Goal: Task Accomplishment & Management: Complete application form

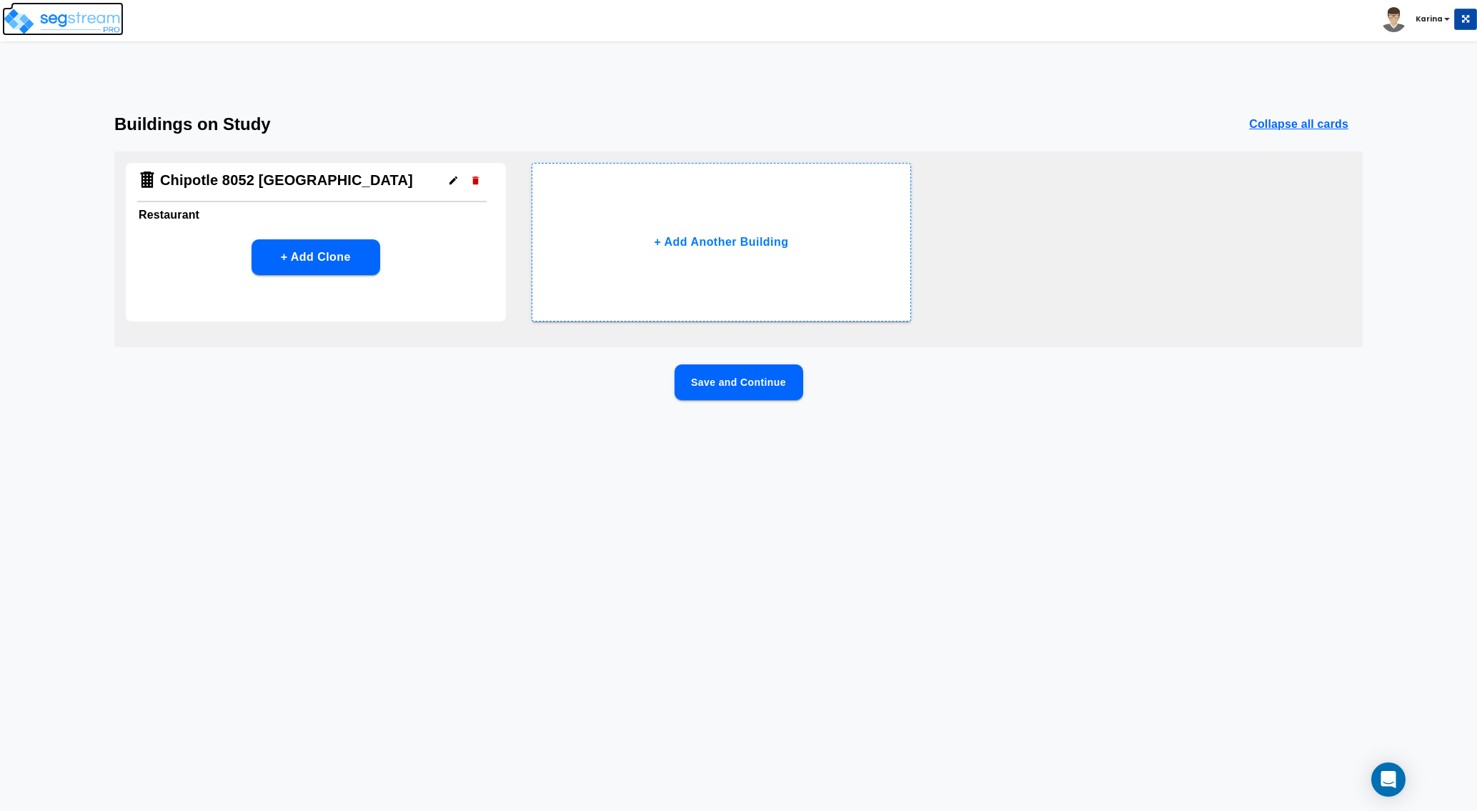
click at [81, 18] on img at bounding box center [62, 21] width 121 height 29
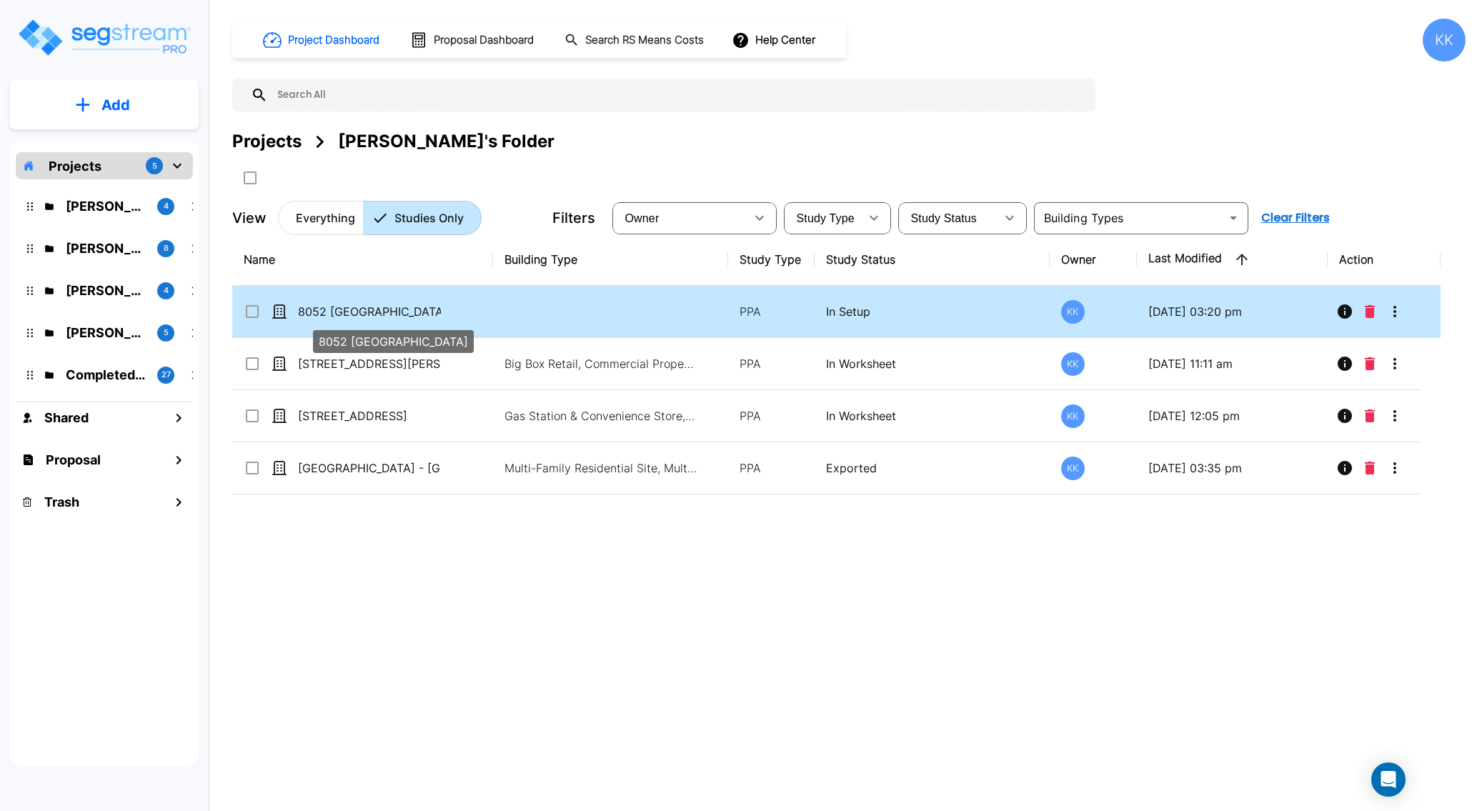
click at [366, 312] on p "8052 [GEOGRAPHIC_DATA]" at bounding box center [369, 311] width 143 height 17
checkbox input "false"
click at [366, 312] on p "8052 [GEOGRAPHIC_DATA]" at bounding box center [369, 311] width 143 height 17
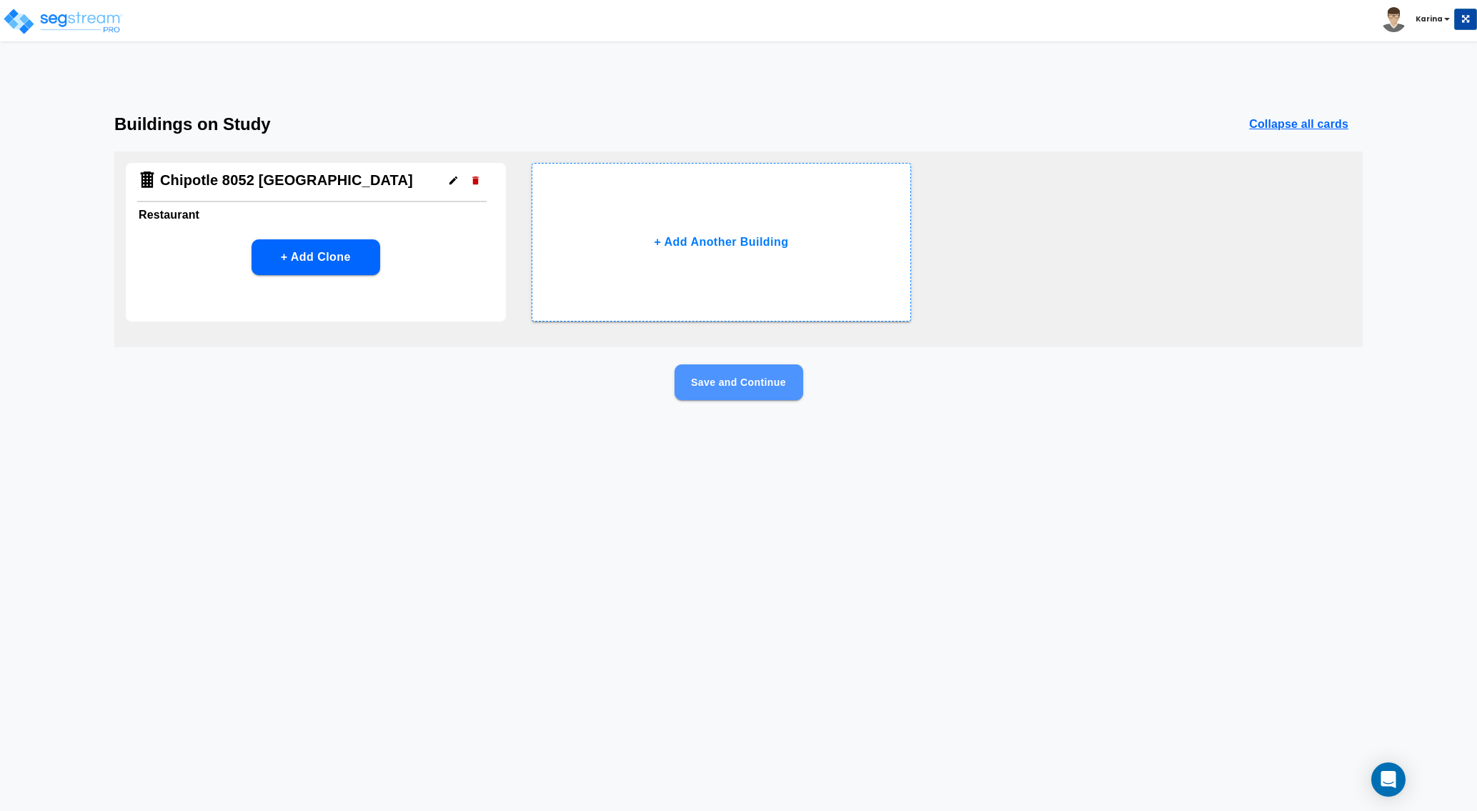
click at [765, 379] on button "Save and Continue" at bounding box center [738, 382] width 129 height 36
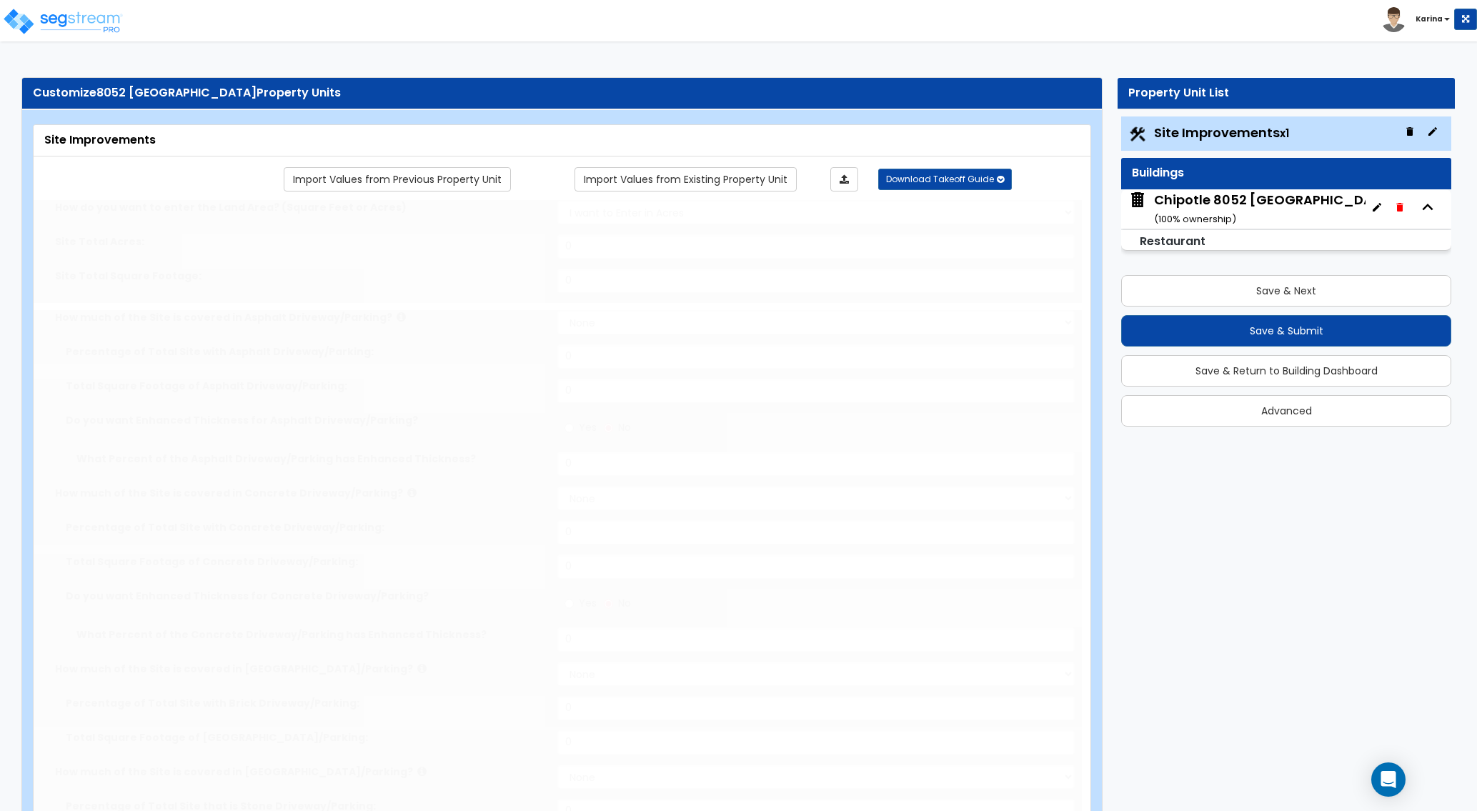
select select "2"
type input "42474.3"
select select "2"
type input "20001.3"
radio input "true"
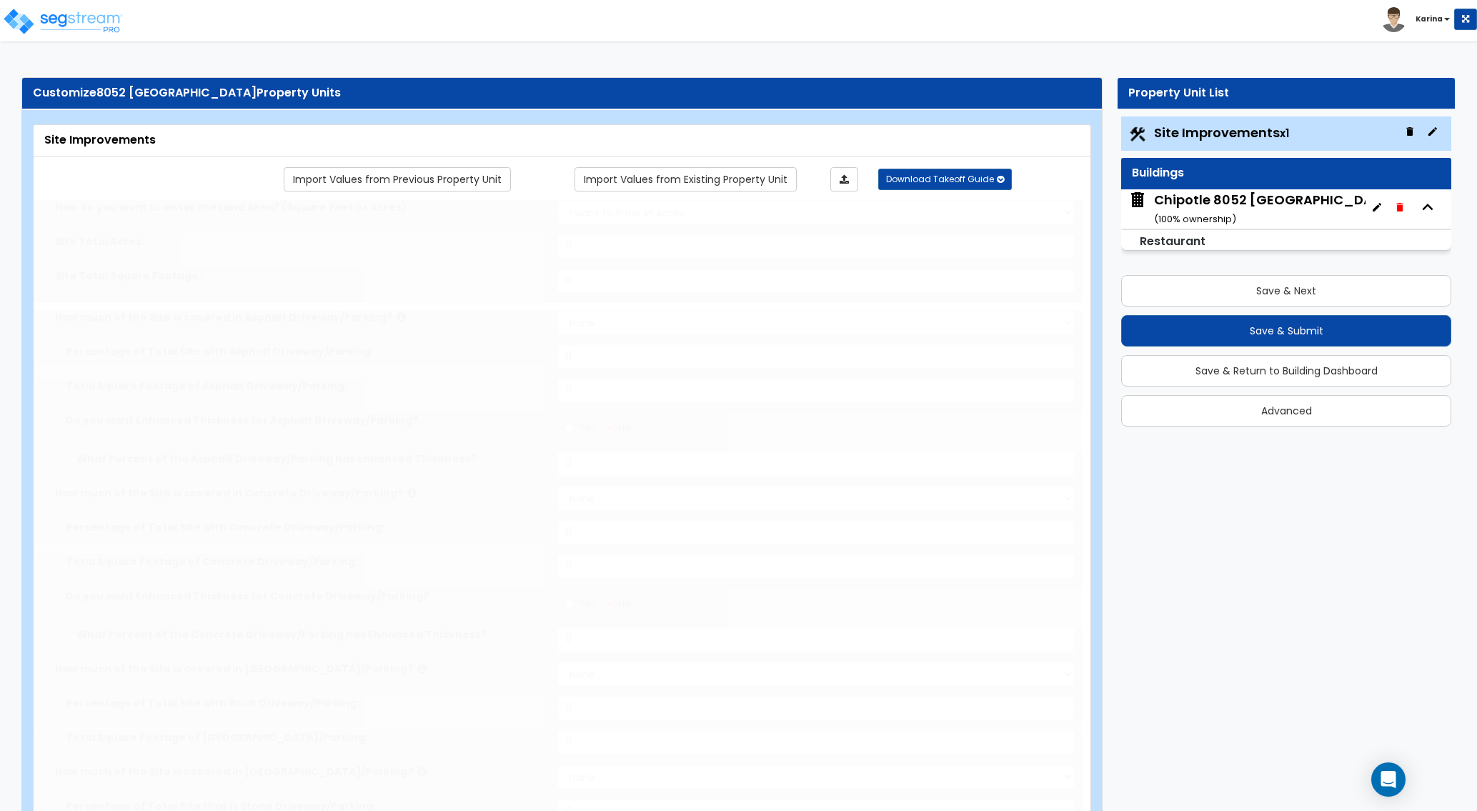
type input "69"
select select "2"
type input "867.5"
radio input "true"
type input "100"
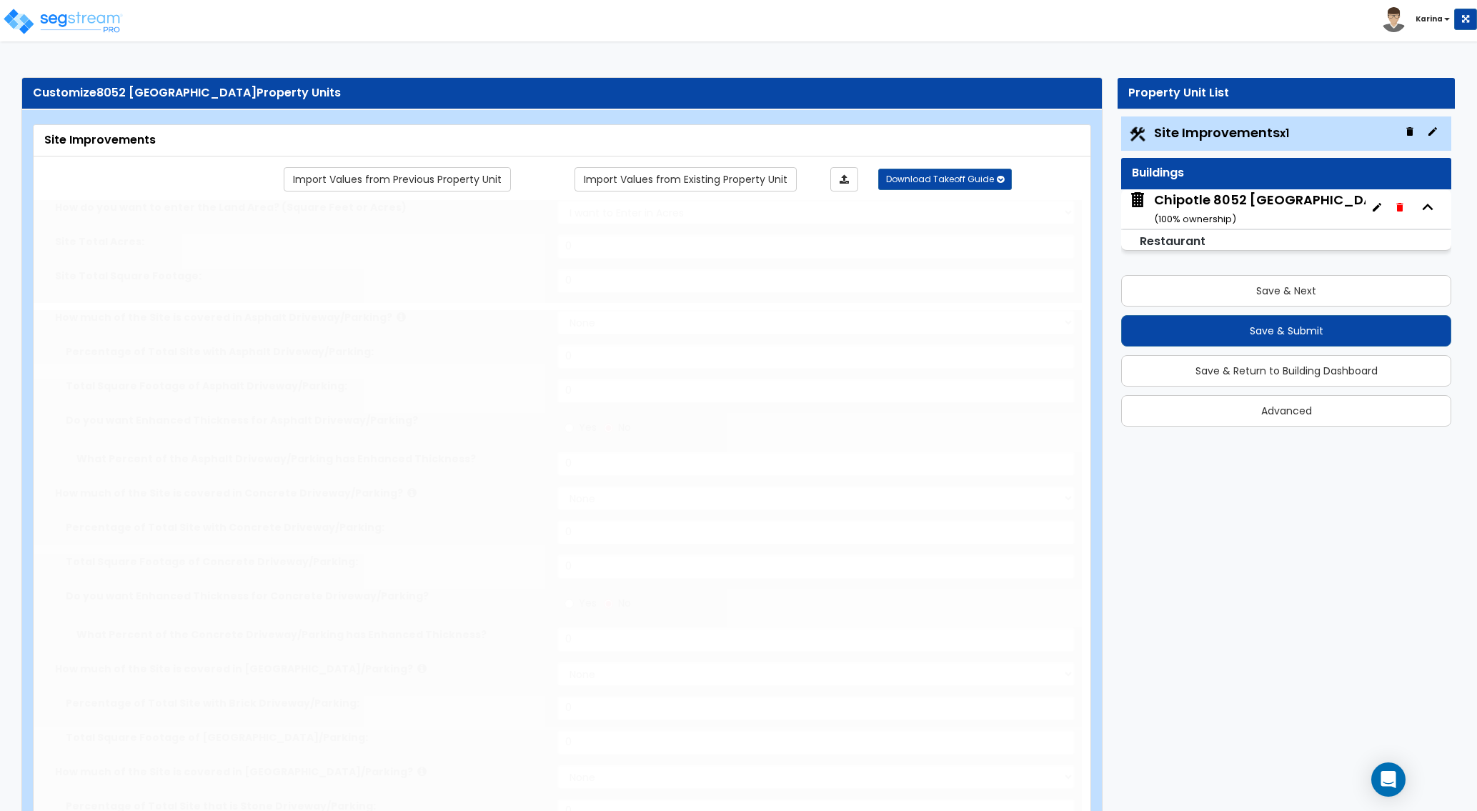
radio input "true"
type input "3"
radio input "true"
select select "2"
select select "1"
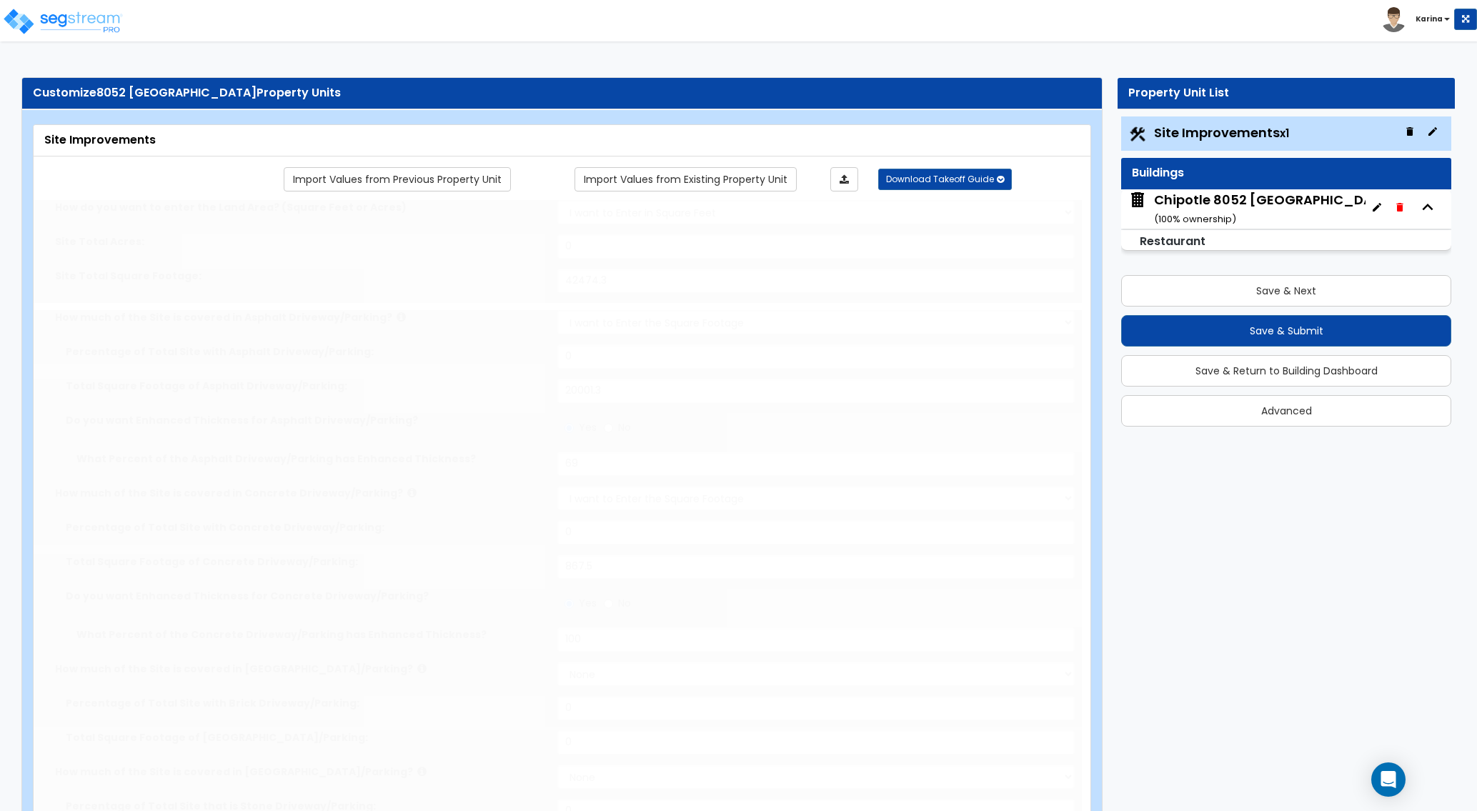
type input "1068.5"
radio input "true"
select select "2"
select select "1"
type input "3"
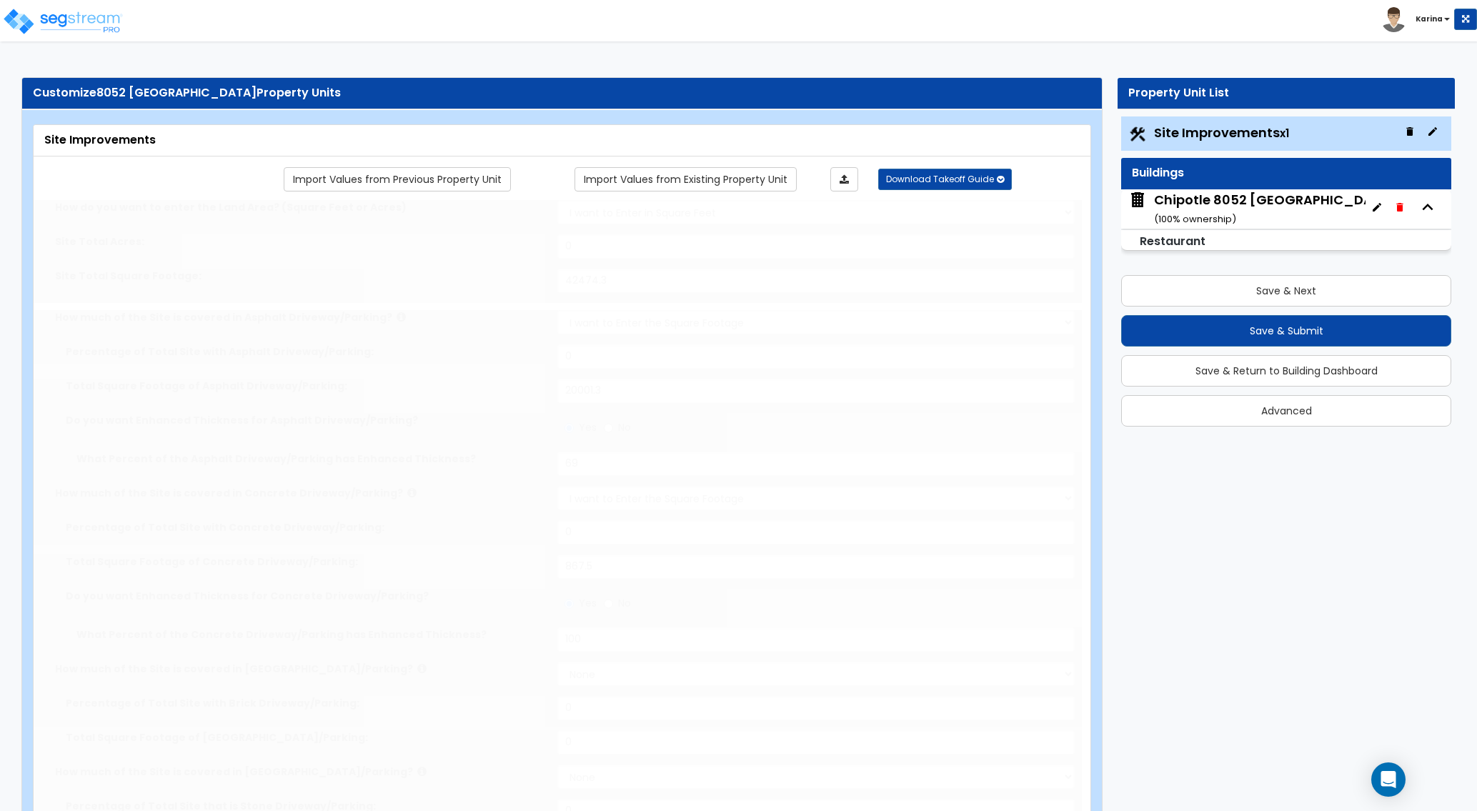
radio input "true"
type input "6"
radio input "true"
select select "1"
type input "4"
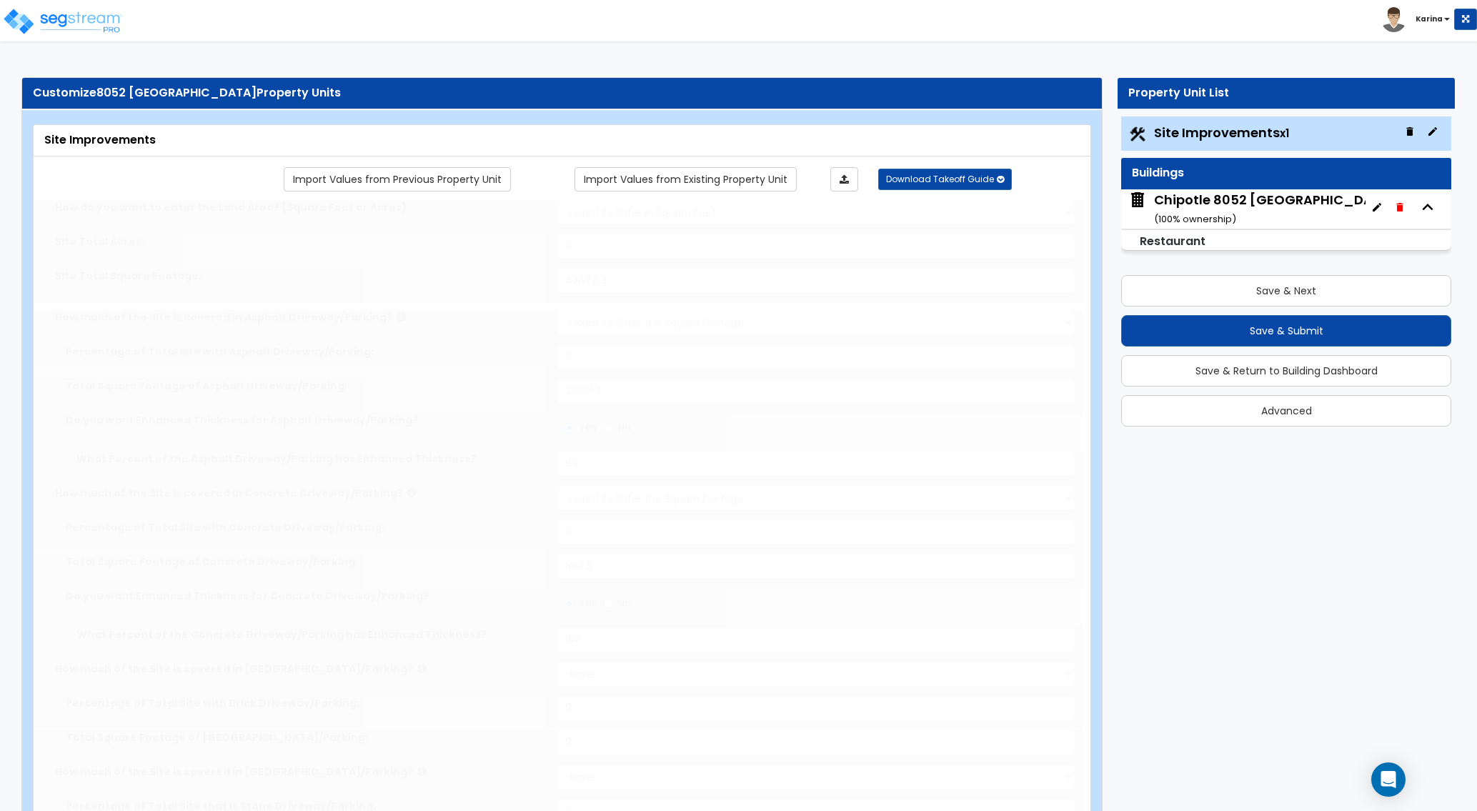
radio input "true"
select select "1"
type input "30"
radio input "true"
select select "2"
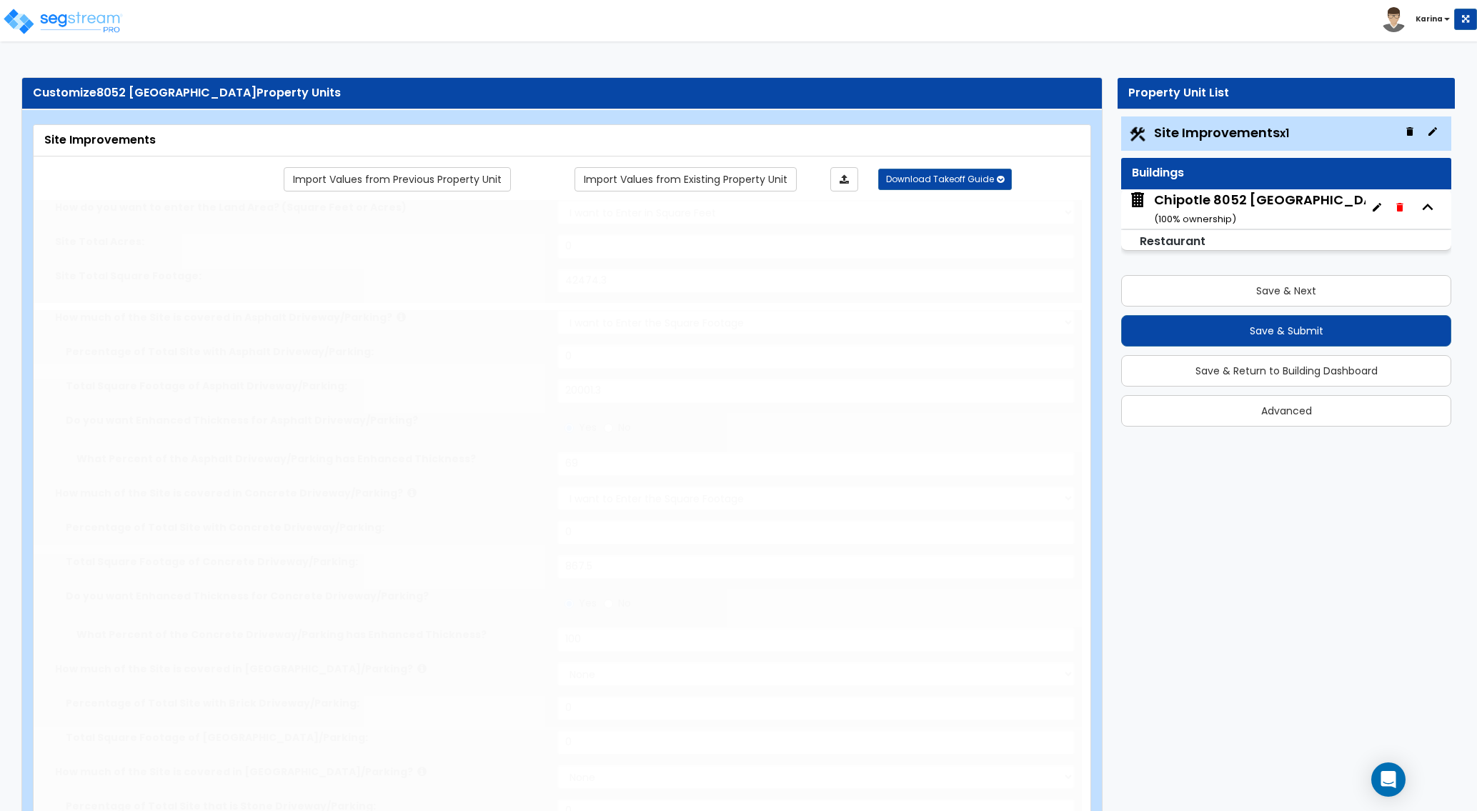
type input "733.8"
select select "1"
radio input "true"
select select "1"
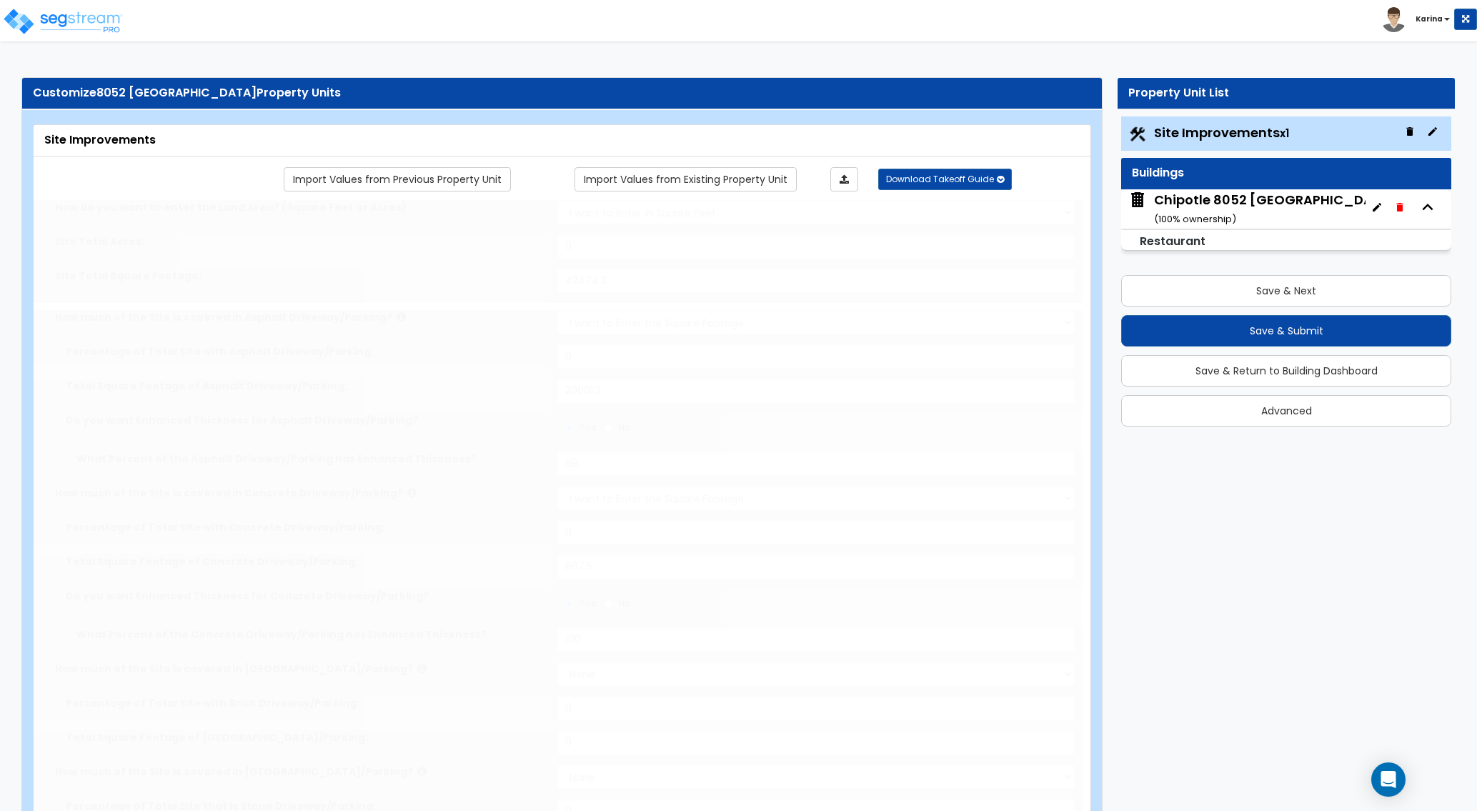
type input "722.2"
radio input "true"
type input "1"
radio input "true"
select select "1"
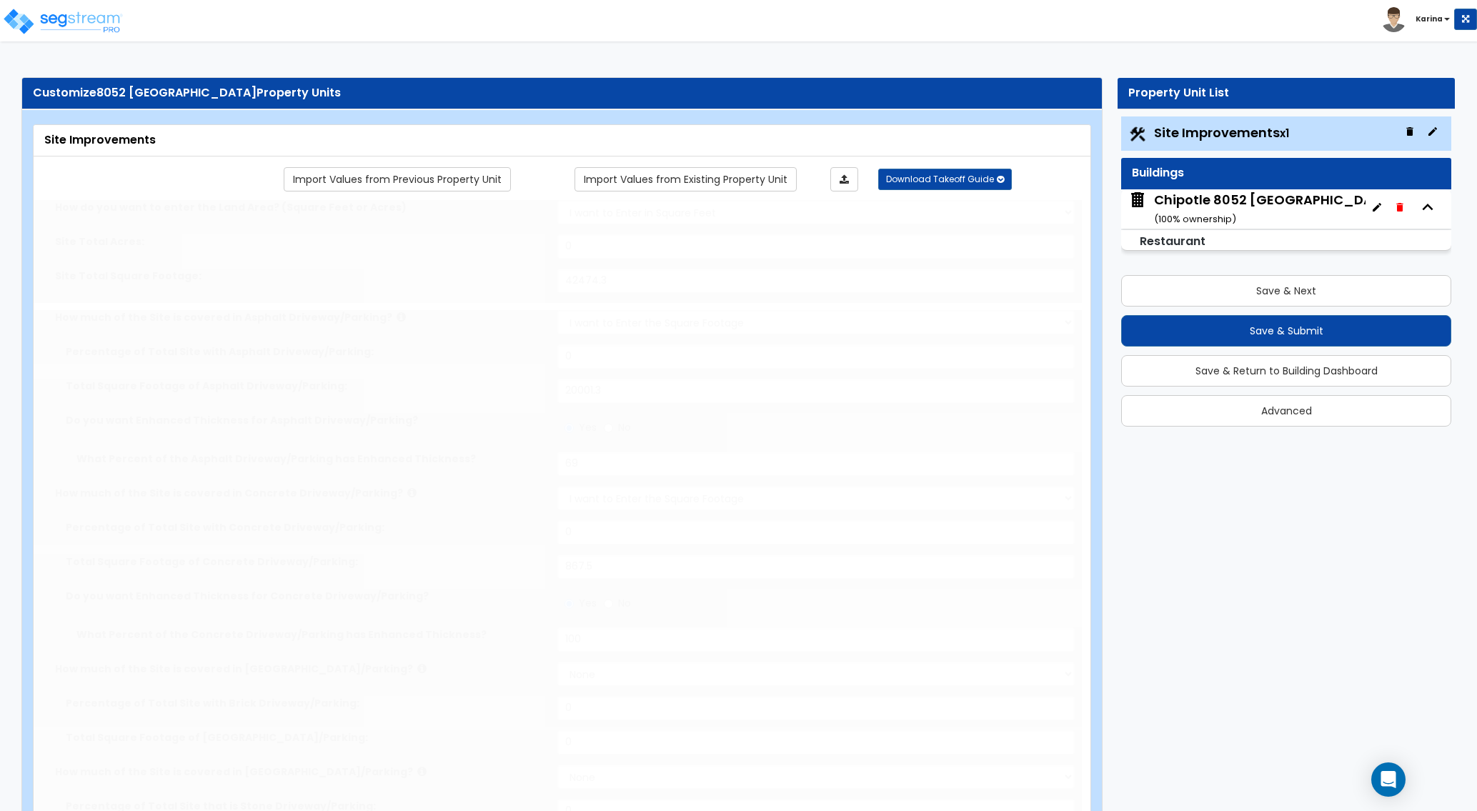
select select "1"
type input "5"
type input "6"
select select "1"
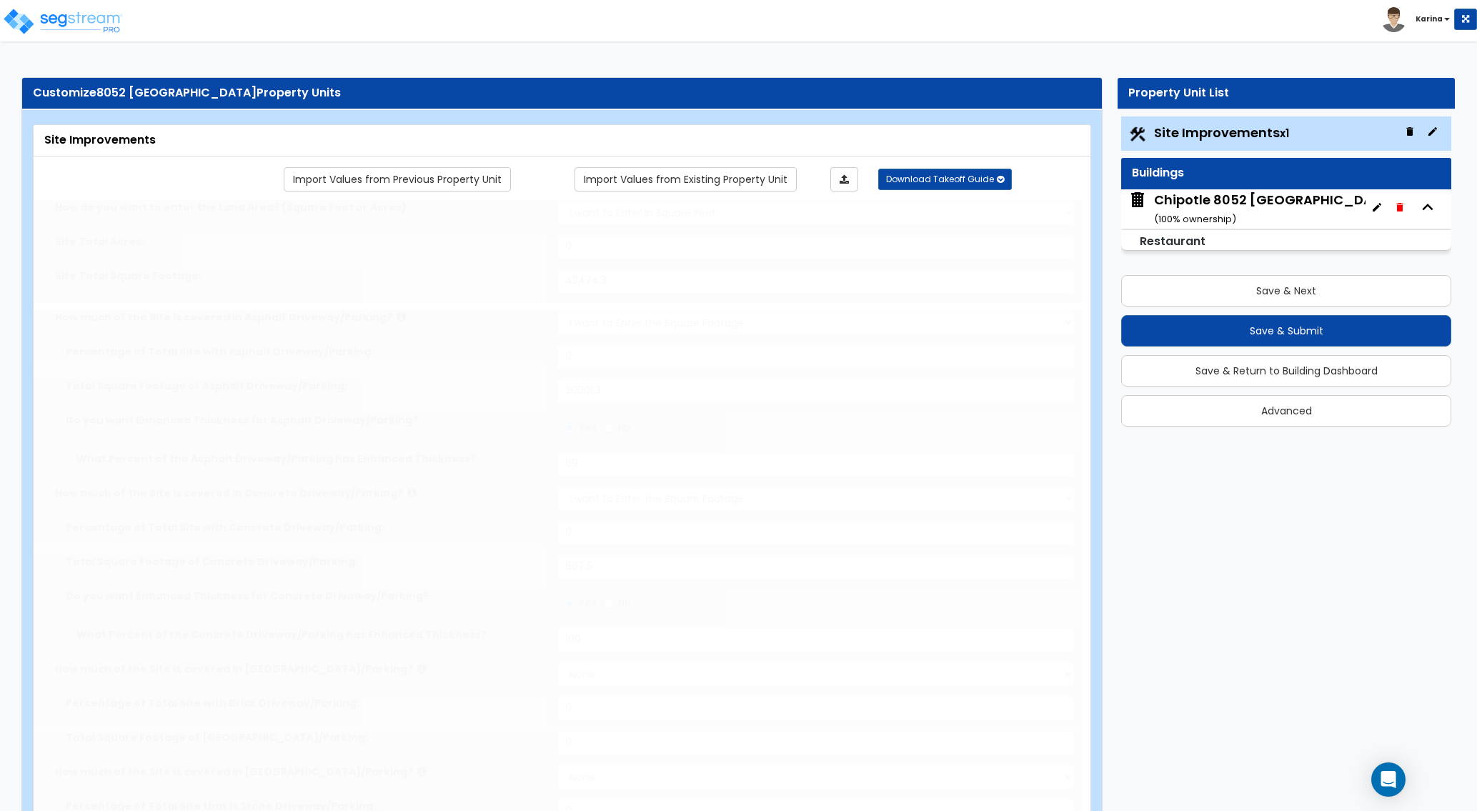
radio input "true"
select select "1"
type input "1"
type input "280"
type input "6"
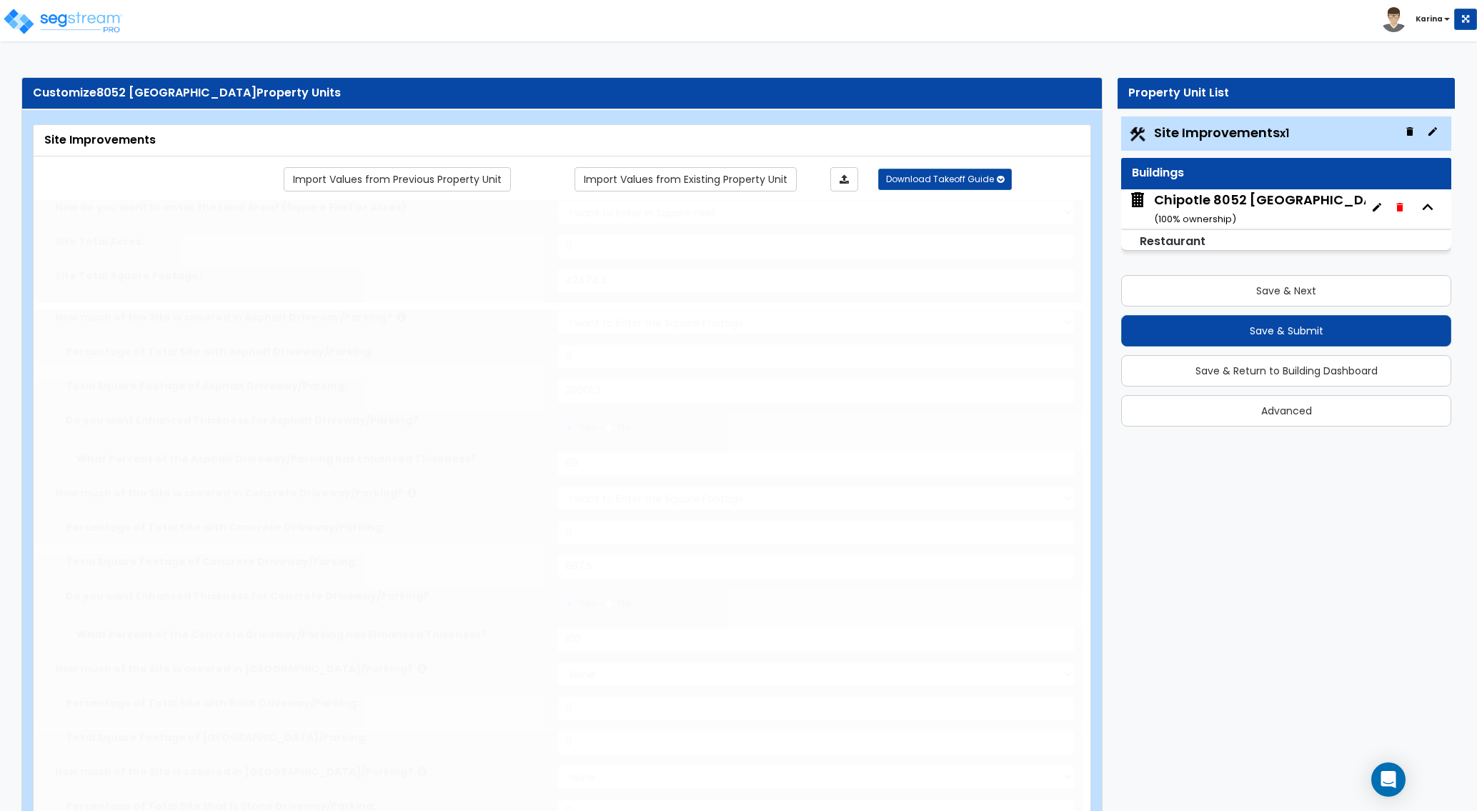
select select "4"
select select "2"
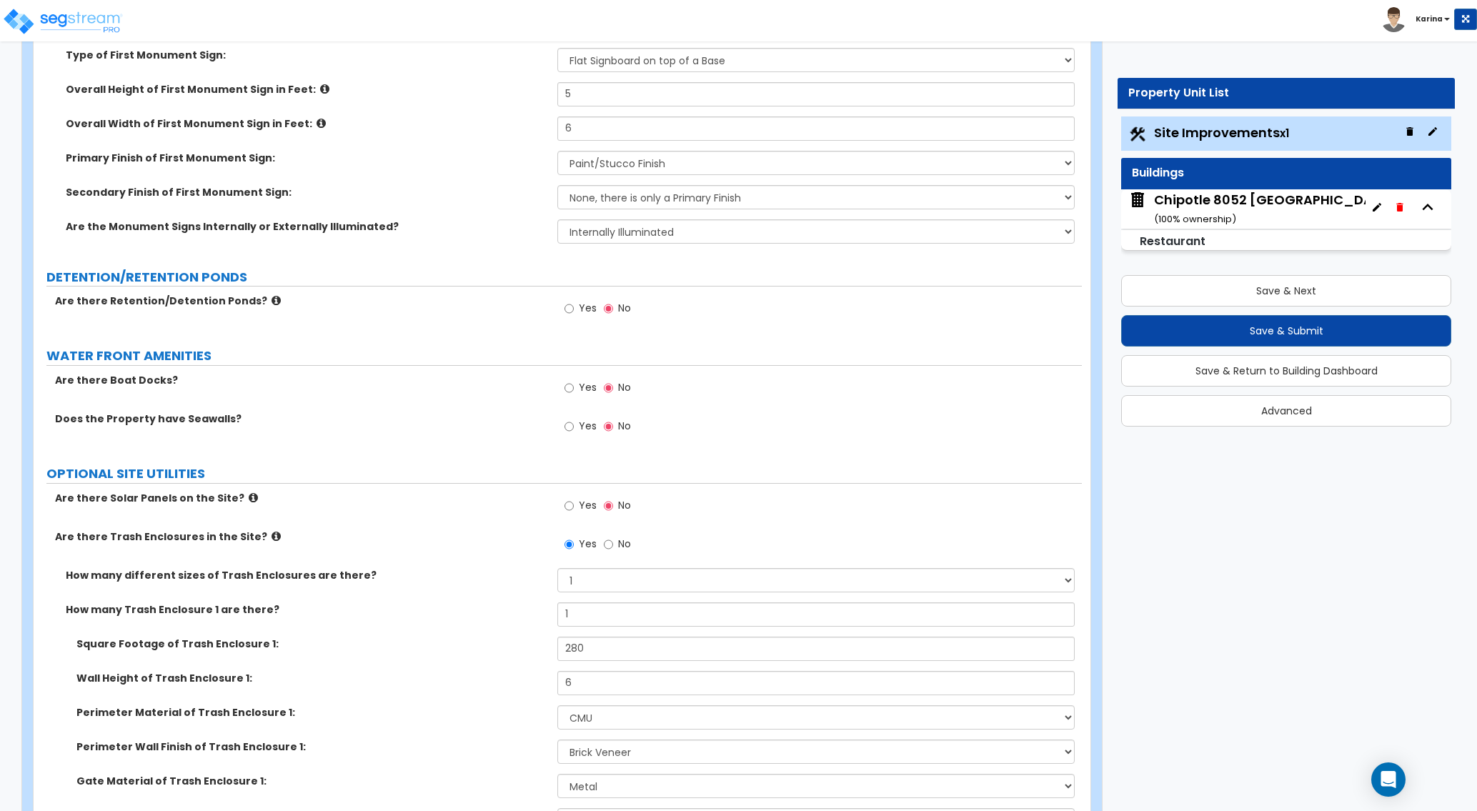
scroll to position [3380, 0]
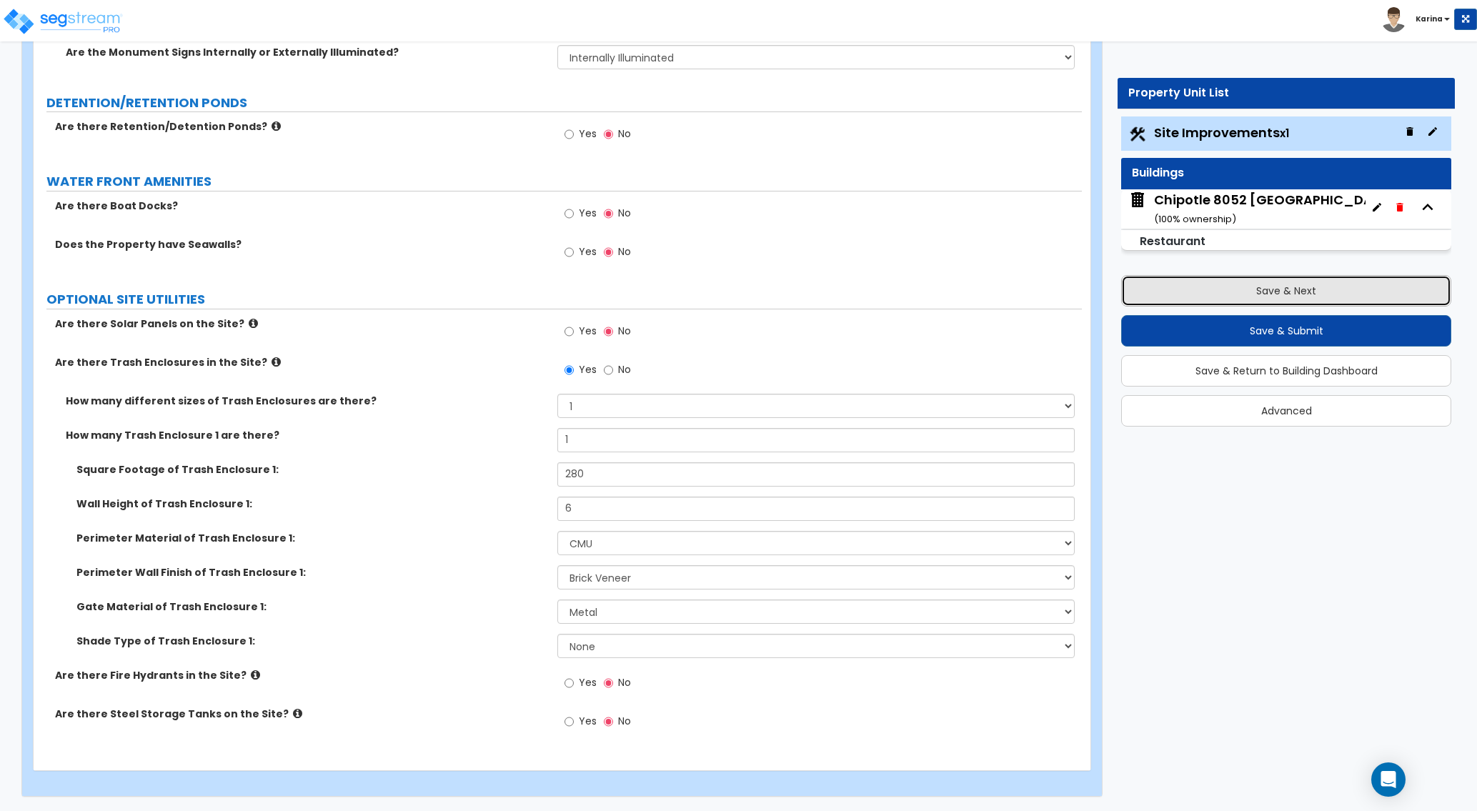
click at [1207, 295] on button "Save & Next" at bounding box center [1286, 290] width 330 height 31
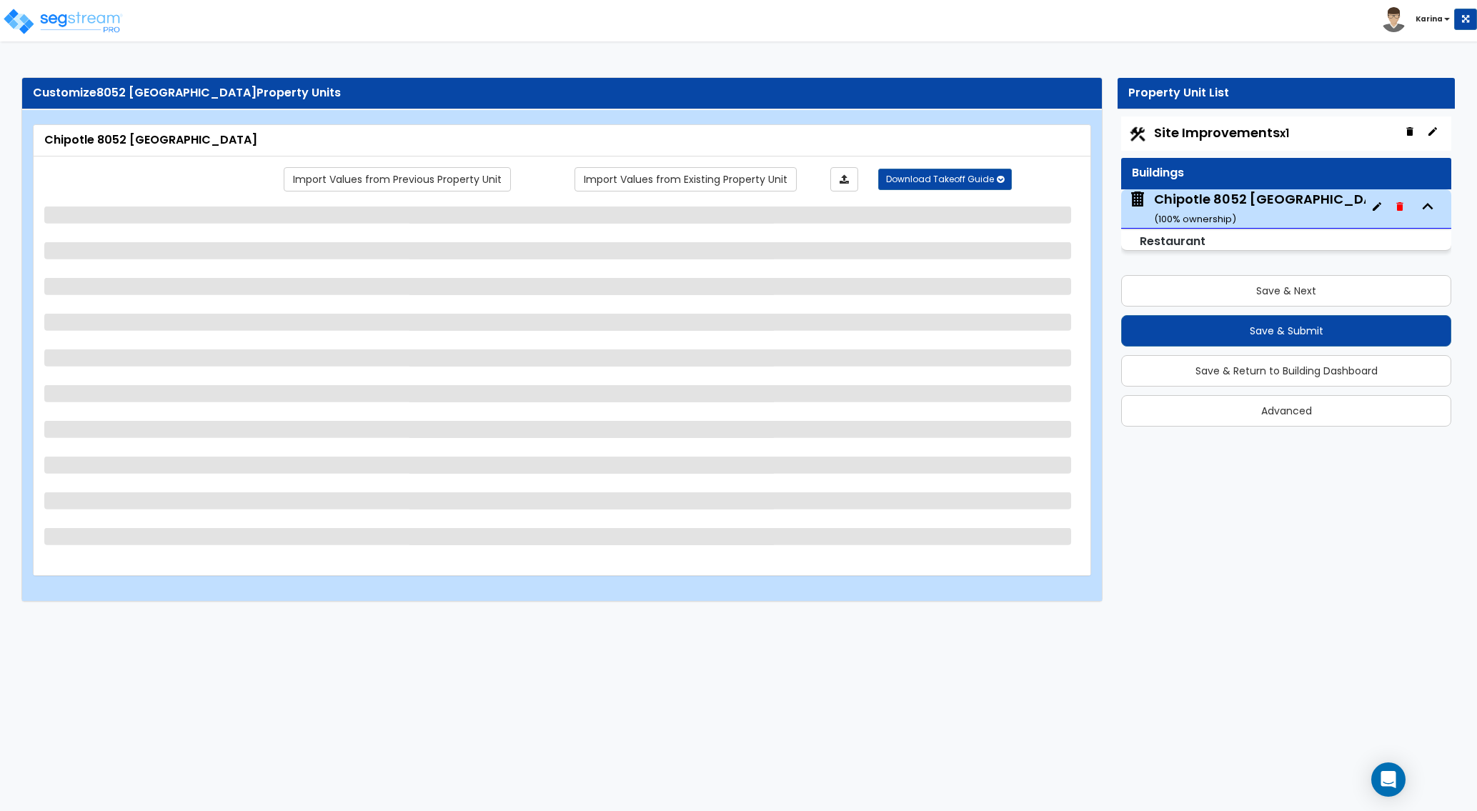
scroll to position [0, 0]
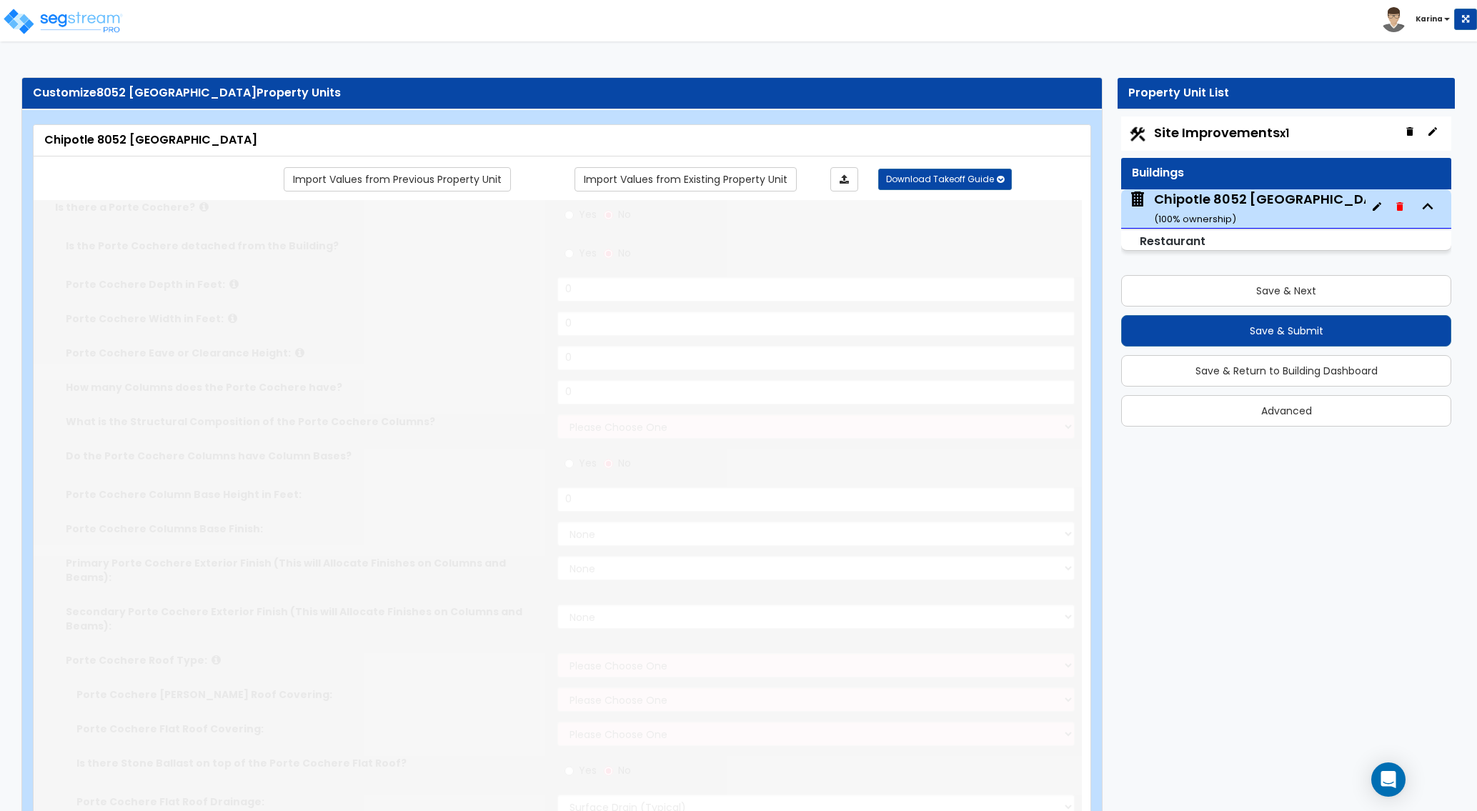
type input "20"
type input "66.2"
type input "2350"
select select "8"
select select "1"
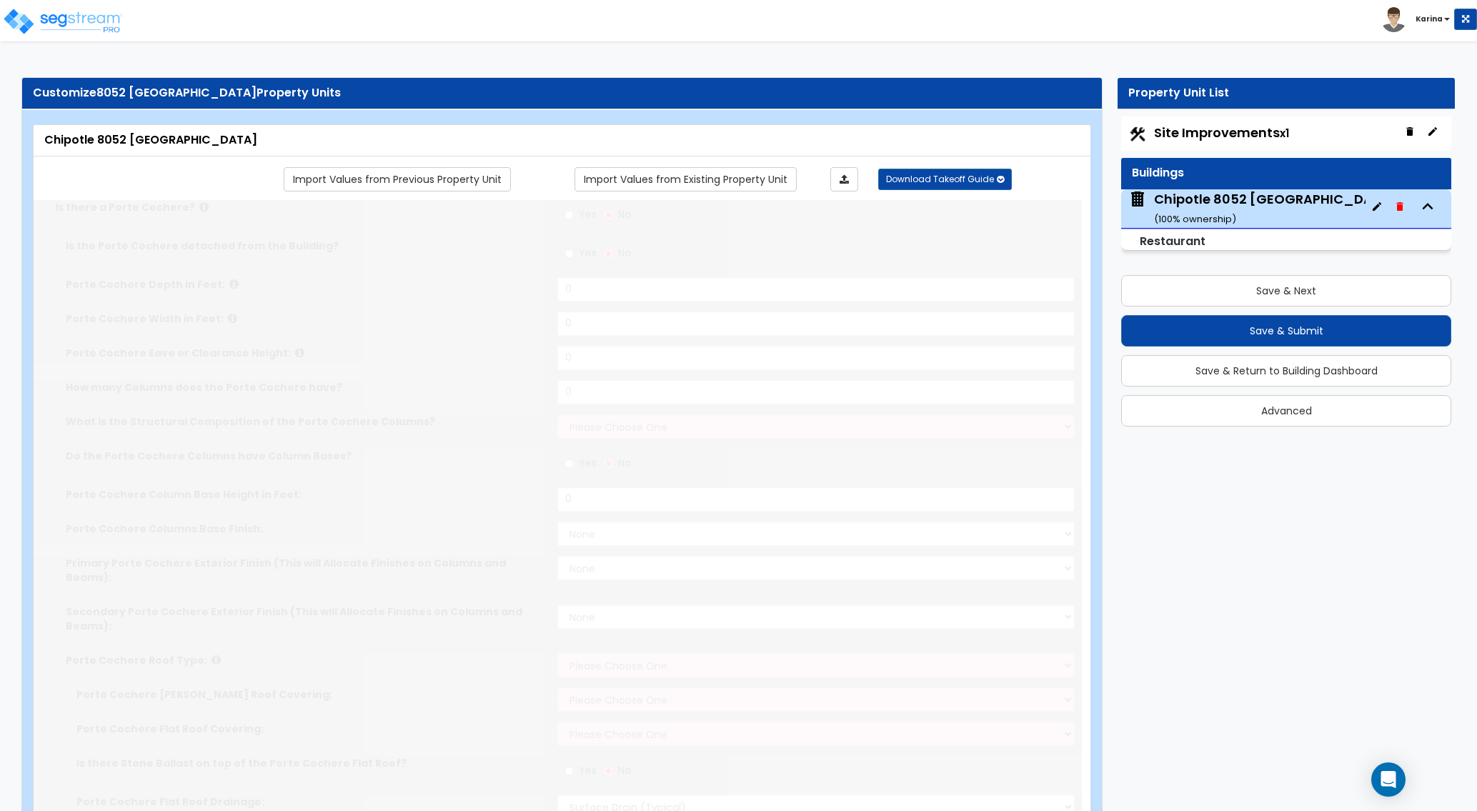
select select "2"
select select "10"
type input "90"
select select "2"
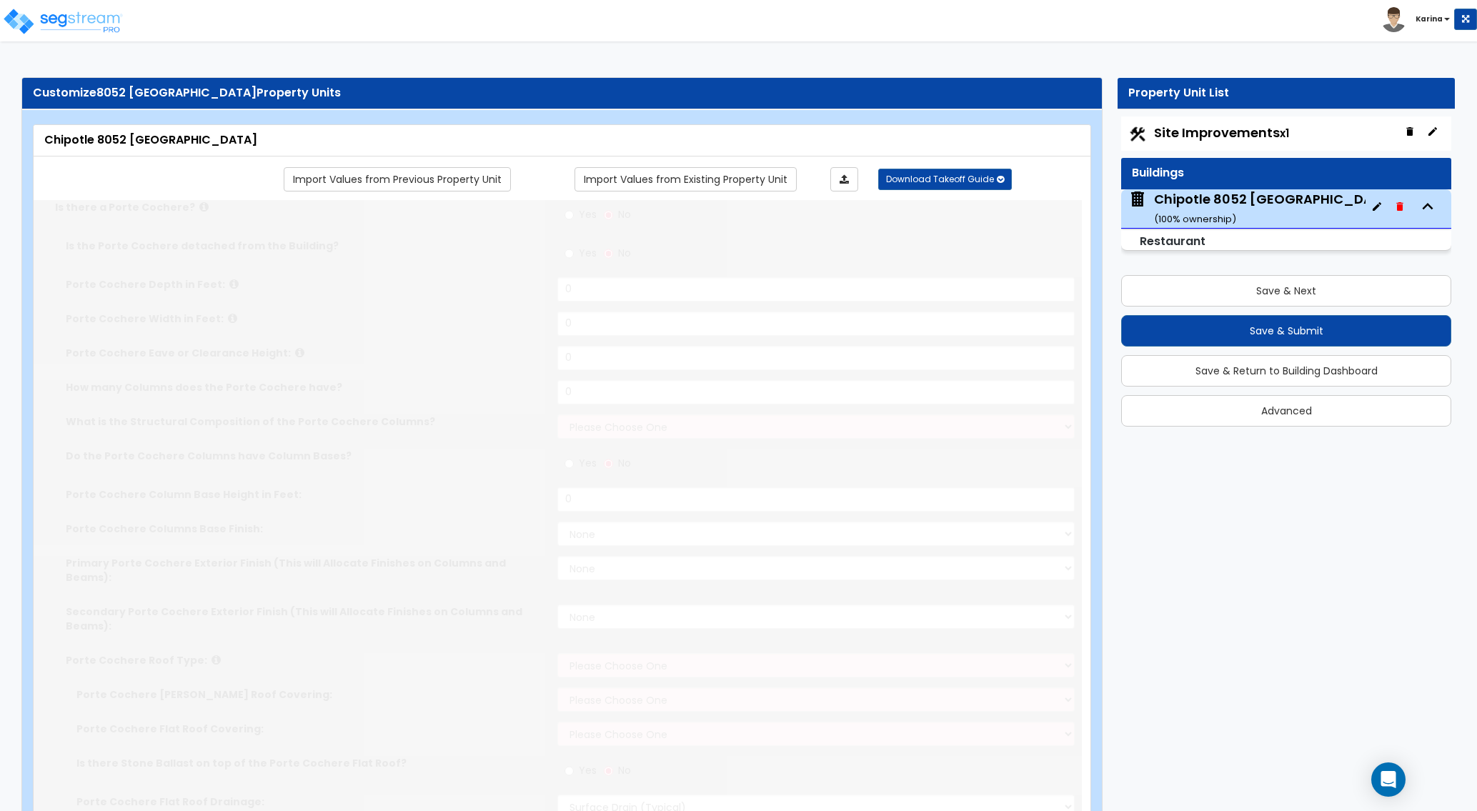
select select "1"
select select "3"
radio input "true"
select select "2"
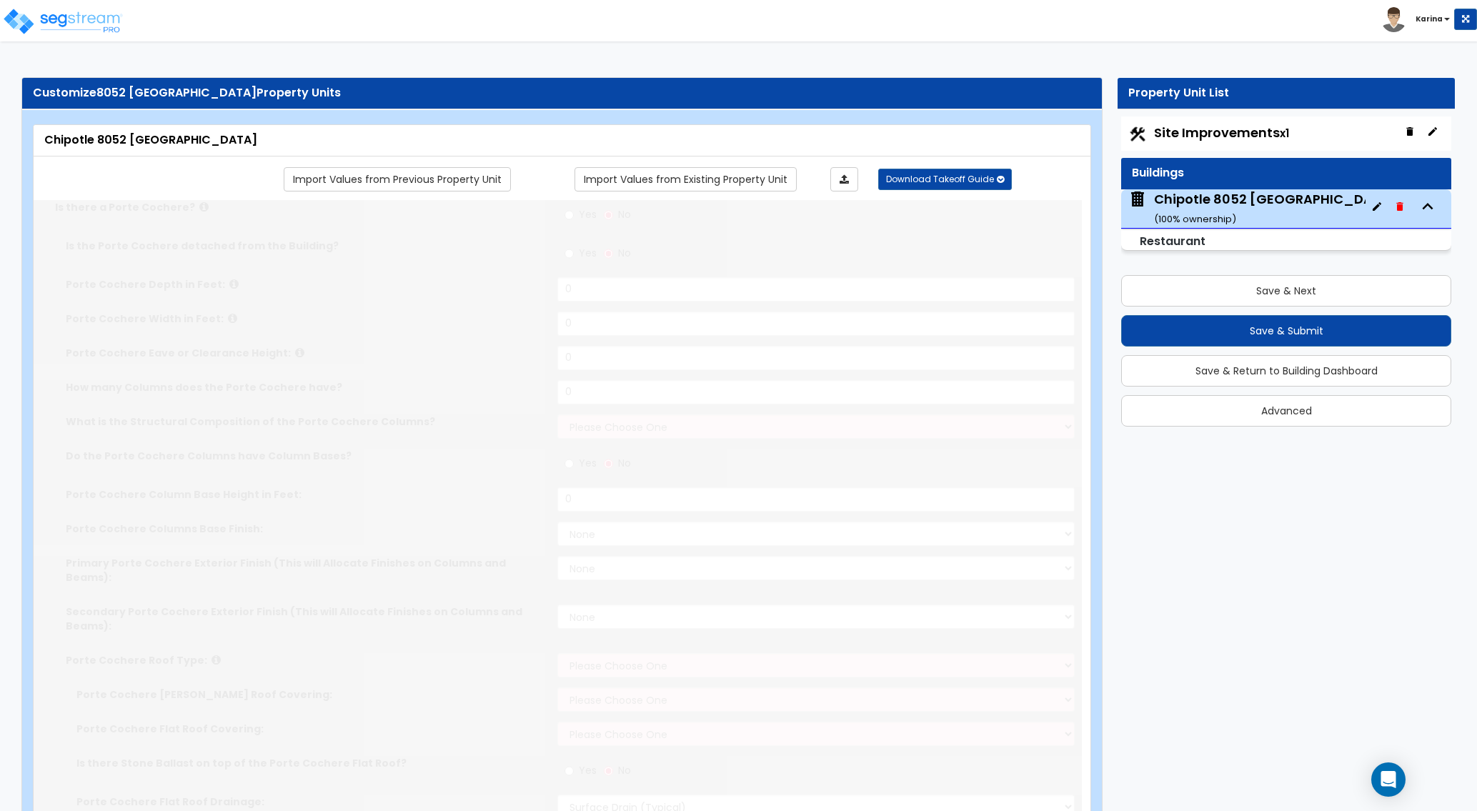
type input "41.2"
radio input "true"
type input "3"
radio input "true"
type input "673.7"
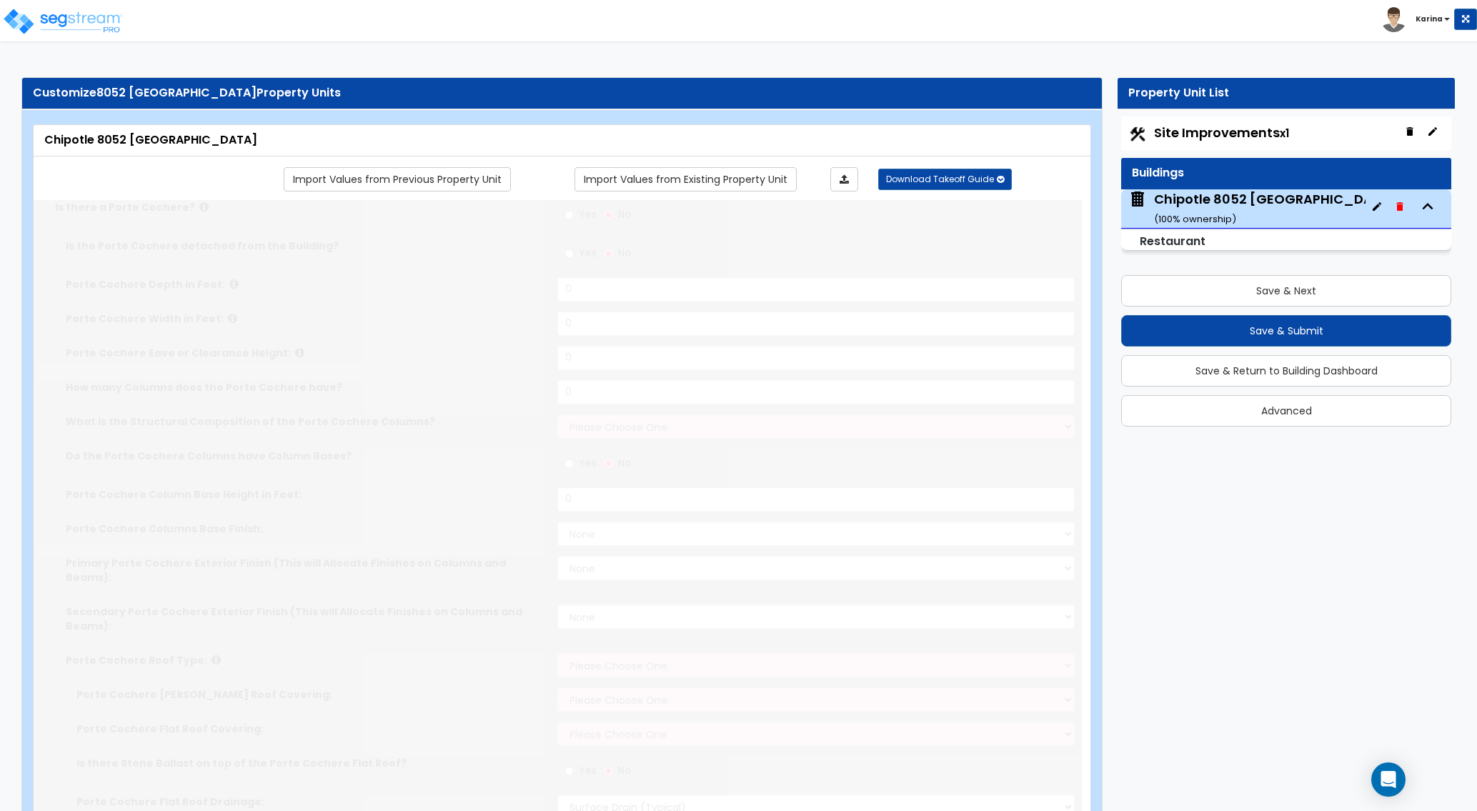
select select "2"
select select "1"
type input "1"
radio input "true"
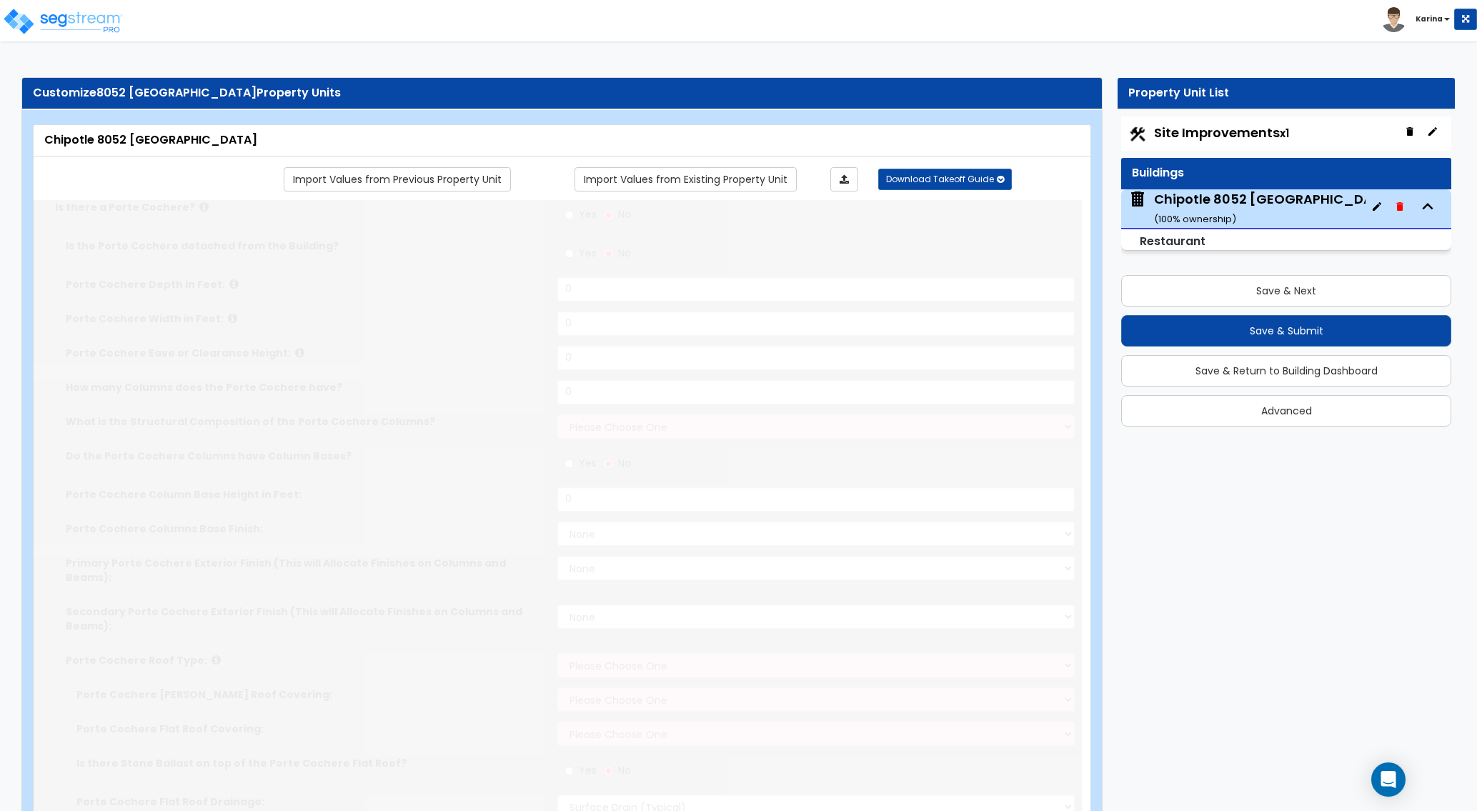
type input "1"
type input "2"
radio input "true"
type input "1"
radio input "true"
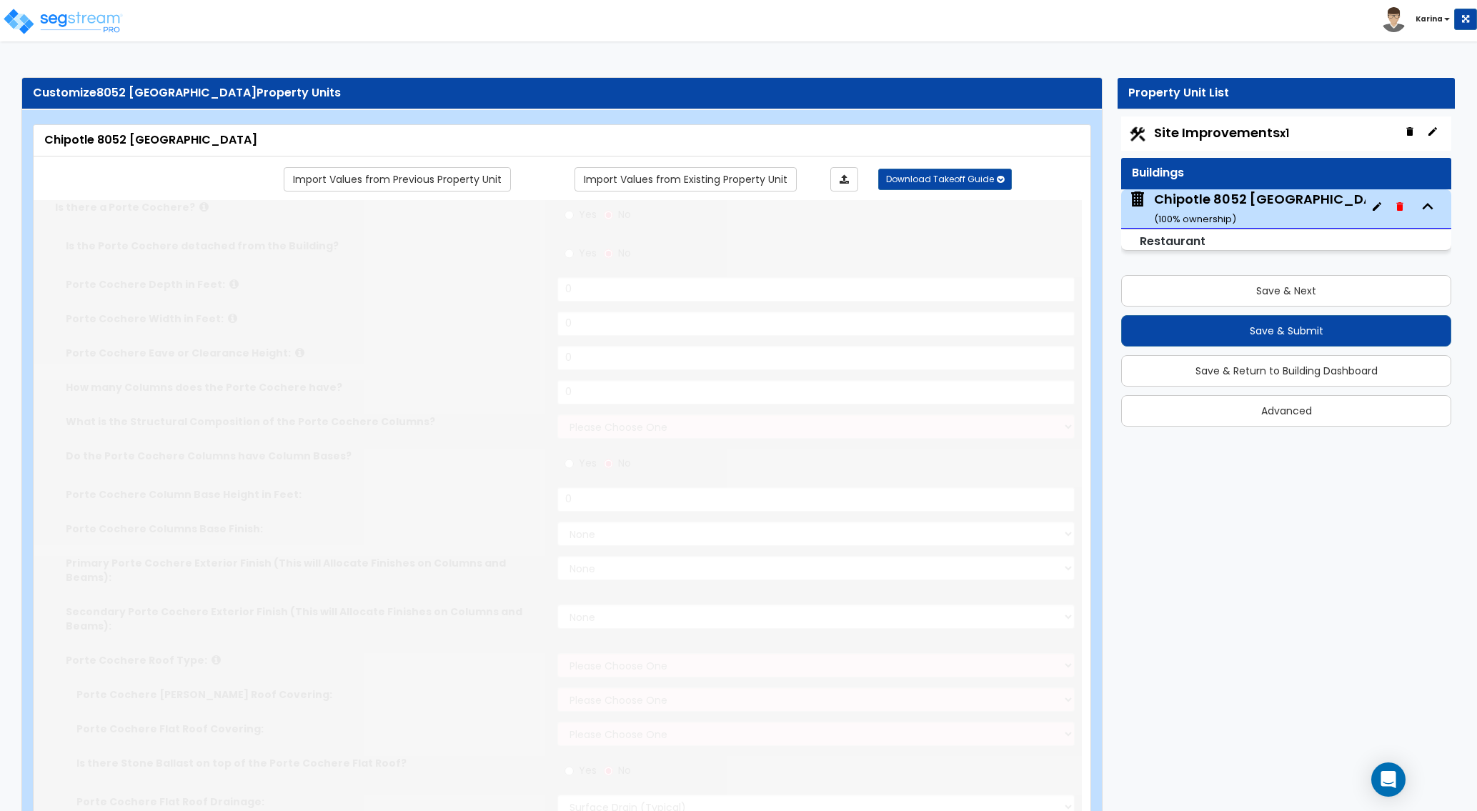
select select "1"
type input "1"
select select "2"
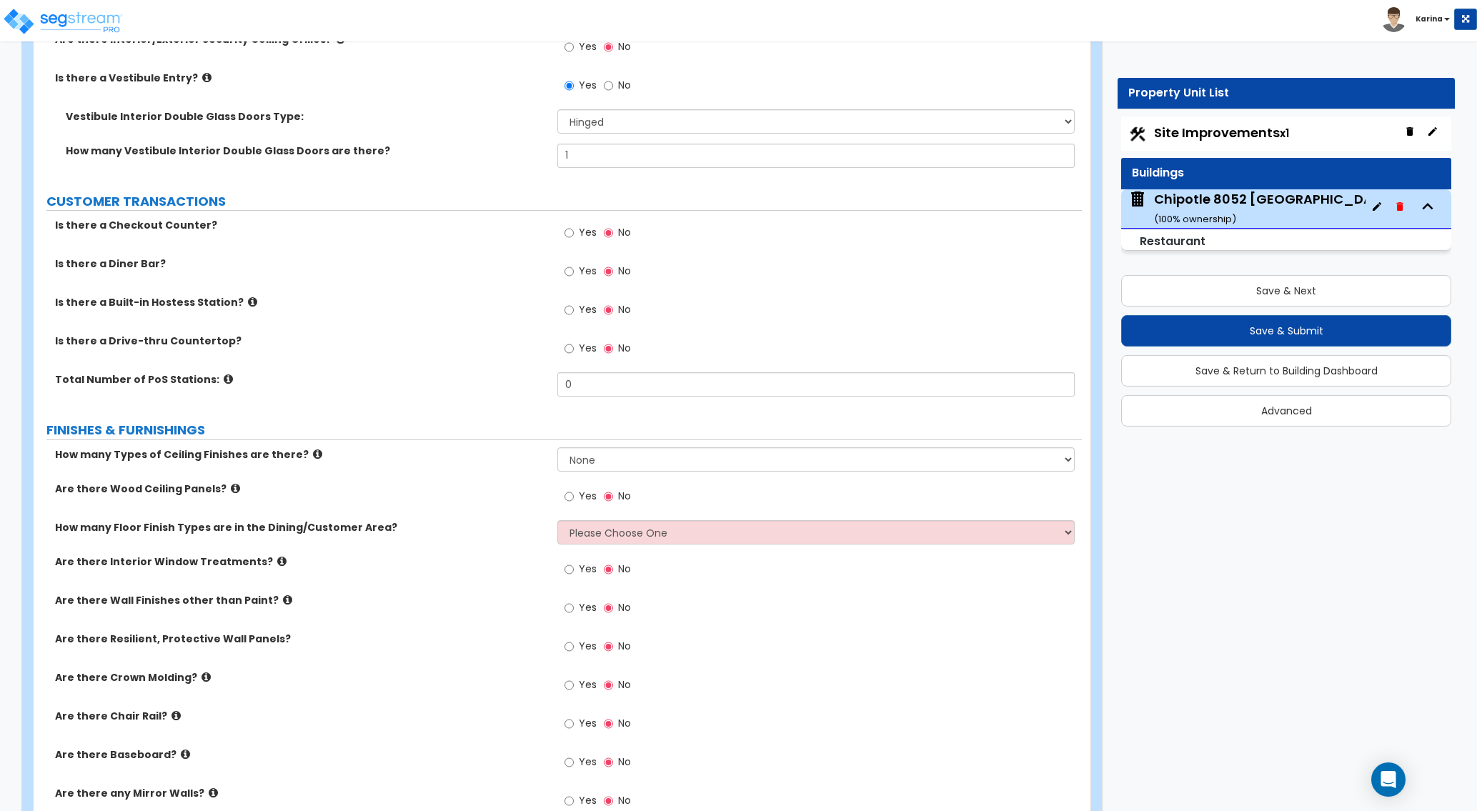
scroll to position [2332, 0]
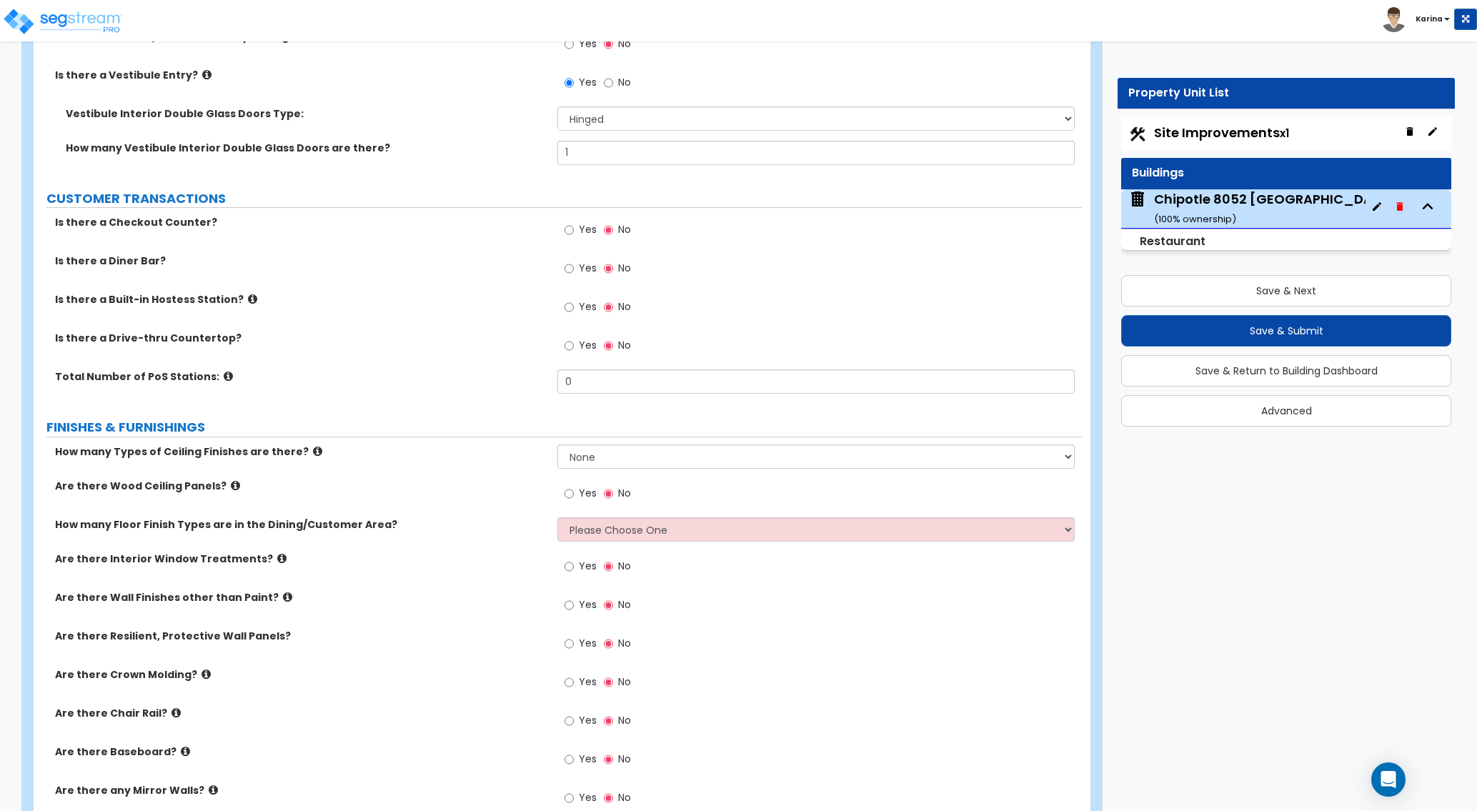
click at [466, 768] on div "Are there Baseboard? Yes No" at bounding box center [558, 763] width 1048 height 39
drag, startPoint x: 560, startPoint y: 380, endPoint x: 516, endPoint y: 380, distance: 44.3
click at [557, 380] on input "0" at bounding box center [815, 381] width 516 height 24
type input "2"
click at [479, 521] on label "How many Floor Finish Types are in the Dining/Customer Area?" at bounding box center [300, 524] width 491 height 14
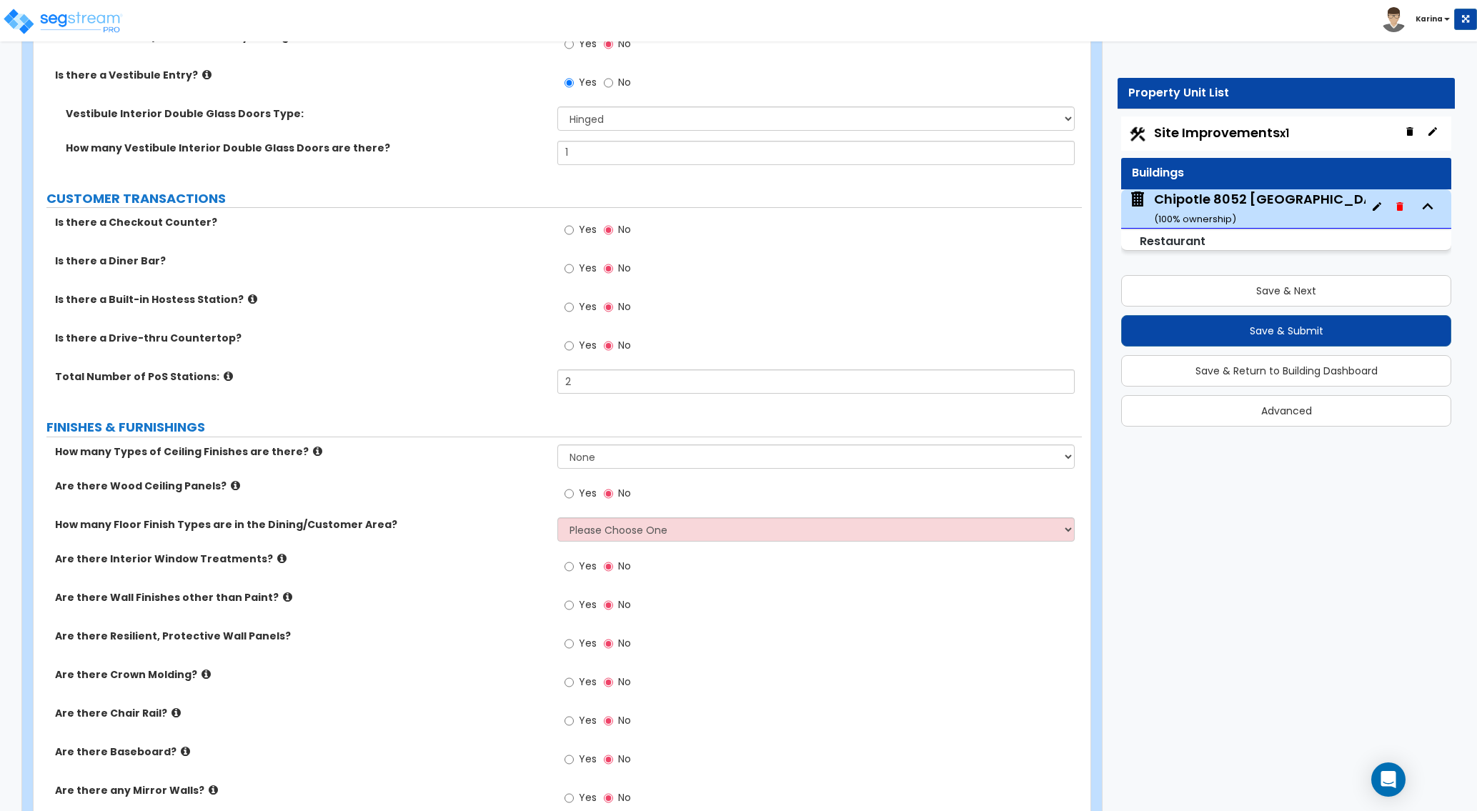
click at [502, 766] on div "Are there Baseboard? Yes No" at bounding box center [558, 763] width 1048 height 39
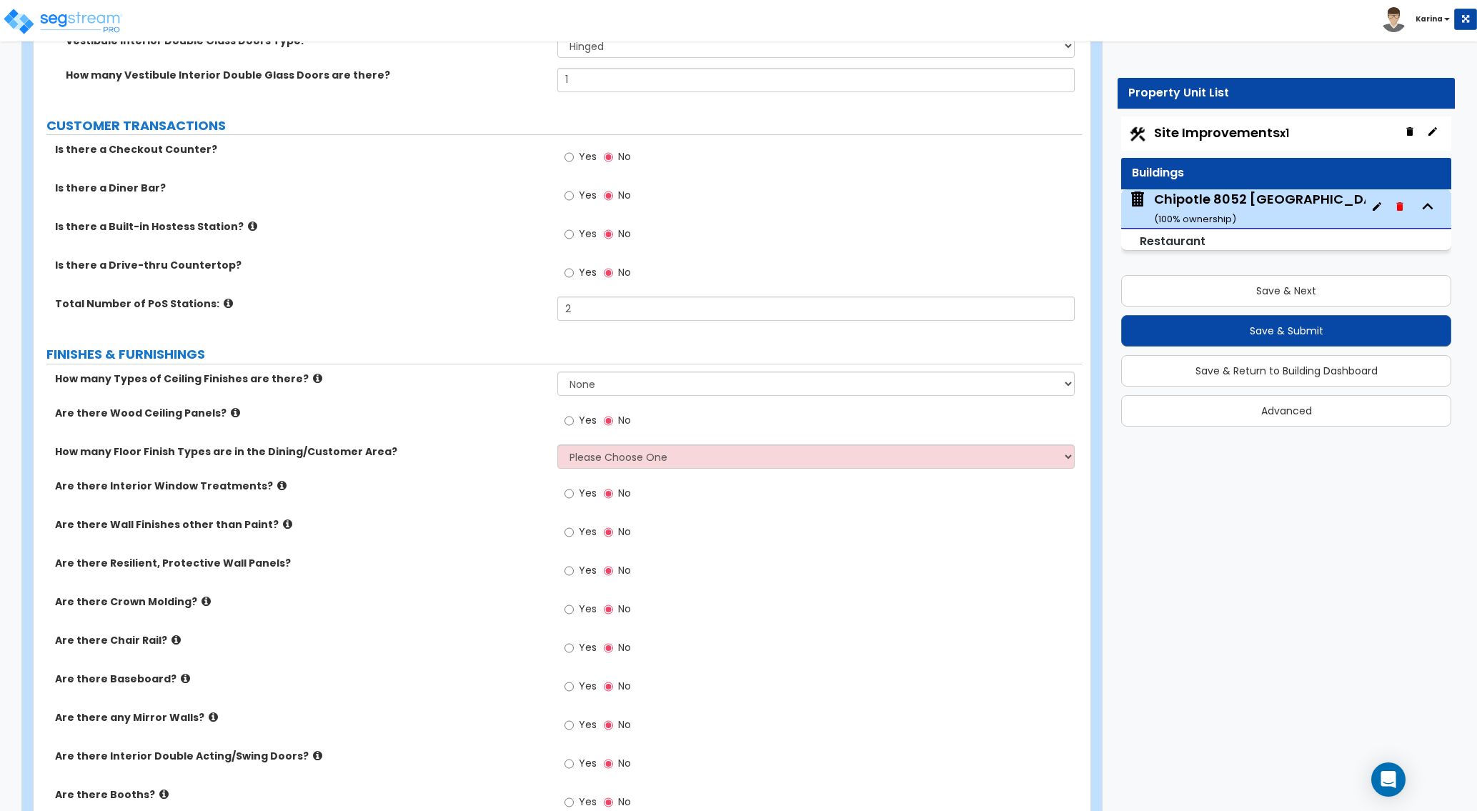
scroll to position [2477, 0]
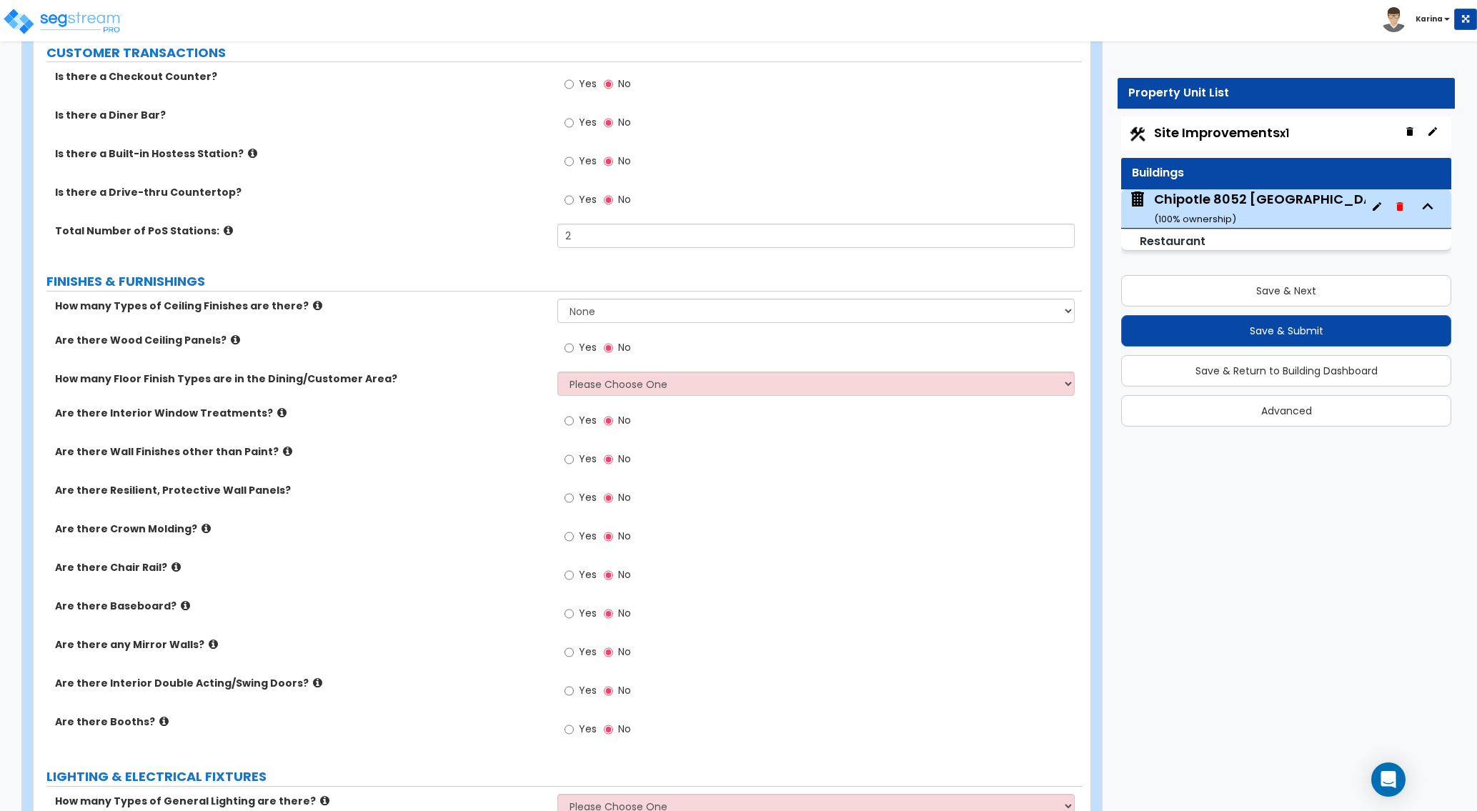
click at [857, 731] on div "Yes No" at bounding box center [819, 733] width 524 height 39
click at [564, 456] on div "Yes No" at bounding box center [597, 460] width 81 height 33
click at [571, 462] on input "Yes" at bounding box center [568, 459] width 9 height 16
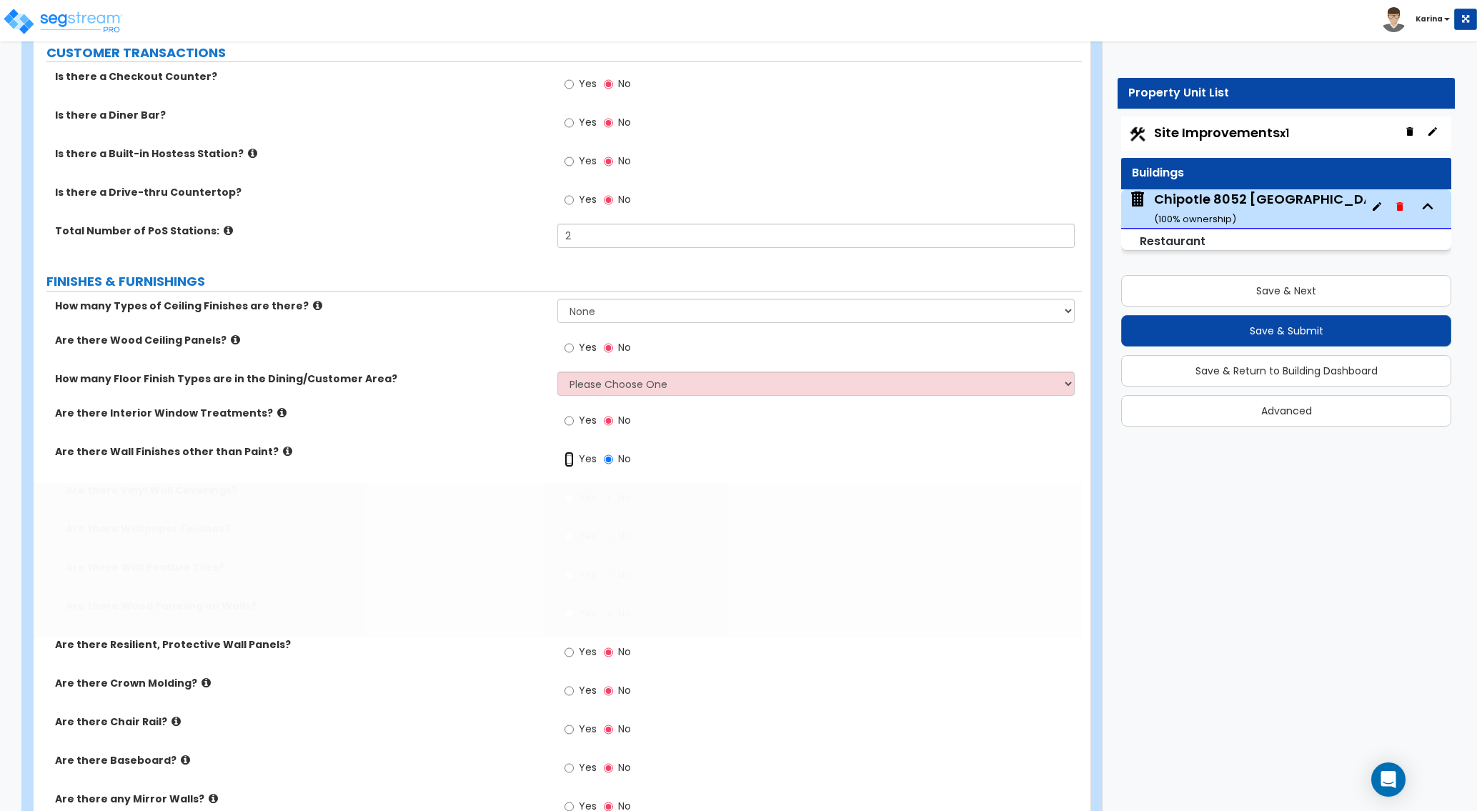
radio input "true"
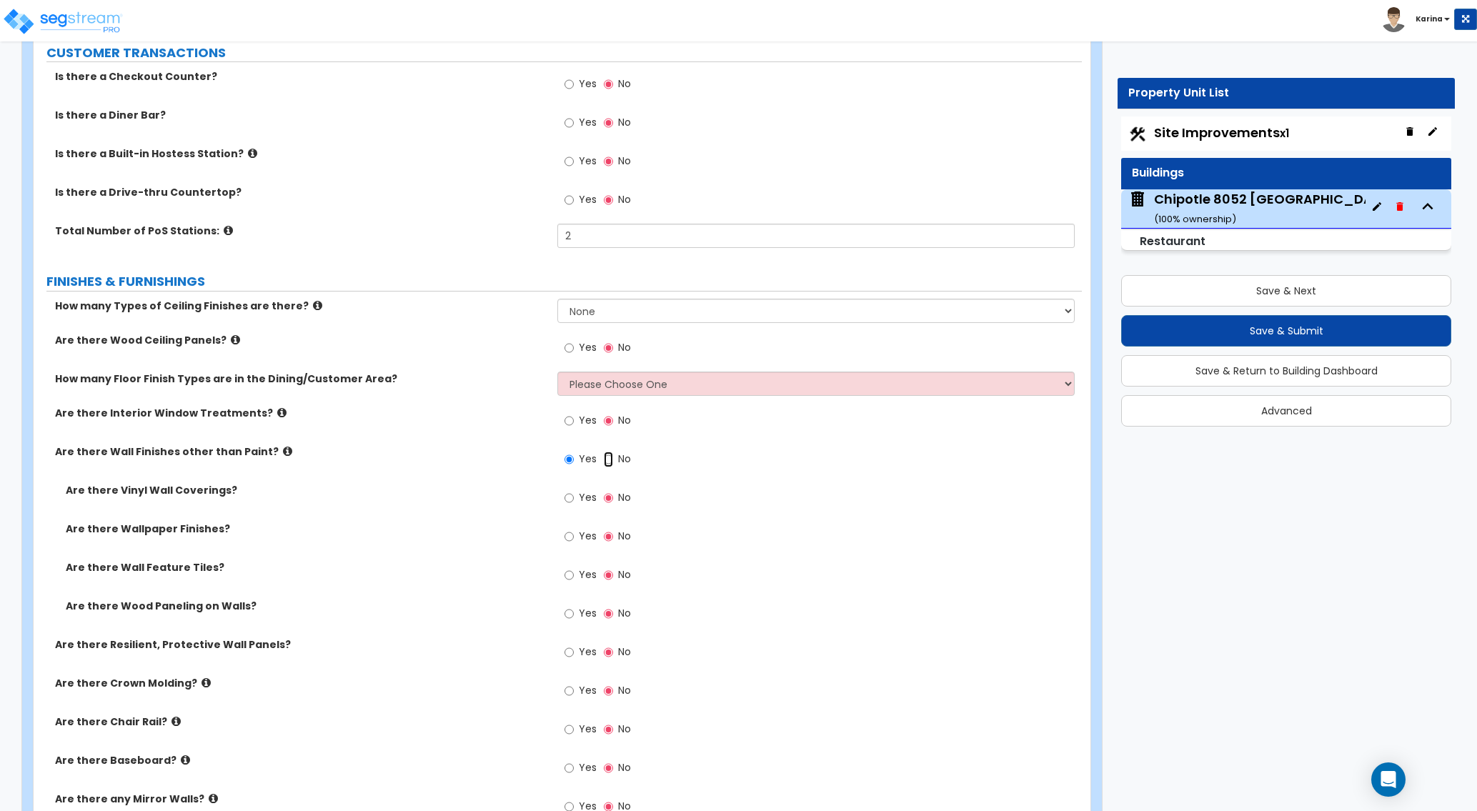
click at [610, 458] on input "No" at bounding box center [608, 459] width 9 height 16
radio input "false"
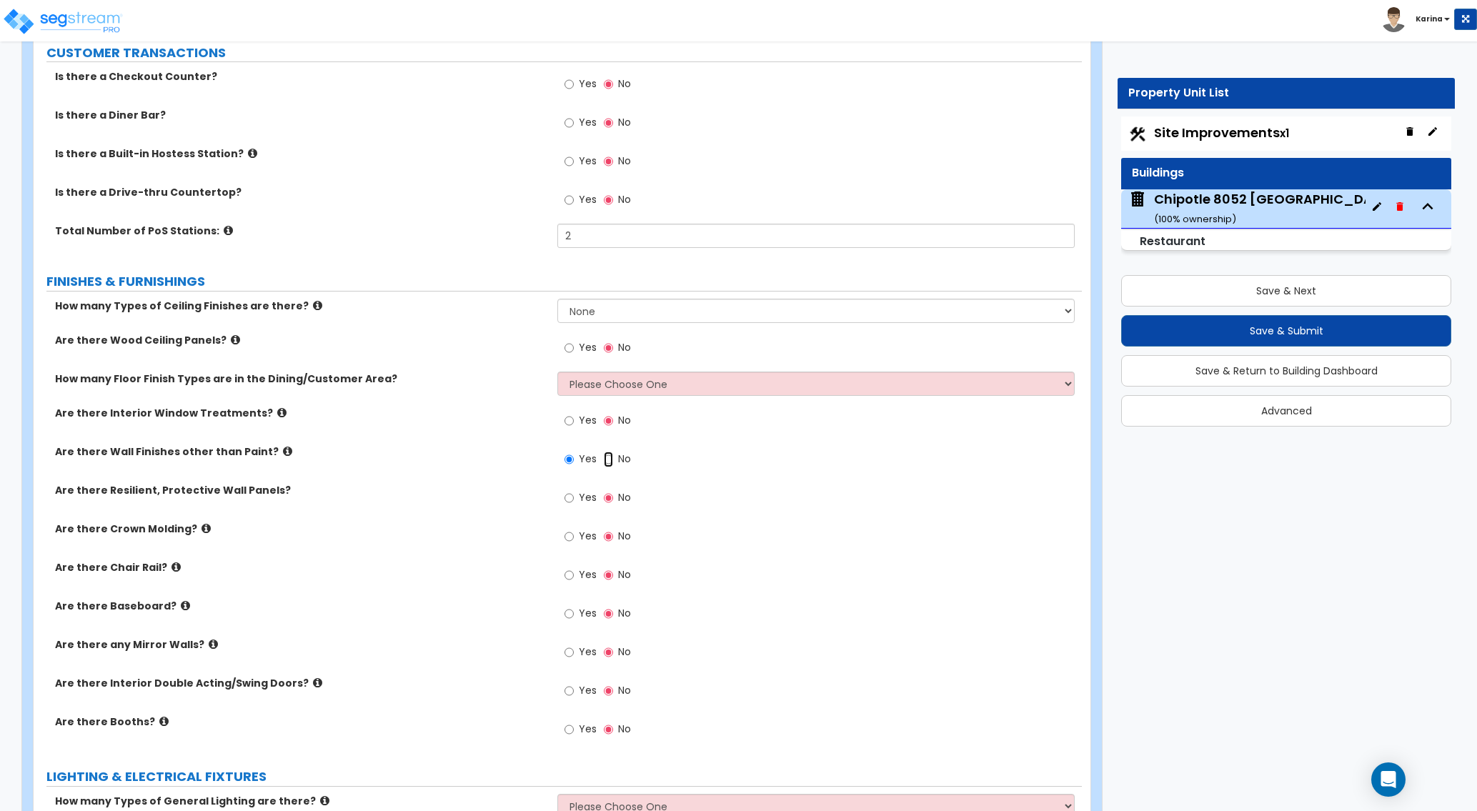
radio input "false"
radio input "true"
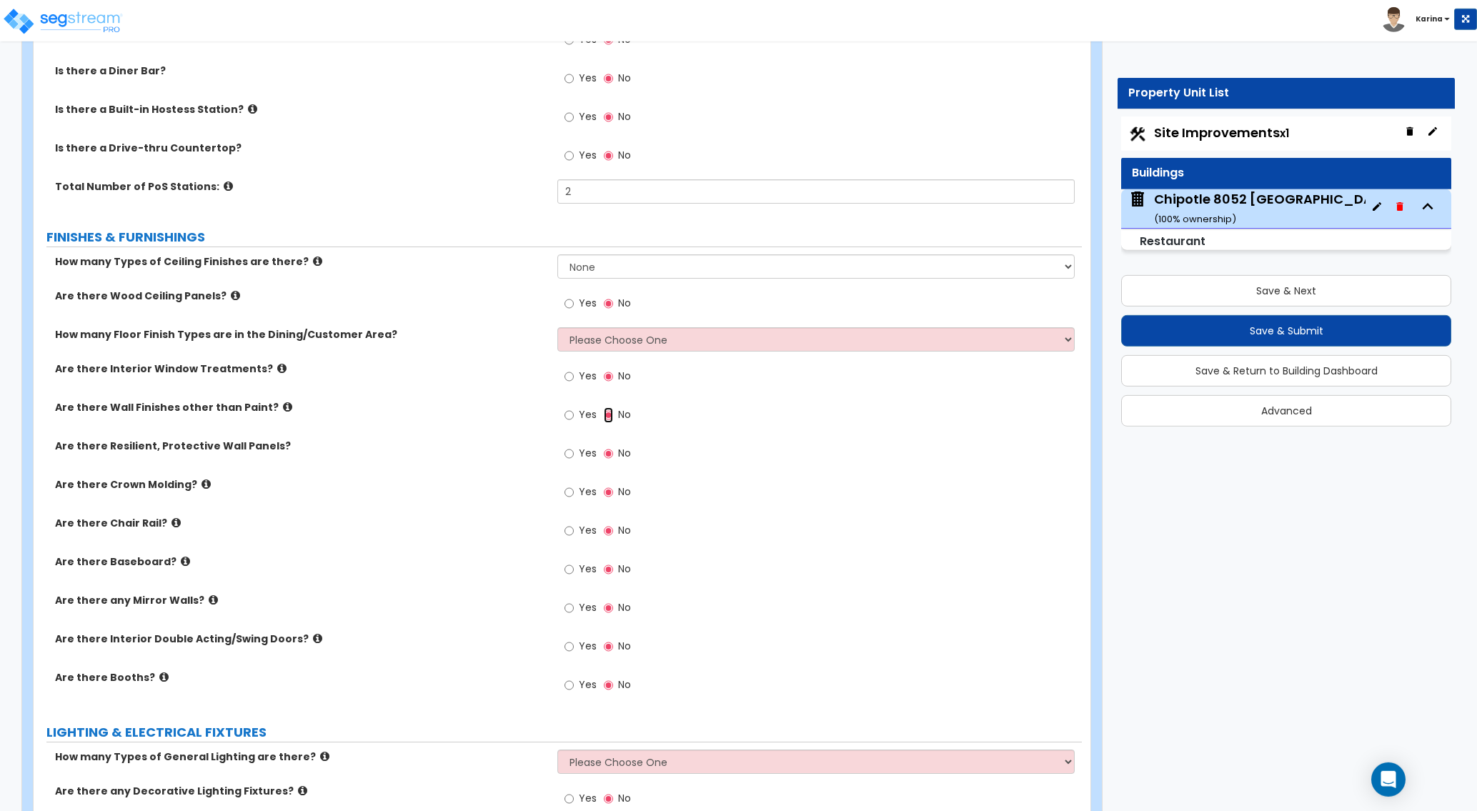
scroll to position [2550, 0]
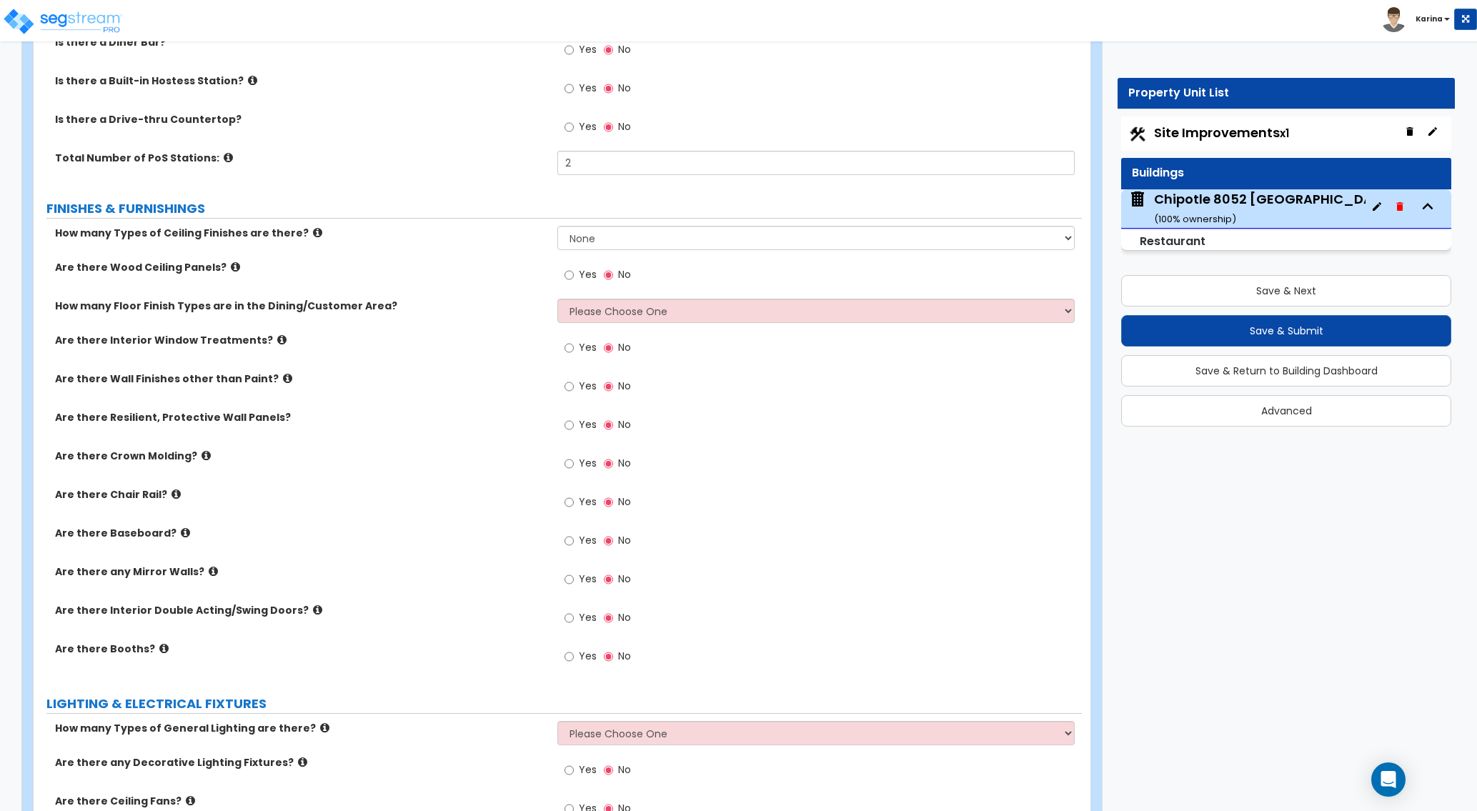
click at [527, 747] on div "How many Types of General Lighting are there? Please Choose One 1 2 3" at bounding box center [558, 738] width 1048 height 34
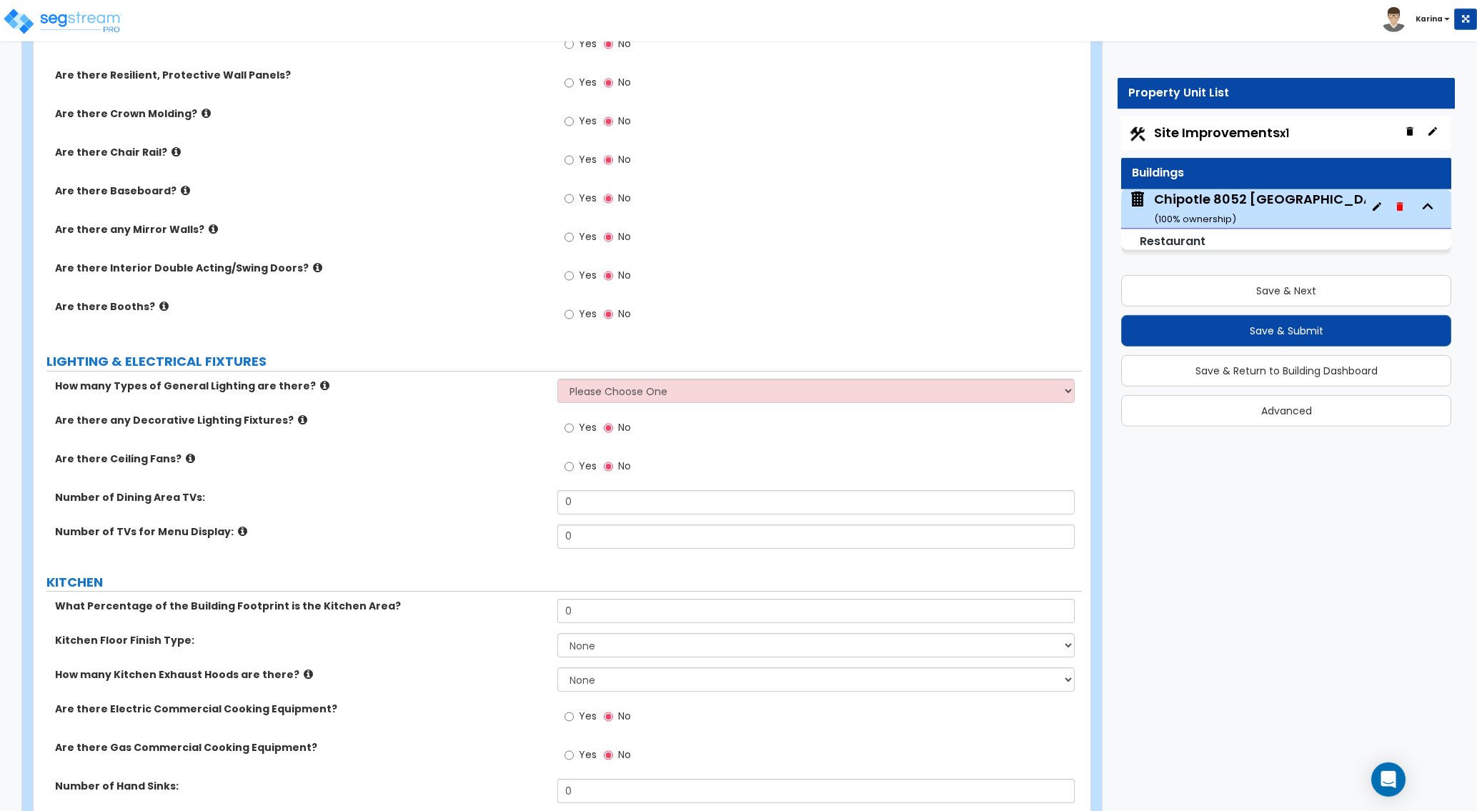
scroll to position [2914, 0]
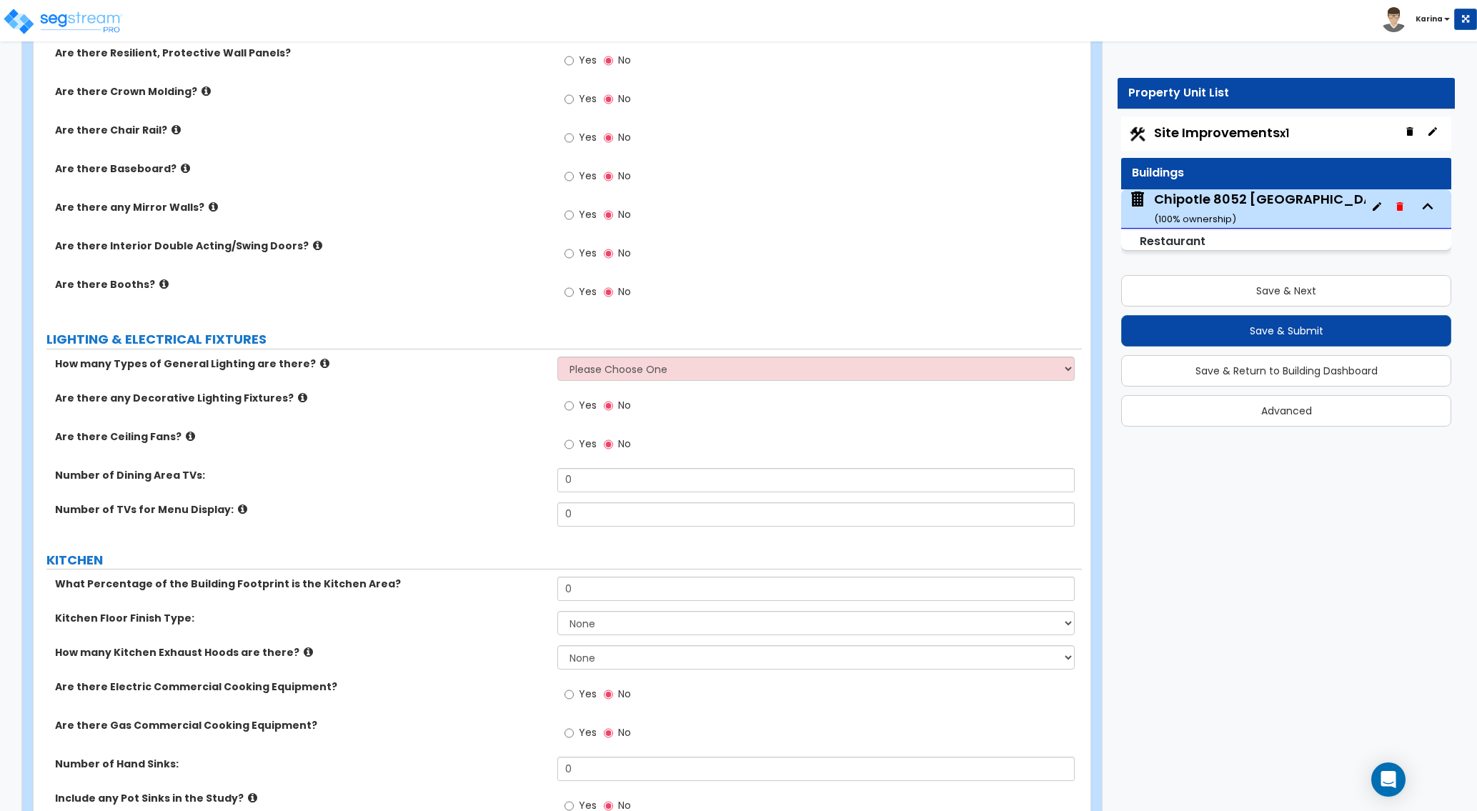
click at [485, 743] on div "Are there Gas Commercial Cooking Equipment? Yes No" at bounding box center [558, 737] width 1048 height 39
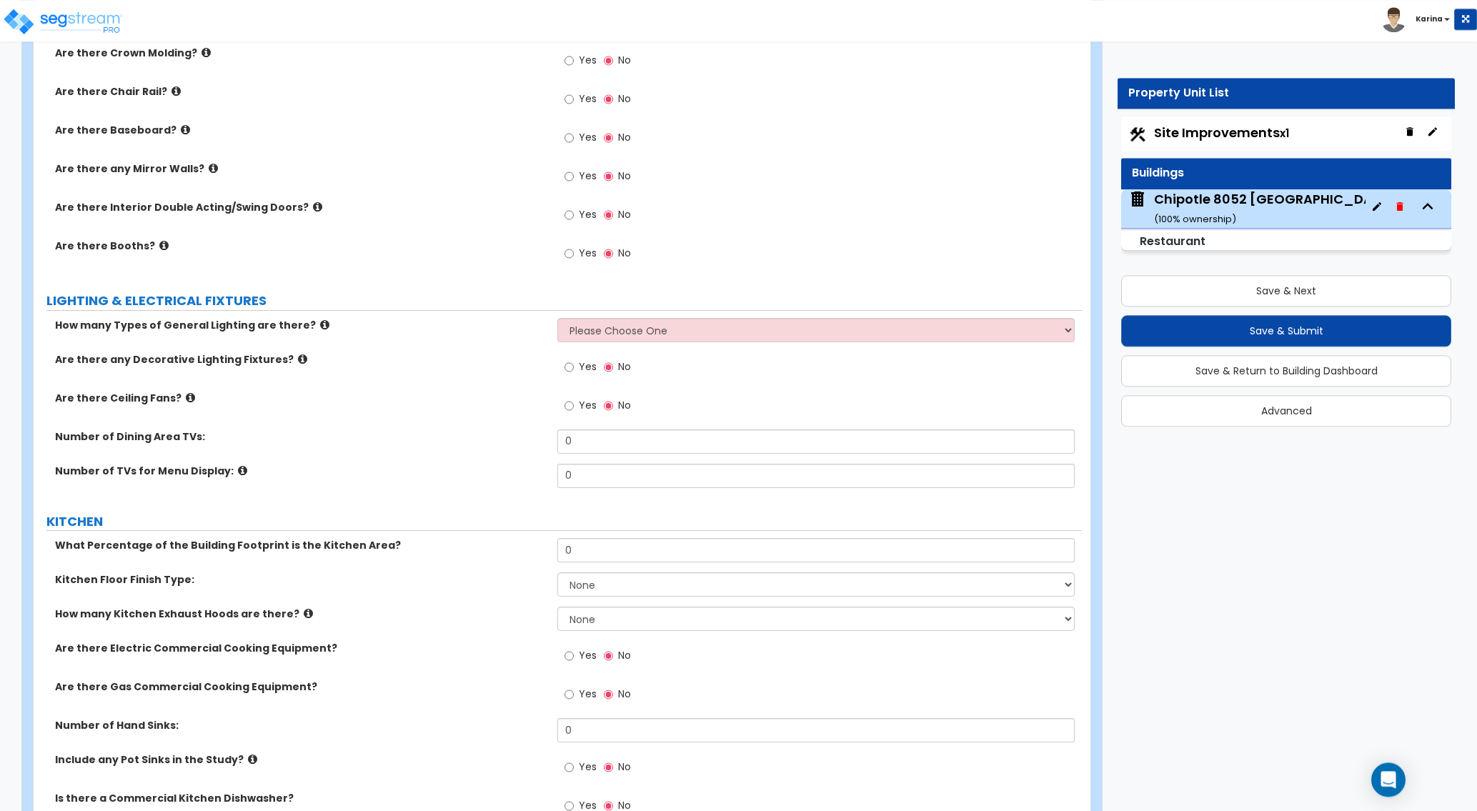
scroll to position [2987, 0]
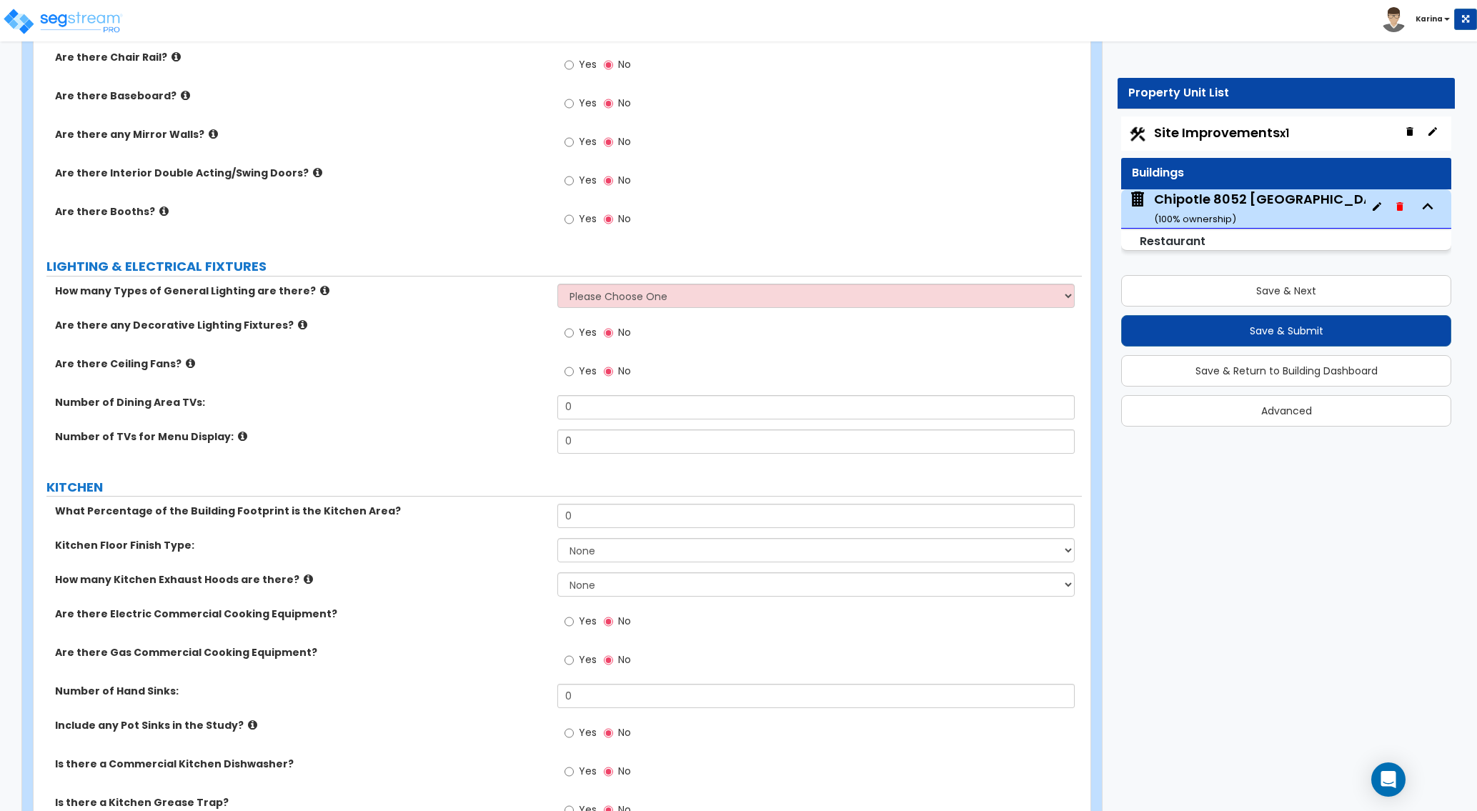
click at [493, 756] on div "Include any Pot Sinks in the Study? Yes No" at bounding box center [558, 737] width 1048 height 39
drag, startPoint x: 594, startPoint y: 515, endPoint x: 520, endPoint y: 514, distance: 74.3
click at [557, 514] on input "0" at bounding box center [815, 516] width 516 height 24
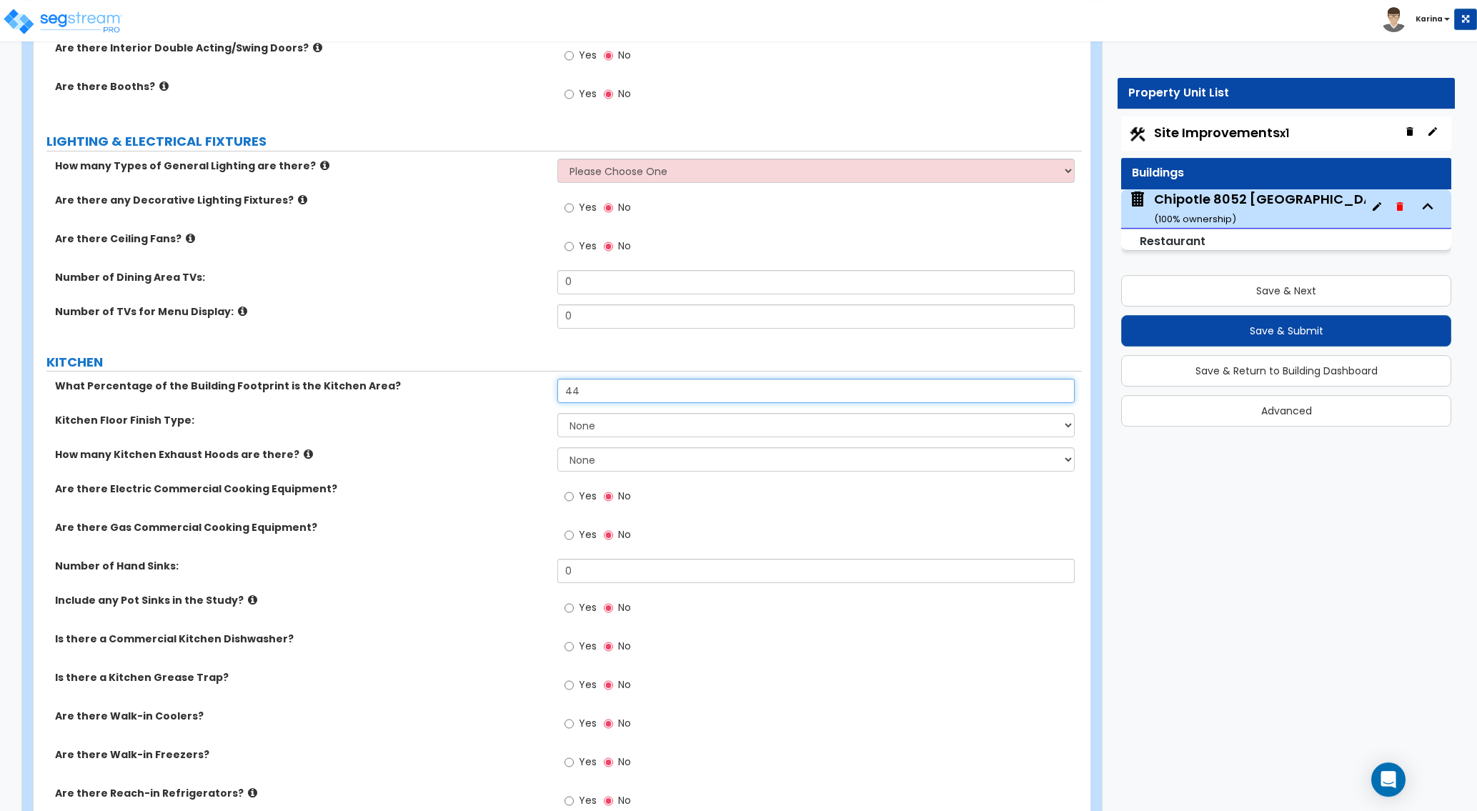
scroll to position [3133, 0]
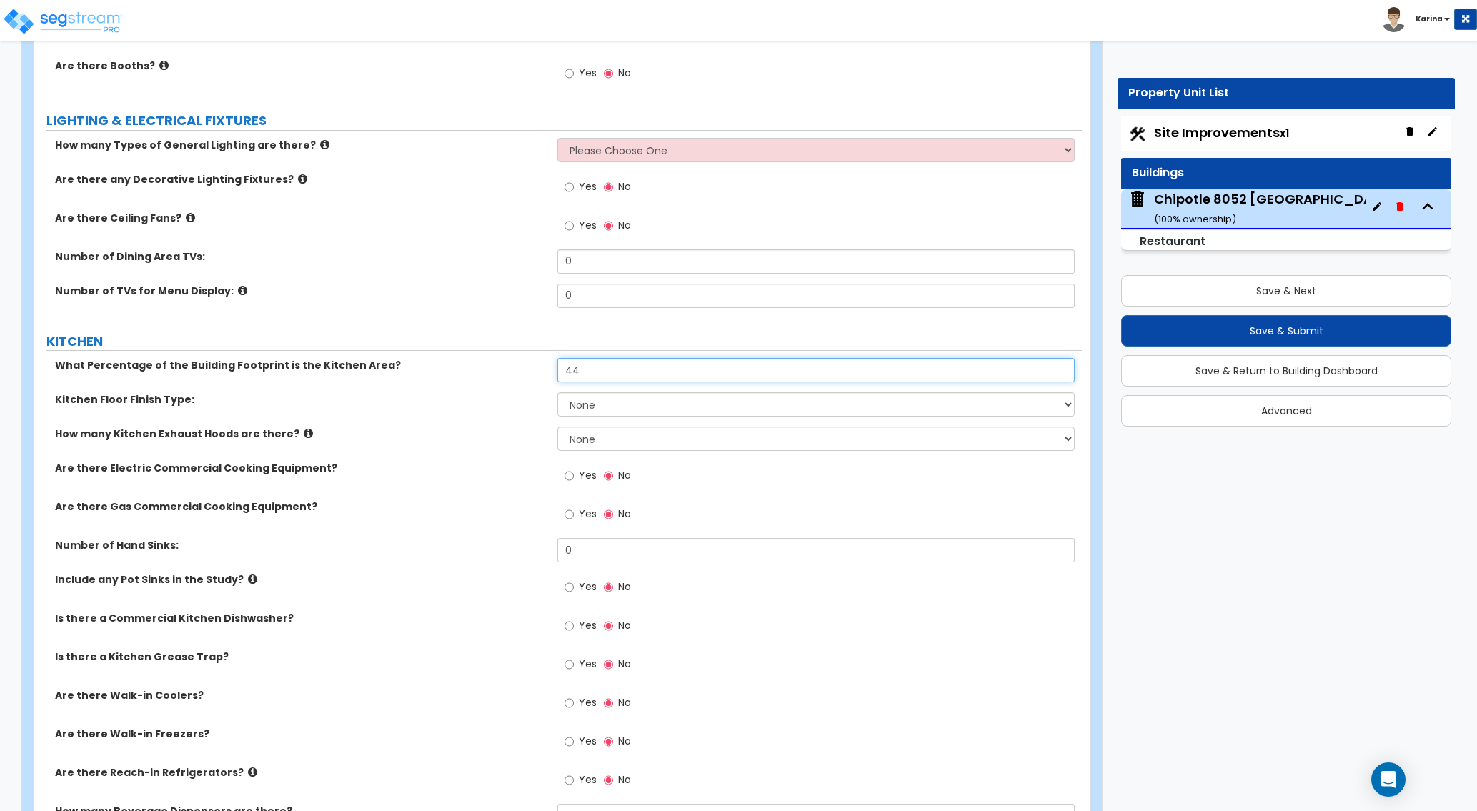
type input "44"
click at [557, 392] on select "None Tile Flooring VCT Flooring Sheet Vinyl Flooring" at bounding box center [815, 404] width 516 height 24
select select "1"
click option "Tile Flooring" at bounding box center [0, 0] width 0 height 0
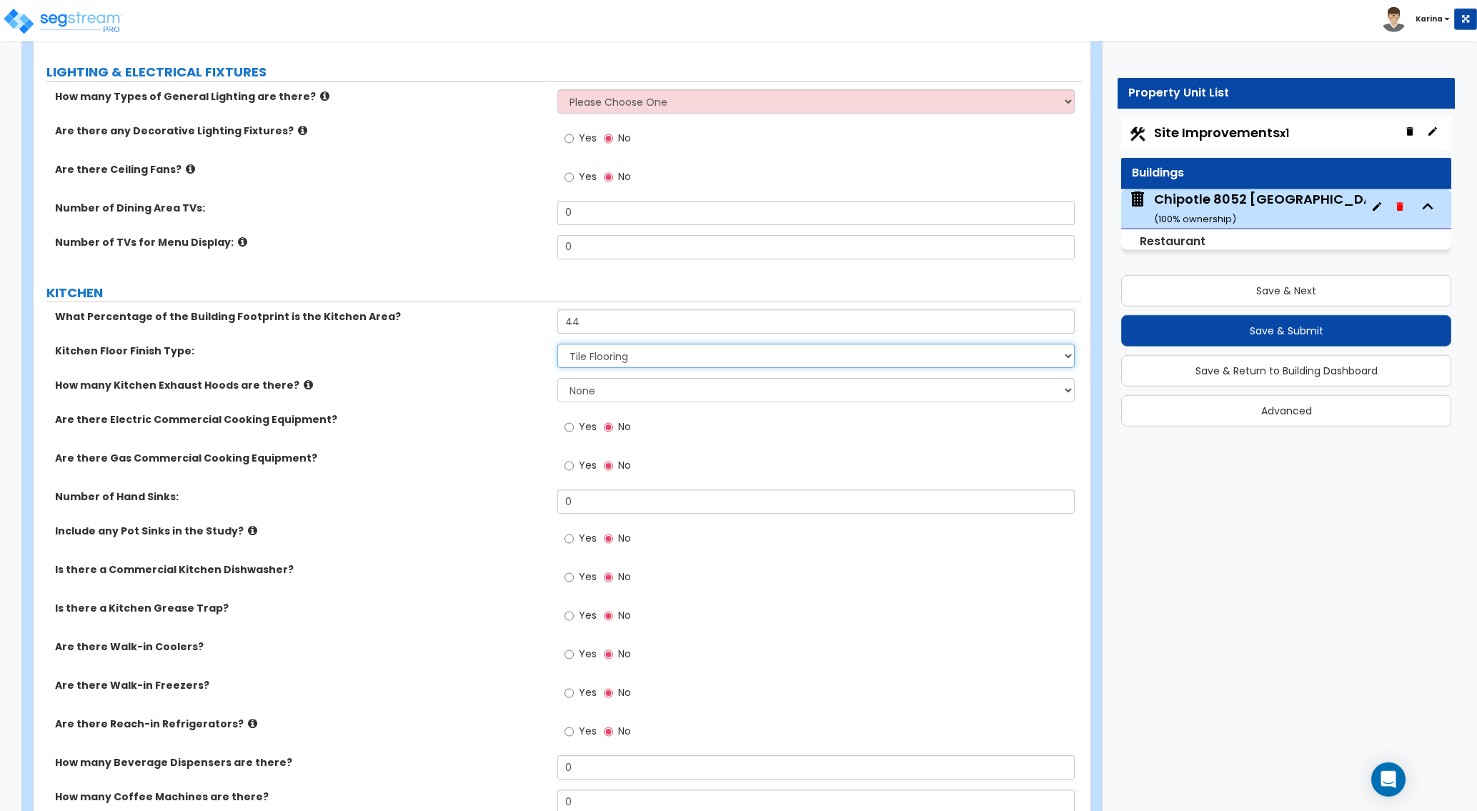
scroll to position [3206, 0]
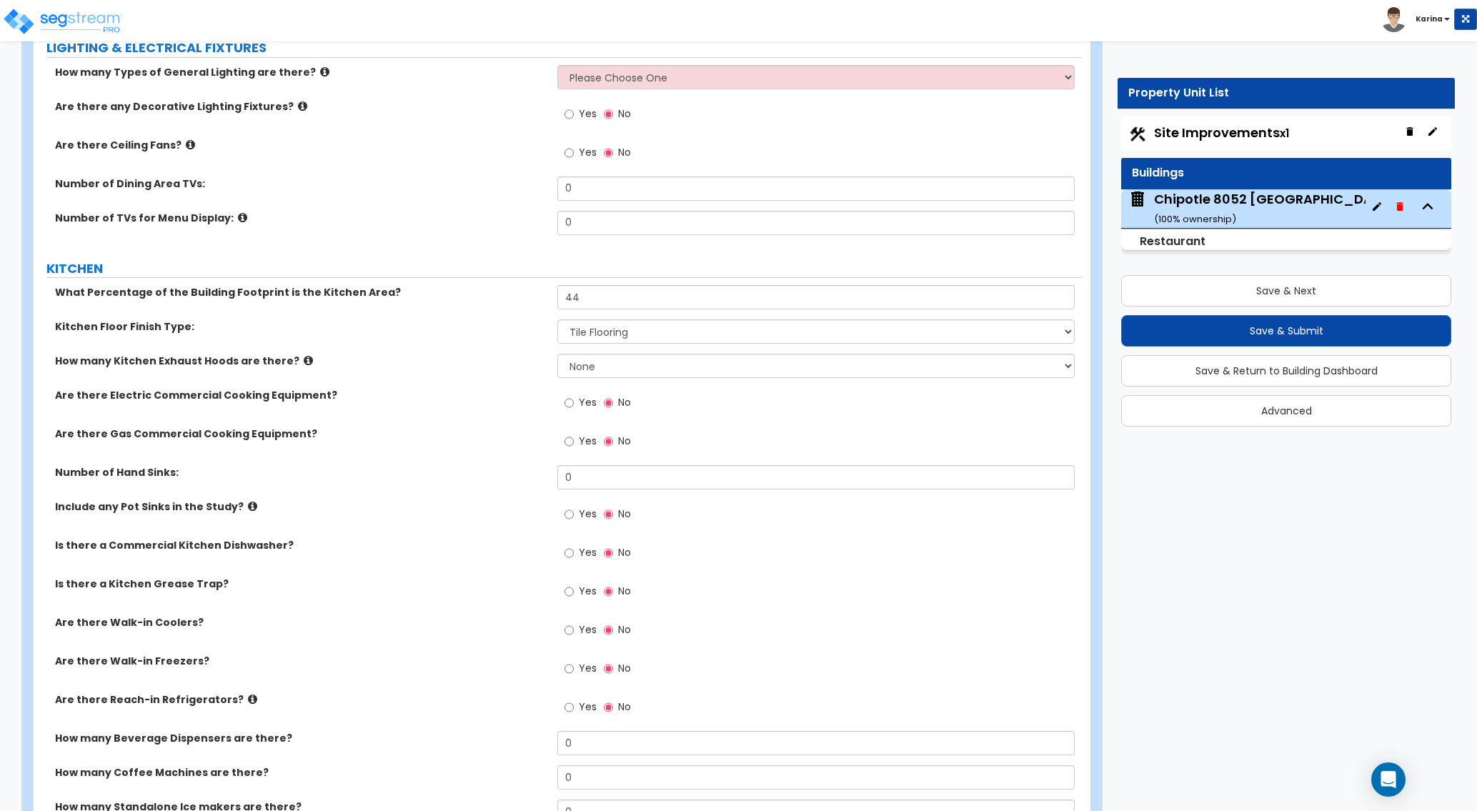
click at [454, 767] on label "How many Coffee Machines are there?" at bounding box center [300, 772] width 491 height 14
drag, startPoint x: 582, startPoint y: 476, endPoint x: 538, endPoint y: 477, distance: 44.3
click at [557, 477] on input "0" at bounding box center [815, 477] width 516 height 24
type input "4"
click at [568, 515] on input "Yes" at bounding box center [568, 514] width 9 height 16
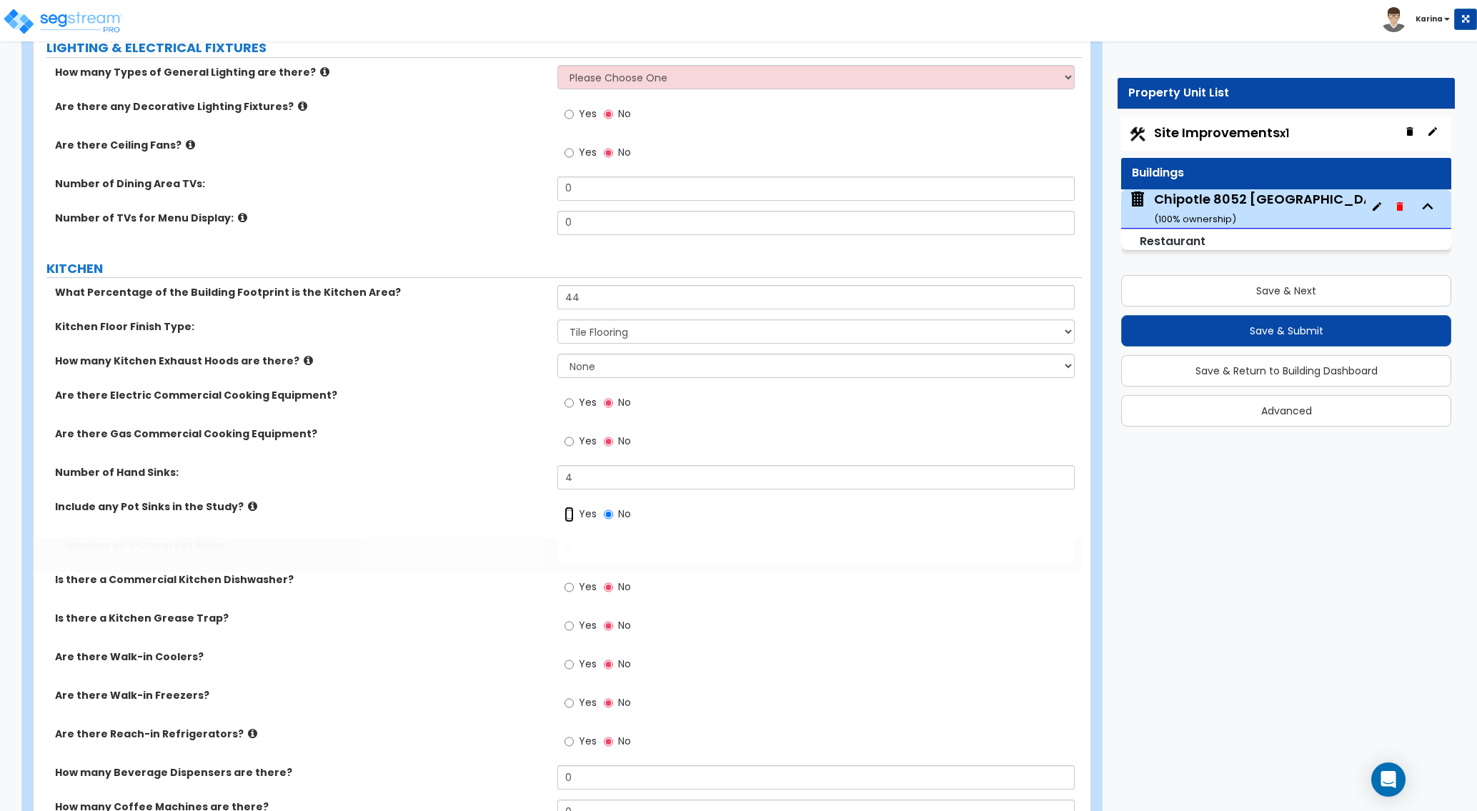
radio input "true"
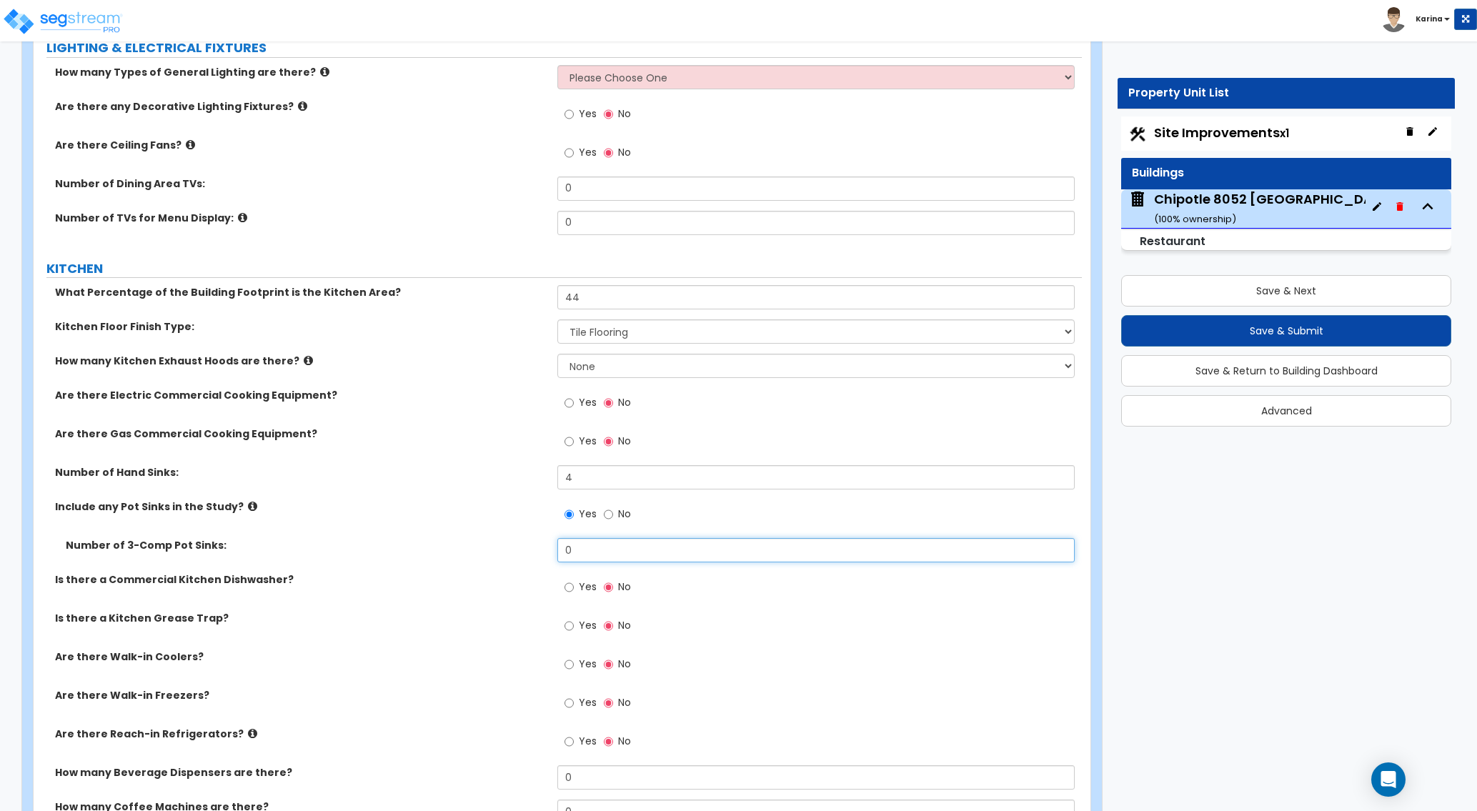
drag, startPoint x: 540, startPoint y: 551, endPoint x: 531, endPoint y: 551, distance: 9.3
click at [557, 551] on input "0" at bounding box center [815, 550] width 516 height 24
type input "1"
click at [569, 587] on input "Yes" at bounding box center [568, 587] width 9 height 16
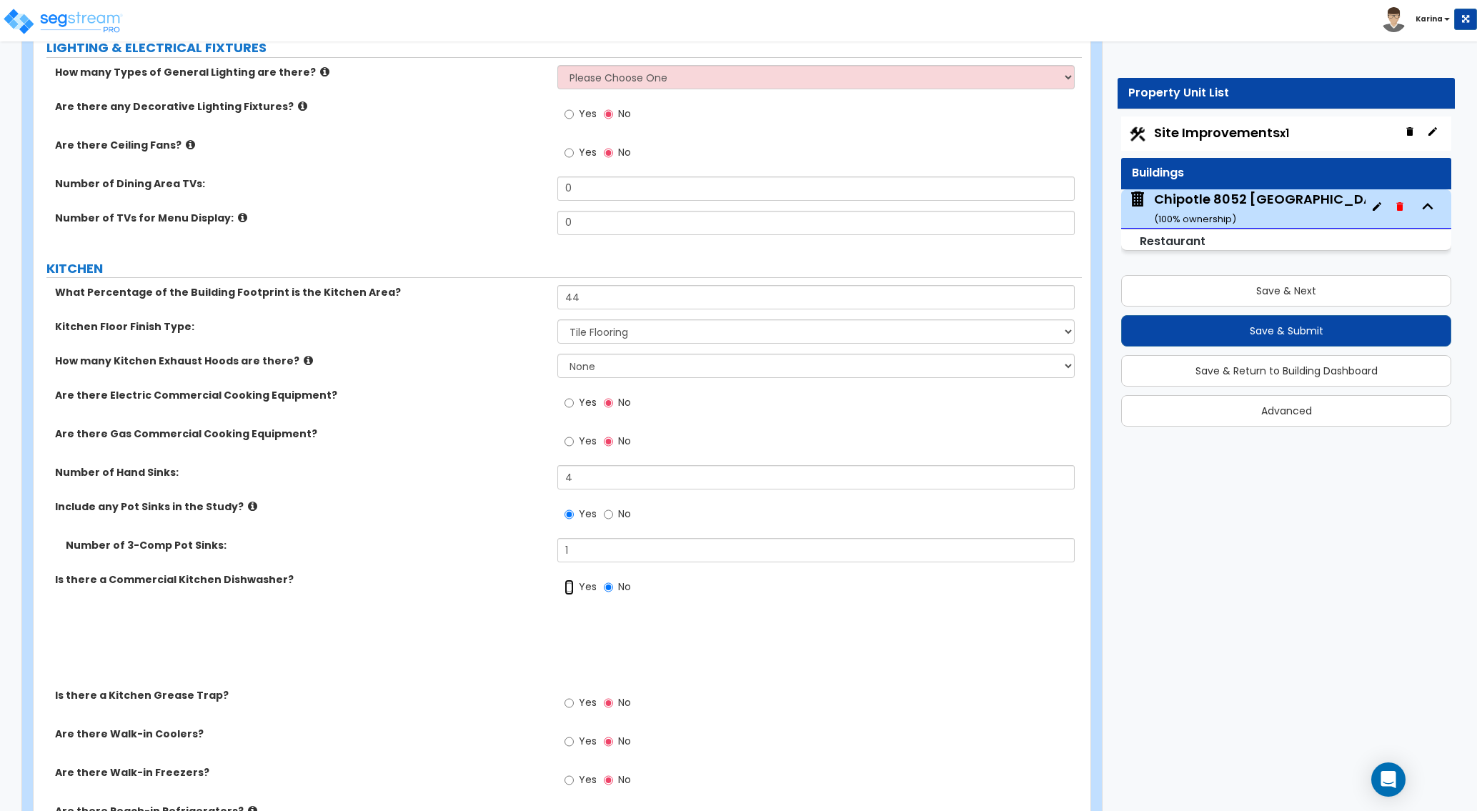
radio input "true"
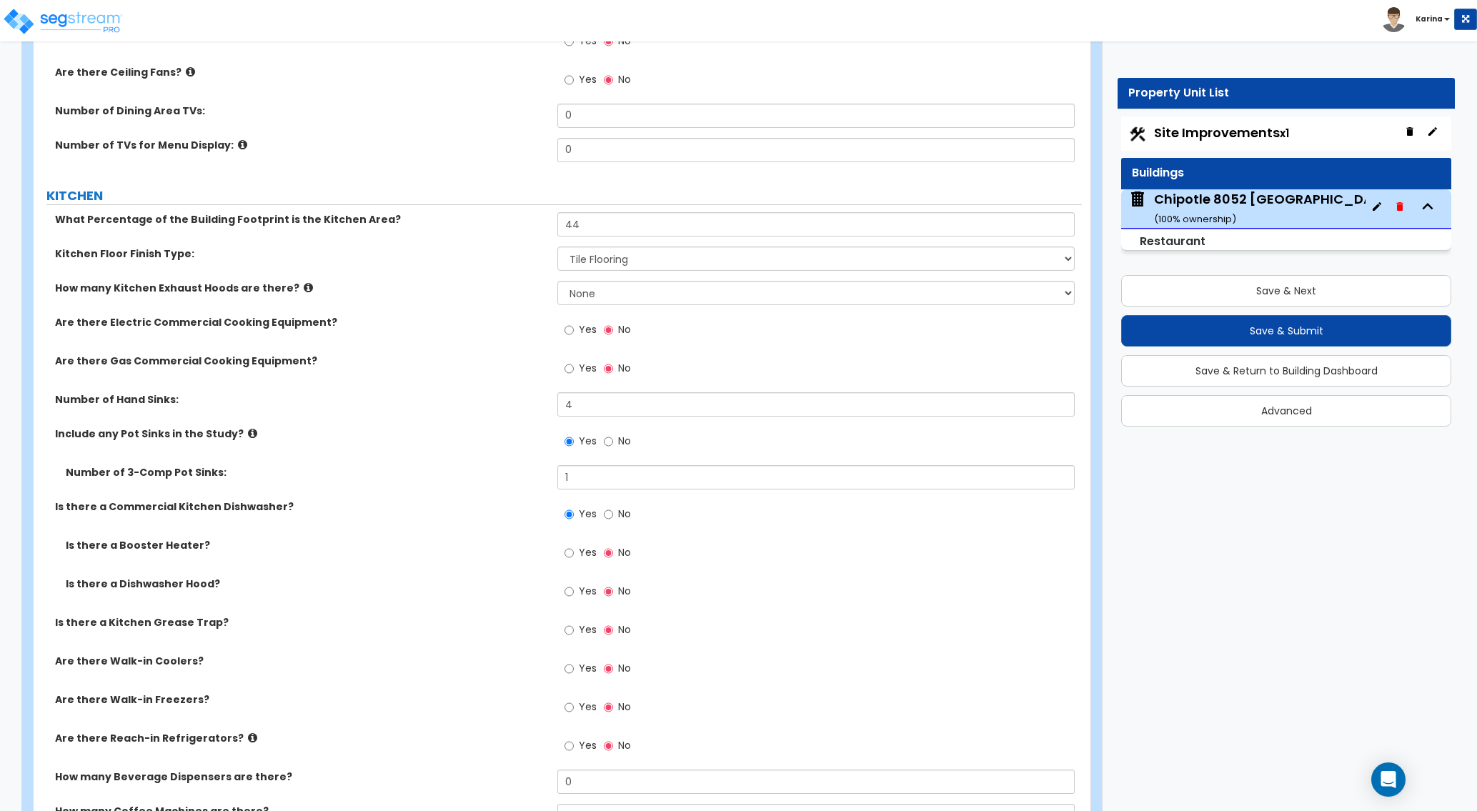
click at [446, 729] on div "Are there Walk-in Freezers? Yes No" at bounding box center [558, 711] width 1048 height 39
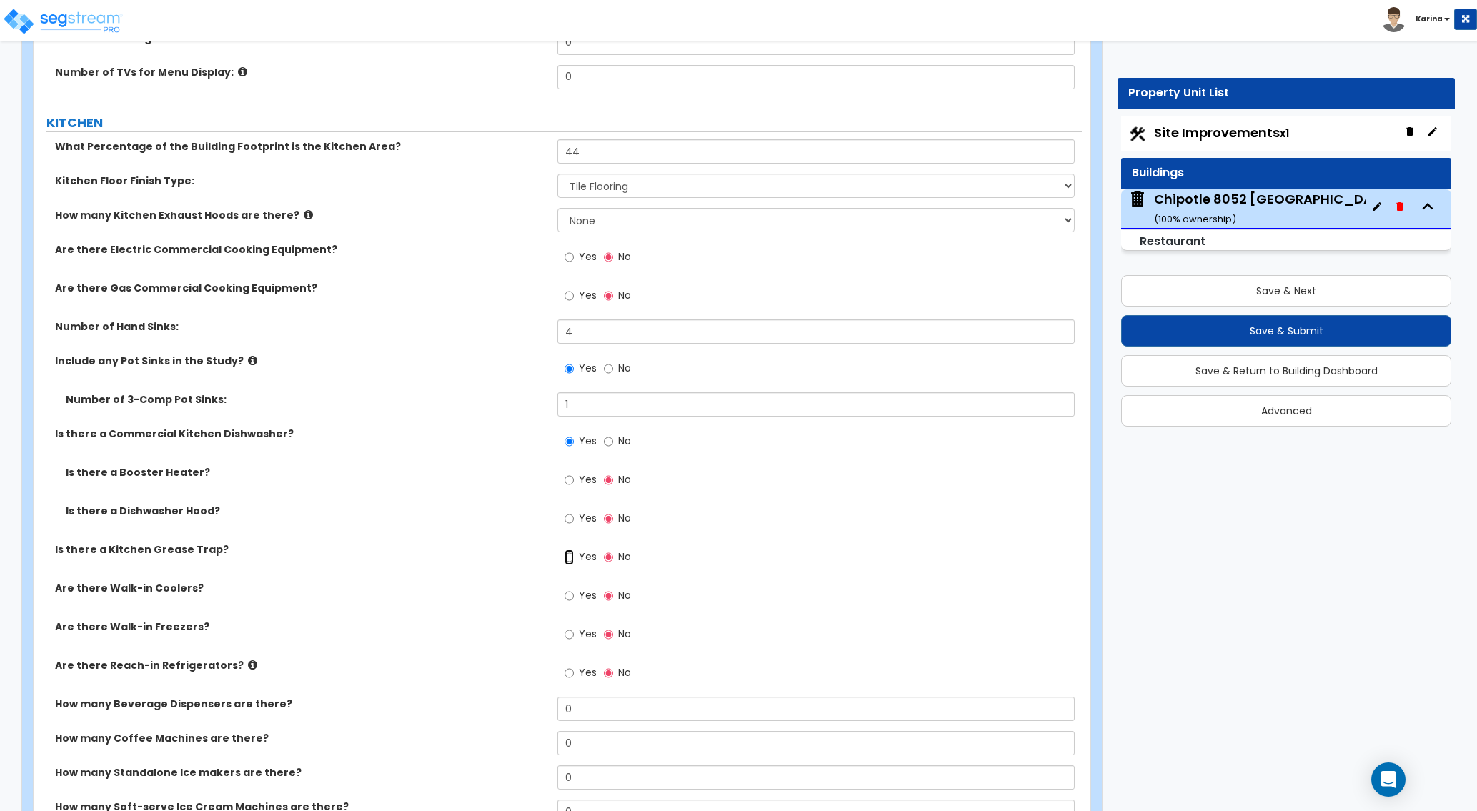
click at [571, 557] on input "Yes" at bounding box center [568, 557] width 9 height 16
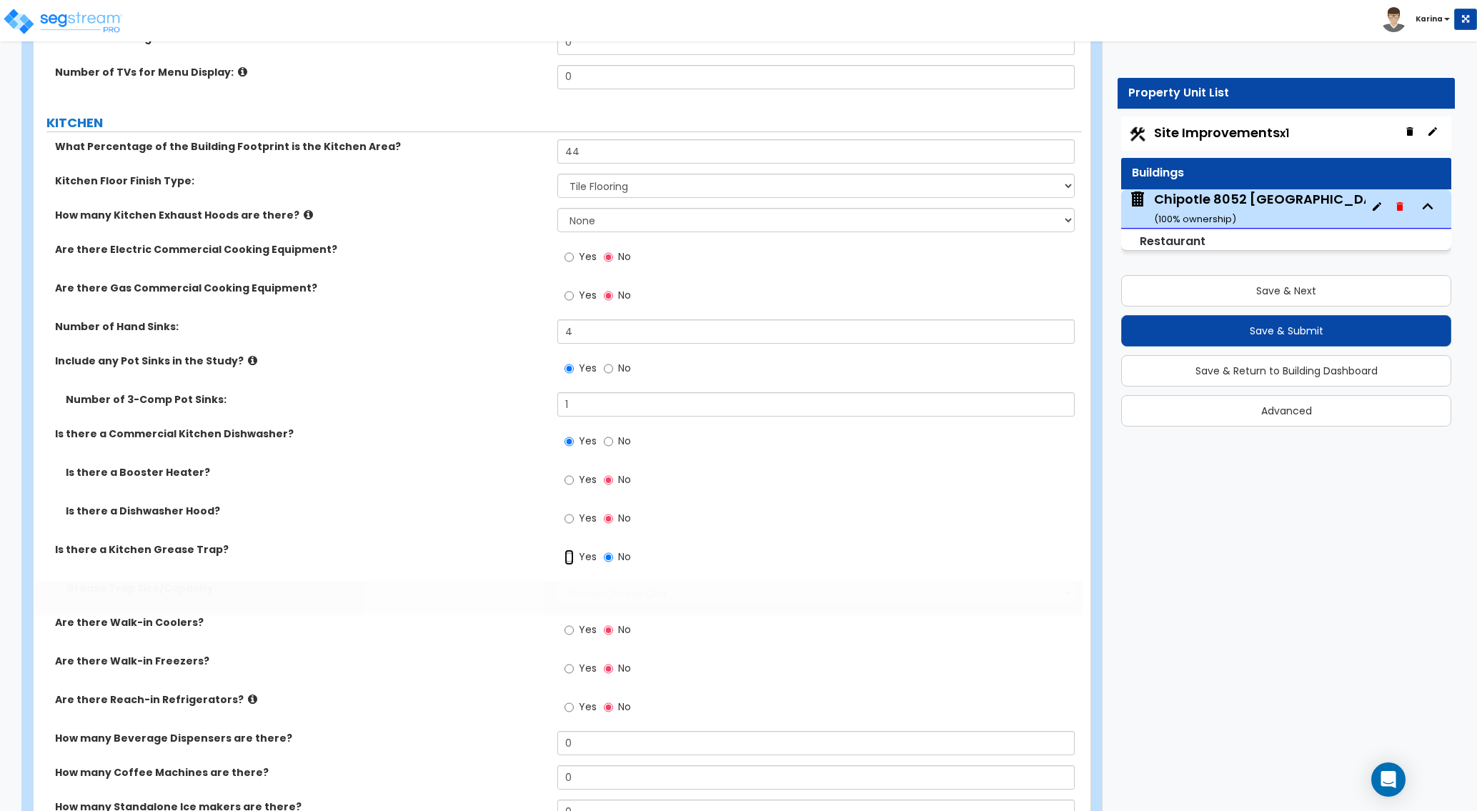
radio input "true"
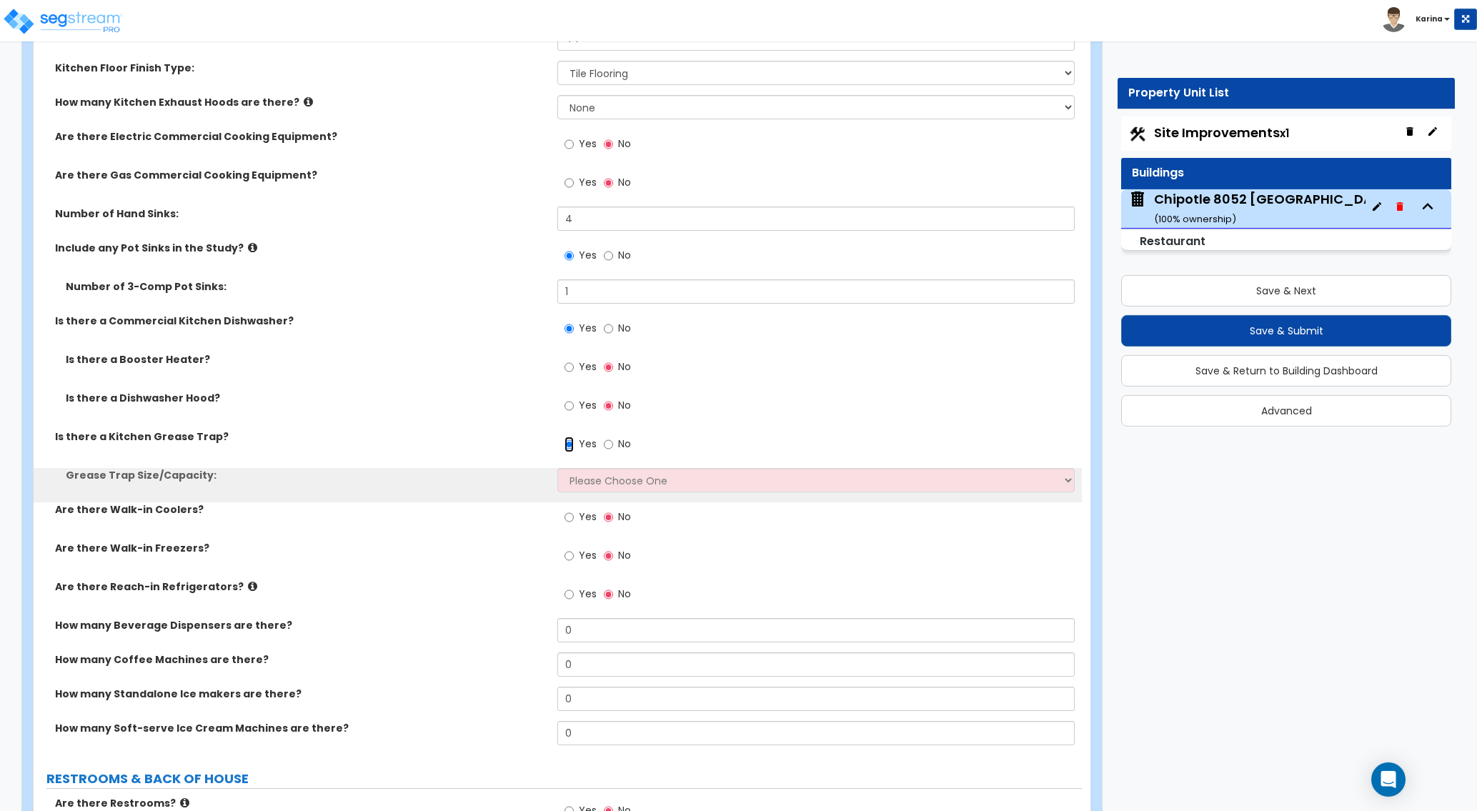
scroll to position [3497, 0]
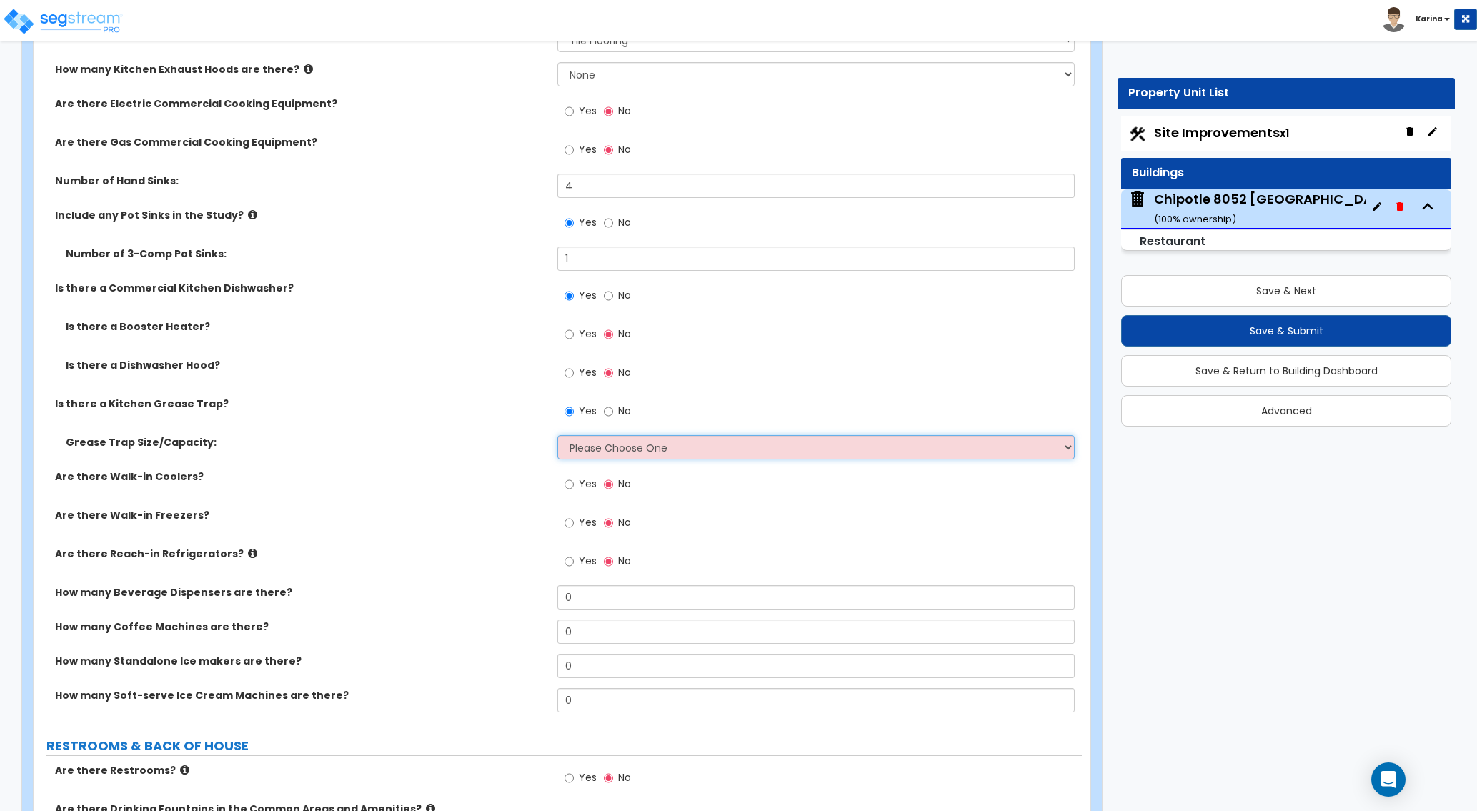
click at [557, 435] on select "Please Choose One Small Medium Large" at bounding box center [815, 447] width 516 height 24
select select "3"
click option "Large" at bounding box center [0, 0] width 0 height 0
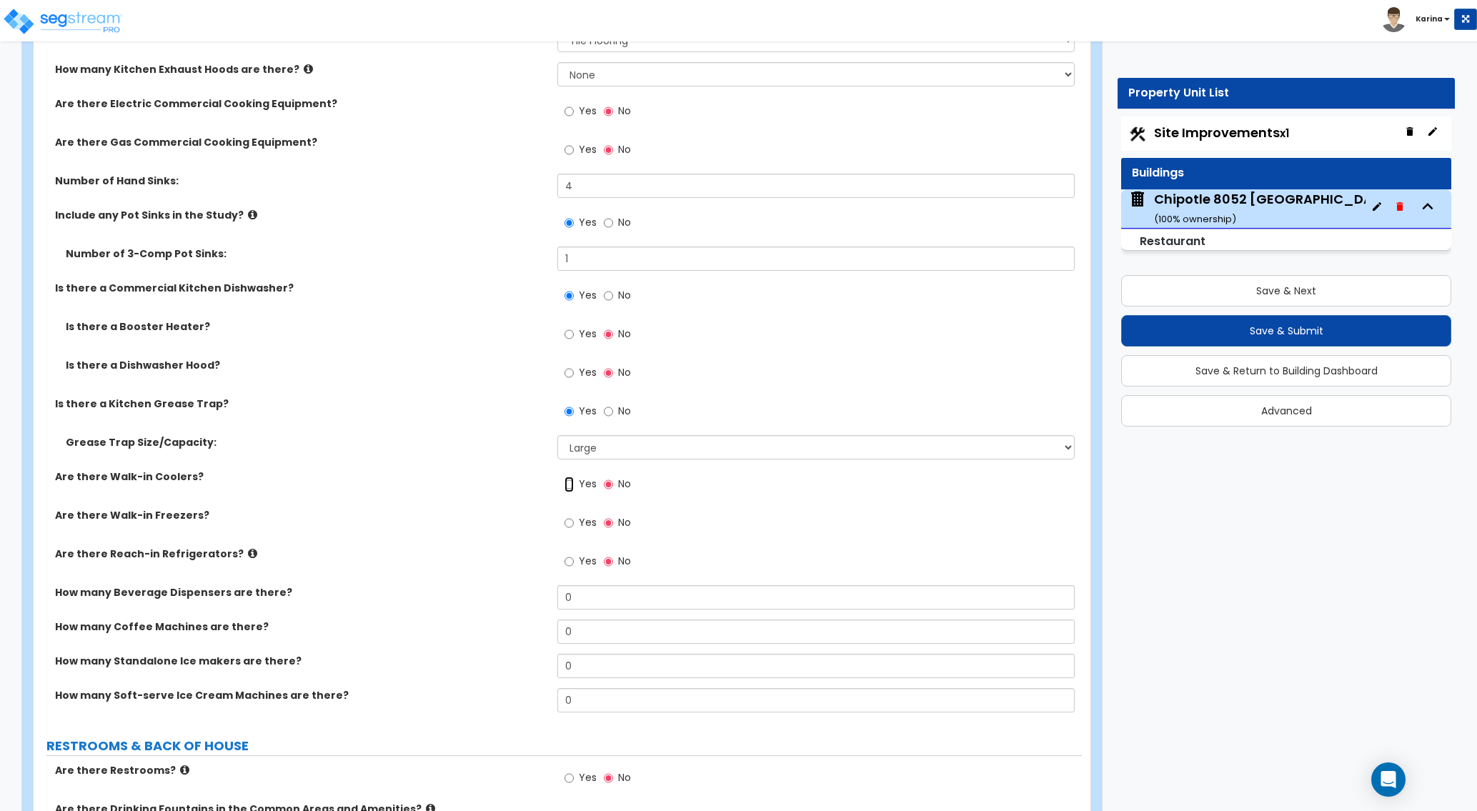
click at [569, 481] on input "Yes" at bounding box center [568, 484] width 9 height 16
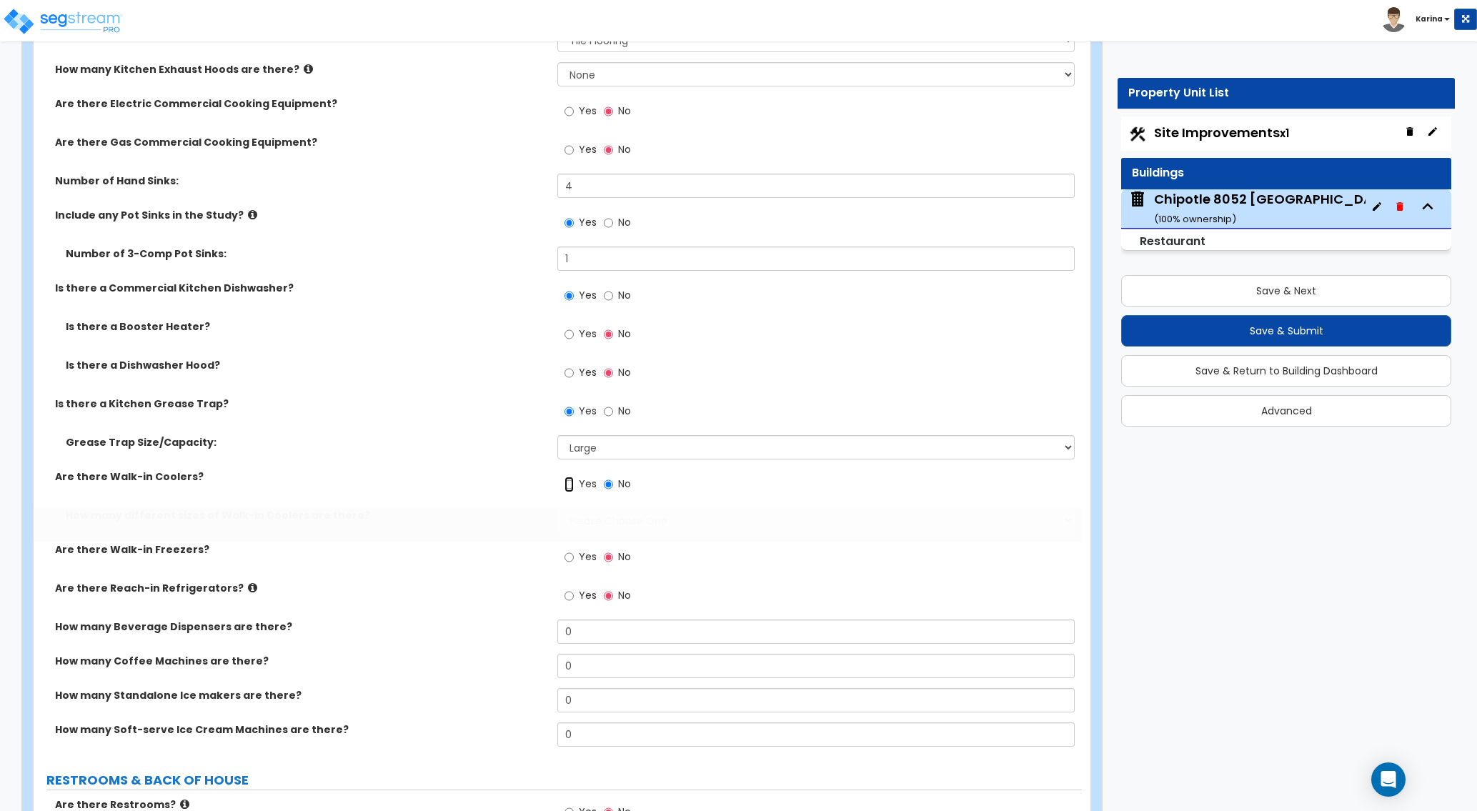
radio input "true"
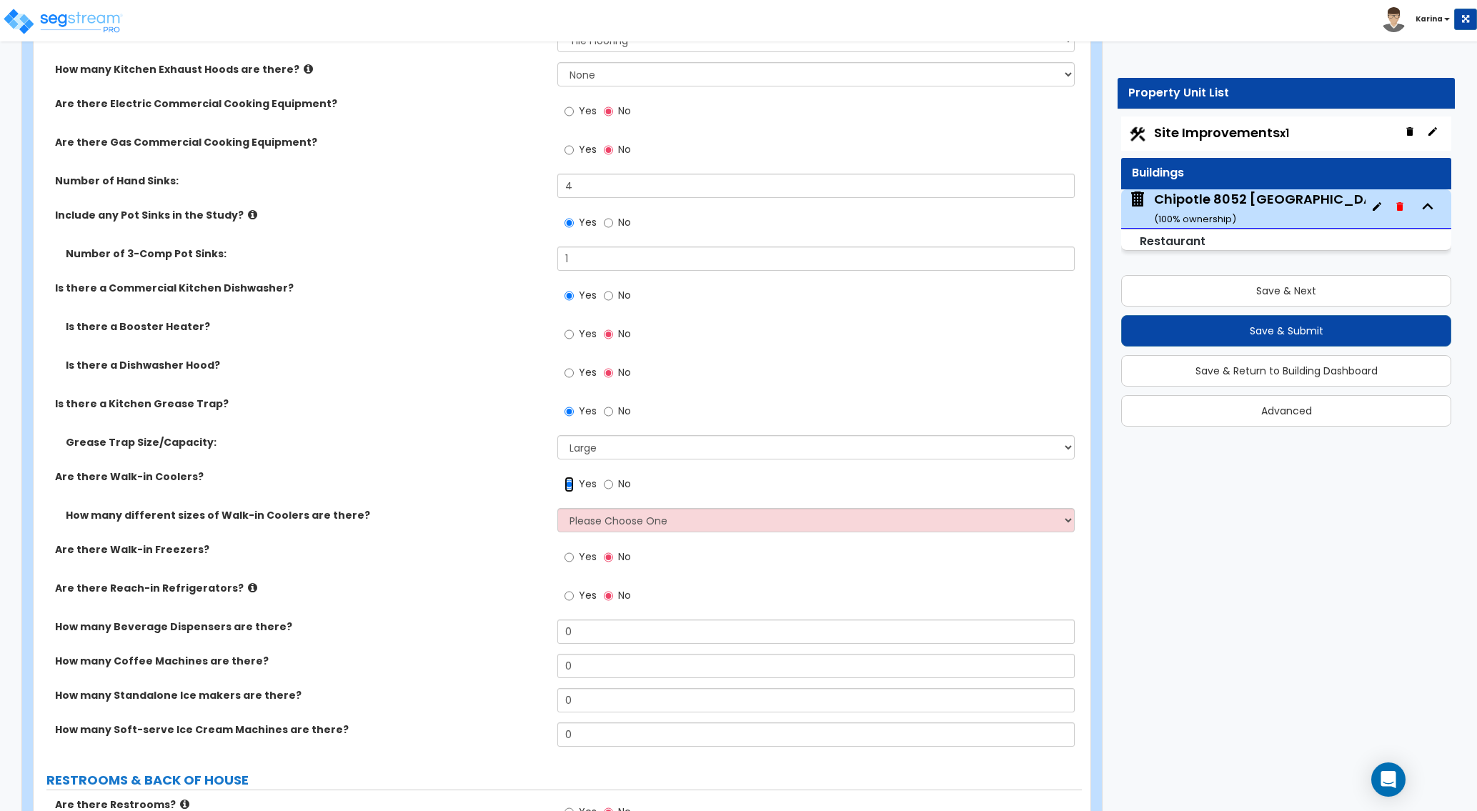
scroll to position [3570, 0]
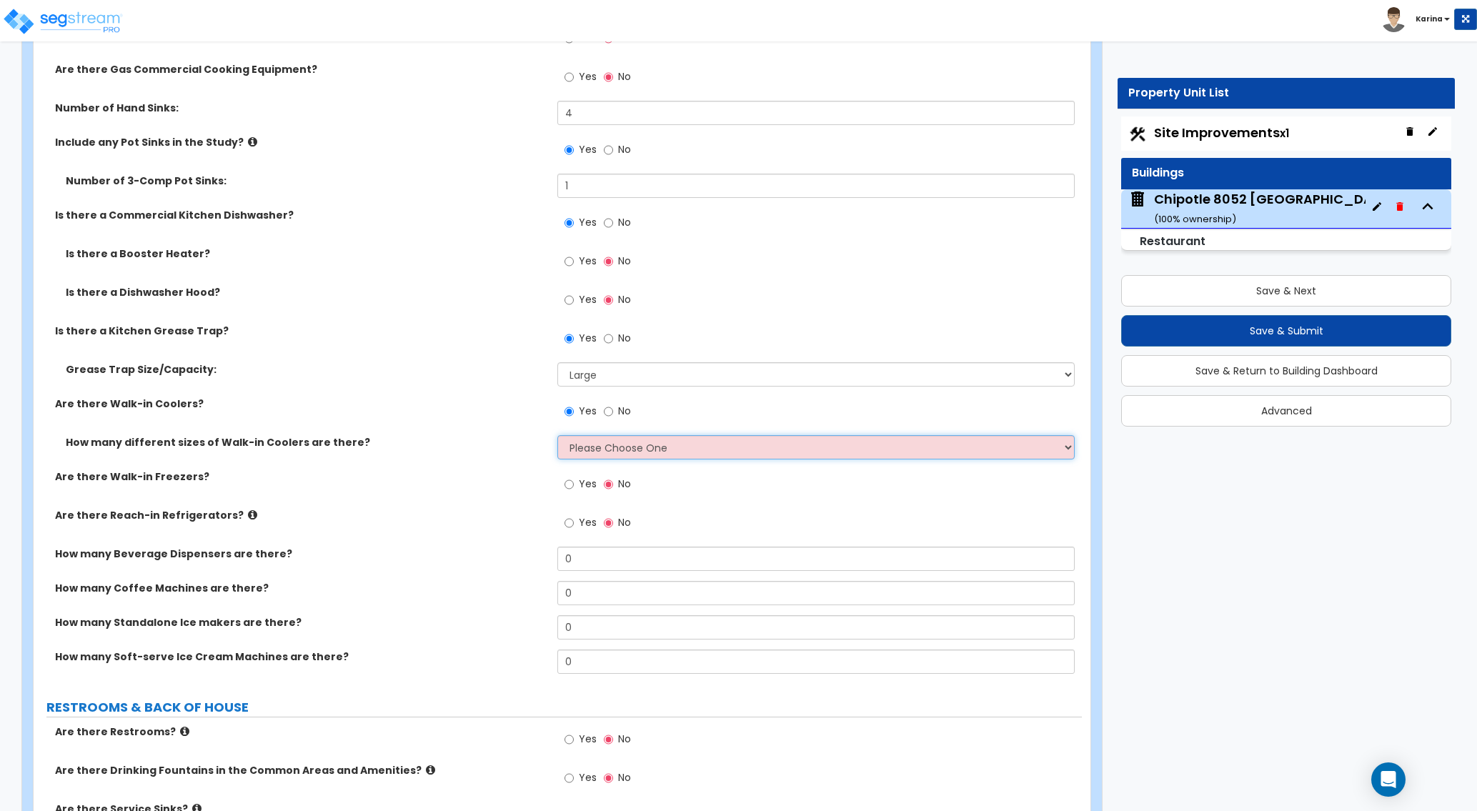
click at [557, 435] on select "Please Choose One 1 2 3 4" at bounding box center [815, 447] width 516 height 24
select select "1"
click option "1" at bounding box center [0, 0] width 0 height 0
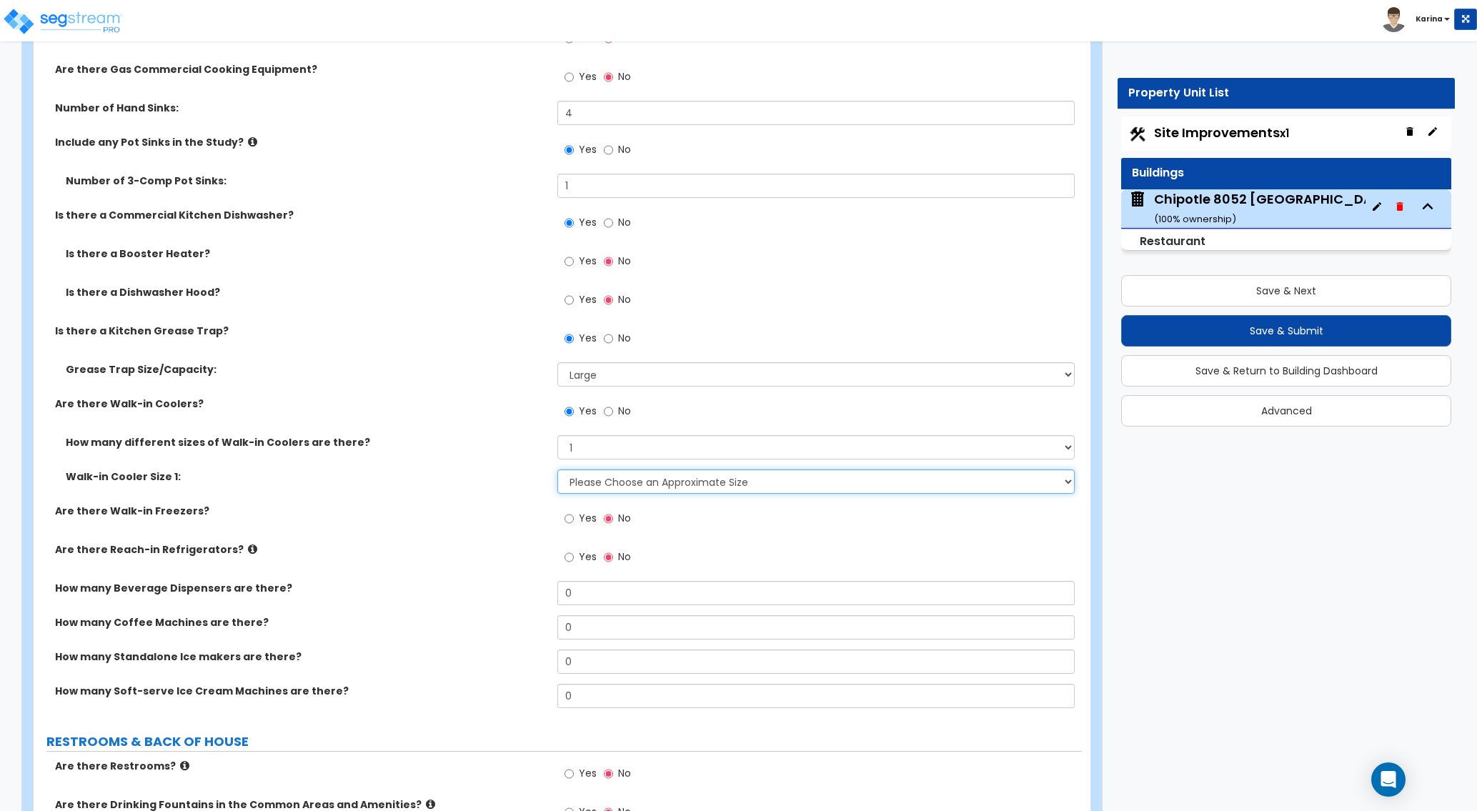
click at [557, 469] on select "Please Choose an Approximate Size 6' x 6' 10' x 6' 12' x 14' 12' x 20' I want t…" at bounding box center [815, 481] width 516 height 24
select select "5"
click option "I want to Enter the Square Footage:" at bounding box center [0, 0] width 0 height 0
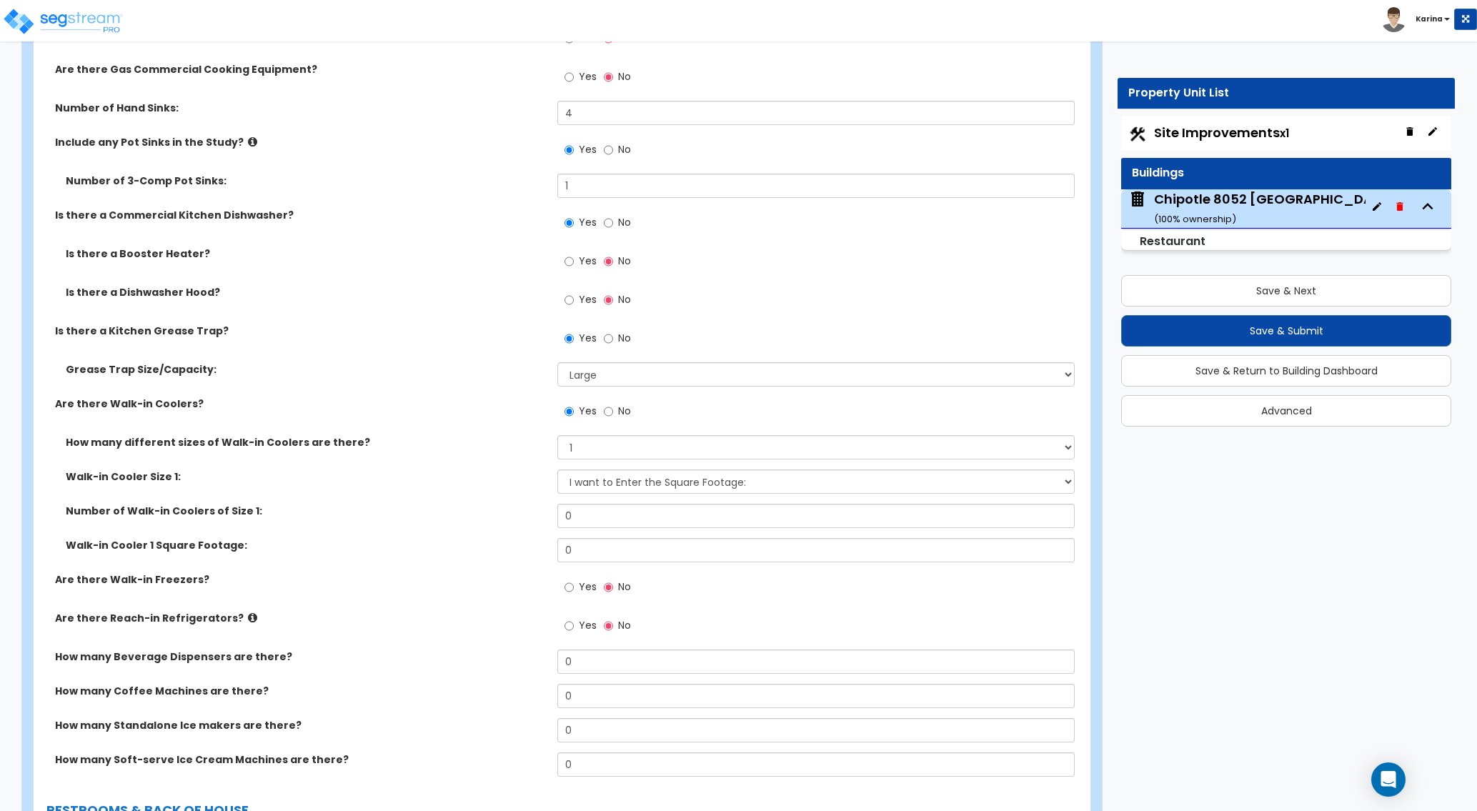
click at [523, 757] on label "How many Soft-serve Ice Cream Machines are there?" at bounding box center [300, 759] width 491 height 14
drag, startPoint x: 605, startPoint y: 516, endPoint x: 548, endPoint y: 514, distance: 57.2
click at [557, 514] on input "0" at bounding box center [815, 516] width 516 height 24
type input "95.4"
click at [521, 534] on div "Number of Walk-in Coolers of Size 1: 95.4" at bounding box center [558, 521] width 1048 height 34
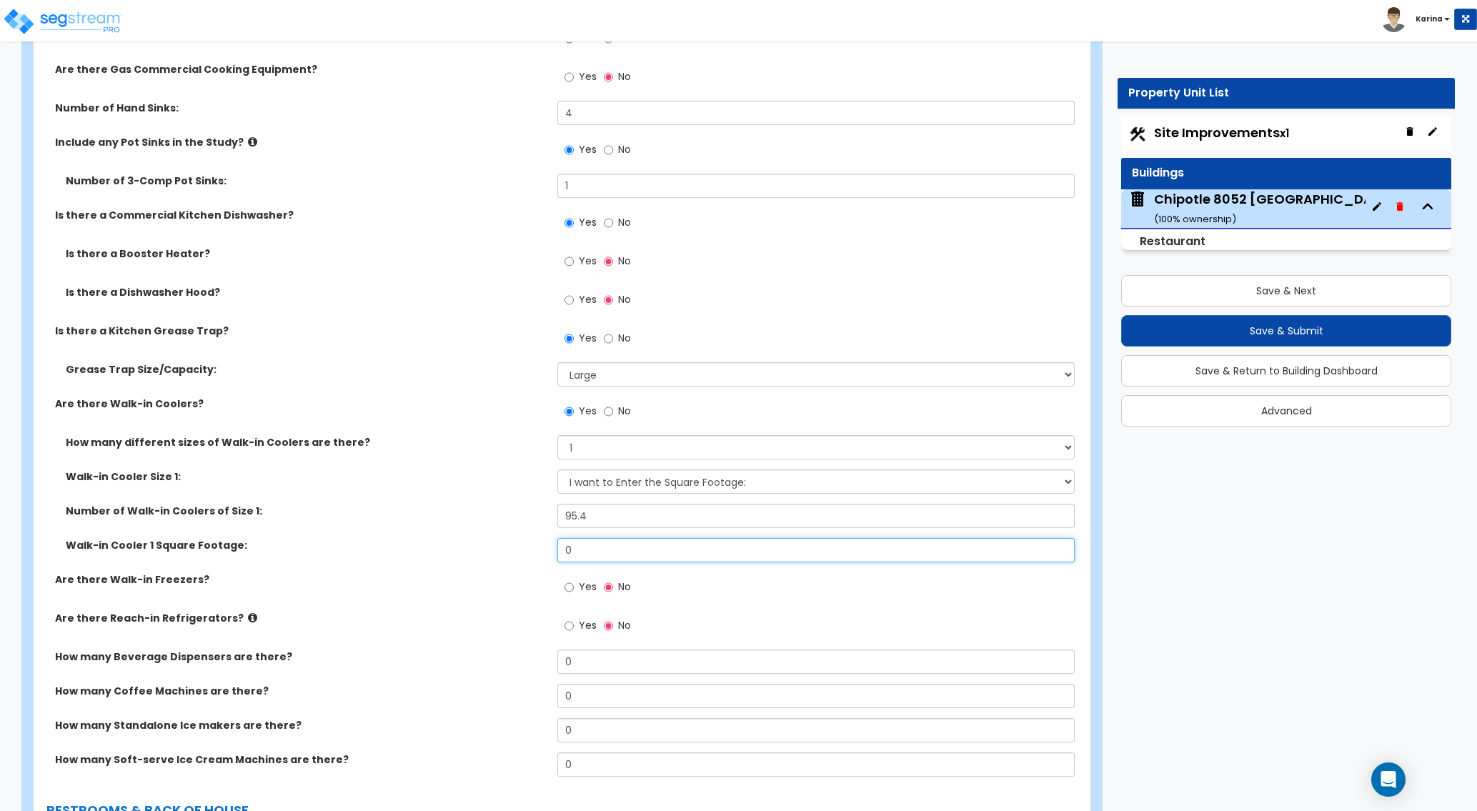
drag, startPoint x: 578, startPoint y: 550, endPoint x: 547, endPoint y: 549, distance: 30.7
click at [557, 549] on input "0" at bounding box center [815, 550] width 516 height 24
type input "95.4"
drag, startPoint x: 605, startPoint y: 519, endPoint x: 530, endPoint y: 519, distance: 75.0
click at [557, 519] on input "95.4" at bounding box center [815, 516] width 516 height 24
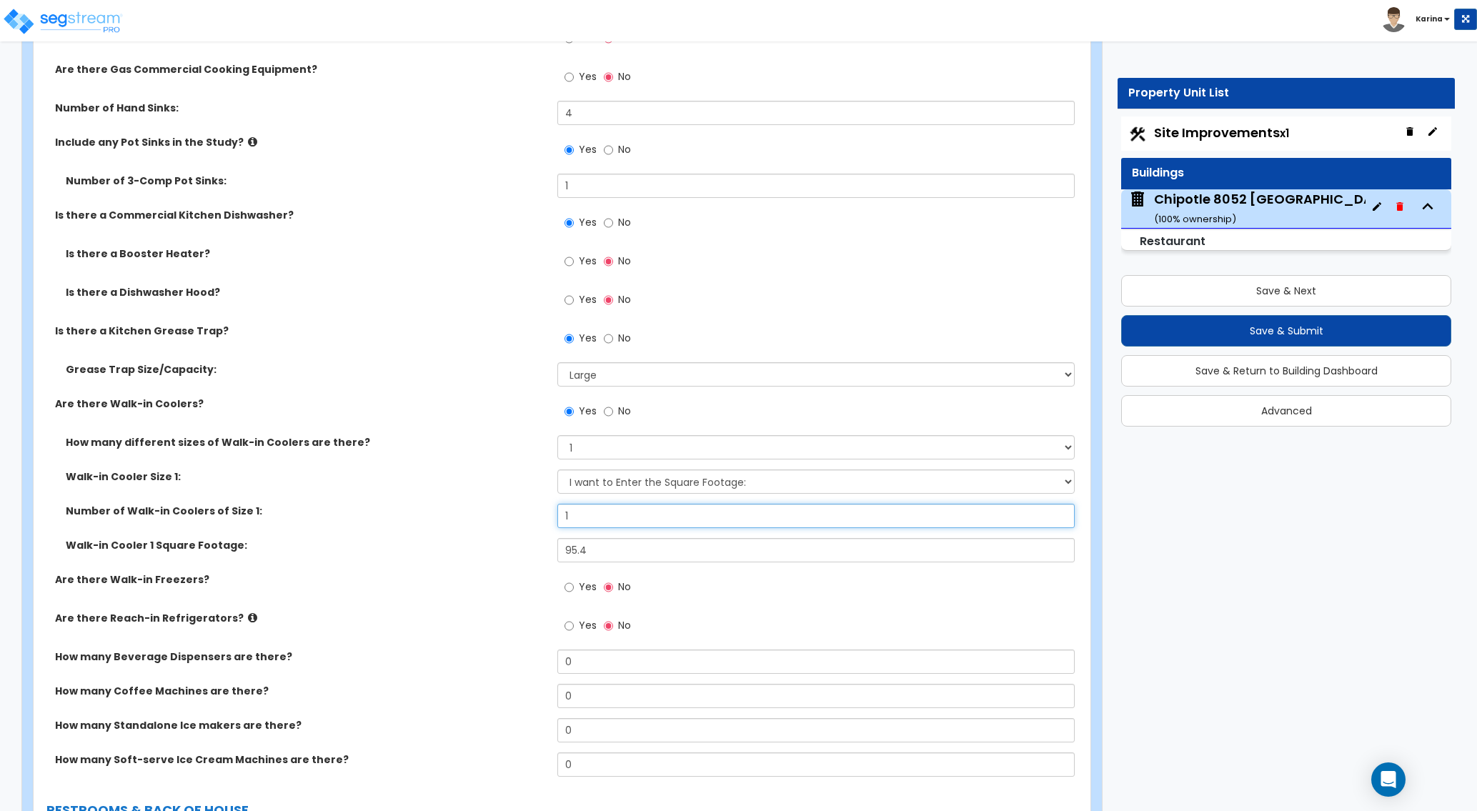
type input "1"
click at [506, 530] on div "Number of Walk-in Coolers of Size 1: 1" at bounding box center [558, 521] width 1048 height 34
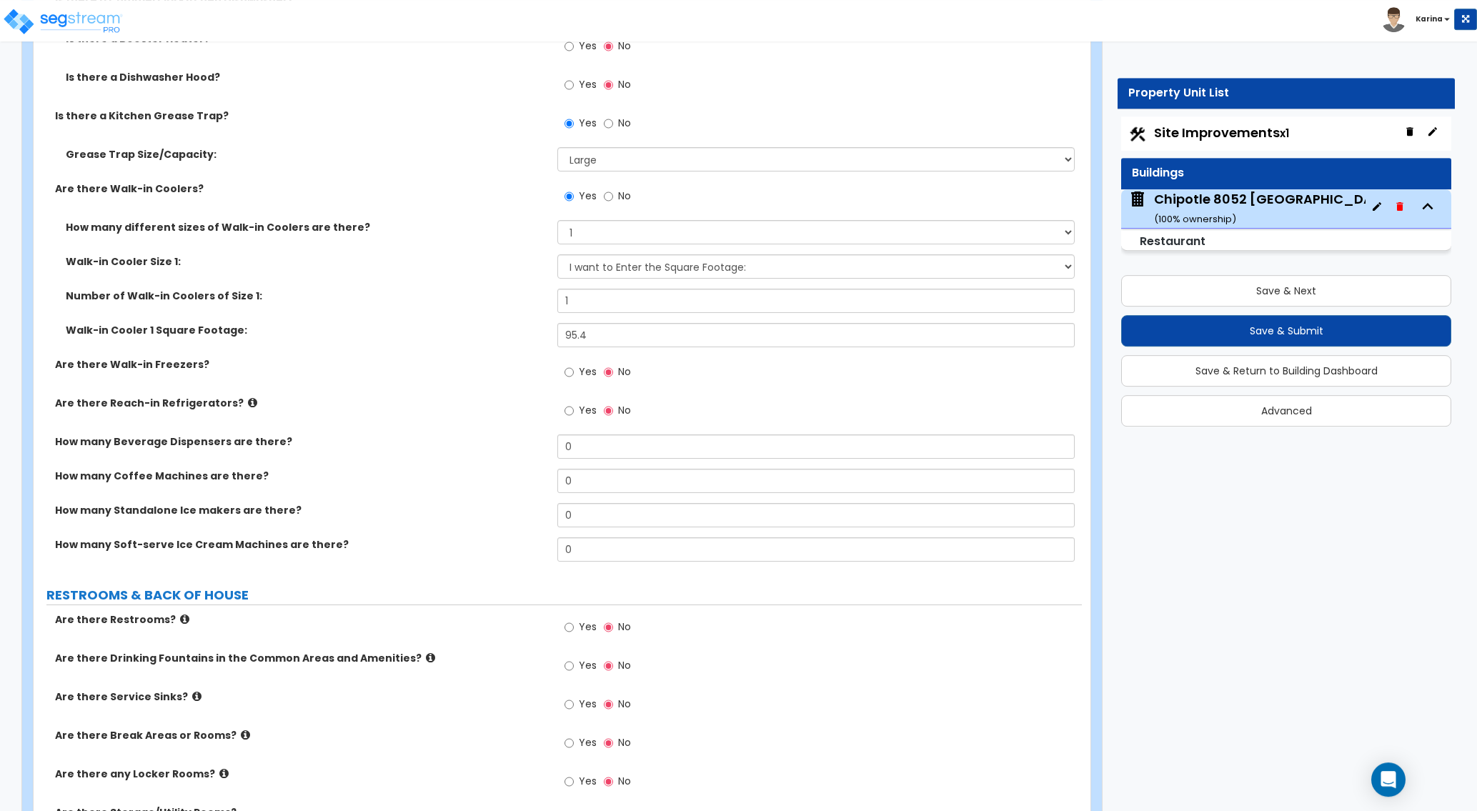
scroll to position [3789, 0]
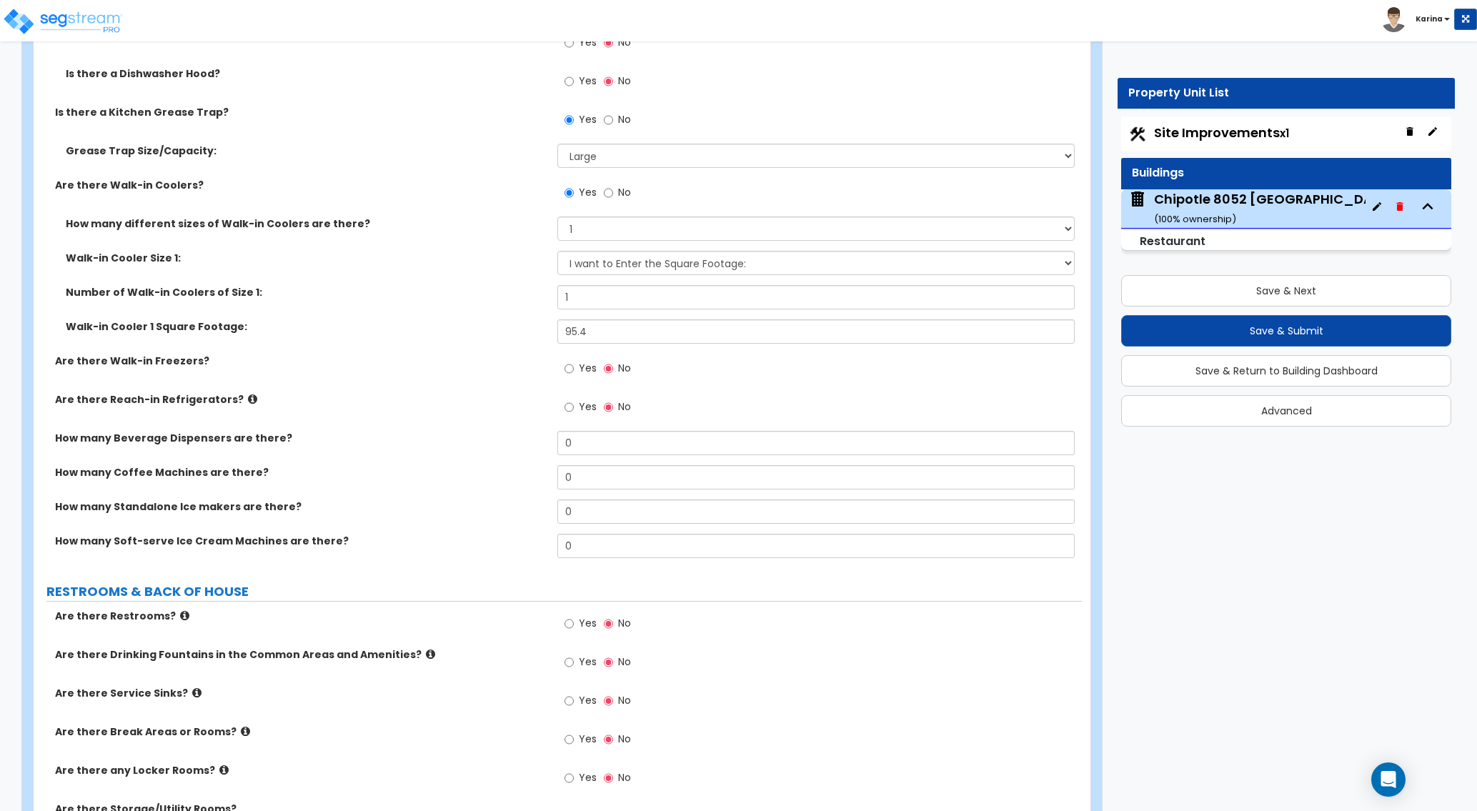
click at [499, 749] on div "Are there Break Areas or Rooms? Yes No" at bounding box center [558, 743] width 1048 height 39
click at [451, 734] on label "Are there Break Areas or Rooms?" at bounding box center [300, 731] width 491 height 14
click at [395, 747] on div "Are there Break Areas or Rooms? Yes No" at bounding box center [558, 743] width 1048 height 39
drag, startPoint x: 581, startPoint y: 446, endPoint x: 542, endPoint y: 441, distance: 39.6
click at [557, 441] on input "0" at bounding box center [815, 443] width 516 height 24
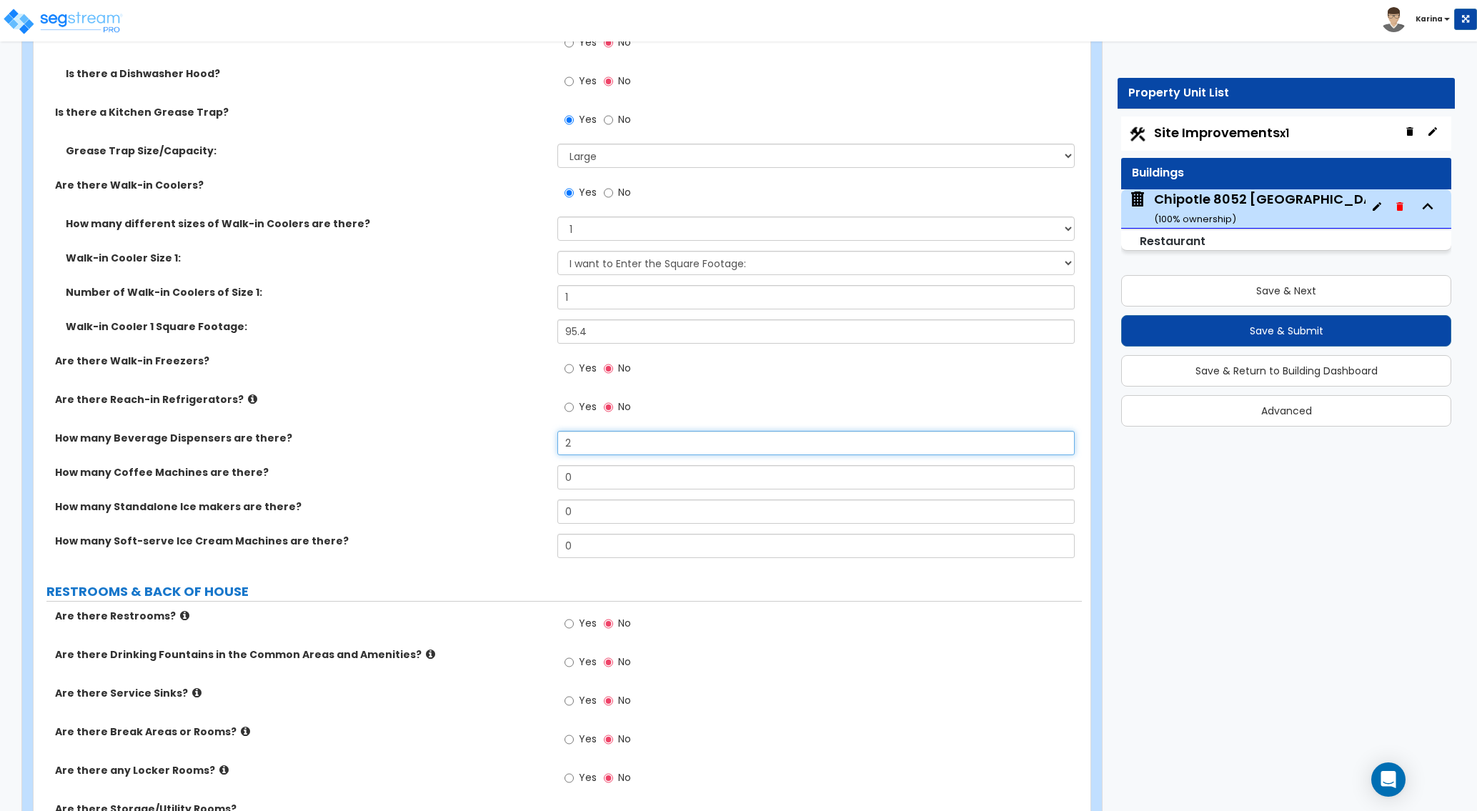
type input "2"
click at [521, 493] on div "How many Coffee Machines are there? 0" at bounding box center [558, 482] width 1048 height 34
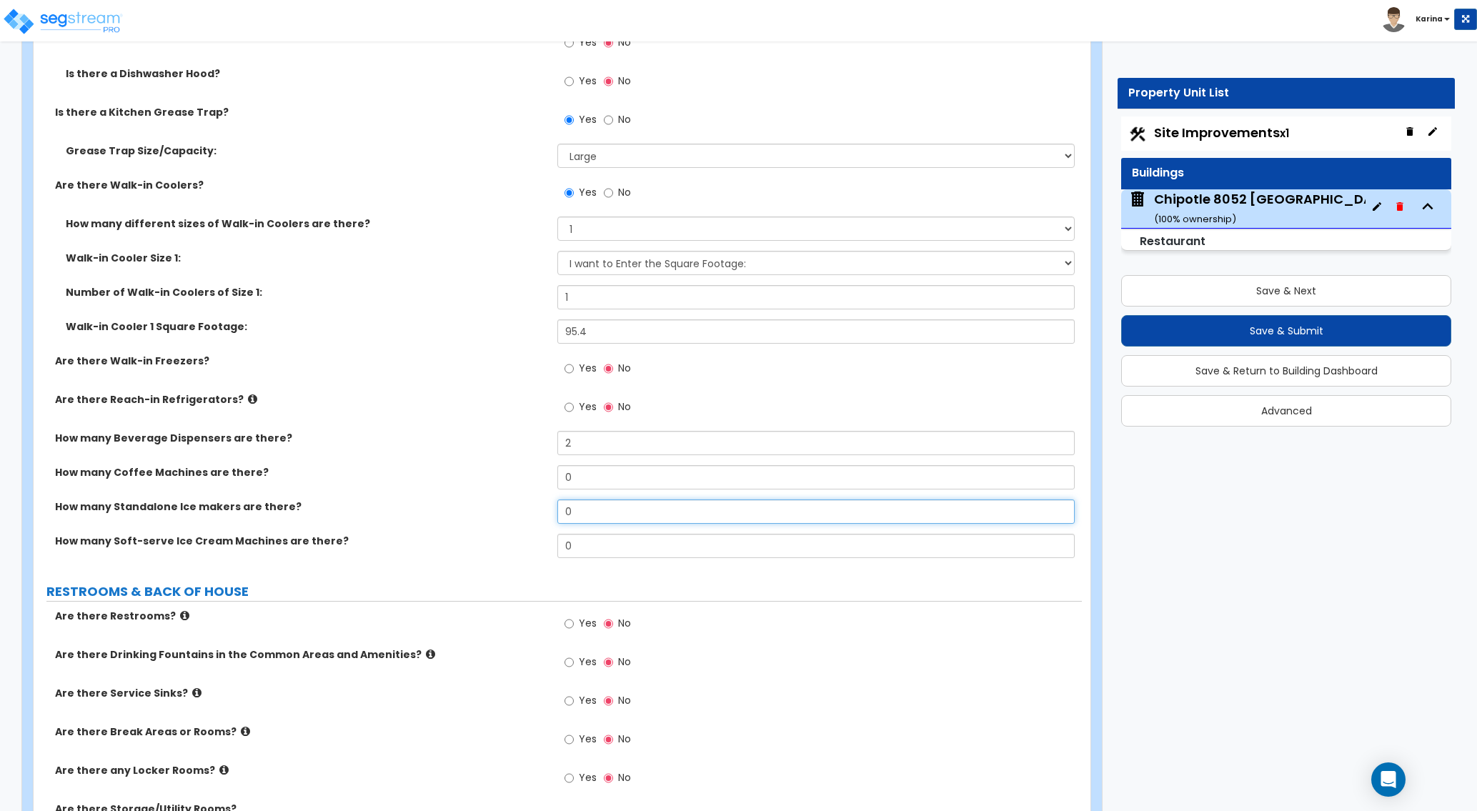
drag, startPoint x: 584, startPoint y: 516, endPoint x: 487, endPoint y: 534, distance: 98.9
click at [557, 517] on input "0" at bounding box center [815, 511] width 516 height 24
type input "2"
click at [487, 534] on label "How many Soft-serve Ice Cream Machines are there?" at bounding box center [300, 541] width 491 height 14
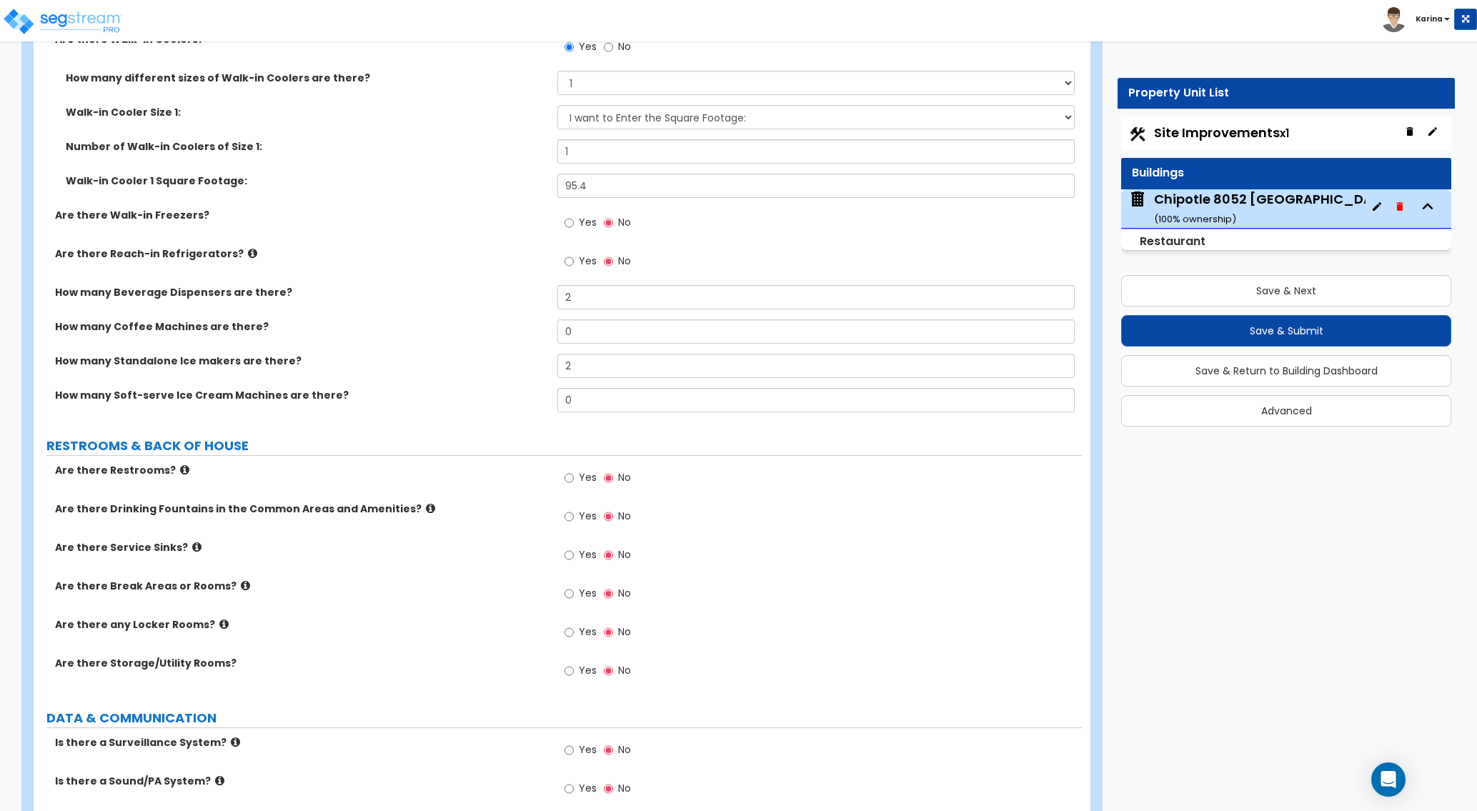
scroll to position [4007, 0]
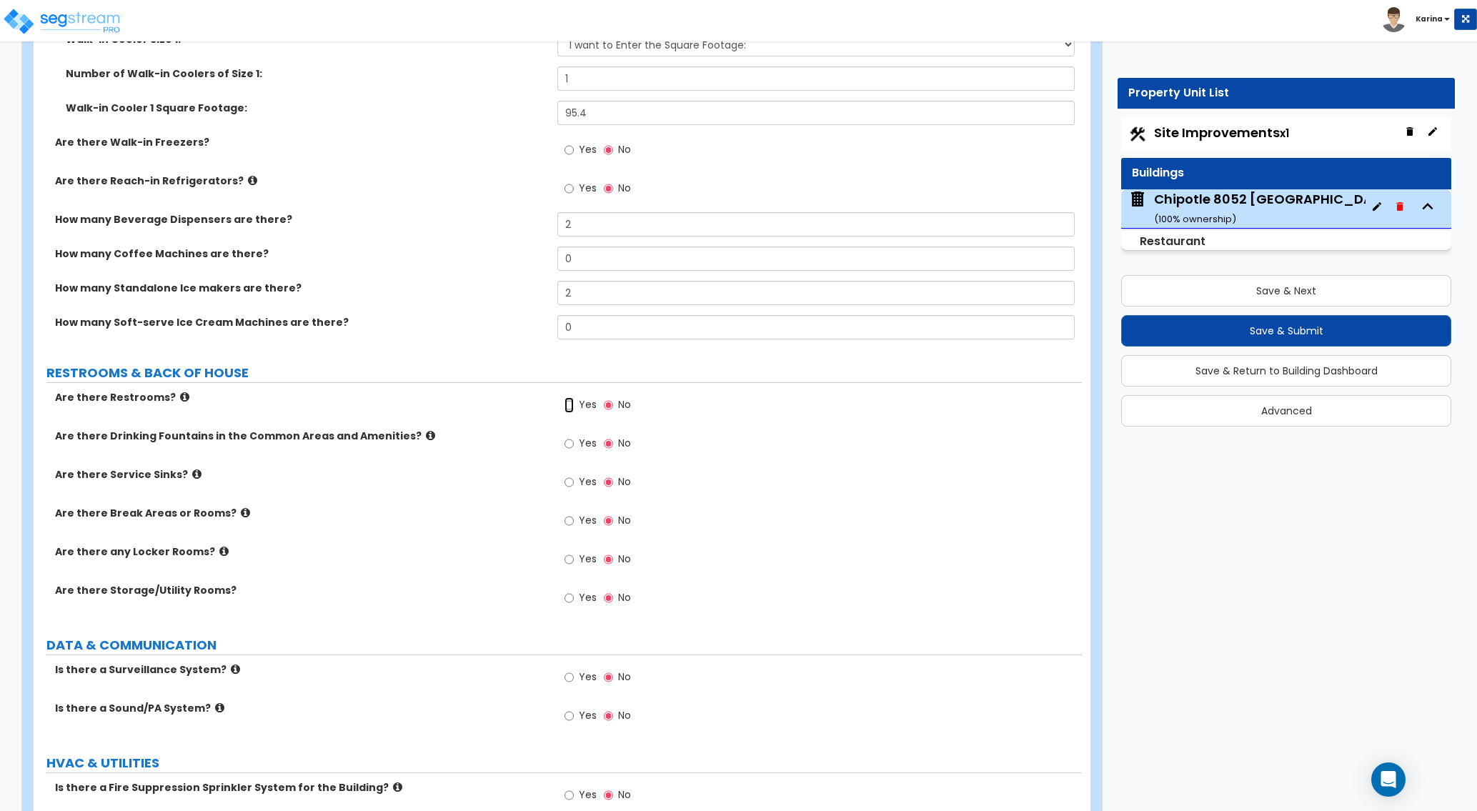
click at [569, 404] on input "Yes" at bounding box center [568, 405] width 9 height 16
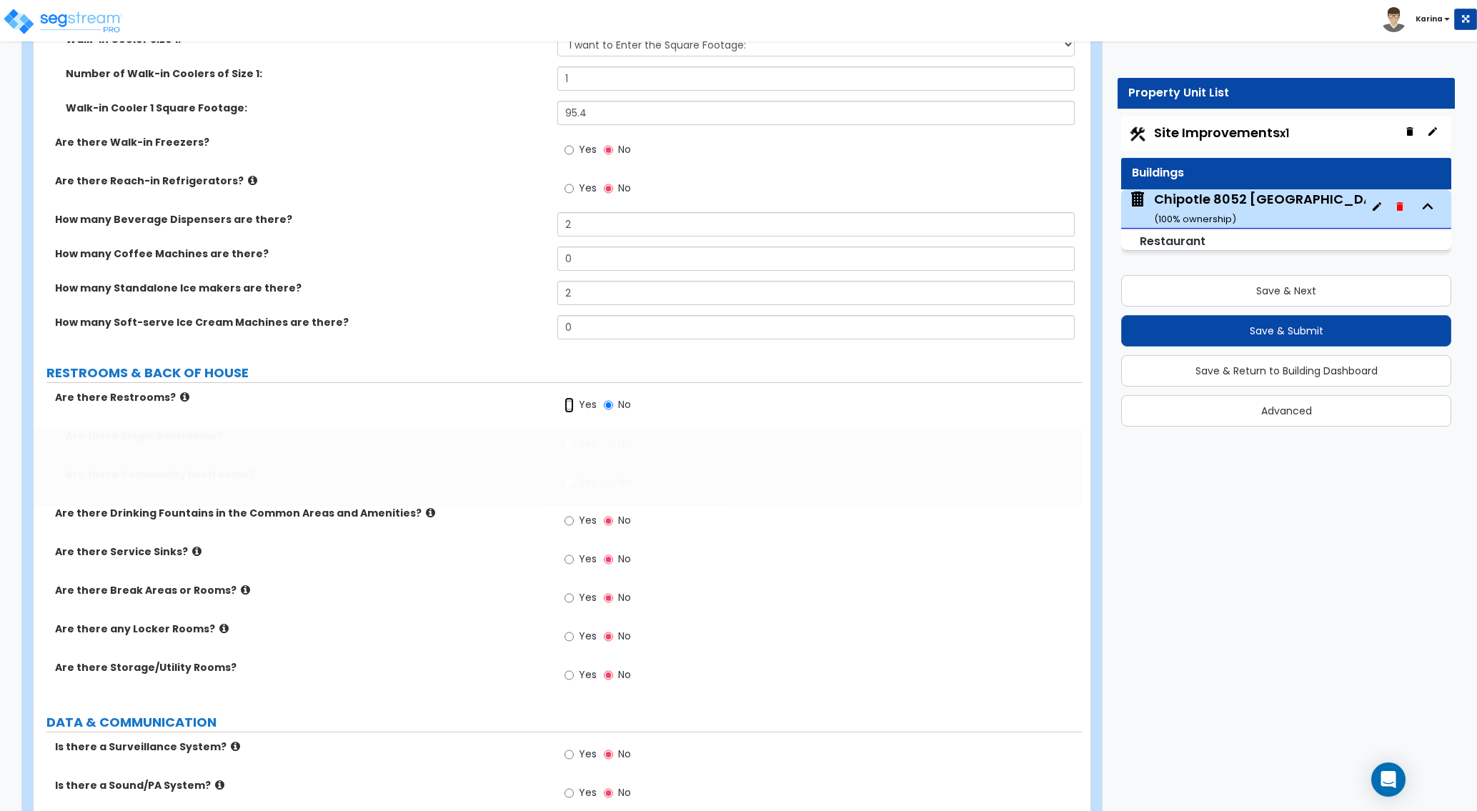
radio input "true"
click at [566, 444] on input "Yes" at bounding box center [568, 444] width 9 height 16
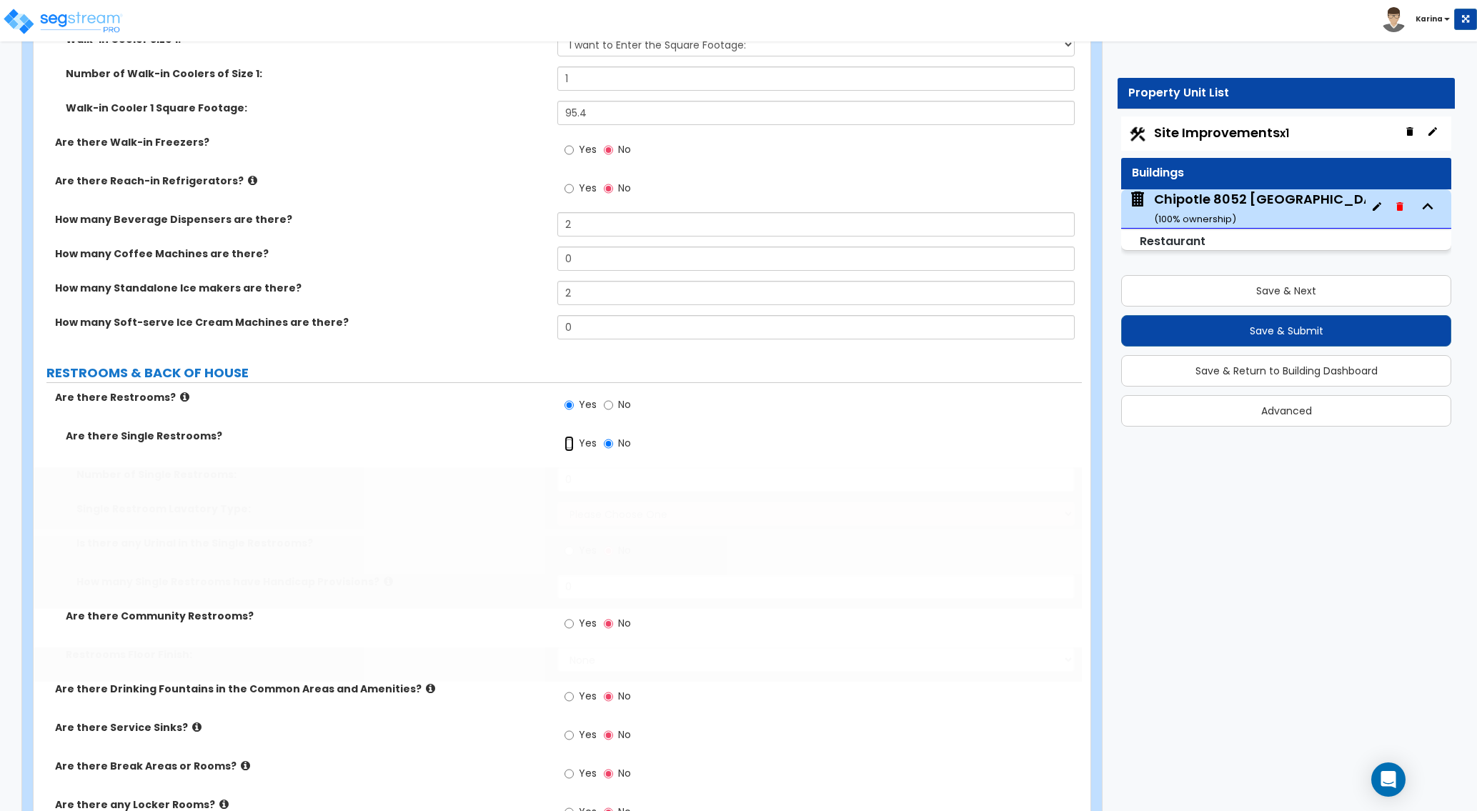
radio input "true"
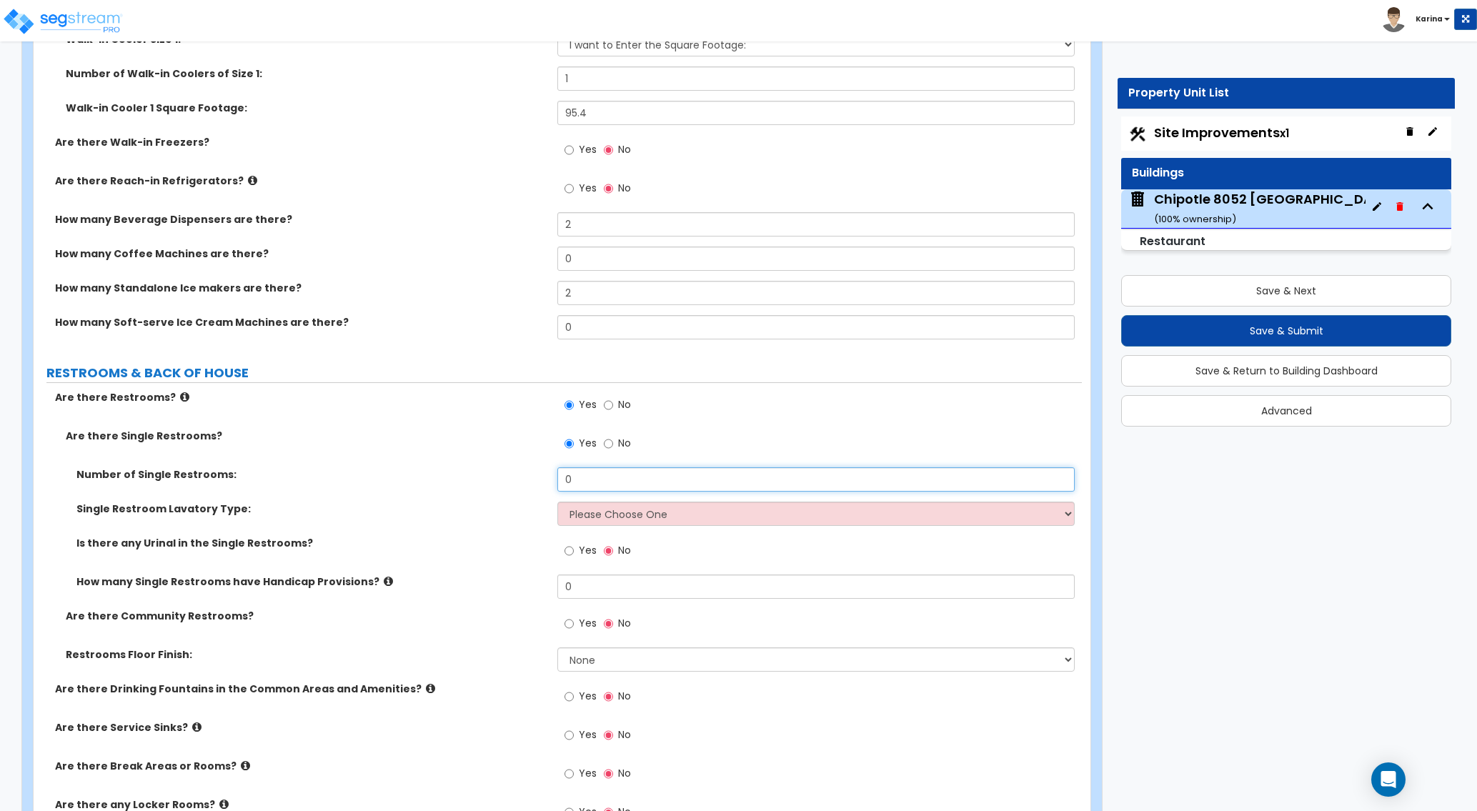
drag, startPoint x: 586, startPoint y: 476, endPoint x: 528, endPoint y: 481, distance: 58.9
click at [557, 476] on input "0" at bounding box center [815, 479] width 516 height 24
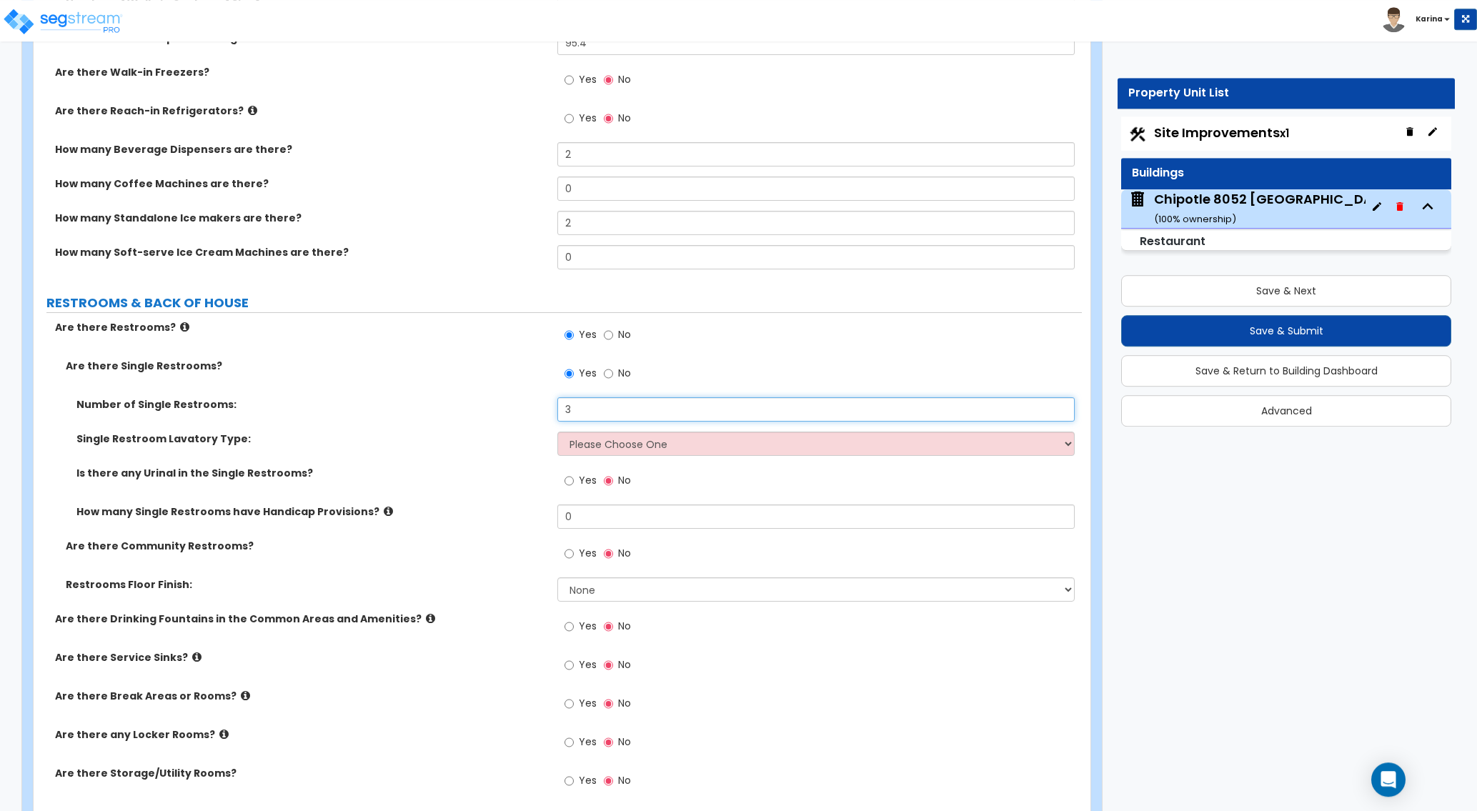
scroll to position [4080, 0]
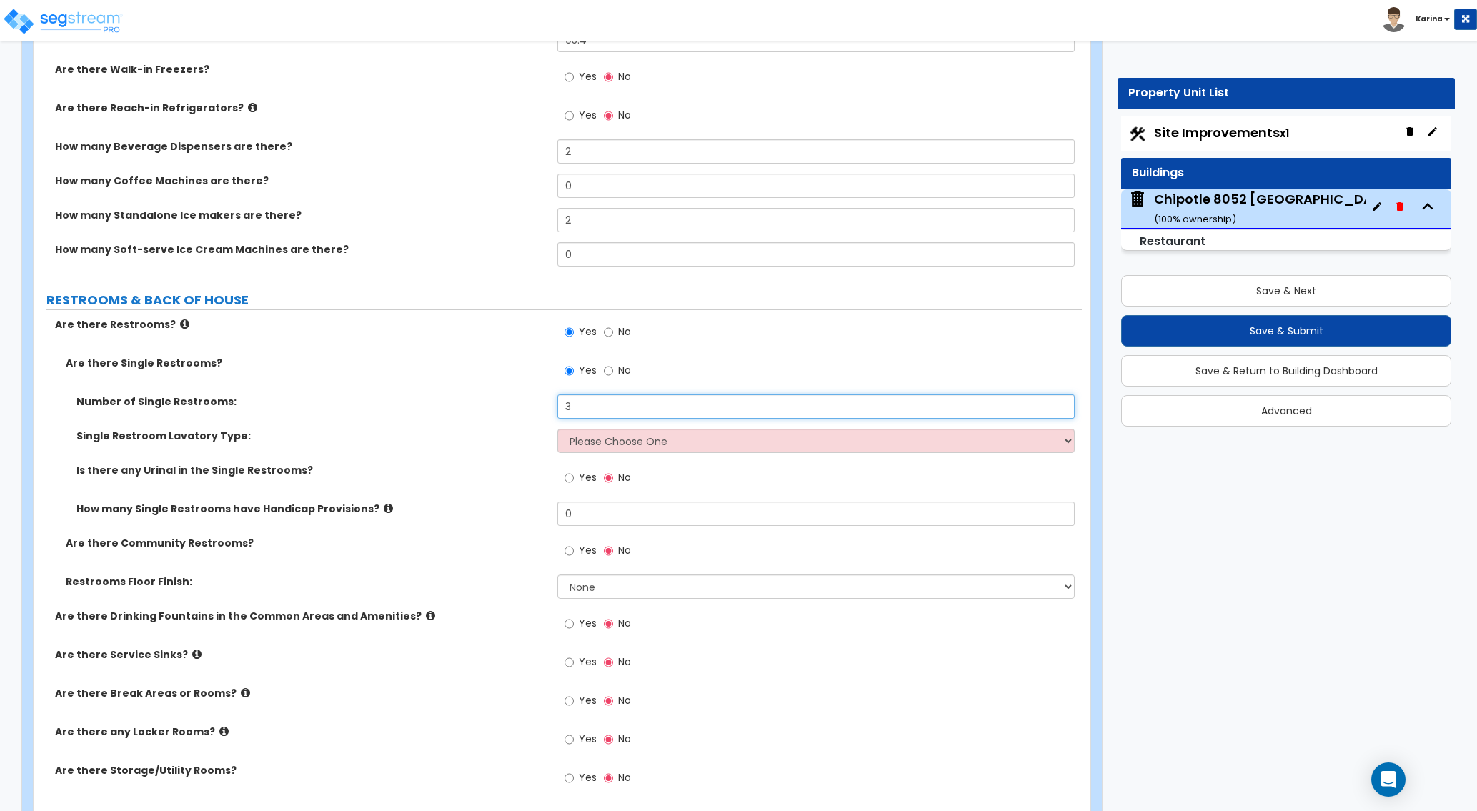
type input "3"
click at [449, 734] on label "Are there any Locker Rooms?" at bounding box center [300, 731] width 491 height 14
click at [557, 429] on select "Please Choose One Wall-mounted Vanity-mounted" at bounding box center [815, 441] width 516 height 24
select select "1"
click option "Wall-mounted" at bounding box center [0, 0] width 0 height 0
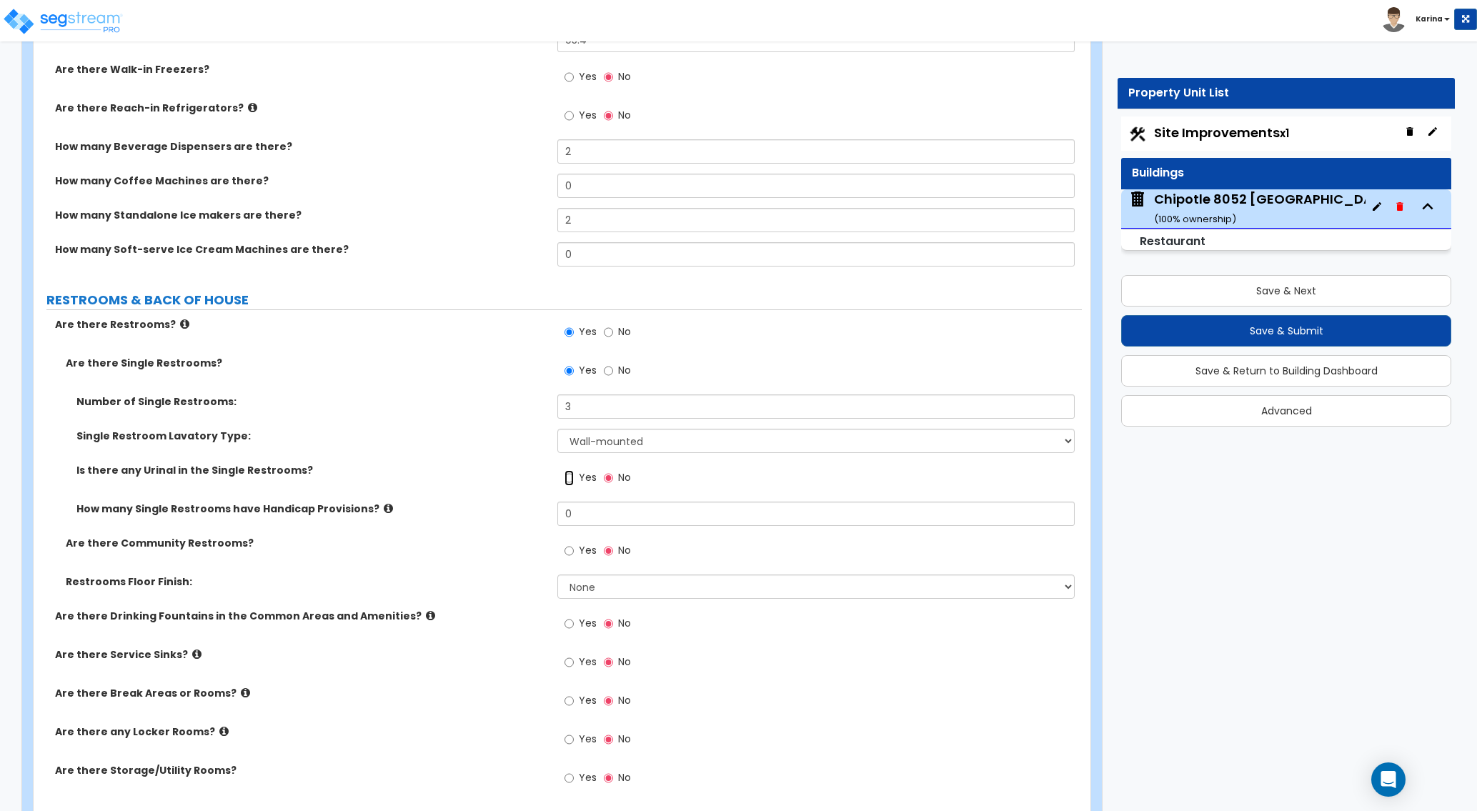
click at [569, 476] on input "Yes" at bounding box center [568, 478] width 9 height 16
radio input "true"
click at [463, 731] on label "Are there any Locker Rooms?" at bounding box center [300, 731] width 491 height 14
drag, startPoint x: 584, startPoint y: 514, endPoint x: 519, endPoint y: 509, distance: 64.5
click at [557, 509] on input "0" at bounding box center [815, 513] width 516 height 24
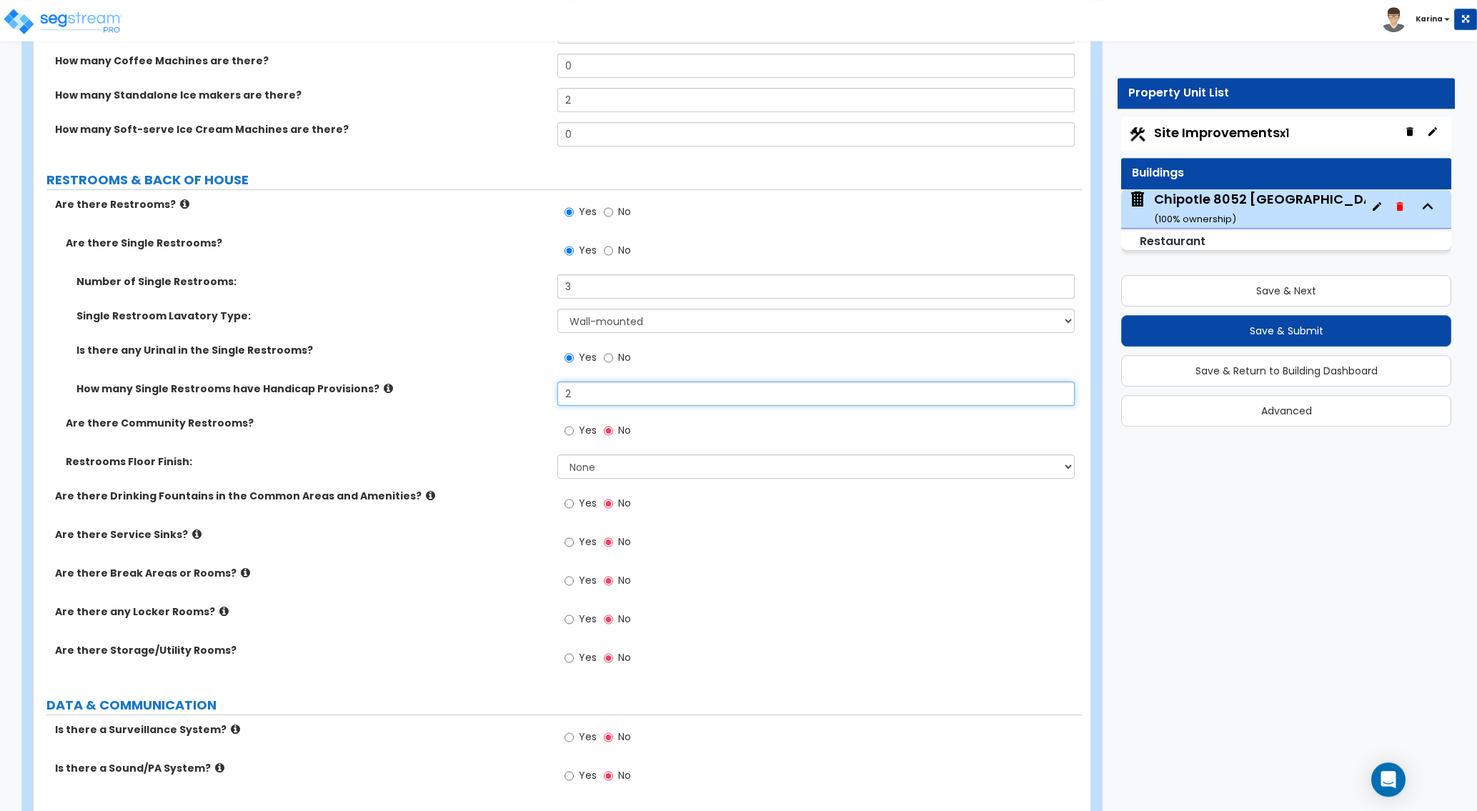
scroll to position [4226, 0]
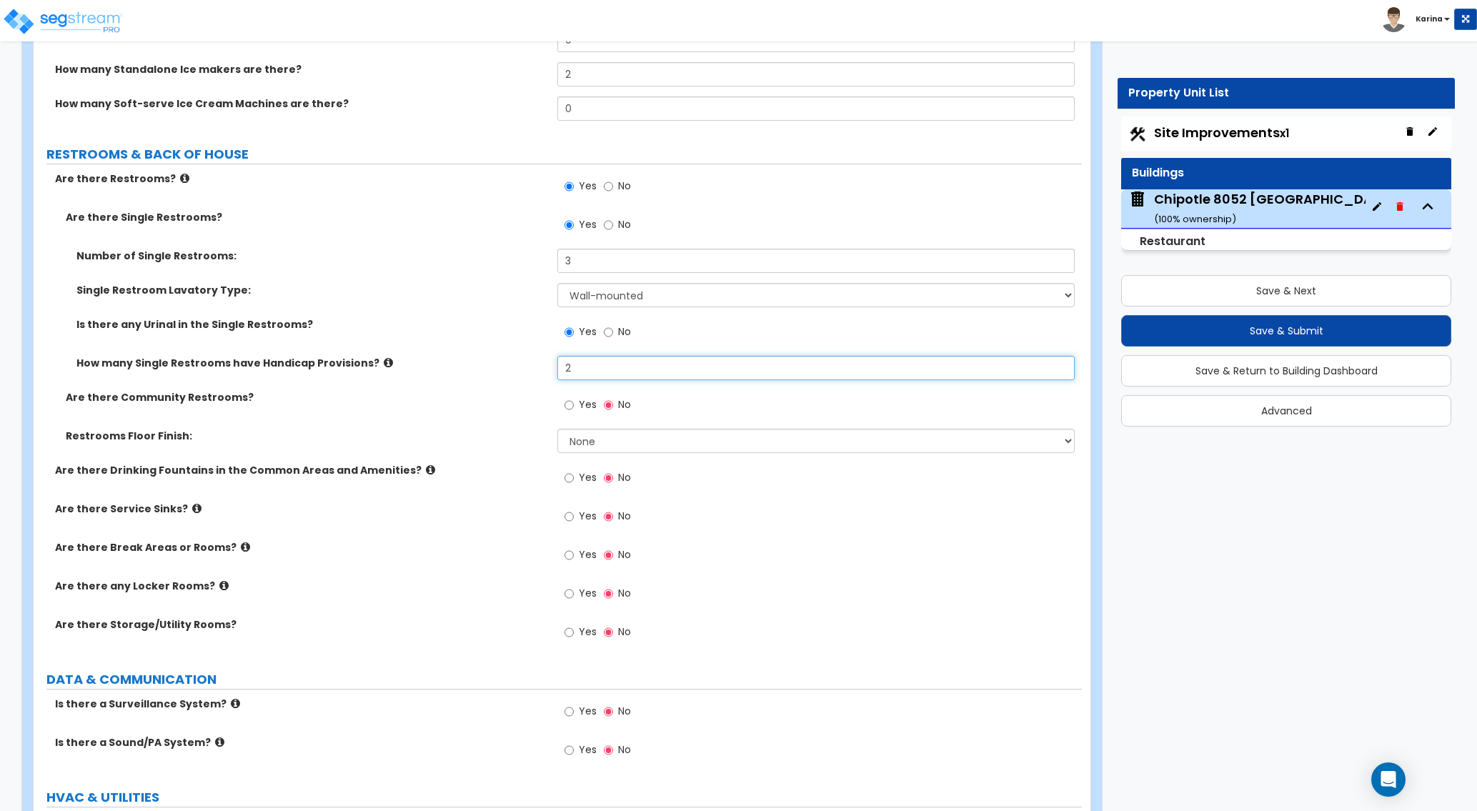
type input "2"
click at [557, 429] on select "None Tile Flooring Resilient Laminate Flooring VCT Flooring Sheet Vinyl Flooring" at bounding box center [815, 441] width 516 height 24
select select "1"
click option "Tile Flooring" at bounding box center [0, 0] width 0 height 0
click at [566, 515] on input "Yes" at bounding box center [568, 517] width 9 height 16
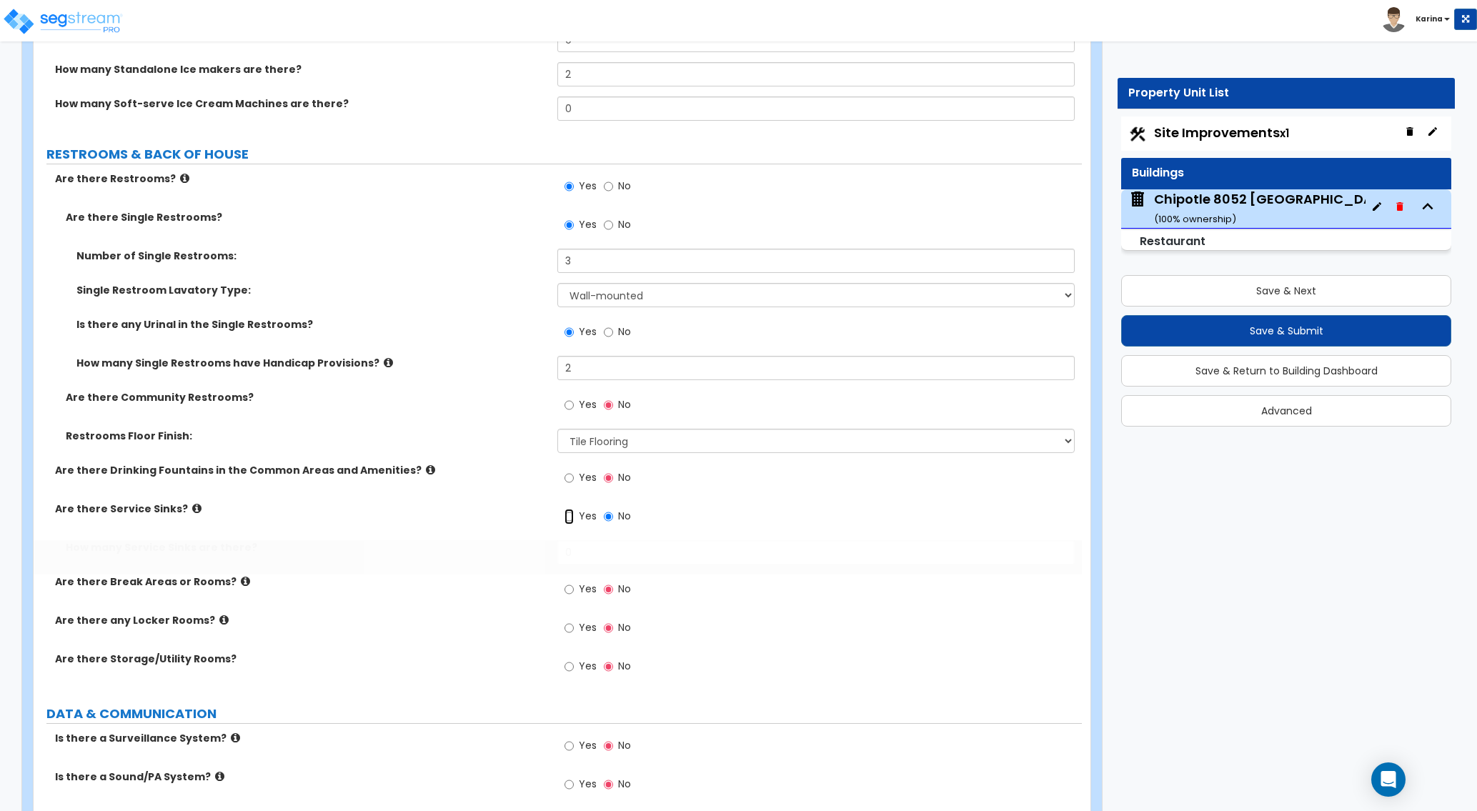
radio input "true"
drag, startPoint x: 581, startPoint y: 555, endPoint x: 544, endPoint y: 549, distance: 37.6
click at [557, 549] on input "0" at bounding box center [815, 552] width 516 height 24
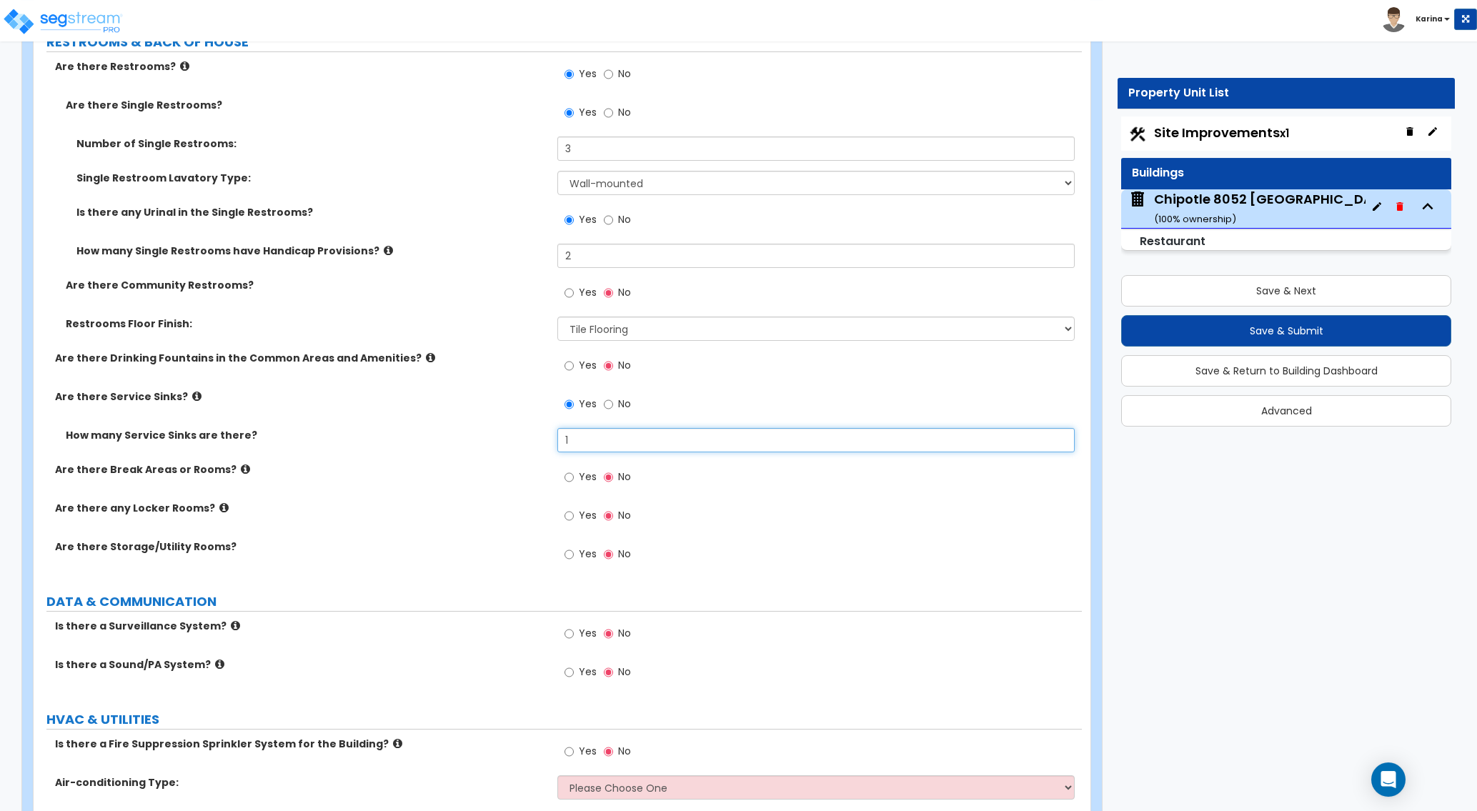
scroll to position [4372, 0]
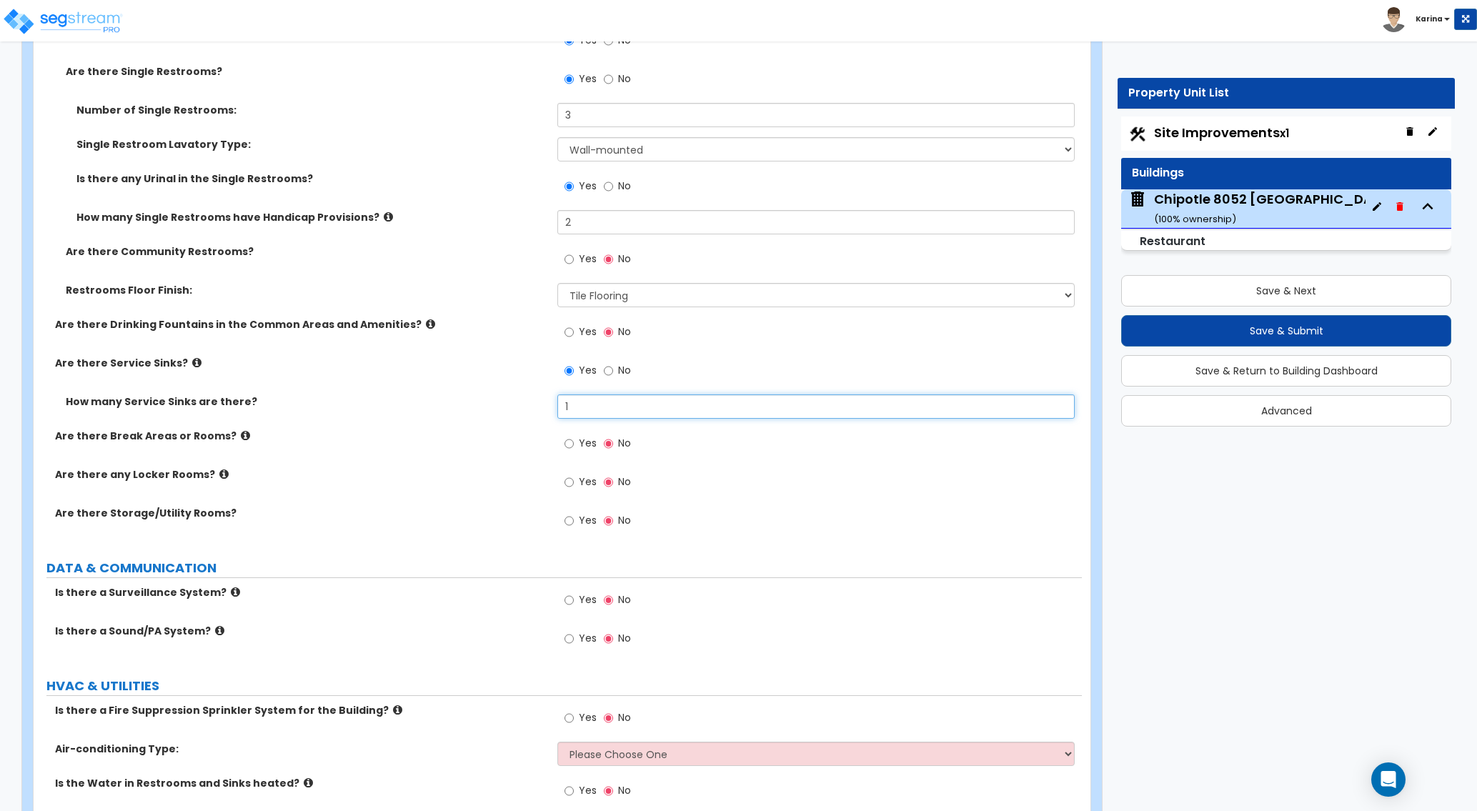
type input "1"
click at [465, 729] on div "Is there a Fire Suppression Sprinkler System for the Building? Yes No" at bounding box center [558, 722] width 1048 height 39
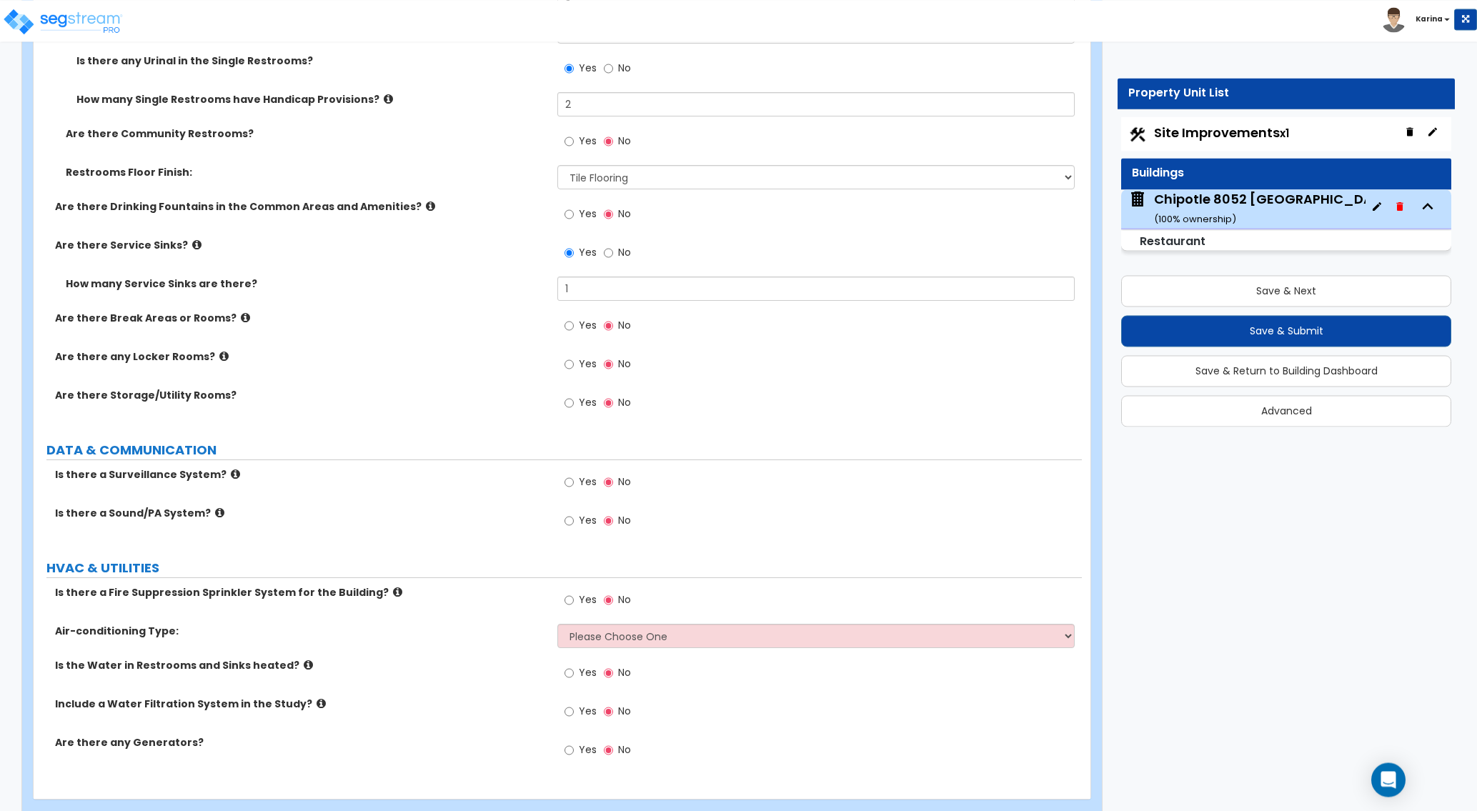
scroll to position [4517, 0]
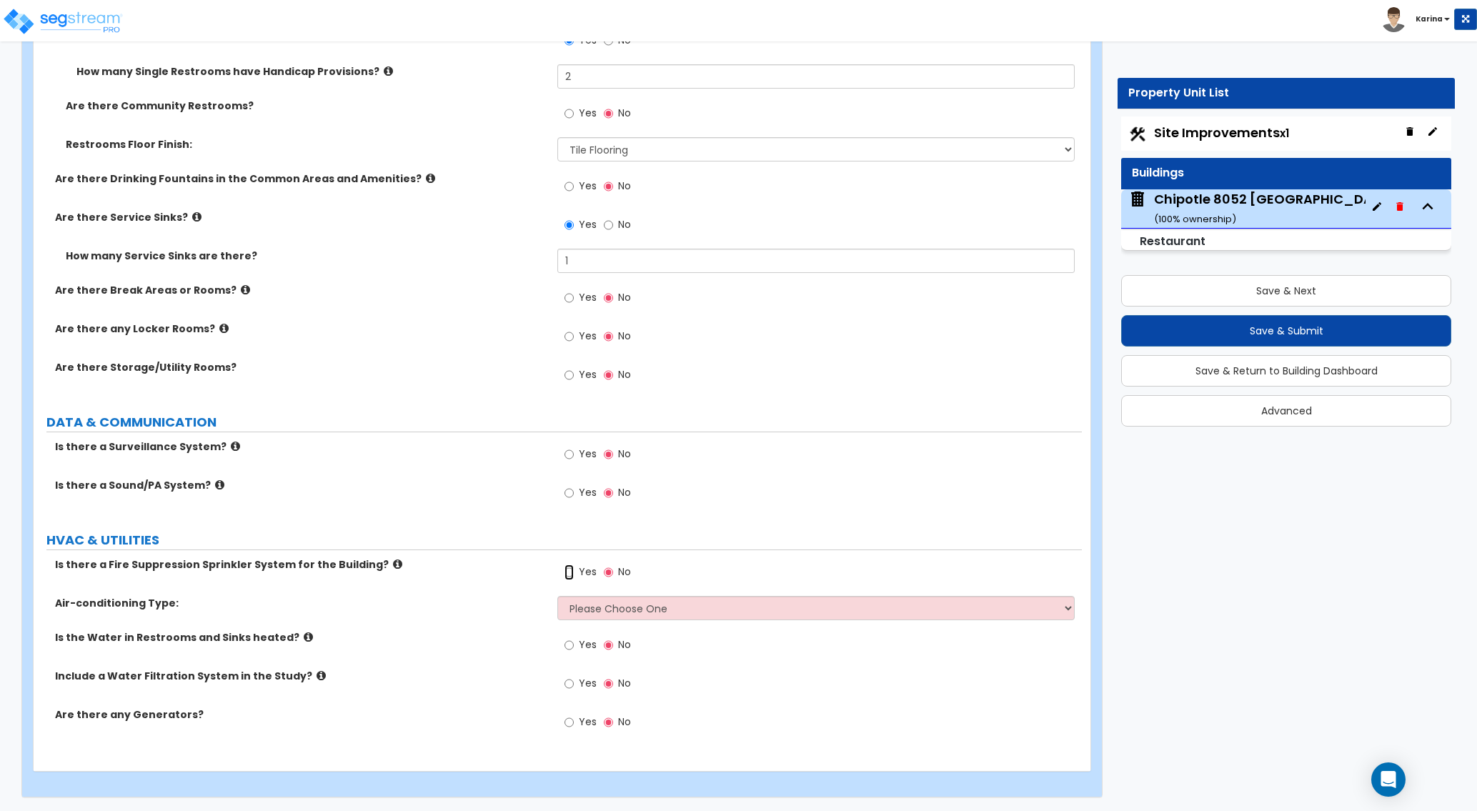
click at [571, 571] on input "Yes" at bounding box center [568, 572] width 9 height 16
radio input "true"
click at [557, 595] on select "Please Choose One Rooftop Unit Furnace-Condenser Forced Air Split Heating/Cooli…" at bounding box center [815, 607] width 516 height 24
select select "1"
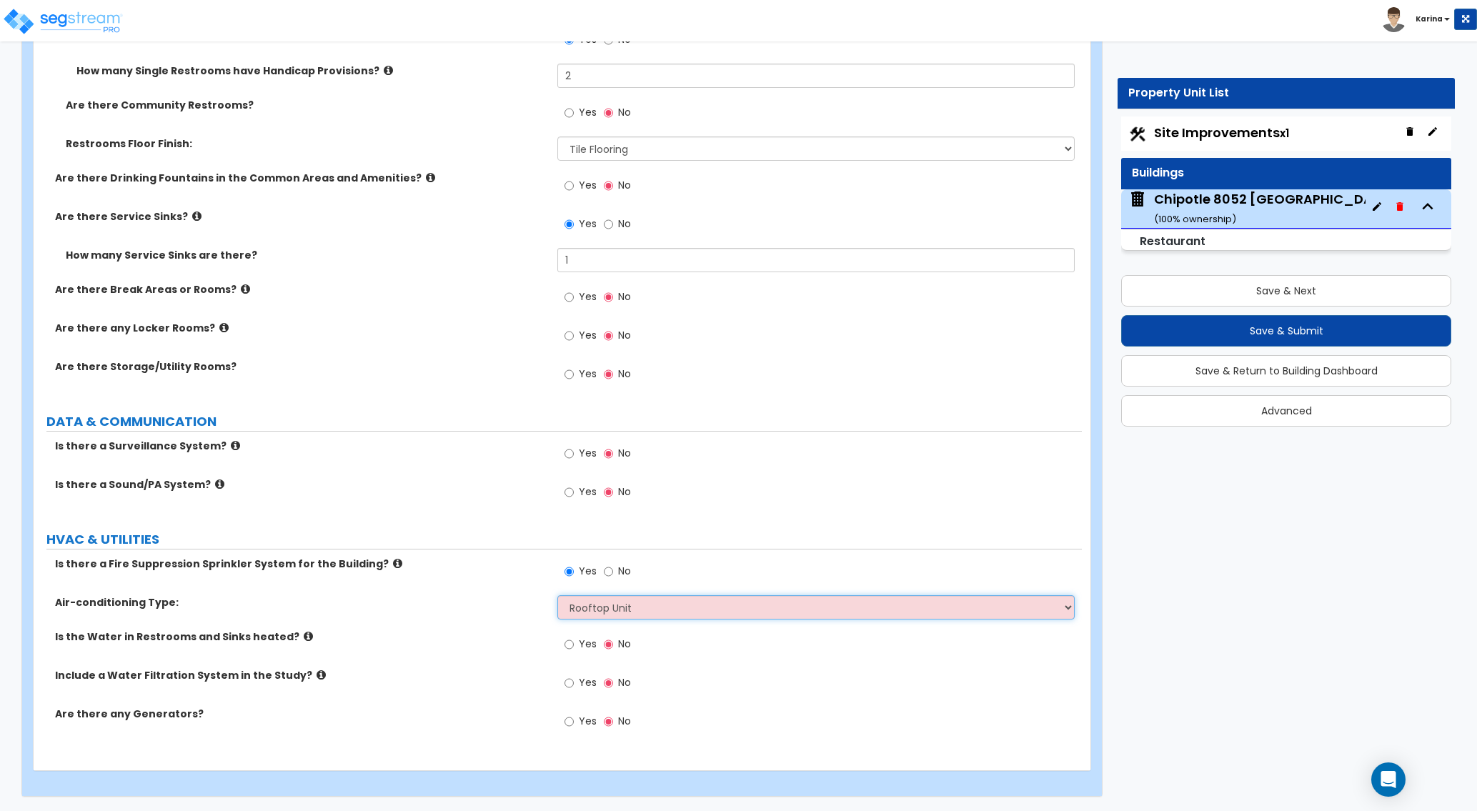
click option "Rooftop Unit" at bounding box center [0, 0] width 0 height 0
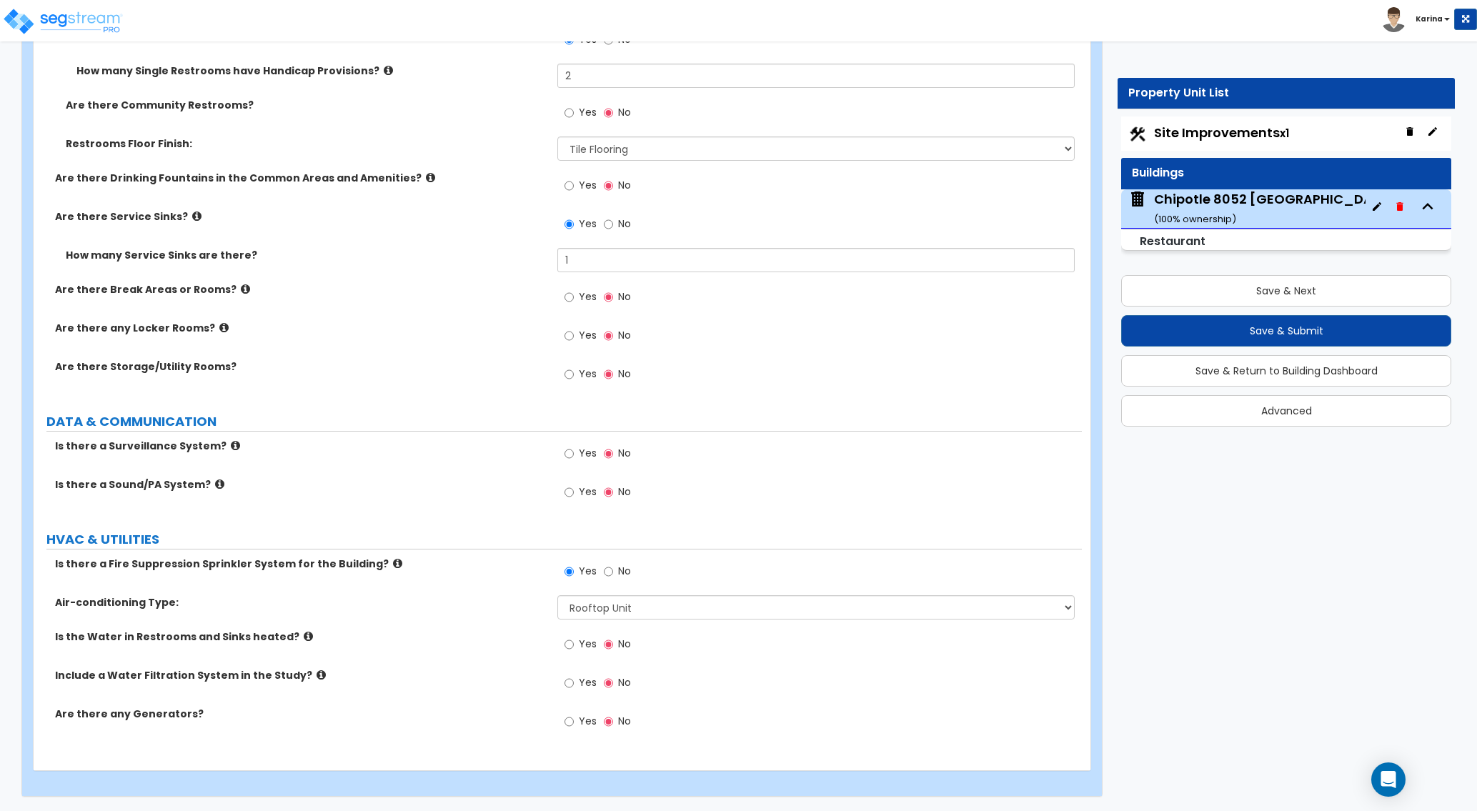
click at [438, 720] on label "Are there any Generators?" at bounding box center [300, 713] width 491 height 14
click at [567, 645] on input "Yes" at bounding box center [568, 644] width 9 height 16
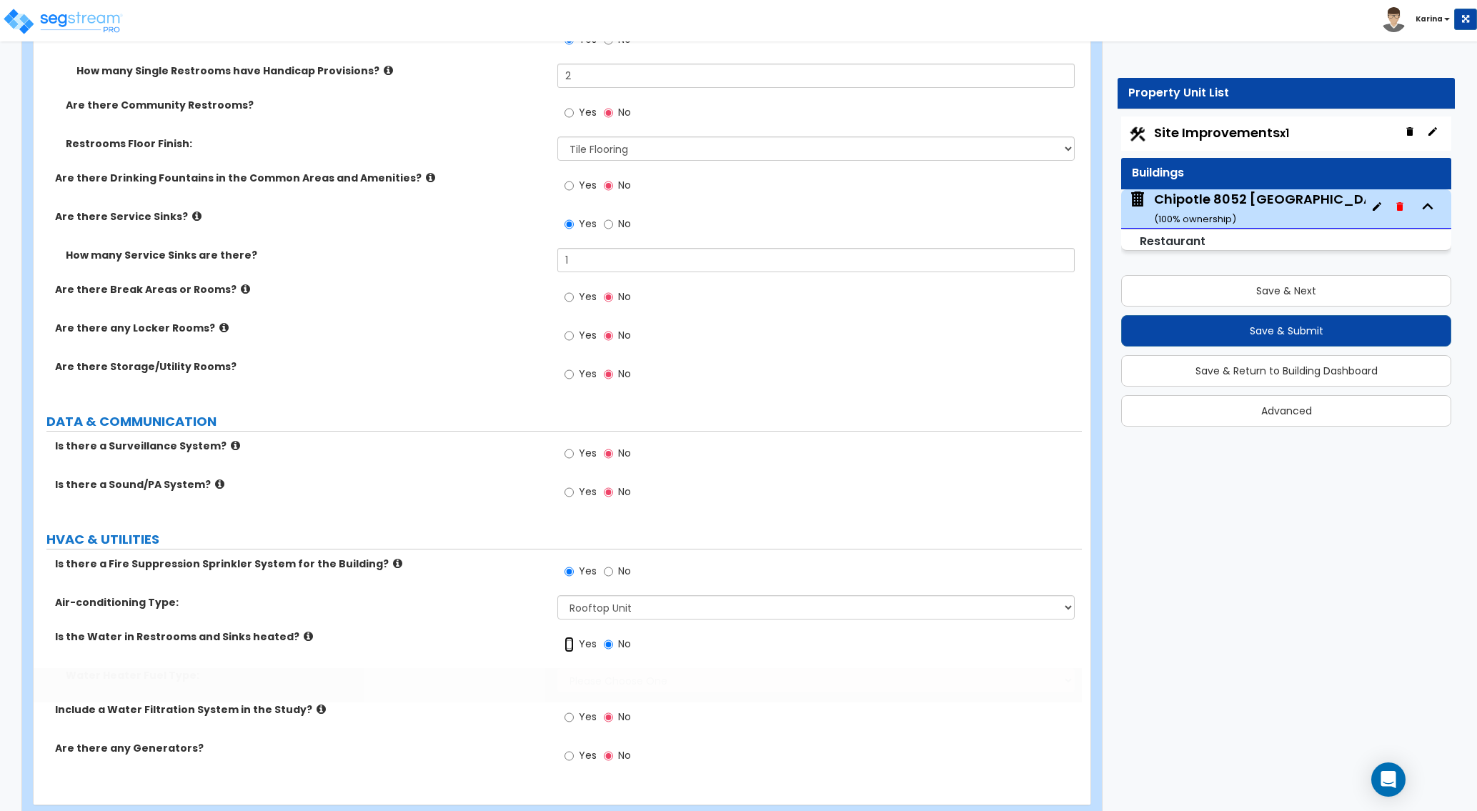
radio input "true"
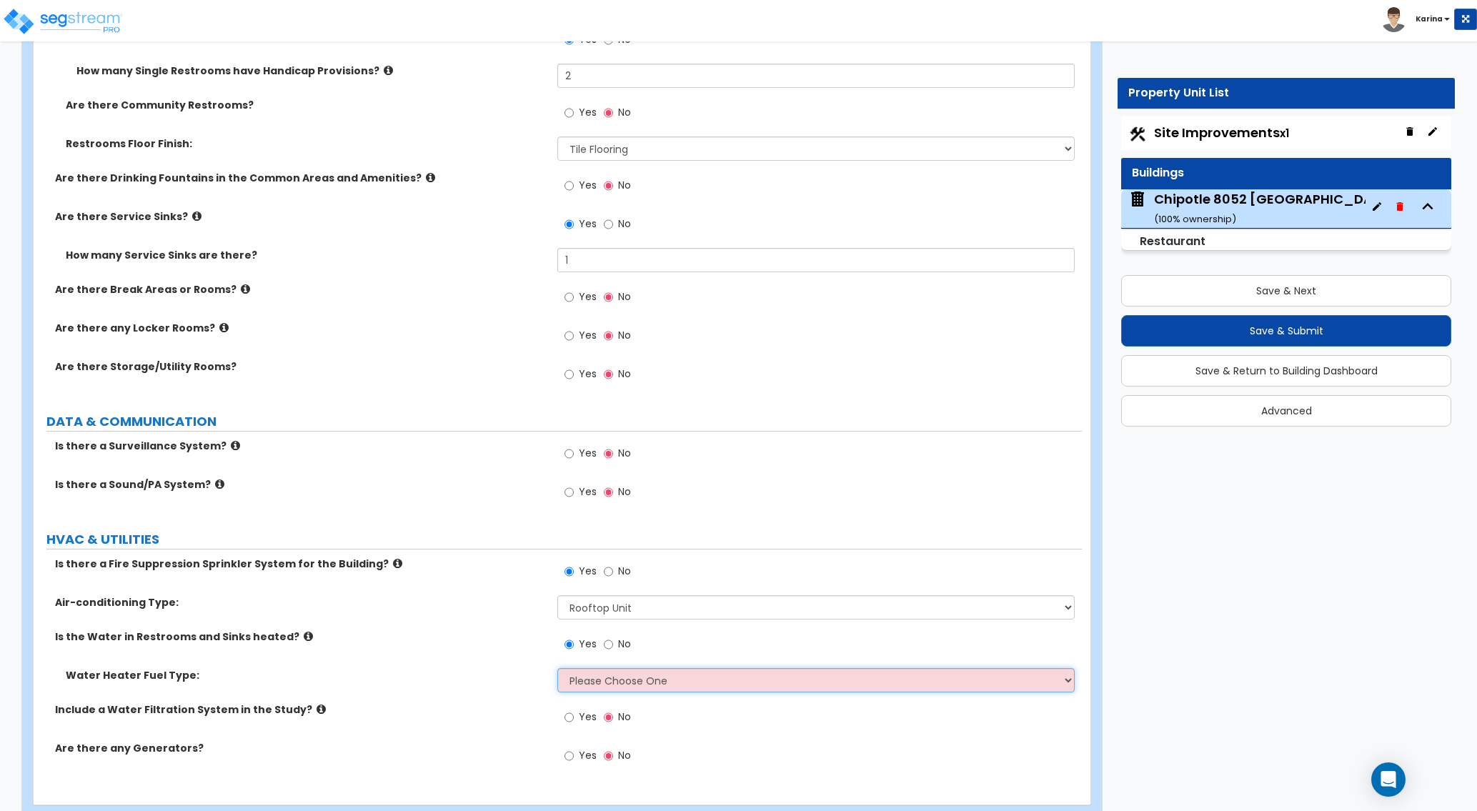
click at [557, 668] on select "Please Choose One Gas Electric" at bounding box center [815, 680] width 516 height 24
click at [506, 755] on div "Are there any Generators? Yes No" at bounding box center [558, 760] width 1048 height 39
click at [557, 668] on select "Please Choose One Gas Electric" at bounding box center [815, 680] width 516 height 24
select select "1"
click option "Gas" at bounding box center [0, 0] width 0 height 0
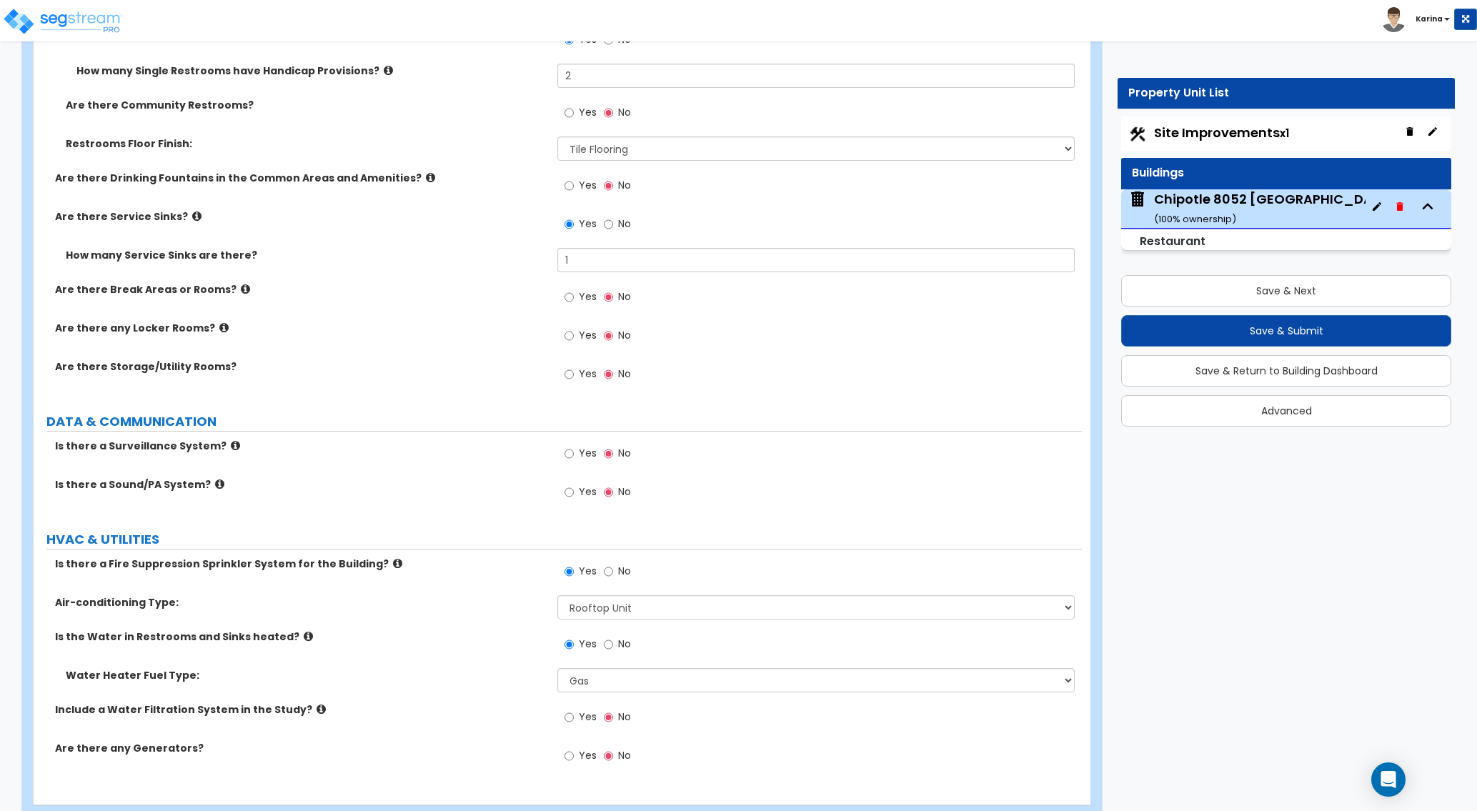
click at [509, 762] on div "Are there any Generators? Yes No" at bounding box center [558, 760] width 1048 height 39
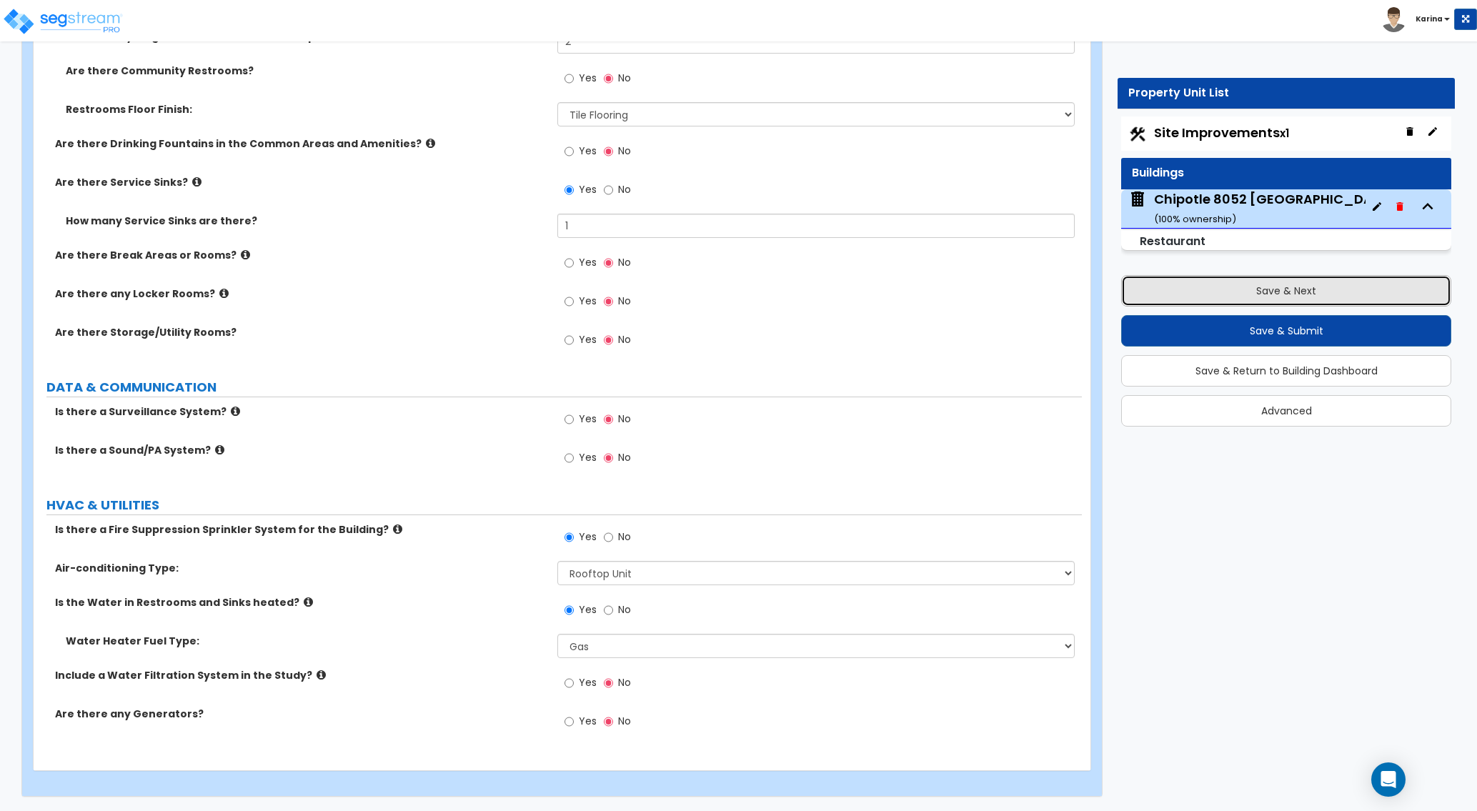
click at [1182, 286] on button "Save & Next" at bounding box center [1286, 290] width 330 height 31
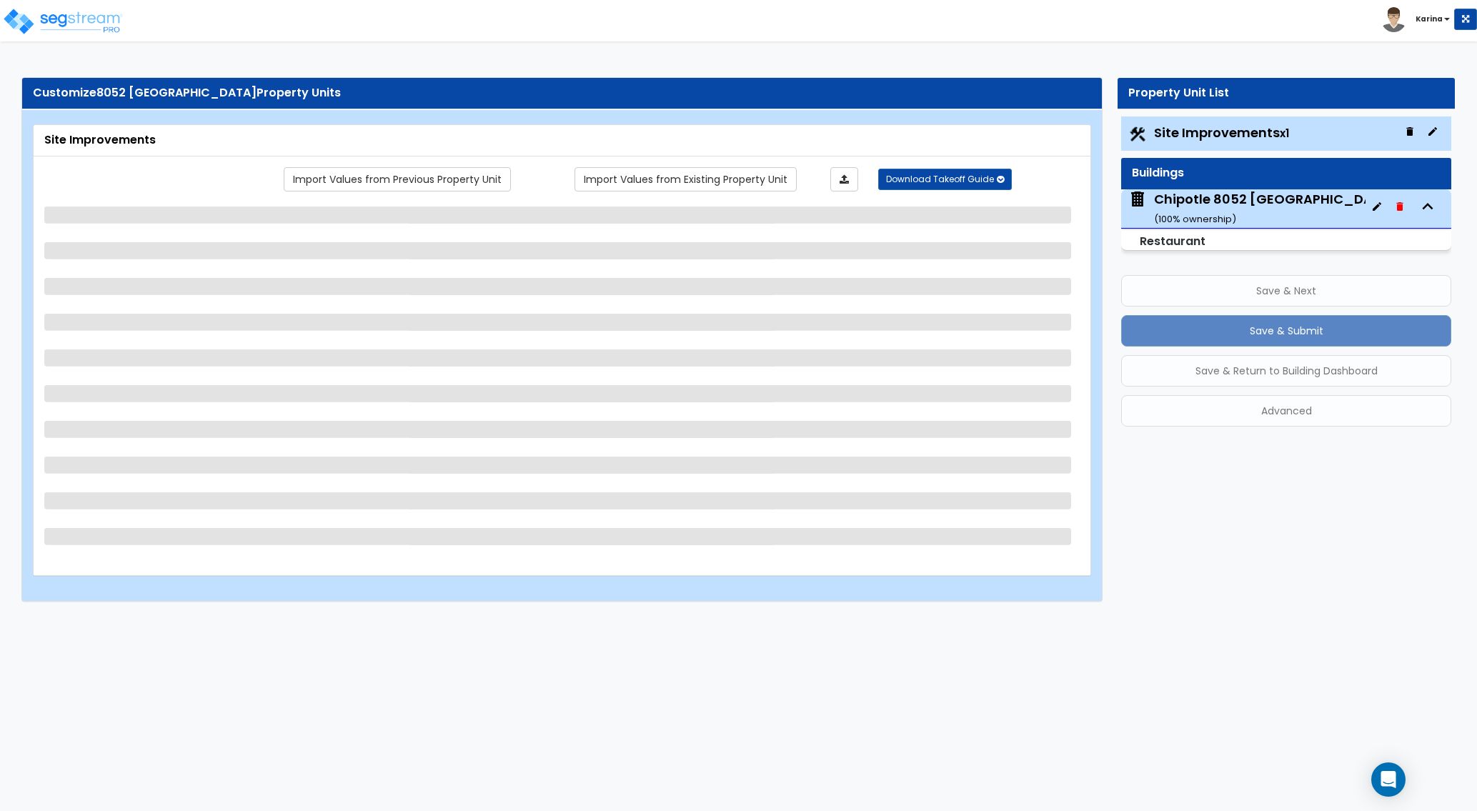
scroll to position [0, 0]
select select "2"
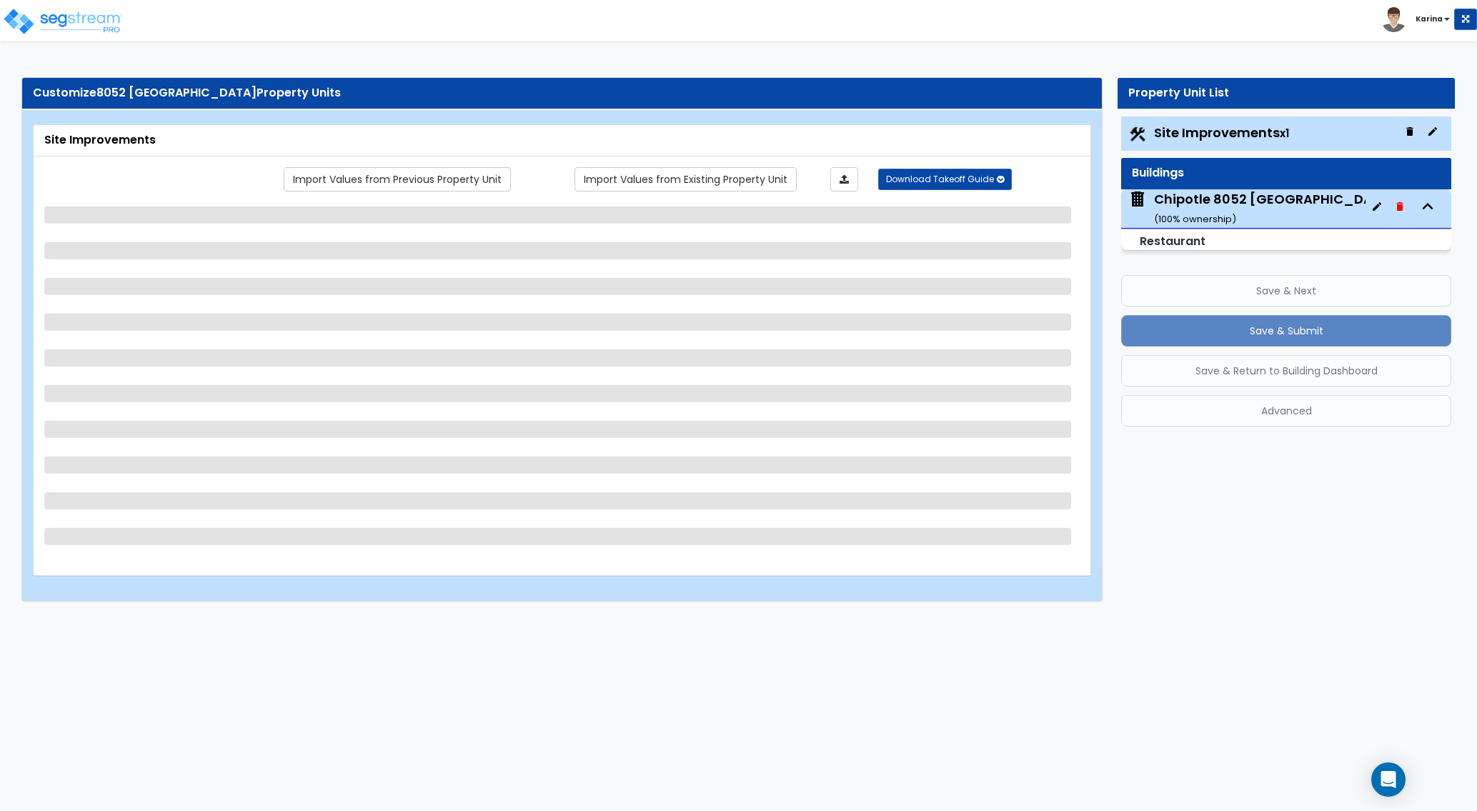
select select "1"
select select "2"
select select "1"
select select "2"
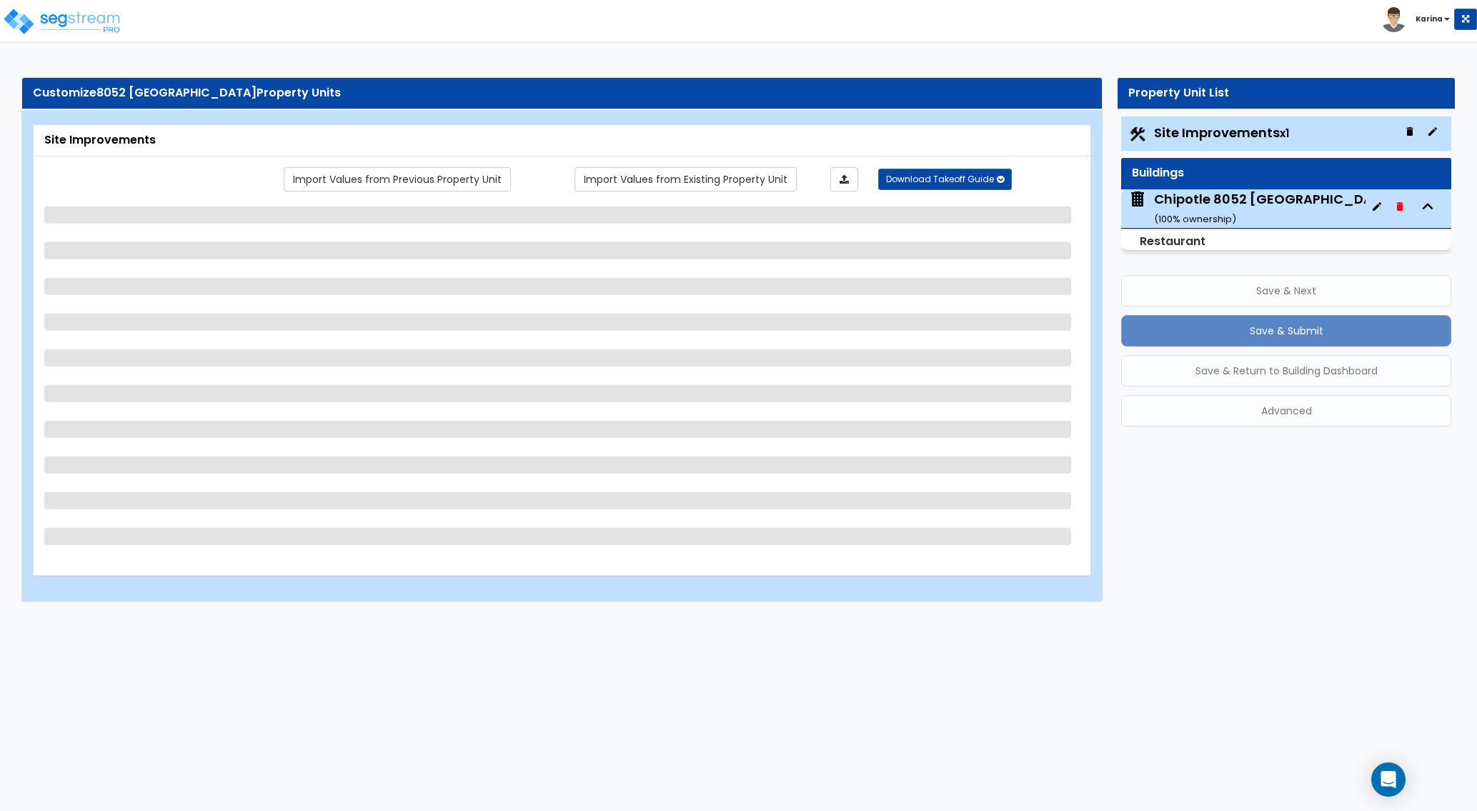
select select "1"
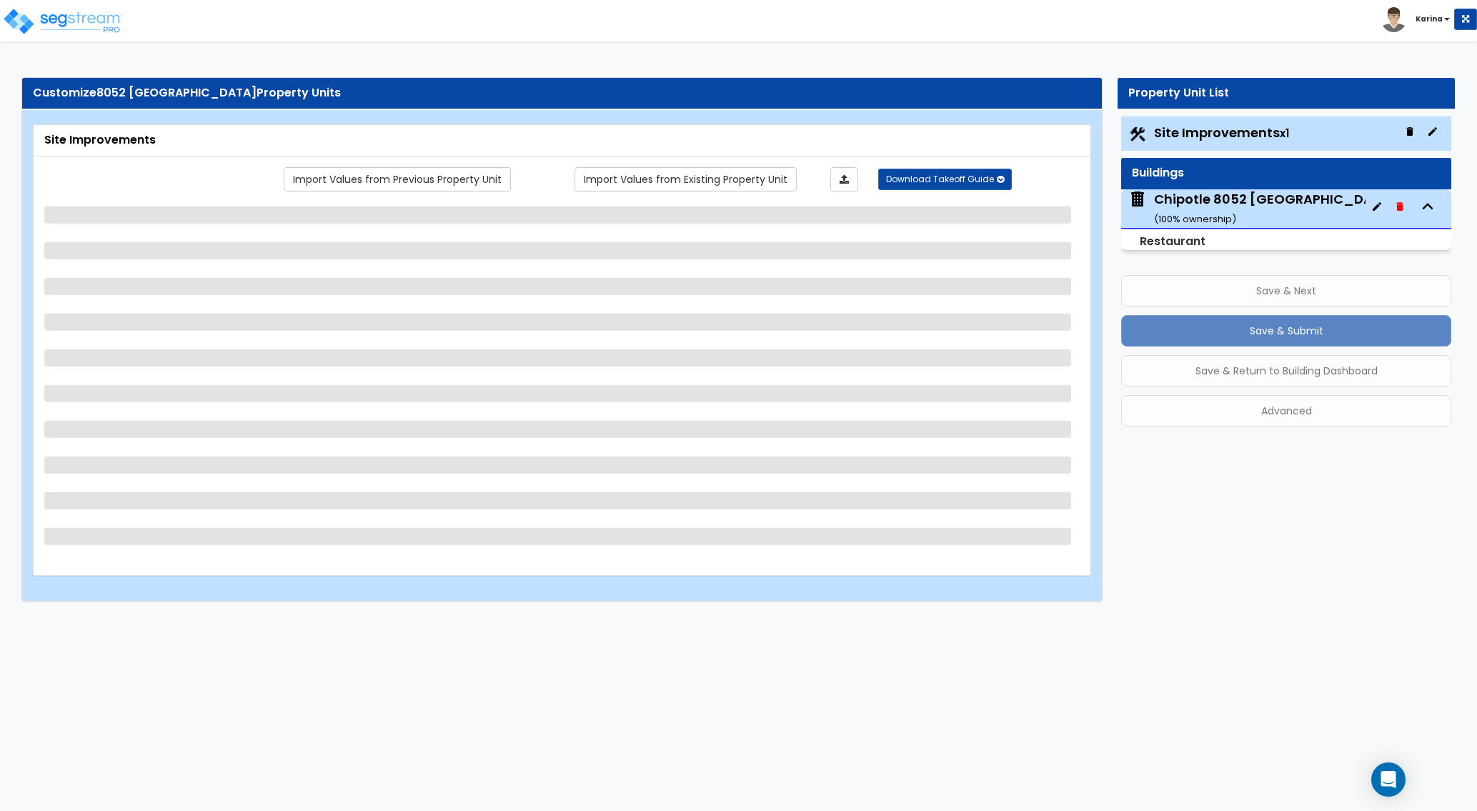
select select "1"
select select "4"
select select "2"
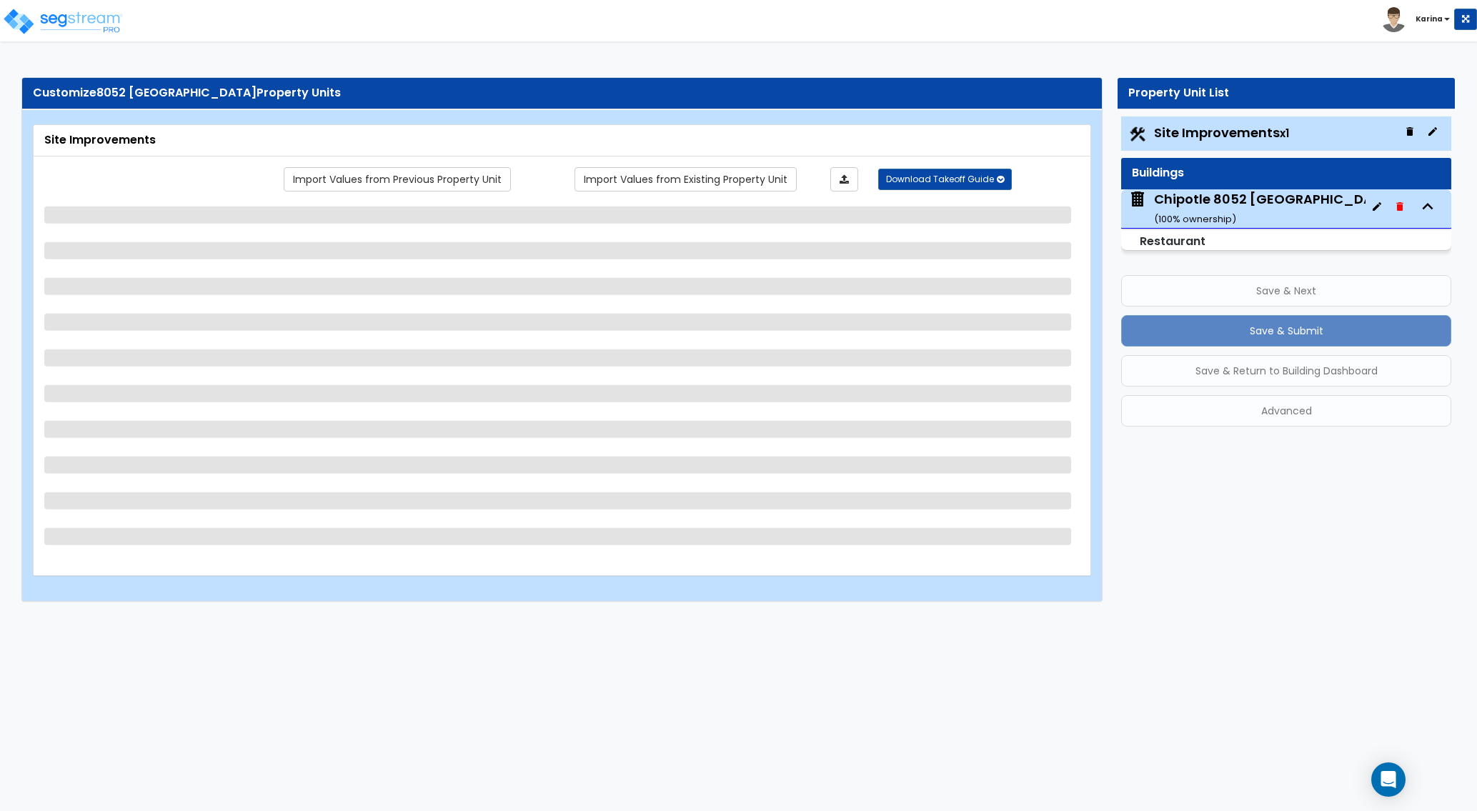
select select "2"
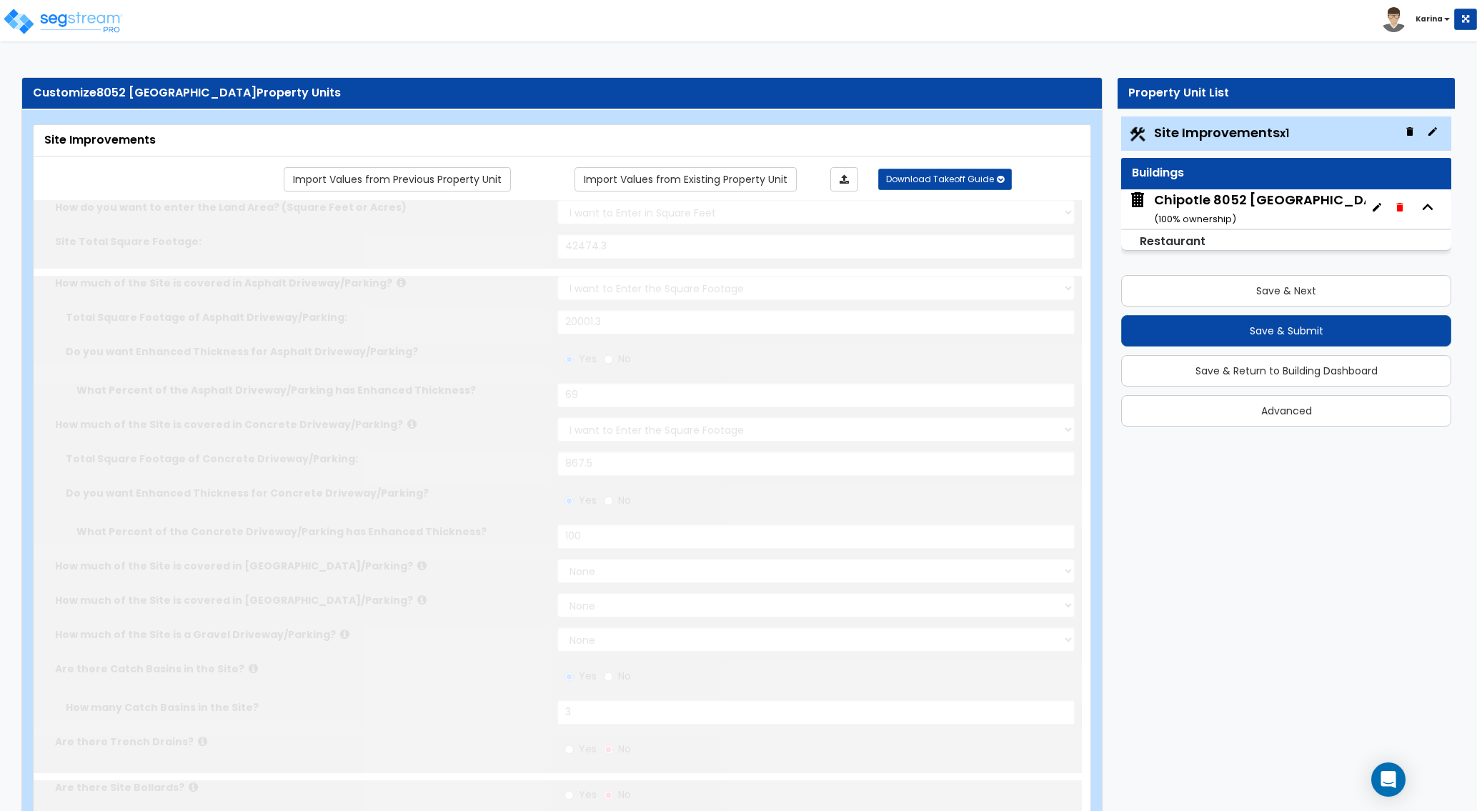
radio input "true"
select select "1"
type input "4"
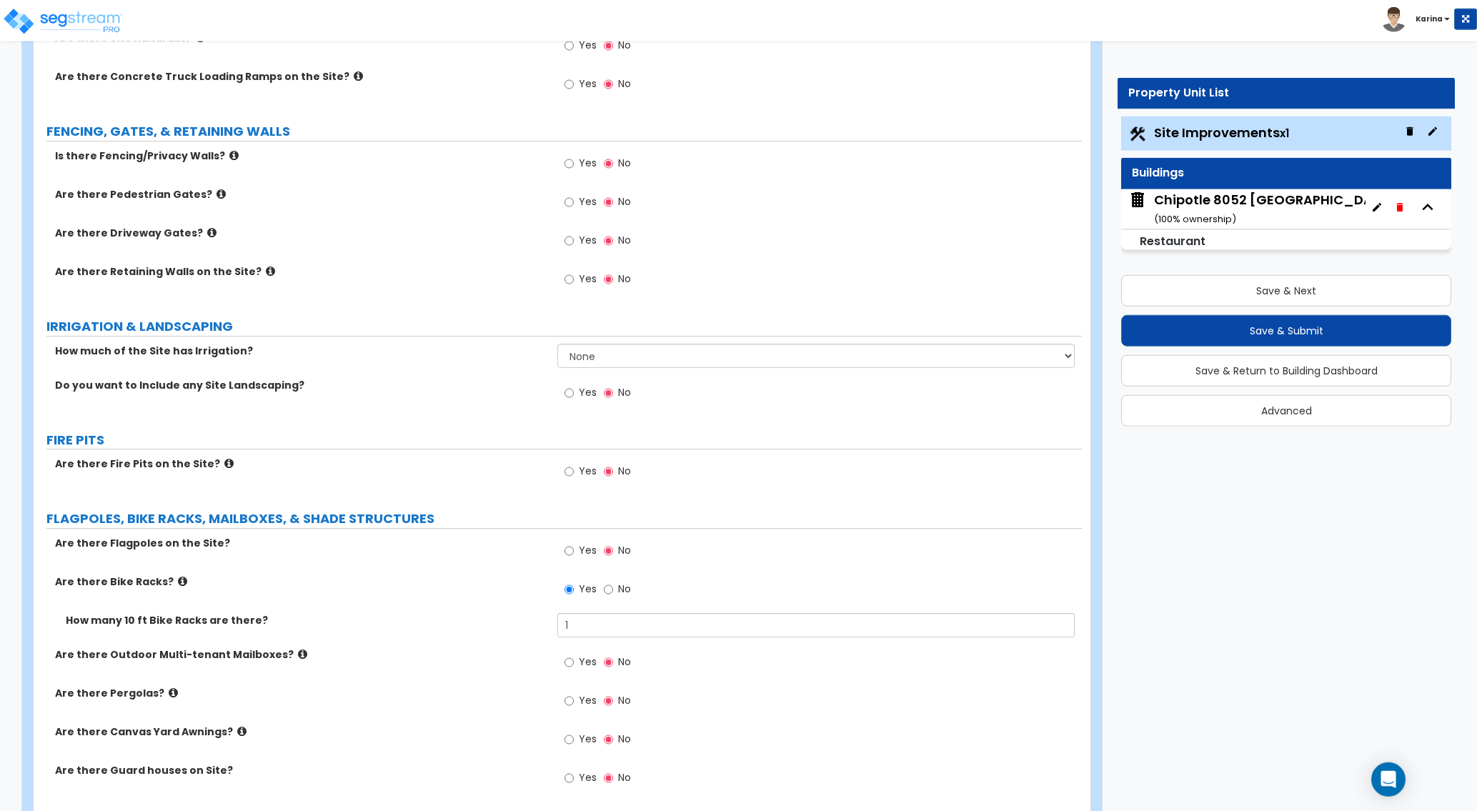
scroll to position [2332, 0]
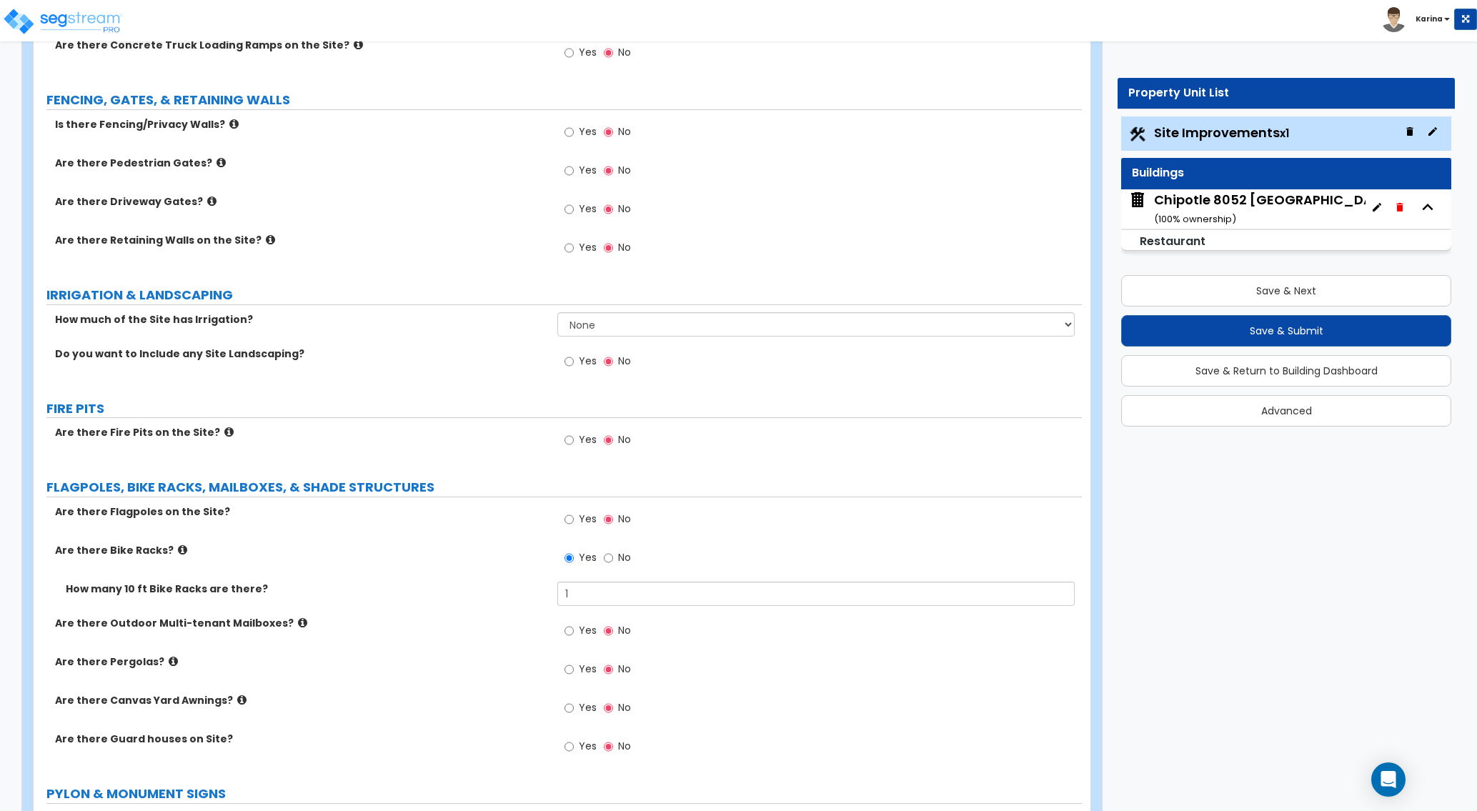
click at [481, 736] on label "Are there Guard houses on Site?" at bounding box center [300, 738] width 491 height 14
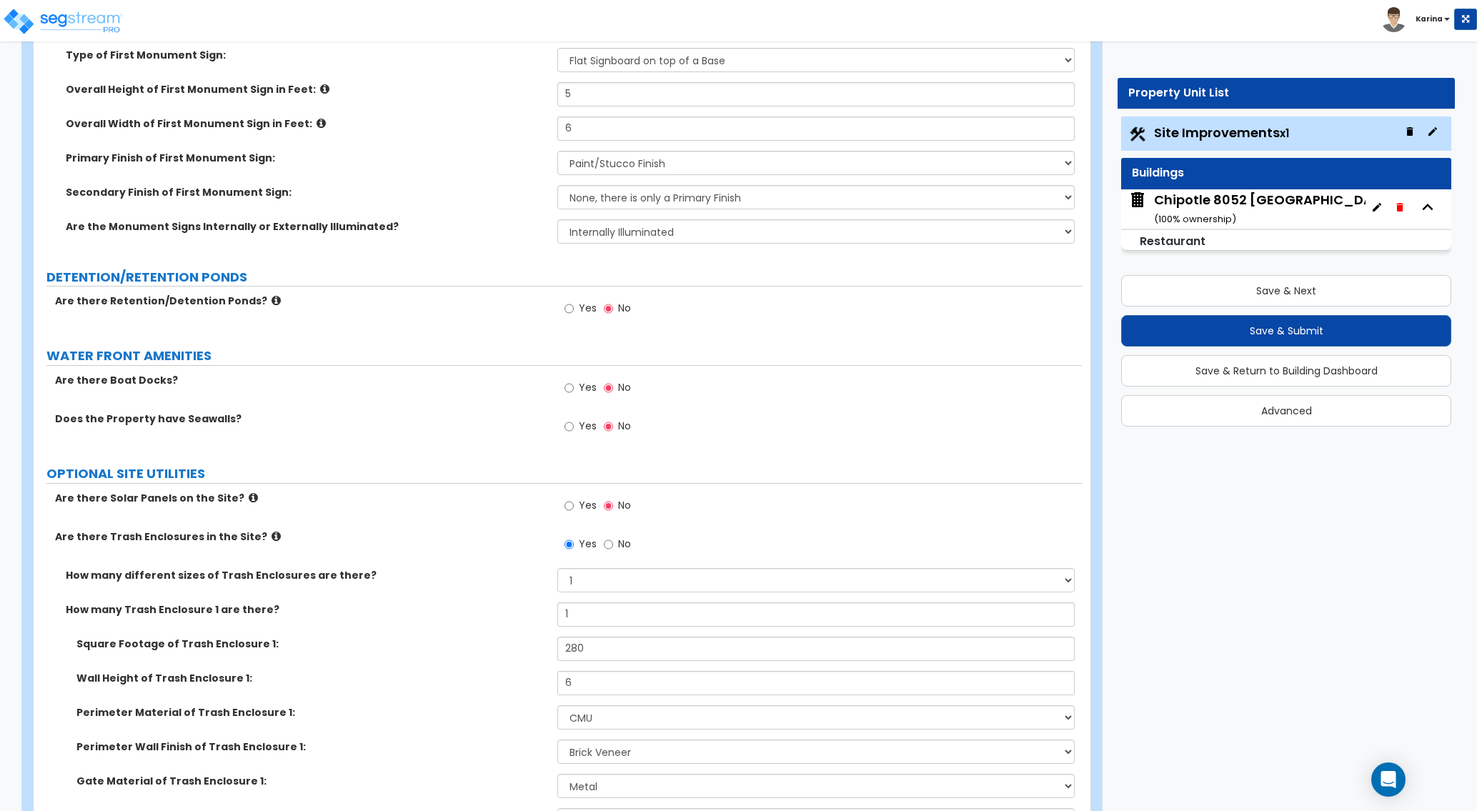
scroll to position [3380, 0]
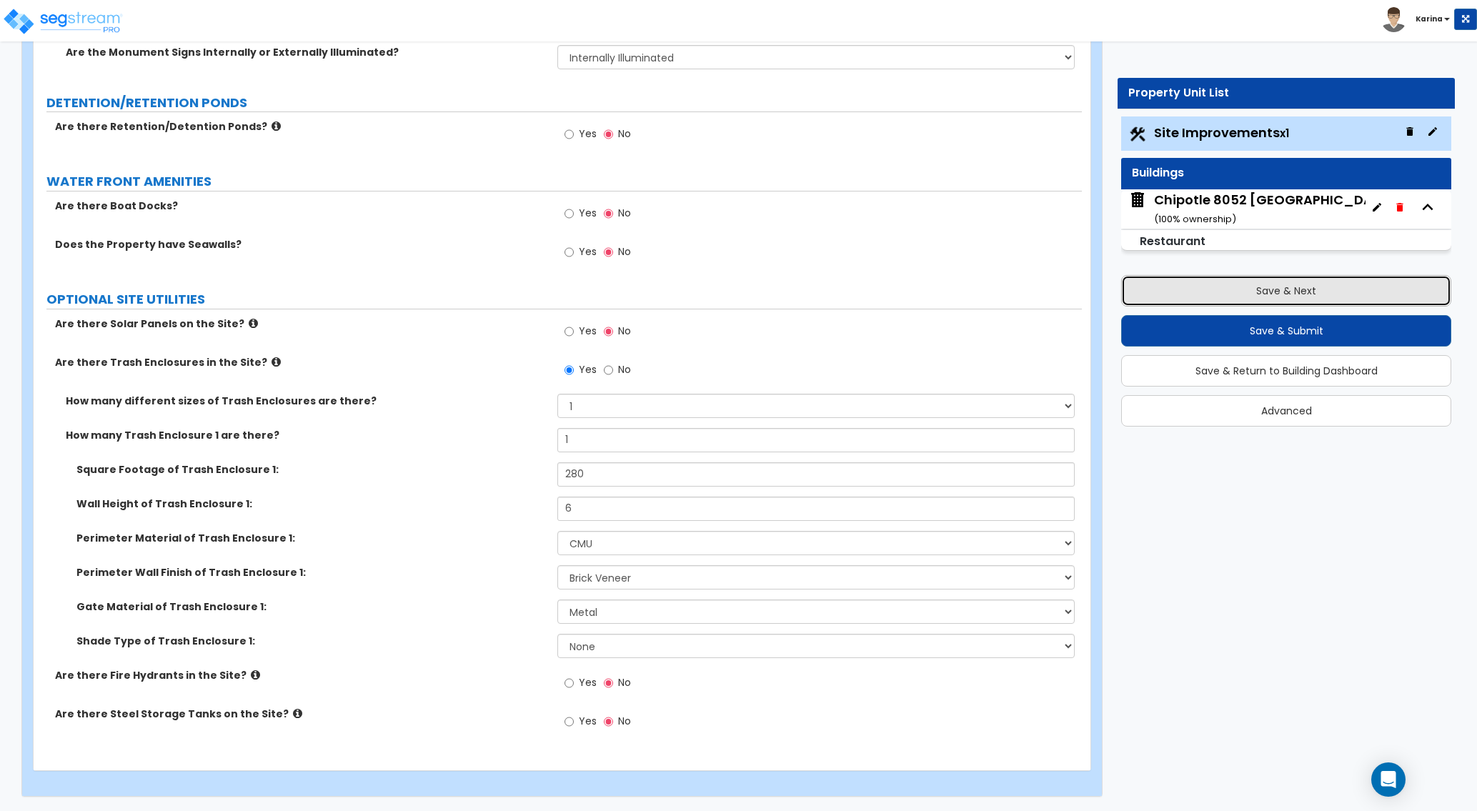
click at [1163, 293] on button "Save & Next" at bounding box center [1286, 290] width 330 height 31
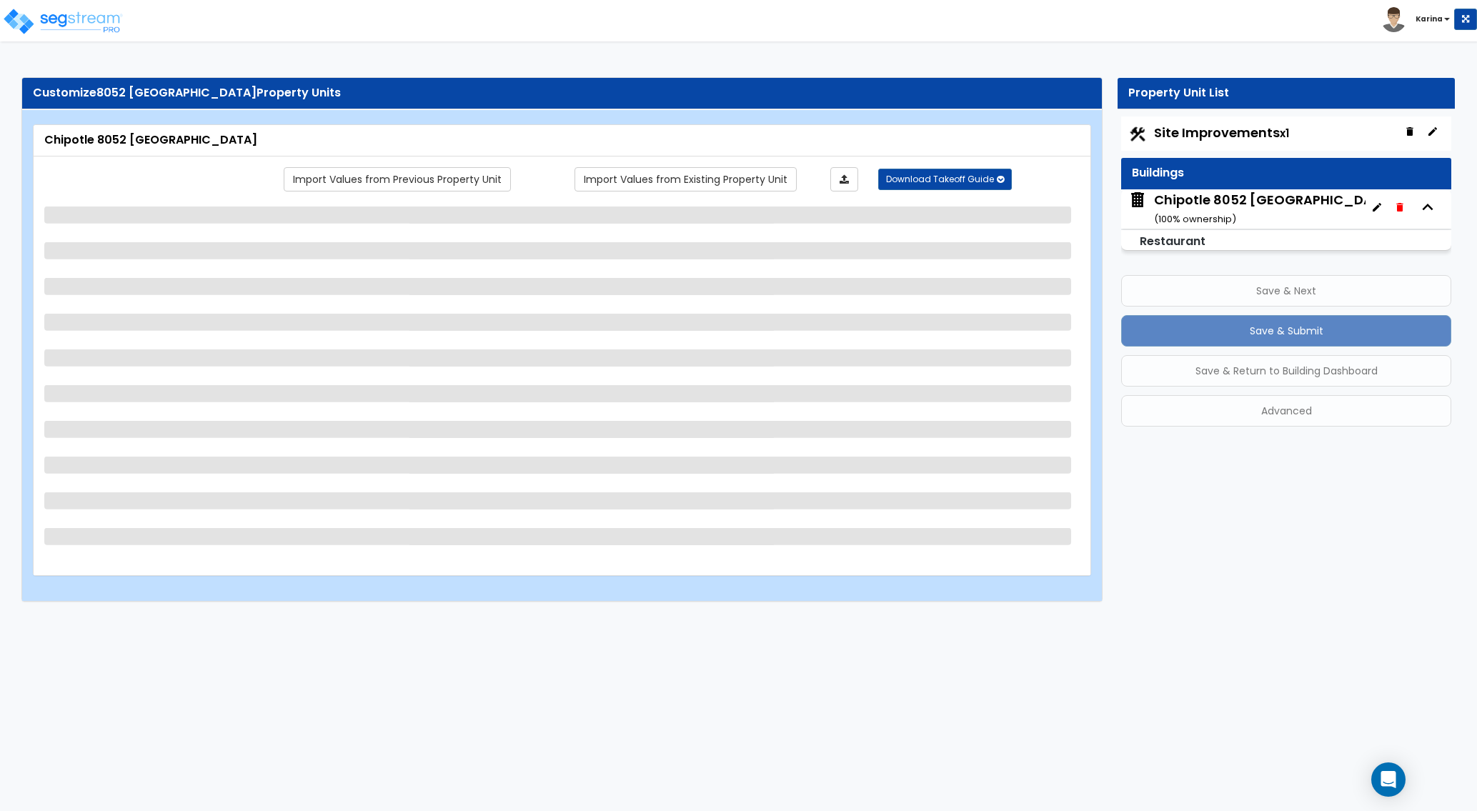
scroll to position [0, 0]
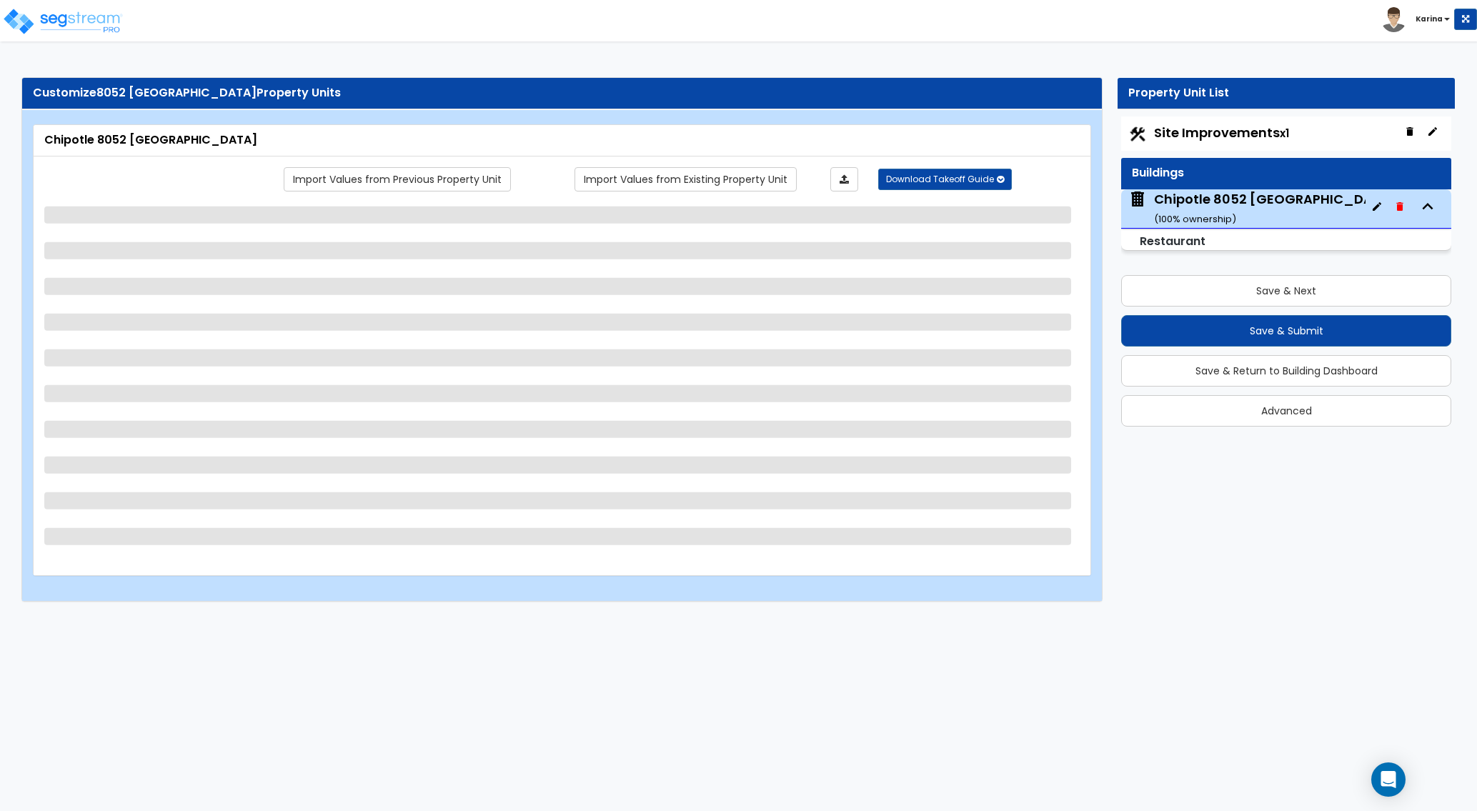
select select "8"
select select "1"
select select "2"
select select "10"
select select "2"
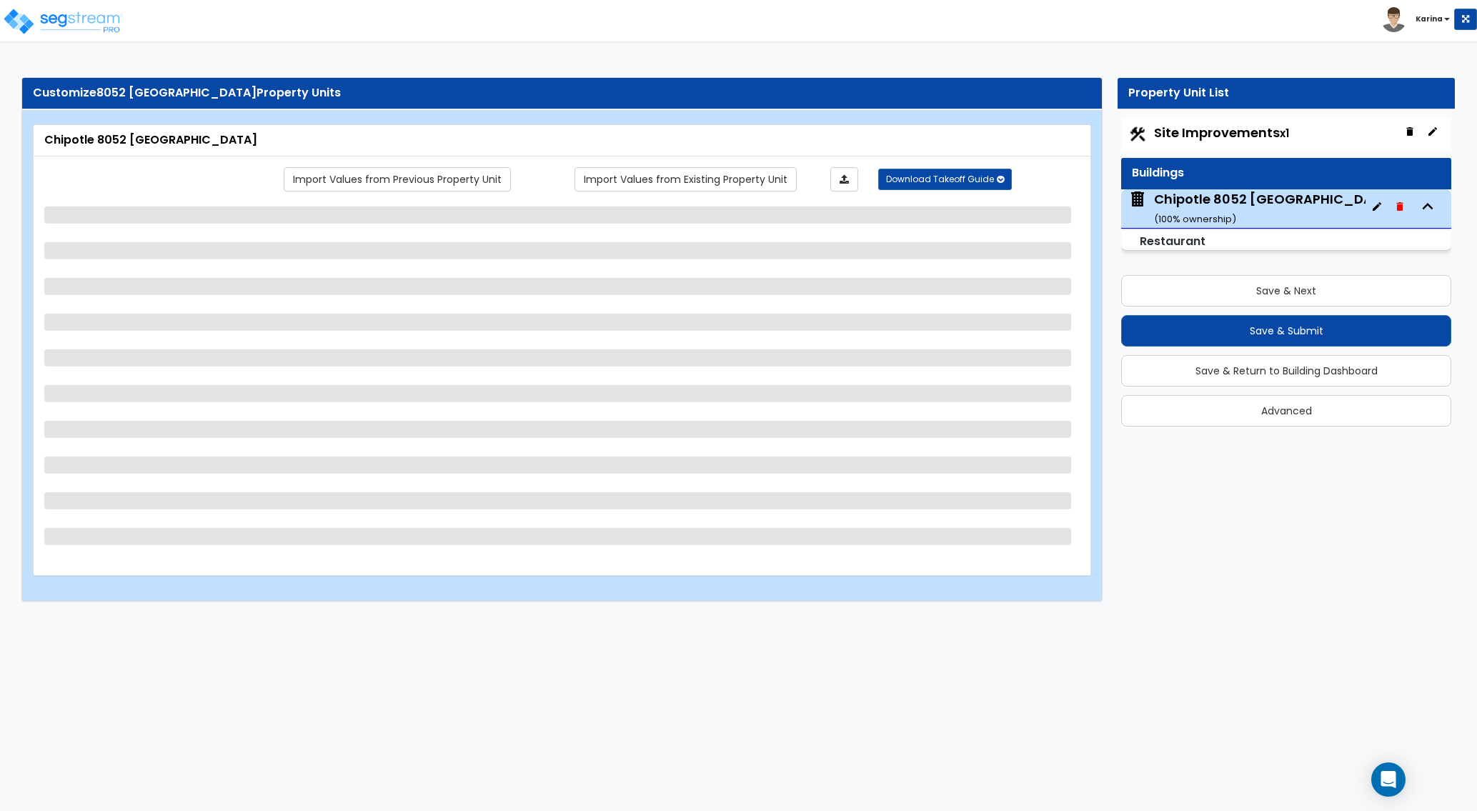
select select "2"
select select "1"
select select "3"
select select "2"
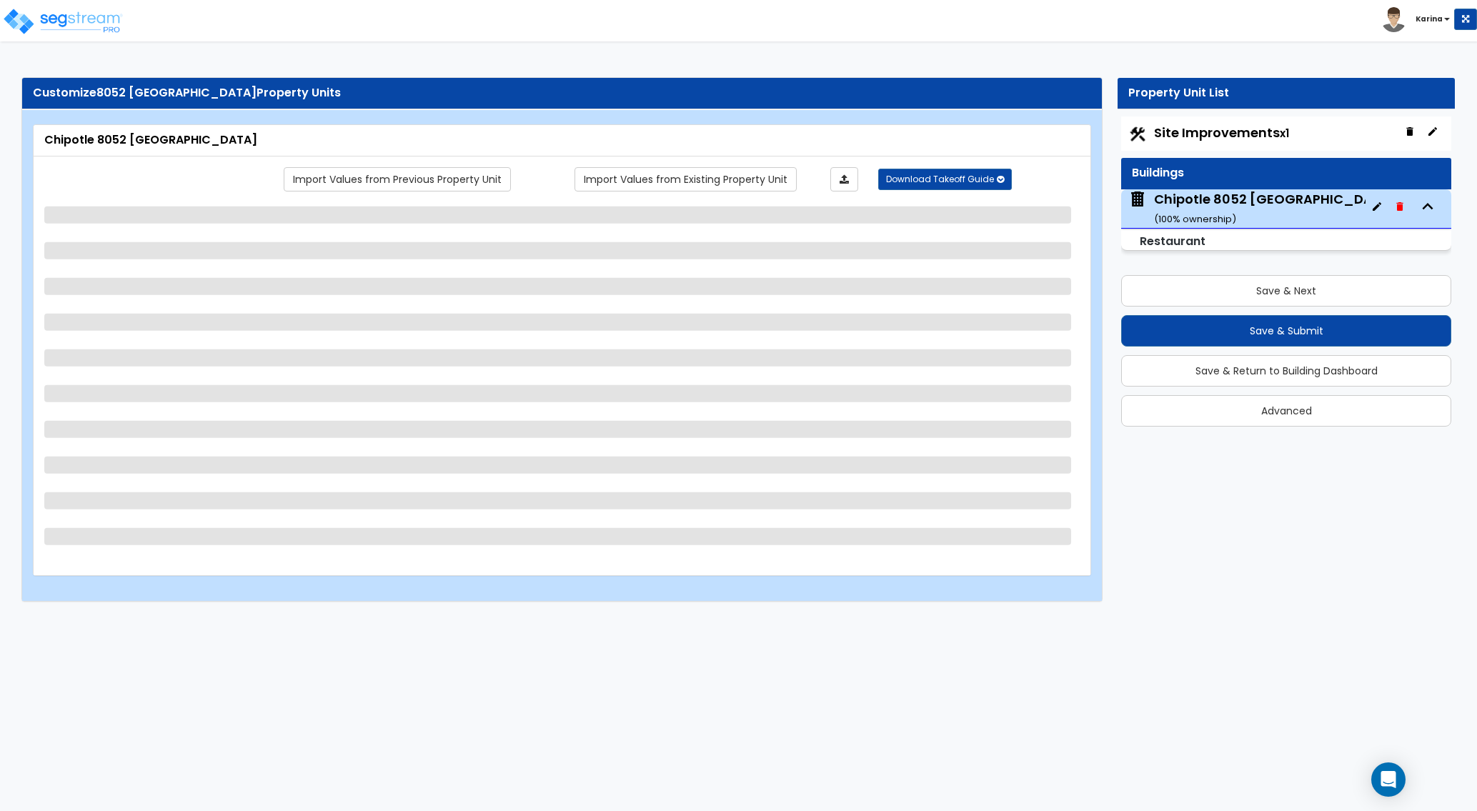
select select "1"
select select "3"
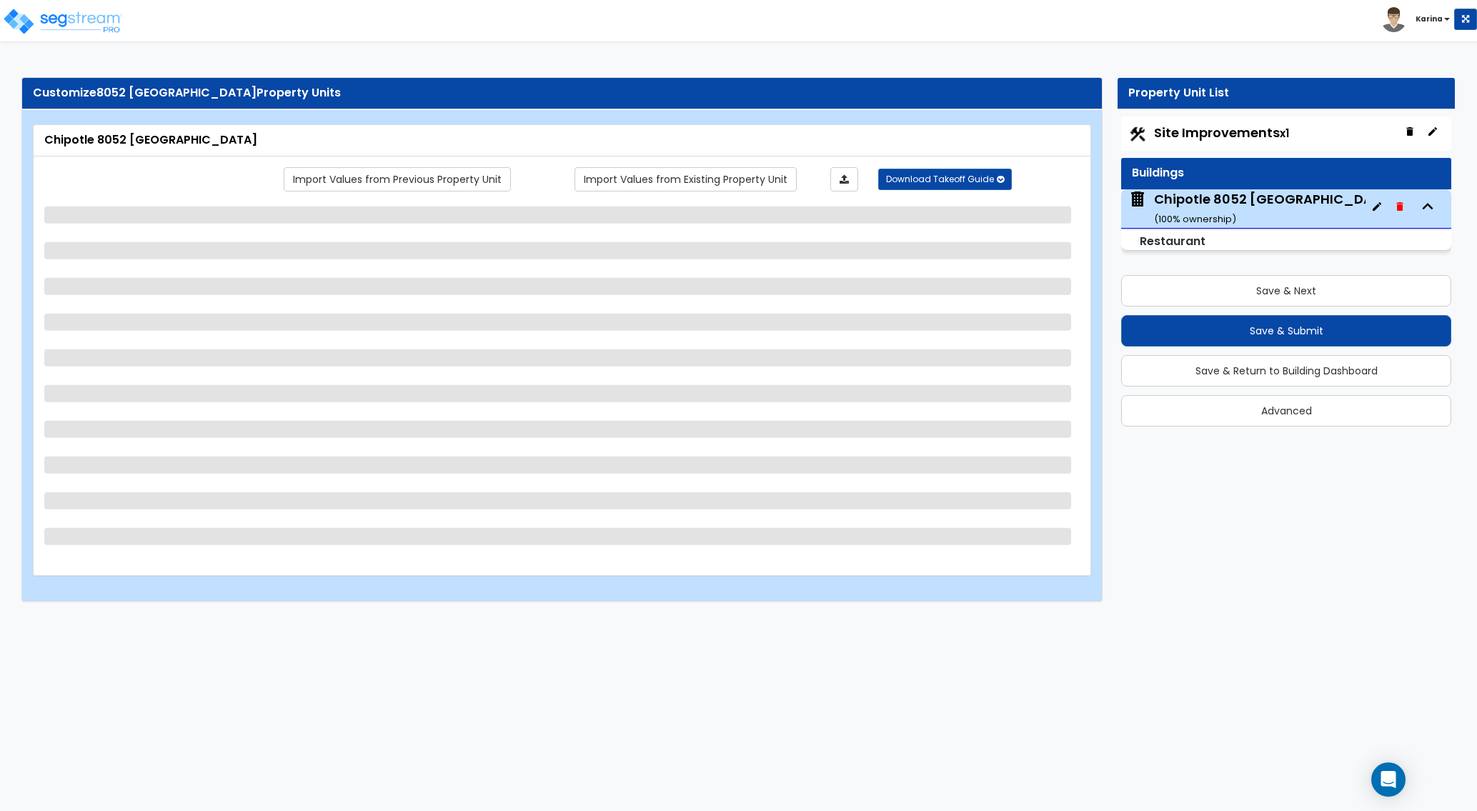
select select "1"
select select "5"
select select "1"
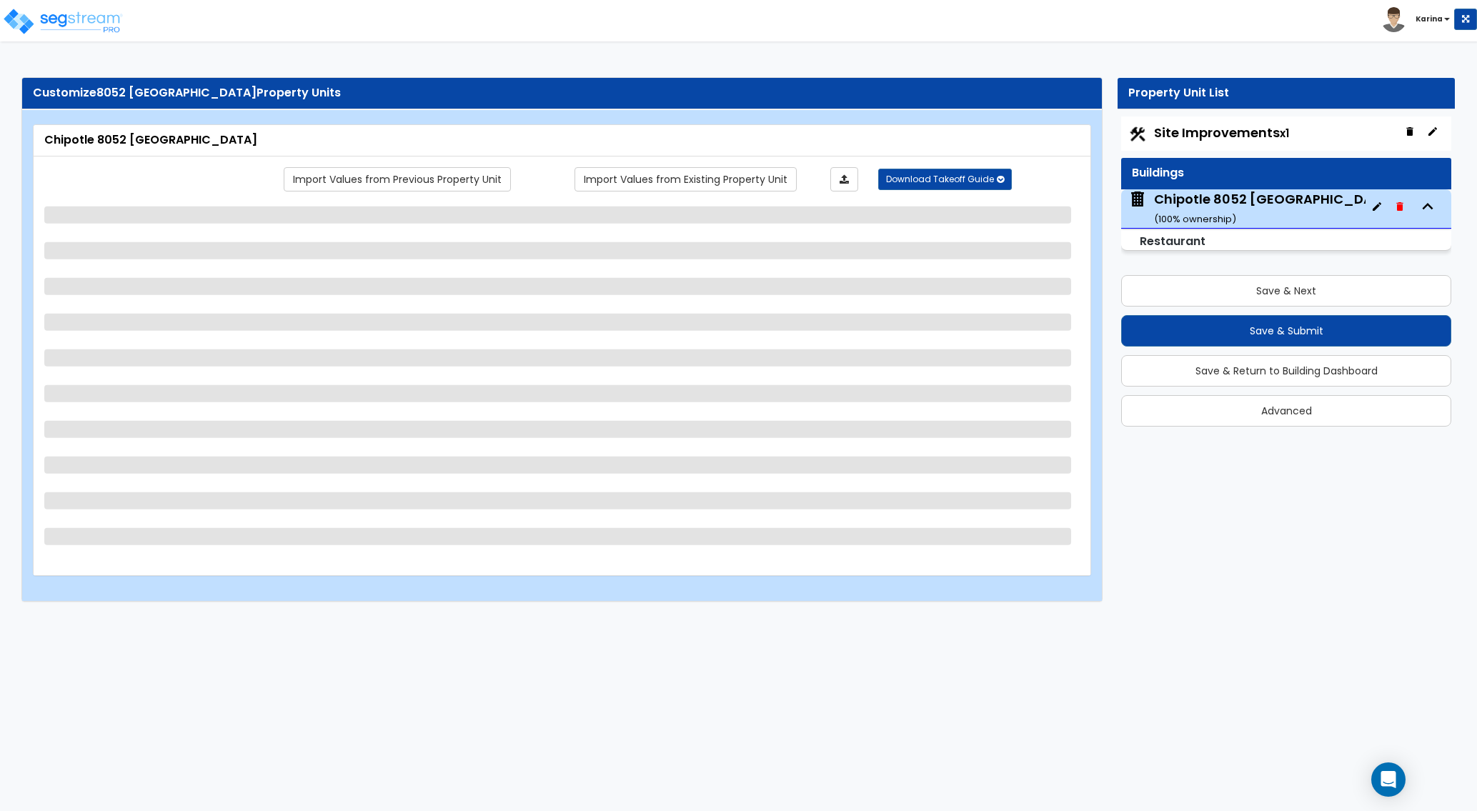
select select "1"
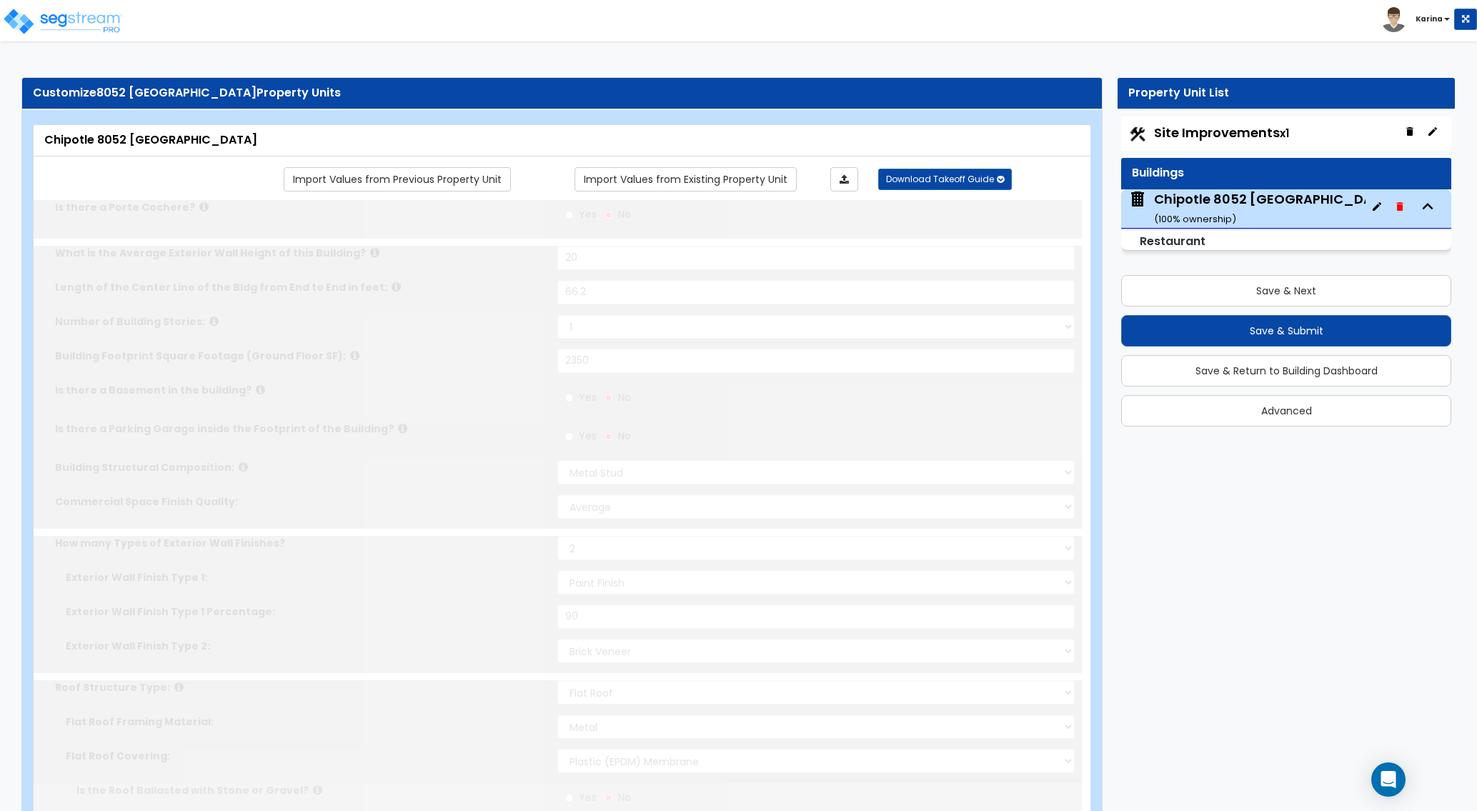
radio input "true"
select select "2"
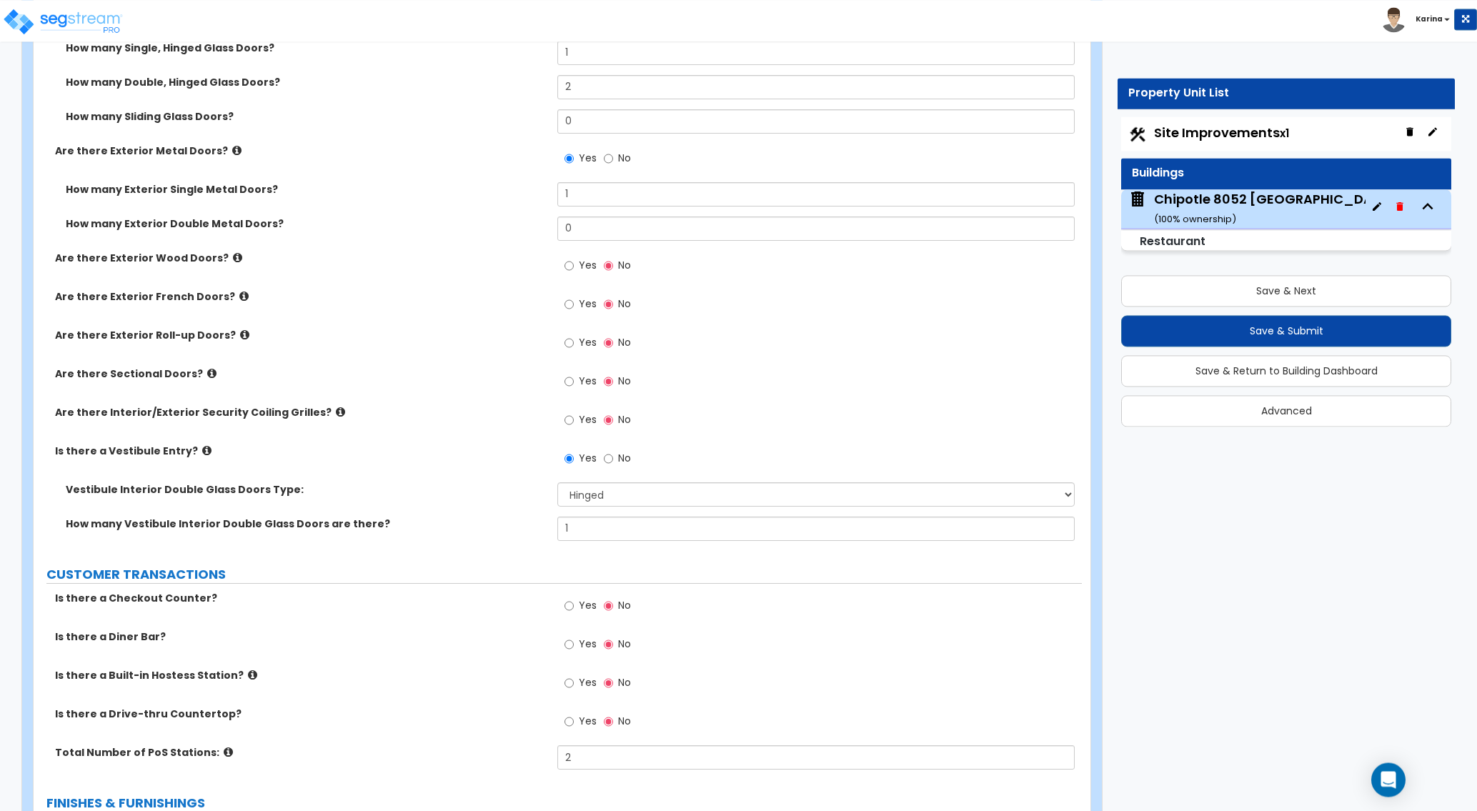
scroll to position [2040, 0]
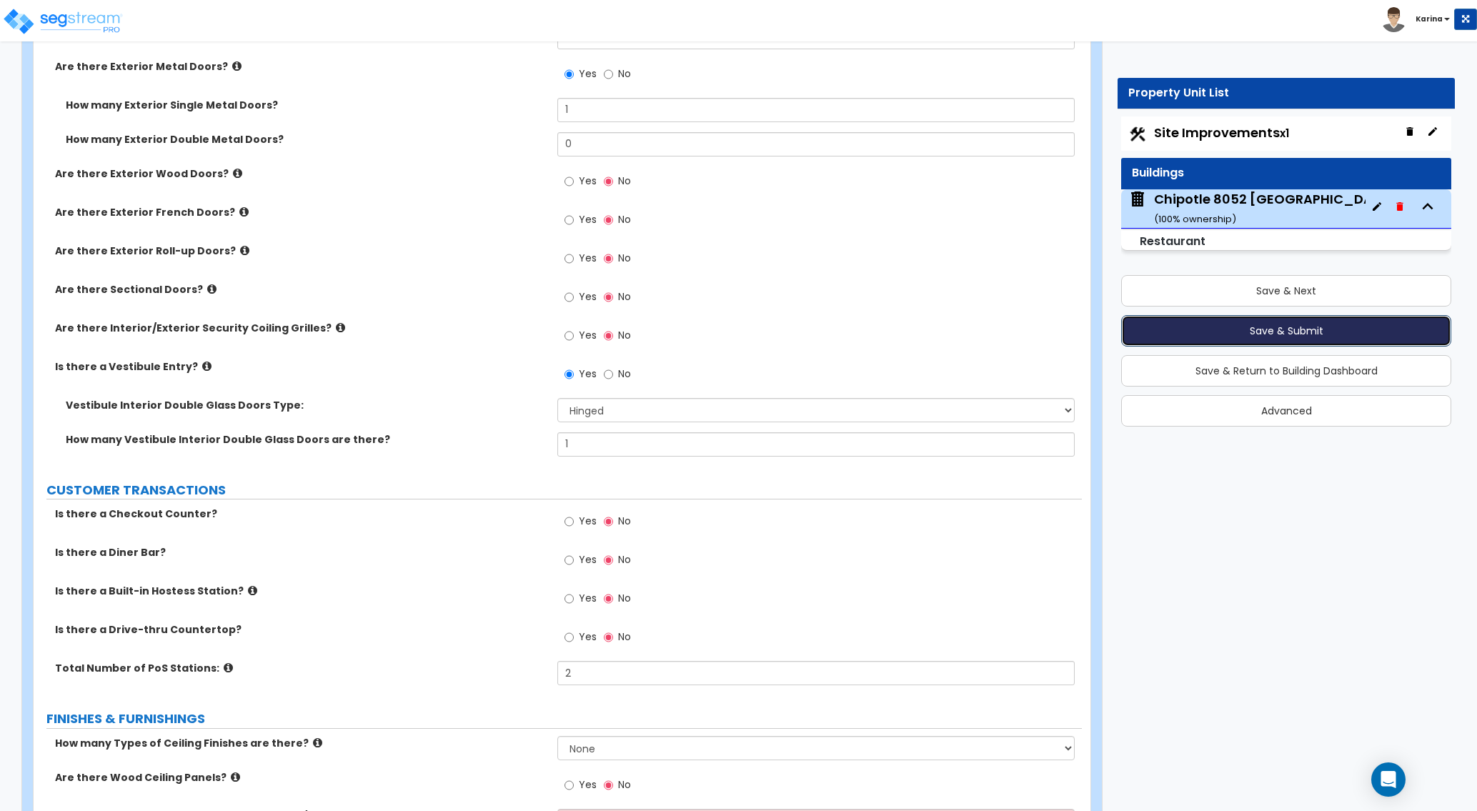
click at [1183, 327] on button "Save & Submit" at bounding box center [1286, 330] width 330 height 31
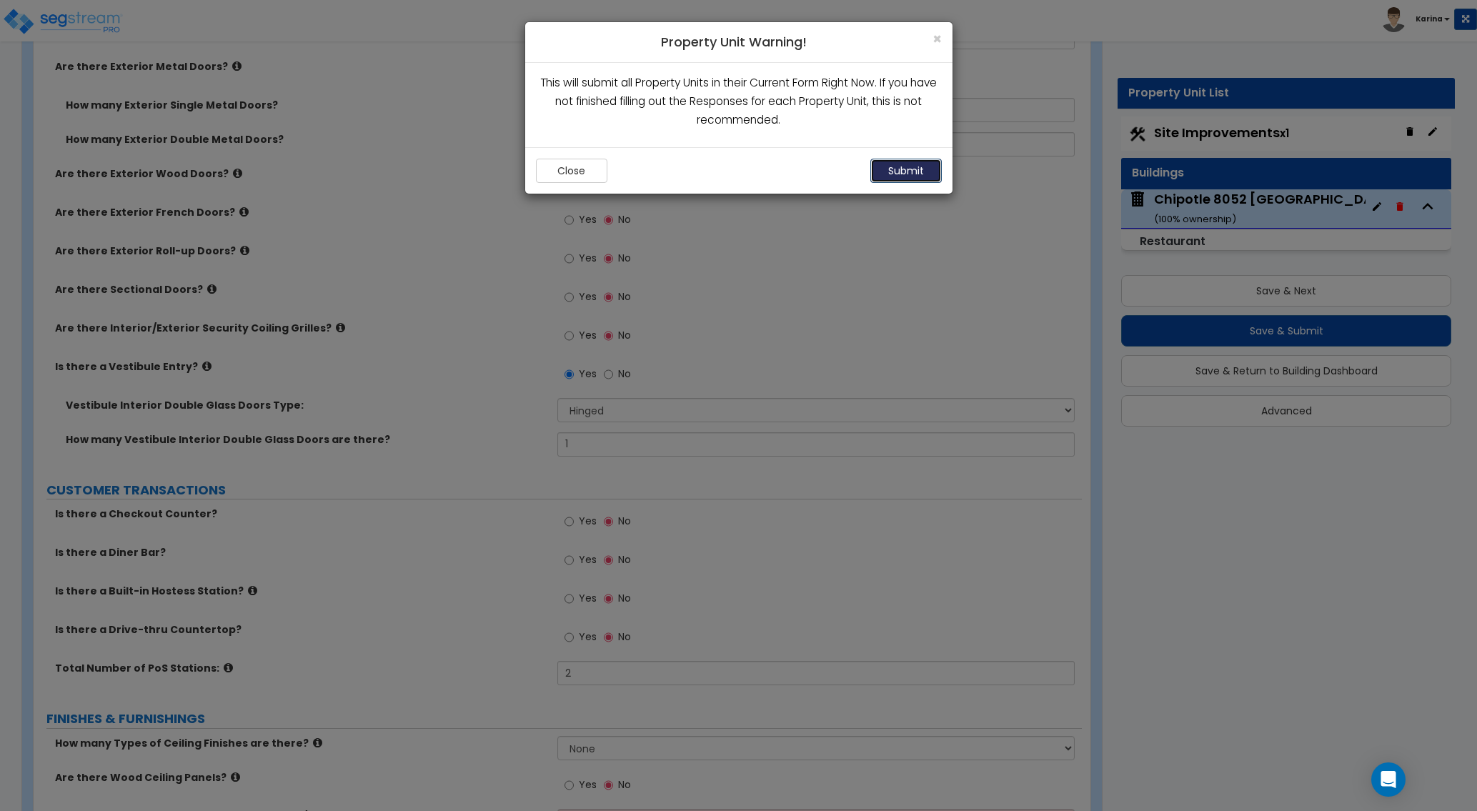
click at [901, 168] on button "Submit" at bounding box center [905, 171] width 71 height 24
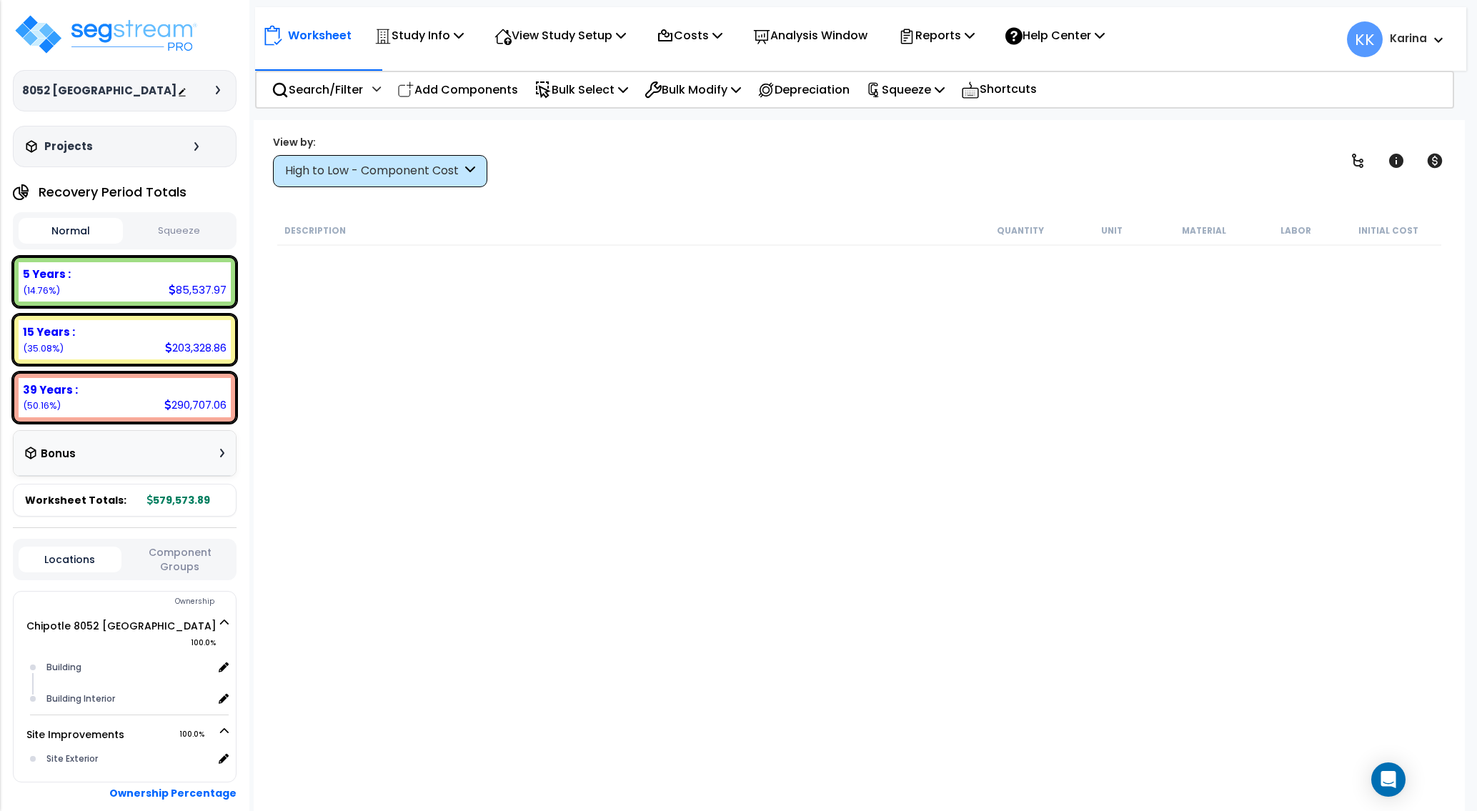
click at [459, 454] on div "Description Quantity Unit Material Labor Initial Cost" at bounding box center [859, 487] width 1168 height 543
click at [394, 166] on div "High to Low - Component Cost" at bounding box center [373, 171] width 176 height 16
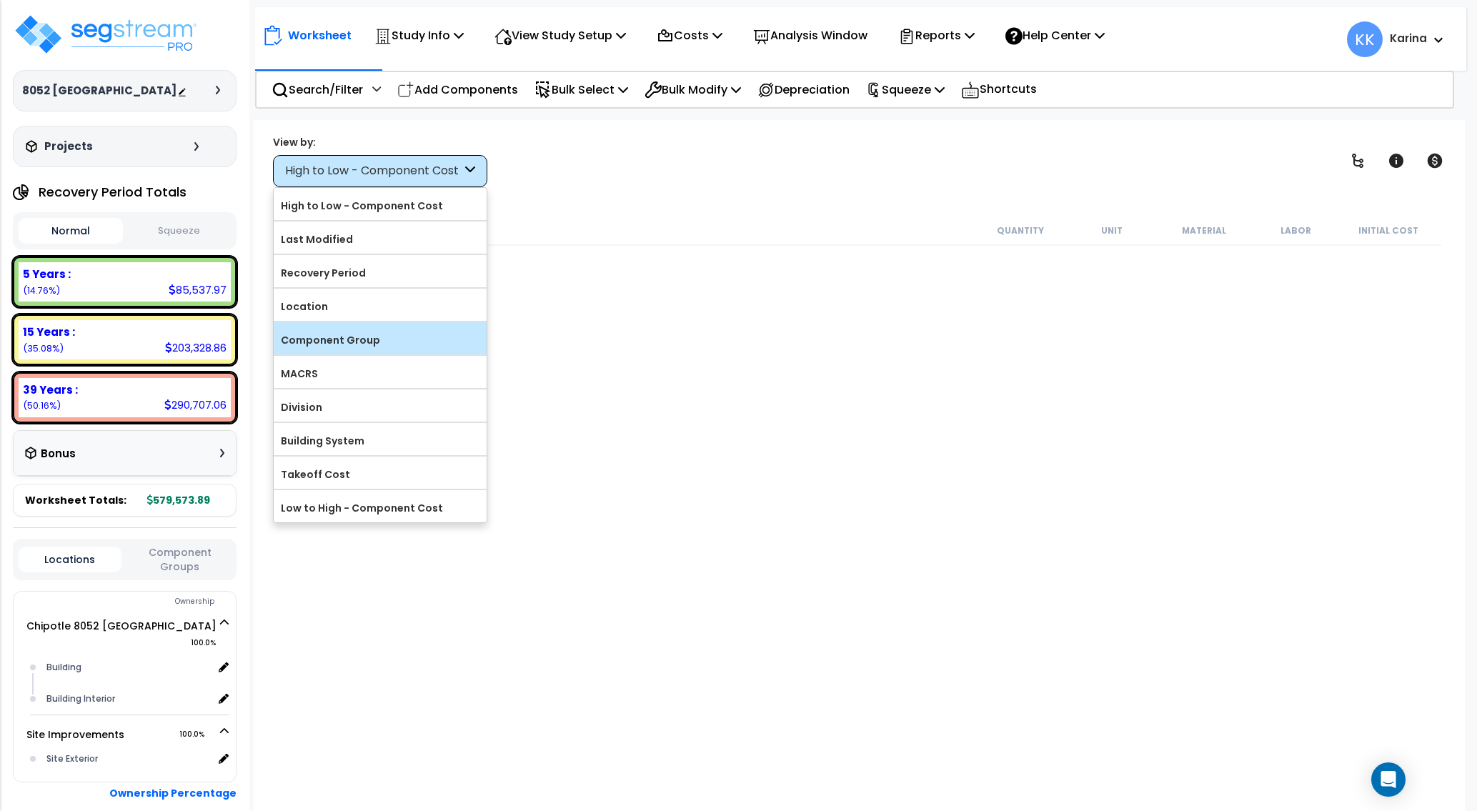
click at [350, 331] on label "Component Group" at bounding box center [380, 339] width 213 height 21
click at [0, 0] on input "Component Group" at bounding box center [0, 0] width 0 height 0
click at [347, 342] on label "Component Group" at bounding box center [380, 339] width 213 height 21
click at [0, 0] on input "Component Group" at bounding box center [0, 0] width 0 height 0
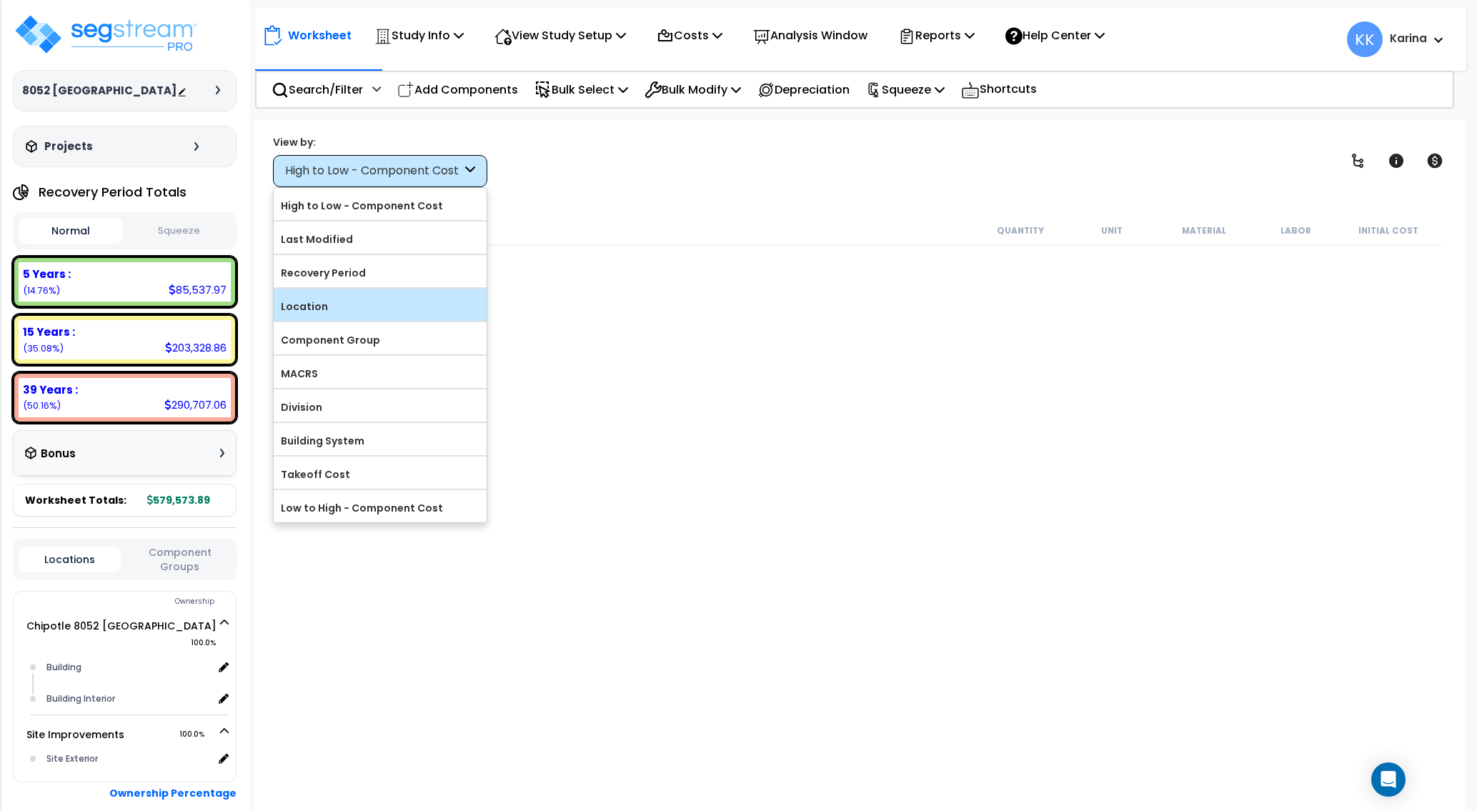
click at [324, 306] on label "Location" at bounding box center [380, 306] width 213 height 21
click at [0, 0] on input "Location" at bounding box center [0, 0] width 0 height 0
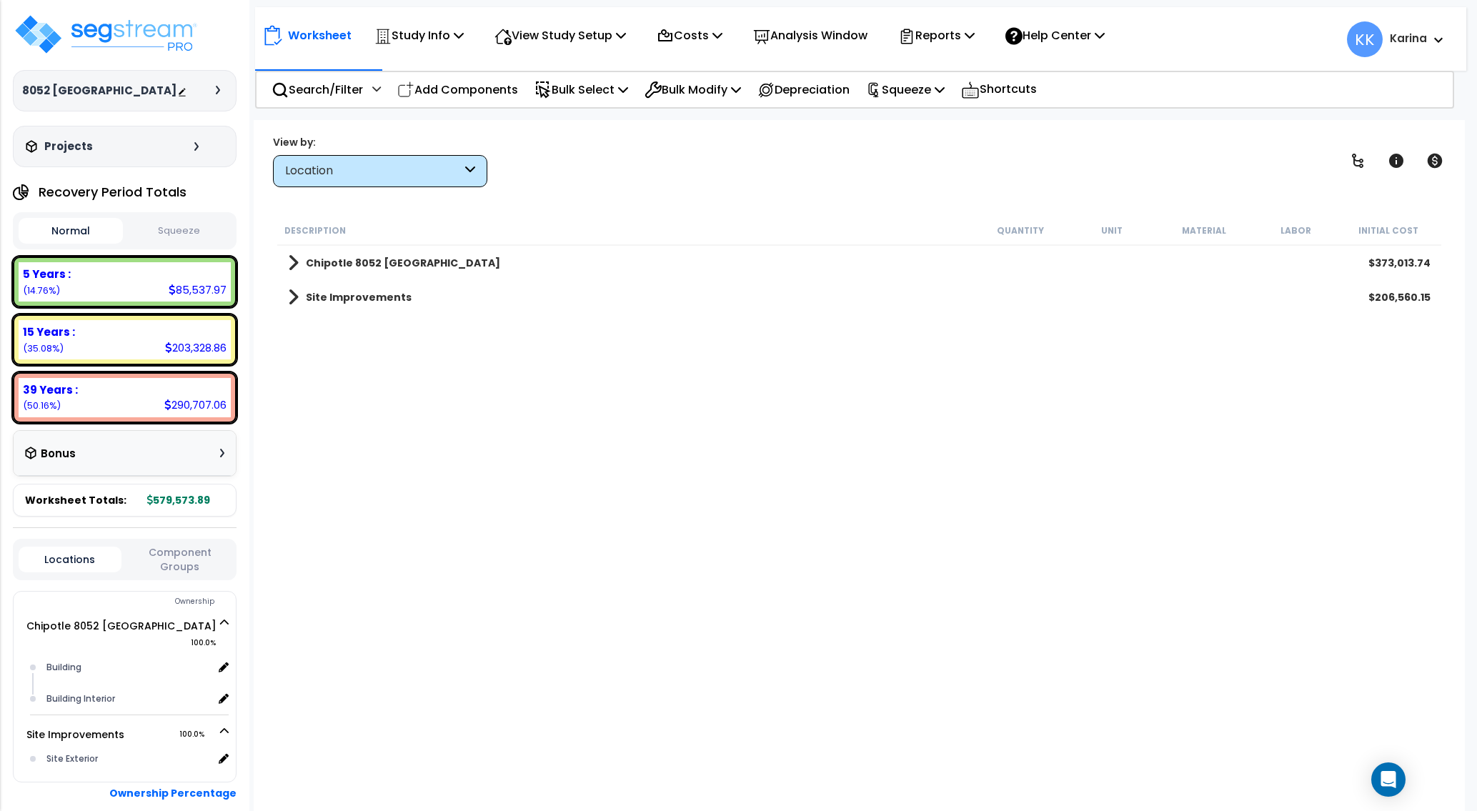
click at [343, 171] on div "Location" at bounding box center [373, 171] width 176 height 16
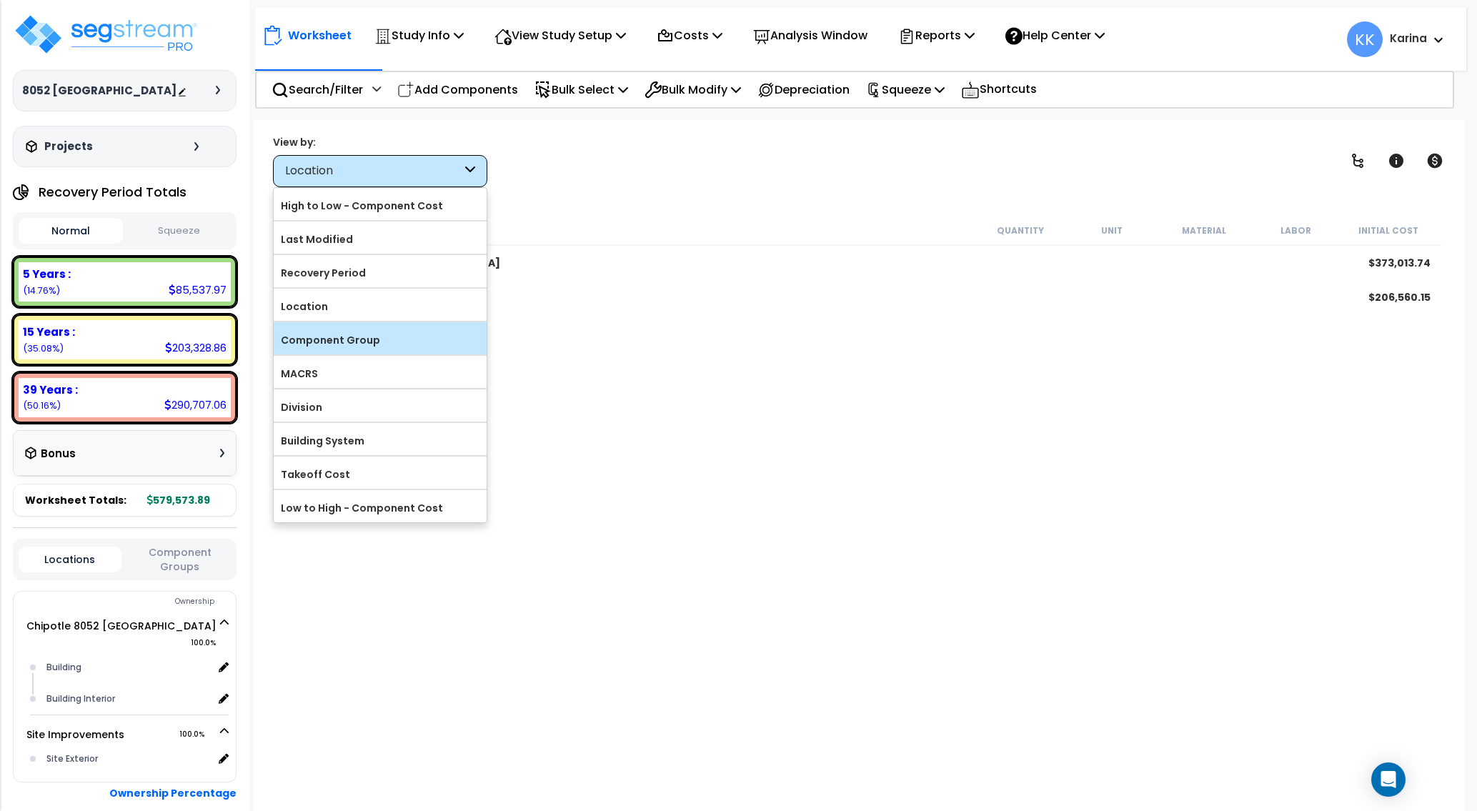
click at [344, 333] on label "Component Group" at bounding box center [380, 339] width 213 height 21
click at [0, 0] on input "Component Group" at bounding box center [0, 0] width 0 height 0
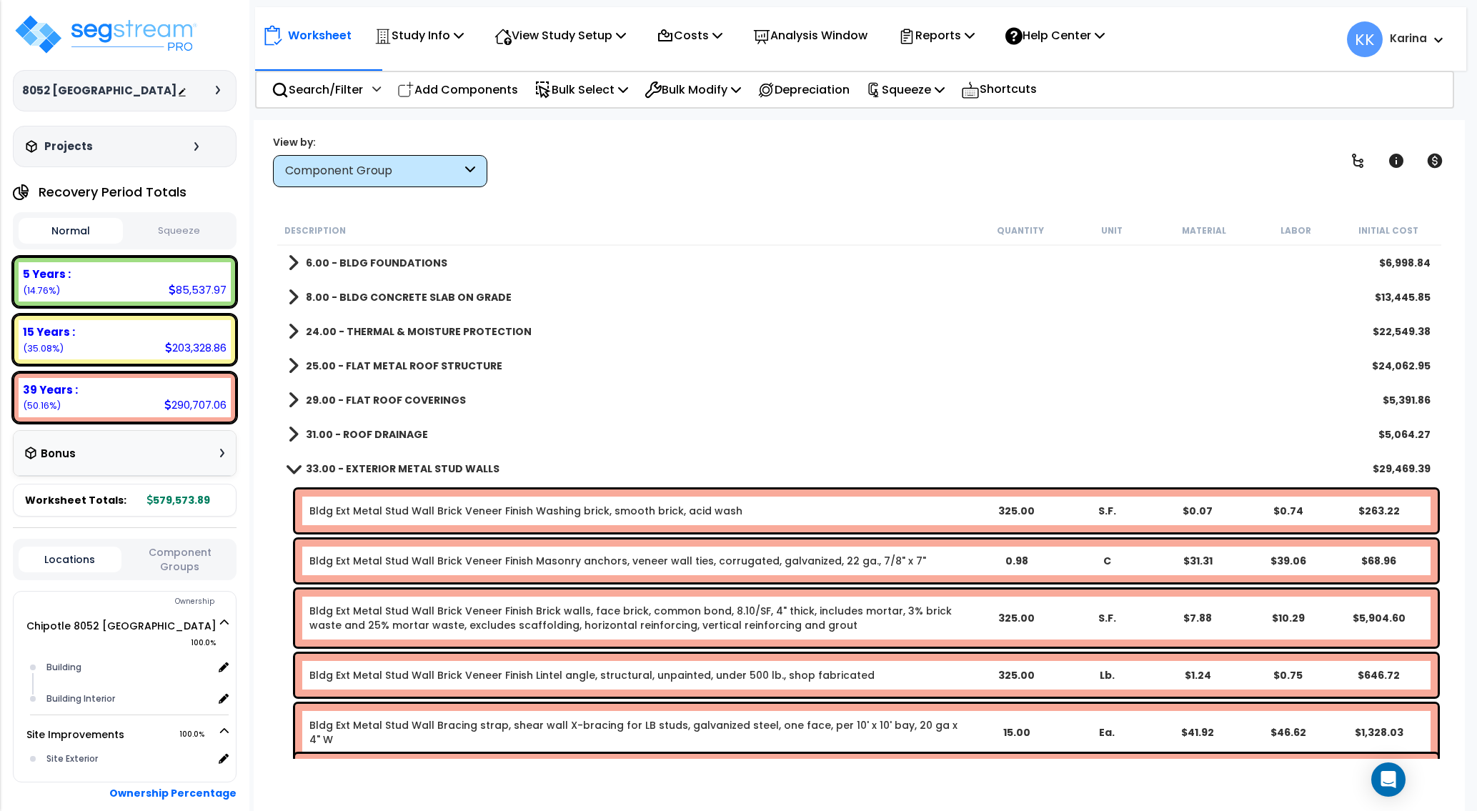
click at [291, 467] on span at bounding box center [294, 468] width 20 height 11
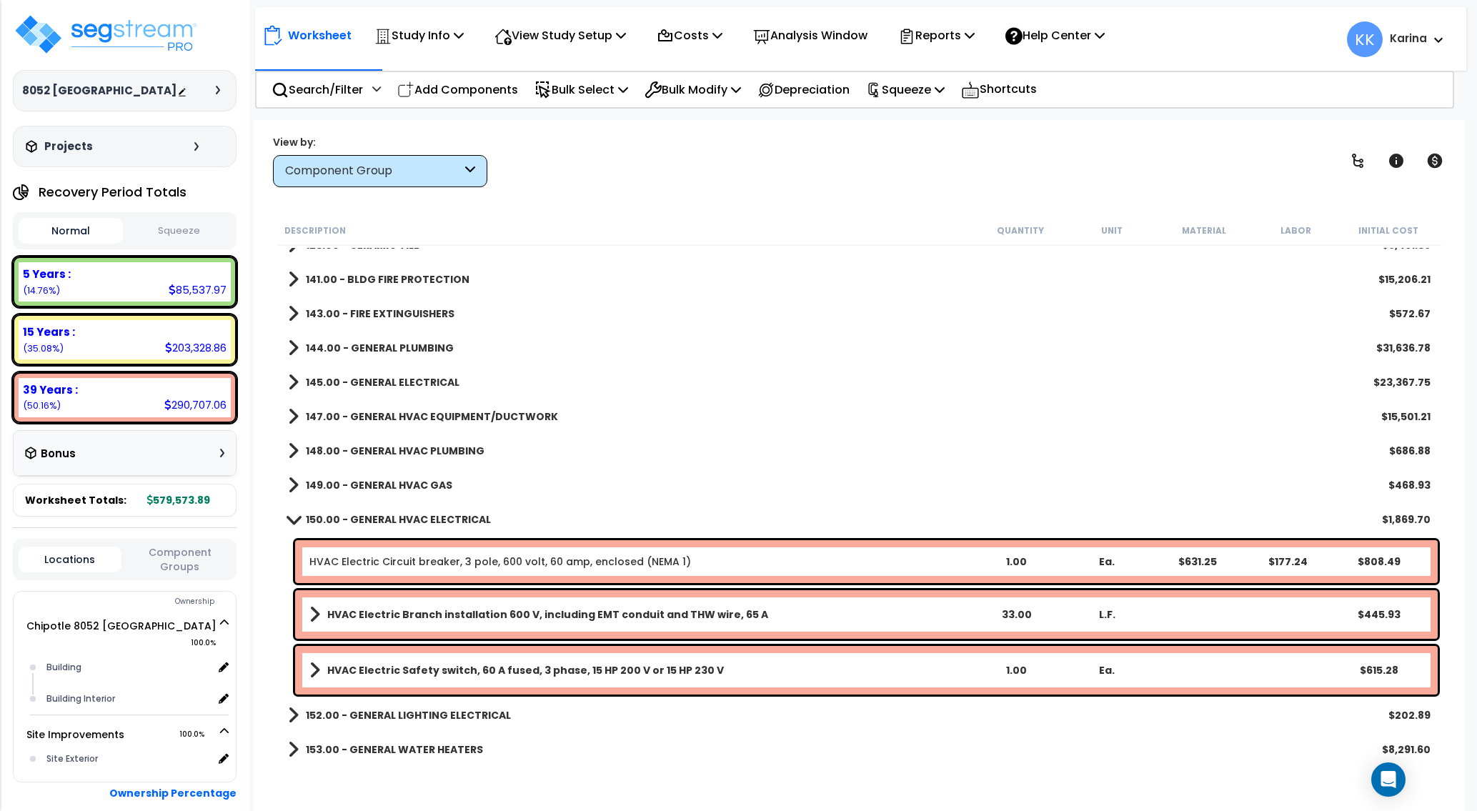
scroll to position [686, 0]
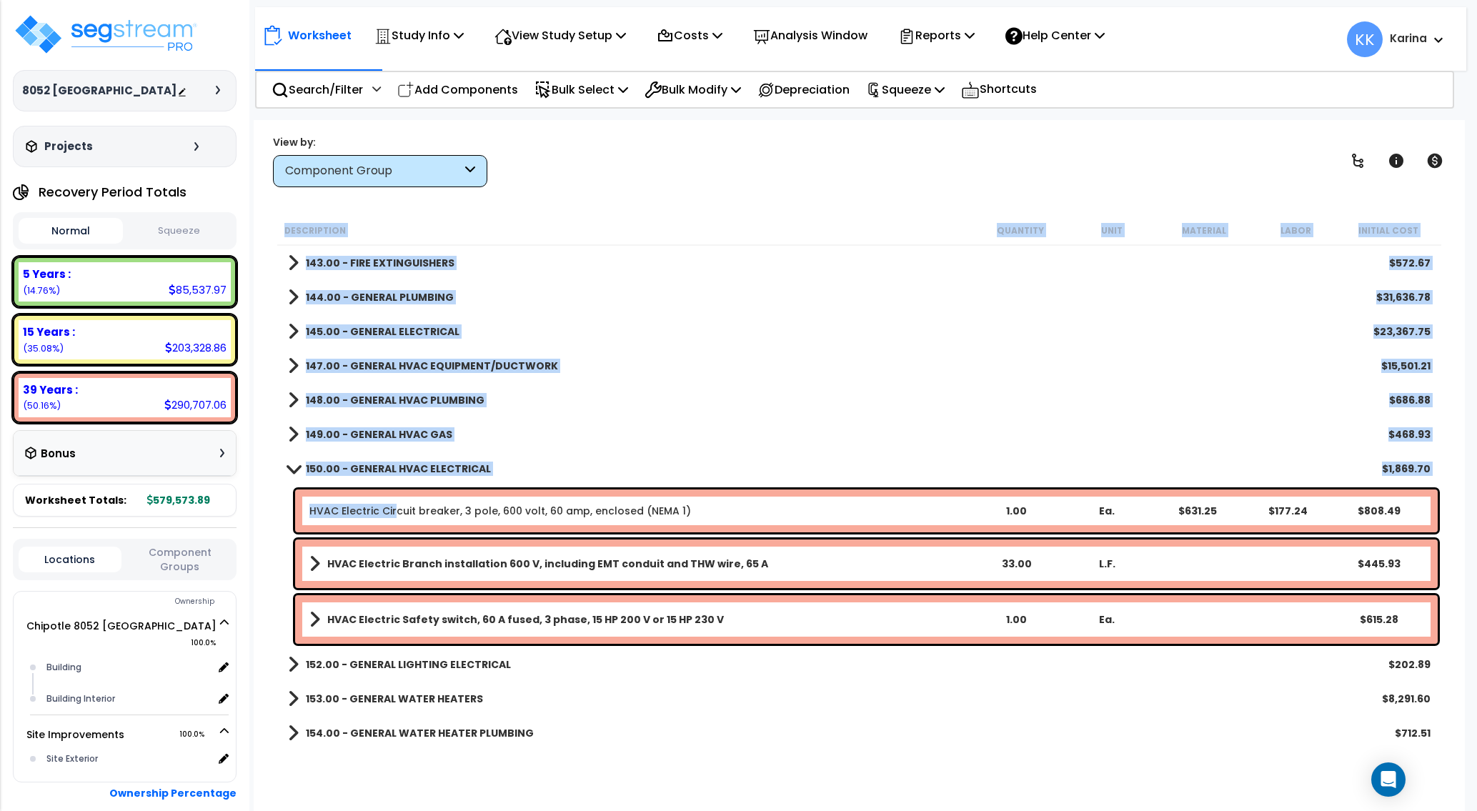
click at [396, 507] on link "HVAC Electric Circuit breaker, 3 pole, 600 volt, 60 amp, enclosed (NEMA 1)" at bounding box center [499, 511] width 381 height 14
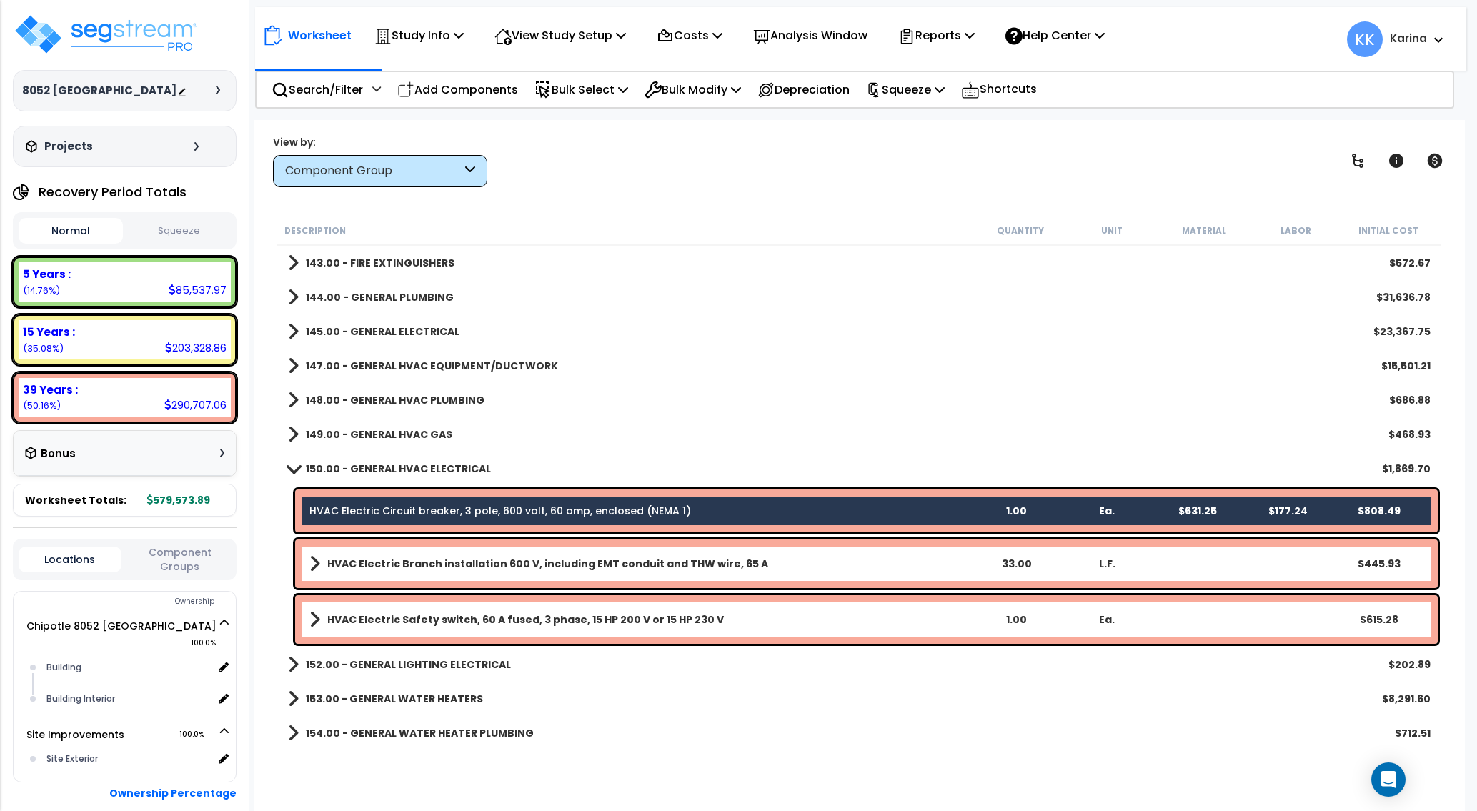
click at [398, 559] on b "HVAC Electric Branch installation 600 V, including EMT conduit and THW wire, 65…" at bounding box center [547, 563] width 441 height 14
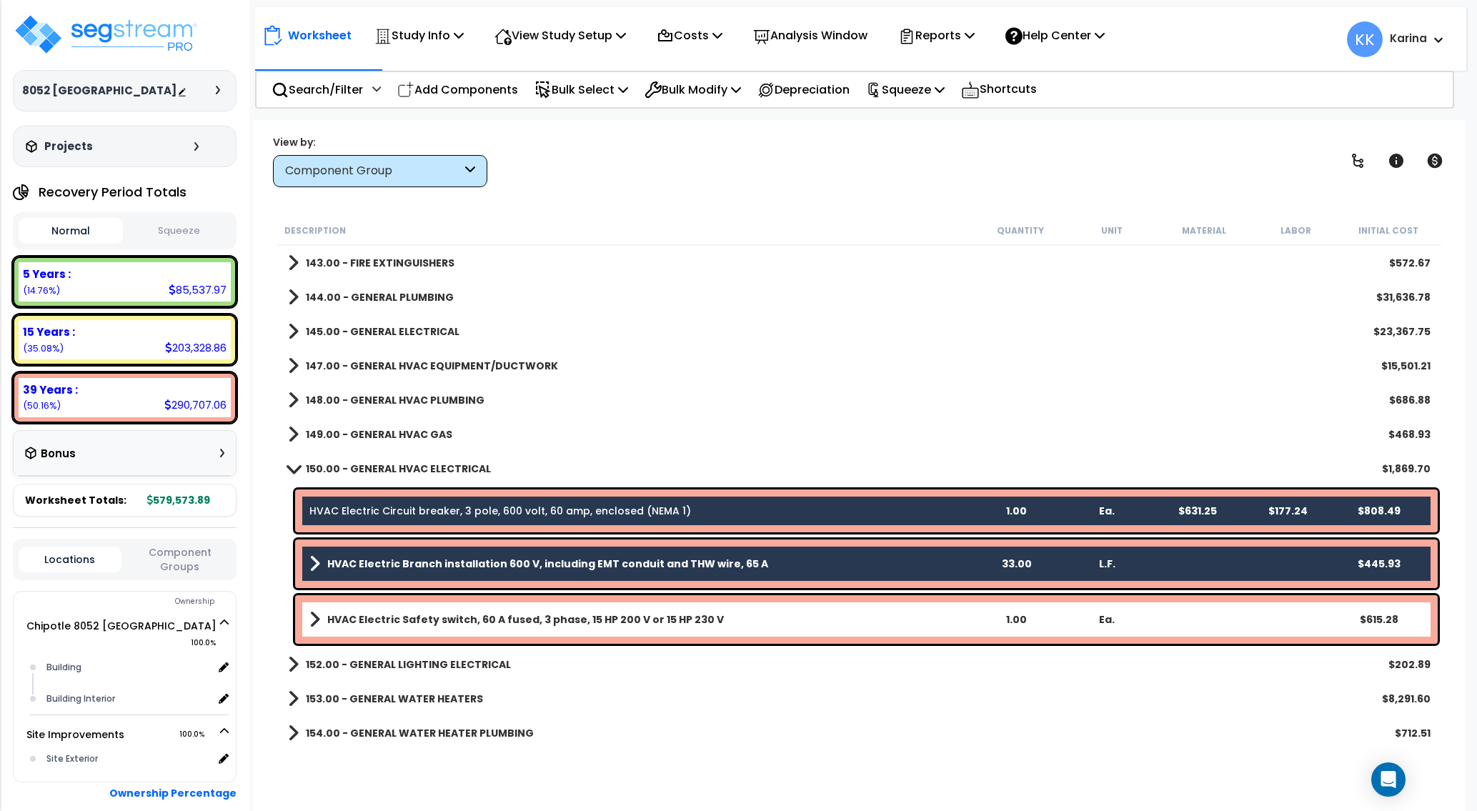
click at [405, 611] on link "HVAC Electric Safety switch, 60 A fused, 3 phase, 15 HP 200 V or 15 HP 230 V" at bounding box center [639, 619] width 661 height 20
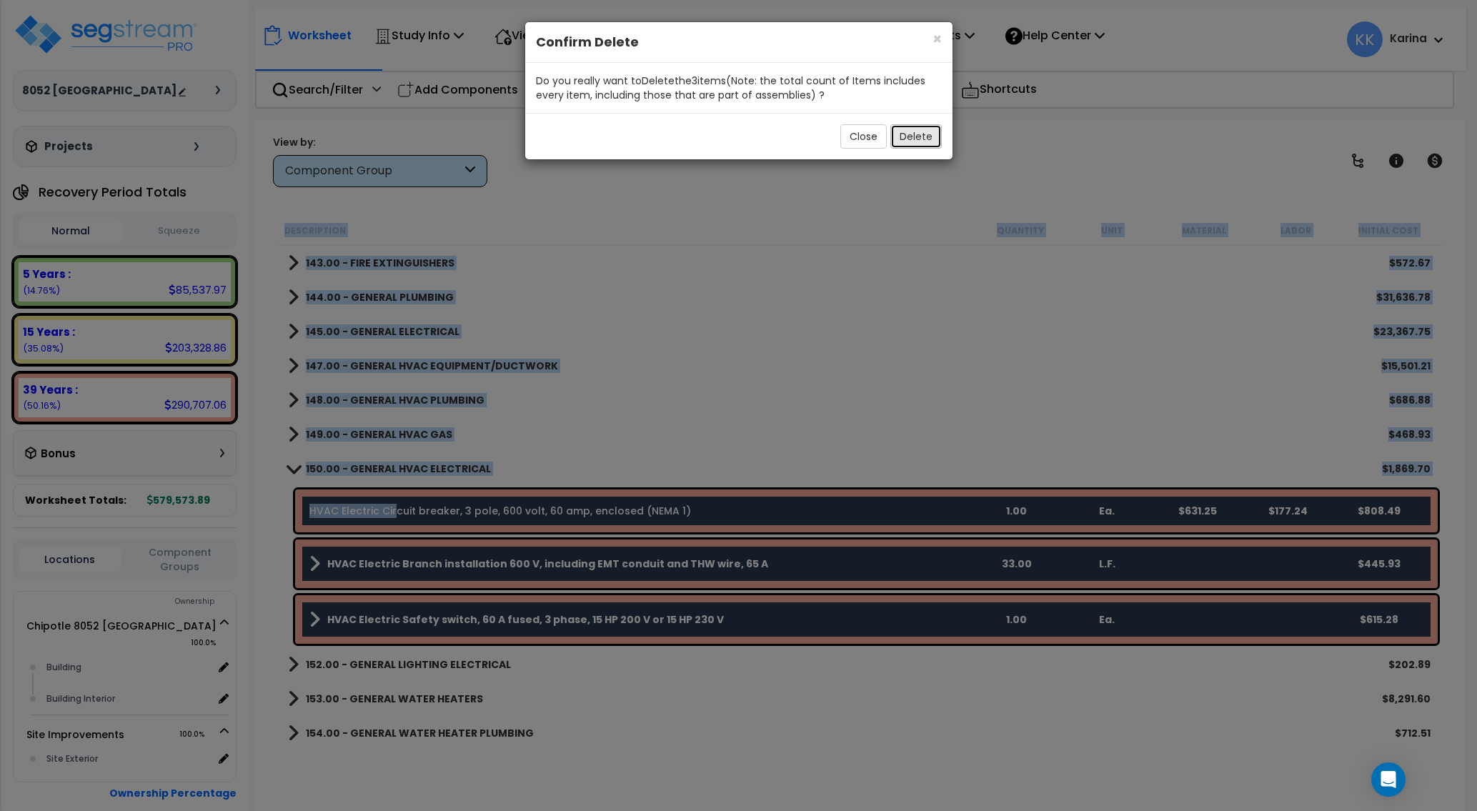
click at [916, 138] on button "Delete" at bounding box center [915, 136] width 51 height 24
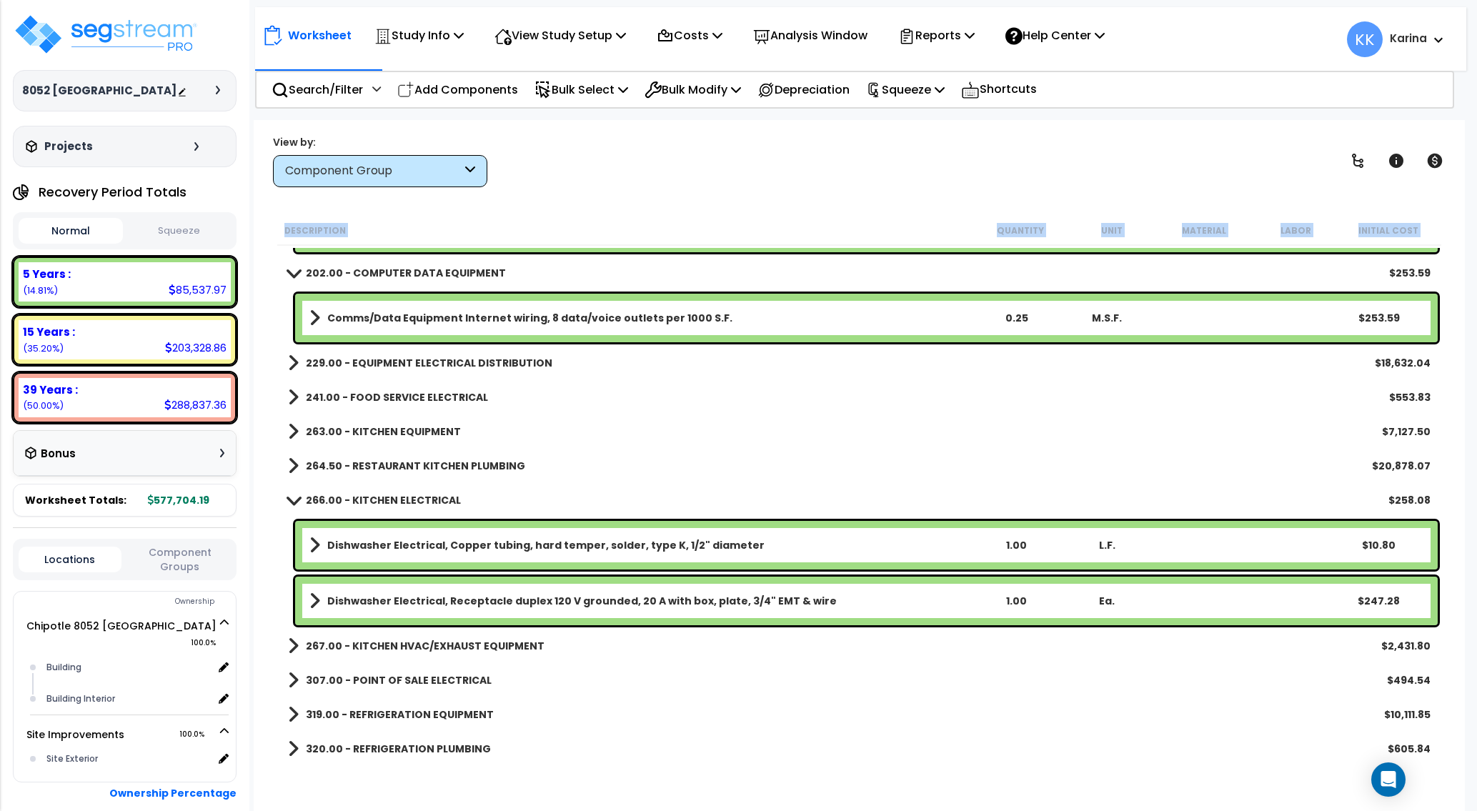
scroll to position [1200, 0]
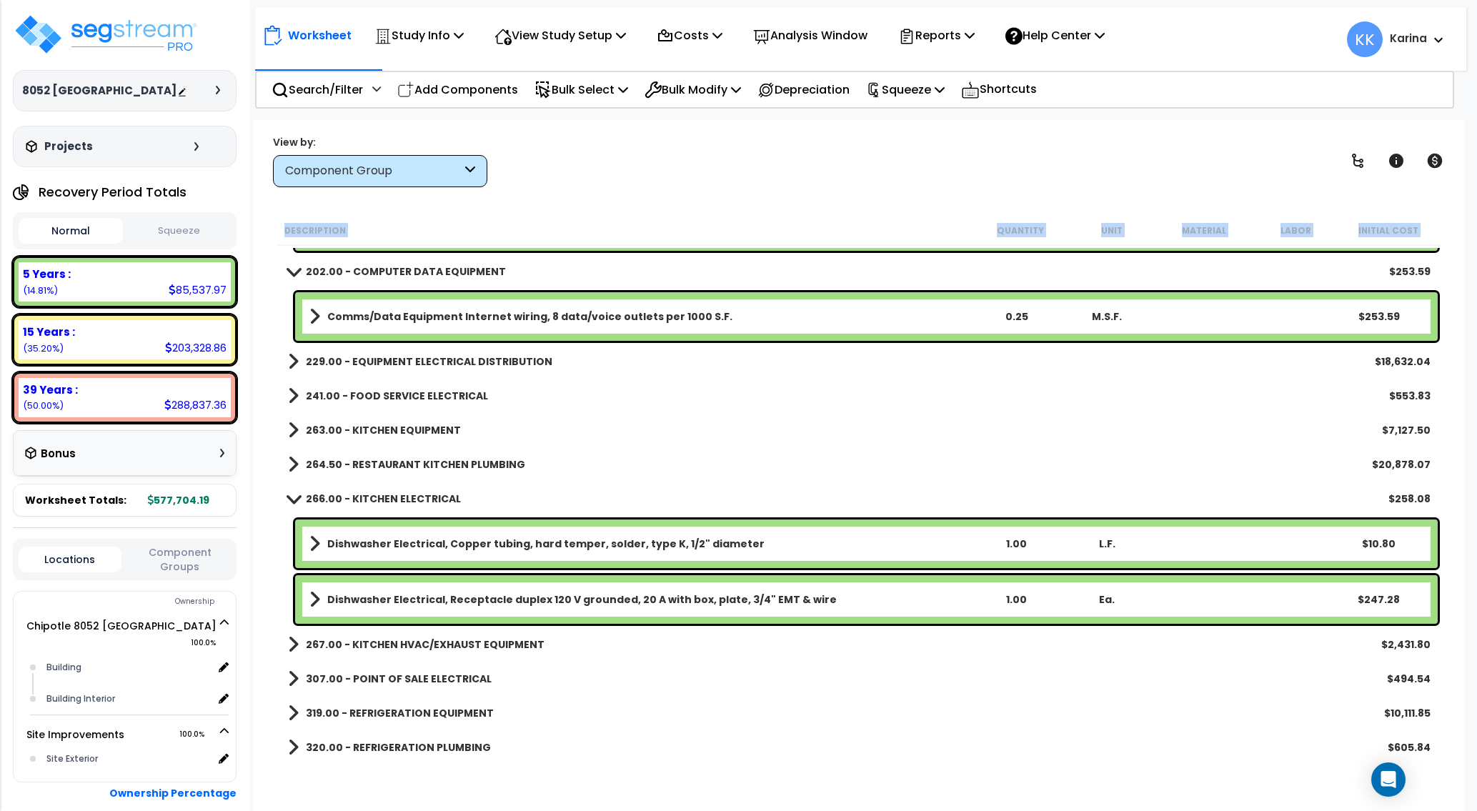
click at [289, 498] on span at bounding box center [294, 498] width 20 height 11
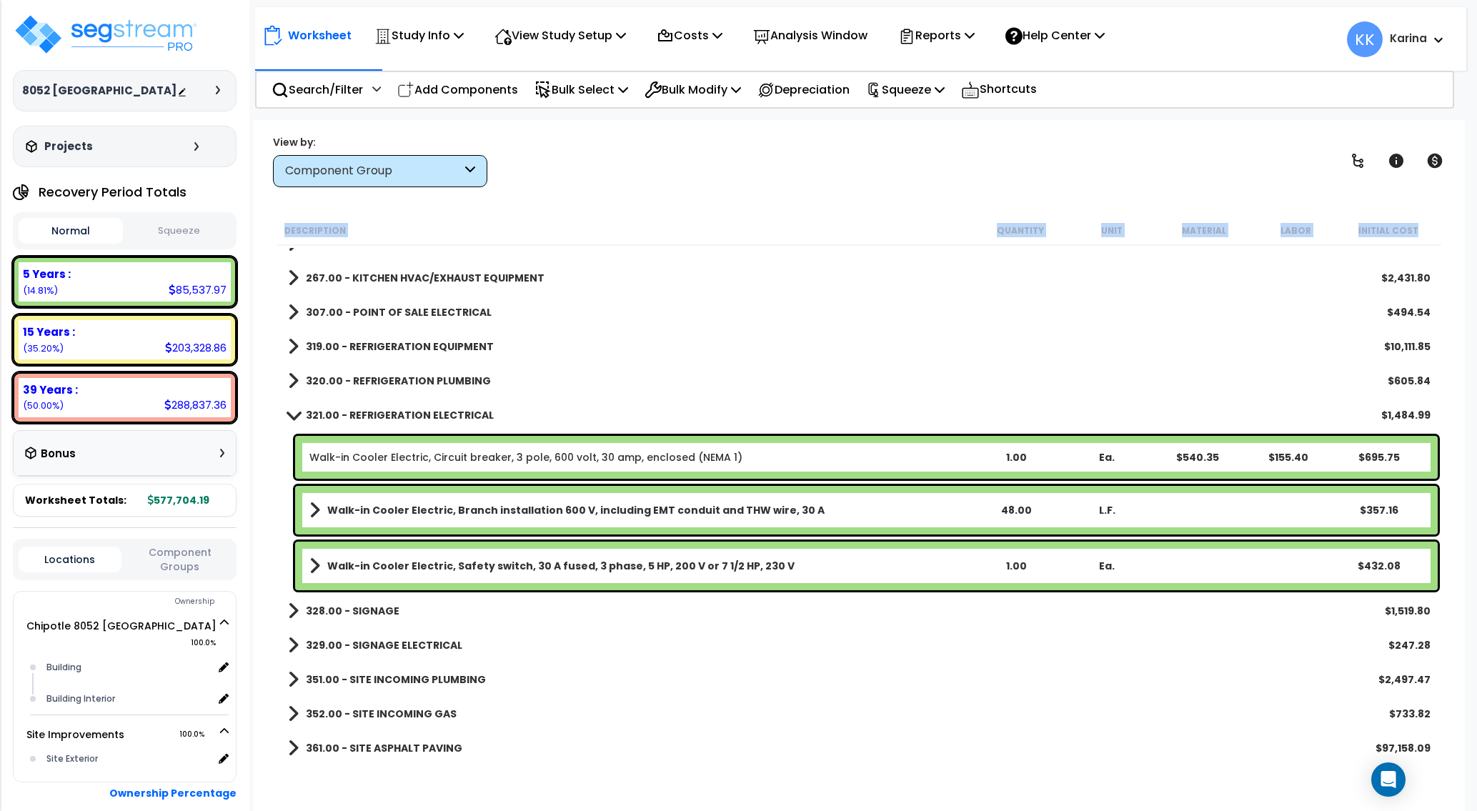
scroll to position [1457, 0]
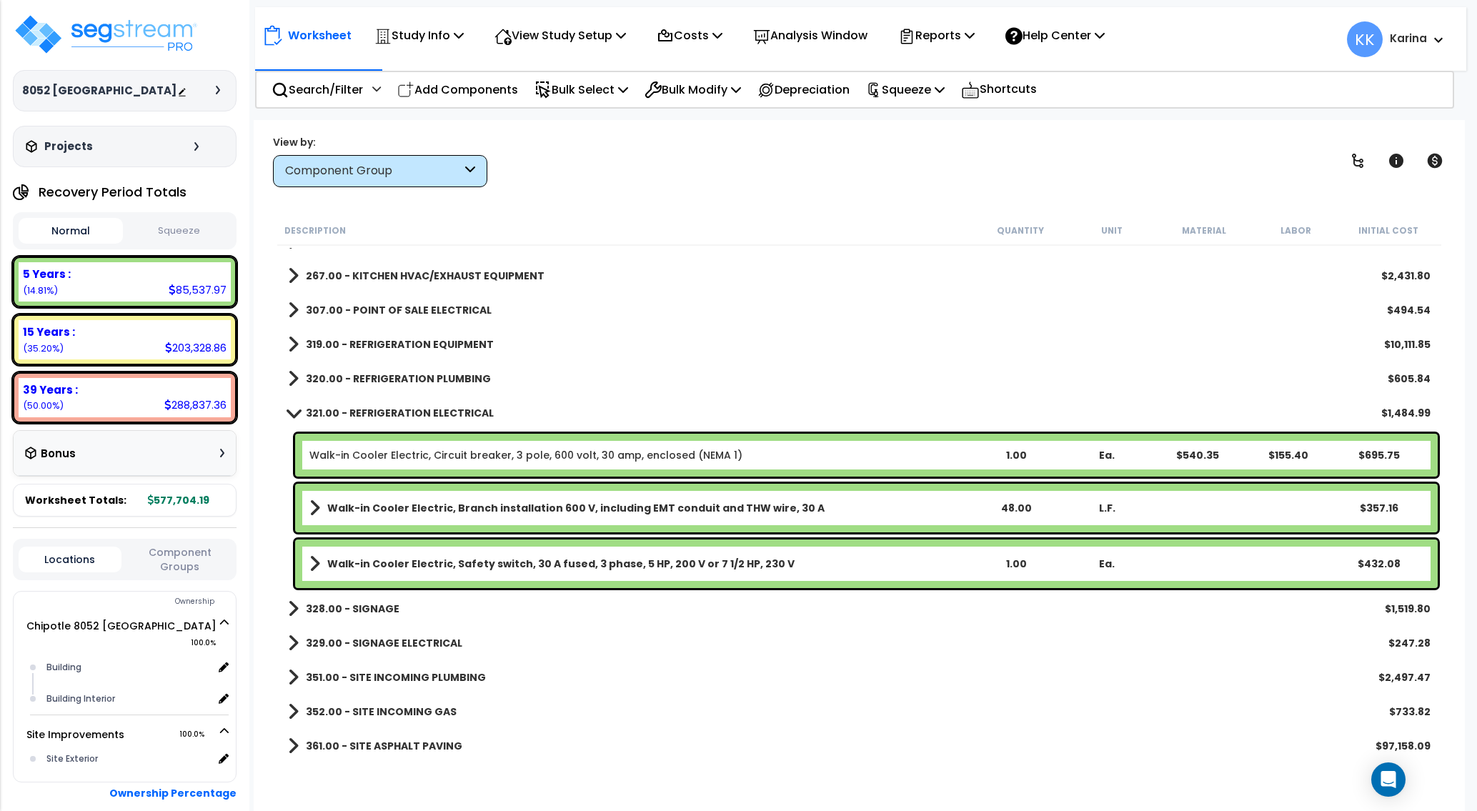
click at [409, 456] on link "Walk-in Cooler Electric, Circuit breaker, 3 pole, 600 volt, 30 amp, enclosed (N…" at bounding box center [525, 455] width 433 height 14
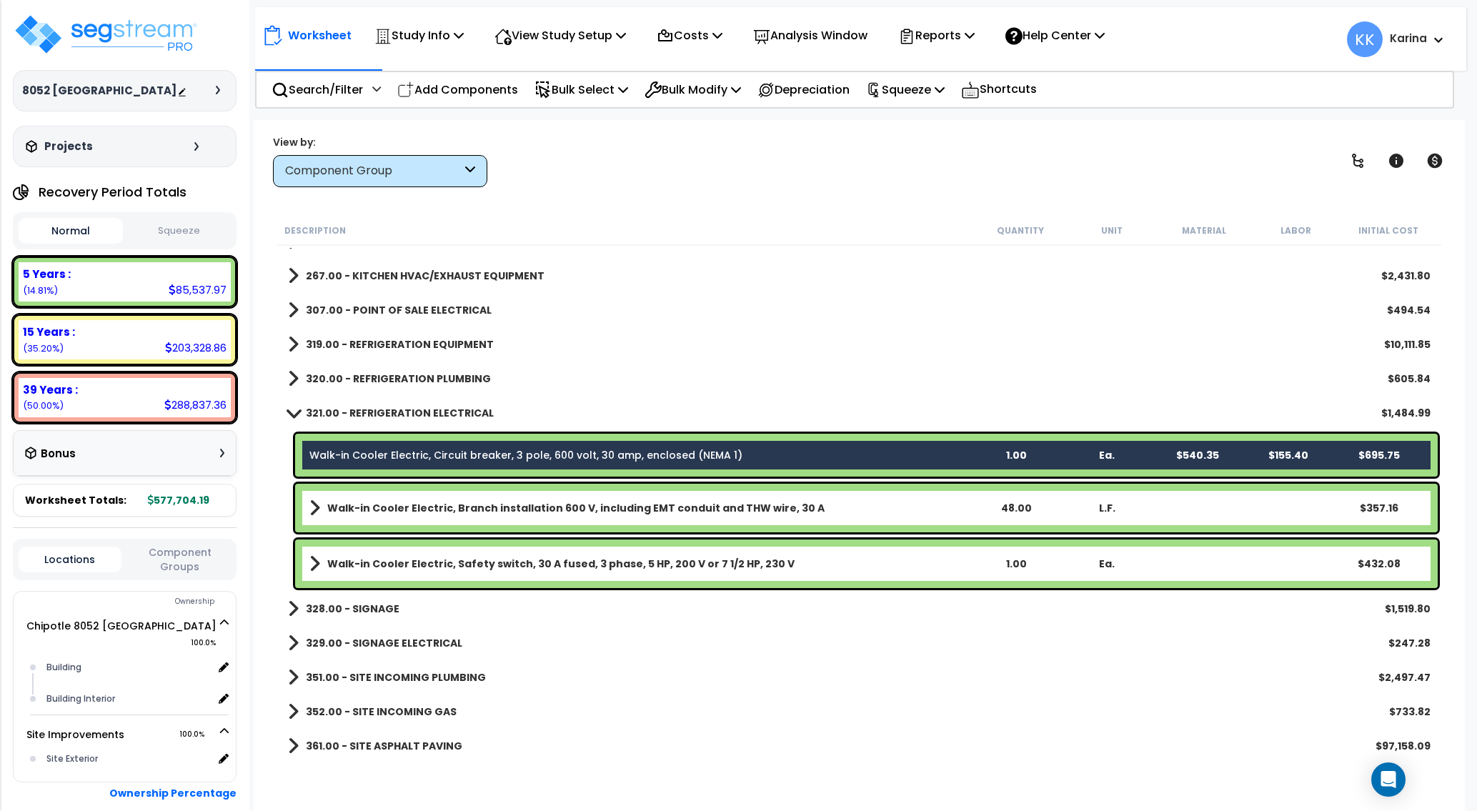
click at [406, 501] on b "Walk-in Cooler Electric, Branch installation 600 V, including EMT conduit and T…" at bounding box center [575, 508] width 497 height 14
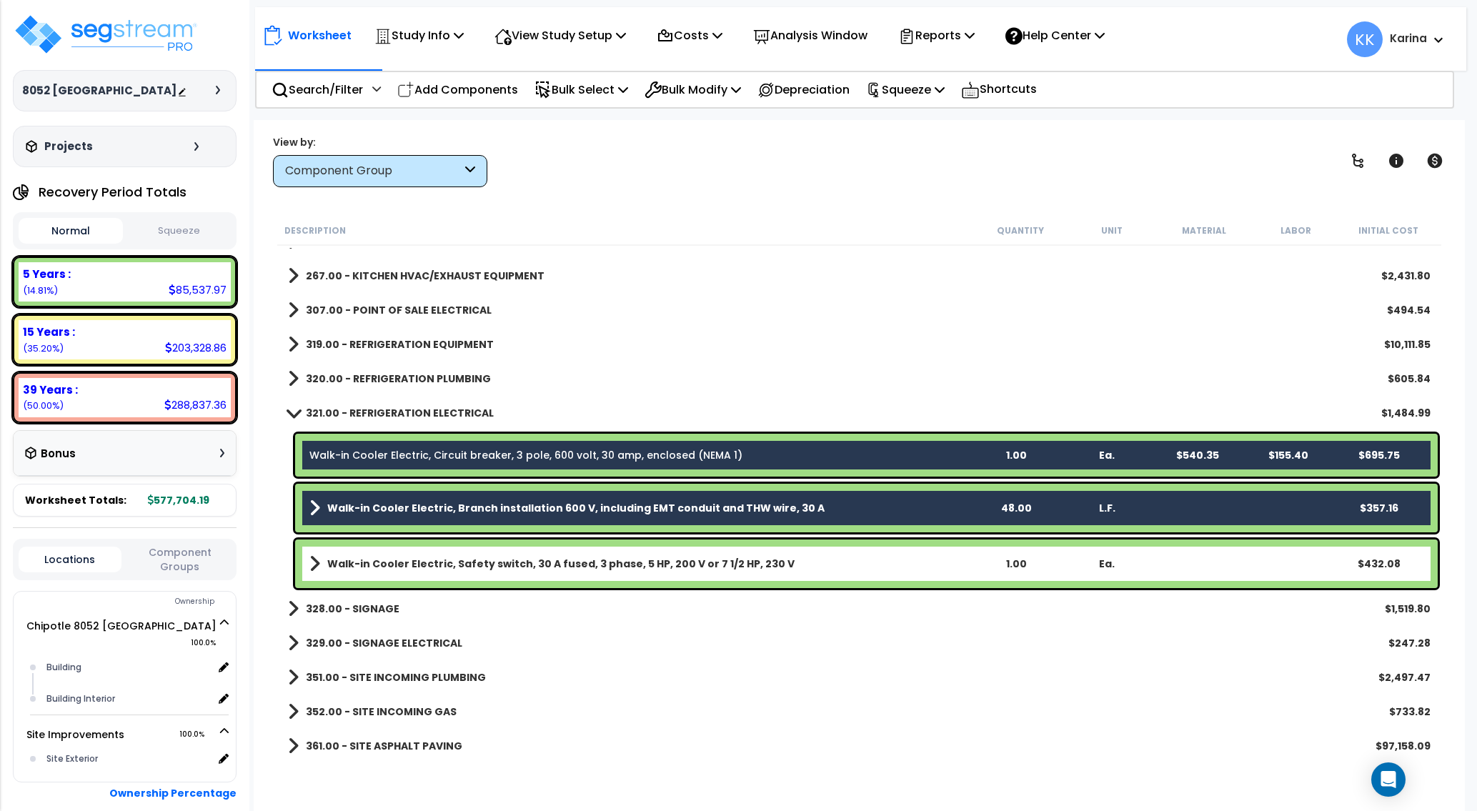
click at [406, 562] on b "Walk-in Cooler Electric, Safety switch, 30 A fused, 3 phase, 5 HP, 200 V or 7 1…" at bounding box center [560, 563] width 467 height 14
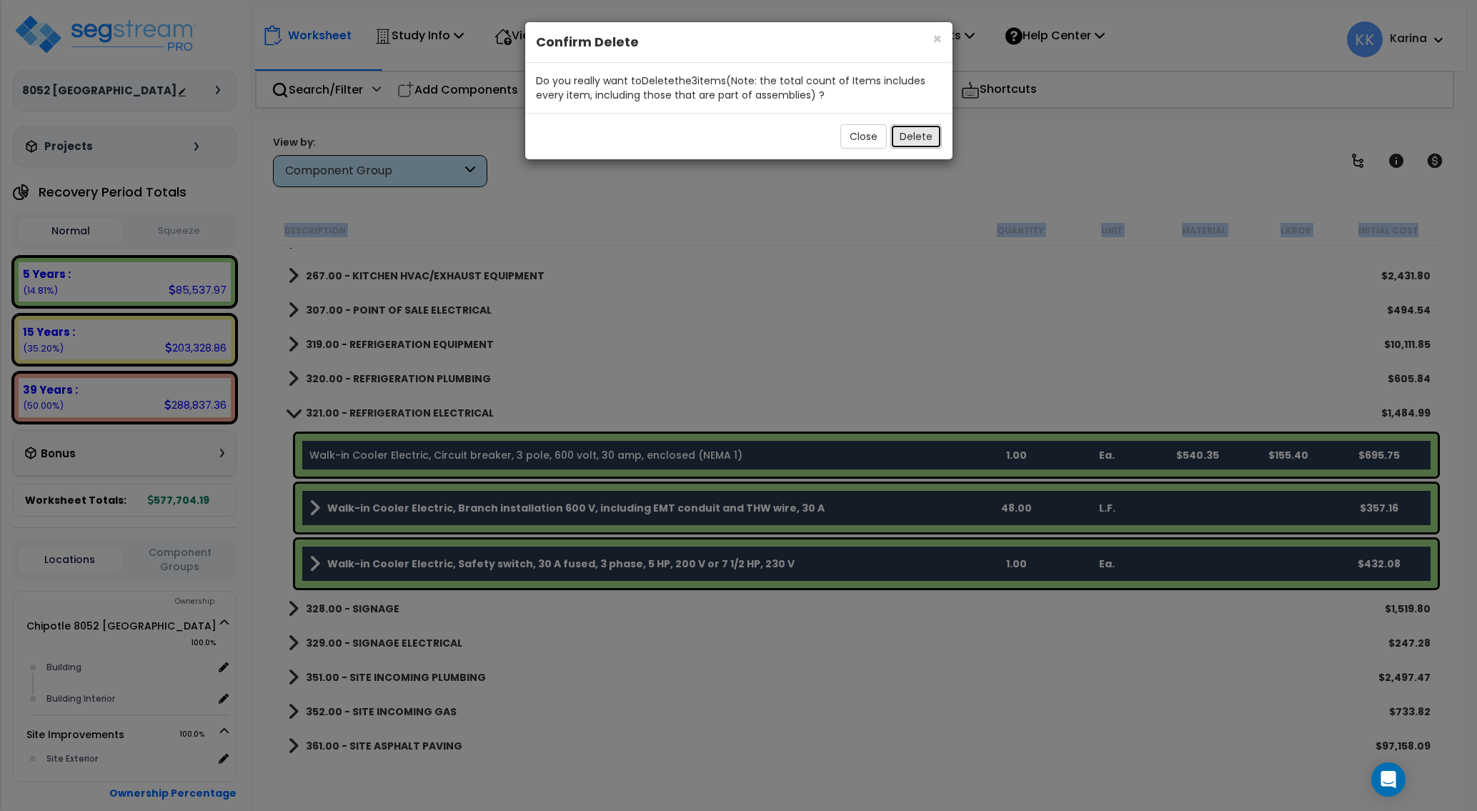
click at [915, 139] on button "Delete" at bounding box center [915, 136] width 51 height 24
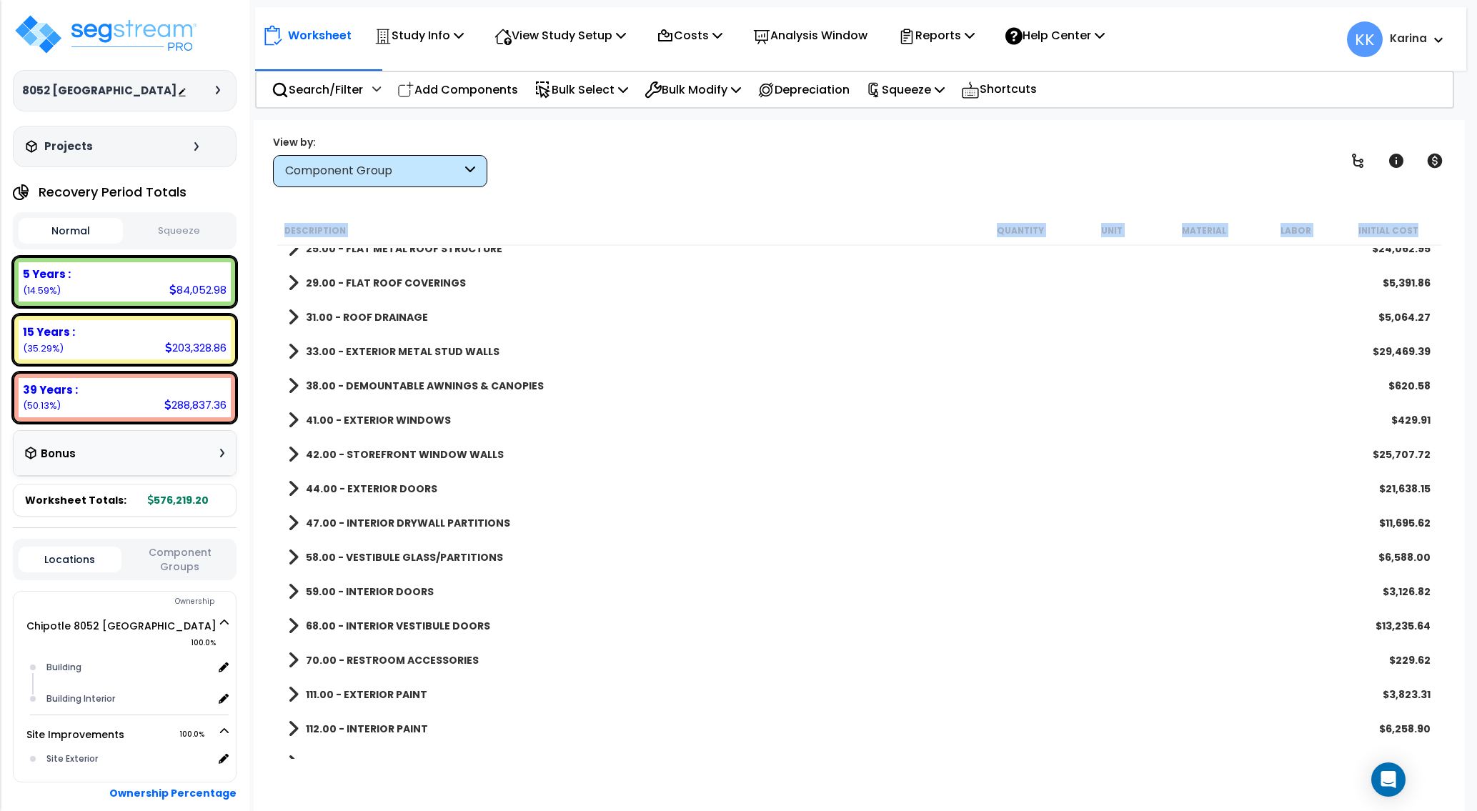
scroll to position [0, 0]
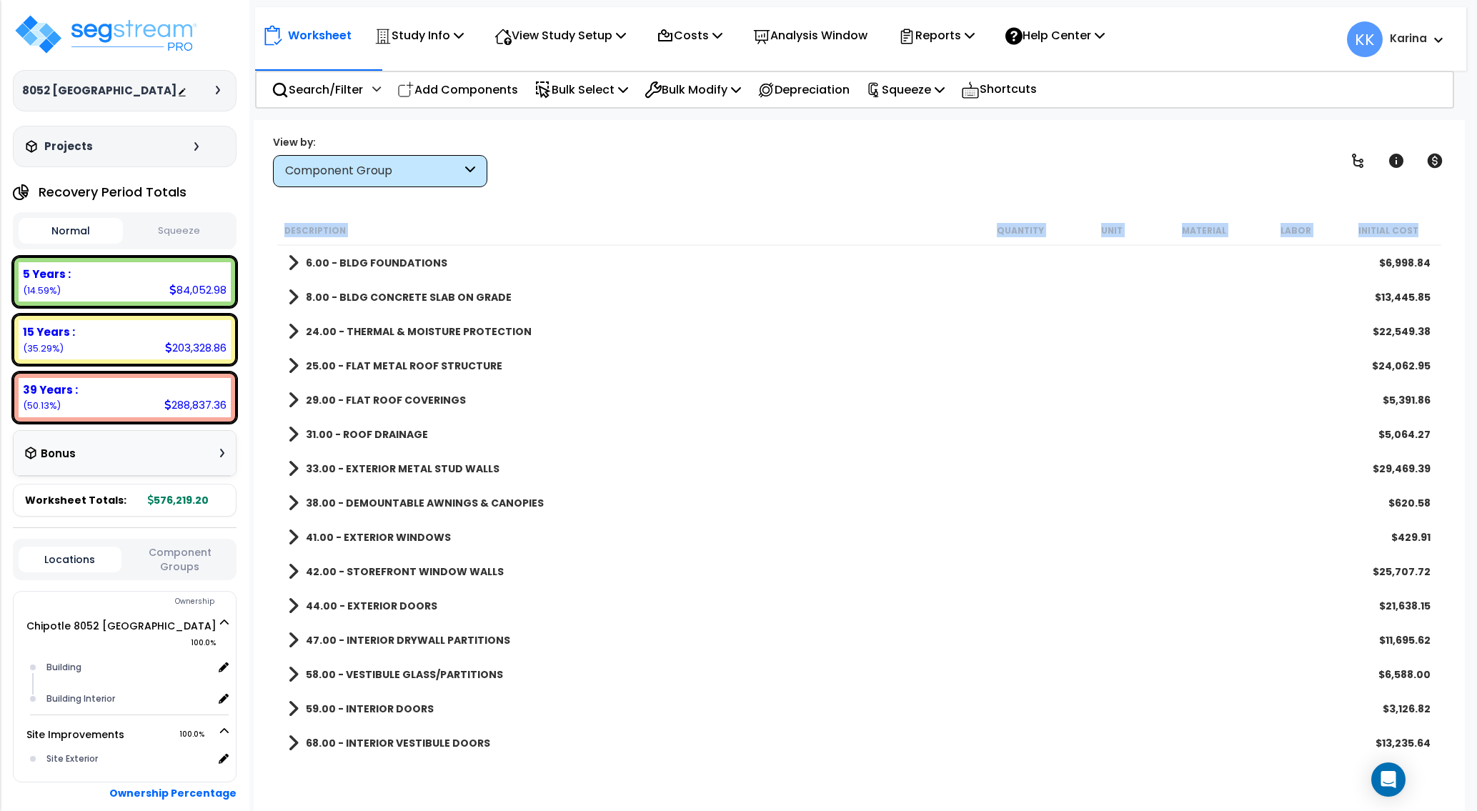
click at [289, 300] on span at bounding box center [293, 297] width 11 height 20
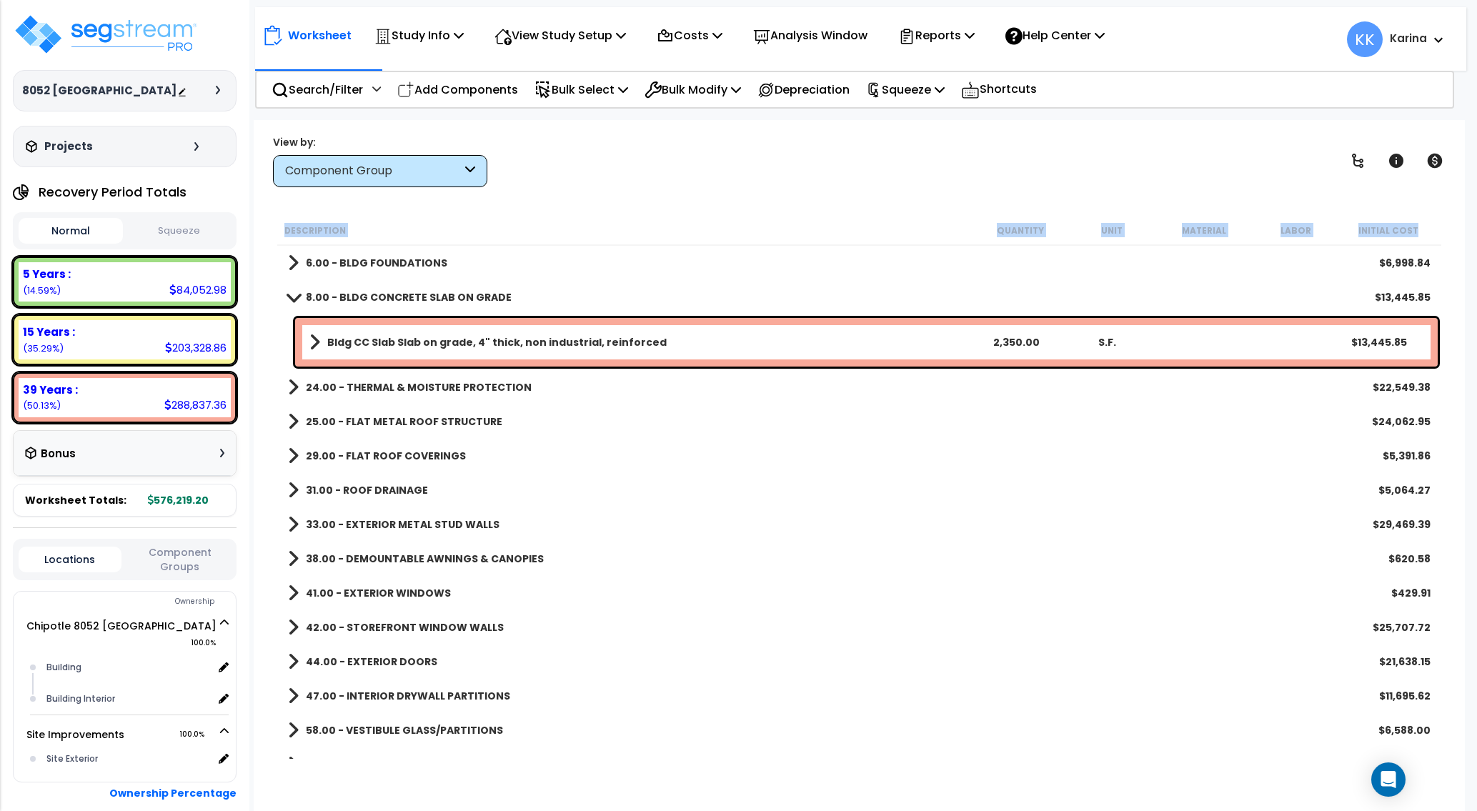
click at [289, 299] on span at bounding box center [294, 296] width 20 height 11
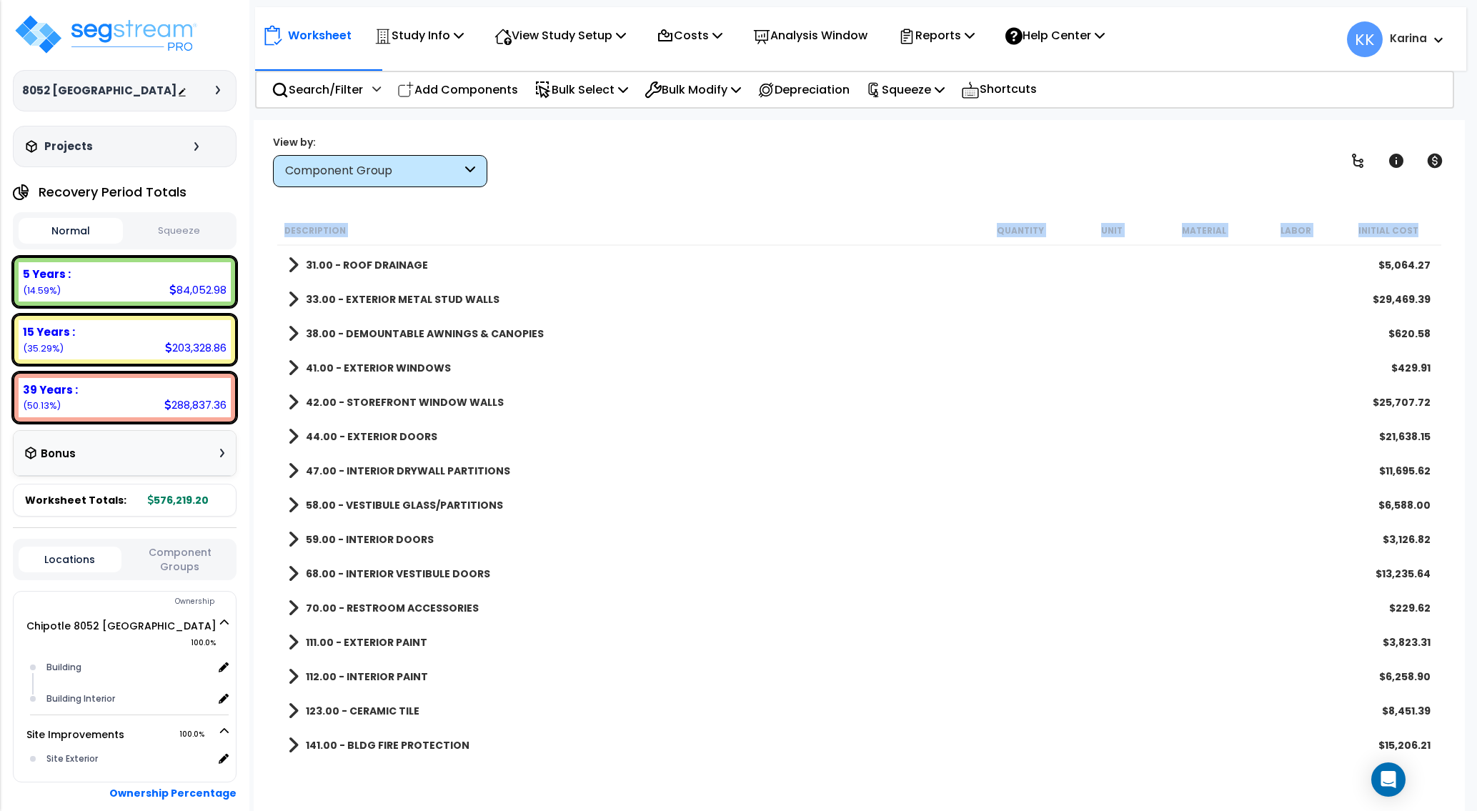
scroll to position [171, 0]
click at [289, 367] on span at bounding box center [293, 366] width 11 height 20
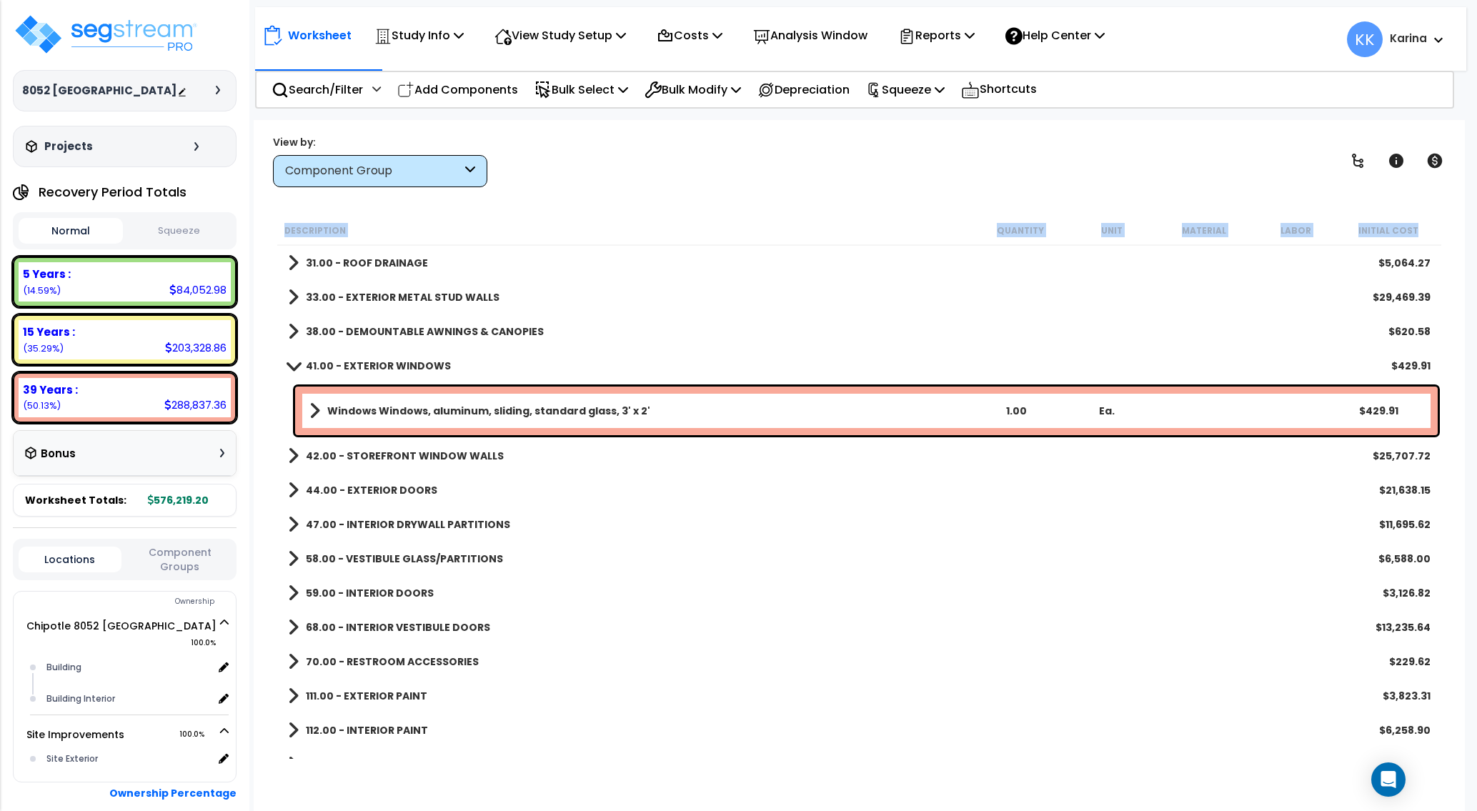
click at [289, 367] on span at bounding box center [294, 365] width 20 height 11
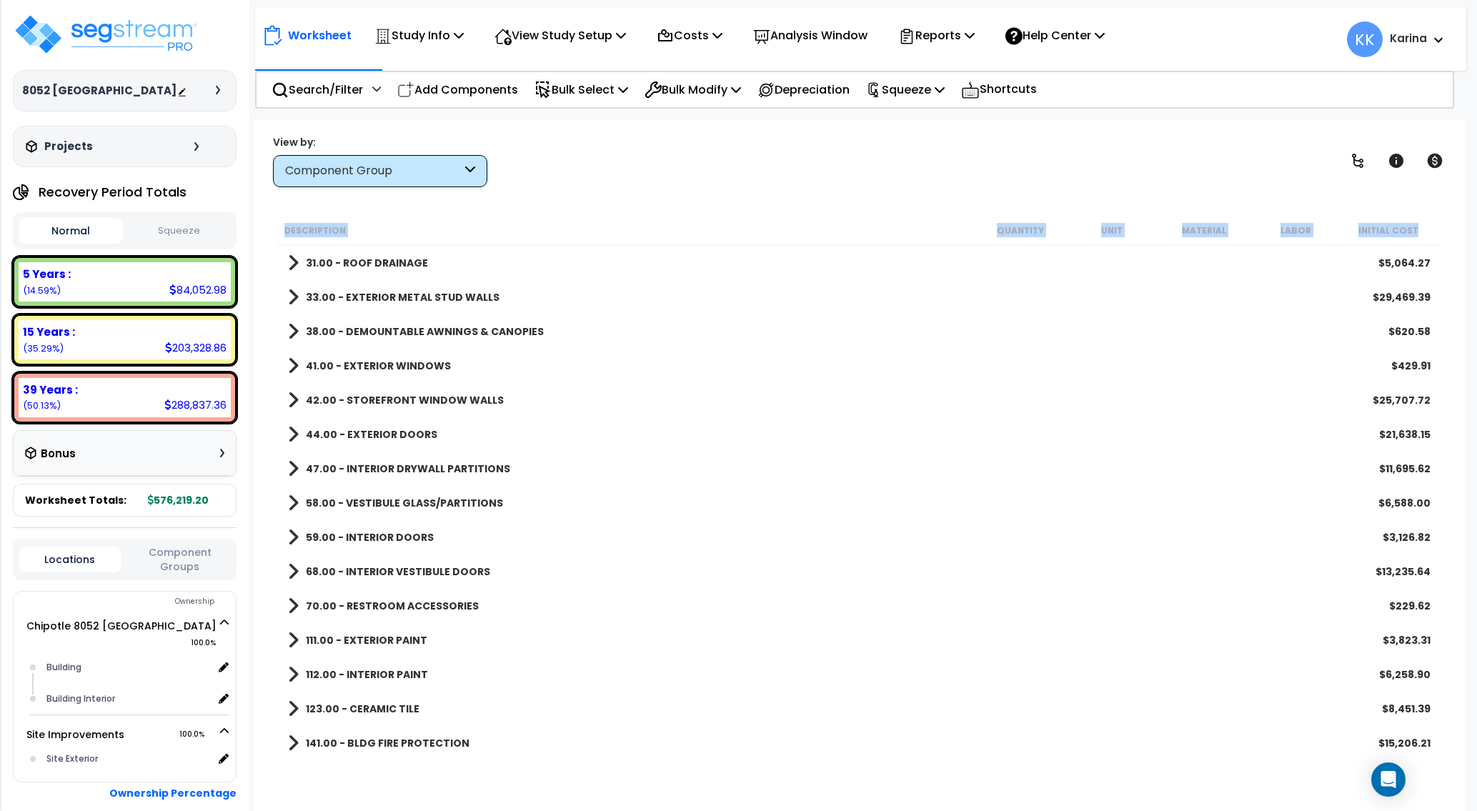
click at [291, 394] on span at bounding box center [293, 400] width 11 height 20
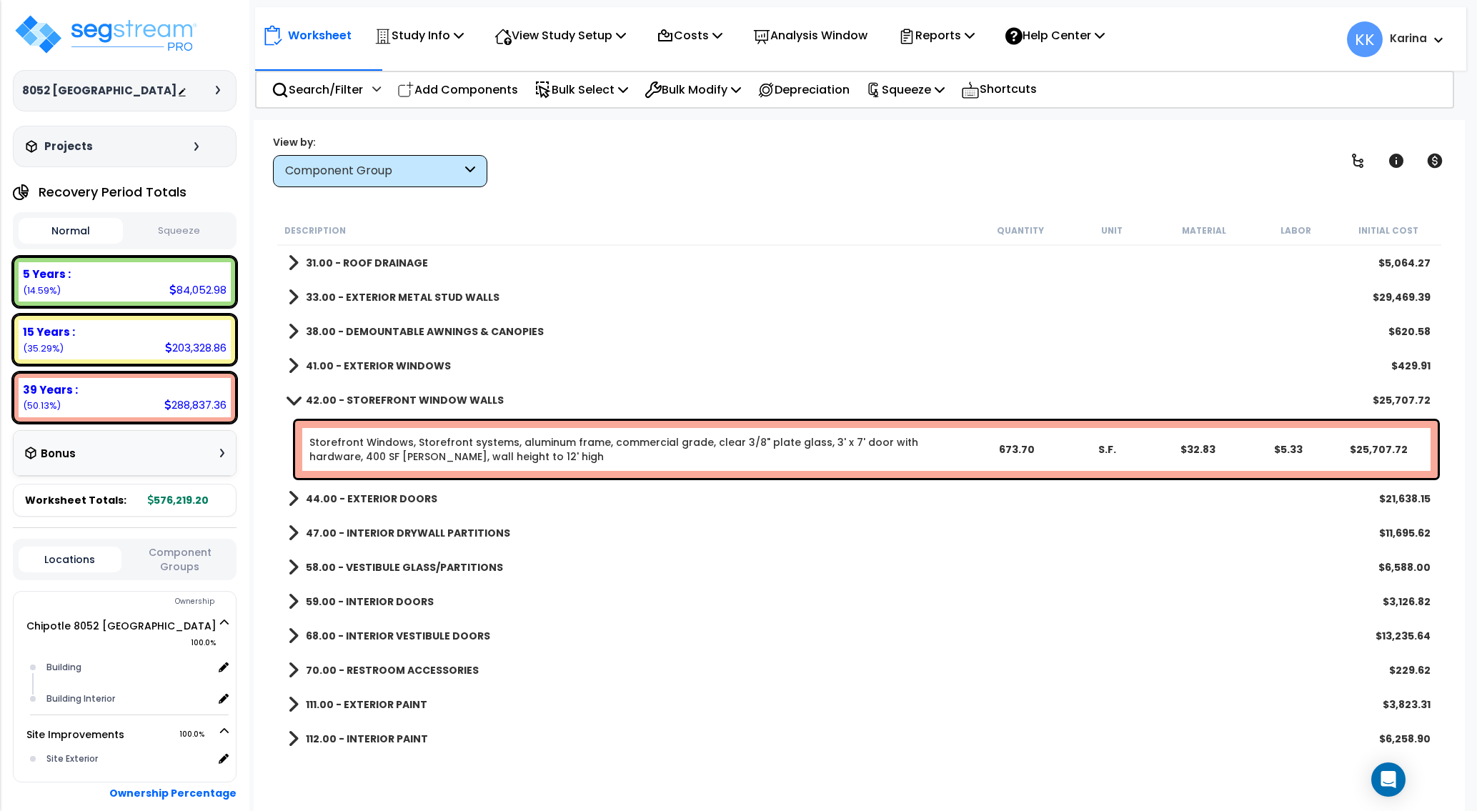
click at [291, 394] on link "42.00 - STOREFRONT WINDOW WALLS" at bounding box center [396, 400] width 216 height 20
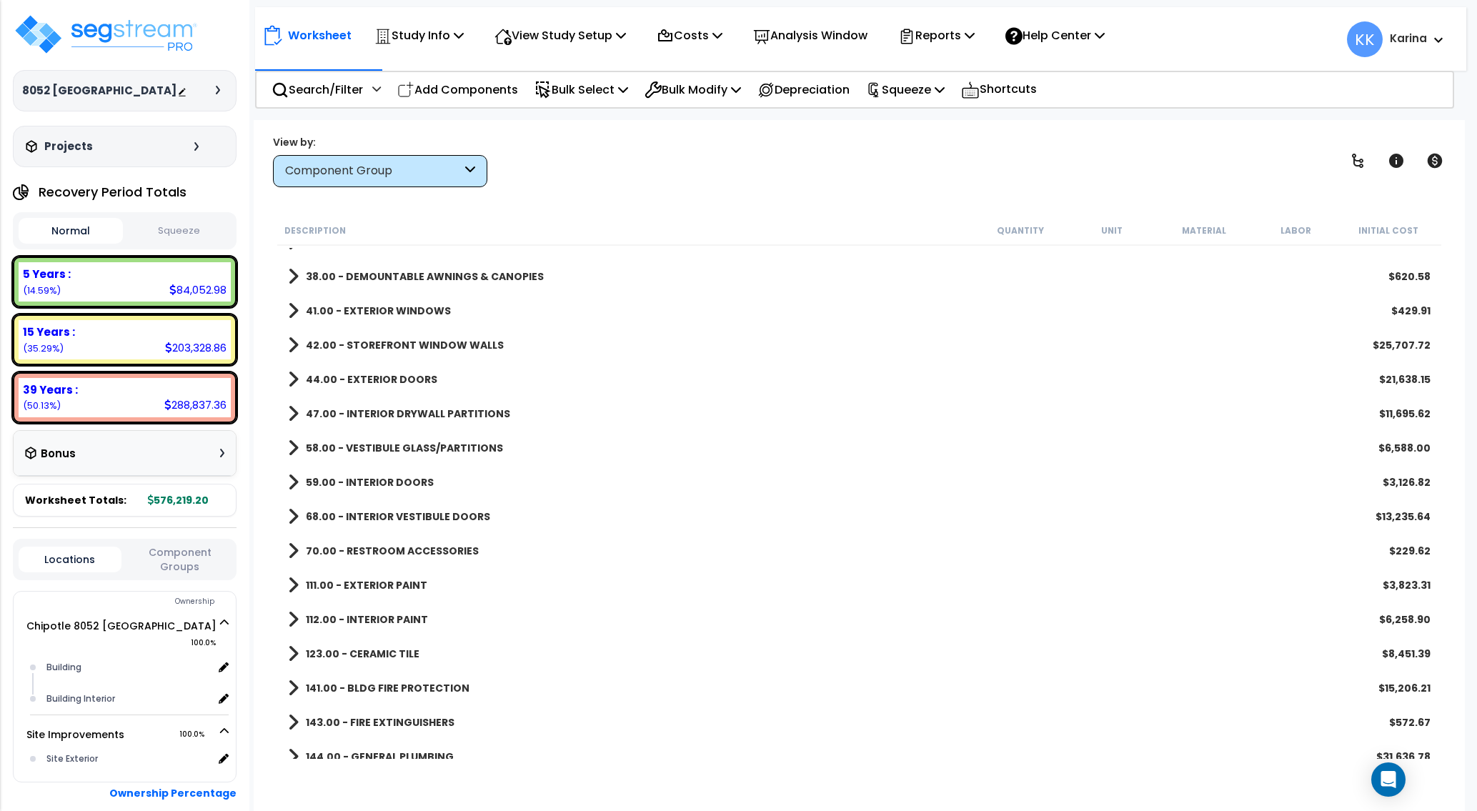
scroll to position [257, 0]
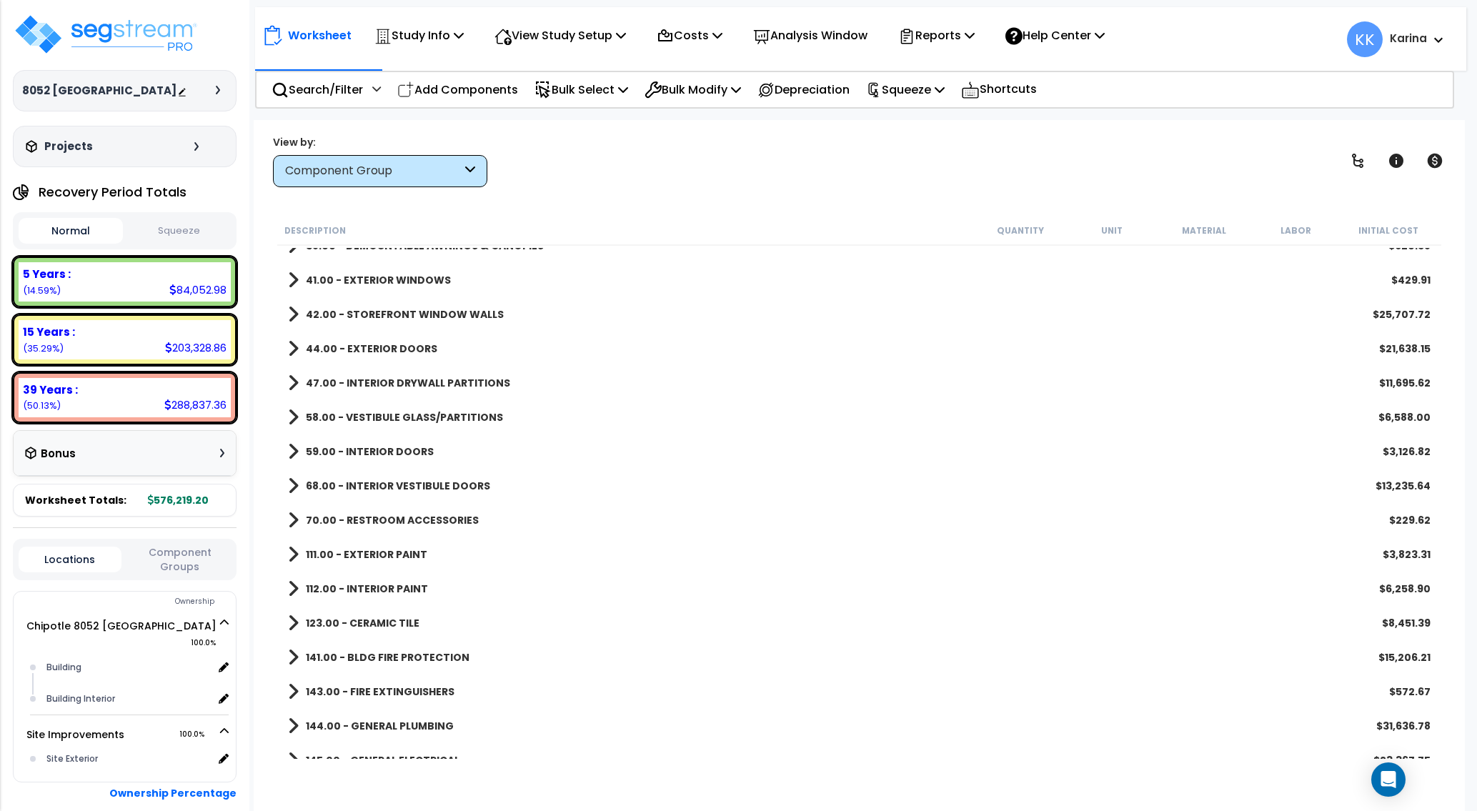
click at [288, 349] on div "44.00 - EXTERIOR DOORS $21,638.15" at bounding box center [859, 348] width 1157 height 34
click at [291, 347] on span at bounding box center [293, 349] width 11 height 20
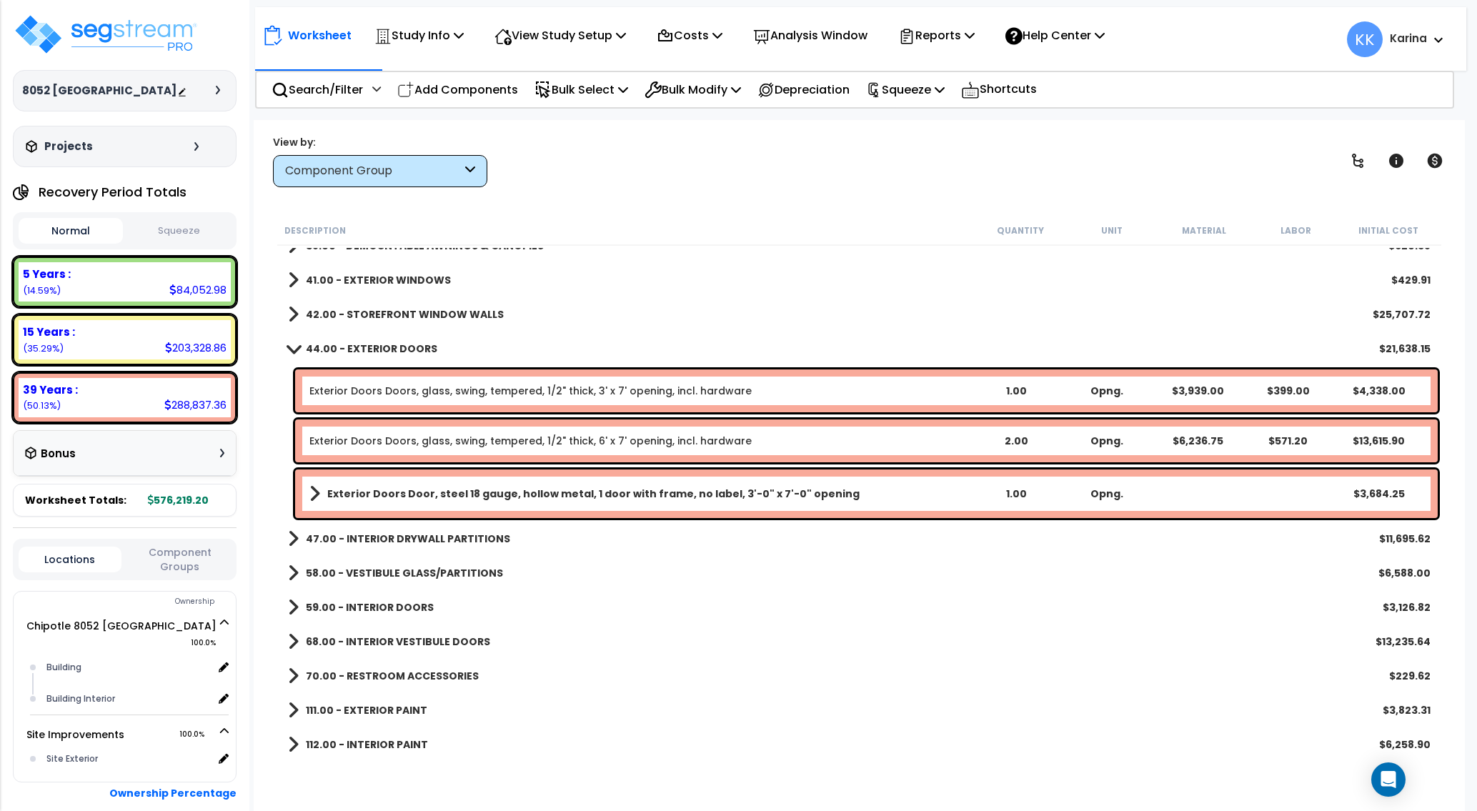
click at [354, 393] on link "Exterior Doors Doors, glass, swing, tempered, 1/2" thick, 3' x 7' opening, incl…" at bounding box center [530, 391] width 442 height 14
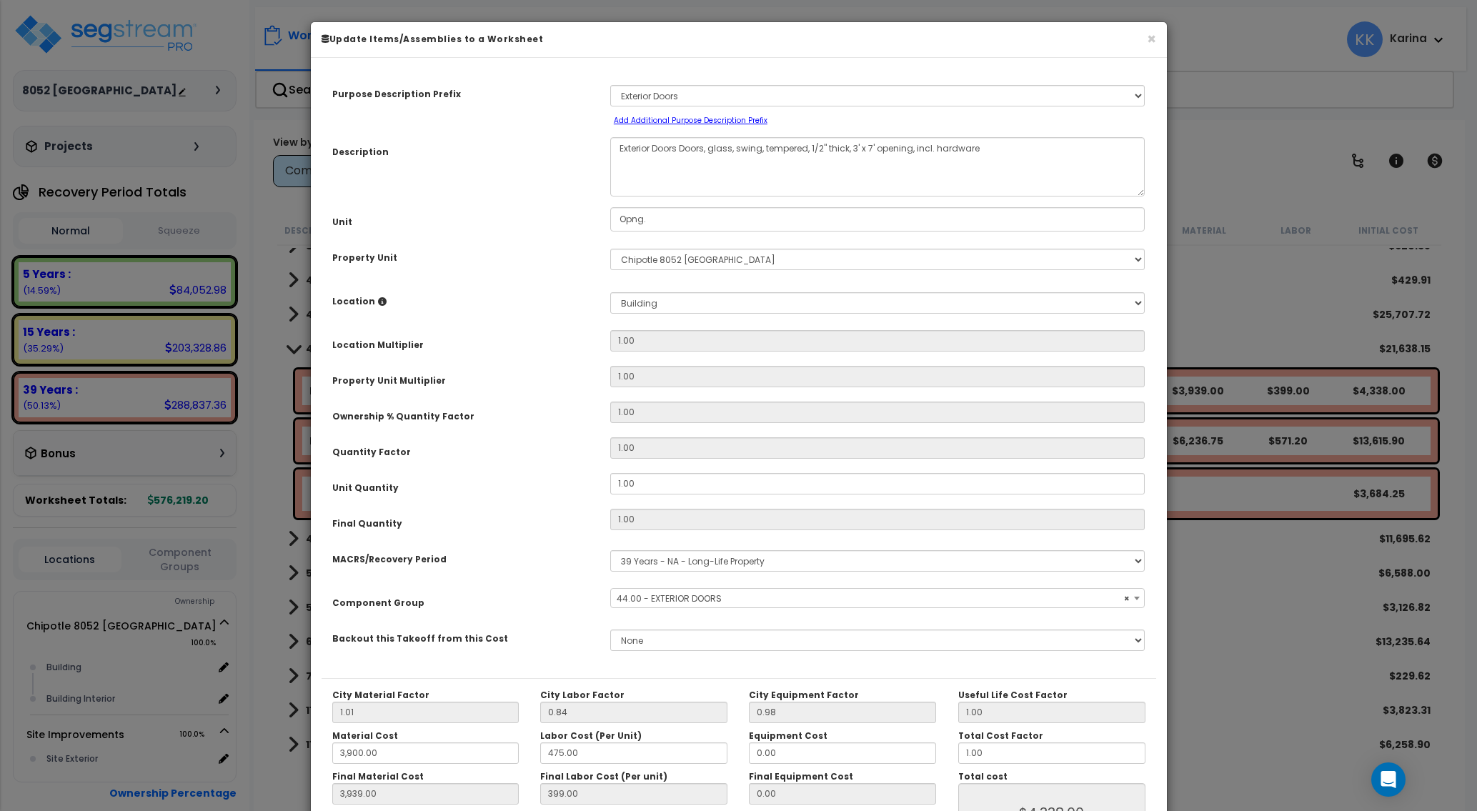
select select "56868"
drag, startPoint x: 678, startPoint y: 145, endPoint x: 654, endPoint y: 148, distance: 24.5
click at [654, 148] on textarea "Exterior Doors Doors, glass, swing, tempered, 1/2" thick, 3' x 7' opening, incl…" at bounding box center [877, 166] width 535 height 59
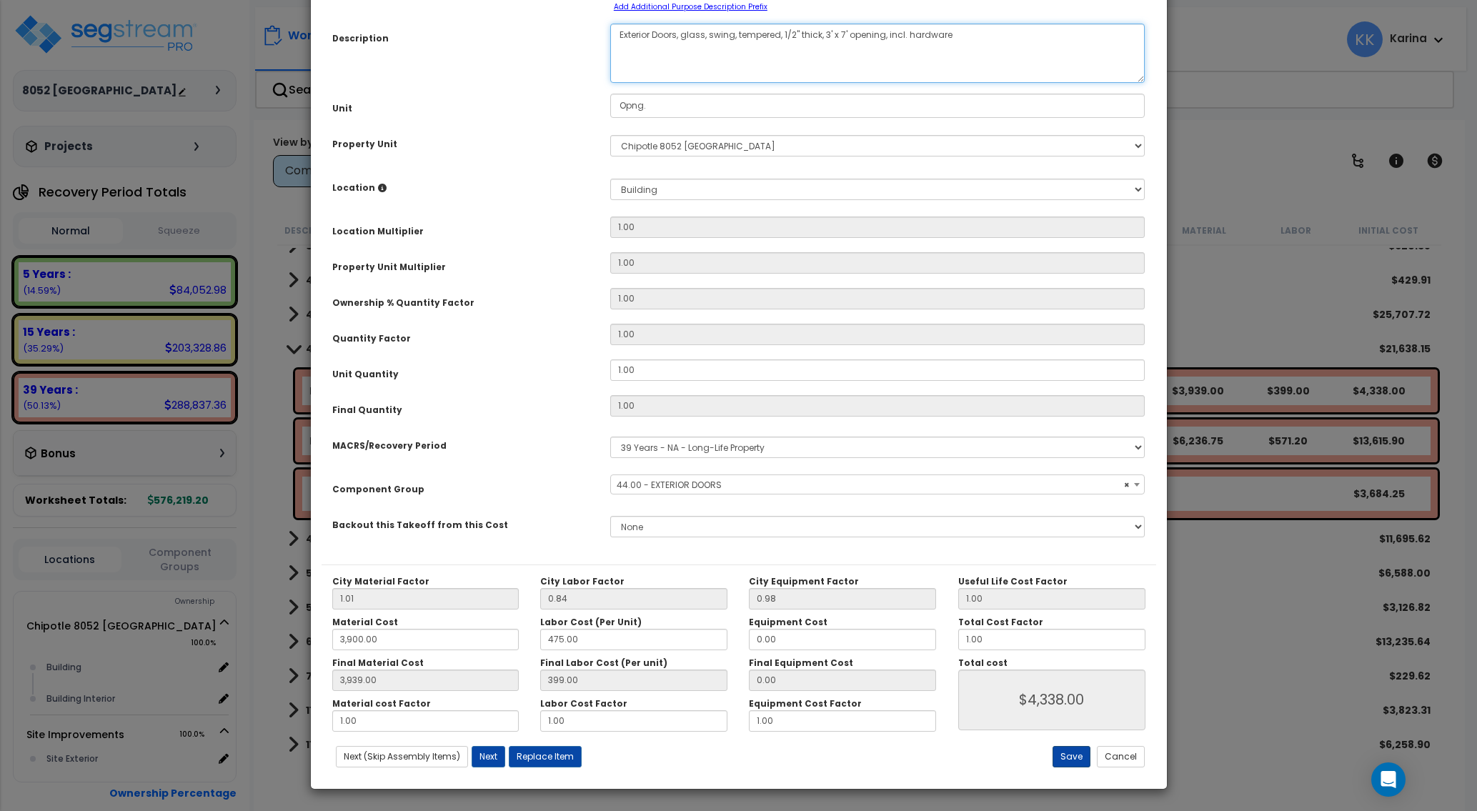
type textarea "Exterior Doors, glass, swing, tempered, 1/2" thick, 3' x 7' opening, incl. hard…"
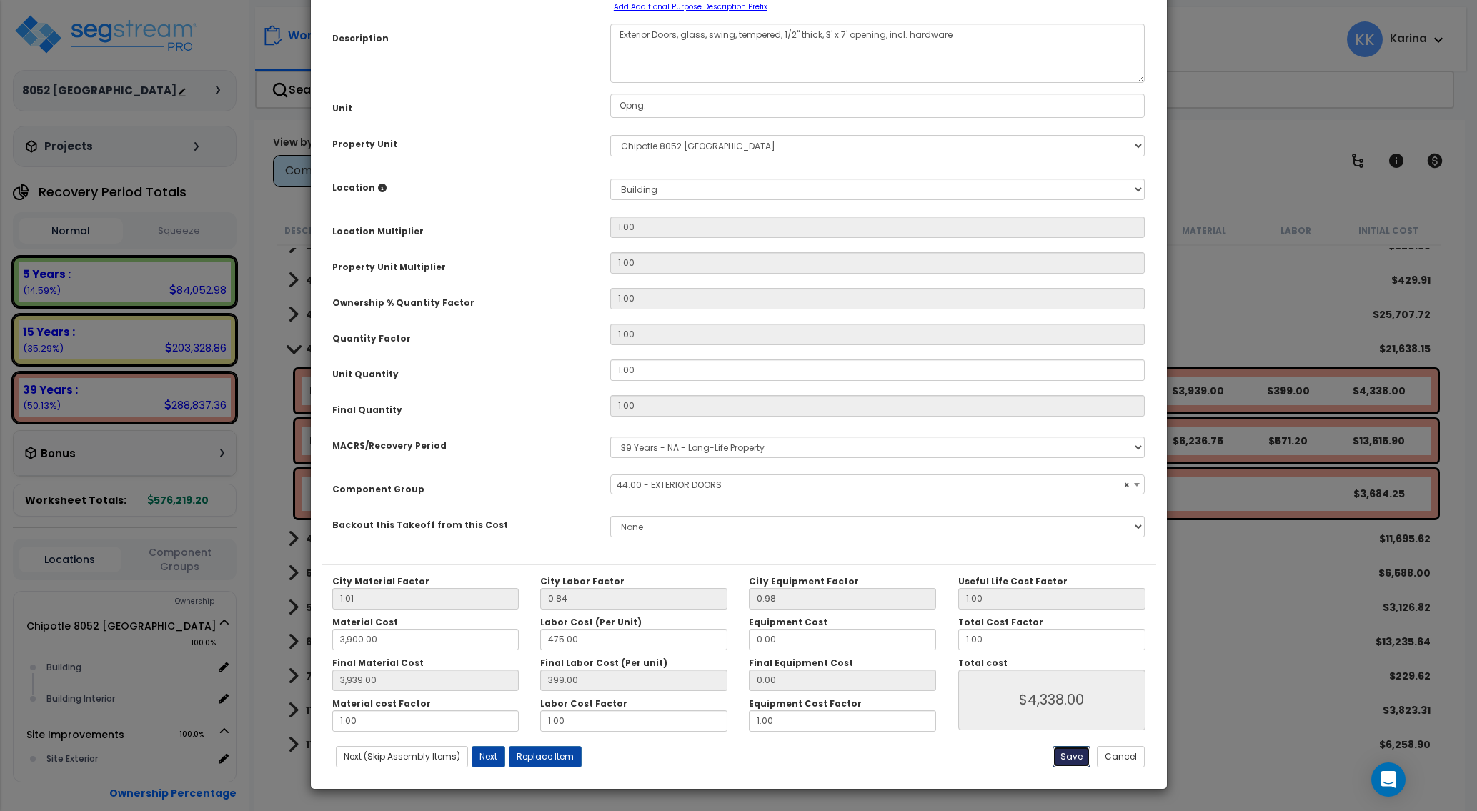
click at [1078, 761] on button "Save" at bounding box center [1071, 756] width 38 height 21
type input "3900.00"
type input "3939.00"
type input "4338.00"
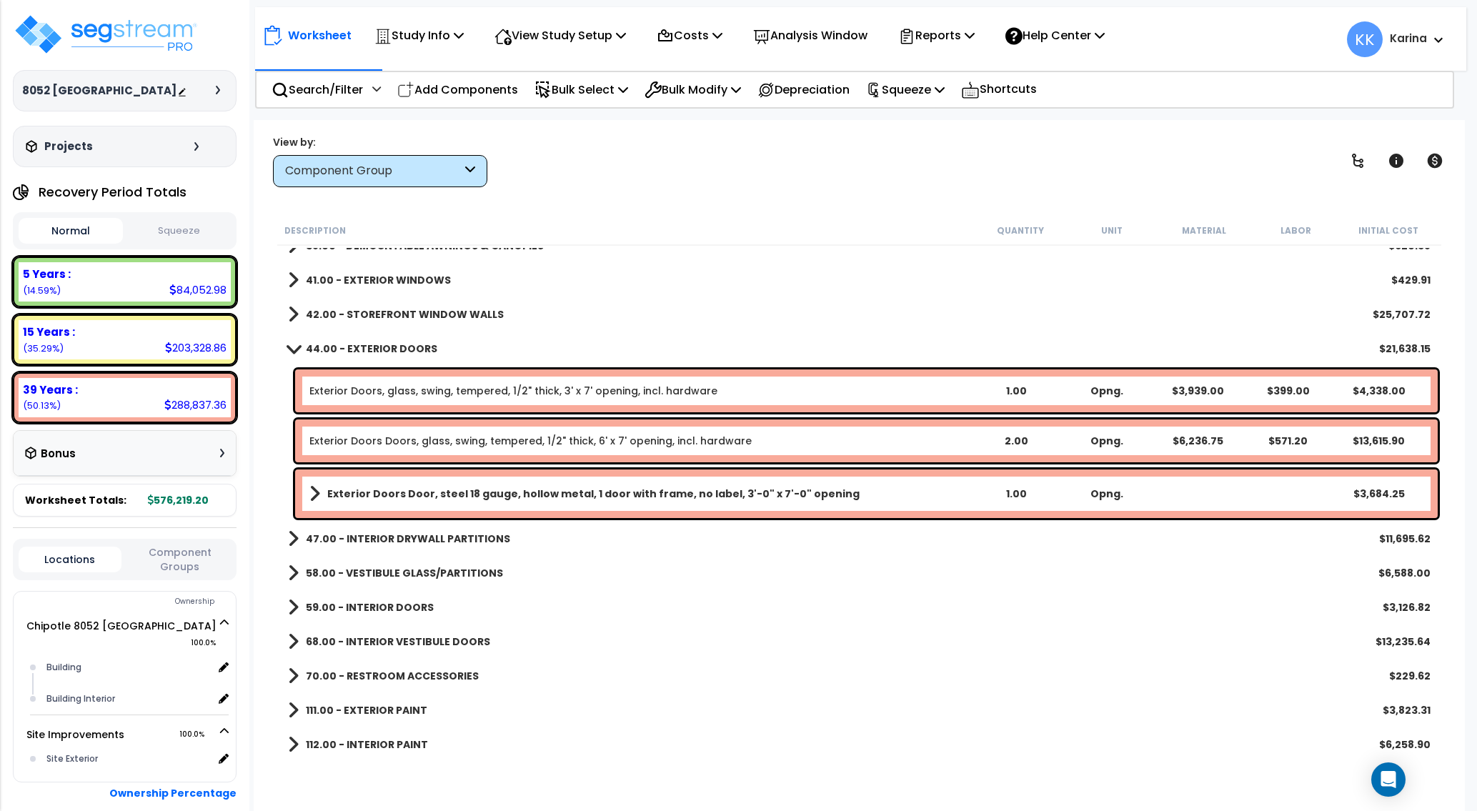
click at [450, 445] on link "Exterior Doors Doors, glass, swing, tempered, 1/2" thick, 6' x 7' opening, incl…" at bounding box center [530, 441] width 442 height 14
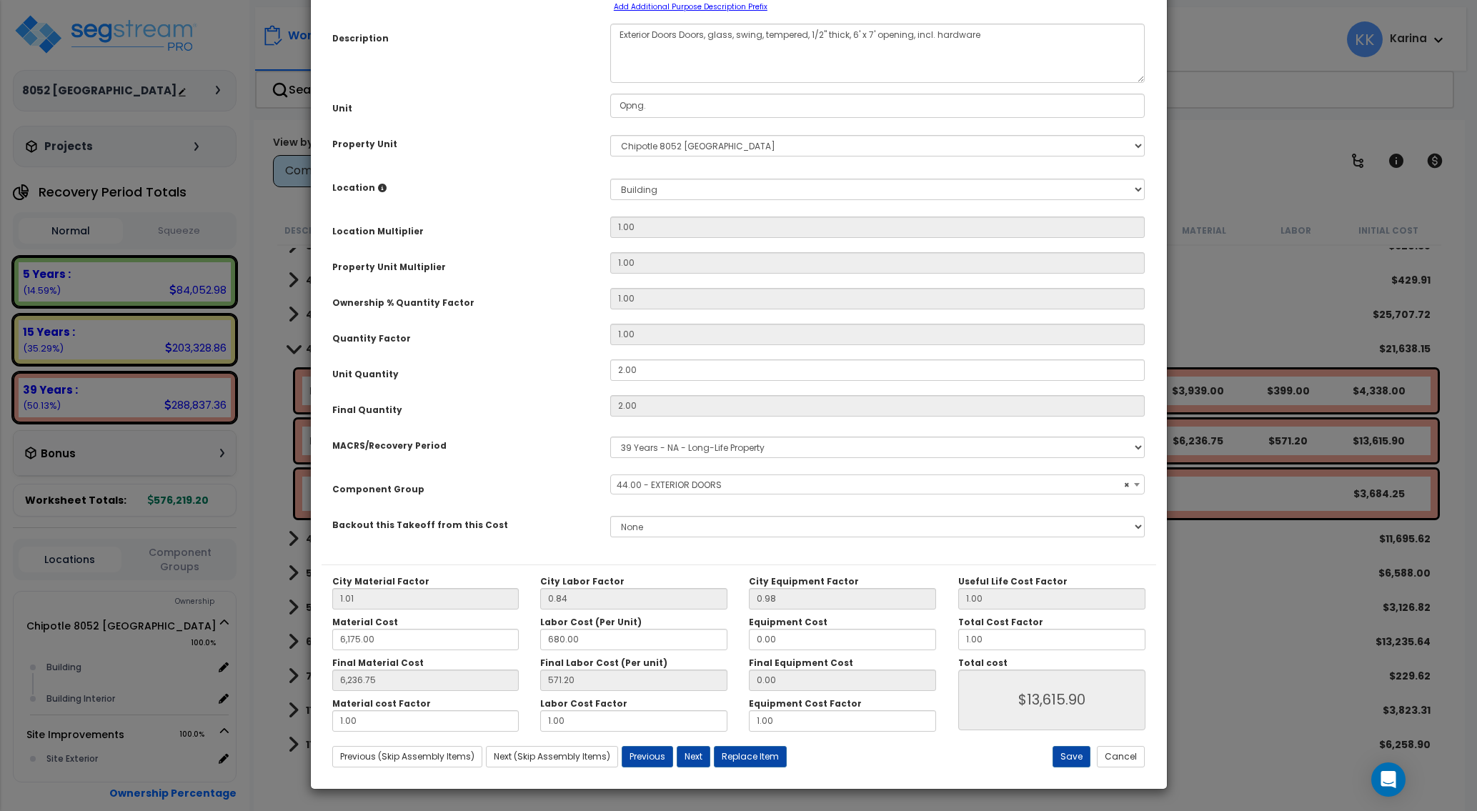
select select "56868"
drag, startPoint x: 678, startPoint y: 145, endPoint x: 651, endPoint y: 146, distance: 26.5
click at [651, 83] on textarea "Exterior Doors Doors, glass, swing, tempered, 1/2" thick, 6' x 7' opening, incl…" at bounding box center [877, 53] width 535 height 59
type textarea "Exterior Doors, glass, swing, tempered, 1/2" thick, 6' x 7' opening, incl. hard…"
click at [1066, 756] on button "Save" at bounding box center [1071, 756] width 38 height 21
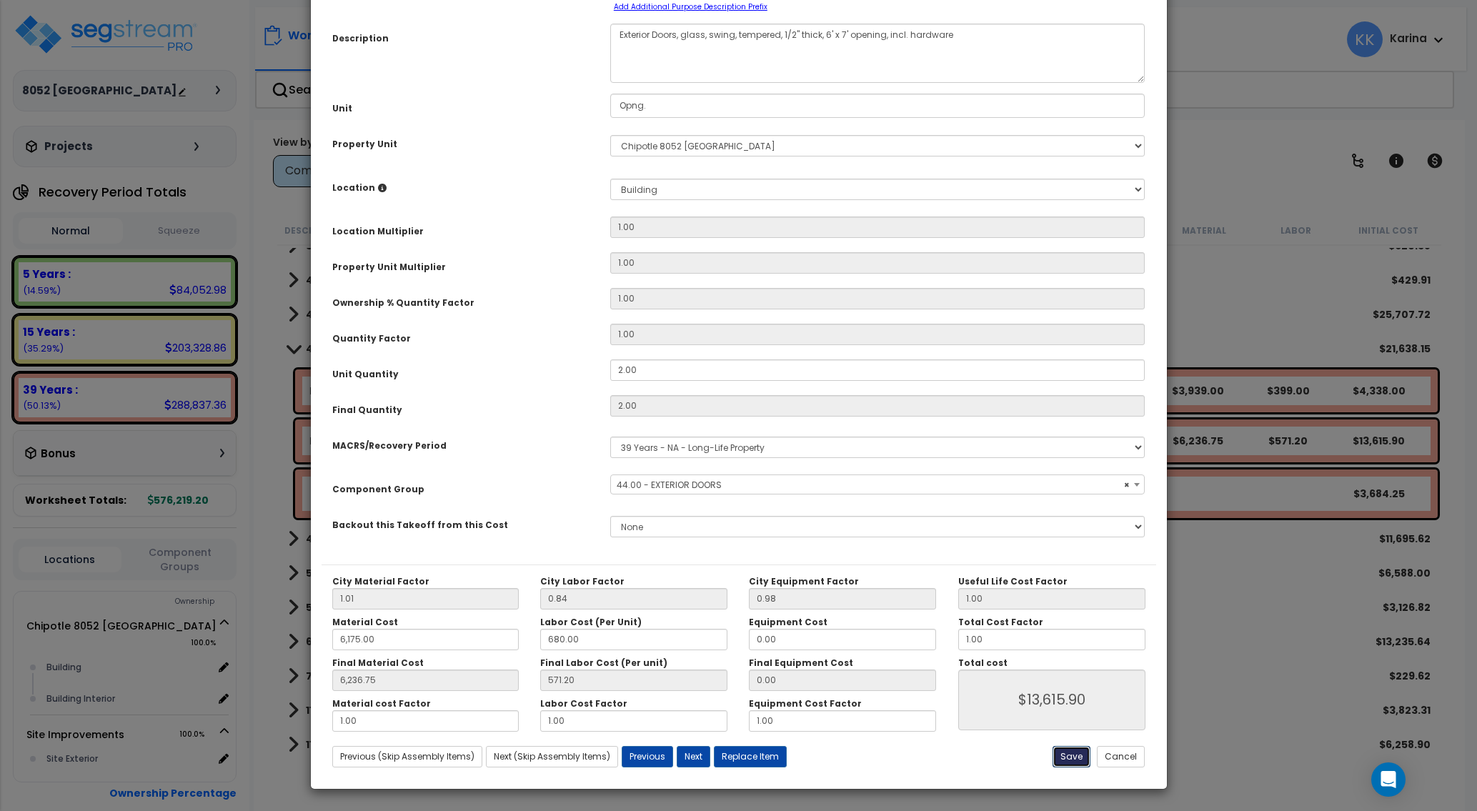
type input "6175.00"
type input "6236.75"
type input "13615.90"
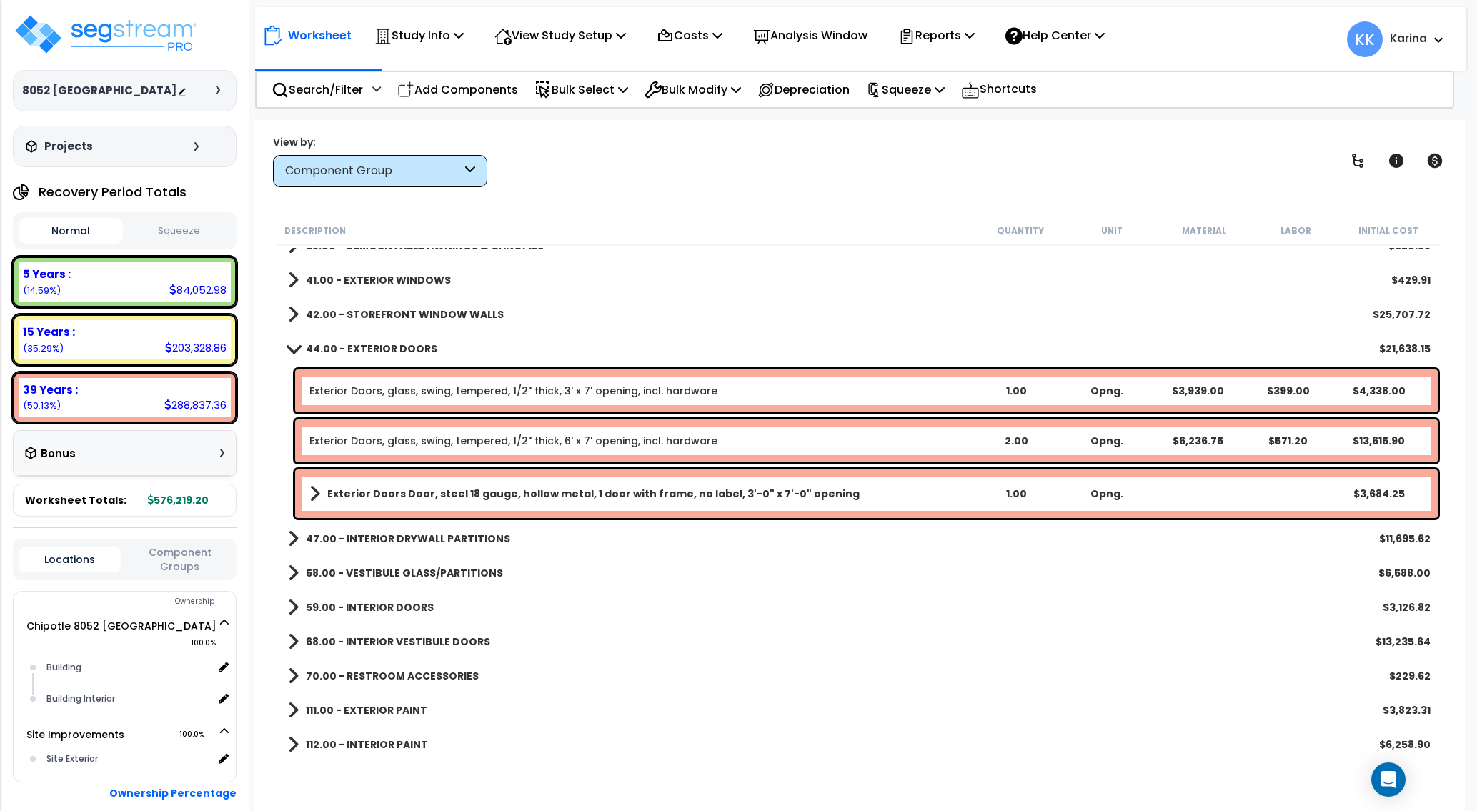
click at [441, 488] on b "Exterior Doors Door, steel 18 gauge, hollow metal, 1 door with frame, no label,…" at bounding box center [593, 493] width 532 height 14
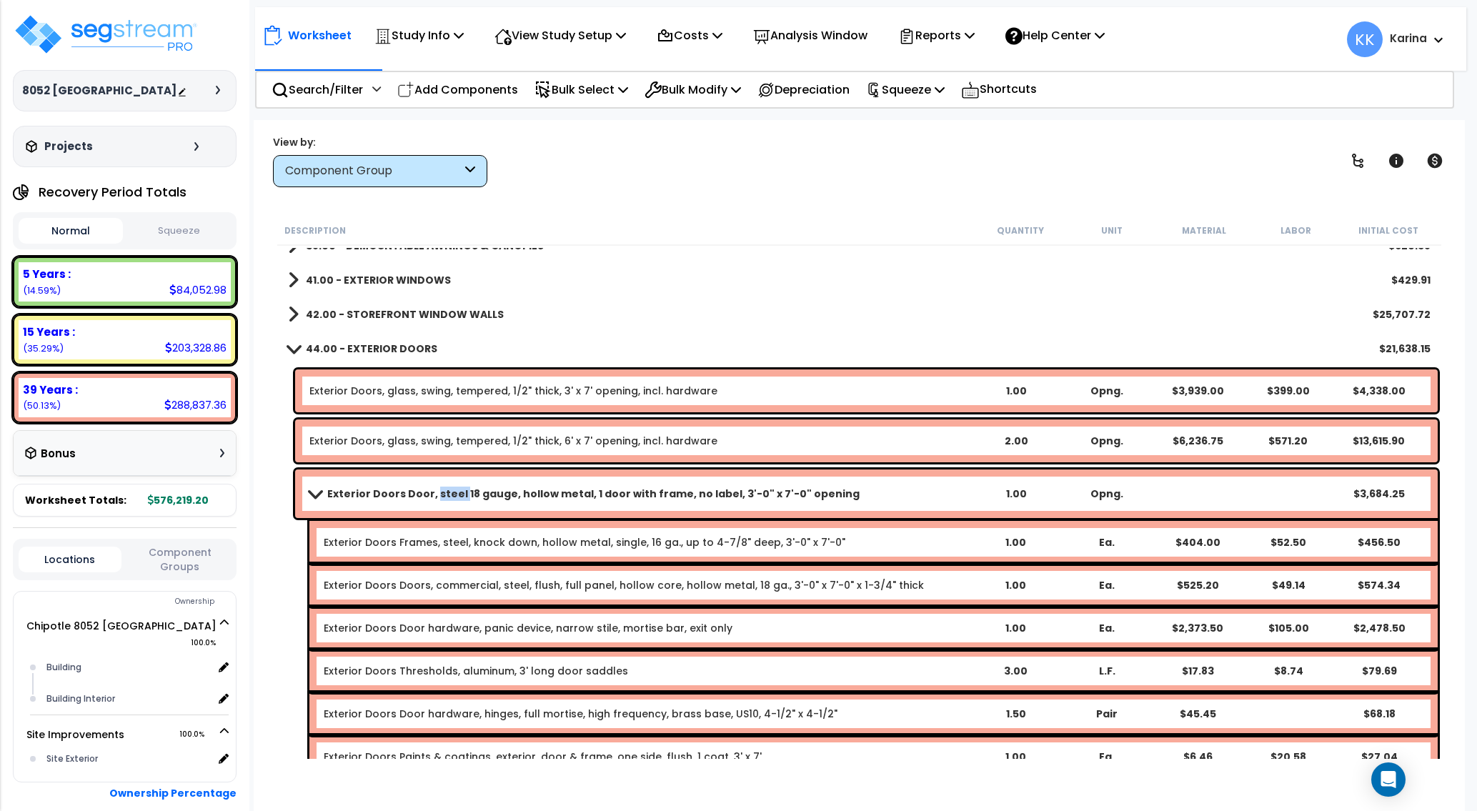
click at [441, 488] on b "Exterior Doors Door, steel 18 gauge, hollow metal, 1 door with frame, no label,…" at bounding box center [593, 493] width 532 height 14
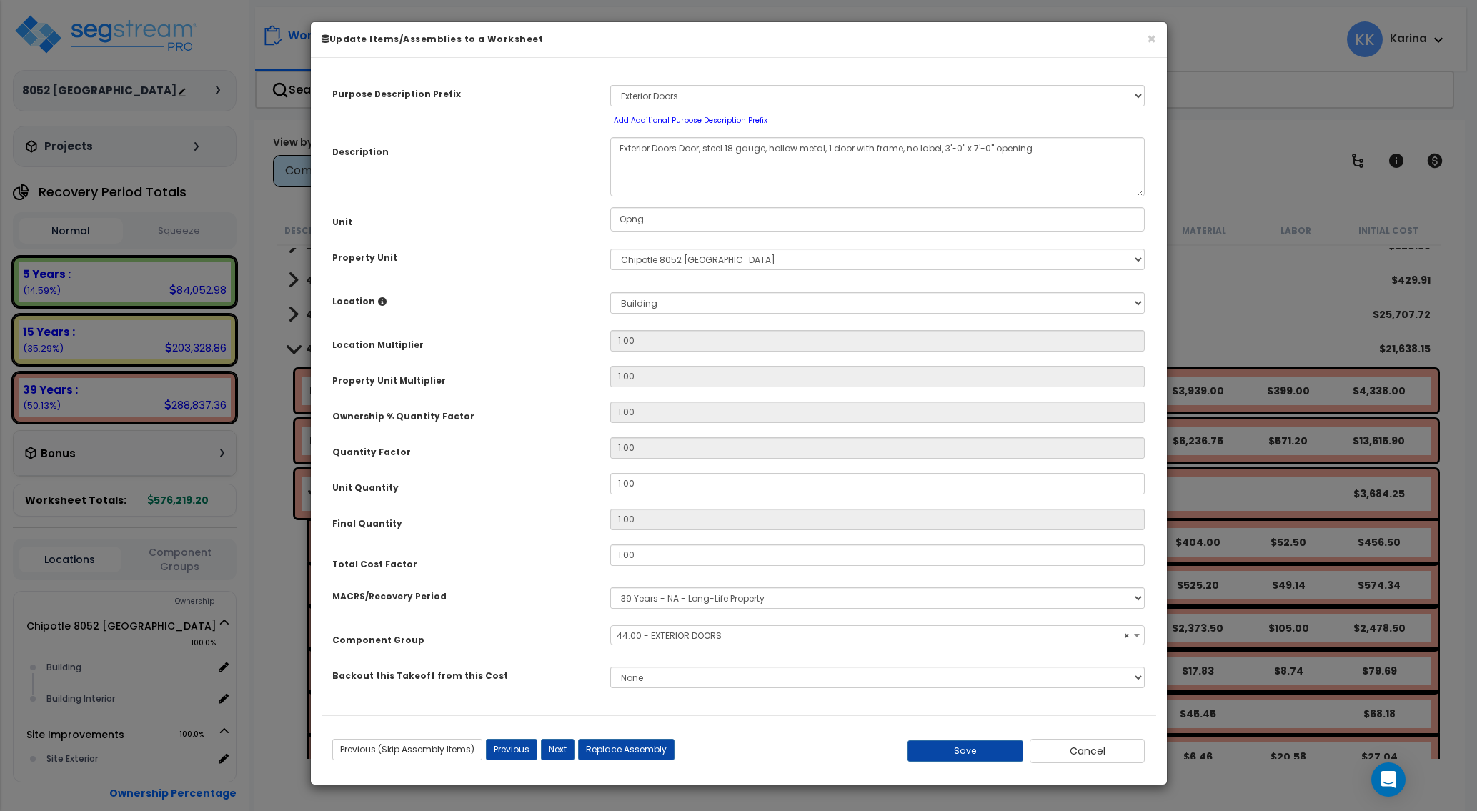
select select "56868"
click at [678, 148] on textarea "Exterior Doors Door, steel 18 gauge, hollow metal, 1 door with frame, no label,…" at bounding box center [877, 166] width 535 height 59
type textarea "Exterior Door, steel 18 gauge, hollow metal, 1 door with frame, no label, 3'-0"…"
click at [971, 752] on button "Save" at bounding box center [965, 750] width 116 height 21
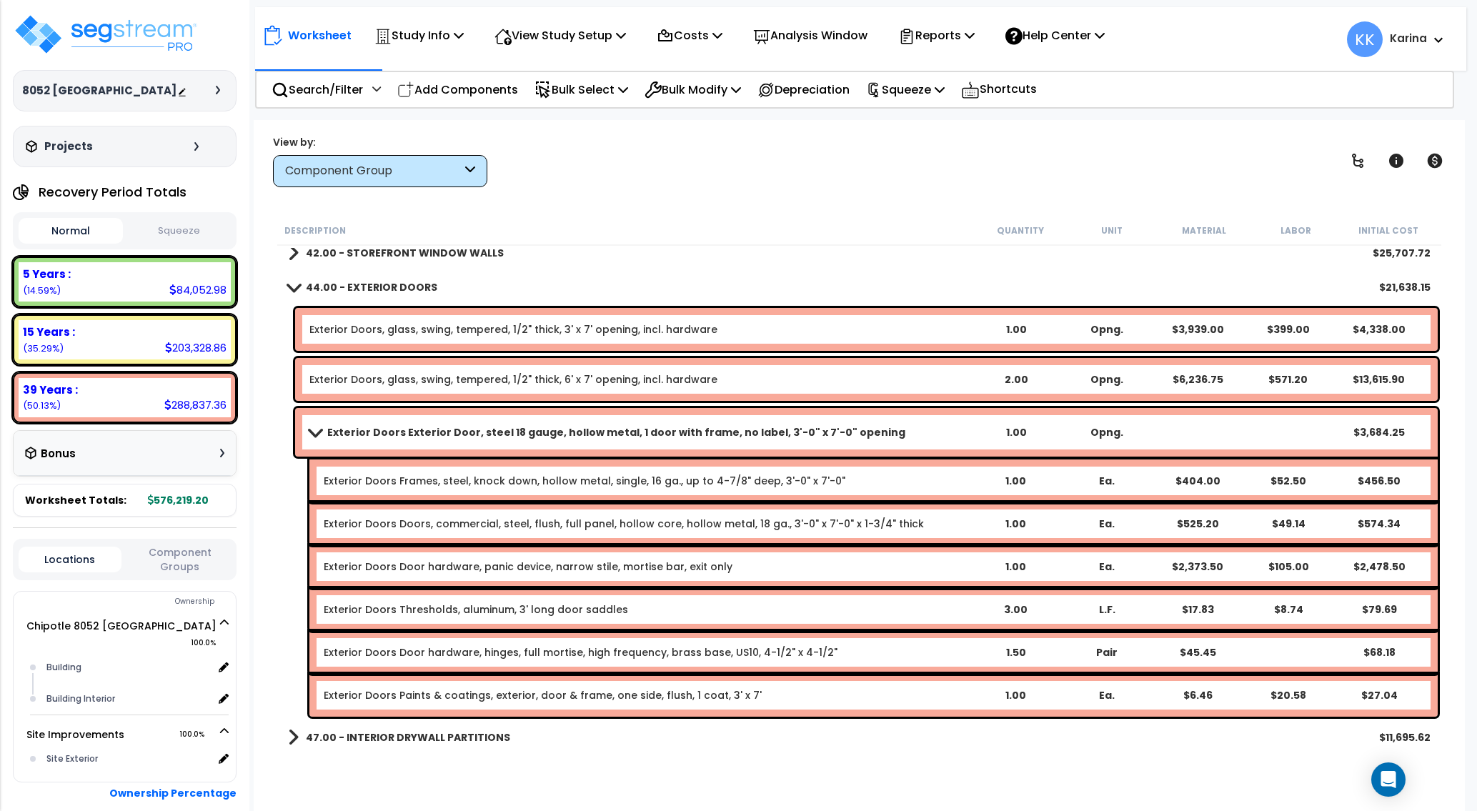
scroll to position [343, 0]
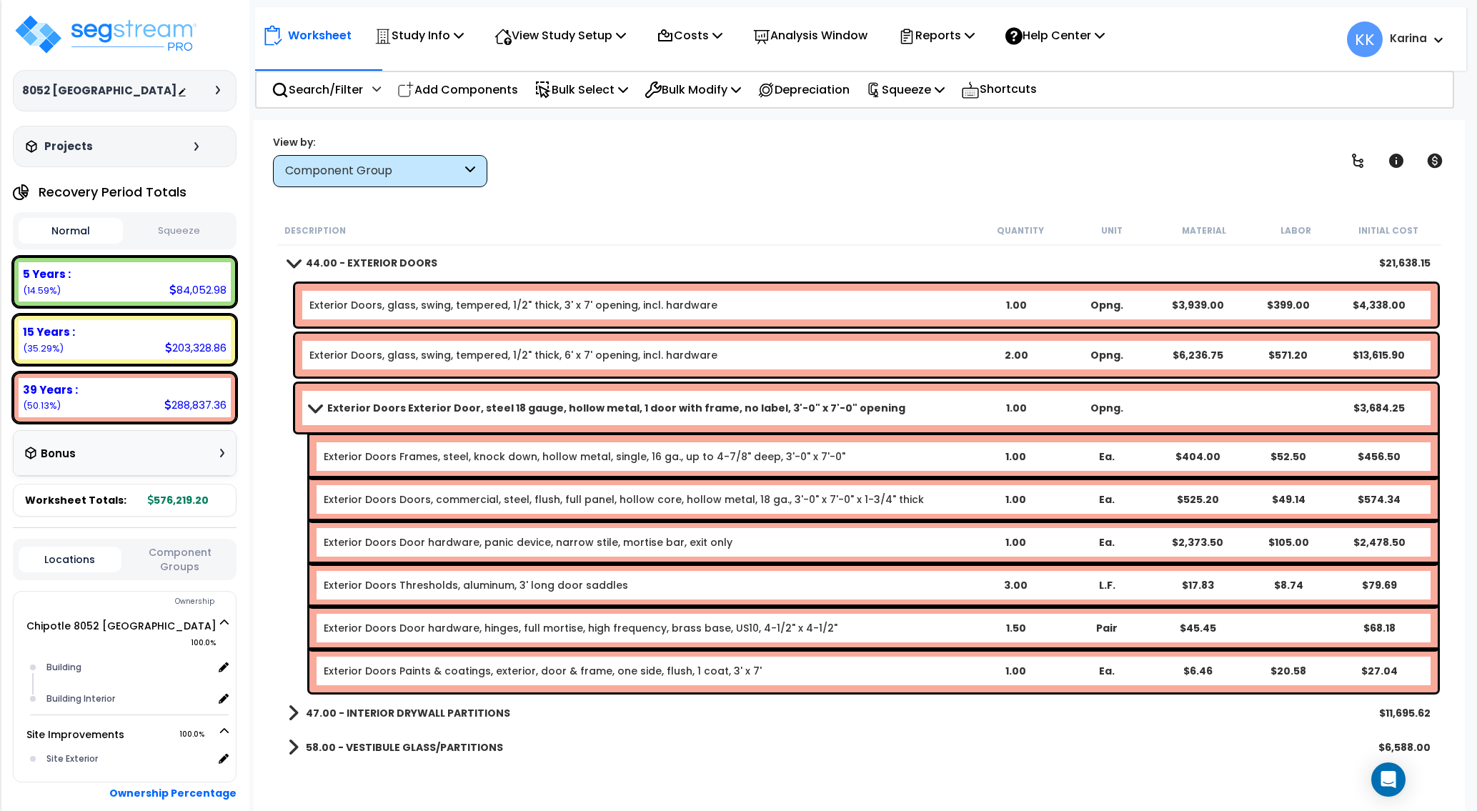
click at [309, 402] on div "Exterior Doors Exterior Door, steel 18 gauge, hollow metal, 1 door with frame, …" at bounding box center [866, 408] width 1142 height 49
click at [314, 406] on span at bounding box center [315, 407] width 20 height 11
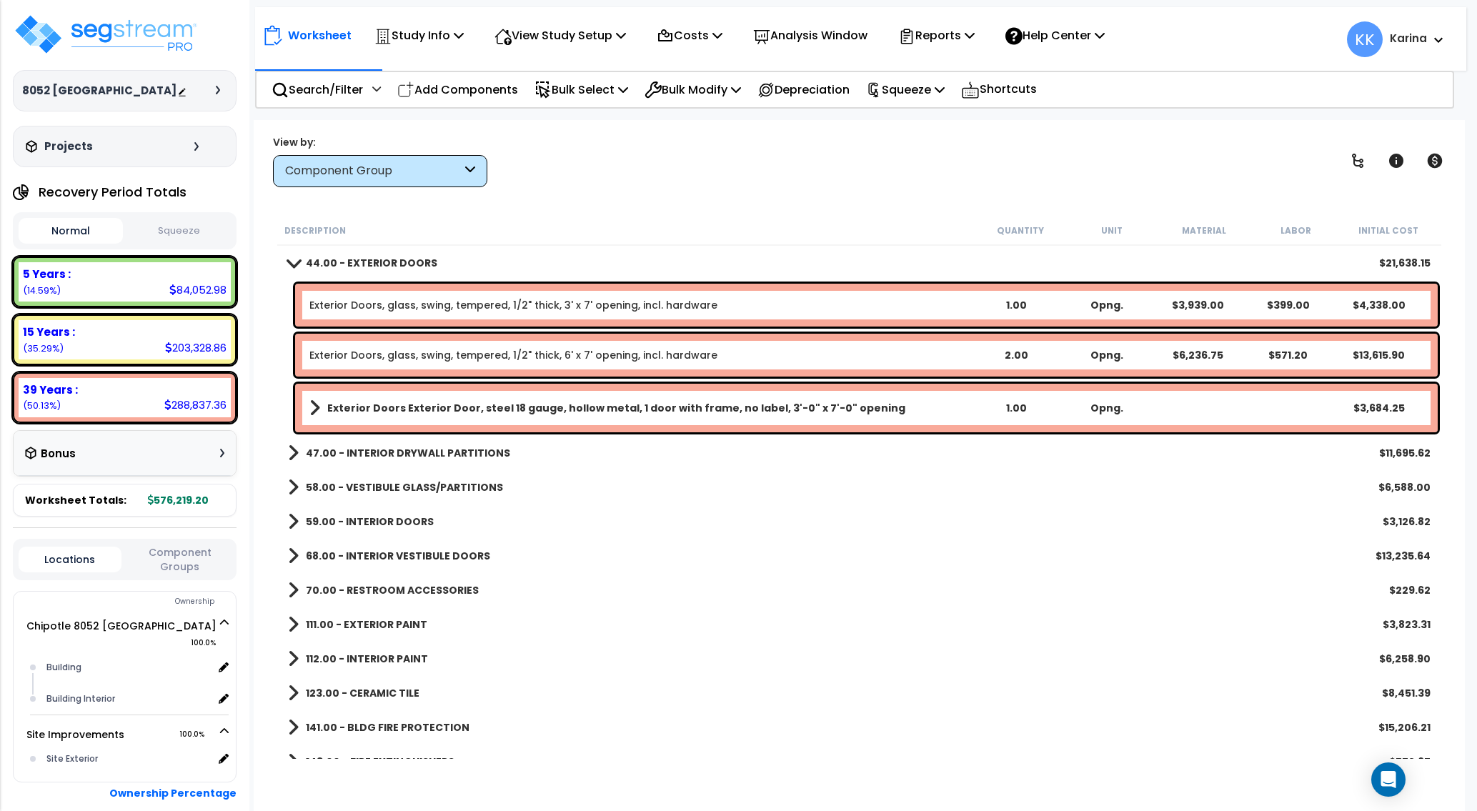
click at [386, 411] on b "Exterior Doors Exterior Door, steel 18 gauge, hollow metal, 1 door with frame, …" at bounding box center [616, 408] width 578 height 14
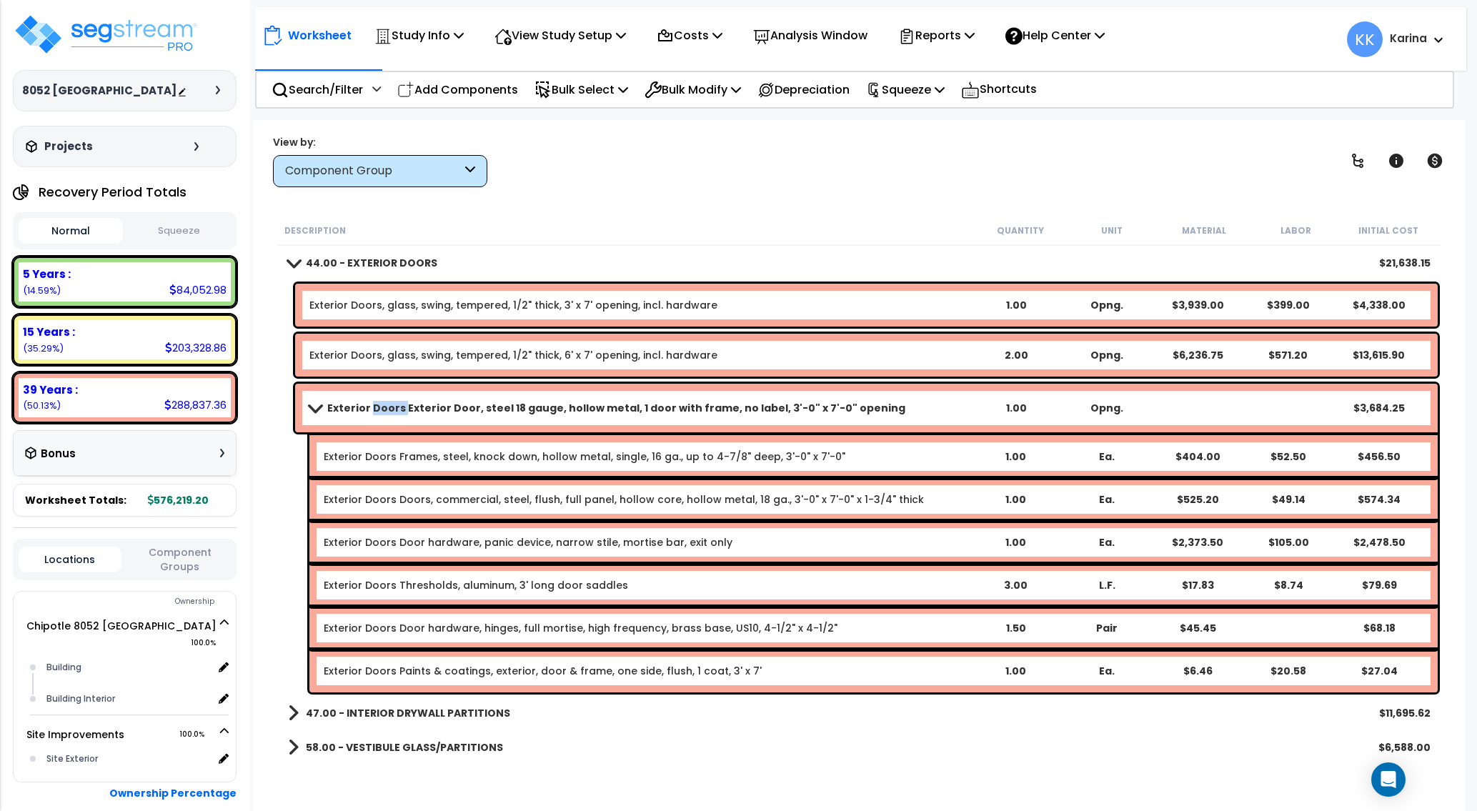
click at [386, 411] on b "Exterior Doors Exterior Door, steel 18 gauge, hollow metal, 1 door with frame, …" at bounding box center [616, 408] width 578 height 14
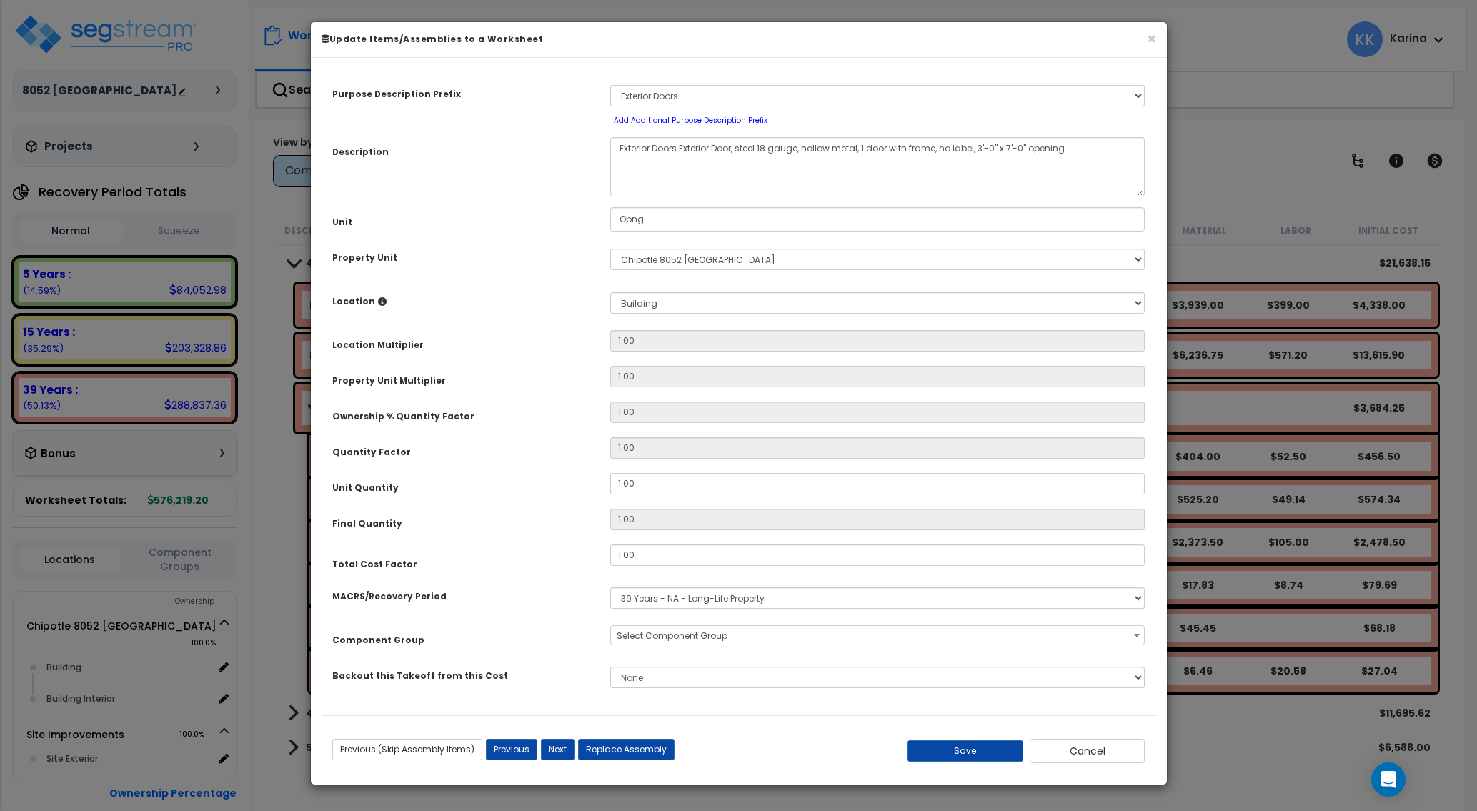
select select "56868"
drag, startPoint x: 679, startPoint y: 148, endPoint x: 581, endPoint y: 146, distance: 97.2
click at [610, 146] on textarea "Exterior Doors Exterior Door, steel 18 gauge, hollow metal, 1 door with frame, …" at bounding box center [877, 166] width 535 height 59
type textarea "Exterior Door, steel 18 gauge, hollow metal, 1 door with frame, no label, 3'-0"…"
click at [971, 752] on button "Save" at bounding box center [965, 750] width 116 height 21
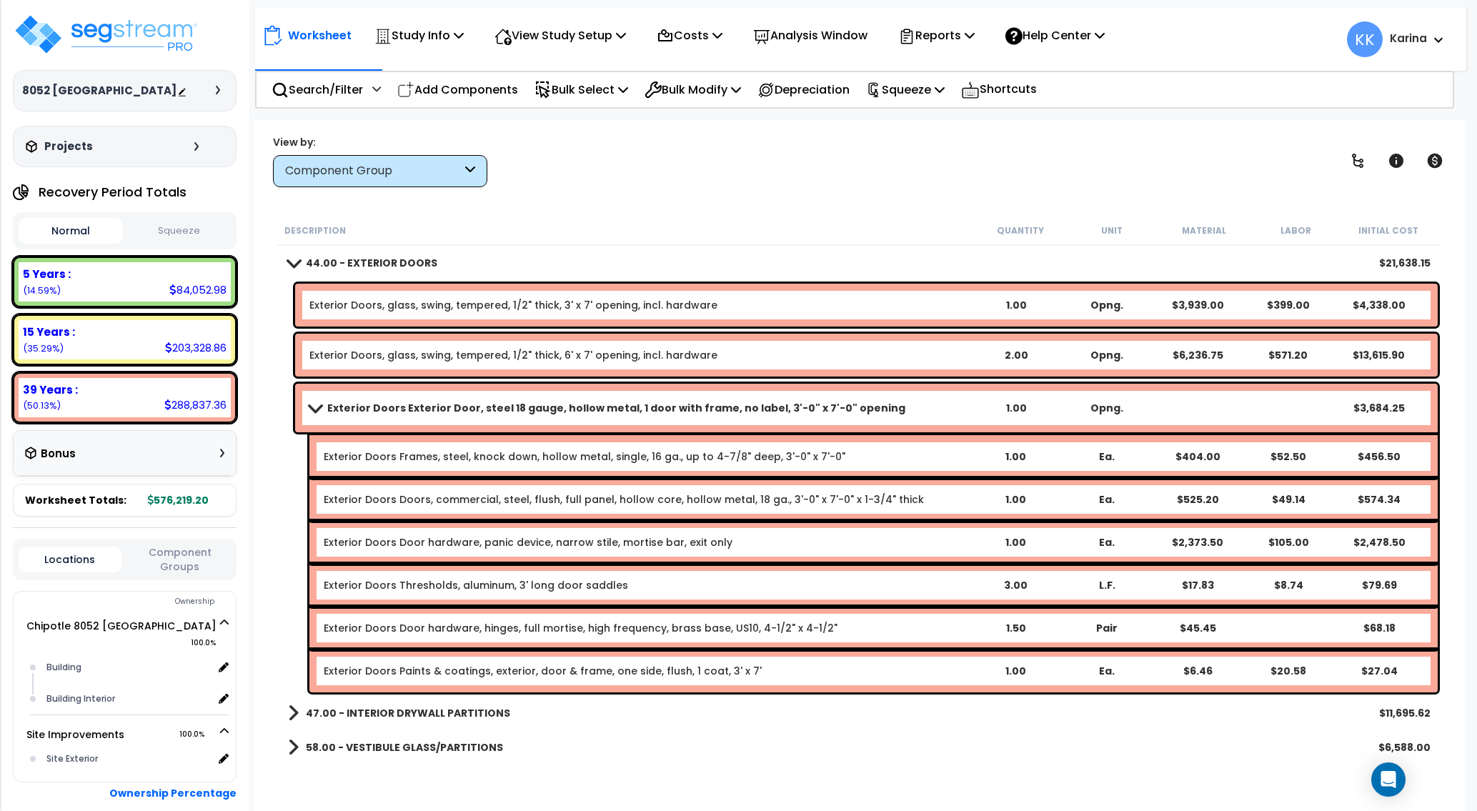
click at [315, 404] on span at bounding box center [315, 407] width 20 height 11
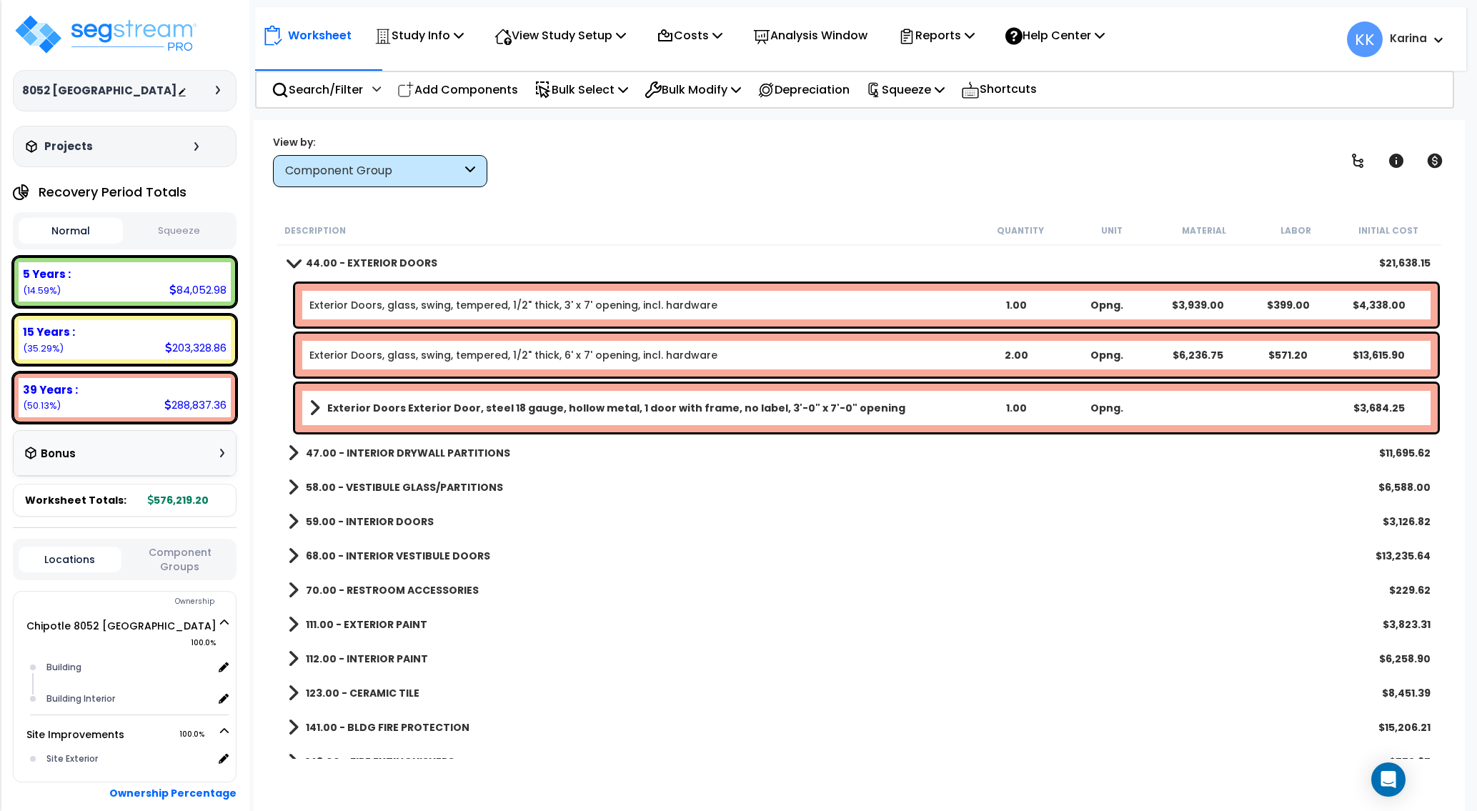
click at [406, 411] on b "Exterior Doors Exterior Door, steel 18 gauge, hollow metal, 1 door with frame, …" at bounding box center [616, 408] width 578 height 14
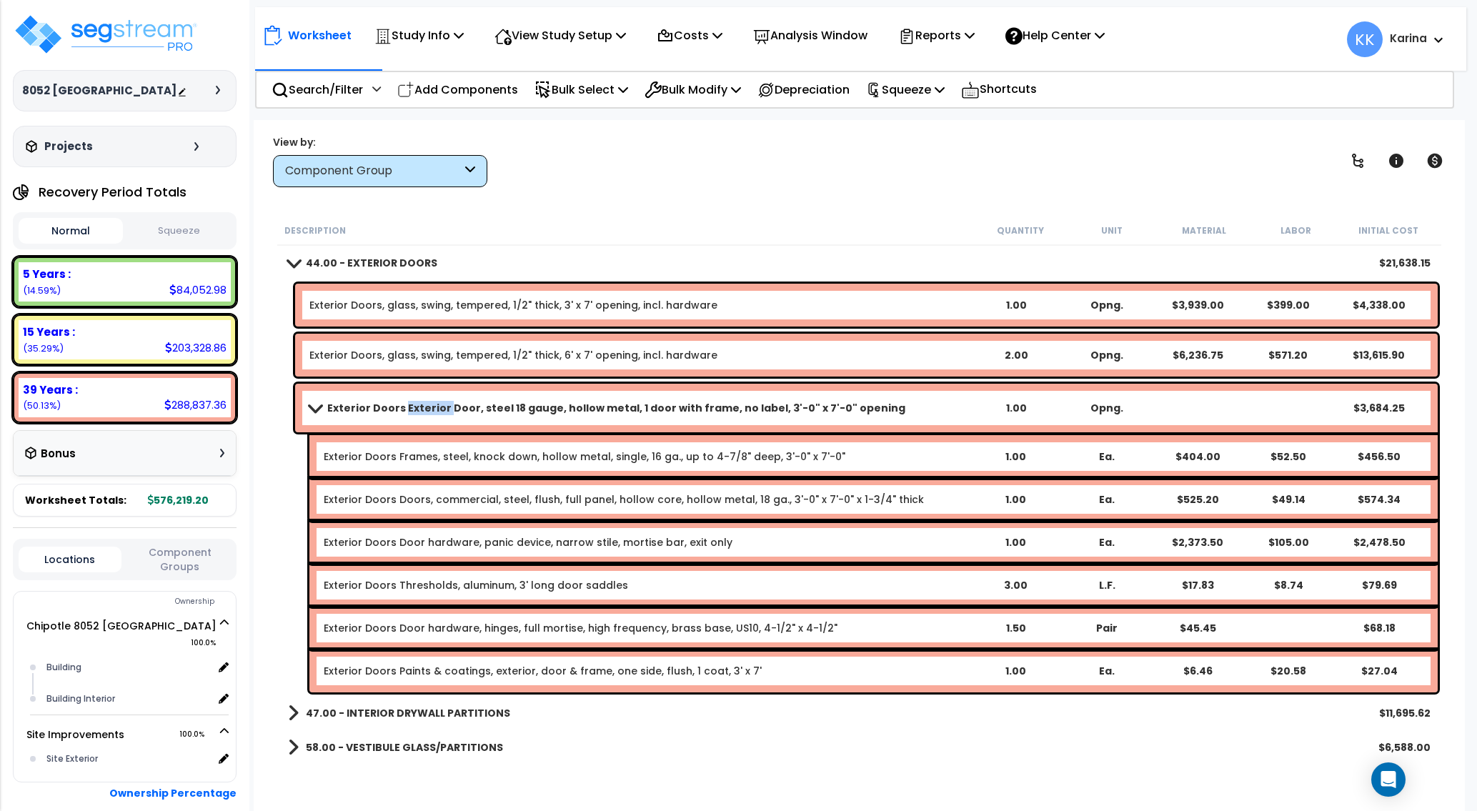
click at [406, 411] on b "Exterior Doors Exterior Door, steel 18 gauge, hollow metal, 1 door with frame, …" at bounding box center [616, 408] width 578 height 14
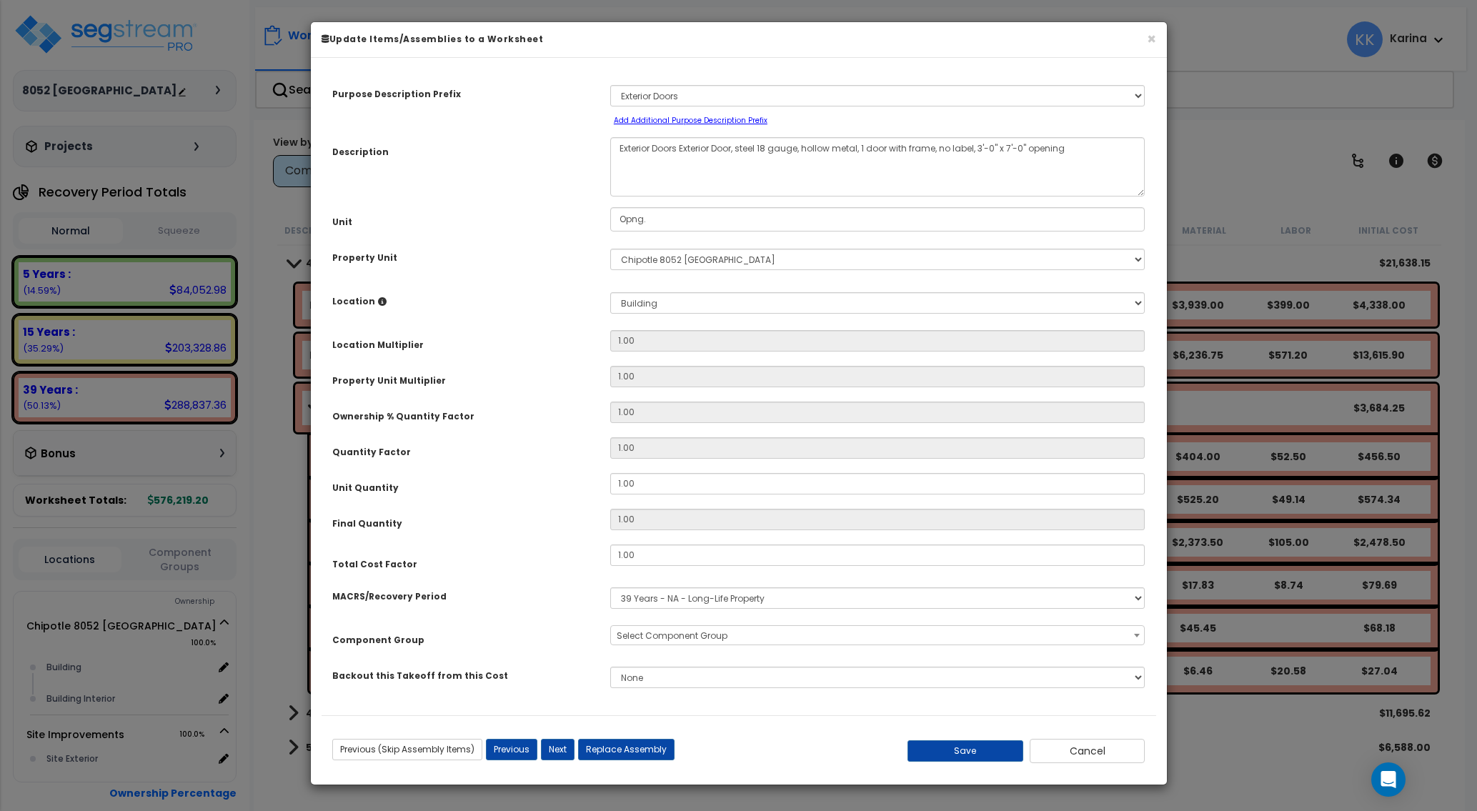
select select "56868"
click at [678, 148] on textarea "Exterior Doors Exterior Door, steel 18 gauge, hollow metal, 1 door with frame, …" at bounding box center [877, 166] width 535 height 59
type textarea "Exterior Door, steel 18 gauge, hollow metal, 1 door with frame, no label, 3'-0"…"
click at [966, 752] on button "Save" at bounding box center [965, 750] width 116 height 21
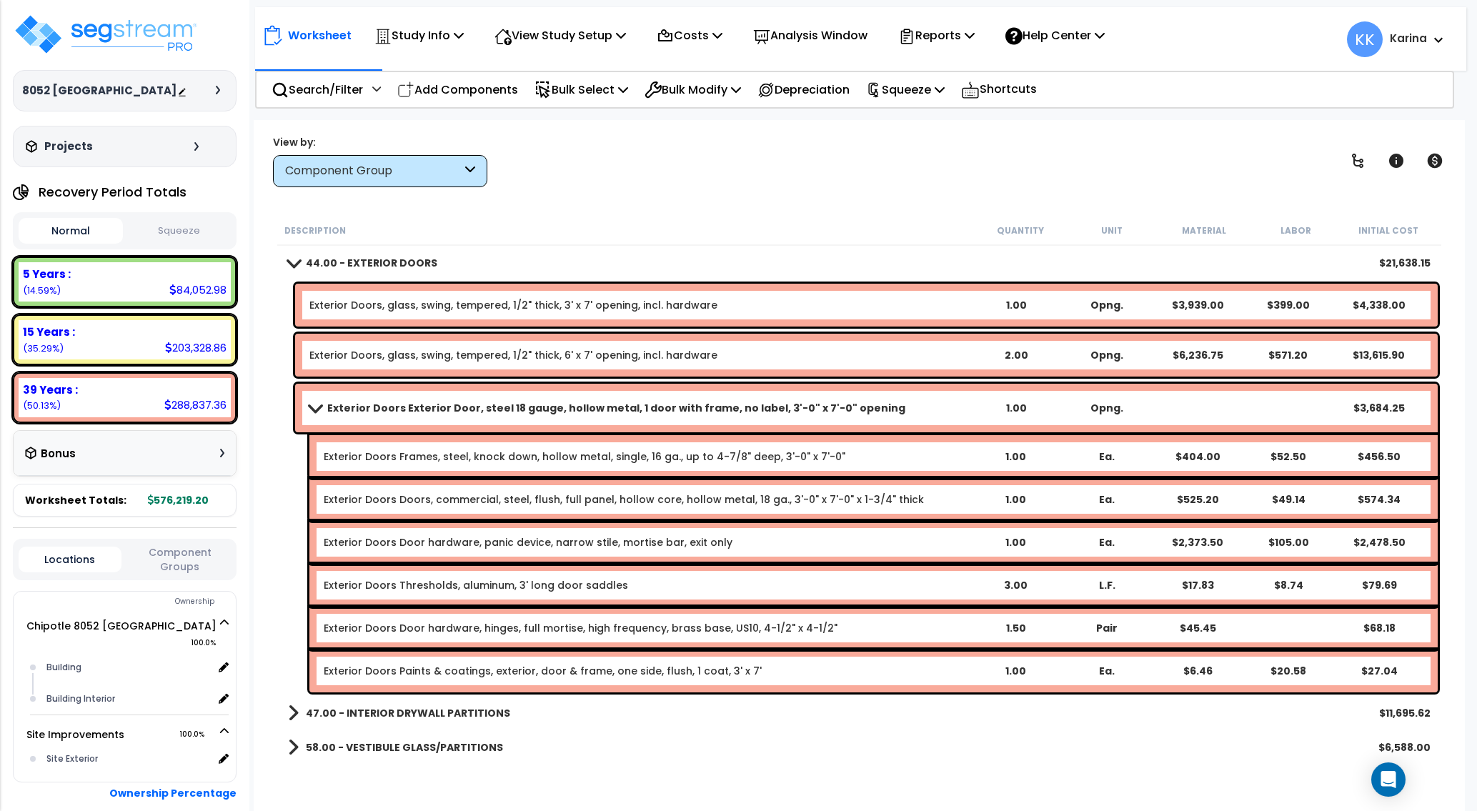
click at [439, 402] on b "Exterior Doors Exterior Door, steel 18 gauge, hollow metal, 1 door with frame, …" at bounding box center [616, 408] width 578 height 14
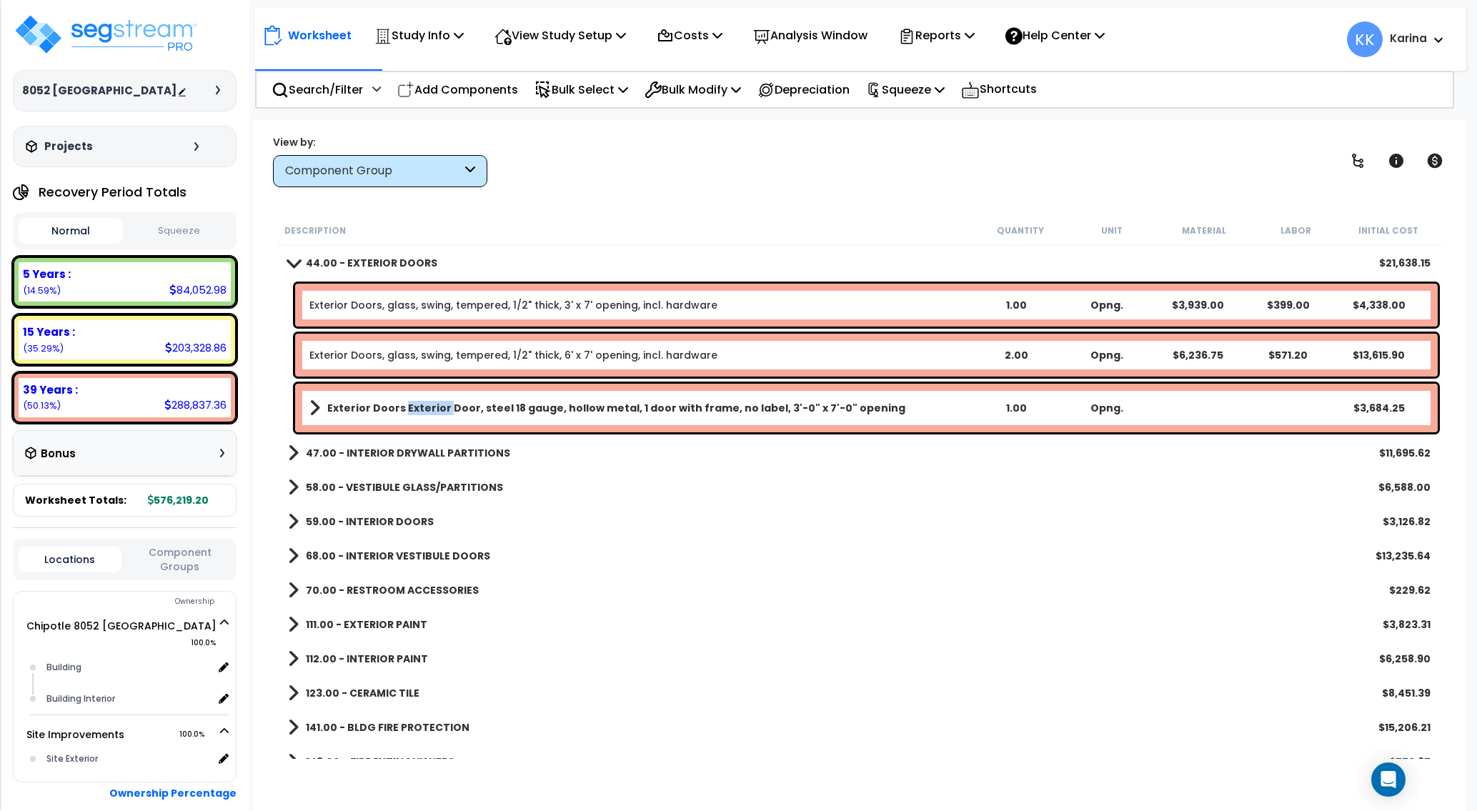
click at [439, 402] on b "Exterior Doors Exterior Door, steel 18 gauge, hollow metal, 1 door with frame, …" at bounding box center [616, 408] width 578 height 14
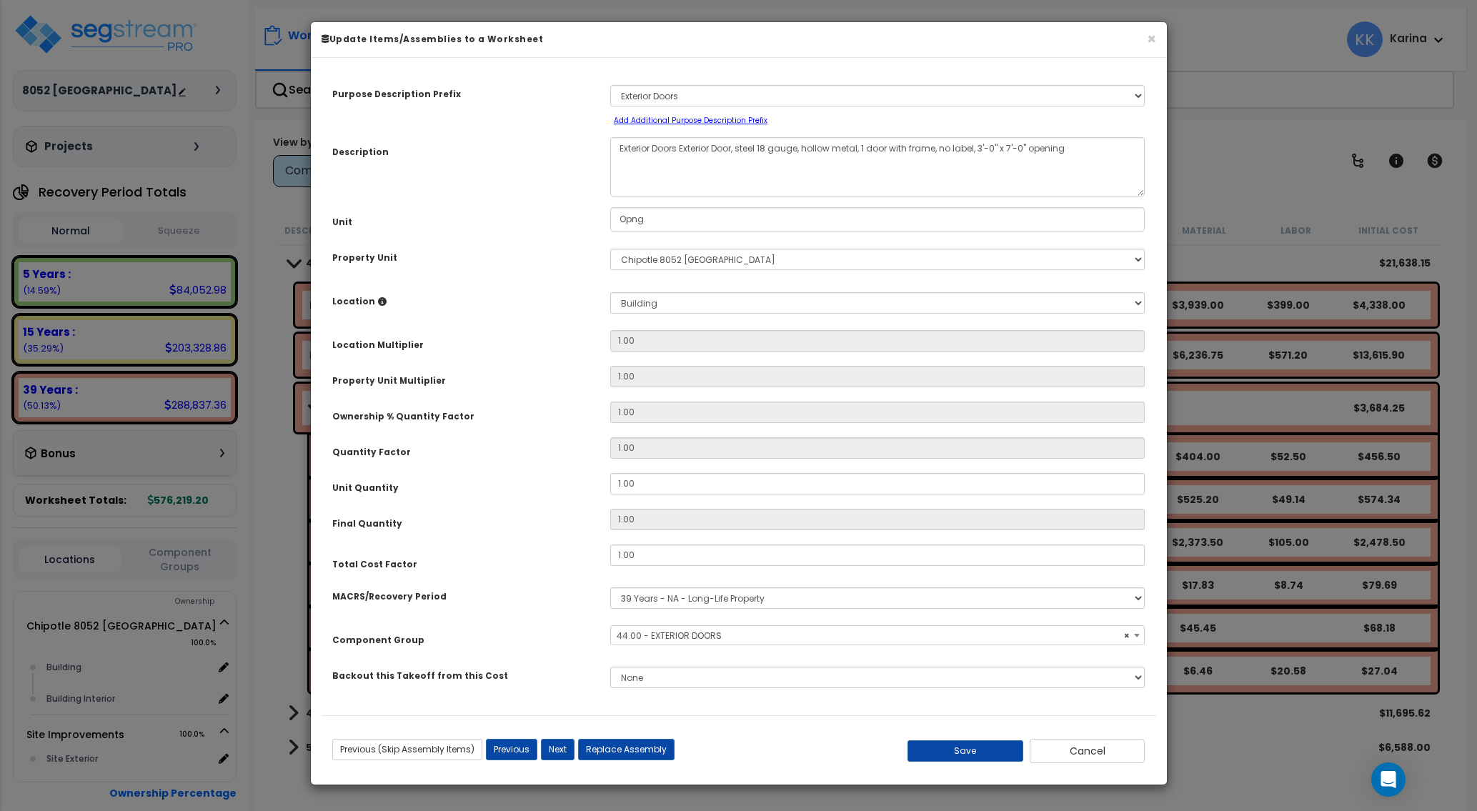
select select "56868"
drag, startPoint x: 734, startPoint y: 149, endPoint x: 678, endPoint y: 149, distance: 56.4
click at [678, 149] on textarea "Exterior Doors Exterior Door, steel 18 gauge, hollow metal, 1 door with frame, …" at bounding box center [877, 166] width 535 height 59
type textarea "Exterior Doors, steel 18 gauge, hollow metal, 1 door with frame, no label, 3'-0…"
click at [962, 746] on button "Save" at bounding box center [965, 750] width 116 height 21
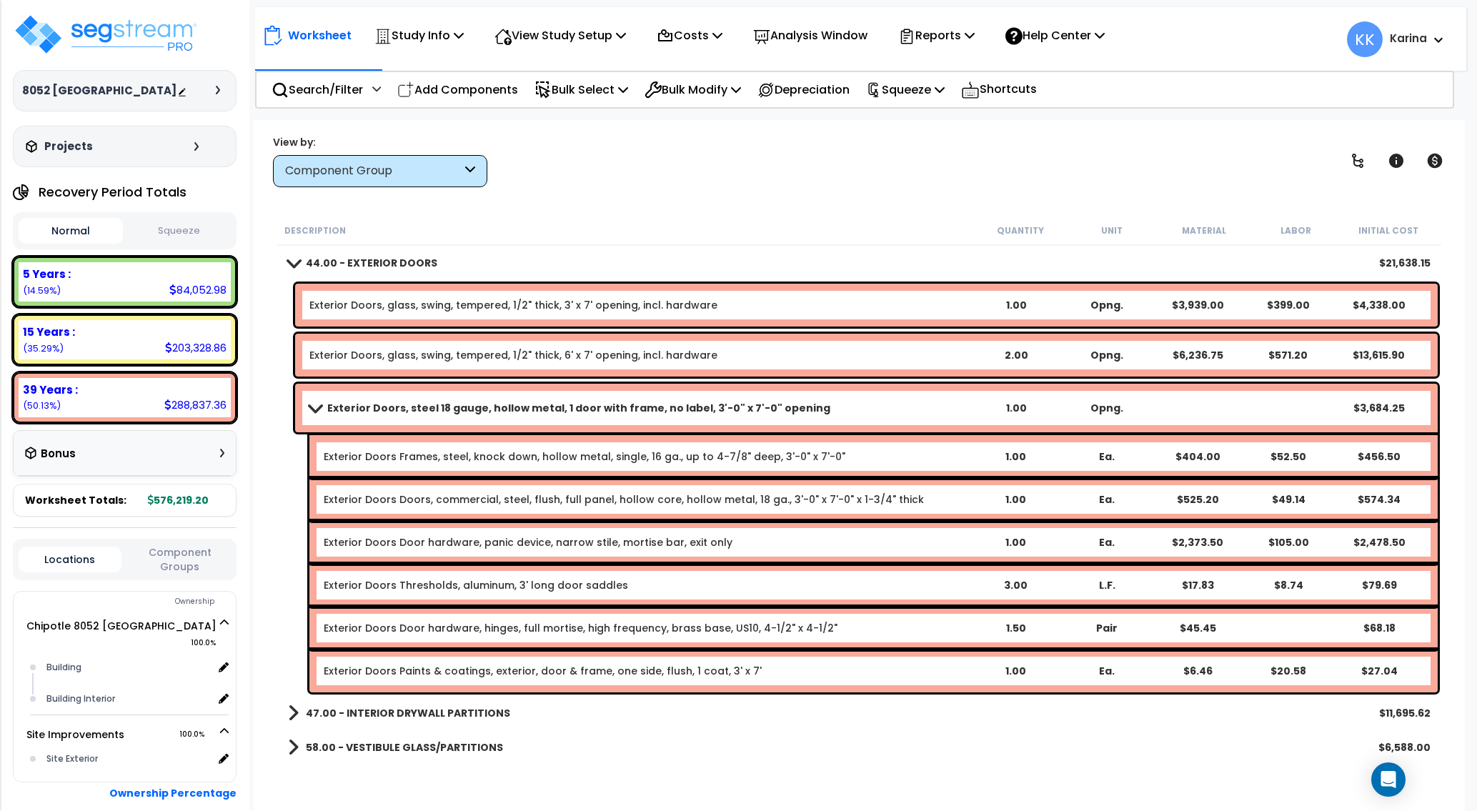
click at [313, 404] on span at bounding box center [315, 407] width 20 height 11
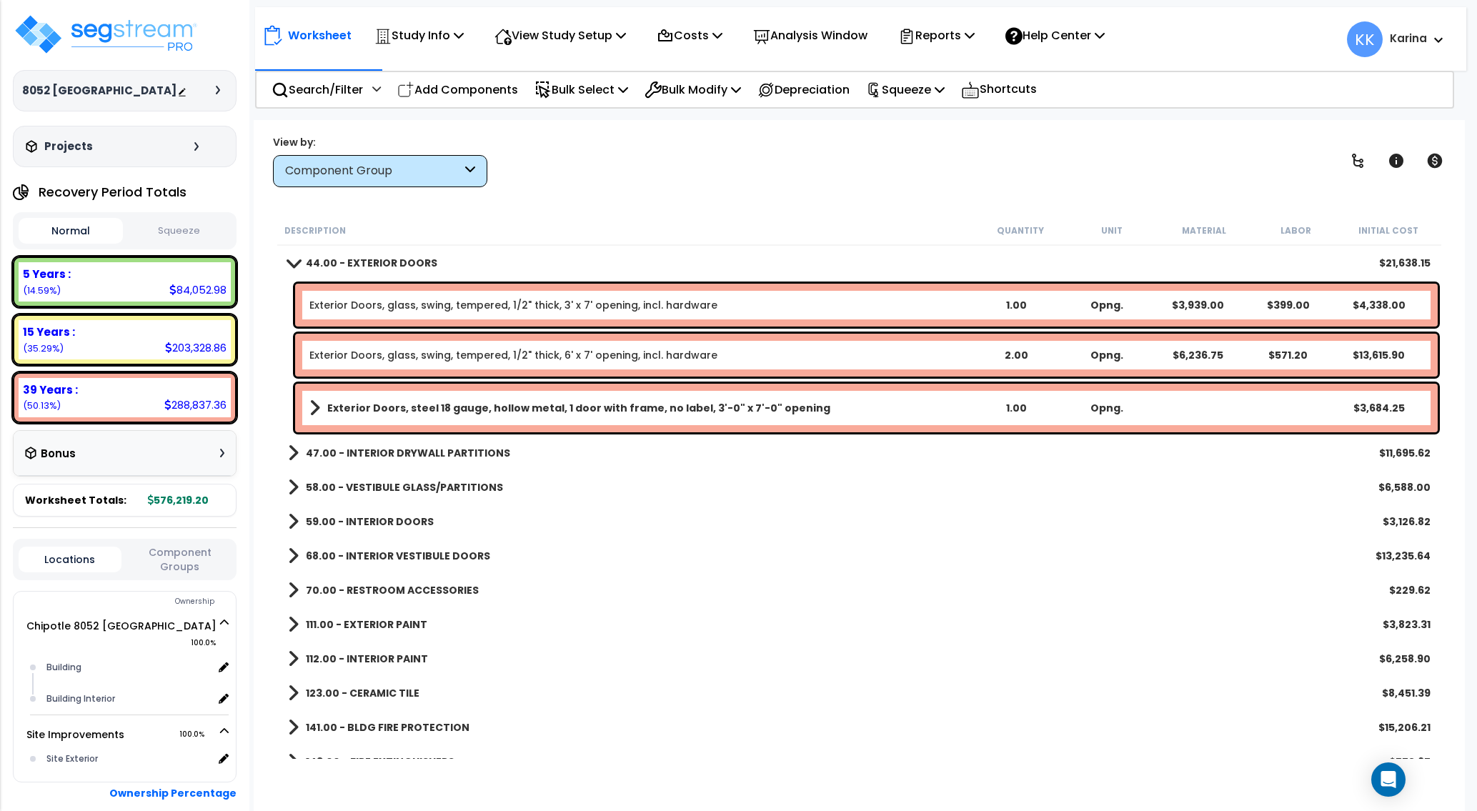
click at [295, 263] on span at bounding box center [294, 262] width 20 height 11
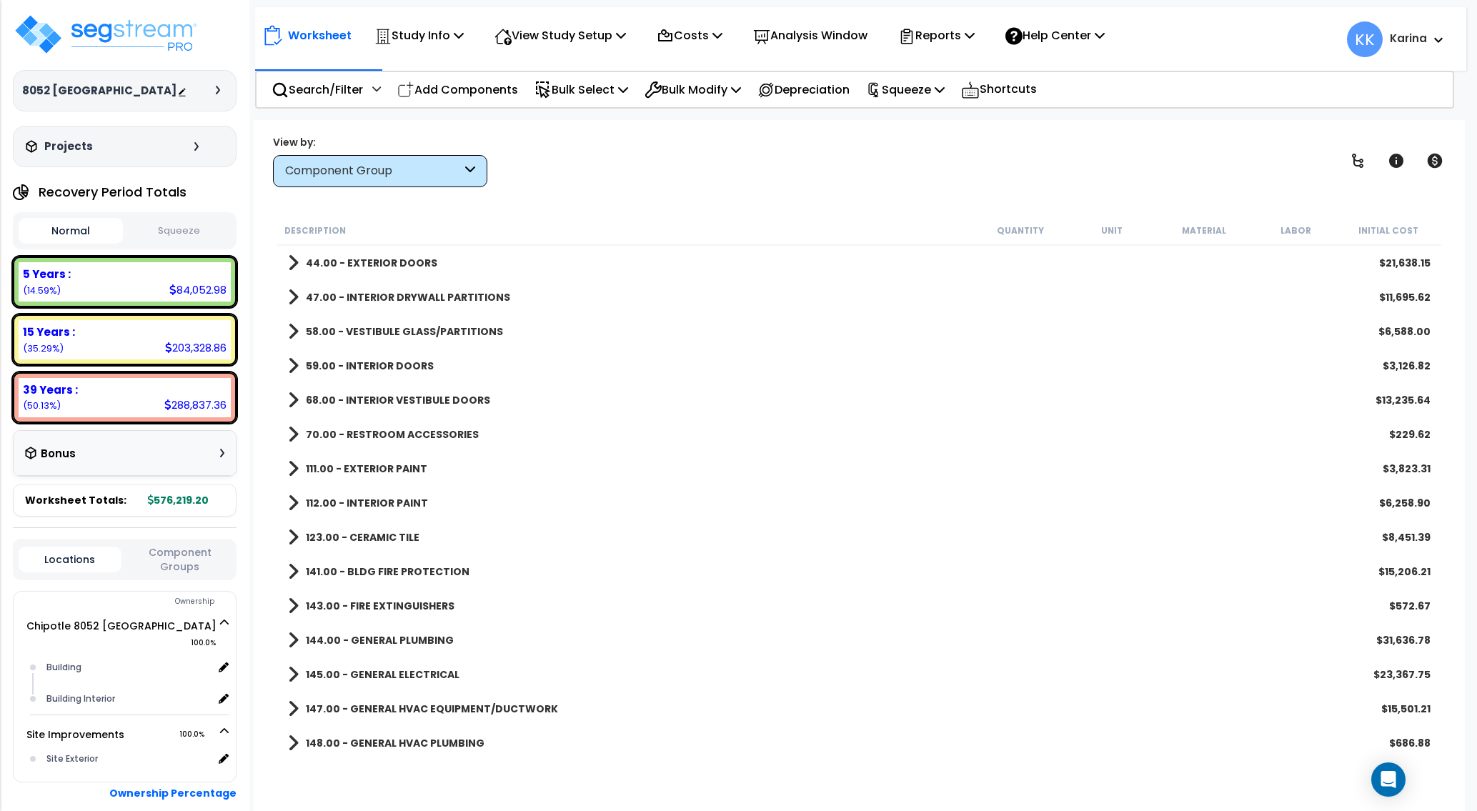
click at [293, 298] on span at bounding box center [293, 297] width 11 height 20
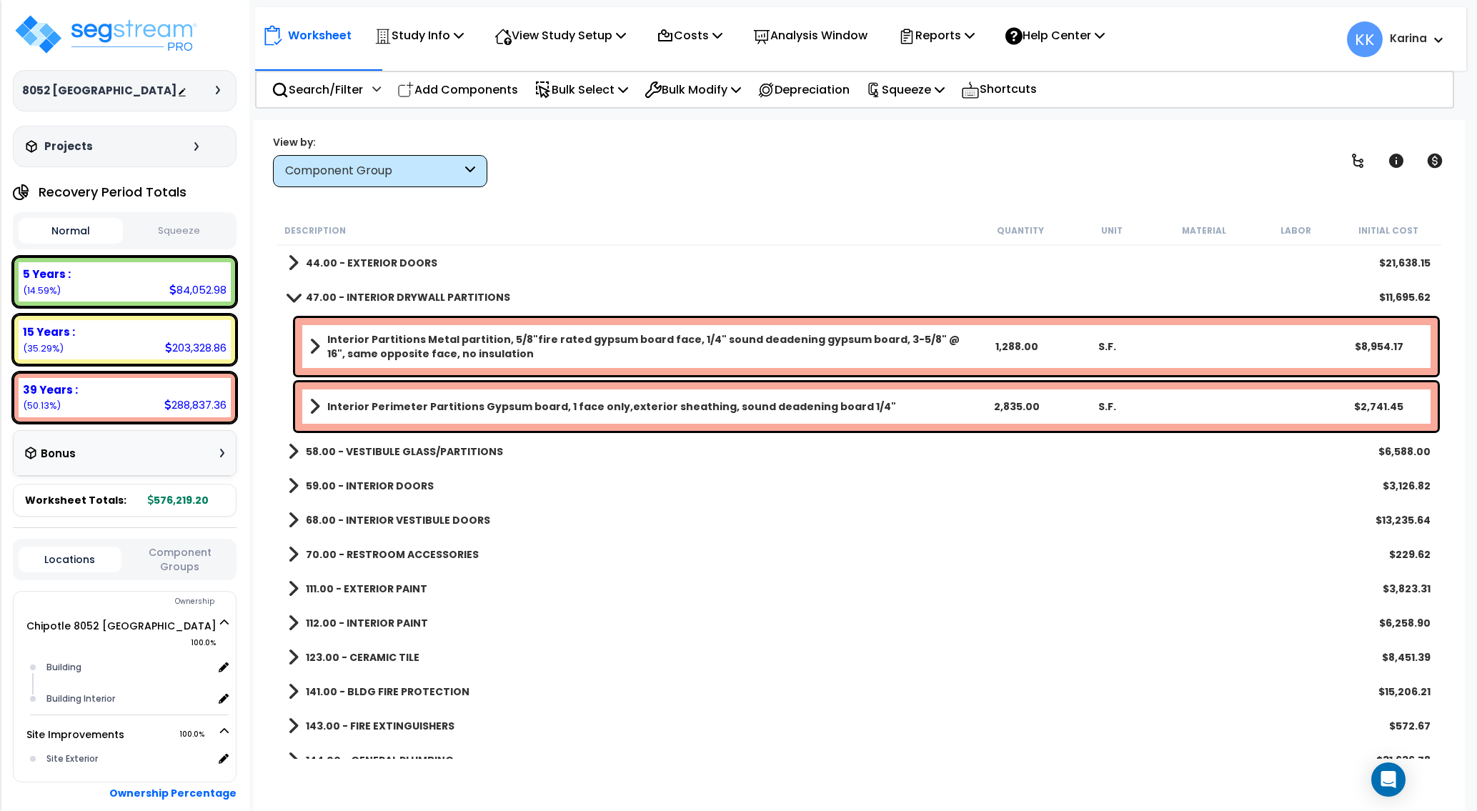
click at [293, 298] on span at bounding box center [294, 296] width 20 height 11
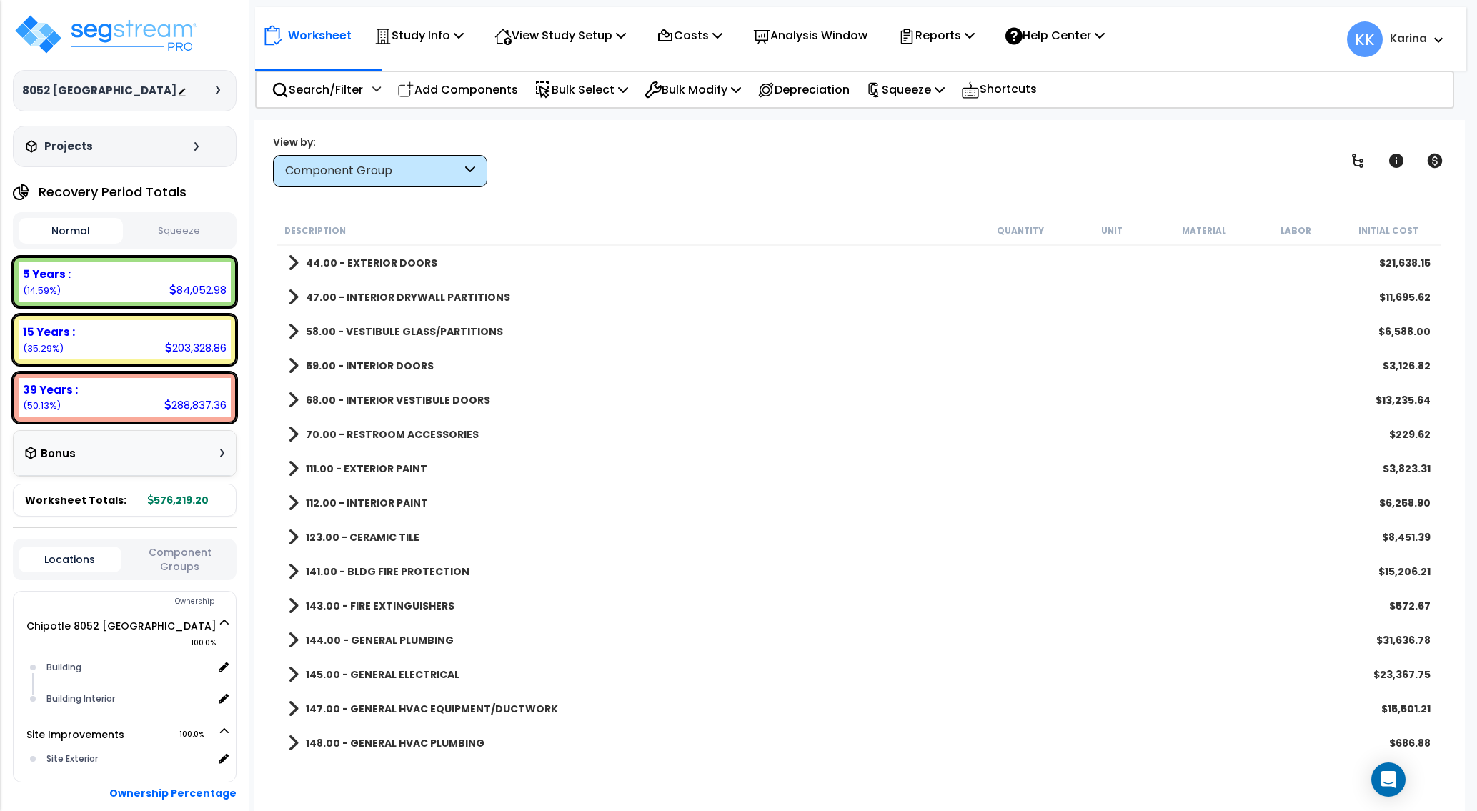
click at [293, 335] on span at bounding box center [293, 331] width 11 height 20
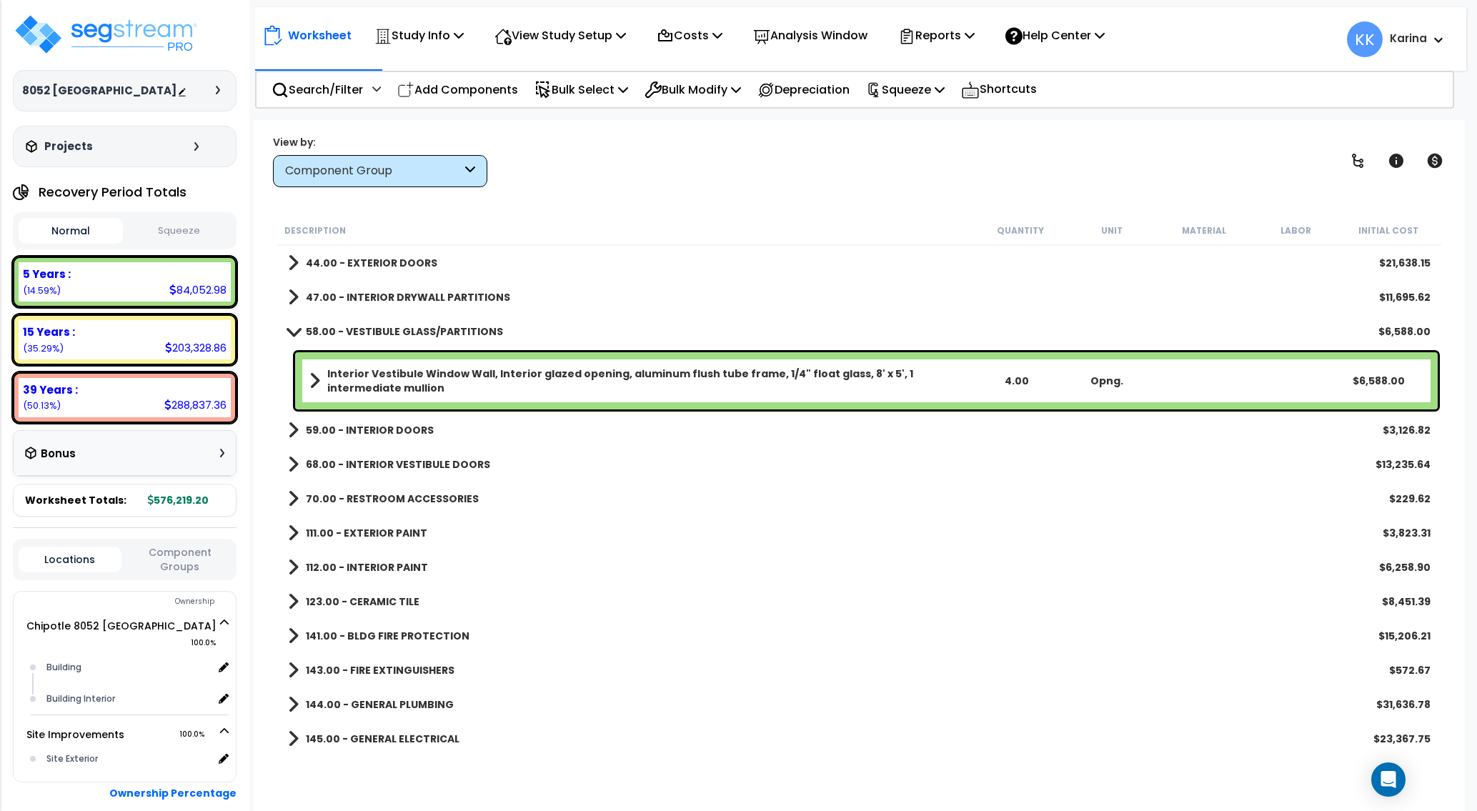
click at [293, 335] on span at bounding box center [294, 331] width 20 height 11
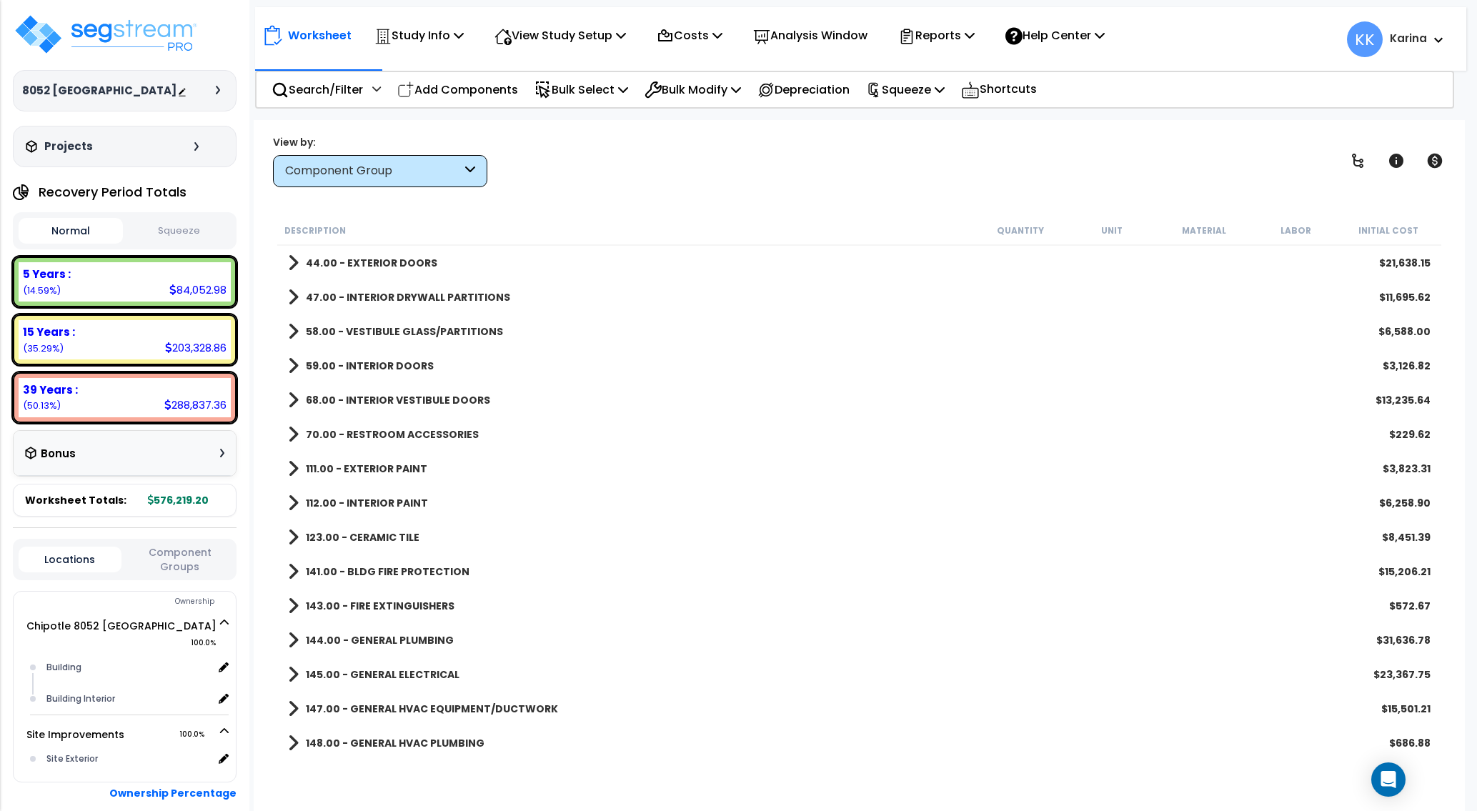
click at [291, 367] on span at bounding box center [293, 366] width 11 height 20
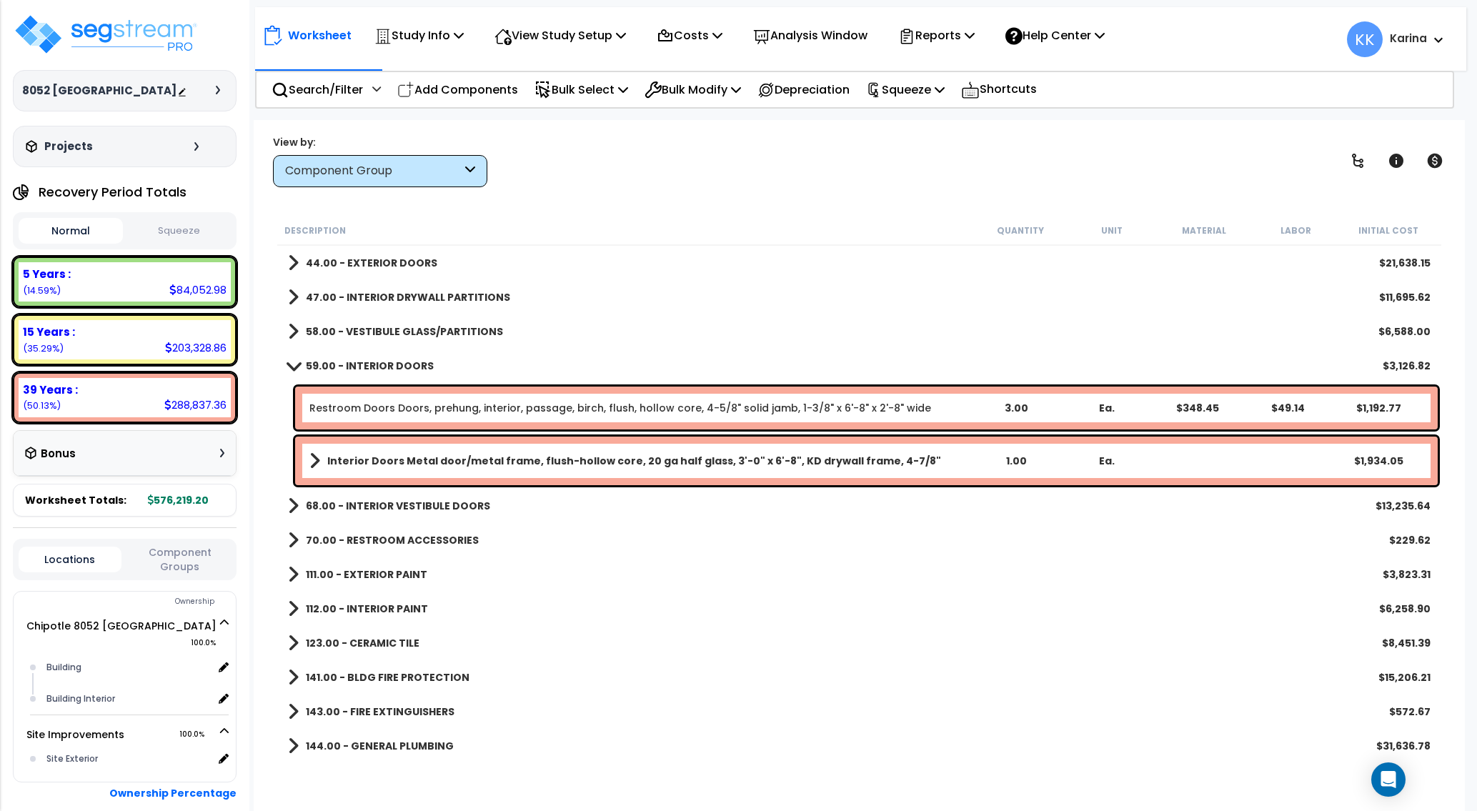
click at [399, 406] on link "Restroom Doors Doors, prehung, interior, passage, birch, flush, hollow core, 4-…" at bounding box center [619, 408] width 621 height 14
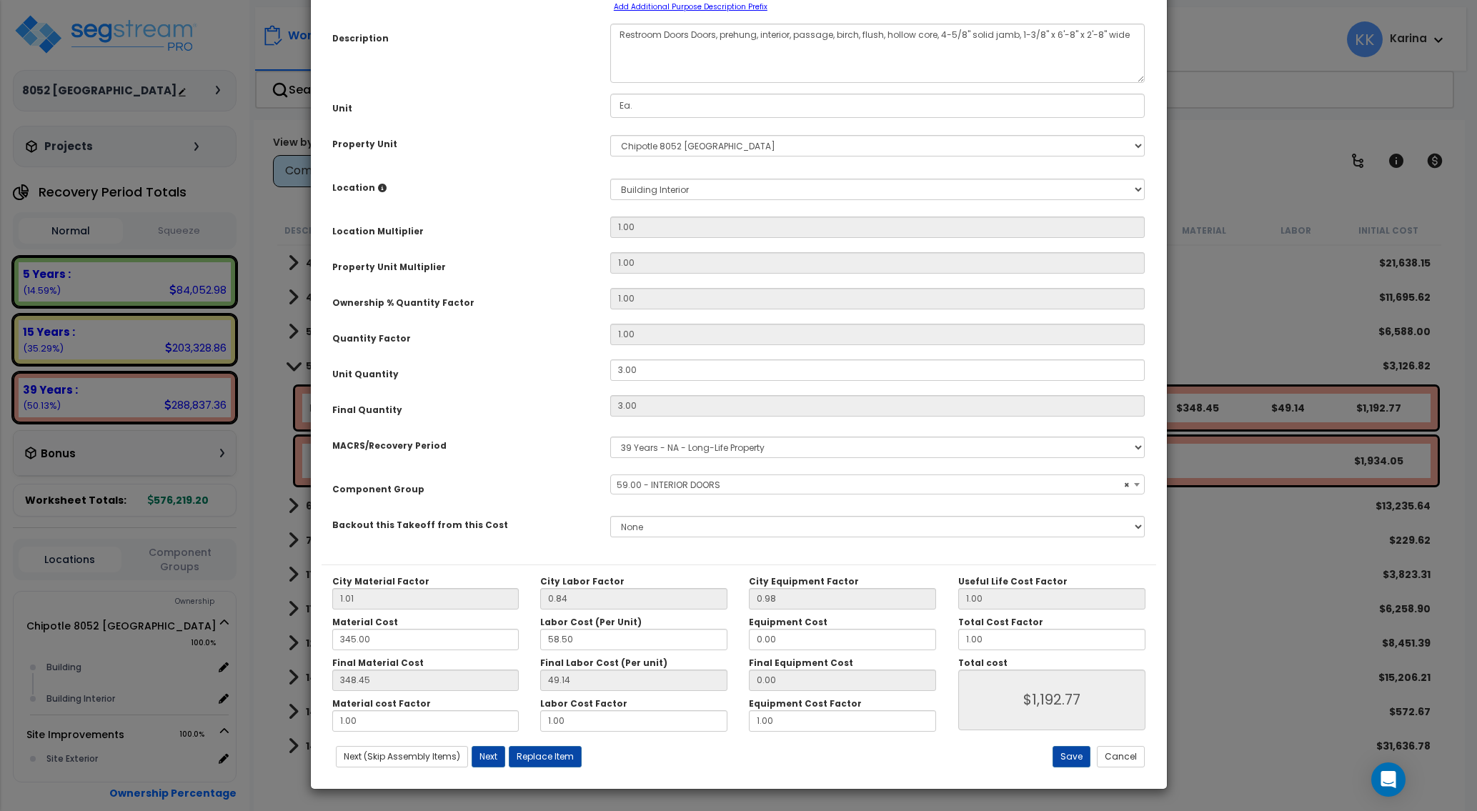
select select "56882"
click at [713, 83] on textarea "Restroom Doors Doors, prehung, interior, passage, birch, flush, hollow core, 4-…" at bounding box center [877, 53] width 535 height 59
type textarea "Restroom Doors, prehung, interior, passage, birch, flush, hollow core, 4-5/8" s…"
drag, startPoint x: 639, startPoint y: 481, endPoint x: 579, endPoint y: 478, distance: 60.8
click at [610, 381] on input "3.00" at bounding box center [877, 369] width 535 height 21
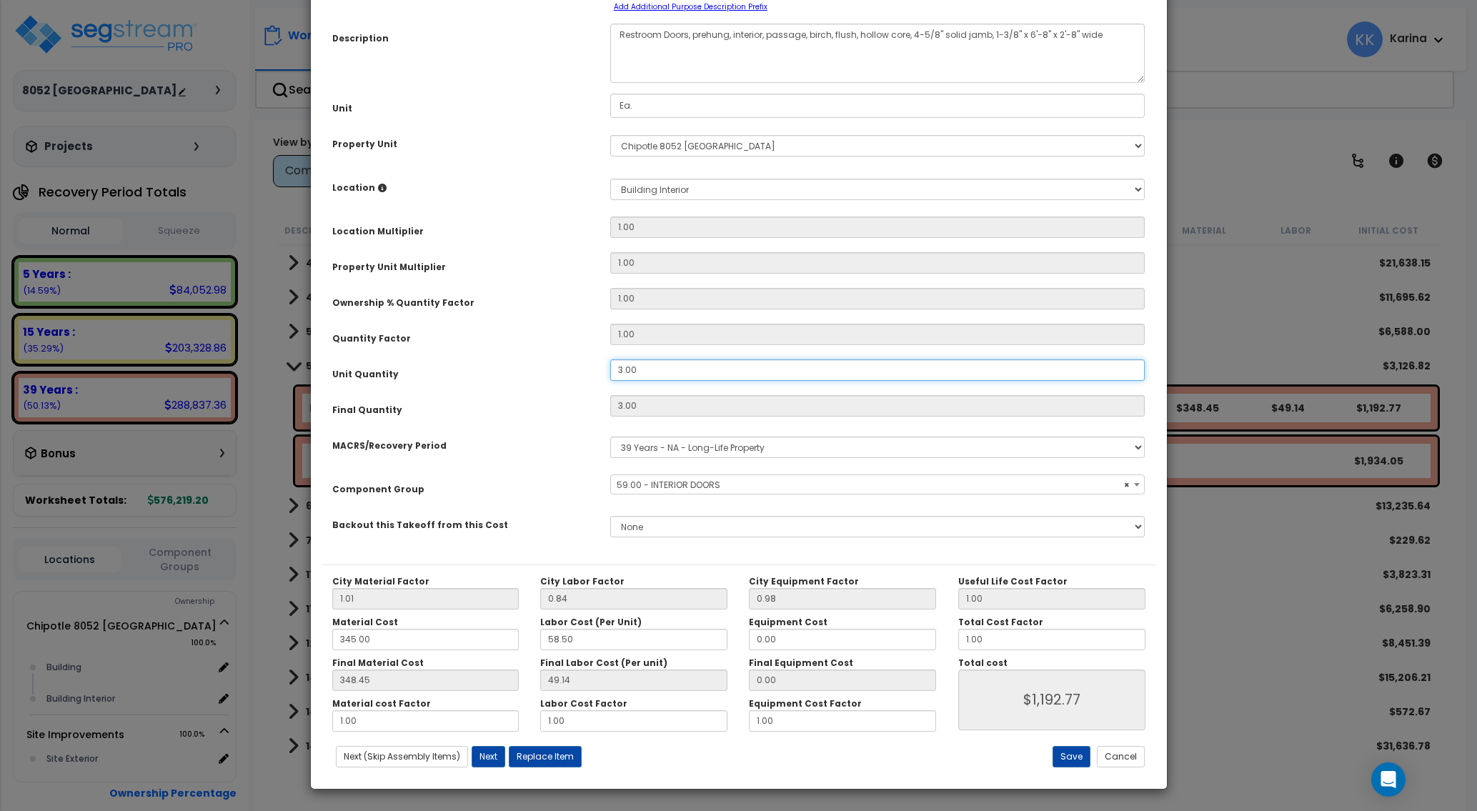
type input "2"
type input "3"
type input "$1,192.77"
type input "2"
type input "$795.18"
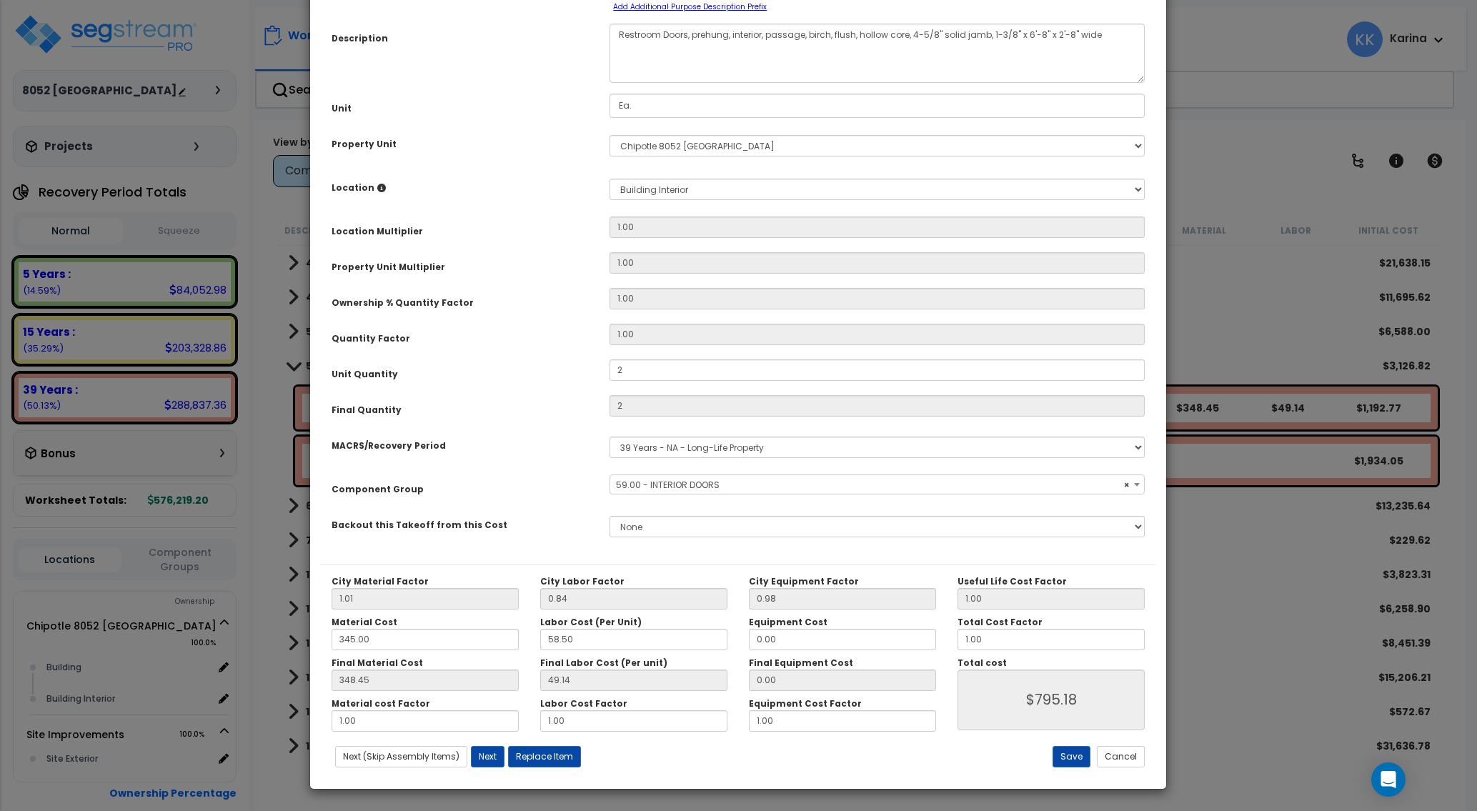
click at [579, 456] on div "MACRS/Recovery Period" at bounding box center [460, 443] width 278 height 25
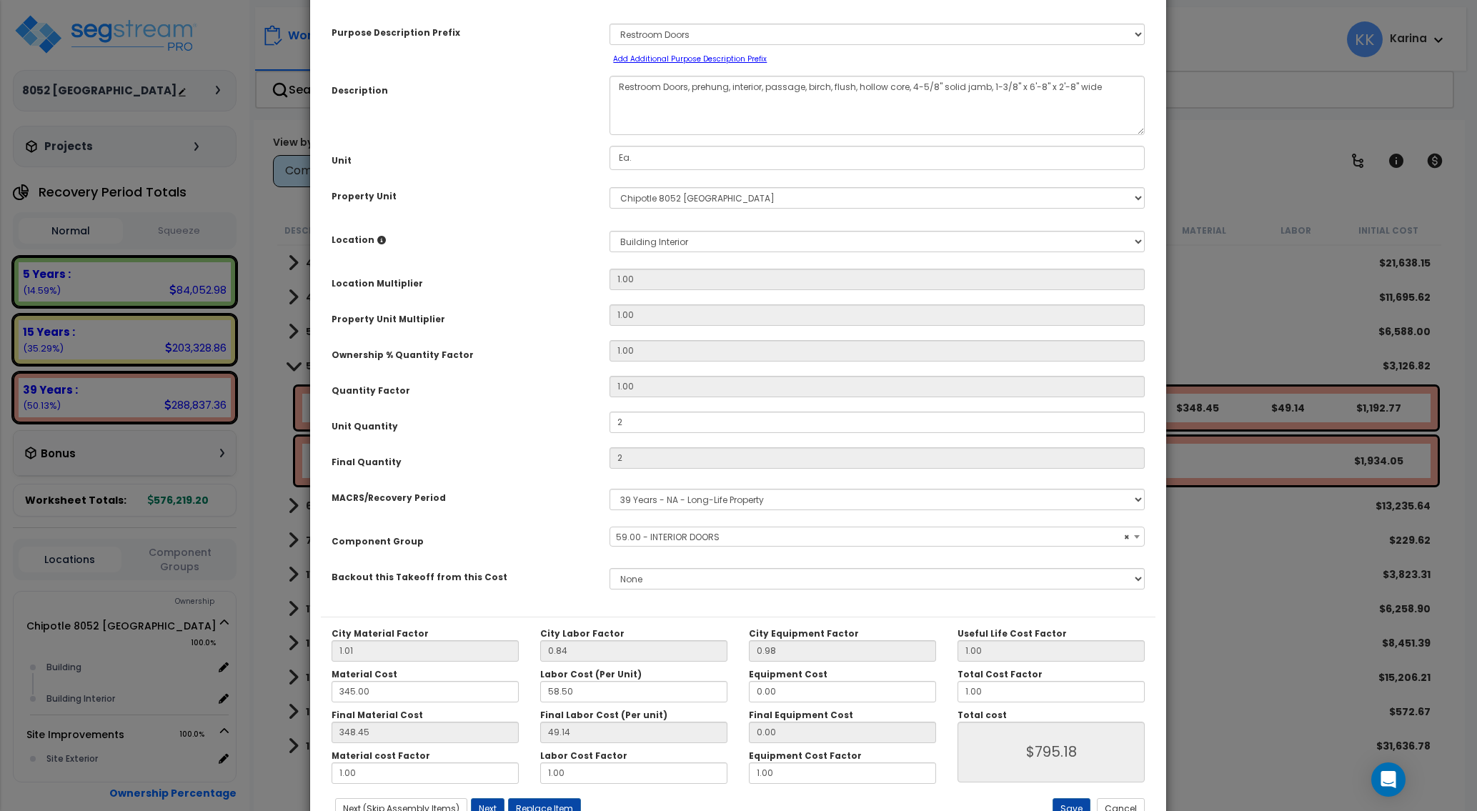
scroll to position [114, 0]
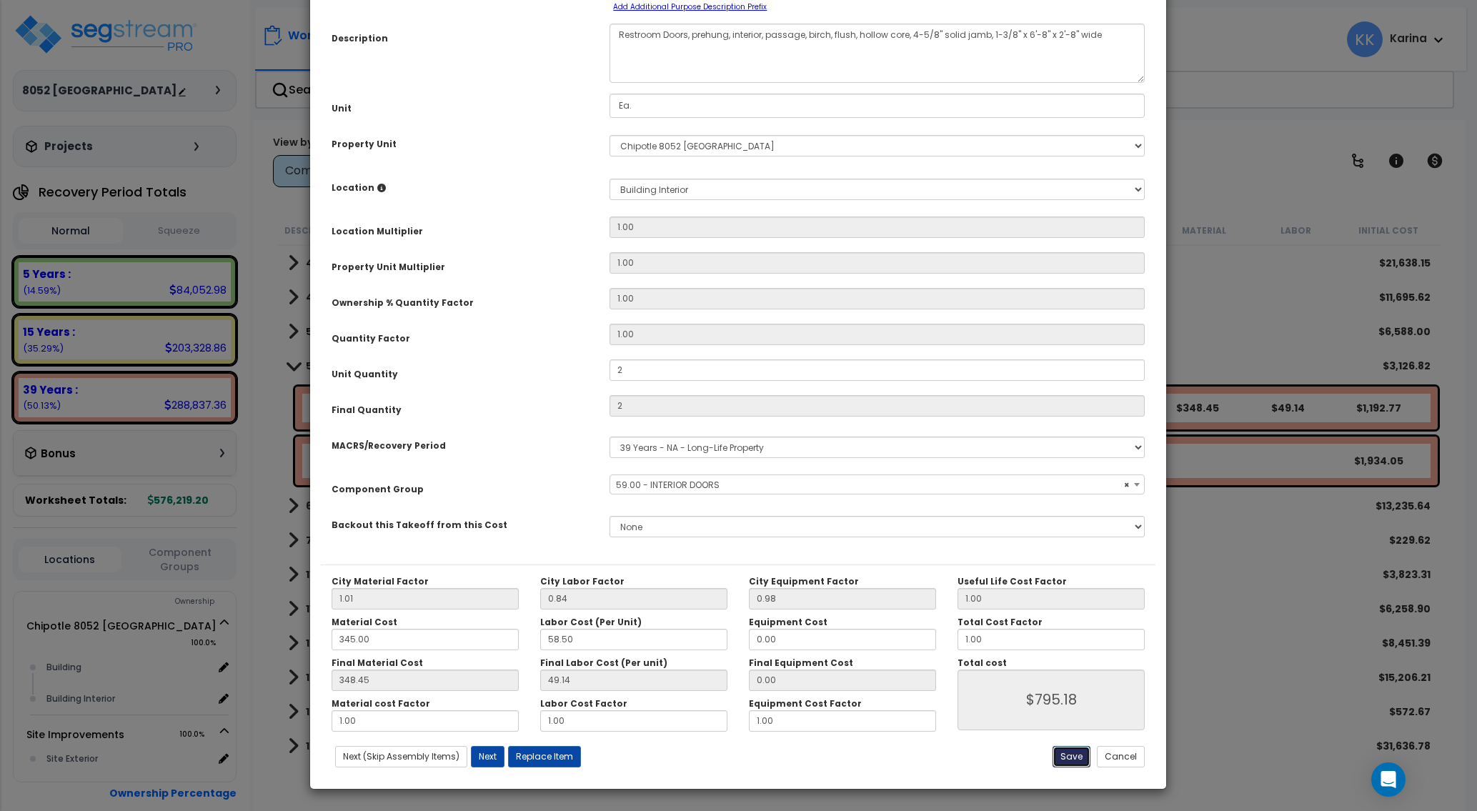
click at [1069, 751] on button "Save" at bounding box center [1071, 756] width 38 height 21
type input "2.00"
type input "795.18"
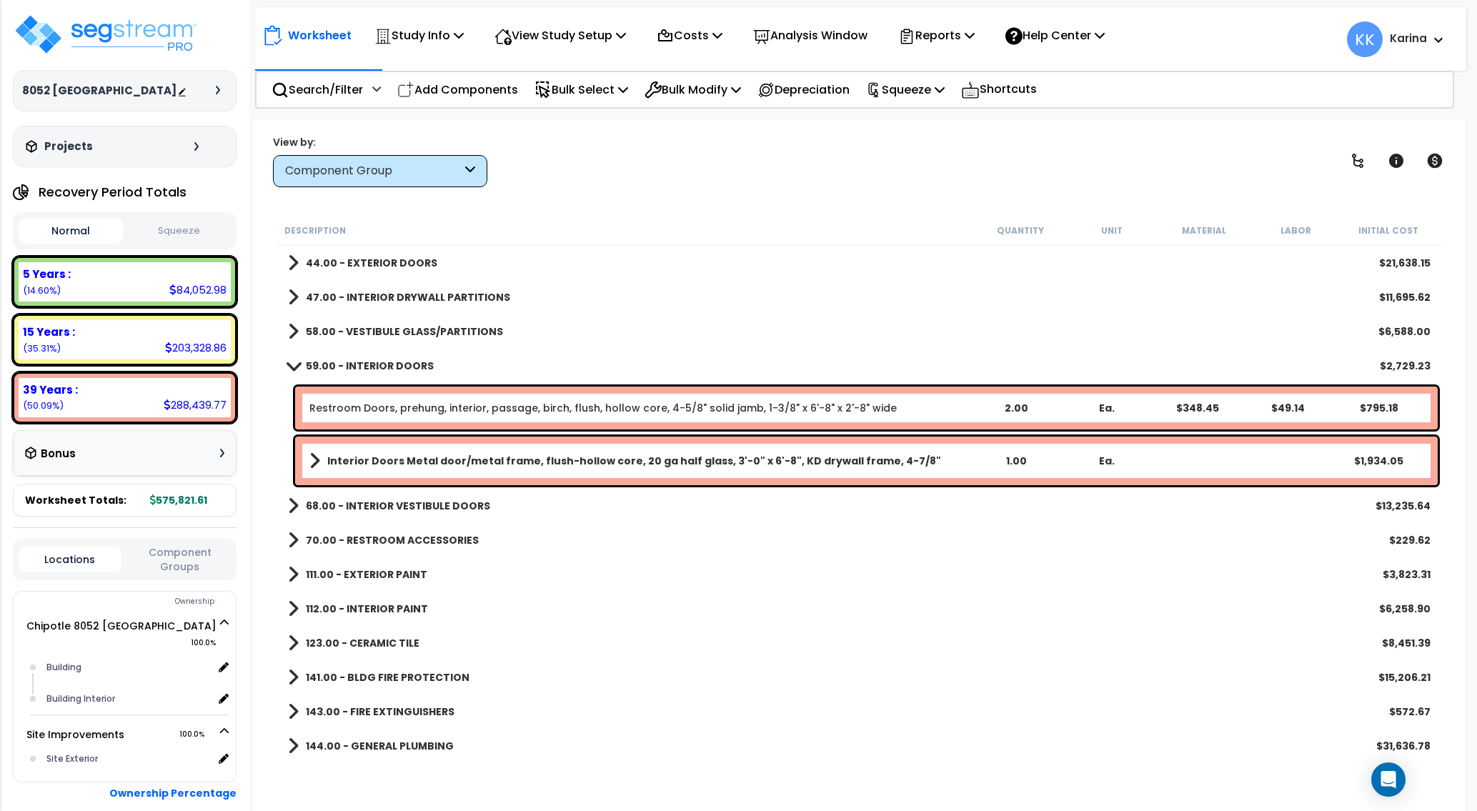
click at [640, 755] on div "144.00 - GENERAL PLUMBING $31,636.78" at bounding box center [859, 746] width 1157 height 34
click at [509, 459] on b "Interior Doors Metal door/metal frame, flush-hollow core, 20 ga half glass, 3'-…" at bounding box center [634, 461] width 614 height 14
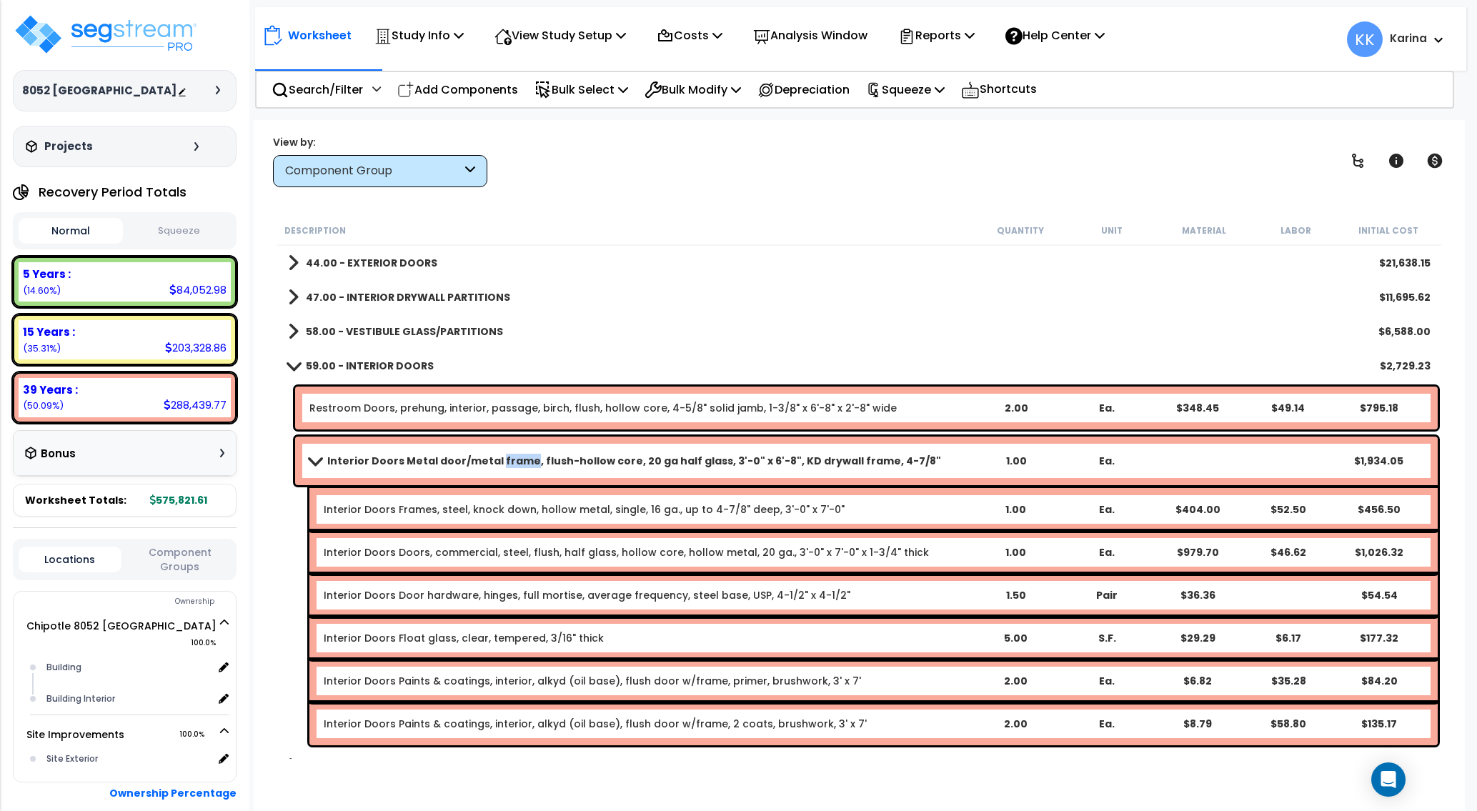
click at [509, 459] on b "Interior Doors Metal door/metal frame, flush-hollow core, 20 ga half glass, 3'-…" at bounding box center [634, 461] width 614 height 14
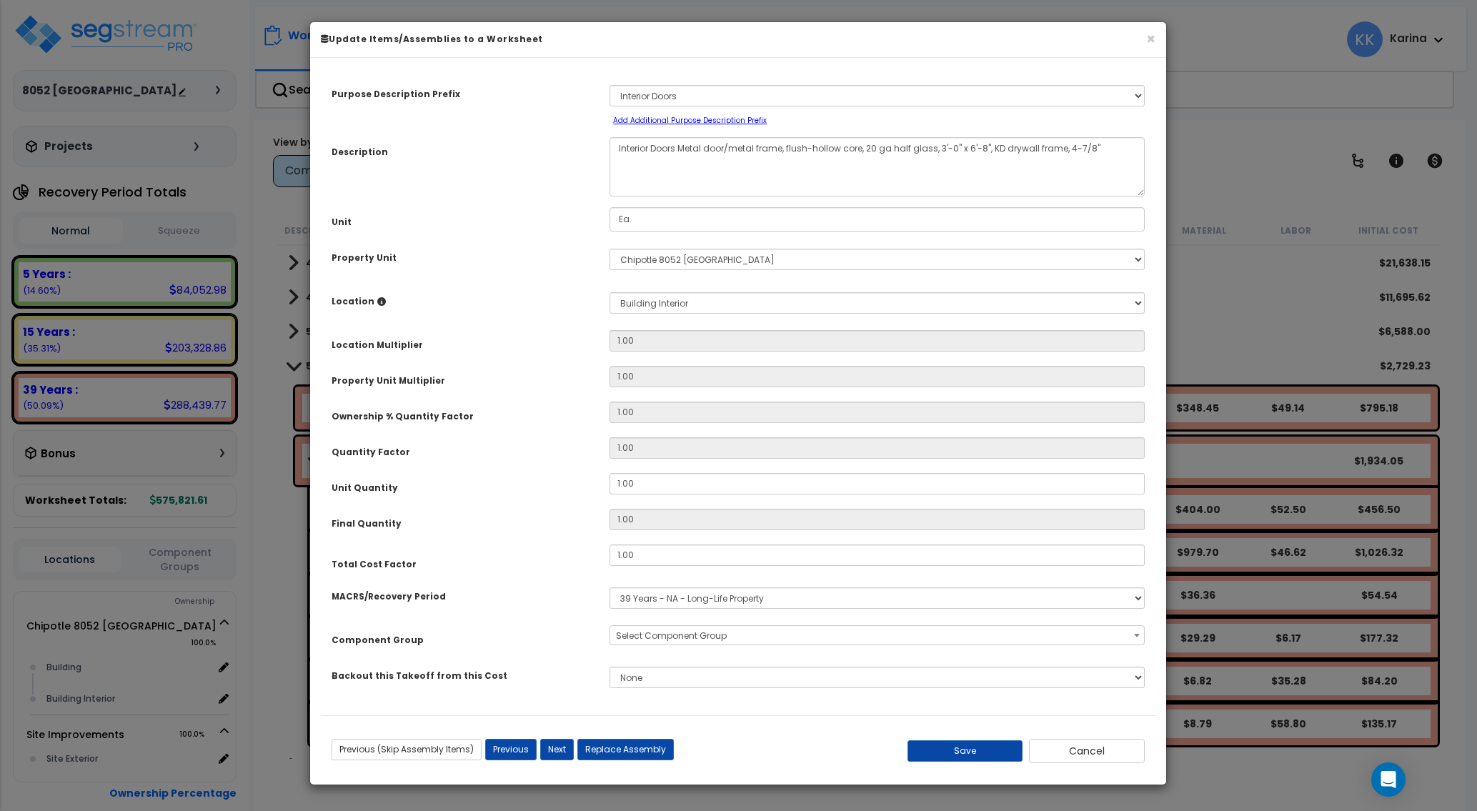
select select "56882"
click at [609, 292] on select "Select Building Building Interior Add New Location" at bounding box center [876, 302] width 535 height 21
select select "Others"
click option "Add New Location" at bounding box center [0, 0] width 0 height 0
type input "1"
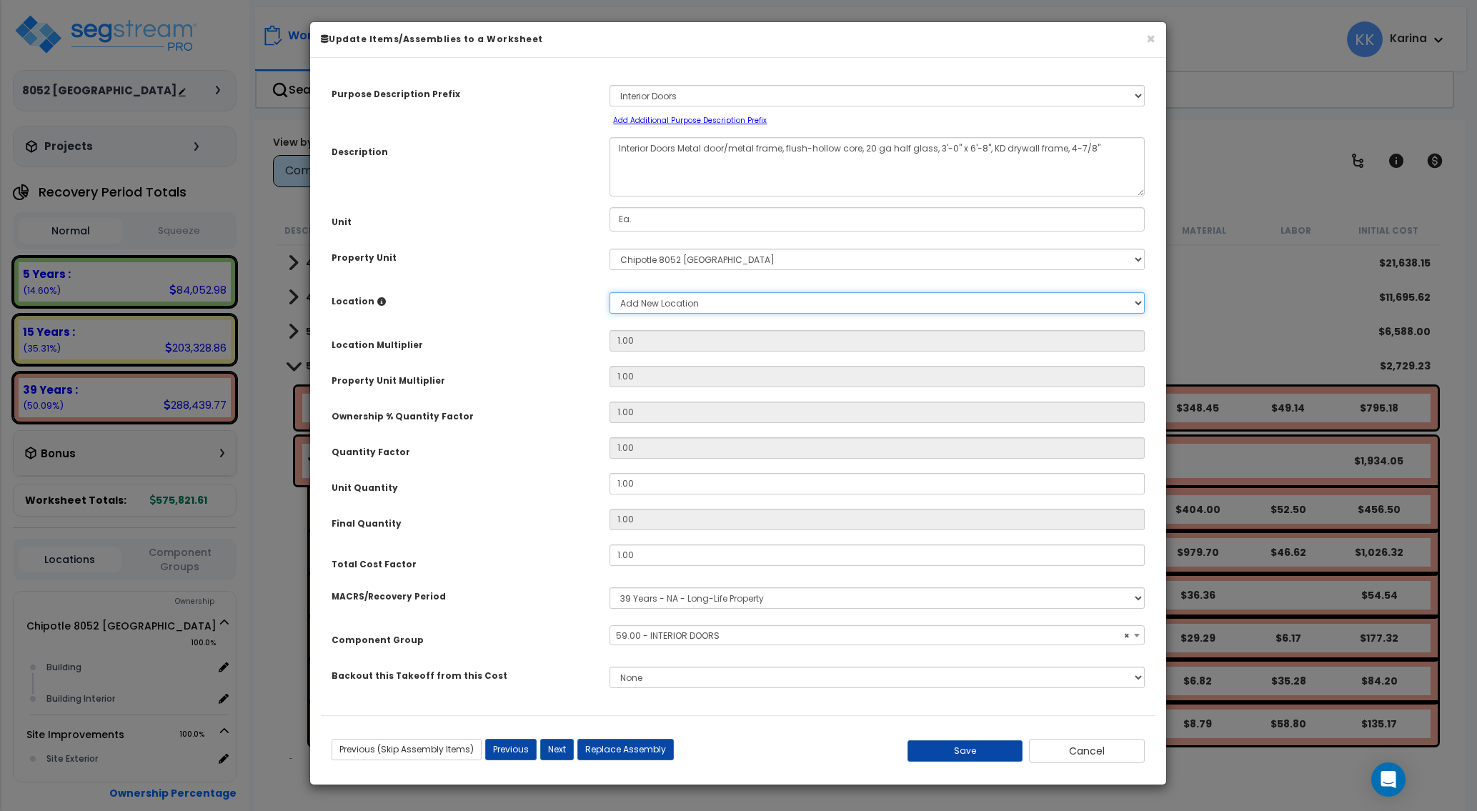
type input "1"
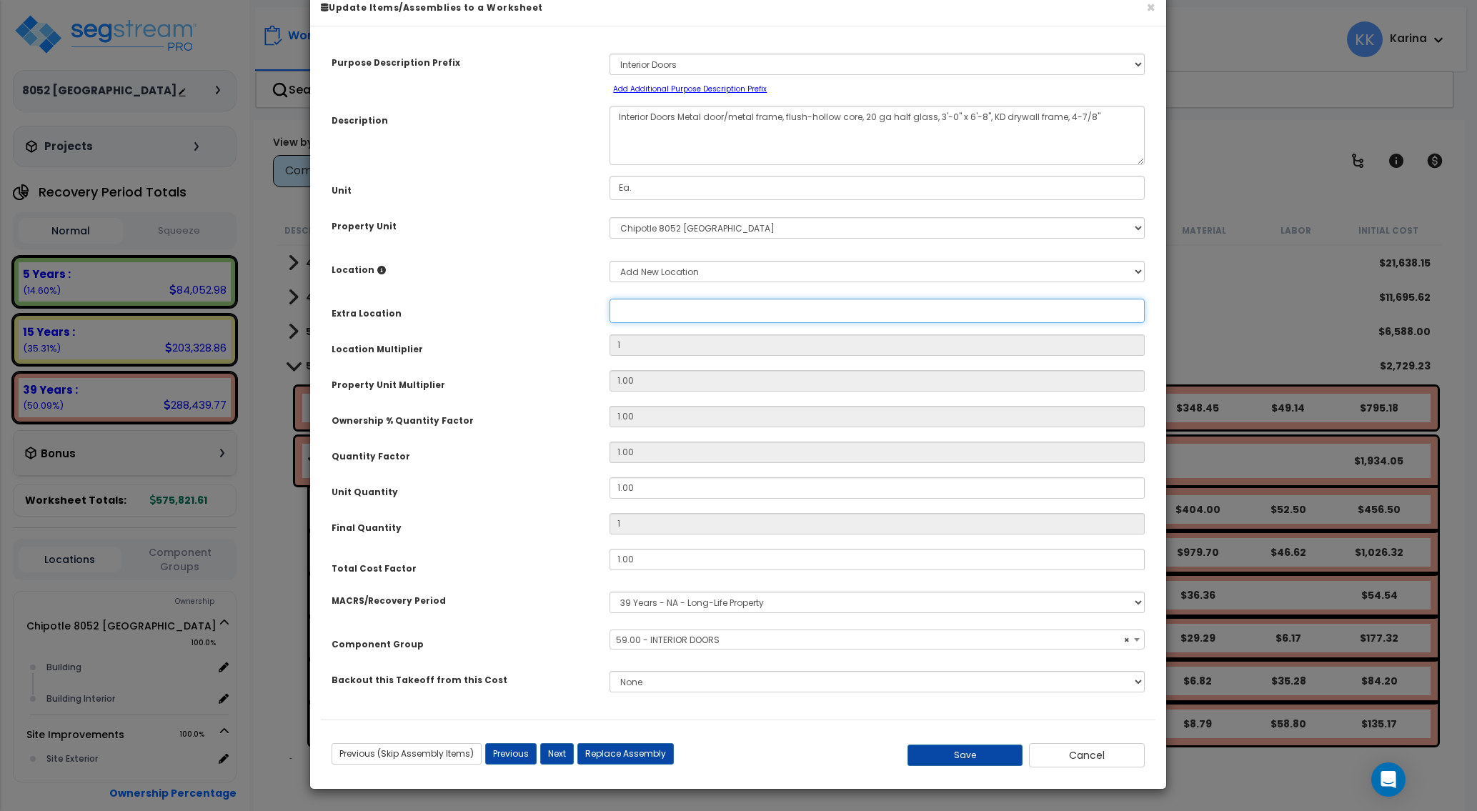
click at [644, 323] on input "Property Unit" at bounding box center [876, 311] width 535 height 24
type input "Office"
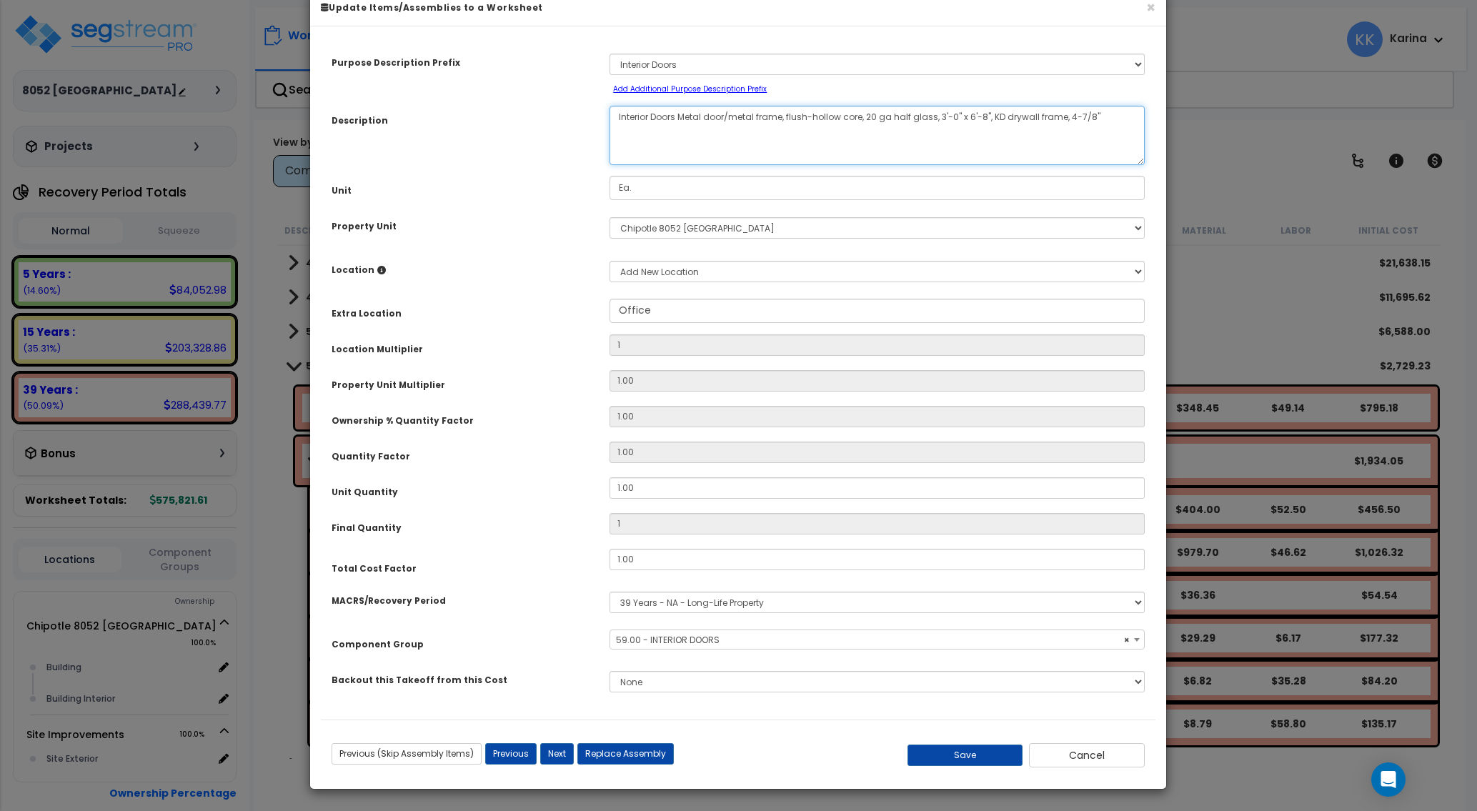
drag, startPoint x: 676, startPoint y: 149, endPoint x: 651, endPoint y: 149, distance: 25.0
click at [651, 149] on textarea "Interior Doors Metal door/metal frame, flush-hollow core, 20 ga half glass, 3'-…" at bounding box center [876, 135] width 535 height 59
type textarea "Interior Metal door/metal frame, flush-hollow core, 20 ga half glass, 3'-0" x 6…"
click at [949, 749] on button "Save" at bounding box center [965, 754] width 116 height 21
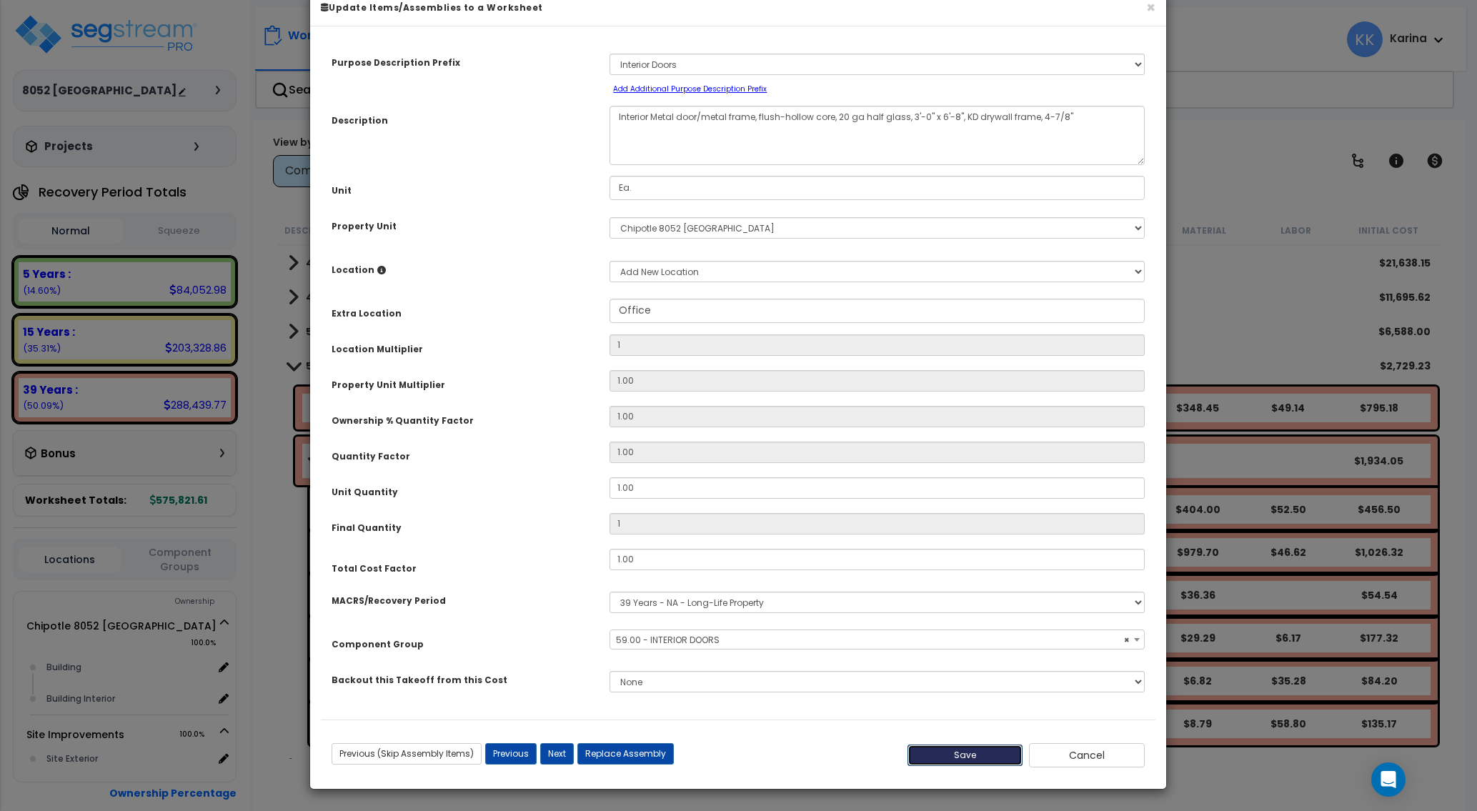
type input "1.00"
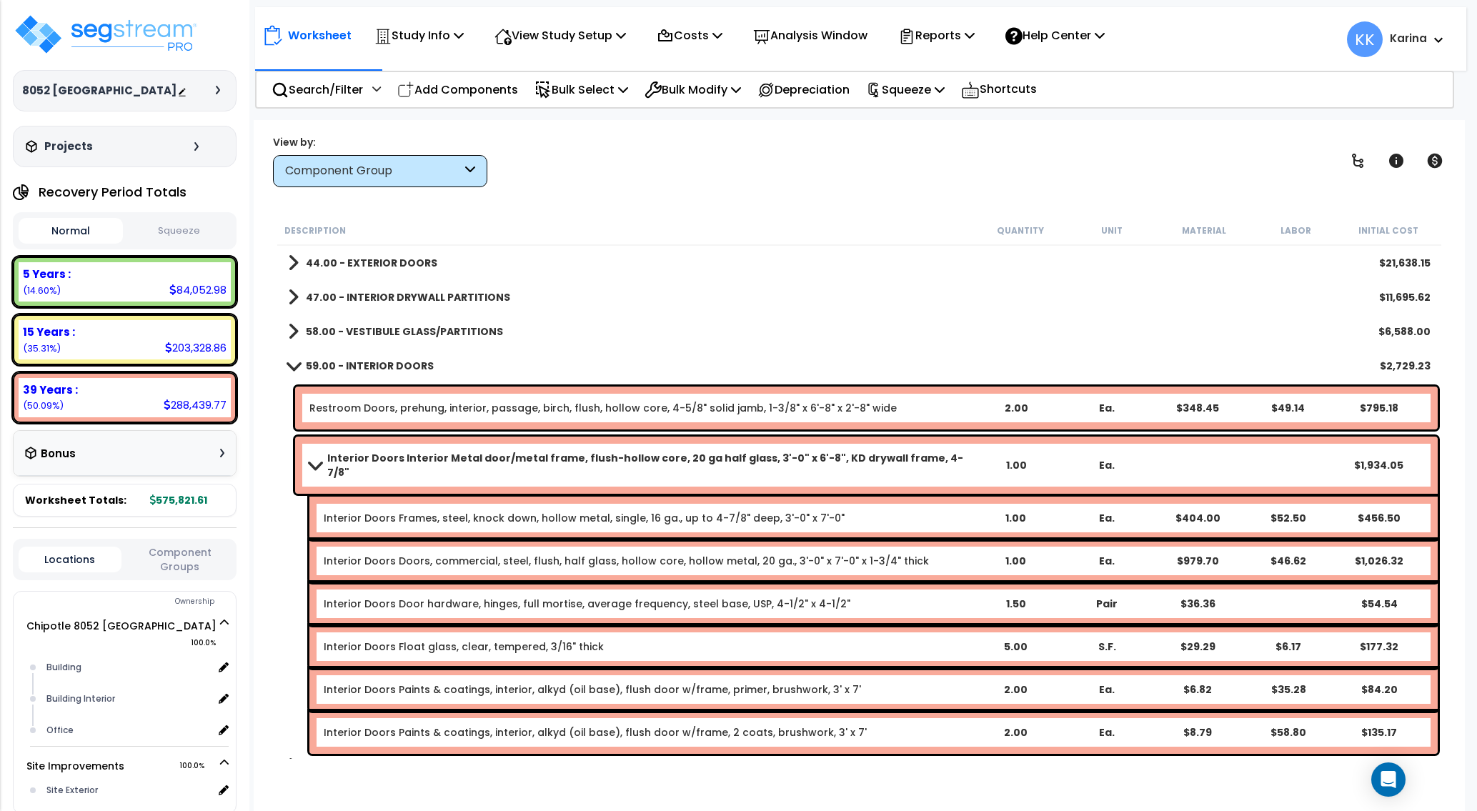
click at [311, 460] on span at bounding box center [315, 464] width 20 height 11
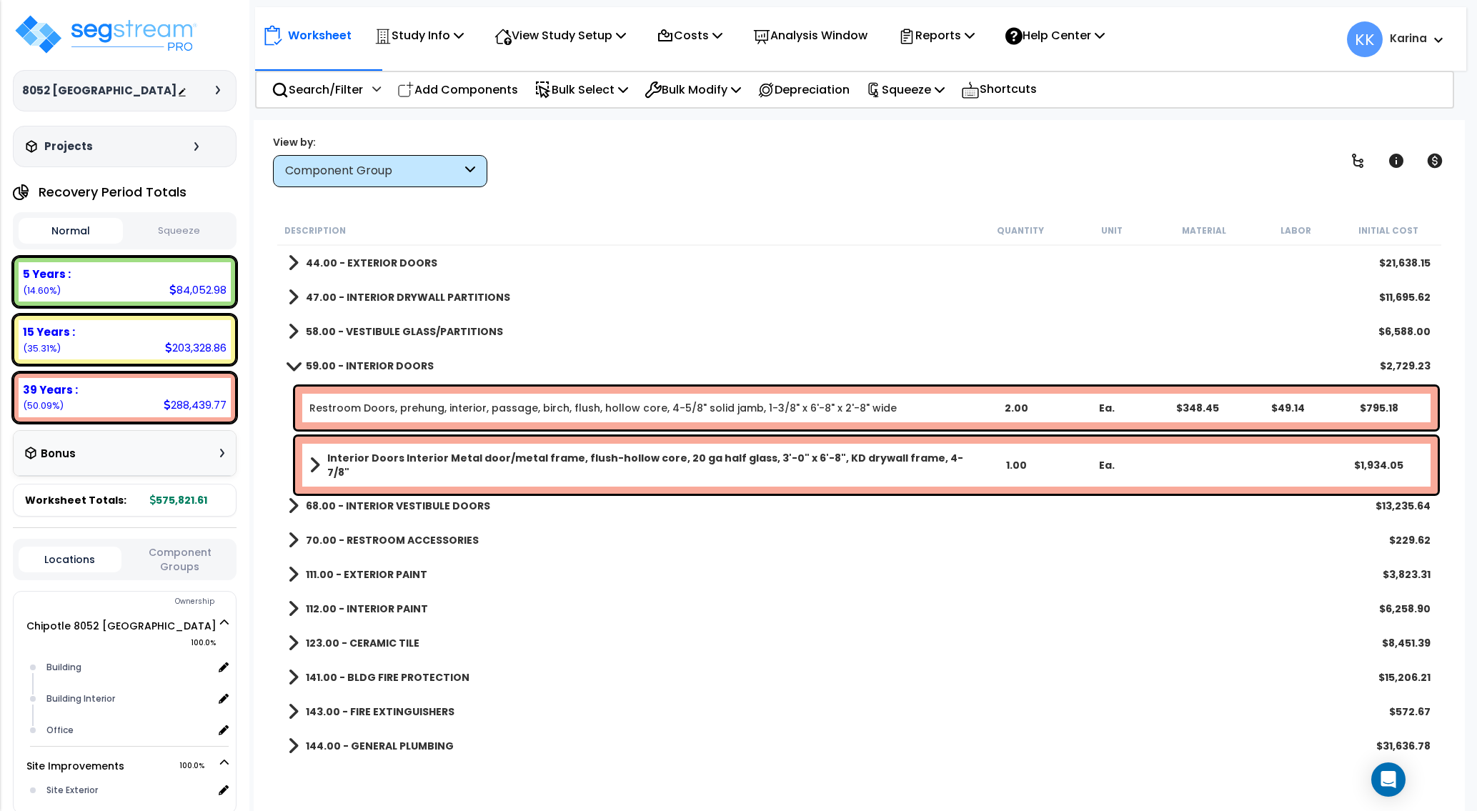
click at [295, 366] on span at bounding box center [294, 365] width 20 height 11
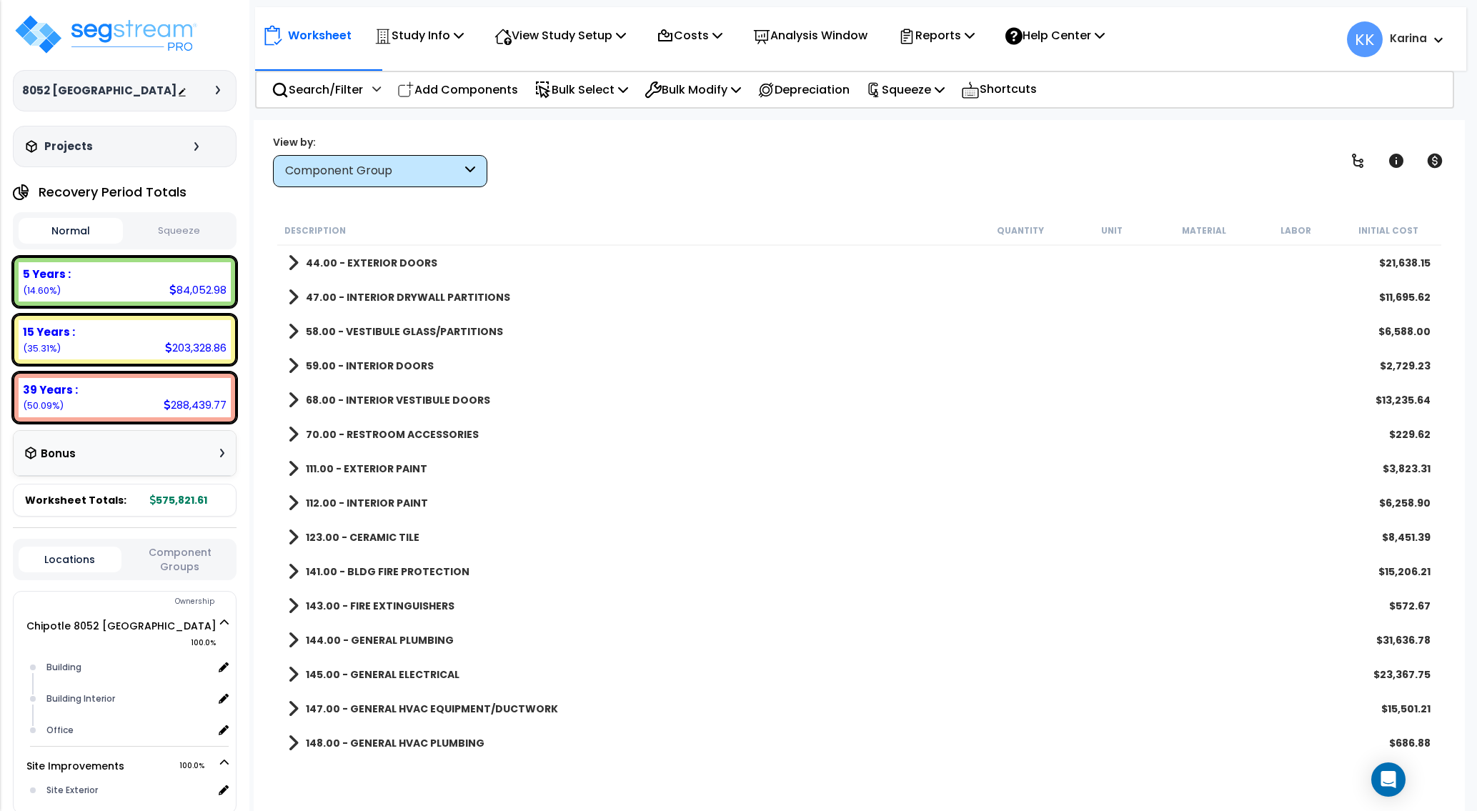
click at [294, 399] on span at bounding box center [293, 400] width 11 height 20
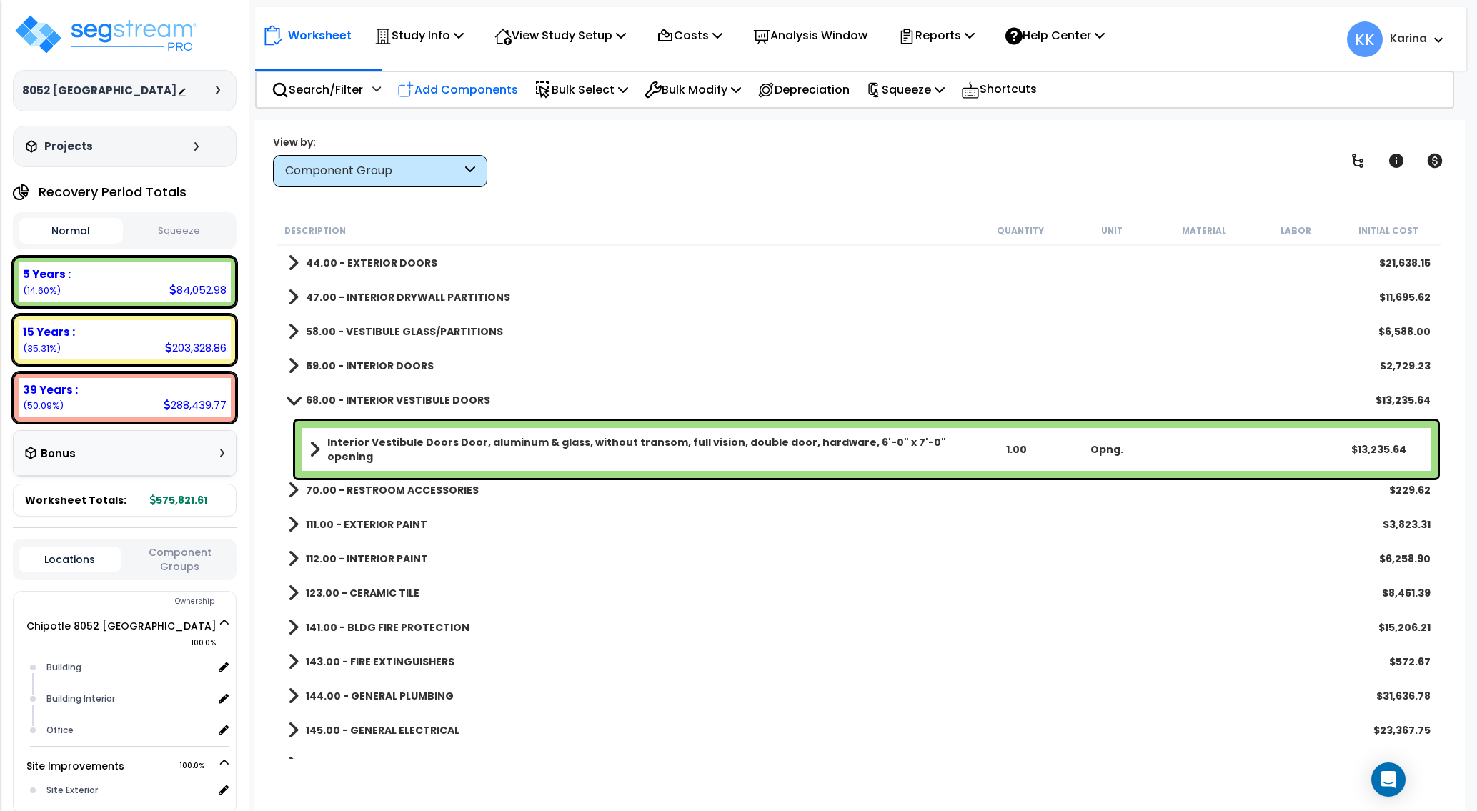
click at [494, 85] on p "Add Components" at bounding box center [457, 89] width 121 height 19
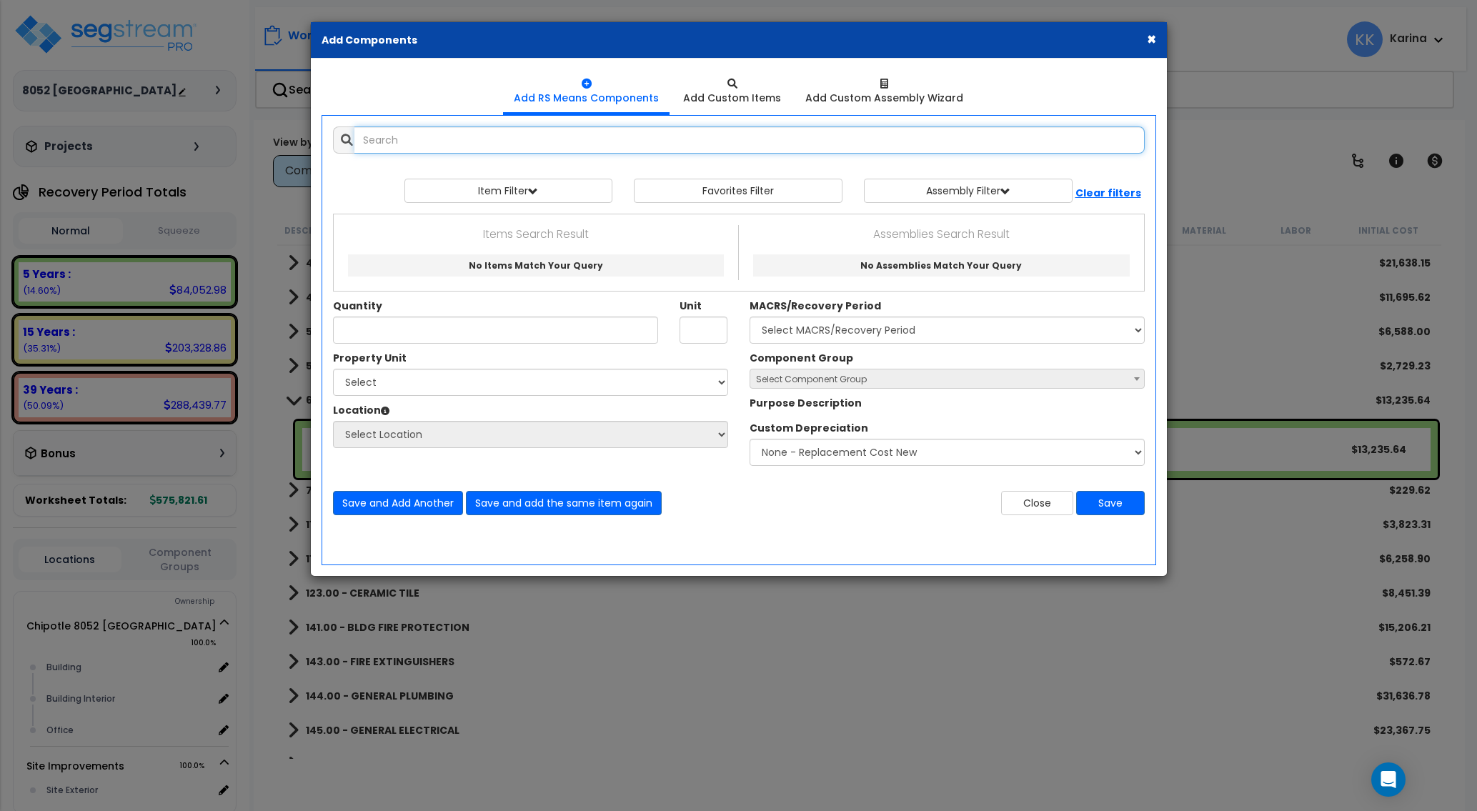
select select
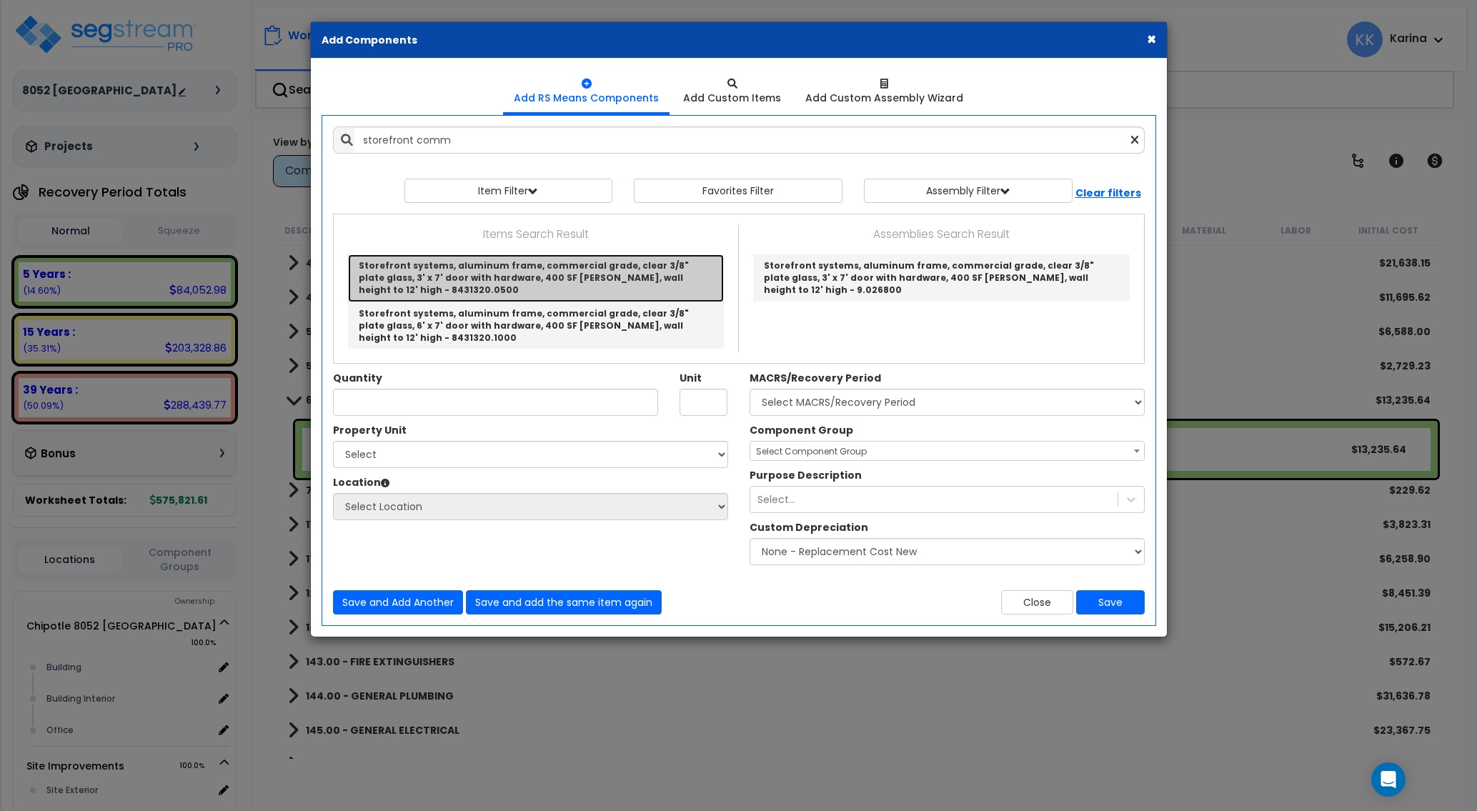
click at [471, 275] on link "Storefront systems, aluminum frame, commercial grade, clear 3/8" plate glass, 3…" at bounding box center [536, 277] width 376 height 47
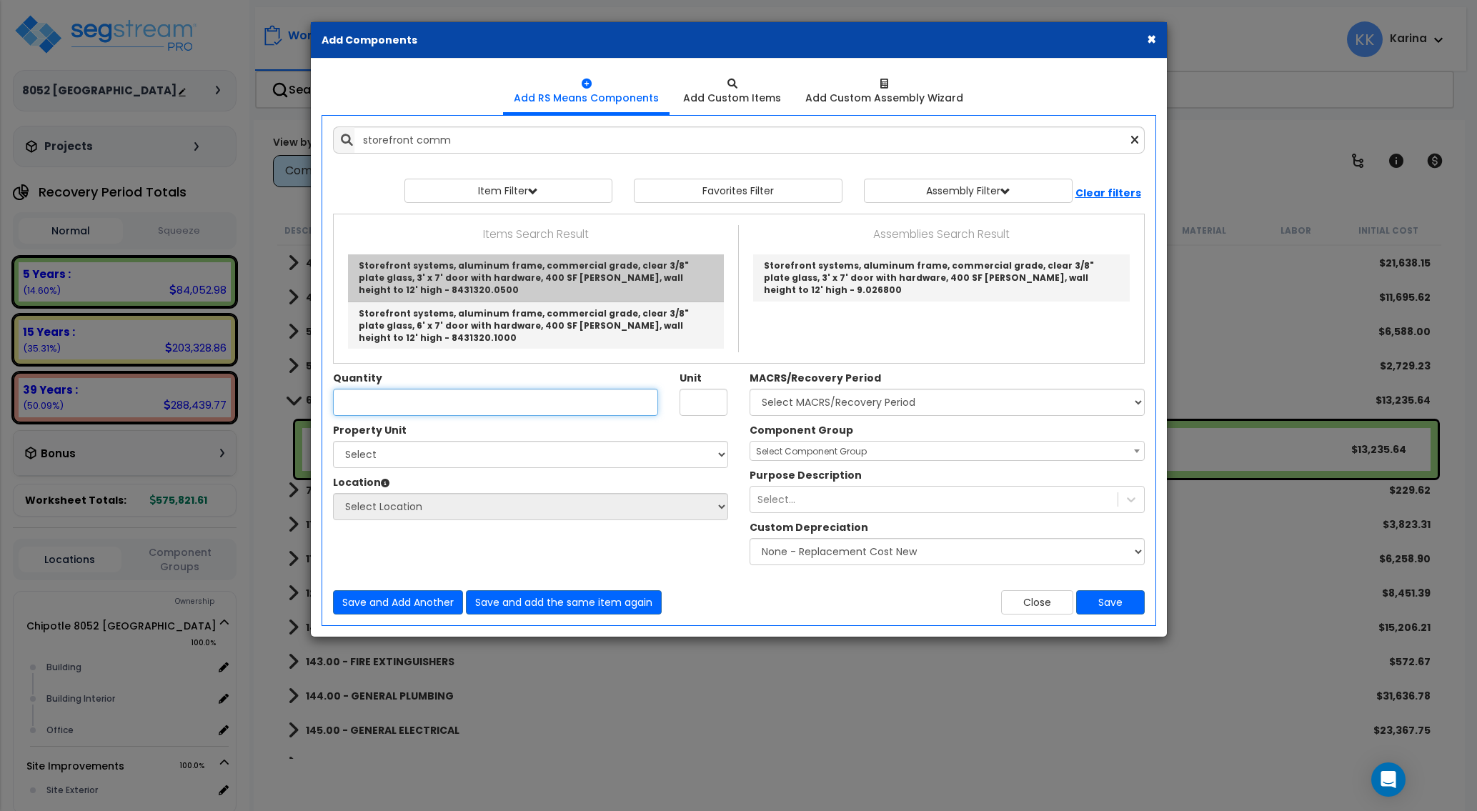
type input "Storefront systems, aluminum frame, commercial grade, clear 3/8" plate glass, 3…"
type input "S.F."
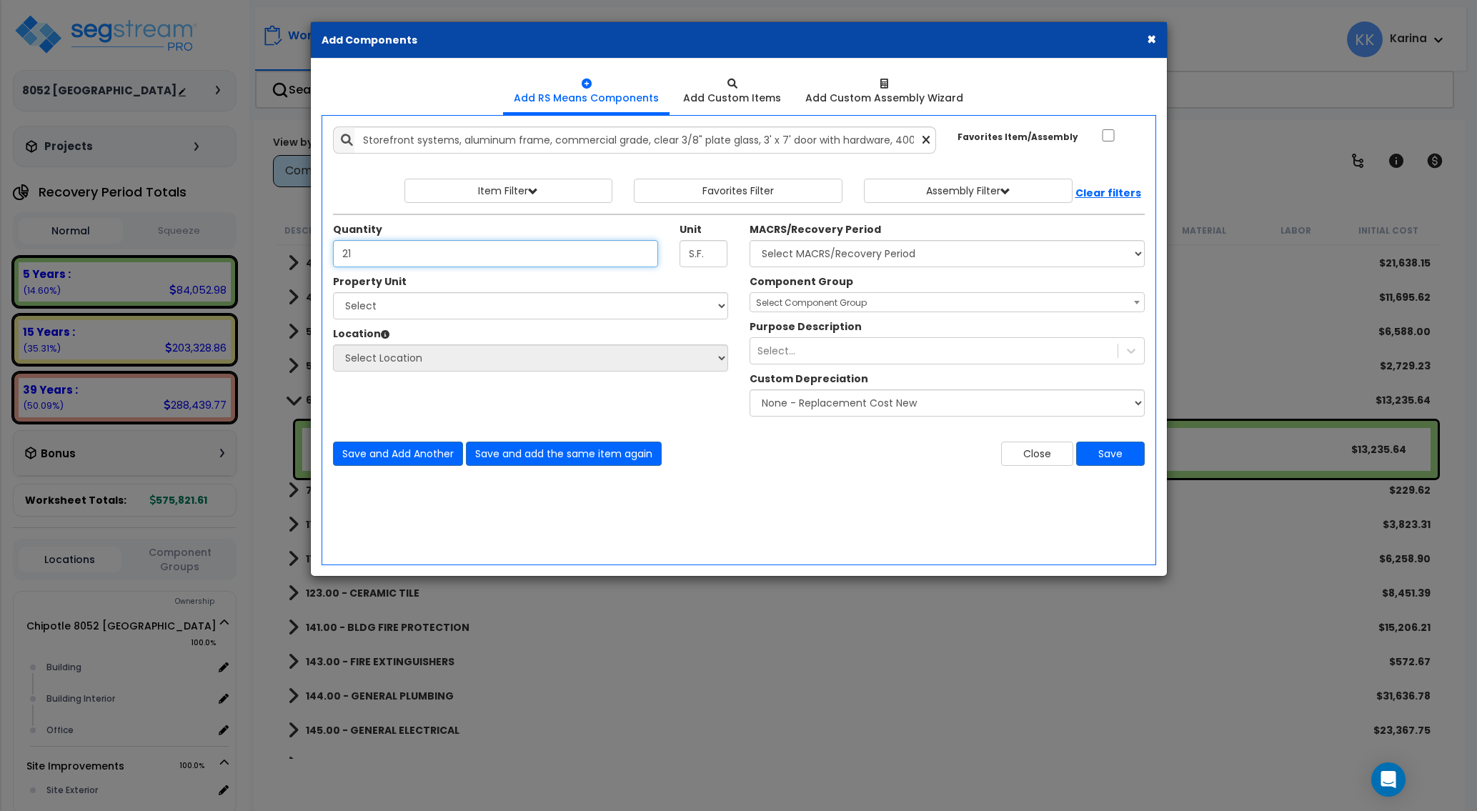
type input "21"
click at [333, 292] on select "Select Chipotle 8052 [GEOGRAPHIC_DATA] Site Improvements" at bounding box center [530, 305] width 395 height 27
select select "176888"
click option "Chipotle 8052 [GEOGRAPHIC_DATA]" at bounding box center [0, 0] width 0 height 0
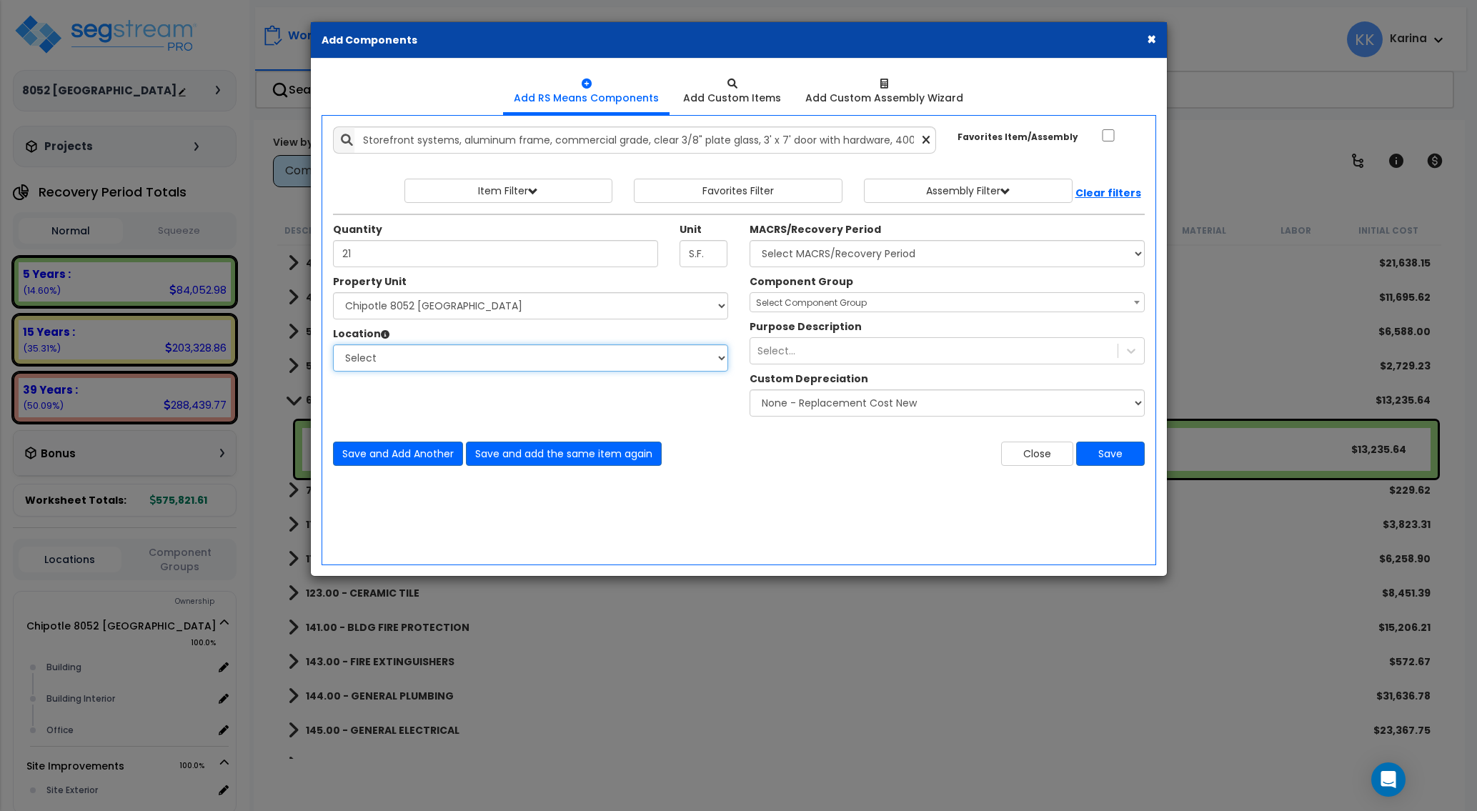
click at [333, 344] on select "Select Building Building Interior Office Add Additional Location" at bounding box center [530, 357] width 395 height 27
select select "461"
click option "Building Interior" at bounding box center [0, 0] width 0 height 0
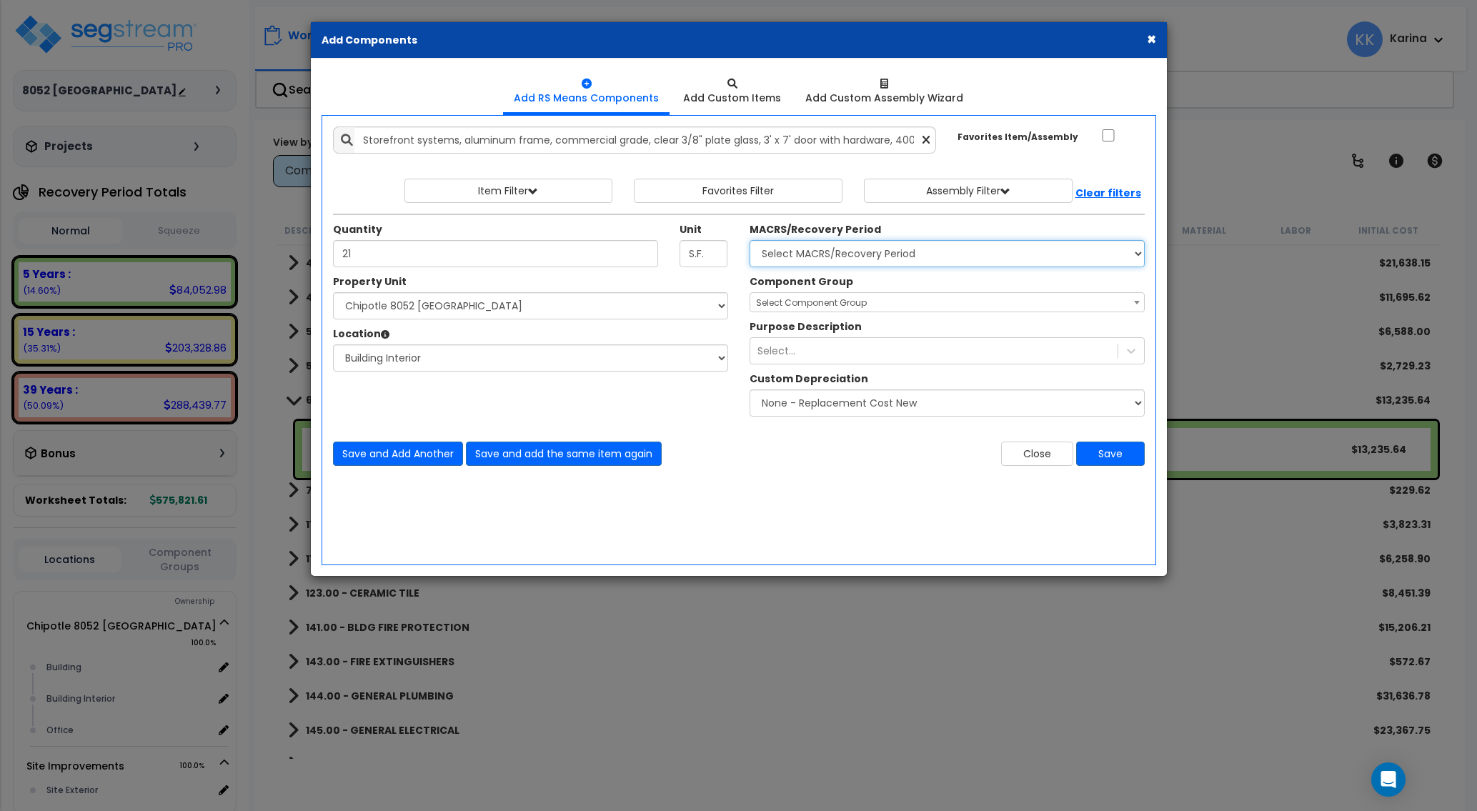
click at [749, 240] on select "Select MACRS/Recovery Period 5 Years - 57.0 - Distributive Trades & Services 5 …" at bounding box center [946, 253] width 395 height 27
select select "3667"
click option "5 Years - 57.0 - Distributive Trades & Services" at bounding box center [0, 0] width 0 height 0
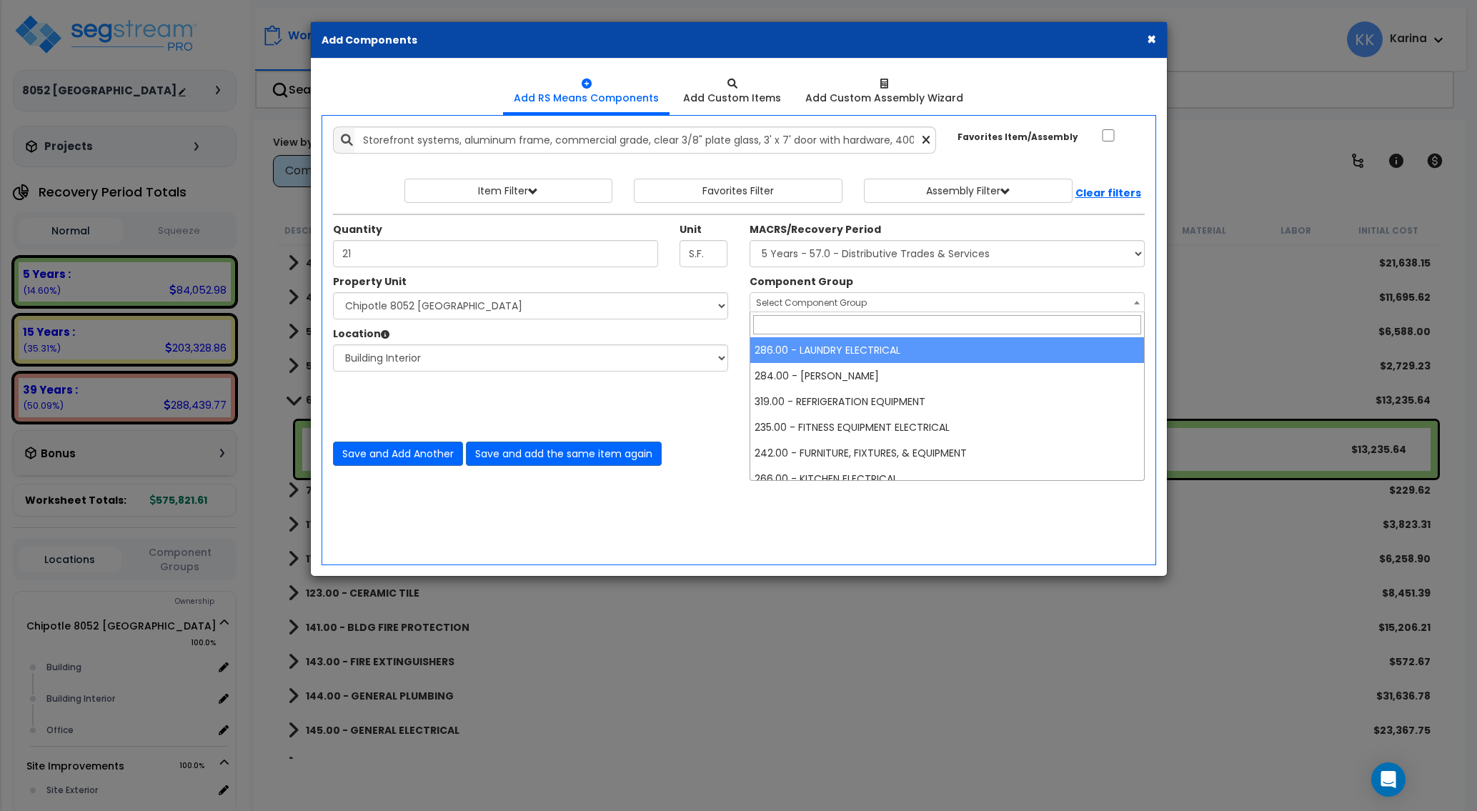
click at [801, 304] on span "Select Component Group" at bounding box center [811, 302] width 111 height 12
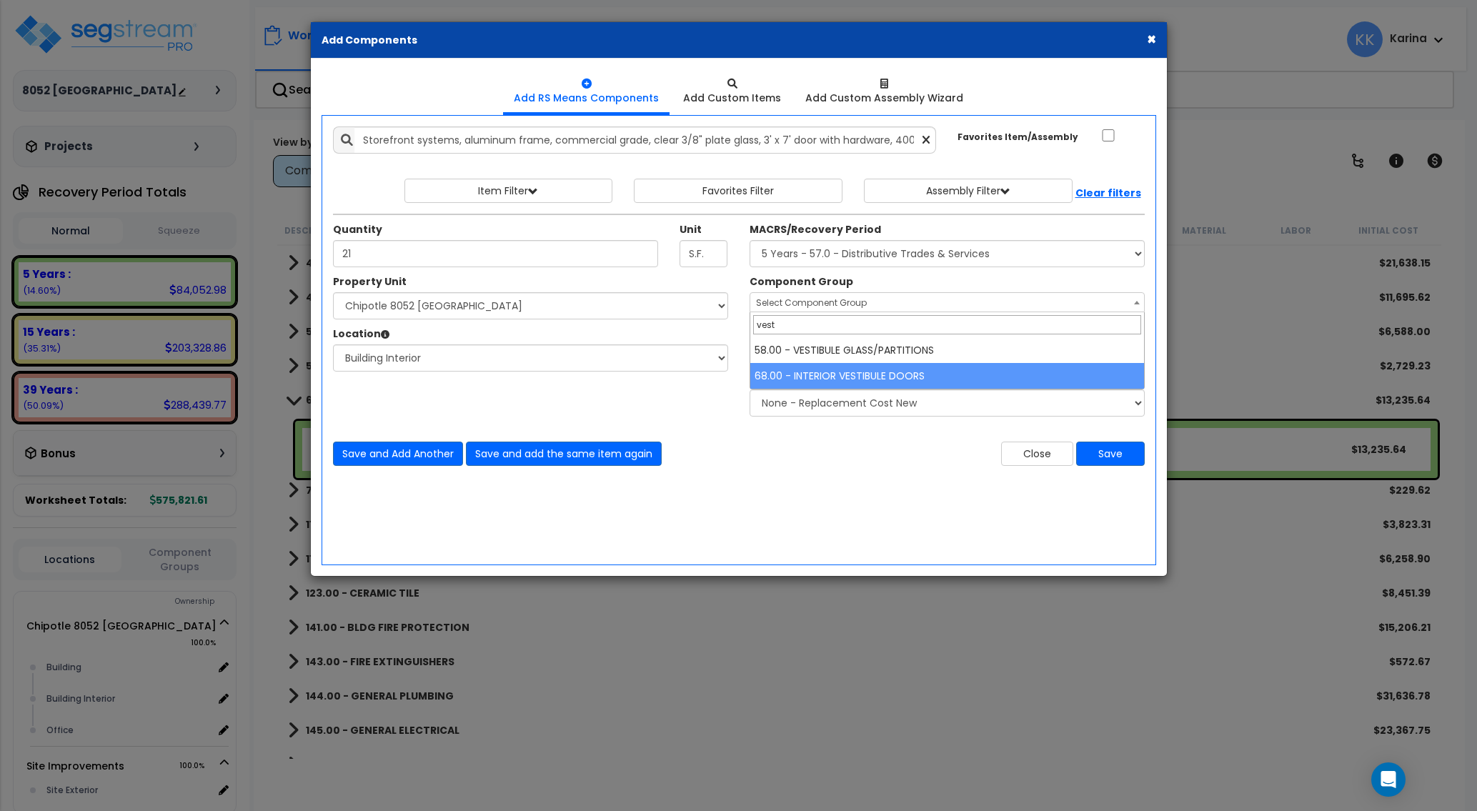
type input "vest"
select select "56889"
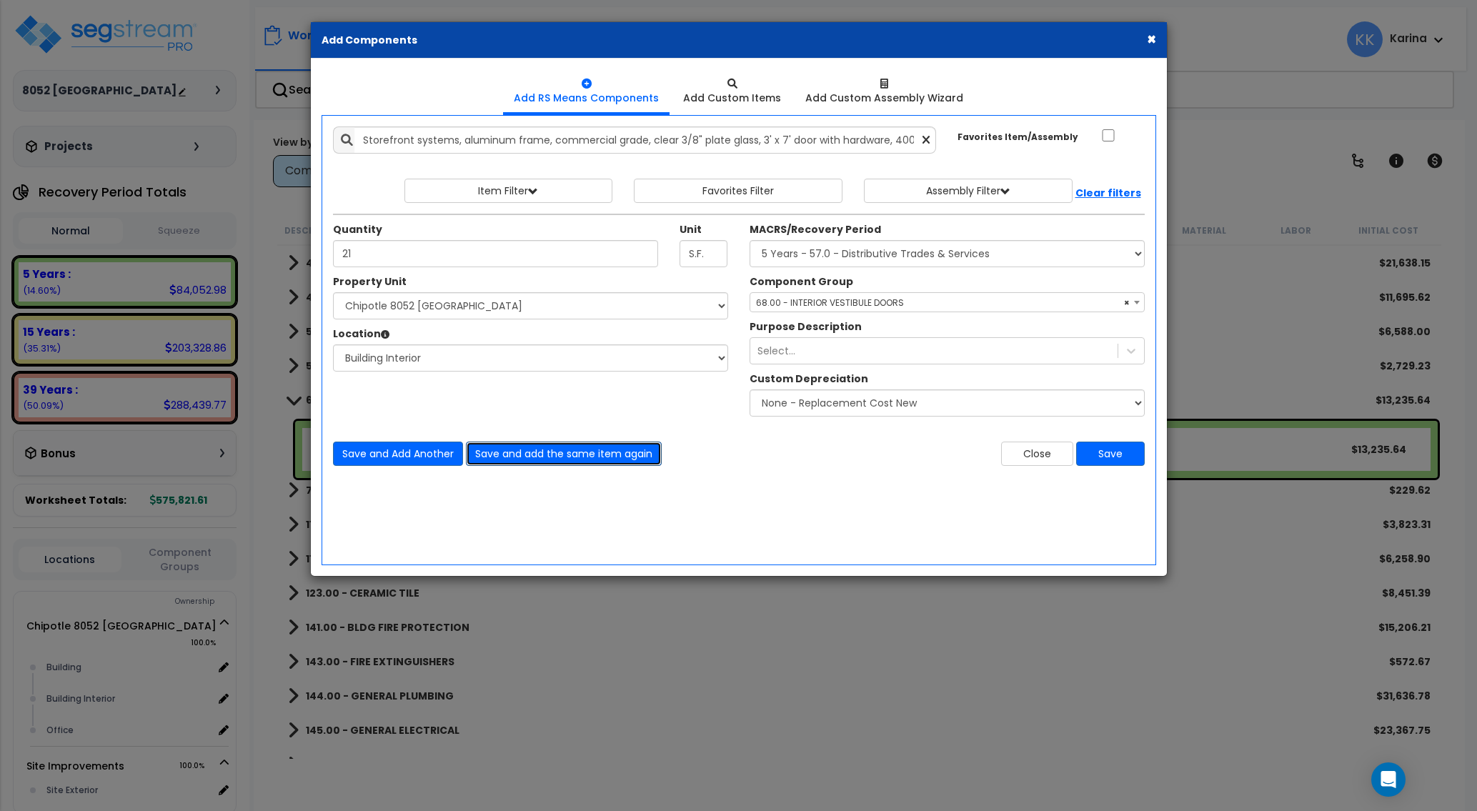
click at [565, 456] on button "Save and add the same item again" at bounding box center [564, 453] width 196 height 24
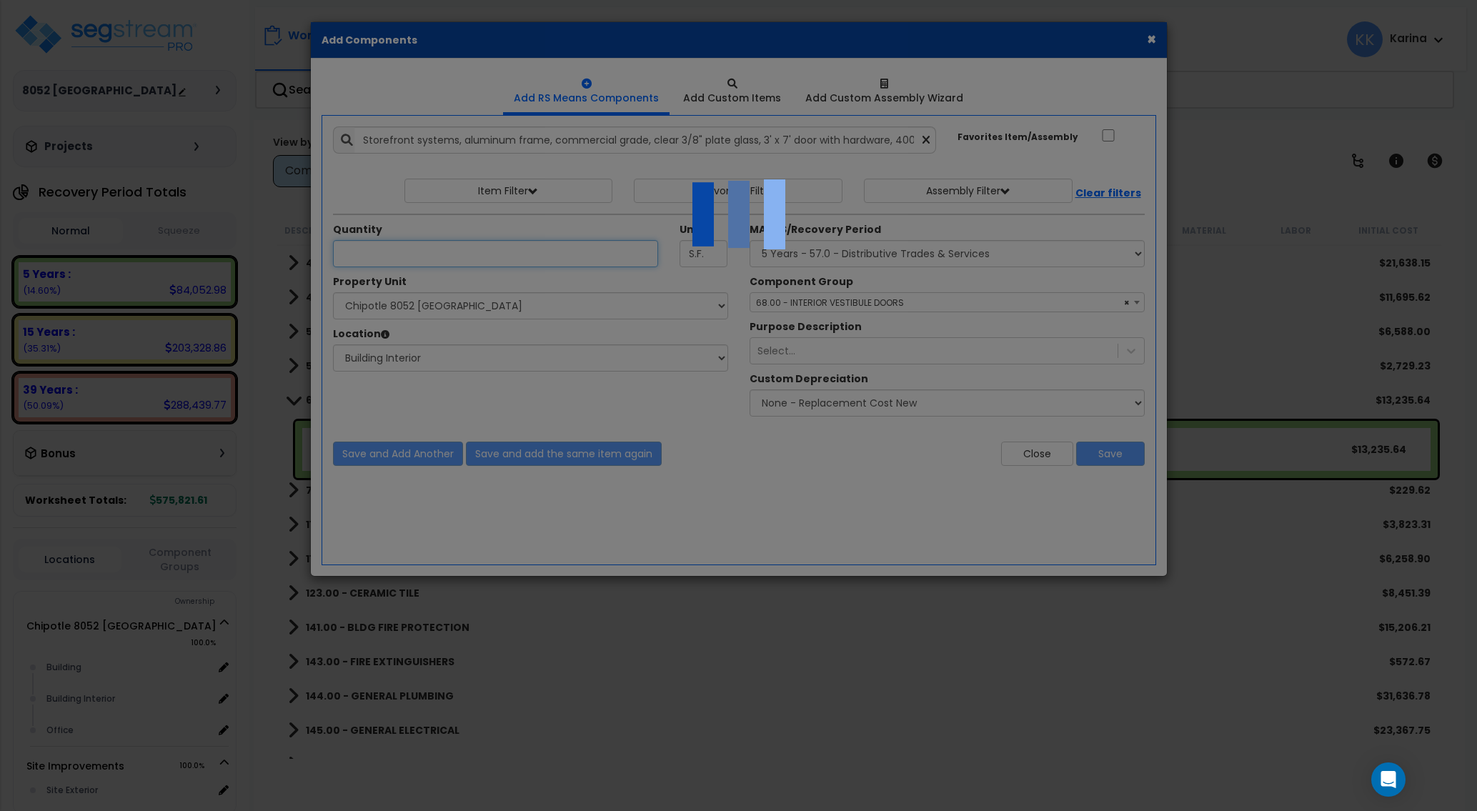
select select
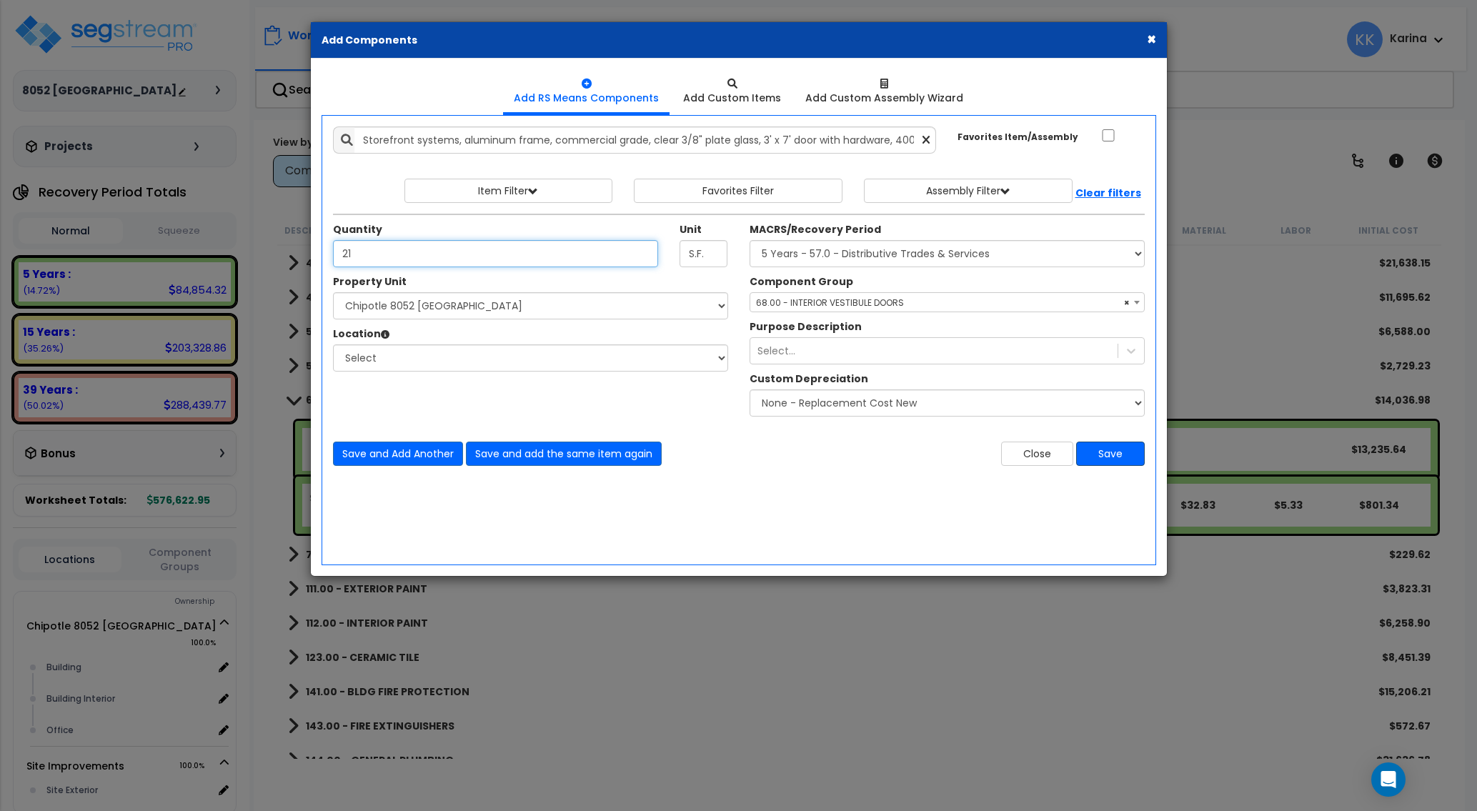
type input "21"
drag, startPoint x: 1116, startPoint y: 454, endPoint x: 1106, endPoint y: 456, distance: 10.4
click at [1116, 454] on button "Save" at bounding box center [1110, 453] width 69 height 24
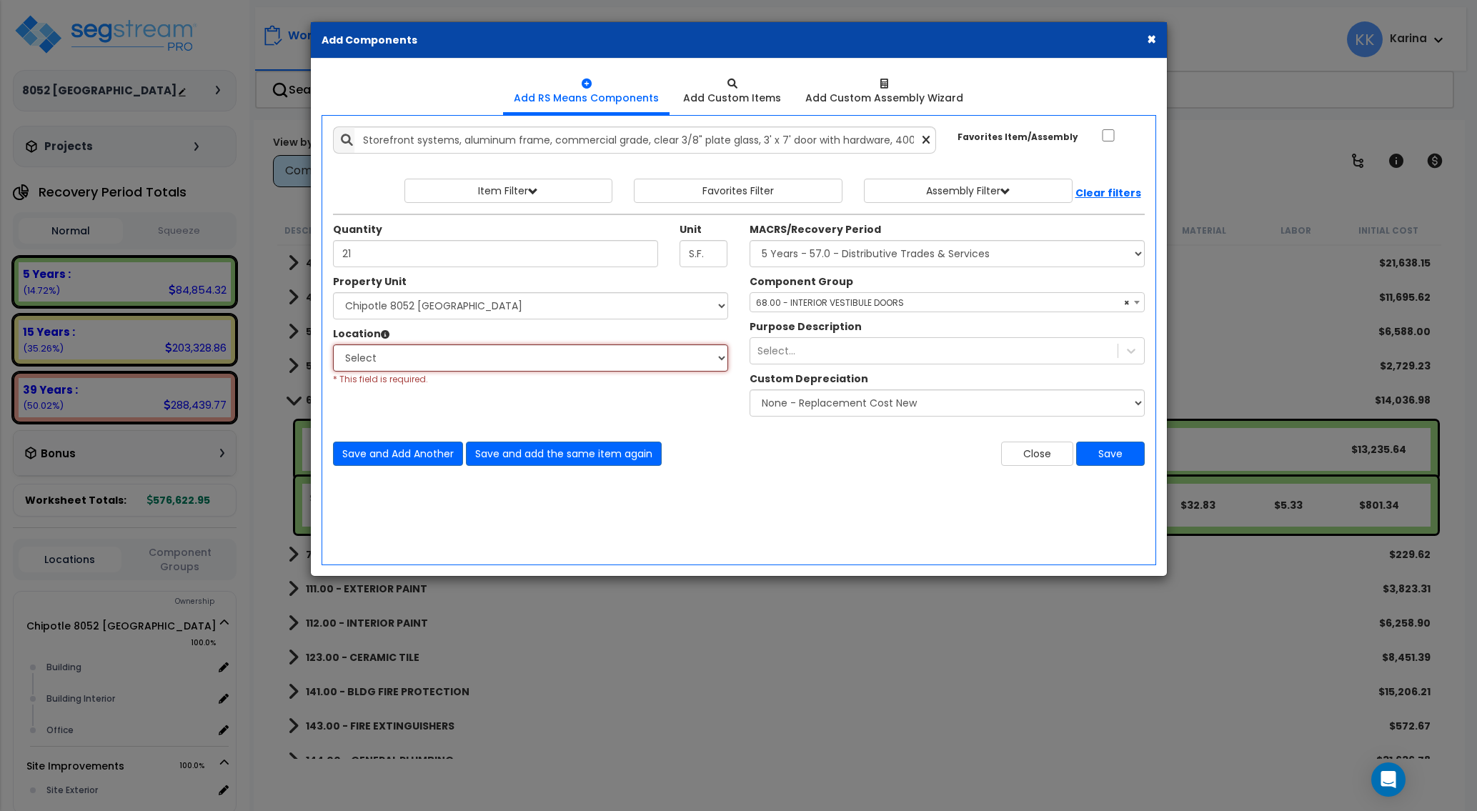
click at [333, 344] on select "Select Building Building Interior Office Add Additional Location" at bounding box center [530, 357] width 395 height 27
select select "461"
click option "Building Interior" at bounding box center [0, 0] width 0 height 0
click at [1104, 454] on button "Save" at bounding box center [1110, 453] width 69 height 24
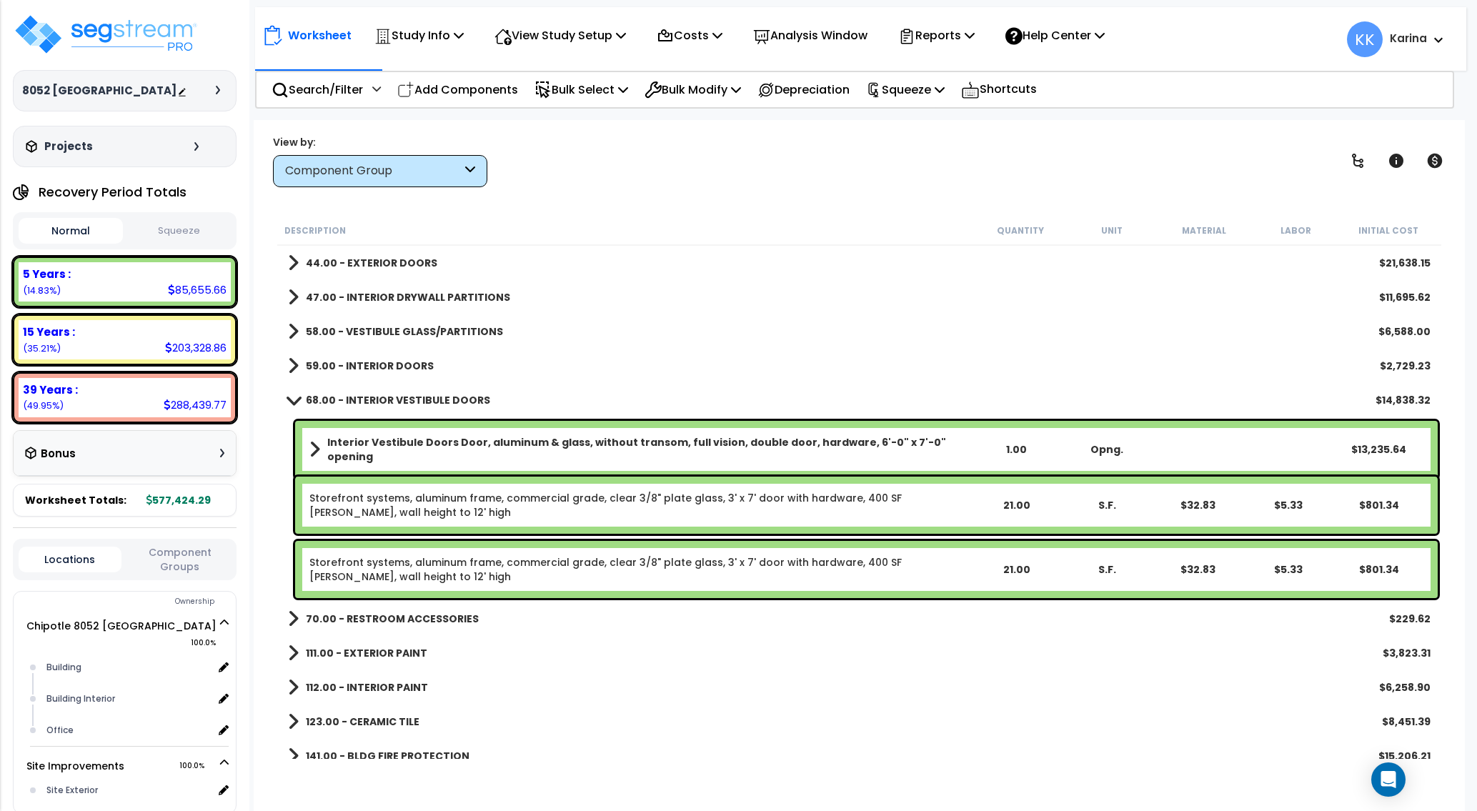
click at [477, 438] on b "Interior Vestibule Doors Door, aluminum & glass, without transom, full vision, …" at bounding box center [648, 449] width 643 height 29
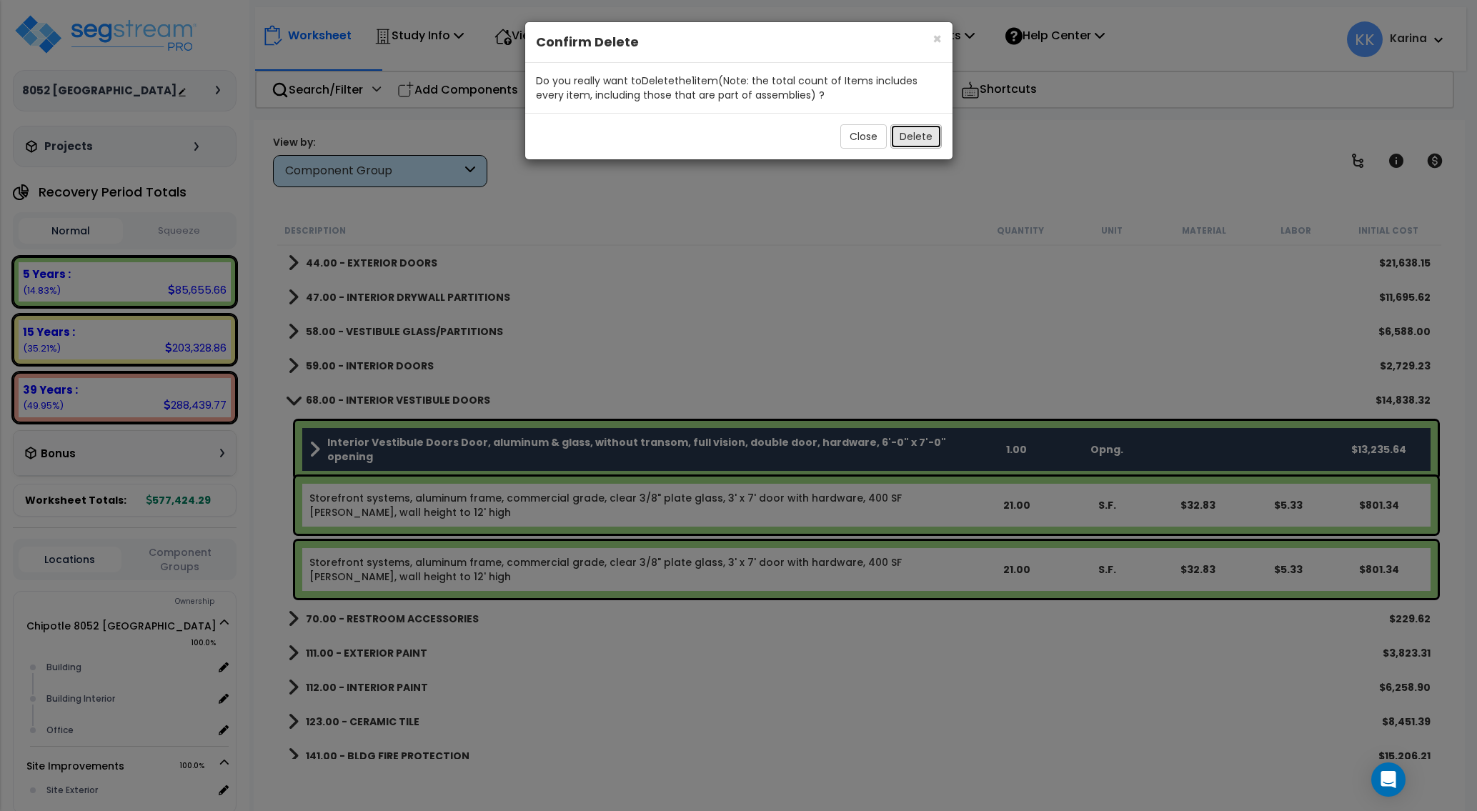
click at [920, 135] on button "Delete" at bounding box center [915, 136] width 51 height 24
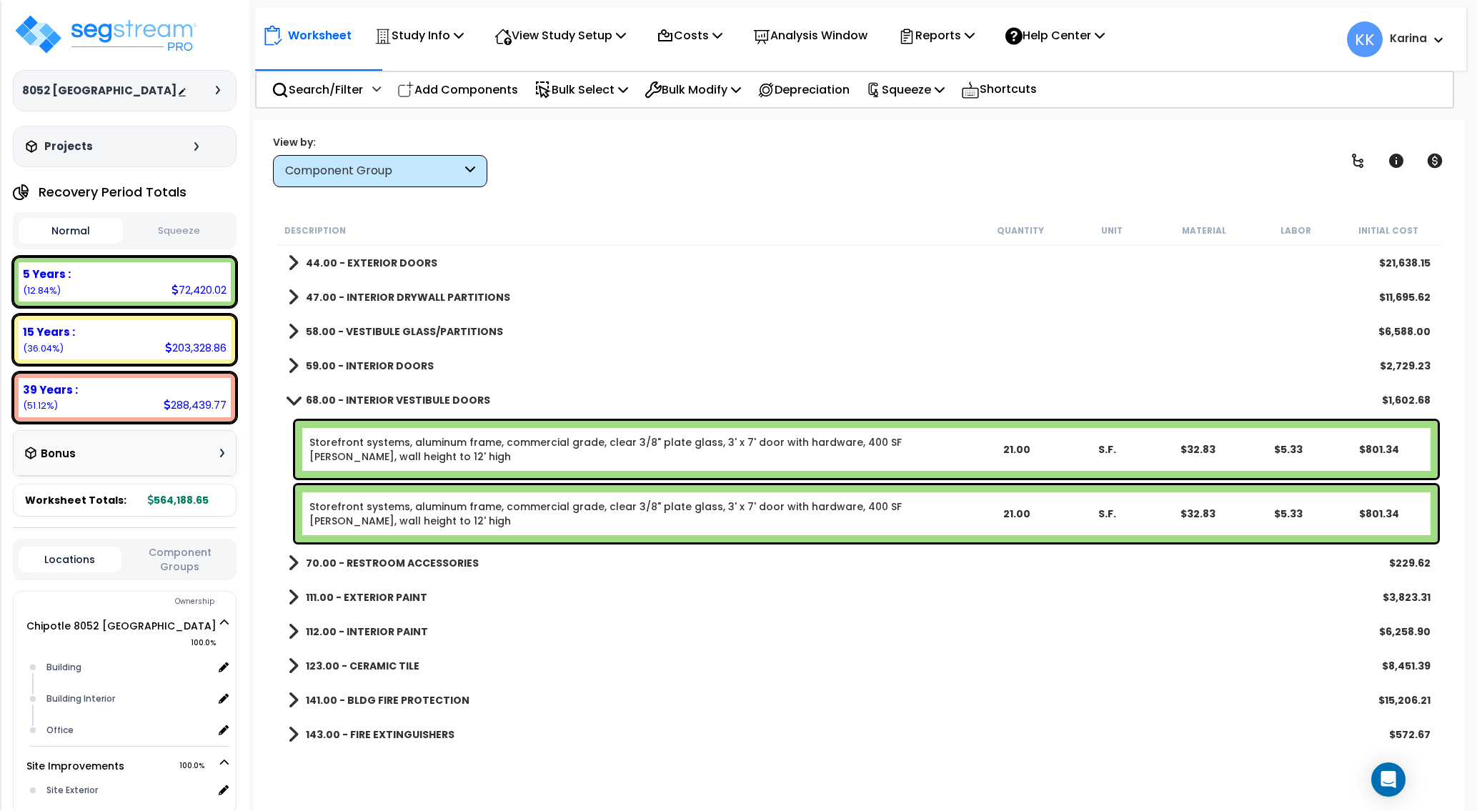
click at [294, 399] on span at bounding box center [294, 399] width 20 height 11
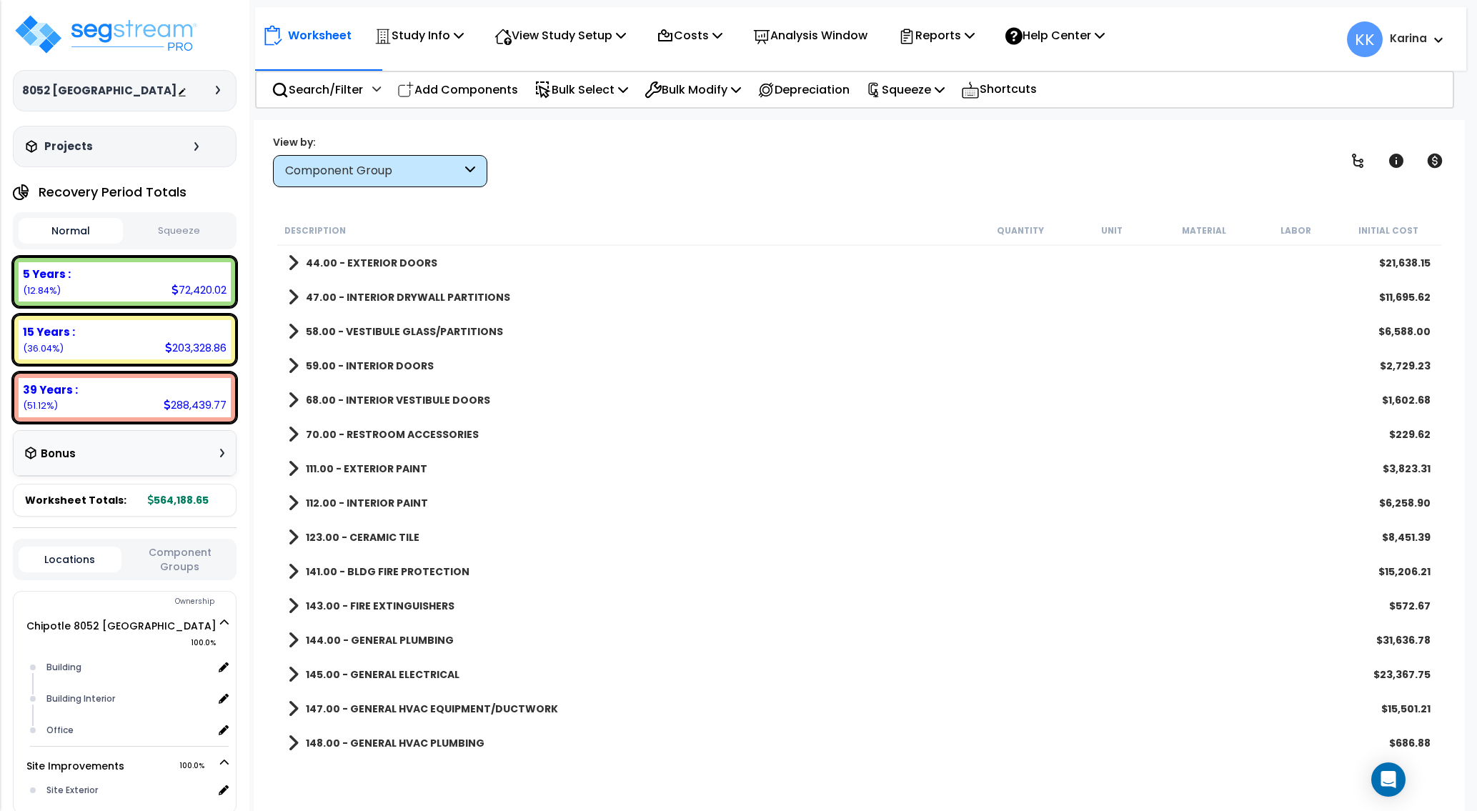
click at [291, 431] on span at bounding box center [293, 434] width 11 height 20
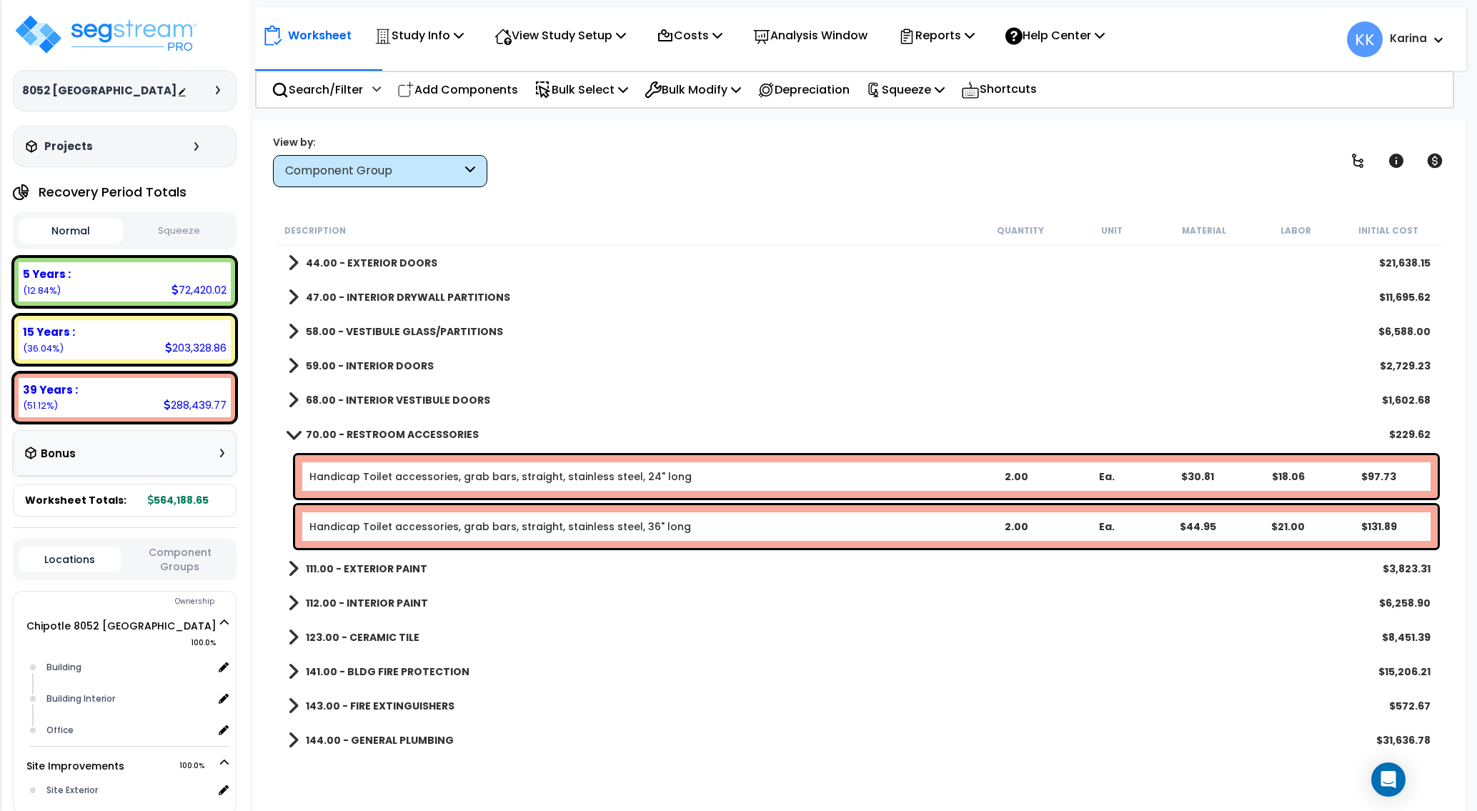
click at [291, 431] on span at bounding box center [294, 434] width 20 height 11
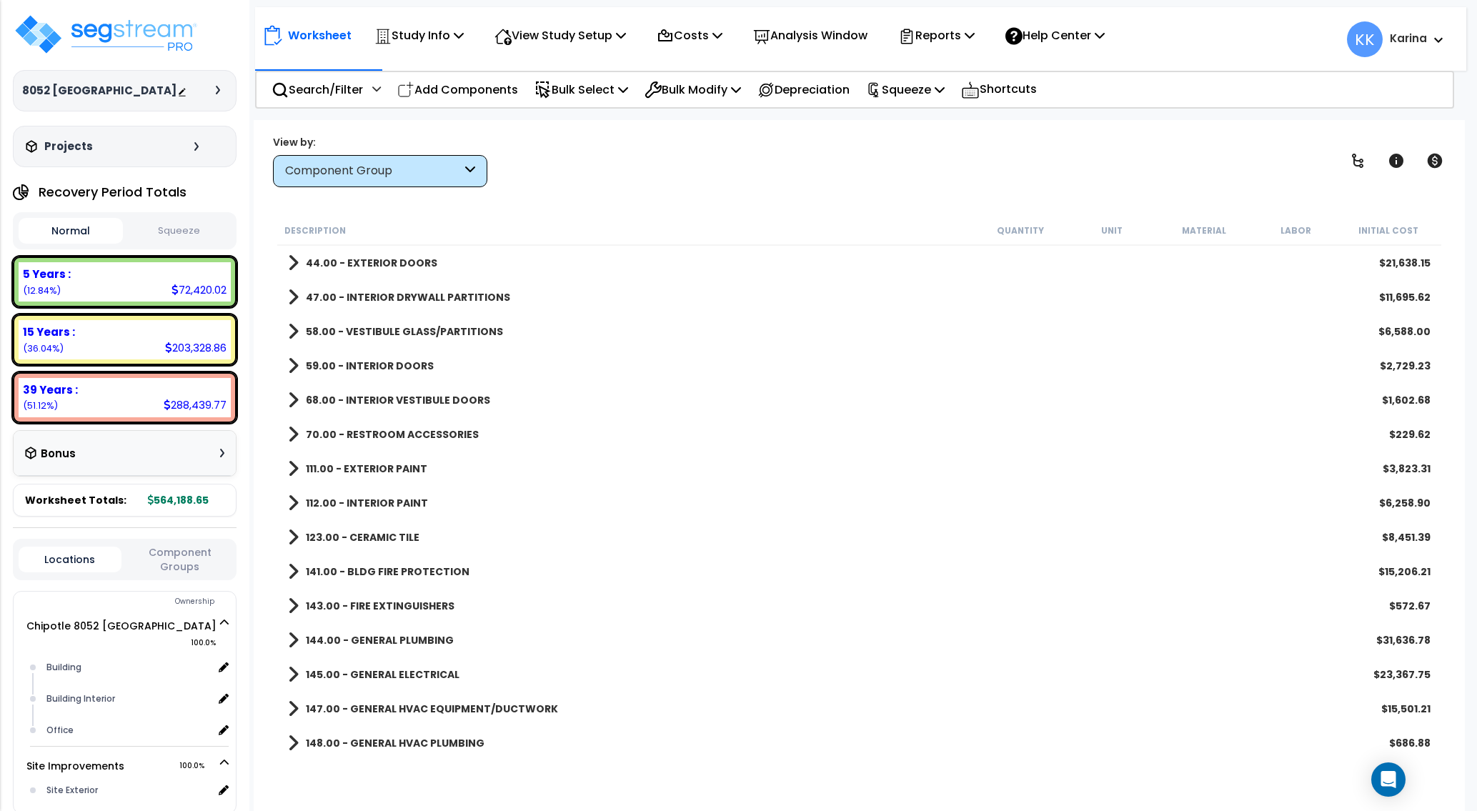
scroll to position [514, 0]
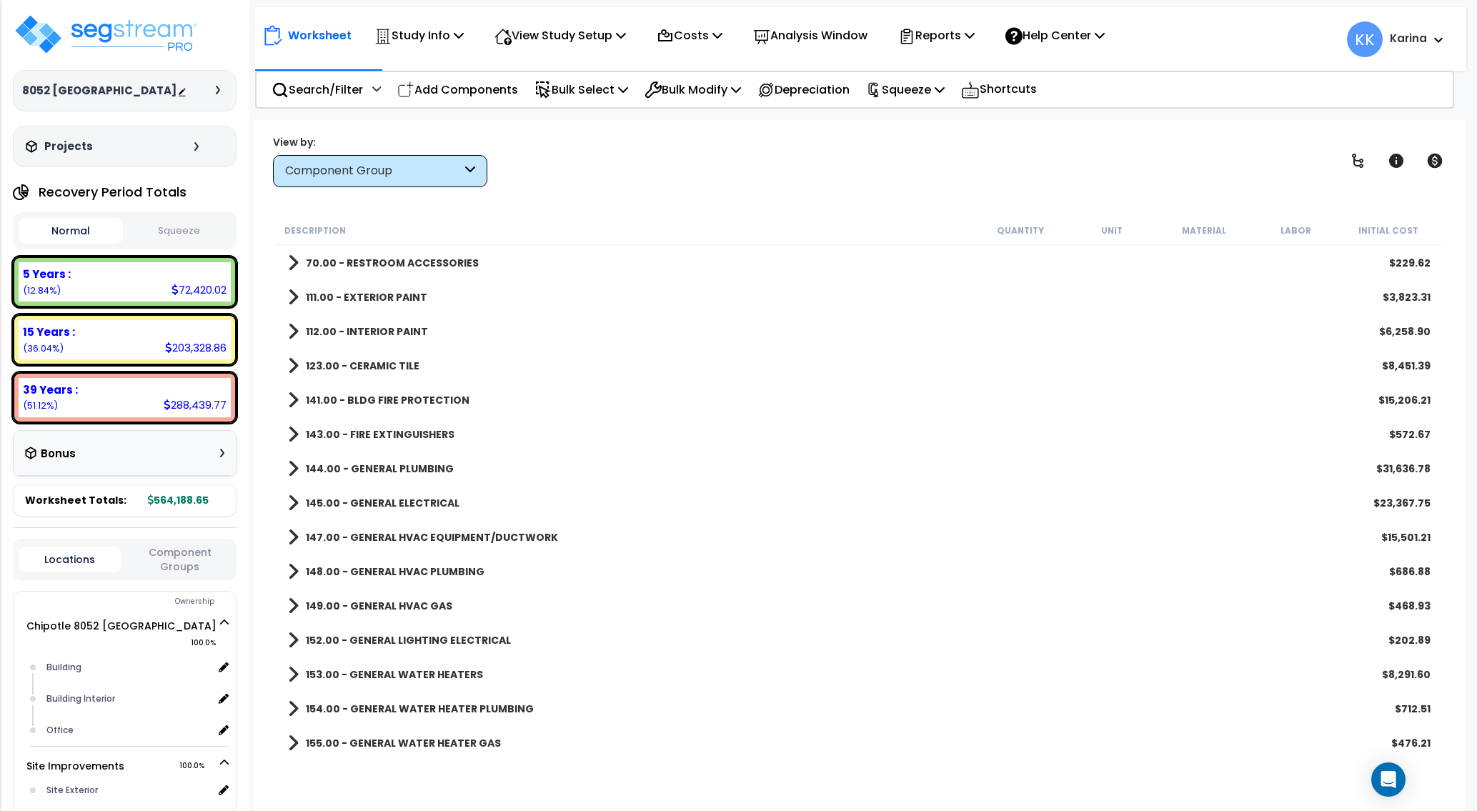
click at [289, 367] on span at bounding box center [293, 366] width 11 height 20
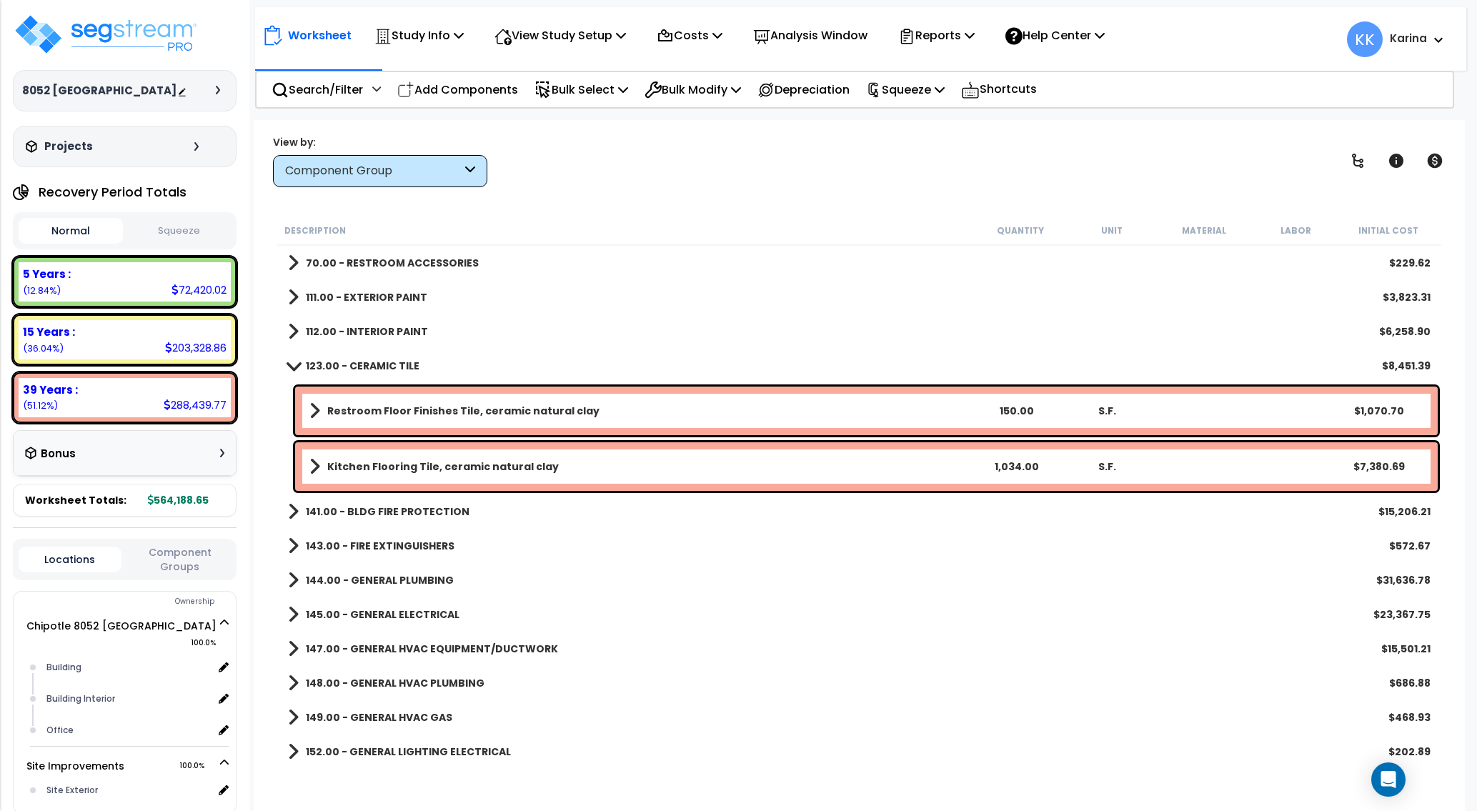
click at [674, 724] on div "149.00 - GENERAL HVAC GAS $468.93" at bounding box center [859, 717] width 1157 height 34
click at [480, 88] on p "Add Components" at bounding box center [457, 89] width 121 height 19
select select
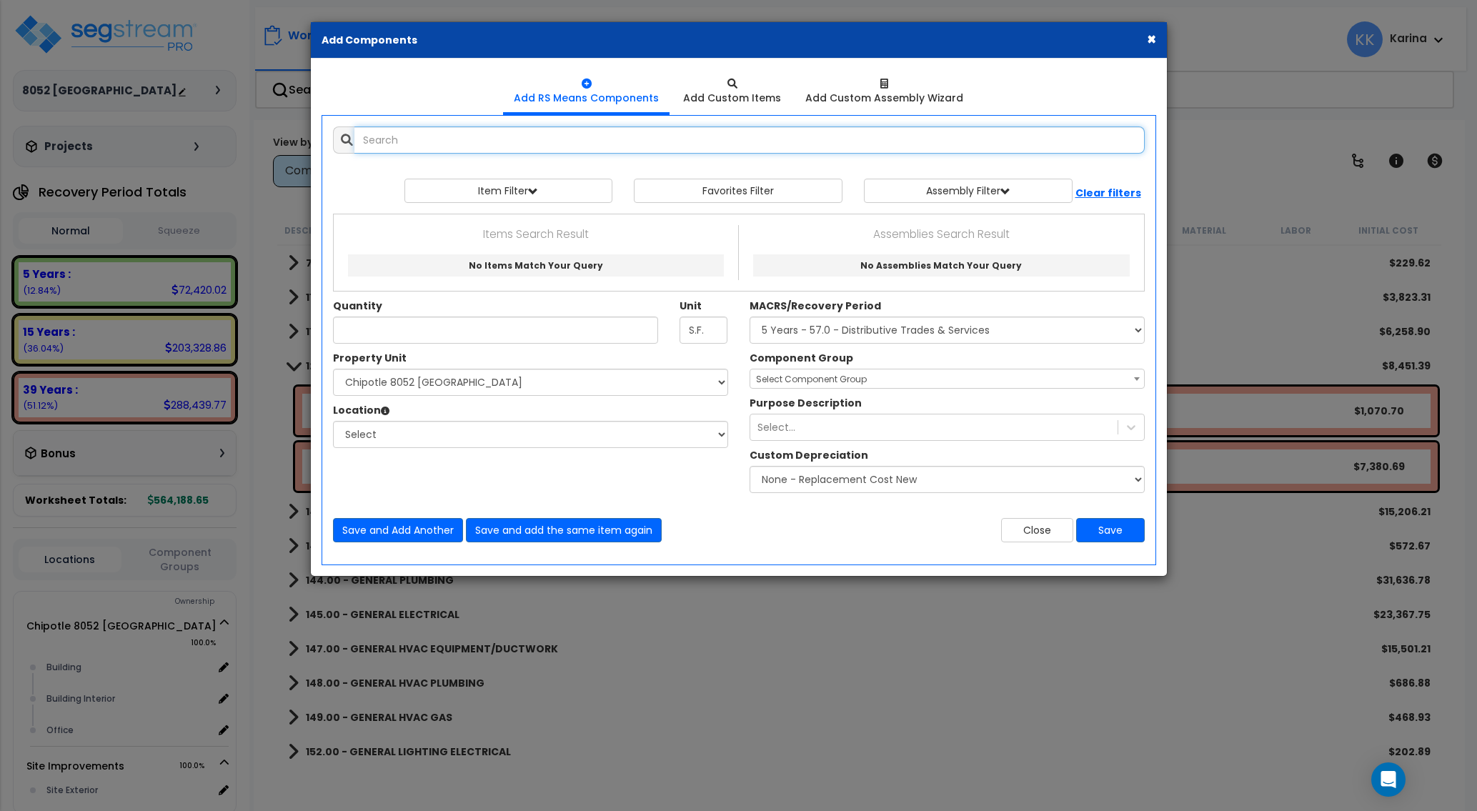
select select
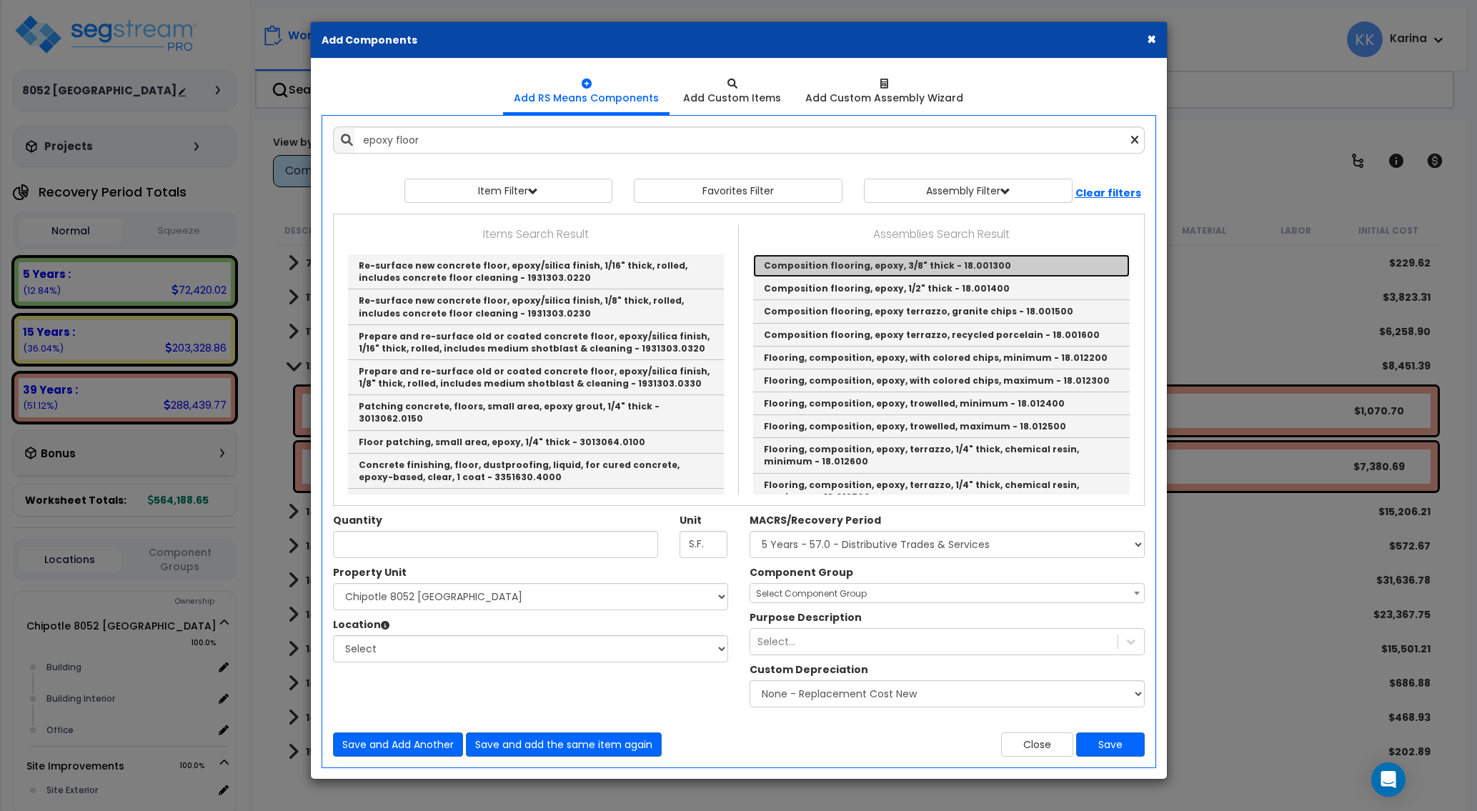
click at [778, 266] on link "Composition flooring, epoxy, 3/8" thick - 18.001300" at bounding box center [941, 265] width 376 height 23
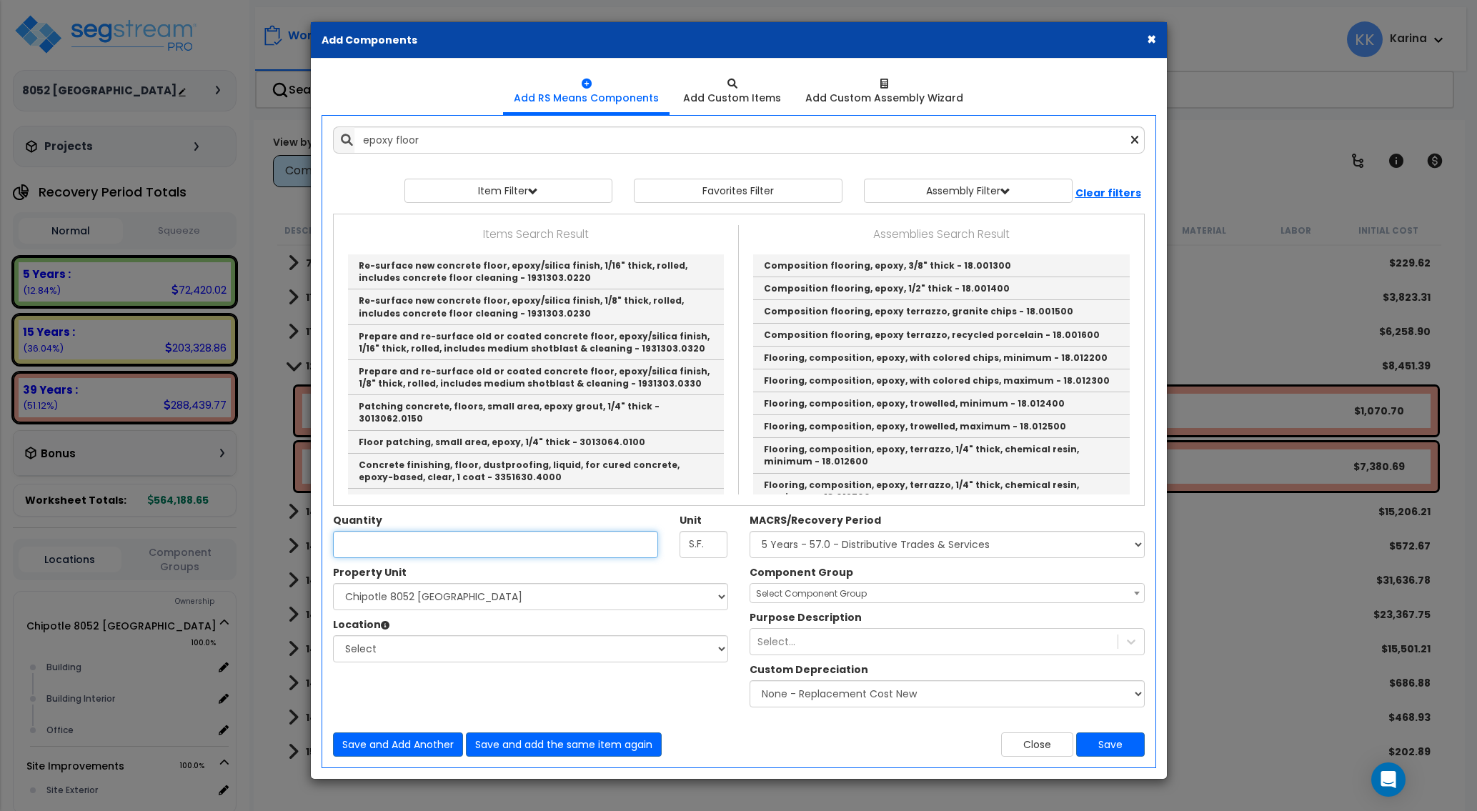
type input "Composition flooring, epoxy, 3/8" thick - 18.001300"
type input "S.F."
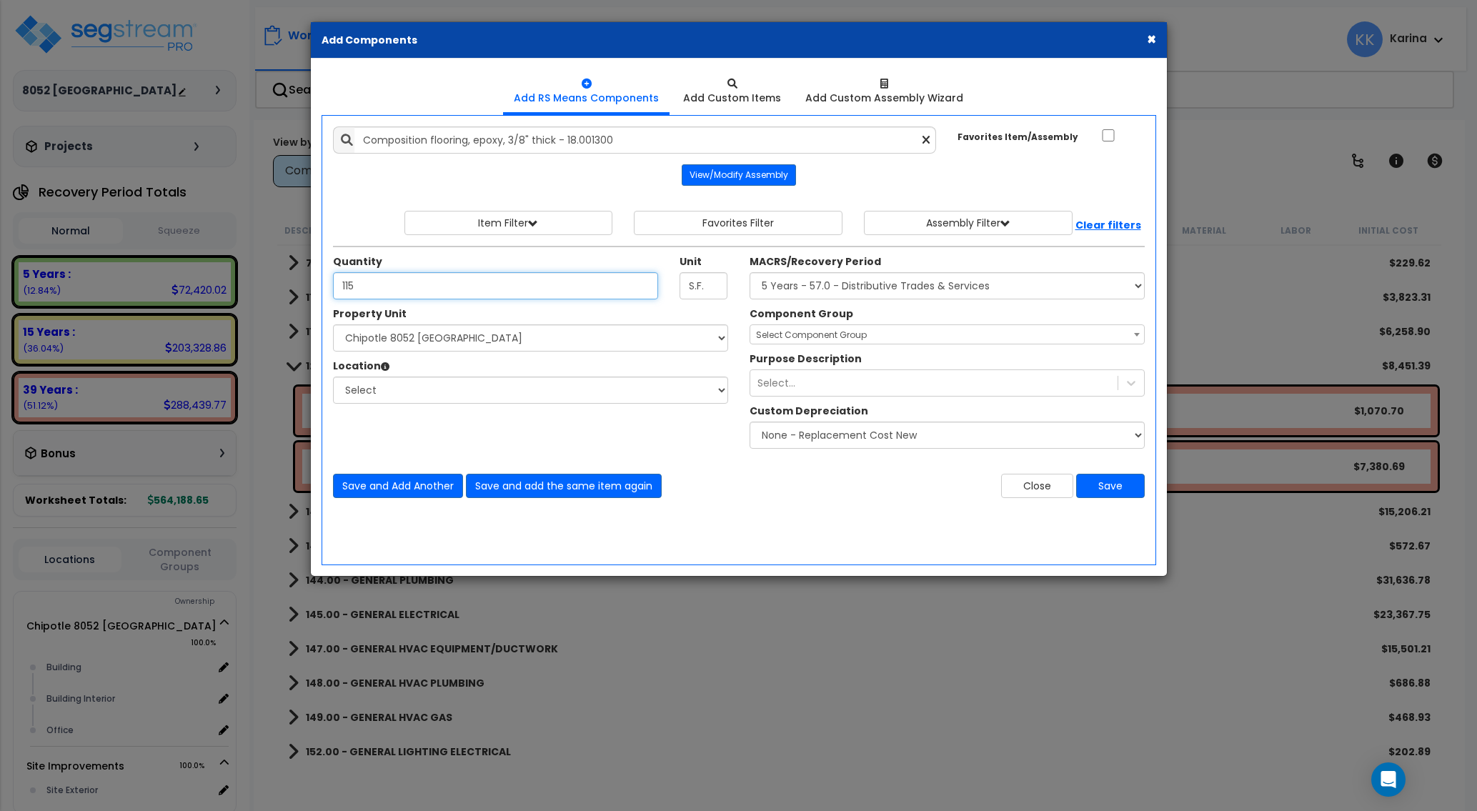
type input "115"
click at [333, 324] on select "Select Chipotle 8052 [GEOGRAPHIC_DATA] Site Improvements" at bounding box center [530, 337] width 395 height 27
select select "176888"
click option "Chipotle 8052 [GEOGRAPHIC_DATA]" at bounding box center [0, 0] width 0 height 0
click at [333, 376] on select "Select Building Building Interior Office Add Additional Location" at bounding box center [530, 389] width 395 height 27
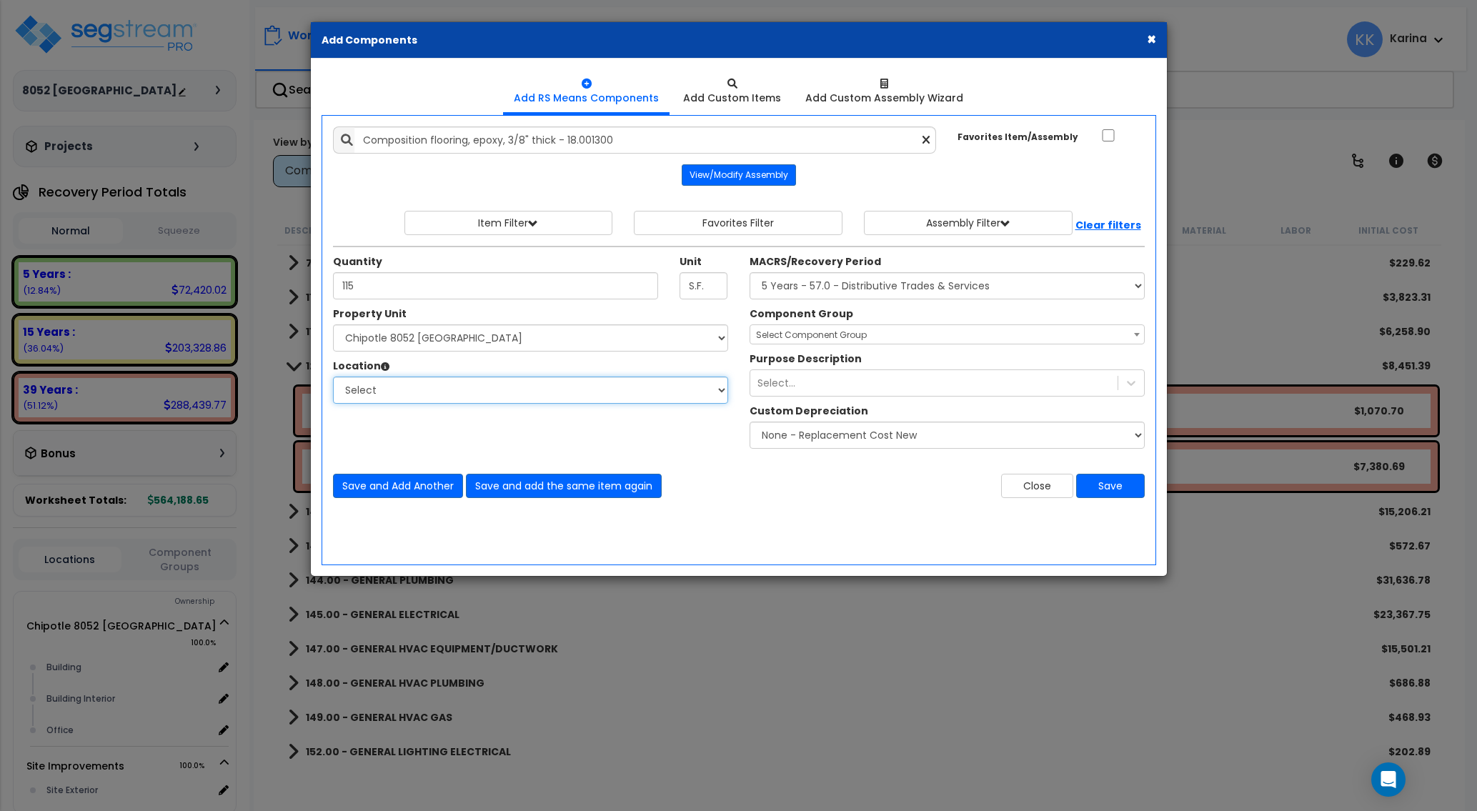
select select "Others"
click option "Add Additional Location" at bounding box center [0, 0] width 0 height 0
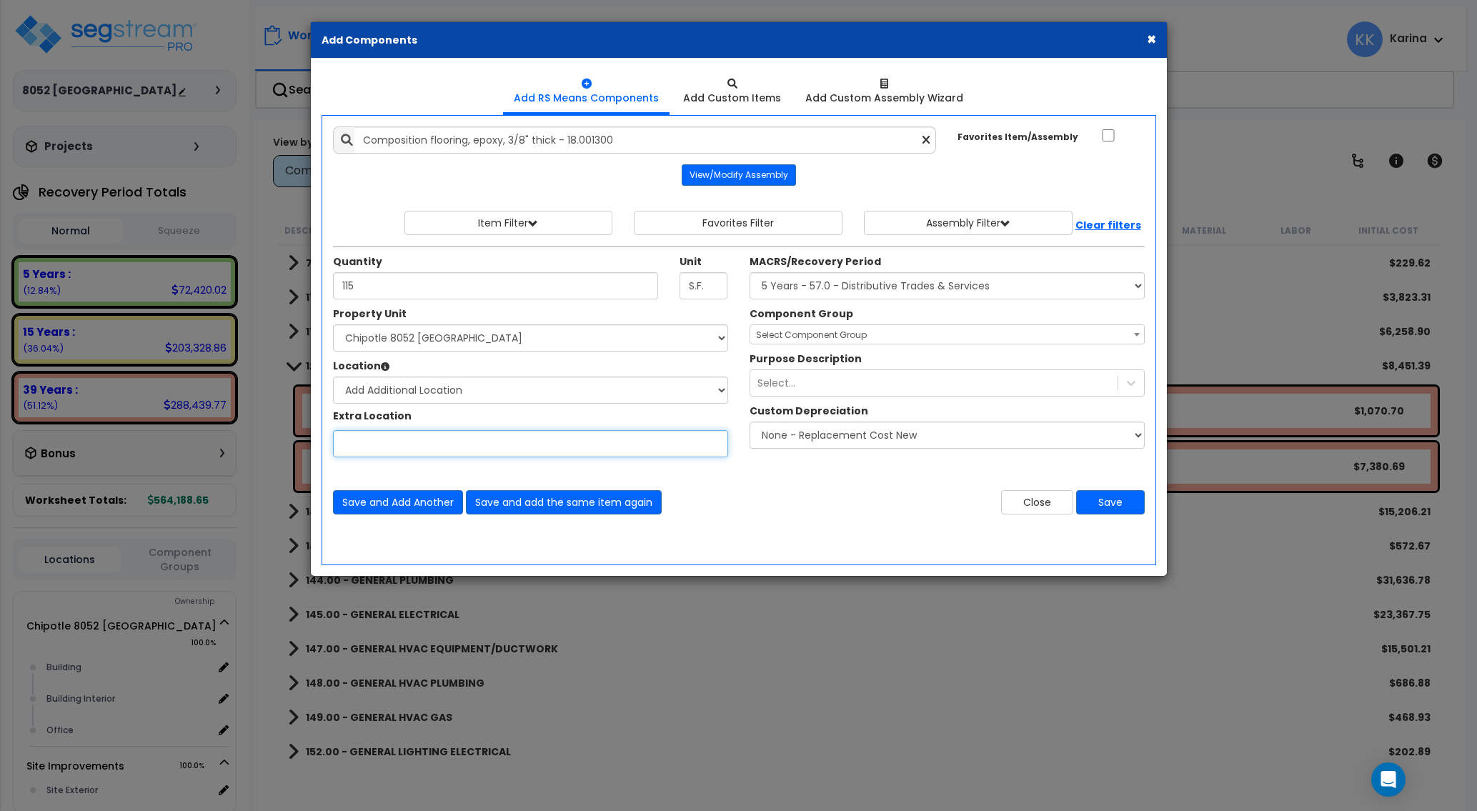
click at [396, 439] on input "Property Unit" at bounding box center [530, 443] width 395 height 27
type input "Bath"
click at [749, 272] on select "Select MACRS/Recovery Period 5 Years - 57.0 - Distributive Trades & Services 5 …" at bounding box center [946, 285] width 395 height 27
select select "3669"
click option "39 Years - NA - Long-Life Property" at bounding box center [0, 0] width 0 height 0
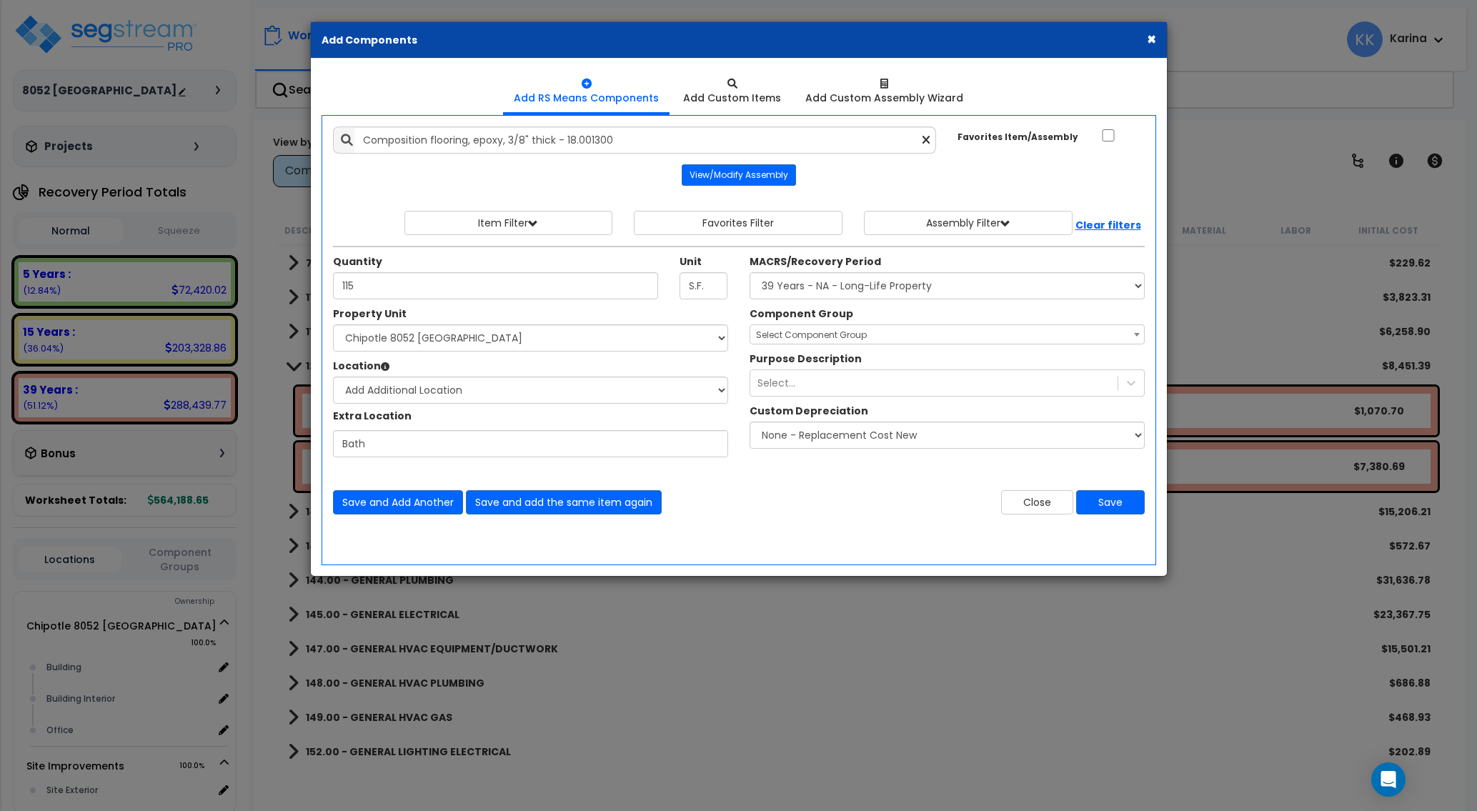
click at [811, 331] on span "Select Component Group" at bounding box center [811, 335] width 111 height 12
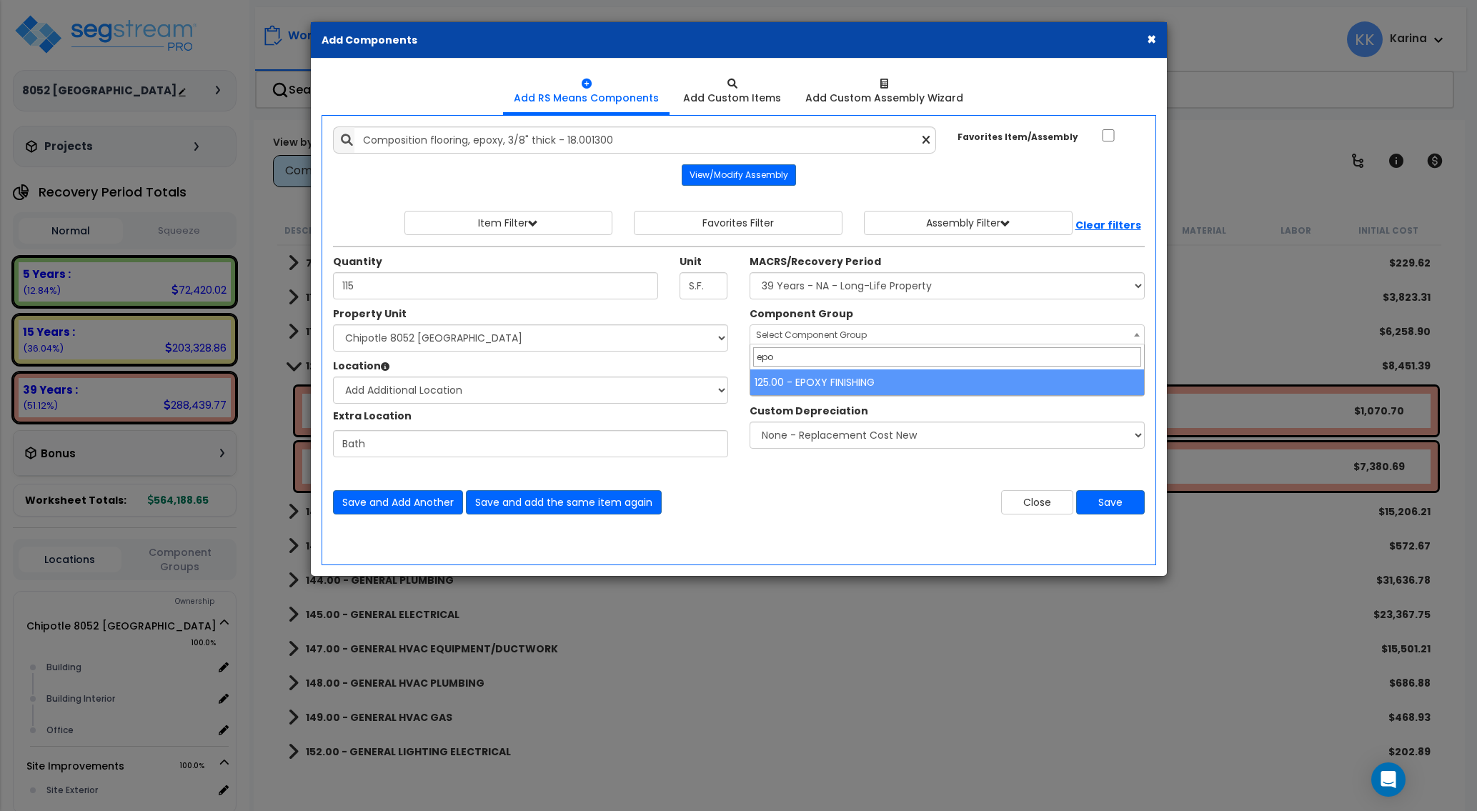
type input "epo"
drag, startPoint x: 796, startPoint y: 385, endPoint x: 845, endPoint y: 405, distance: 52.5
select select "56940"
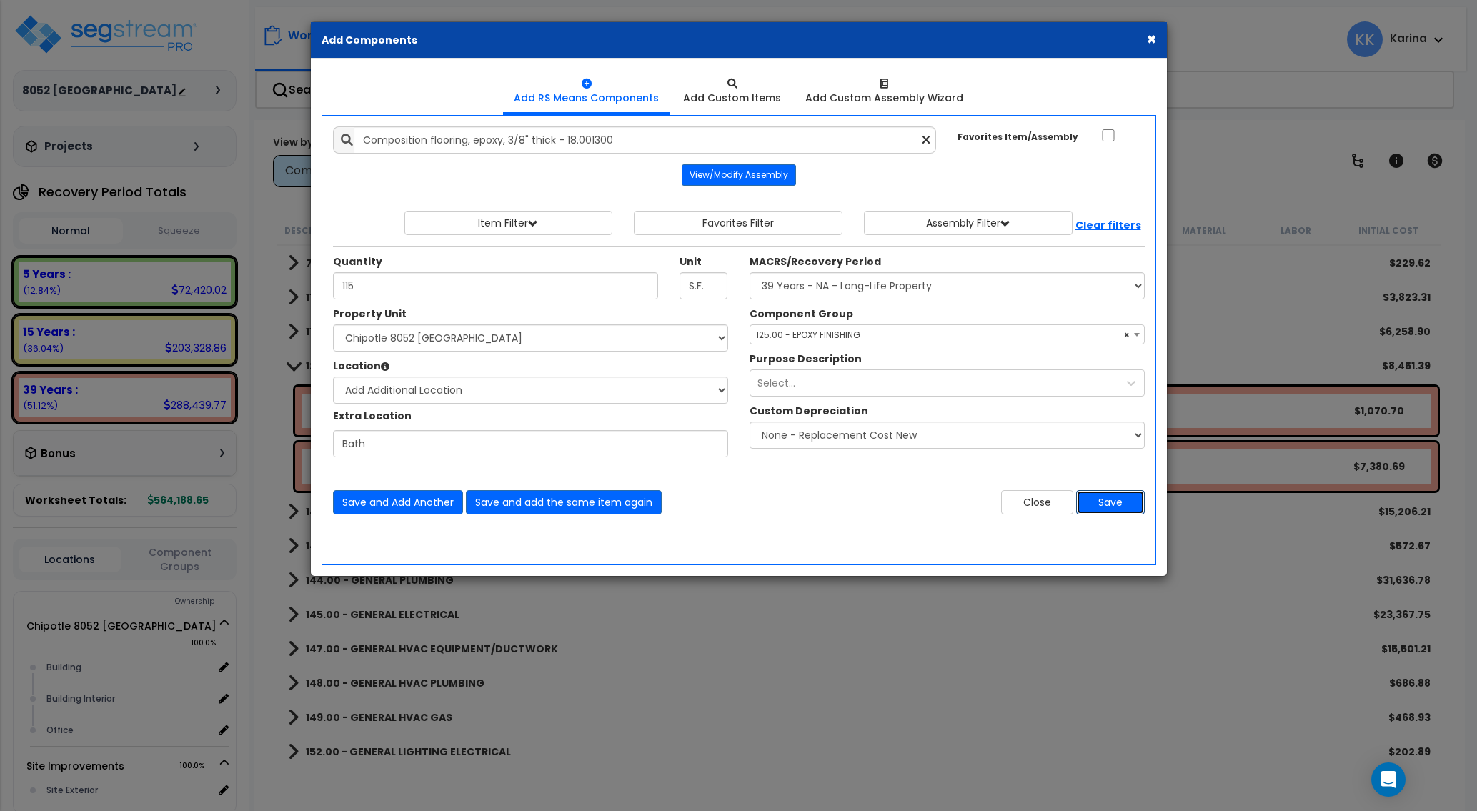
click at [1106, 502] on button "Save" at bounding box center [1110, 502] width 69 height 24
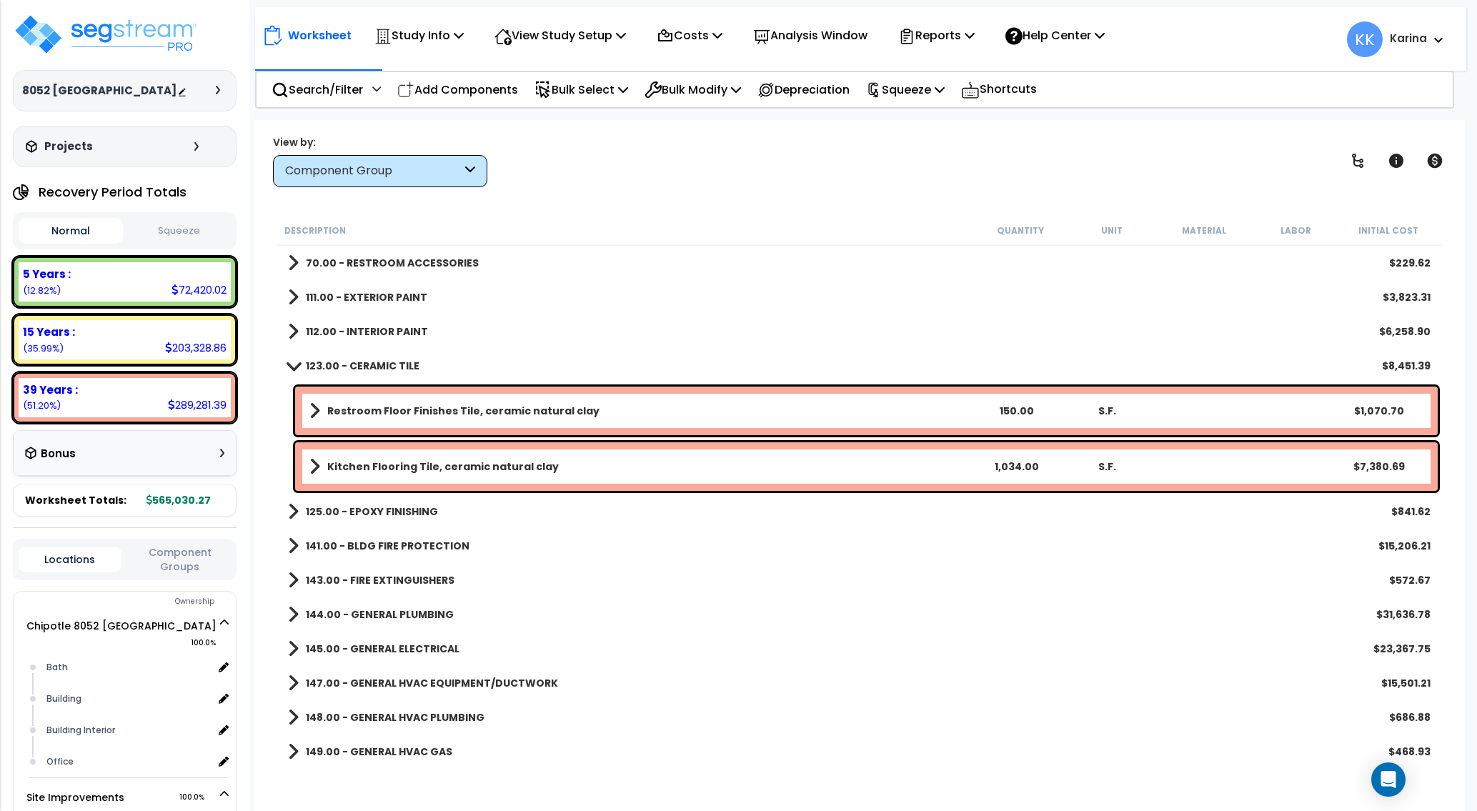
click at [421, 411] on b "Restroom Floor Finishes Tile, ceramic natural clay" at bounding box center [463, 411] width 272 height 14
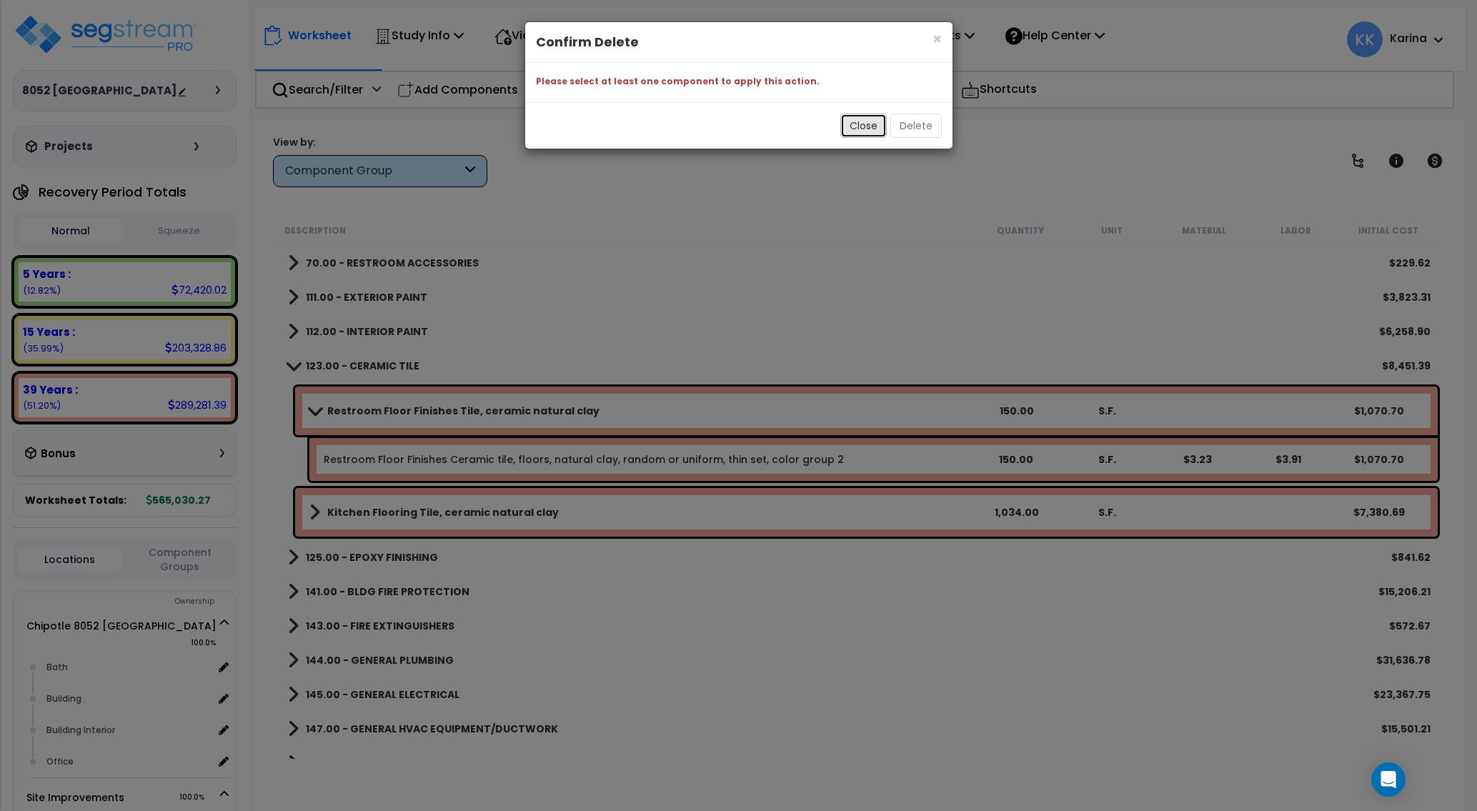
click at [861, 122] on button "Close" at bounding box center [863, 126] width 46 height 24
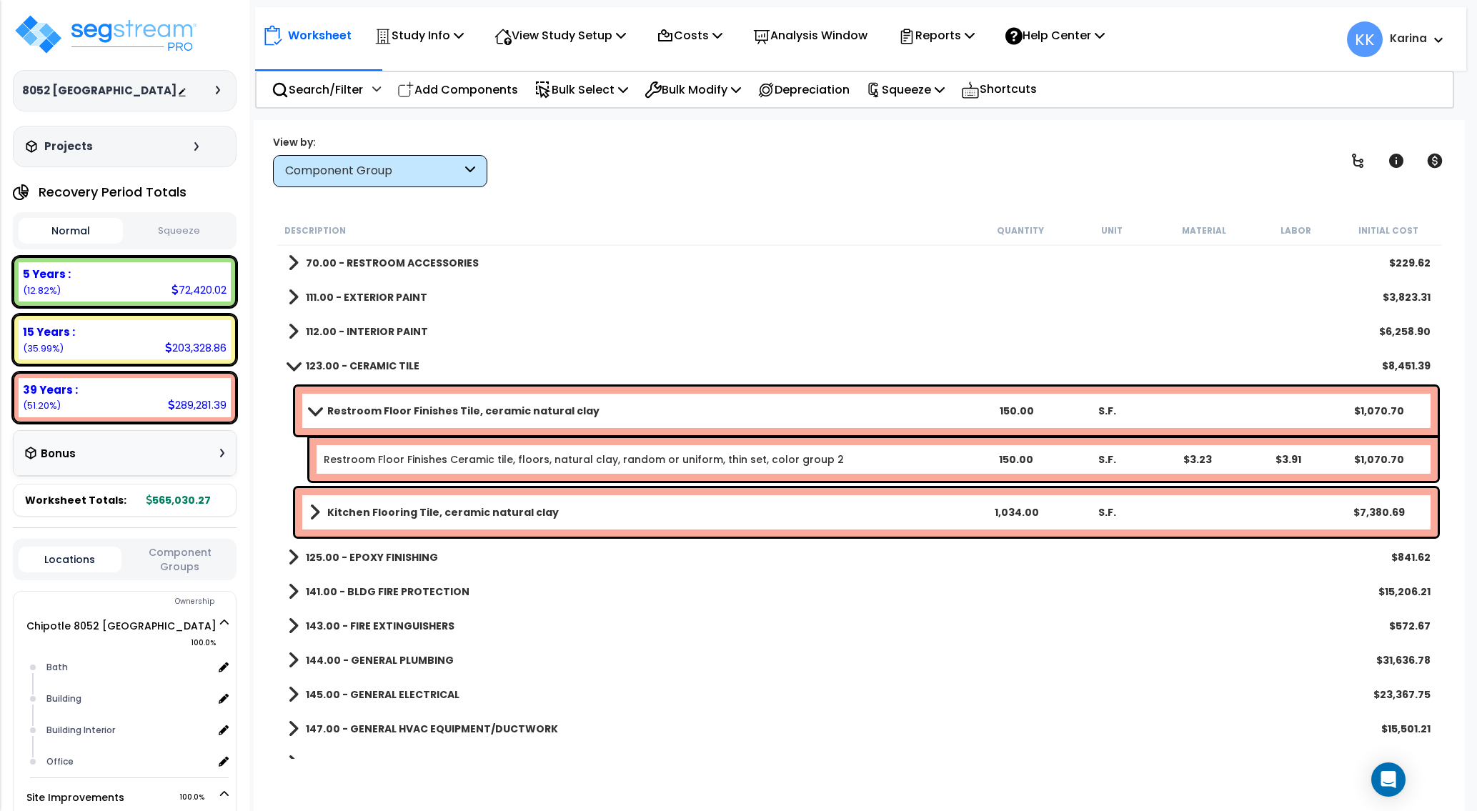
click at [459, 414] on b "Restroom Floor Finishes Tile, ceramic natural clay" at bounding box center [463, 411] width 272 height 14
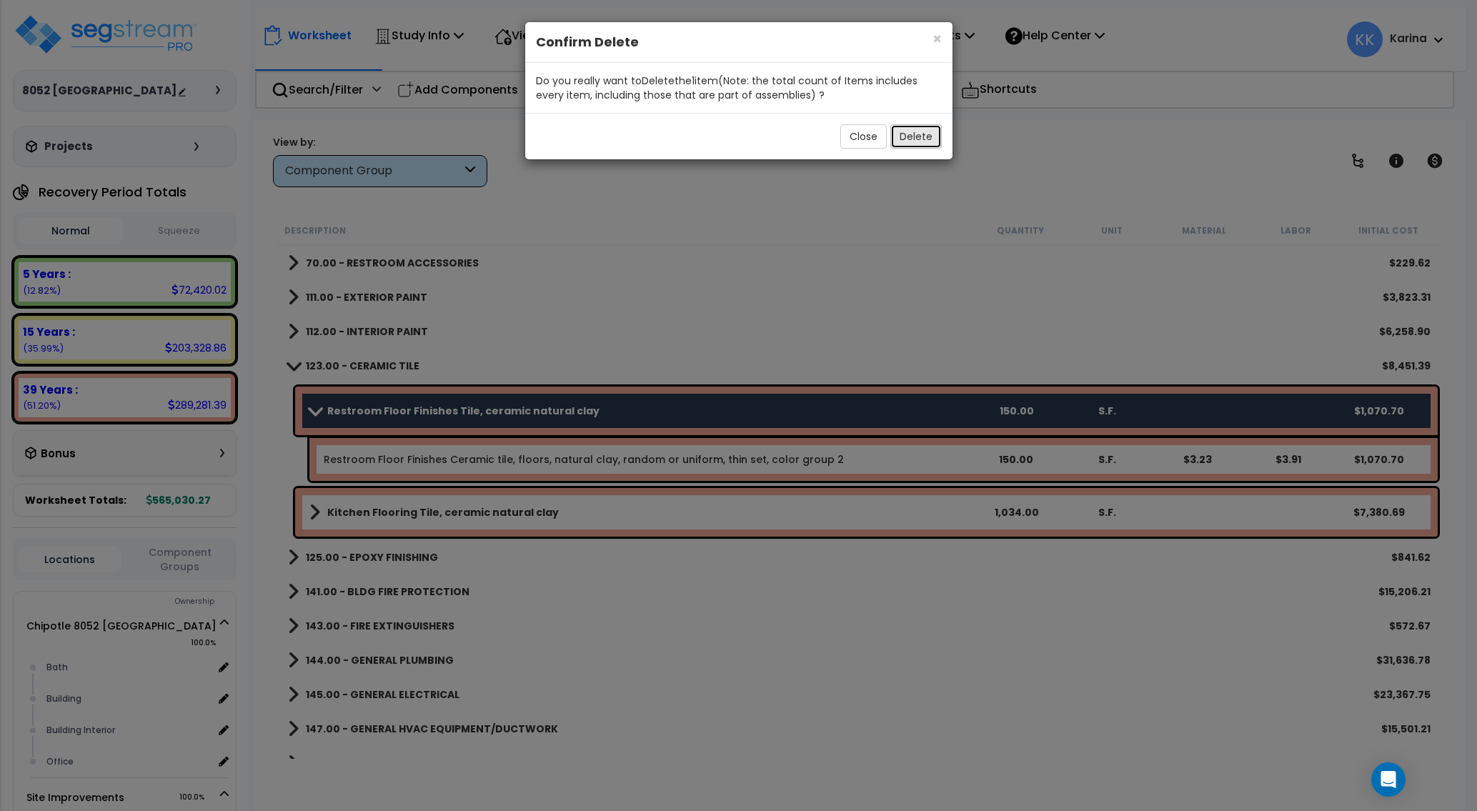
click at [911, 132] on button "Delete" at bounding box center [915, 136] width 51 height 24
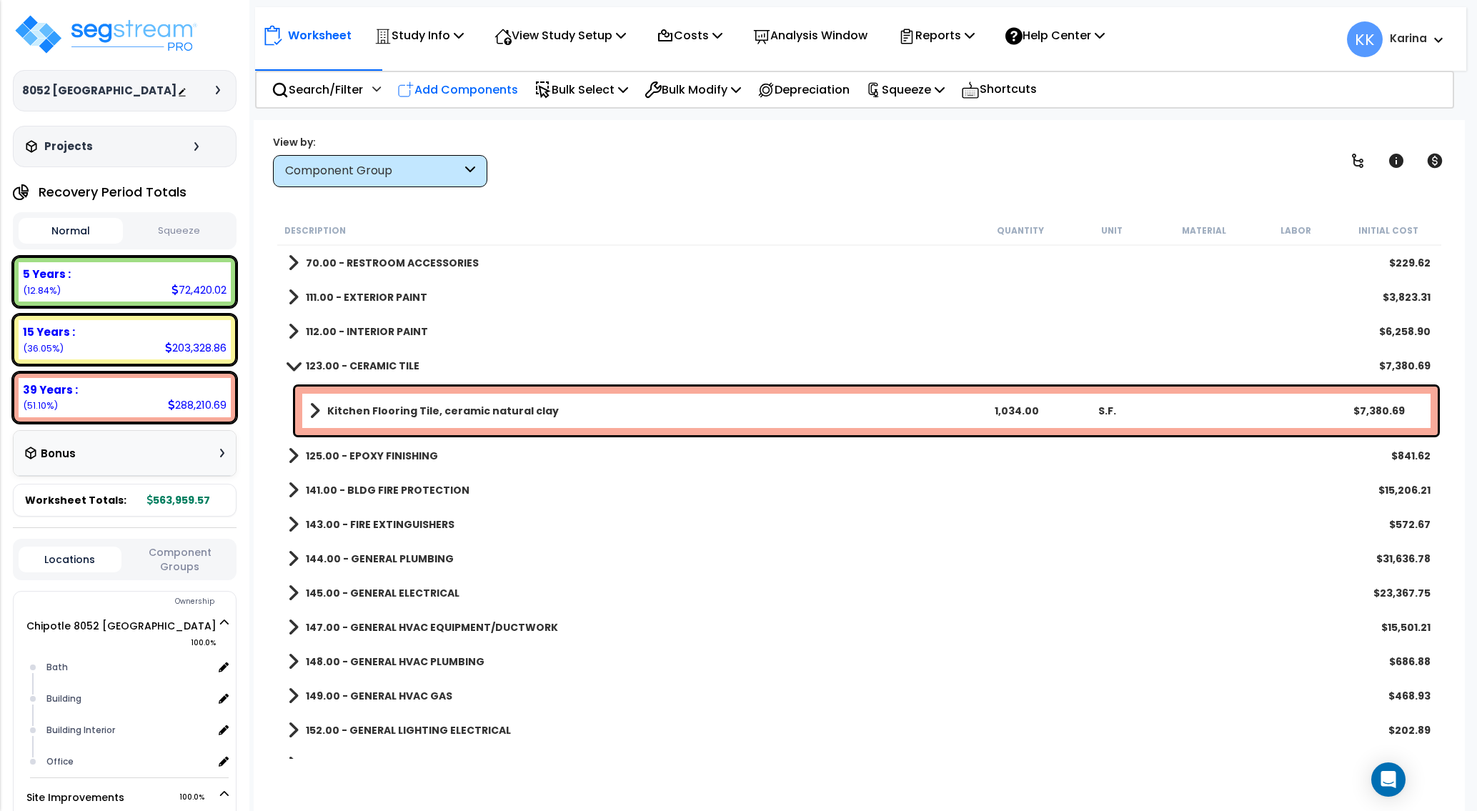
click at [478, 85] on p "Add Components" at bounding box center [457, 89] width 121 height 19
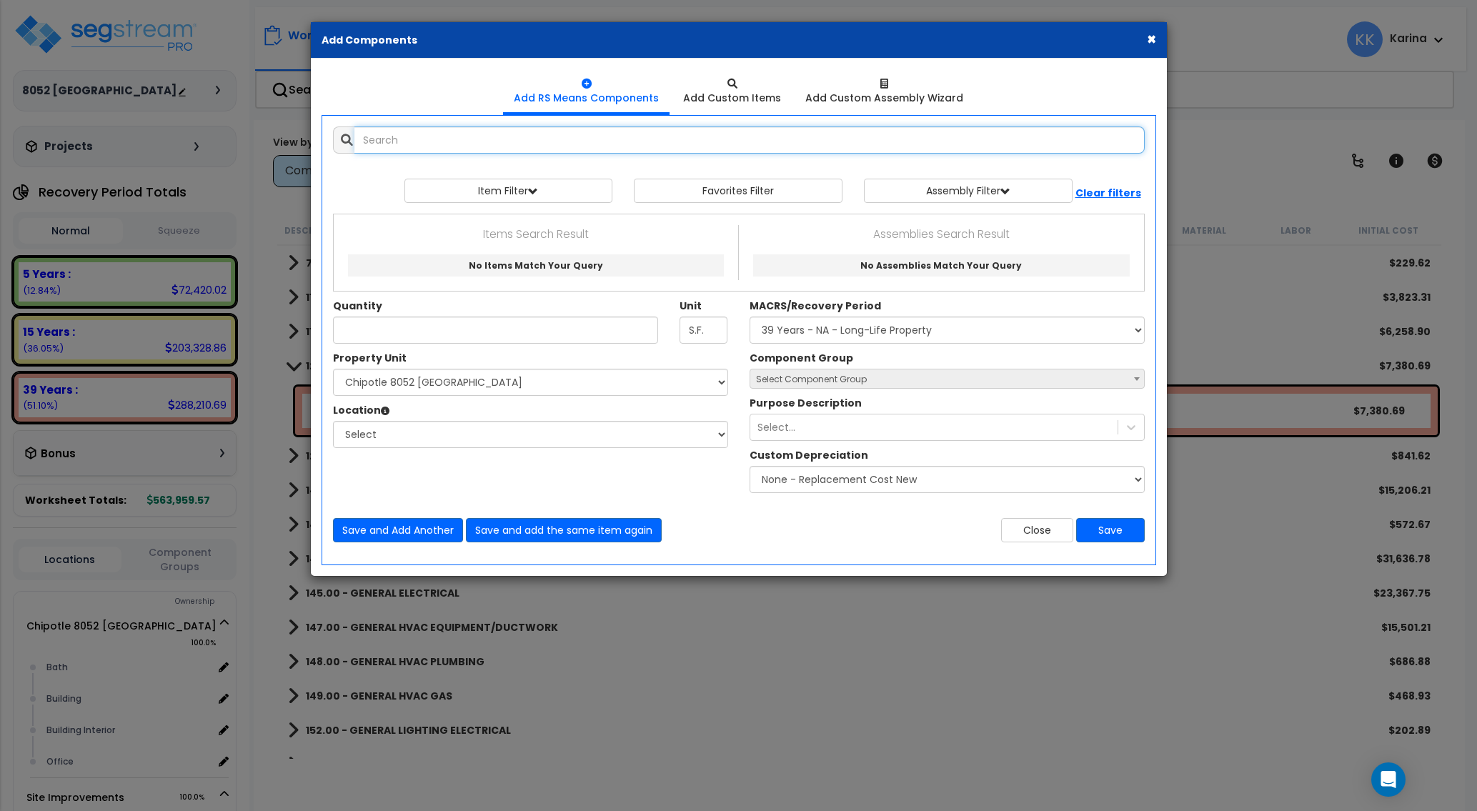
select select
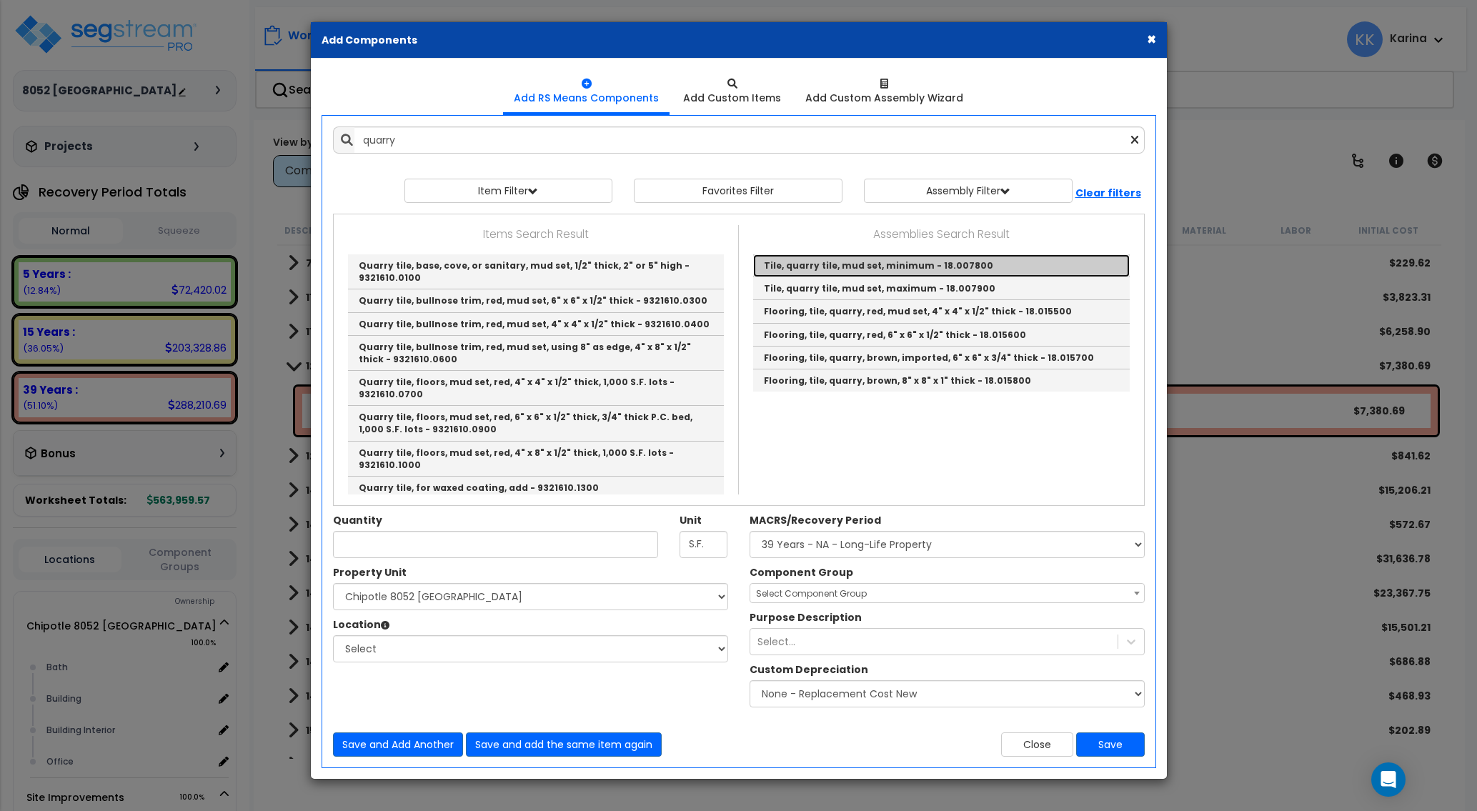
click at [774, 266] on link "Tile, quarry tile, mud set, minimum - 18.007800" at bounding box center [941, 265] width 376 height 23
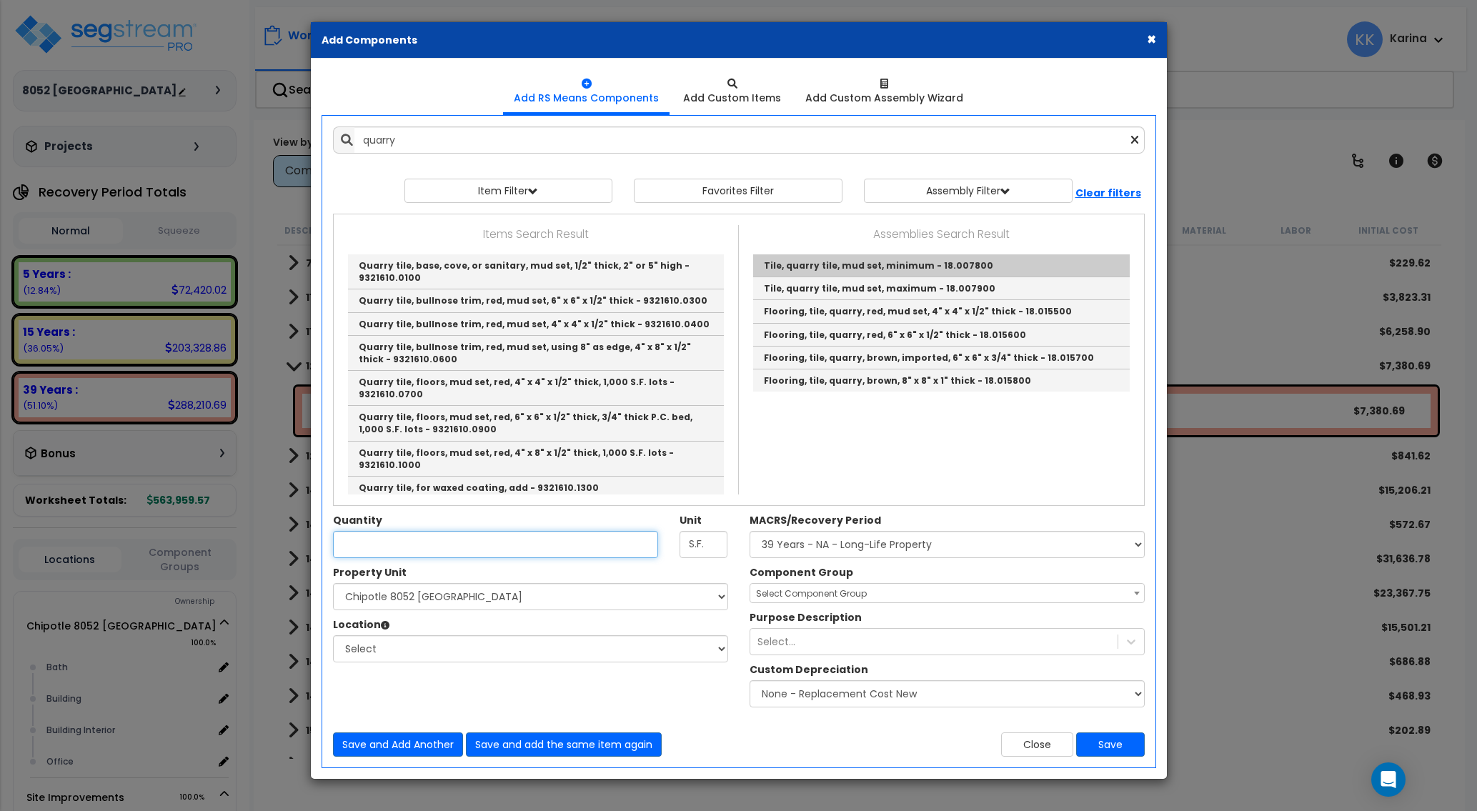
type input "Tile, quarry tile, mud set, minimum - 18.007800"
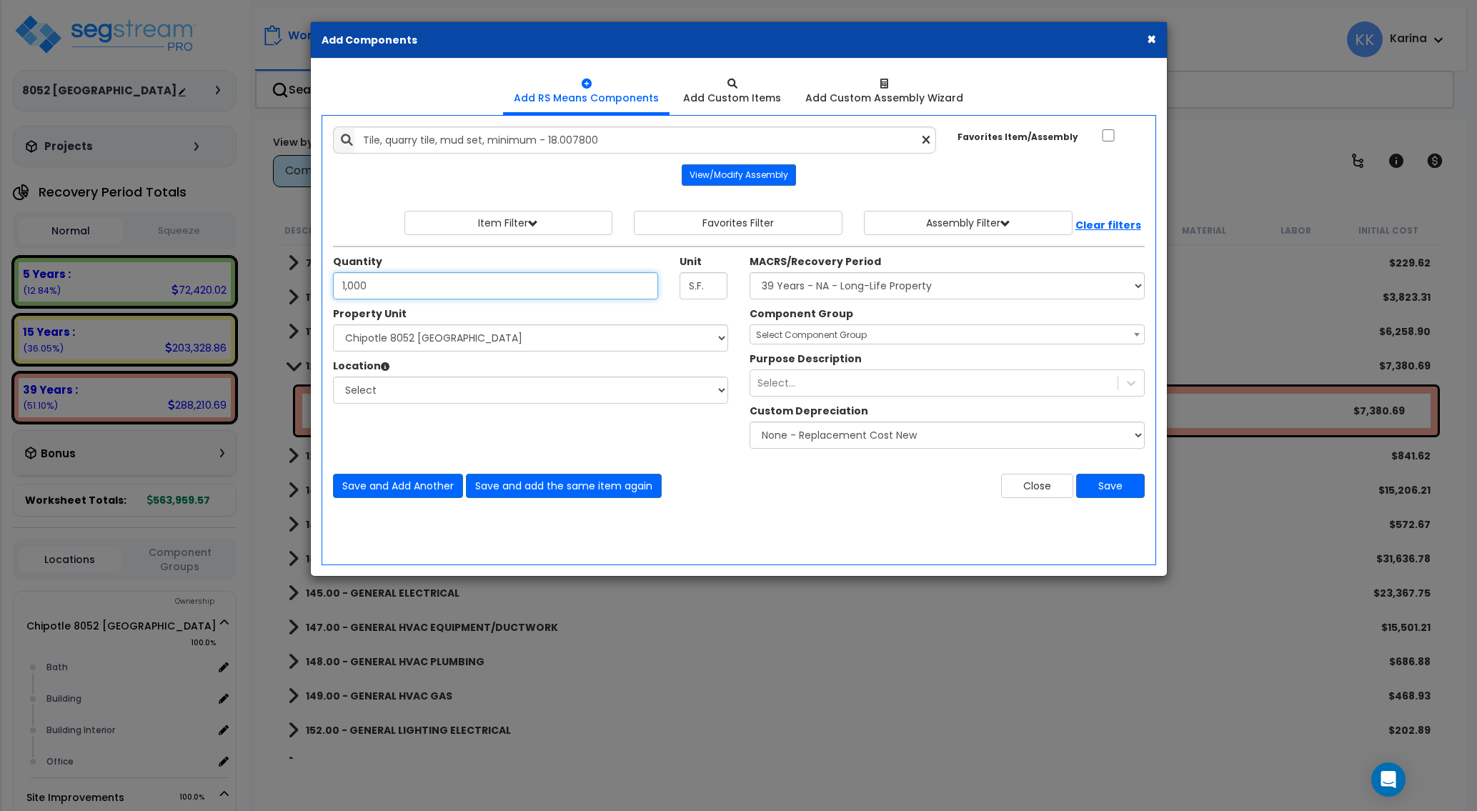
type input "1,000"
click at [333, 324] on select "Select Chipotle 8052 [GEOGRAPHIC_DATA] Site Improvements" at bounding box center [530, 337] width 395 height 27
select select "176888"
click option "Chipotle 8052 [GEOGRAPHIC_DATA]" at bounding box center [0, 0] width 0 height 0
click at [333, 376] on select "Select Bath Building Building Interior Office Add Additional Location" at bounding box center [530, 389] width 395 height 27
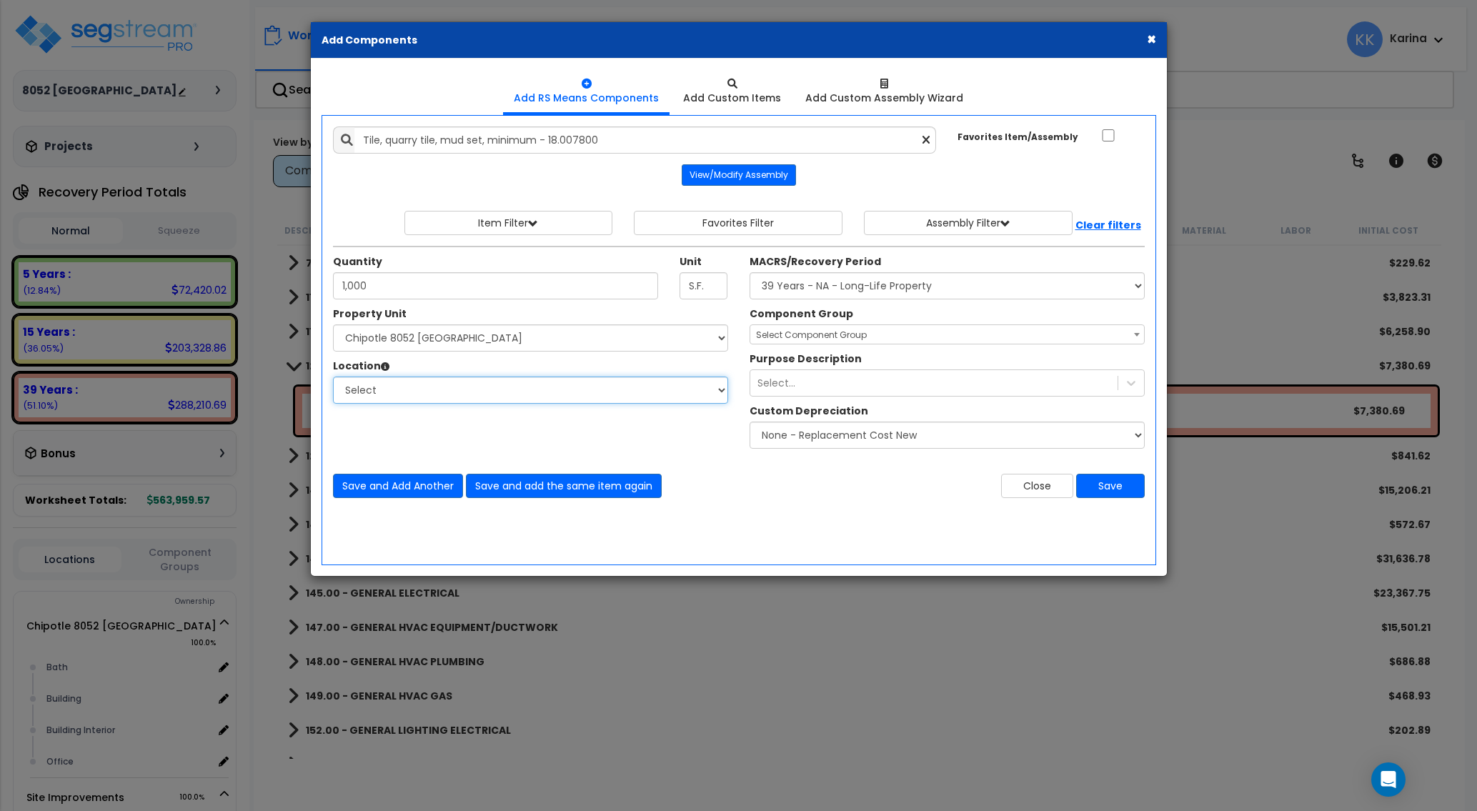
select select "Others"
click option "Add Additional Location" at bounding box center [0, 0] width 0 height 0
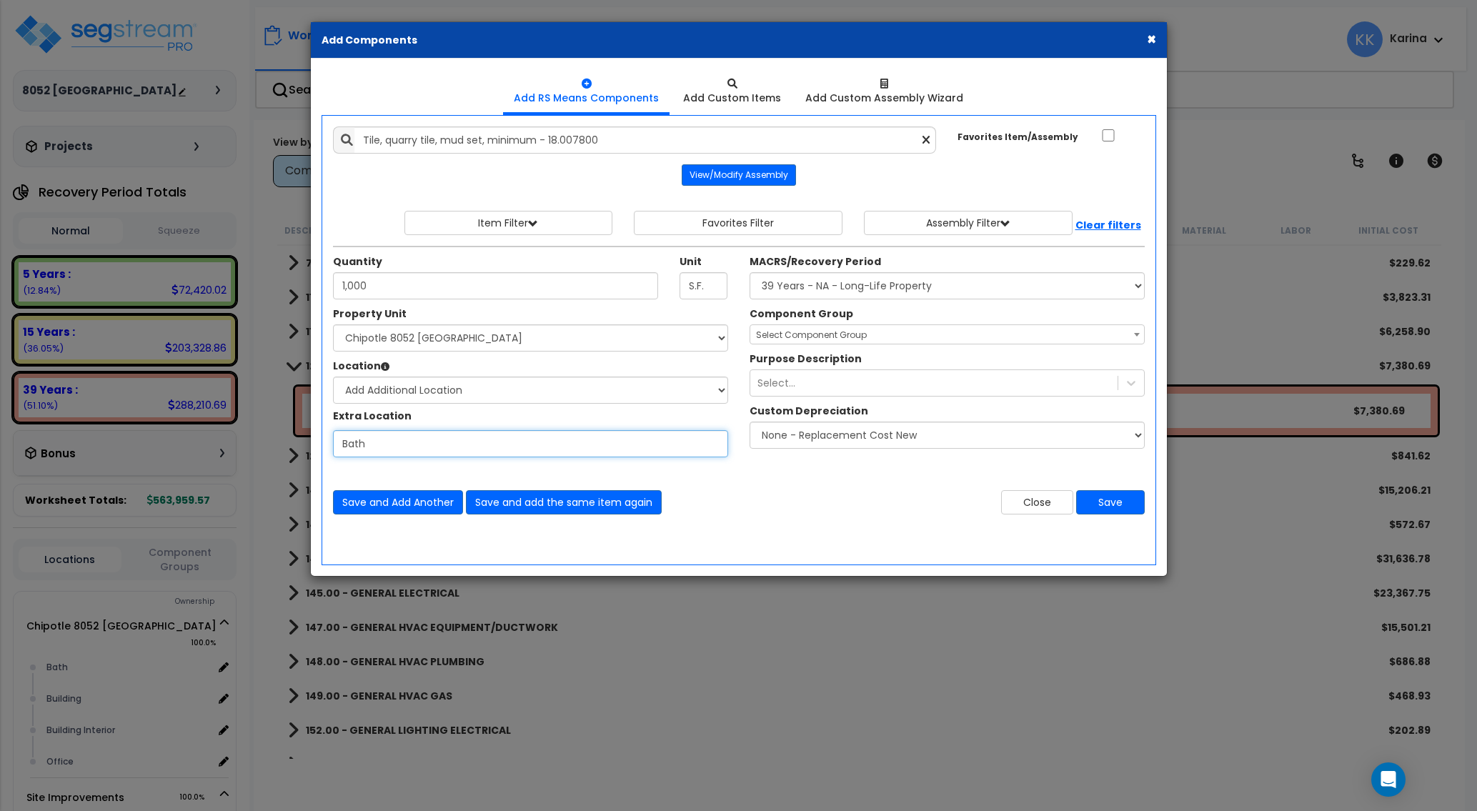
click at [397, 444] on input "Bath" at bounding box center [530, 443] width 395 height 27
type input "Kitchen"
click at [749, 272] on select "Select MACRS/Recovery Period 5 Years - 57.0 - Distributive Trades & Services 5 …" at bounding box center [946, 285] width 395 height 27
select select "3669"
click option "39 Years - NA - Long-Life Property" at bounding box center [0, 0] width 0 height 0
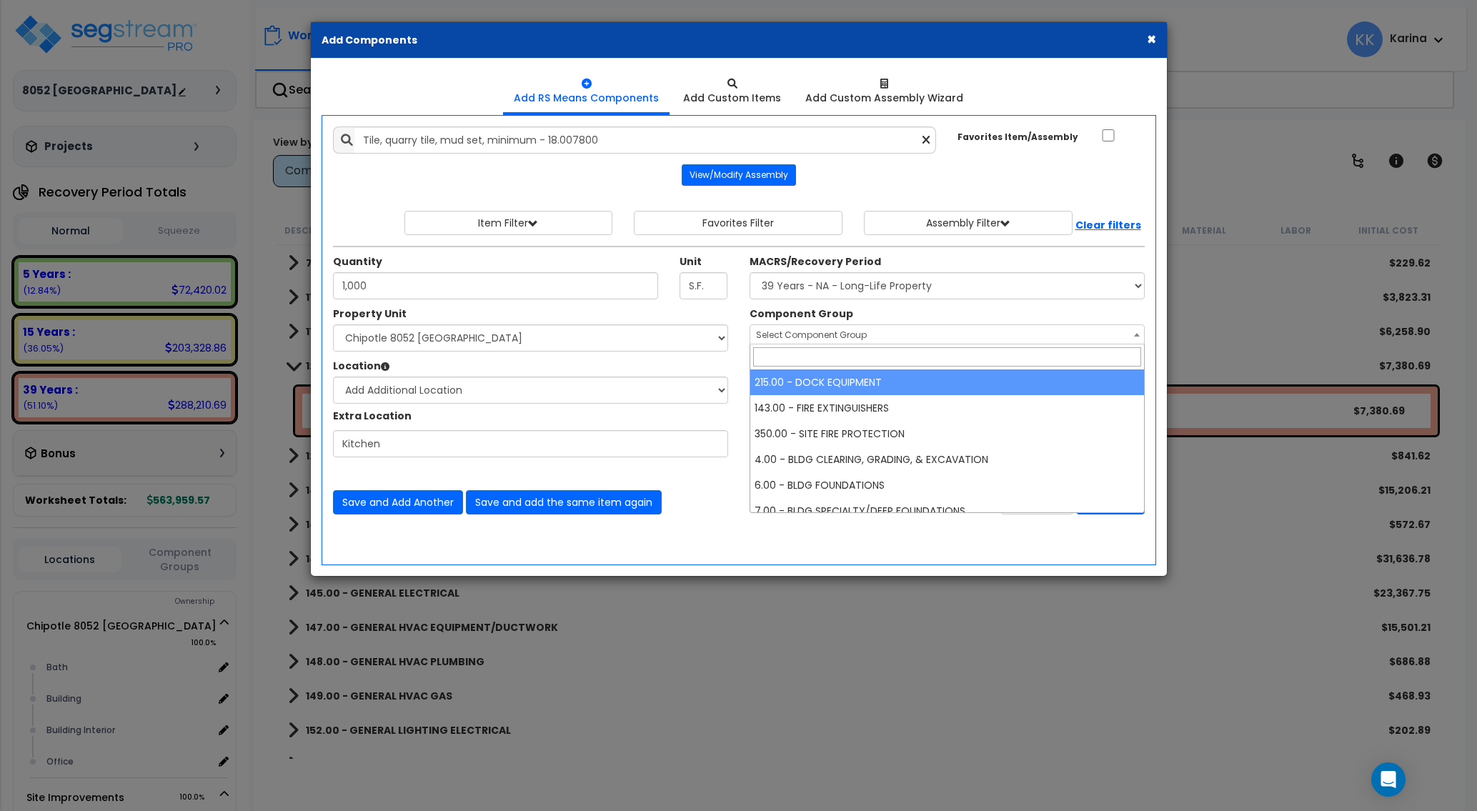
click at [800, 330] on span "Select Component Group" at bounding box center [811, 335] width 111 height 12
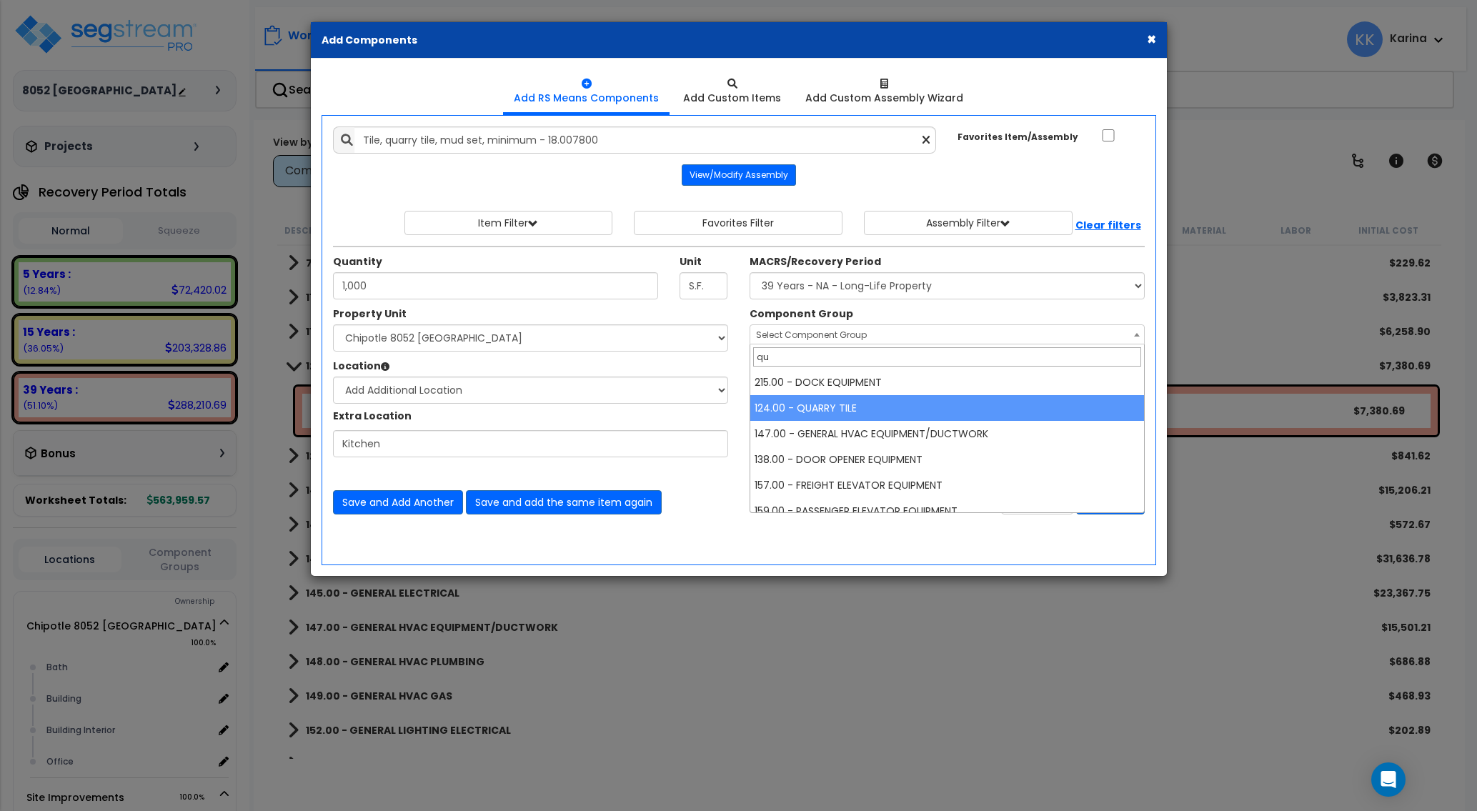
type input "qu"
select select "56939"
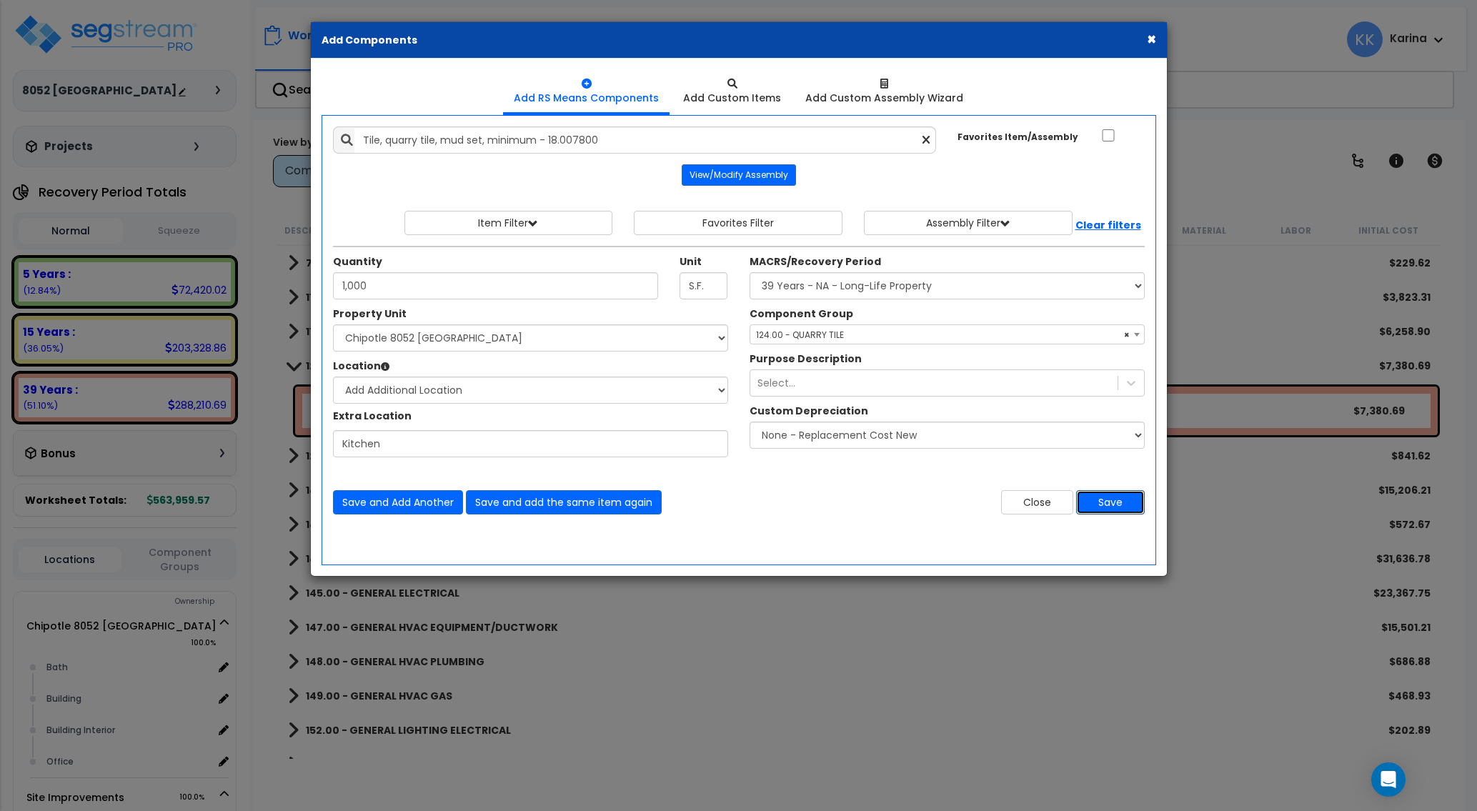
click at [1091, 499] on button "Save" at bounding box center [1110, 502] width 69 height 24
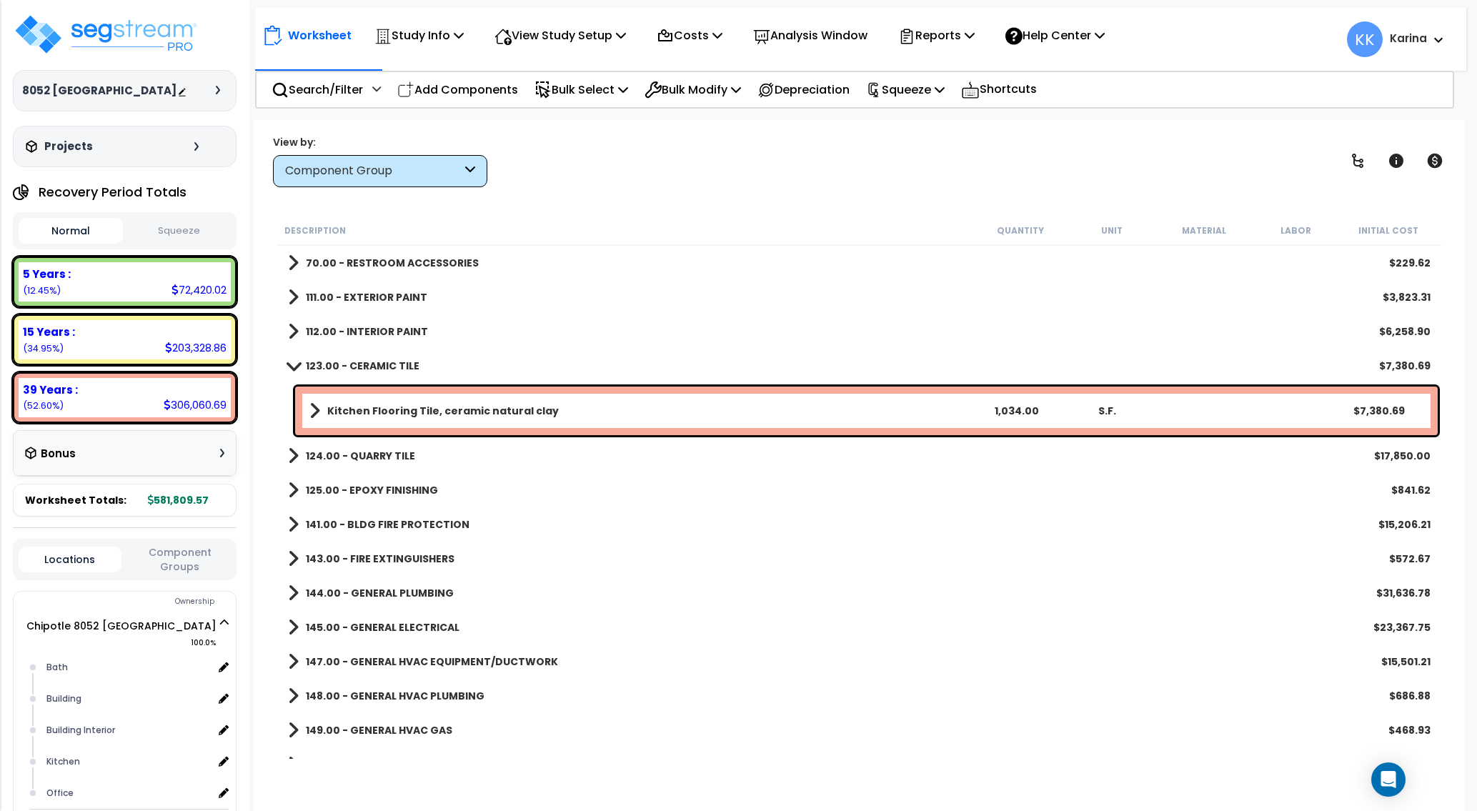
click at [292, 454] on span at bounding box center [293, 456] width 11 height 20
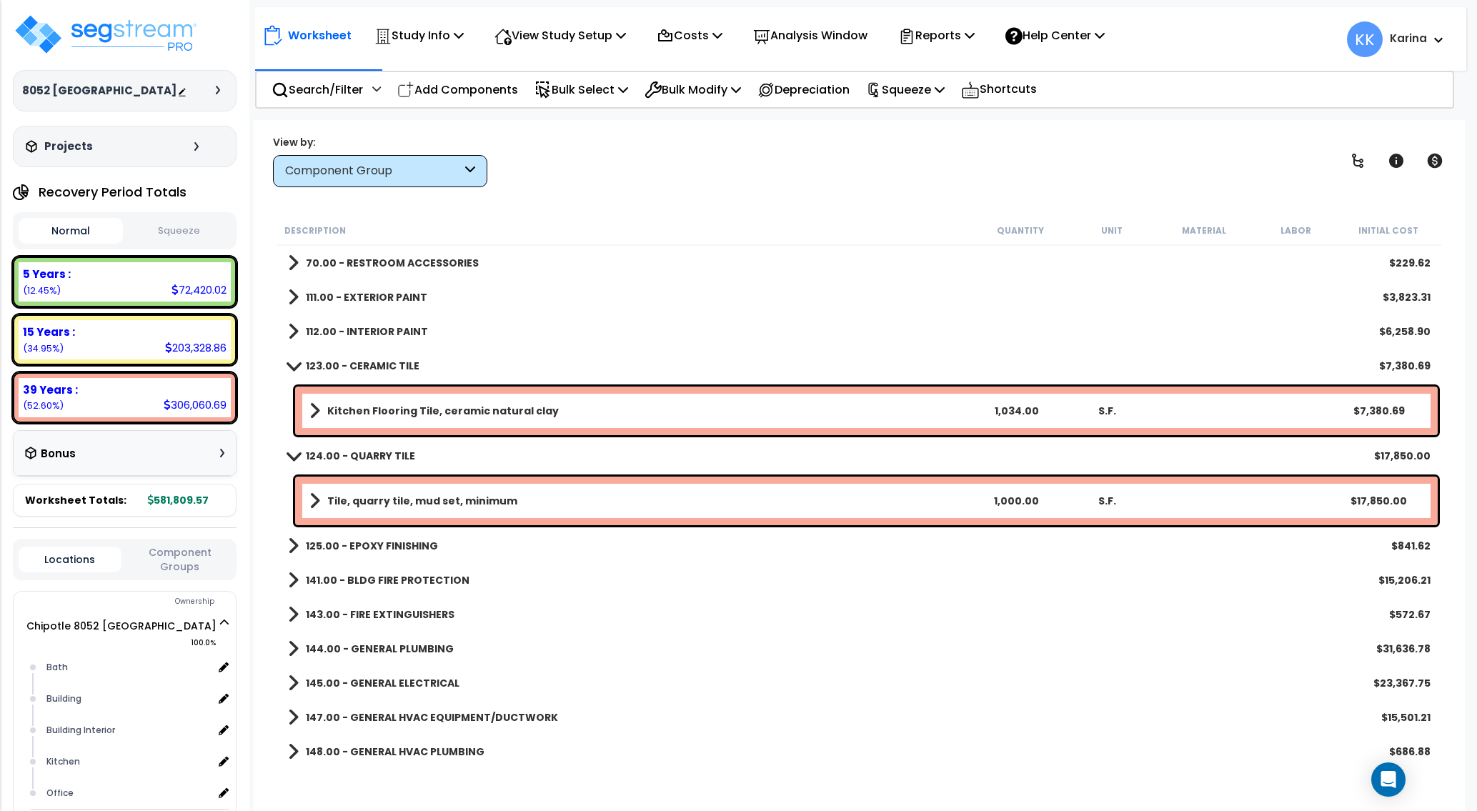
click at [386, 499] on b "Tile, quarry tile, mud set, minimum" at bounding box center [422, 501] width 190 height 14
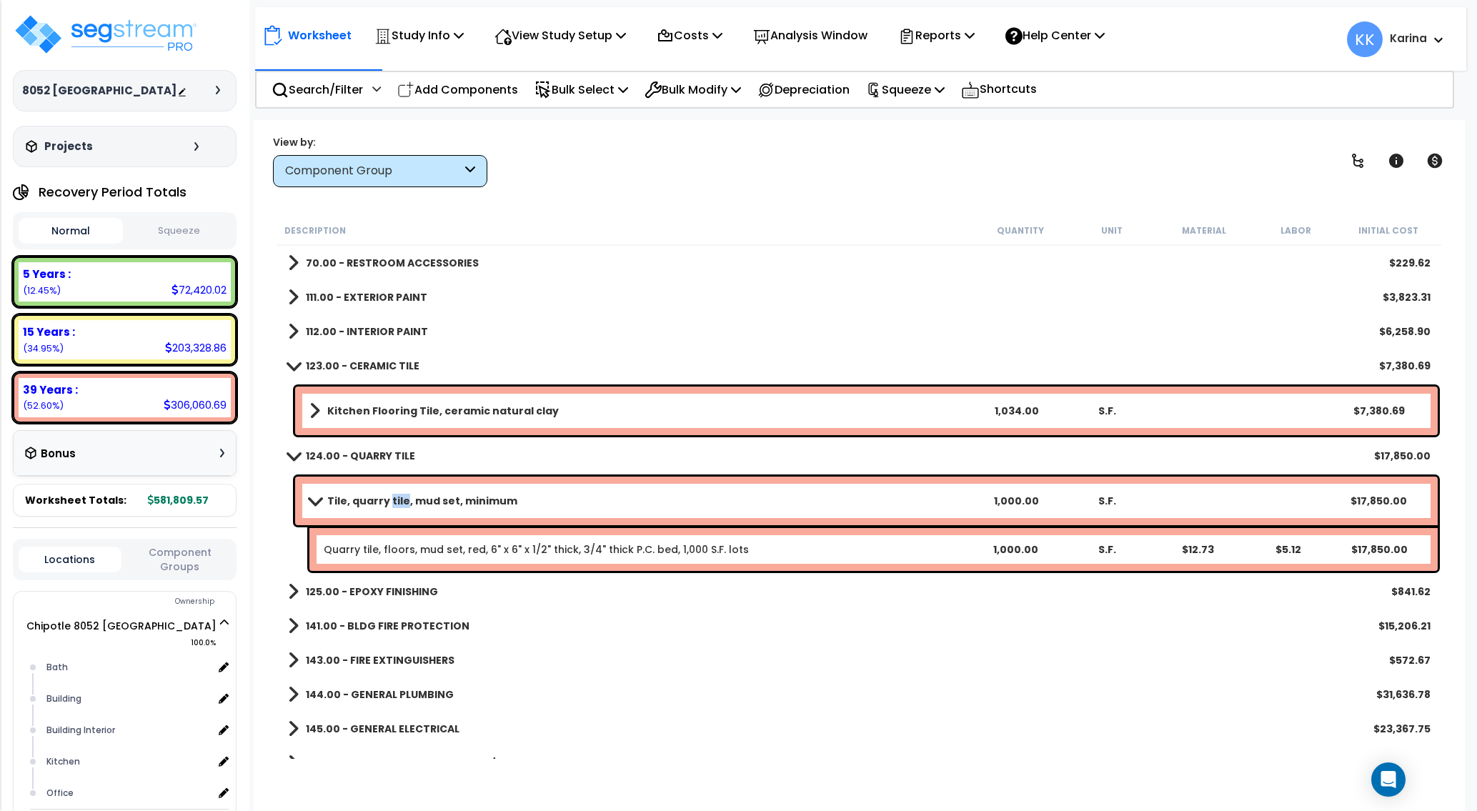
click at [386, 499] on b "Tile, quarry tile, mud set, minimum" at bounding box center [422, 501] width 190 height 14
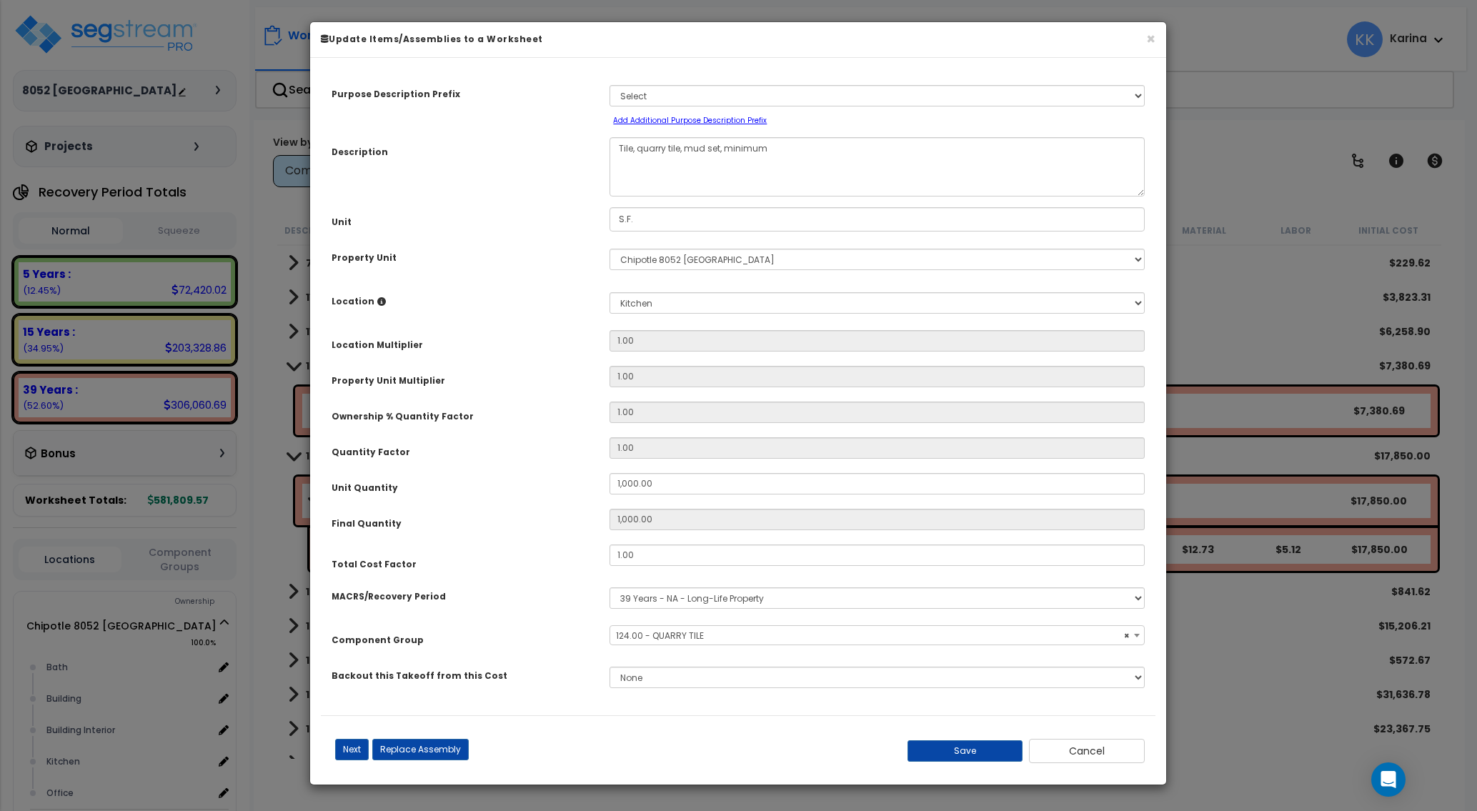
select select "56939"
drag, startPoint x: 628, startPoint y: 488, endPoint x: 684, endPoint y: 485, distance: 56.5
click at [684, 485] on input "1,000.00" at bounding box center [876, 483] width 535 height 21
type input "103"
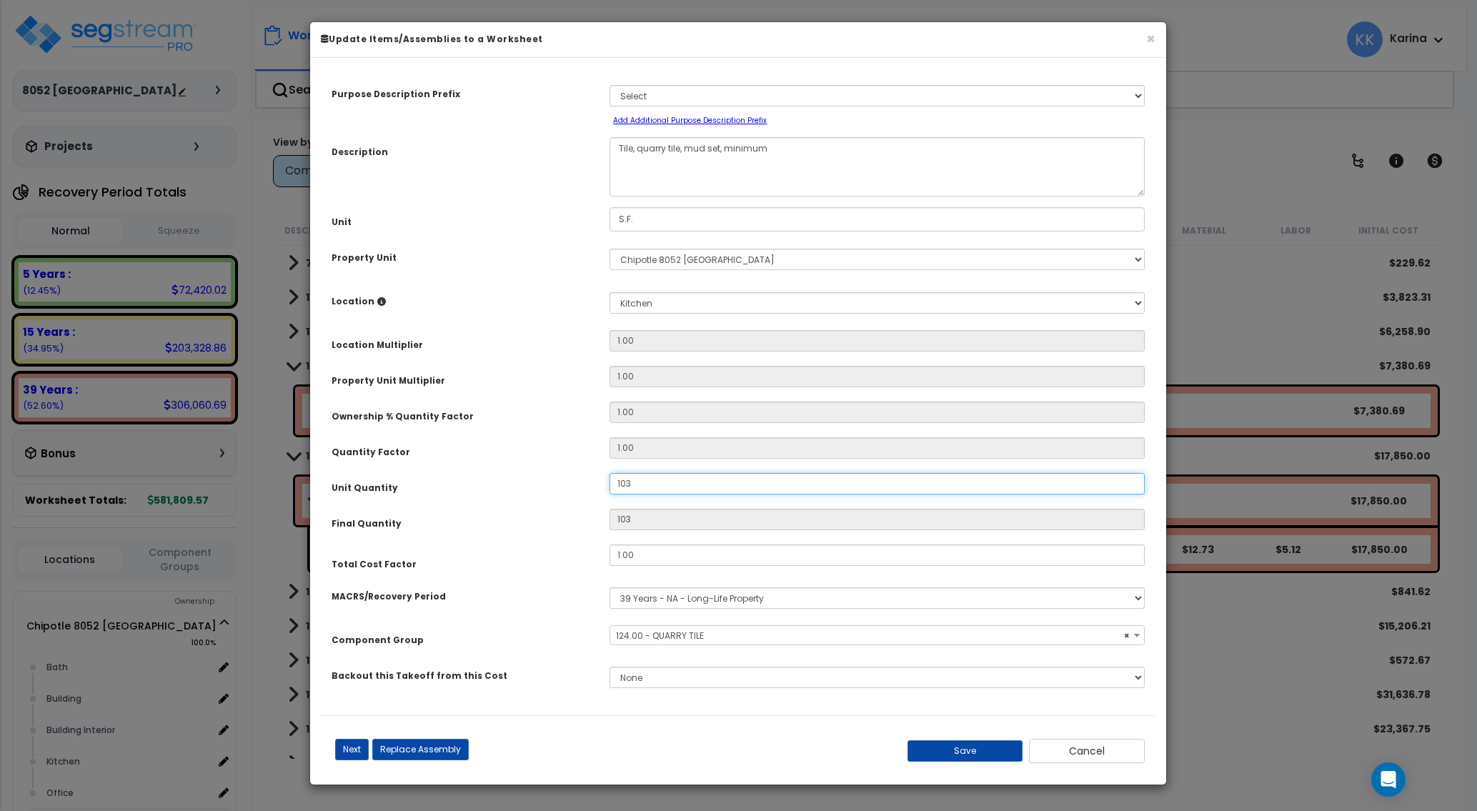
type input "1,034"
click at [965, 750] on button "Save" at bounding box center [965, 750] width 116 height 21
type input "1034.00"
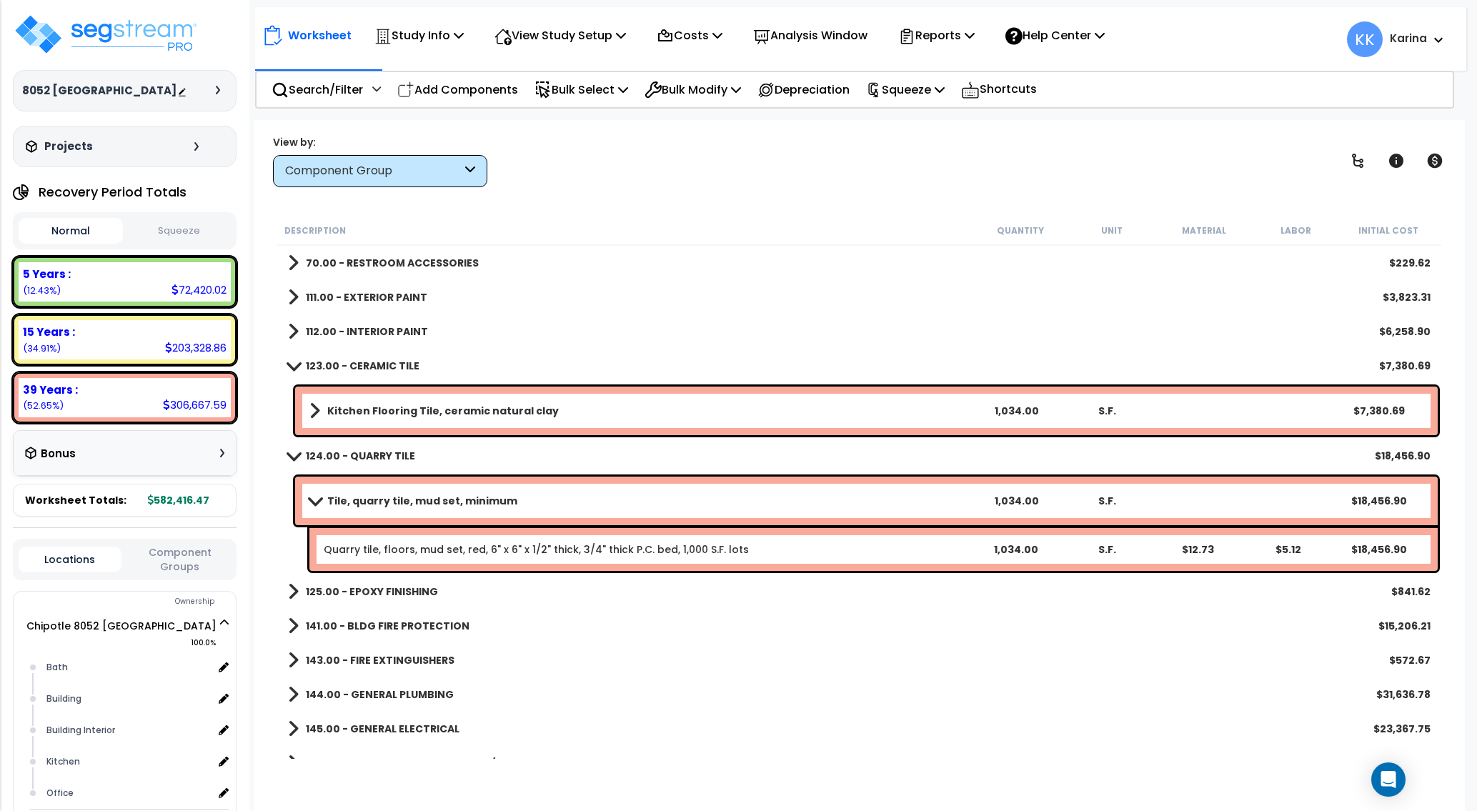
click at [506, 411] on b "Kitchen Flooring Tile, ceramic natural clay" at bounding box center [442, 411] width 231 height 14
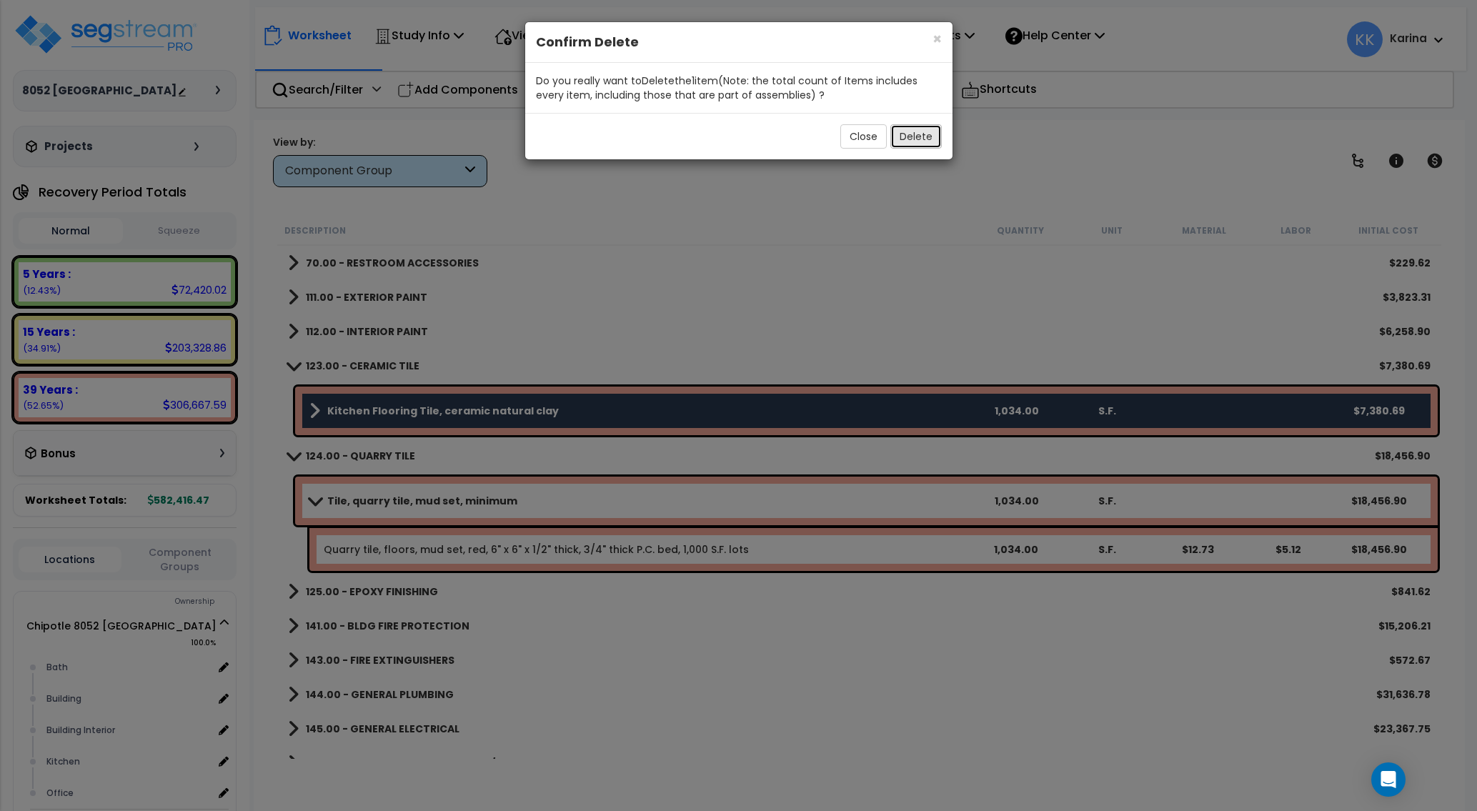
click at [906, 136] on button "Delete" at bounding box center [915, 136] width 51 height 24
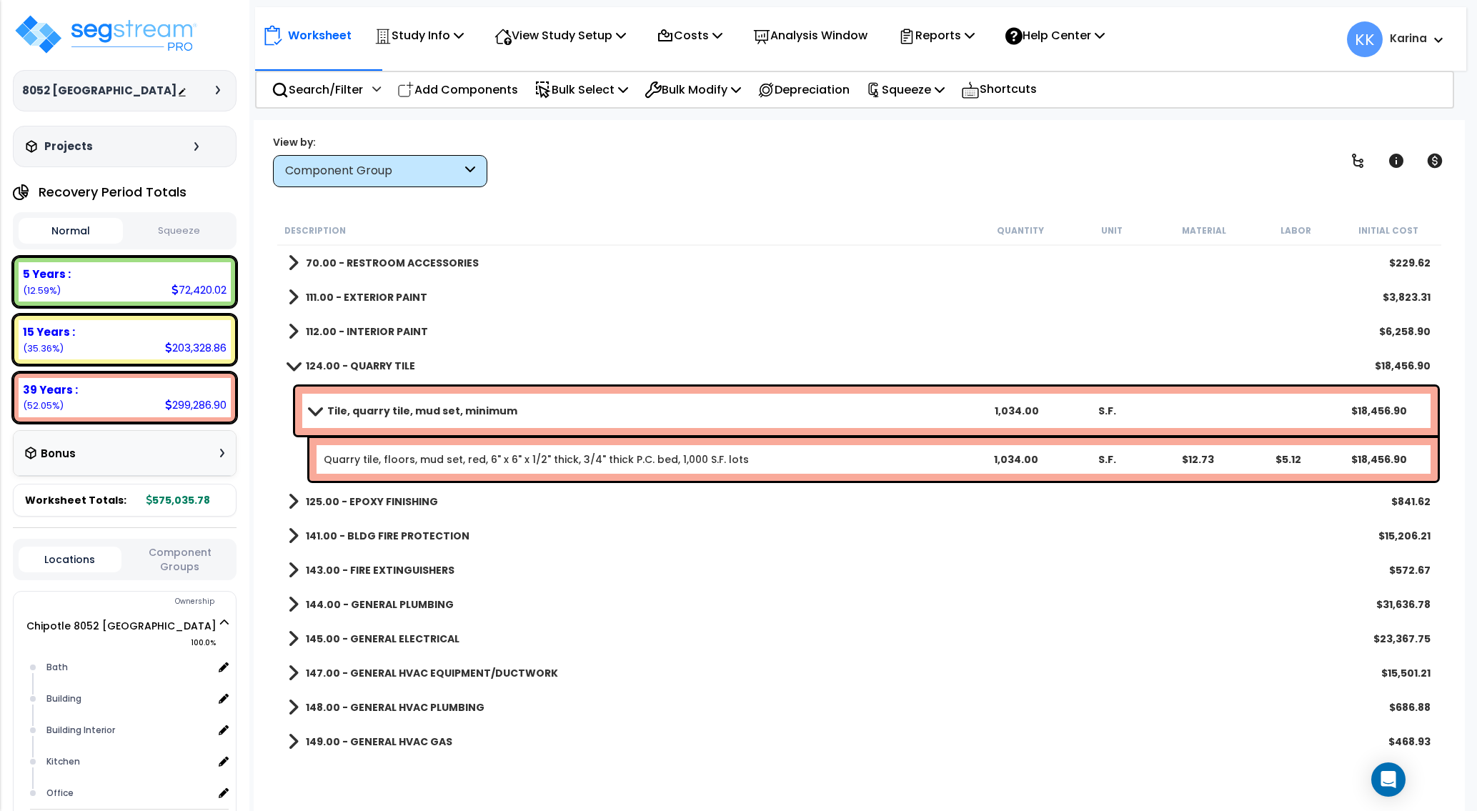
click at [290, 365] on span at bounding box center [294, 365] width 20 height 11
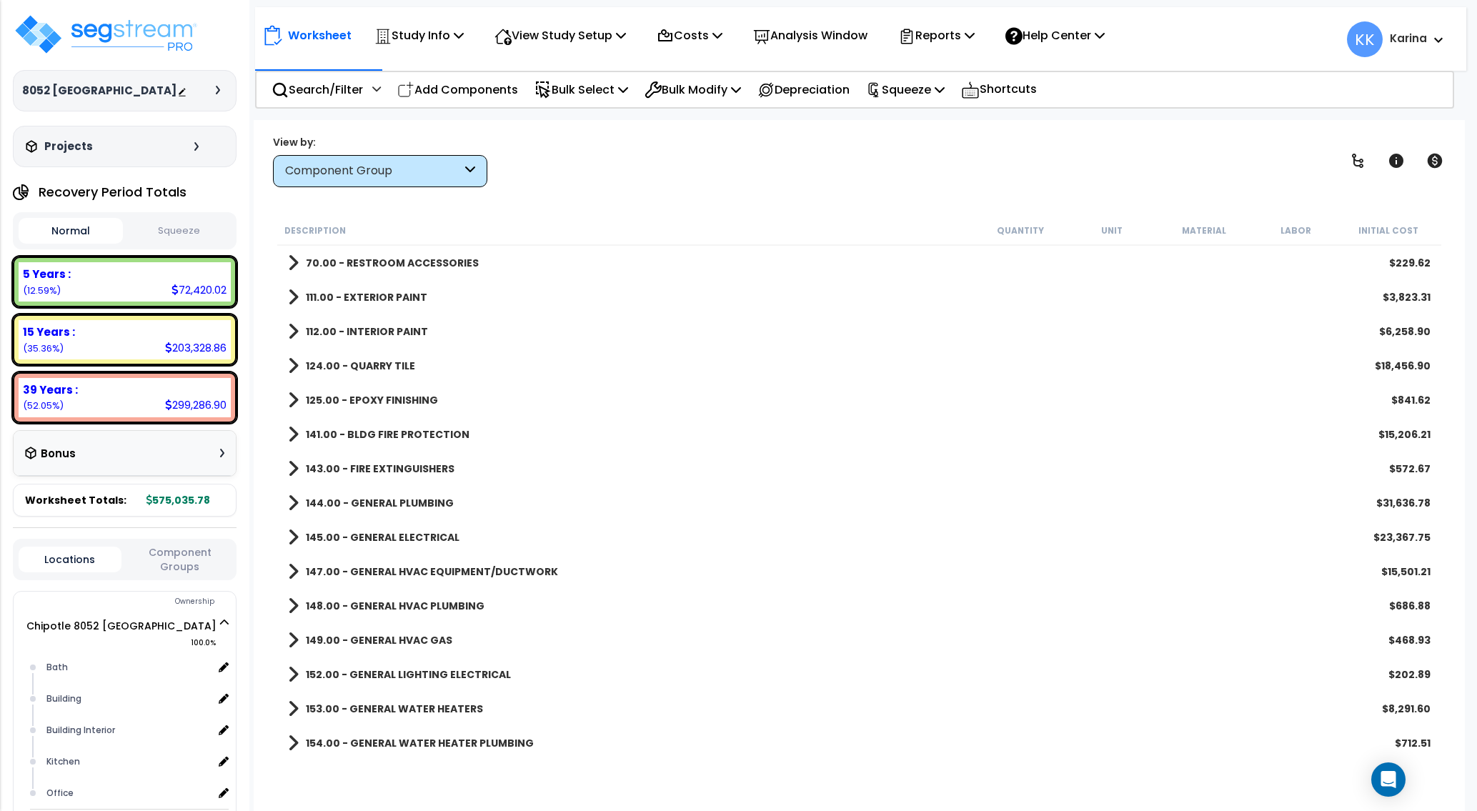
click at [291, 401] on span at bounding box center [293, 400] width 11 height 20
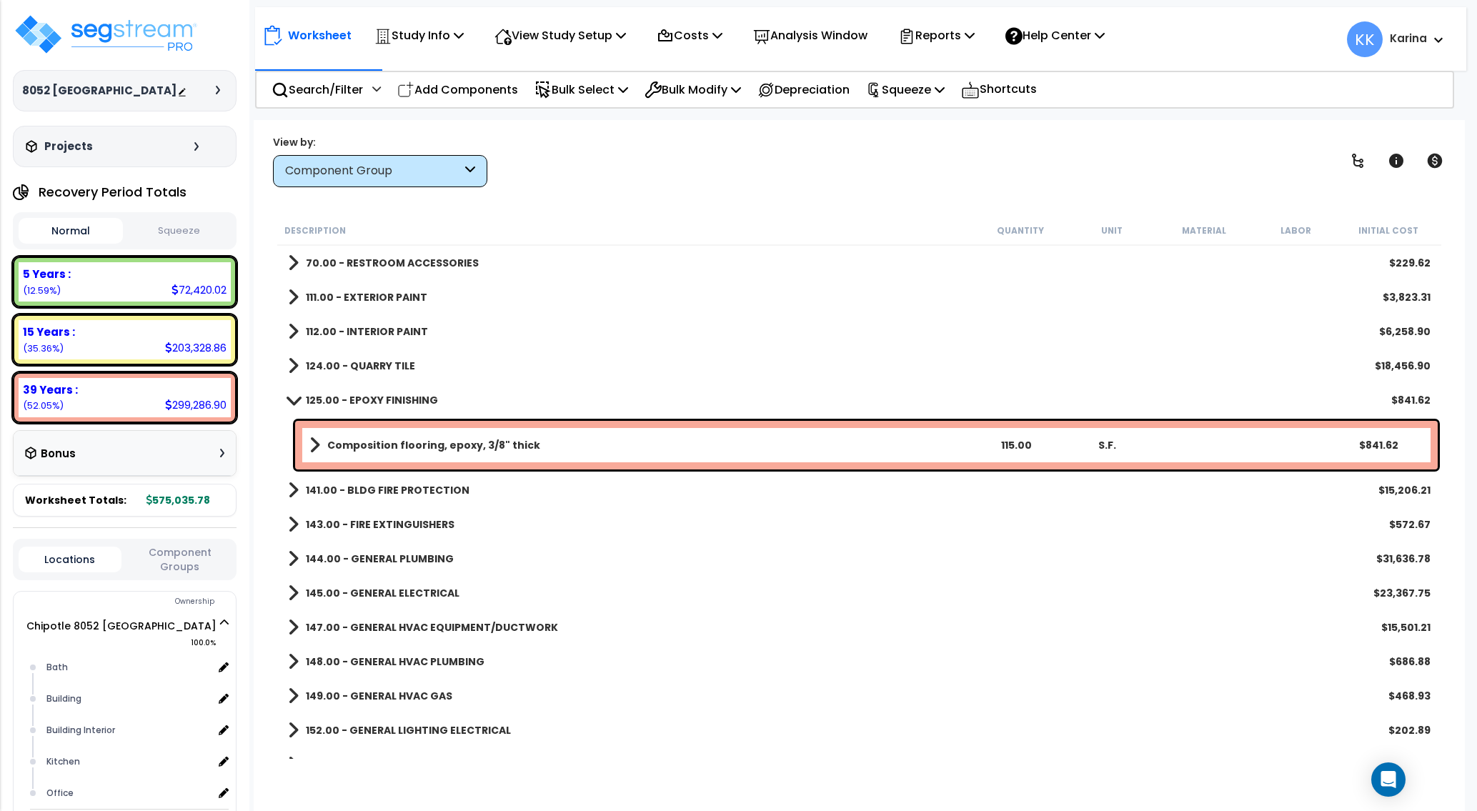
scroll to position [600, 0]
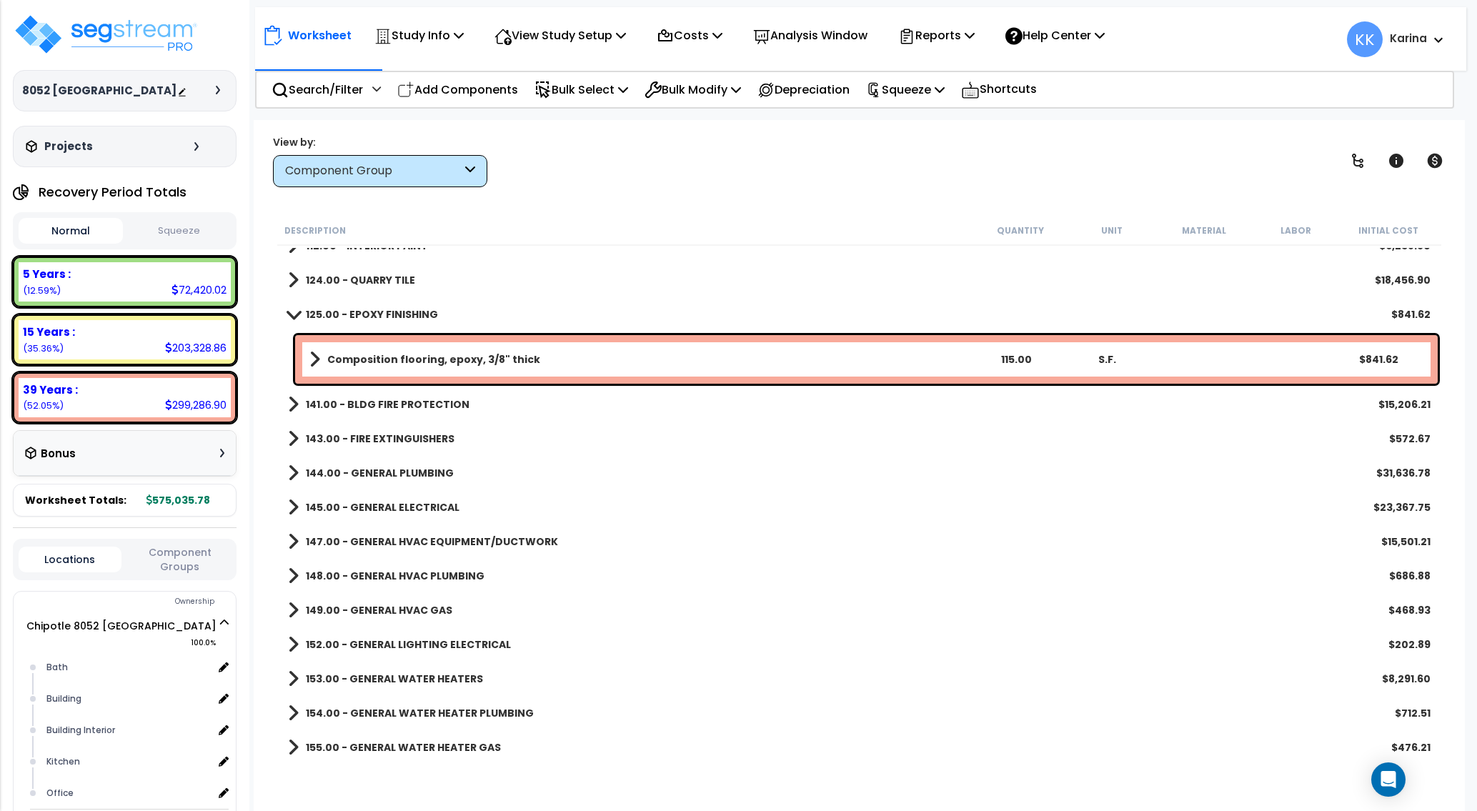
click at [293, 316] on span at bounding box center [294, 314] width 20 height 11
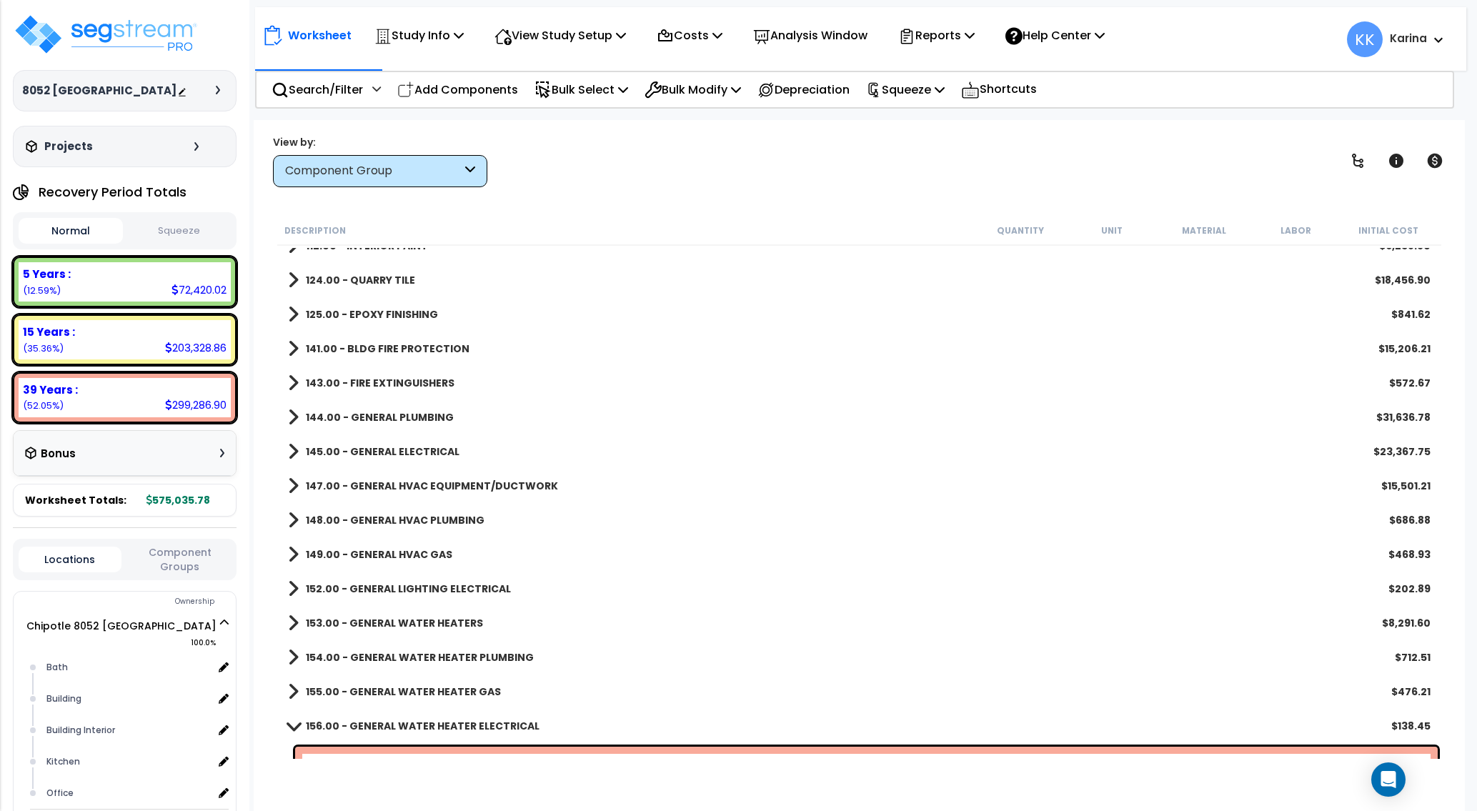
click at [293, 349] on span at bounding box center [293, 349] width 11 height 20
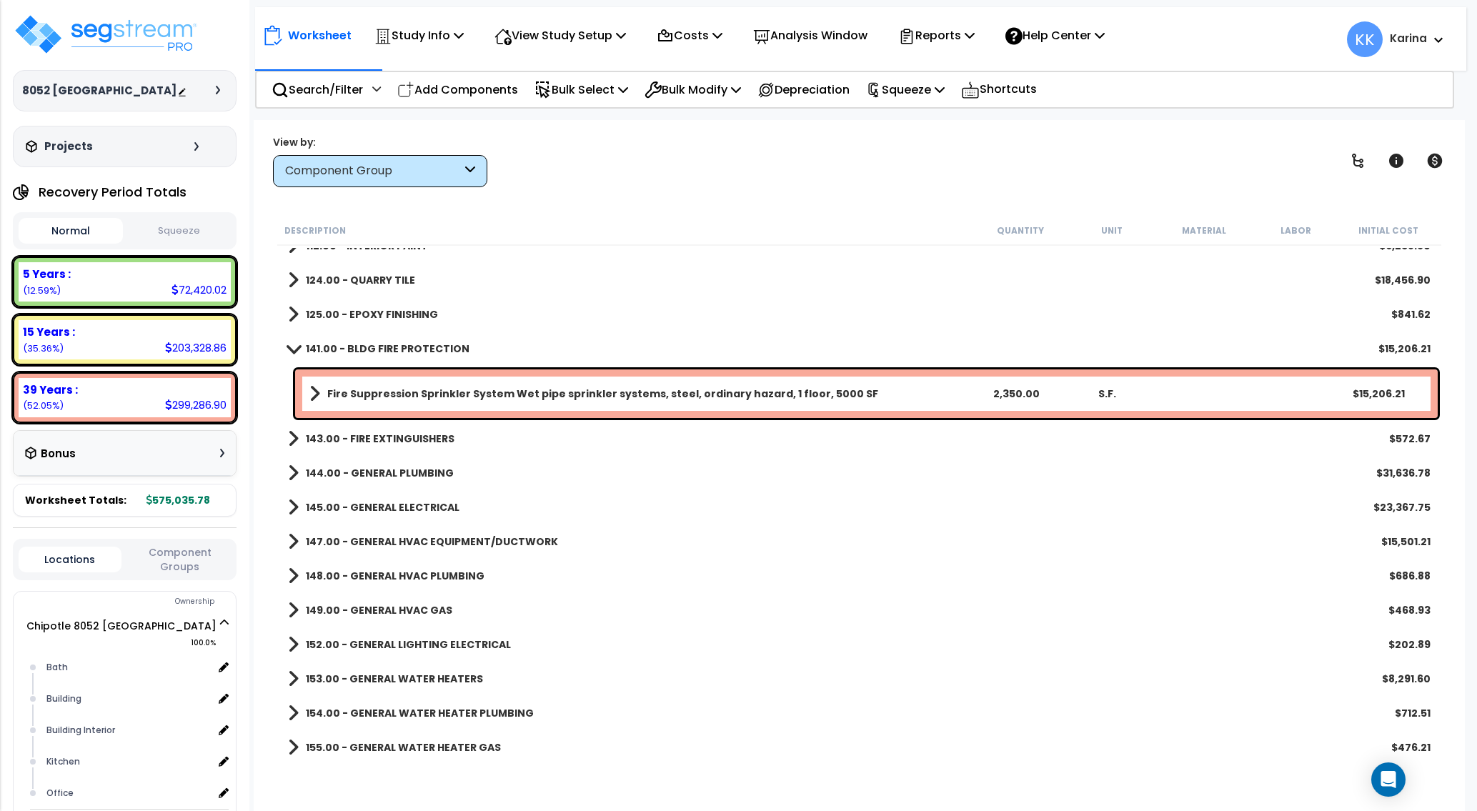
click at [293, 349] on span at bounding box center [294, 348] width 20 height 11
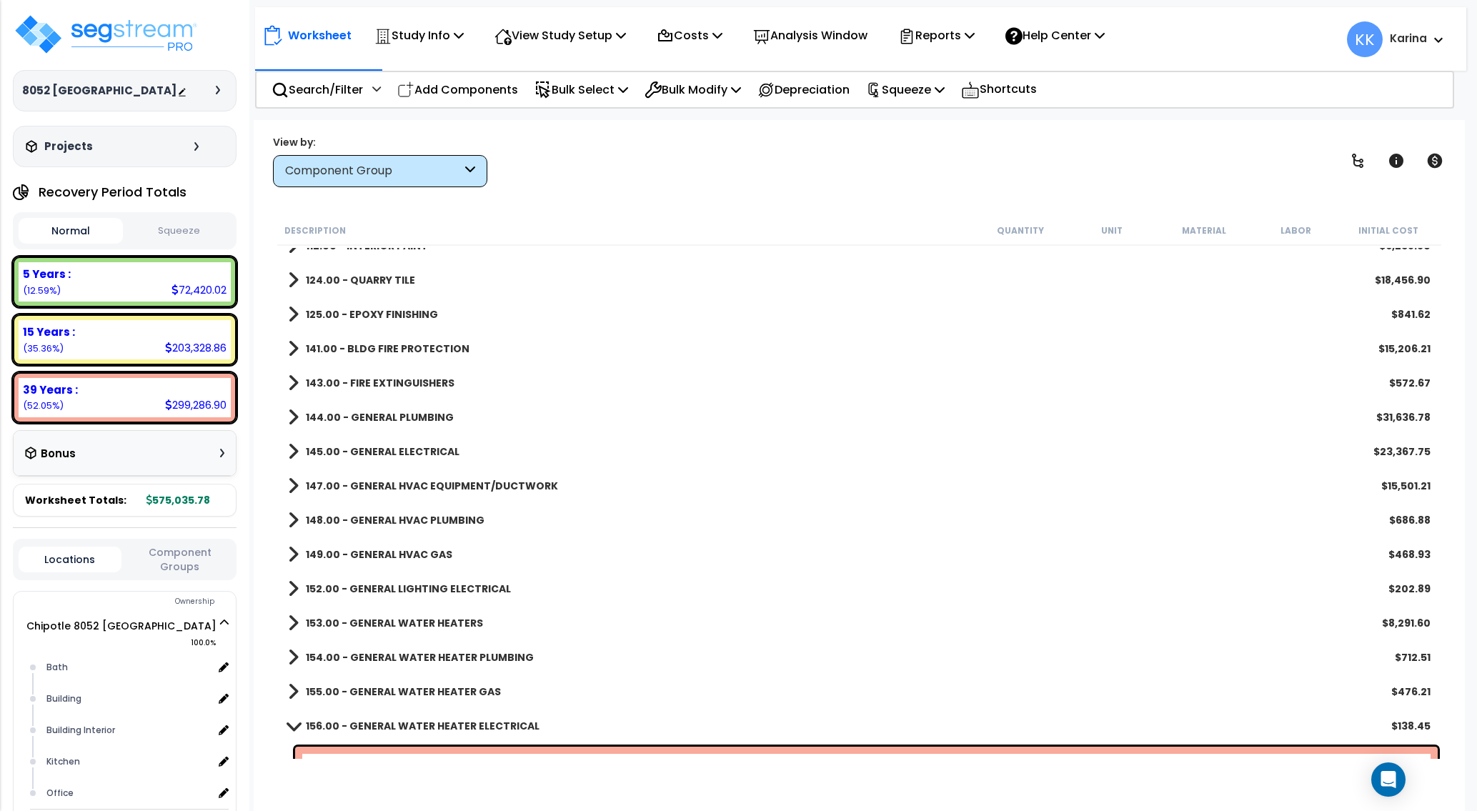
click at [291, 381] on span at bounding box center [293, 383] width 11 height 20
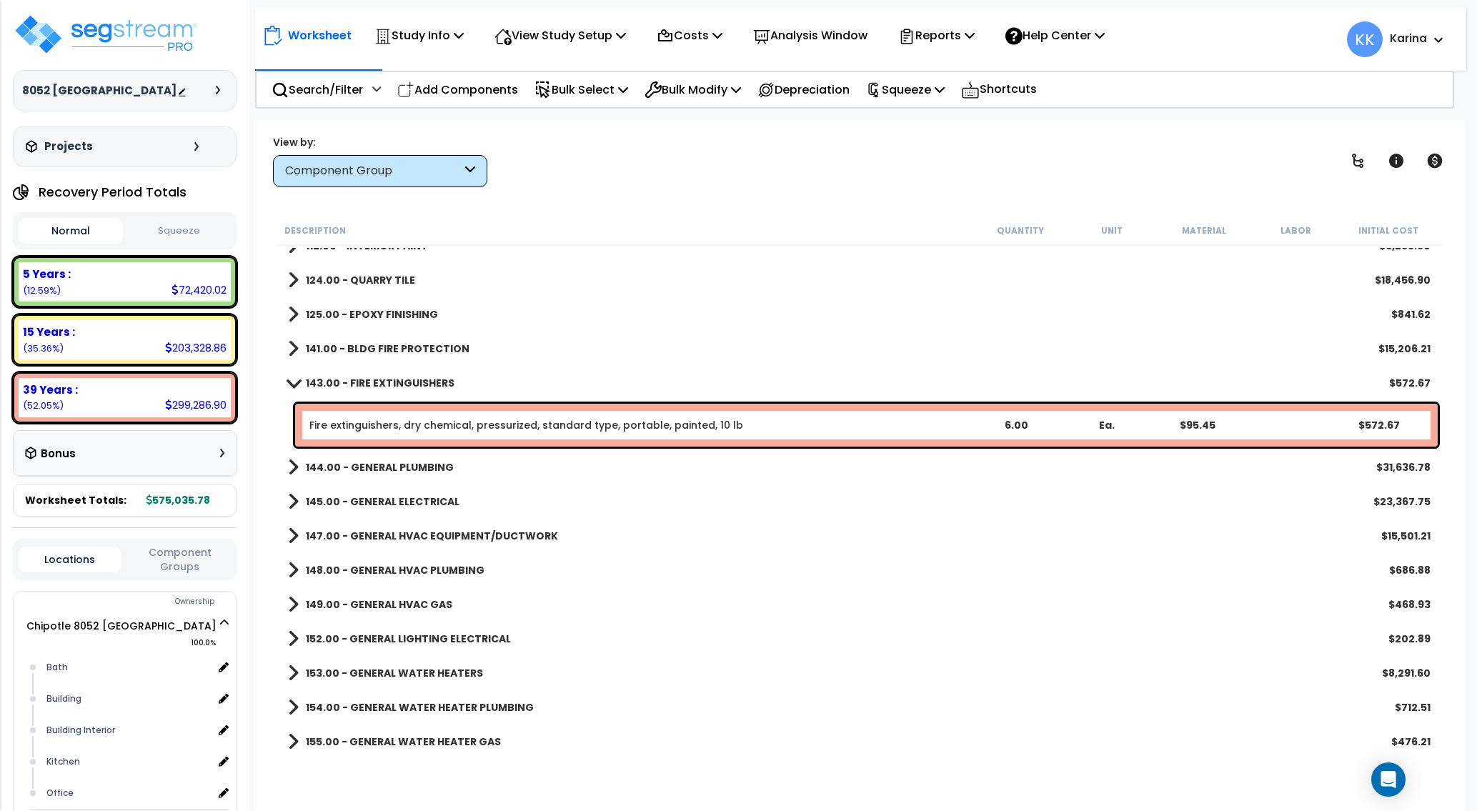
click at [291, 381] on span at bounding box center [294, 382] width 20 height 11
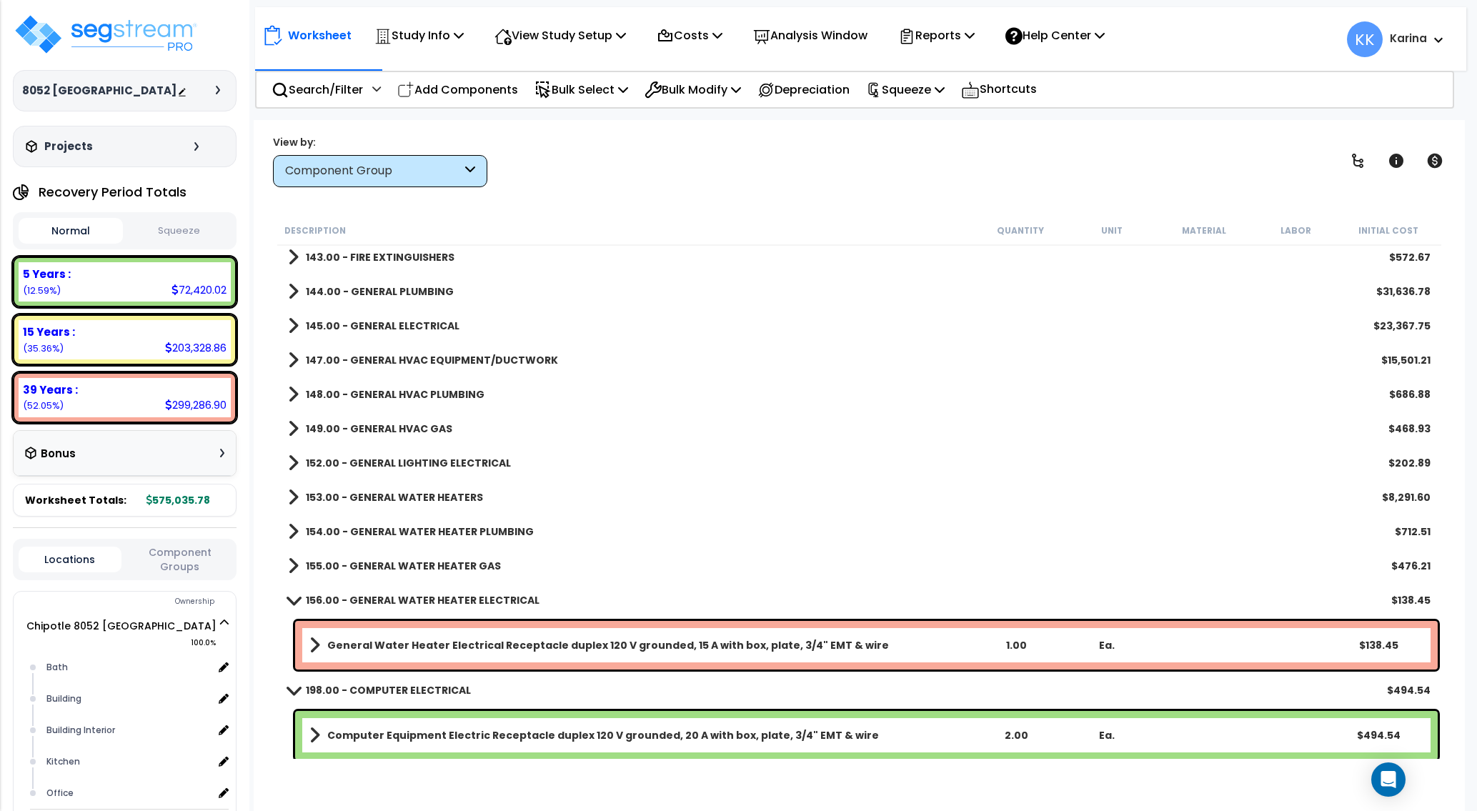
scroll to position [686, 0]
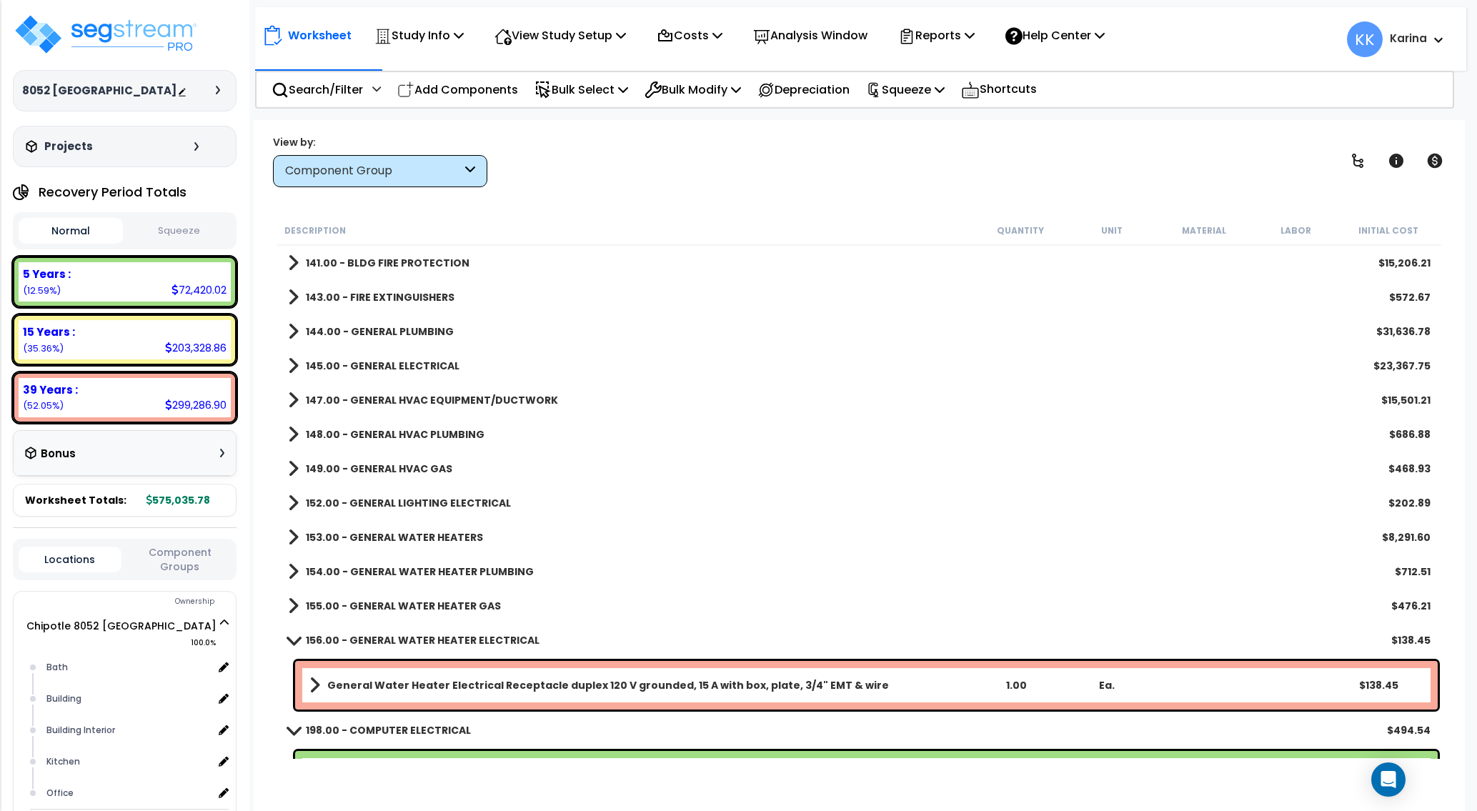
click at [295, 330] on span at bounding box center [293, 331] width 11 height 20
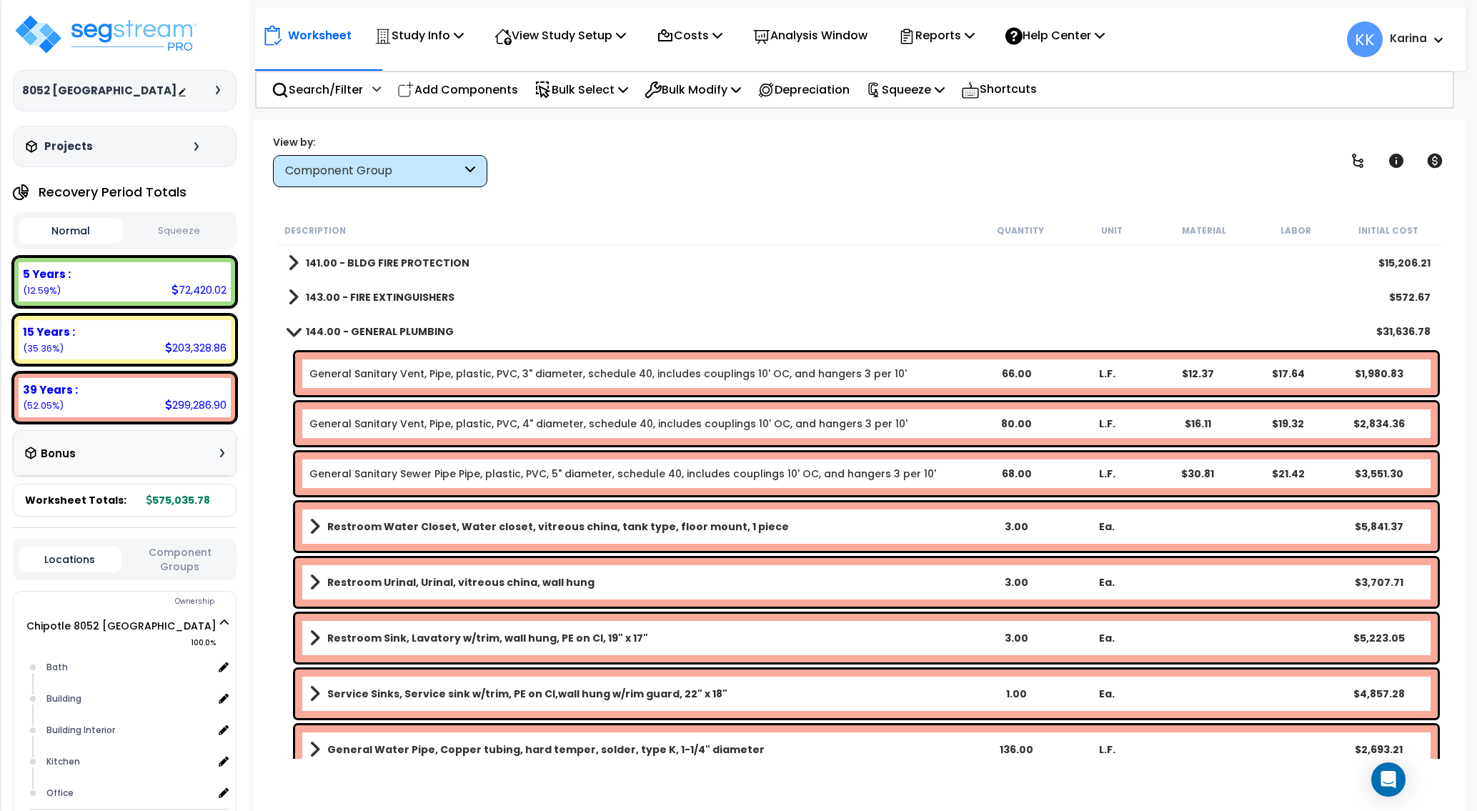
click at [386, 521] on b "Restroom Water Closet, Water closet, vitreous china, tank type, floor mount, 1 …" at bounding box center [557, 526] width 461 height 14
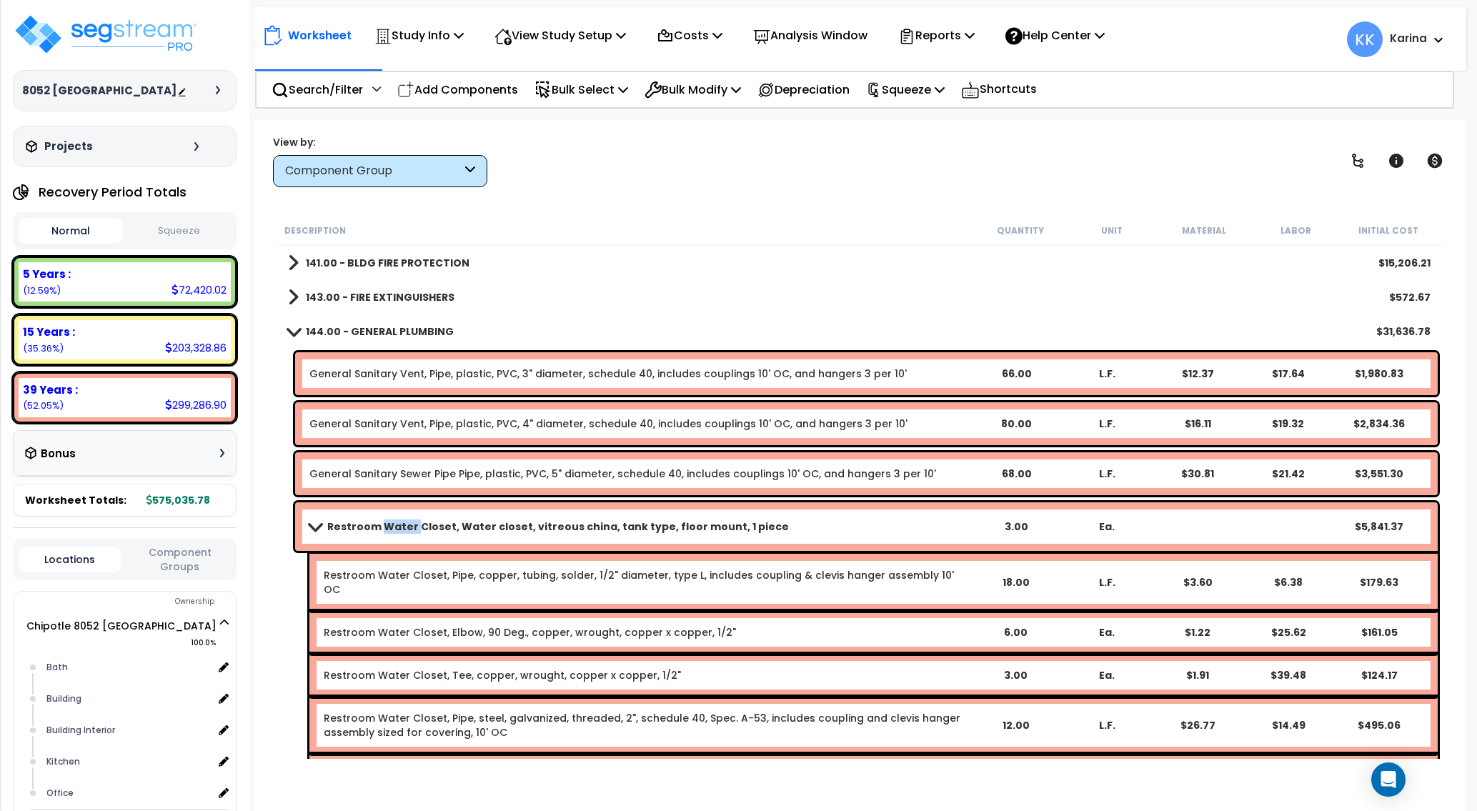
click at [386, 521] on b "Restroom Water Closet, Water closet, vitreous china, tank type, floor mount, 1 …" at bounding box center [557, 526] width 461 height 14
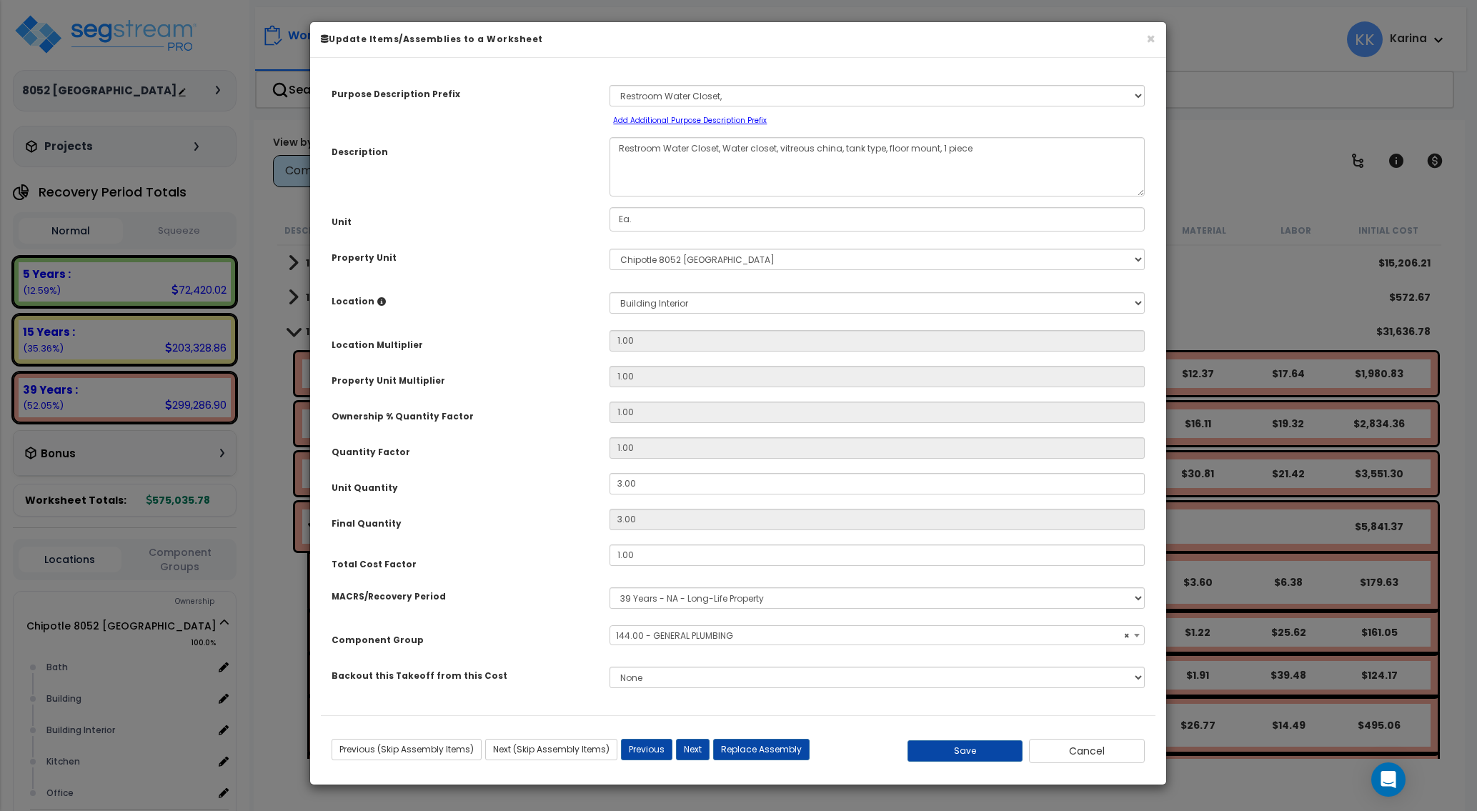
select select "56954"
drag, startPoint x: 630, startPoint y: 479, endPoint x: 560, endPoint y: 479, distance: 70.0
click at [609, 479] on input "3.00" at bounding box center [876, 483] width 535 height 21
type input "2"
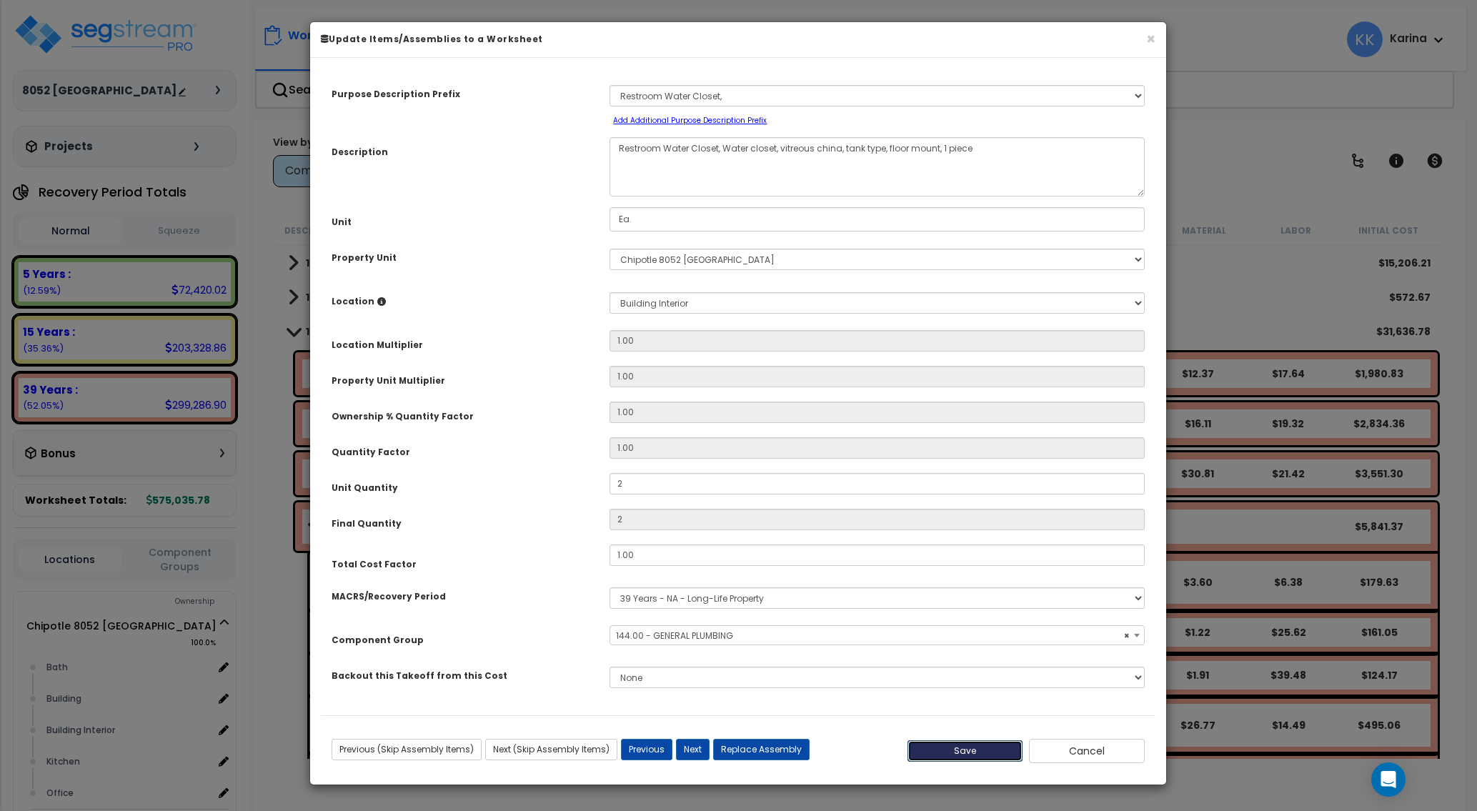
click at [934, 747] on button "Save" at bounding box center [965, 750] width 116 height 21
type input "2.00"
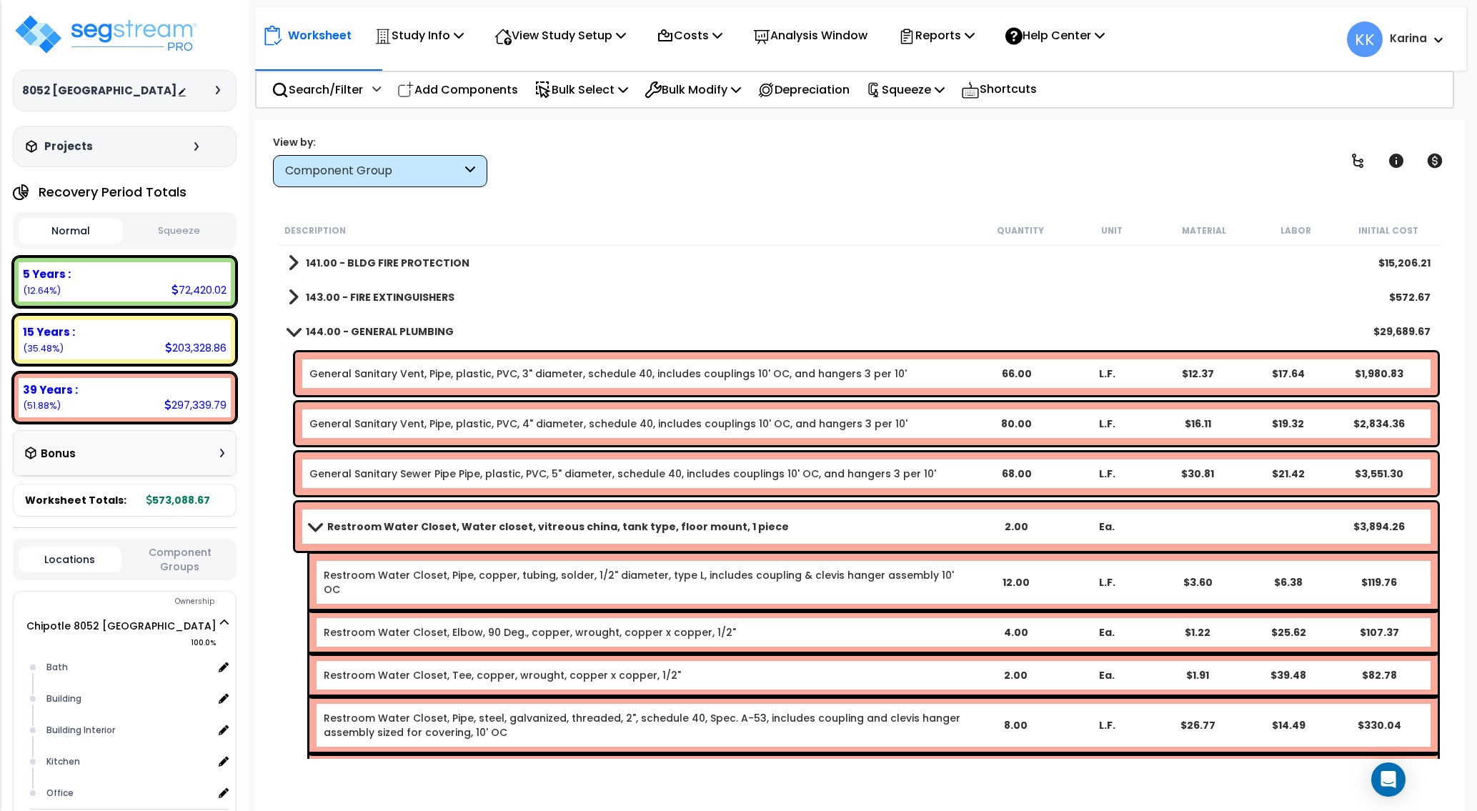
click at [379, 526] on b "Restroom Water Closet, Water closet, vitreous china, tank type, floor mount, 1 …" at bounding box center [557, 526] width 461 height 14
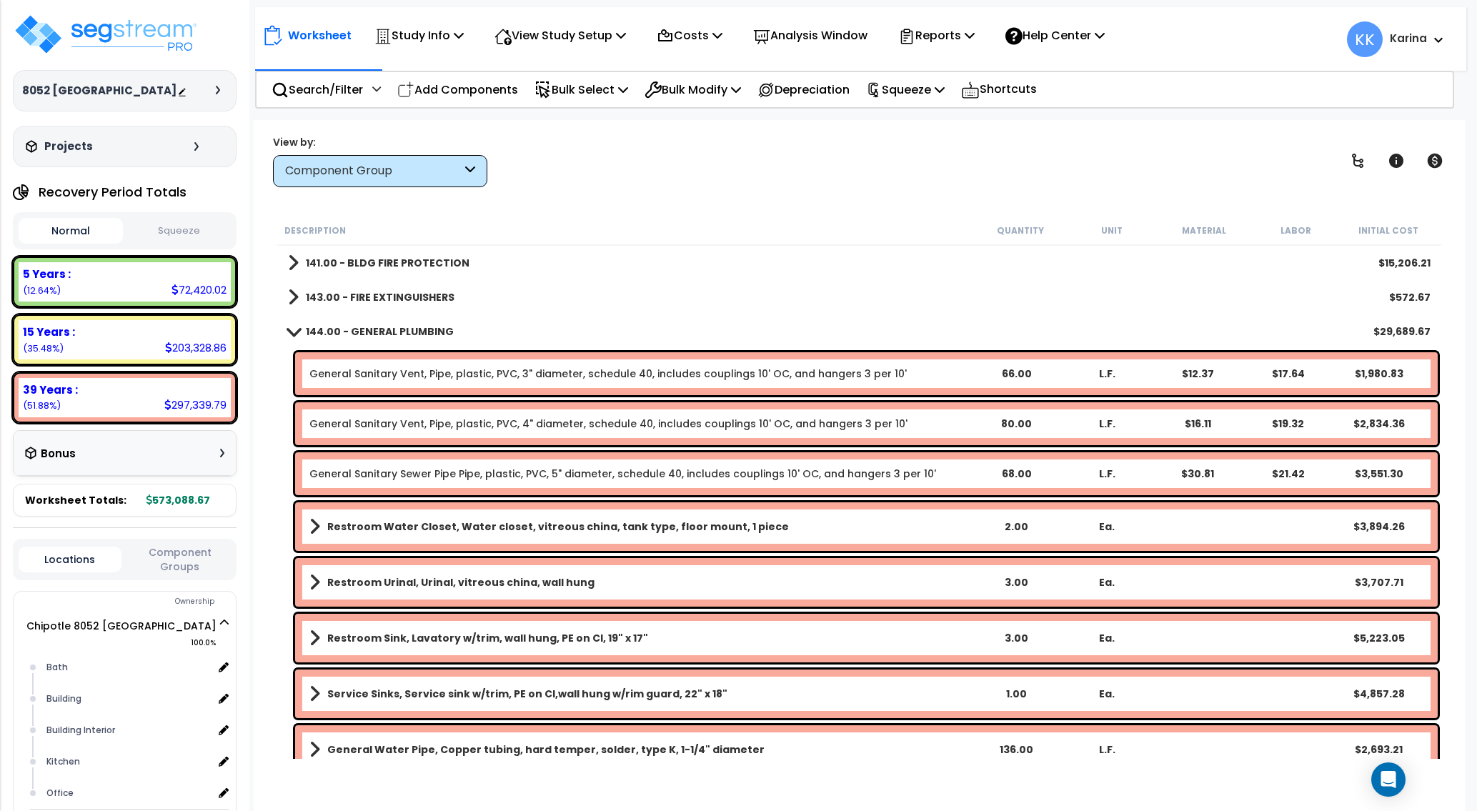
click at [379, 526] on b "Restroom Water Closet, Water closet, vitreous china, tank type, floor mount, 1 …" at bounding box center [557, 526] width 461 height 14
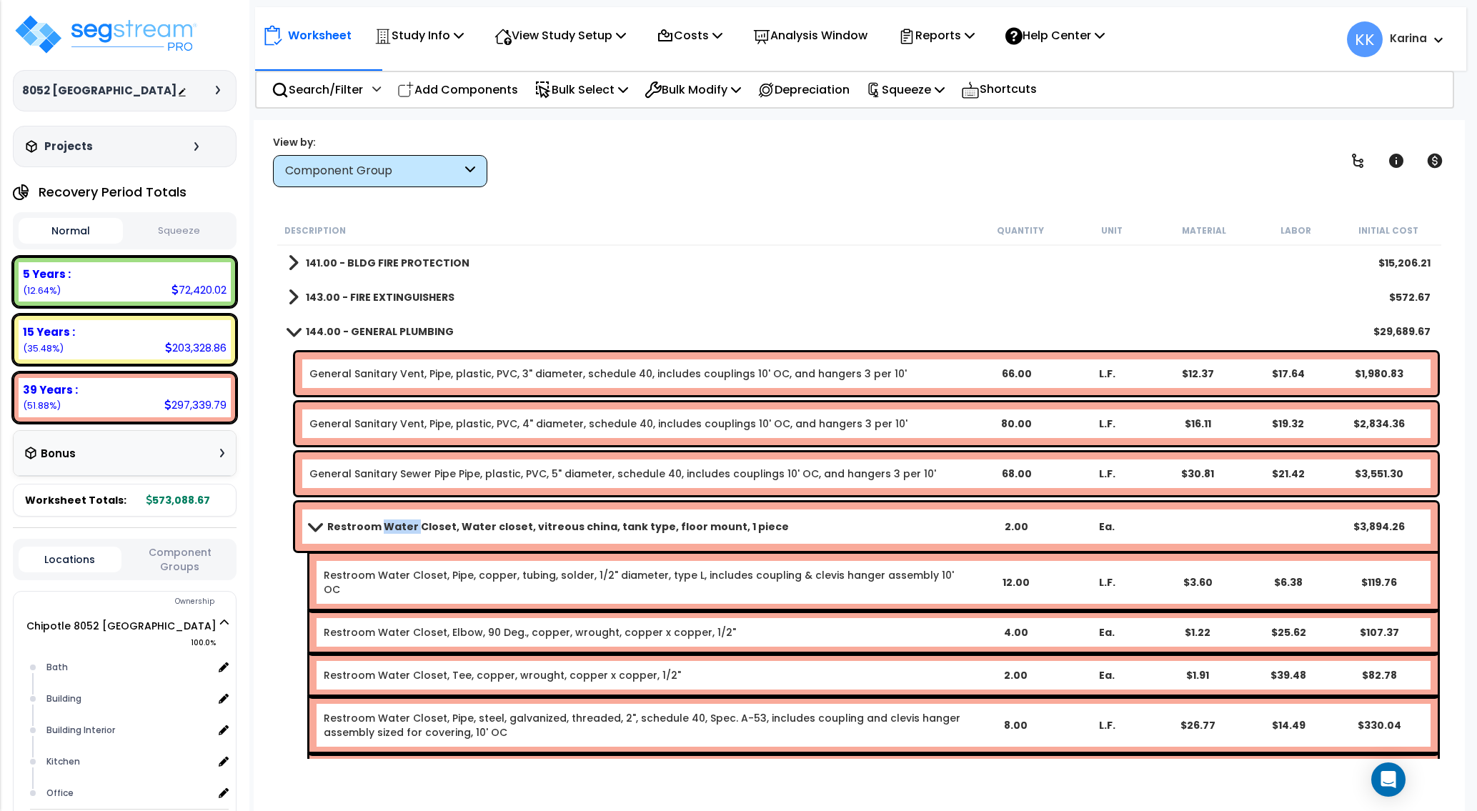
click at [379, 526] on b "Restroom Water Closet, Water closet, vitreous china, tank type, floor mount, 1 …" at bounding box center [557, 526] width 461 height 14
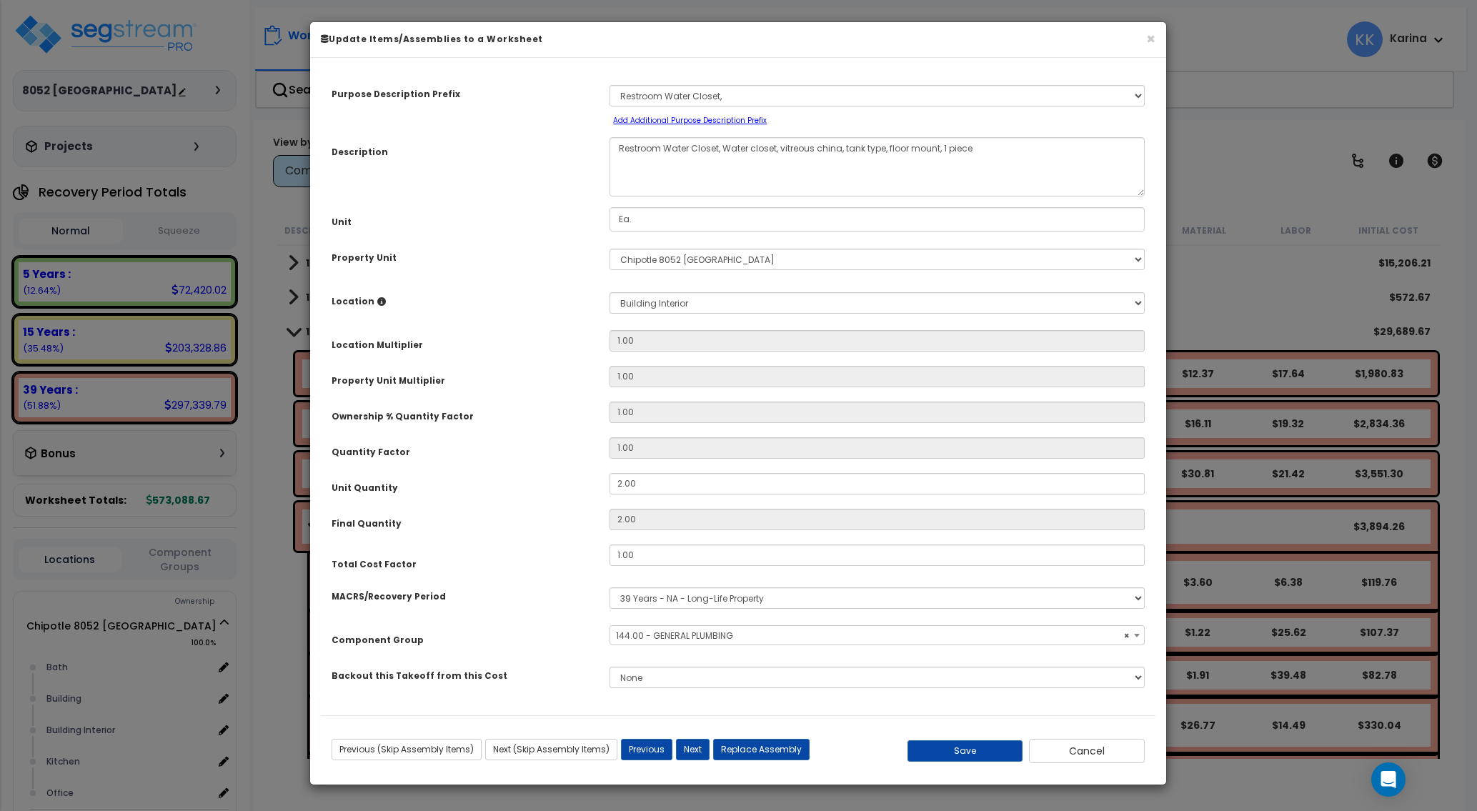
select select "56954"
drag, startPoint x: 779, startPoint y: 149, endPoint x: 722, endPoint y: 153, distance: 56.6
click at [722, 153] on textarea "Restroom Water Closet, Water closet, vitreous china, tank type, floor mount, 1 …" at bounding box center [876, 166] width 535 height 59
type textarea "Restroom Water Closet, vitreous china, tank type, floor mount, 1 piece"
click at [969, 746] on button "Save" at bounding box center [965, 750] width 116 height 21
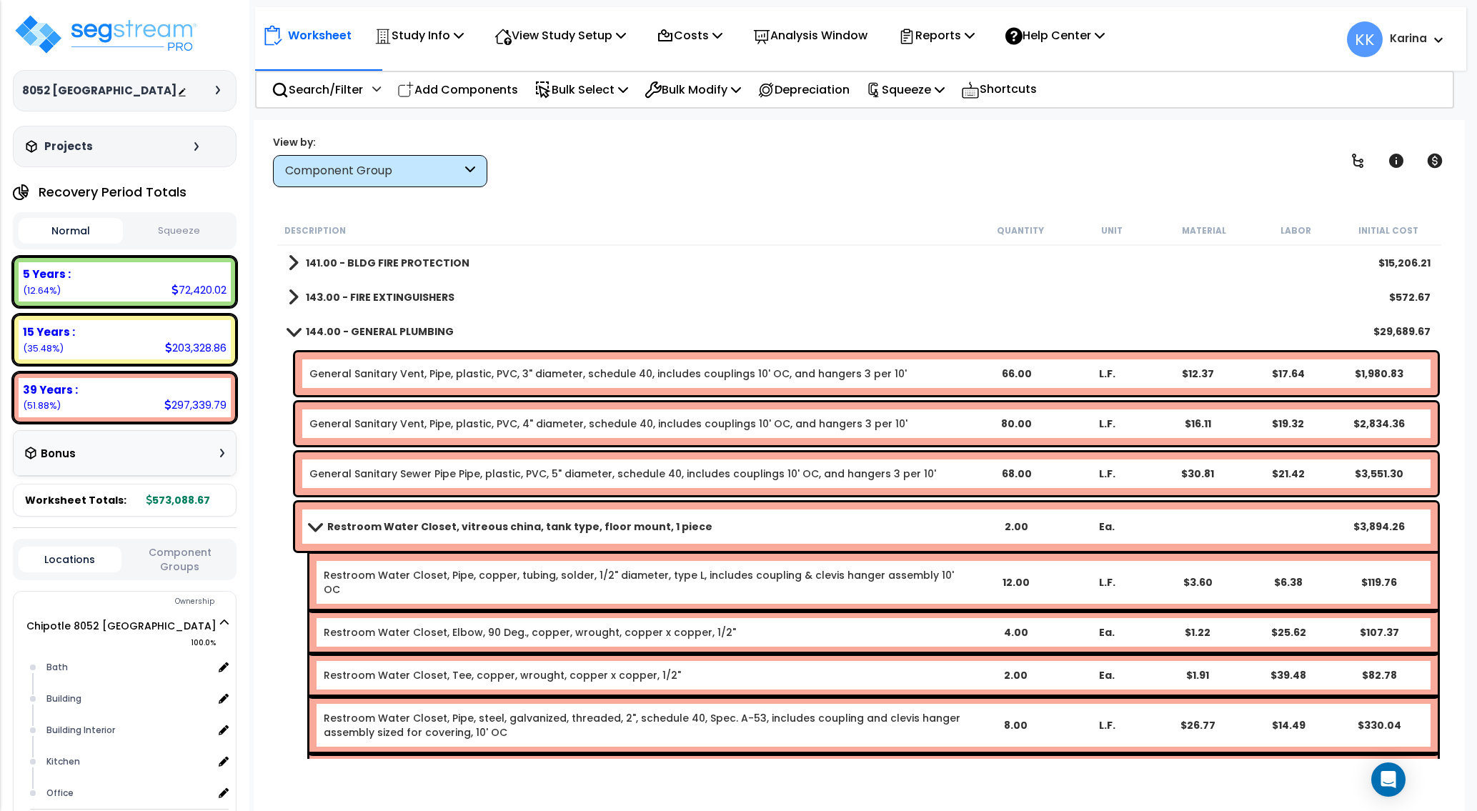
click at [314, 521] on link "Restroom Water Closet, vitreous china, tank type, floor mount, 1 piece" at bounding box center [639, 526] width 661 height 20
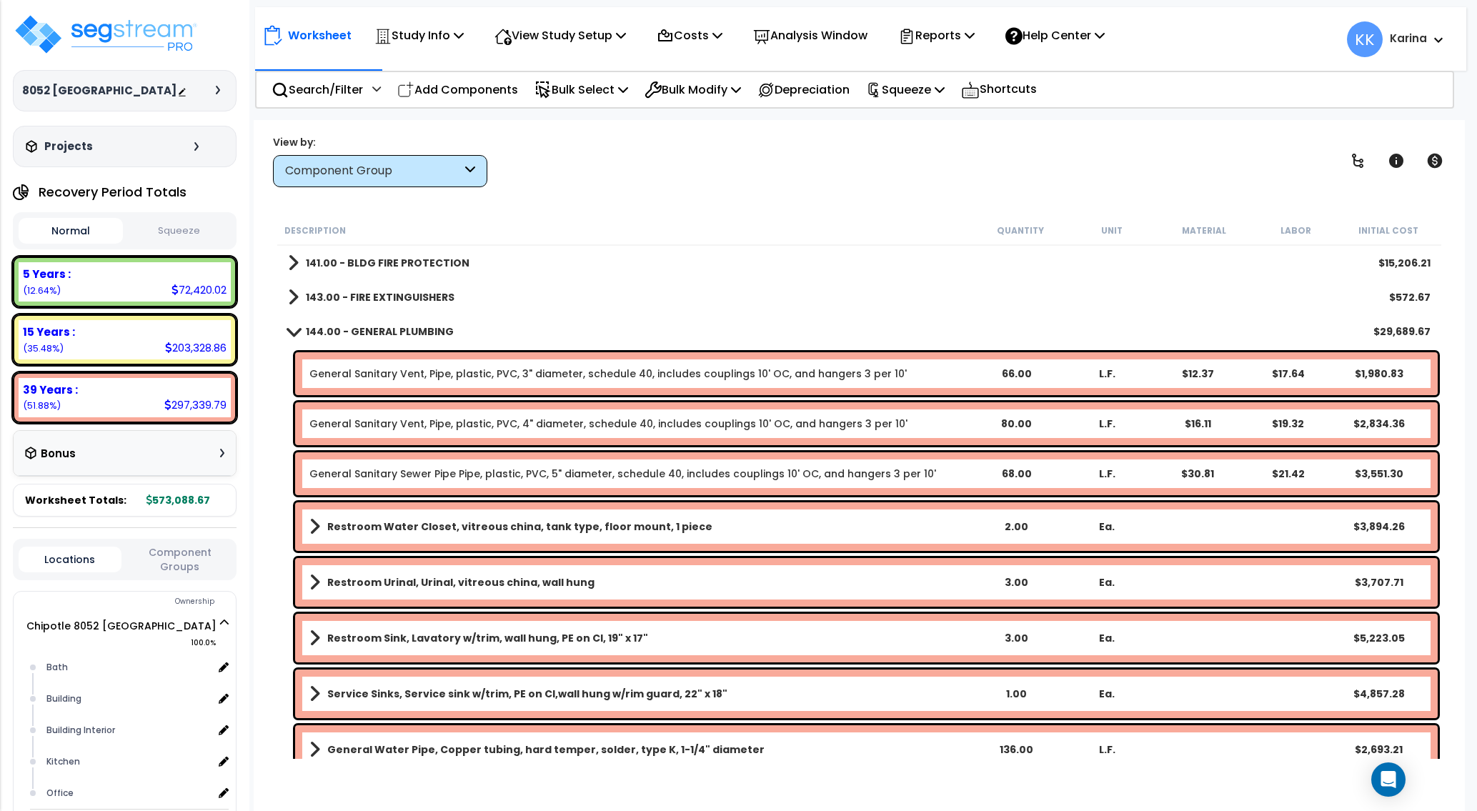
click at [349, 579] on b "Restroom Urinal, Urinal, vitreous china, wall hung" at bounding box center [460, 582] width 267 height 14
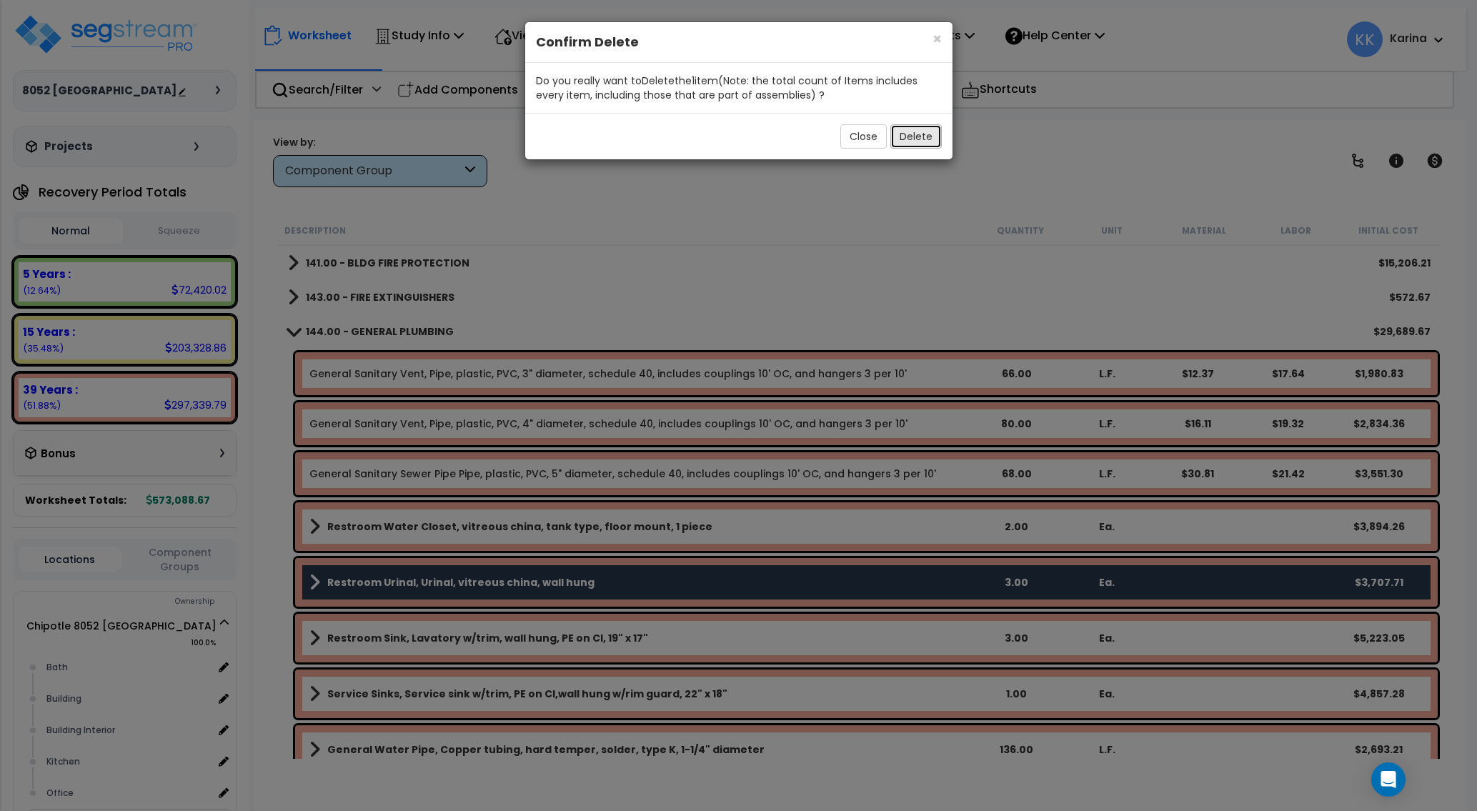
click at [909, 140] on button "Delete" at bounding box center [915, 136] width 51 height 24
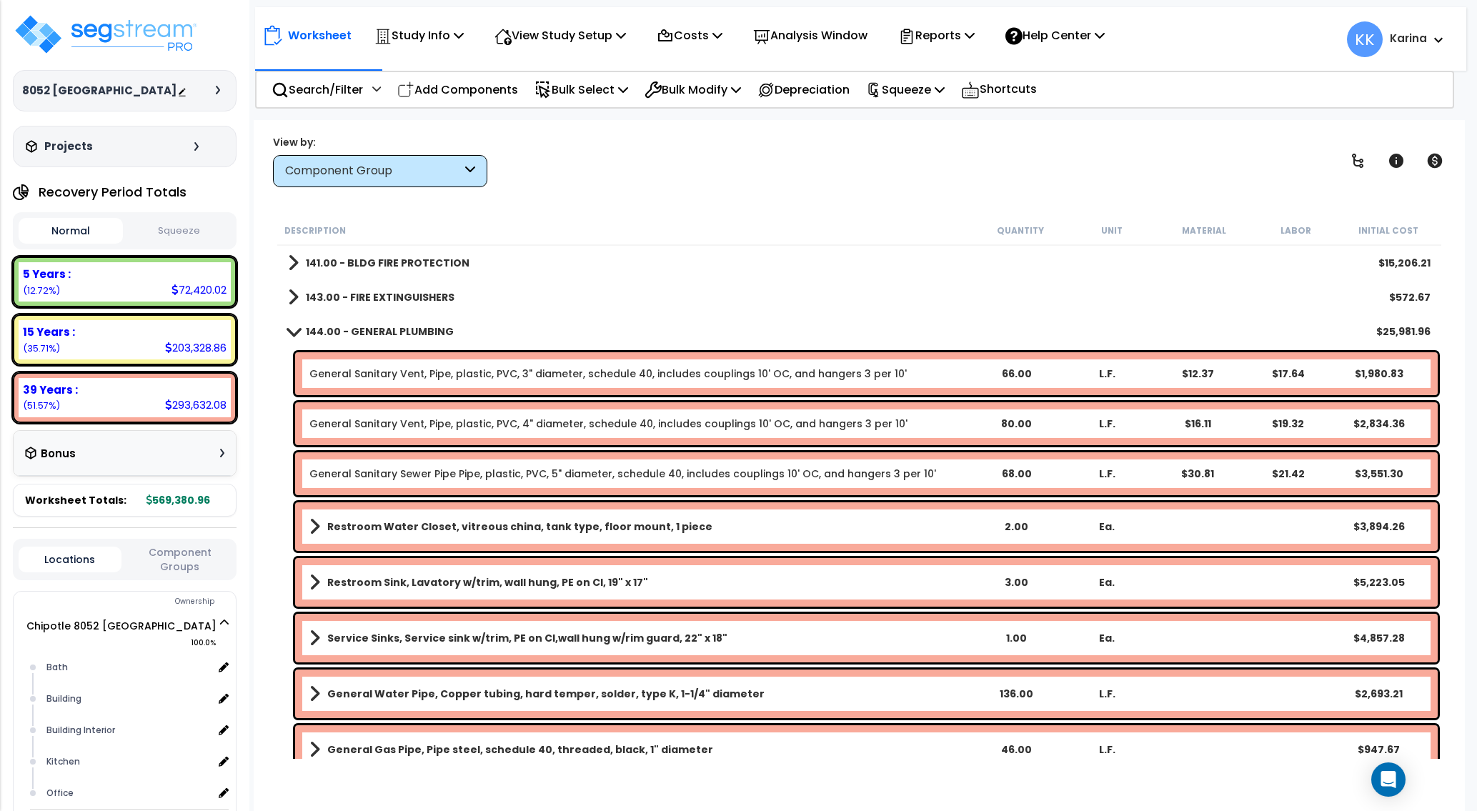
click at [436, 574] on link "Restroom Sink, Lavatory w/trim, wall hung, PE on CI, 19" x 17"" at bounding box center [639, 582] width 661 height 20
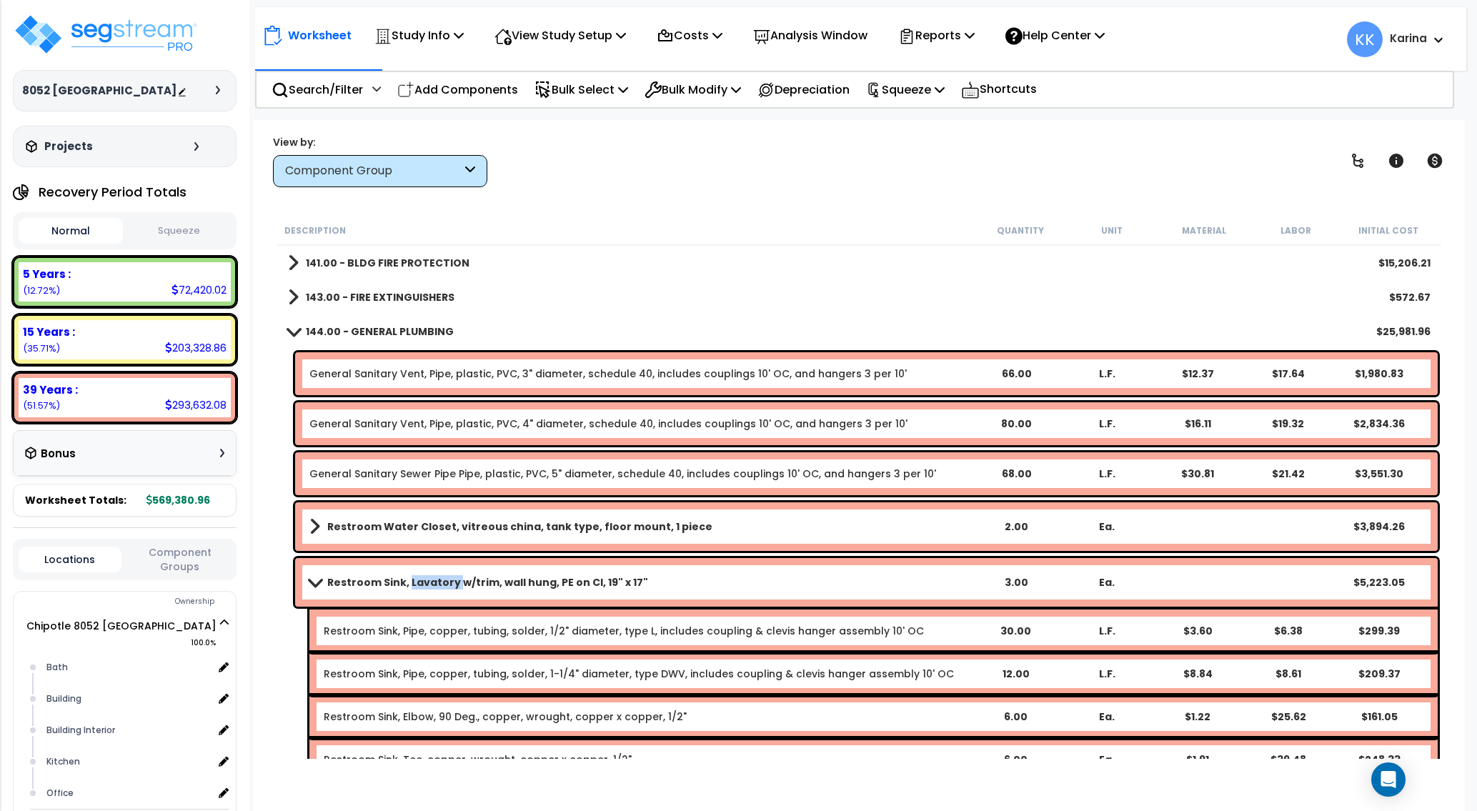
click at [436, 574] on link "Restroom Sink, Lavatory w/trim, wall hung, PE on CI, 19" x 17"" at bounding box center [639, 582] width 661 height 20
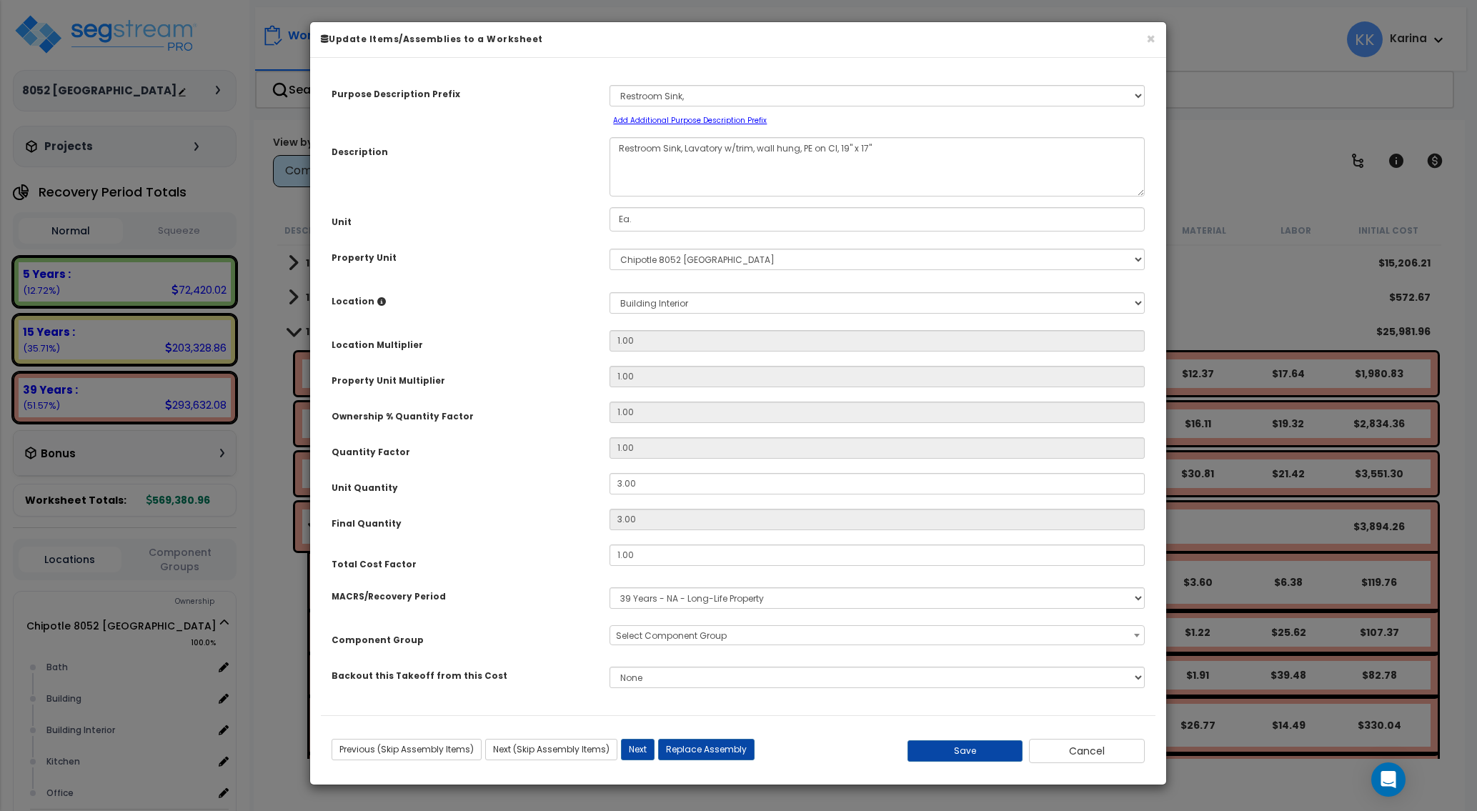
select select "56954"
drag, startPoint x: 644, startPoint y: 483, endPoint x: 566, endPoint y: 478, distance: 77.3
click at [609, 478] on input "3.00" at bounding box center [876, 483] width 535 height 21
type input "2"
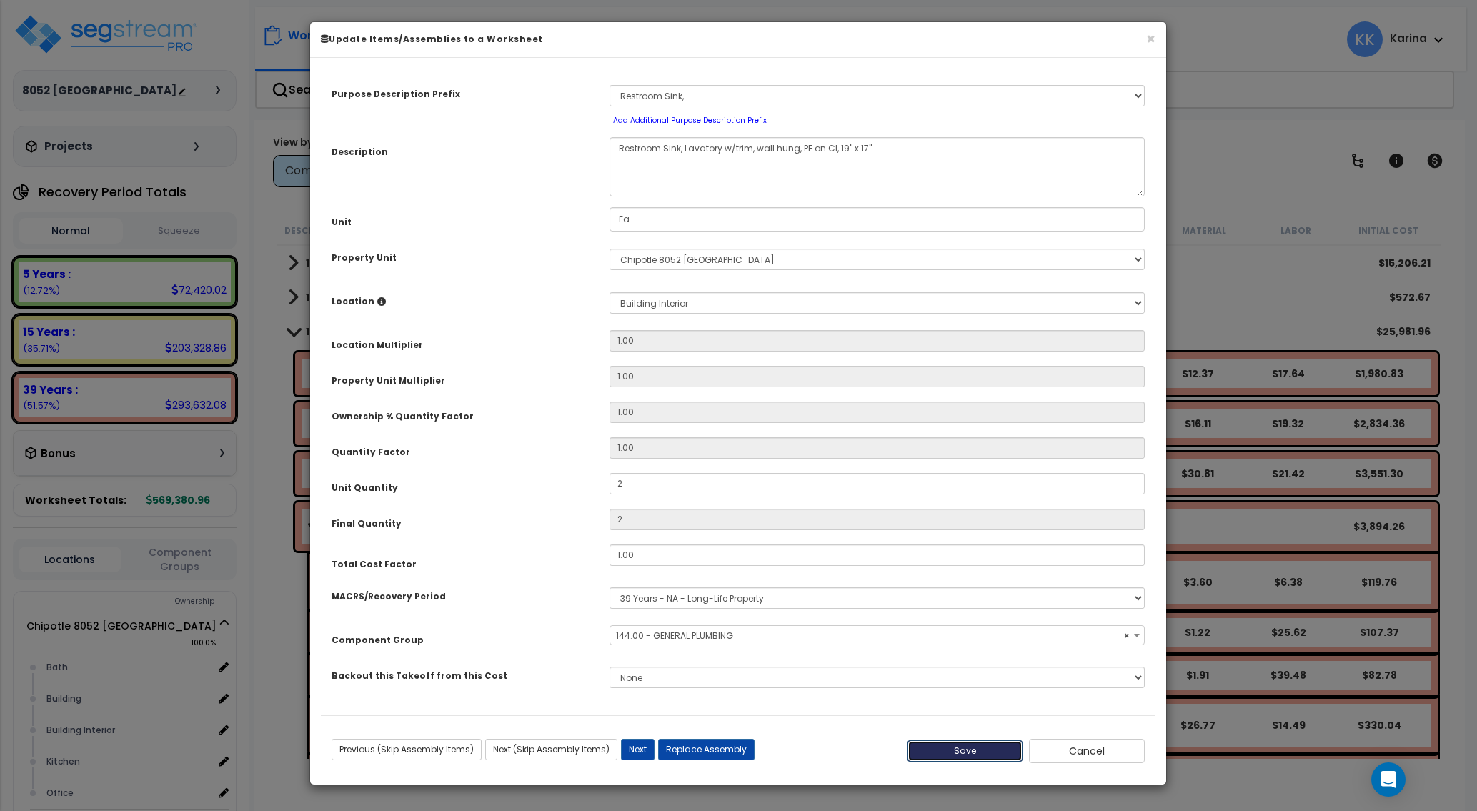
click at [959, 756] on button "Save" at bounding box center [965, 750] width 116 height 21
type input "2.00"
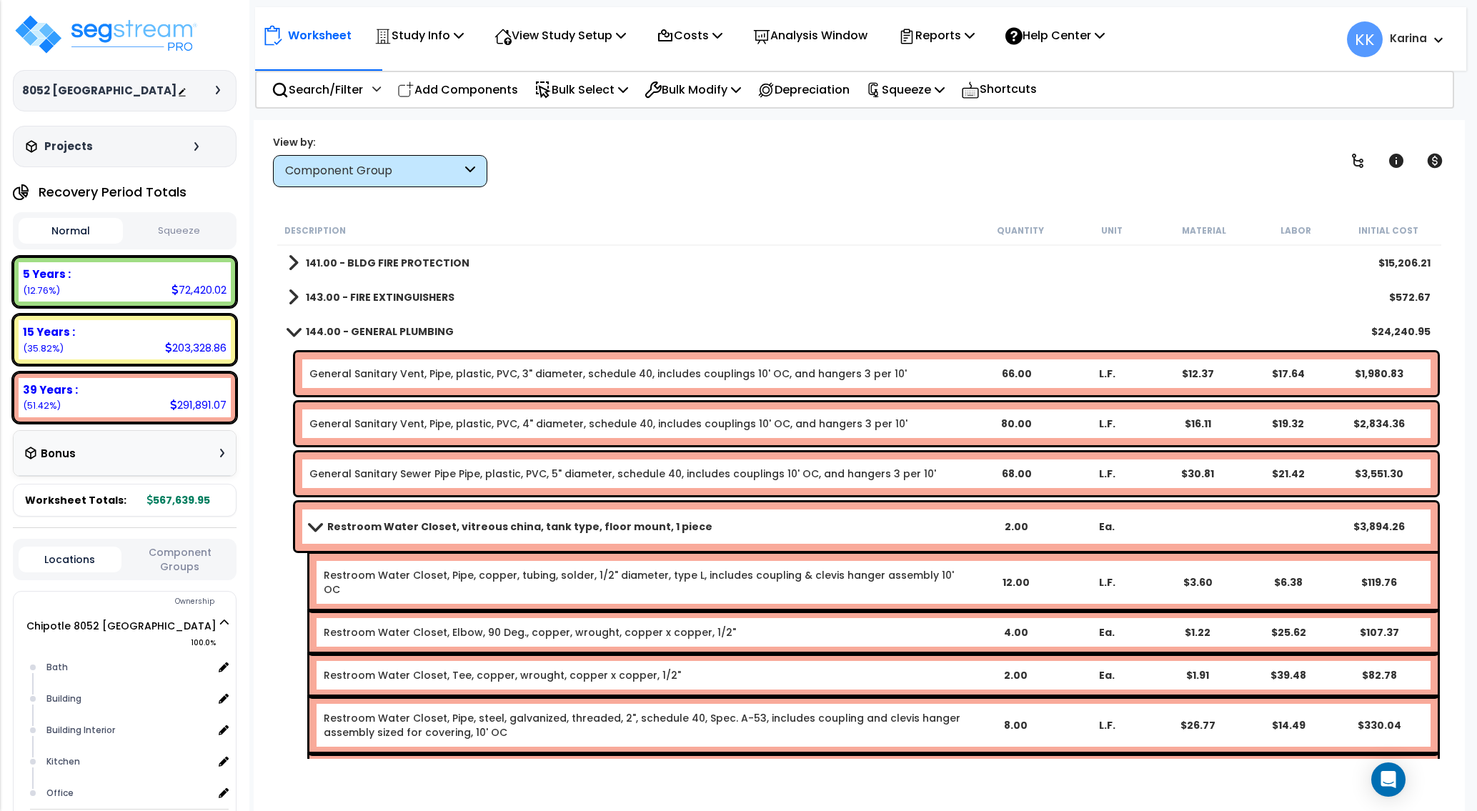
click at [311, 525] on span at bounding box center [315, 526] width 20 height 11
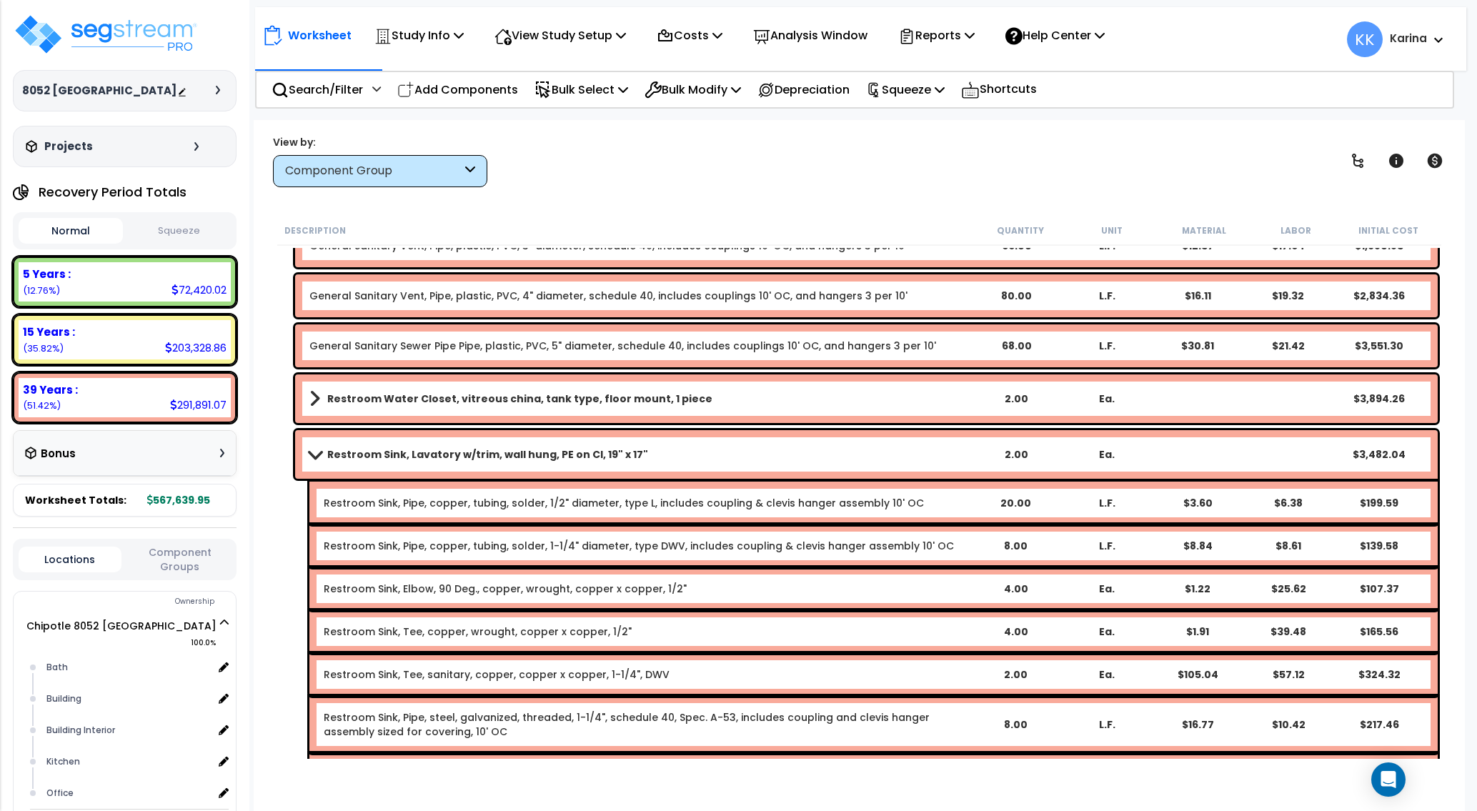
scroll to position [857, 0]
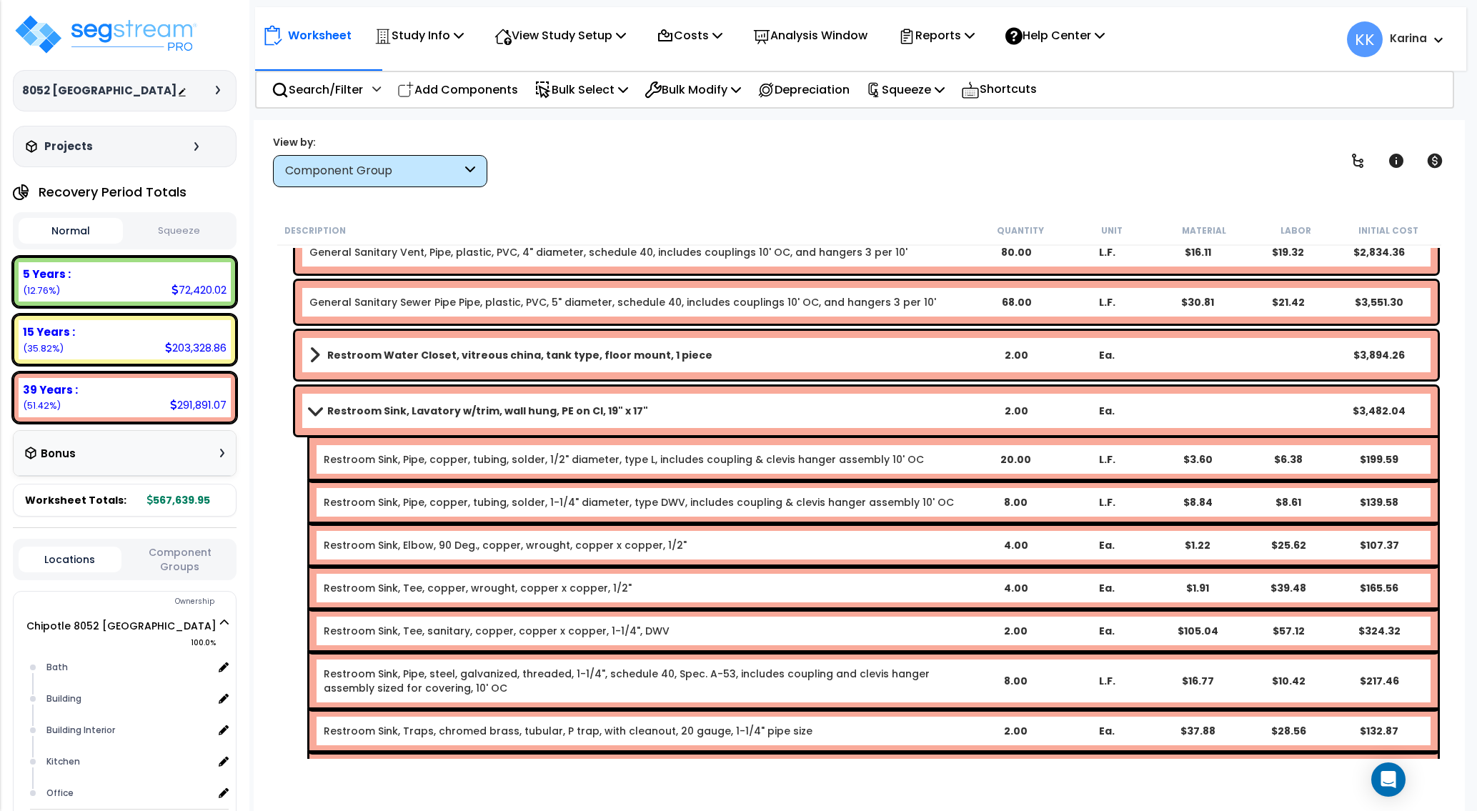
click at [311, 411] on span at bounding box center [315, 410] width 20 height 11
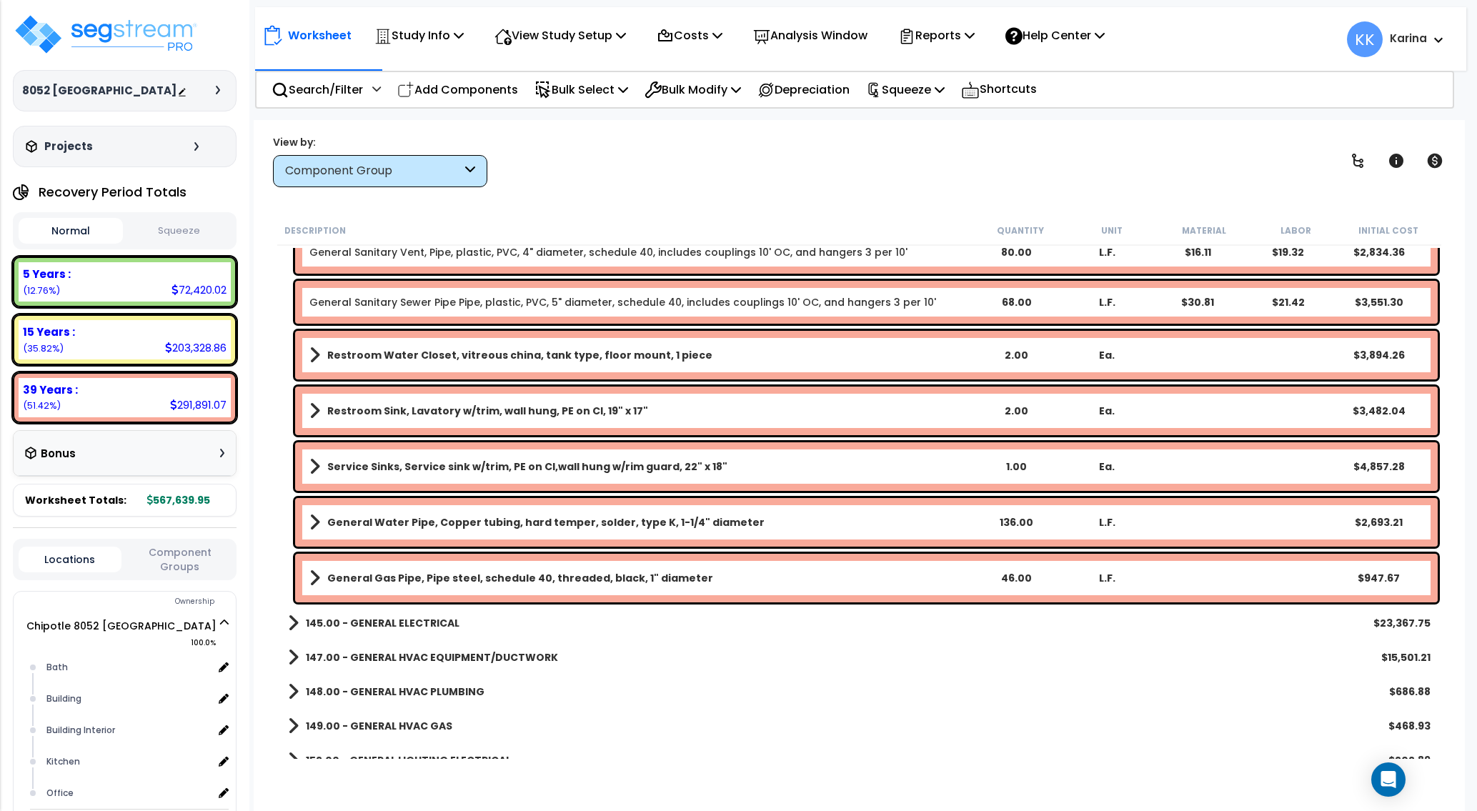
scroll to position [771, 0]
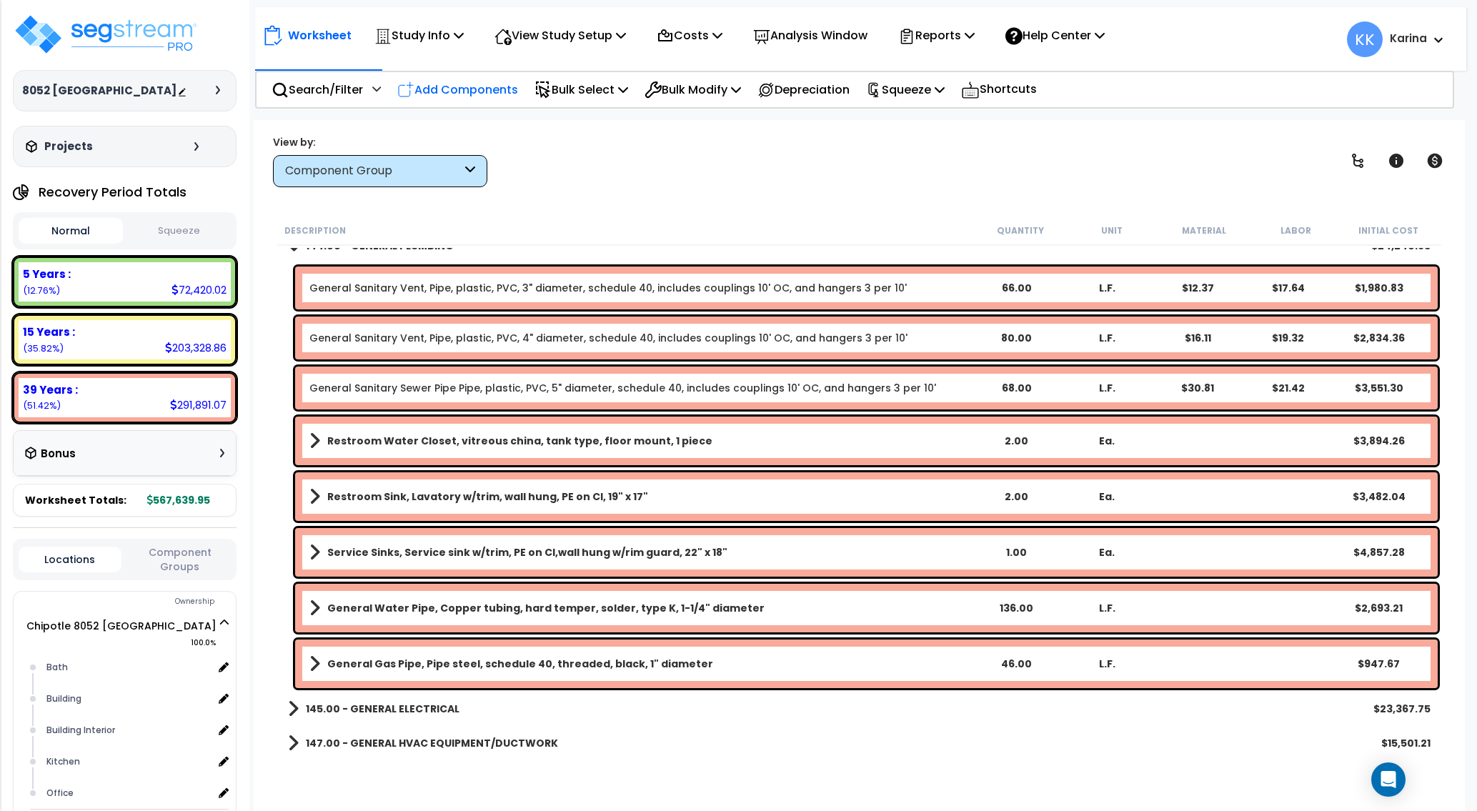
click at [464, 82] on p "Add Components" at bounding box center [457, 89] width 121 height 19
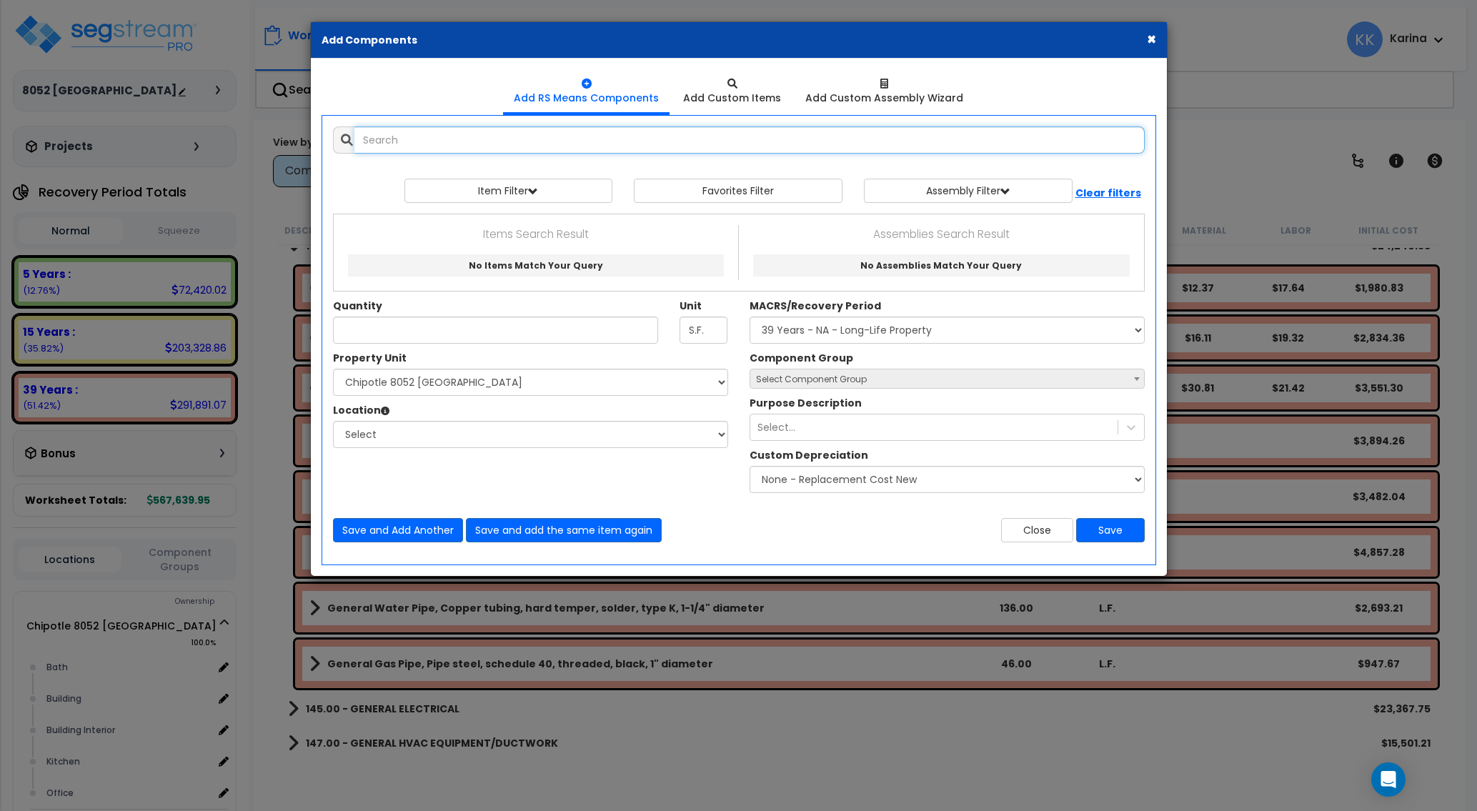
select select
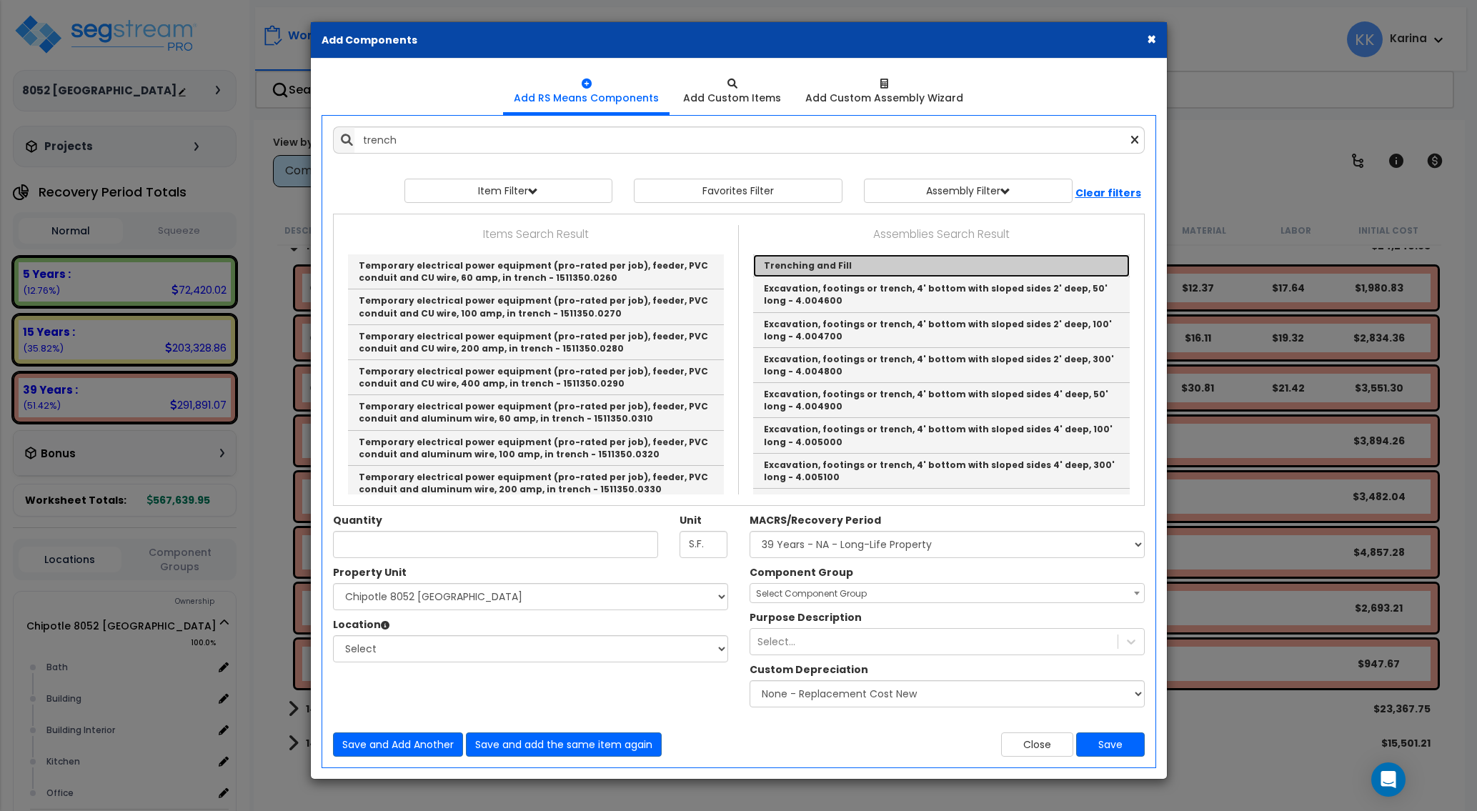
click at [796, 256] on link "Trenching and Fill" at bounding box center [941, 265] width 376 height 23
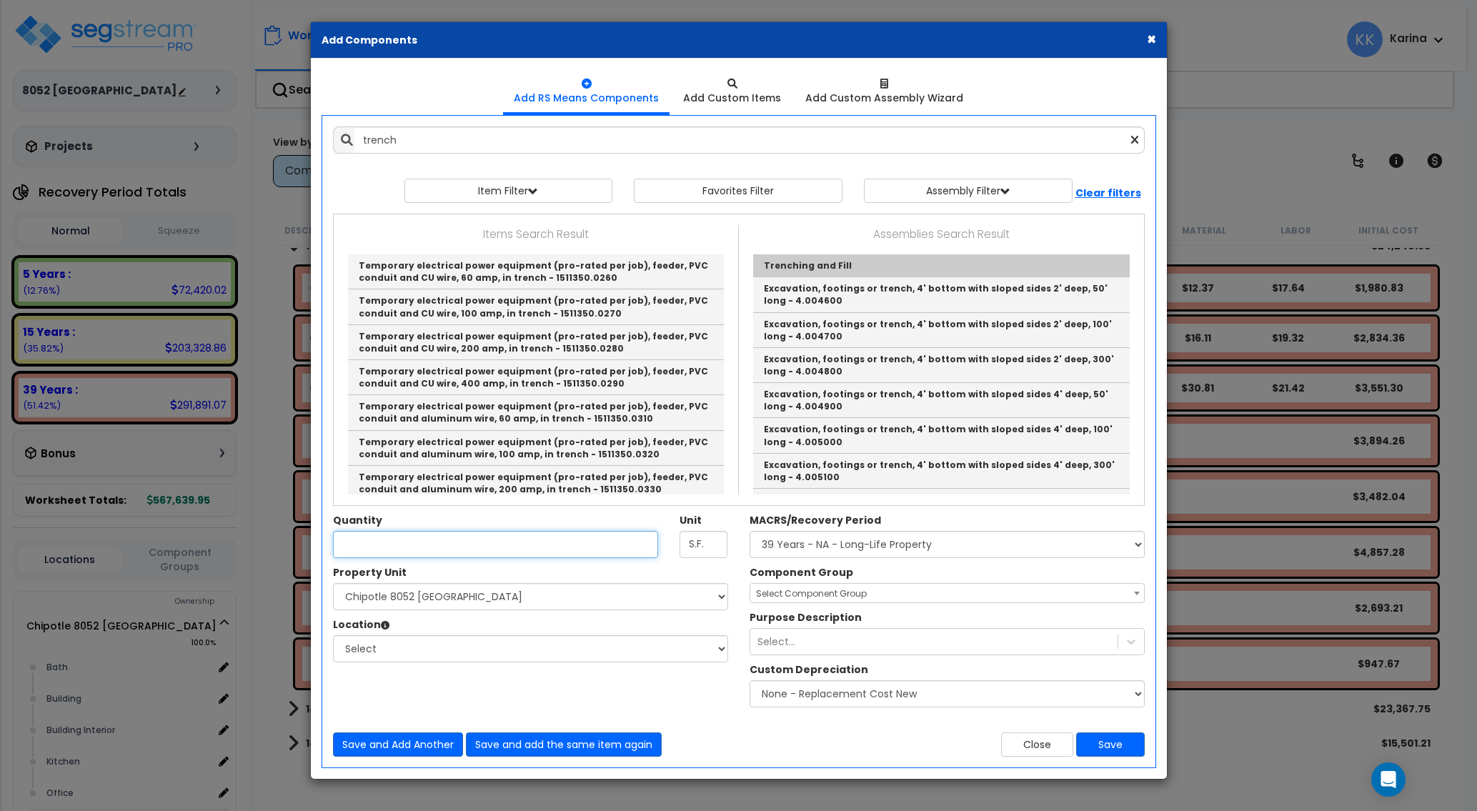
type input "Trenching and Fill"
checkbox input "true"
type input "LF"
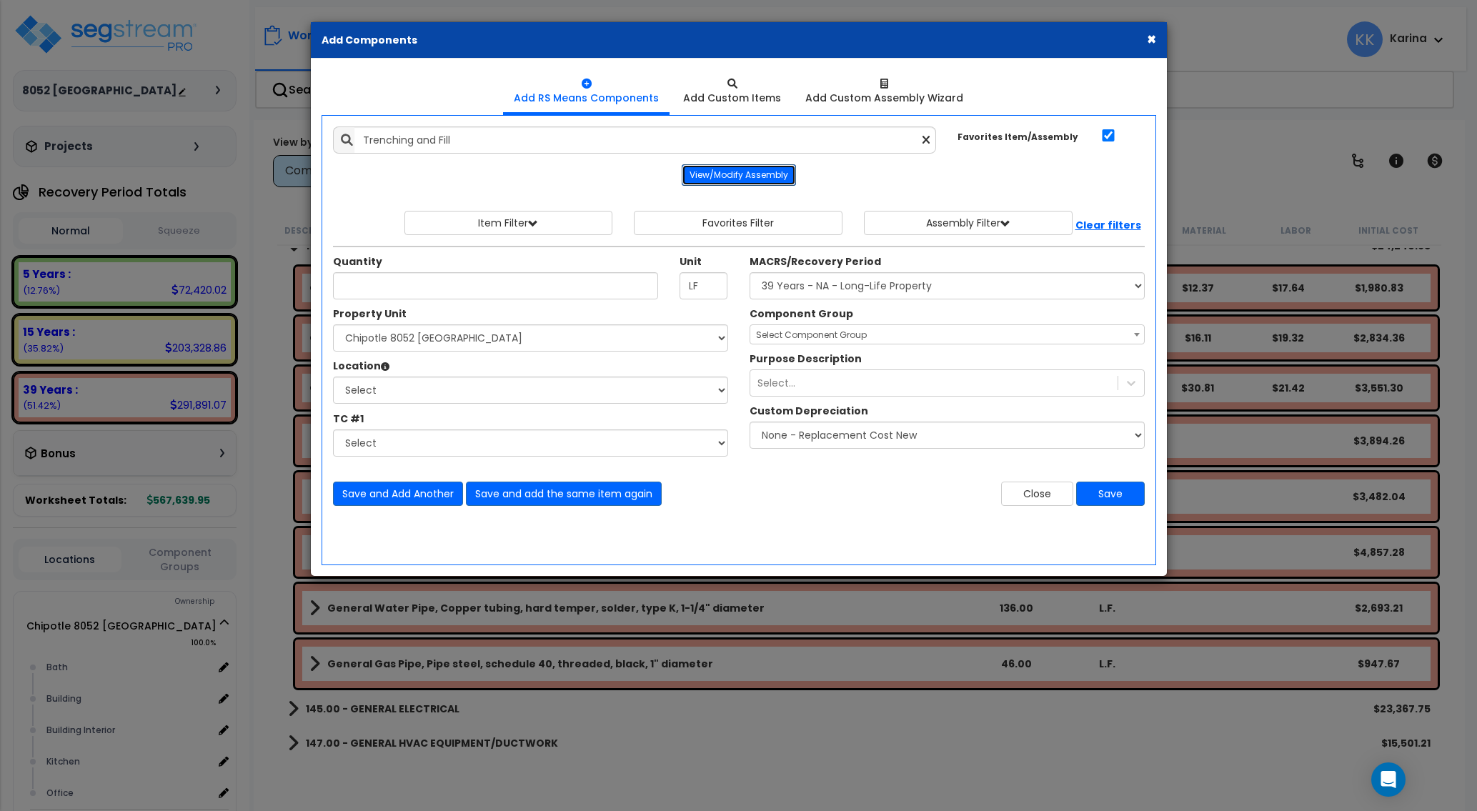
click at [739, 176] on button "View/Modify Assembly" at bounding box center [738, 174] width 114 height 21
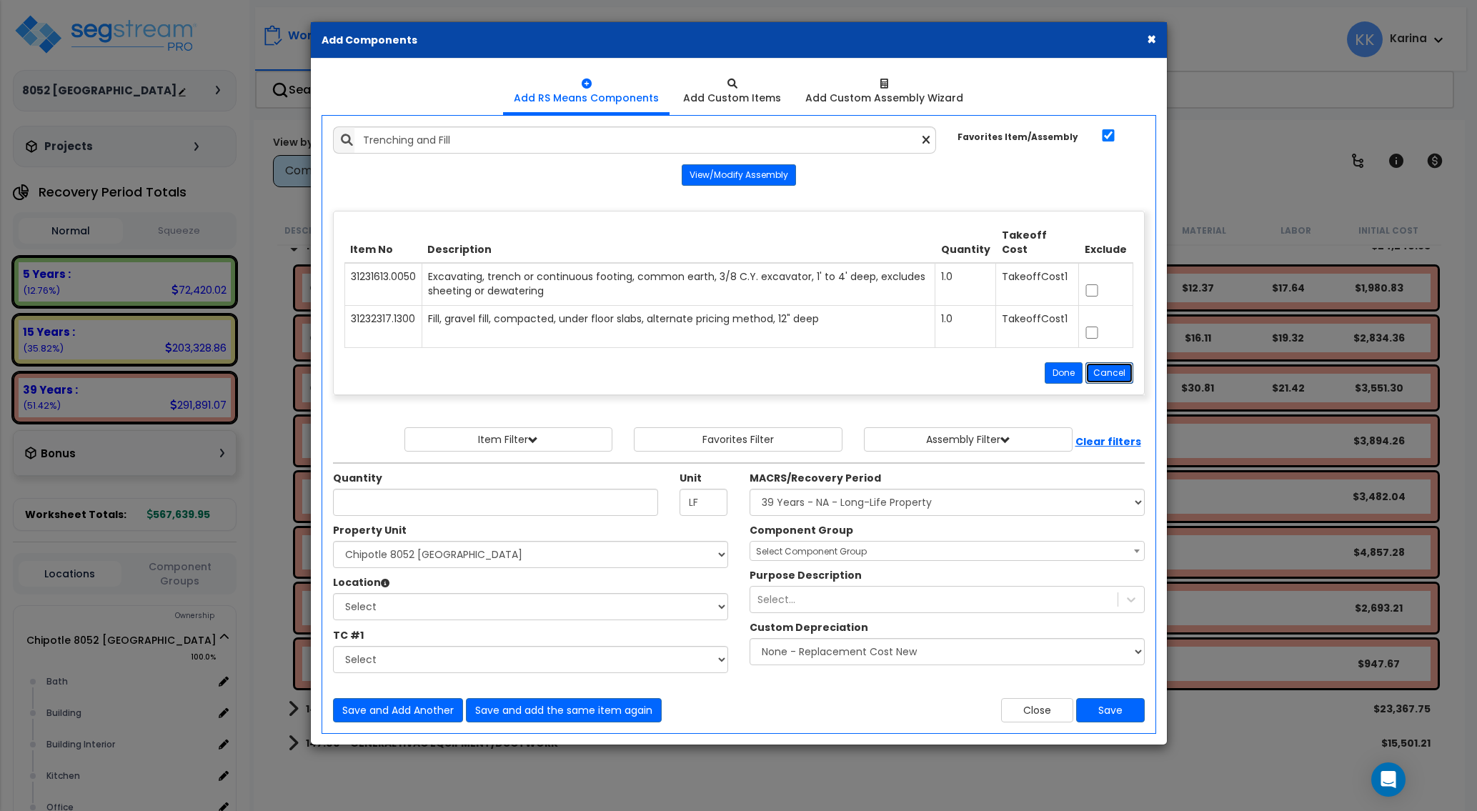
click at [1099, 374] on button "Cancel" at bounding box center [1109, 372] width 48 height 21
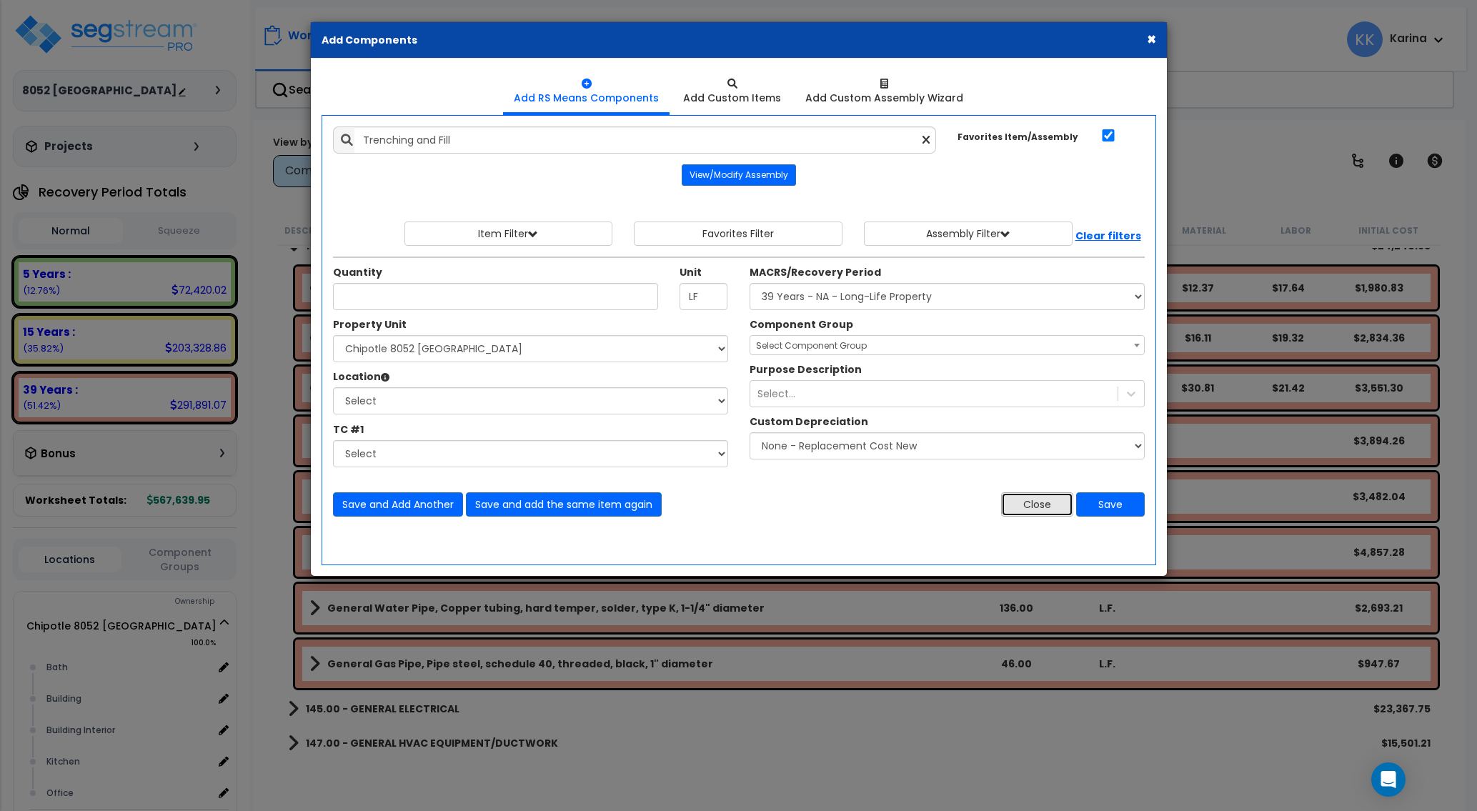
click at [1033, 501] on button "Close" at bounding box center [1037, 504] width 72 height 24
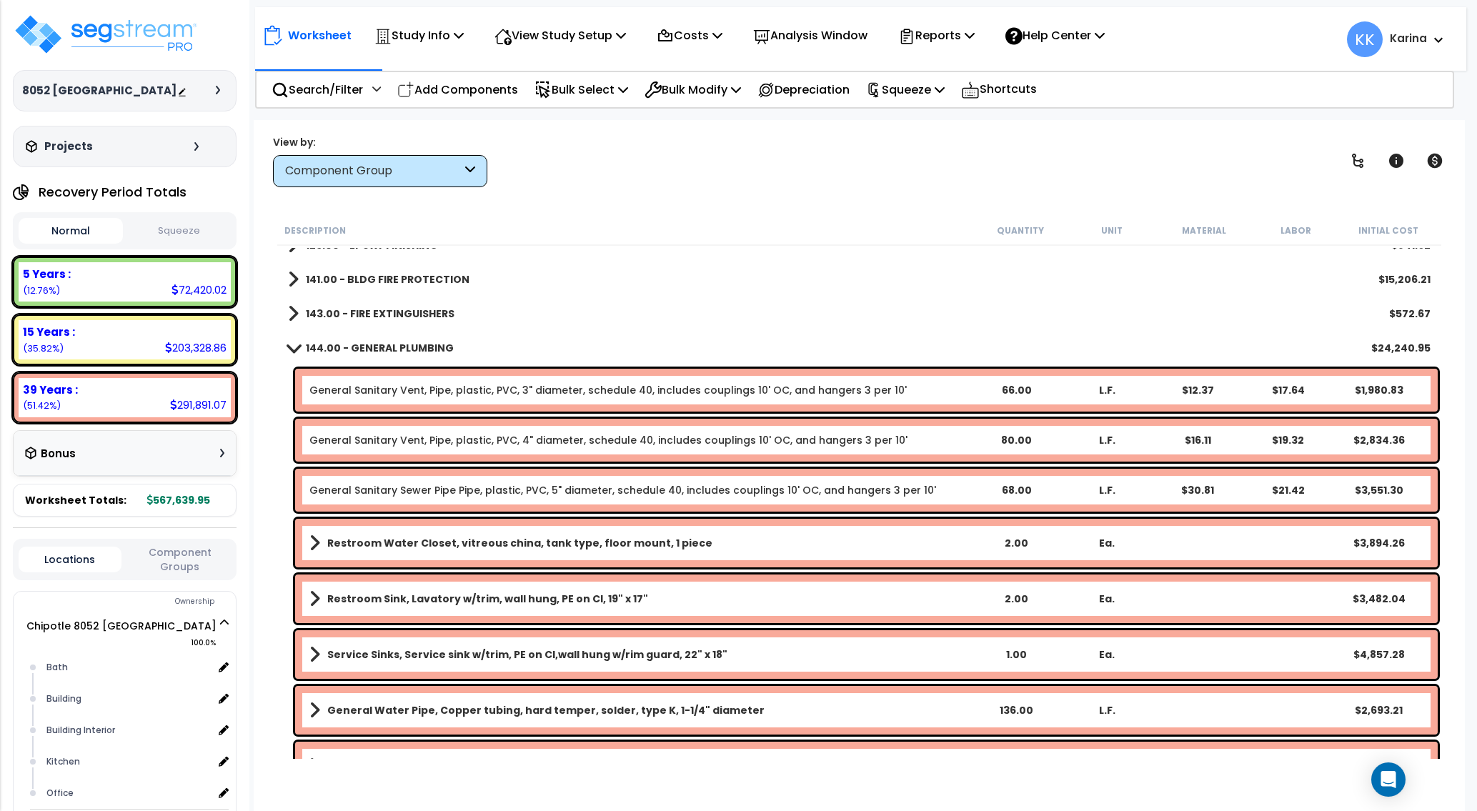
scroll to position [600, 0]
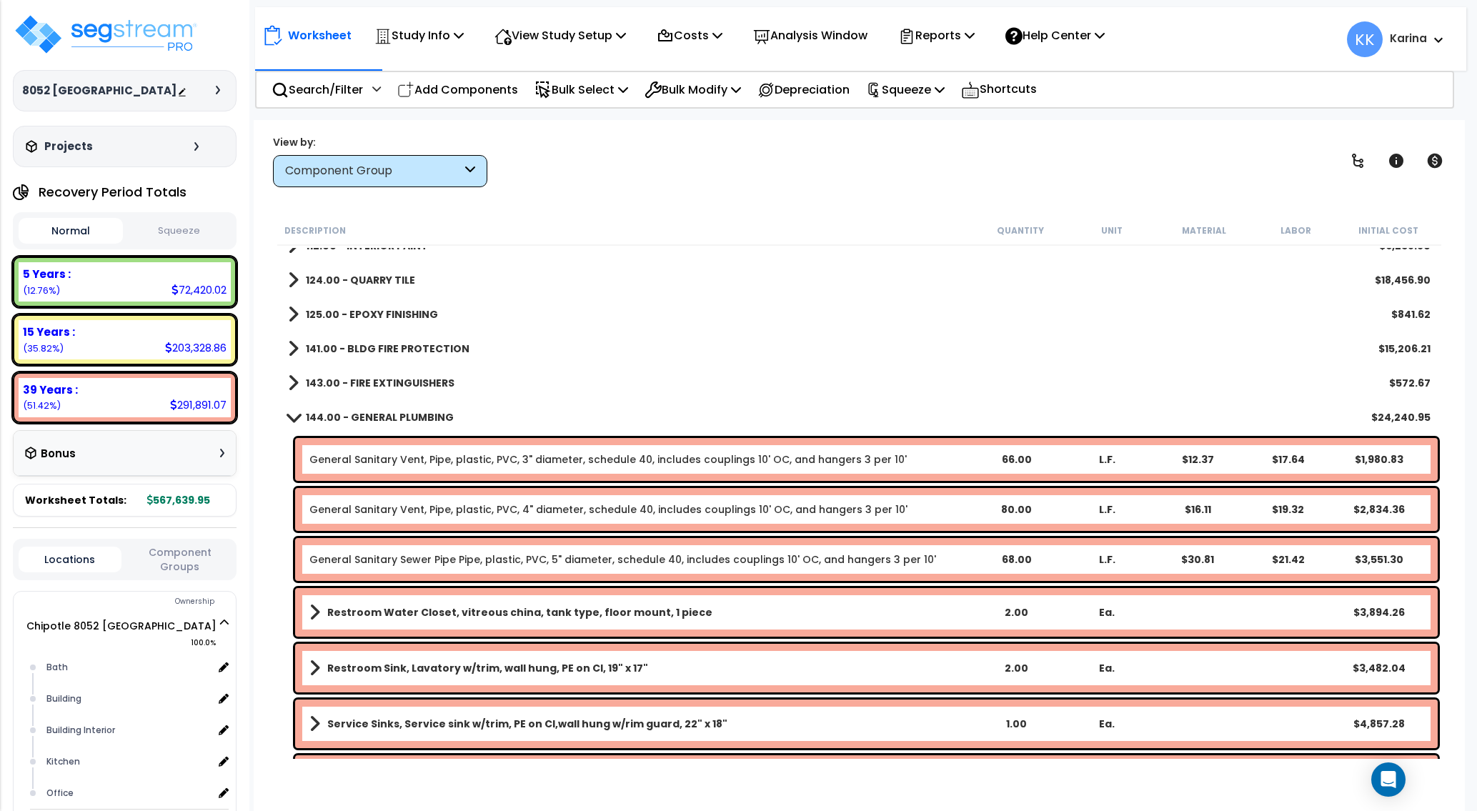
click at [294, 416] on span at bounding box center [294, 416] width 20 height 11
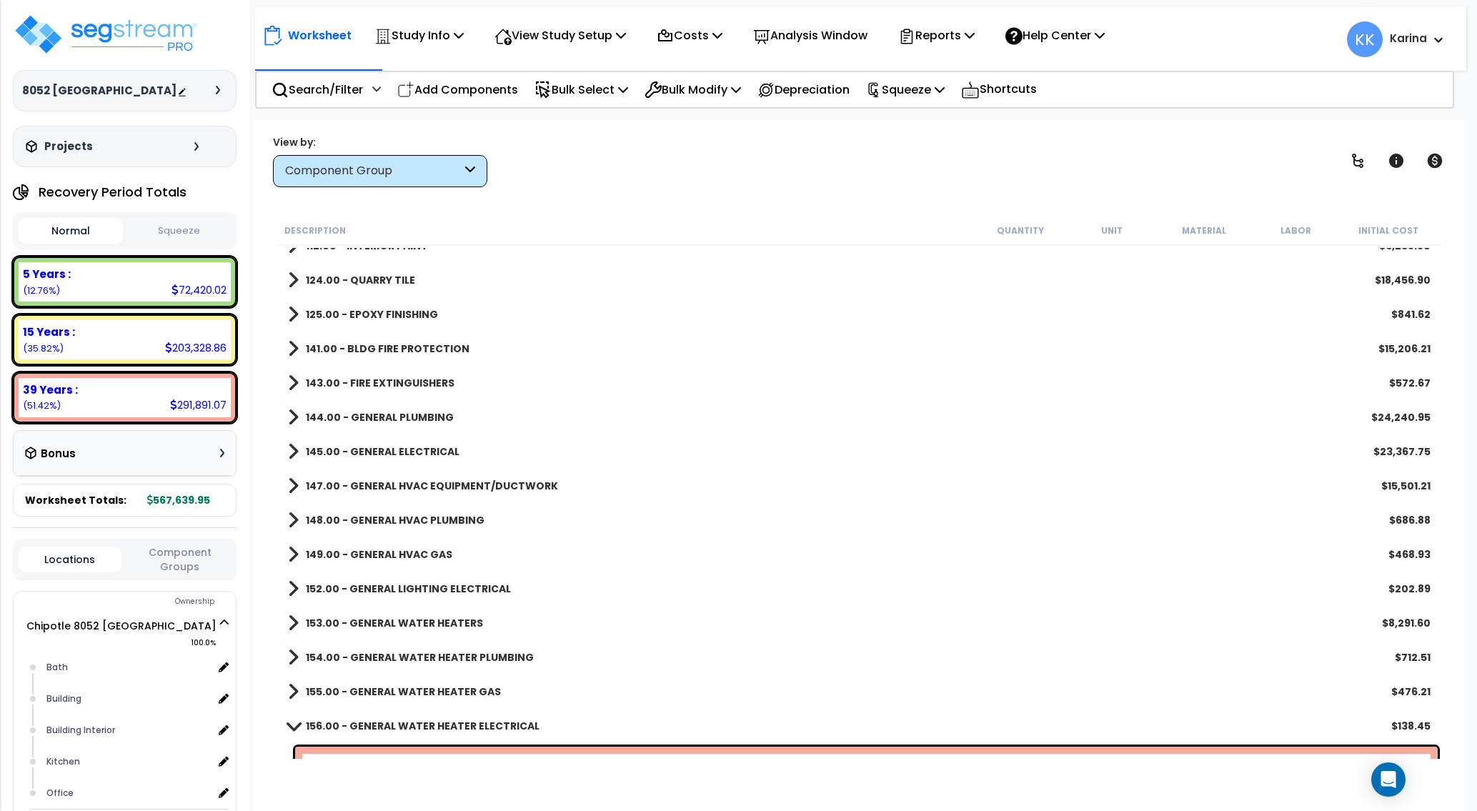
scroll to position [686, 0]
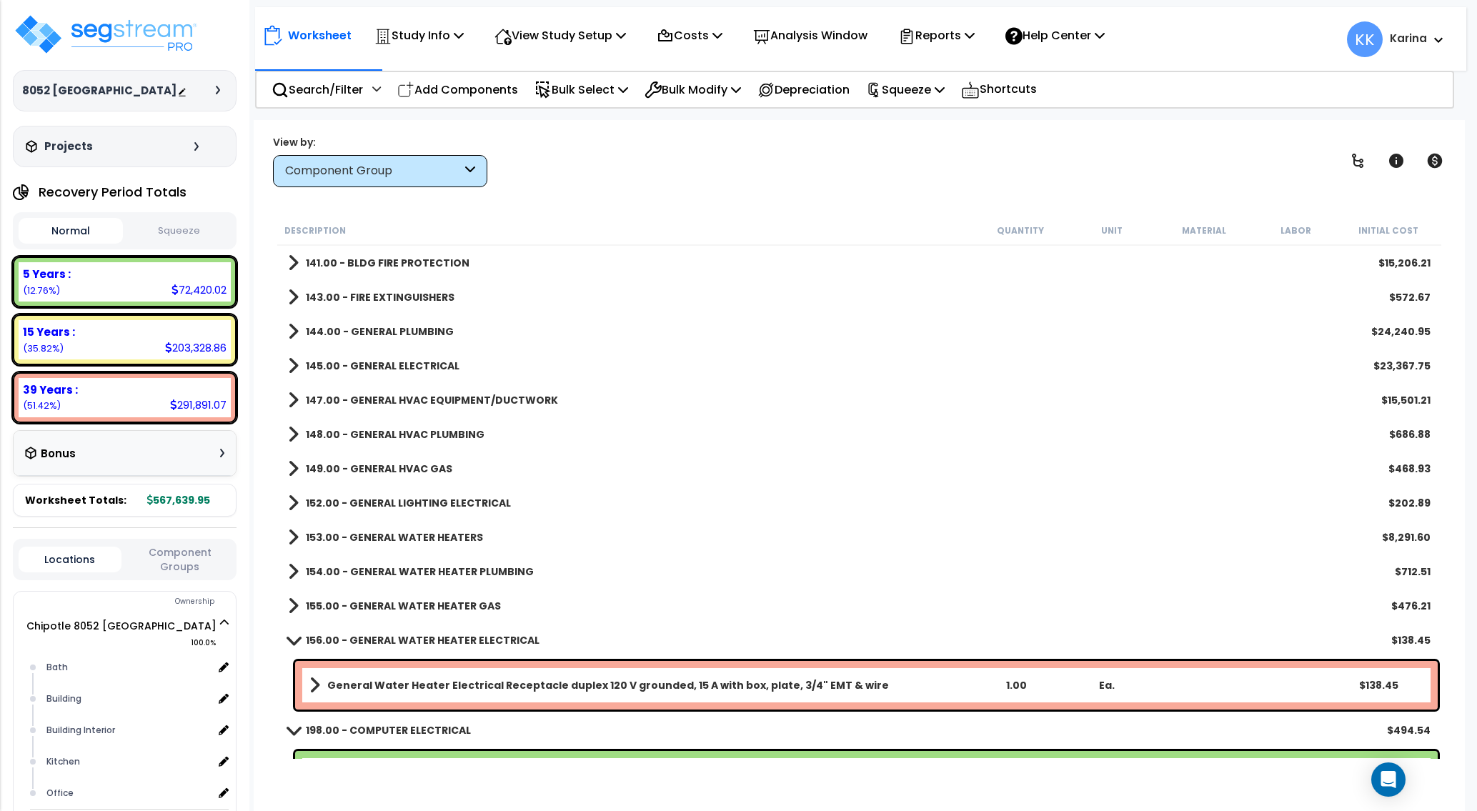
click at [291, 363] on span at bounding box center [293, 366] width 11 height 20
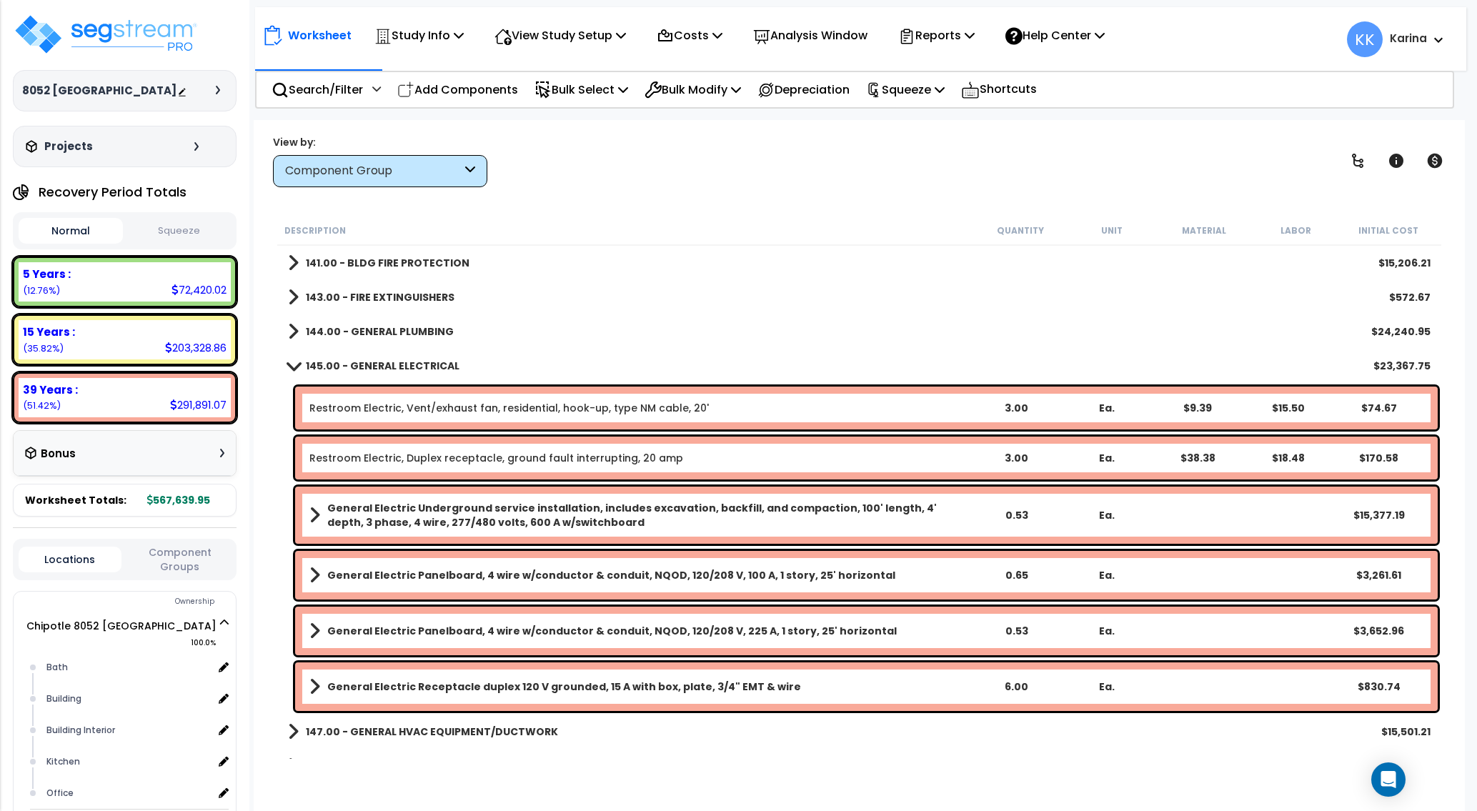
click at [341, 409] on link "Restroom Electric, Vent/exhaust fan, residential, hook-up, type NM cable, 20'" at bounding box center [508, 408] width 399 height 14
click at [359, 408] on link "Restroom Electric, Vent/exhaust fan, residential, hook-up, type NM cable, 20'" at bounding box center [508, 408] width 399 height 14
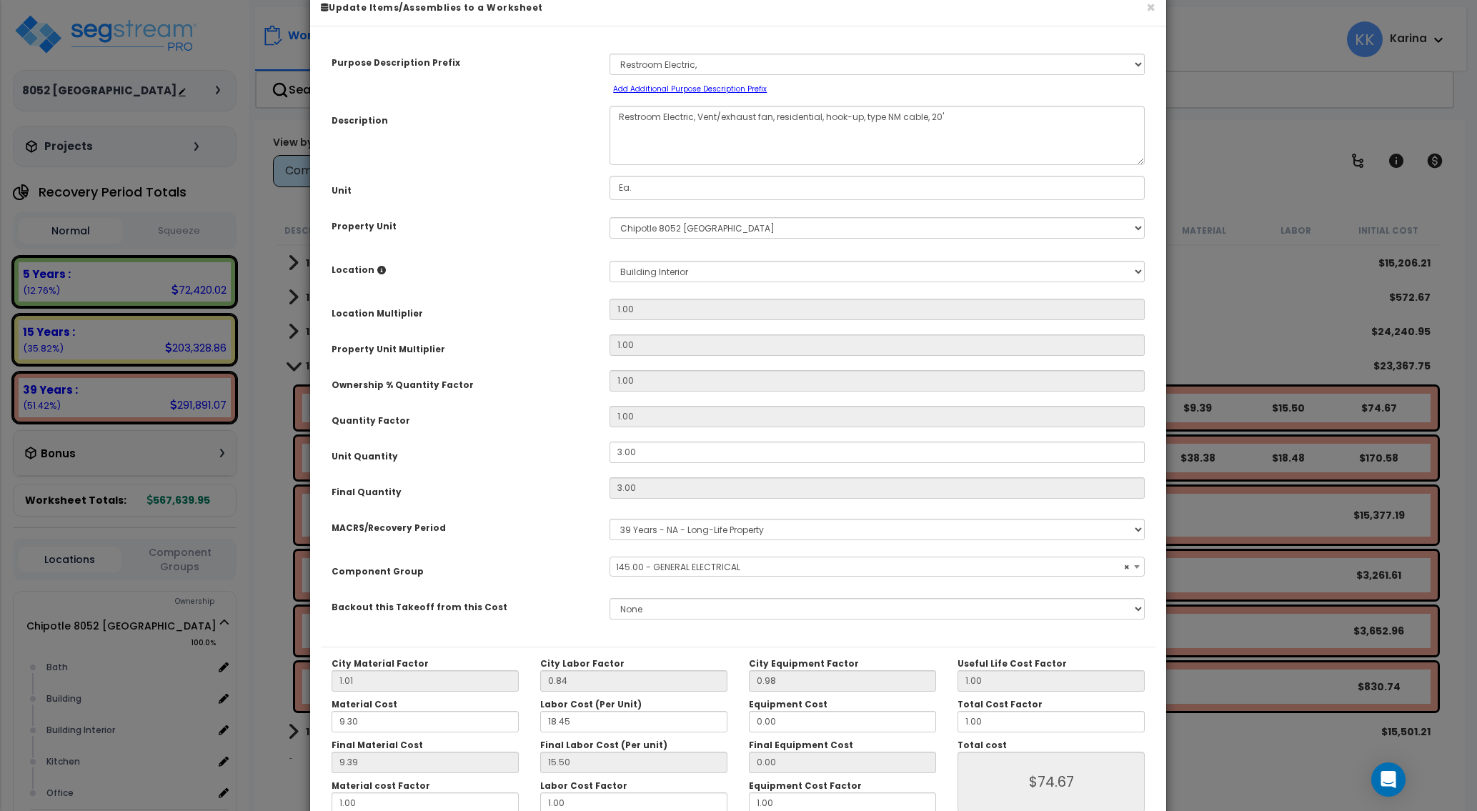
select select "56955"
drag, startPoint x: 642, startPoint y: 485, endPoint x: 548, endPoint y: 482, distance: 94.3
click at [548, 466] on div "Unit Quantity 3.00" at bounding box center [738, 453] width 834 height 25
drag, startPoint x: 634, startPoint y: 484, endPoint x: 603, endPoint y: 479, distance: 31.1
click at [609, 463] on input "3.00" at bounding box center [876, 451] width 535 height 21
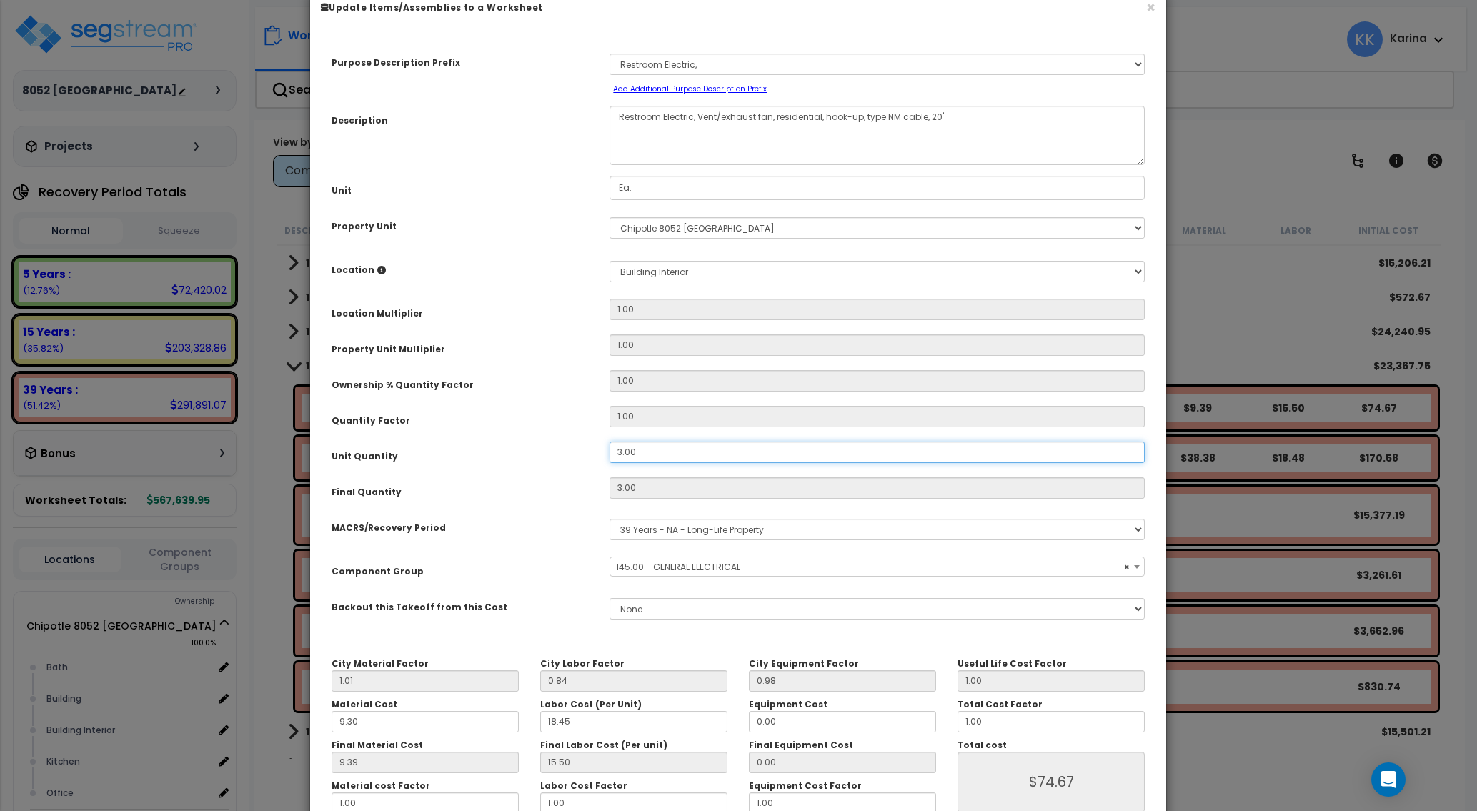
type input "1"
type input "$24.89"
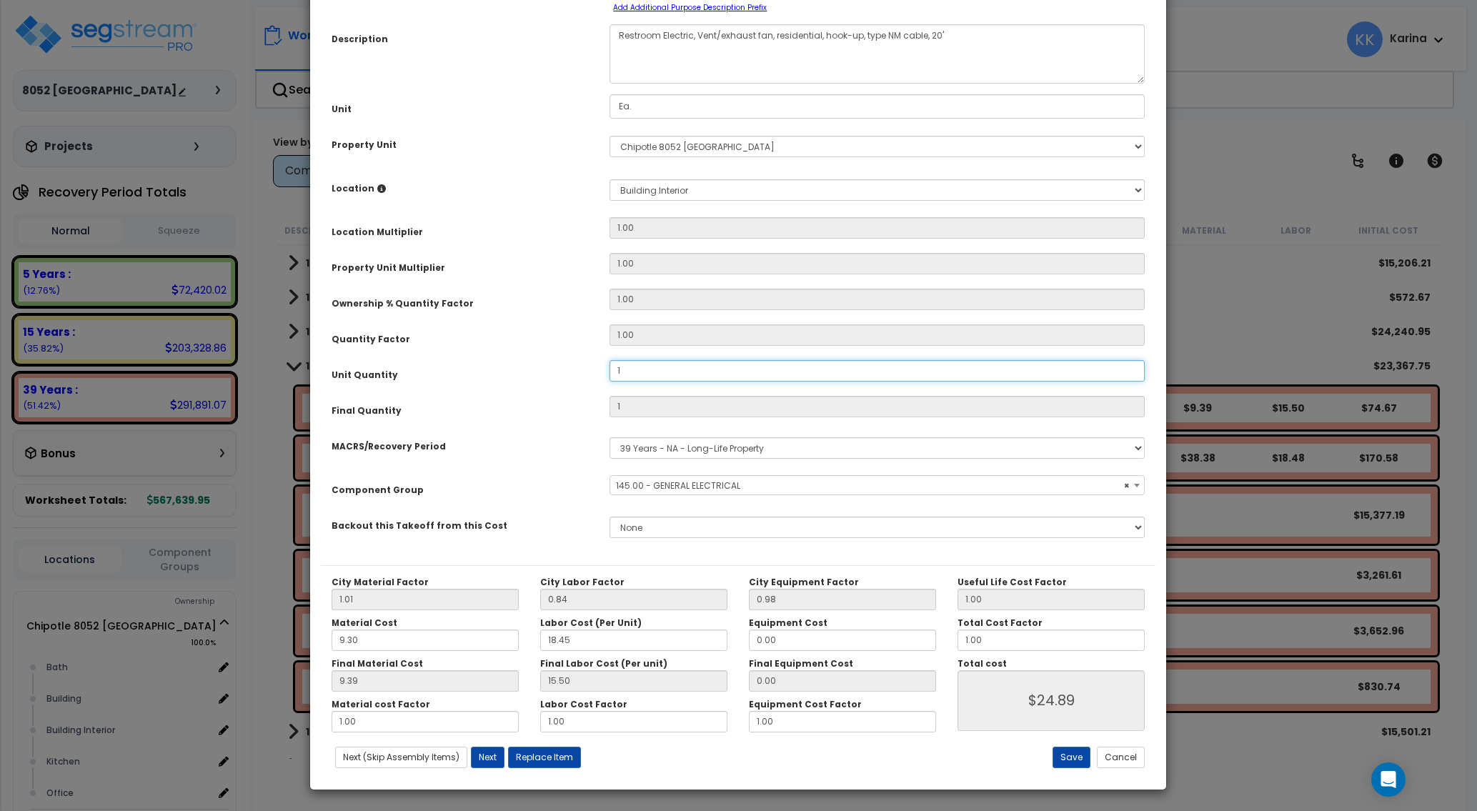
scroll to position [114, 0]
drag, startPoint x: 634, startPoint y: 369, endPoint x: 597, endPoint y: 369, distance: 36.4
click at [609, 369] on input "1" at bounding box center [876, 369] width 535 height 21
type input "2"
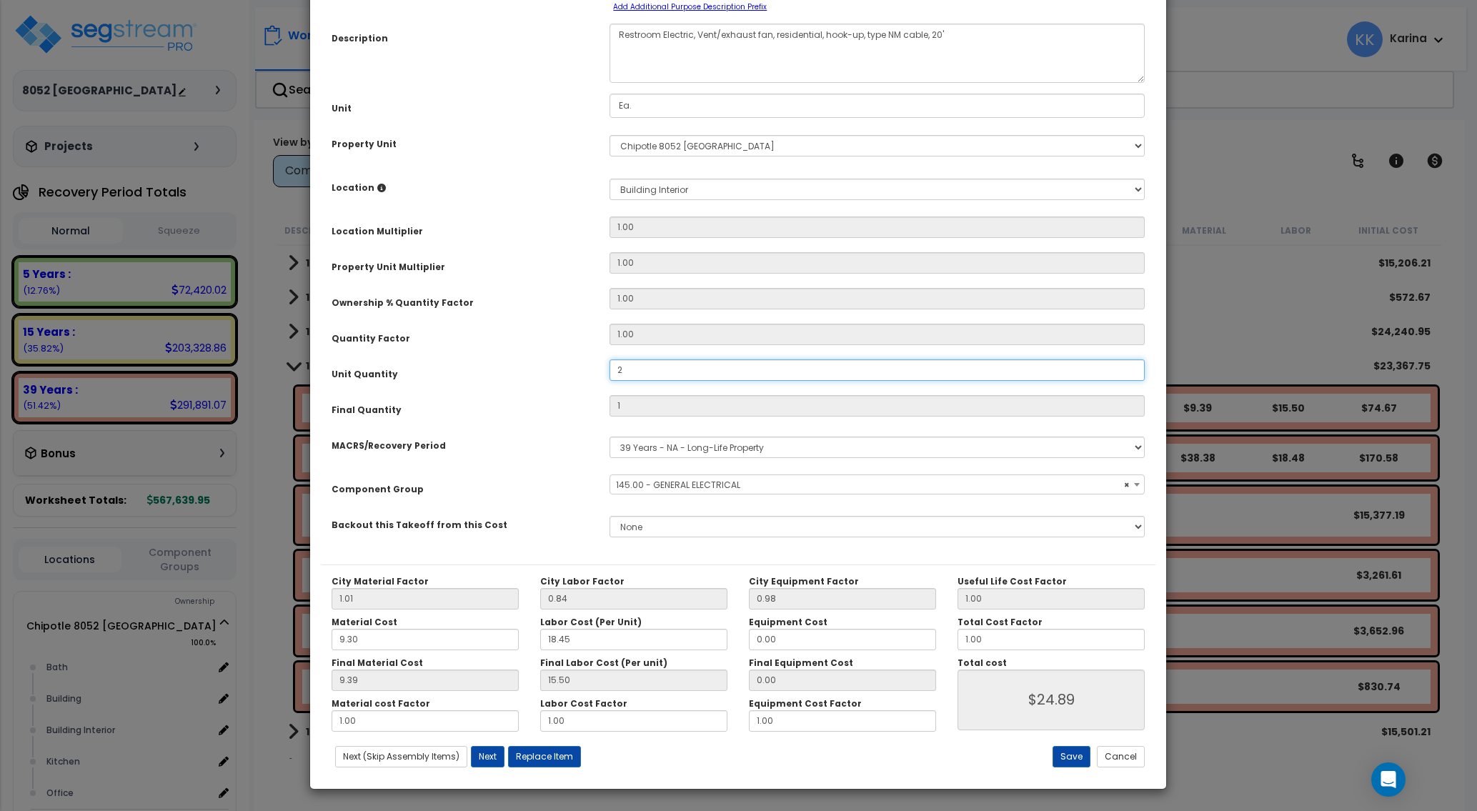
type input "$49.78"
click at [1065, 755] on button "Save" at bounding box center [1071, 756] width 38 height 21
type input "2.00"
type input "49.78"
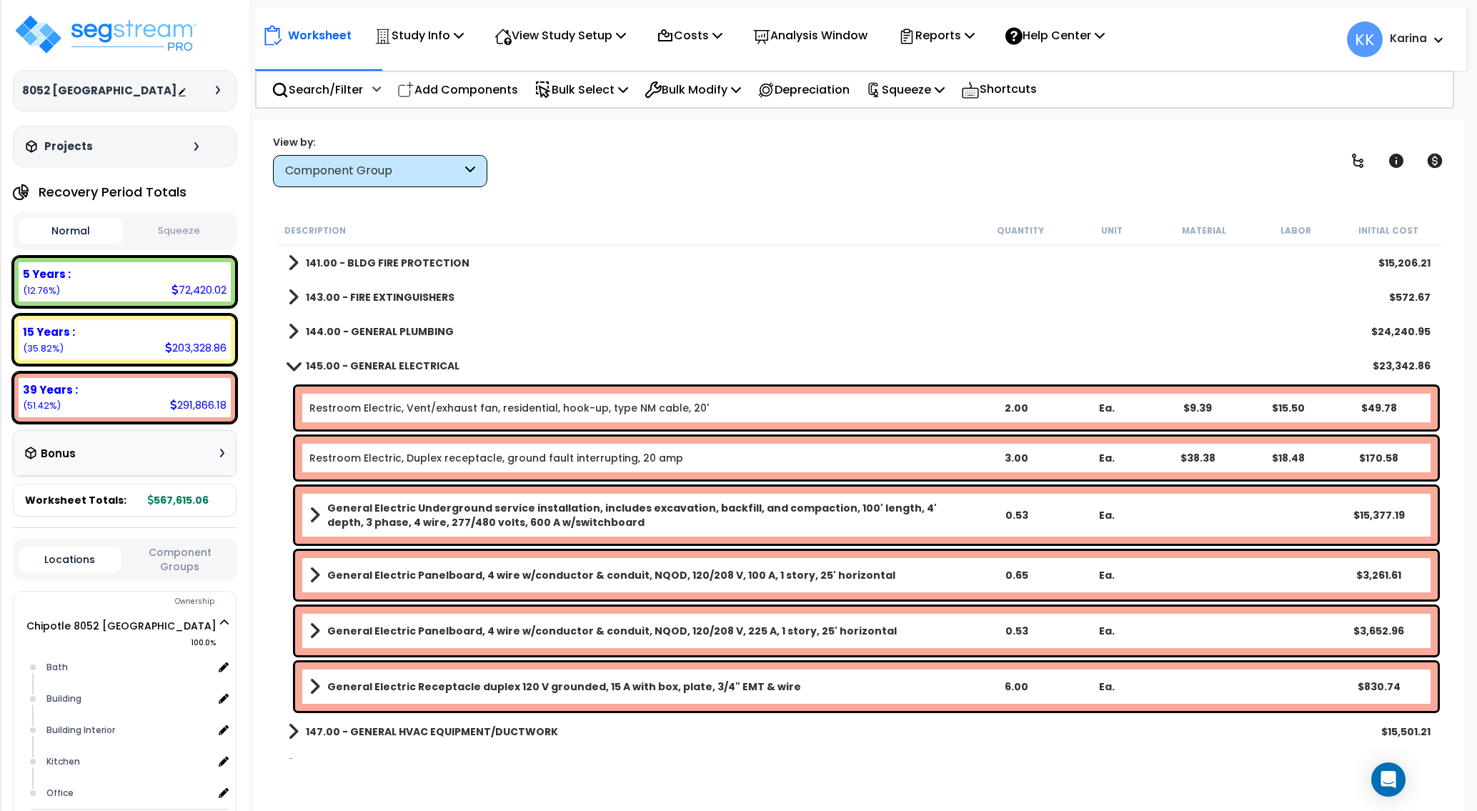
click at [429, 454] on link "Restroom Electric, Duplex receptacle, ground fault interrupting, 20 amp" at bounding box center [496, 458] width 374 height 14
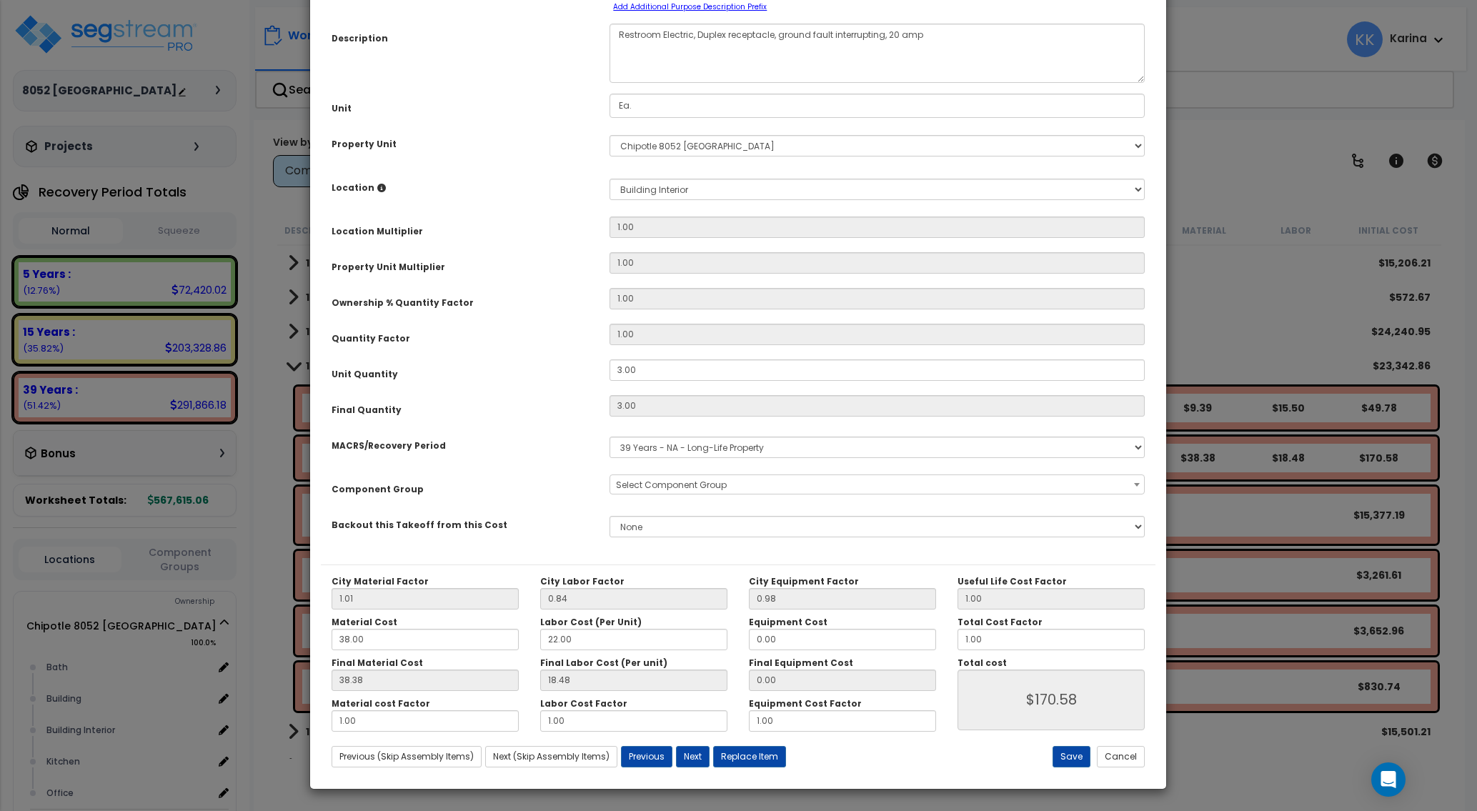
select select "56955"
drag, startPoint x: 641, startPoint y: 486, endPoint x: 594, endPoint y: 481, distance: 47.4
click at [594, 384] on div "Unit Quantity 3.00" at bounding box center [738, 371] width 834 height 25
drag, startPoint x: 652, startPoint y: 483, endPoint x: 591, endPoint y: 476, distance: 61.8
click at [609, 381] on input "3.00" at bounding box center [876, 369] width 535 height 21
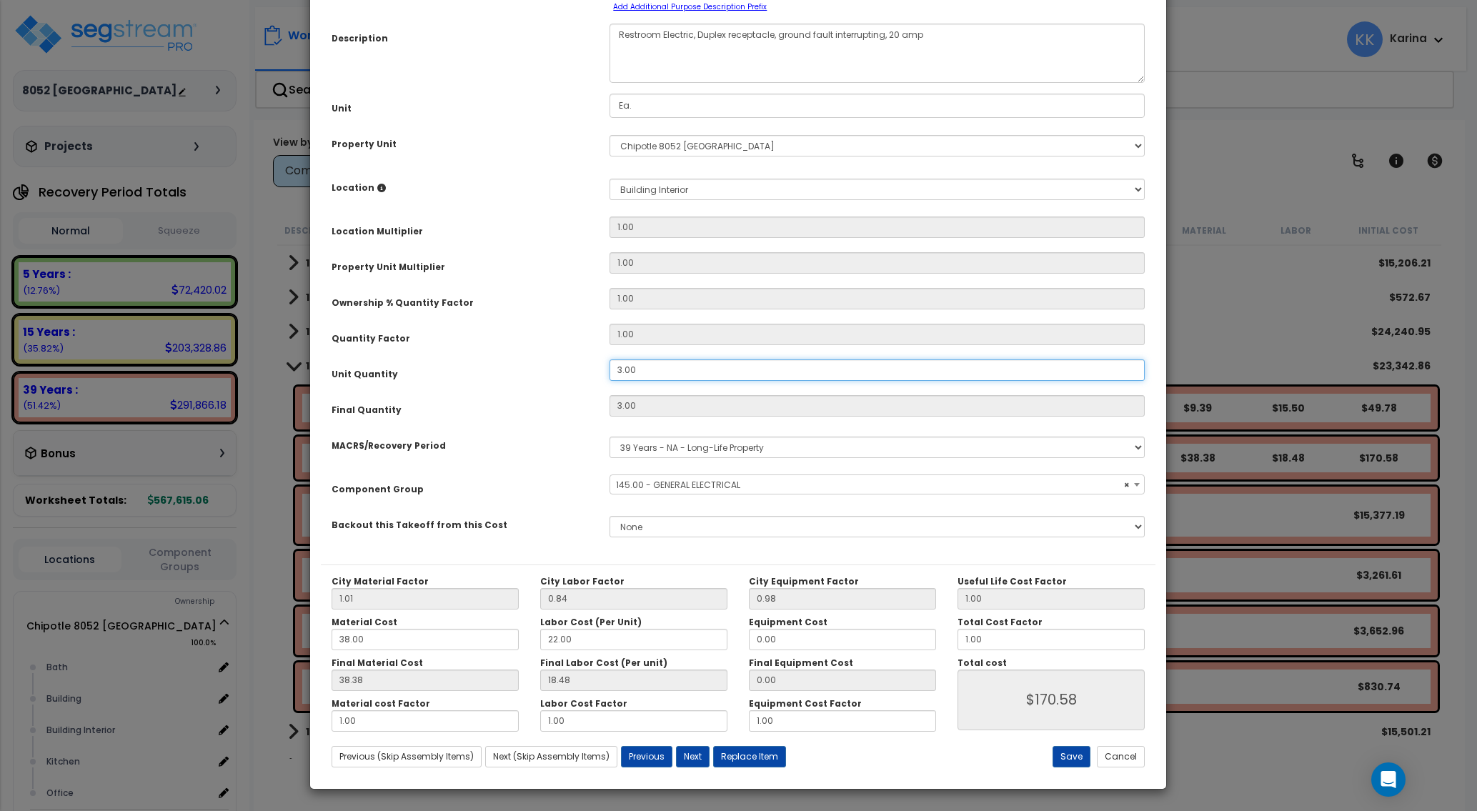
type input "2"
type input "$113.72"
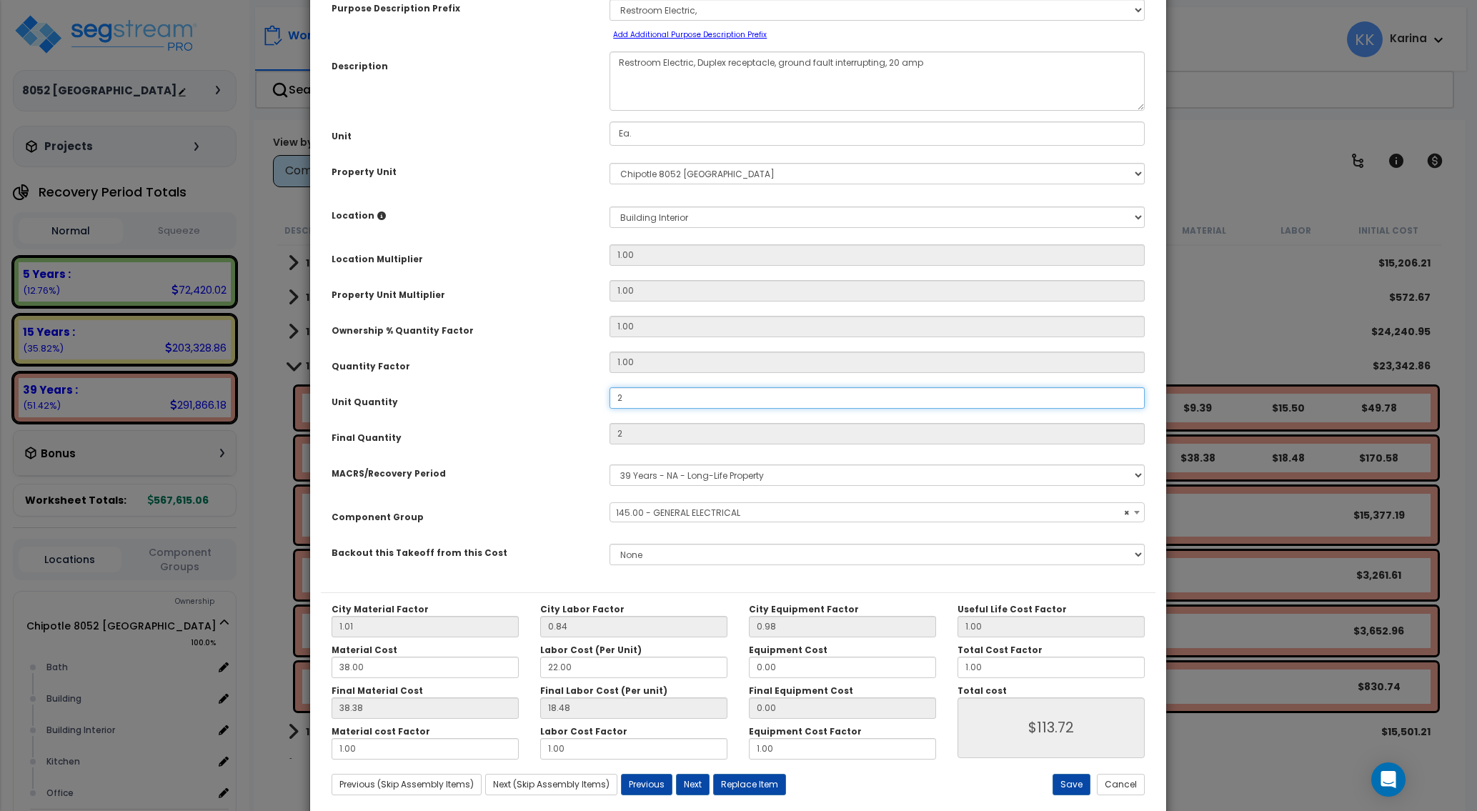
type input "2"
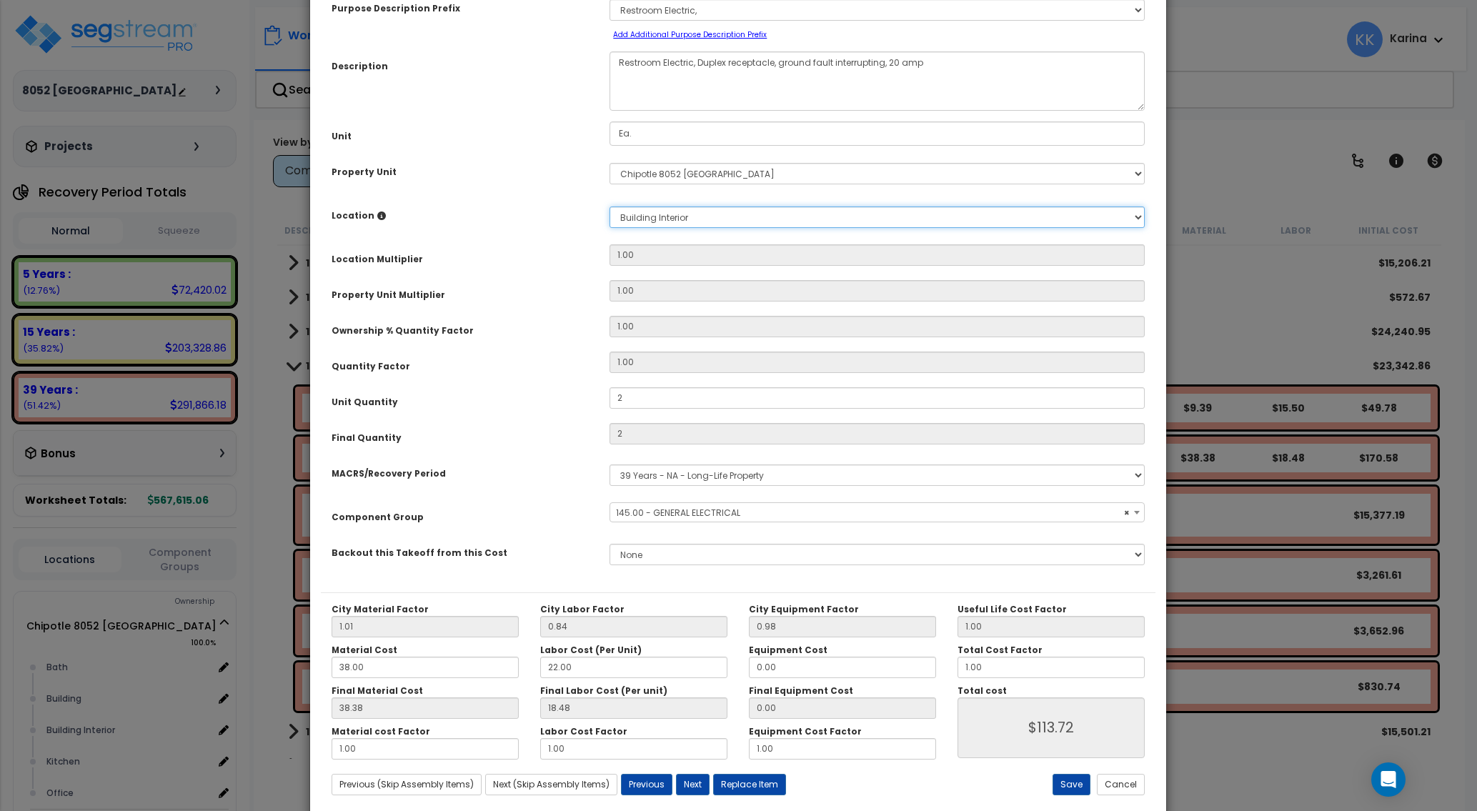
click at [609, 206] on select "Select Bath Building Building Interior Kitchen Office Add New Location" at bounding box center [876, 216] width 535 height 21
select select "31631"
click option "Bath" at bounding box center [0, 0] width 0 height 0
click at [1066, 788] on button "Save" at bounding box center [1071, 784] width 38 height 21
type input "1.00"
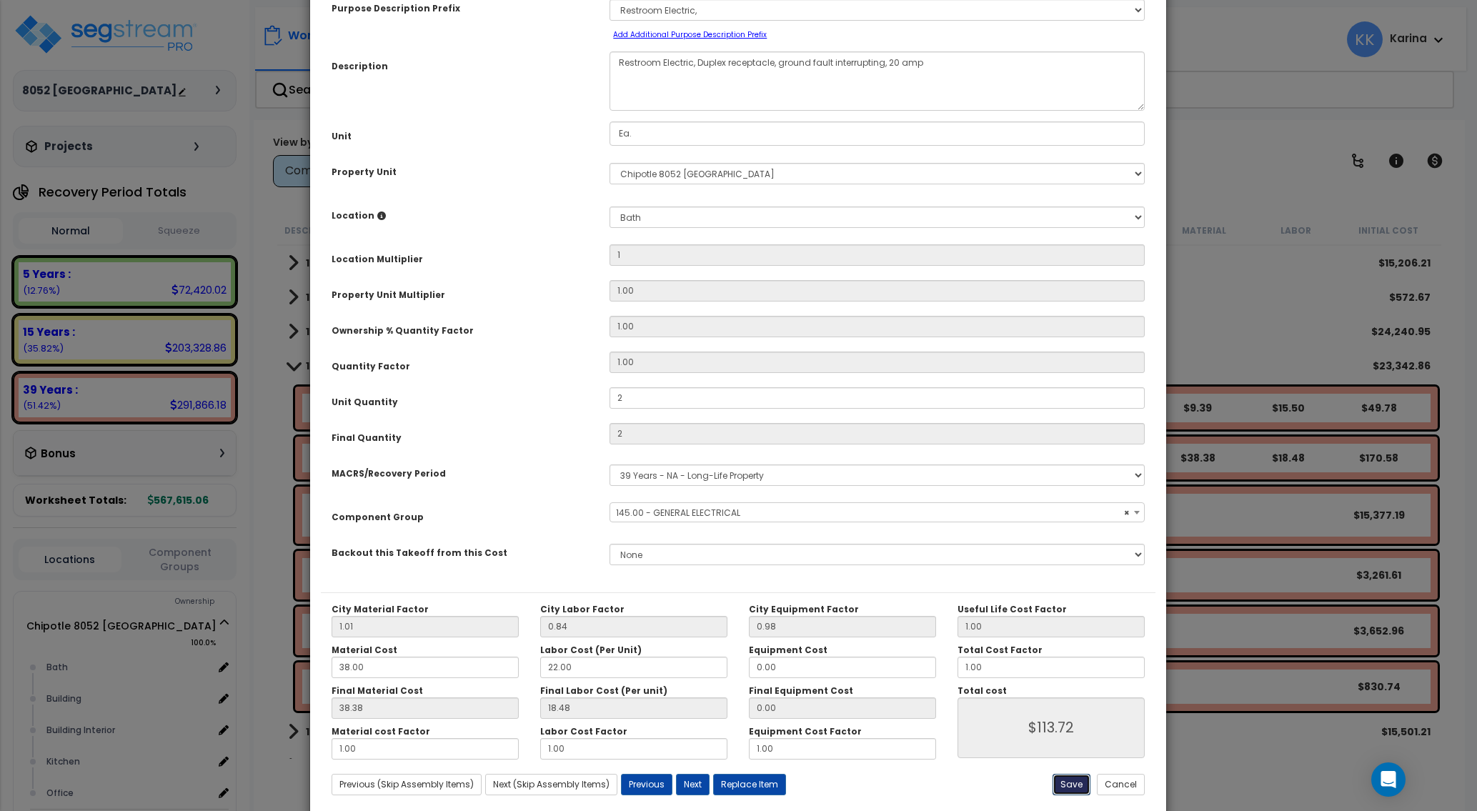
type input "2.00"
type input "113.72"
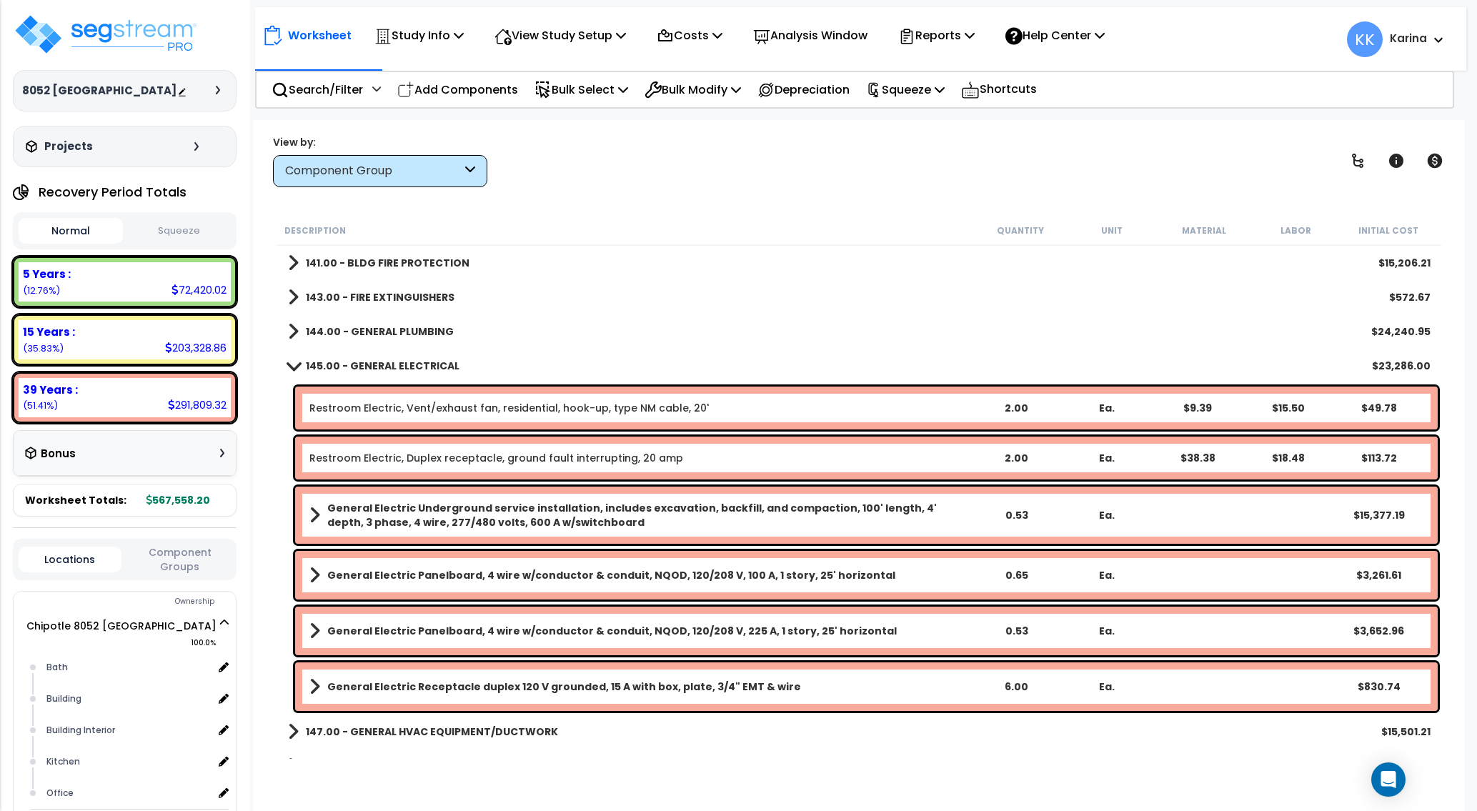
click at [501, 406] on link "Restroom Electric, Vent/exhaust fan, residential, hook-up, type NM cable, 20'" at bounding box center [508, 408] width 399 height 14
click at [566, 411] on link "Restroom Electric, Vent/exhaust fan, residential, hook-up, type NM cable, 20'" at bounding box center [508, 408] width 399 height 14
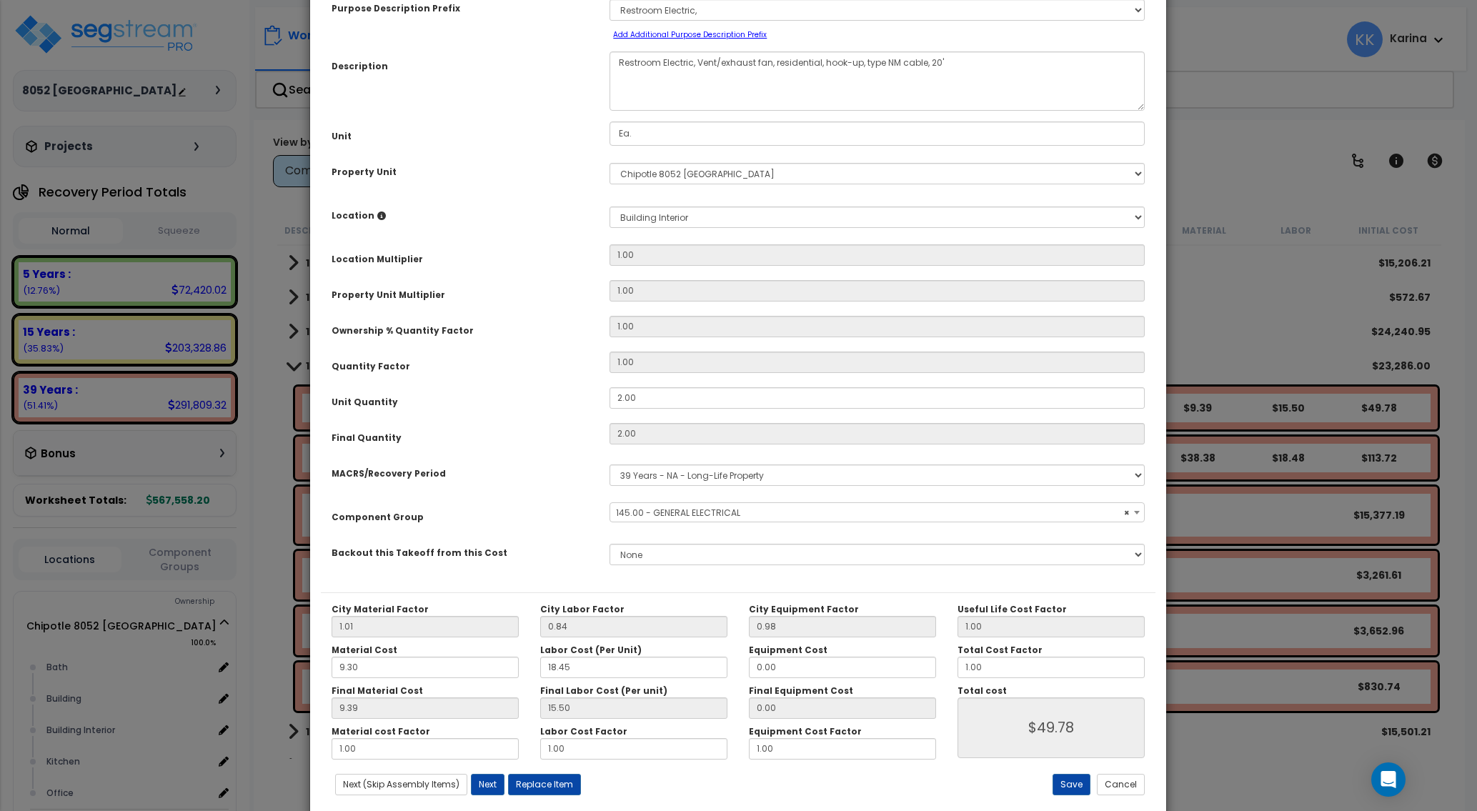
select select "56955"
click at [609, 206] on select "Select Bath Building Building Interior Kitchen Office Add New Location" at bounding box center [876, 216] width 535 height 21
select select "31631"
click option "Bath" at bounding box center [0, 0] width 0 height 0
type input "1"
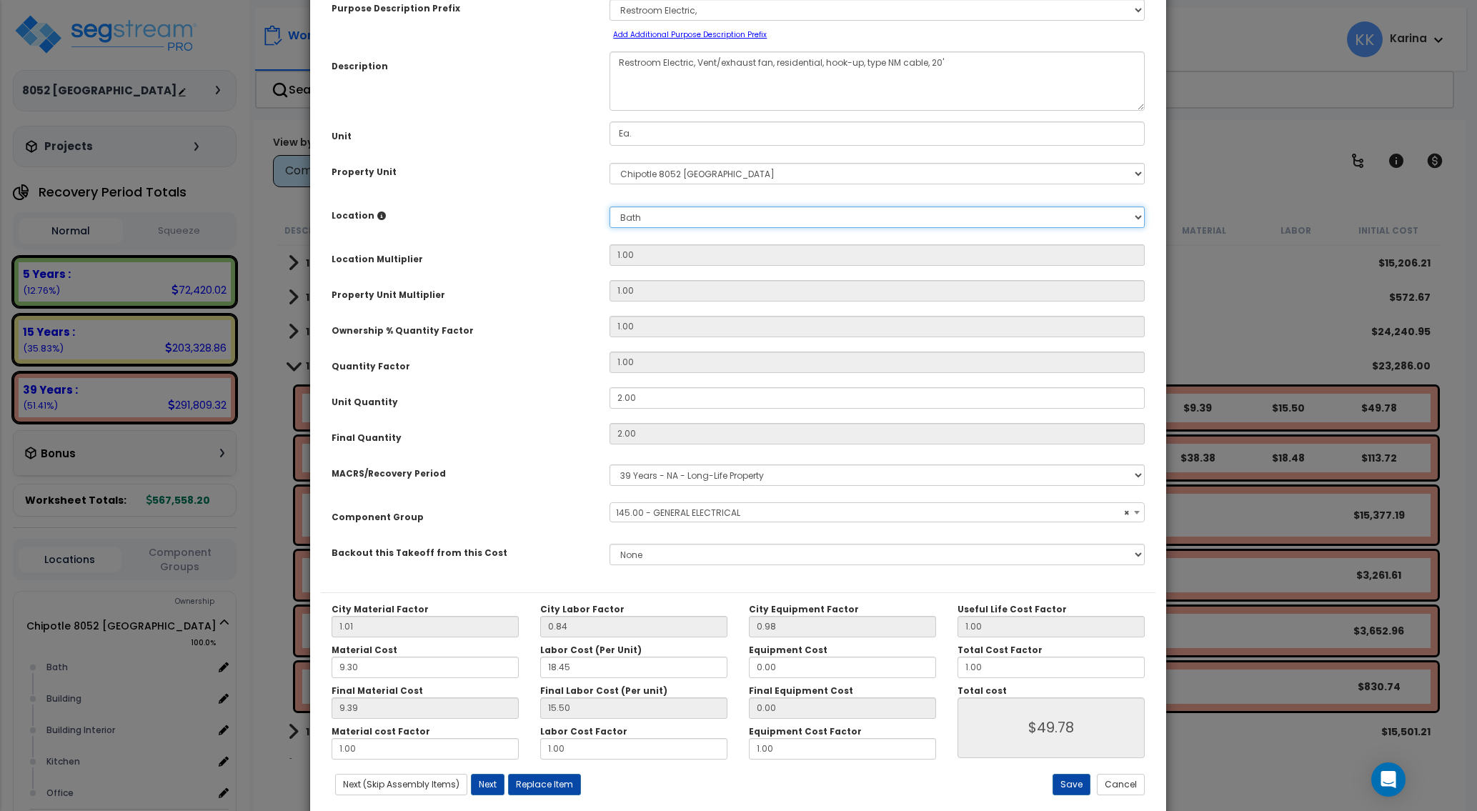
type input "2"
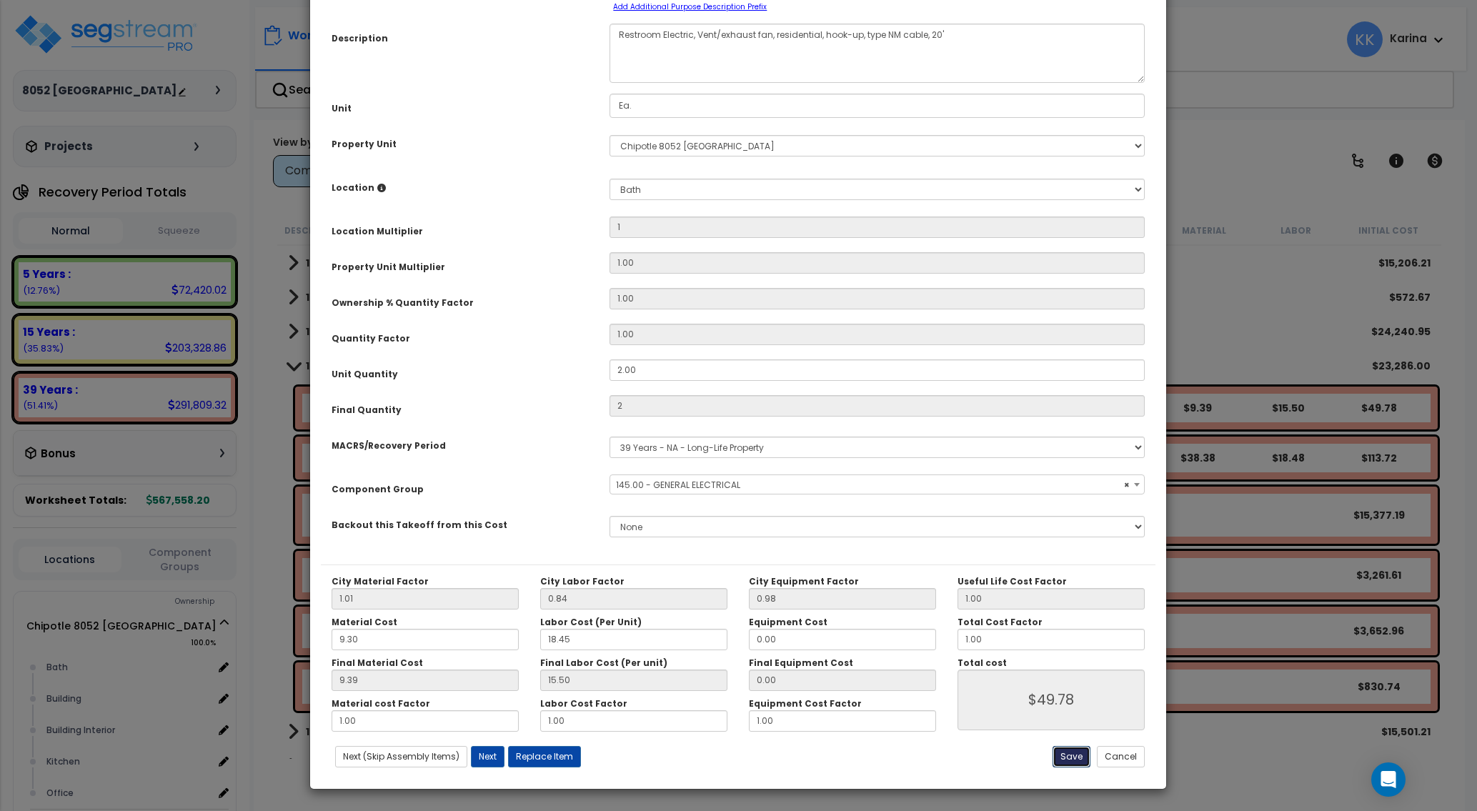
click at [1068, 752] on button "Save" at bounding box center [1071, 756] width 38 height 21
type input "1.00"
type input "2.00"
type input "49.78"
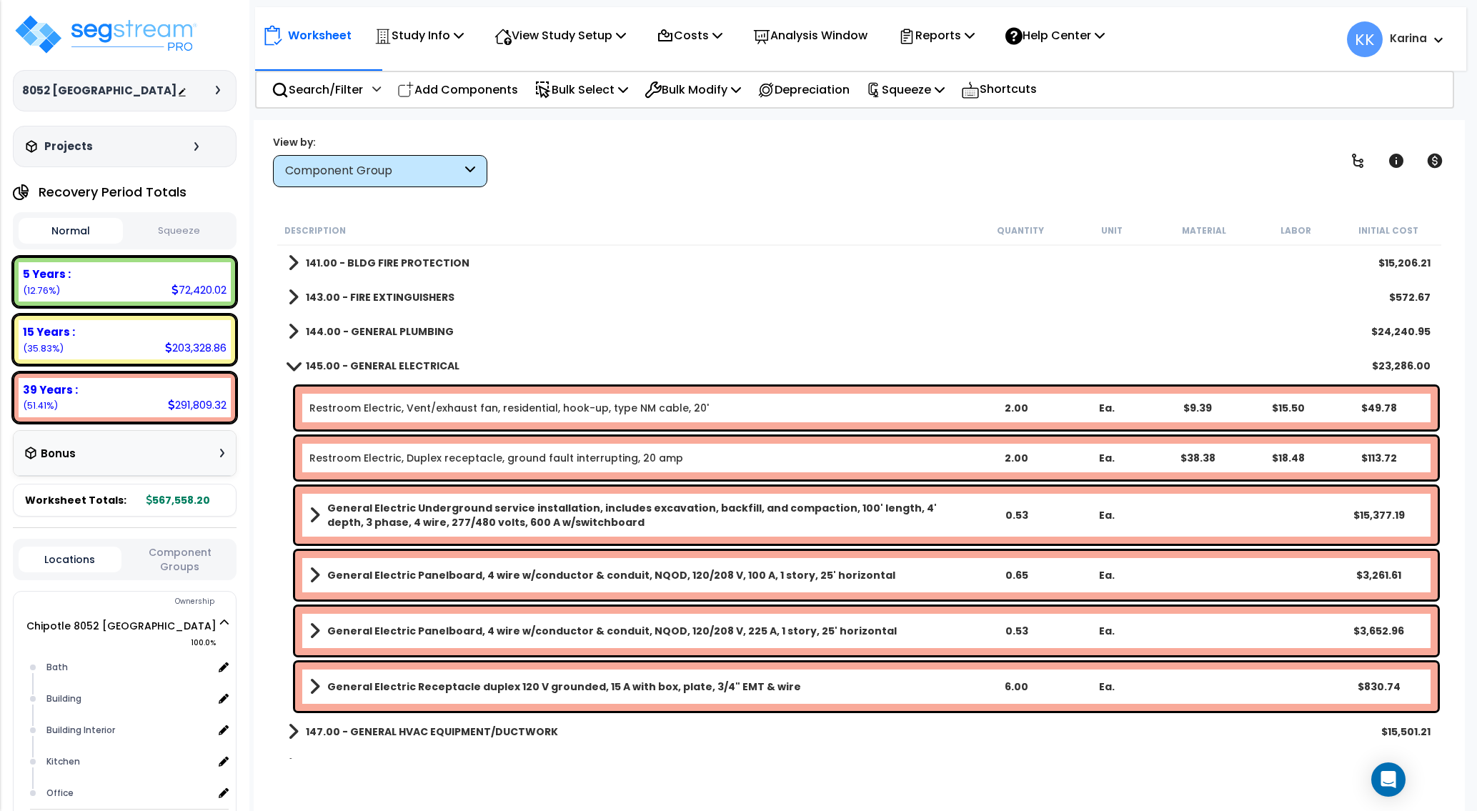
click at [789, 284] on div "143.00 - FIRE EXTINGUISHERS $572.67" at bounding box center [859, 297] width 1157 height 34
click at [426, 576] on b "General Electric Panelboard, 4 wire w/conductor & conduit, NQOD, 120/208 V, 100…" at bounding box center [611, 575] width 568 height 14
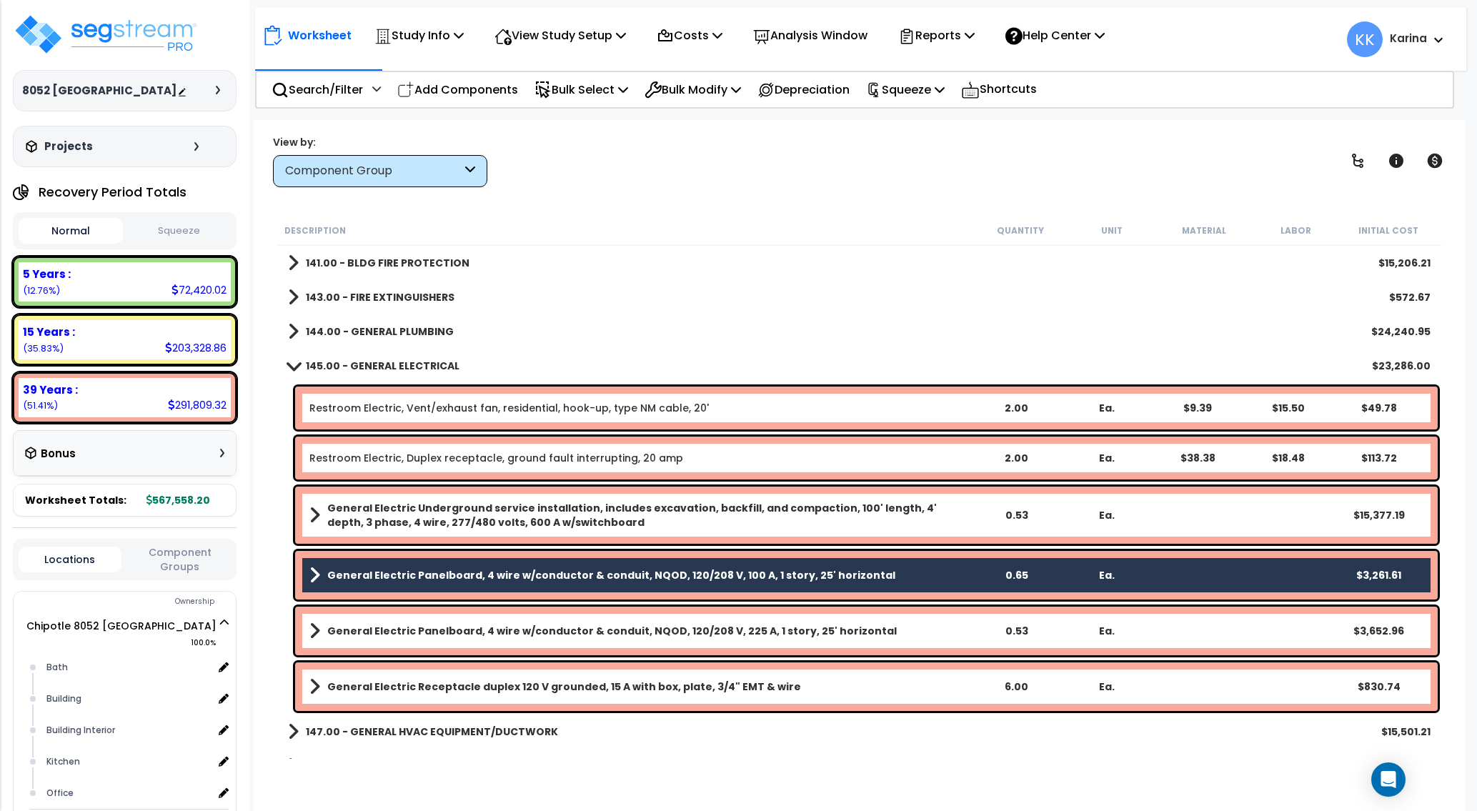
click at [441, 629] on b "General Electric Panelboard, 4 wire w/conductor & conduit, NQOD, 120/208 V, 225…" at bounding box center [611, 631] width 569 height 14
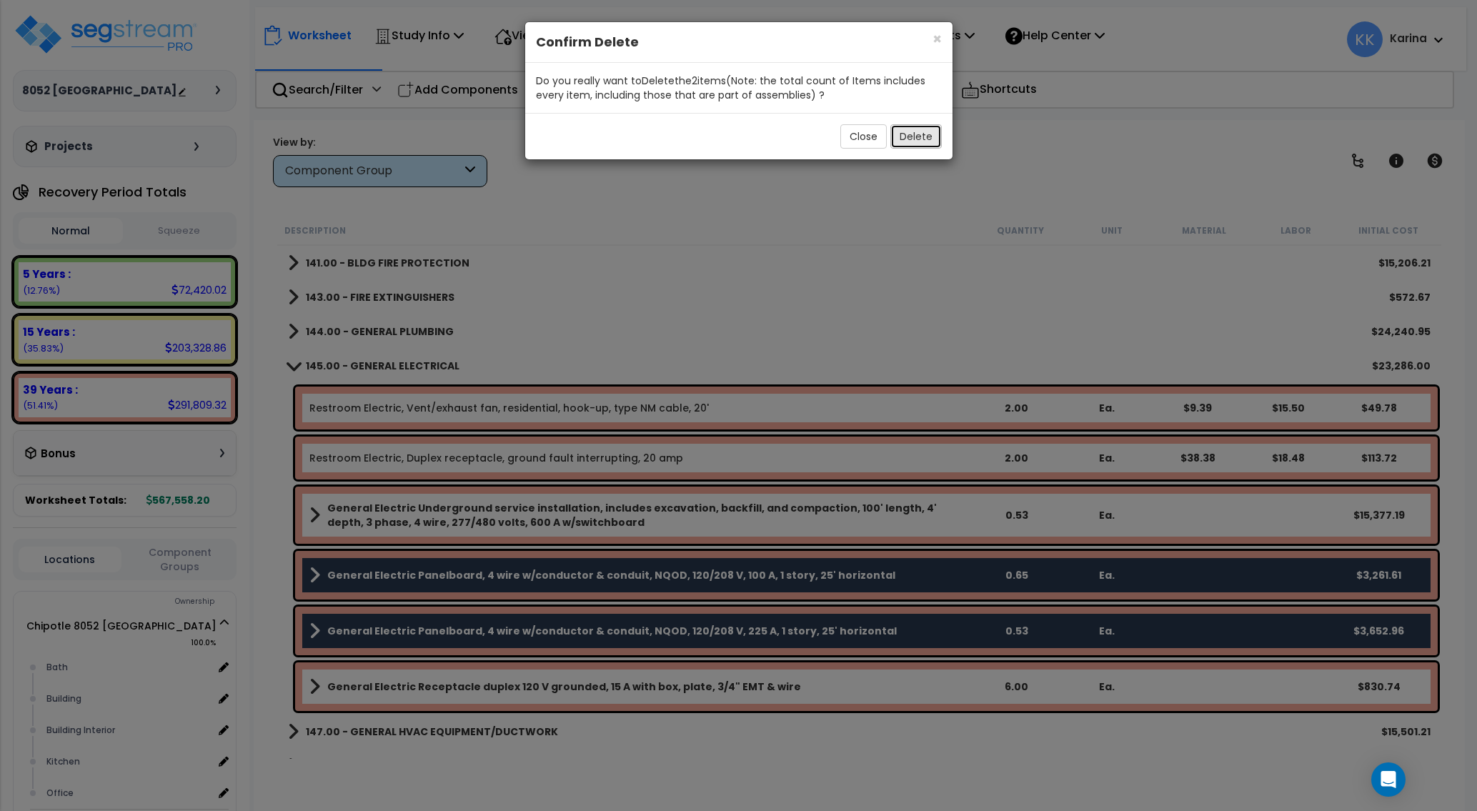
click at [905, 141] on button "Delete" at bounding box center [915, 136] width 51 height 24
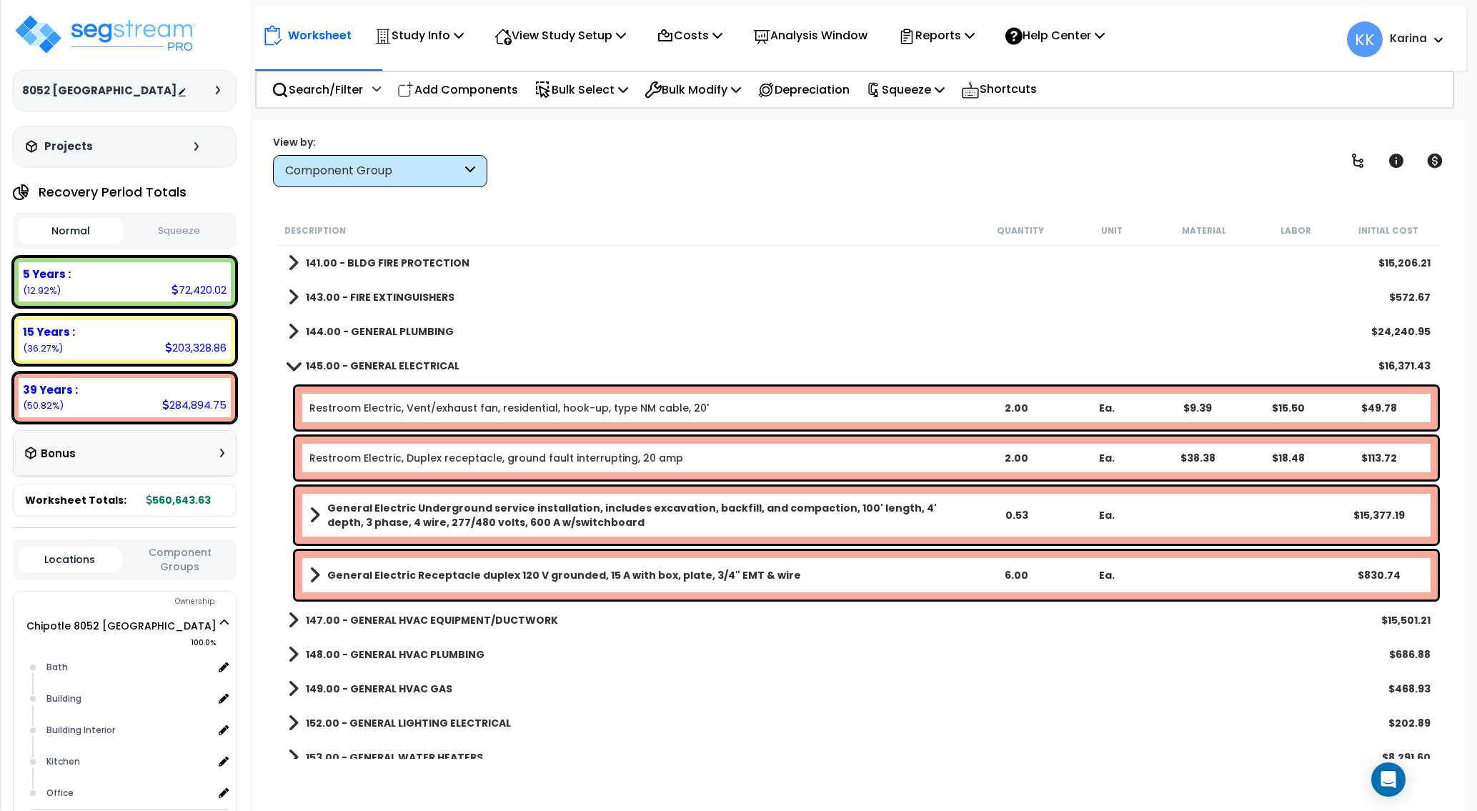
click at [291, 367] on span at bounding box center [294, 365] width 20 height 11
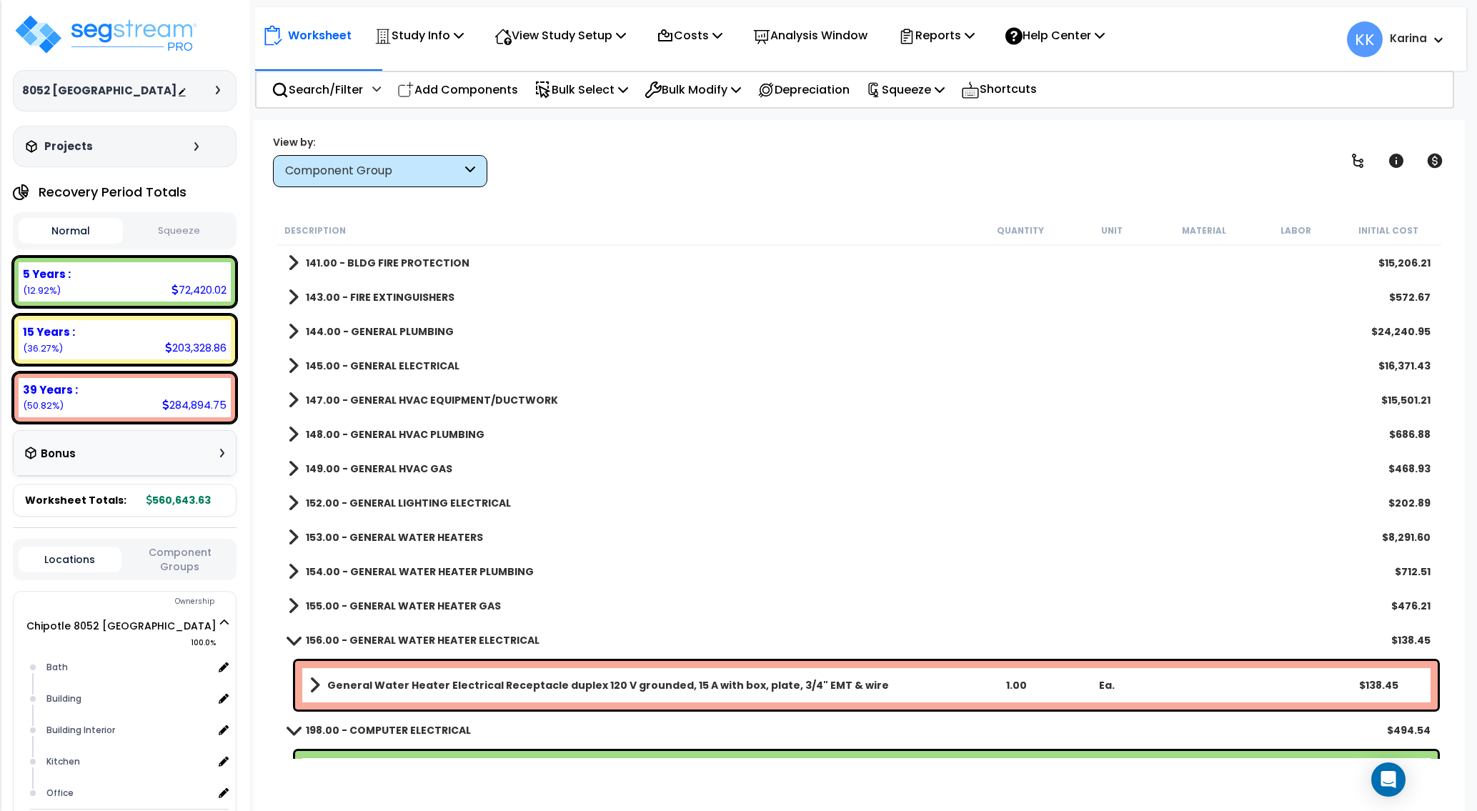
click at [291, 399] on span at bounding box center [293, 400] width 11 height 20
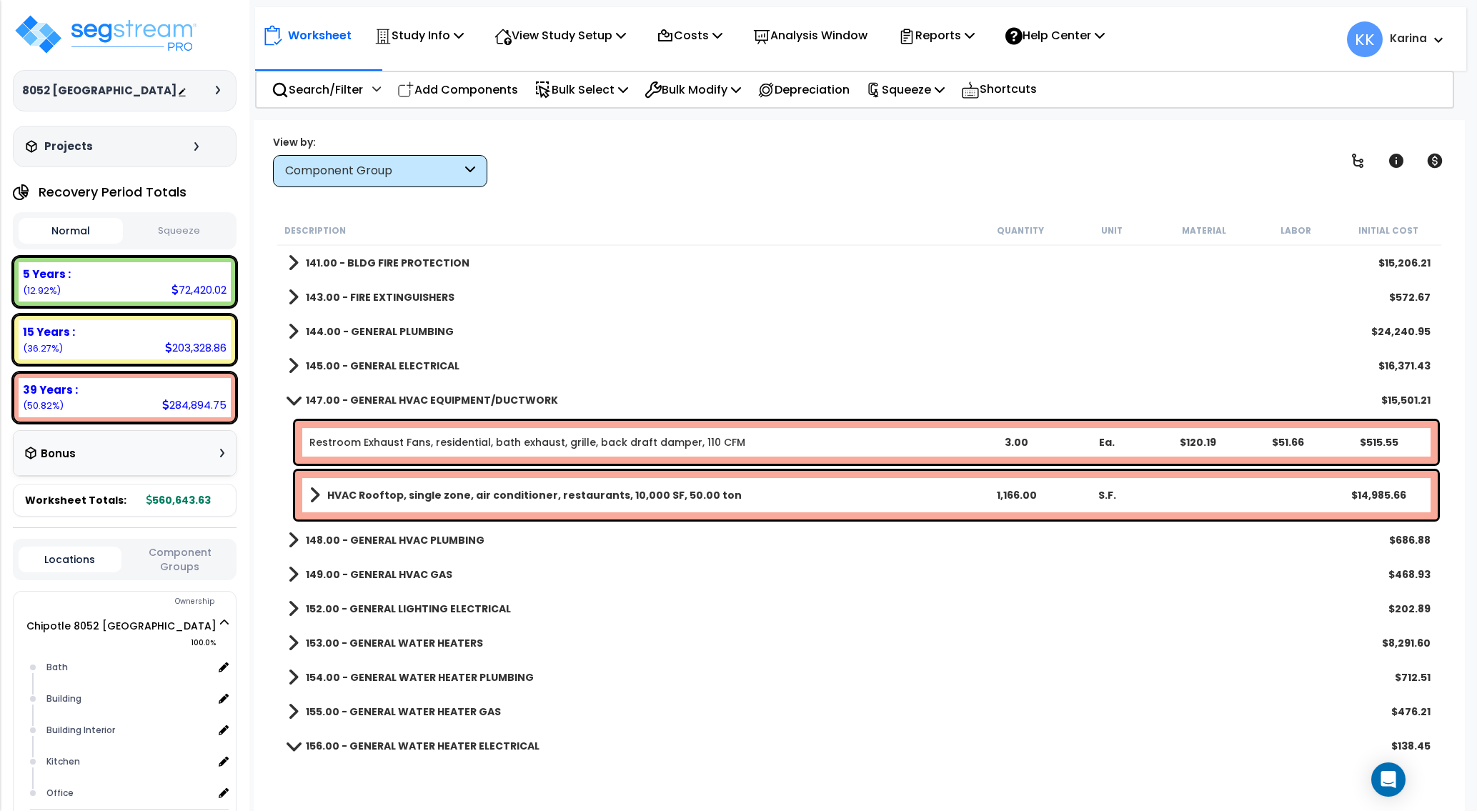
click at [365, 441] on link "Restroom Exhaust Fans, residential, bath exhaust, grille, back draft damper, 11…" at bounding box center [527, 442] width 436 height 14
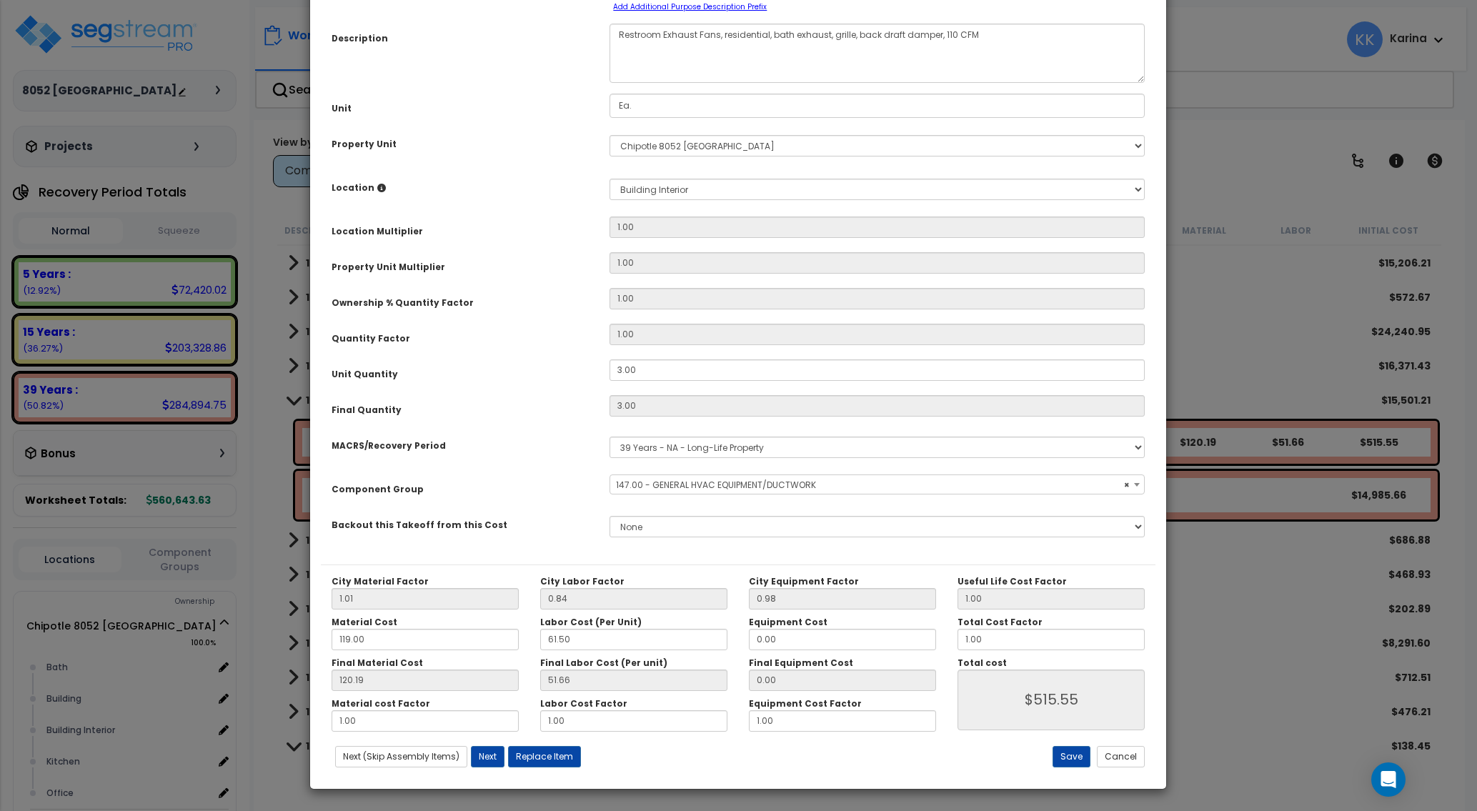
select select "56957"
drag, startPoint x: 651, startPoint y: 481, endPoint x: 564, endPoint y: 473, distance: 88.3
click at [564, 384] on div "Unit Quantity 3.00" at bounding box center [738, 371] width 834 height 25
drag, startPoint x: 653, startPoint y: 483, endPoint x: 568, endPoint y: 468, distance: 86.3
click at [609, 381] on input "3.00" at bounding box center [876, 369] width 535 height 21
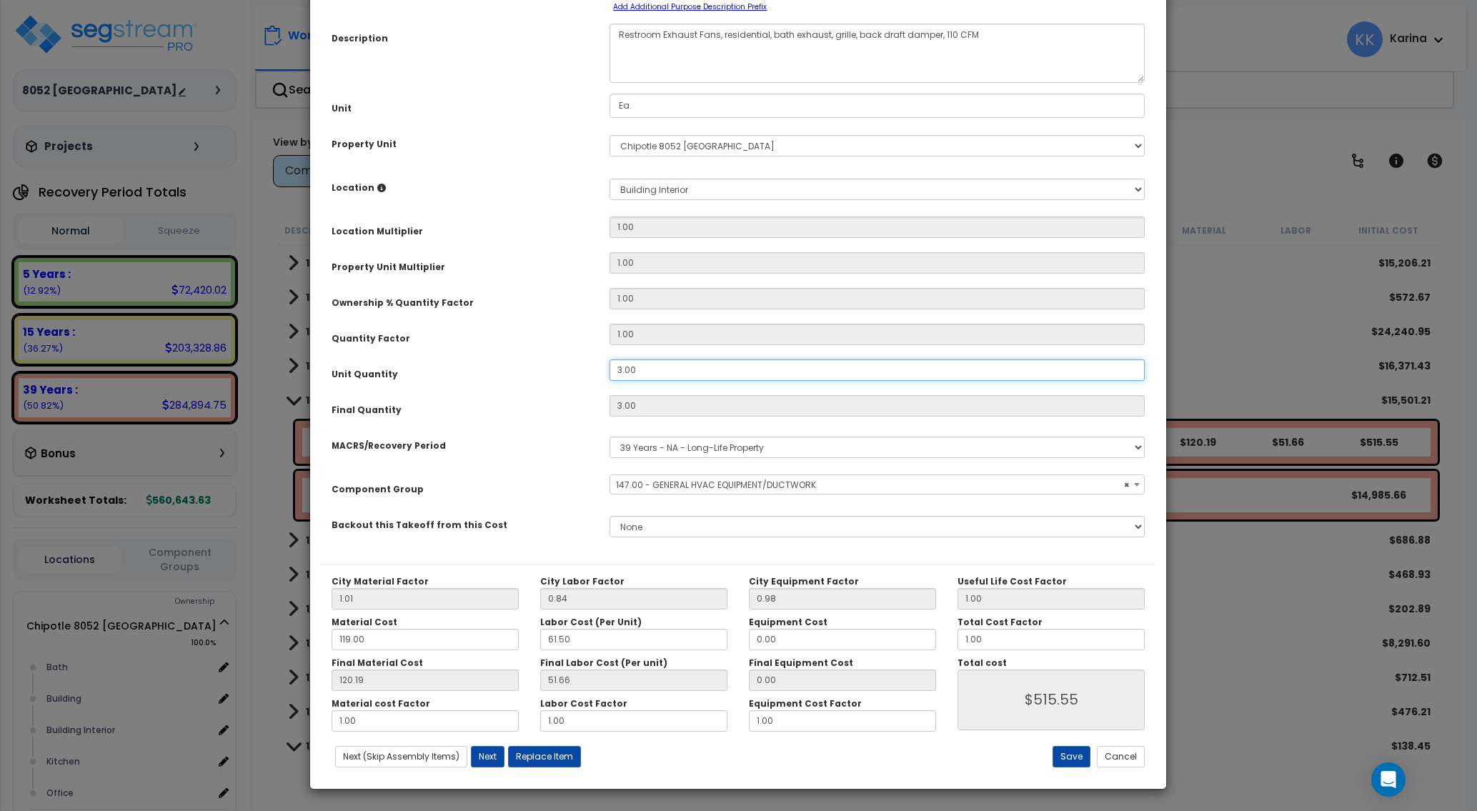
type input "2"
type input "$343.70"
type input "2"
click at [609, 179] on select "Select Bath Building Building Interior Kitchen Office Add New Location" at bounding box center [876, 189] width 535 height 21
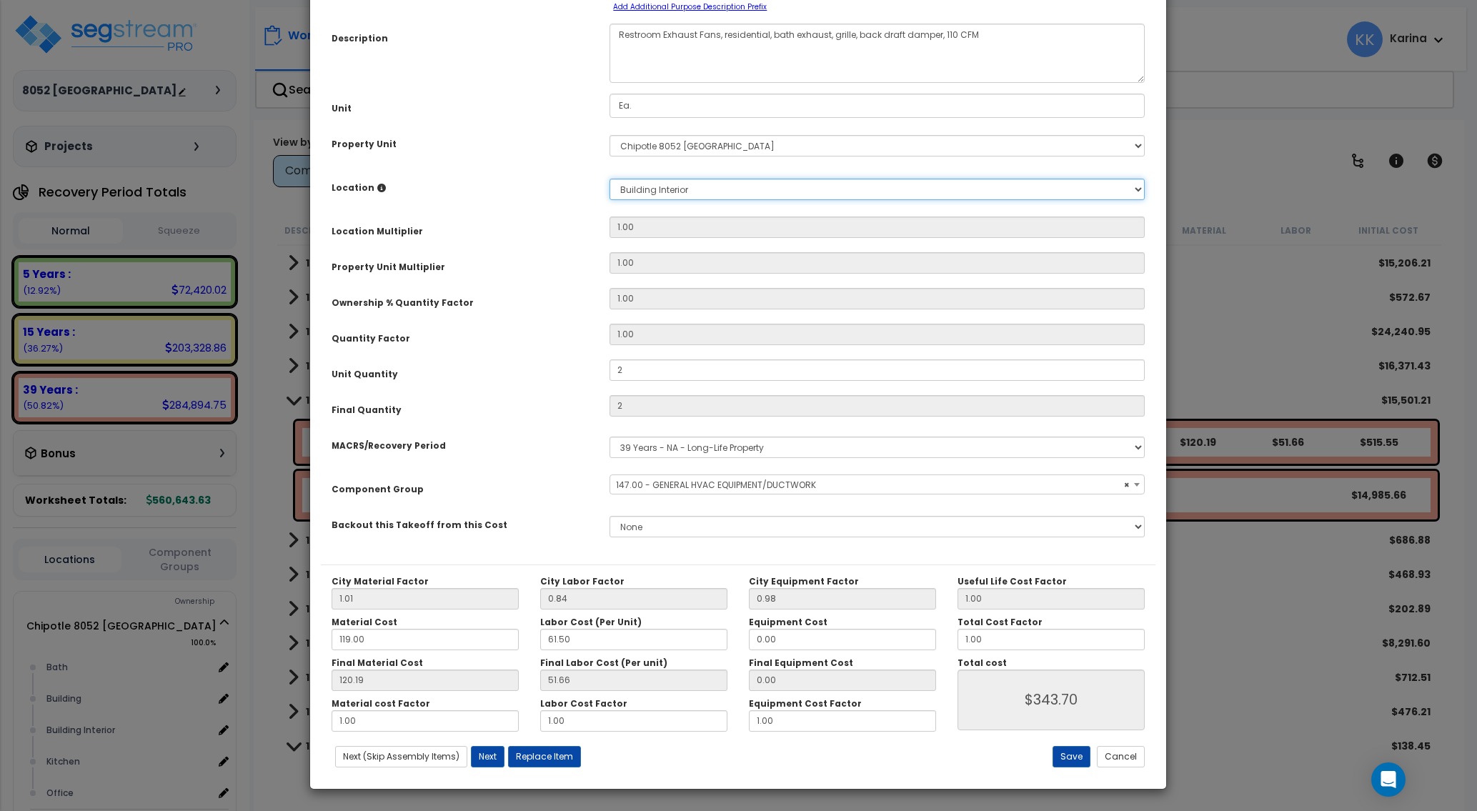
select select "31631"
click option "Bath" at bounding box center [0, 0] width 0 height 0
click at [1074, 757] on button "Save" at bounding box center [1071, 756] width 38 height 21
type input "1.00"
type input "2.00"
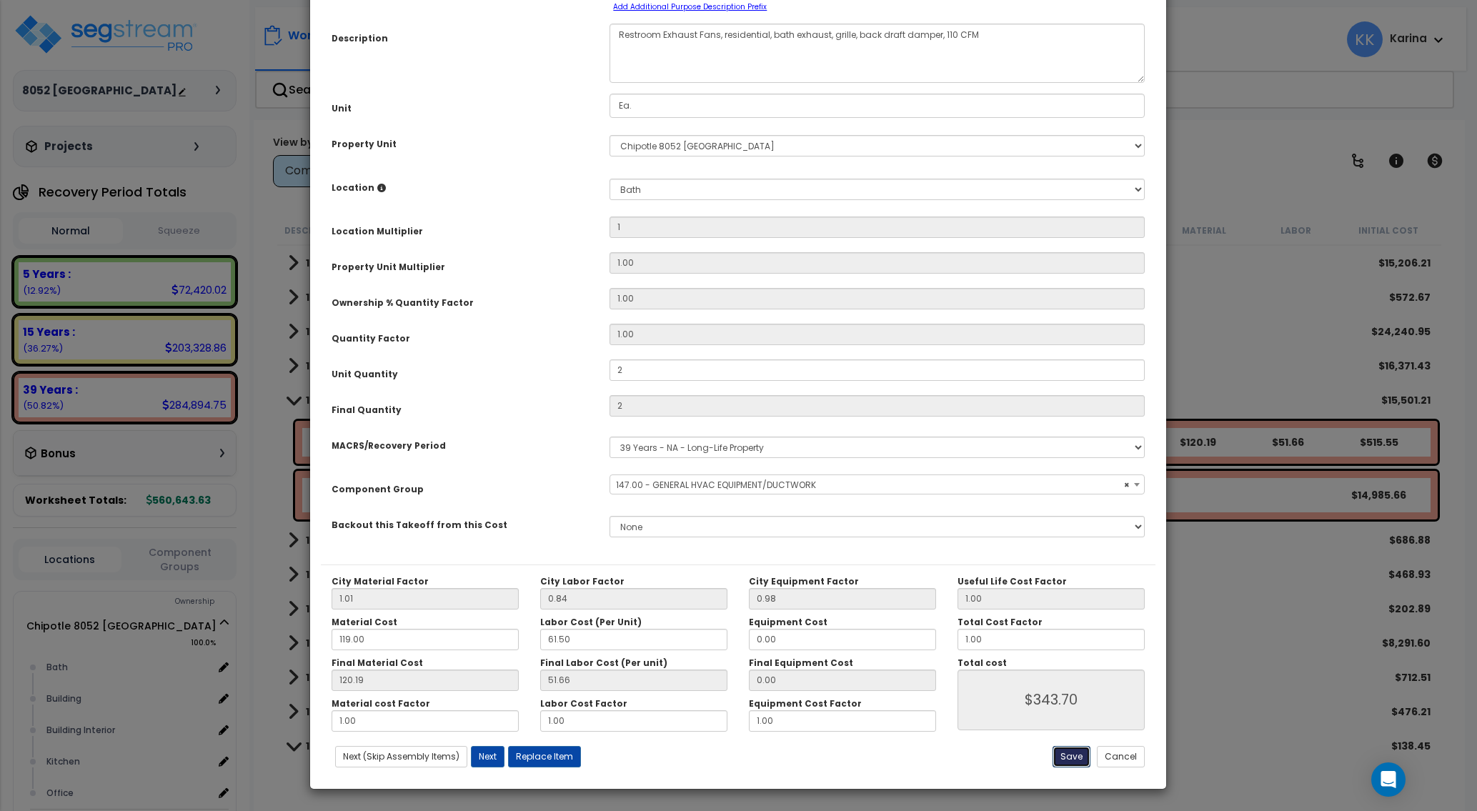
type input "2.00"
type input "343.70"
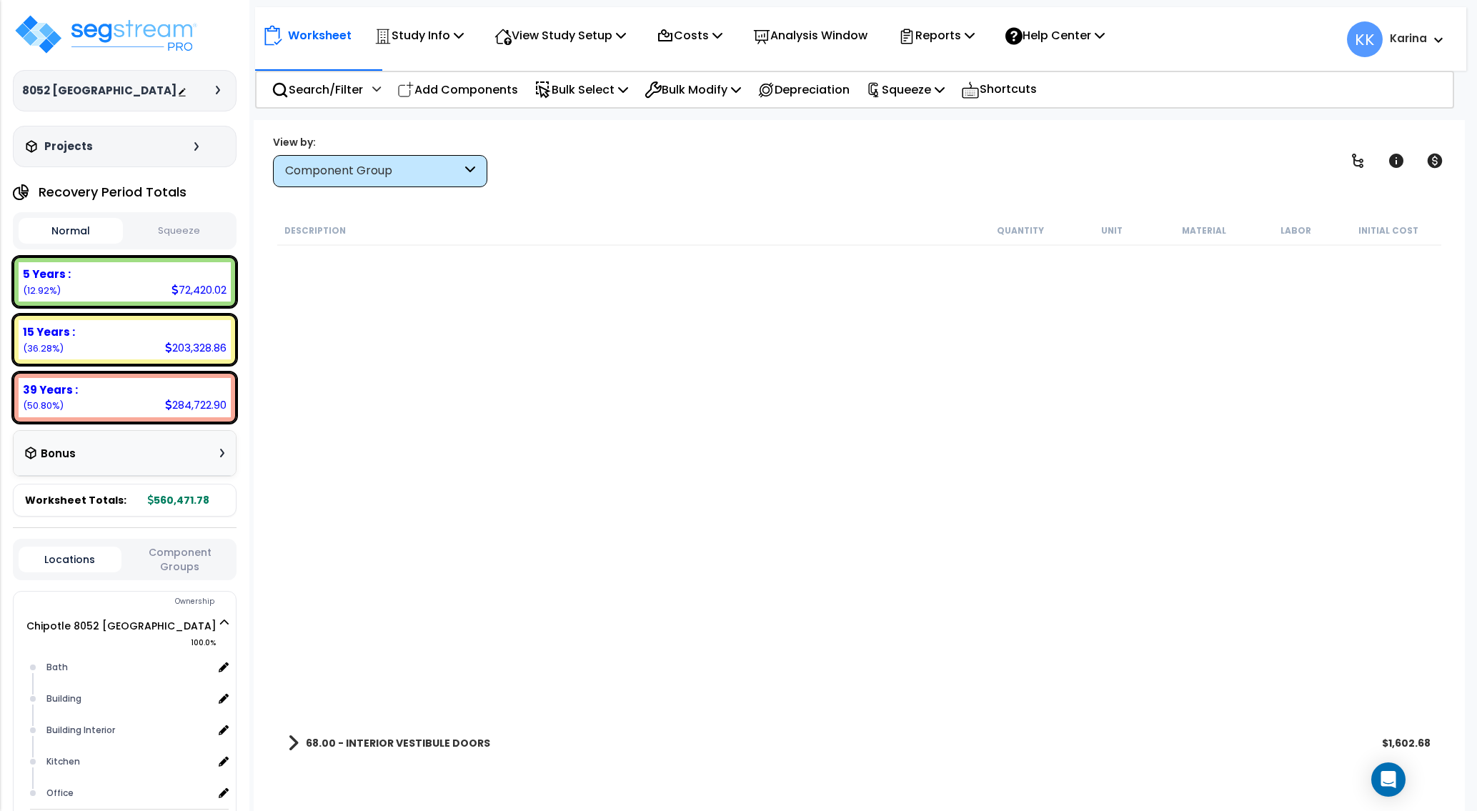
scroll to position [686, 0]
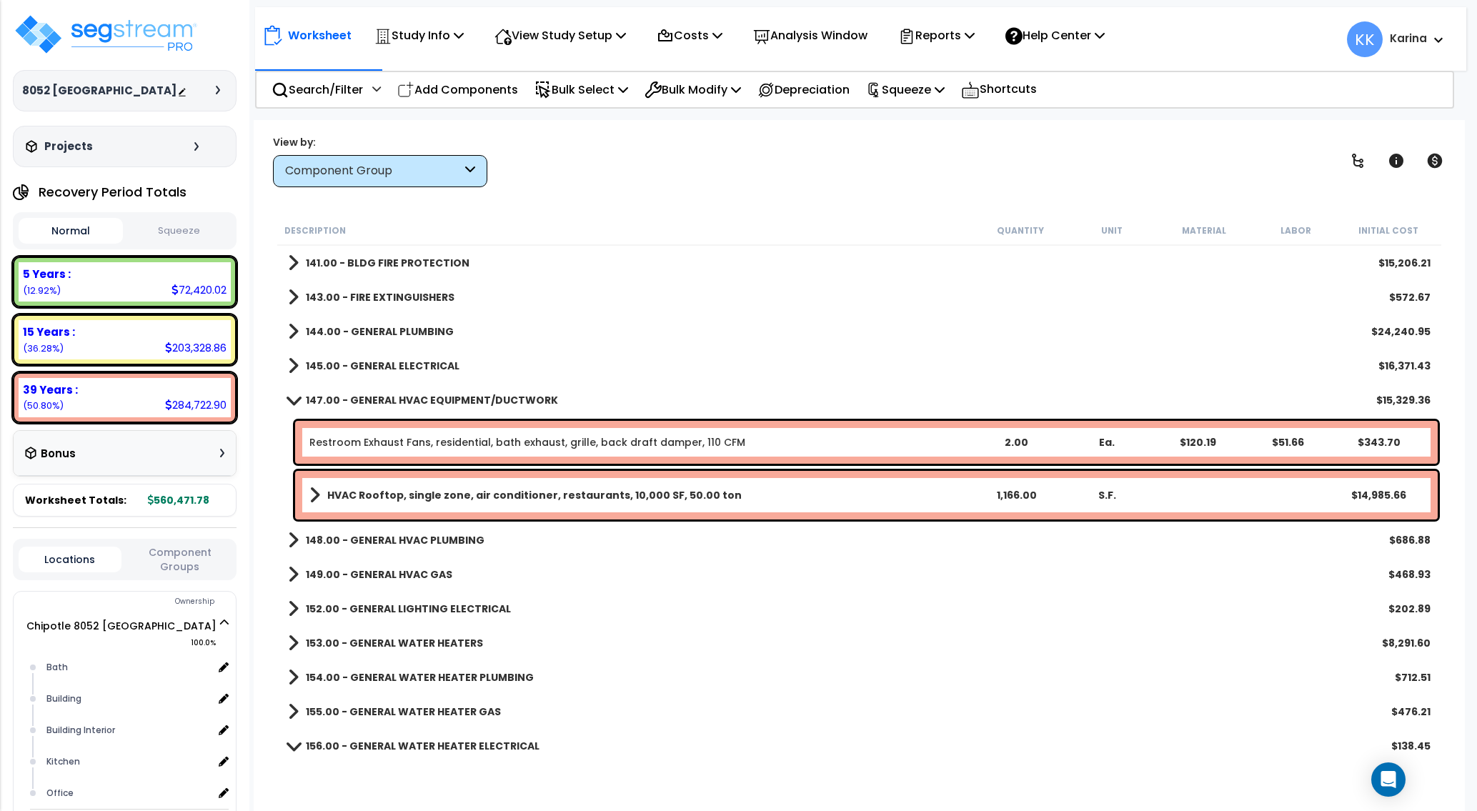
click at [604, 495] on b "HVAC Rooftop, single zone, air conditioner, restaurants, 10,000 SF, 50.00 ton" at bounding box center [534, 495] width 414 height 14
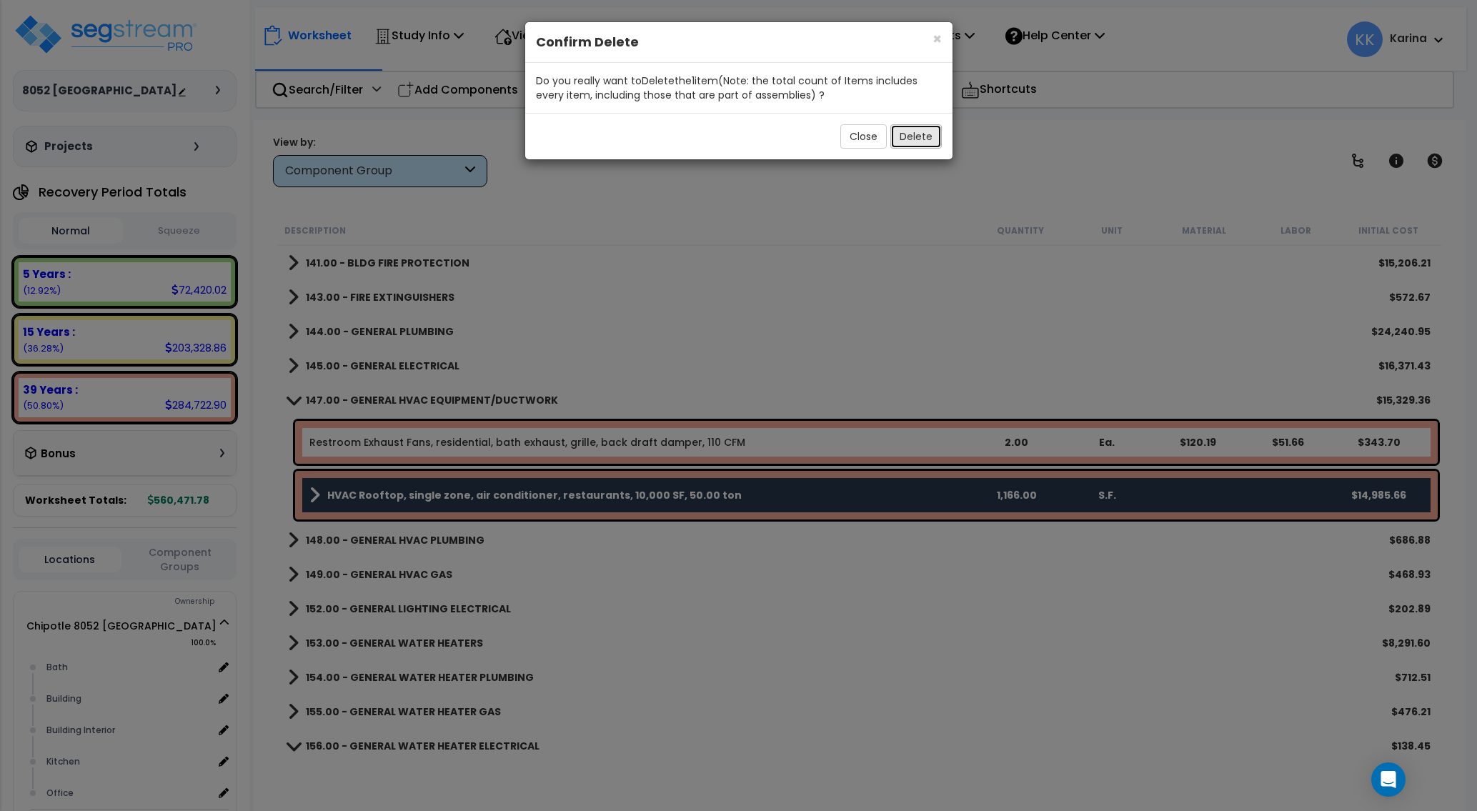
click at [903, 133] on button "Delete" at bounding box center [915, 136] width 51 height 24
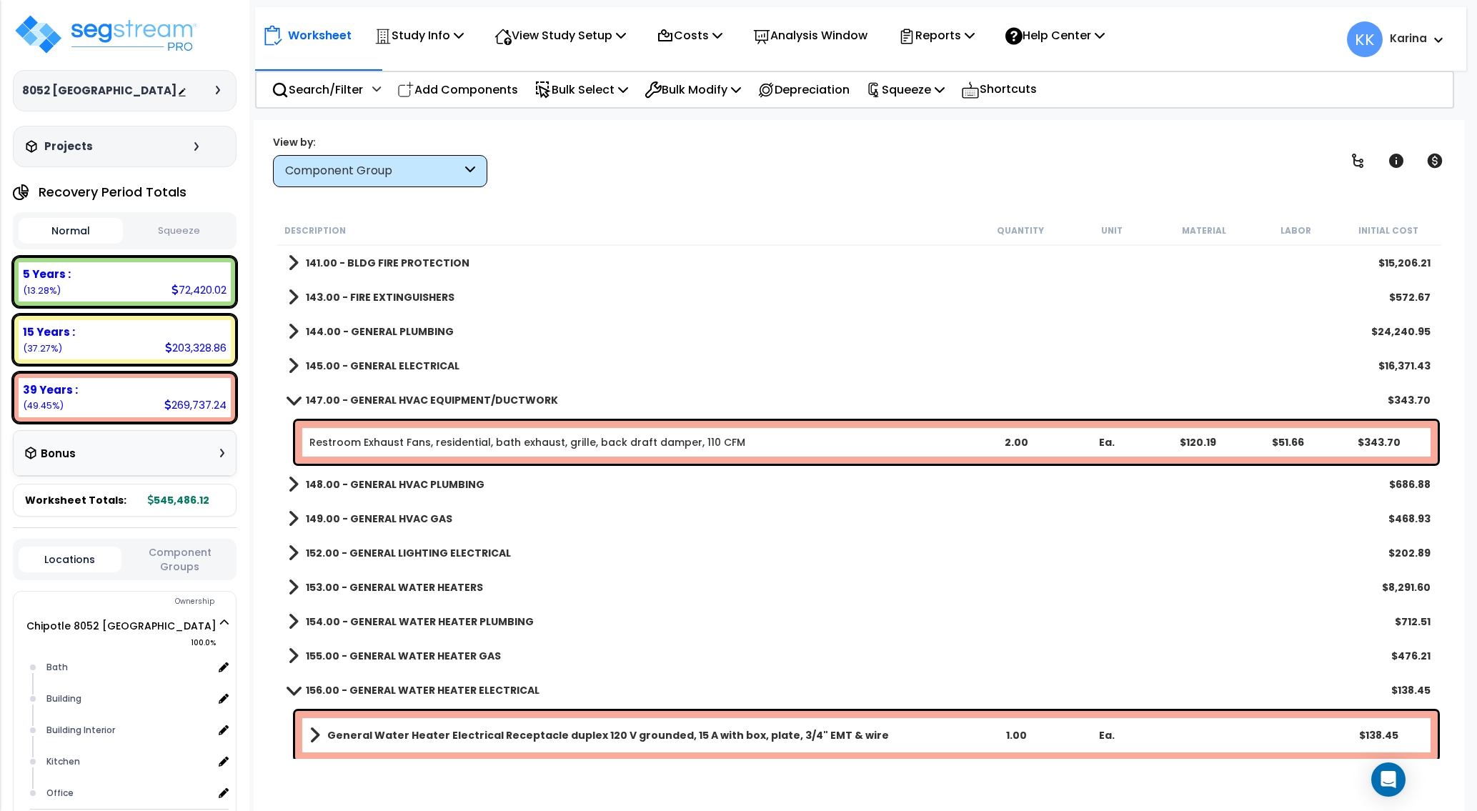
click at [291, 399] on span at bounding box center [294, 399] width 20 height 11
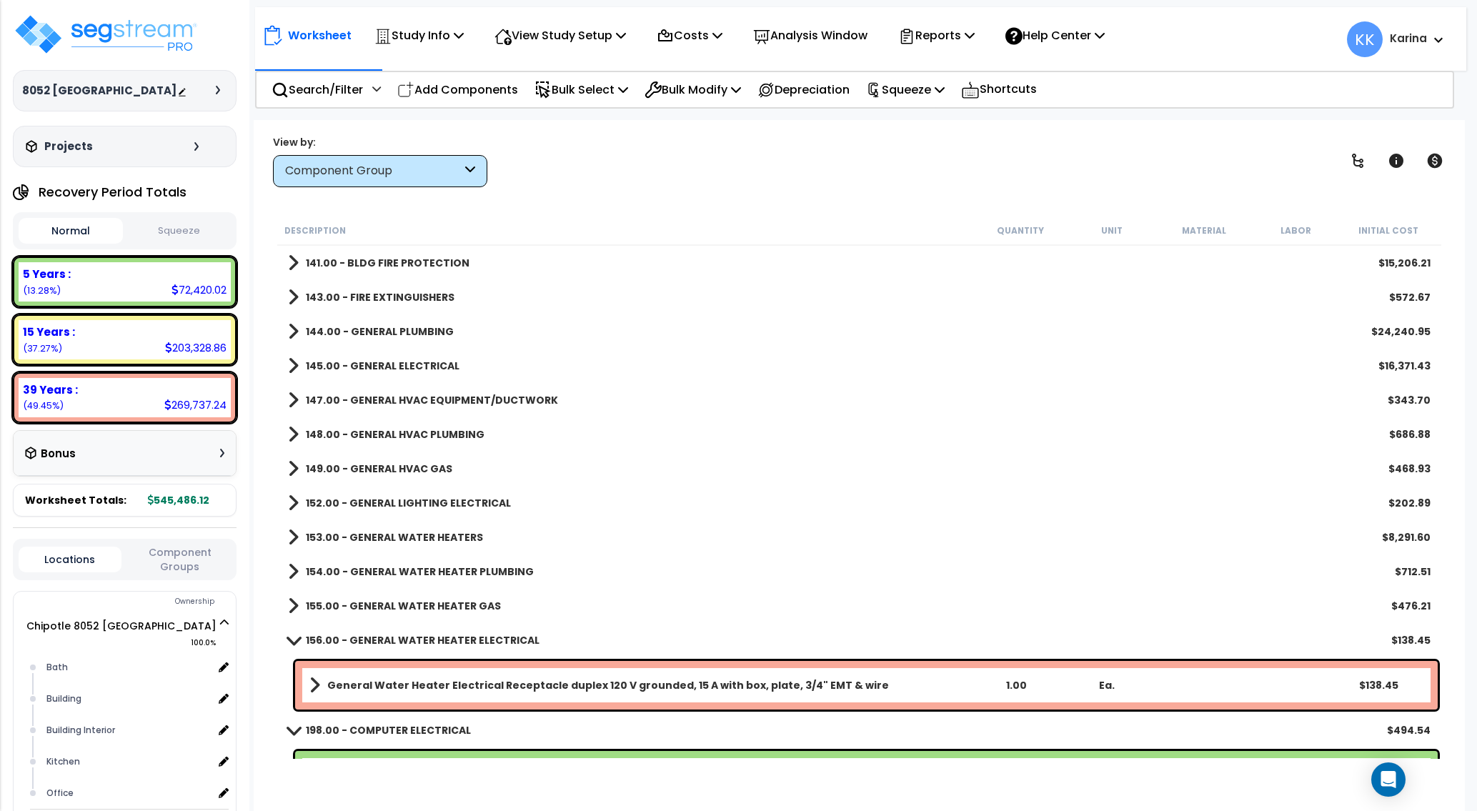
click at [294, 431] on span at bounding box center [293, 434] width 11 height 20
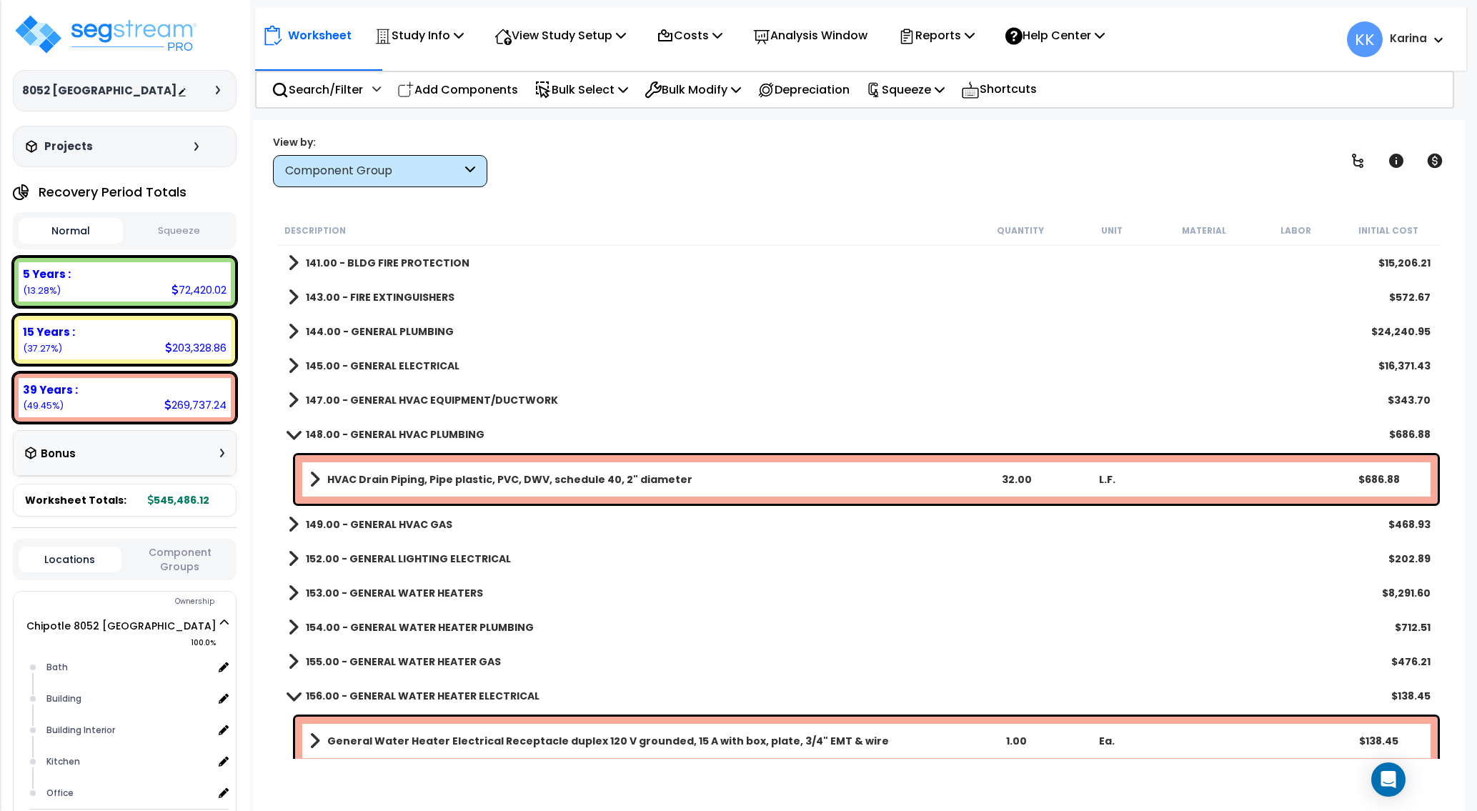
click at [294, 431] on span at bounding box center [294, 434] width 20 height 11
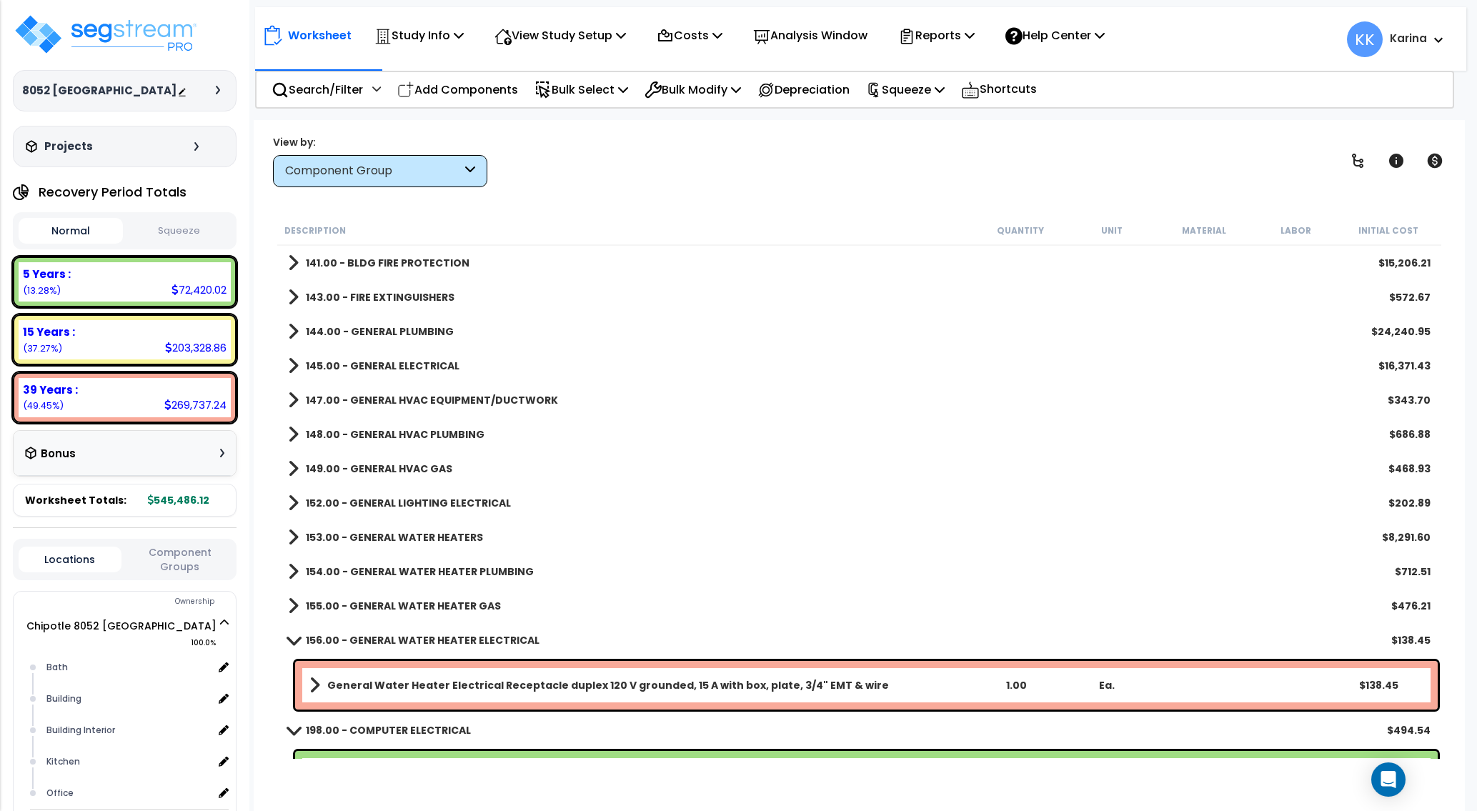
scroll to position [771, 0]
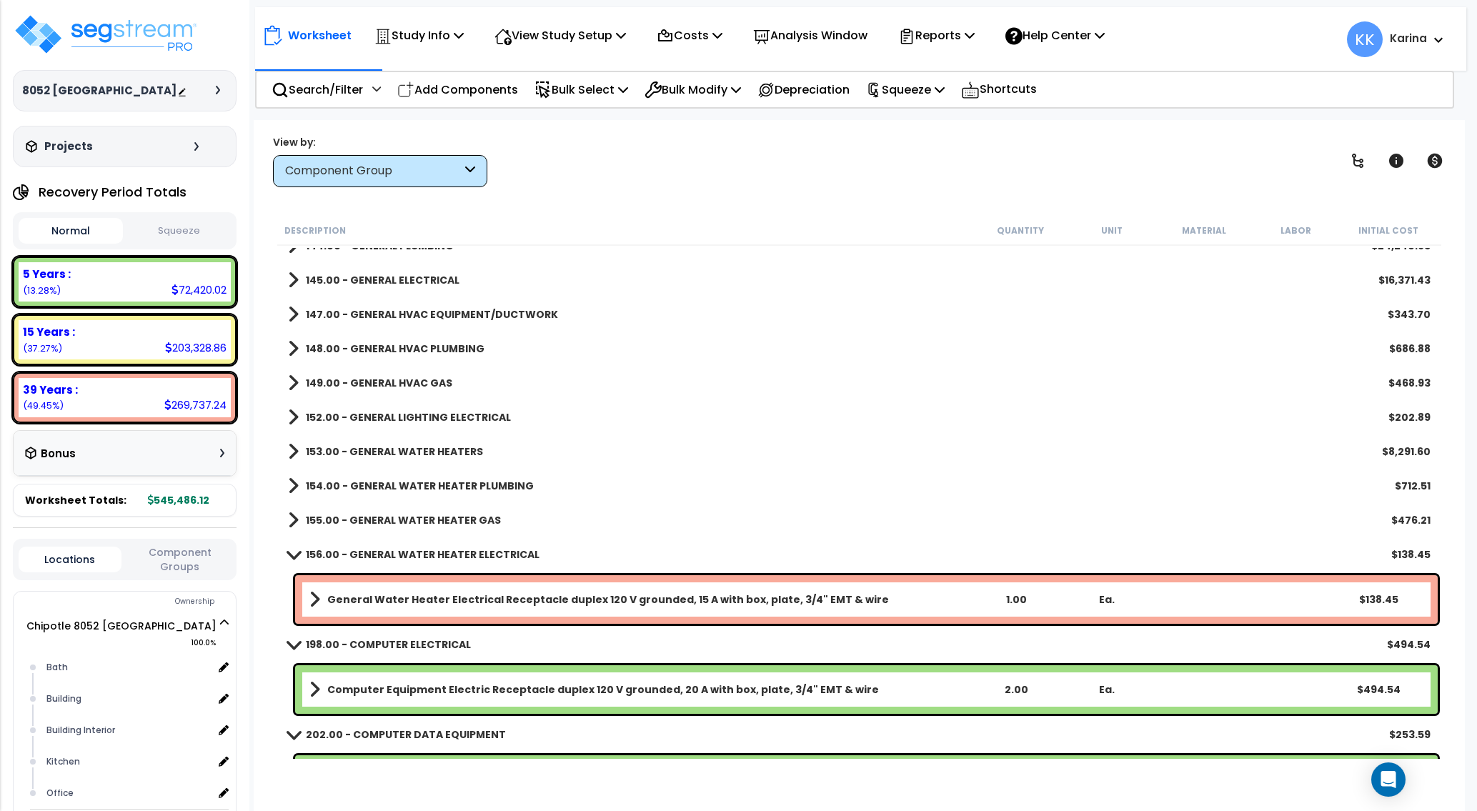
click at [289, 380] on span at bounding box center [293, 383] width 11 height 20
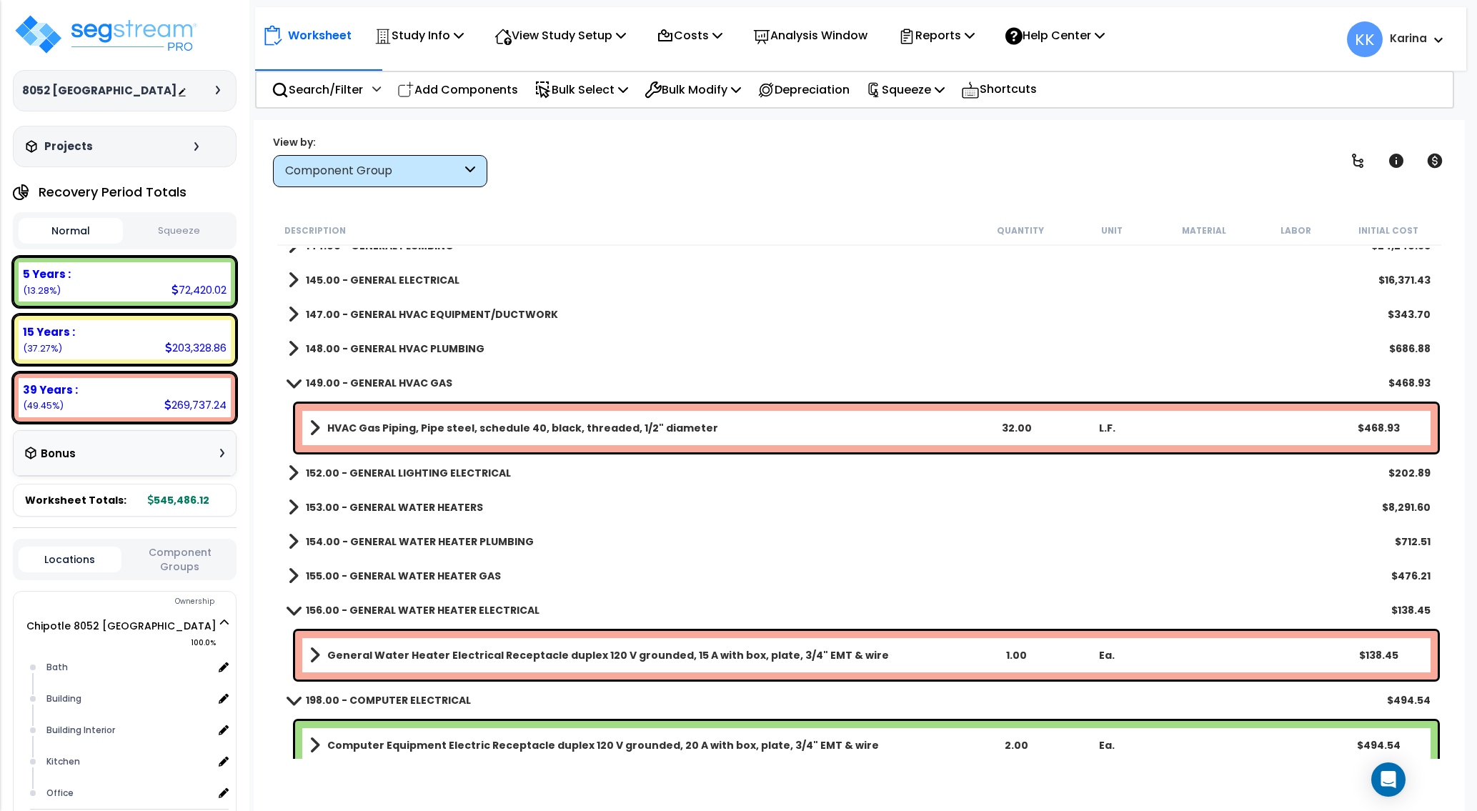
click at [289, 380] on span at bounding box center [294, 382] width 20 height 11
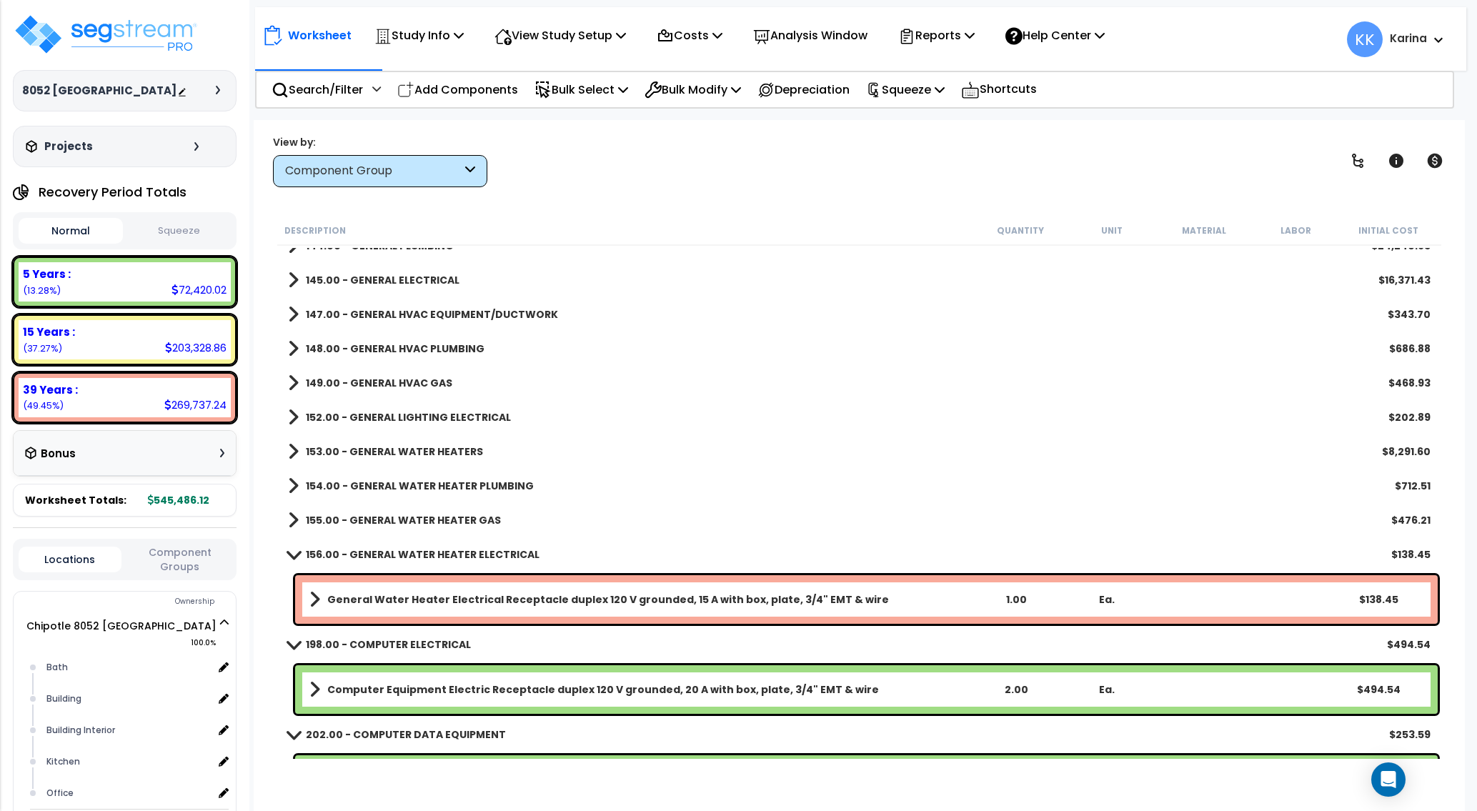
click at [292, 417] on span at bounding box center [293, 417] width 11 height 20
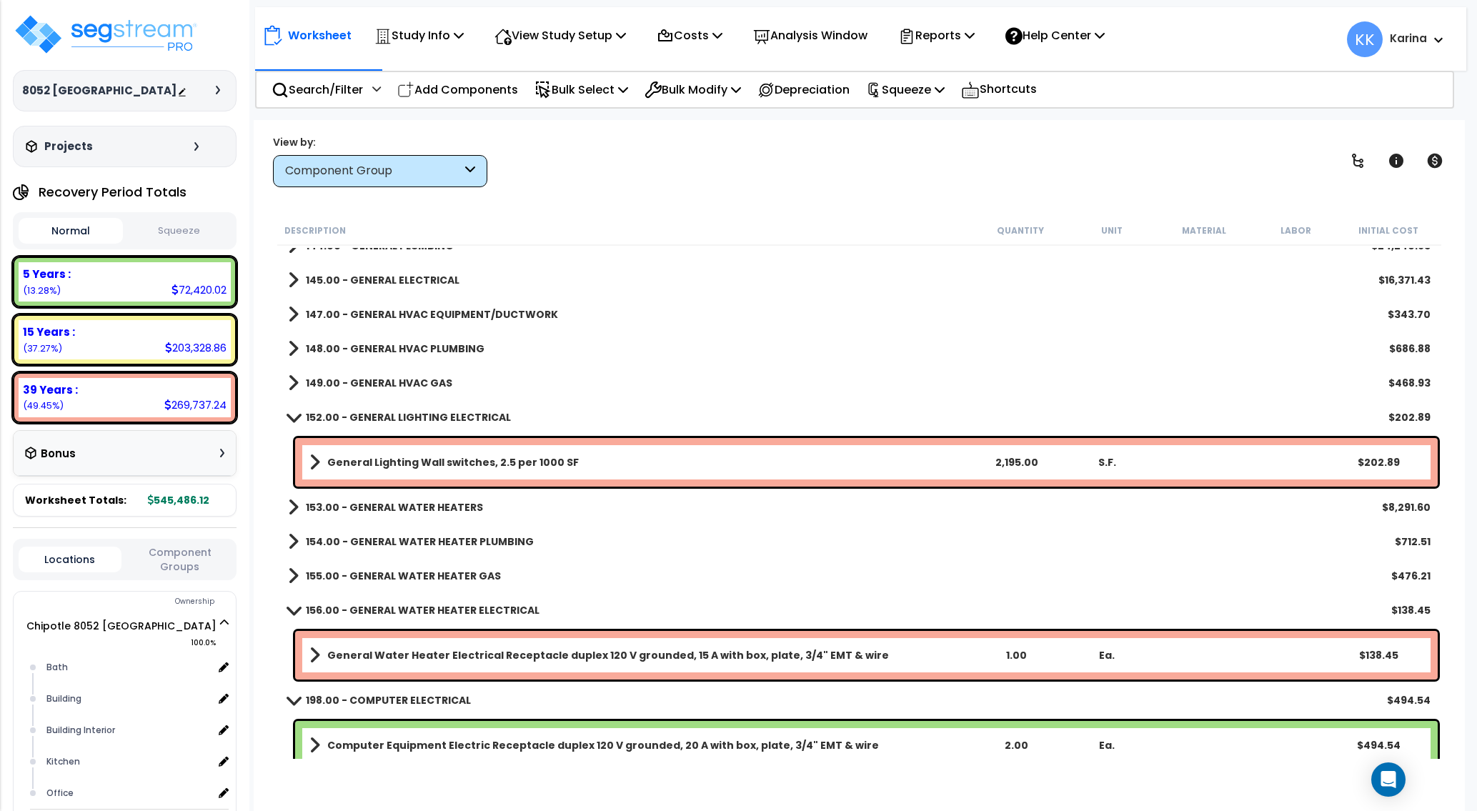
click at [292, 417] on span at bounding box center [294, 416] width 20 height 11
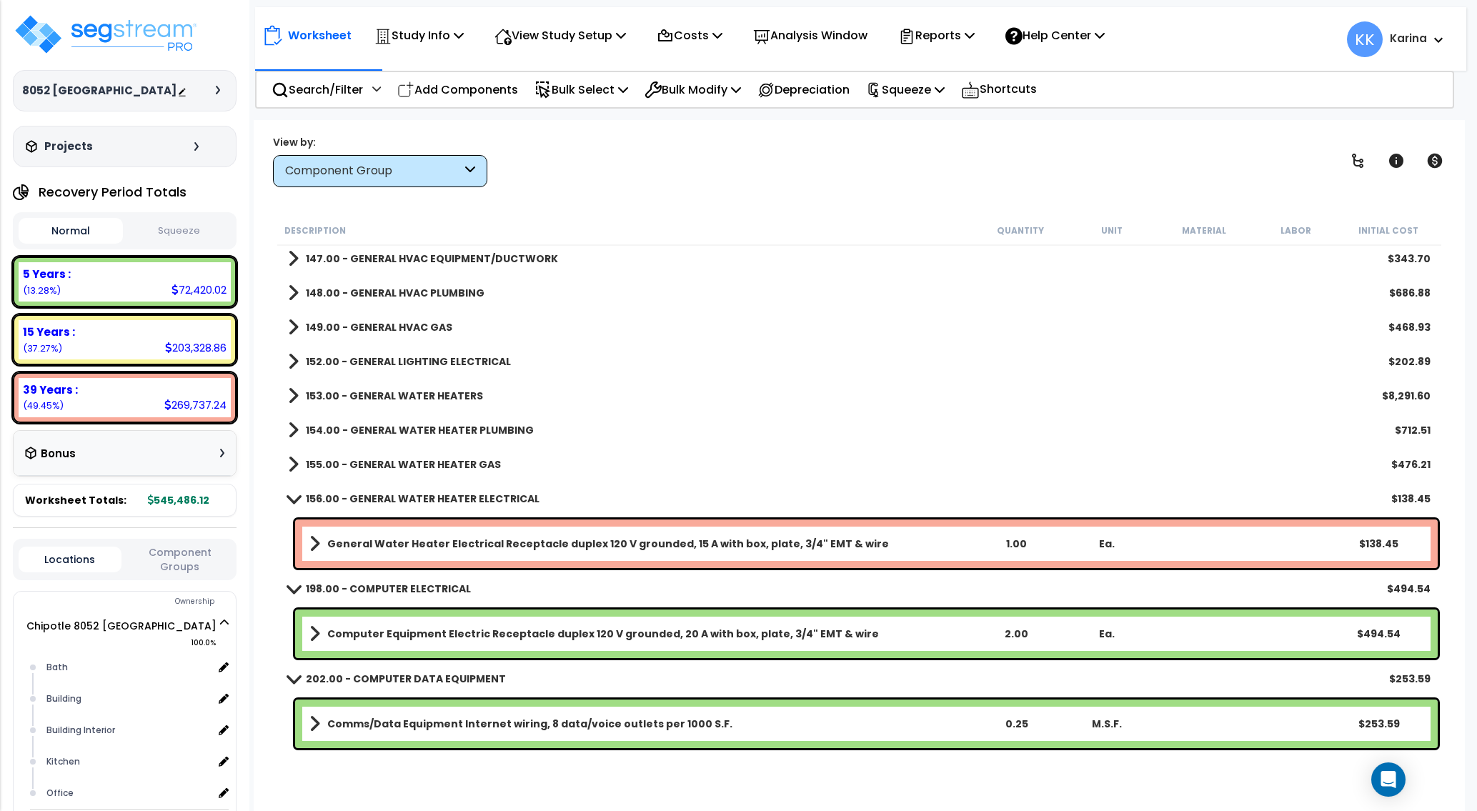
scroll to position [857, 0]
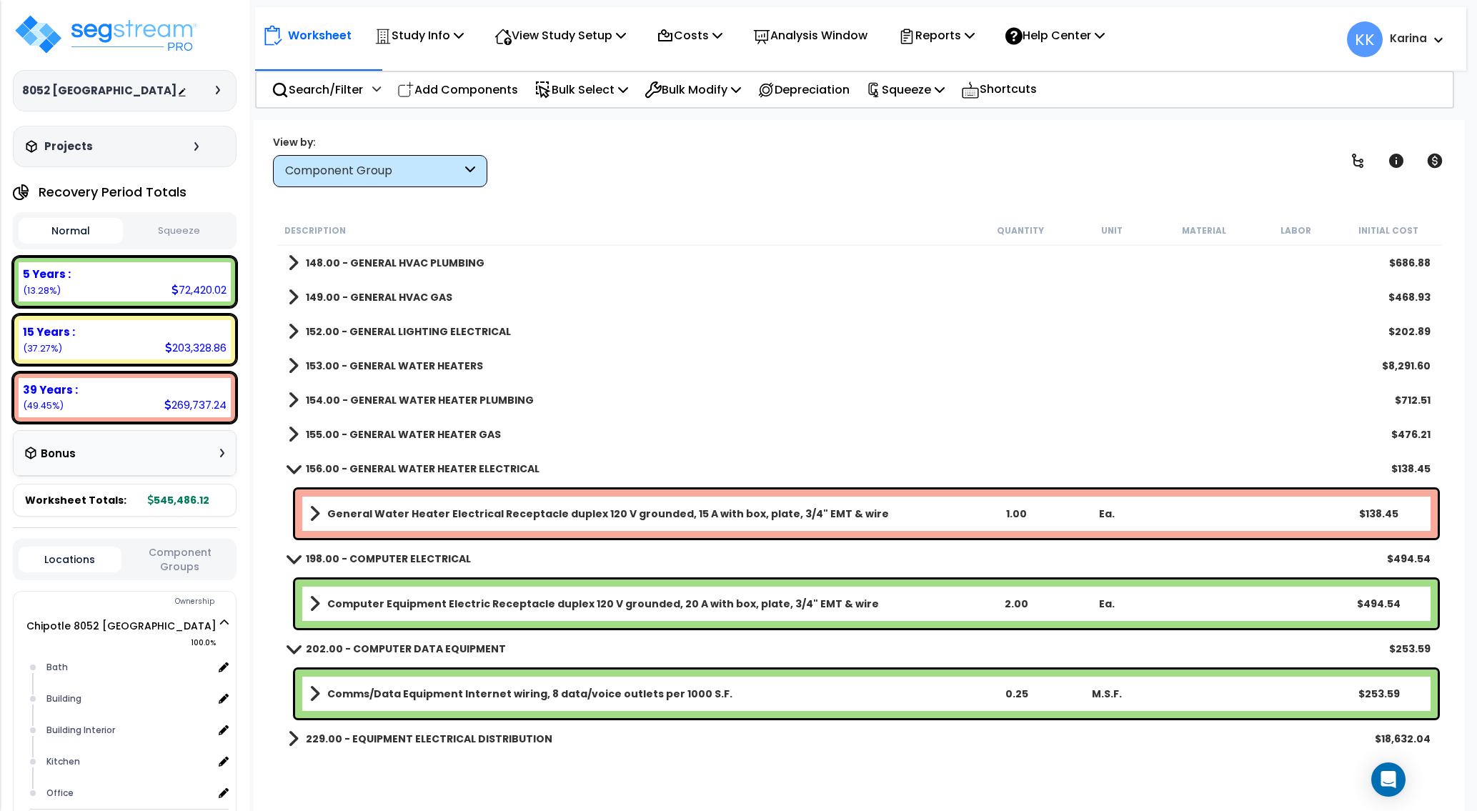
click at [291, 363] on span at bounding box center [293, 366] width 11 height 20
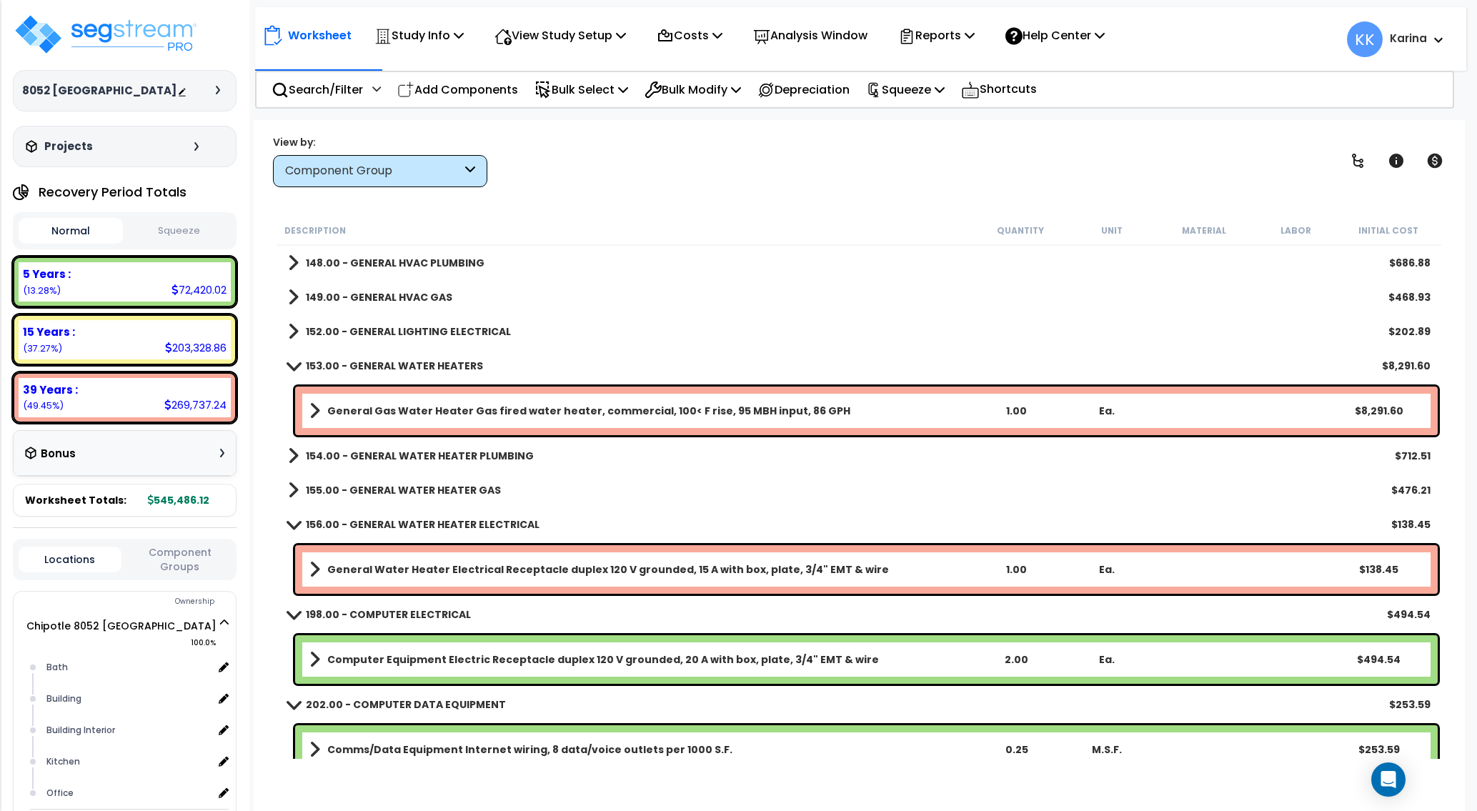
drag, startPoint x: 682, startPoint y: 708, endPoint x: 653, endPoint y: 649, distance: 66.1
click at [681, 708] on div "202.00 - COMPUTER DATA EQUIPMENT $253.59" at bounding box center [859, 704] width 1157 height 34
click at [484, 91] on p "Add Components" at bounding box center [457, 89] width 121 height 19
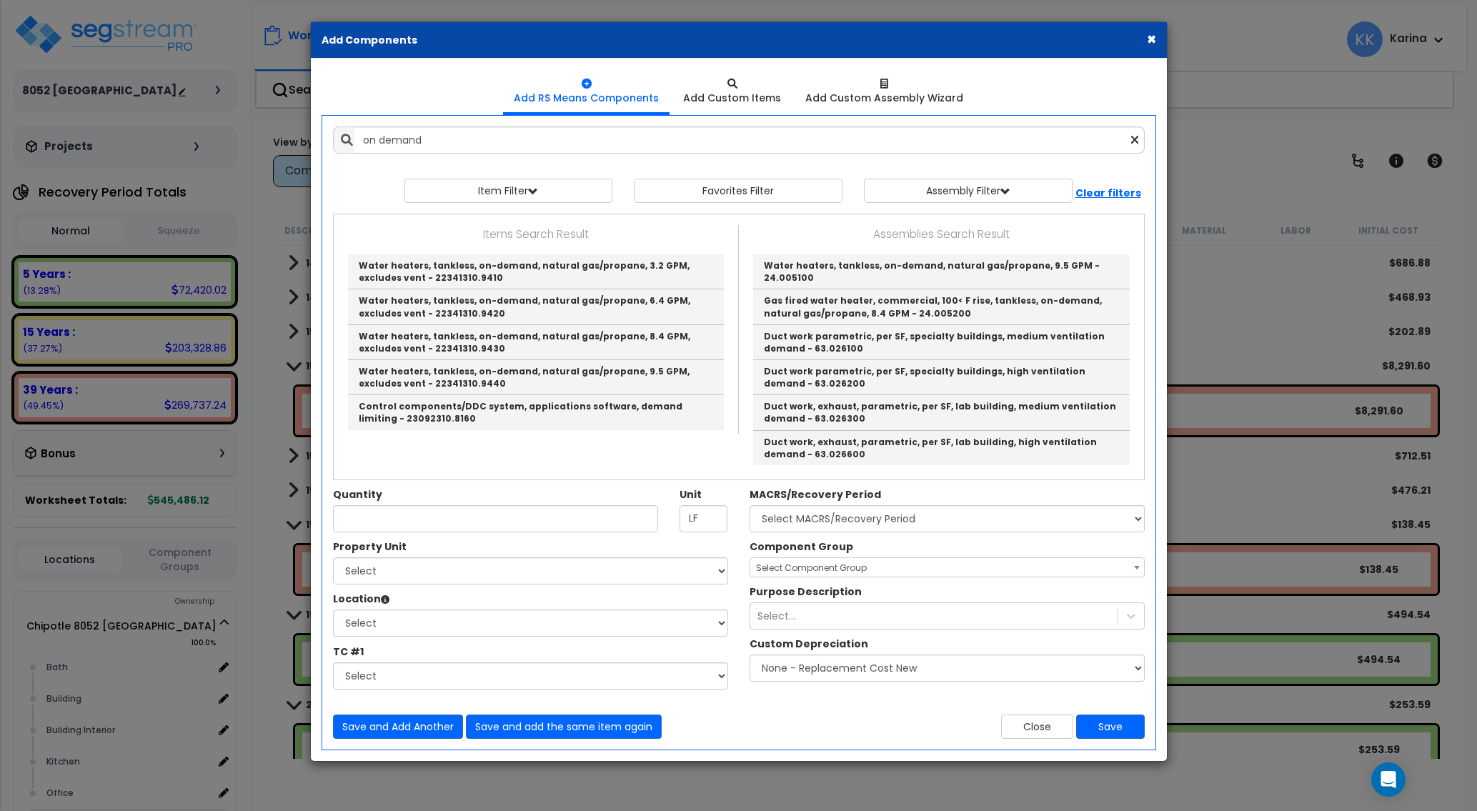
click at [809, 714] on div "Close Save" at bounding box center [947, 726] width 416 height 24
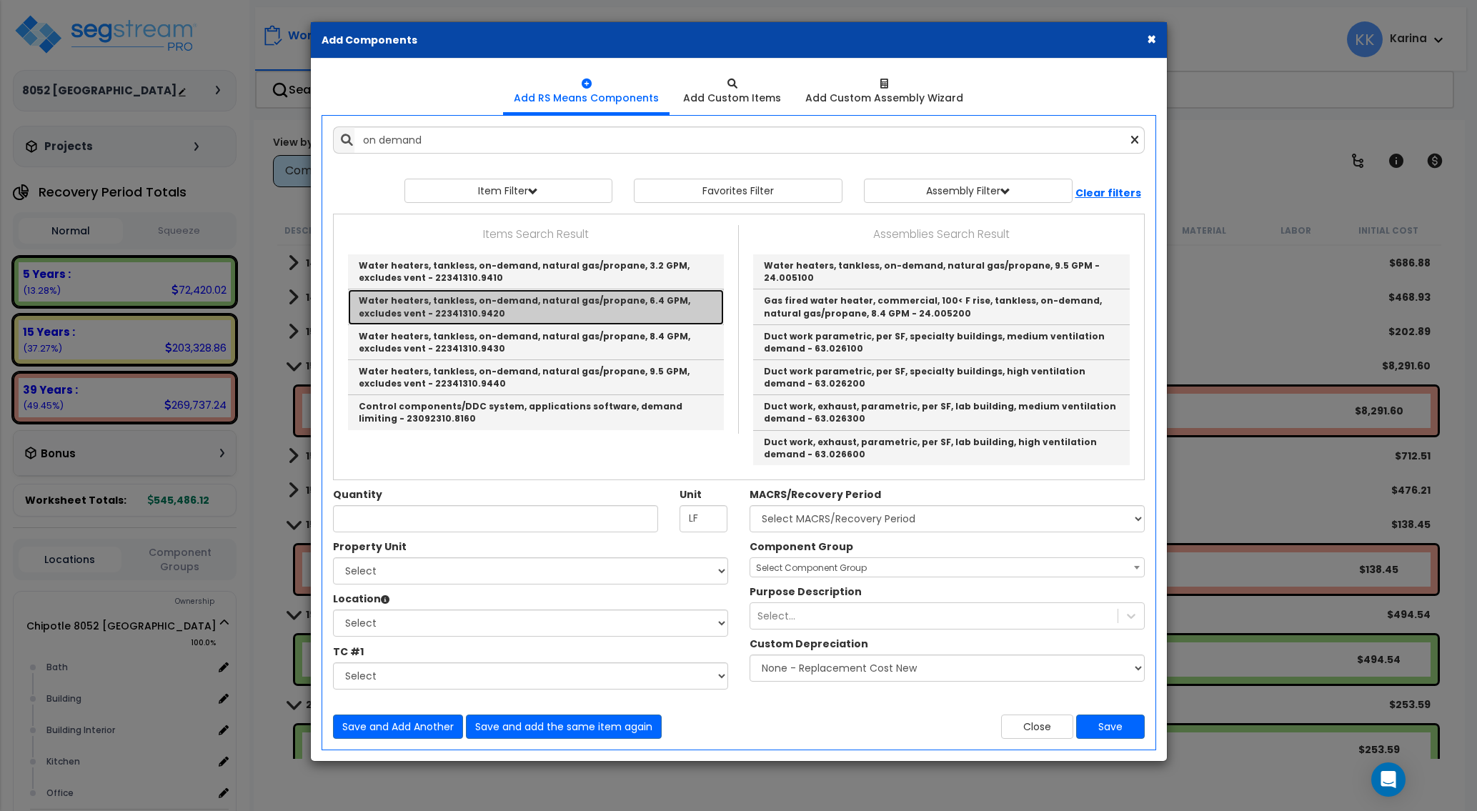
click at [460, 300] on link "Water heaters, tankless, on-demand, natural gas/propane, 6.4 GPM, excludes vent…" at bounding box center [536, 306] width 376 height 35
type input "Water heaters, tankless, on-demand, natural gas/propane, 6.4 GPM, excludes vent…"
checkbox input "false"
type input "Ea."
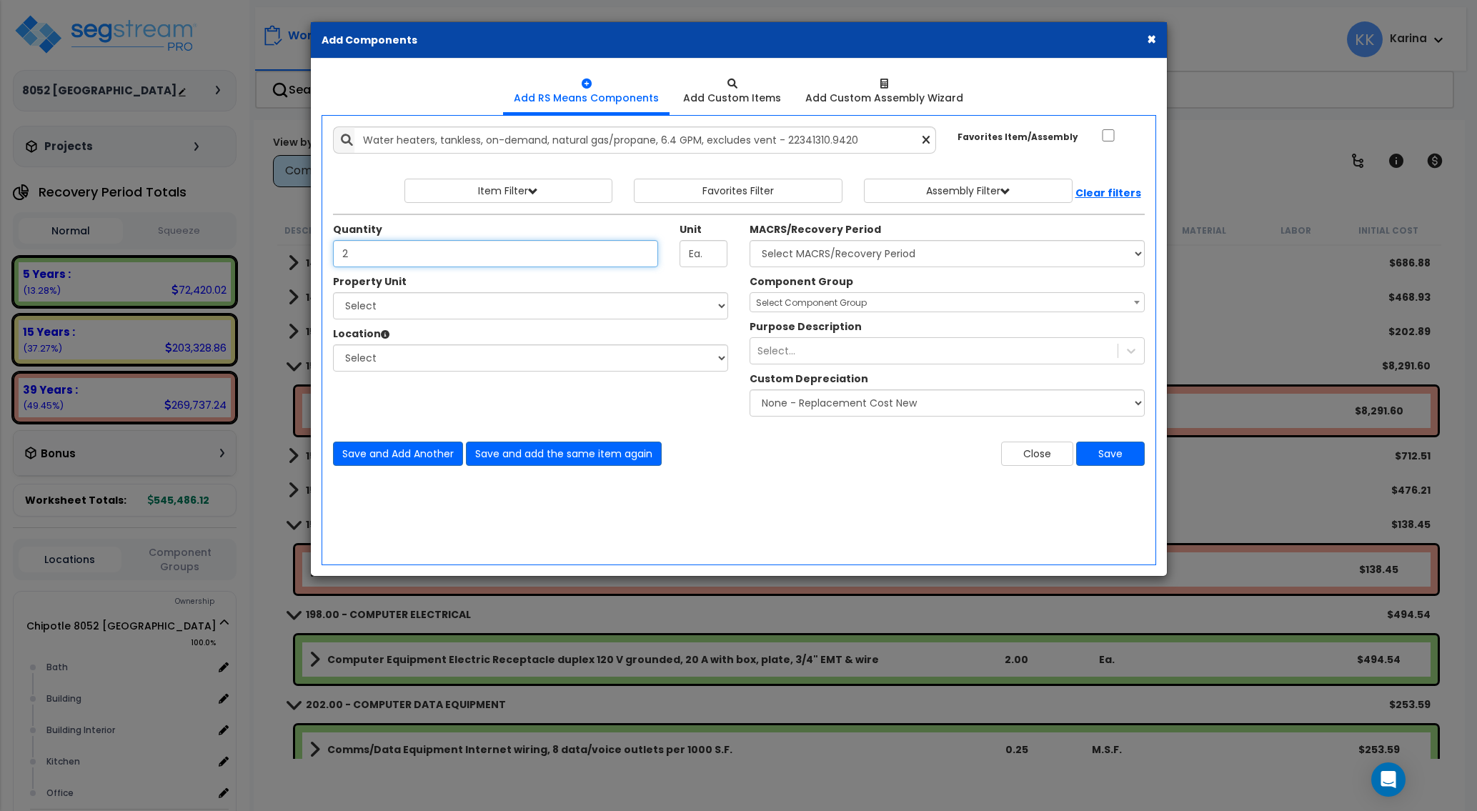
type input "2"
click at [333, 292] on select "Select Chipotle 8052 [GEOGRAPHIC_DATA] Site Improvements" at bounding box center [530, 305] width 395 height 27
select select "176888"
click option "Chipotle 8052 [GEOGRAPHIC_DATA]" at bounding box center [0, 0] width 0 height 0
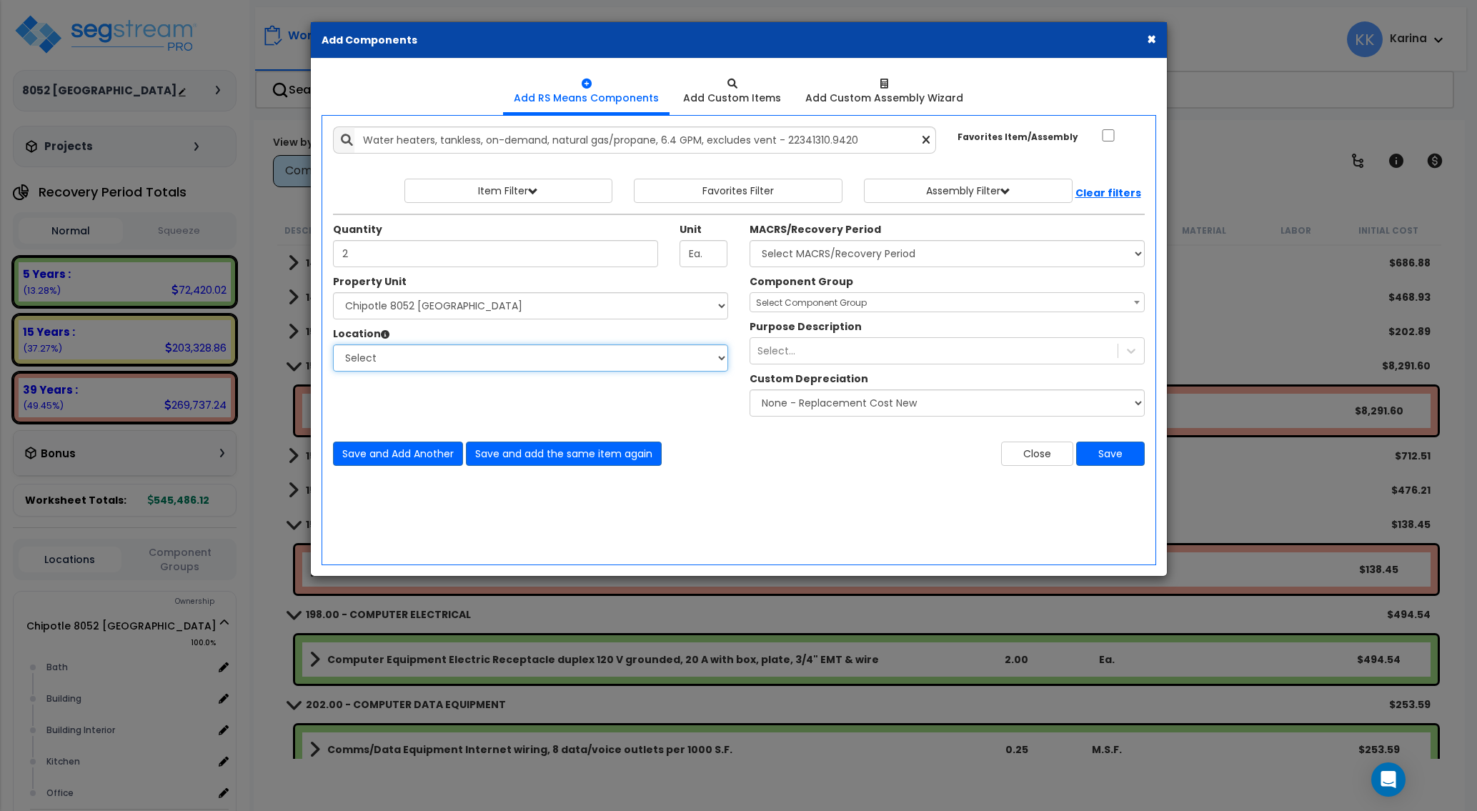
click at [333, 344] on select "Select [GEOGRAPHIC_DATA] Building Building Interior Kitchen Office Add Addition…" at bounding box center [530, 357] width 395 height 27
select select "Others"
click option "Add Additional Location" at bounding box center [0, 0] width 0 height 0
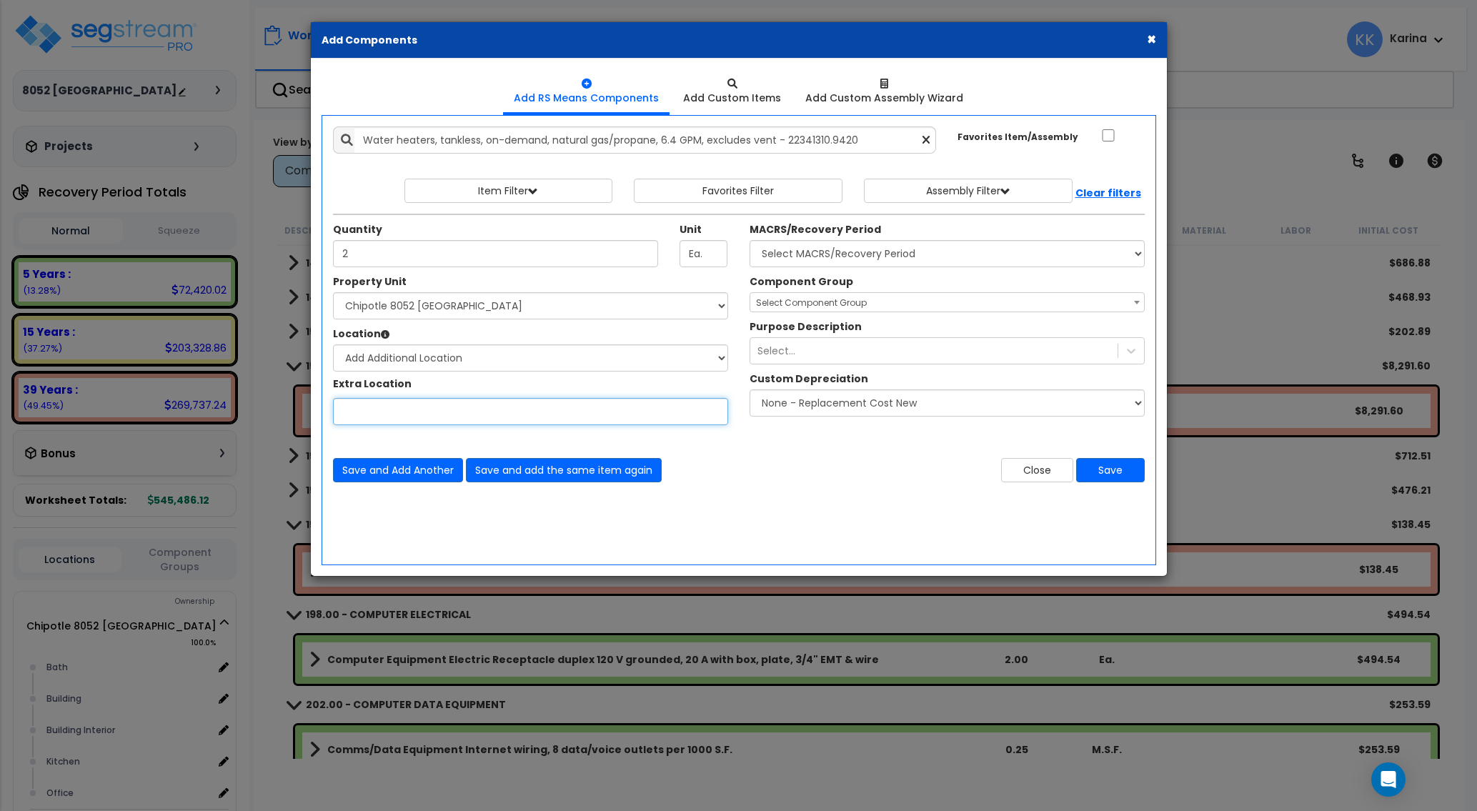
click at [411, 411] on input "Property Unit" at bounding box center [530, 411] width 395 height 27
type input "Mech"
click at [749, 240] on select "Select MACRS/Recovery Period 5 Years - 57.0 - Distributive Trades & Services 5 …" at bounding box center [946, 253] width 395 height 27
select select "3669"
click option "39 Years - NA - Long-Life Property" at bounding box center [0, 0] width 0 height 0
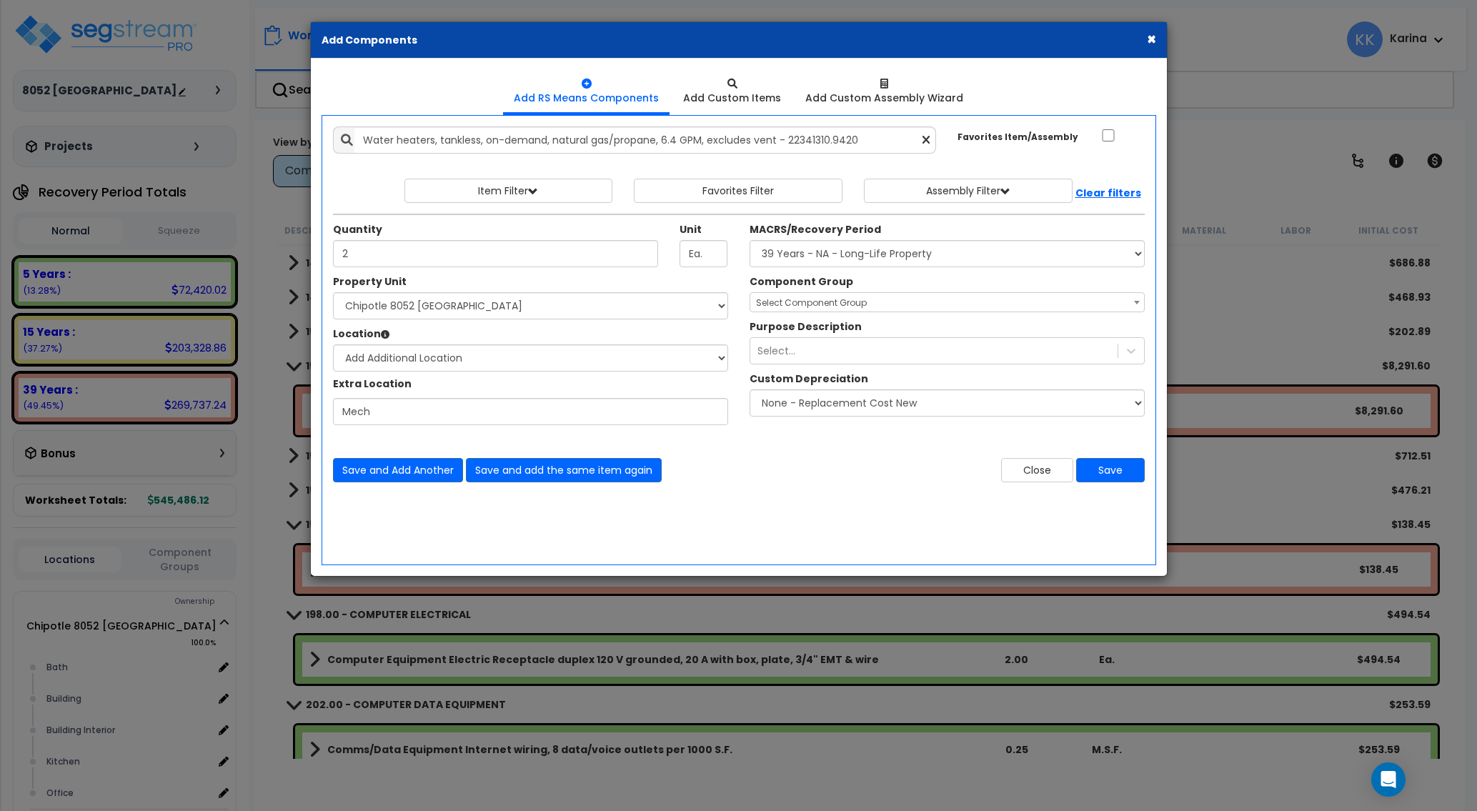
click at [789, 304] on span "Select Component Group" at bounding box center [811, 302] width 111 height 12
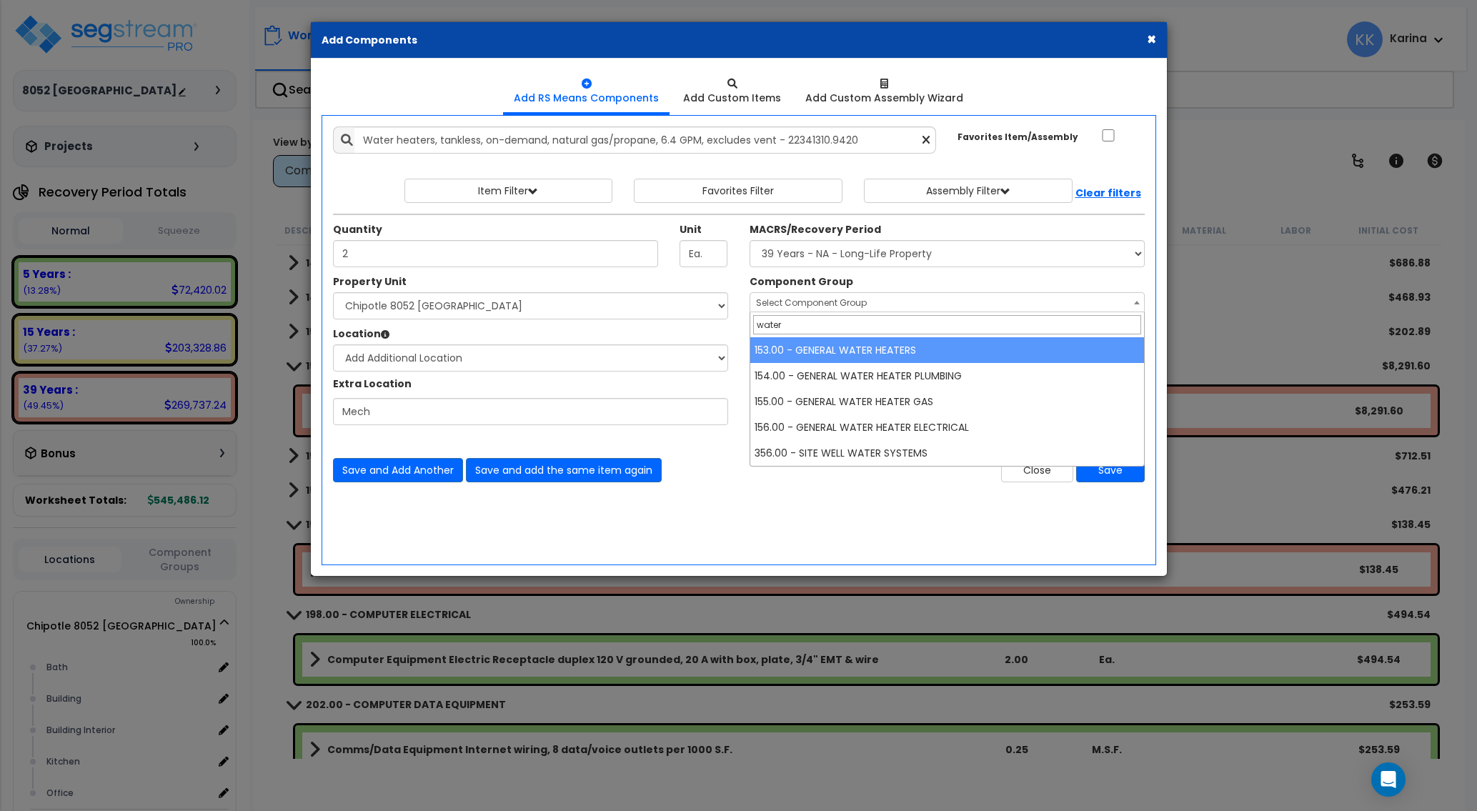
type input "water"
select select "56963"
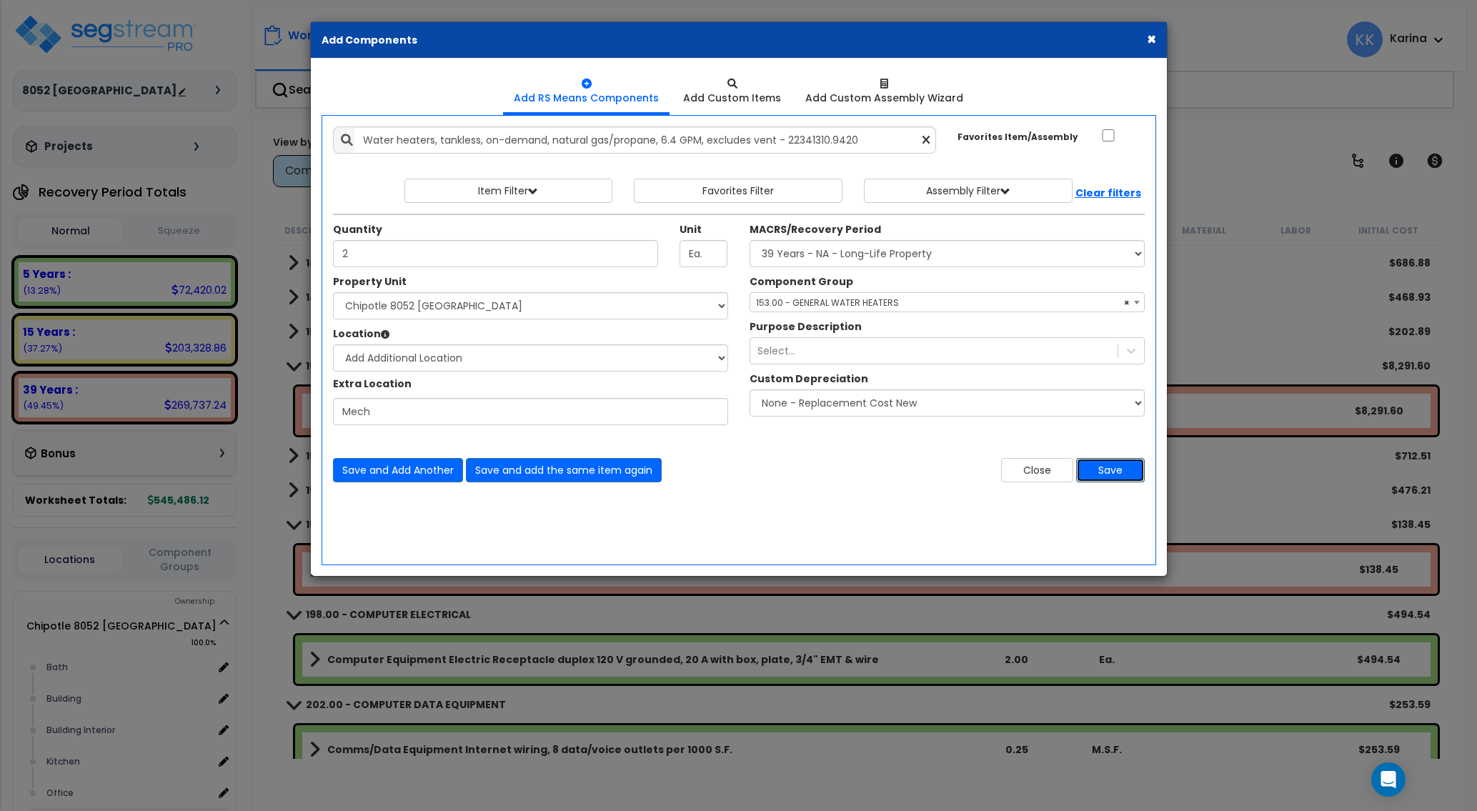
click at [1105, 469] on button "Save" at bounding box center [1110, 470] width 69 height 24
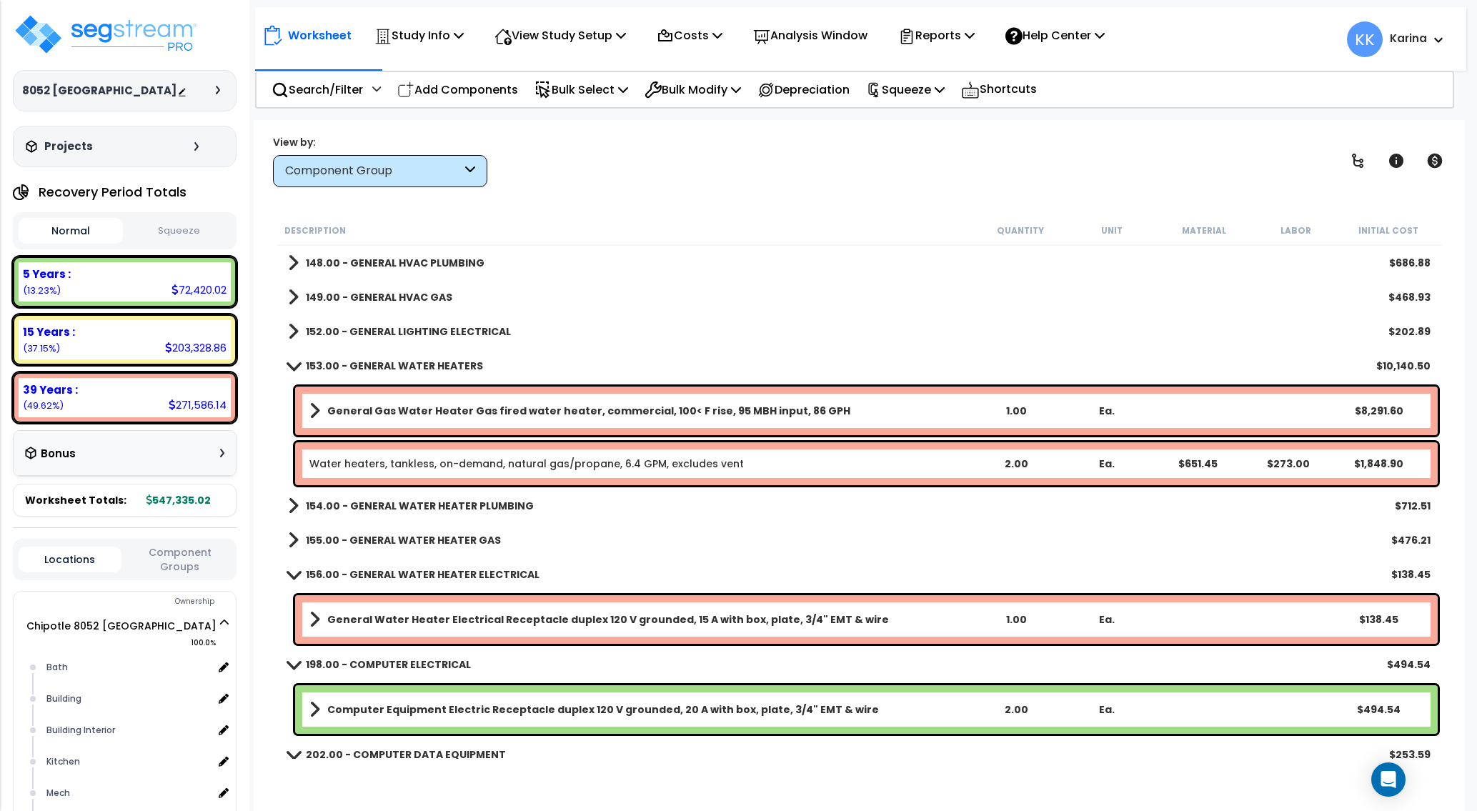
click at [436, 399] on div "General Gas Water Heater Gas fired water heater, commercial, 100< F rise, 95 MB…" at bounding box center [866, 410] width 1142 height 49
click at [439, 410] on b "General Gas Water Heater Gas fired water heater, commercial, 100< F rise, 95 MB…" at bounding box center [588, 411] width 523 height 14
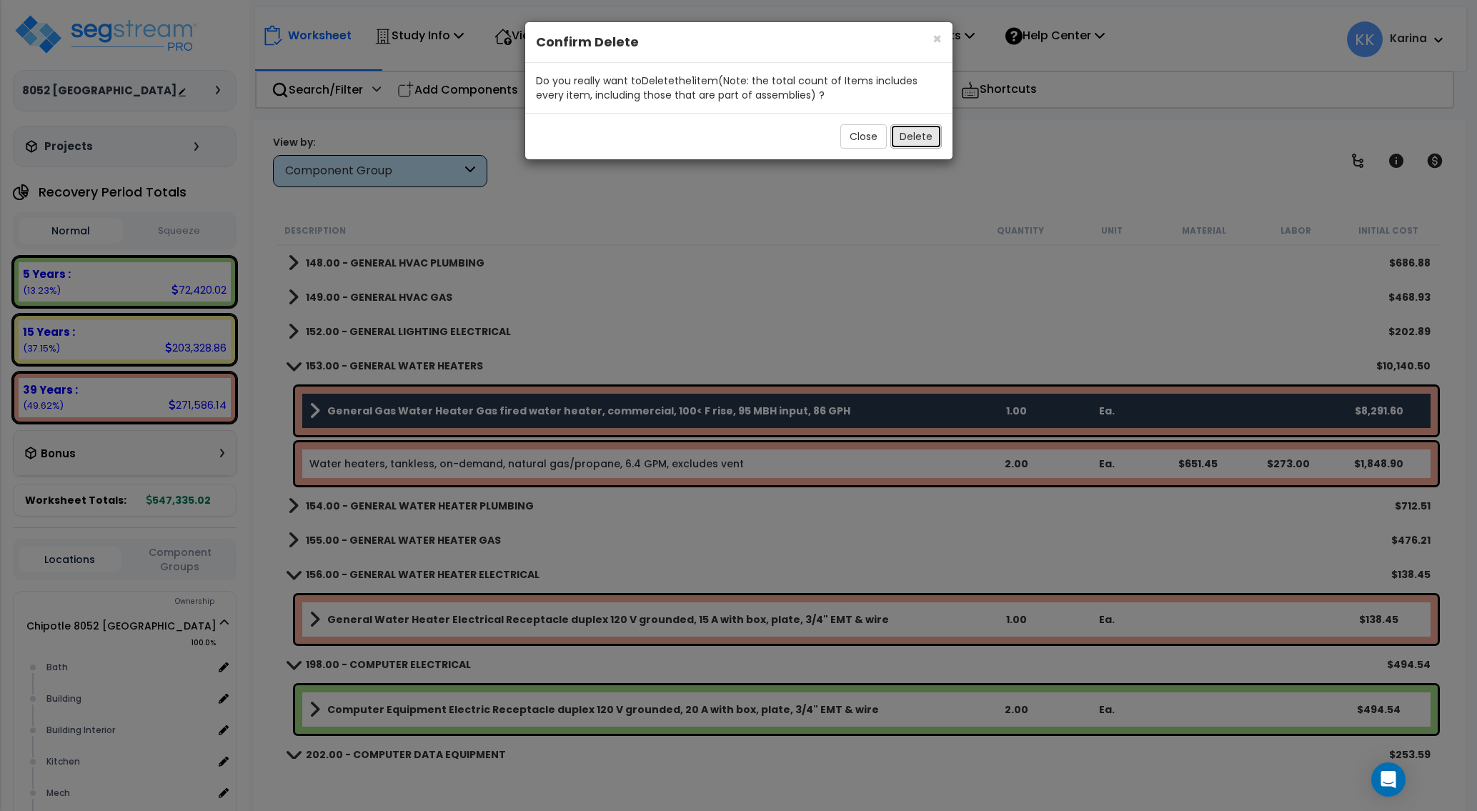
click at [906, 139] on button "Delete" at bounding box center [915, 136] width 51 height 24
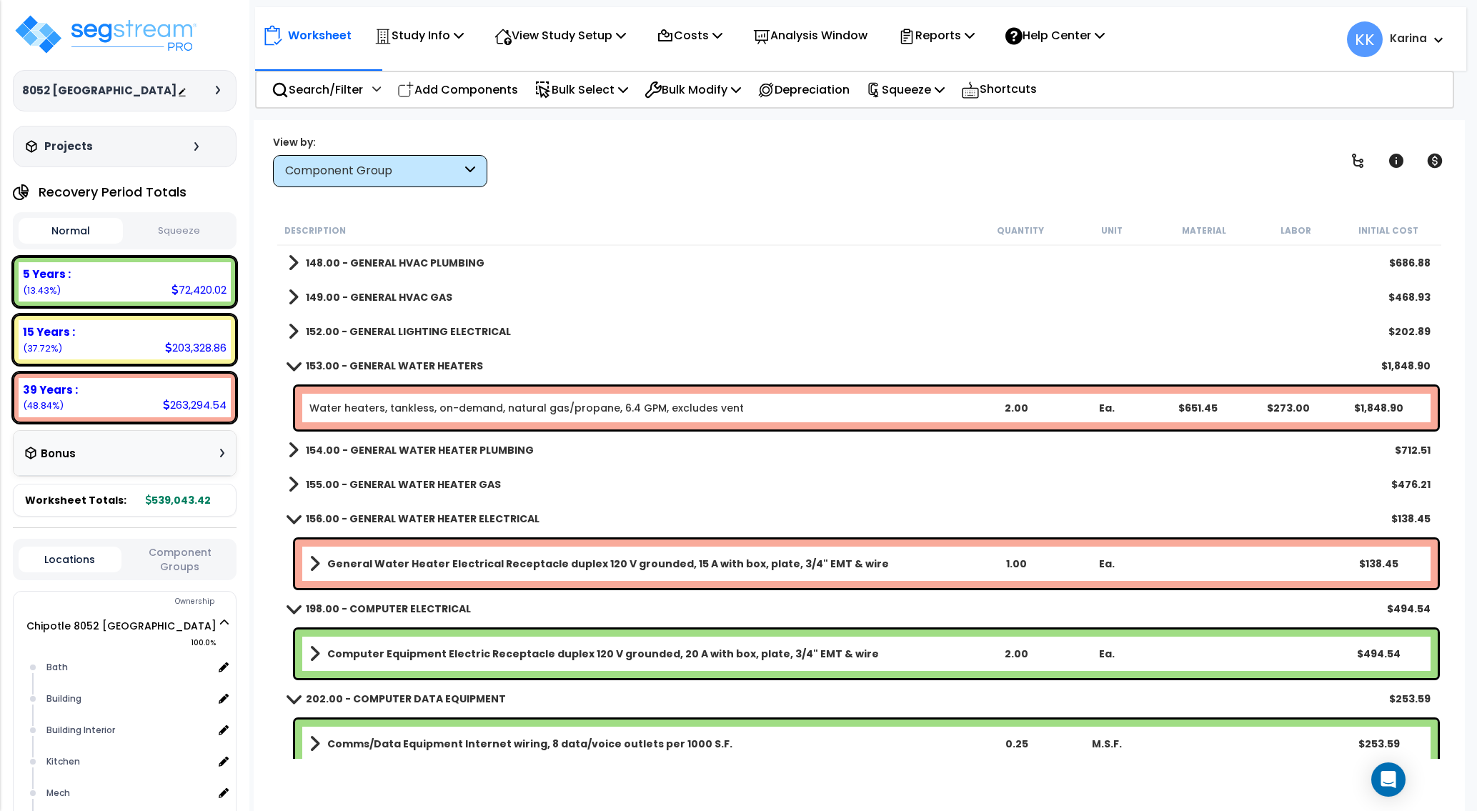
click at [334, 564] on b "General Water Heater Electrical Receptacle duplex 120 V grounded, 15 A with box…" at bounding box center [607, 563] width 561 height 14
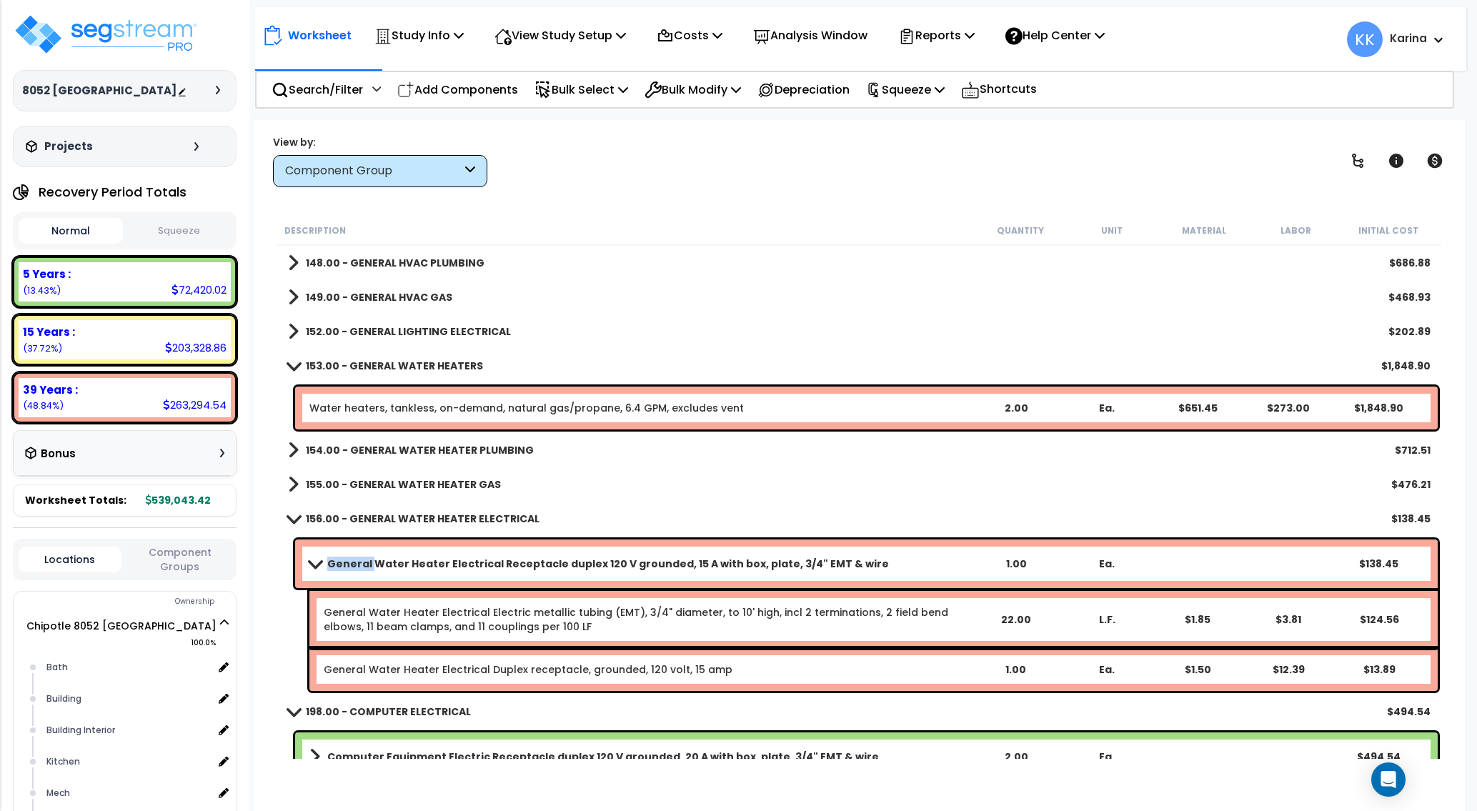
click at [334, 564] on b "General Water Heater Electrical Receptacle duplex 120 V grounded, 15 A with box…" at bounding box center [607, 563] width 561 height 14
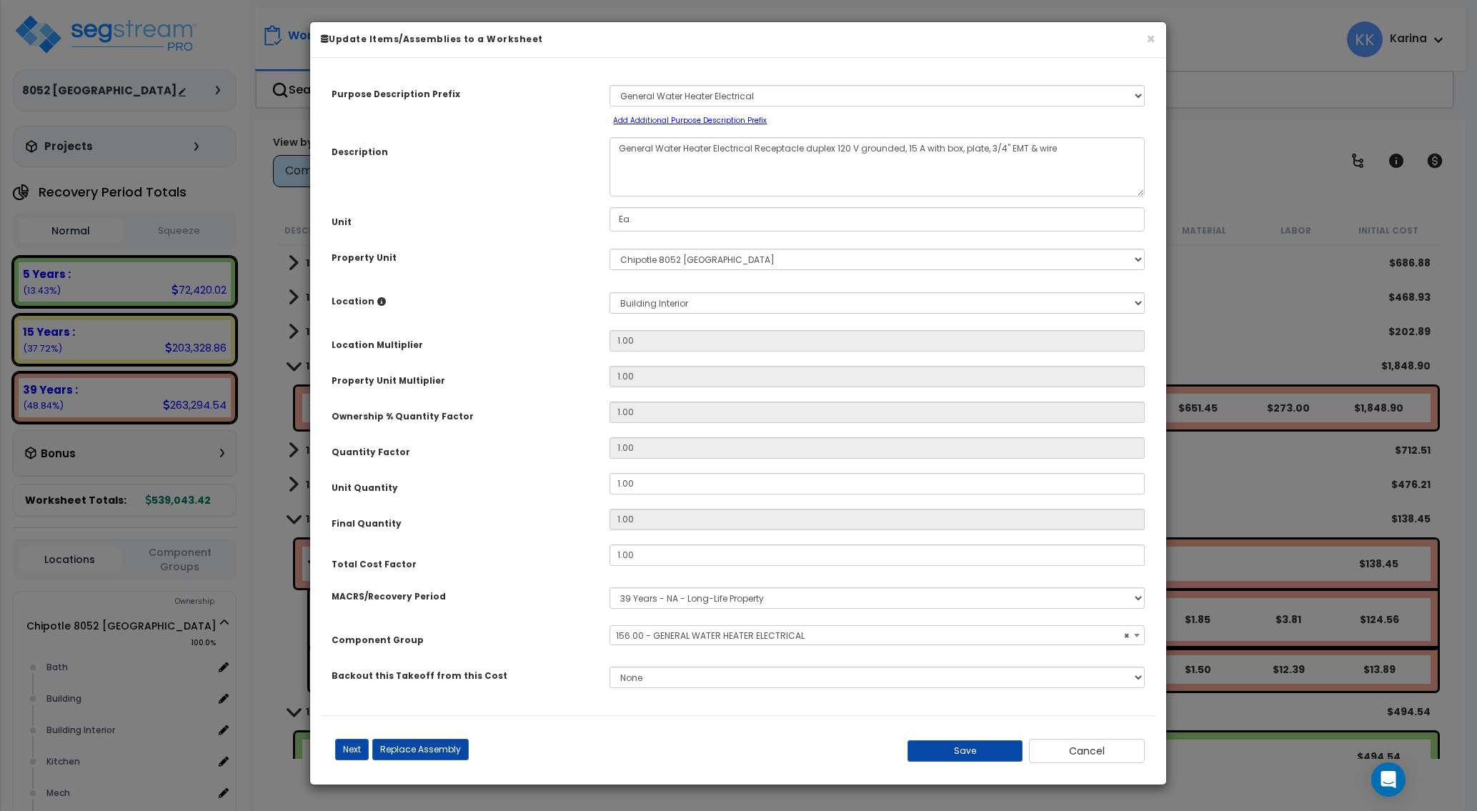
select select "56966"
click at [609, 292] on select "Select [GEOGRAPHIC_DATA] Building Building Interior Kitchen Mech Office Add New…" at bounding box center [876, 302] width 535 height 21
select select "31629"
click option "Mech" at bounding box center [0, 0] width 0 height 0
type input "1"
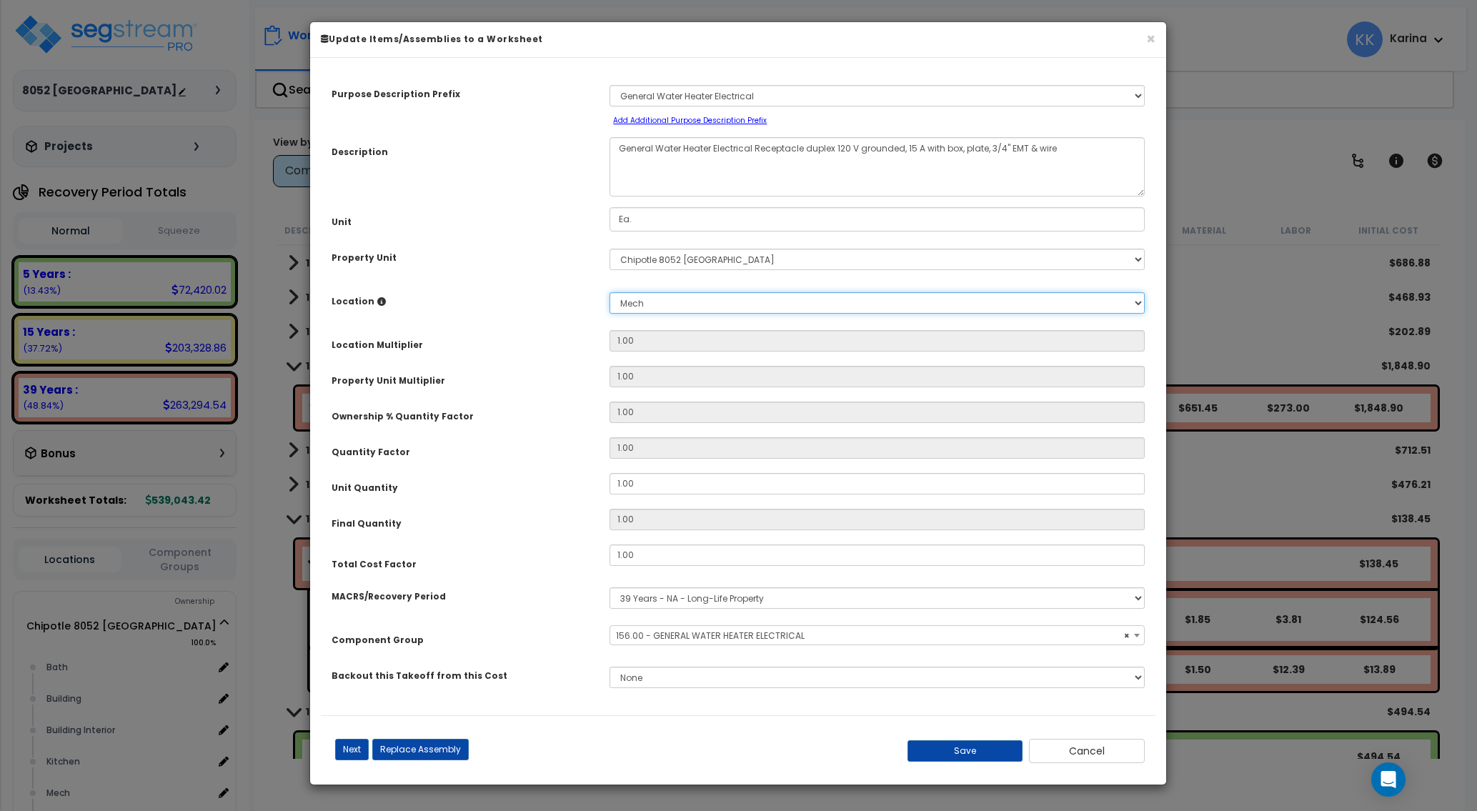
type input "1"
click at [956, 746] on button "Save" at bounding box center [965, 750] width 116 height 21
type input "1.00"
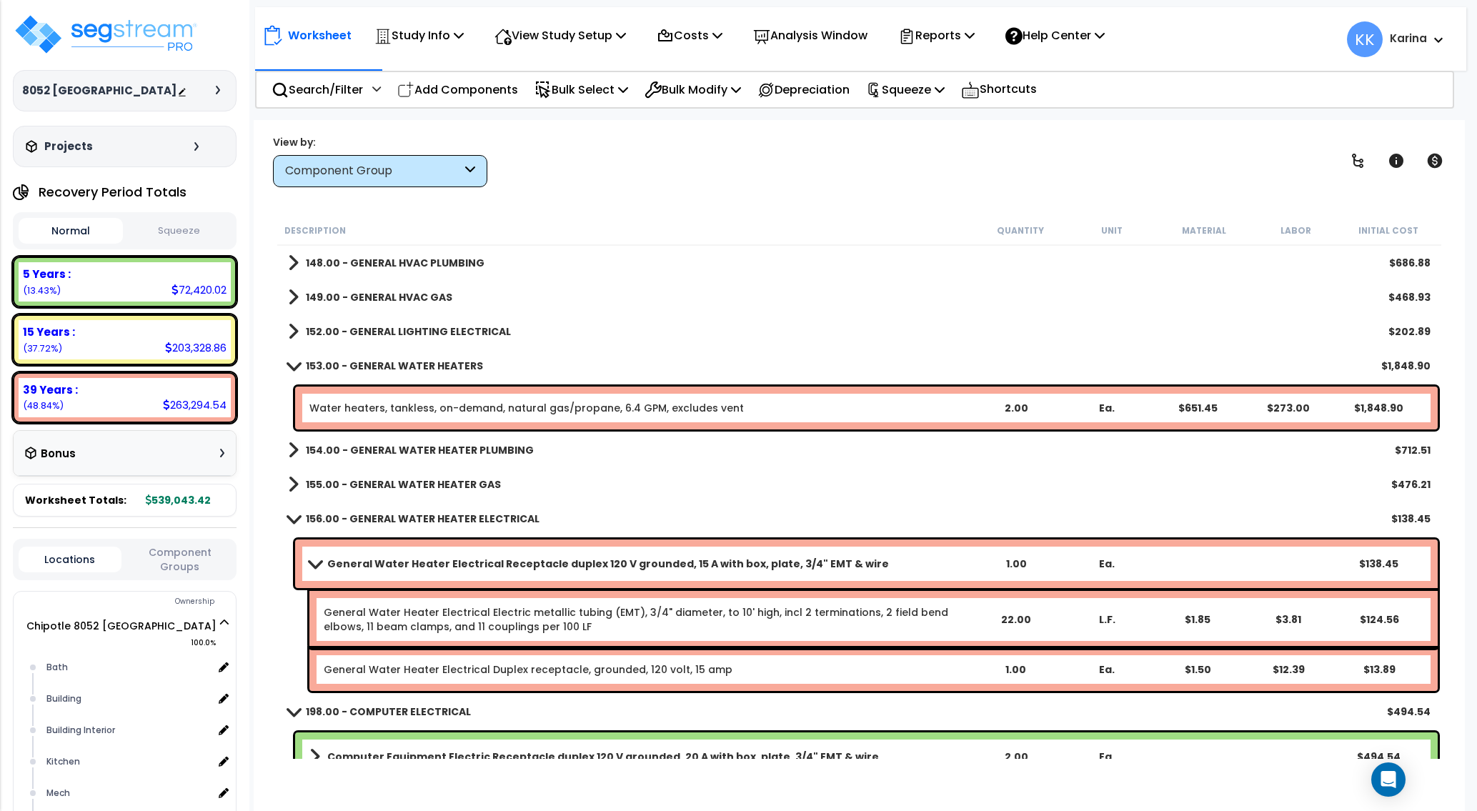
click at [311, 557] on link "General Water Heater Electrical Receptacle duplex 120 V grounded, 15 A with box…" at bounding box center [639, 564] width 661 height 20
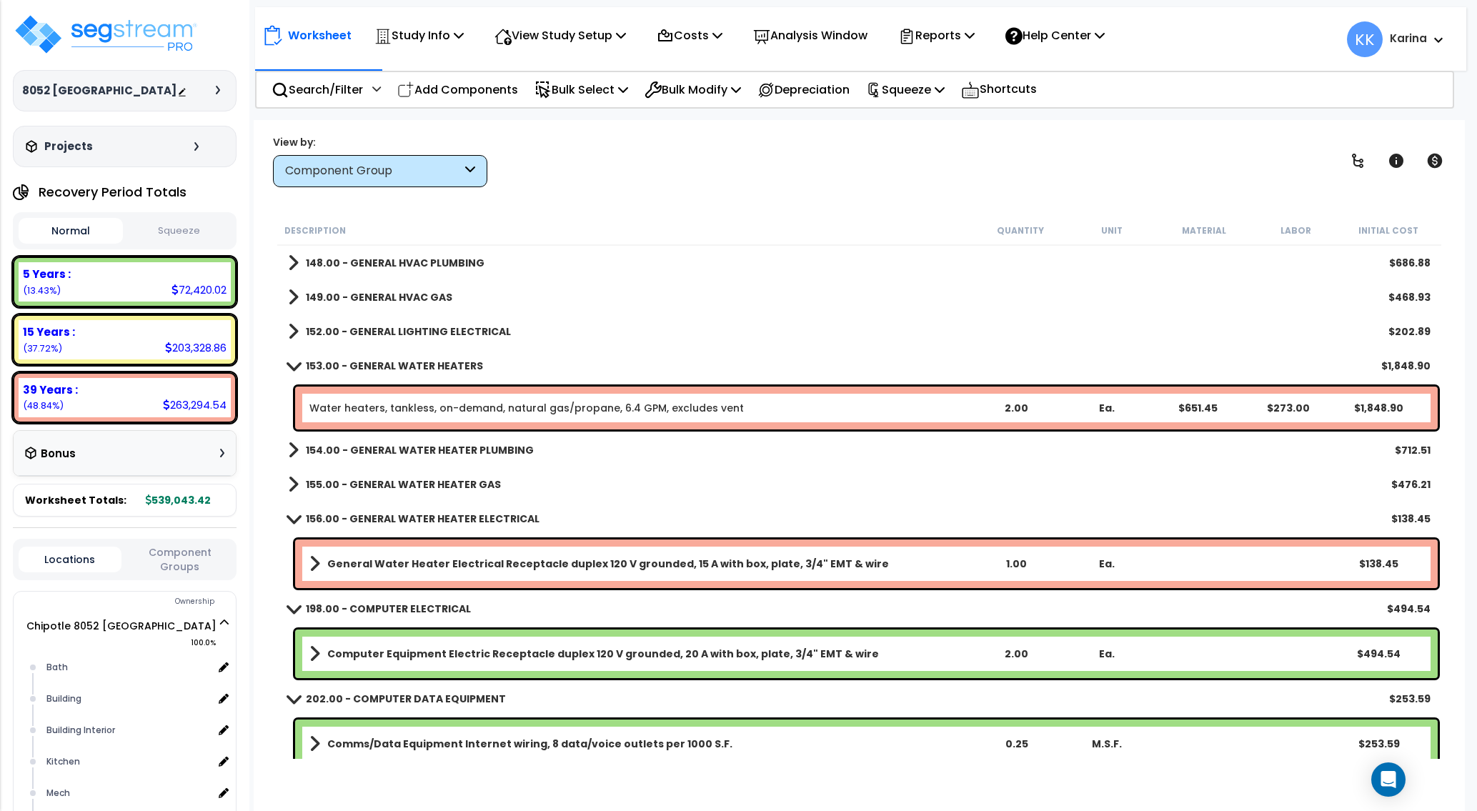
click at [811, 298] on div "149.00 - GENERAL HVAC GAS $468.93" at bounding box center [859, 297] width 1157 height 34
click at [529, 561] on b "General Water Heater Electrical Receptacle duplex 120 V grounded, 15 A with box…" at bounding box center [607, 563] width 561 height 14
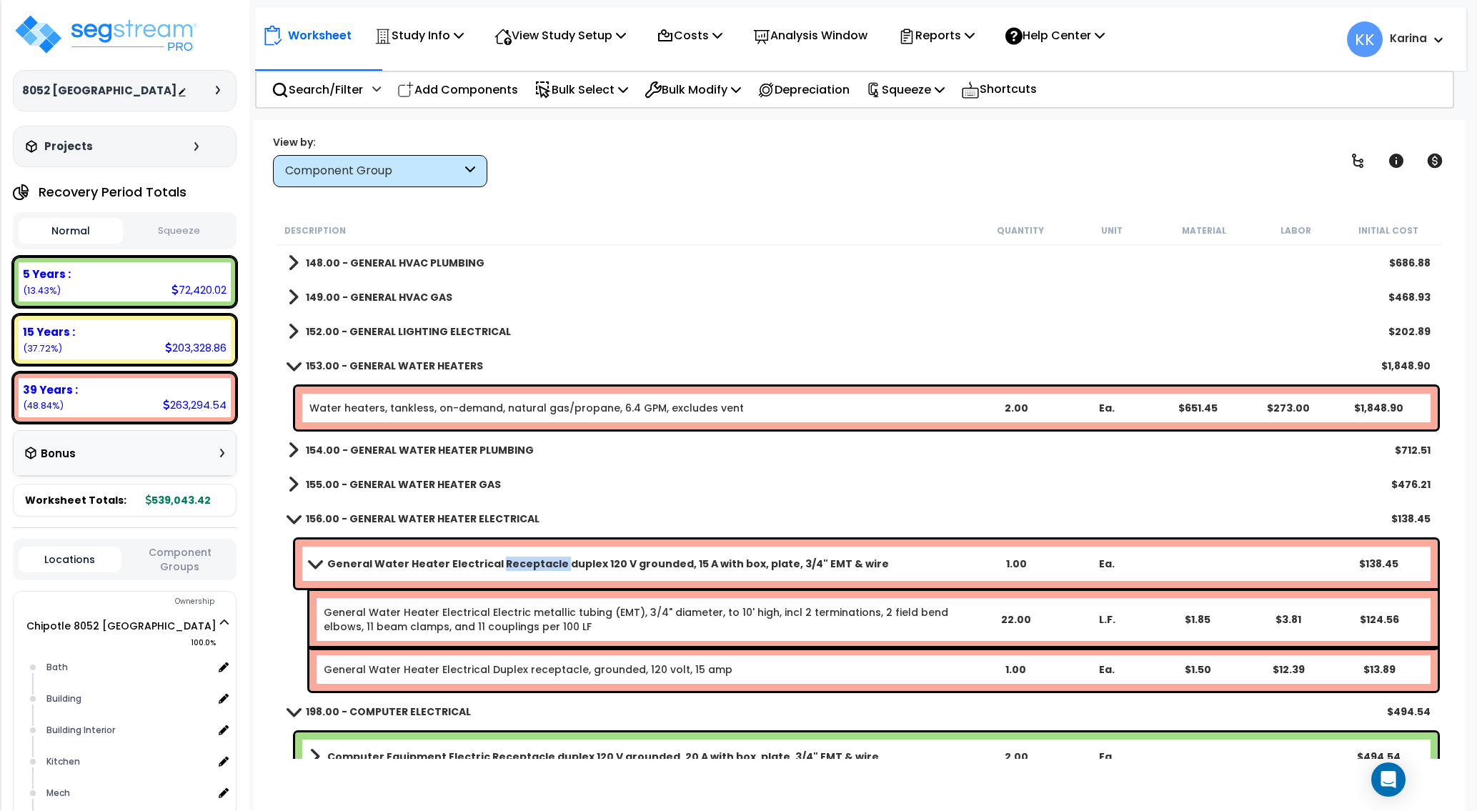
click at [529, 561] on b "General Water Heater Electrical Receptacle duplex 120 V grounded, 15 A with box…" at bounding box center [607, 563] width 561 height 14
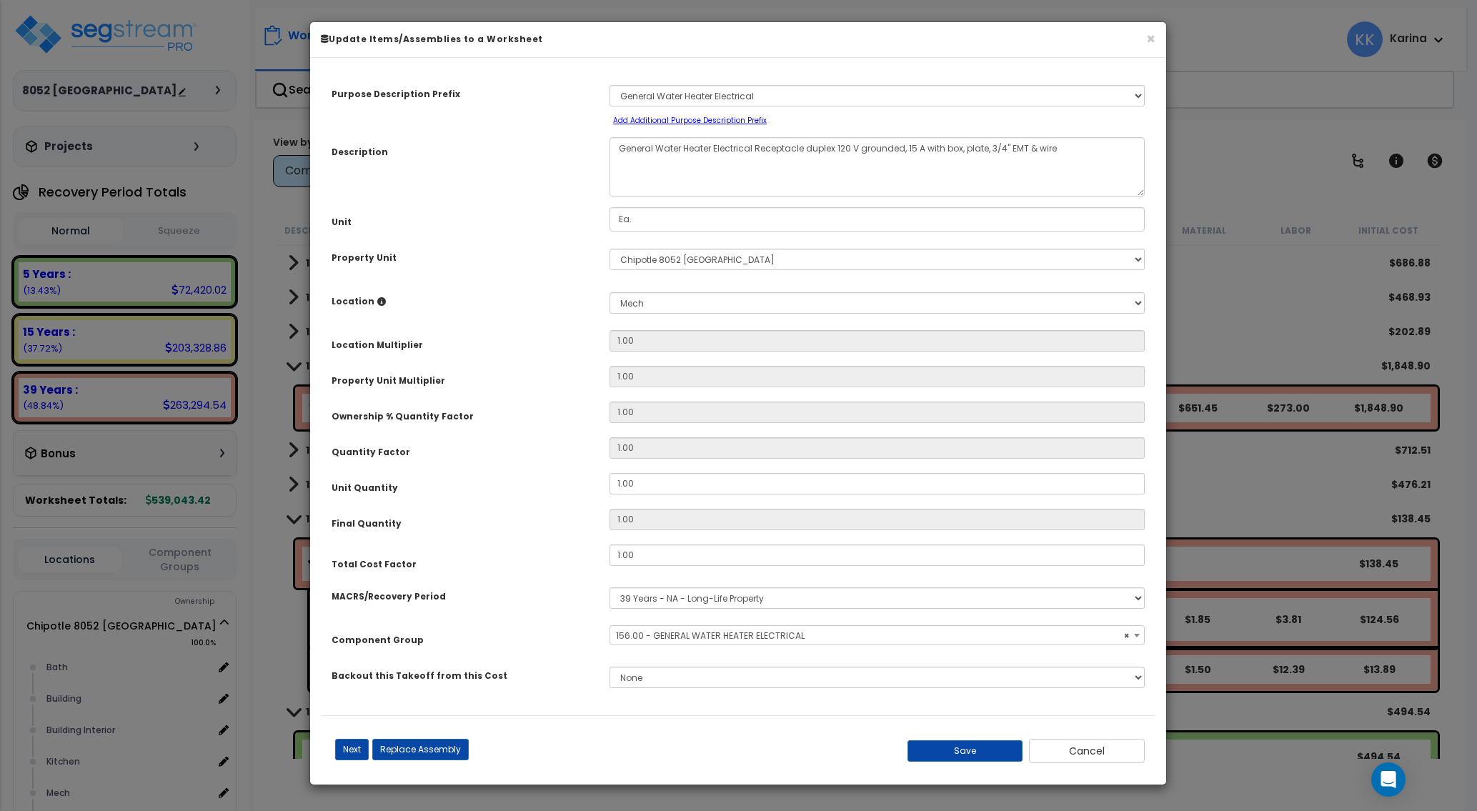
select select "56966"
drag, startPoint x: 638, startPoint y: 486, endPoint x: 555, endPoint y: 481, distance: 83.0
click at [609, 481] on input "1.00" at bounding box center [876, 483] width 535 height 21
type input "1"
type input "2"
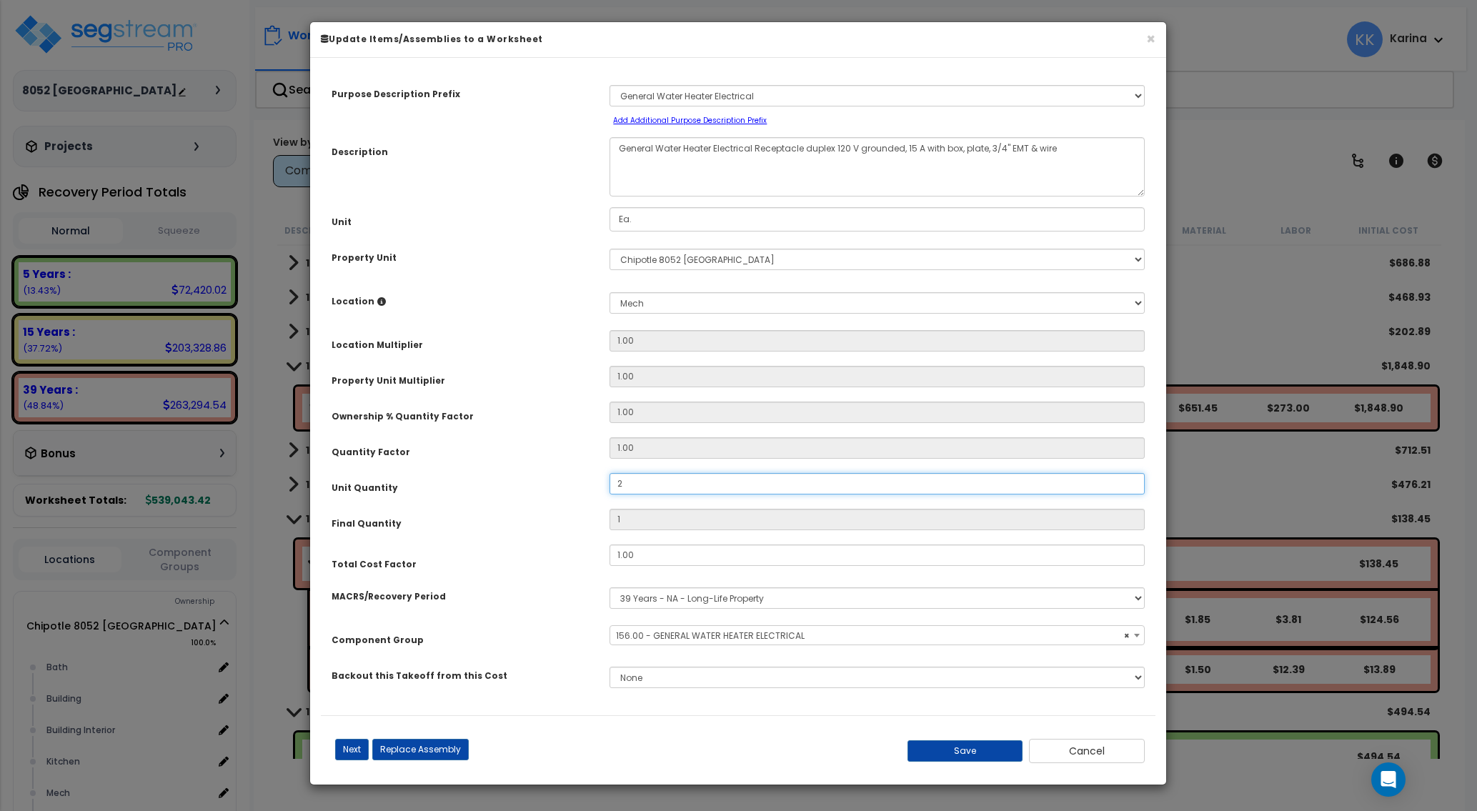
type input "2"
drag, startPoint x: 994, startPoint y: 751, endPoint x: 832, endPoint y: 710, distance: 167.2
click at [994, 751] on button "Save" at bounding box center [965, 750] width 116 height 21
type input "2.00"
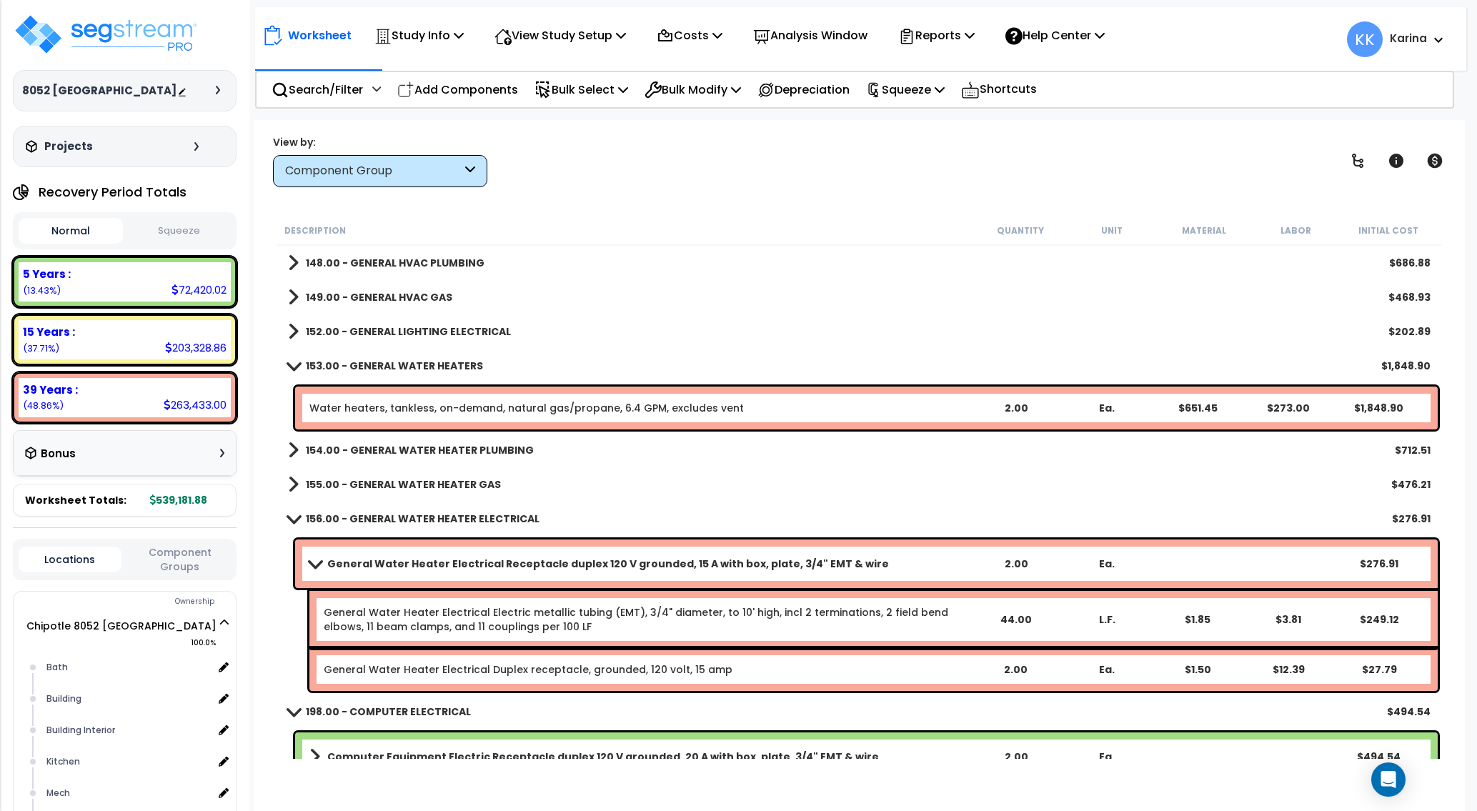
click at [310, 559] on span at bounding box center [315, 563] width 20 height 11
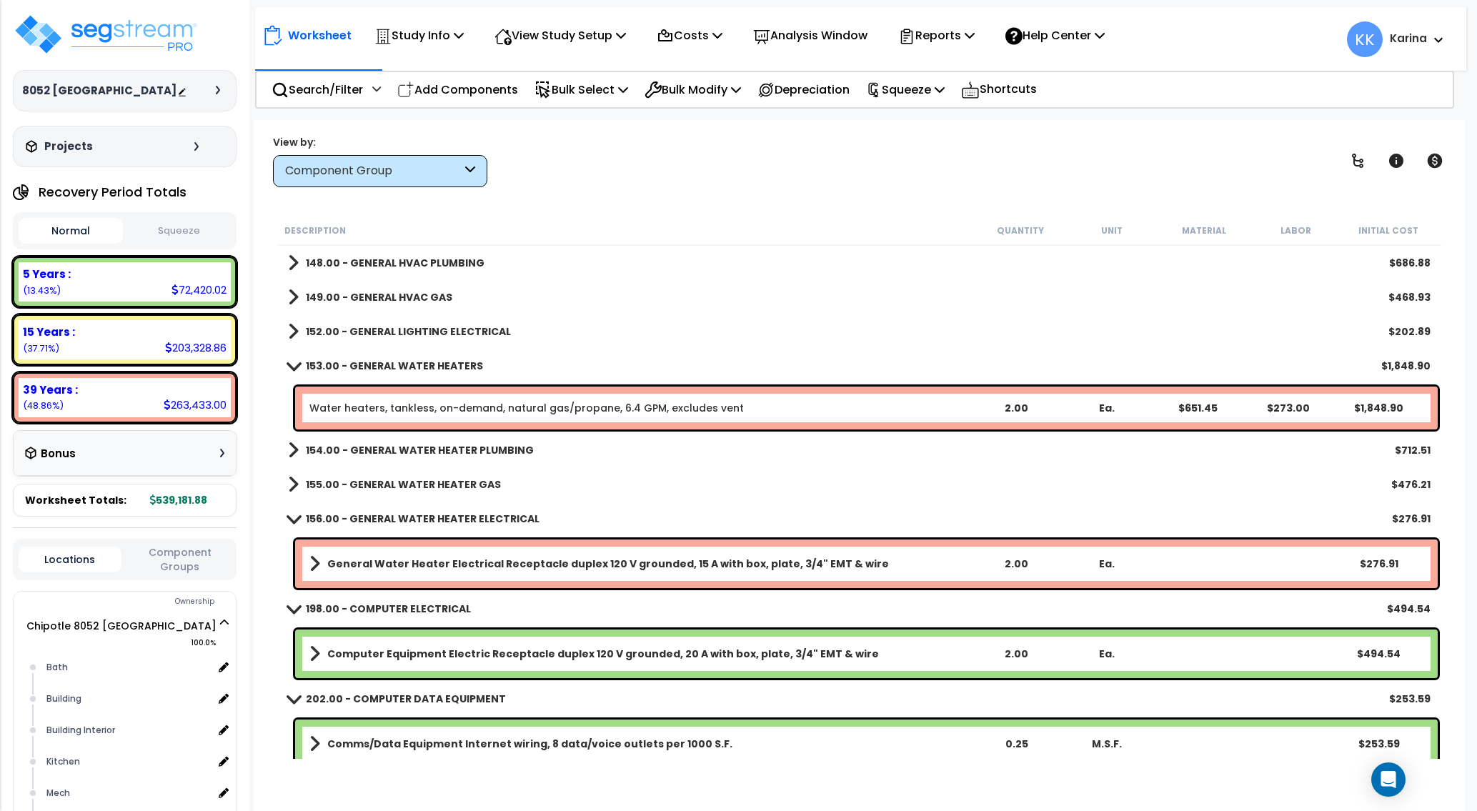
click at [292, 448] on span at bounding box center [293, 450] width 11 height 20
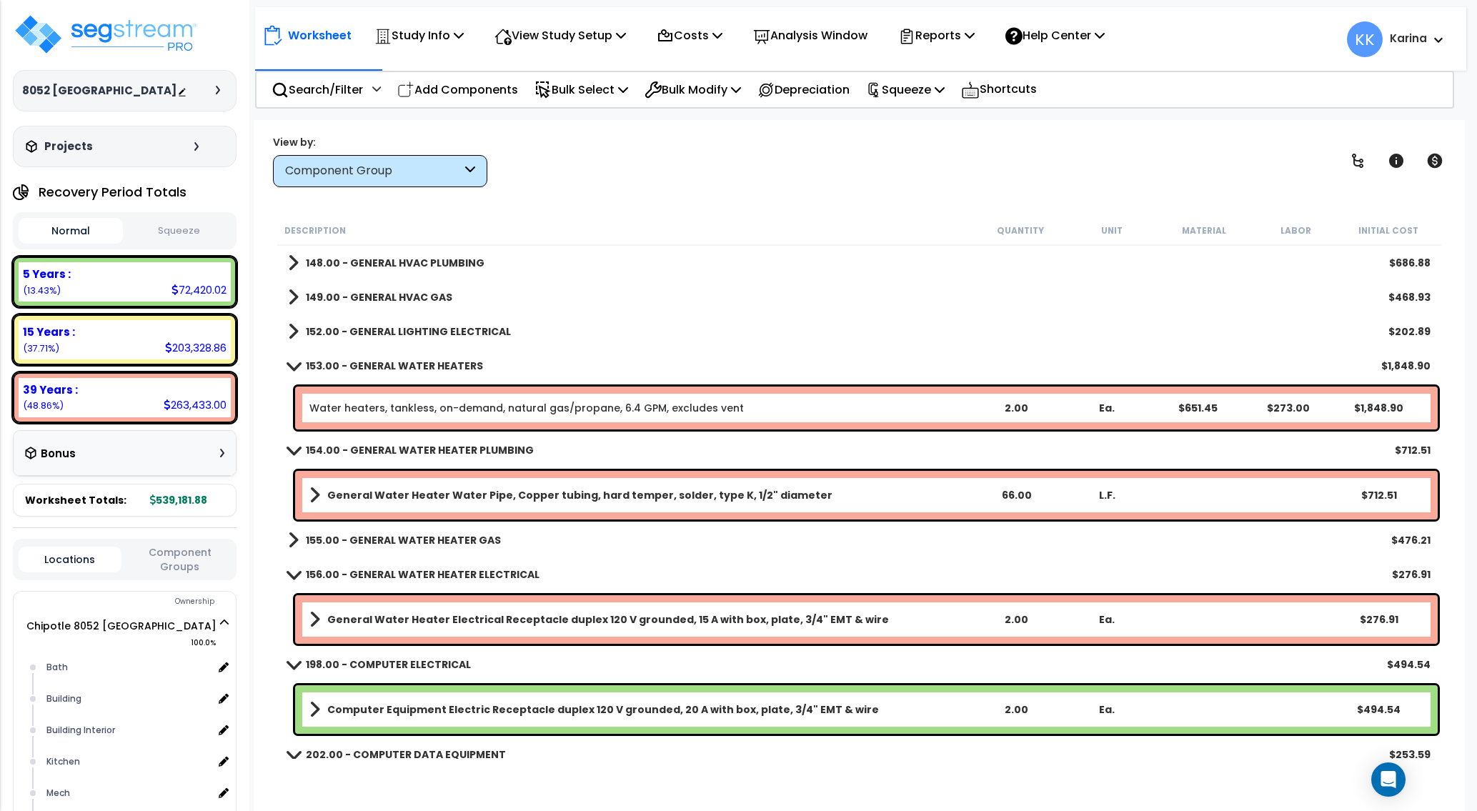
click at [293, 446] on span at bounding box center [294, 449] width 20 height 11
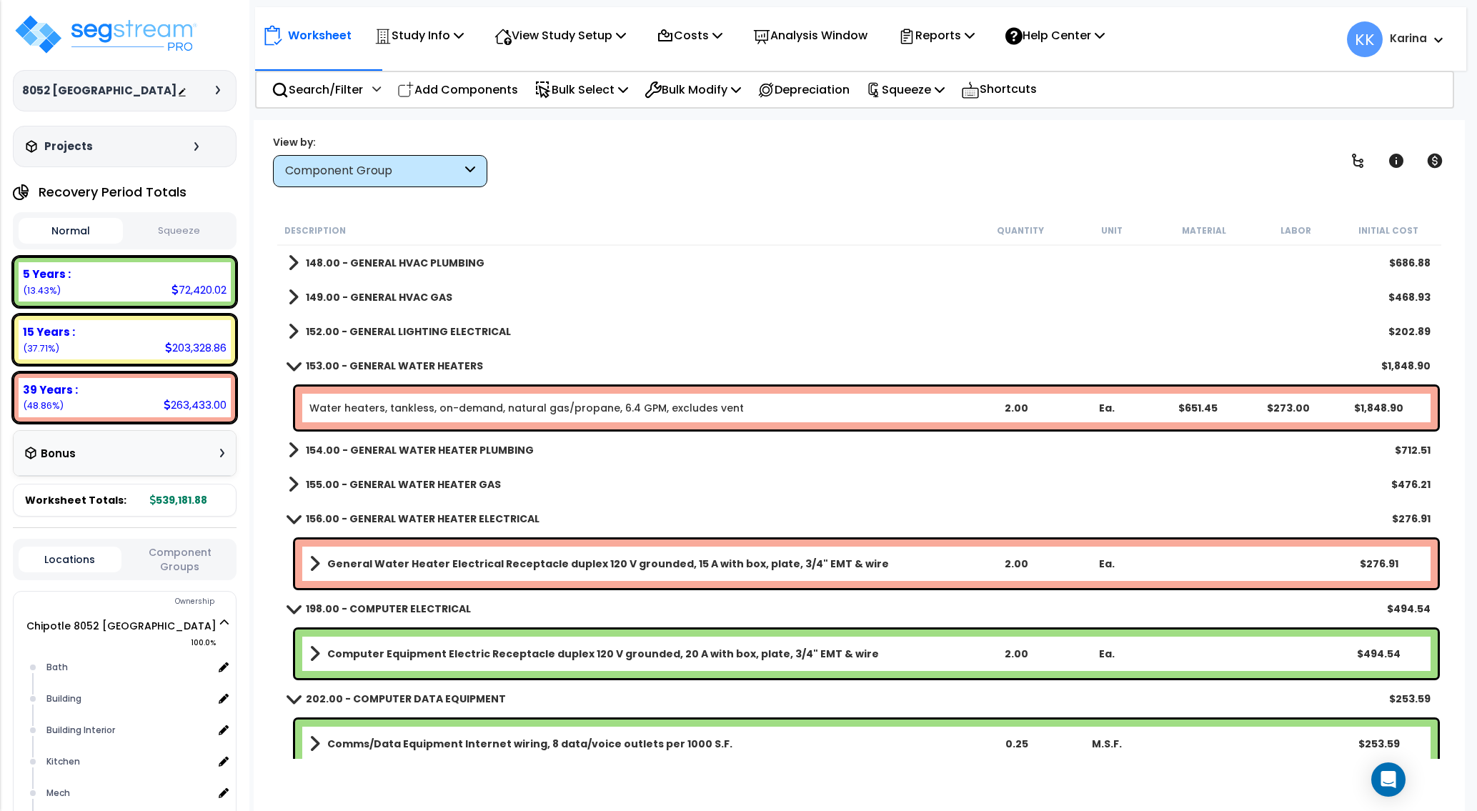
click at [291, 482] on span at bounding box center [293, 484] width 11 height 20
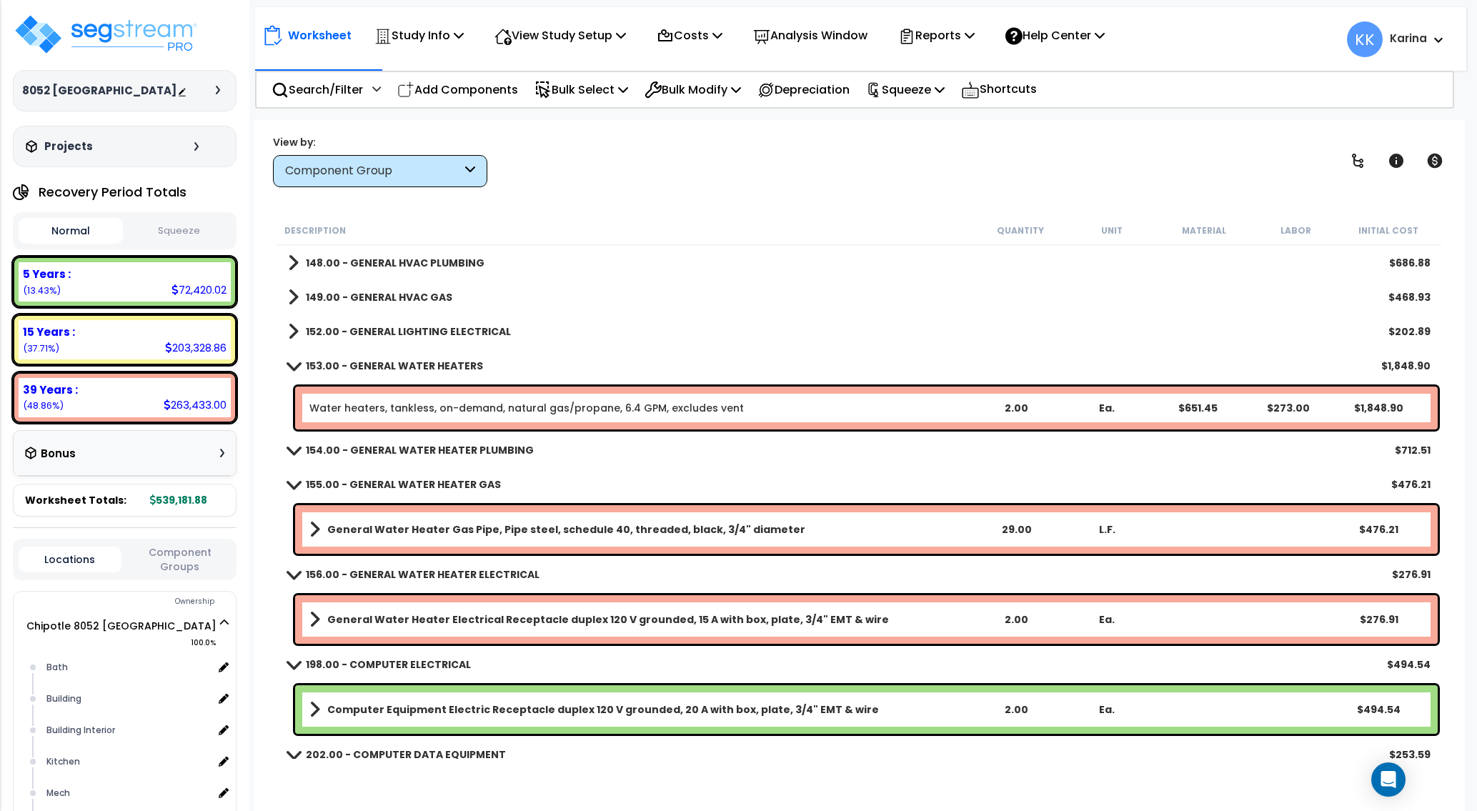
click at [291, 482] on span at bounding box center [294, 484] width 20 height 11
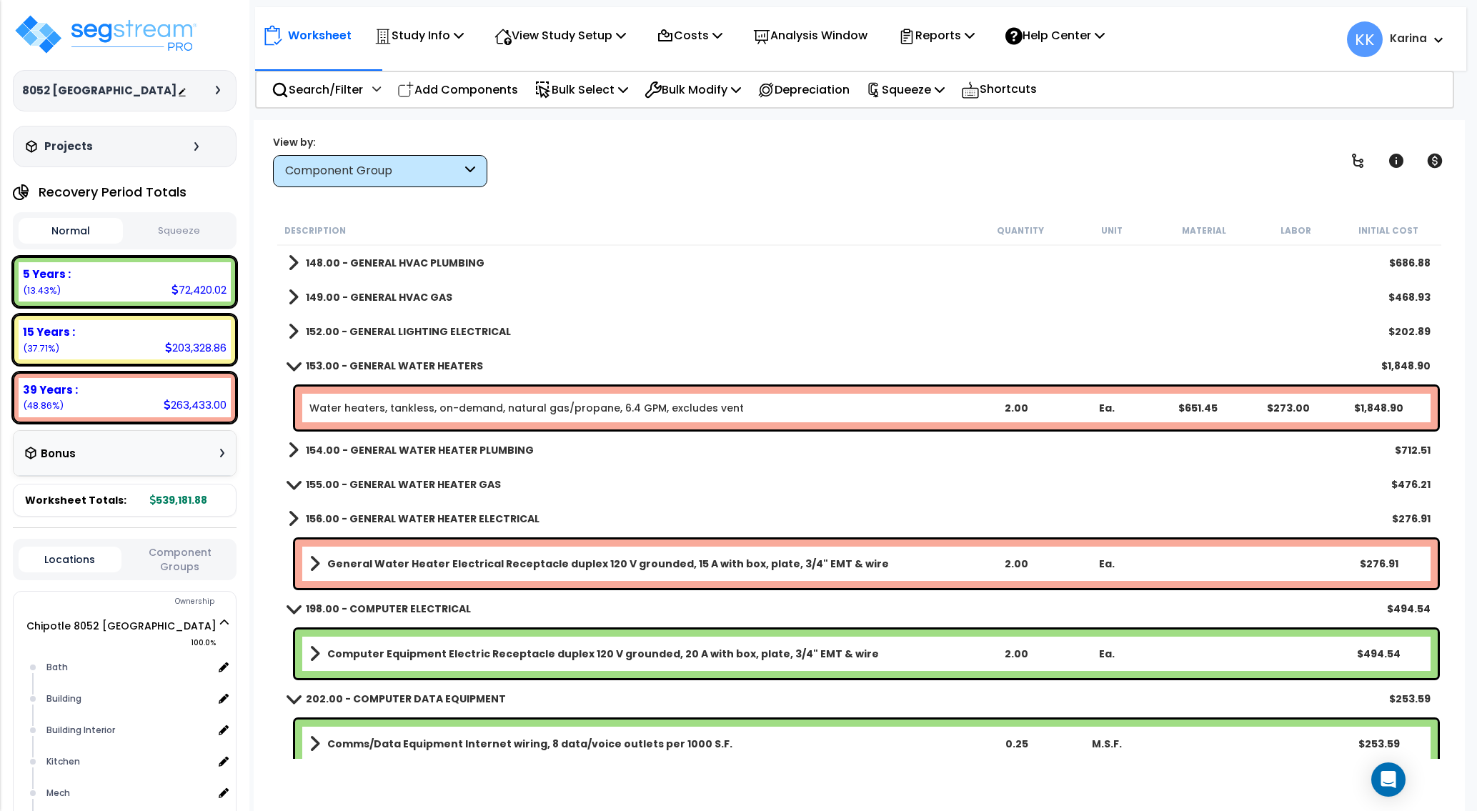
click at [291, 365] on span at bounding box center [294, 365] width 20 height 11
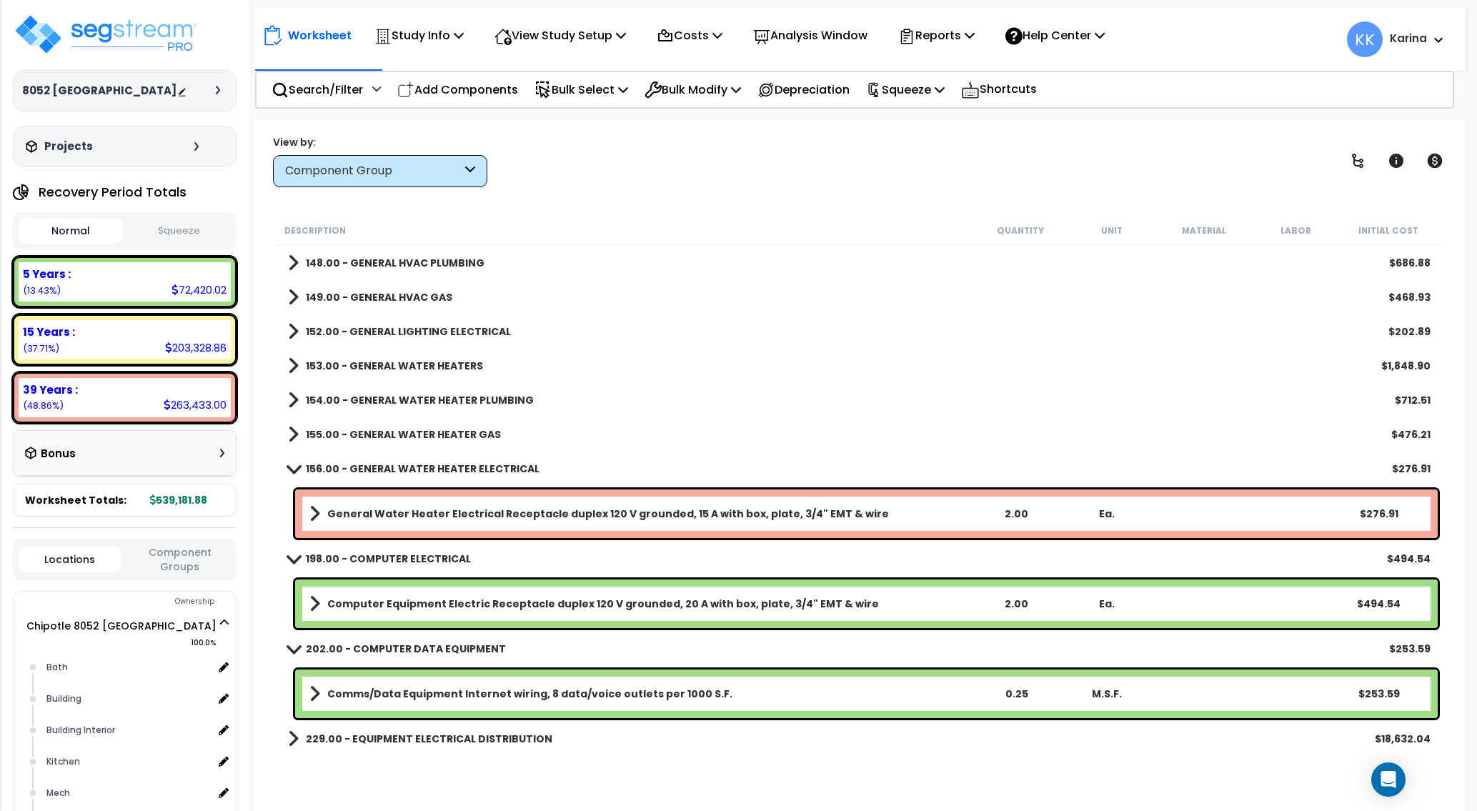
click at [291, 465] on span at bounding box center [294, 468] width 20 height 11
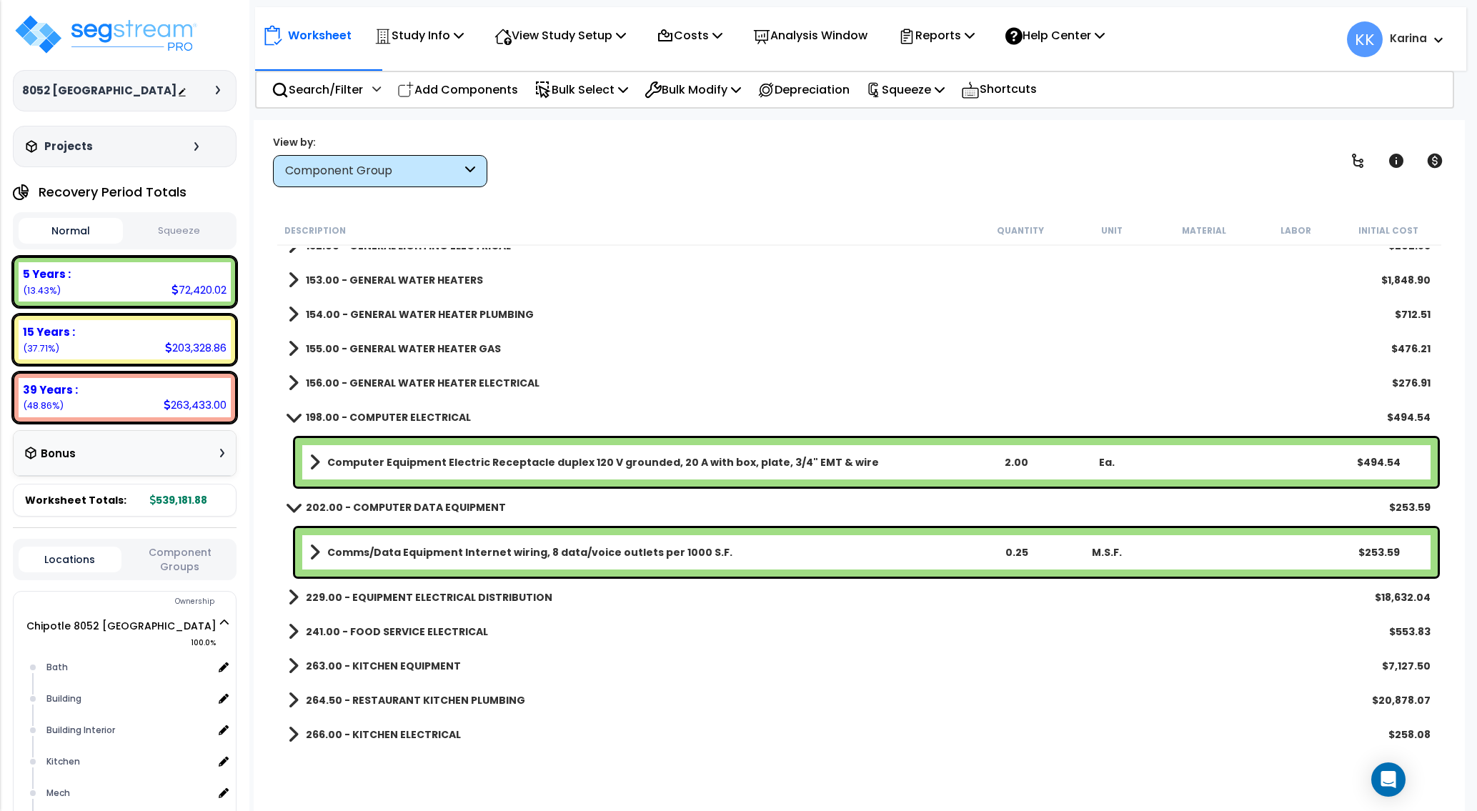
scroll to position [63, 0]
click at [291, 417] on span at bounding box center [294, 416] width 20 height 11
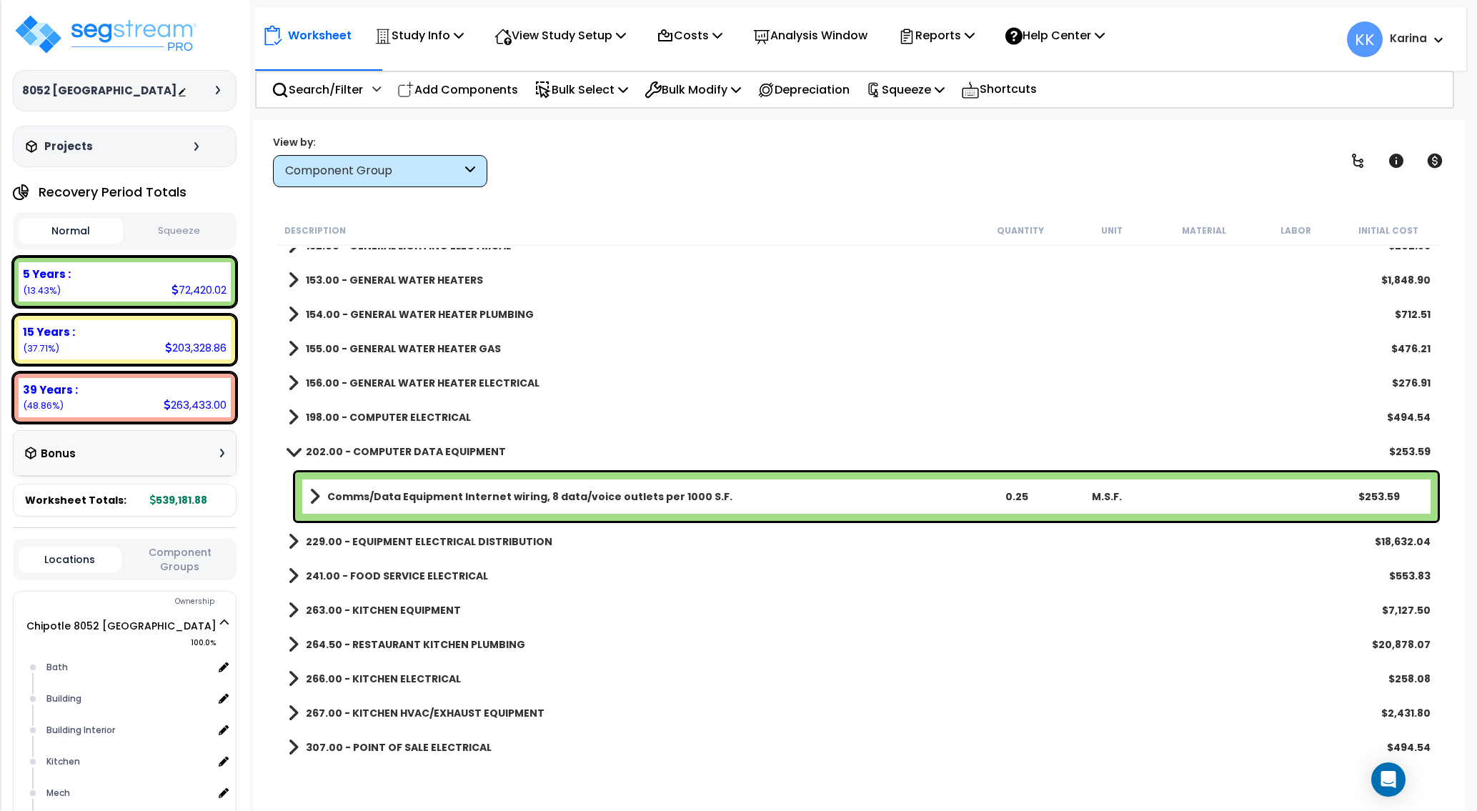
click at [294, 454] on span at bounding box center [294, 451] width 20 height 11
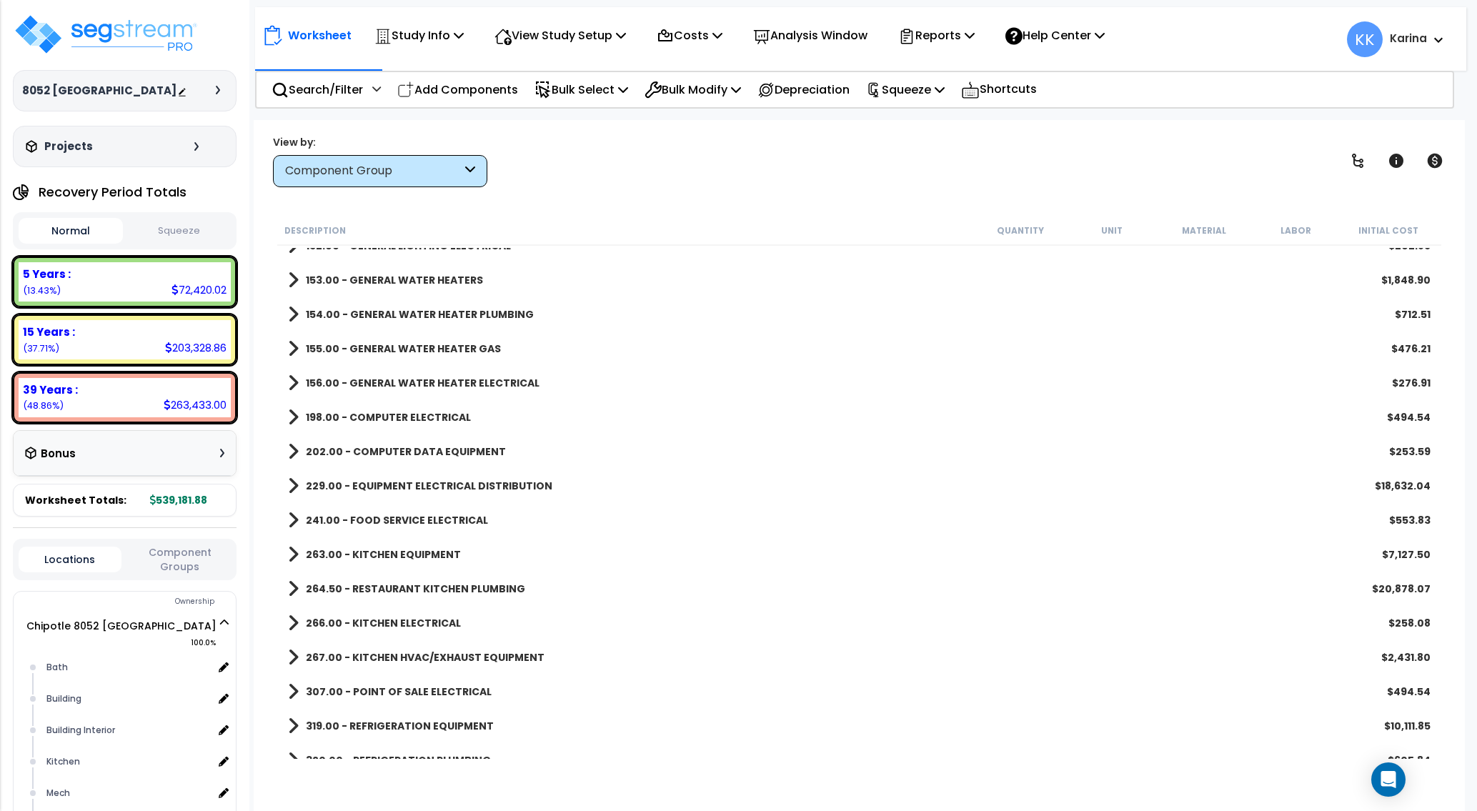
click at [289, 486] on span at bounding box center [293, 486] width 11 height 20
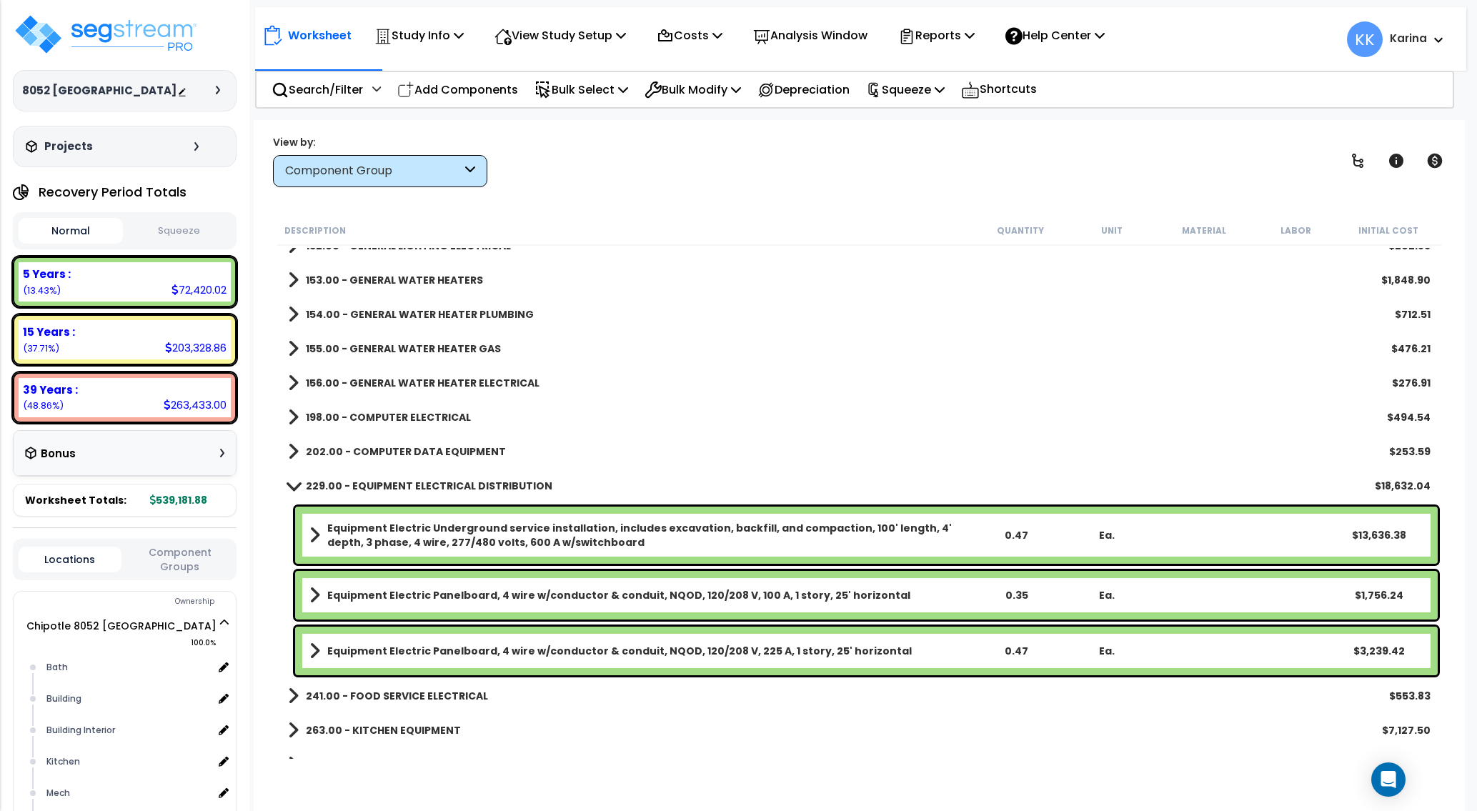
click at [456, 594] on b "Equipment Electric Panelboard, 4 wire w/conductor & conduit, NQOD, 120/208 V, 1…" at bounding box center [618, 595] width 583 height 14
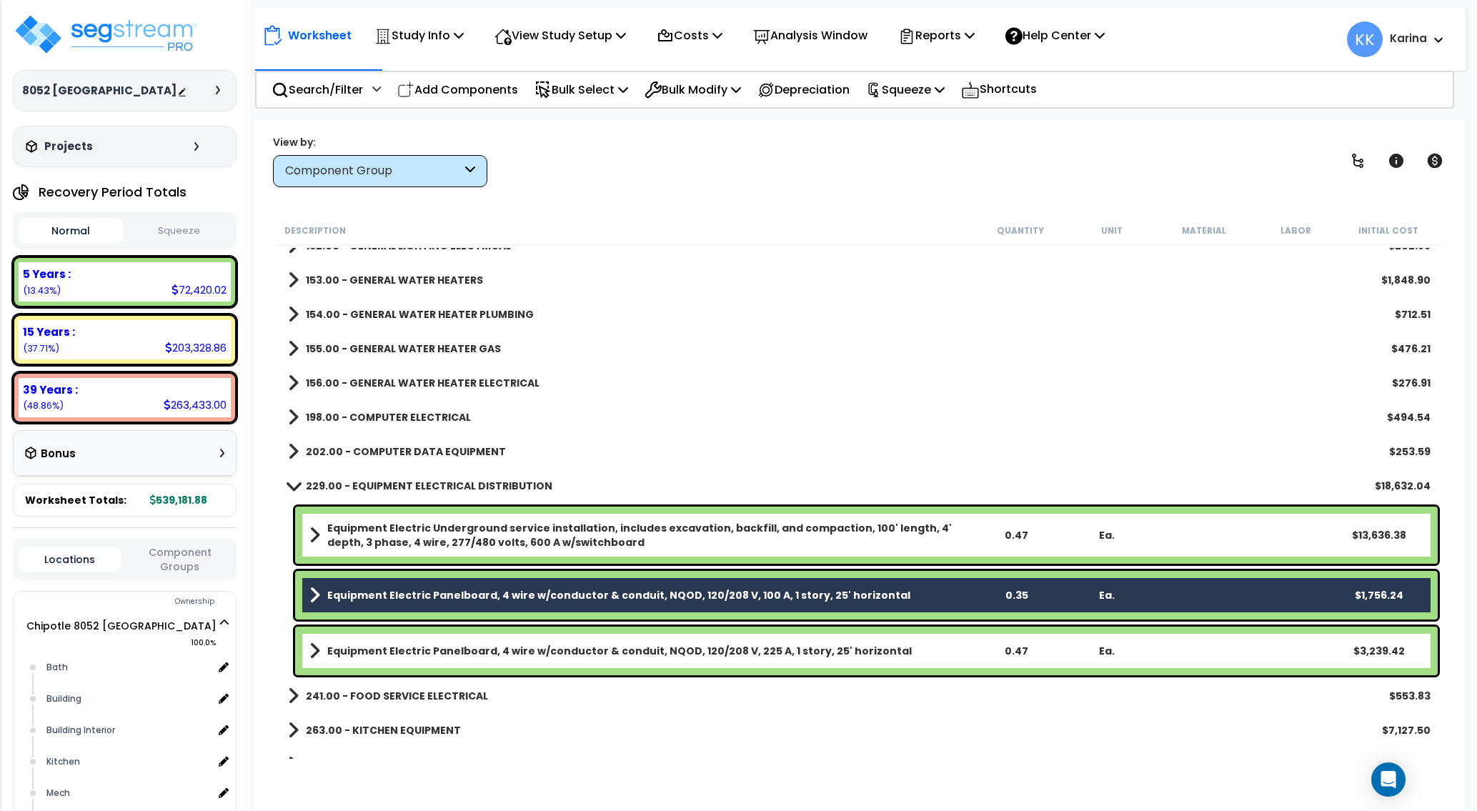
click at [453, 645] on b "Equipment Electric Panelboard, 4 wire w/conductor & conduit, NQOD, 120/208 V, 2…" at bounding box center [619, 651] width 584 height 14
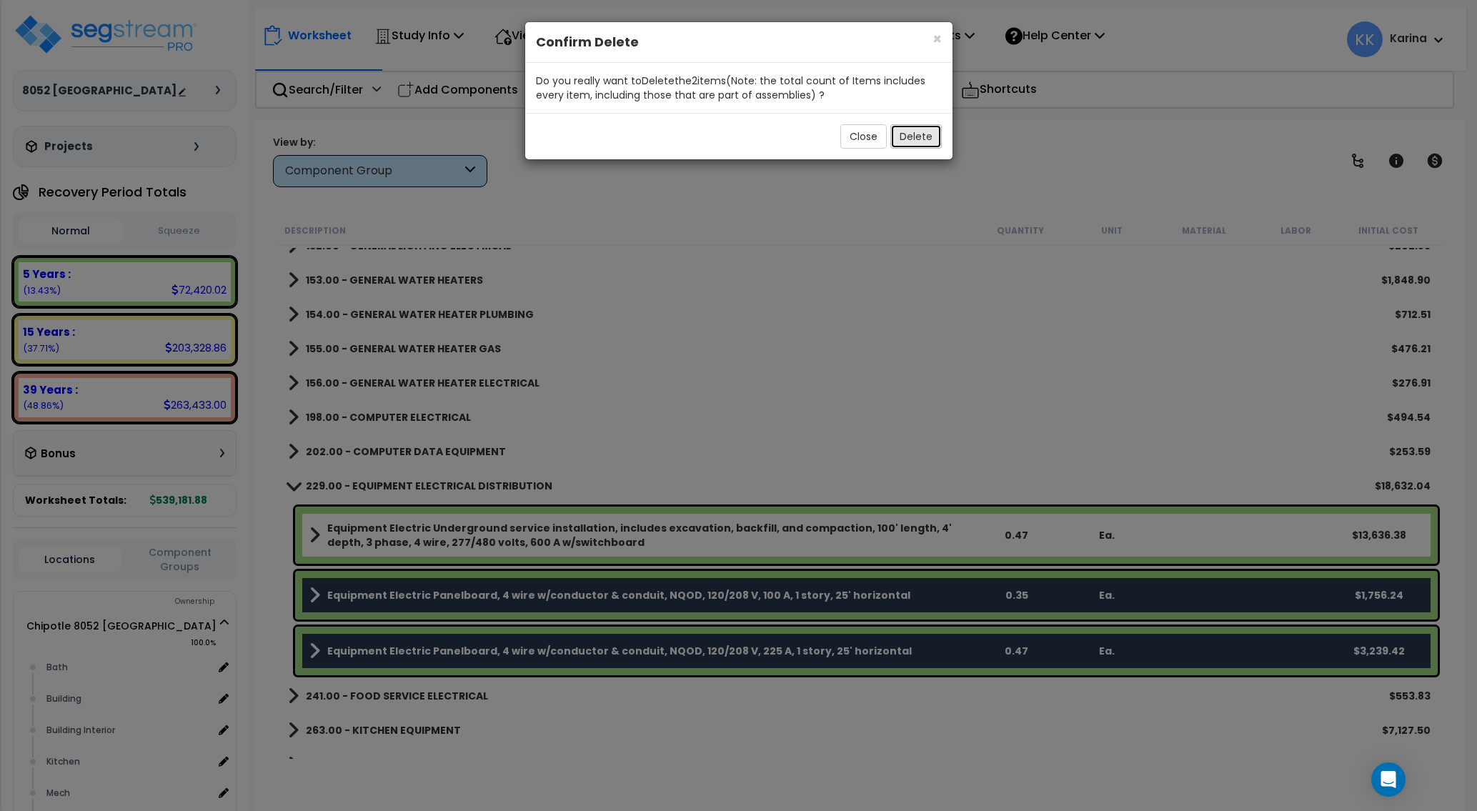
click at [911, 139] on button "Delete" at bounding box center [915, 136] width 51 height 24
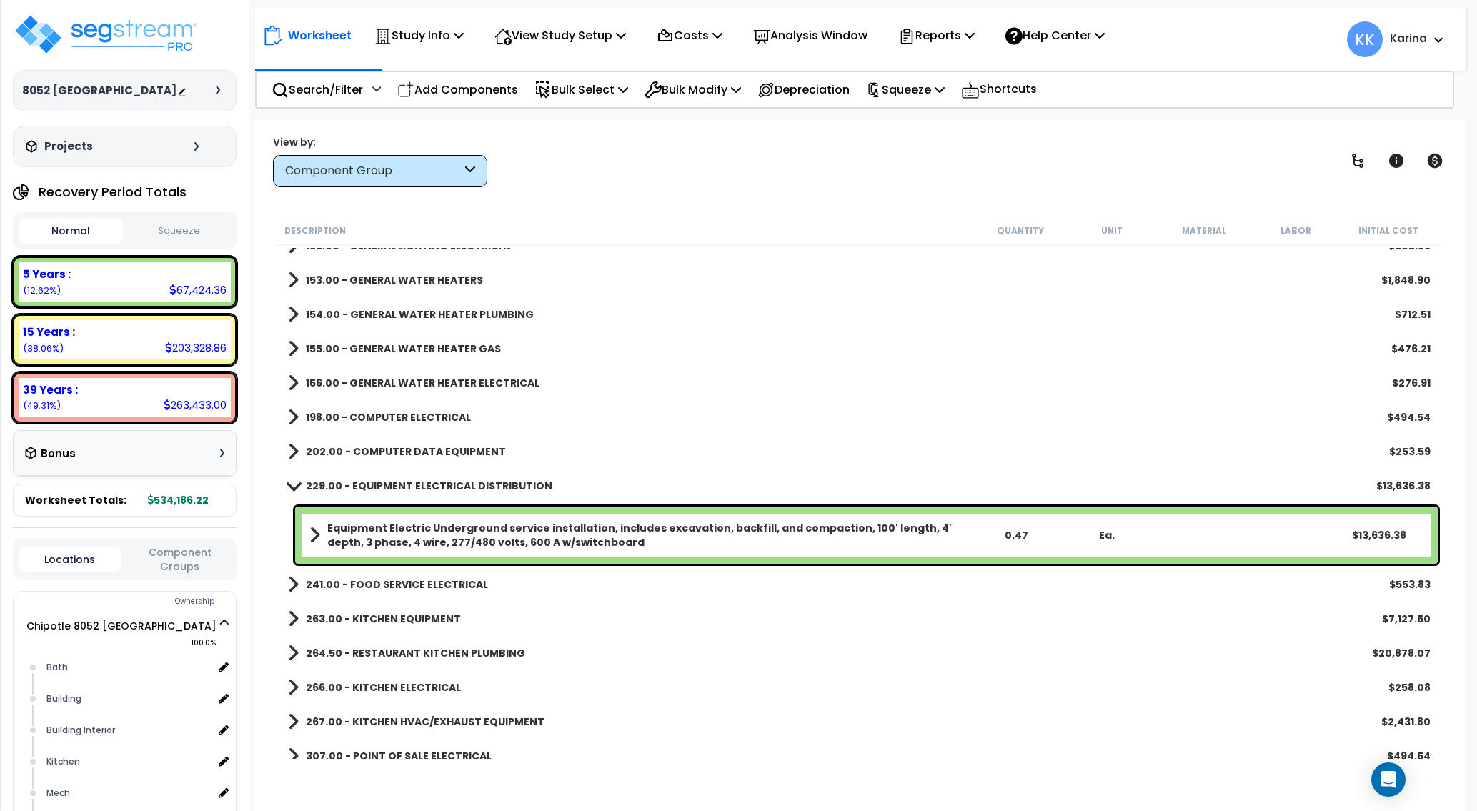
click at [286, 484] on span at bounding box center [294, 485] width 20 height 11
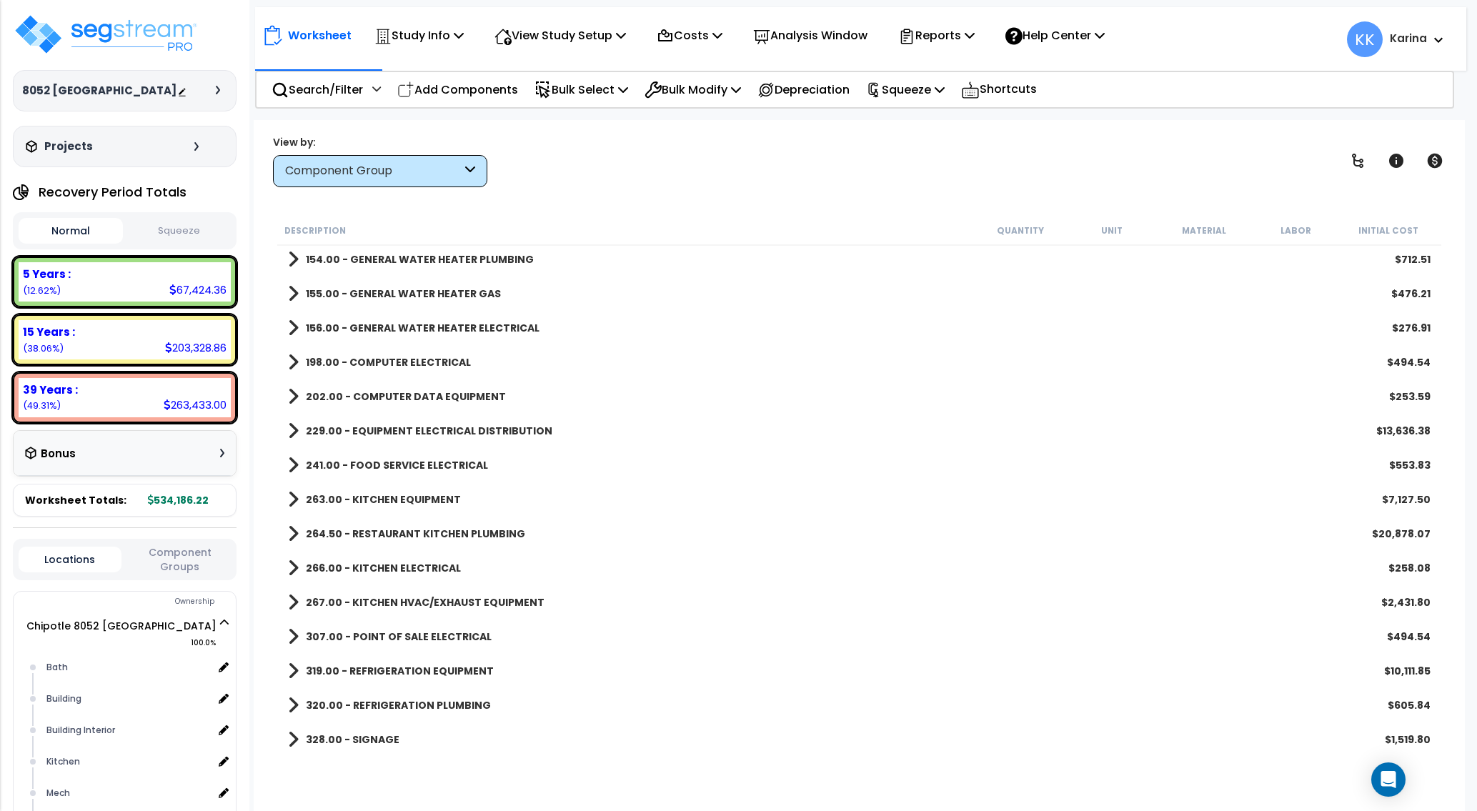
scroll to position [1029, 0]
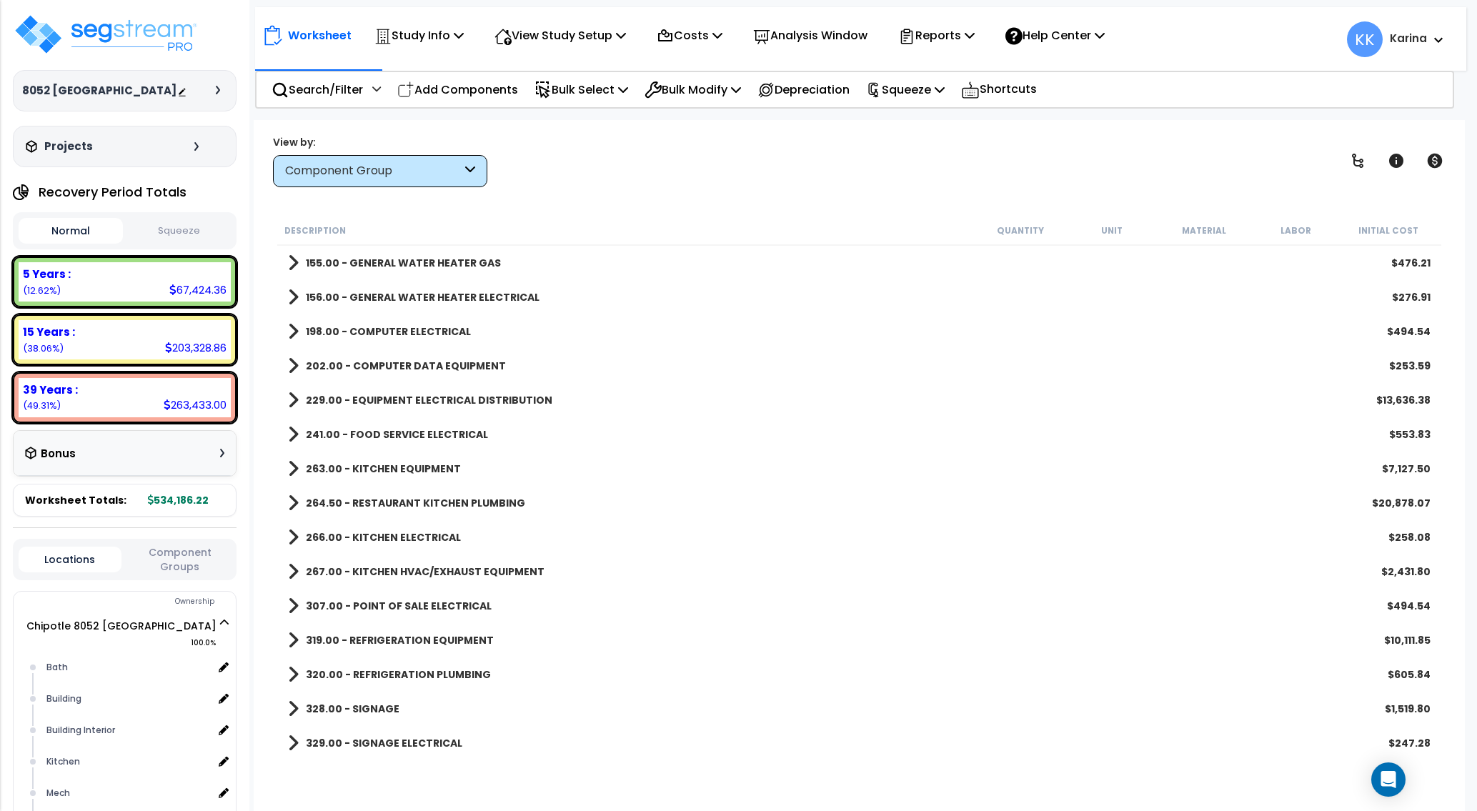
click at [289, 437] on span at bounding box center [293, 434] width 11 height 20
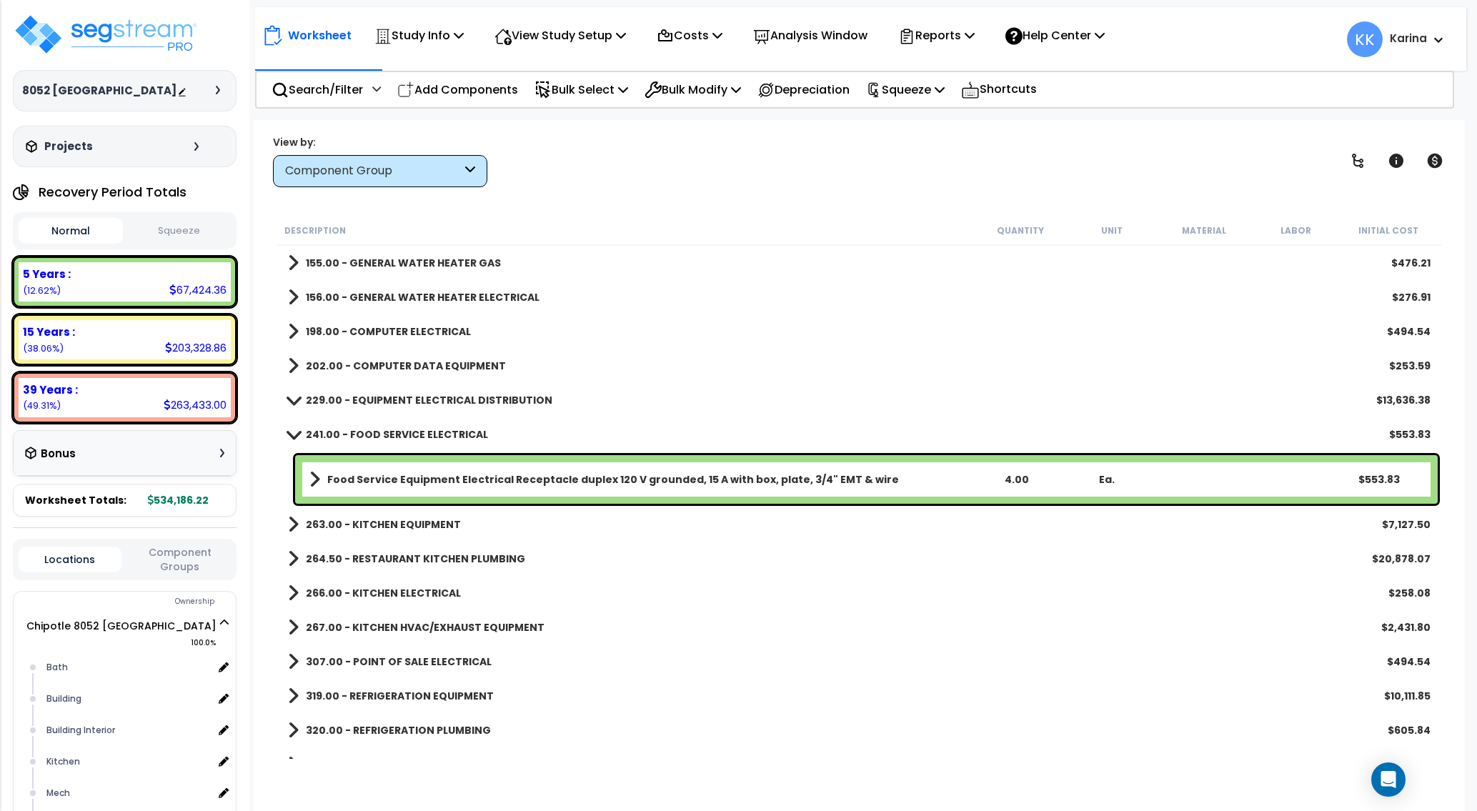
click at [784, 644] on div "267.00 - KITCHEN HVAC/EXHAUST EQUIPMENT $2,431.80" at bounding box center [859, 627] width 1157 height 34
click at [293, 434] on span at bounding box center [294, 434] width 20 height 11
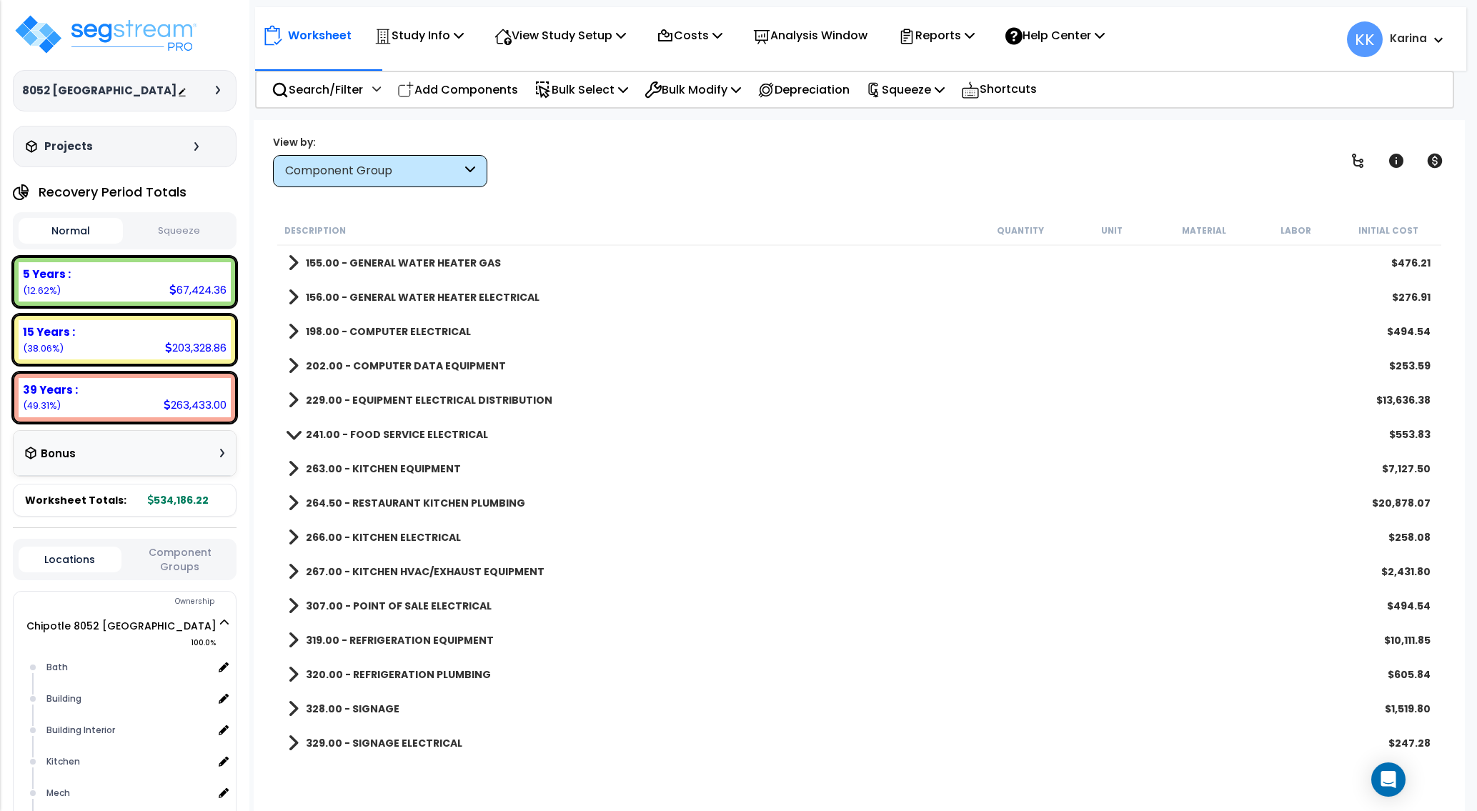
click at [291, 467] on span at bounding box center [293, 469] width 11 height 20
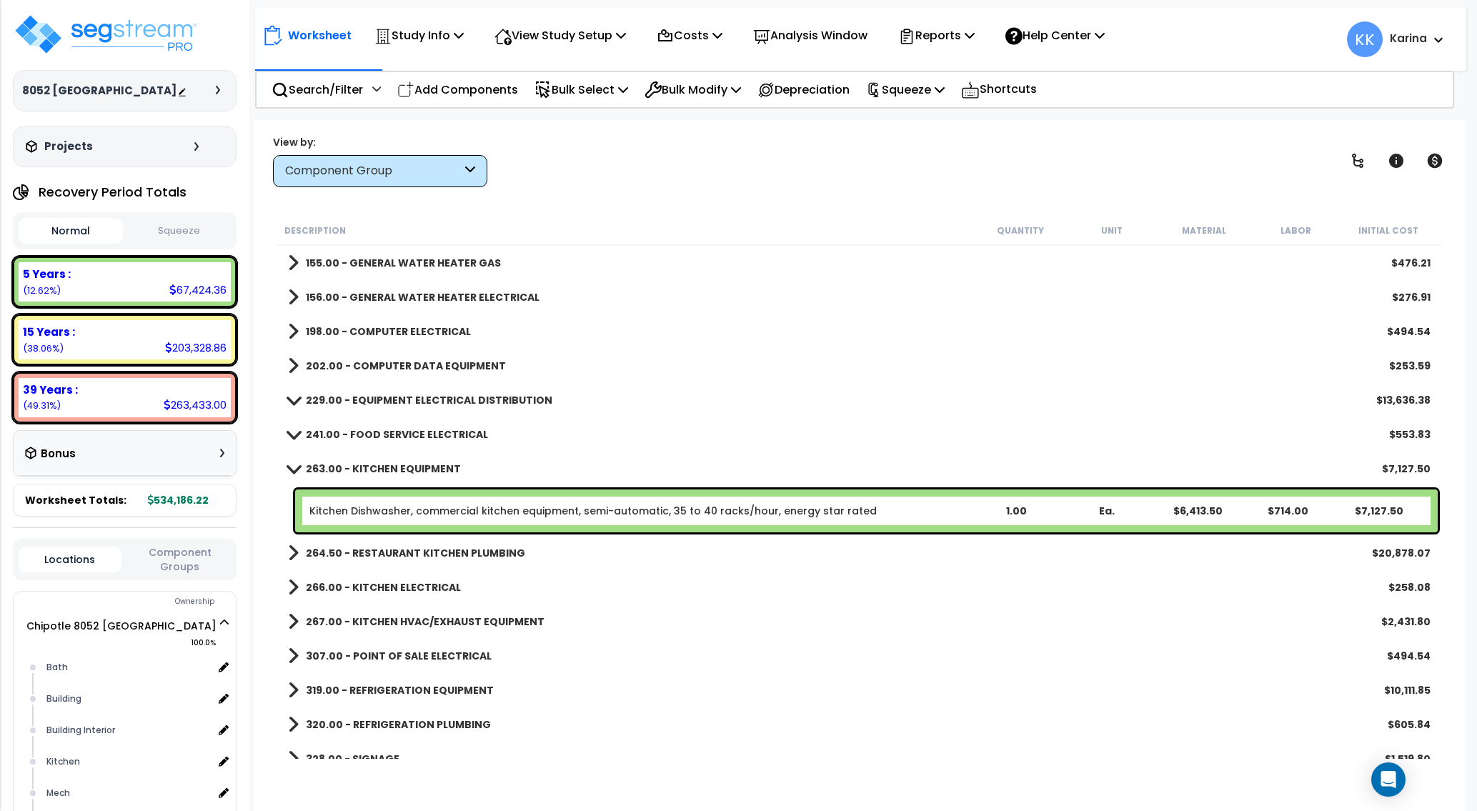
click at [291, 467] on span at bounding box center [294, 468] width 20 height 11
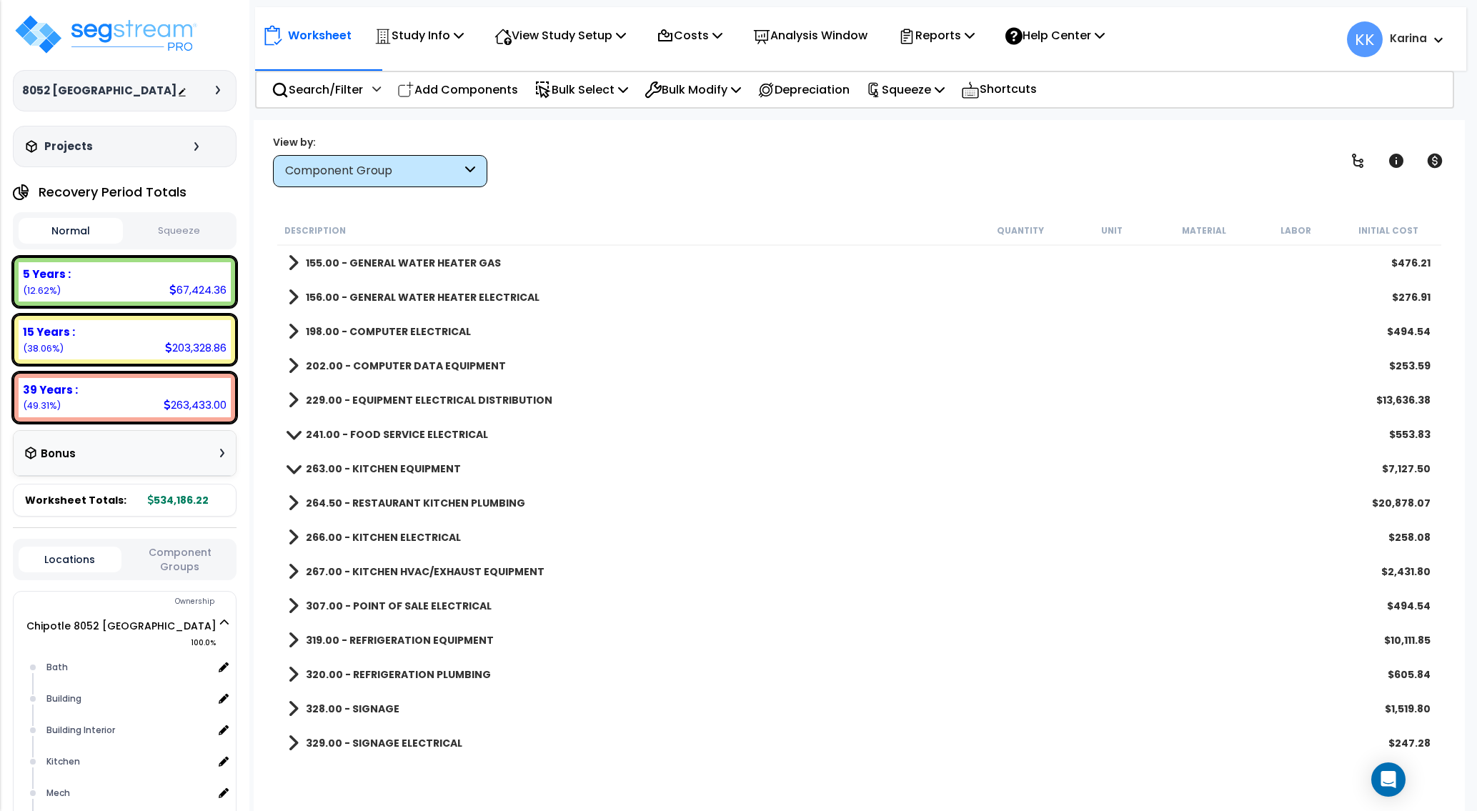
click at [290, 506] on span at bounding box center [293, 503] width 11 height 20
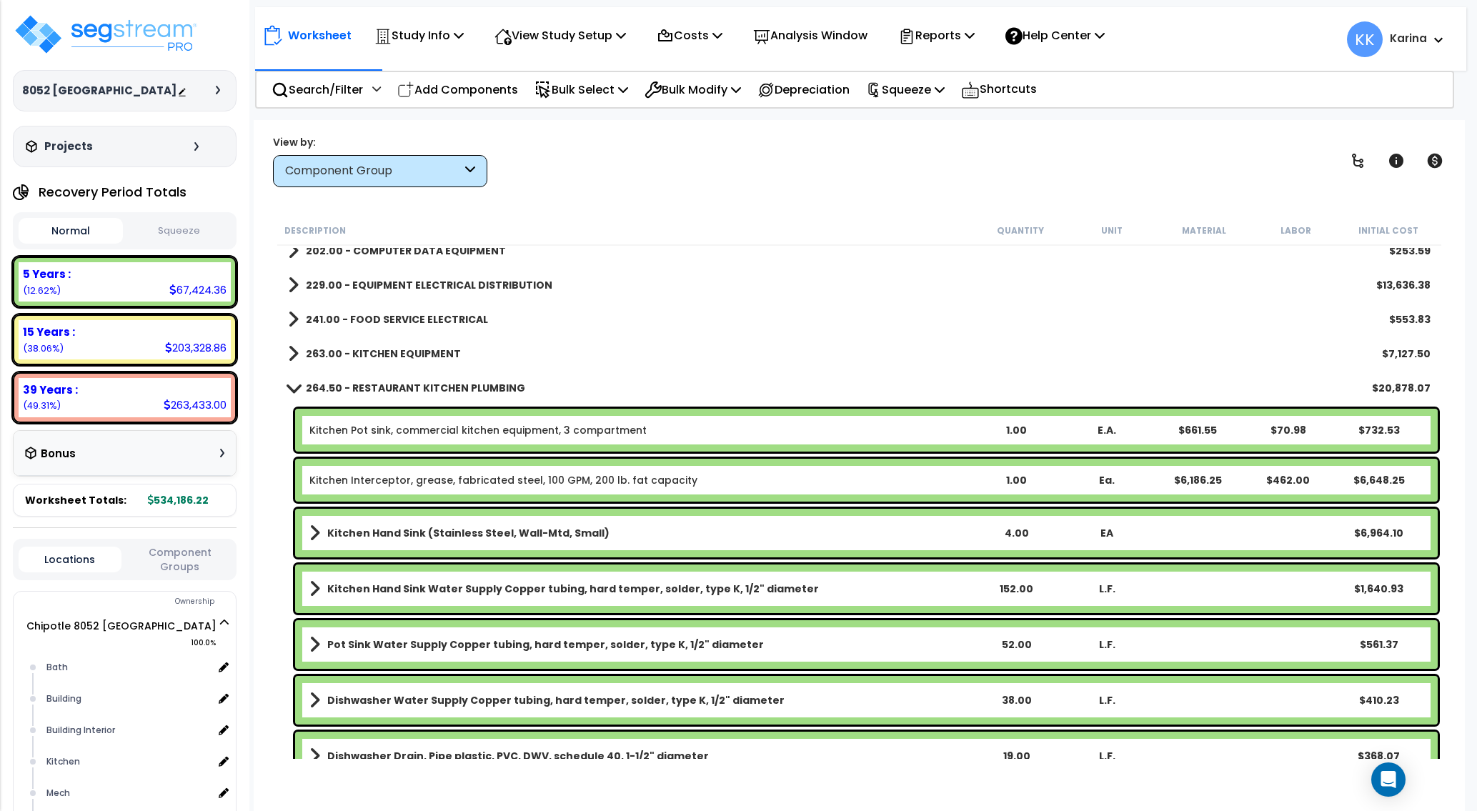
scroll to position [1114, 0]
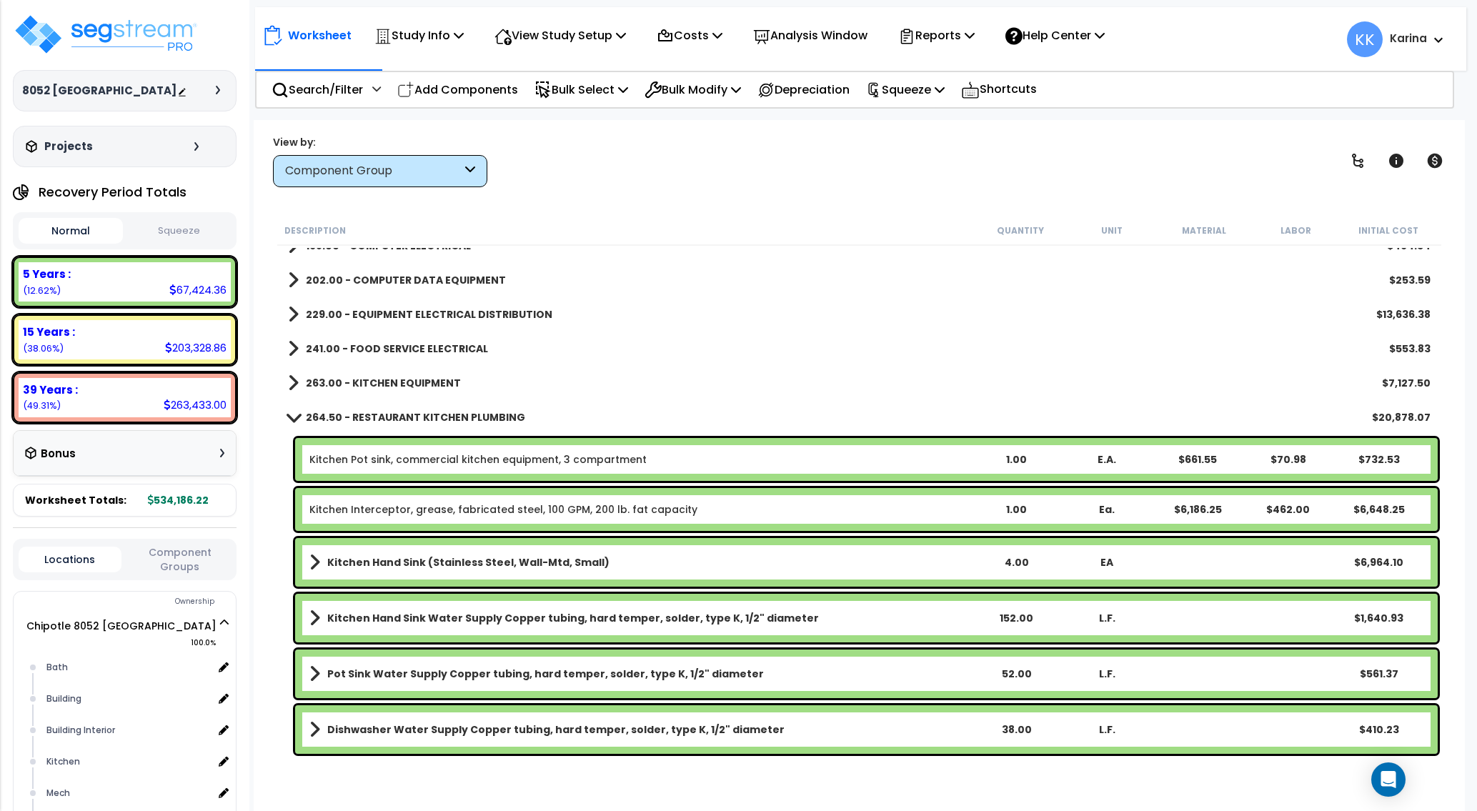
click at [288, 417] on span at bounding box center [294, 416] width 20 height 11
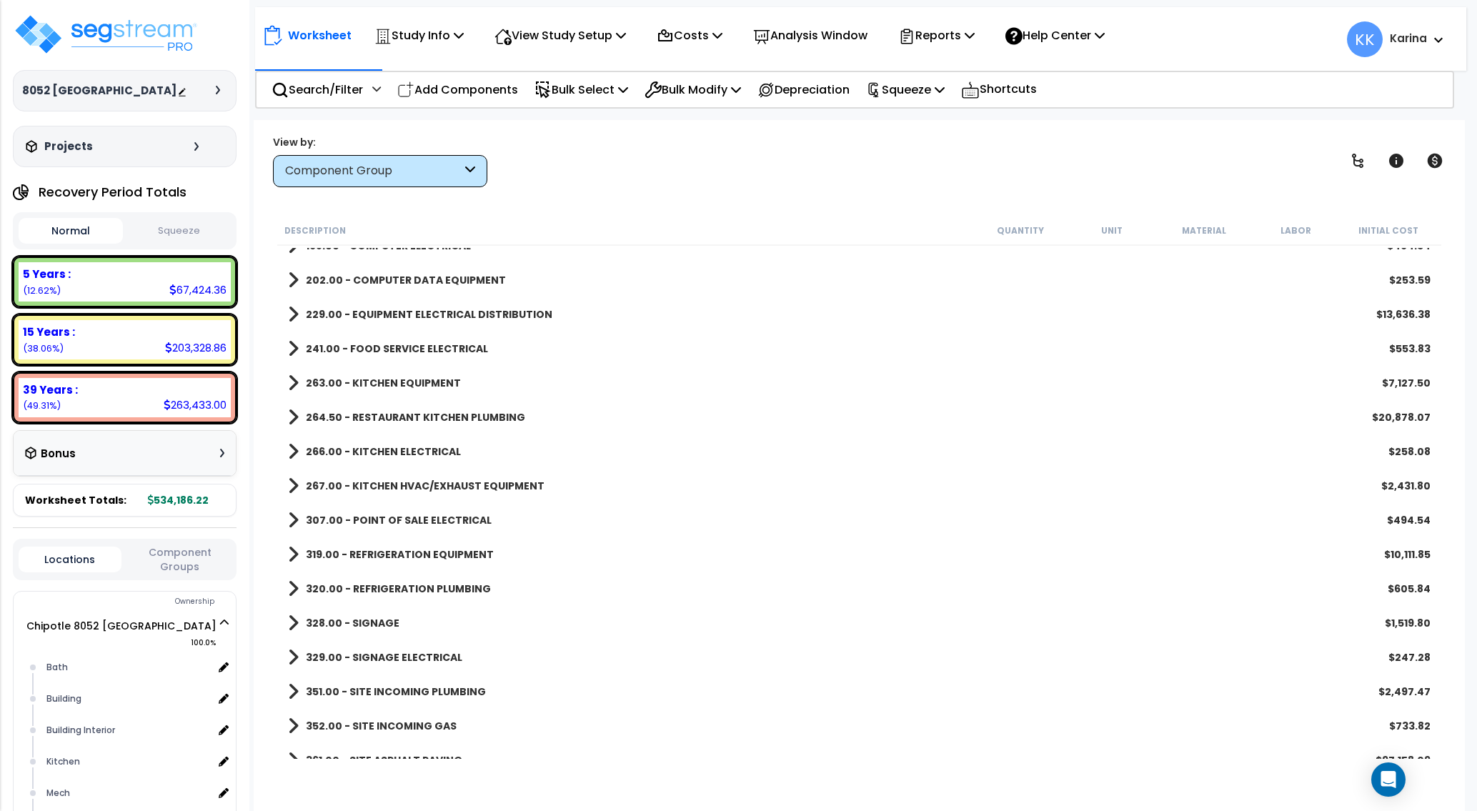
click at [292, 454] on span at bounding box center [293, 451] width 11 height 20
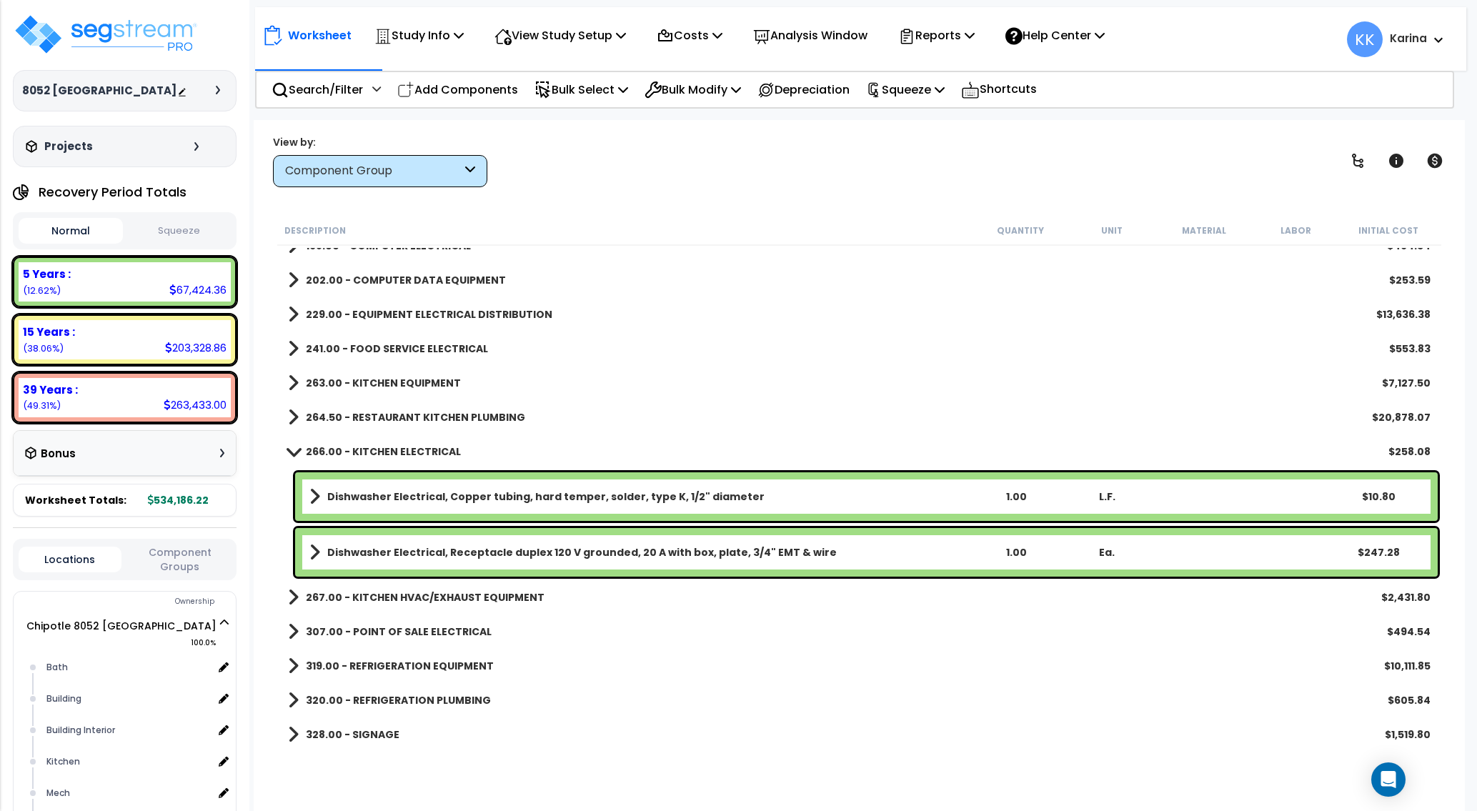
click at [292, 454] on span at bounding box center [294, 451] width 20 height 11
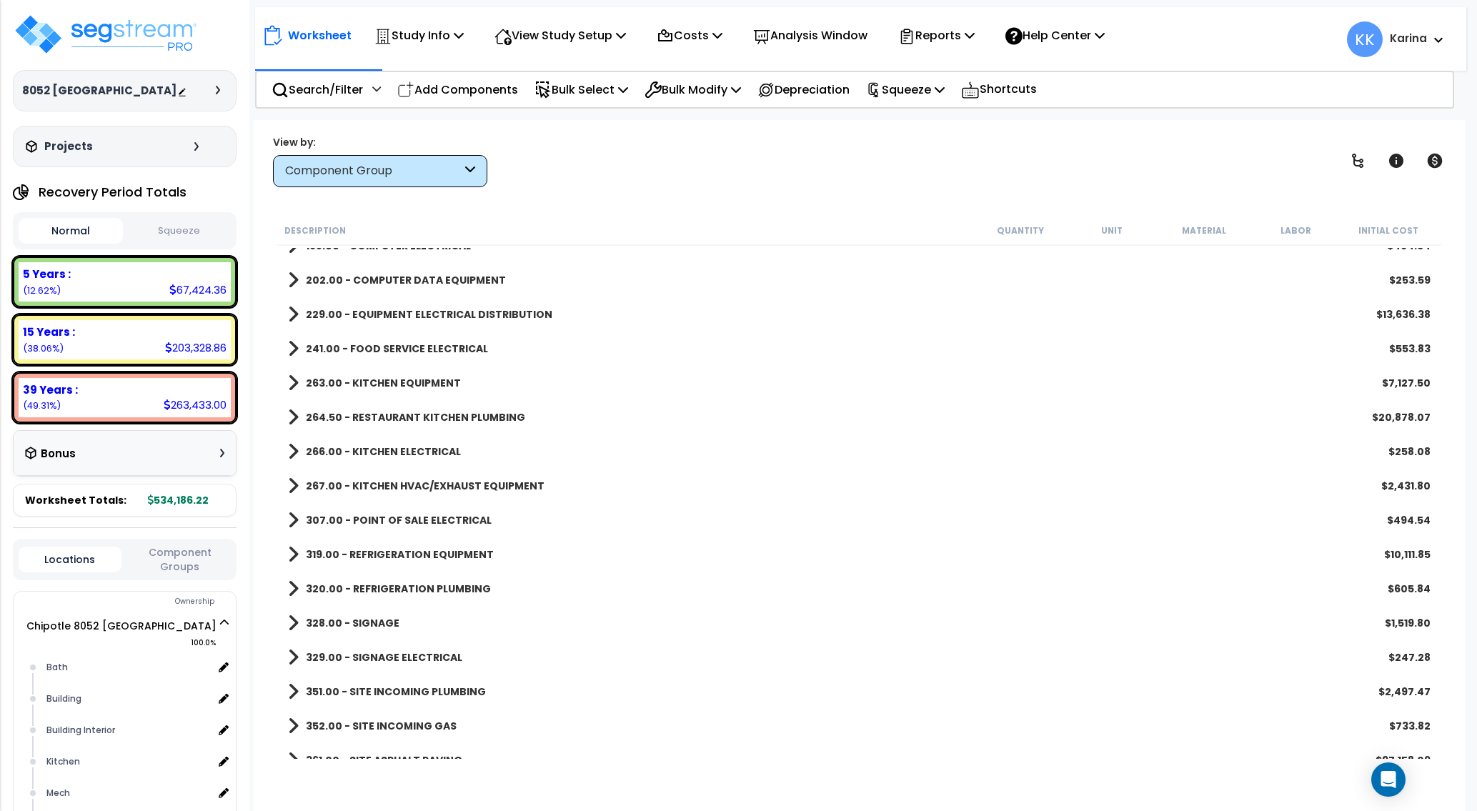
click at [294, 491] on span at bounding box center [293, 486] width 11 height 20
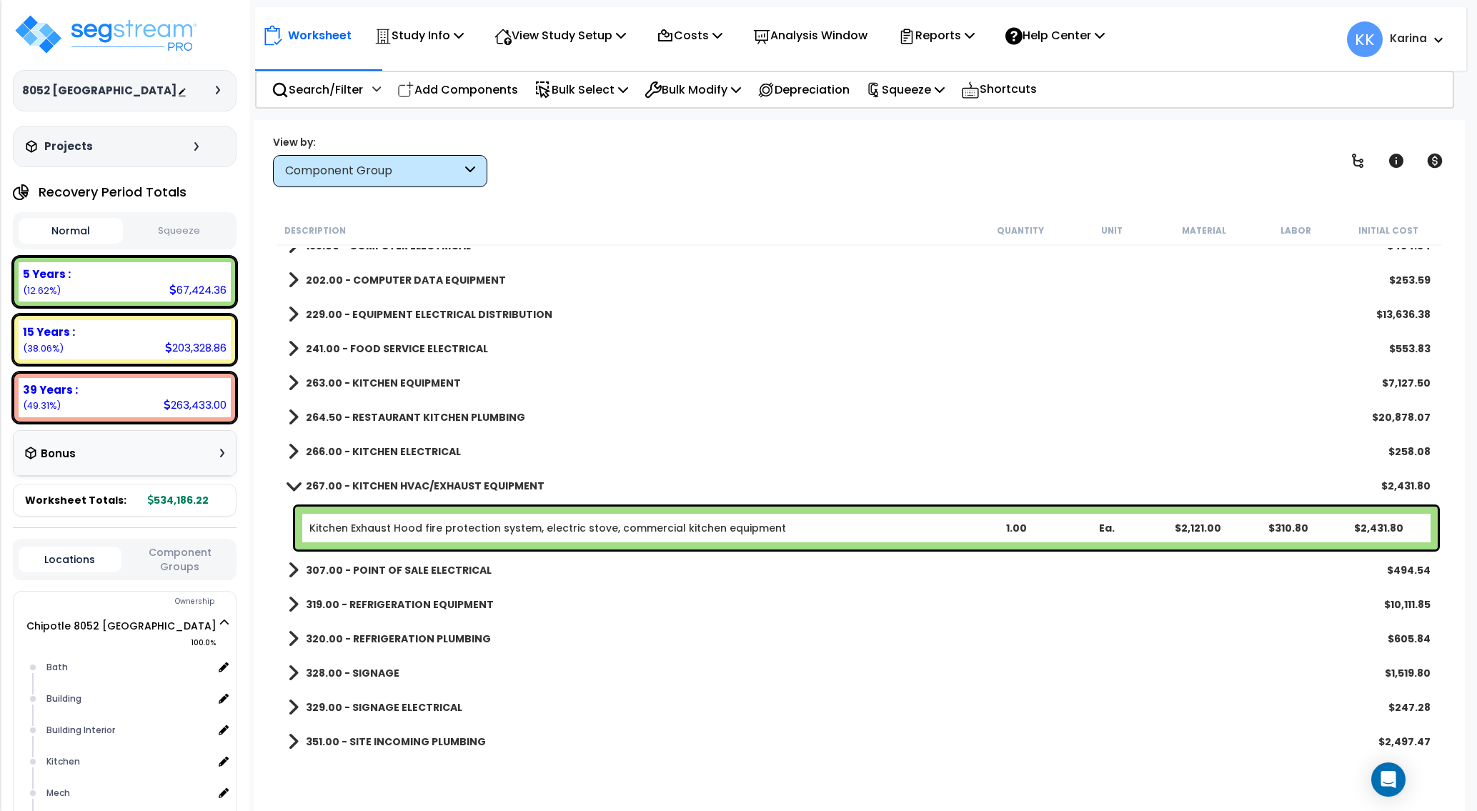
click at [294, 489] on span at bounding box center [294, 485] width 20 height 11
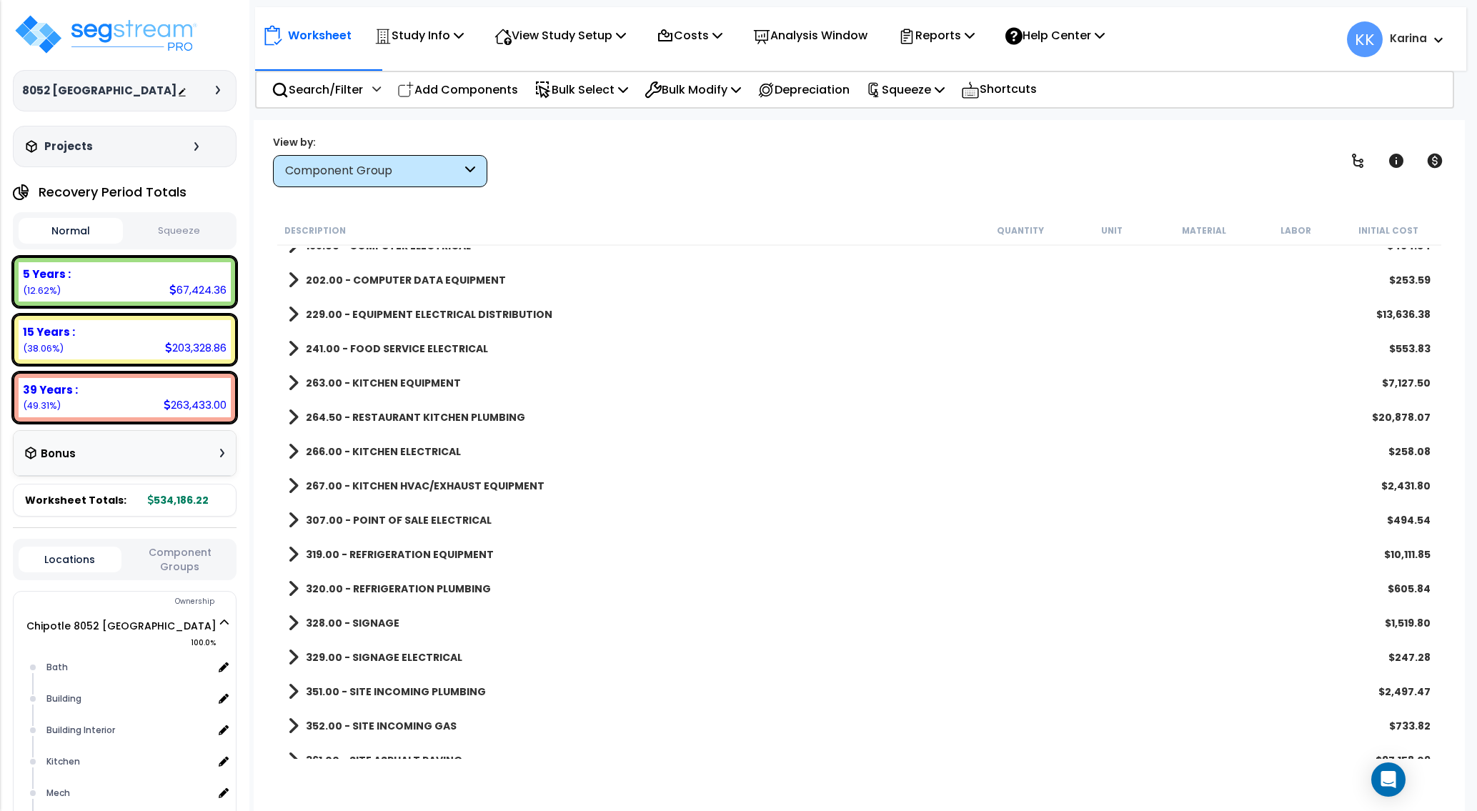
click at [296, 521] on span at bounding box center [293, 520] width 11 height 20
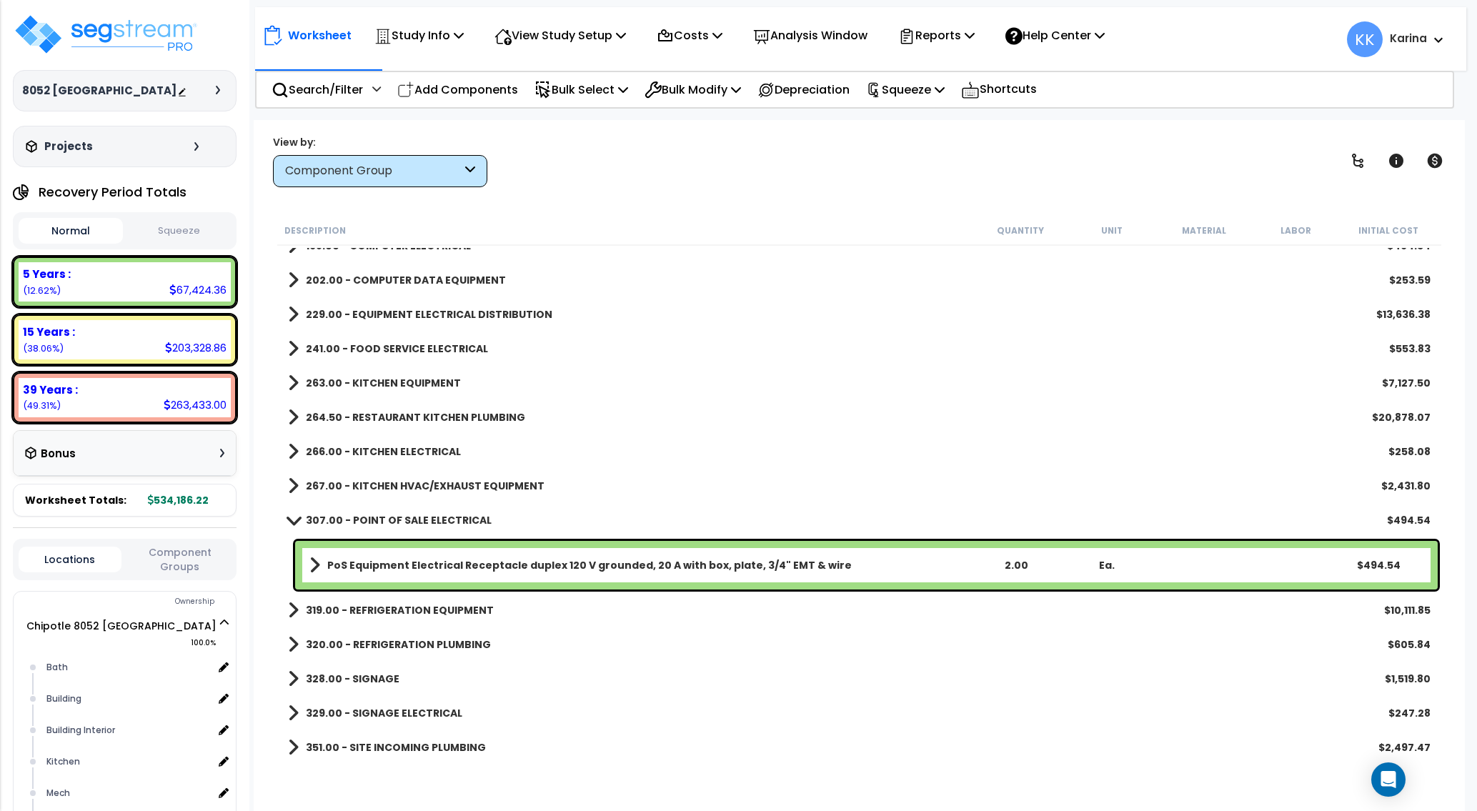
click at [296, 521] on span at bounding box center [294, 519] width 20 height 11
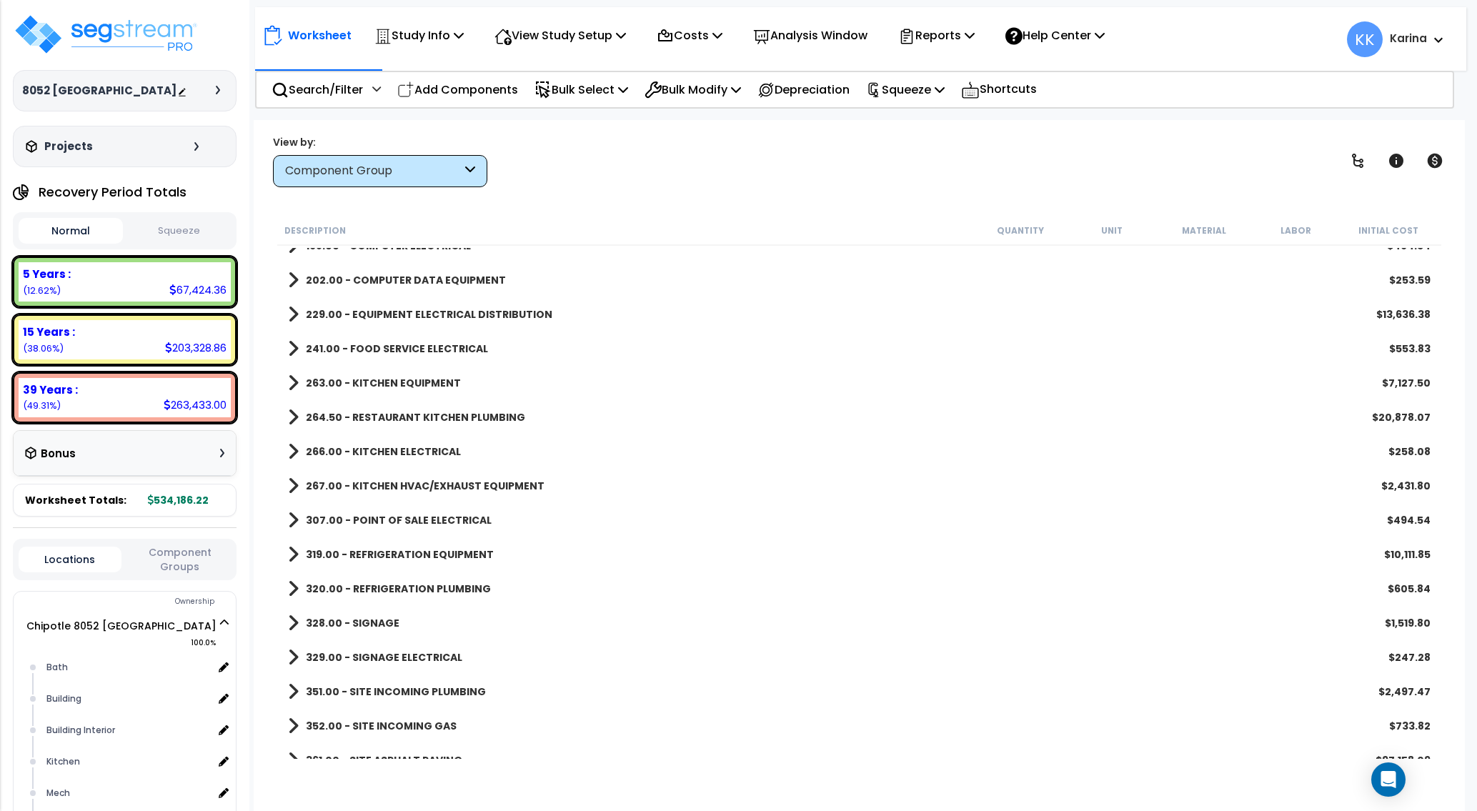
scroll to position [1200, 0]
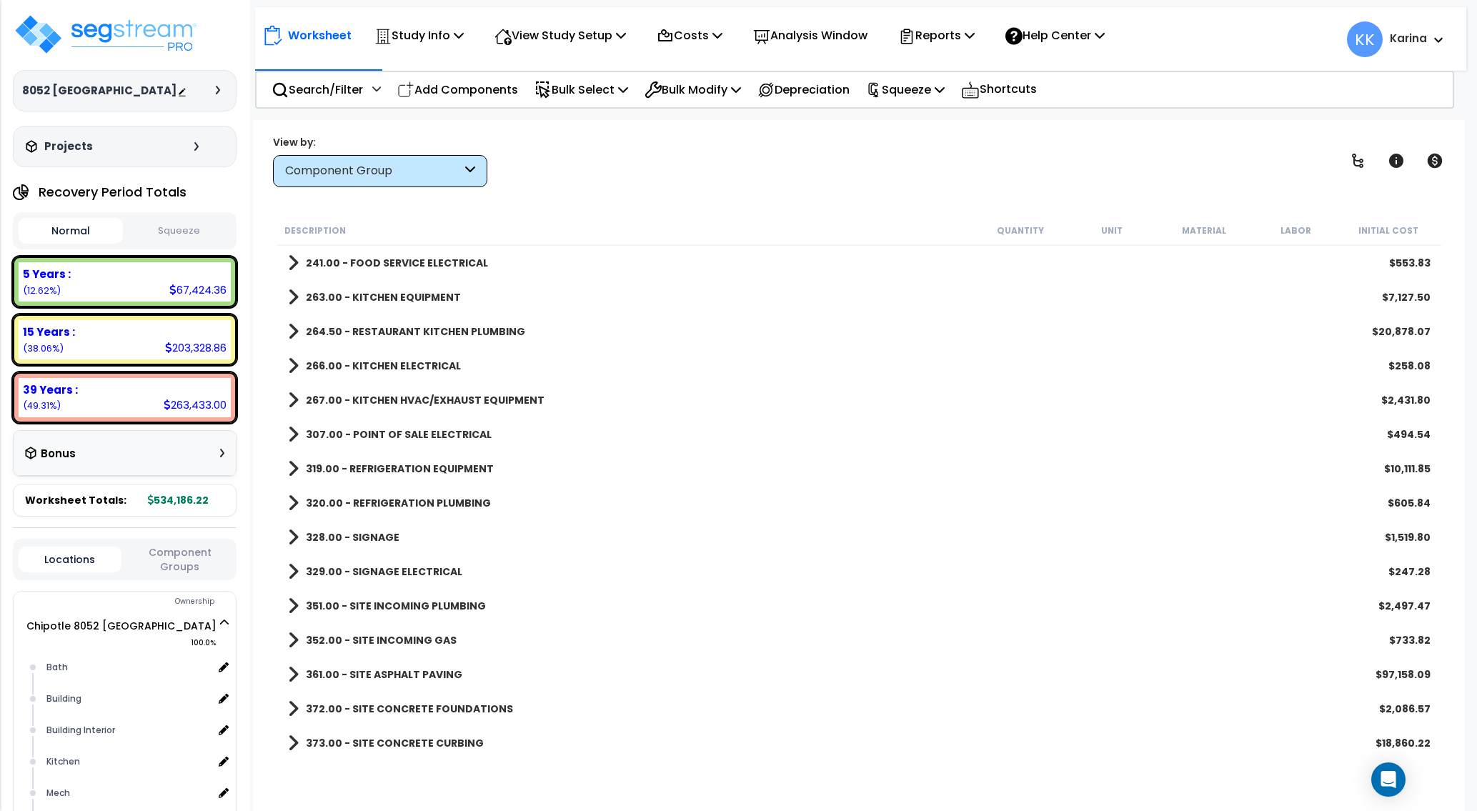
click at [292, 467] on span at bounding box center [293, 469] width 11 height 20
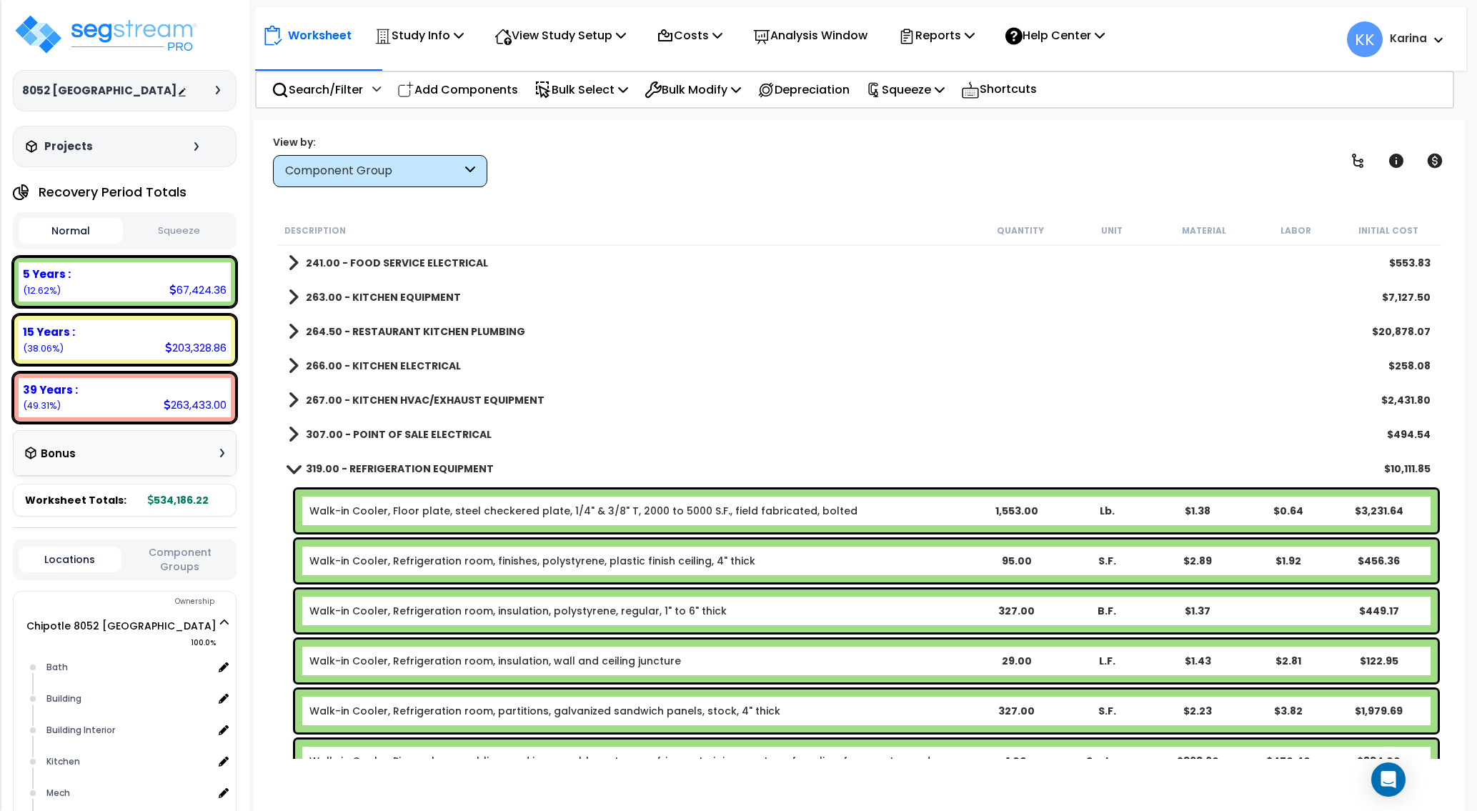
click at [292, 467] on span at bounding box center [294, 468] width 20 height 11
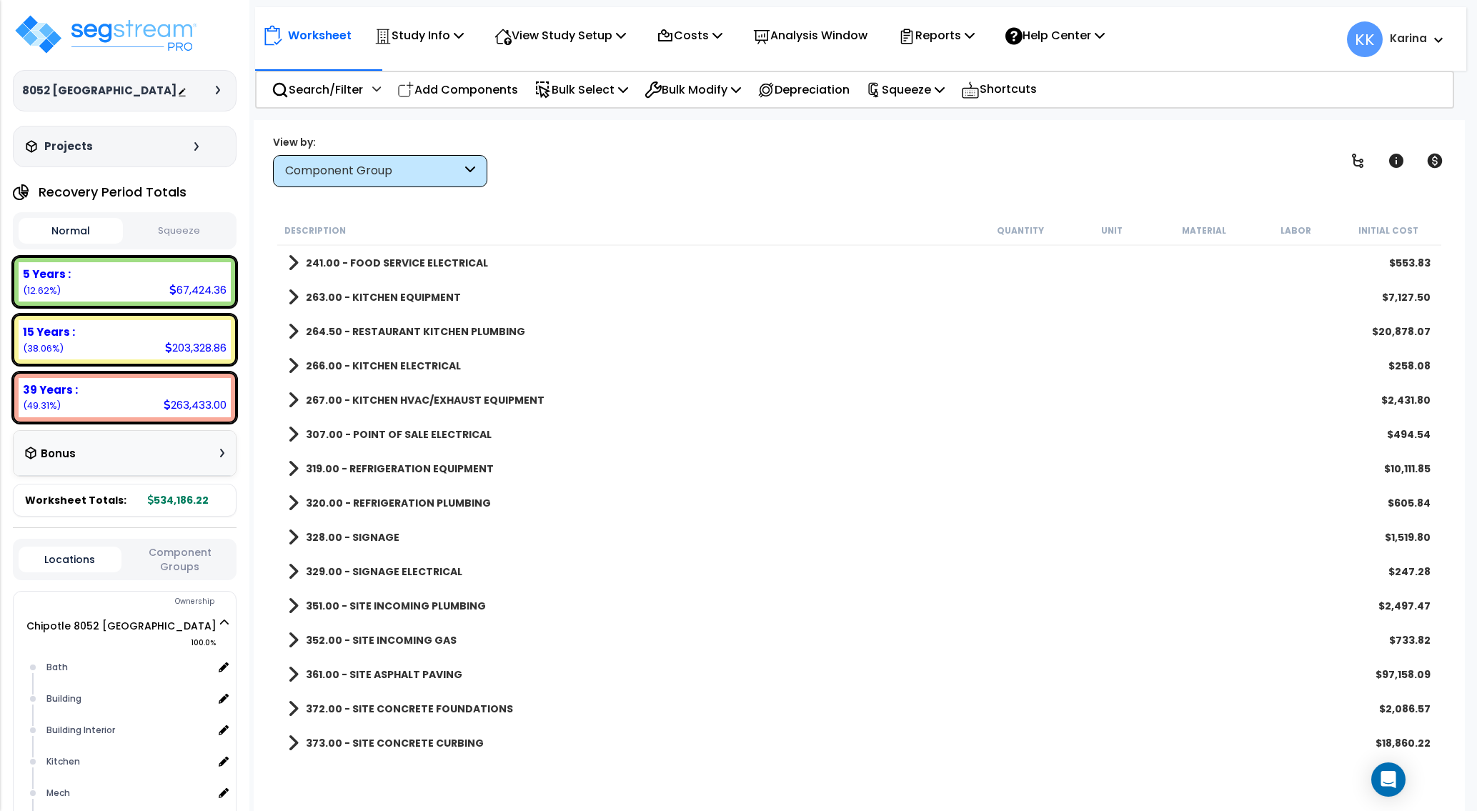
click at [294, 501] on span at bounding box center [293, 503] width 11 height 20
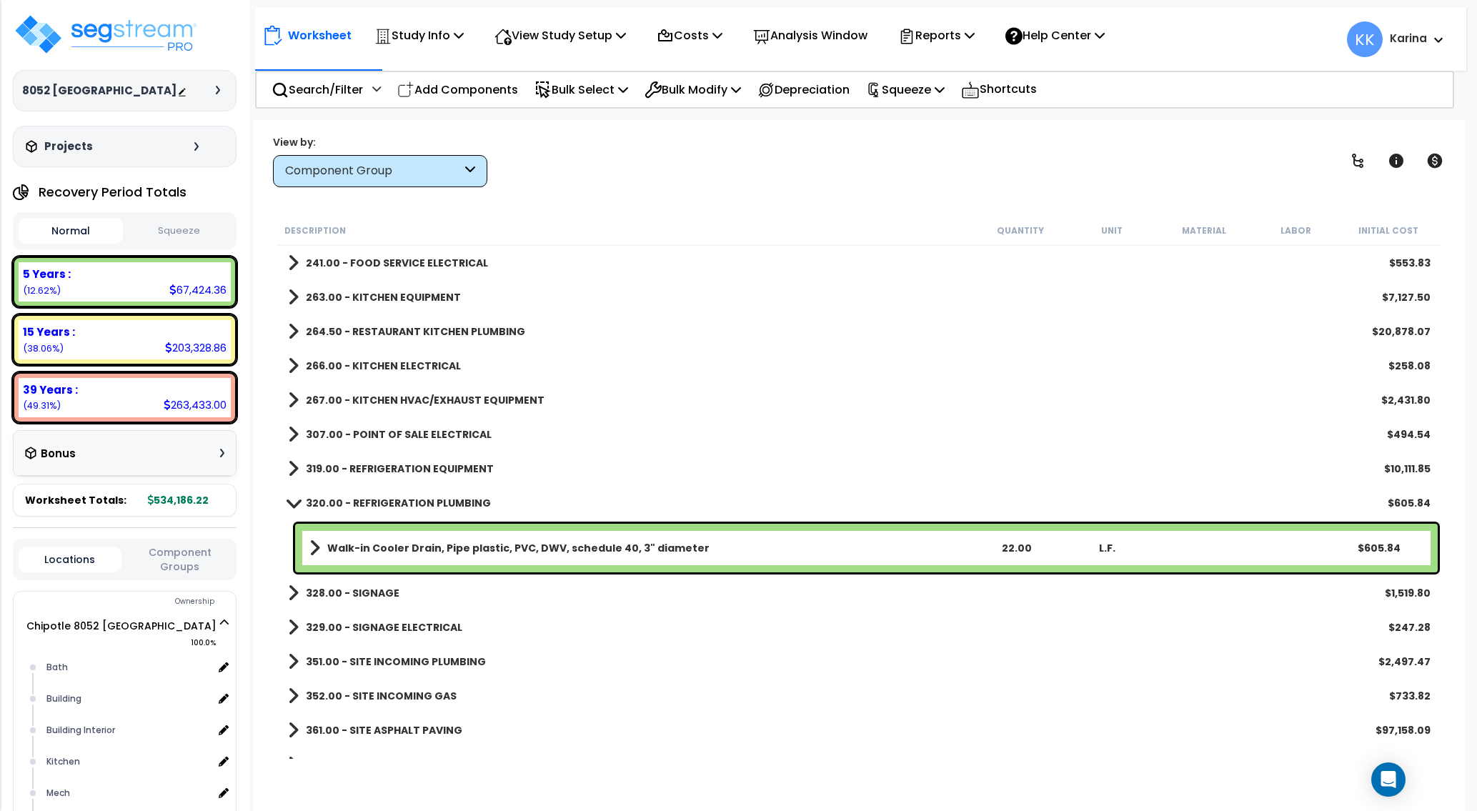
click at [294, 501] on span at bounding box center [294, 502] width 20 height 11
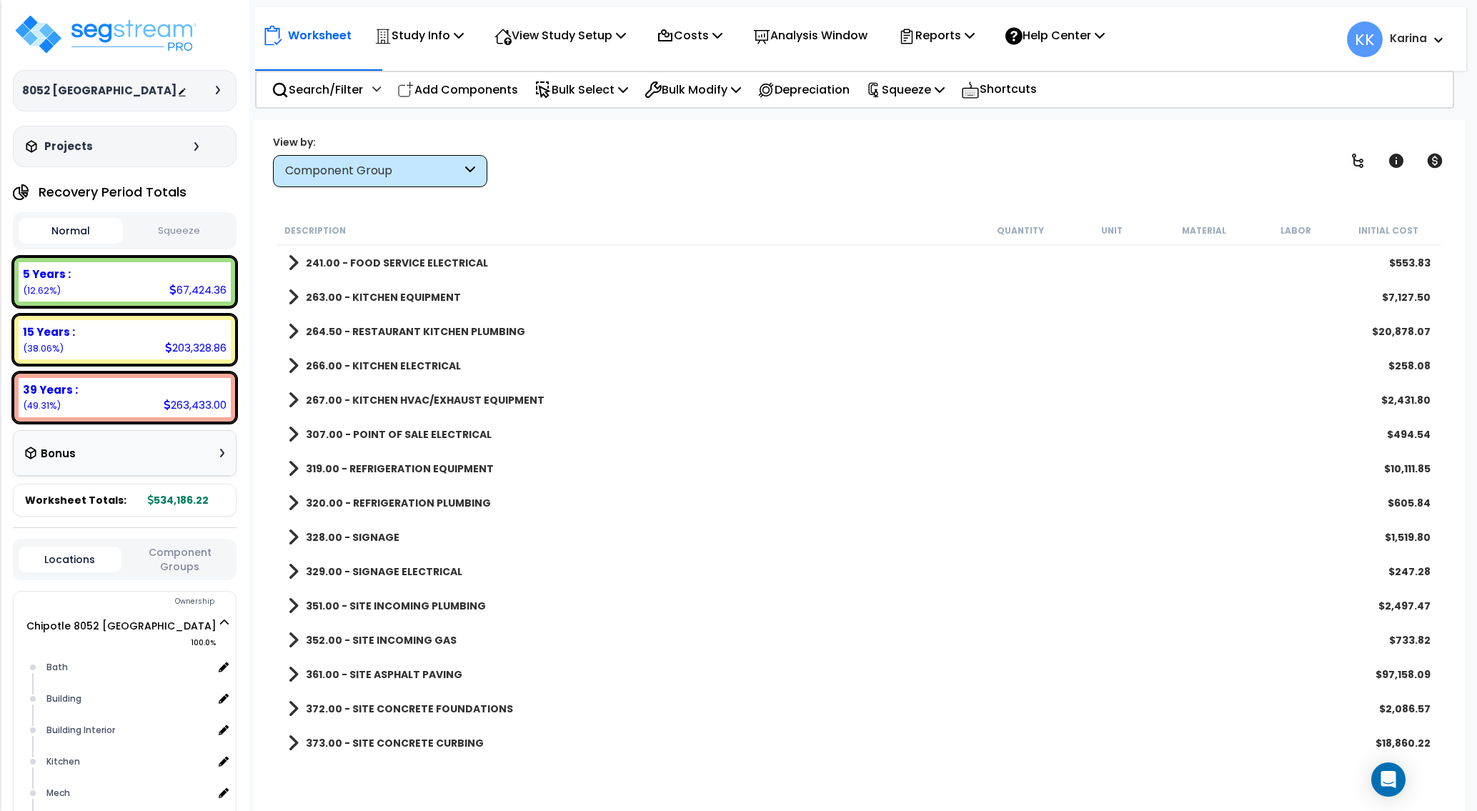
scroll to position [1286, 0]
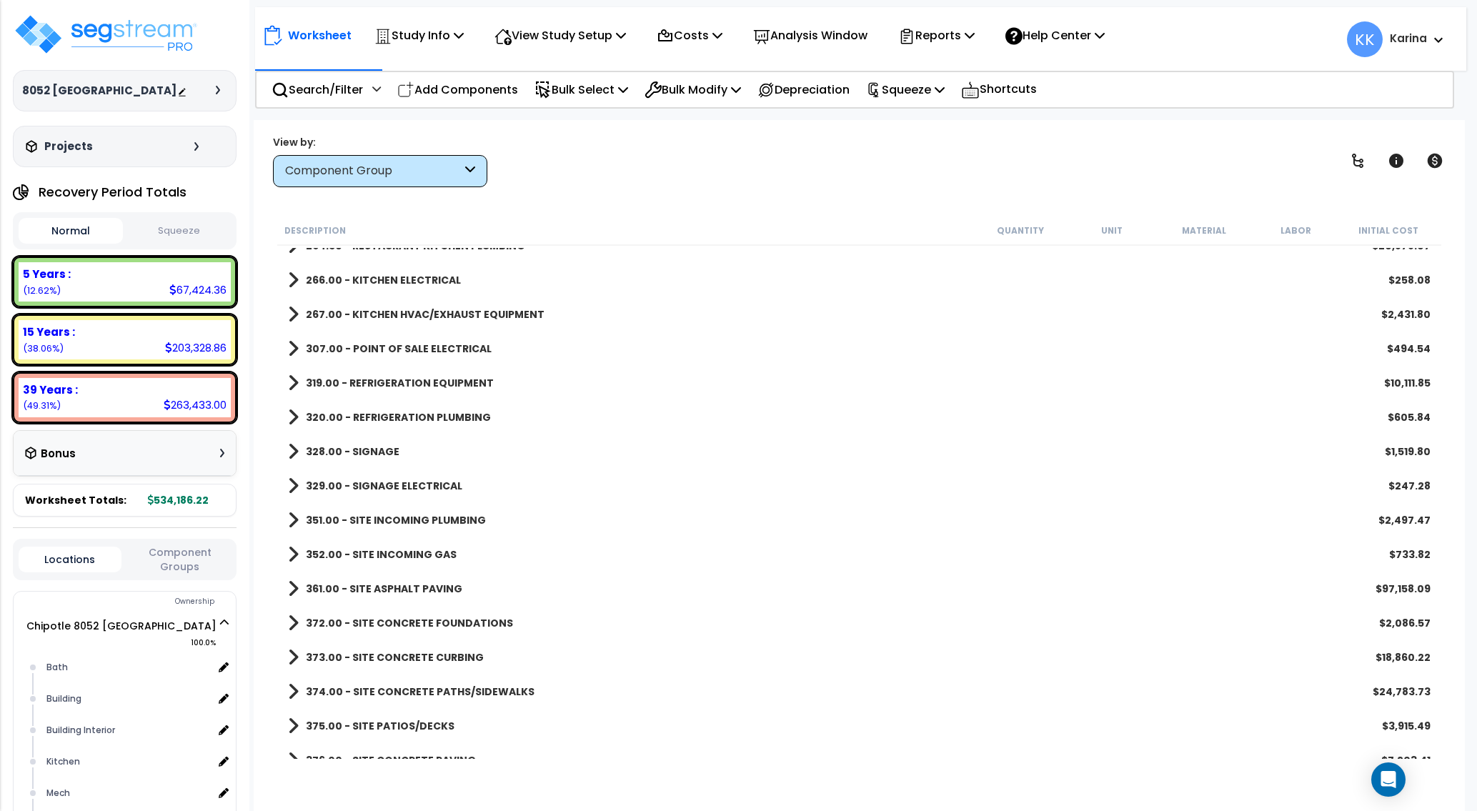
click at [290, 454] on span at bounding box center [293, 451] width 11 height 20
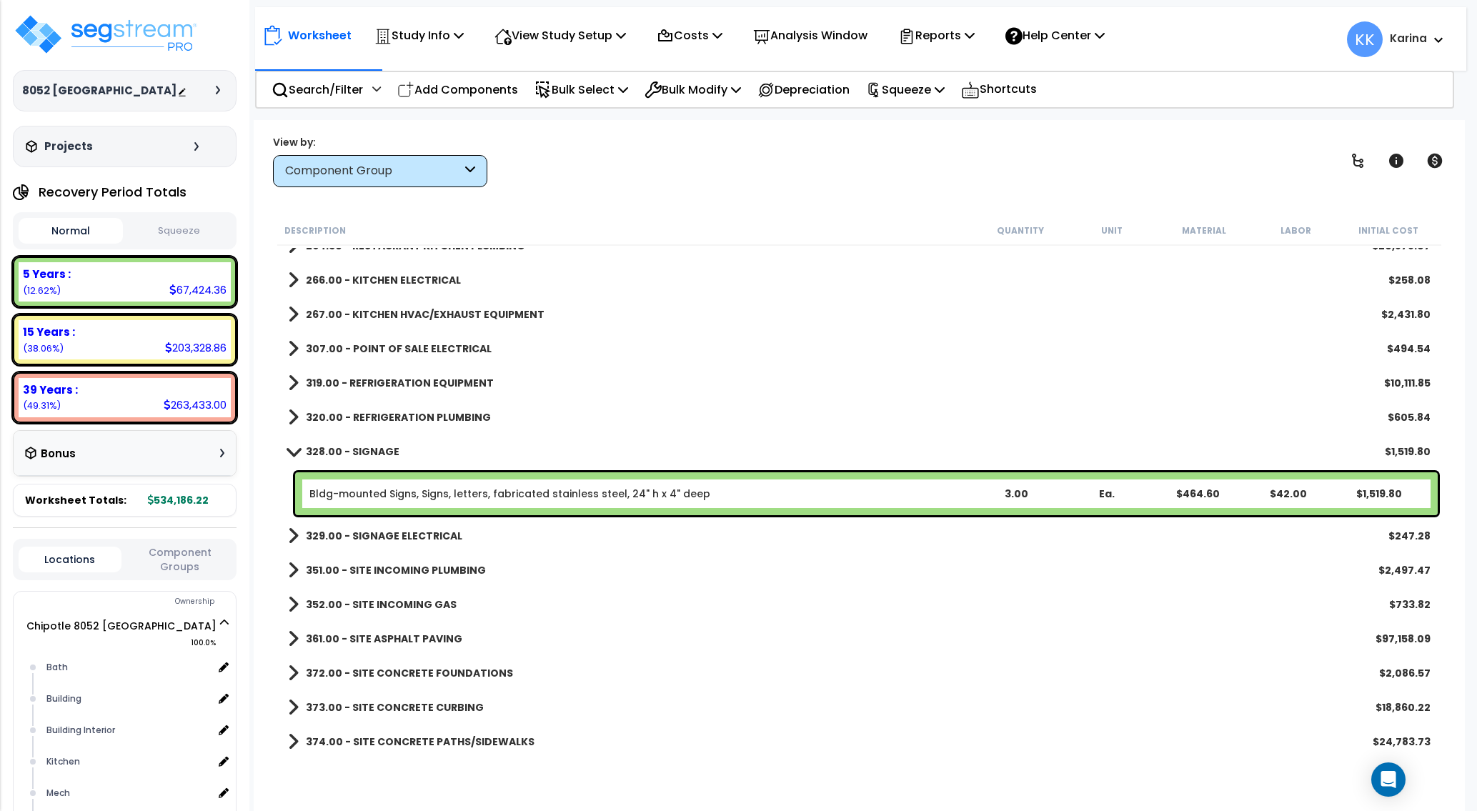
click at [290, 454] on span at bounding box center [294, 451] width 20 height 11
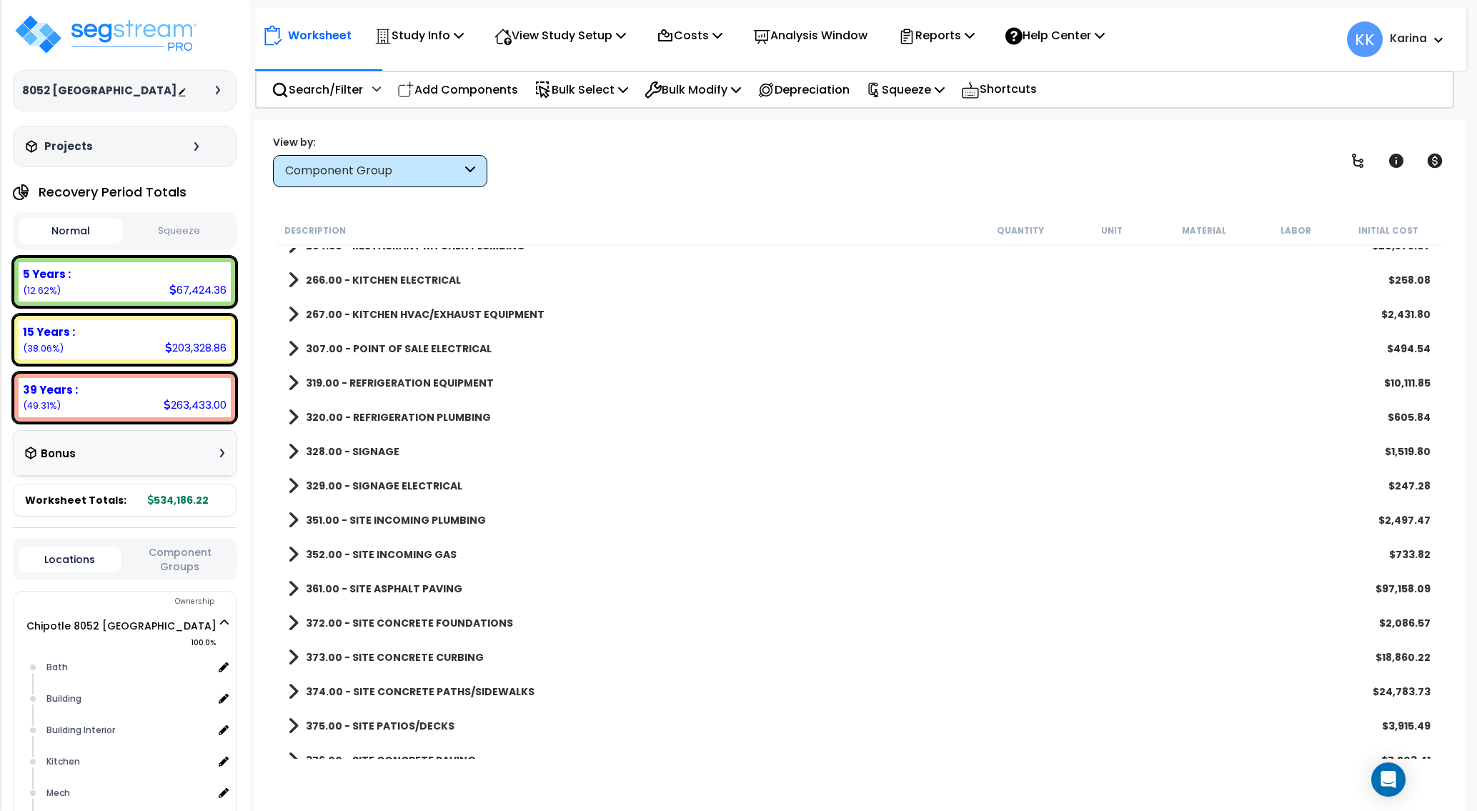
click at [291, 491] on span at bounding box center [293, 486] width 11 height 20
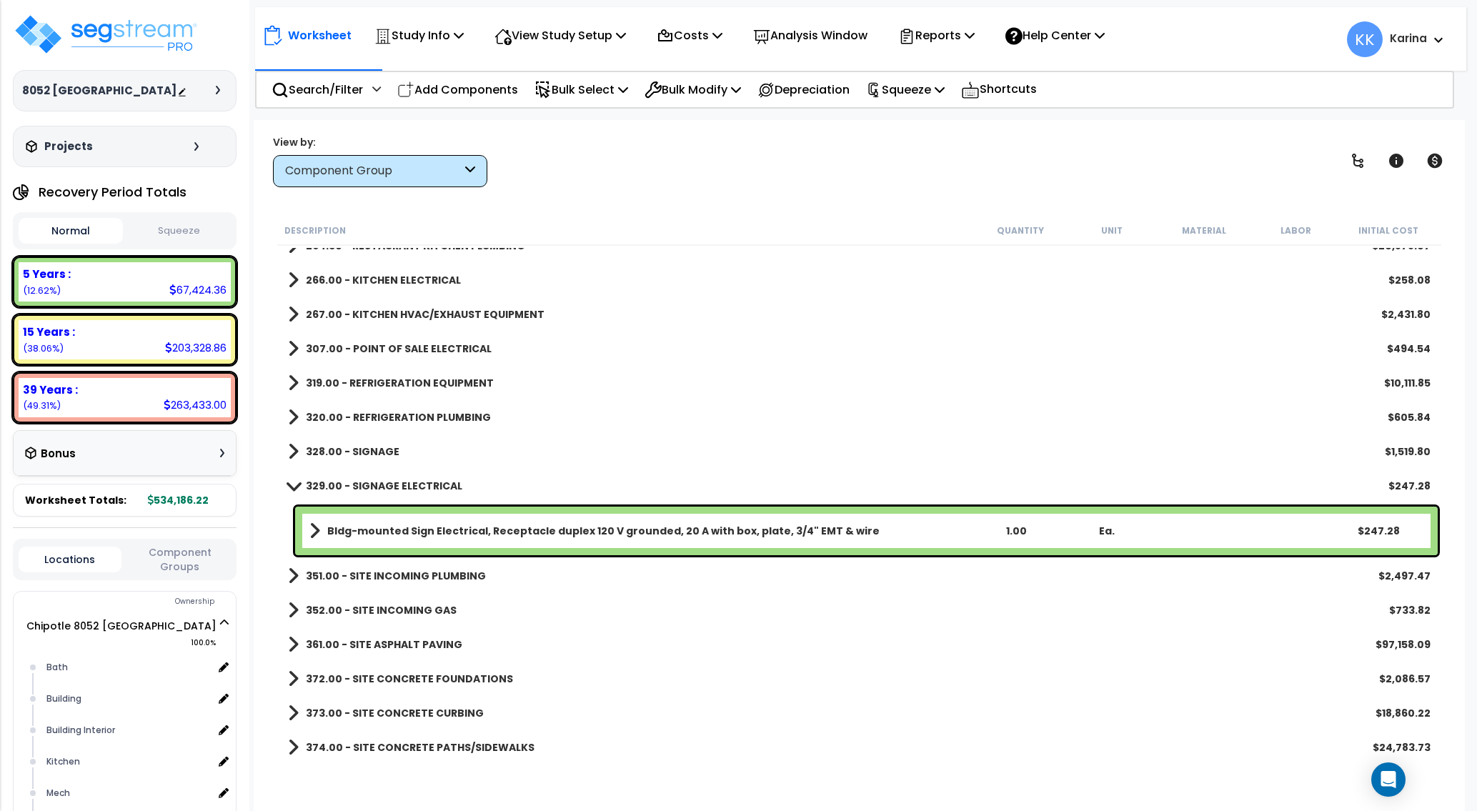
click at [291, 491] on link "329.00 - SIGNAGE ELECTRICAL" at bounding box center [375, 486] width 174 height 20
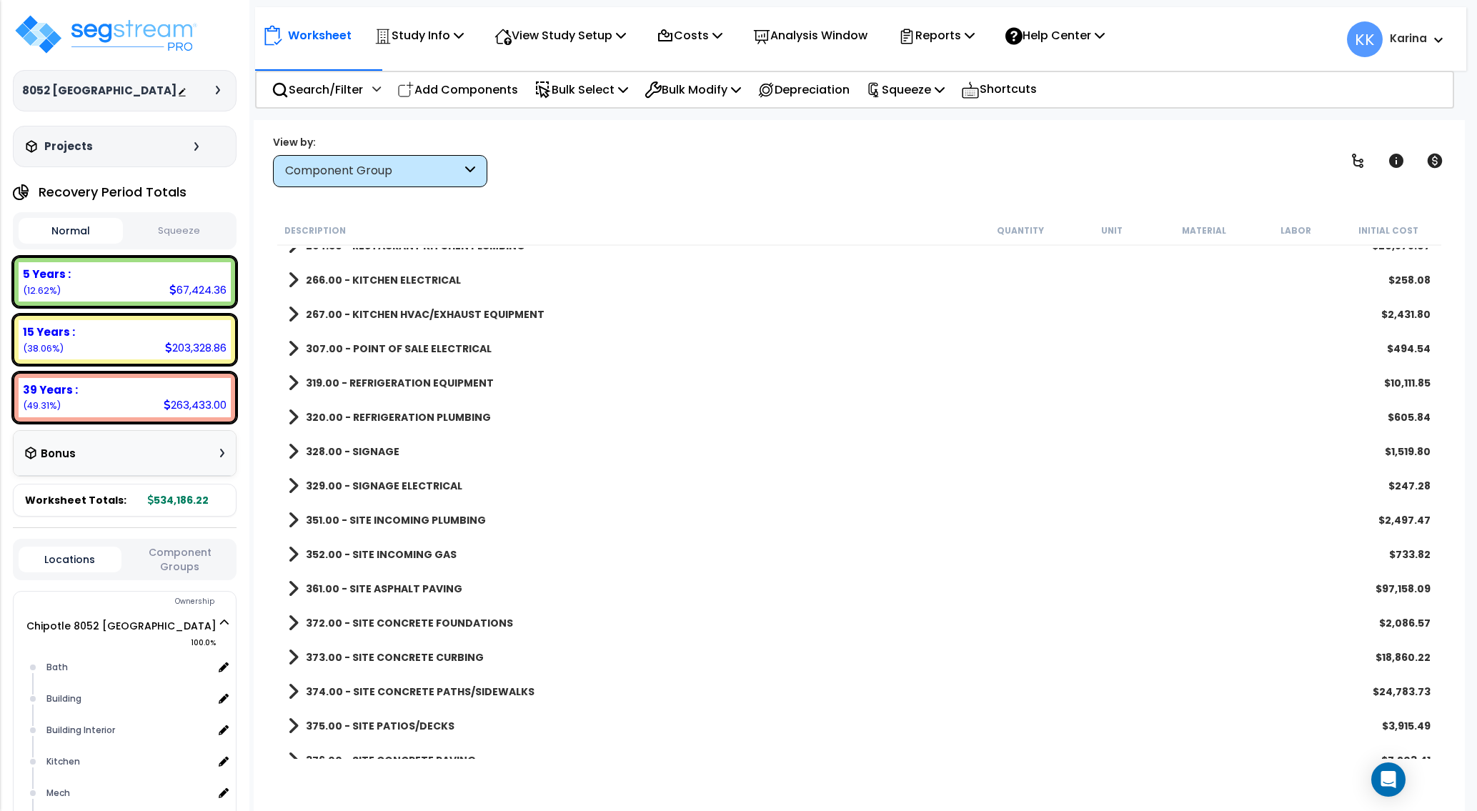
click at [291, 491] on span at bounding box center [293, 486] width 11 height 20
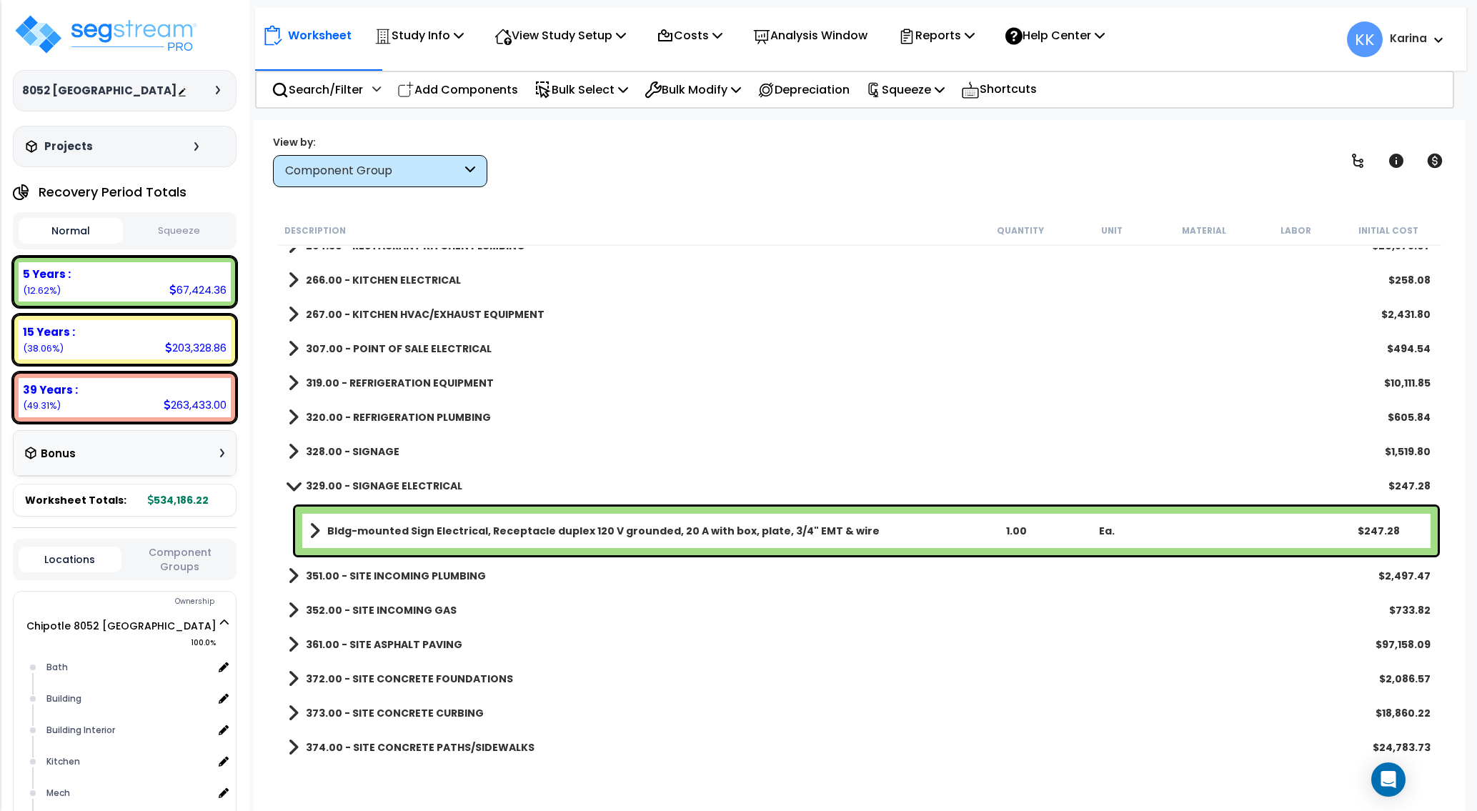
click at [428, 529] on b "Bldg-mounted Sign Electrical, Receptacle duplex 120 V grounded, 20 A with box, …" at bounding box center [603, 531] width 552 height 14
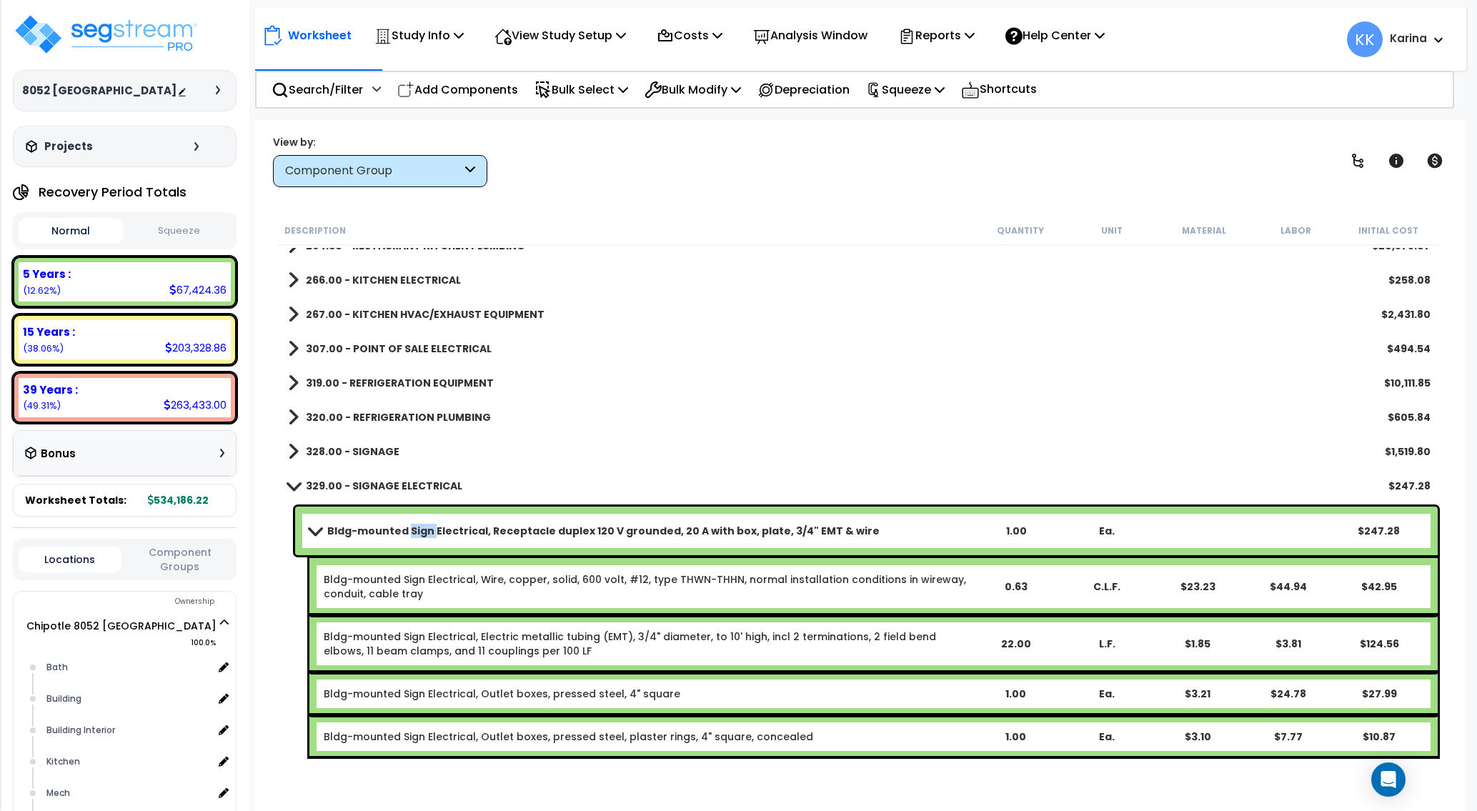
click at [428, 529] on b "Bldg-mounted Sign Electrical, Receptacle duplex 120 V grounded, 20 A with box, …" at bounding box center [603, 531] width 552 height 14
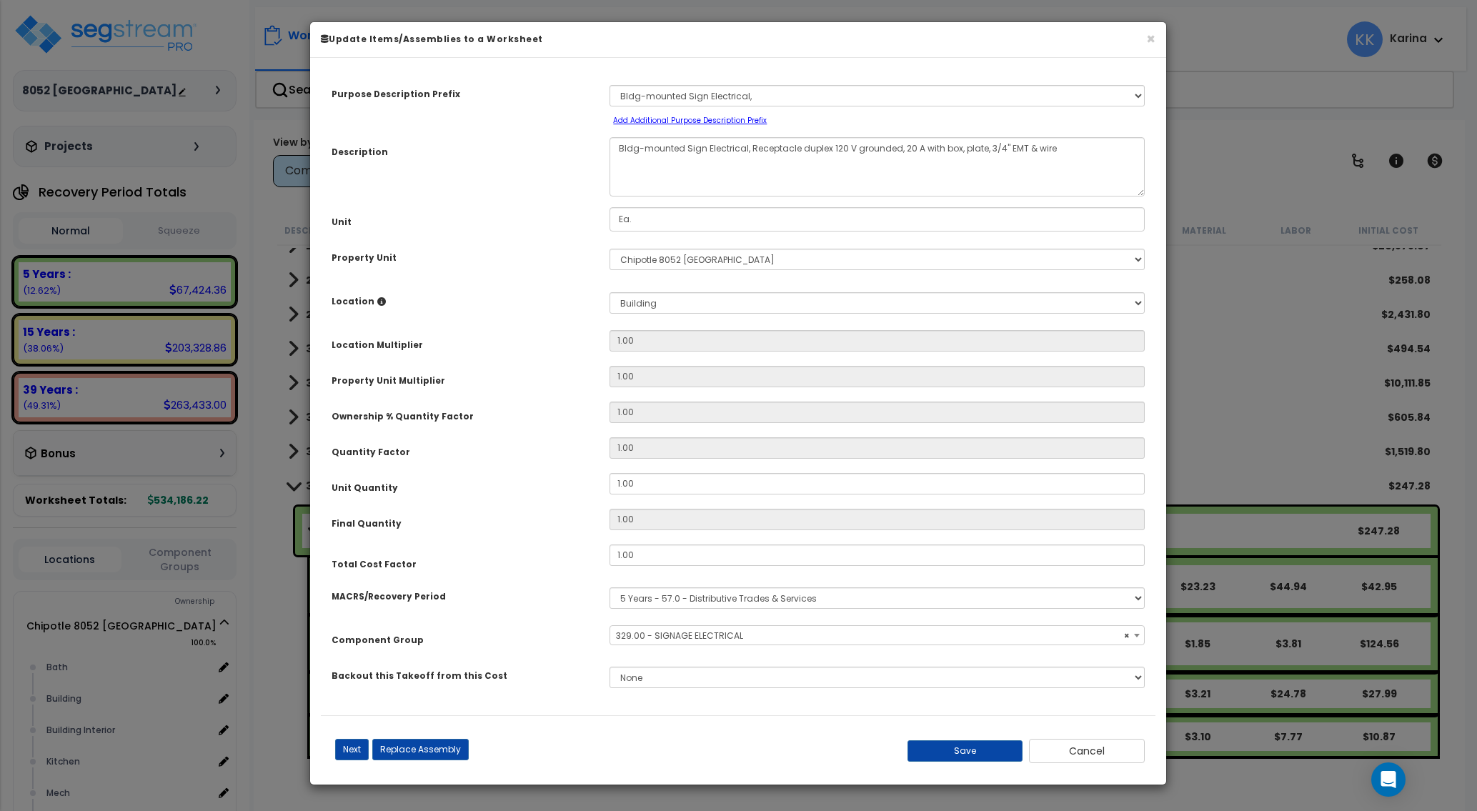
select select "57120"
drag, startPoint x: 618, startPoint y: 480, endPoint x: 595, endPoint y: 476, distance: 23.1
click at [609, 476] on input "1.00" at bounding box center [876, 483] width 535 height 21
type input "3"
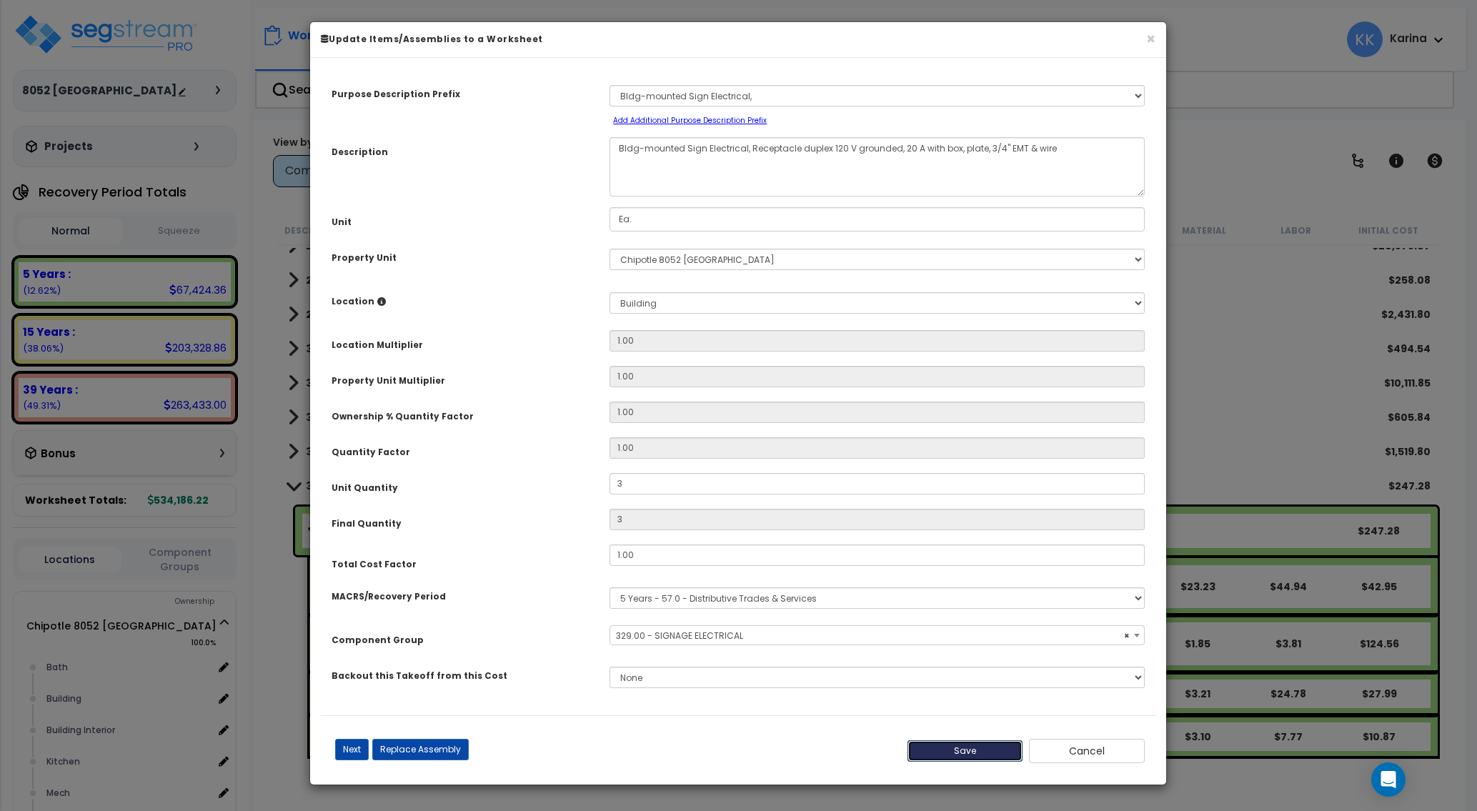
click at [953, 751] on button "Save" at bounding box center [965, 750] width 116 height 21
type input "3.00"
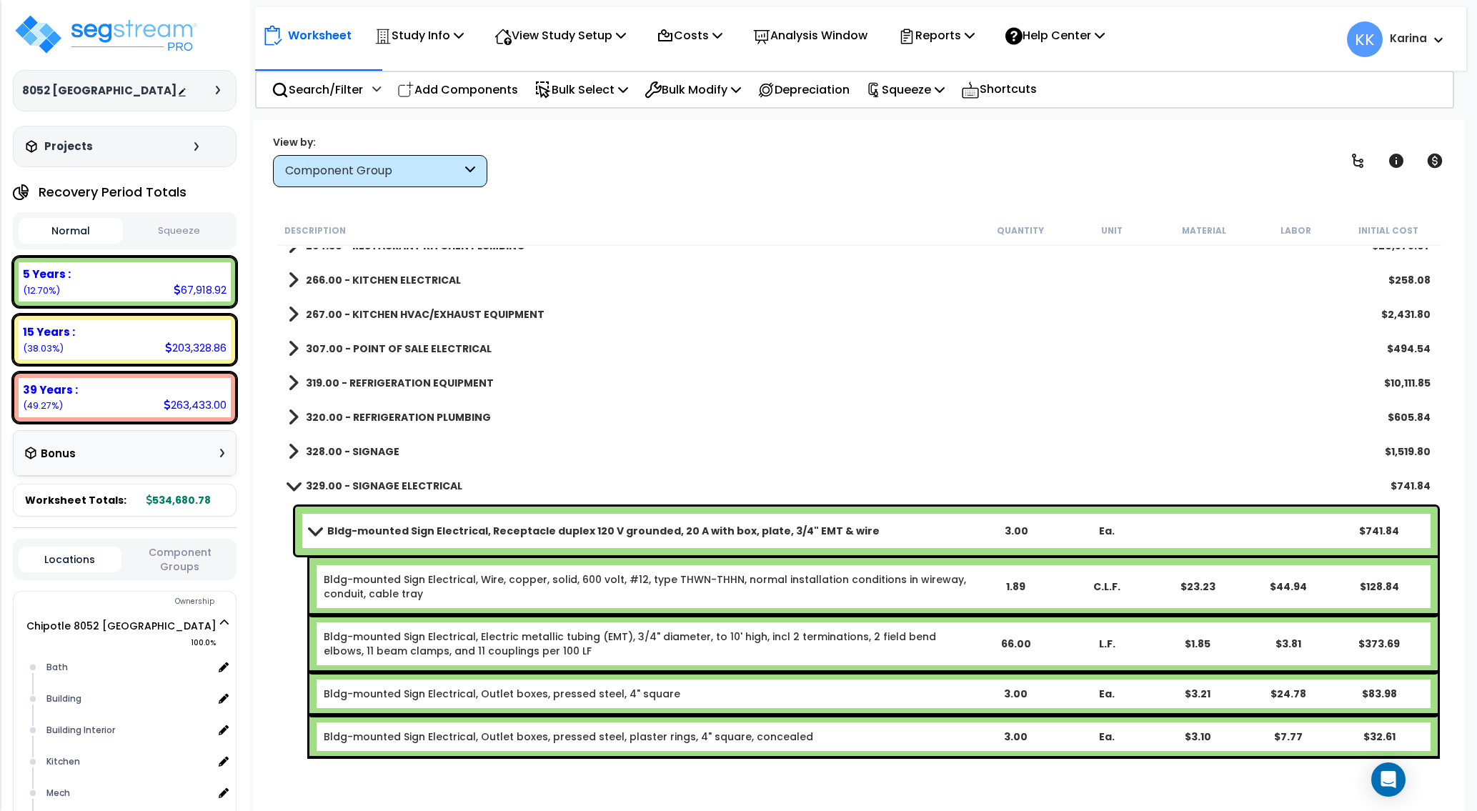
click at [292, 485] on span at bounding box center [294, 485] width 20 height 11
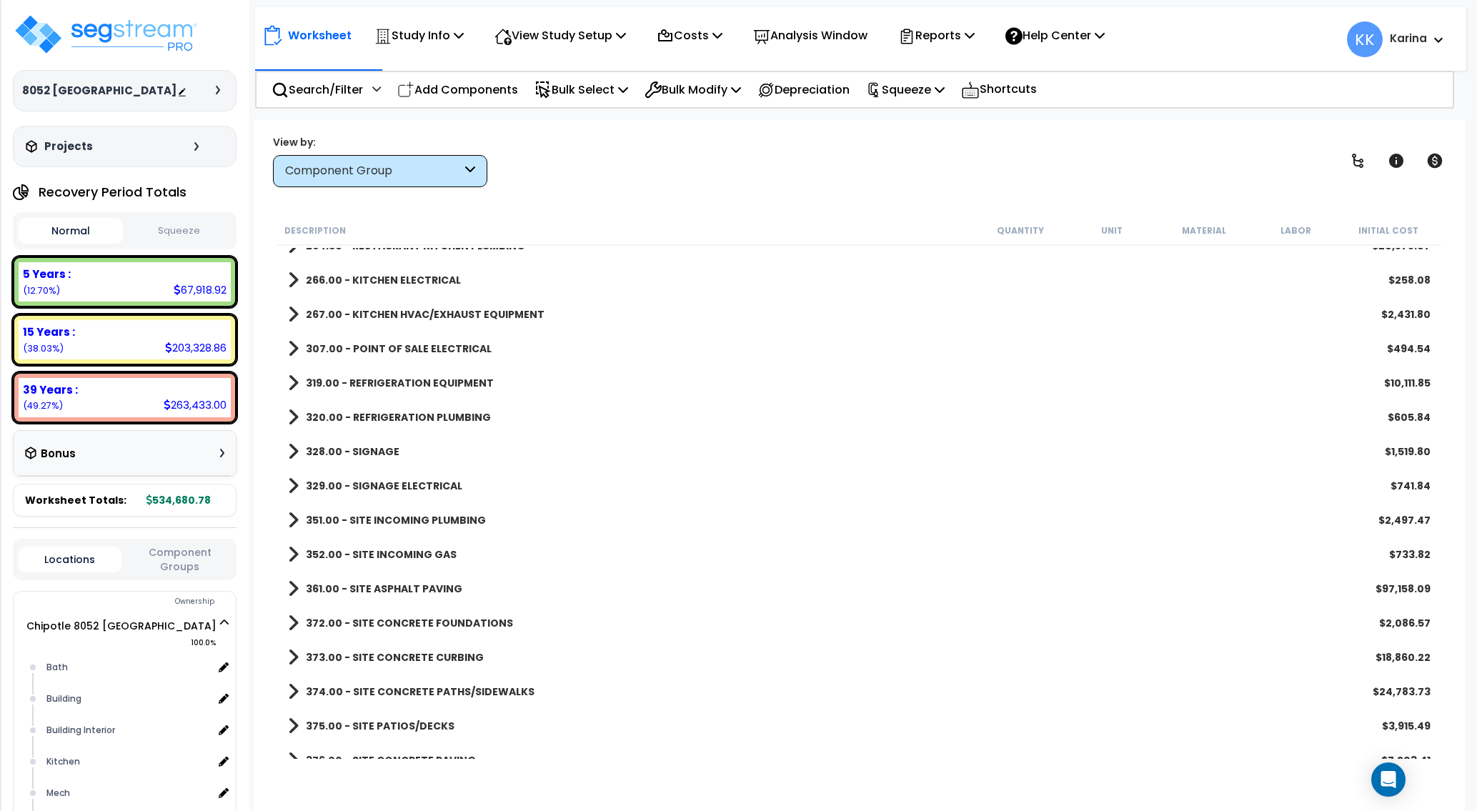
scroll to position [1457, 0]
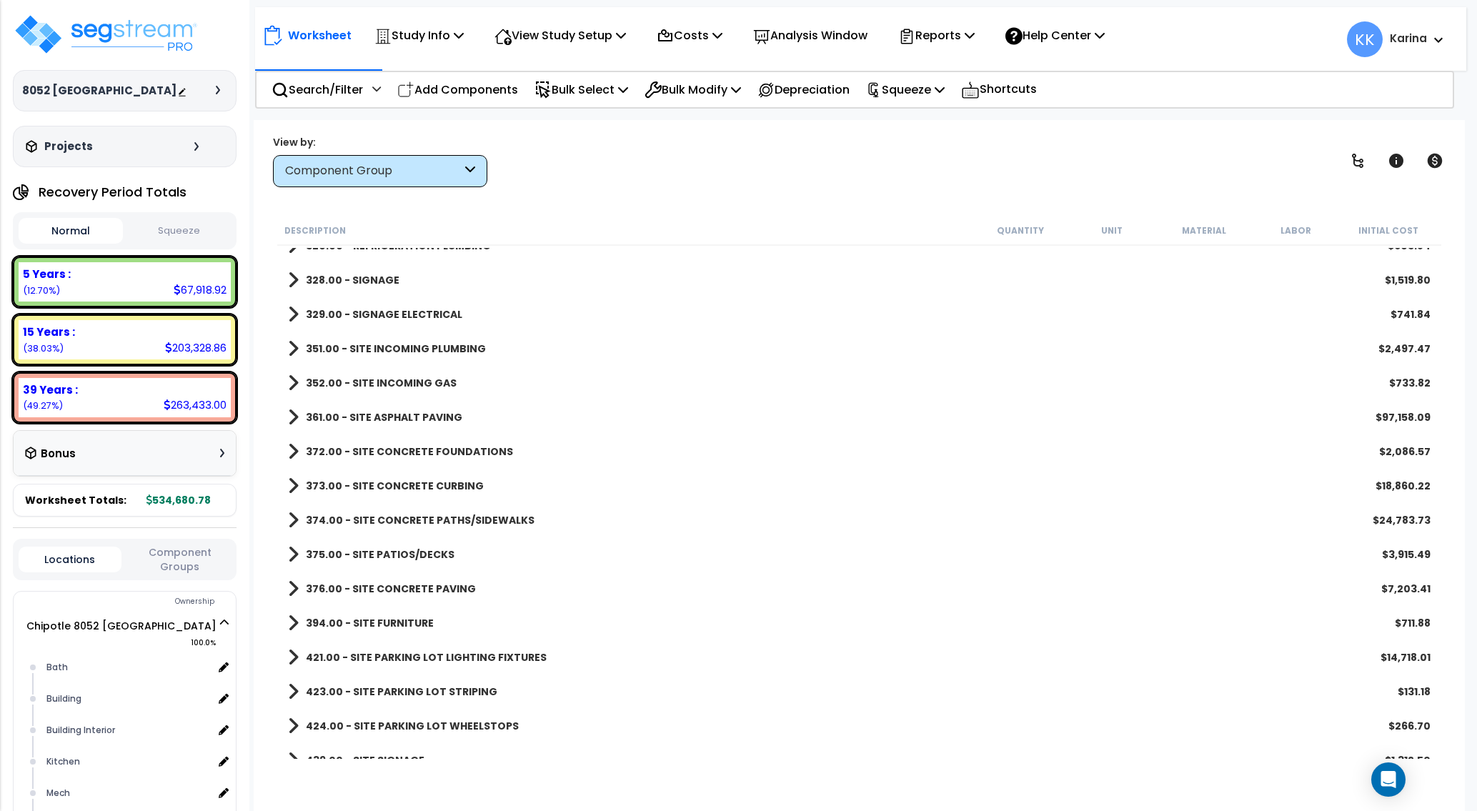
click at [292, 349] on span at bounding box center [293, 349] width 11 height 20
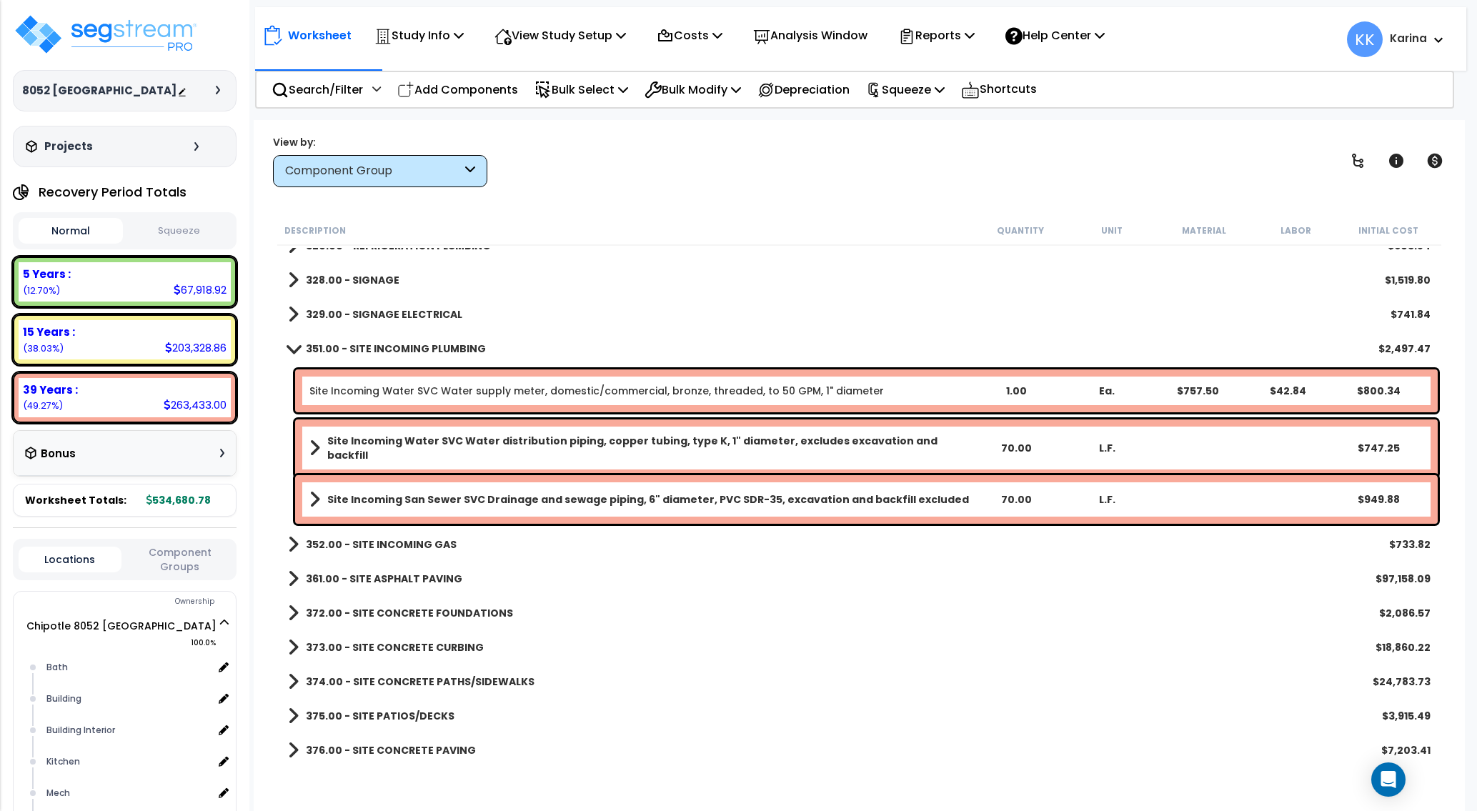
click at [289, 350] on span at bounding box center [294, 348] width 20 height 11
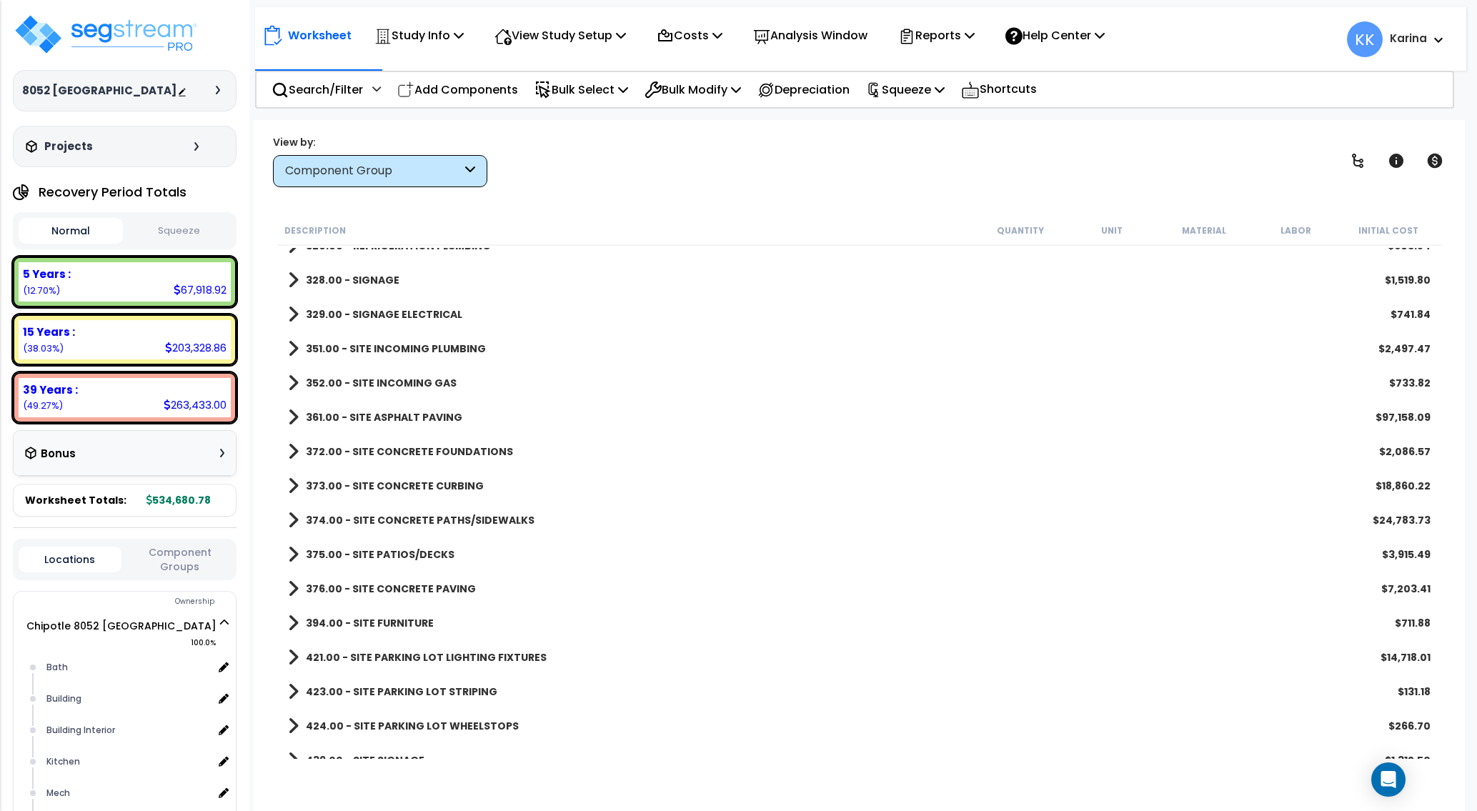
click at [290, 381] on span at bounding box center [293, 383] width 11 height 20
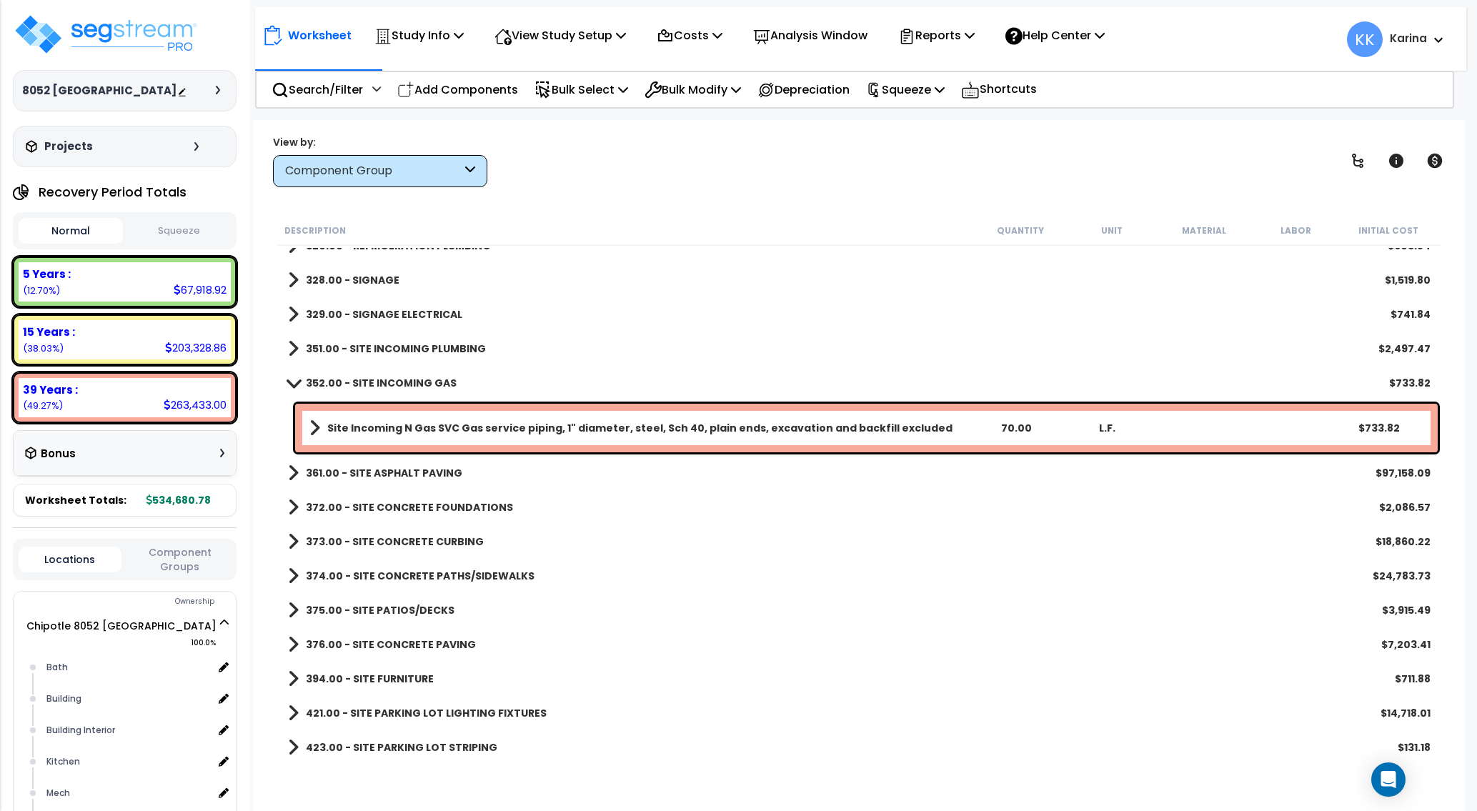
click at [290, 381] on span at bounding box center [294, 382] width 20 height 11
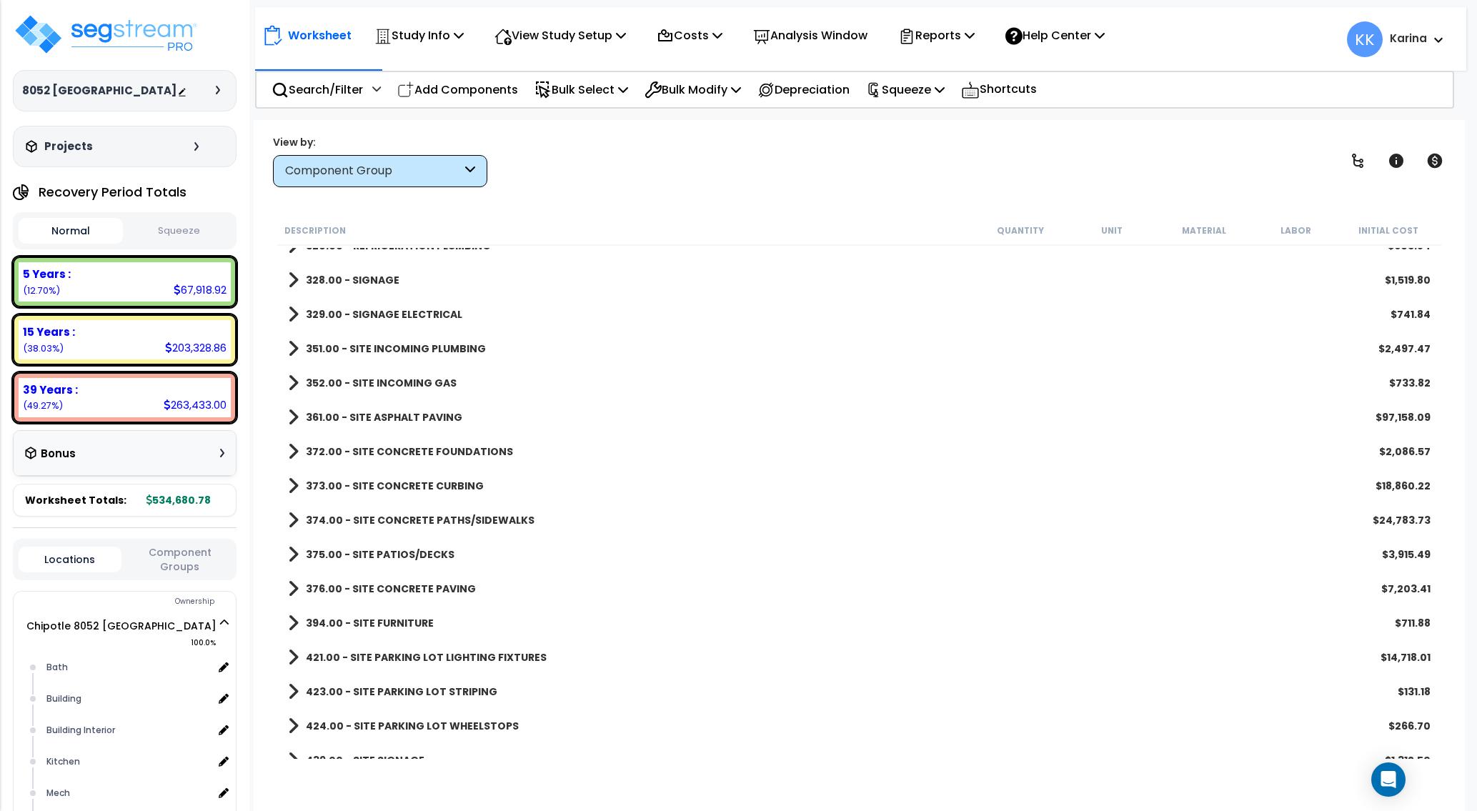
click at [290, 381] on span at bounding box center [293, 383] width 11 height 20
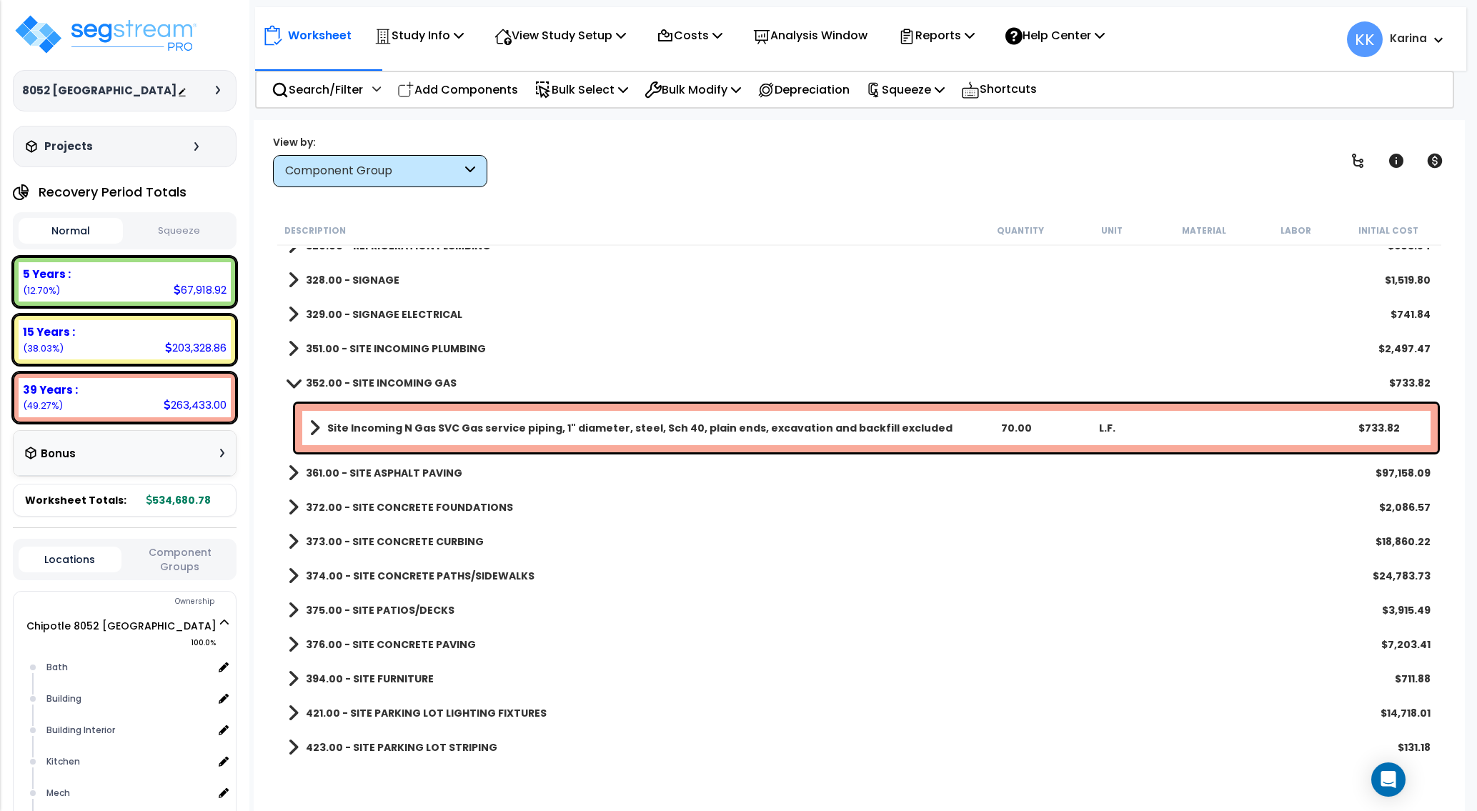
click at [290, 381] on span at bounding box center [294, 382] width 20 height 11
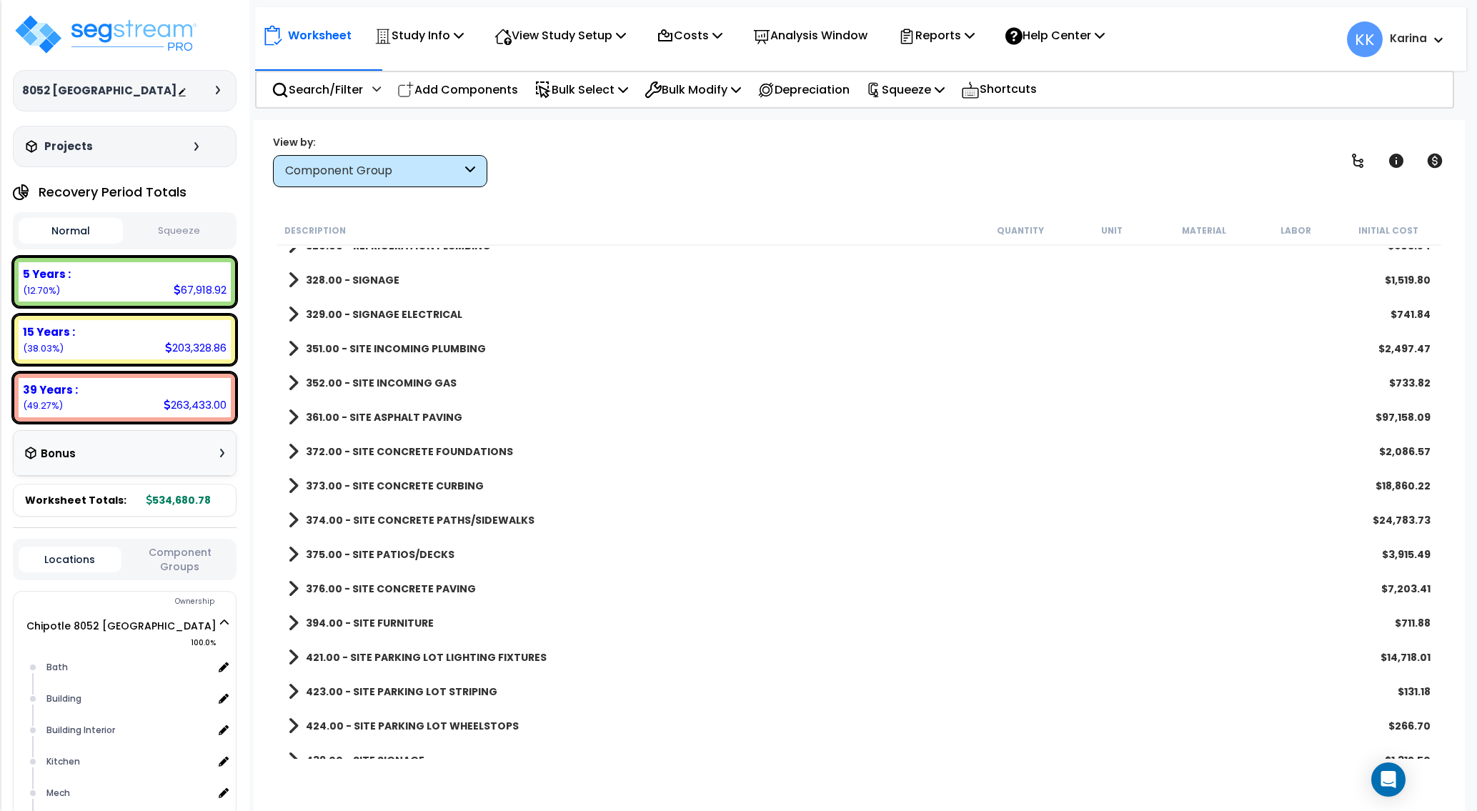
click at [294, 414] on span at bounding box center [293, 417] width 11 height 20
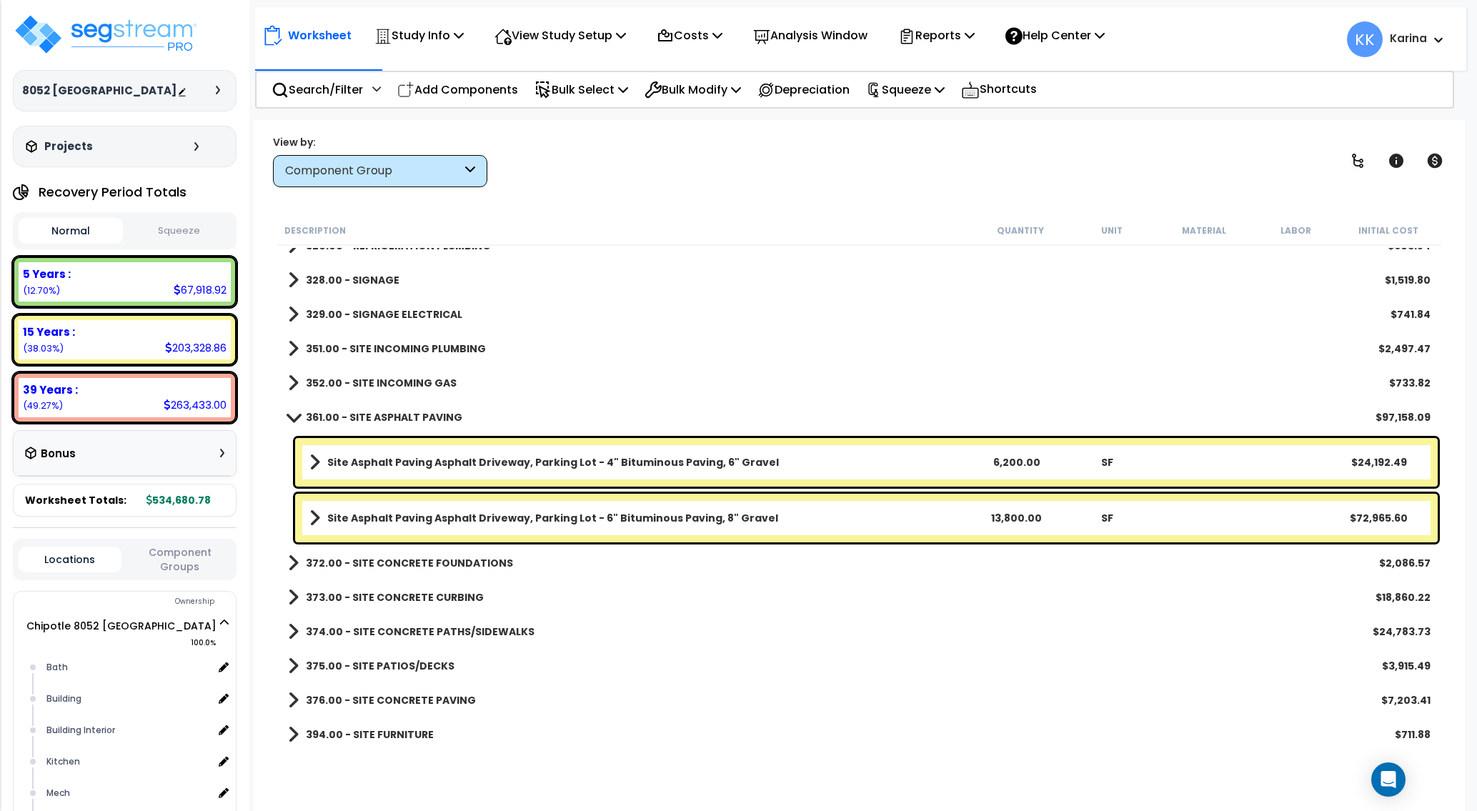
click at [294, 414] on span at bounding box center [294, 416] width 20 height 11
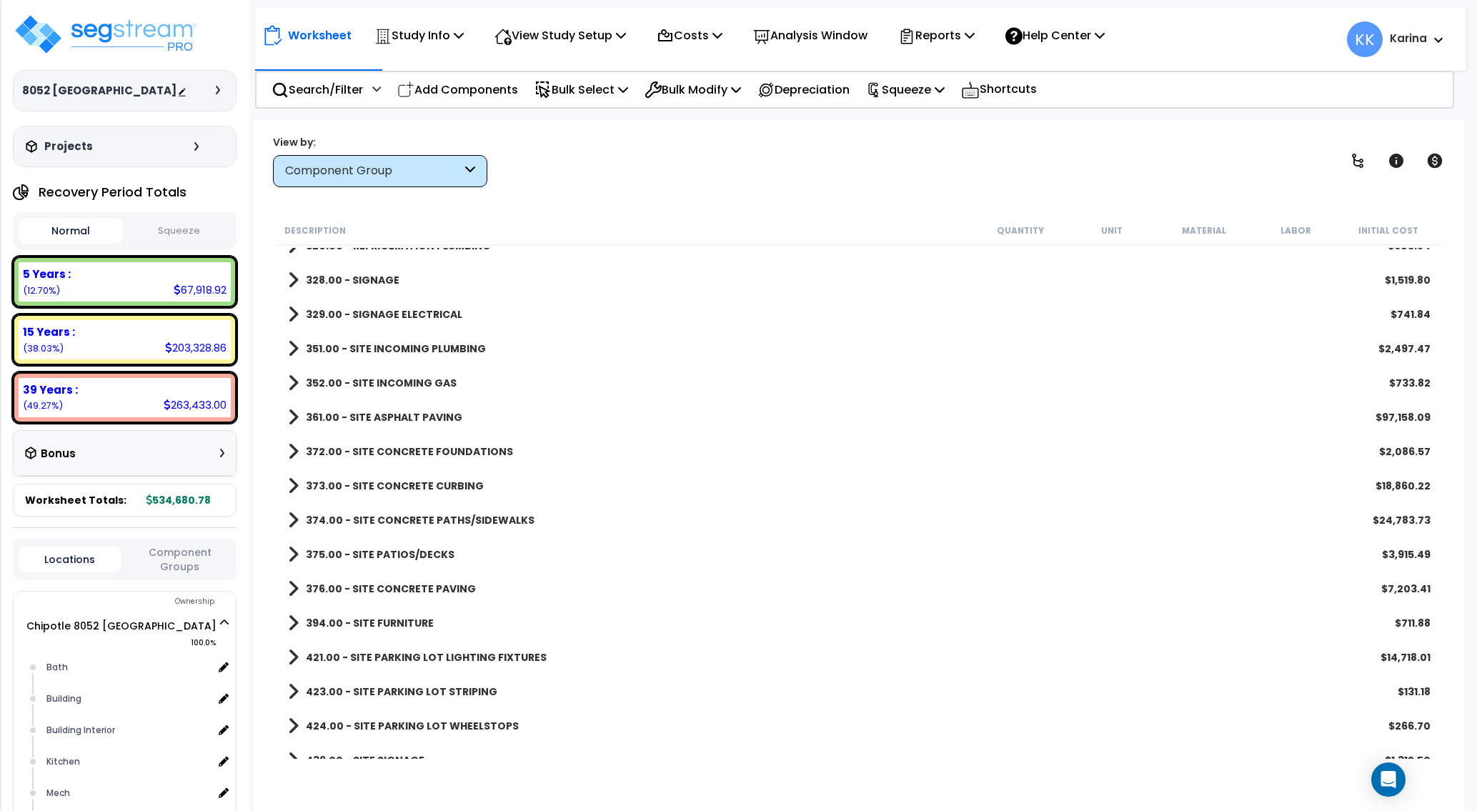
click at [292, 451] on span at bounding box center [293, 451] width 11 height 20
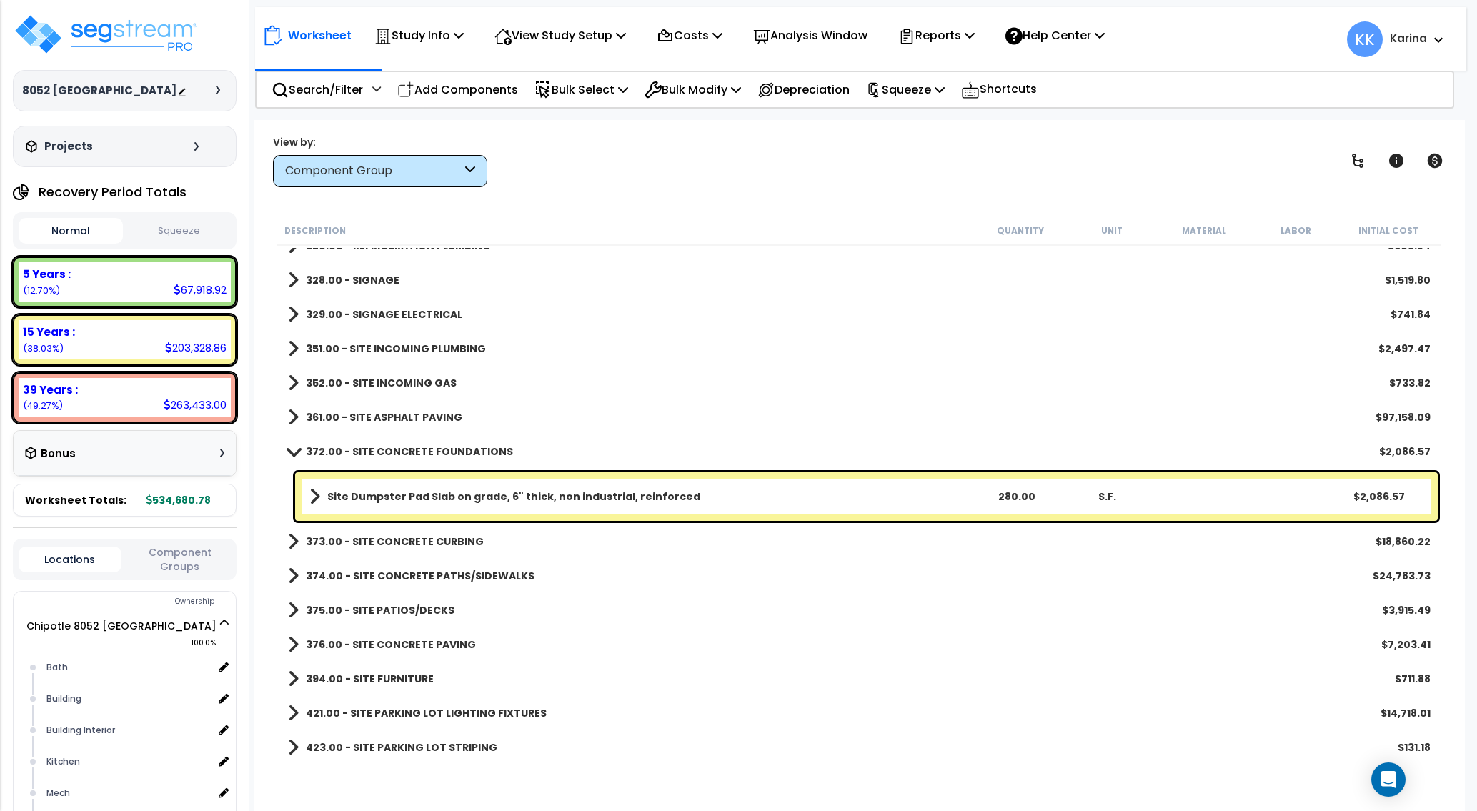
click at [292, 451] on span at bounding box center [294, 451] width 20 height 11
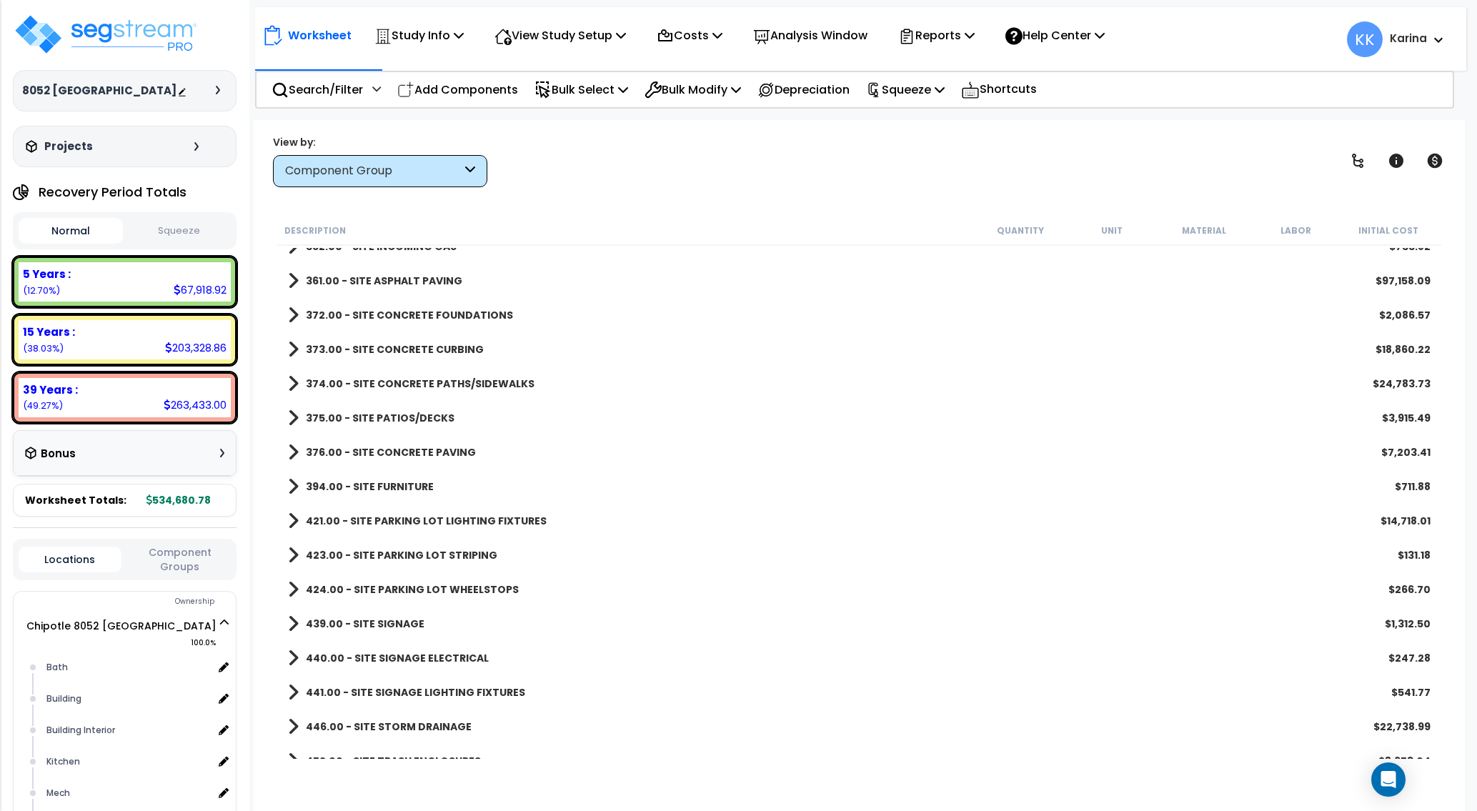
scroll to position [1613, 0]
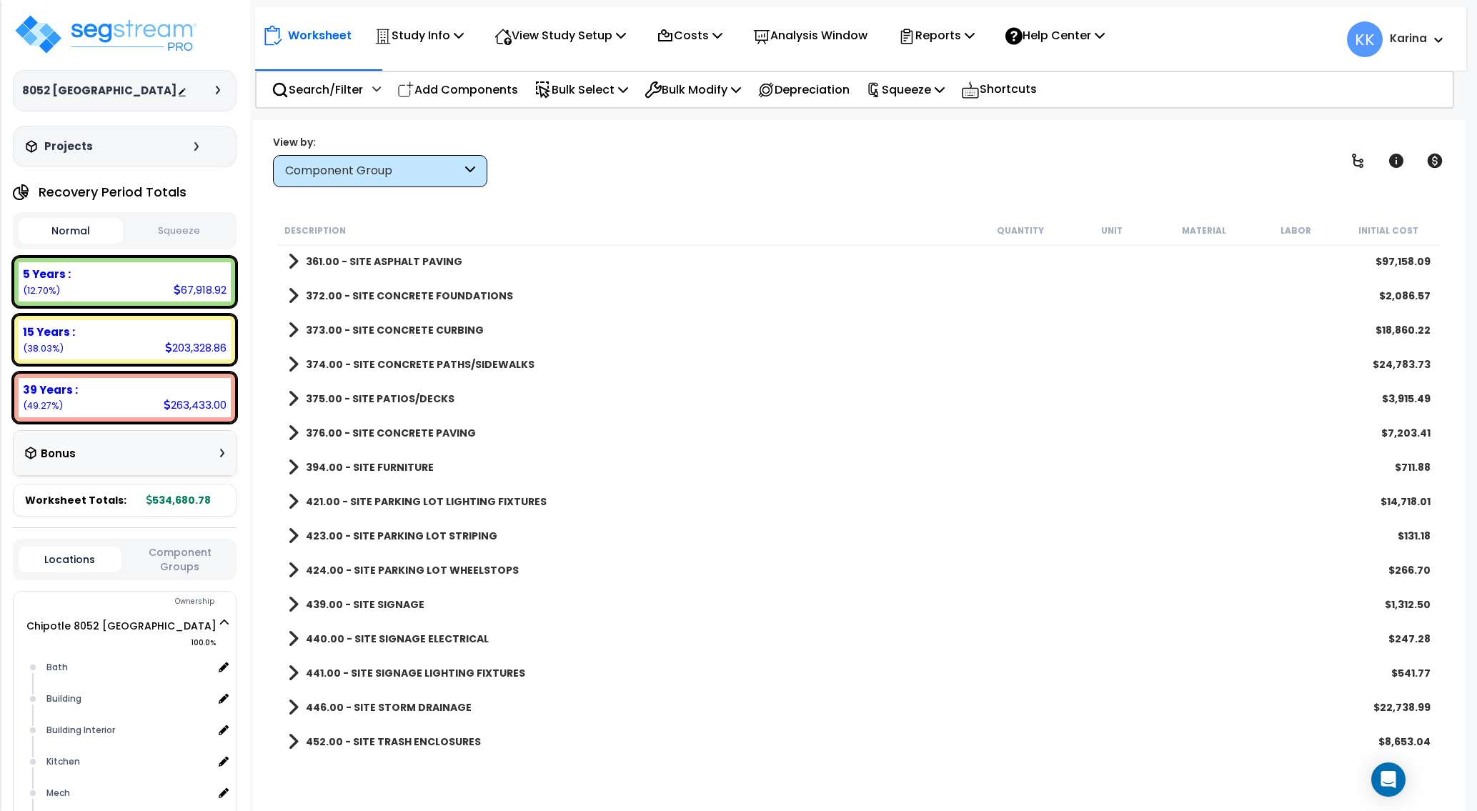
click at [289, 466] on span at bounding box center [293, 467] width 11 height 20
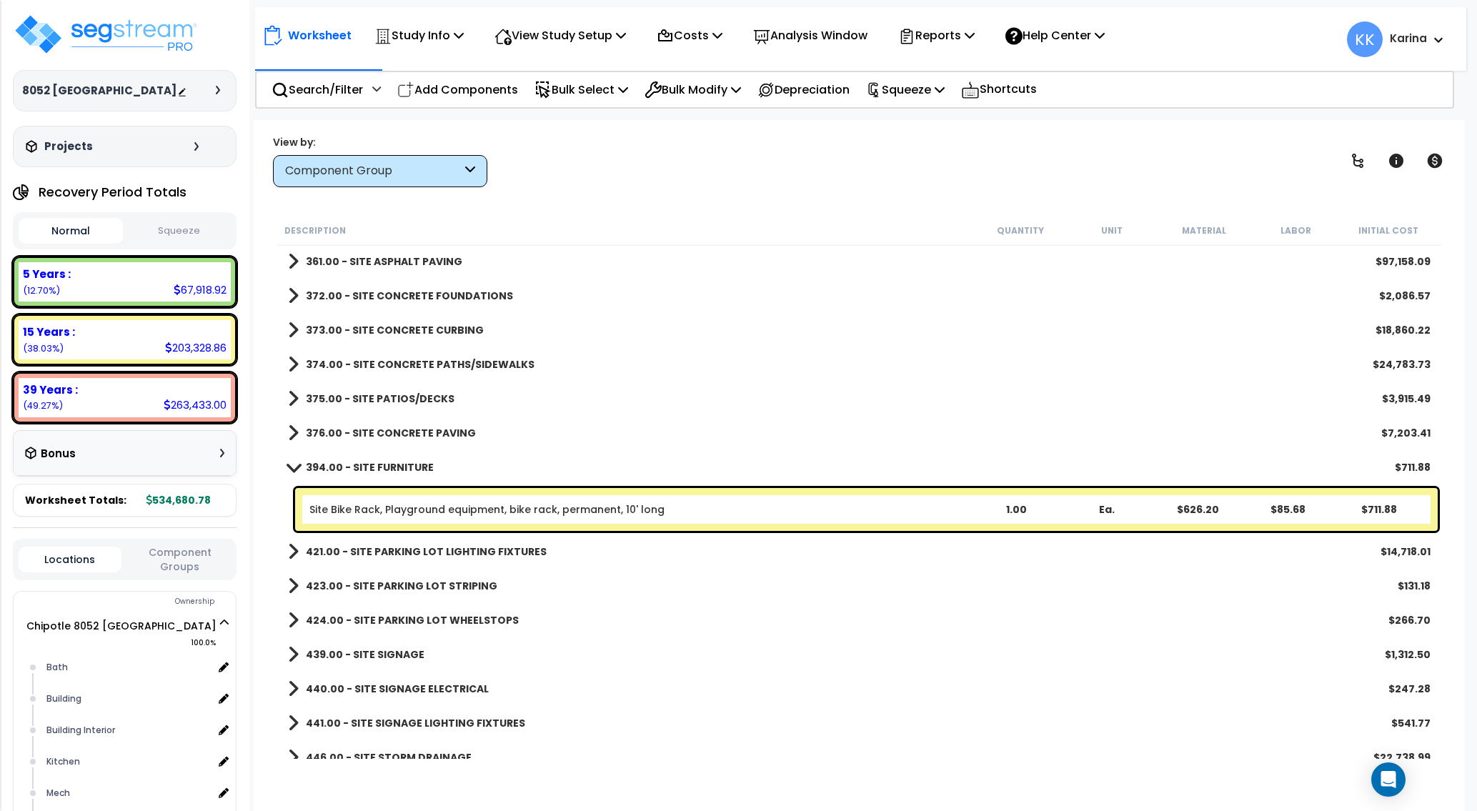
click at [289, 466] on span at bounding box center [294, 466] width 20 height 11
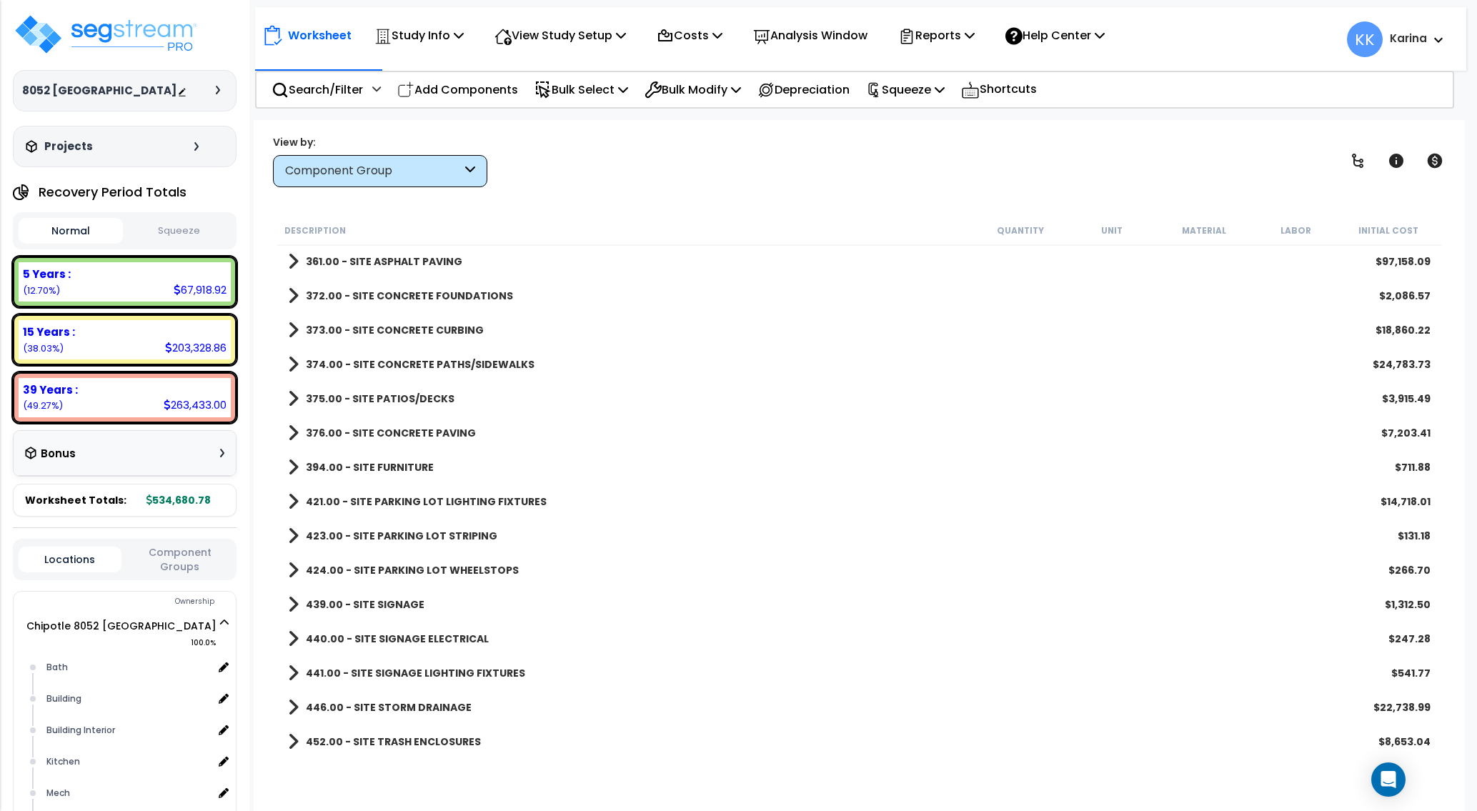
click at [291, 501] on span at bounding box center [293, 501] width 11 height 20
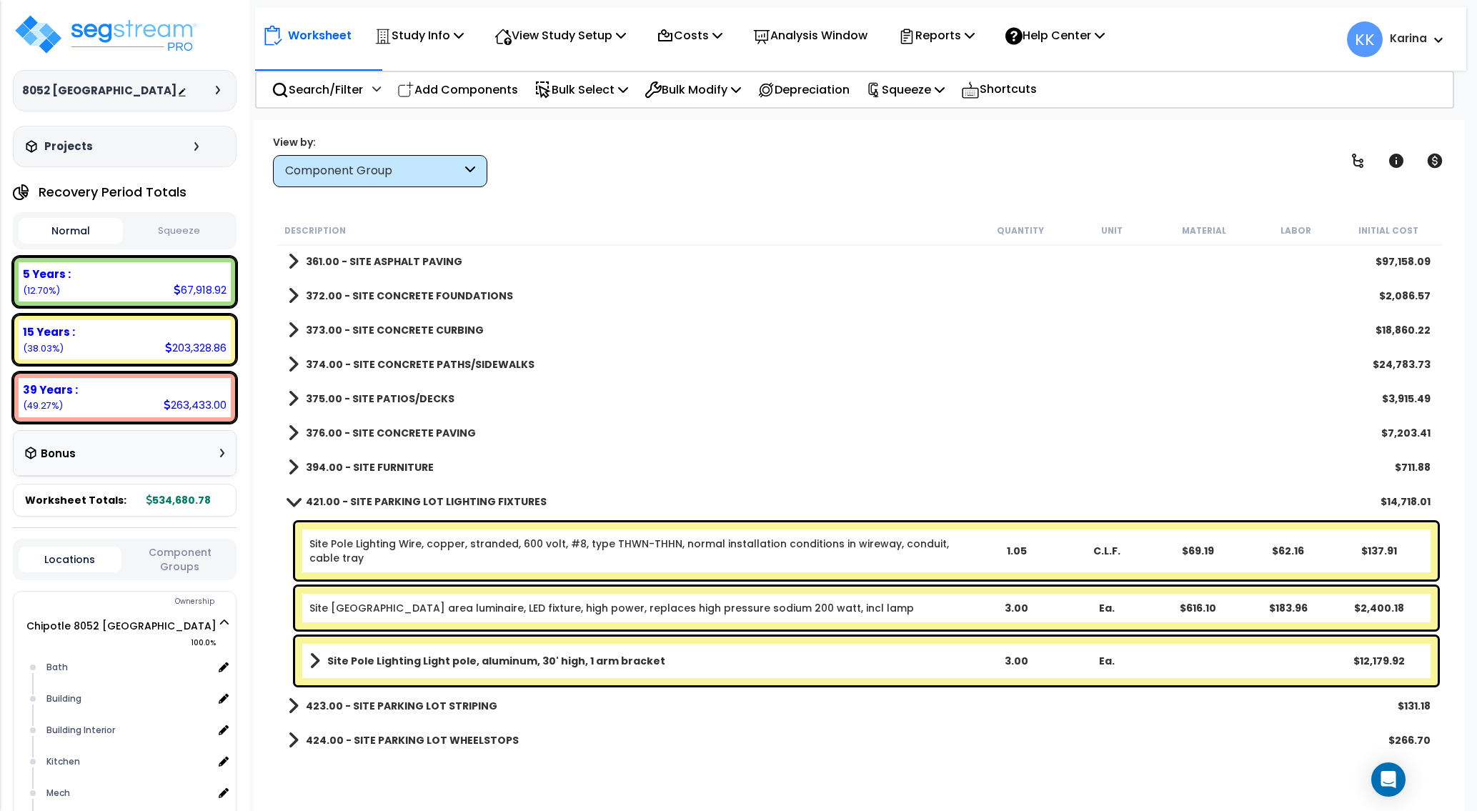
click at [291, 501] on span at bounding box center [294, 501] width 20 height 11
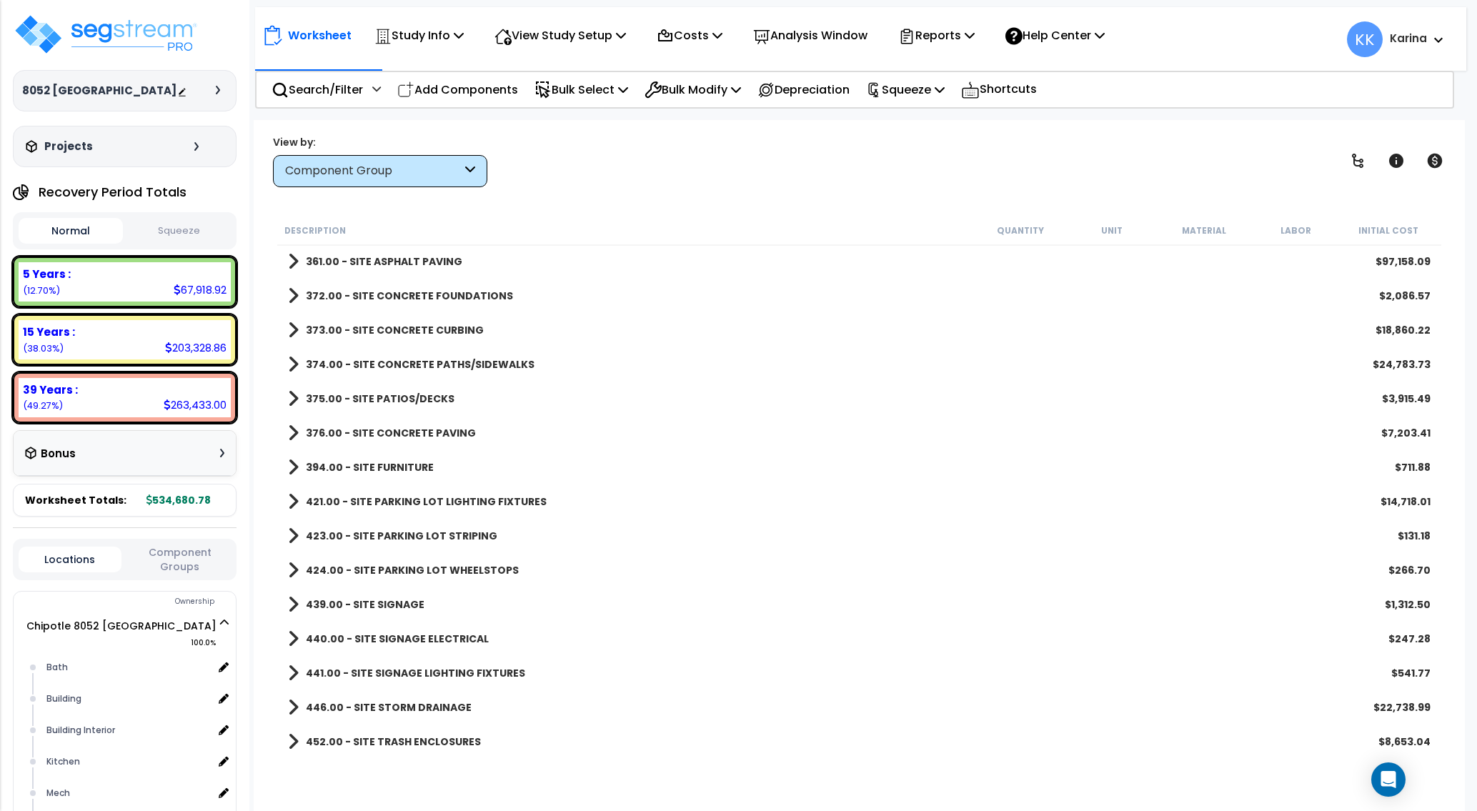
click at [291, 640] on span at bounding box center [293, 639] width 11 height 20
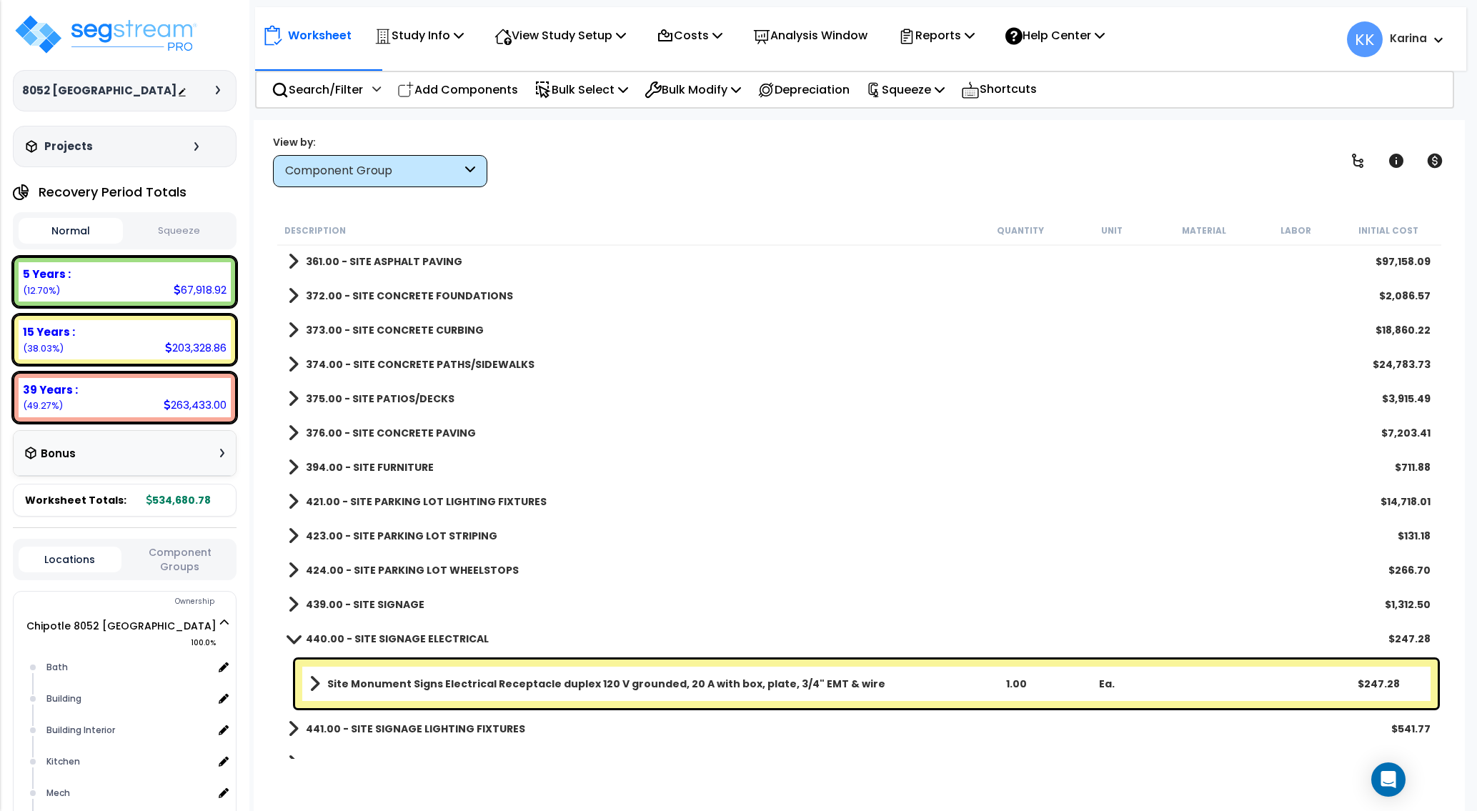
click at [291, 640] on span at bounding box center [294, 638] width 20 height 11
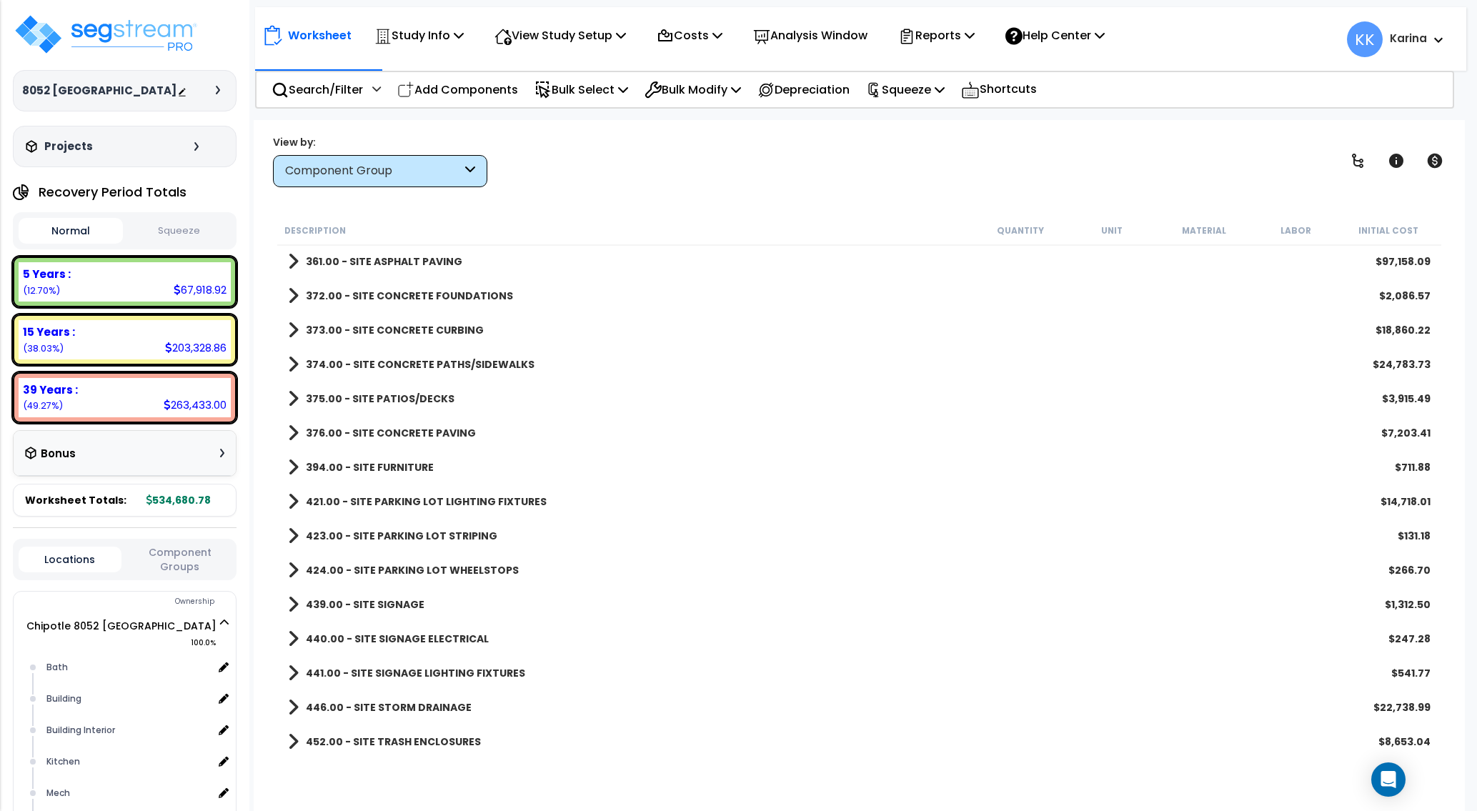
click at [290, 669] on span at bounding box center [293, 673] width 11 height 20
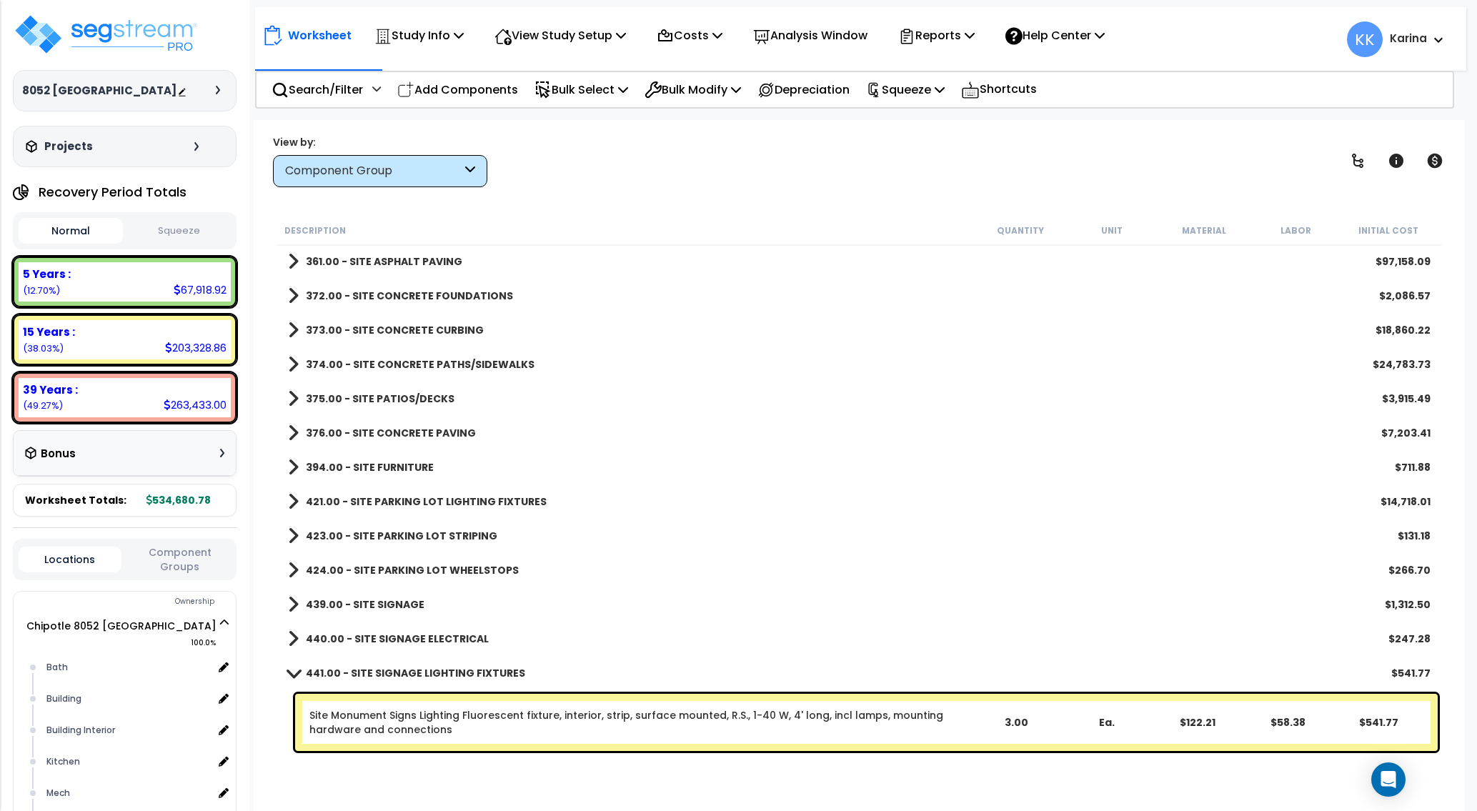
scroll to position [1677, 0]
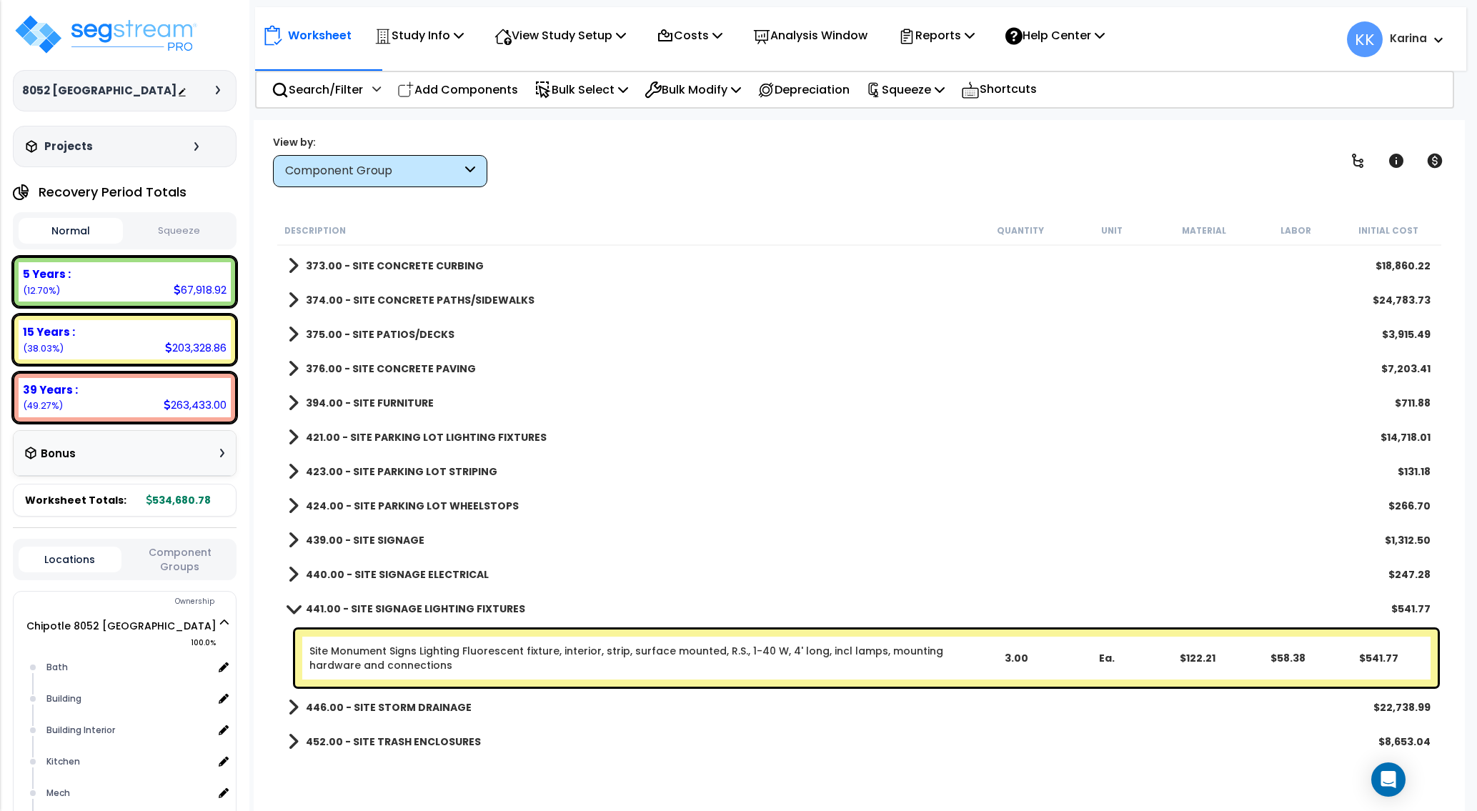
click at [290, 605] on span at bounding box center [294, 608] width 20 height 11
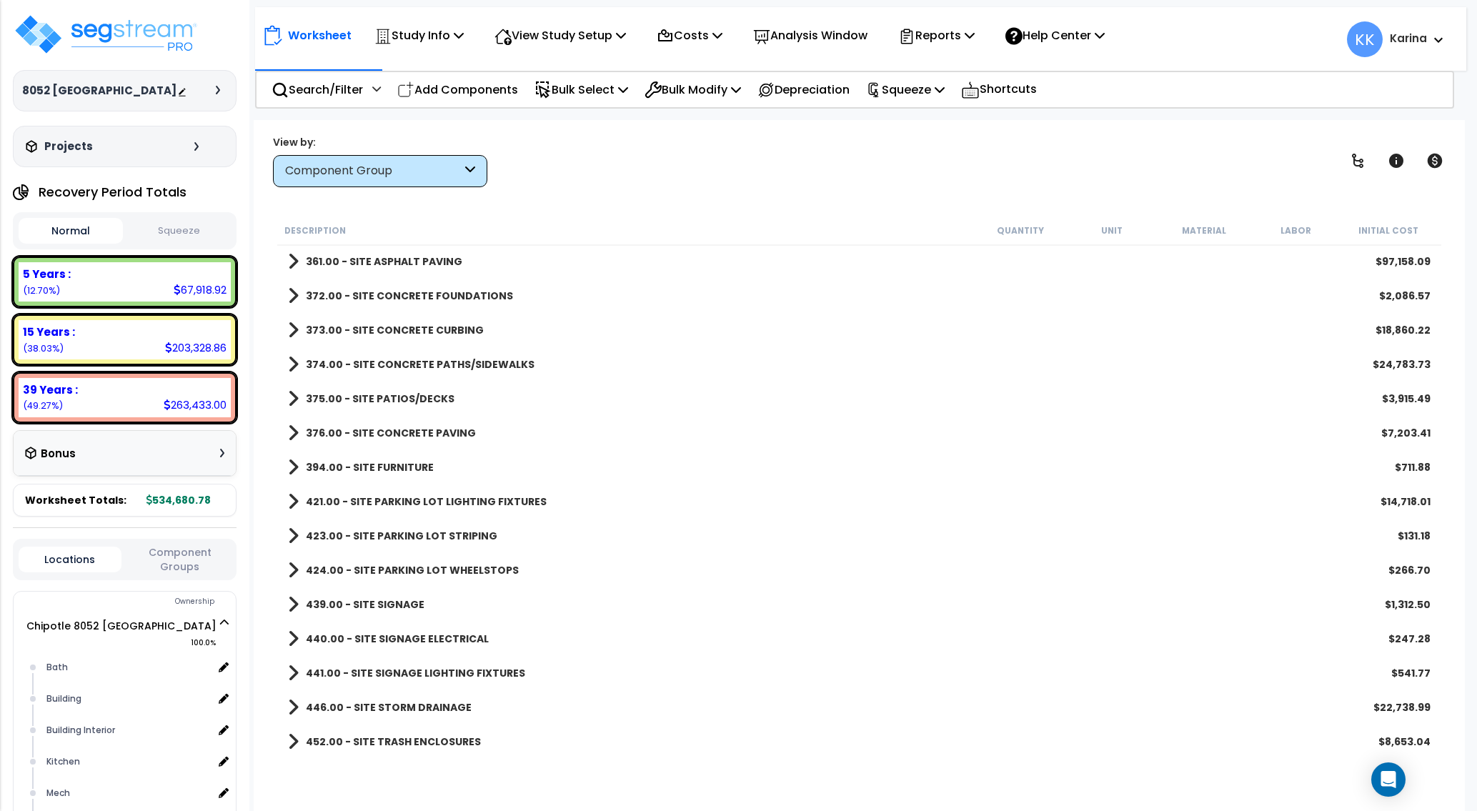
click at [294, 708] on span at bounding box center [293, 707] width 11 height 20
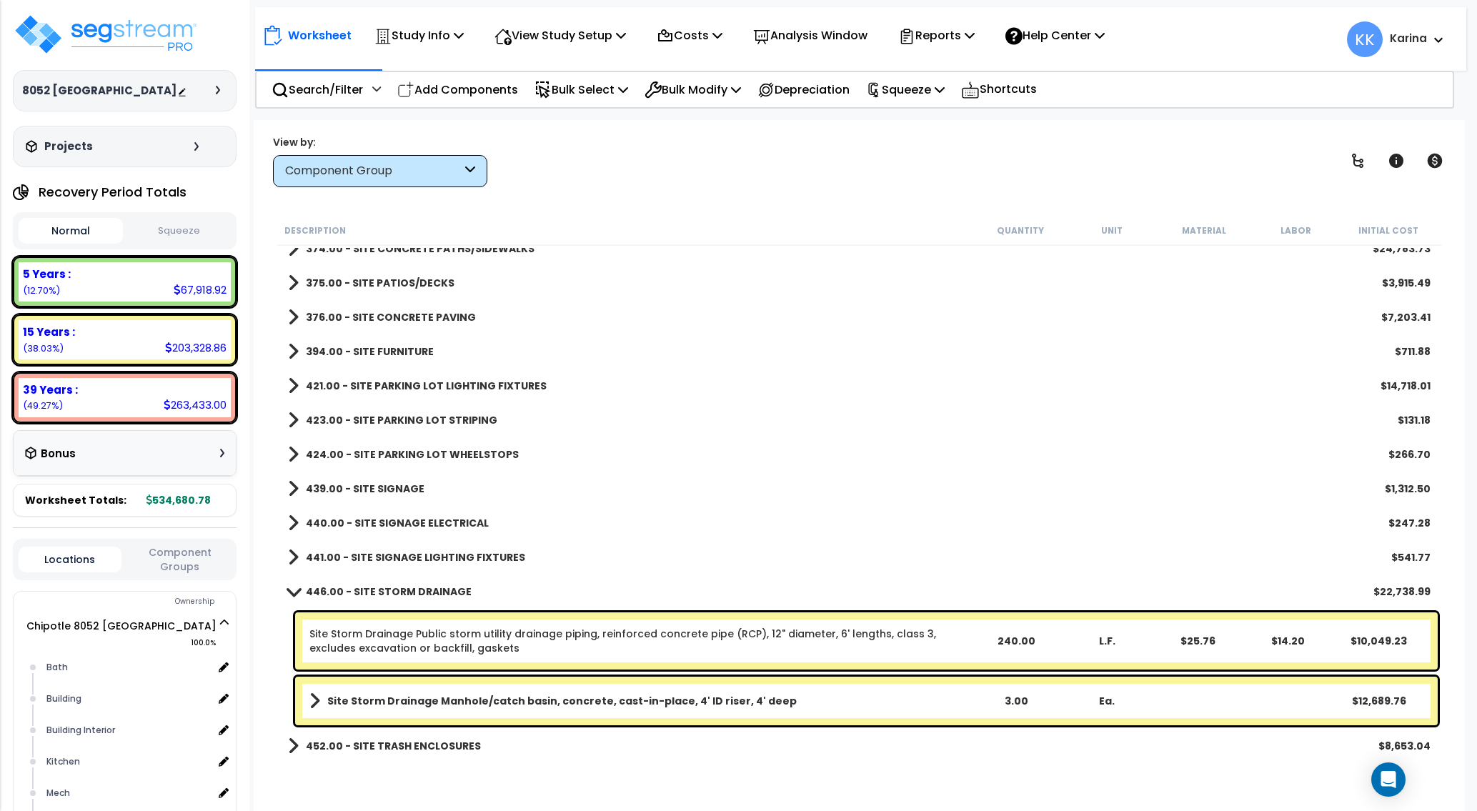
scroll to position [1733, 0]
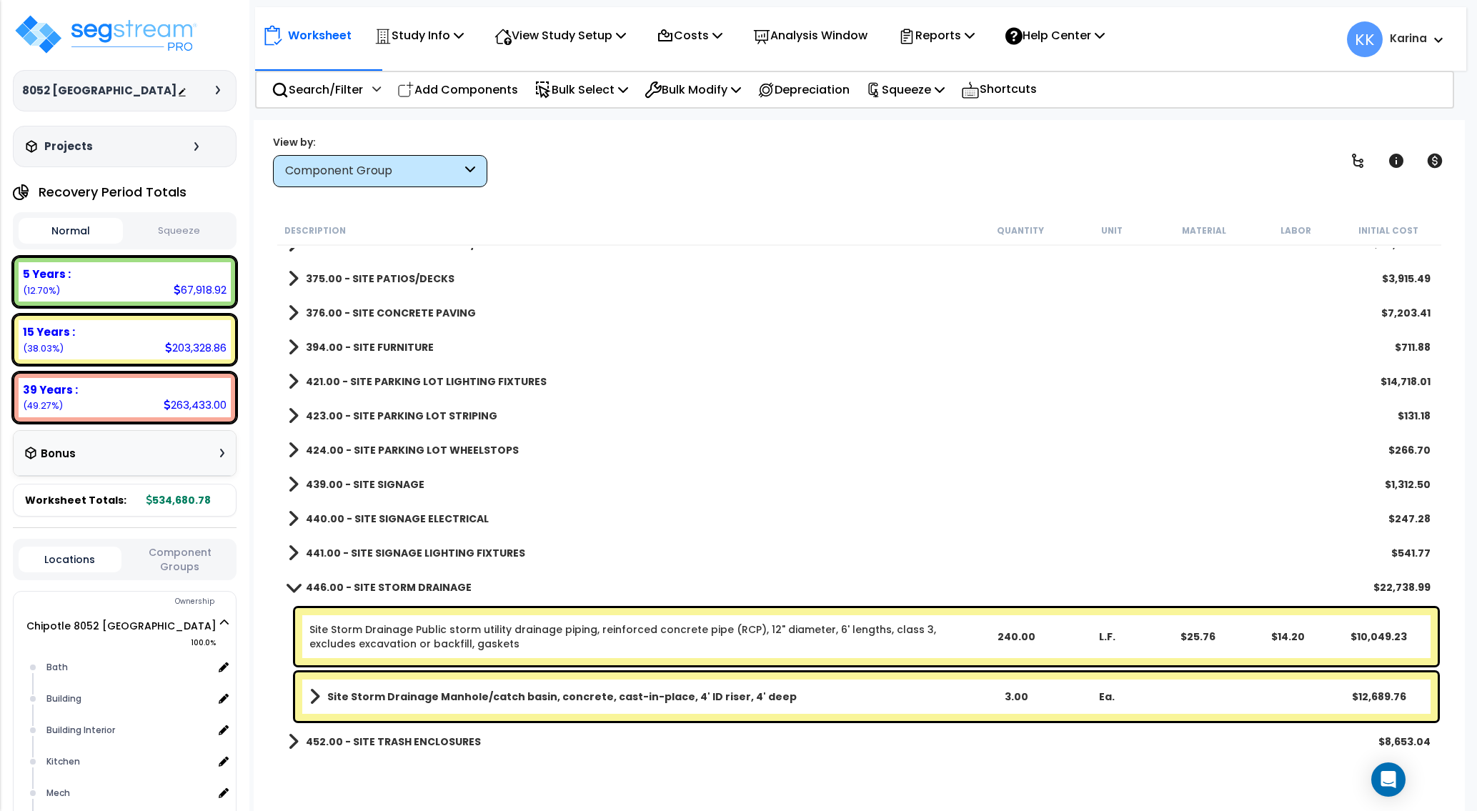
click at [289, 589] on span at bounding box center [294, 586] width 20 height 11
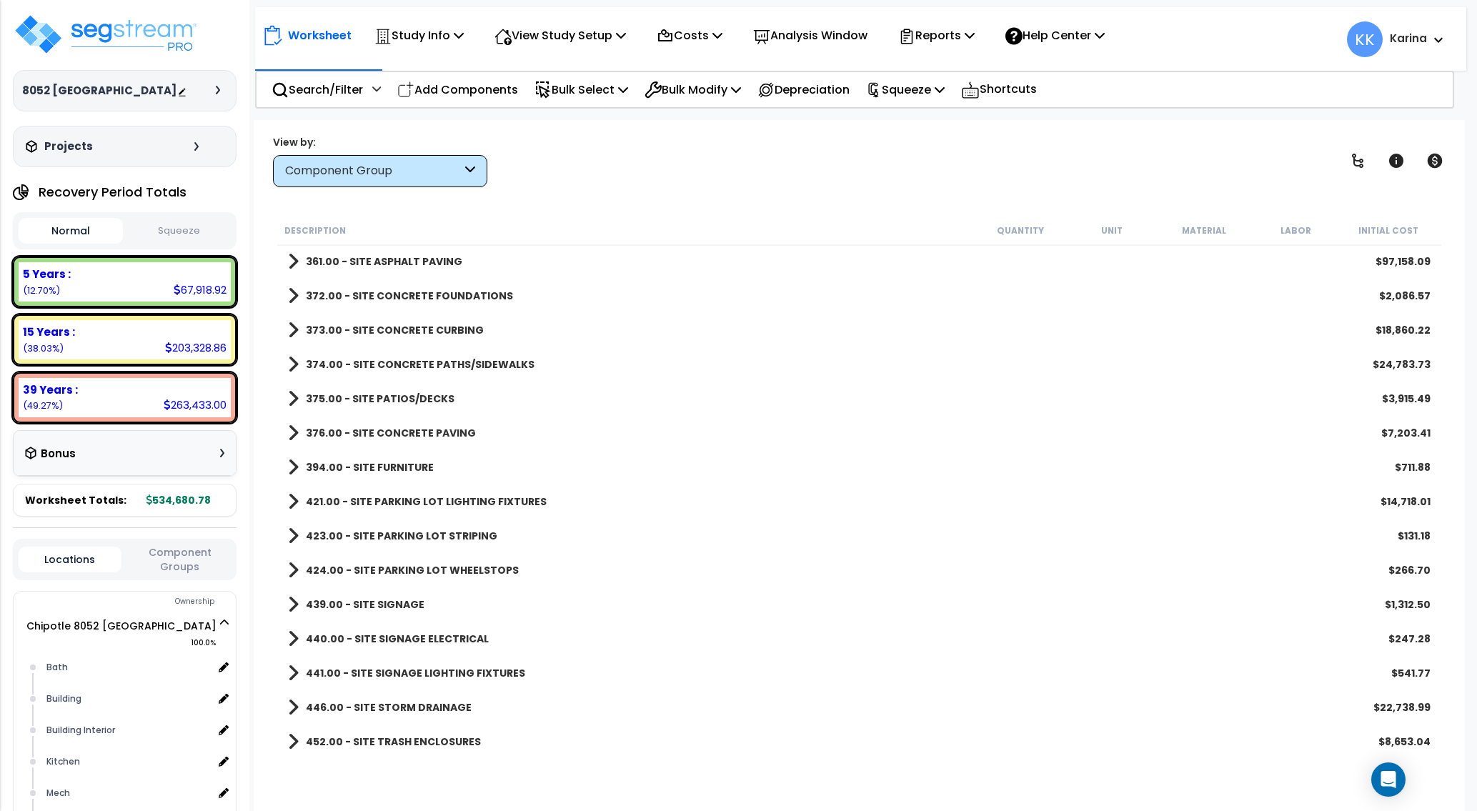
click at [294, 708] on span at bounding box center [293, 707] width 11 height 20
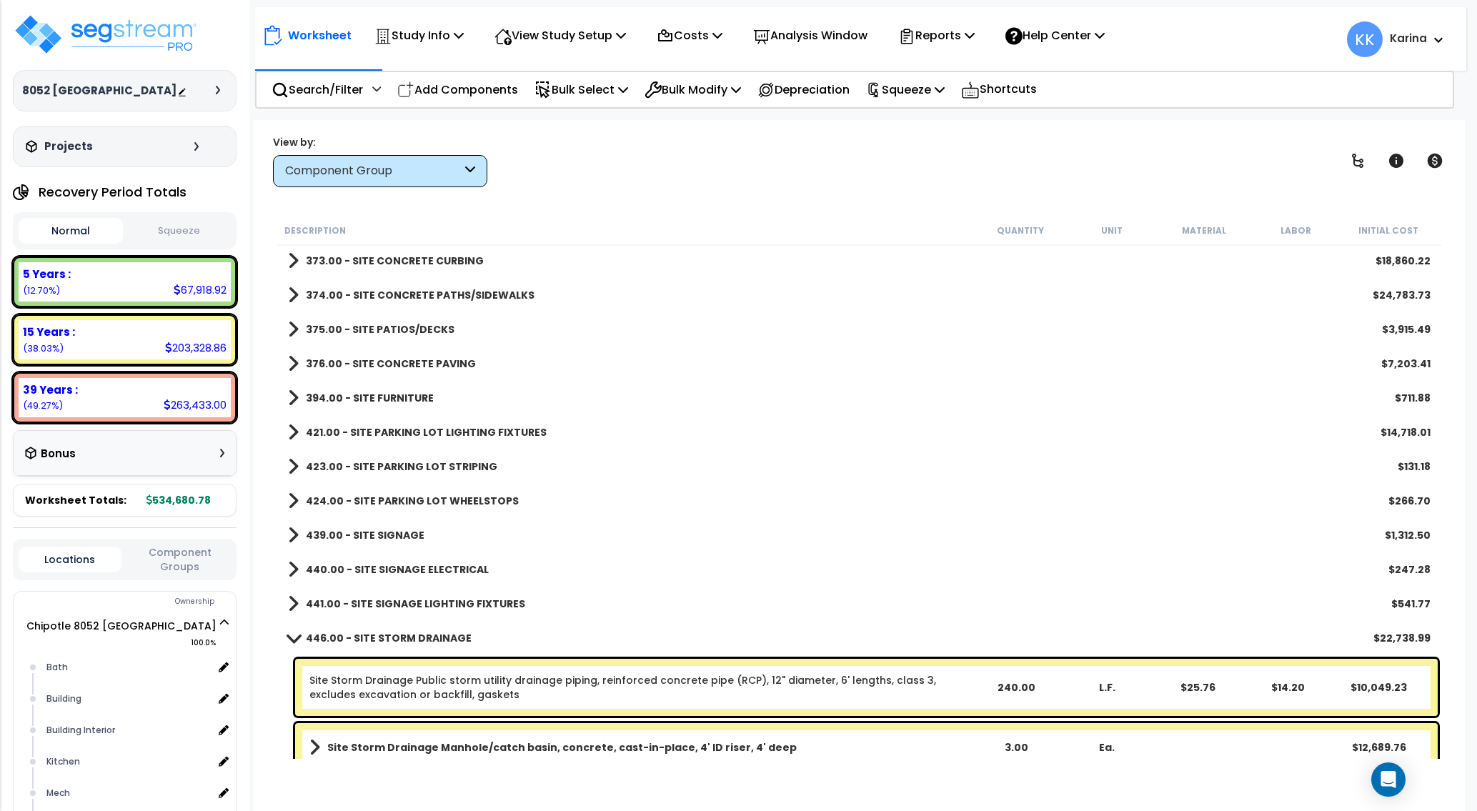
scroll to position [1733, 0]
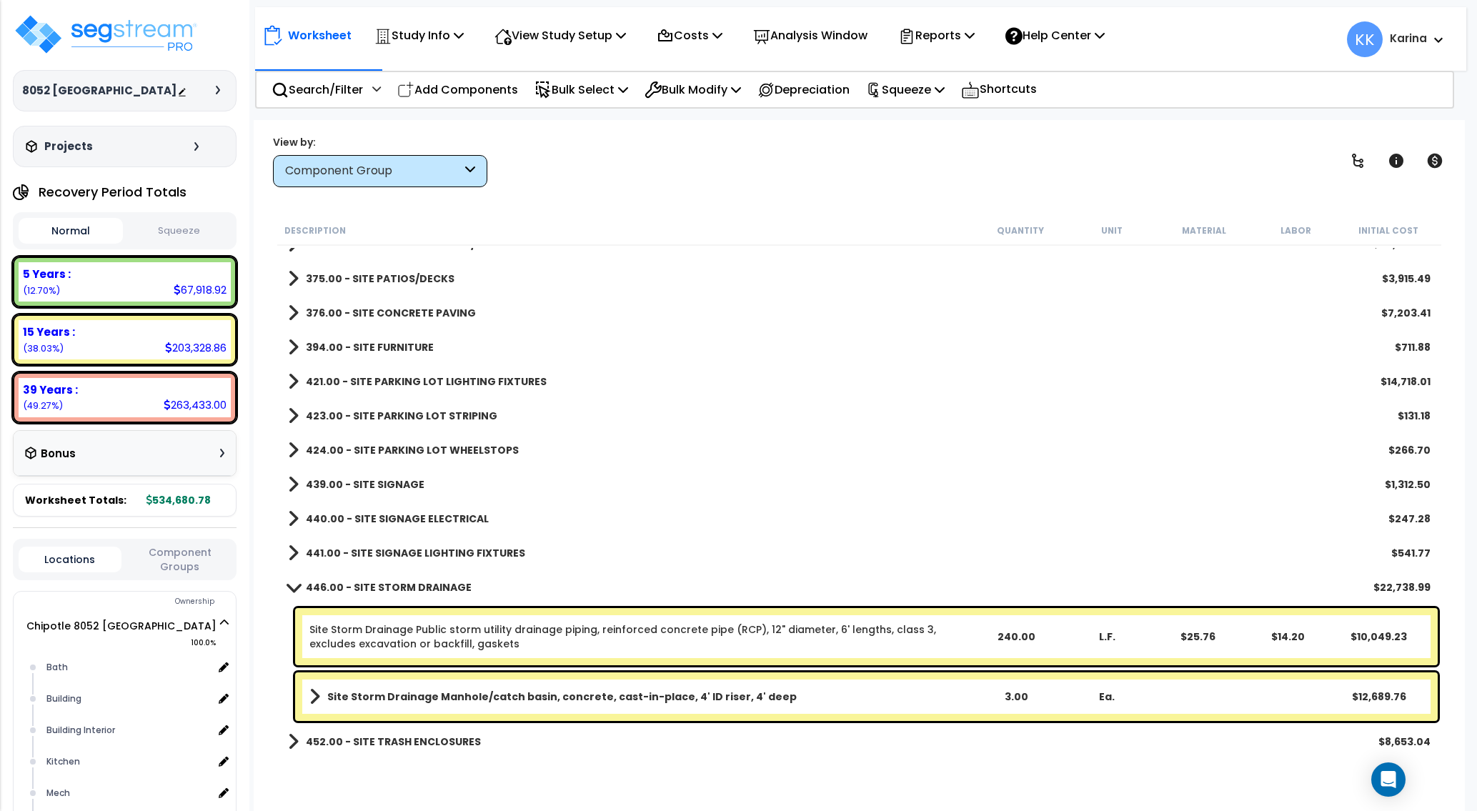
click at [294, 586] on span at bounding box center [294, 586] width 20 height 11
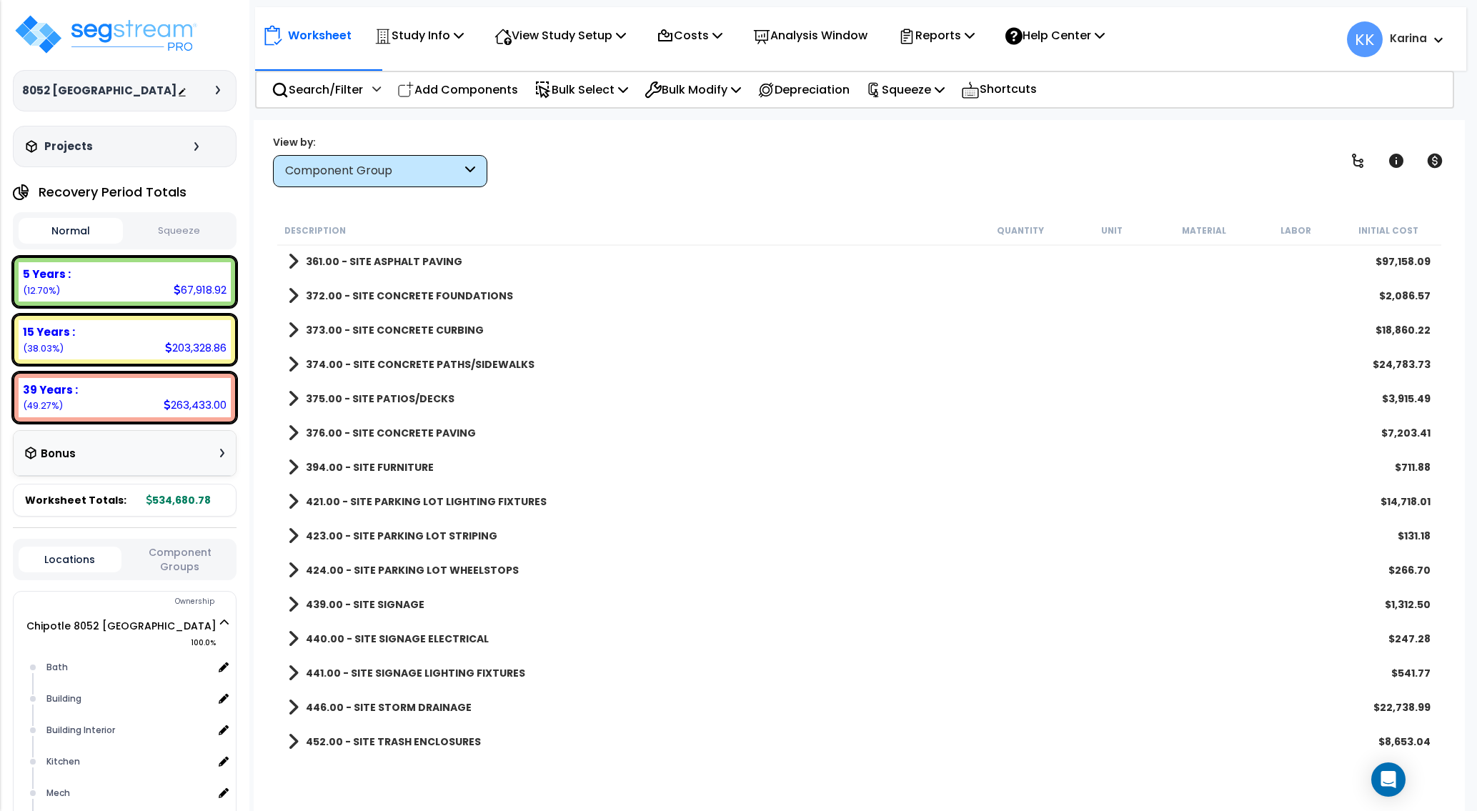
click at [294, 737] on span at bounding box center [293, 741] width 11 height 20
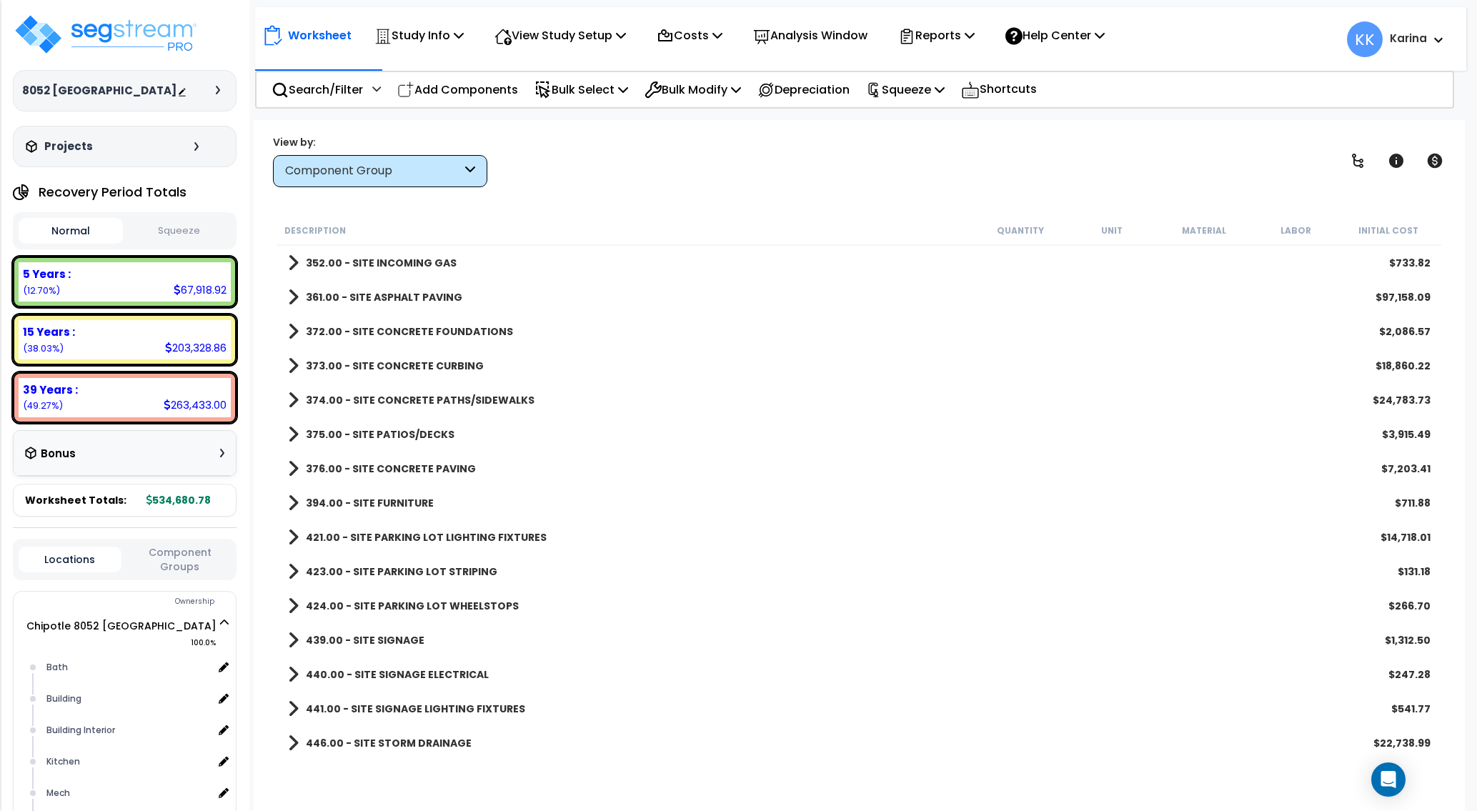
scroll to position [1706, 0]
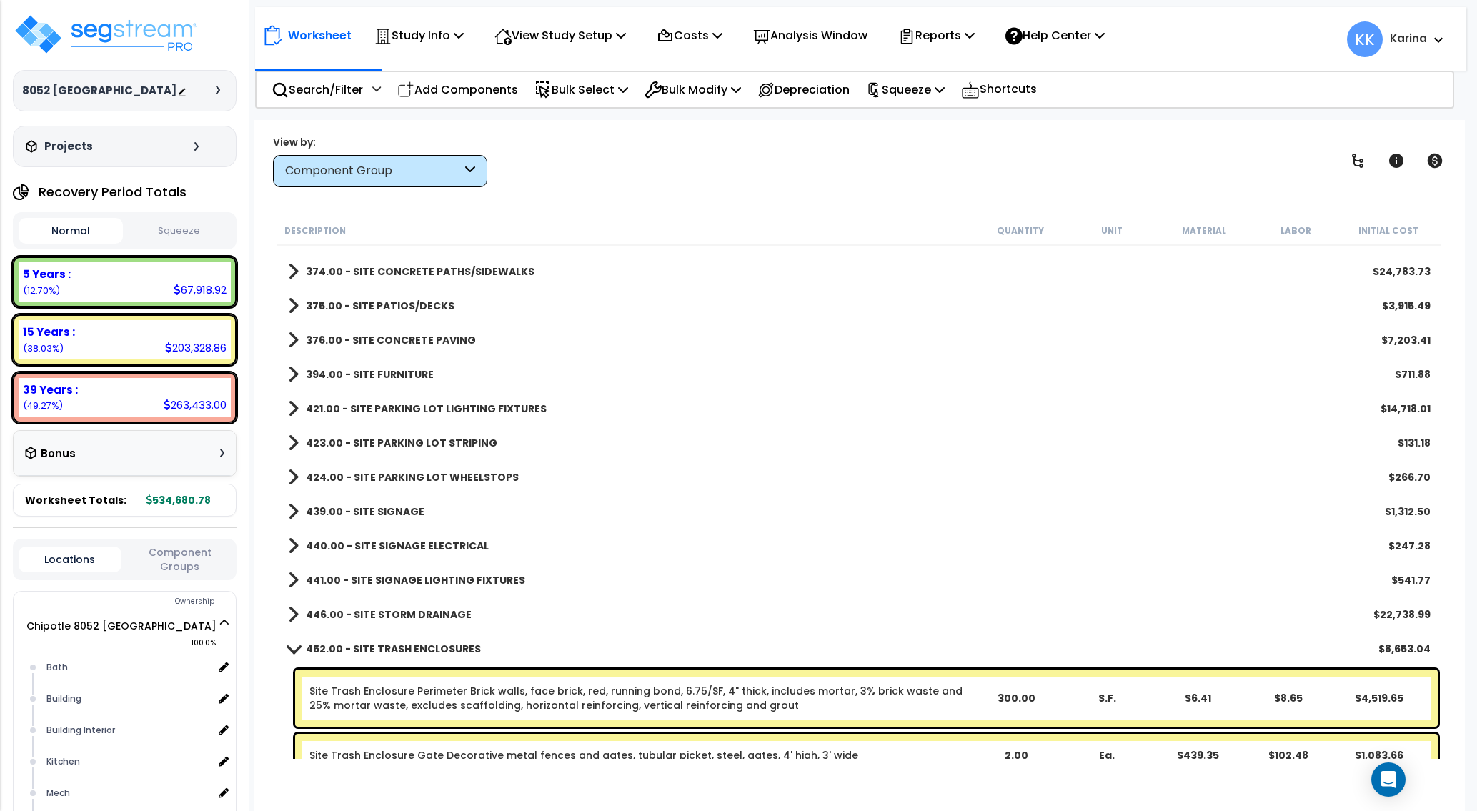
click at [291, 339] on span at bounding box center [293, 340] width 11 height 20
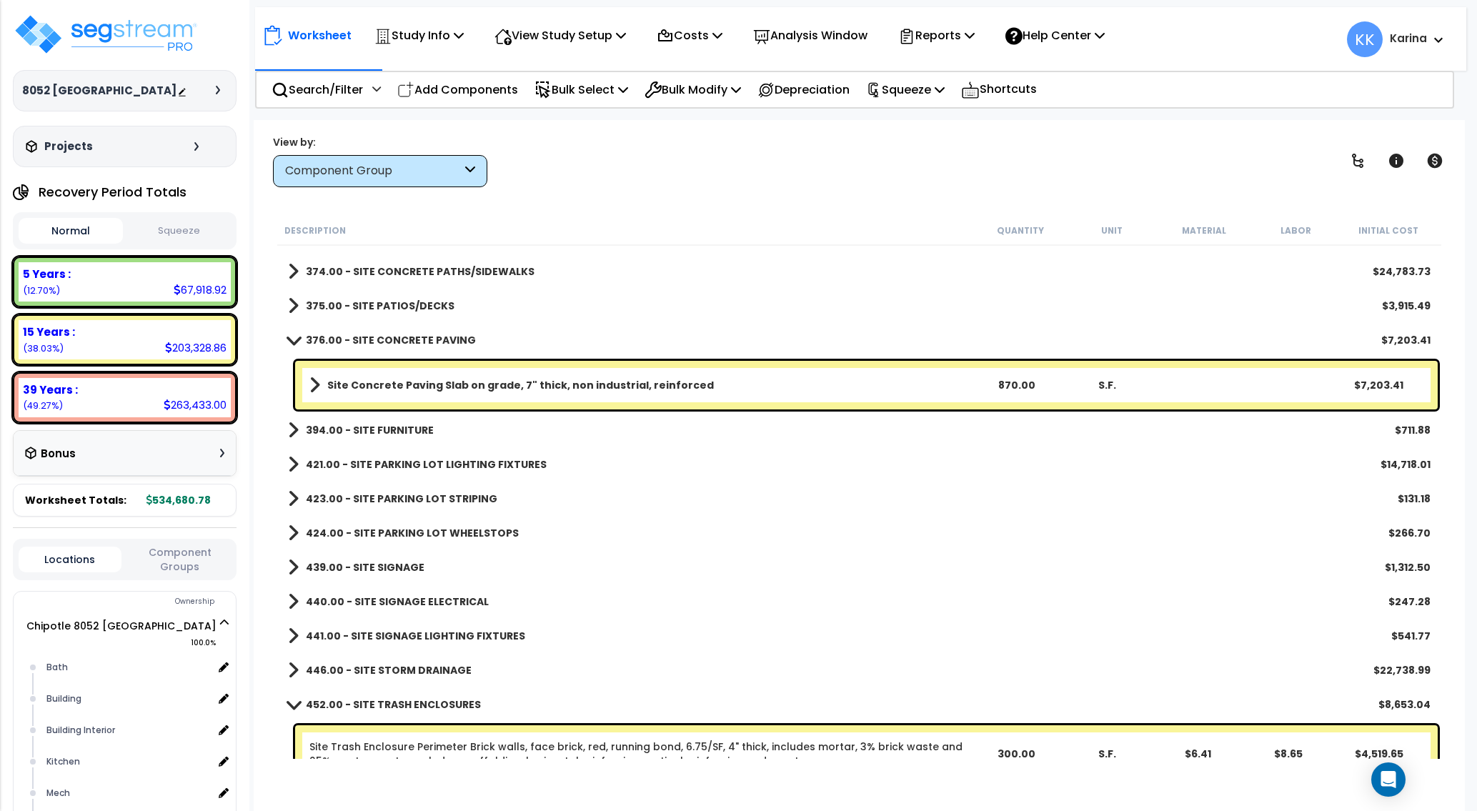
click at [697, 704] on div "452.00 - SITE TRASH ENCLOSURES $8,653.04" at bounding box center [859, 704] width 1157 height 34
click at [804, 710] on div "452.00 - SITE TRASH ENCLOSURES $8,653.04" at bounding box center [859, 704] width 1157 height 34
click at [433, 392] on link "Site Concrete Paving Slab on grade, 7" thick, non industrial, reinforced" at bounding box center [639, 385] width 661 height 20
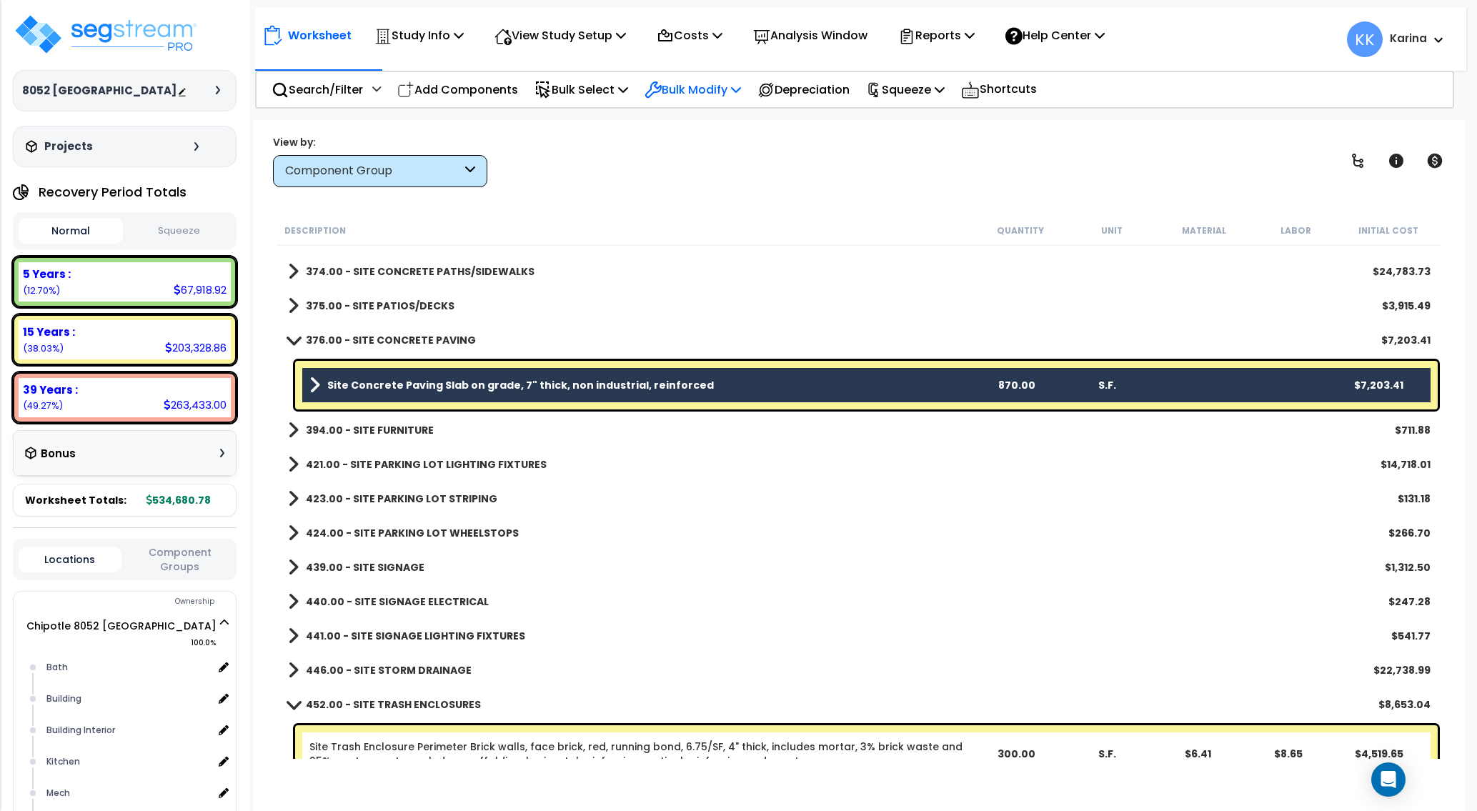
click at [691, 88] on p "Bulk Modify" at bounding box center [692, 89] width 96 height 19
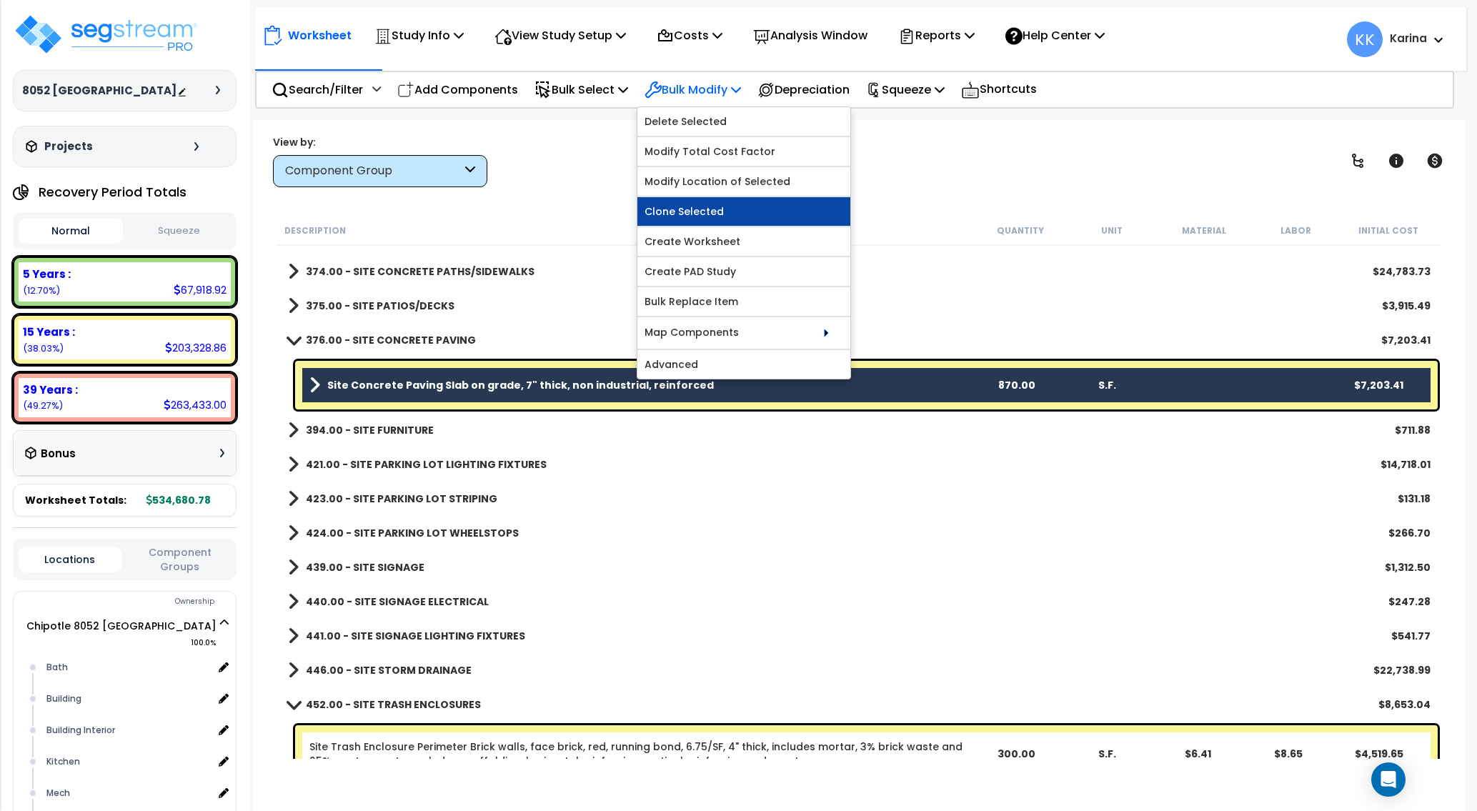
click at [709, 216] on link "Clone Selected" at bounding box center [743, 211] width 213 height 29
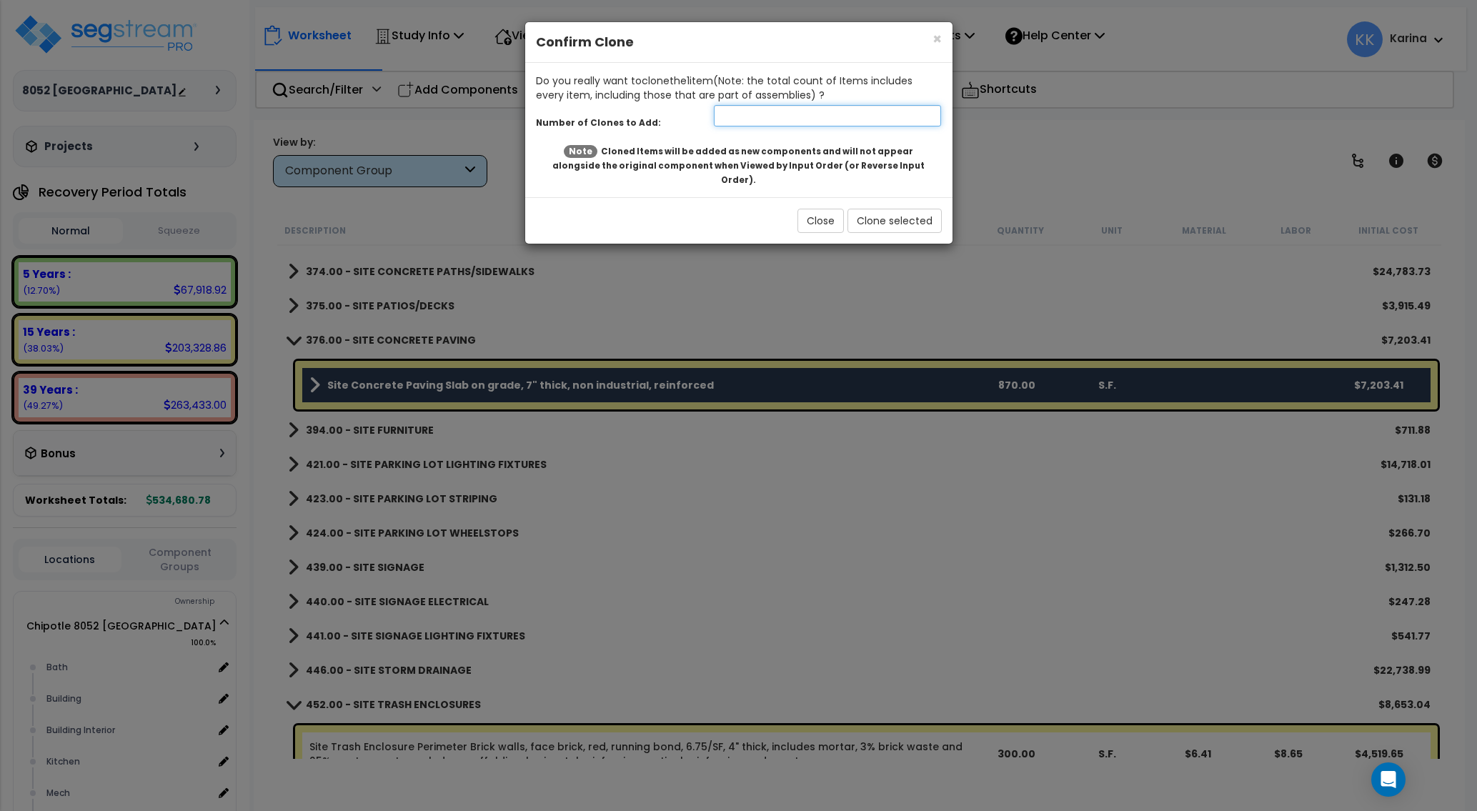
click at [744, 117] on input "number" at bounding box center [828, 115] width 228 height 21
type input "1"
click at [861, 209] on button "Clone selected" at bounding box center [894, 221] width 94 height 24
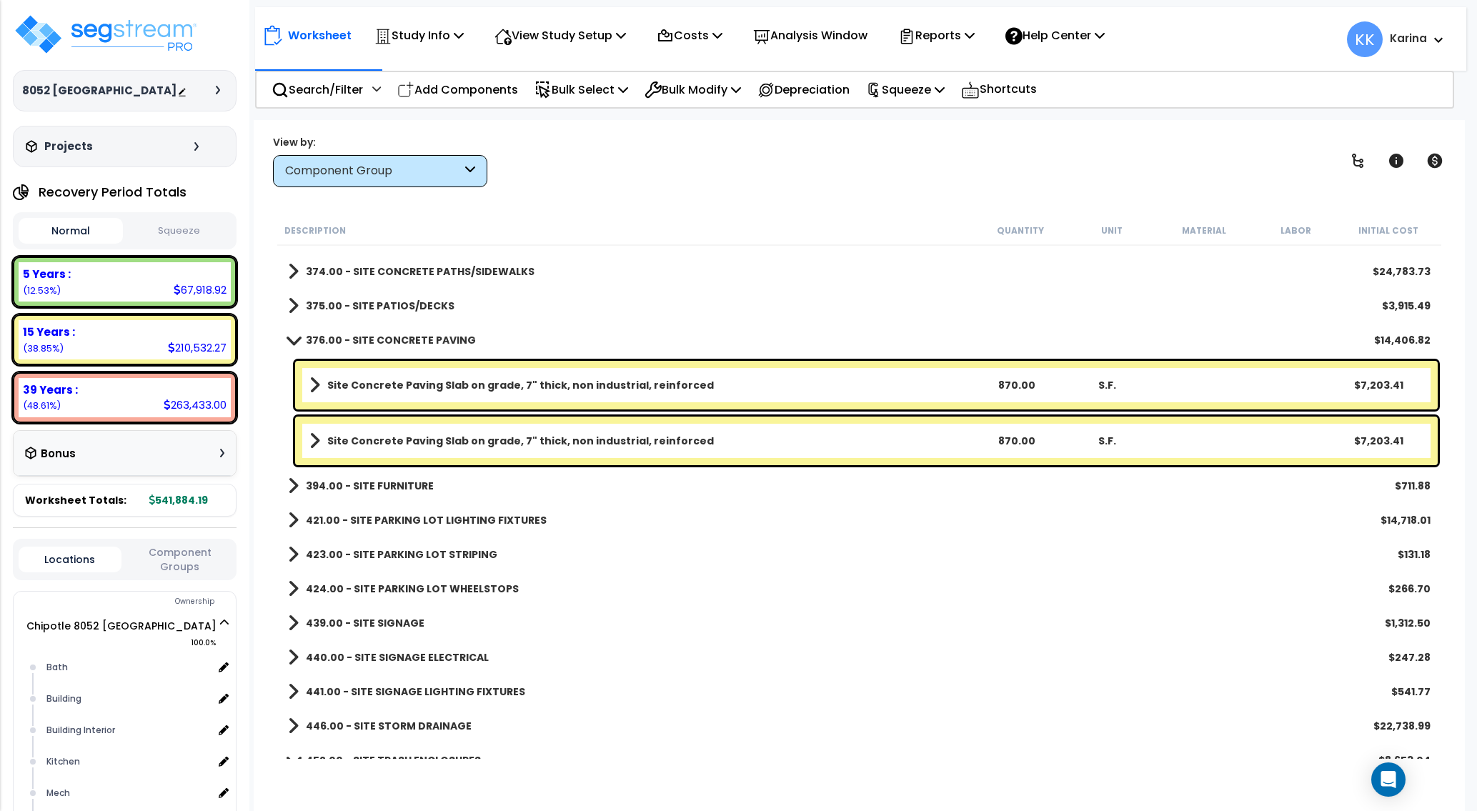
click at [534, 447] on b "Site Concrete Paving Slab on grade, 7" thick, non industrial, reinforced" at bounding box center [520, 441] width 386 height 14
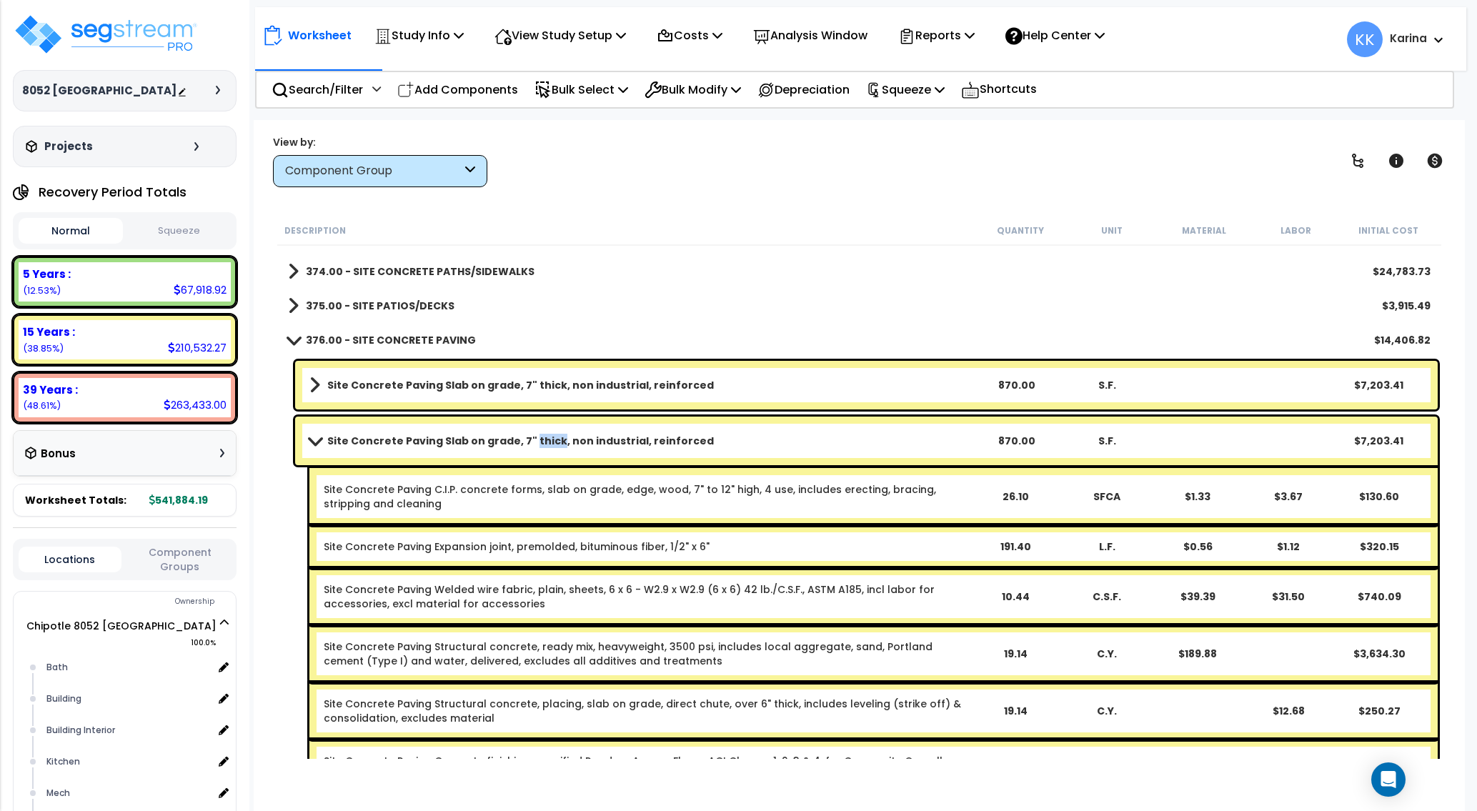
click at [534, 447] on b "Site Concrete Paving Slab on grade, 7" thick, non industrial, reinforced" at bounding box center [520, 441] width 386 height 14
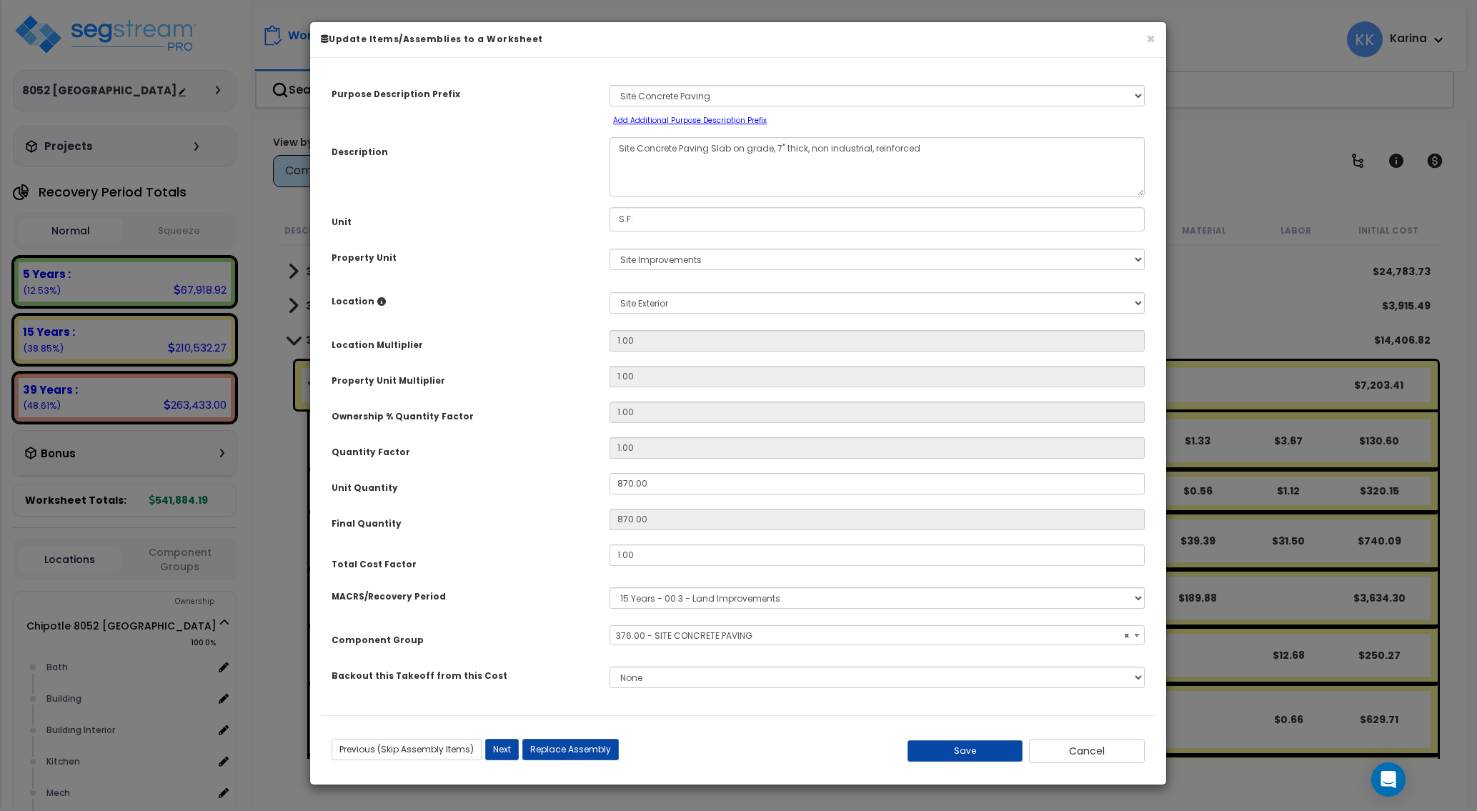
select select "57163"
click at [609, 292] on select "Select Site Exterior Add New Location" at bounding box center [876, 302] width 535 height 21
click at [661, 302] on select "Select Site Exterior Add New Location" at bounding box center [876, 302] width 535 height 21
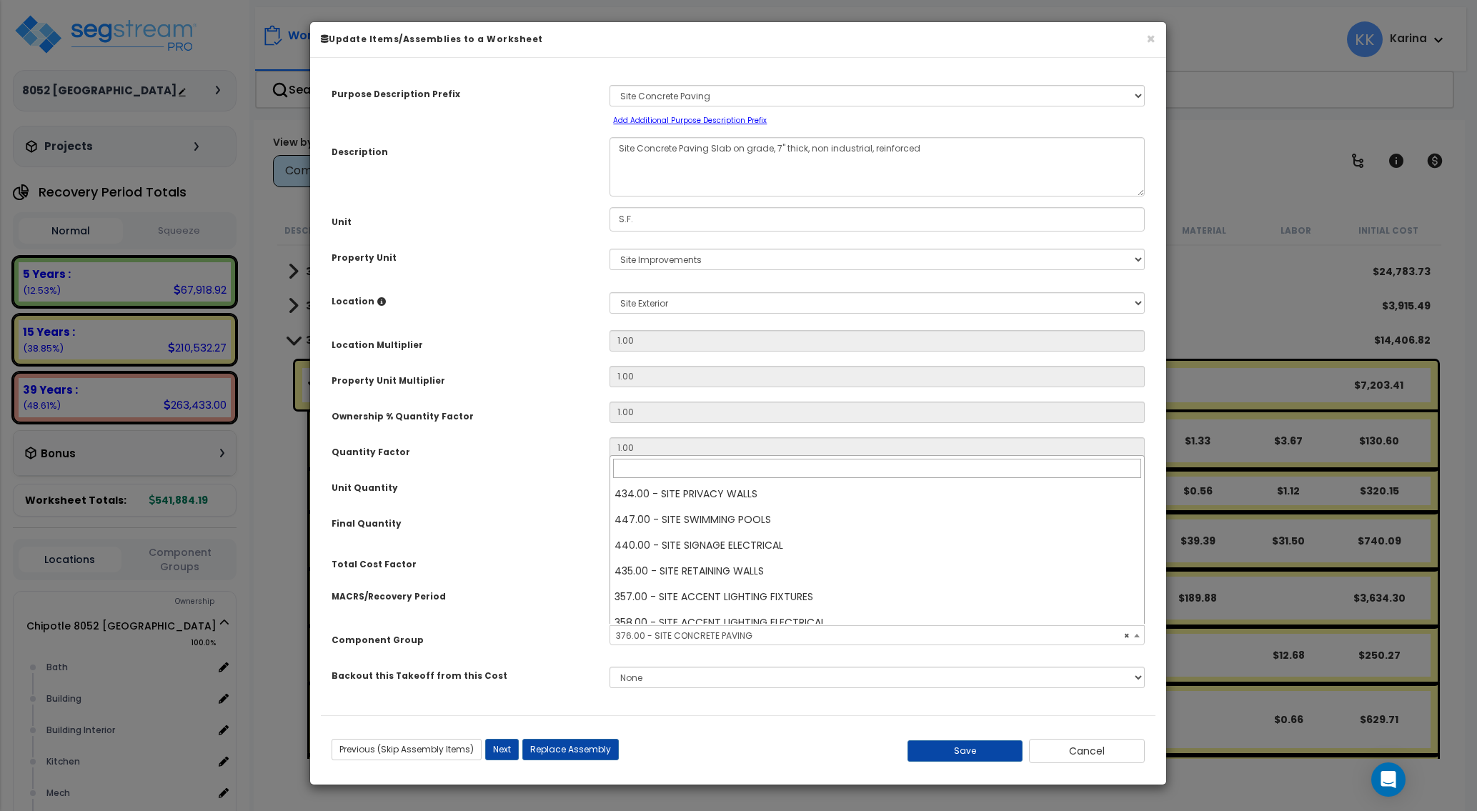
click at [676, 639] on span "× 376.00 - SITE CONCRETE PAVING" at bounding box center [877, 636] width 534 height 20
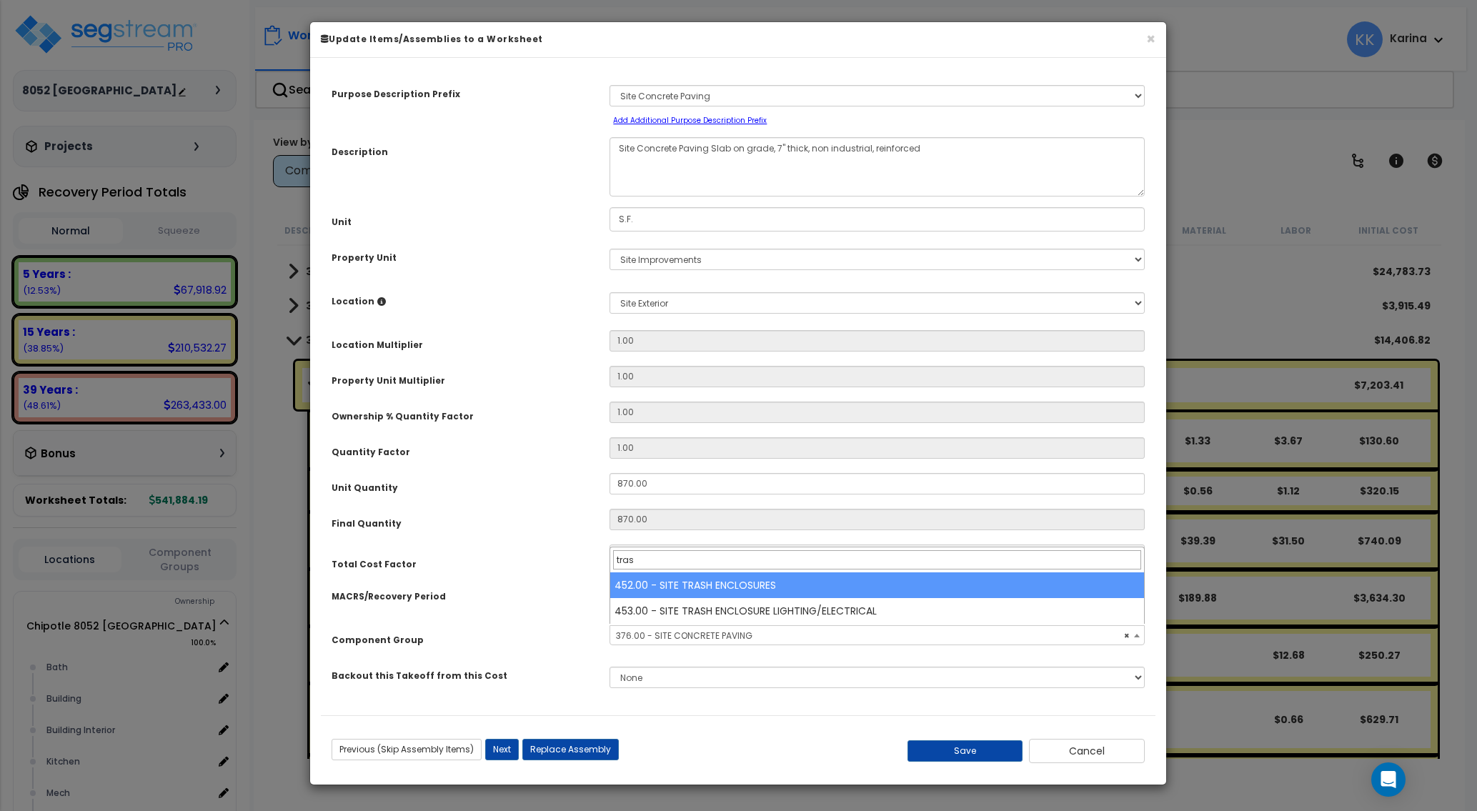
type input "tras"
select select "57235"
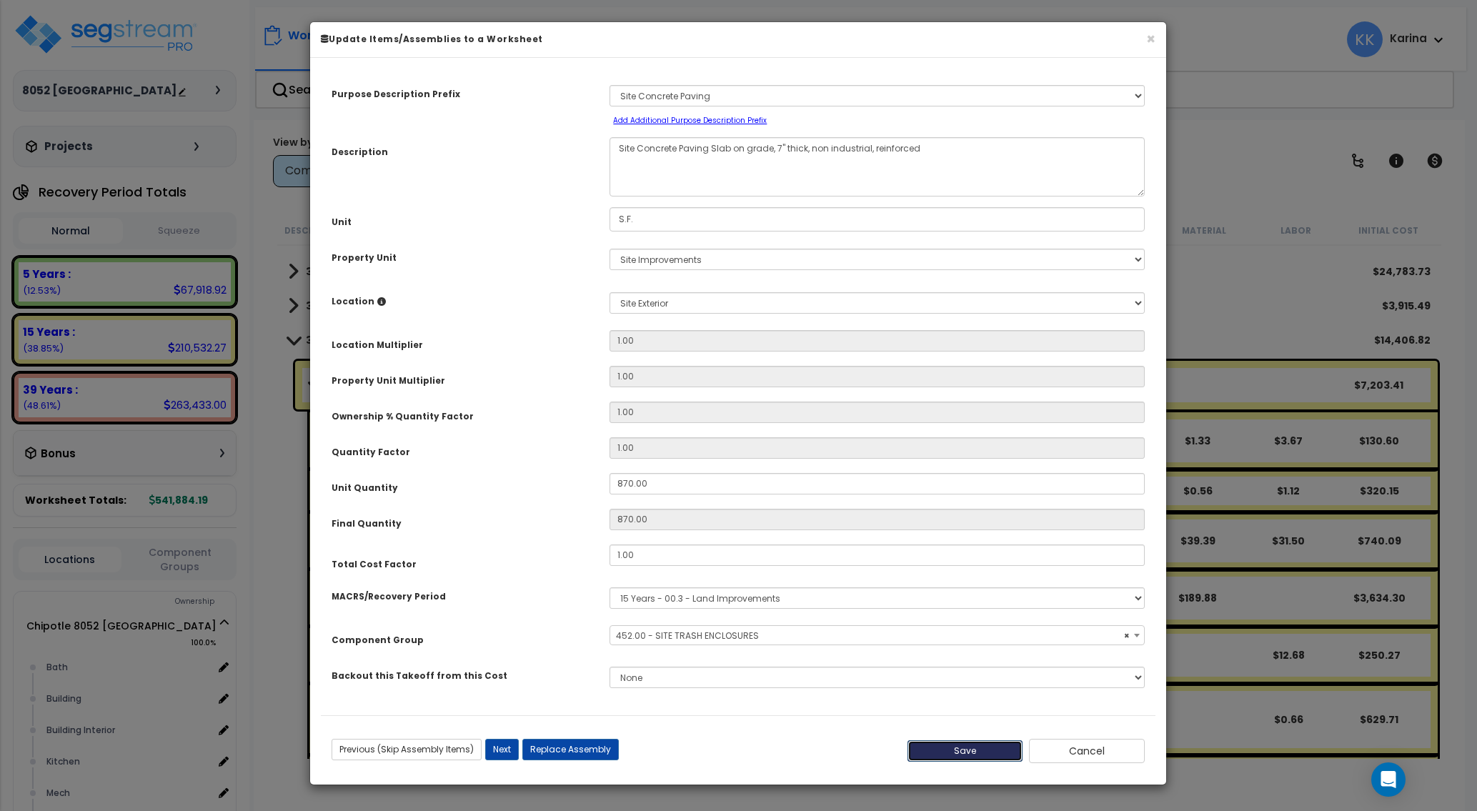
click at [951, 749] on button "Save" at bounding box center [965, 750] width 116 height 21
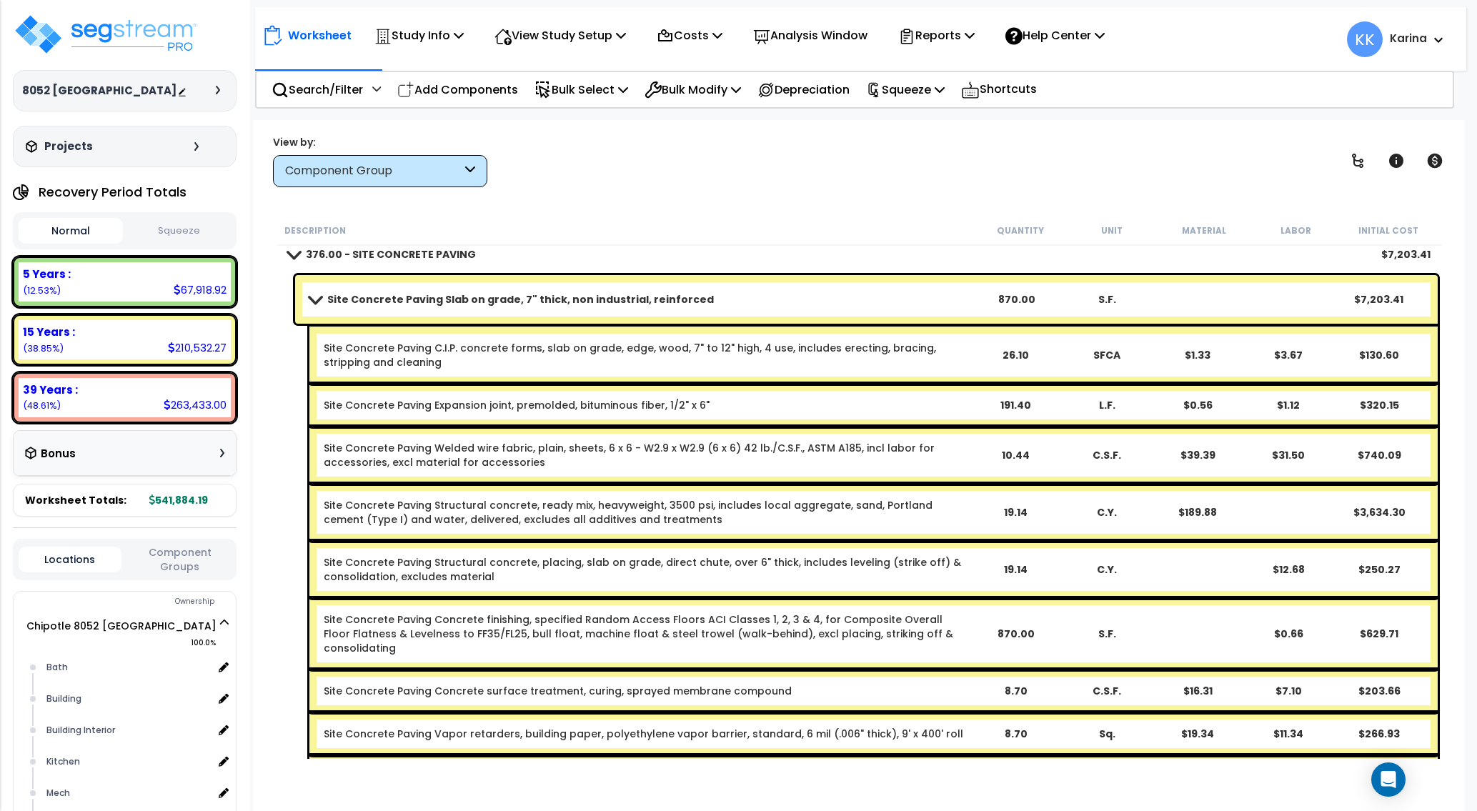
scroll to position [1706, 0]
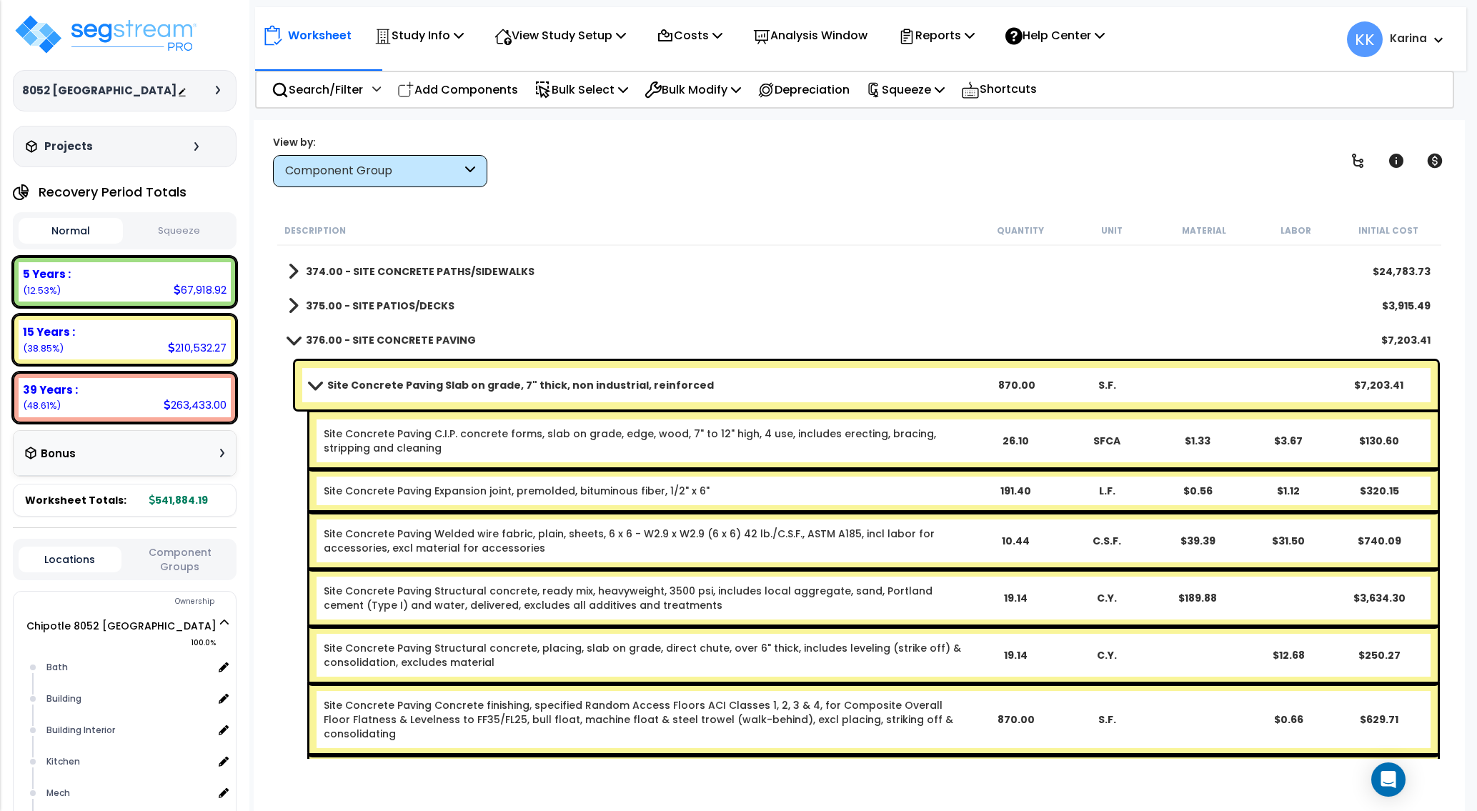
click at [290, 339] on span at bounding box center [294, 339] width 20 height 11
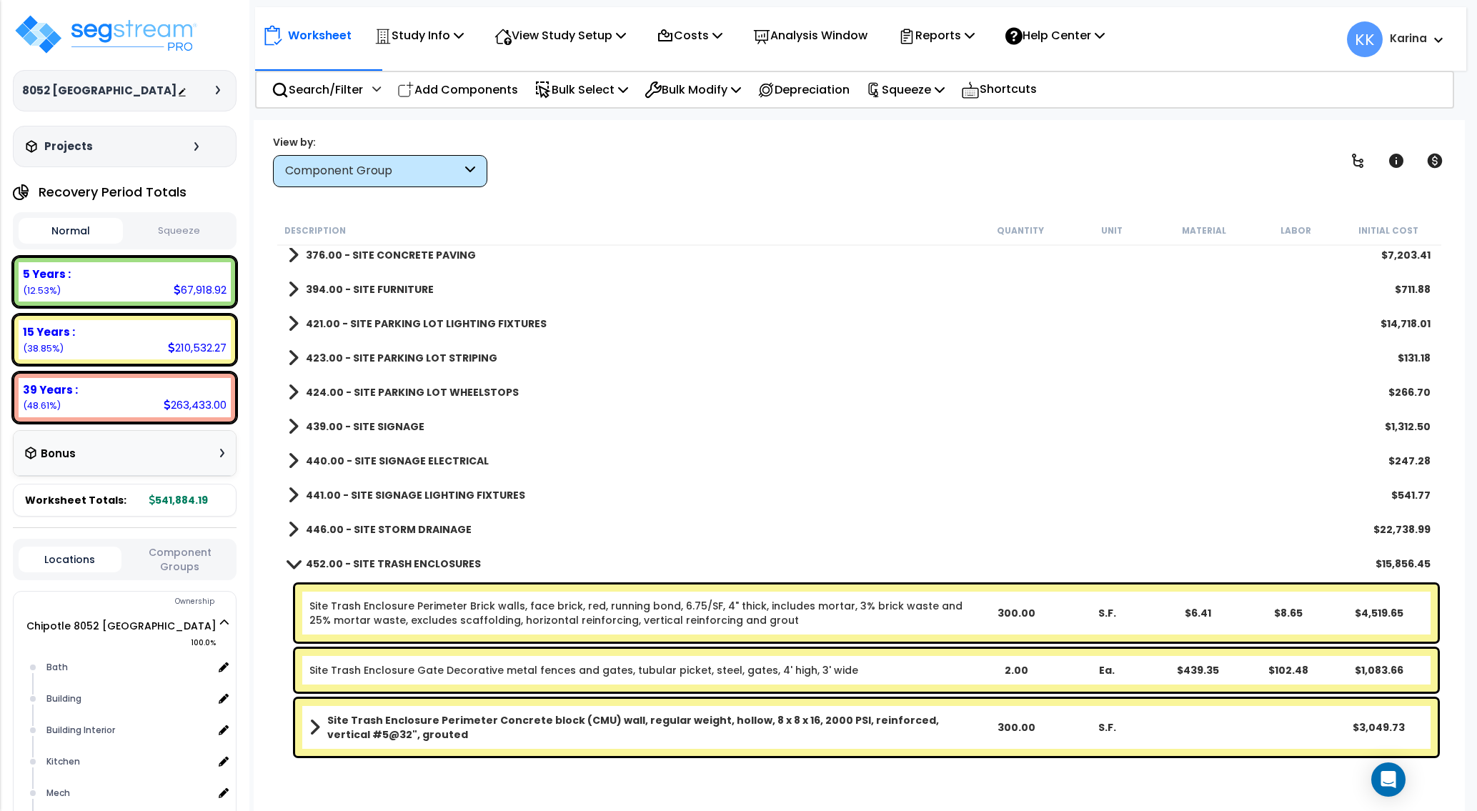
scroll to position [1847, 0]
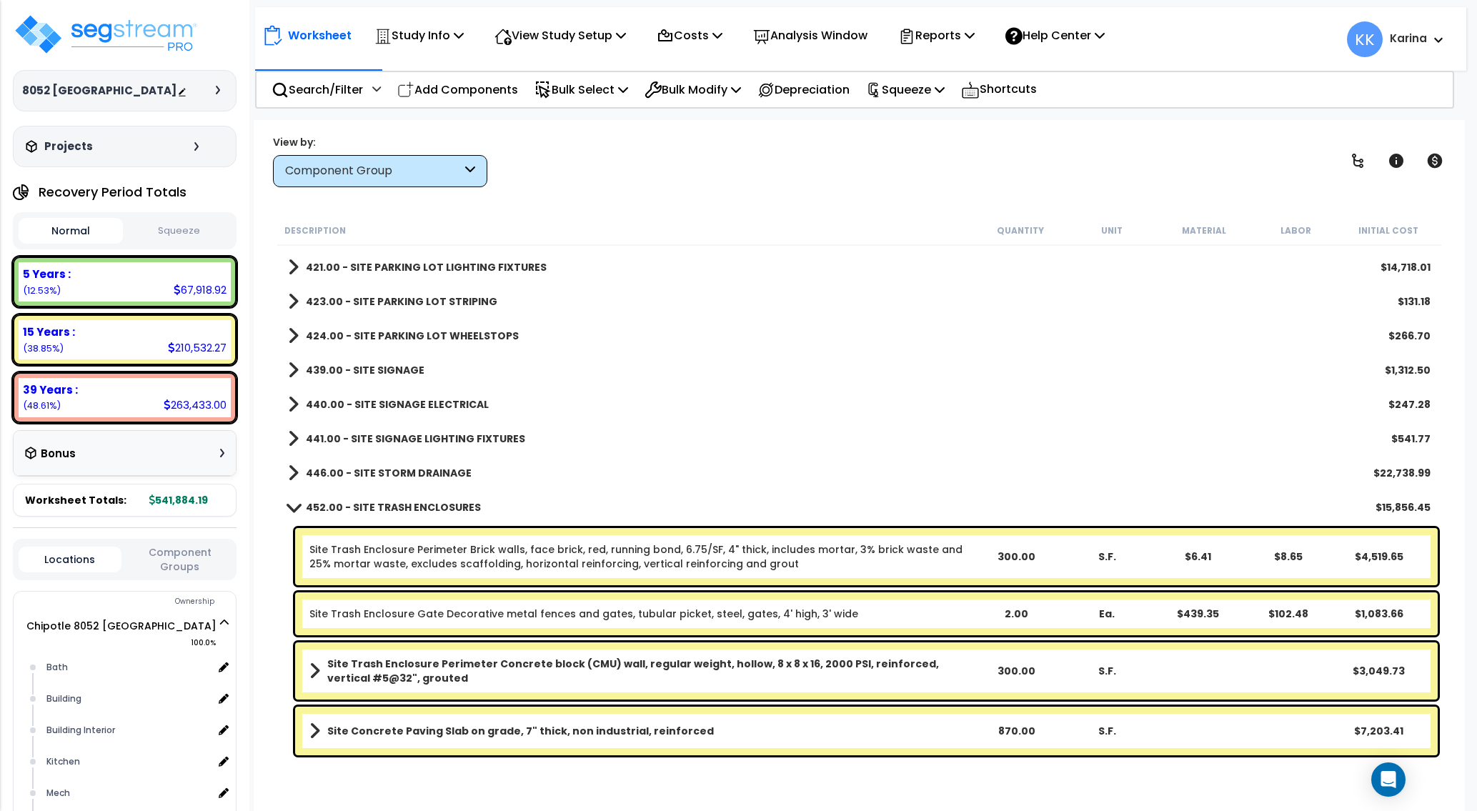
click at [709, 786] on div "Worksheet Study Info Study Setup Add Property Unit Template study Clone study KK" at bounding box center [859, 525] width 1211 height 811
click at [691, 738] on link "Site Concrete Paving Slab on grade, 7" thick, non industrial, reinforced" at bounding box center [639, 731] width 661 height 20
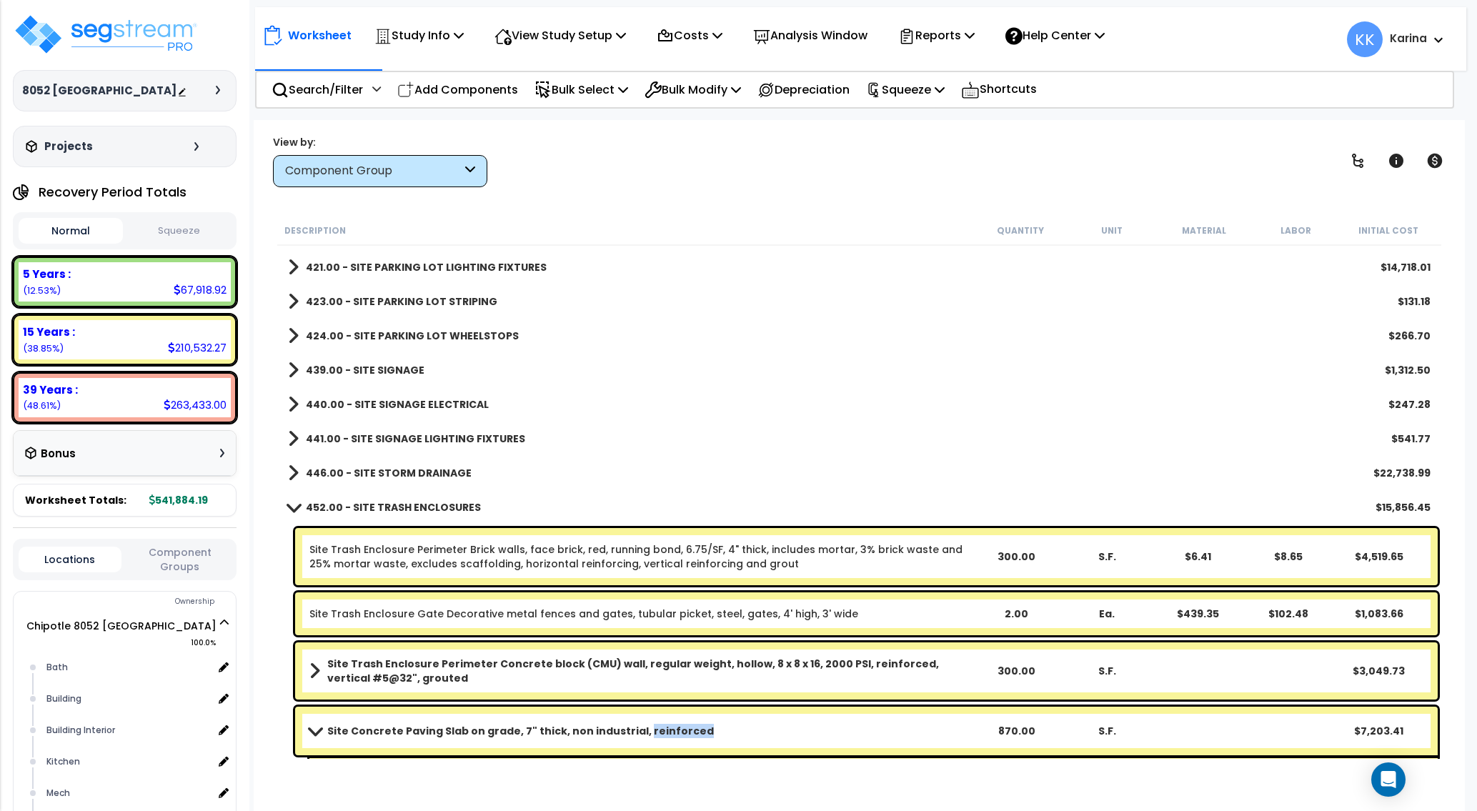
click at [691, 738] on link "Site Concrete Paving Slab on grade, 7" thick, non industrial, reinforced" at bounding box center [639, 731] width 661 height 20
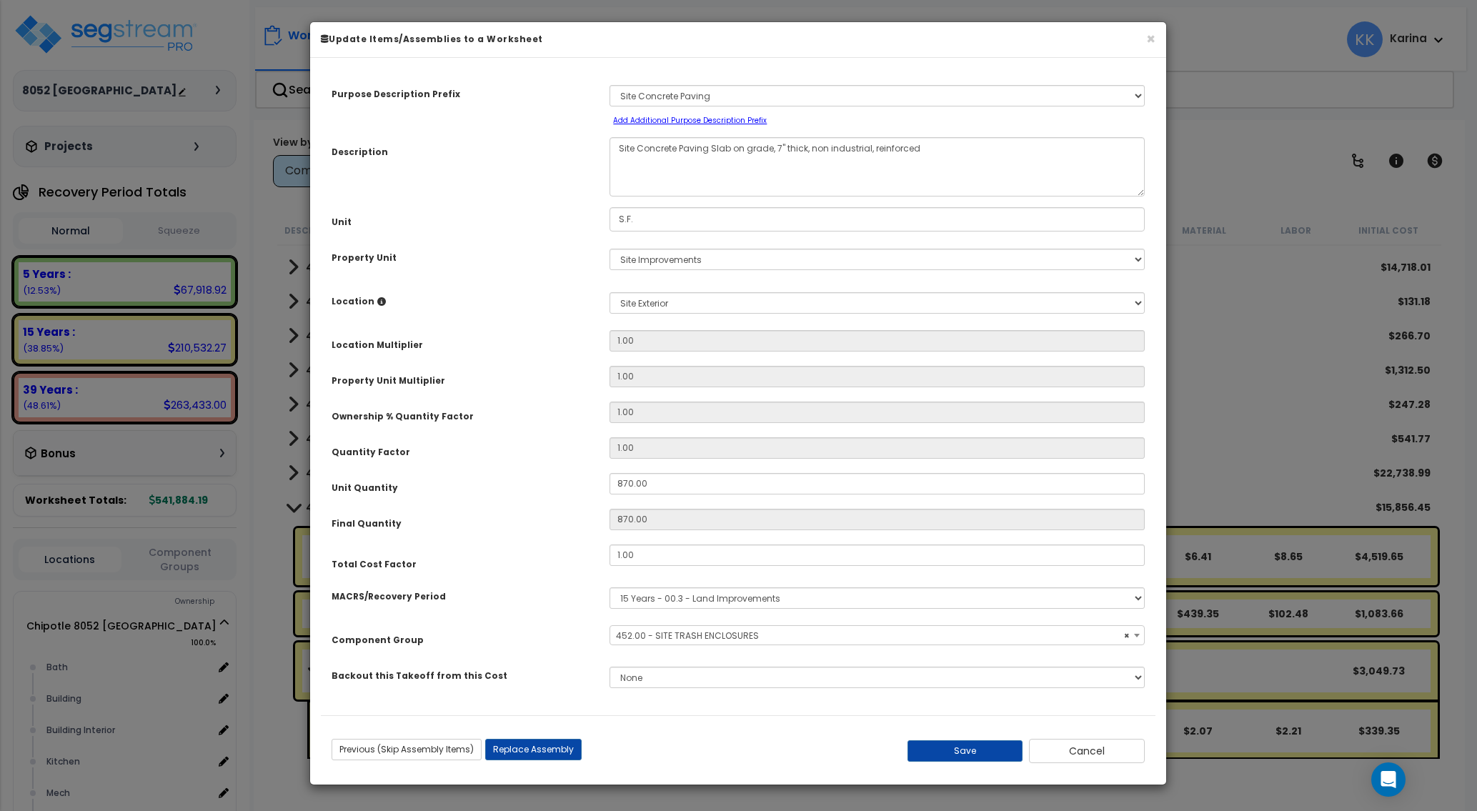
select select "57235"
drag, startPoint x: 644, startPoint y: 479, endPoint x: 541, endPoint y: 462, distance: 104.2
click at [609, 473] on input "870.00" at bounding box center [876, 483] width 535 height 21
type input "870"
type input "6"
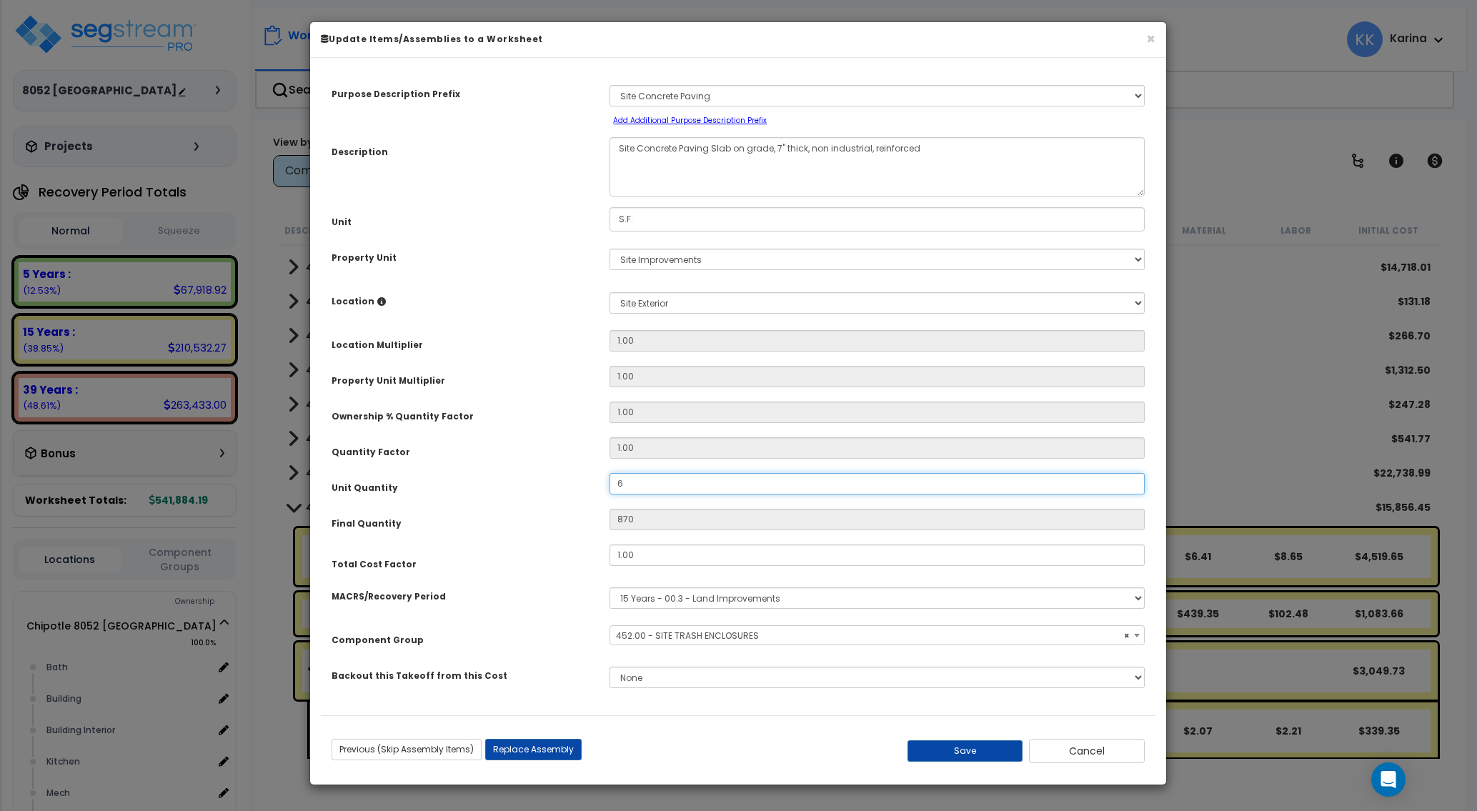
type input "6"
type input "64"
type input "649"
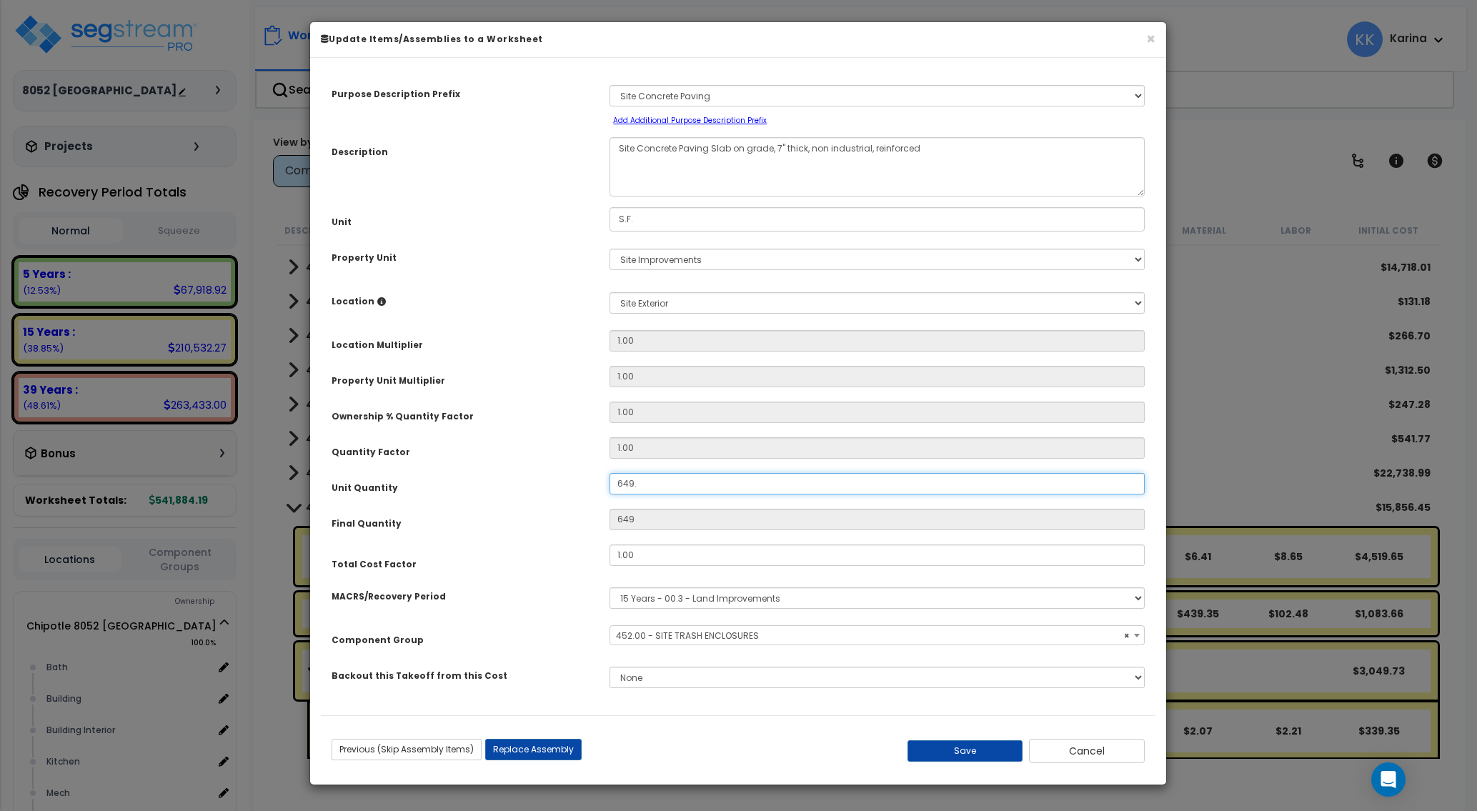
type input "649.5"
click at [937, 749] on button "Save" at bounding box center [965, 750] width 116 height 21
type input "649.50"
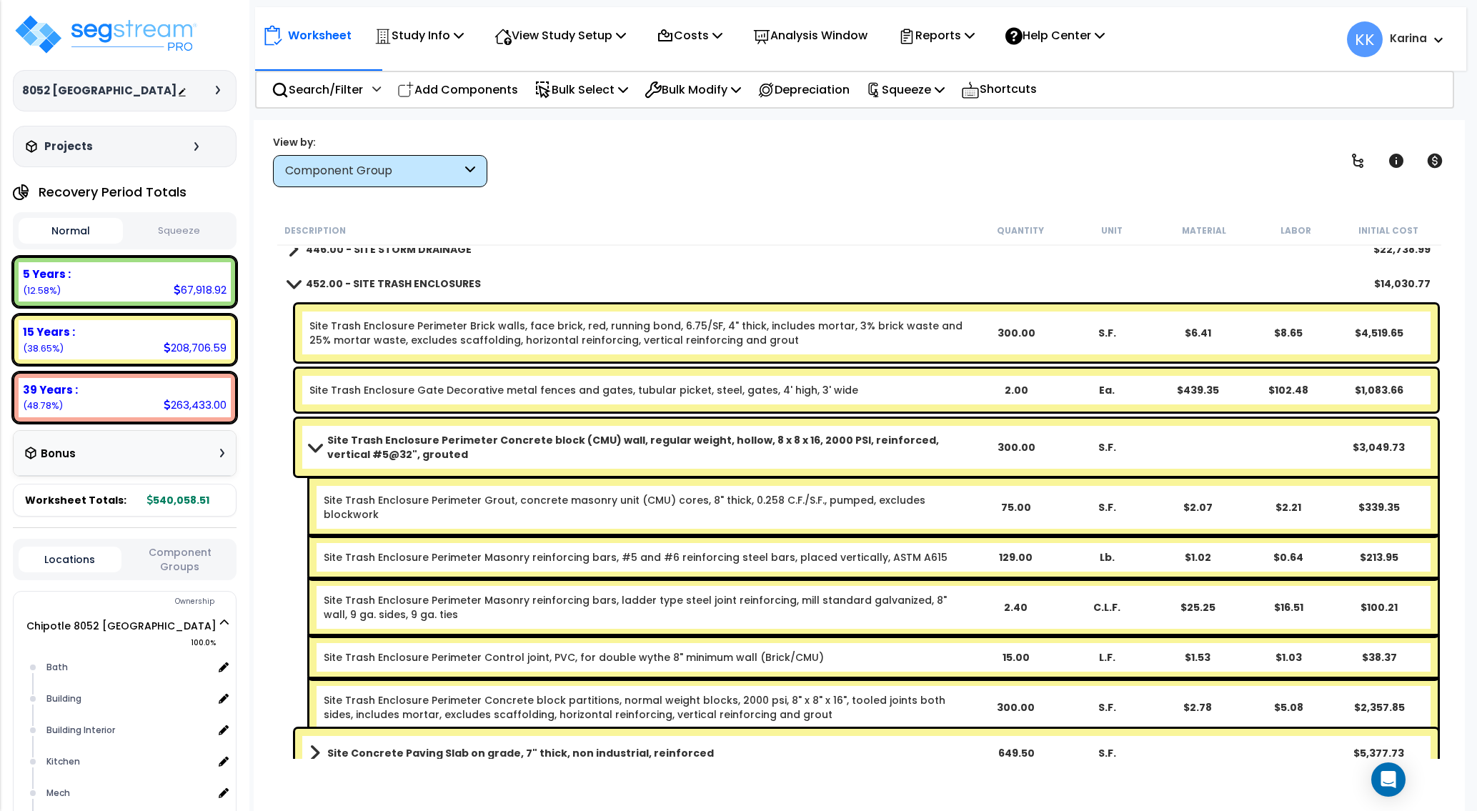
scroll to position [2093, 0]
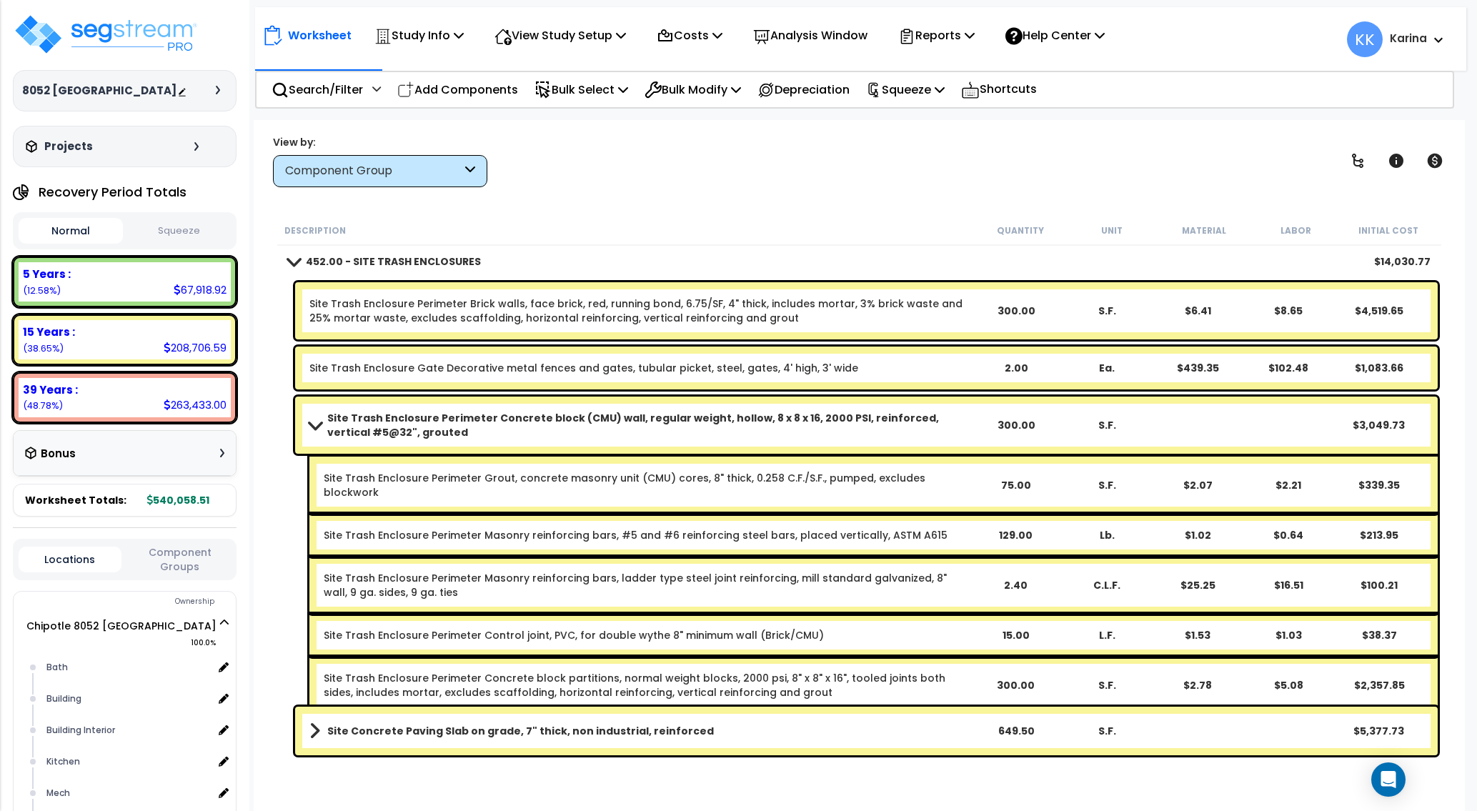
click at [539, 730] on b "Site Concrete Paving Slab on grade, 7" thick, non industrial, reinforced" at bounding box center [520, 731] width 386 height 14
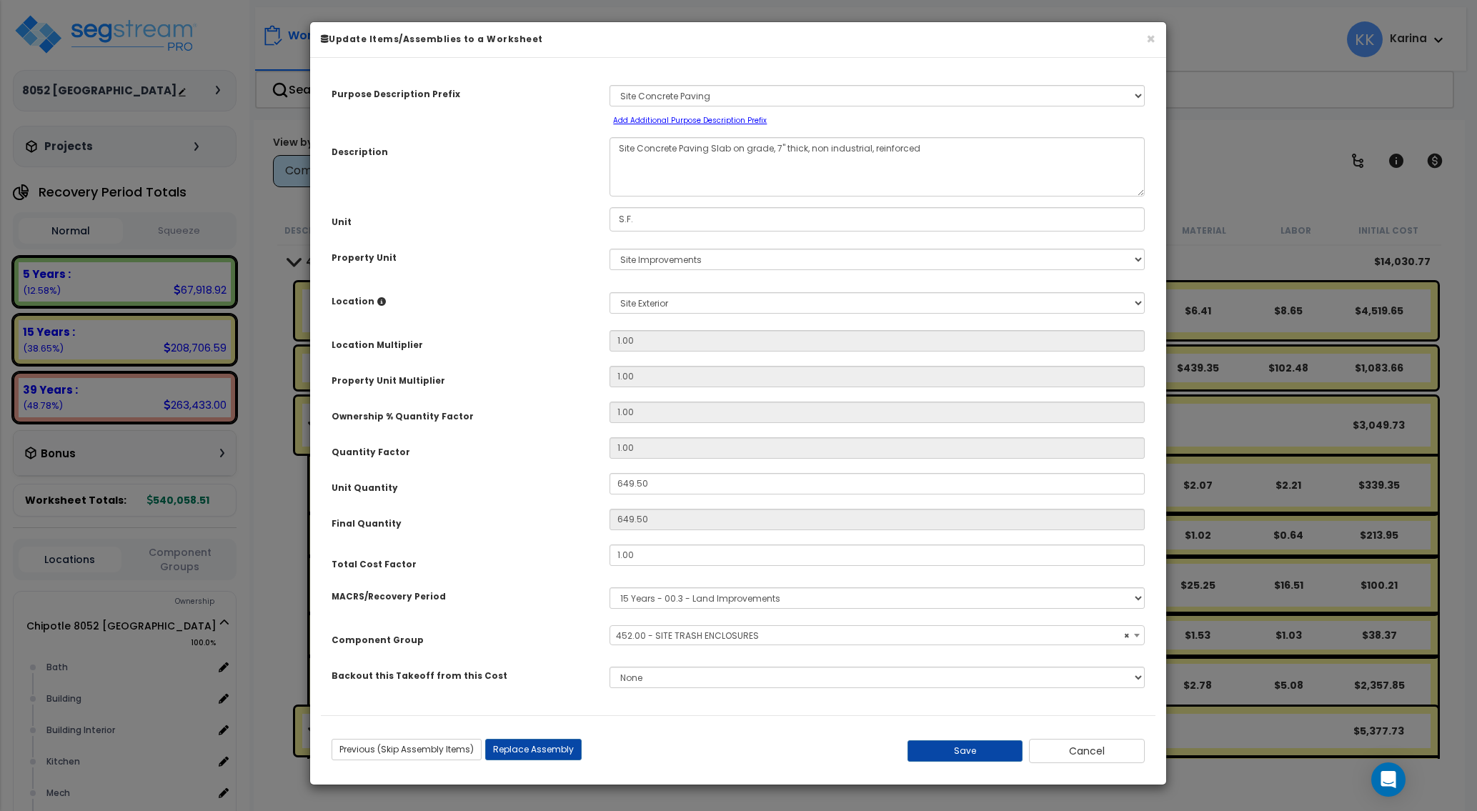
select select "57235"
click at [961, 752] on button "Save" at bounding box center [965, 750] width 116 height 21
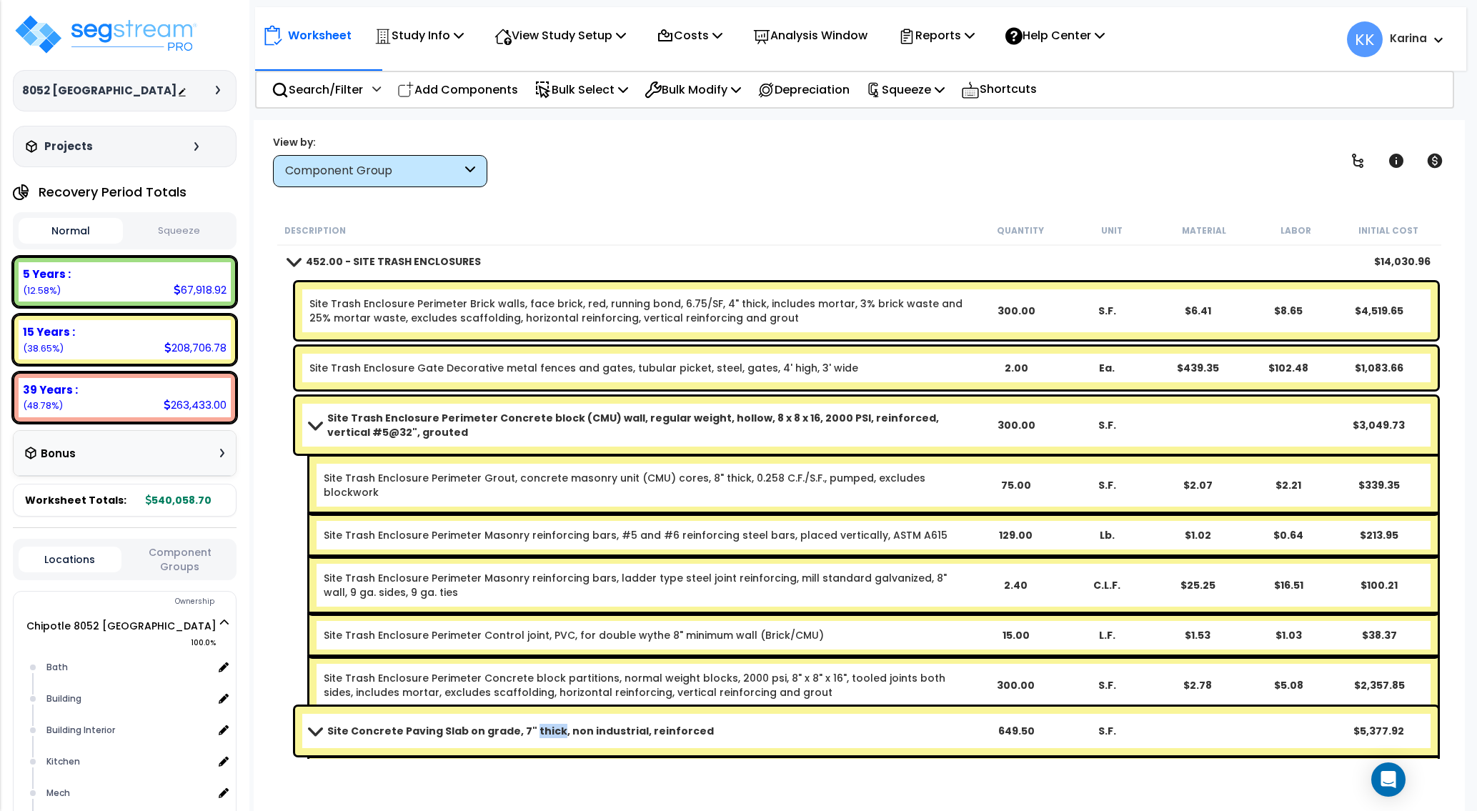
click at [290, 260] on span at bounding box center [294, 261] width 20 height 11
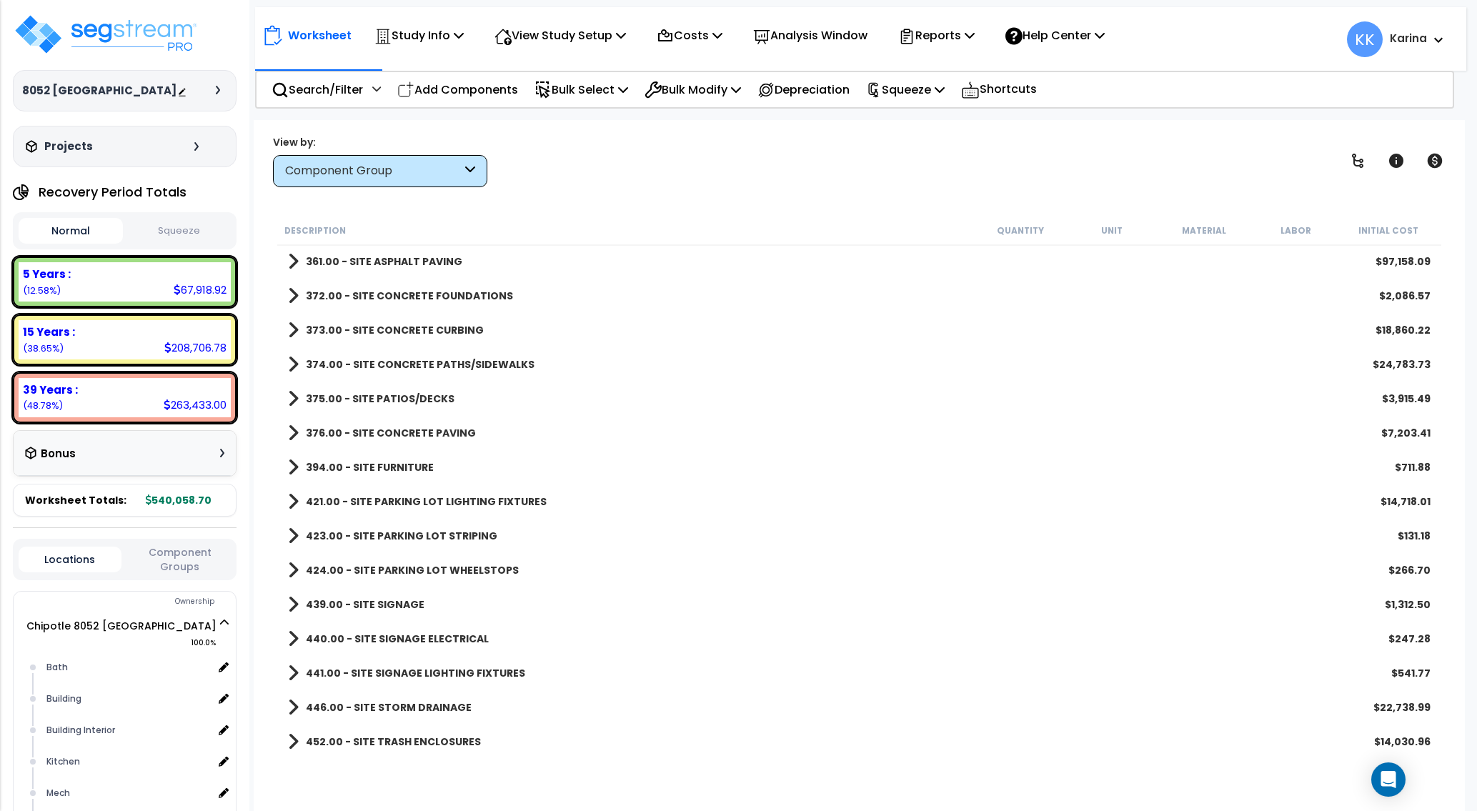
scroll to position [1613, 0]
click at [572, 709] on div "446.00 - SITE STORM DRAINAGE $22,738.99" at bounding box center [859, 707] width 1157 height 34
click at [291, 707] on span at bounding box center [293, 707] width 11 height 20
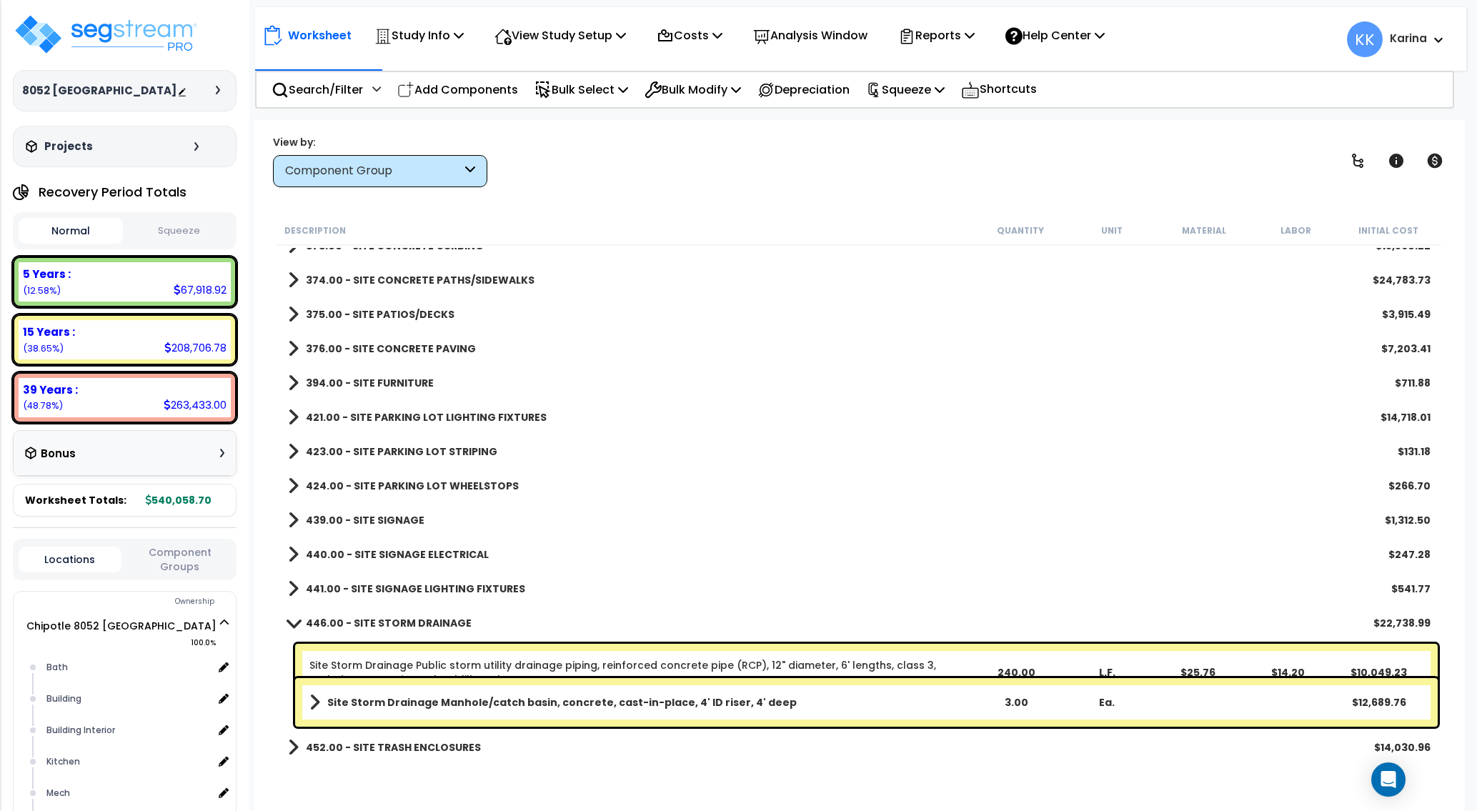
scroll to position [1703, 0]
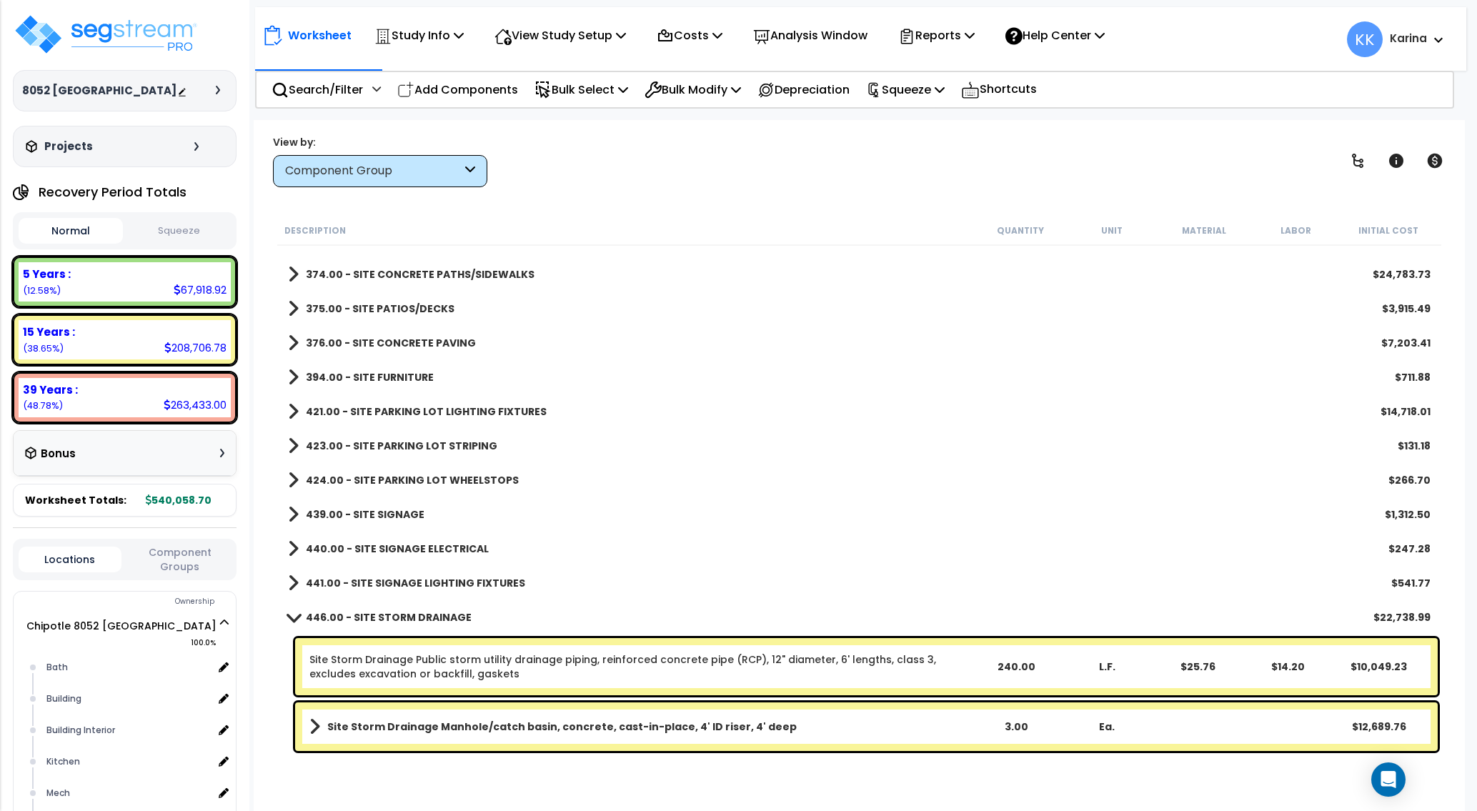
click at [294, 619] on span at bounding box center [294, 616] width 20 height 11
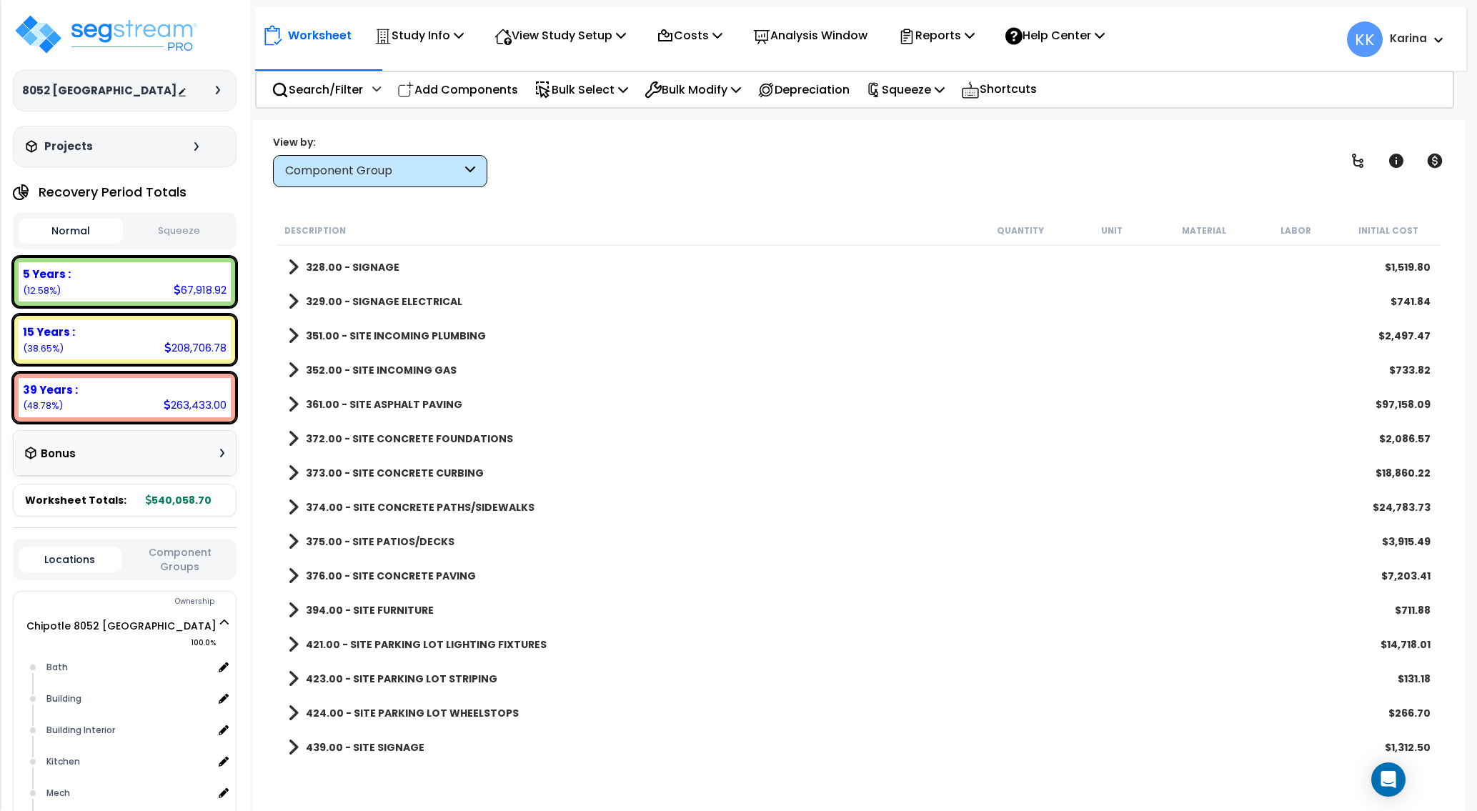
scroll to position [1442, 0]
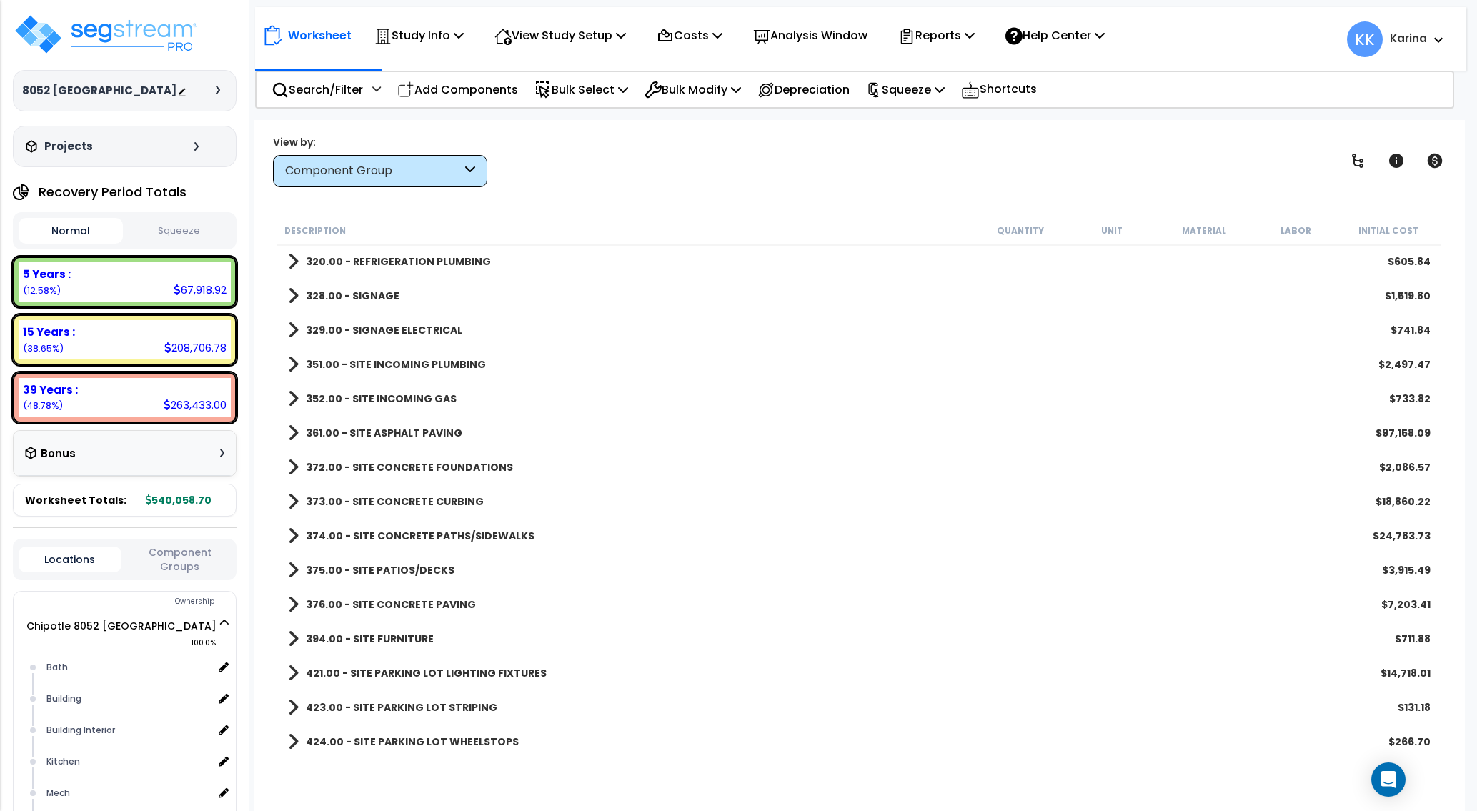
click at [291, 358] on span at bounding box center [293, 364] width 11 height 20
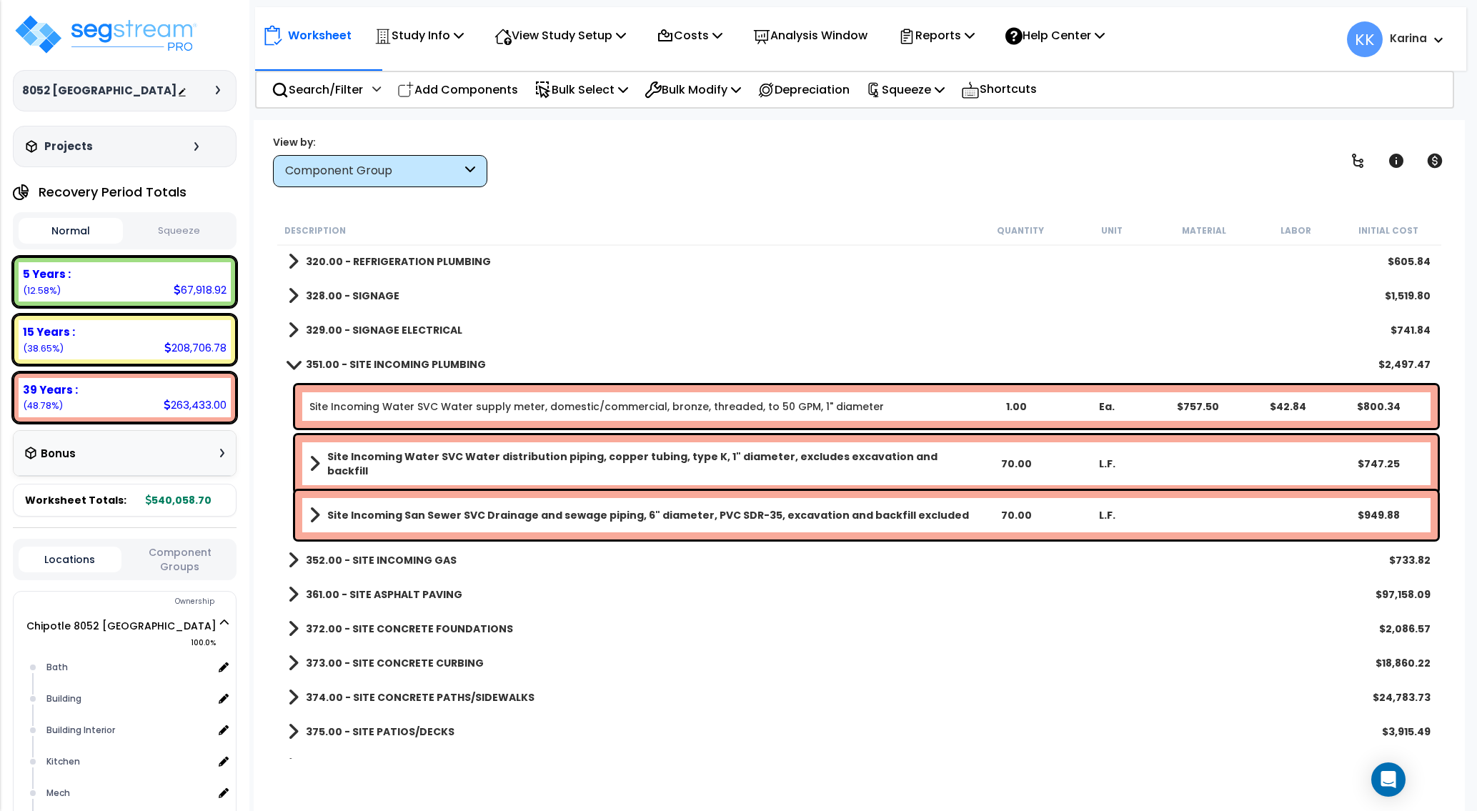
click at [720, 754] on div "376.00 - SITE CONCRETE PAVING $7,203.41" at bounding box center [859, 766] width 1157 height 34
click at [714, 744] on div "375.00 - SITE PATIOS/DECKS $3,915.49" at bounding box center [859, 731] width 1157 height 34
click at [571, 511] on b "Site Incoming San Sewer SVC Drainage and sewage piping, 6" diameter, PVC SDR-35…" at bounding box center [647, 515] width 641 height 14
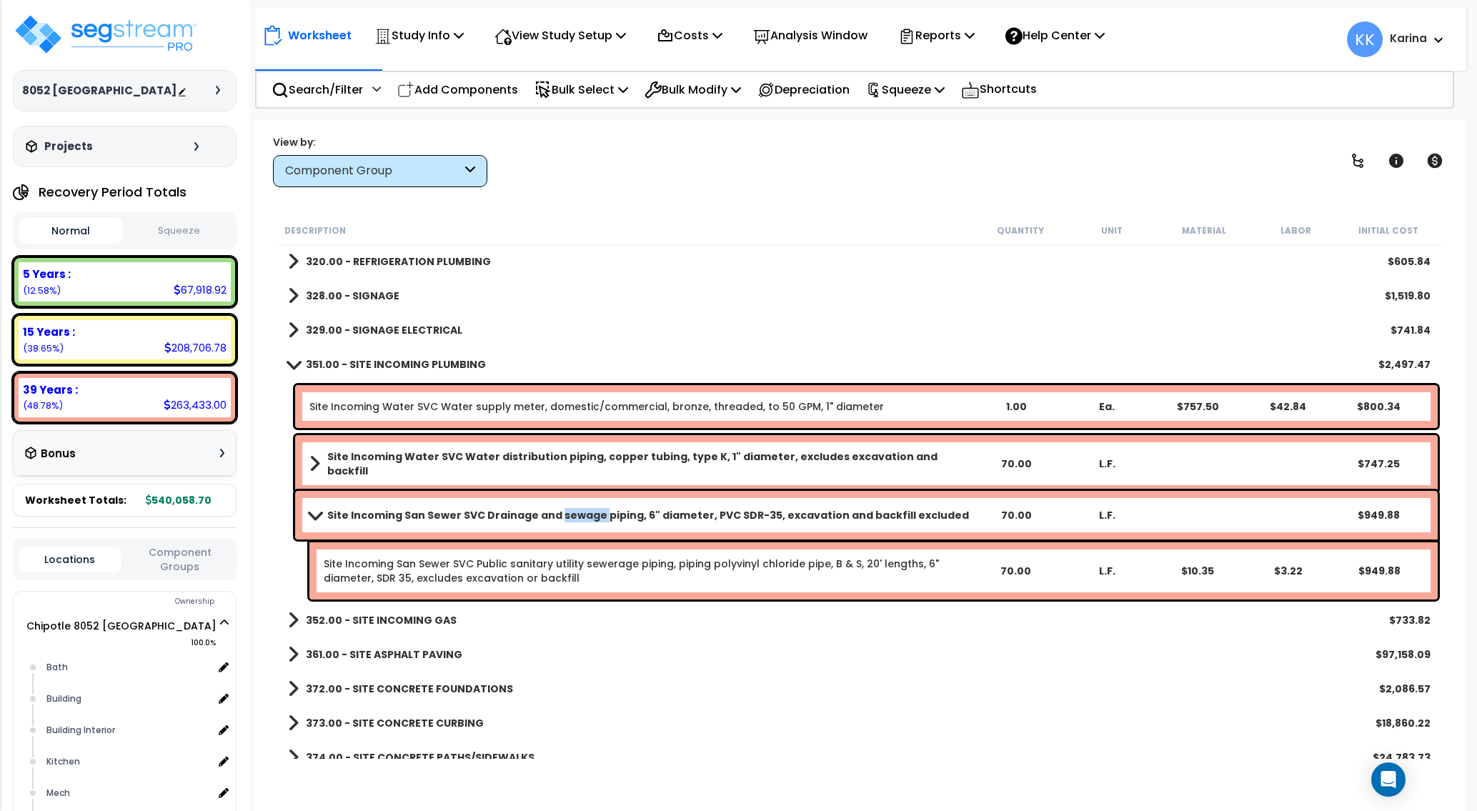
click at [571, 511] on b "Site Incoming San Sewer SVC Drainage and sewage piping, 6" diameter, PVC SDR-35…" at bounding box center [647, 515] width 641 height 14
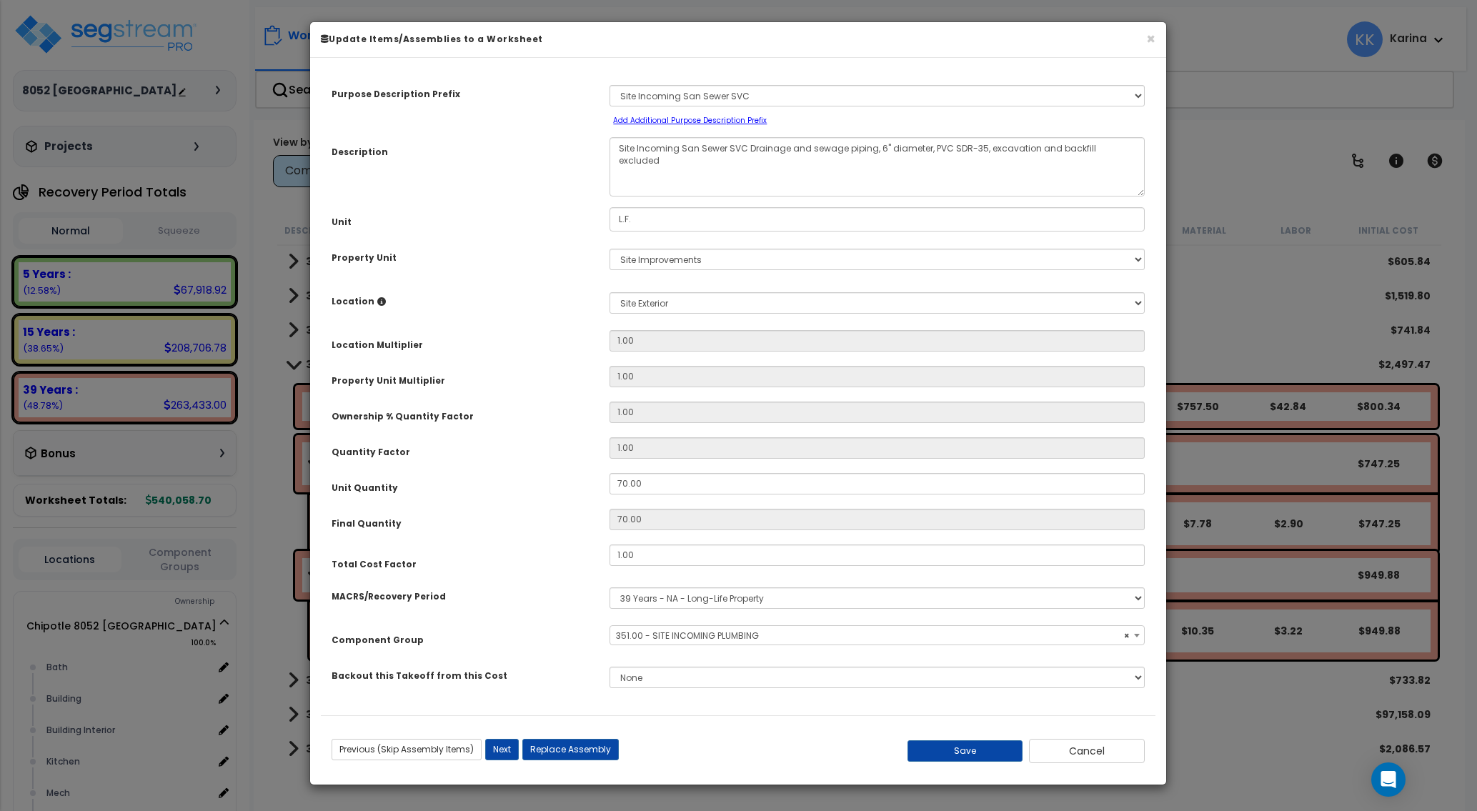
select select "57139"
drag, startPoint x: 649, startPoint y: 480, endPoint x: 546, endPoint y: 469, distance: 103.5
click at [609, 473] on input "70.00" at bounding box center [876, 483] width 535 height 21
type input "1"
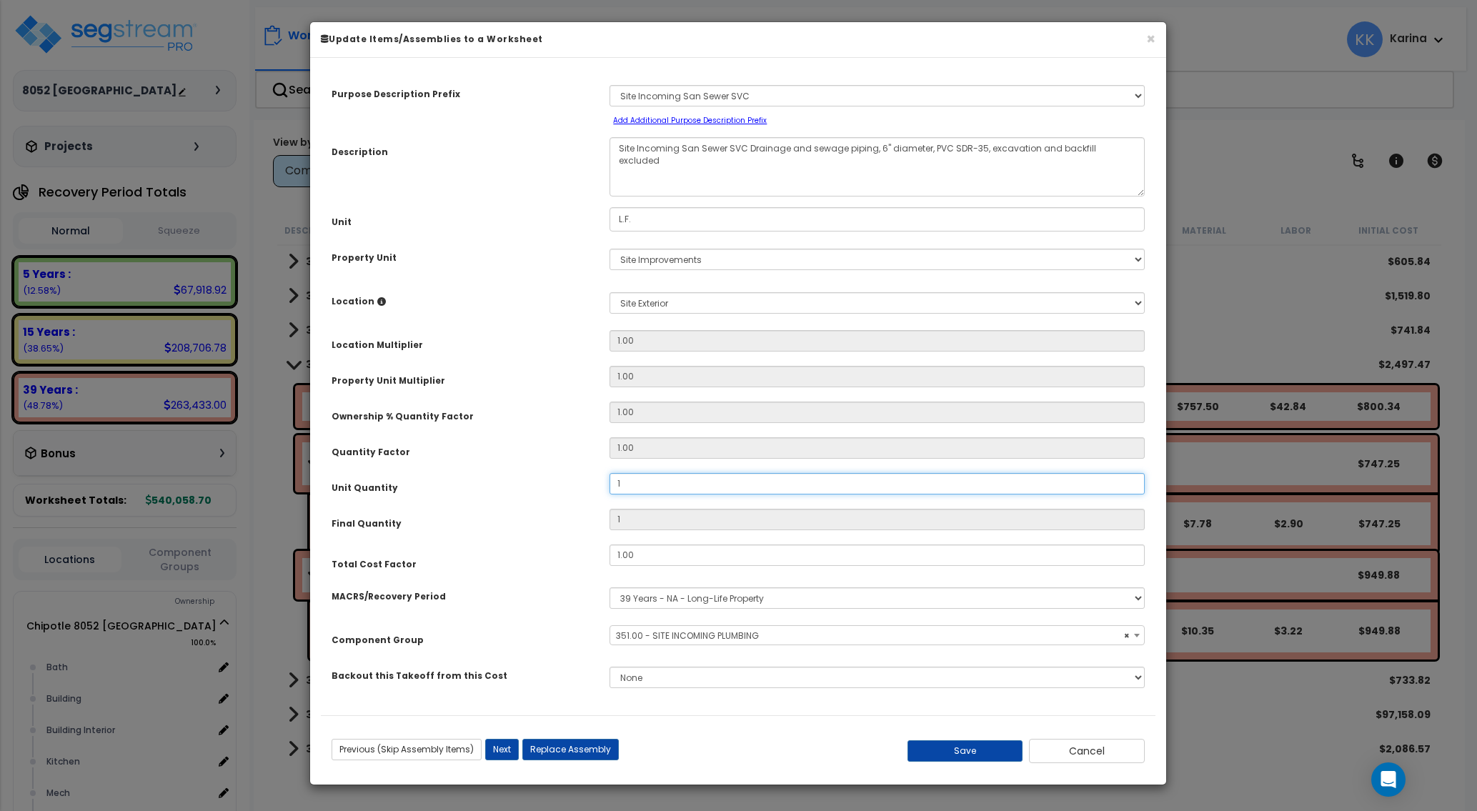
type input "19"
type input "192"
type input "192.2"
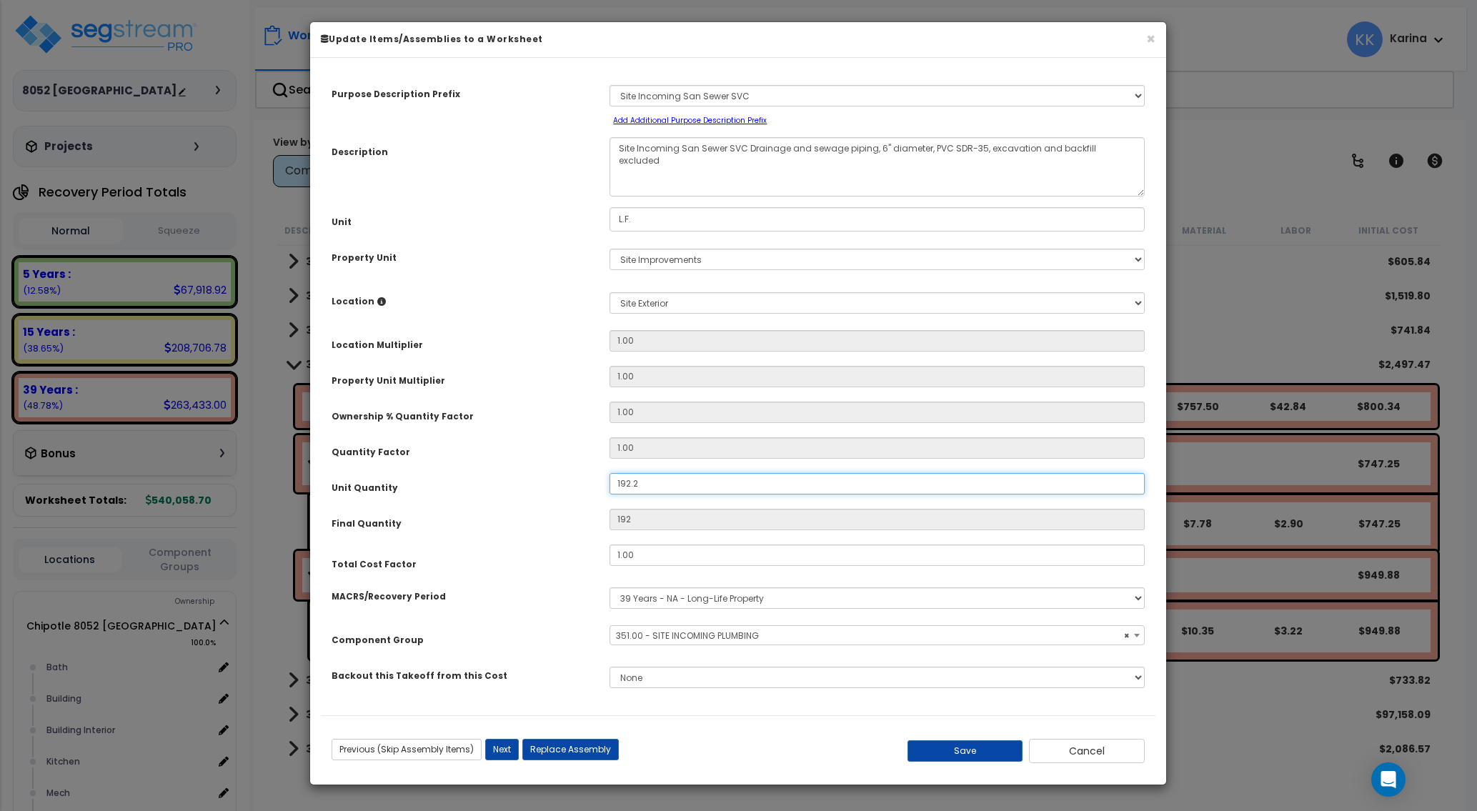
type input "192.2"
click at [941, 746] on button "Save" at bounding box center [965, 750] width 116 height 21
type input "192.20"
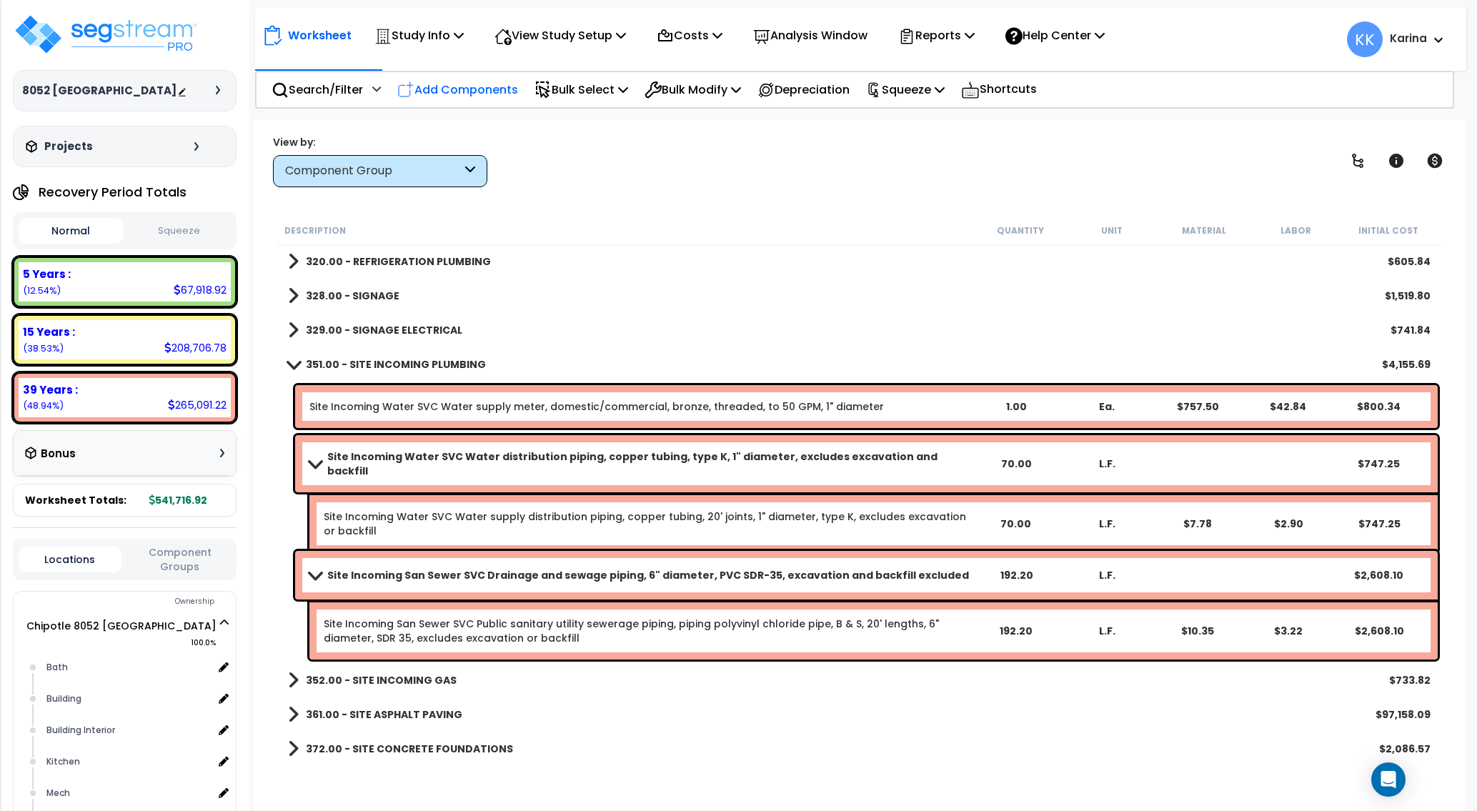
click at [480, 89] on p "Add Components" at bounding box center [457, 89] width 121 height 19
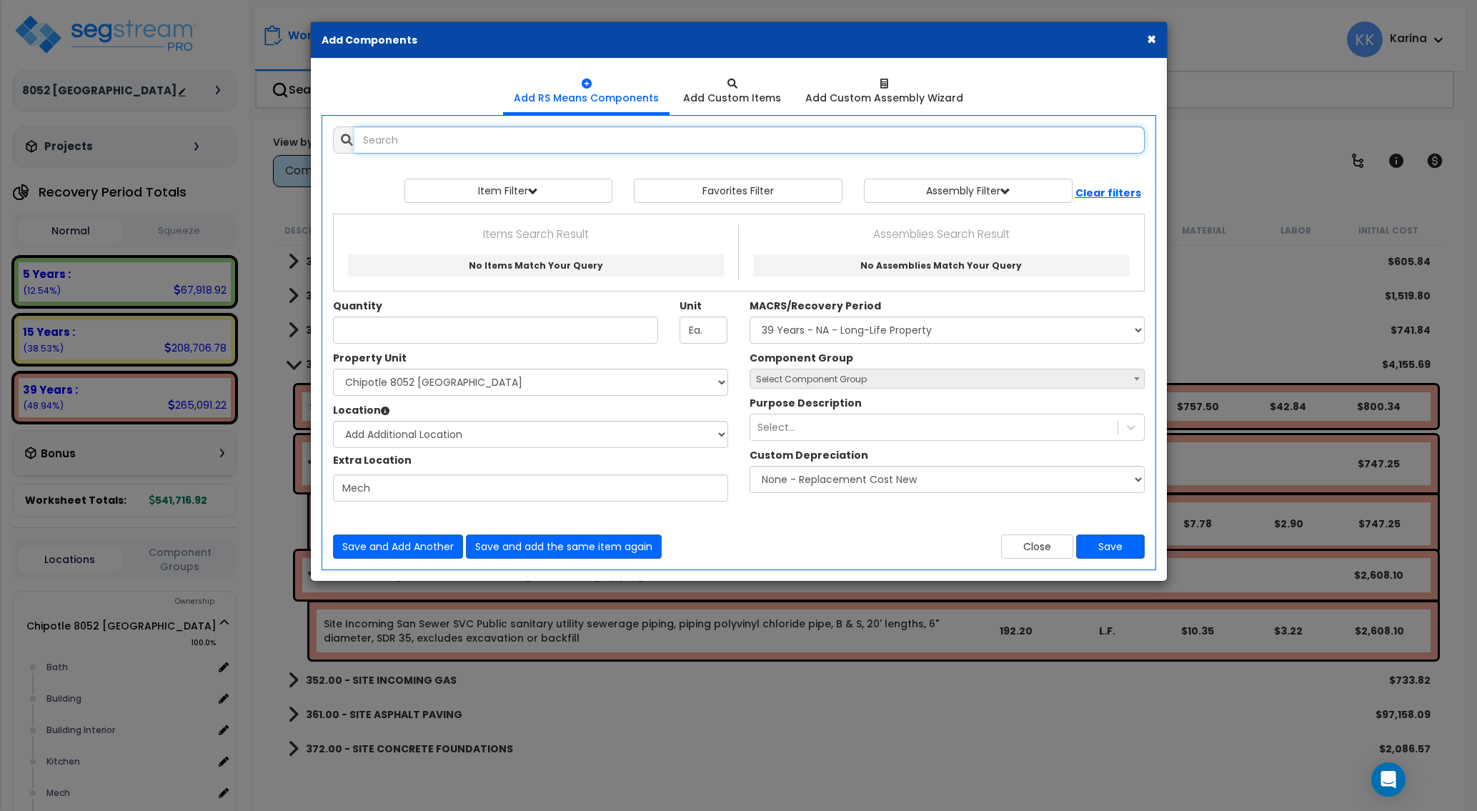
select select
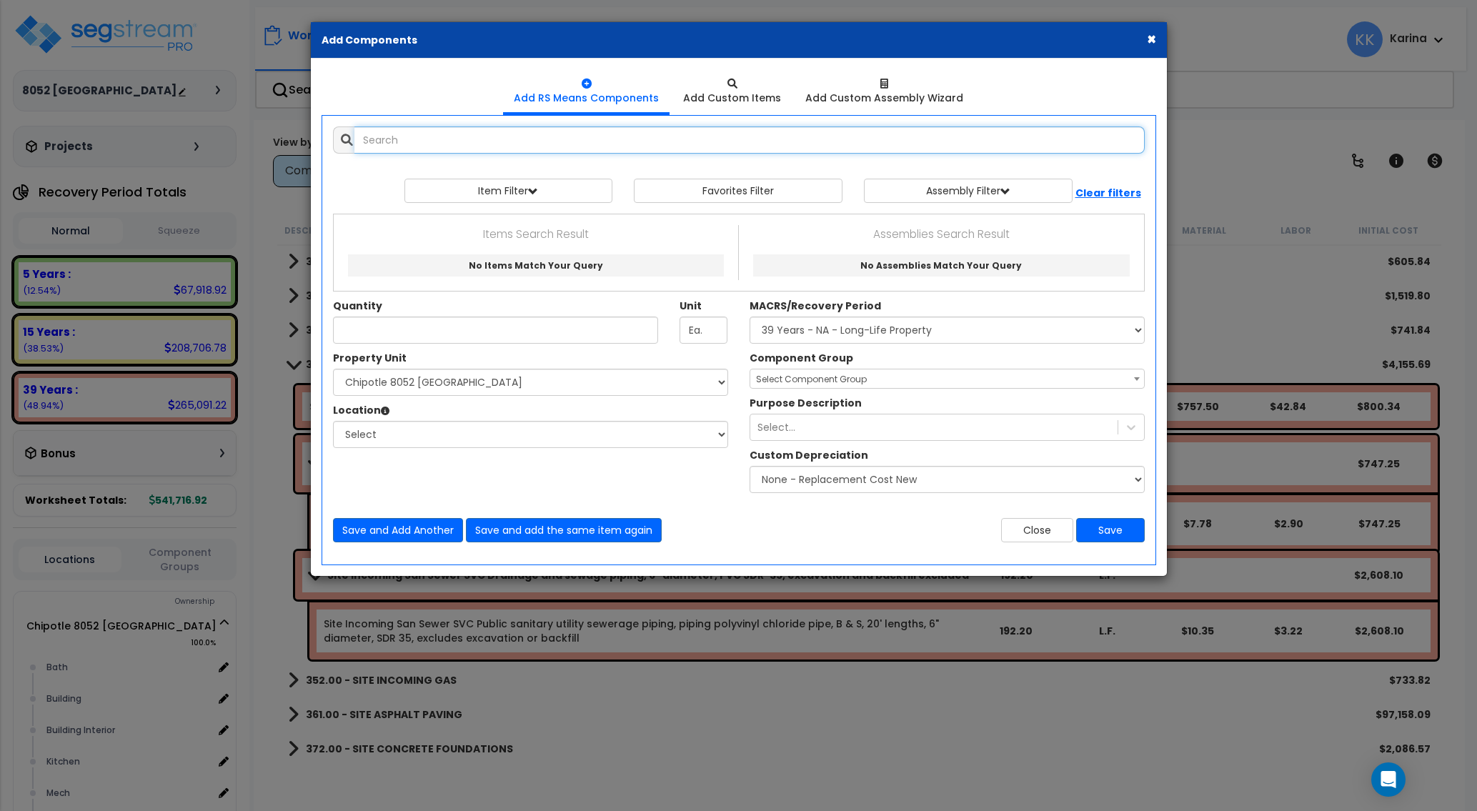
select select
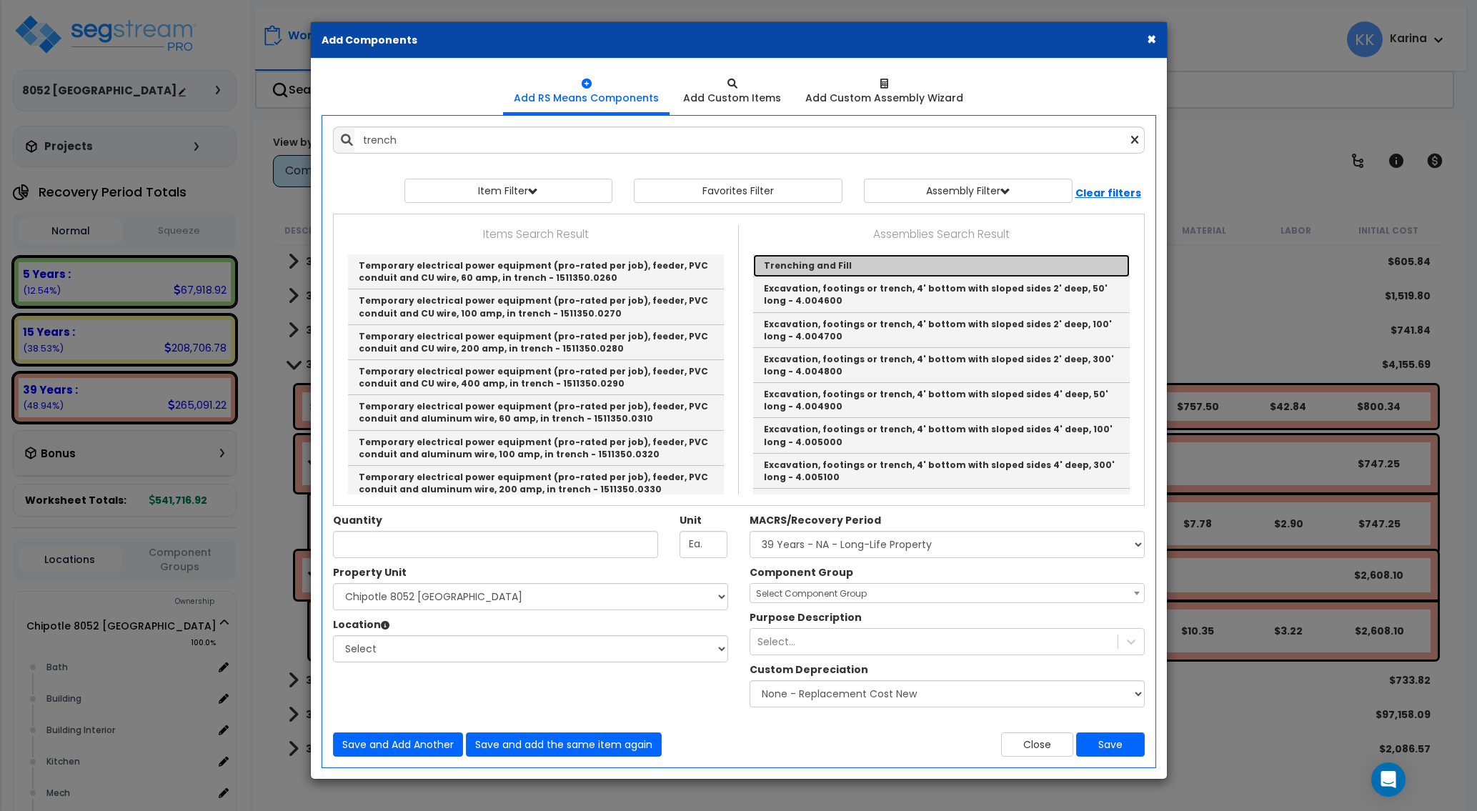
click at [807, 266] on link "Trenching and Fill" at bounding box center [941, 265] width 376 height 23
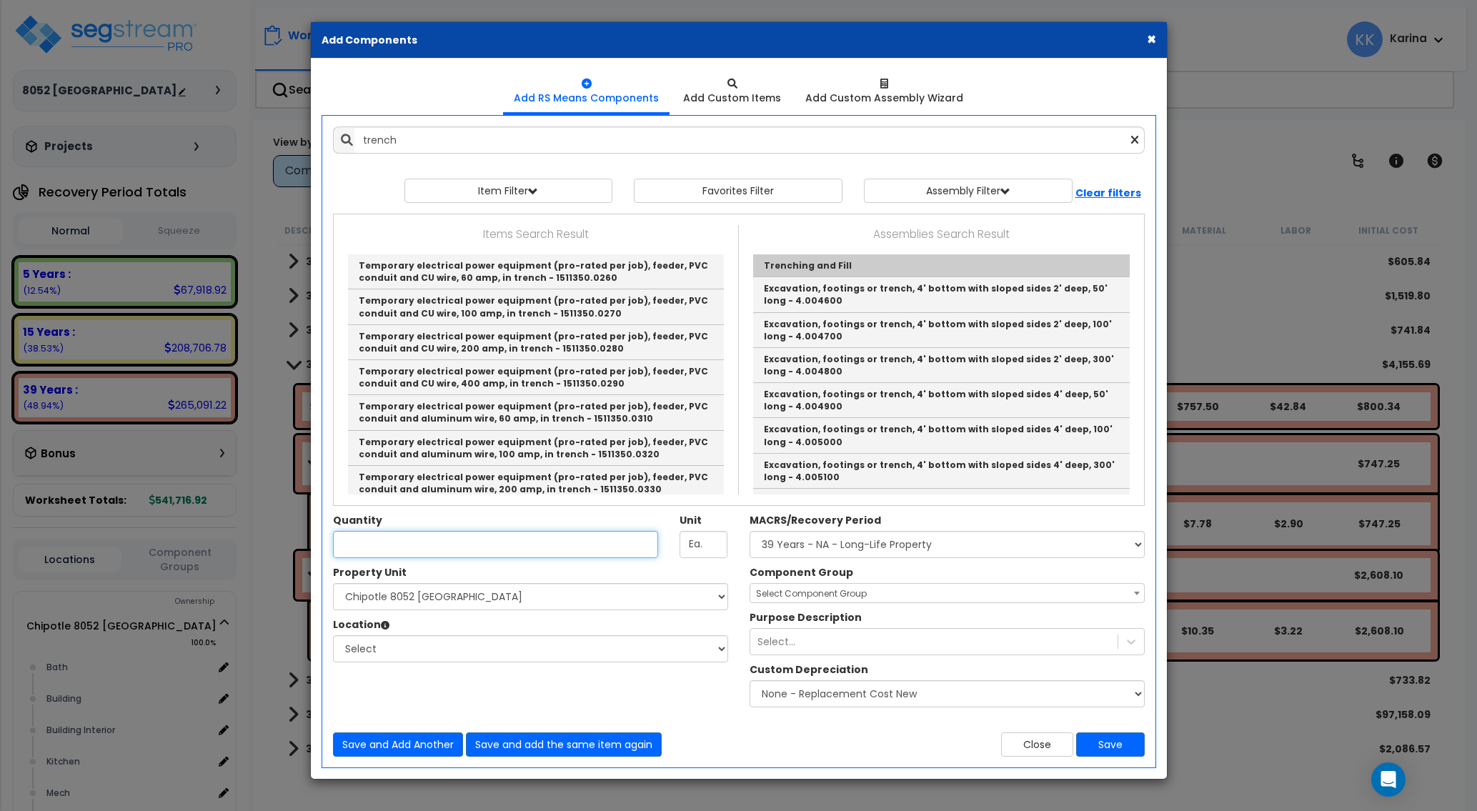
type input "Trenching and Fill"
checkbox input "true"
type input "LF"
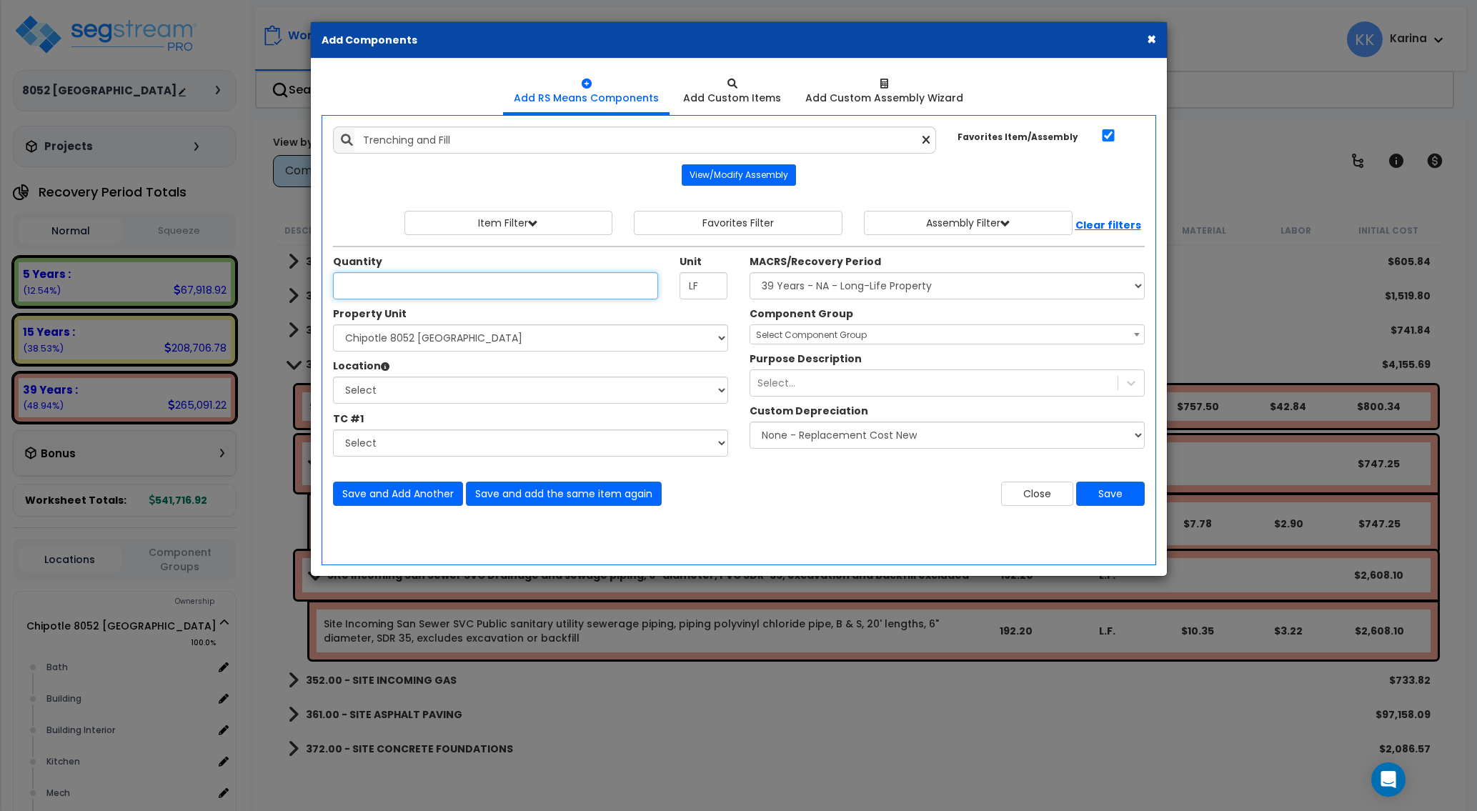
scroll to position [0, 0]
type input "192.2"
click at [333, 324] on select "Select Chipotle 8052 [GEOGRAPHIC_DATA] Site Improvements" at bounding box center [530, 337] width 395 height 27
click option "Site Improvements" at bounding box center [0, 0] width 0 height 0
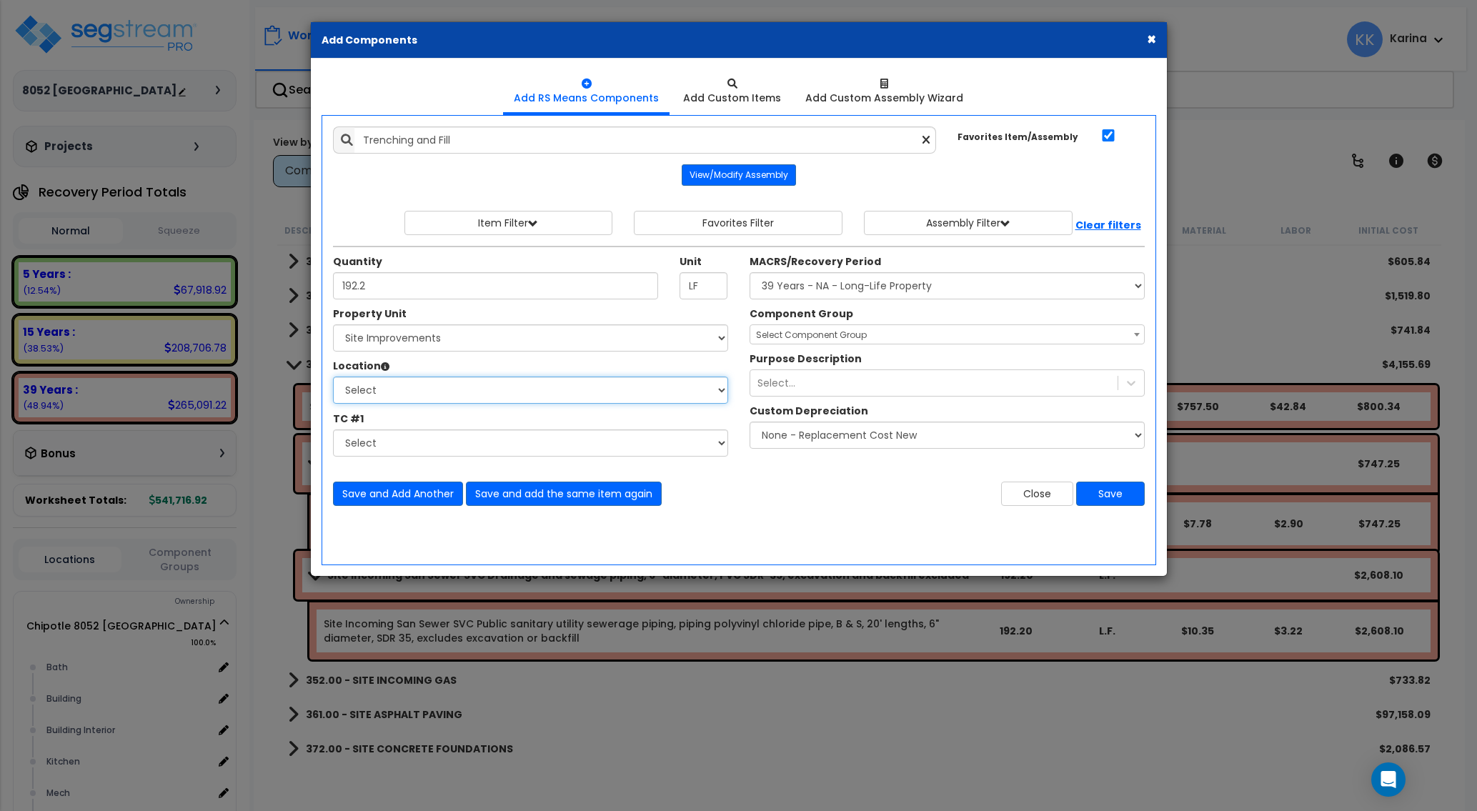
click at [333, 376] on select "Select Site Exterior Add Additional Location" at bounding box center [530, 389] width 395 height 27
click at [333, 324] on select "Select Chipotle 8052 [GEOGRAPHIC_DATA] Site Improvements" at bounding box center [530, 337] width 395 height 27
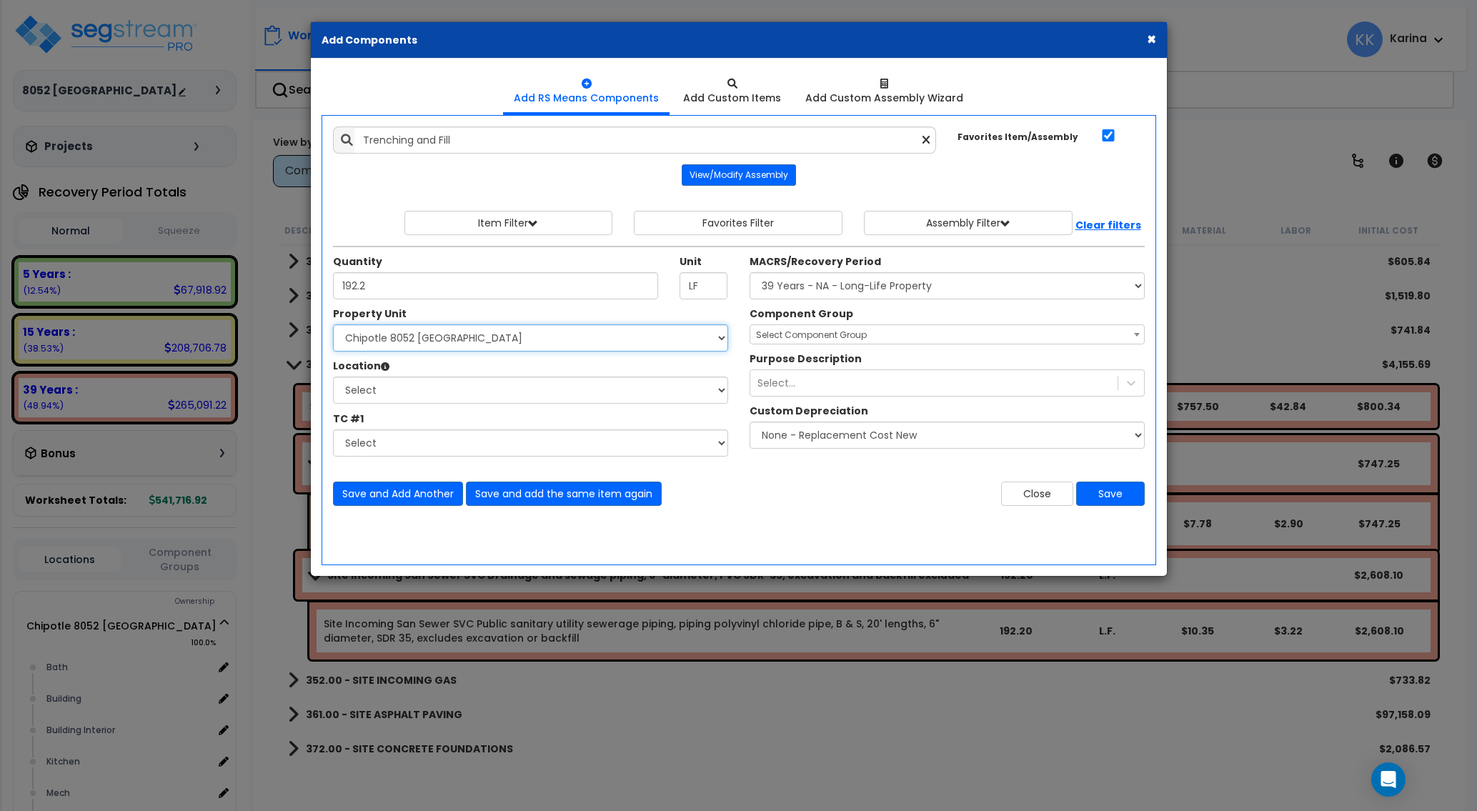
click option "Chipotle 8052 [GEOGRAPHIC_DATA]" at bounding box center [0, 0] width 0 height 0
click at [333, 376] on select "Select [GEOGRAPHIC_DATA] Building Building Interior Kitchen Mech Office Add Add…" at bounding box center [530, 389] width 395 height 27
click at [333, 324] on select "Select Chipotle 8052 [GEOGRAPHIC_DATA] Site Improvements" at bounding box center [530, 337] width 395 height 27
select select "176889"
click option "Site Improvements" at bounding box center [0, 0] width 0 height 0
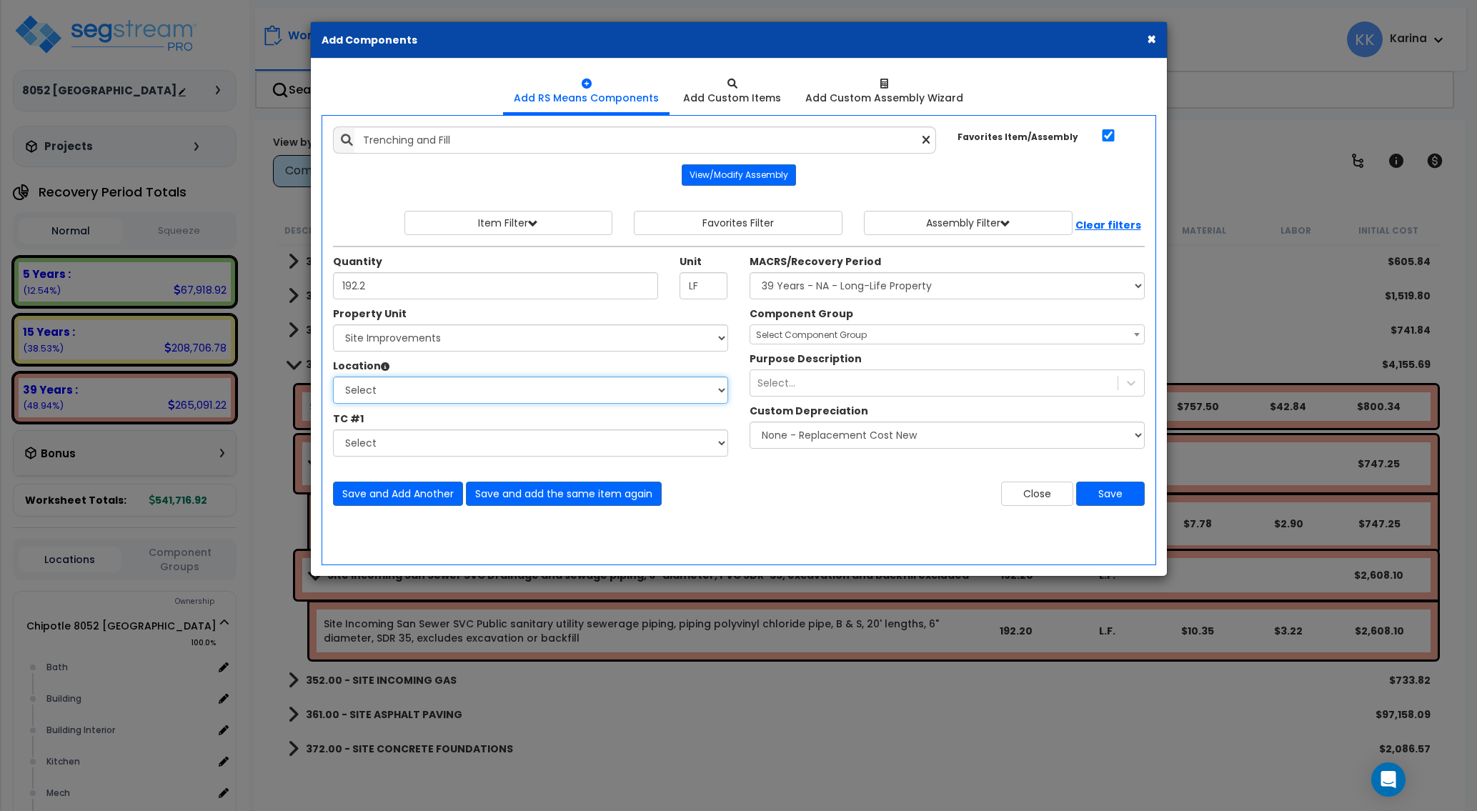
click at [333, 376] on select "Select Site Exterior Add Additional Location" at bounding box center [530, 389] width 395 height 27
select select "462"
click option "Site Exterior" at bounding box center [0, 0] width 0 height 0
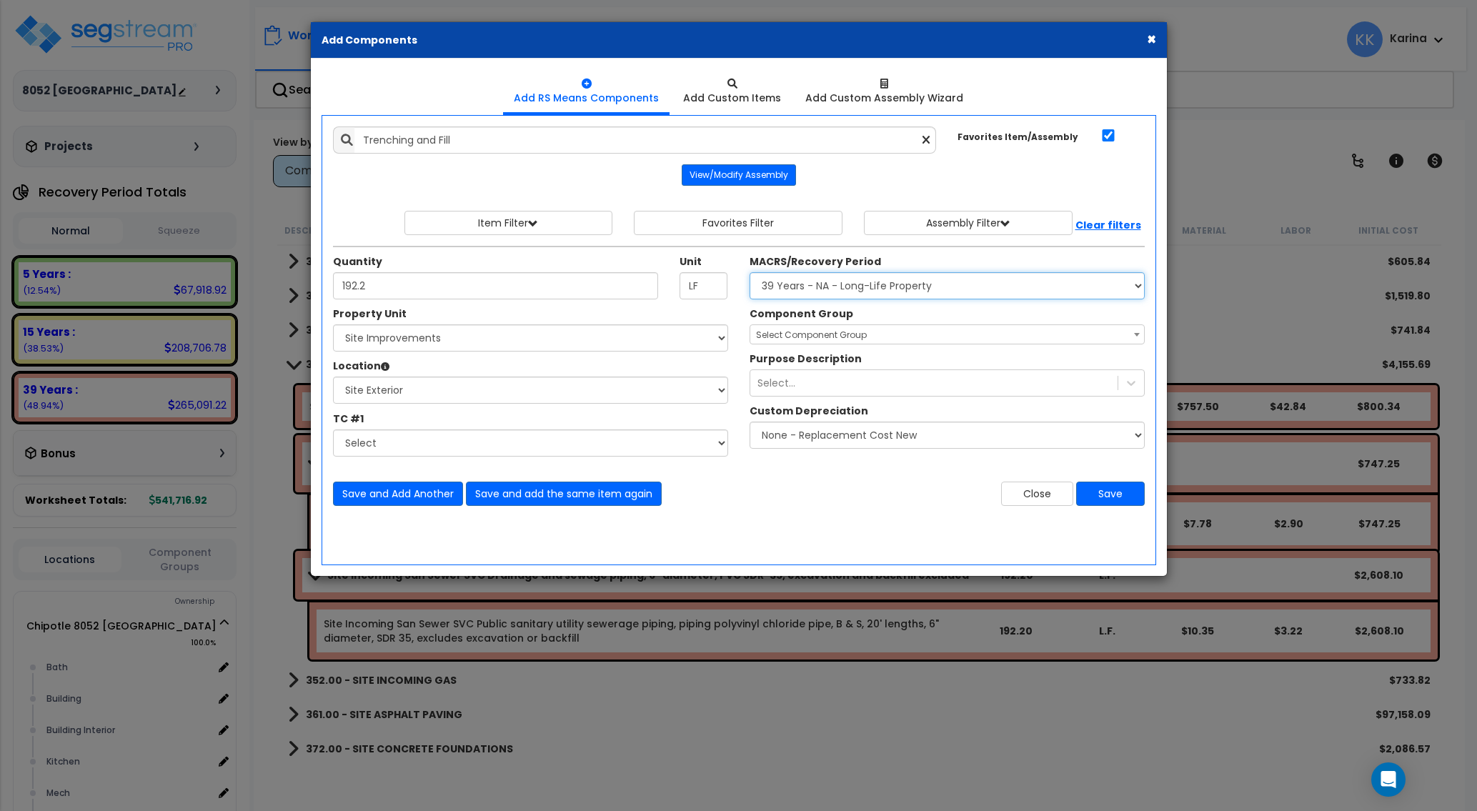
click at [749, 272] on select "Select MACRS/Recovery Period 5 Years - 57.0 - Distributive Trades & Services 5 …" at bounding box center [946, 285] width 395 height 27
select select "3669"
click option "39 Years - NA - Long-Life Property" at bounding box center [0, 0] width 0 height 0
click at [788, 333] on span "Select Component Group" at bounding box center [811, 335] width 111 height 12
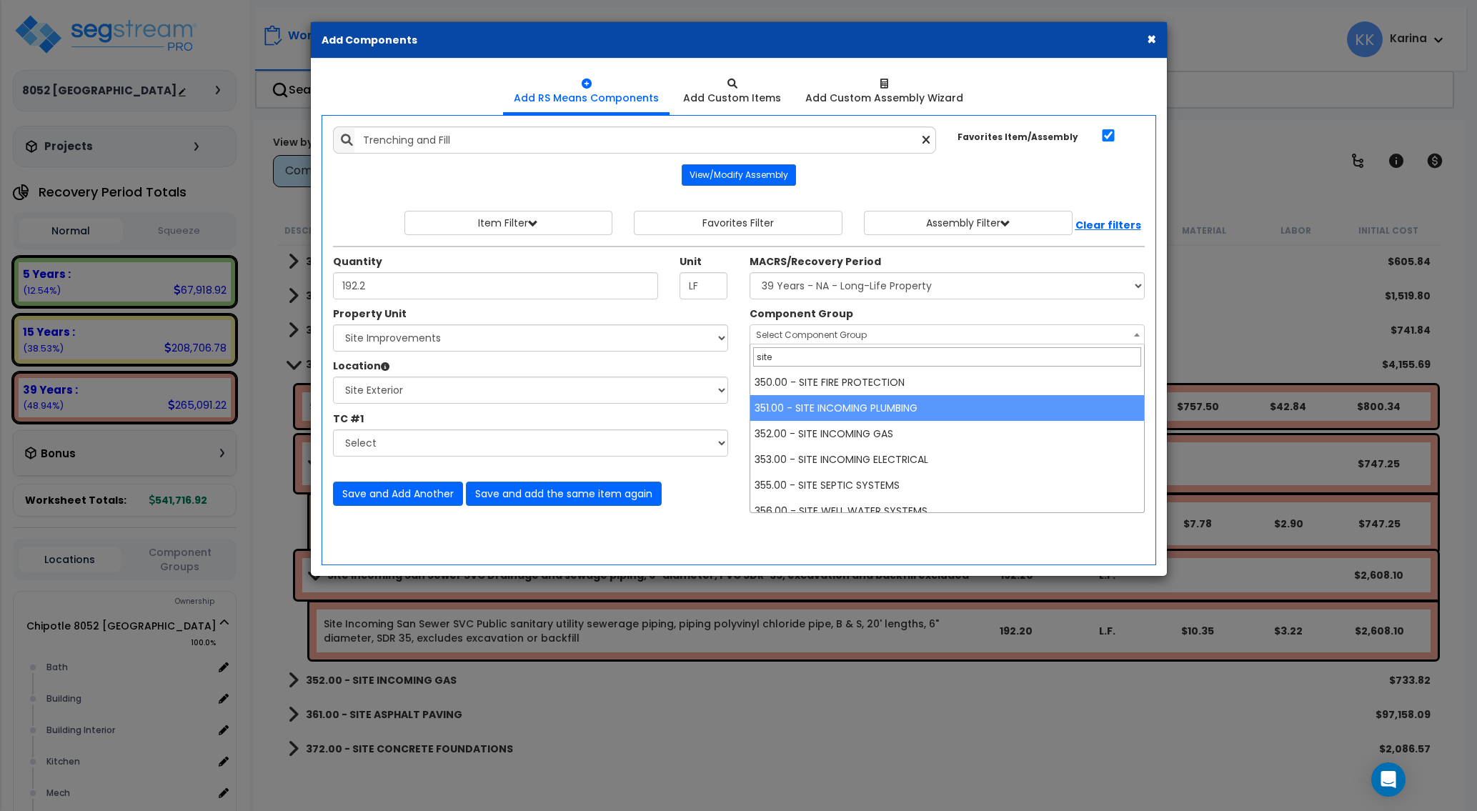
type input "site"
select select "57139"
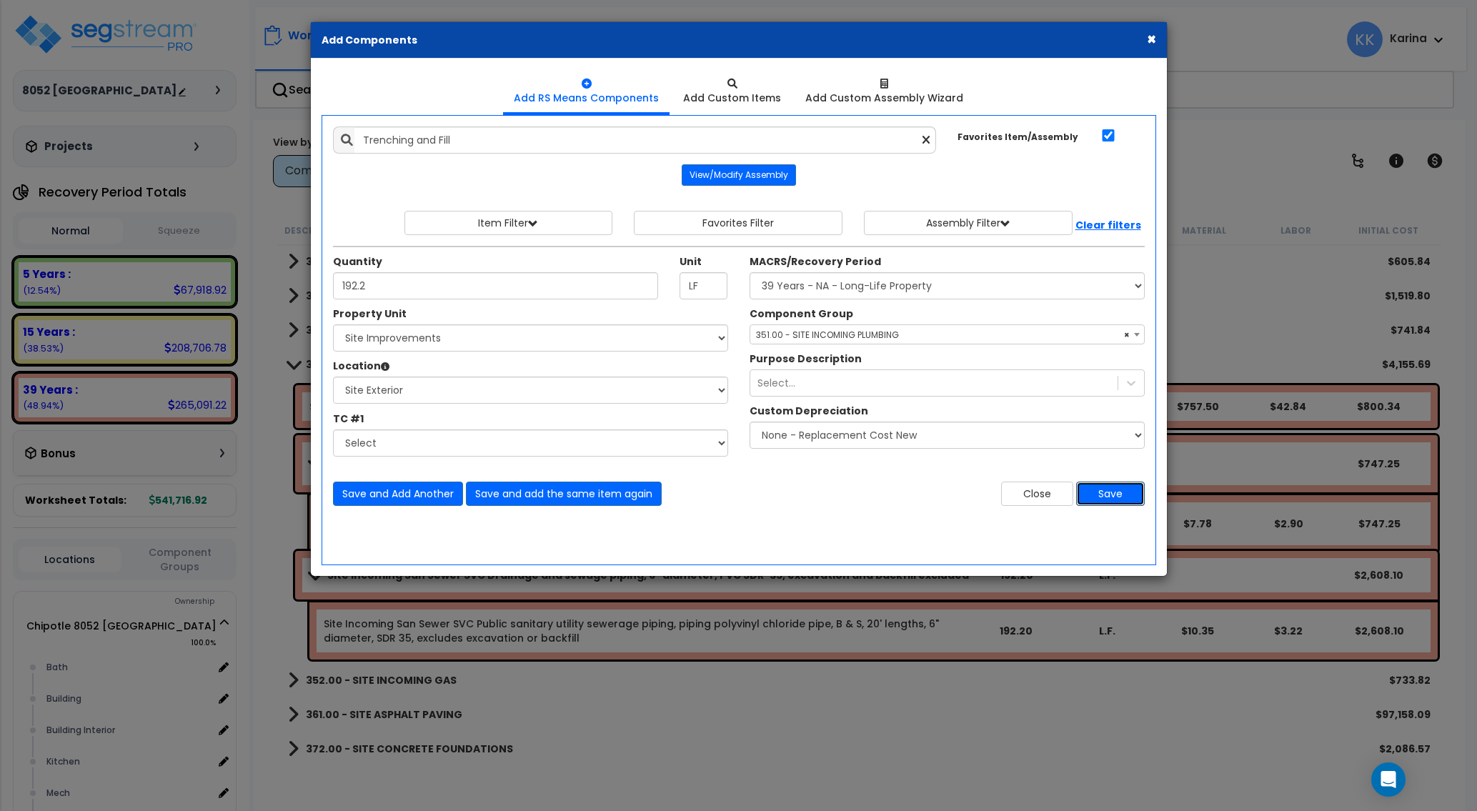
click at [1101, 488] on button "Save" at bounding box center [1110, 493] width 69 height 24
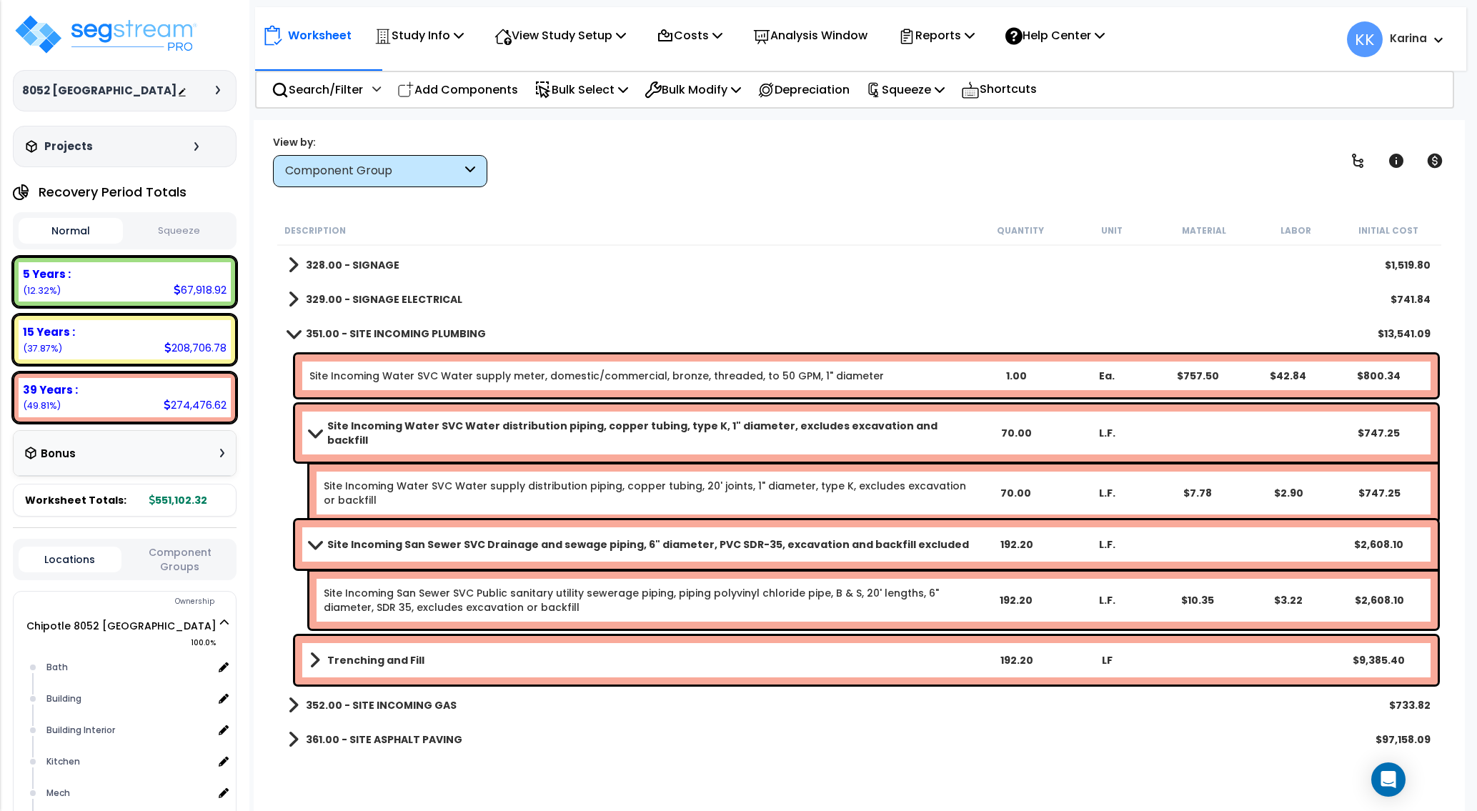
scroll to position [1442, 0]
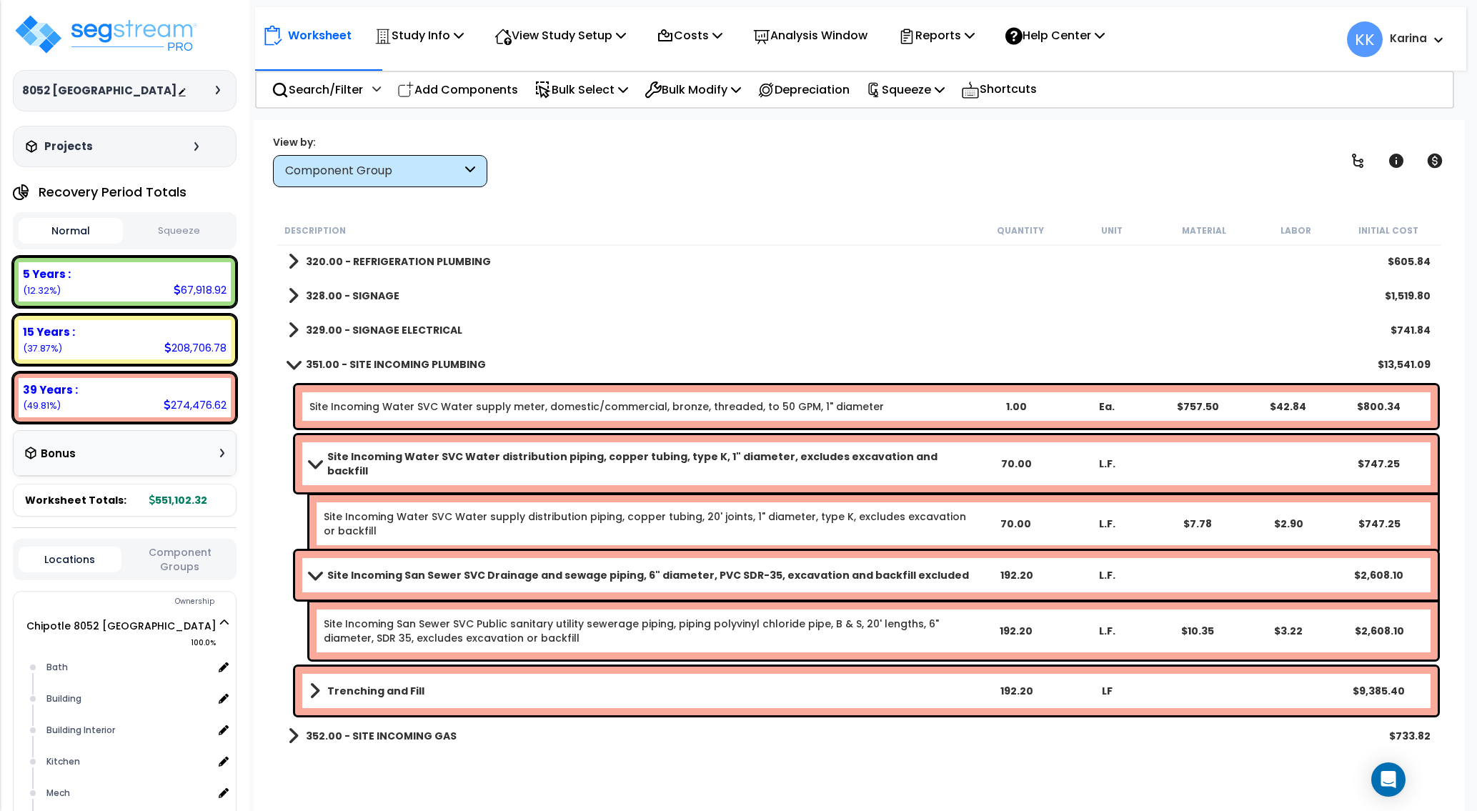
click at [1006, 752] on div "352.00 - SITE INCOMING GAS $733.82" at bounding box center [859, 736] width 1157 height 34
click at [590, 759] on div "Worksheet Study Info Study Setup Add Property Unit Template study Clone study KK" at bounding box center [859, 525] width 1211 height 811
click at [476, 459] on b "Site Incoming Water SVC Water distribution piping, copper tubing, type K, 1" di…" at bounding box center [648, 463] width 643 height 29
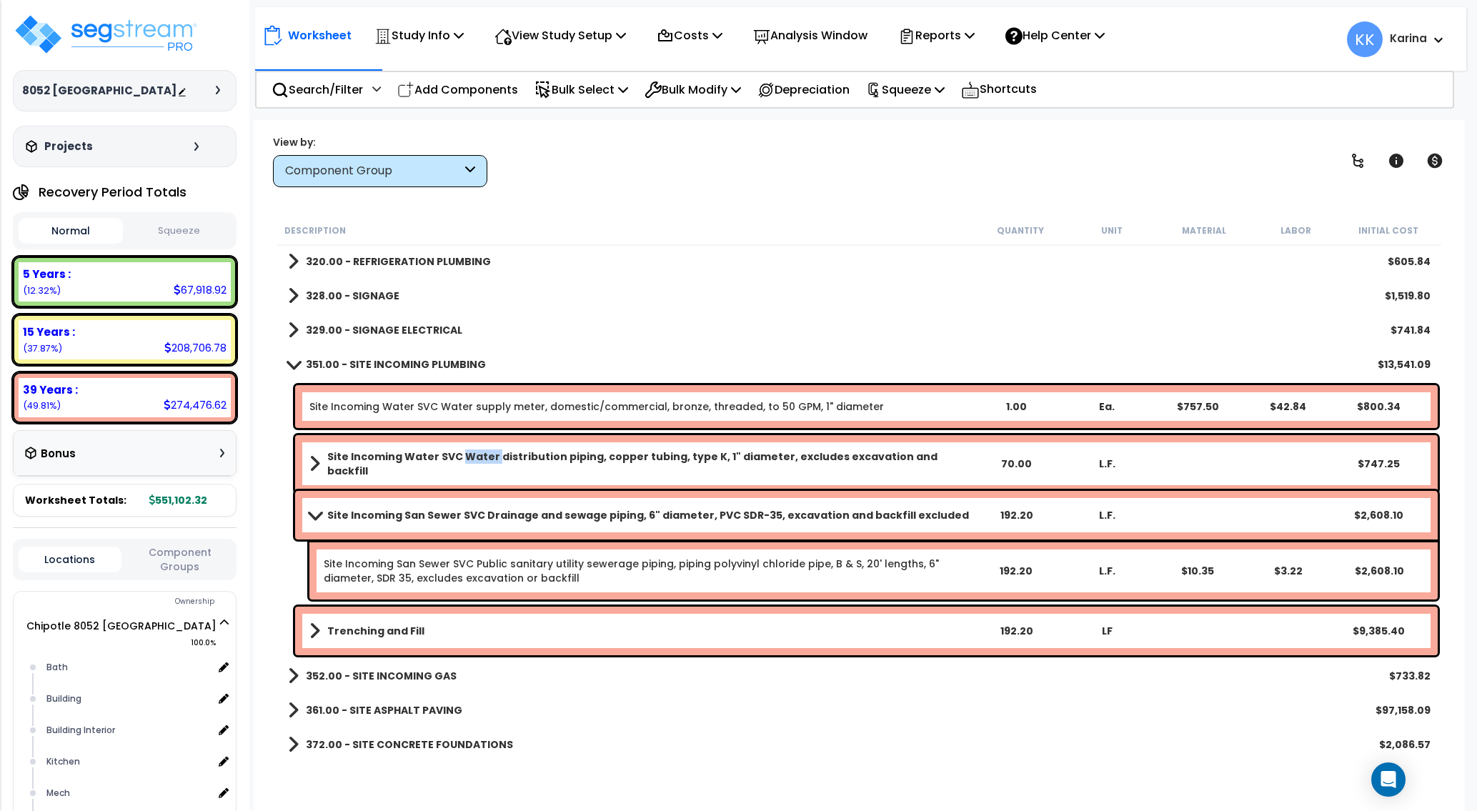
click at [476, 459] on b "Site Incoming Water SVC Water distribution piping, copper tubing, type K, 1" di…" at bounding box center [648, 463] width 643 height 29
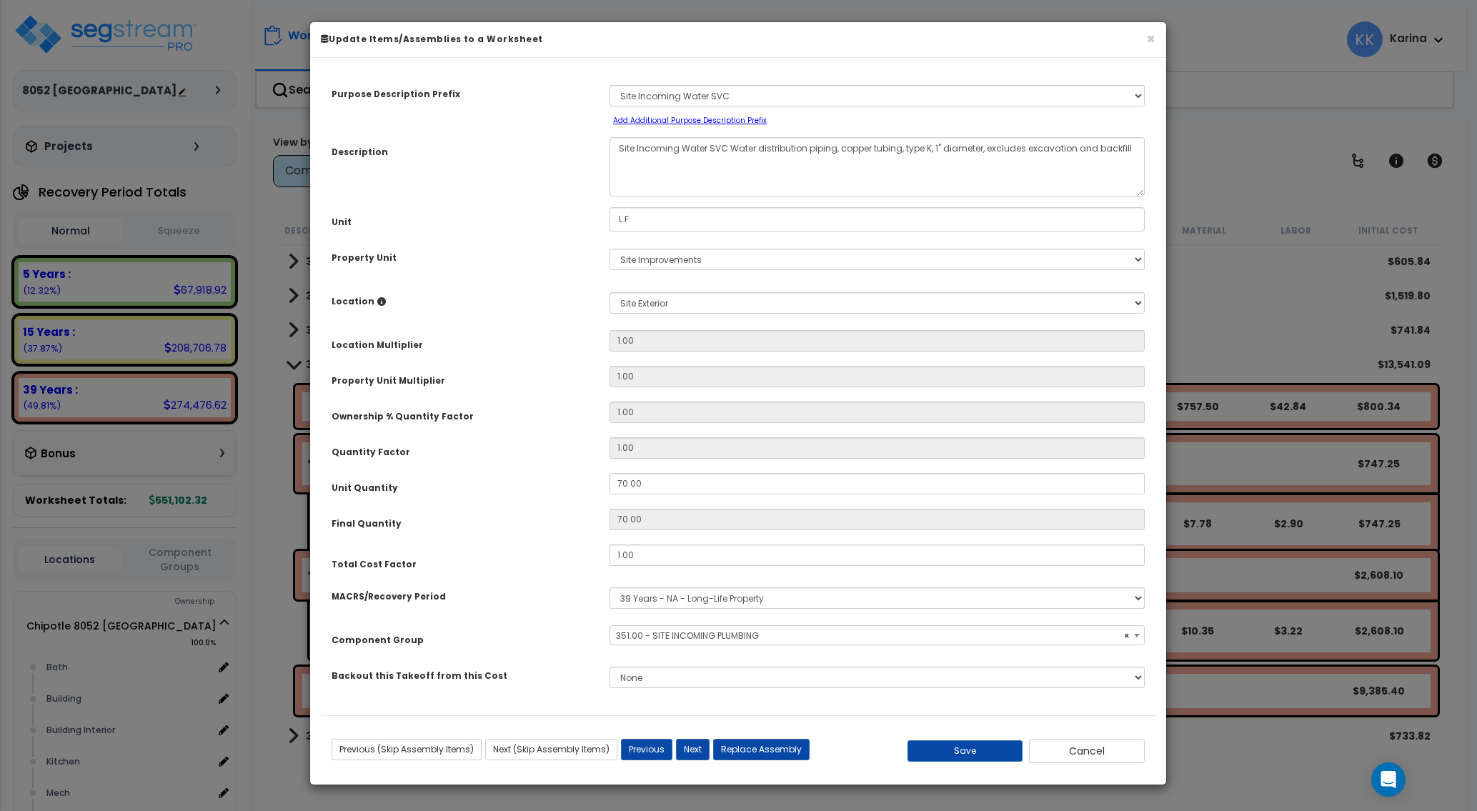
select select "57139"
drag, startPoint x: 576, startPoint y: 472, endPoint x: 533, endPoint y: 465, distance: 43.5
click at [609, 473] on input "70.00" at bounding box center [876, 483] width 535 height 21
type input "1"
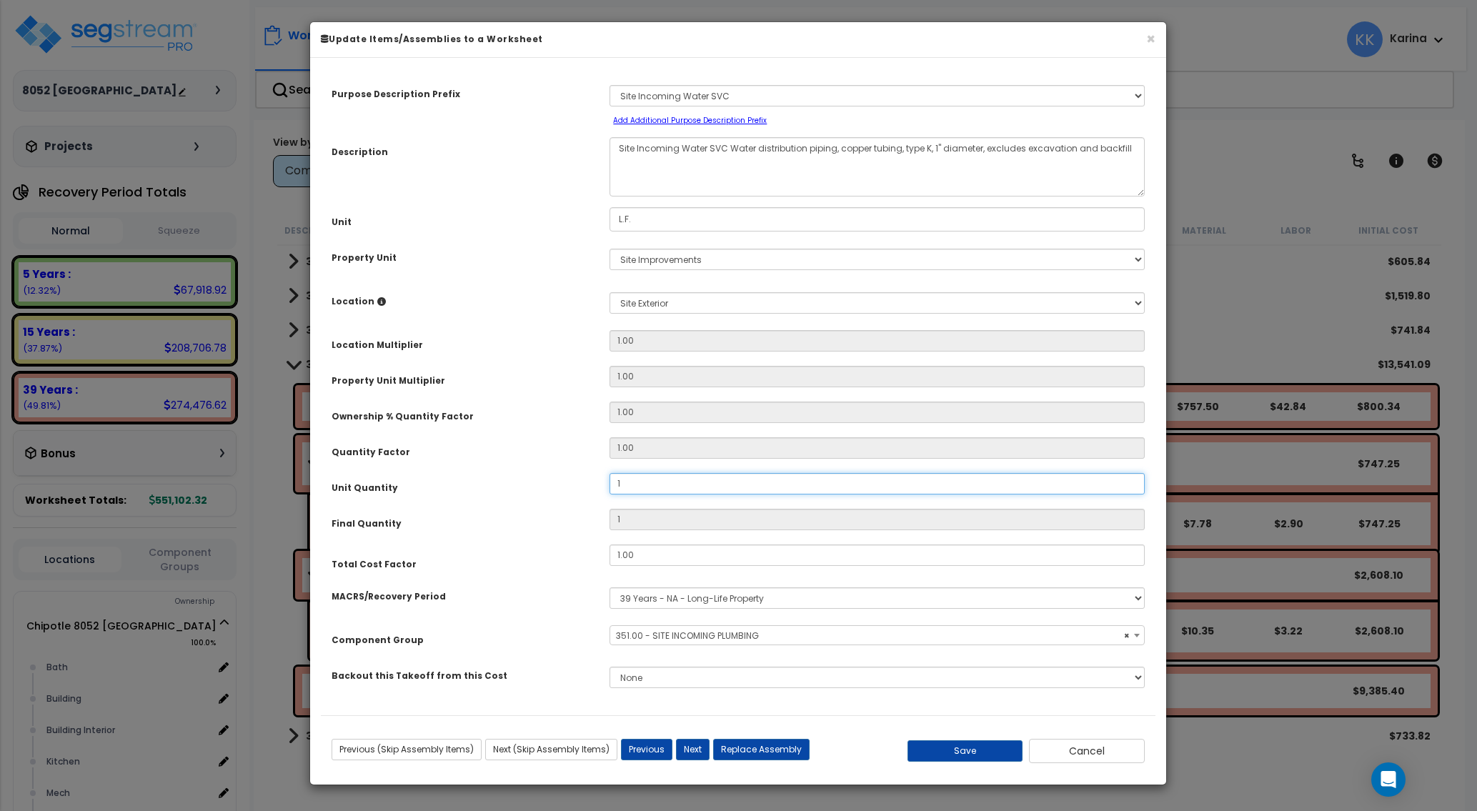
type input "12"
type input "128"
type input "128.4"
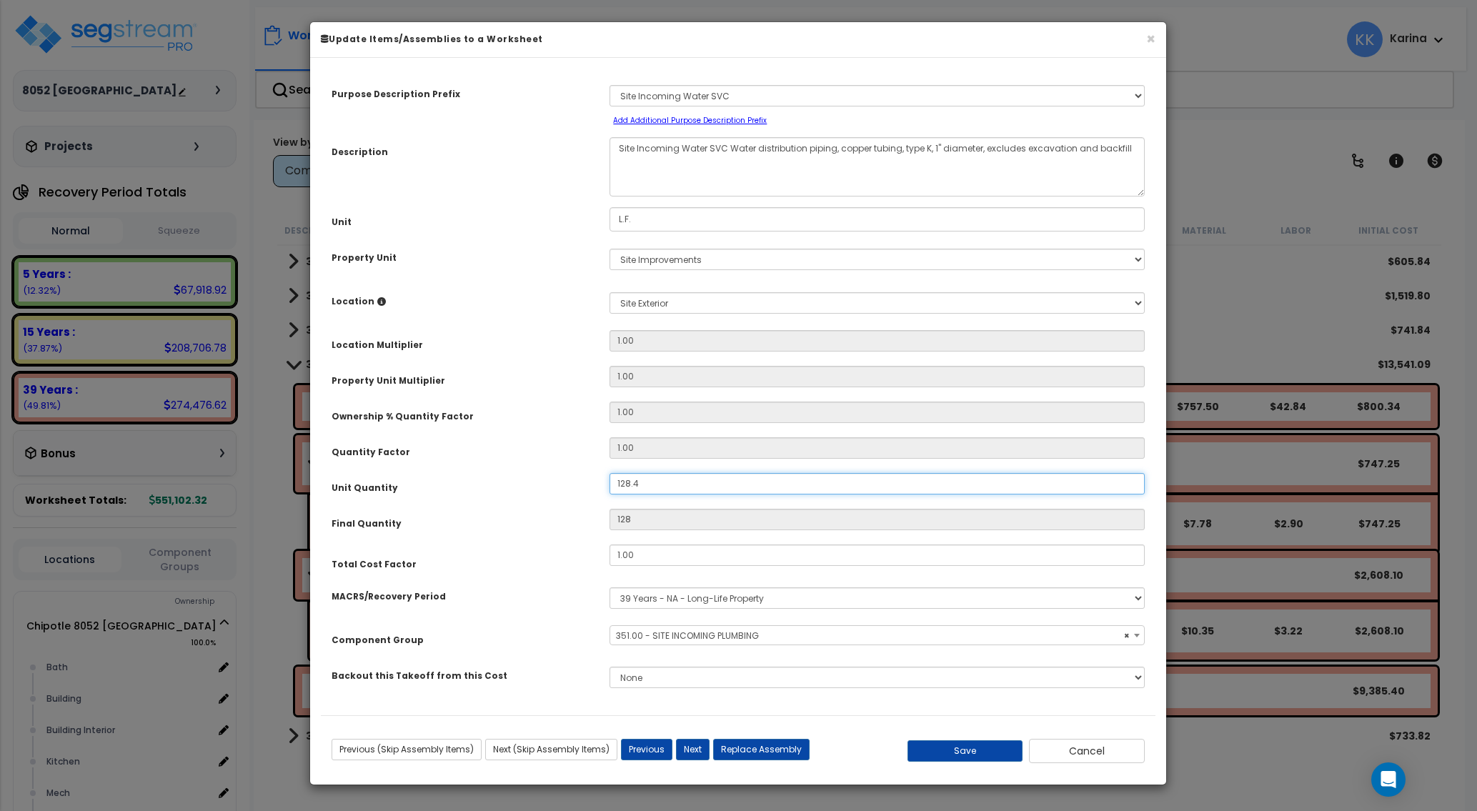
type input "128.4"
click at [965, 753] on button "Save" at bounding box center [965, 750] width 116 height 21
type input "128.40"
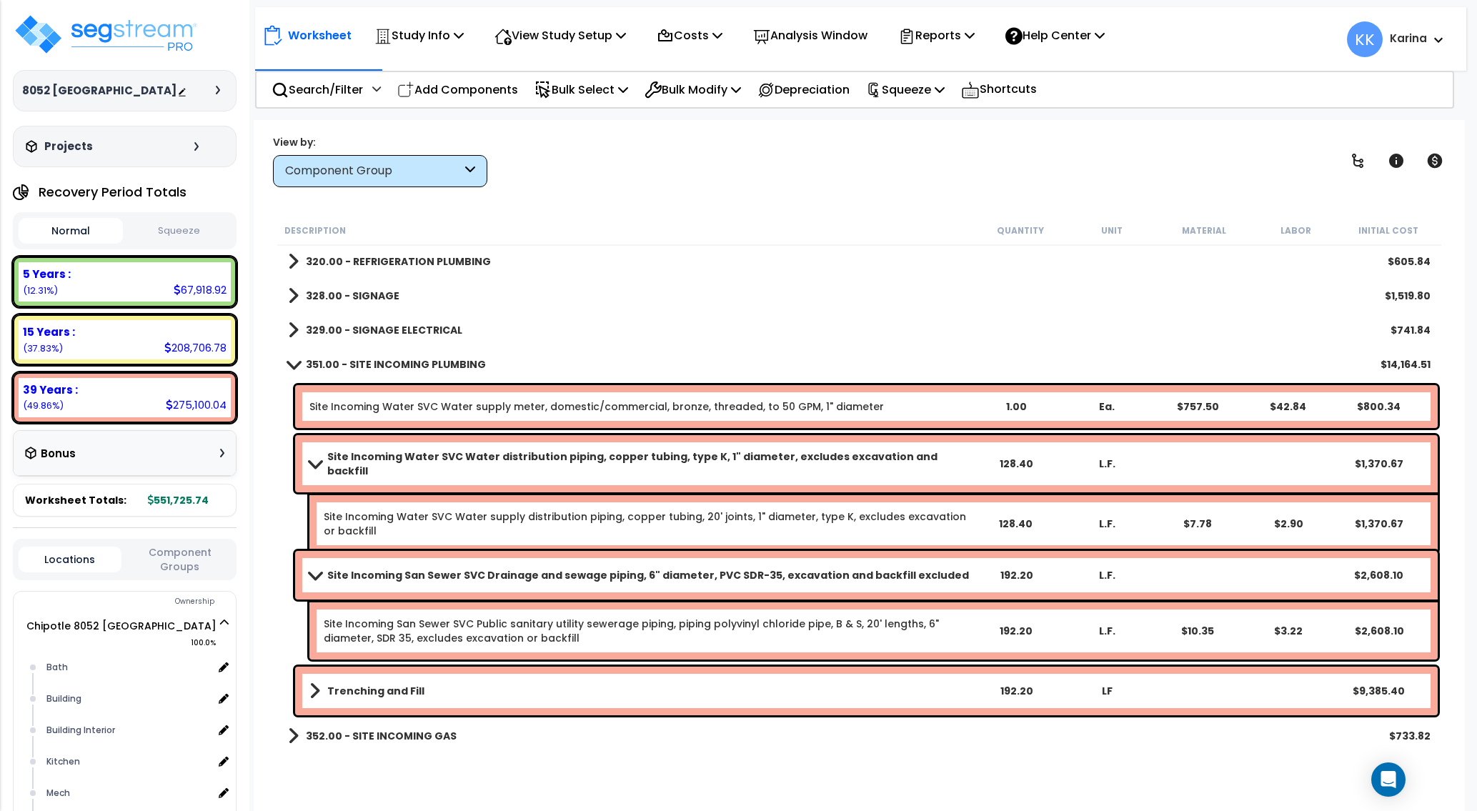
click at [531, 694] on link "Trenching and Fill" at bounding box center [639, 691] width 661 height 20
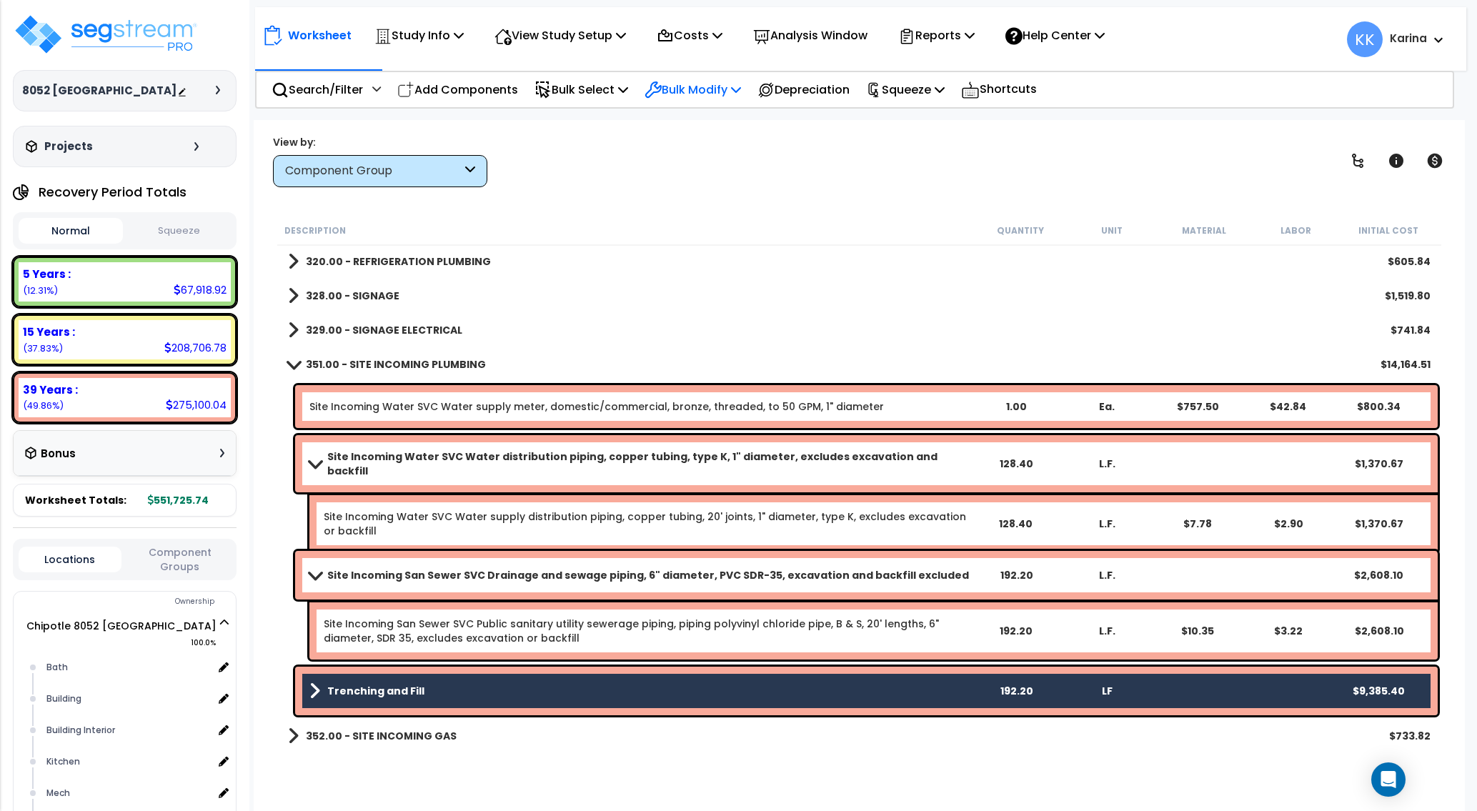
click at [706, 89] on p "Bulk Modify" at bounding box center [692, 89] width 96 height 19
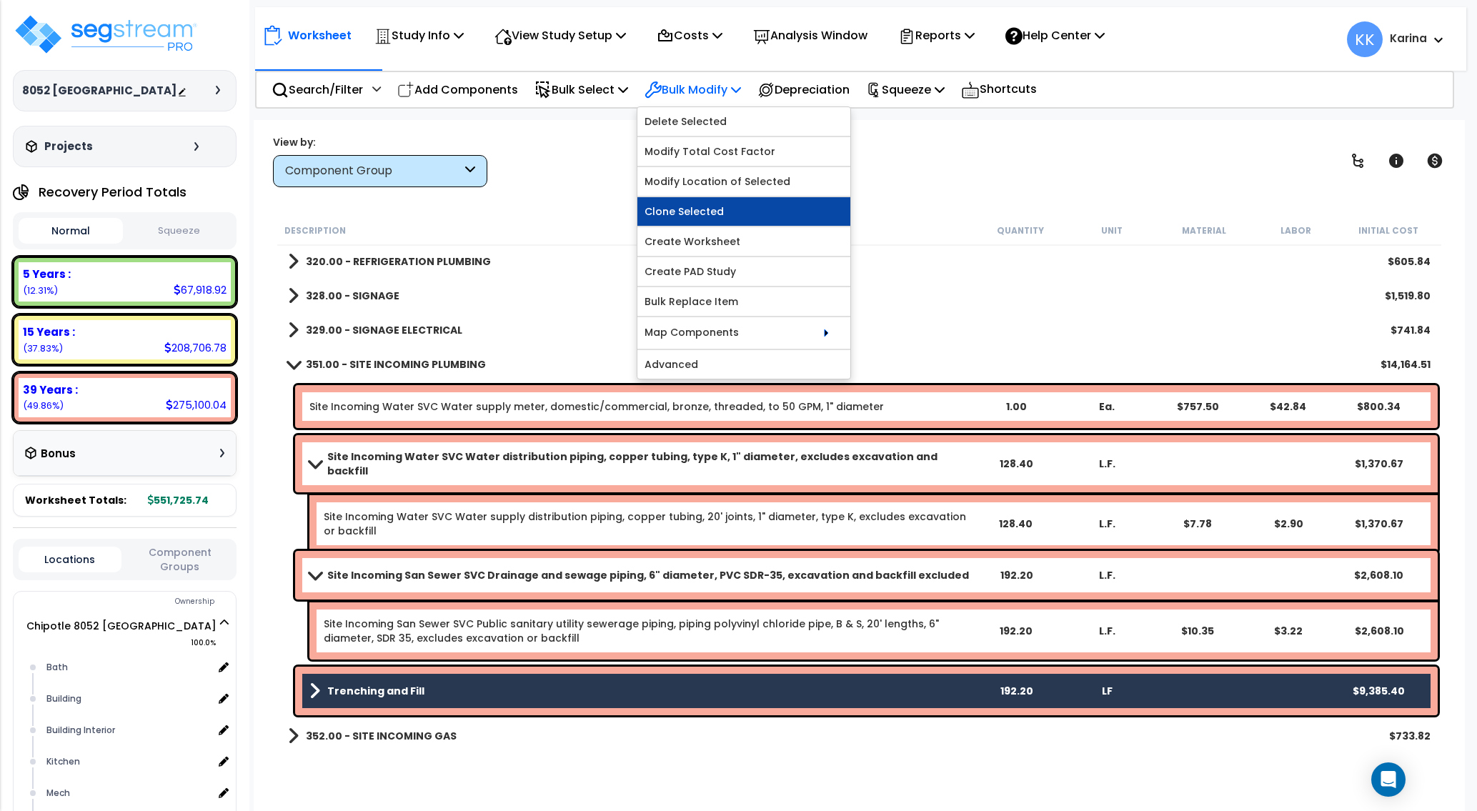
click at [701, 206] on link "Clone Selected" at bounding box center [743, 211] width 213 height 29
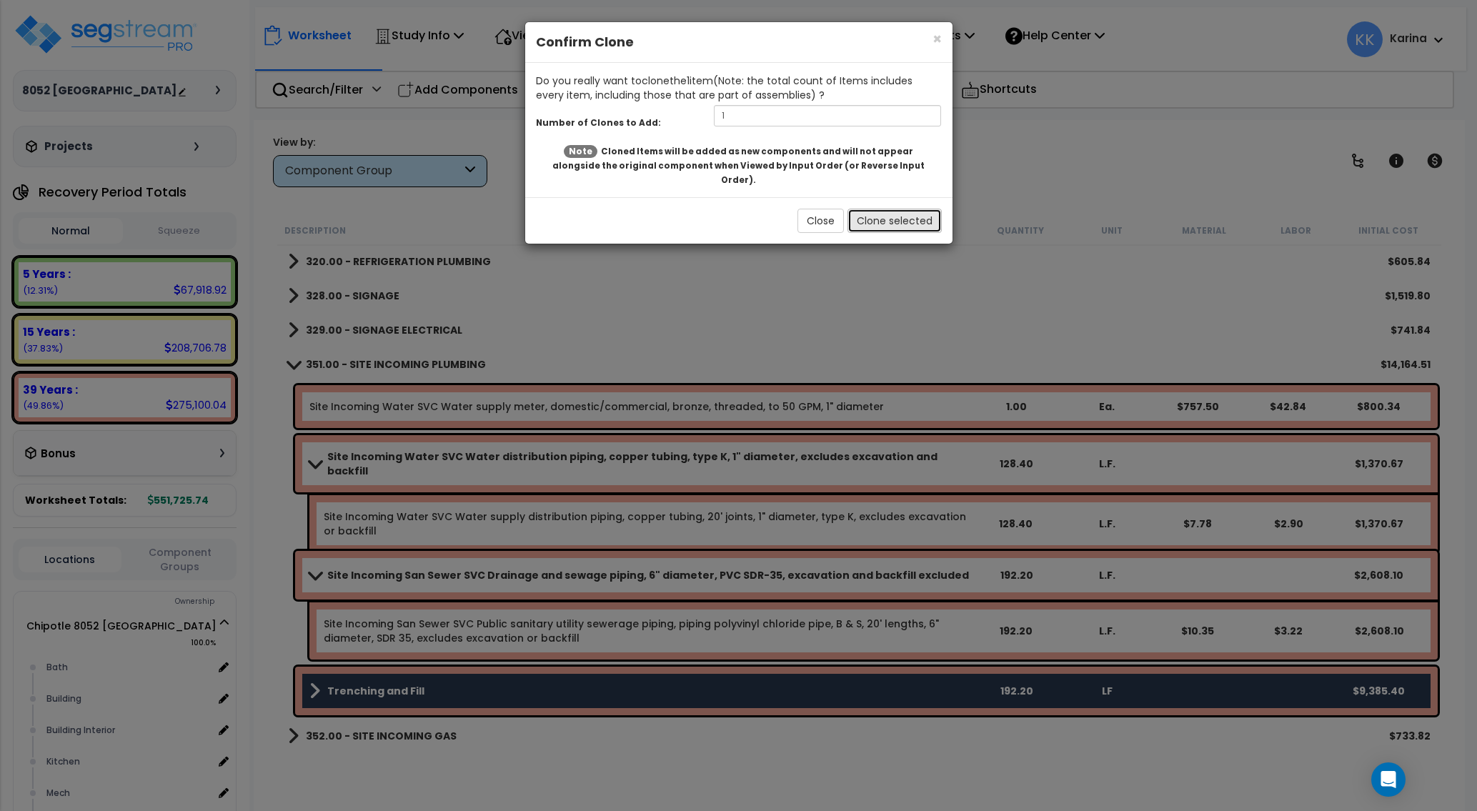
click at [866, 209] on button "Clone selected" at bounding box center [894, 221] width 94 height 24
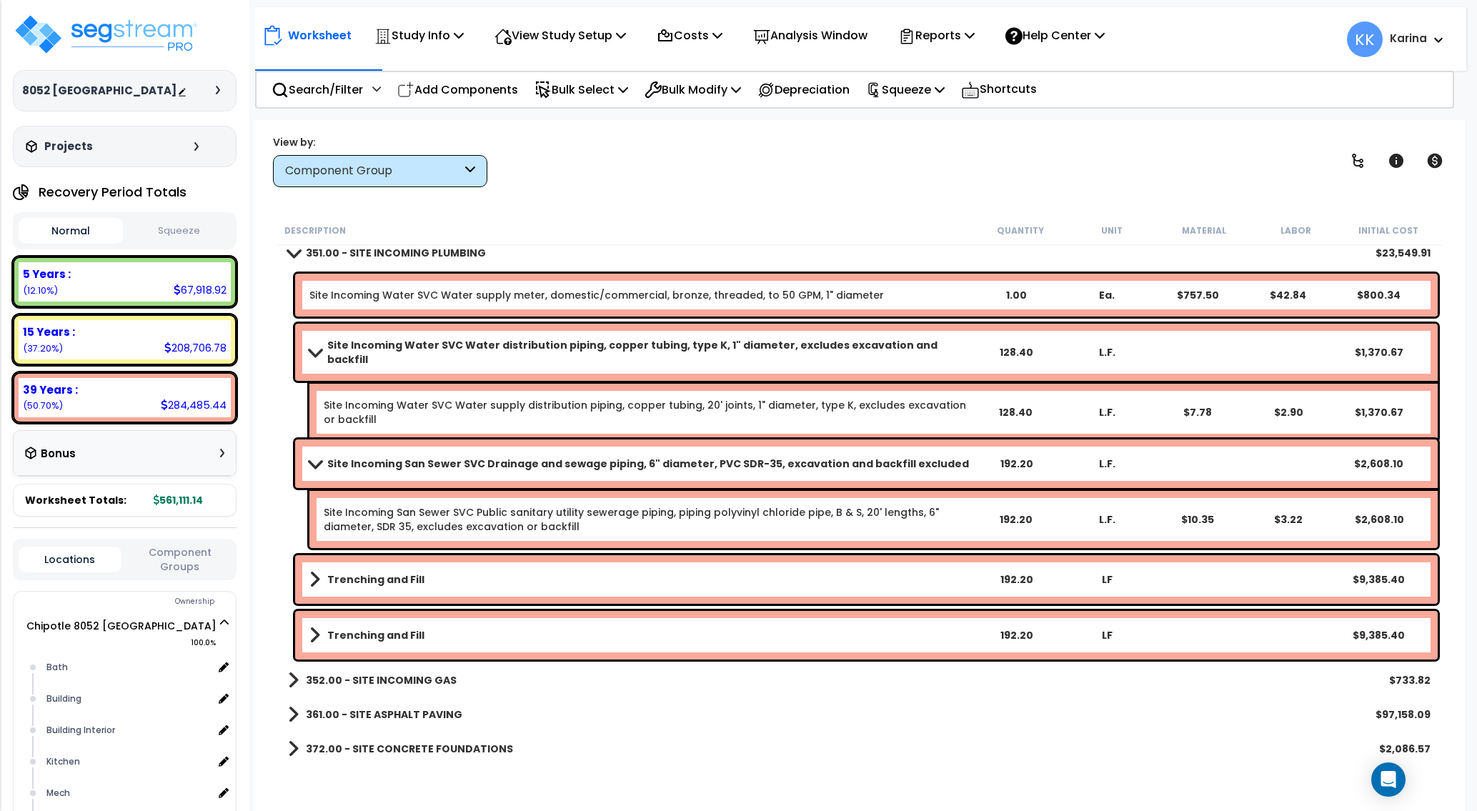
scroll to position [1527, 0]
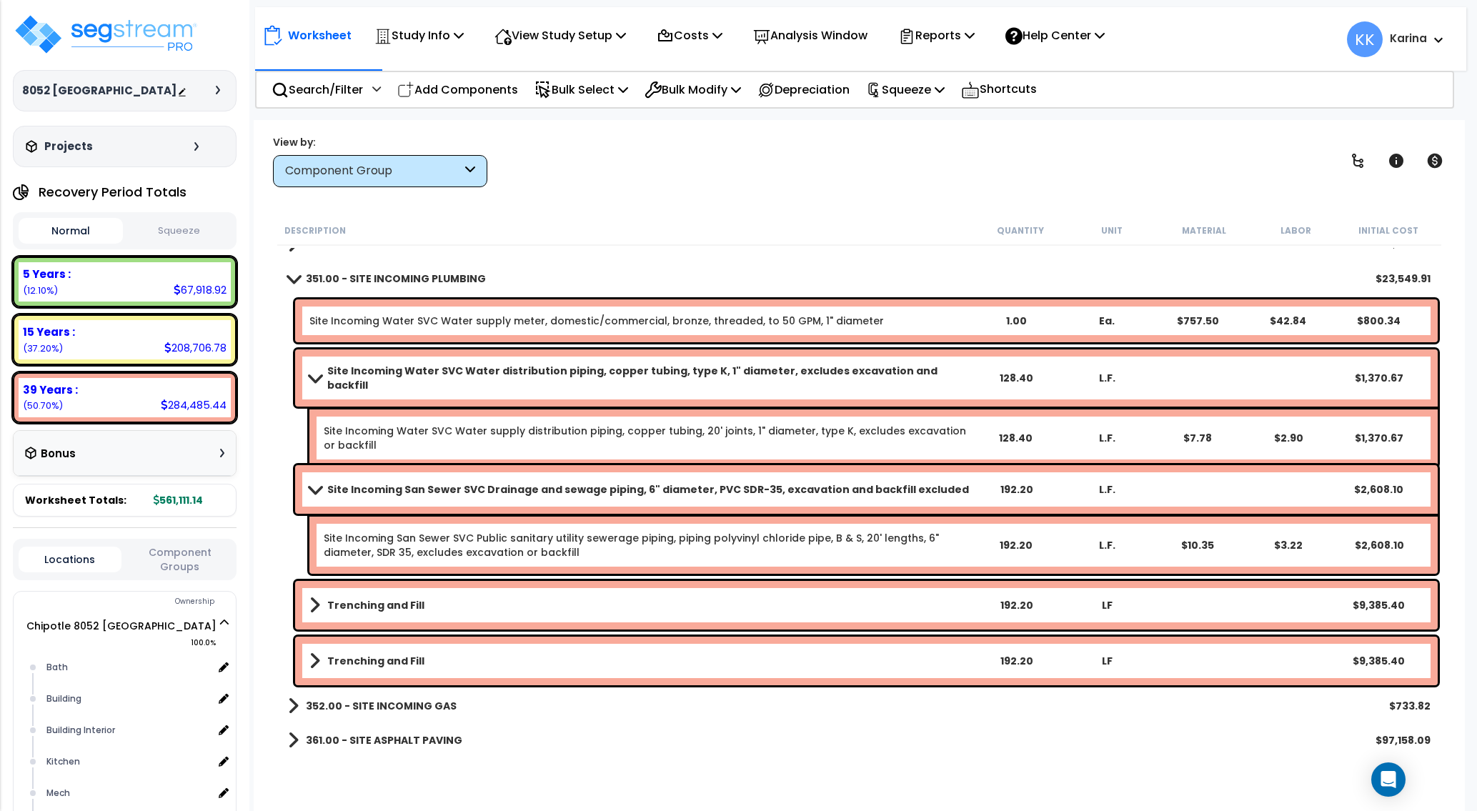
click at [460, 651] on link "Trenching and Fill" at bounding box center [639, 661] width 661 height 20
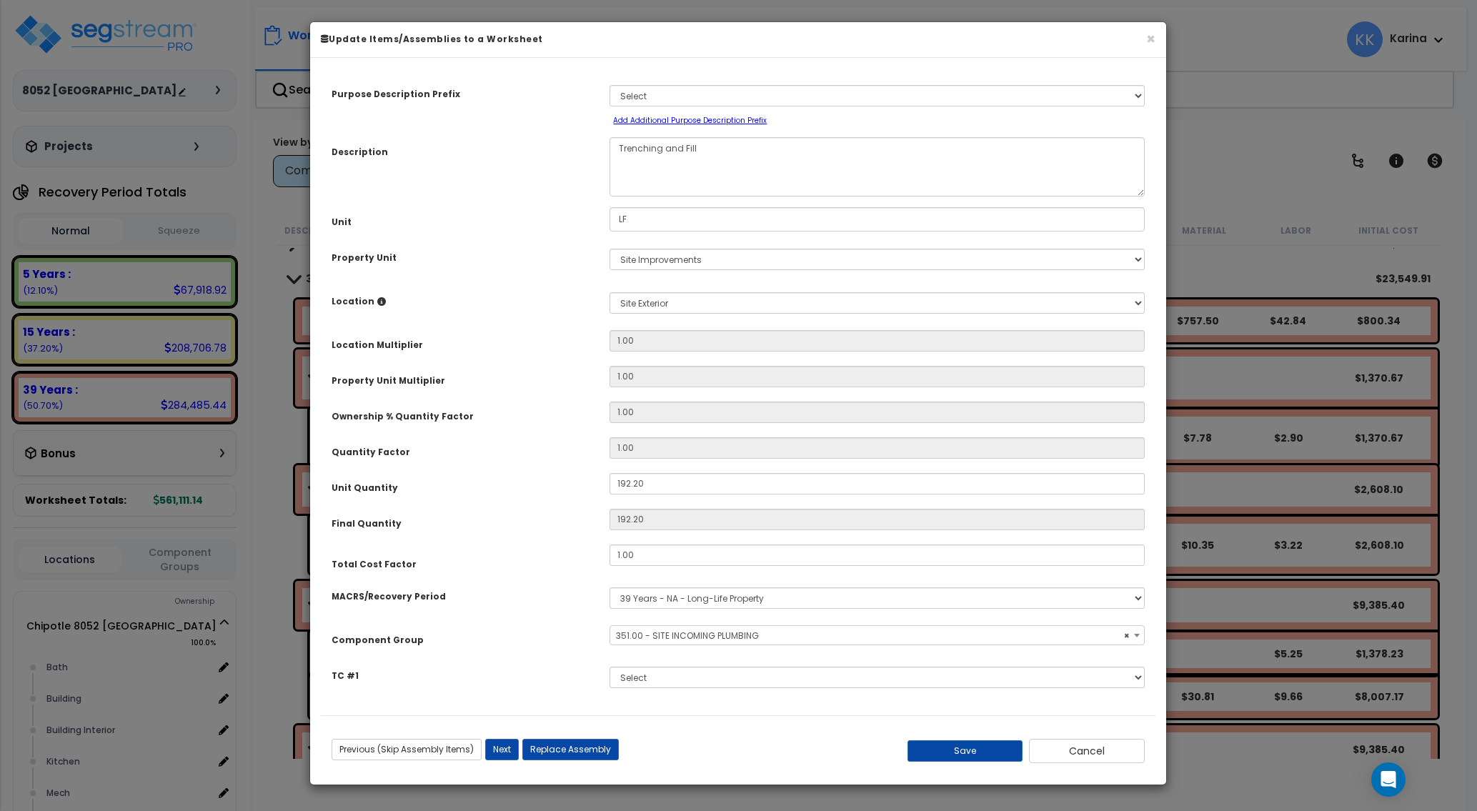
select select "57139"
drag, startPoint x: 653, startPoint y: 484, endPoint x: 567, endPoint y: 480, distance: 85.8
click at [609, 480] on input "192.20" at bounding box center [876, 483] width 535 height 21
type input "192.2"
type input "1"
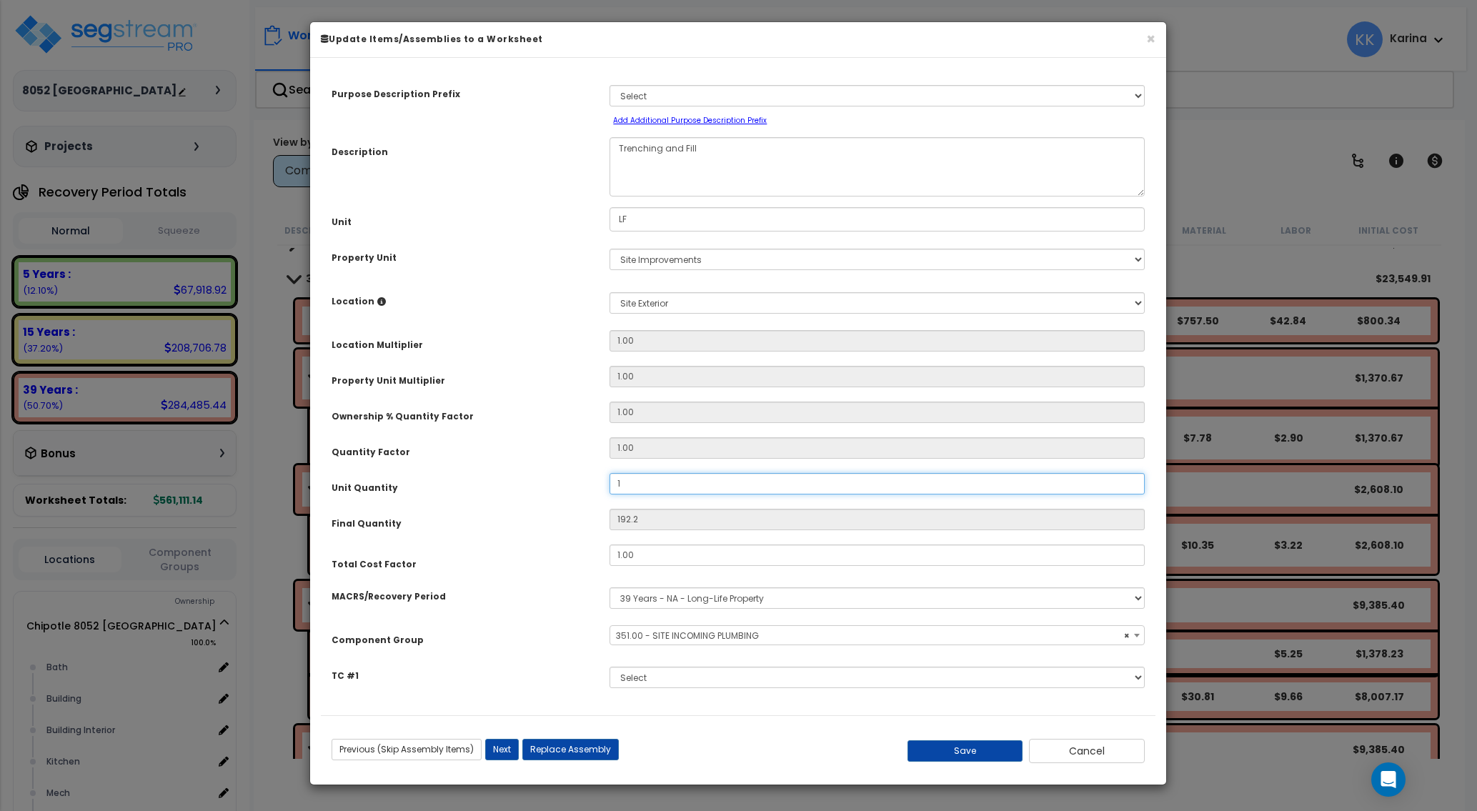
type input "1"
type input "12"
type input "128"
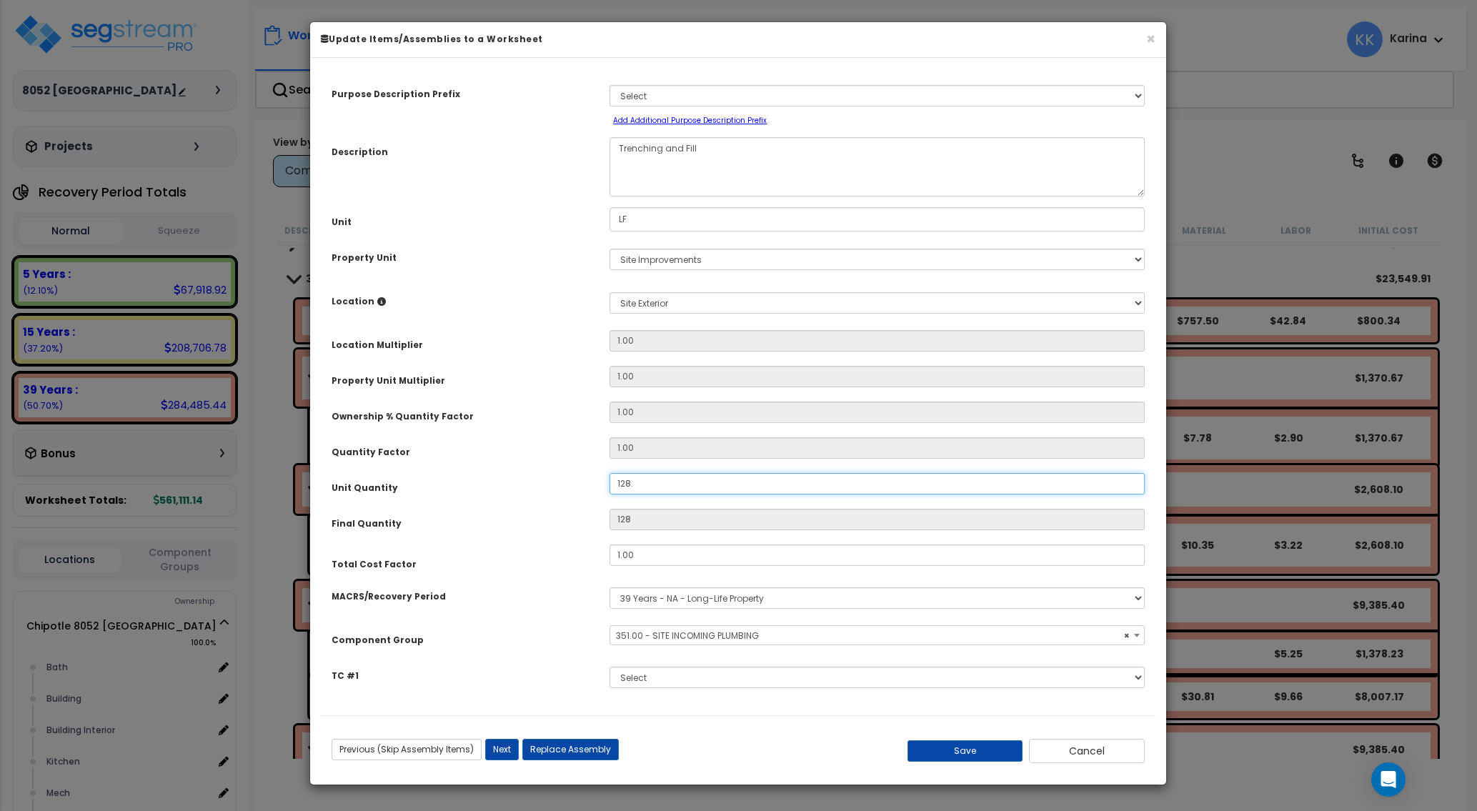
type input "128.4"
click at [963, 751] on button "Save" at bounding box center [965, 750] width 116 height 21
type input "128.40"
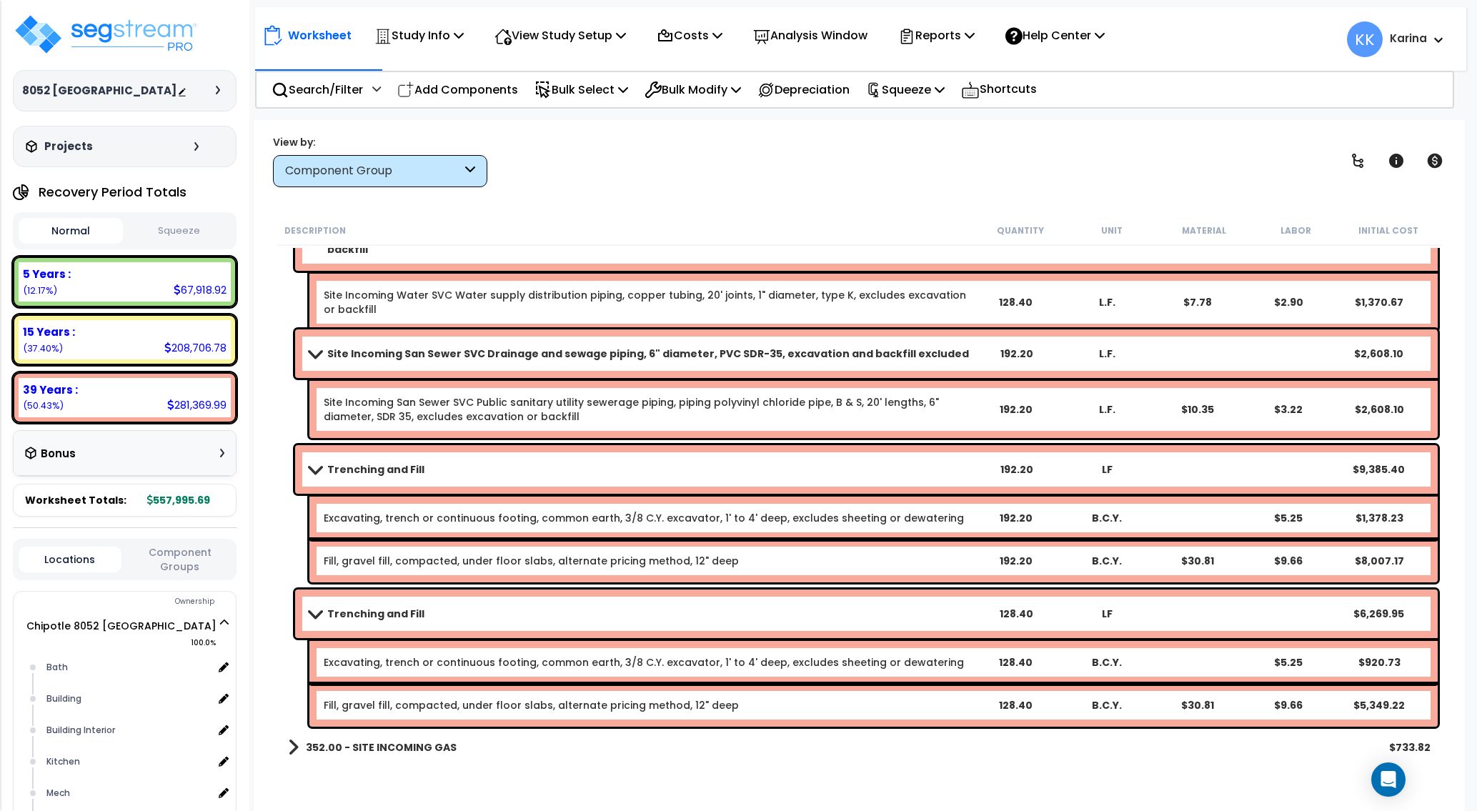
scroll to position [1699, 0]
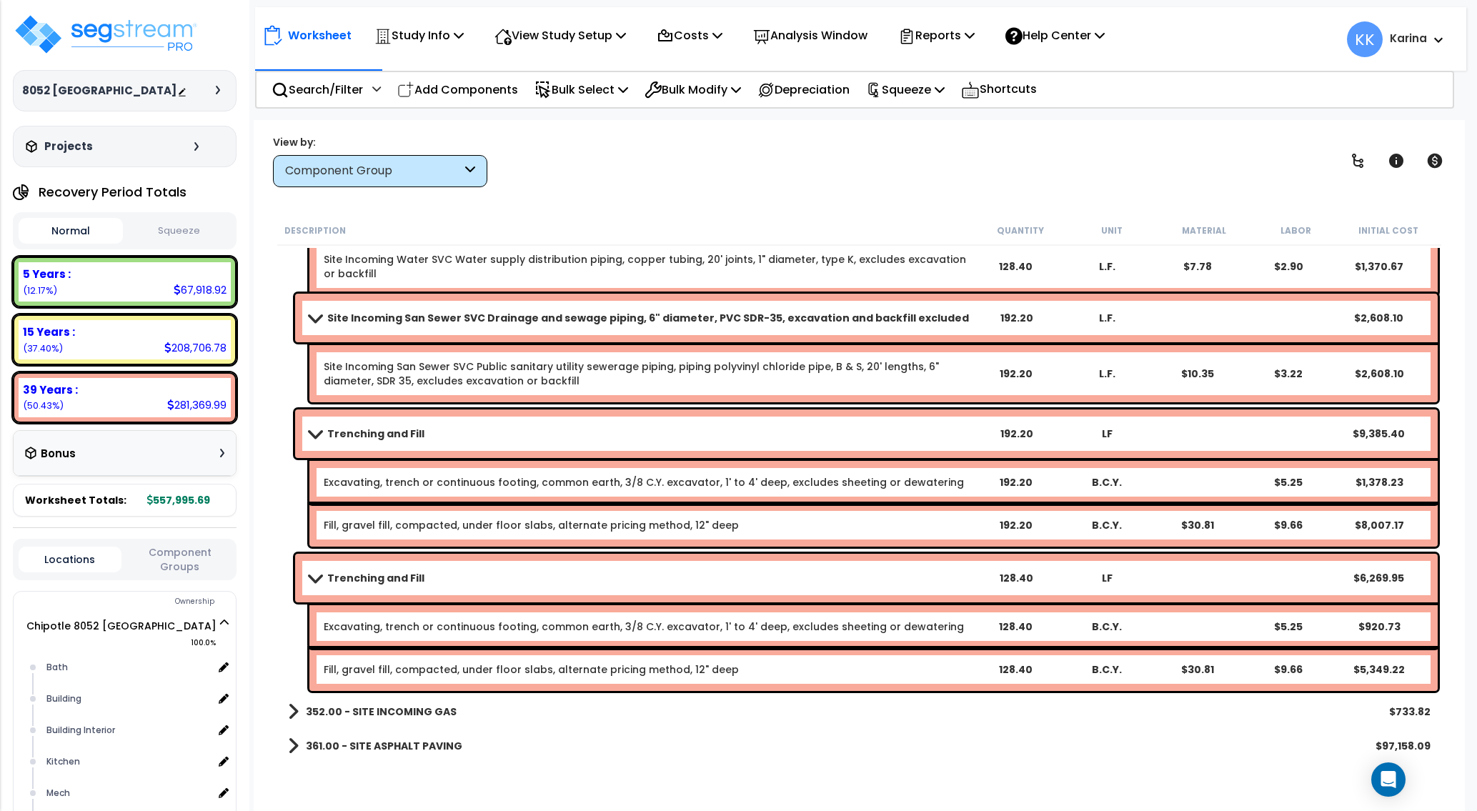
click at [310, 581] on span at bounding box center [315, 577] width 20 height 11
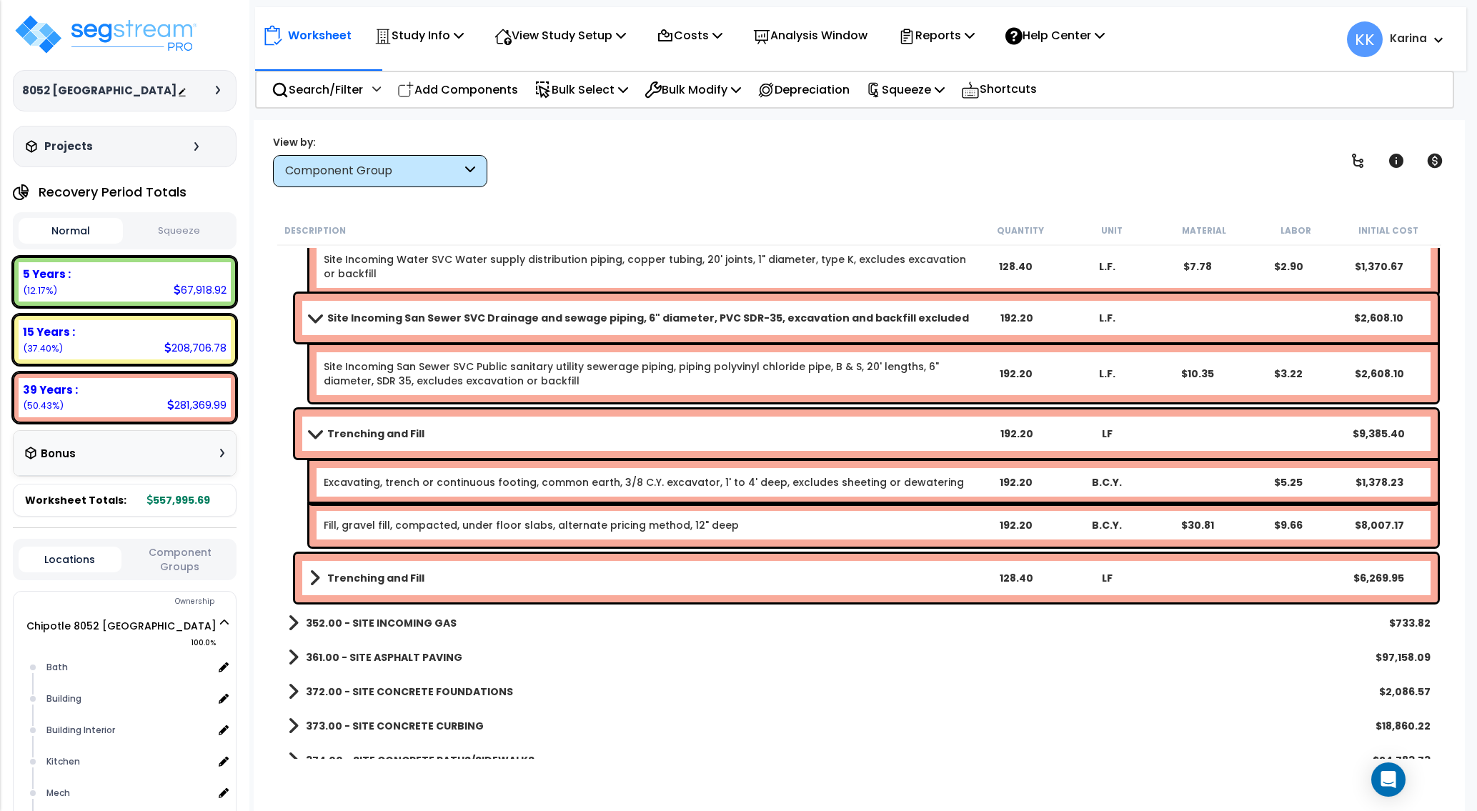
click at [311, 434] on span at bounding box center [315, 433] width 20 height 11
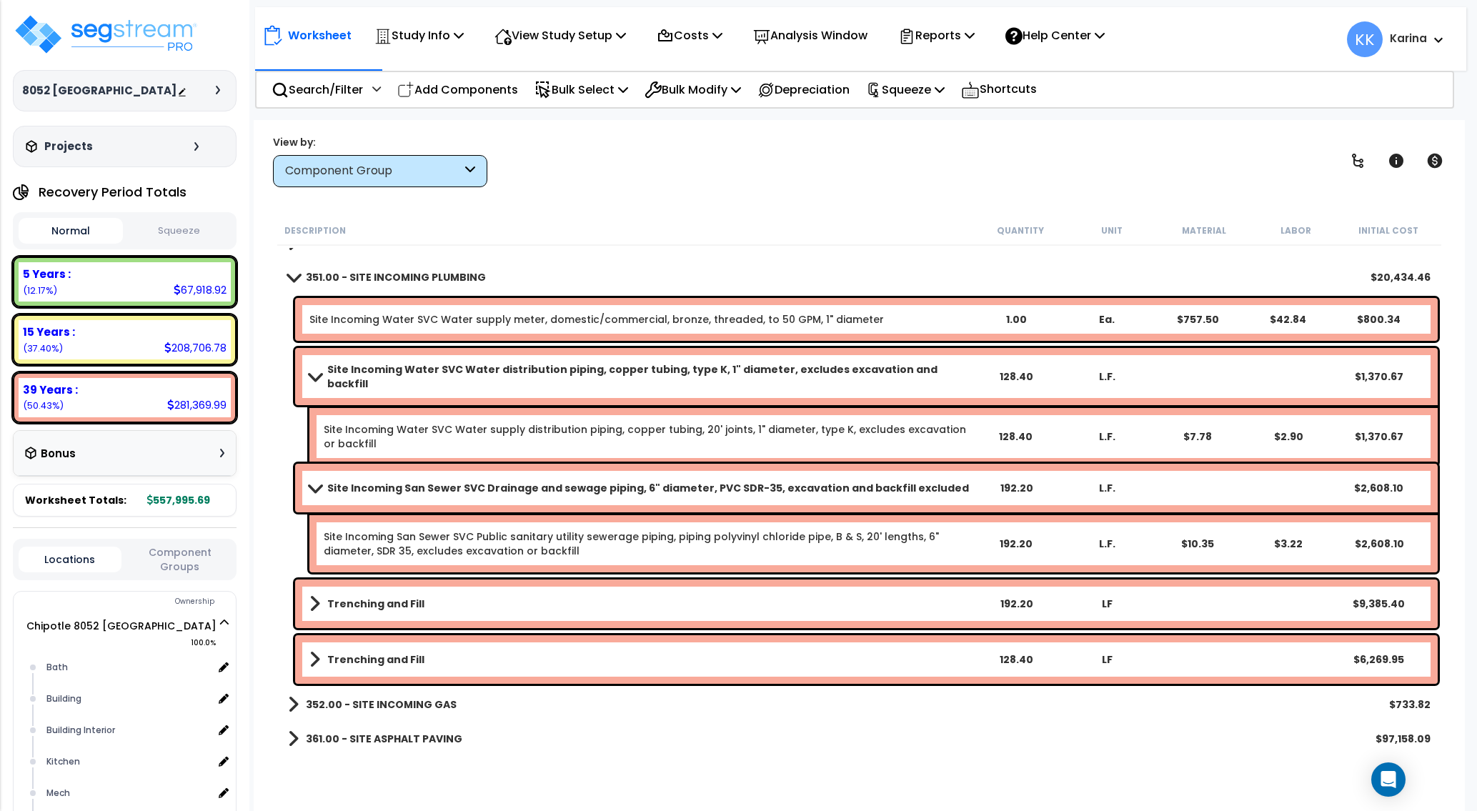
scroll to position [1527, 0]
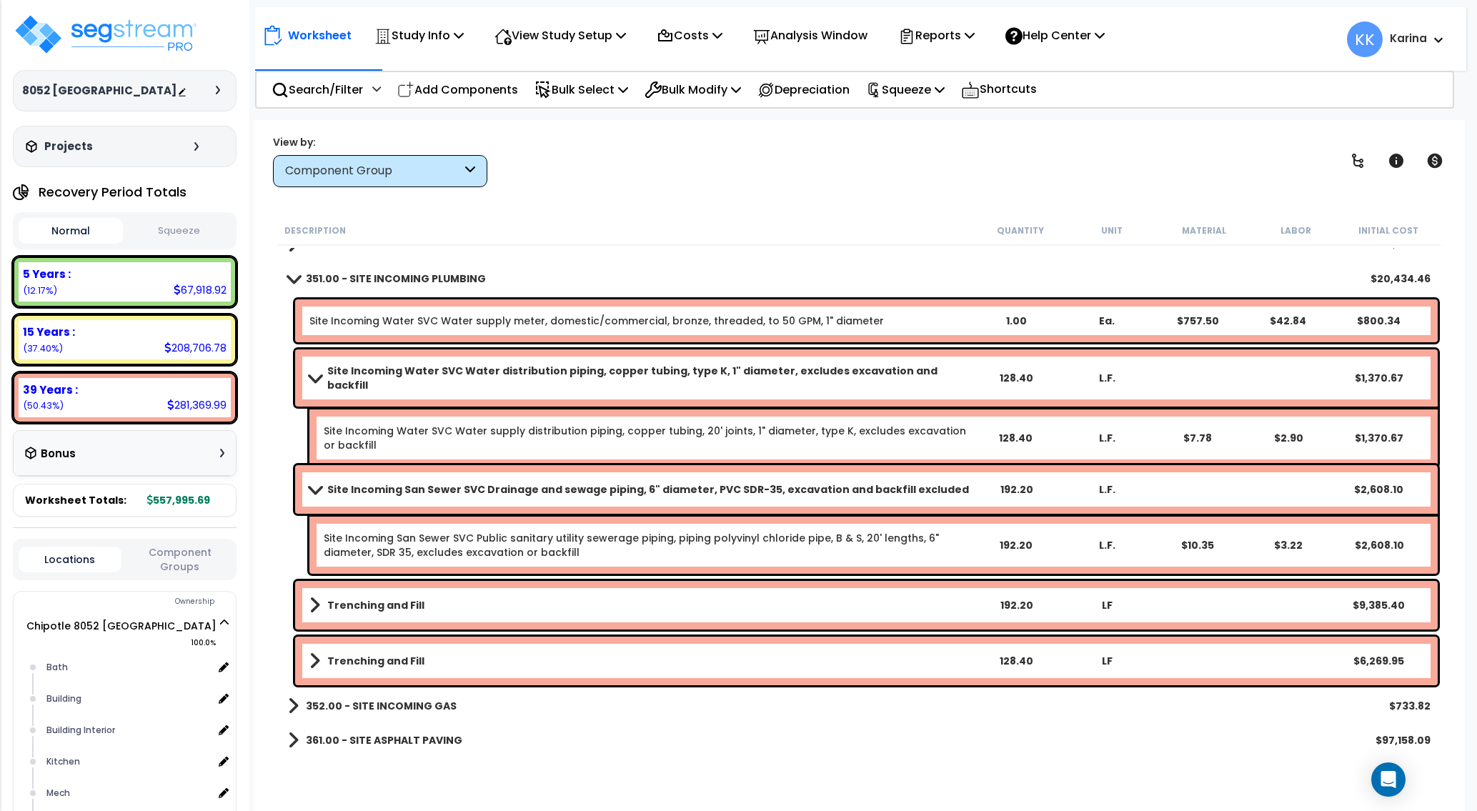
click at [459, 371] on b "Site Incoming Water SVC Water distribution piping, copper tubing, type K, 1" di…" at bounding box center [648, 378] width 643 height 29
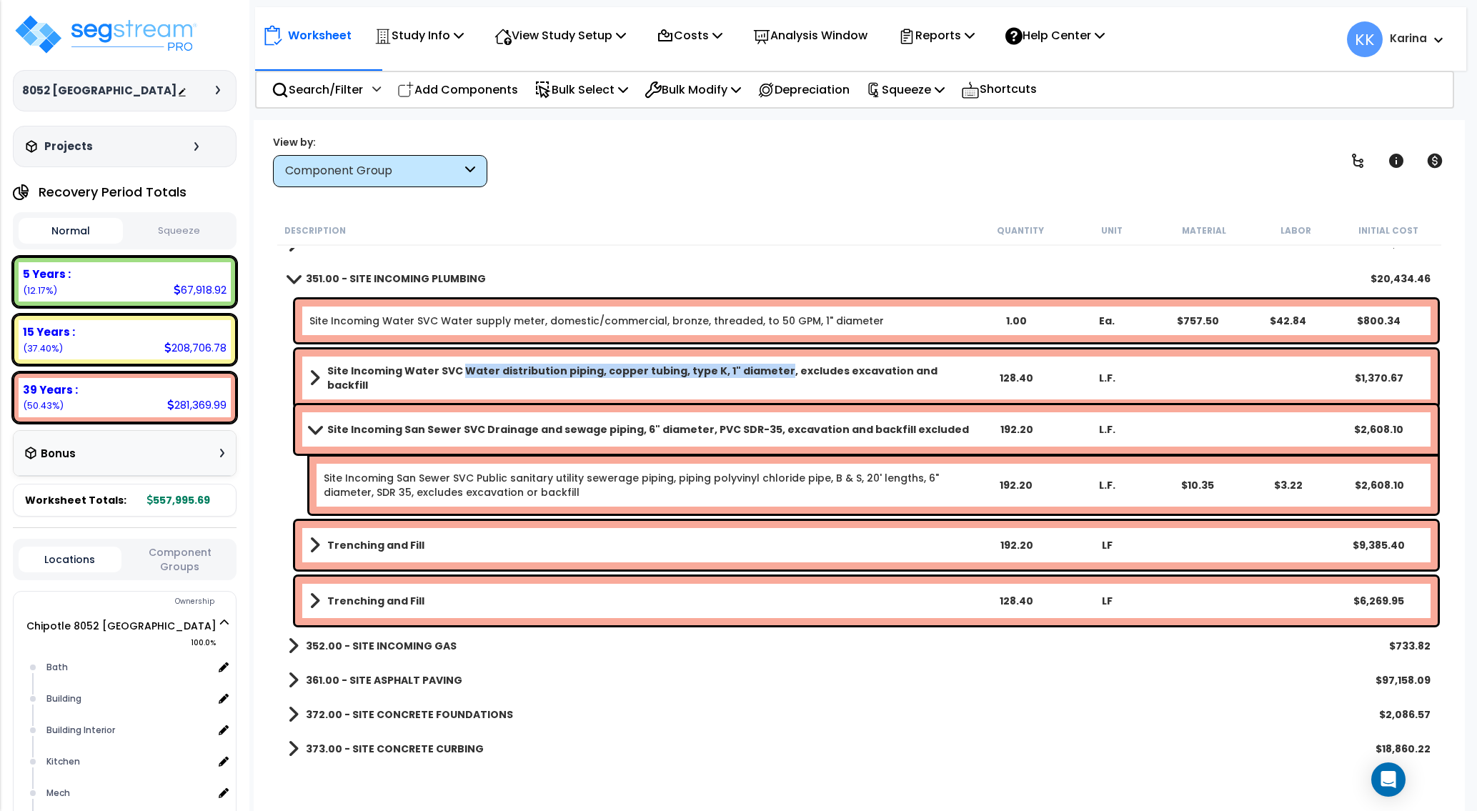
drag, startPoint x: 459, startPoint y: 371, endPoint x: 761, endPoint y: 381, distance: 303.0
click at [761, 381] on link "Site Incoming Water SVC Water distribution piping, copper tubing, type K, 1" di…" at bounding box center [639, 378] width 661 height 29
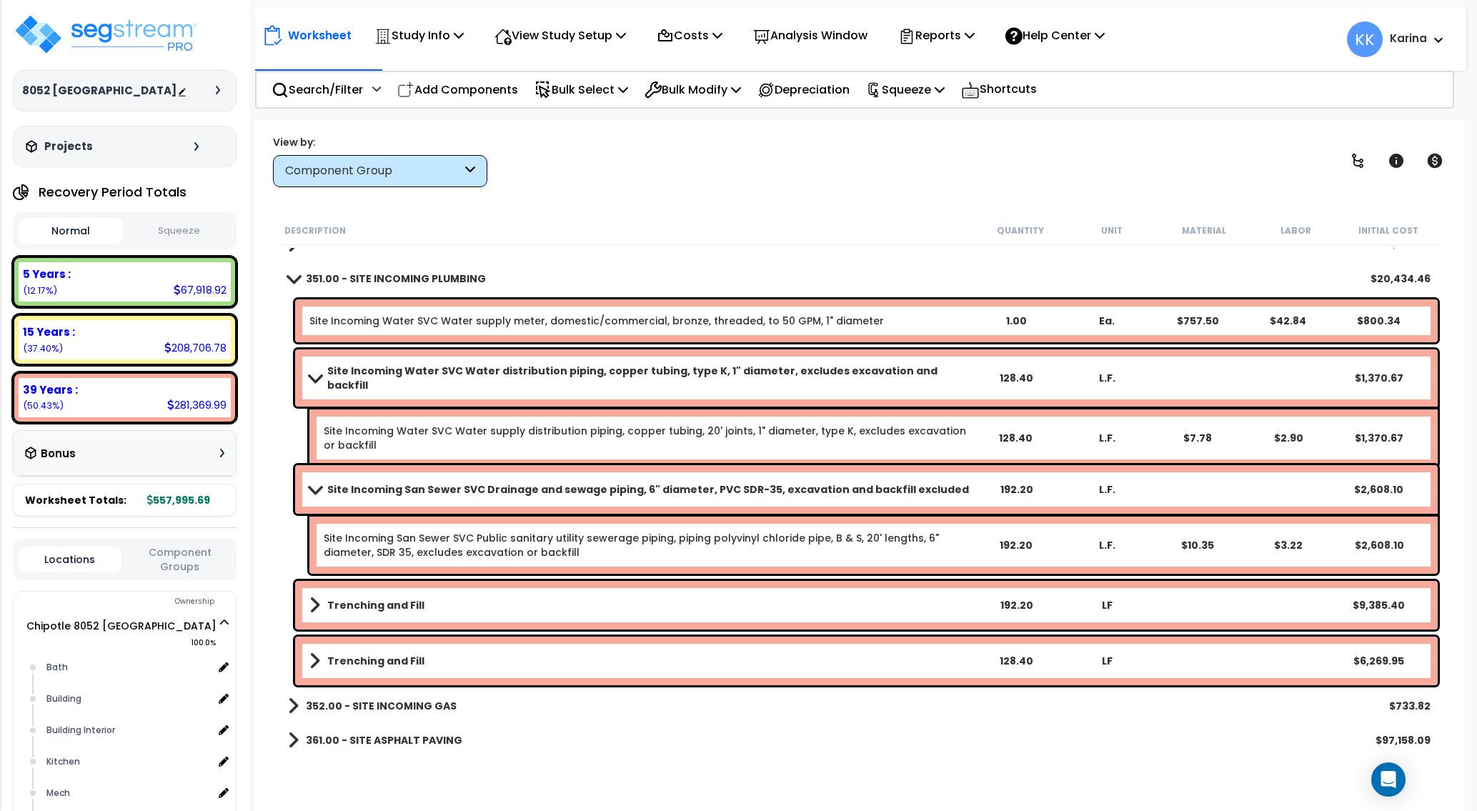
copy b "Water distribution piping, copper tubing, type K, 1" diameter"
click at [474, 87] on p "Add Components" at bounding box center [457, 89] width 121 height 19
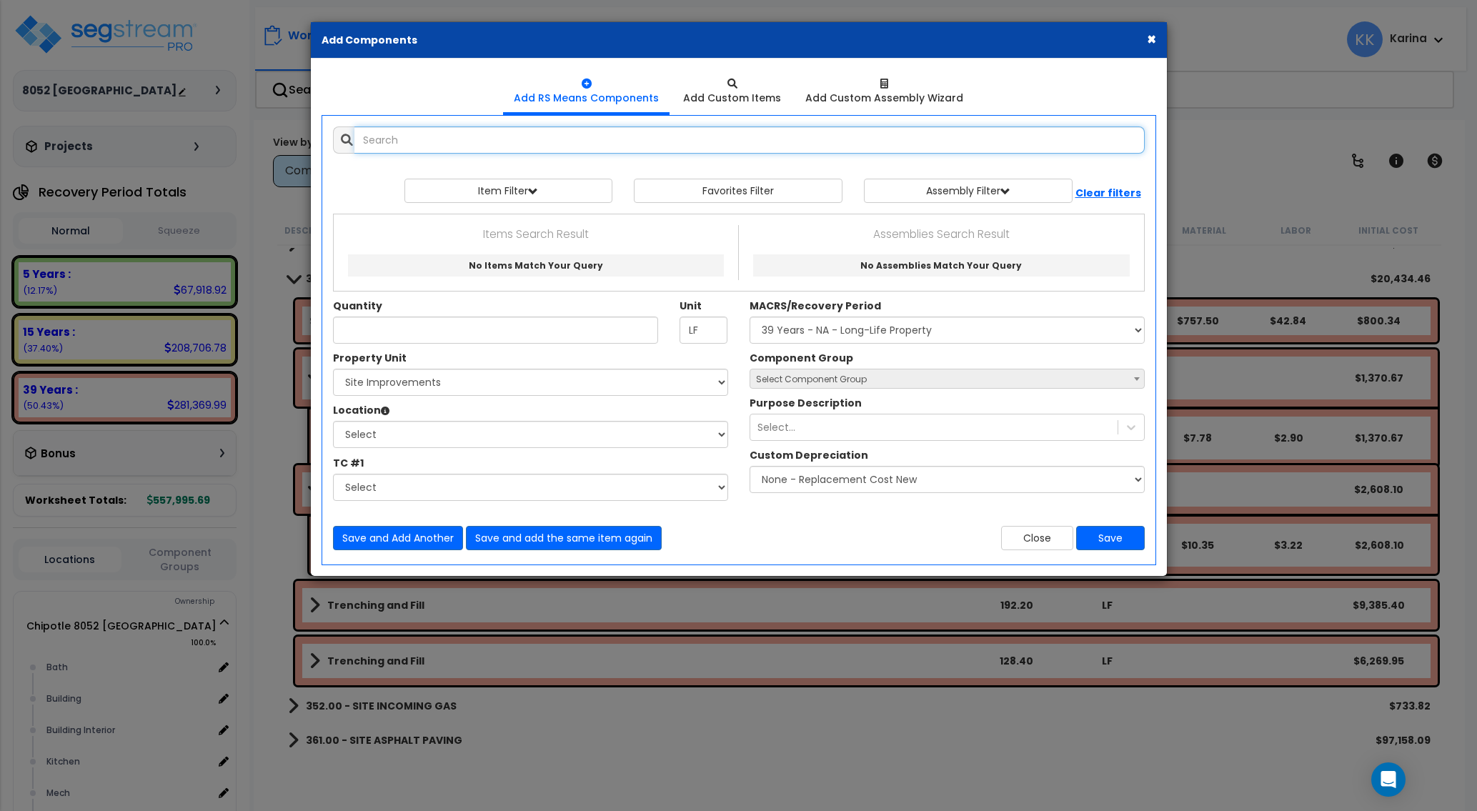
select select
click at [476, 141] on input "text" at bounding box center [749, 139] width 790 height 27
paste input "Water distribution piping, copper tubing, type K, 1" diameter"
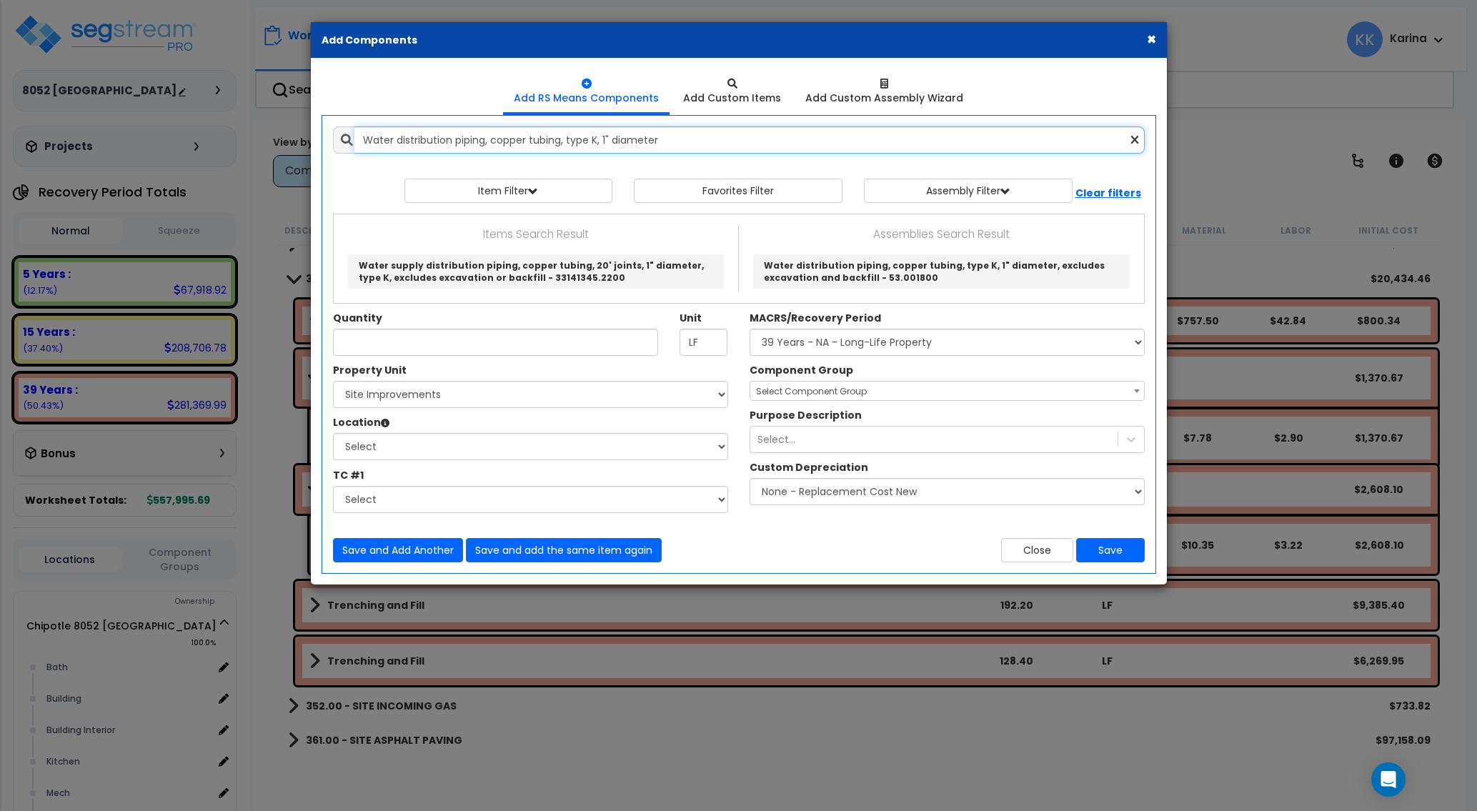
click at [599, 139] on input "Water distribution piping, copper tubing, type K, 1" diameter" at bounding box center [749, 139] width 790 height 27
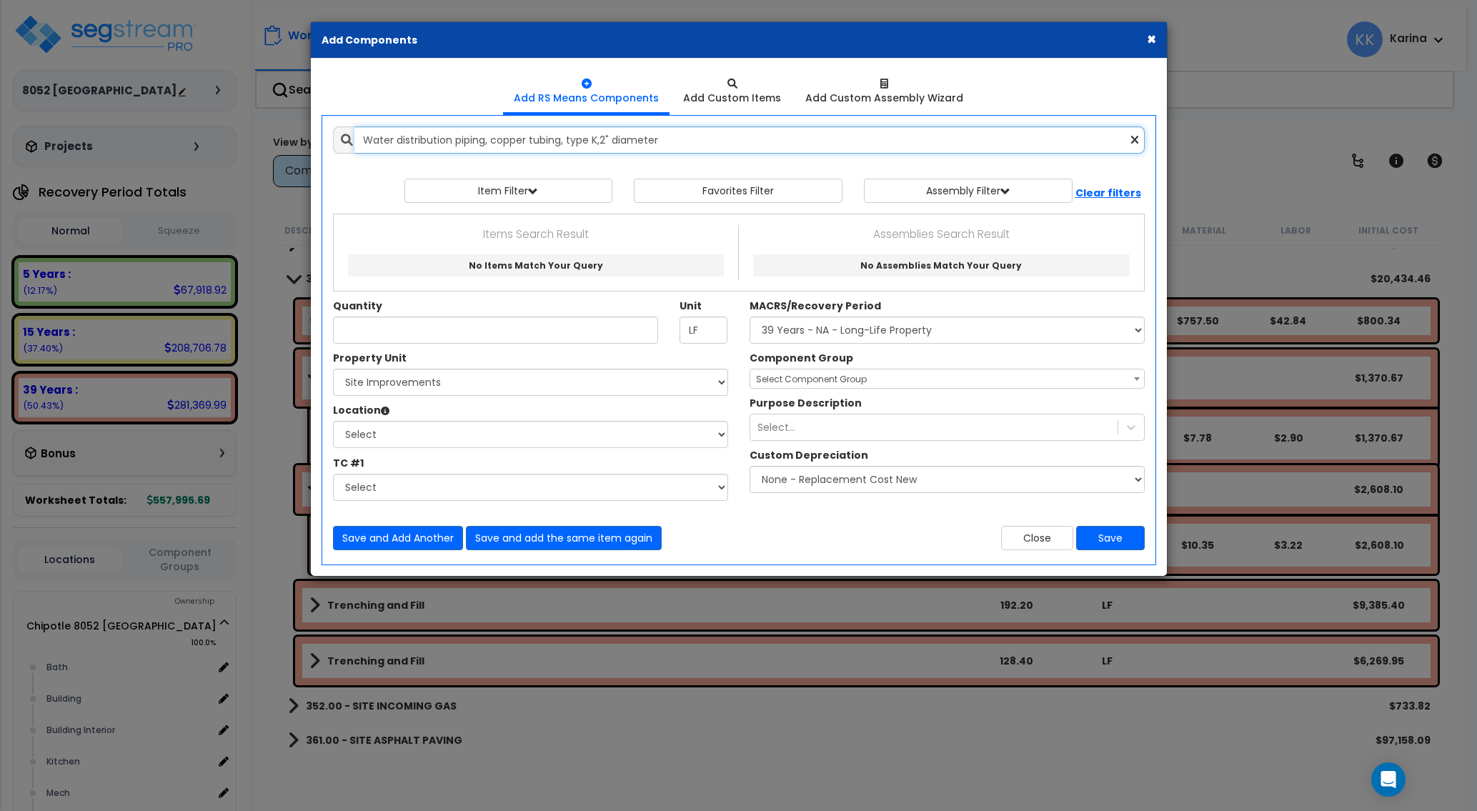
click at [600, 140] on input "Water distribution piping, copper tubing, type K,2" diameter" at bounding box center [749, 139] width 790 height 27
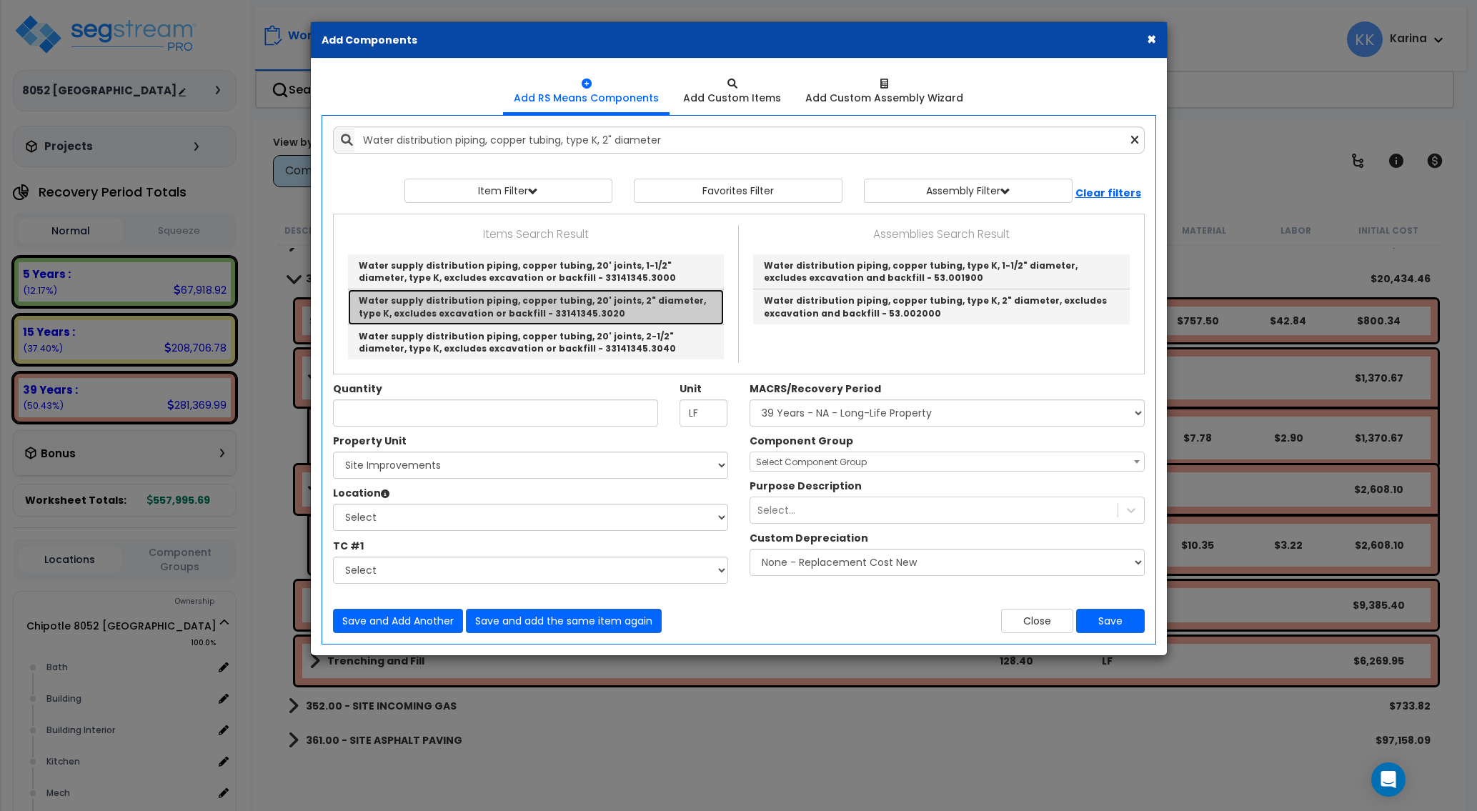
click at [507, 305] on link "Water supply distribution piping, copper tubing, 20' joints, 2" diameter, type …" at bounding box center [536, 306] width 376 height 35
type input "Water supply distribution piping, copper tubing, 20' joints, 2" diameter, type …"
checkbox input "false"
type input "L.F."
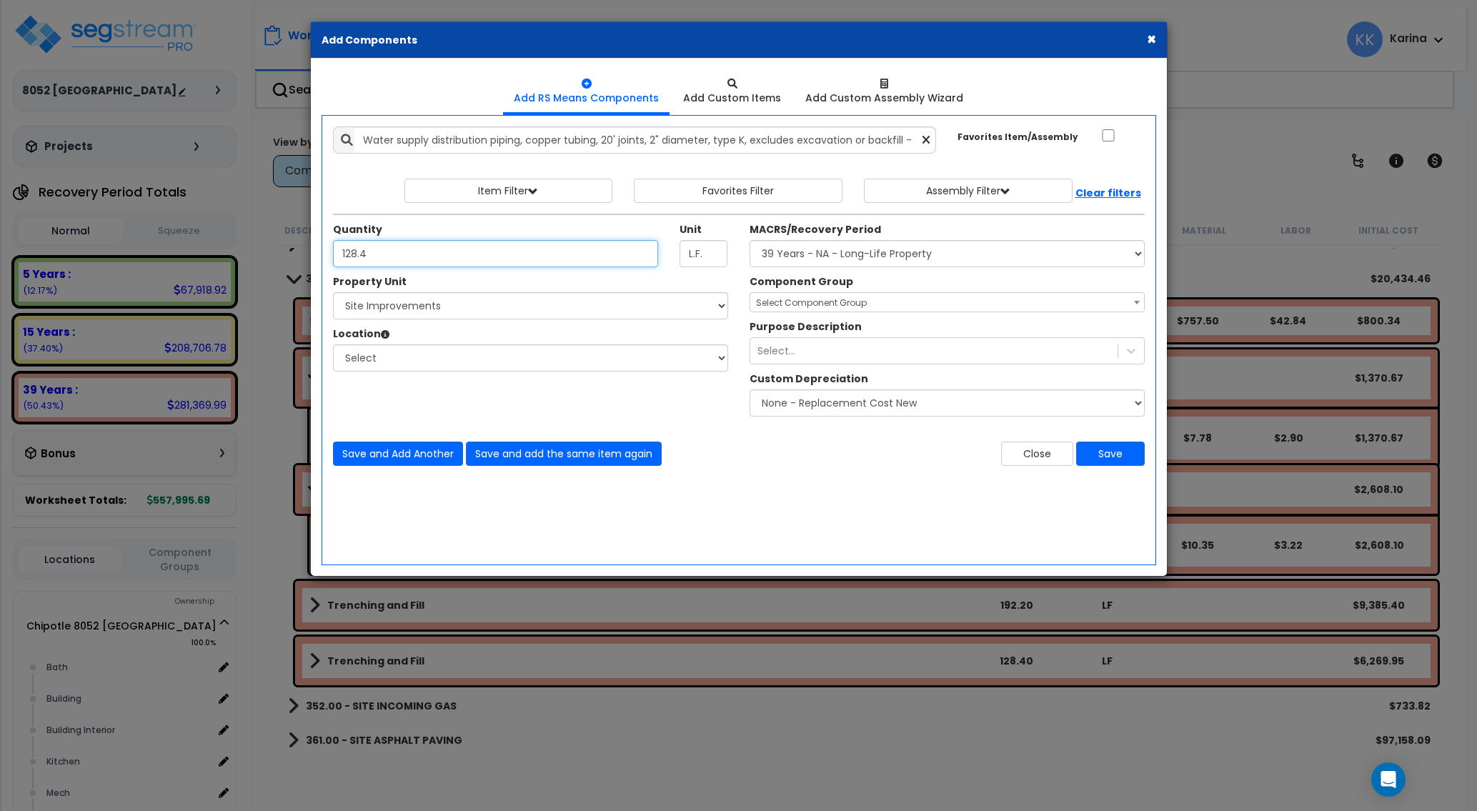
type input "128.4"
click at [333, 292] on select "Select Chipotle 8052 [GEOGRAPHIC_DATA] Site Improvements" at bounding box center [530, 305] width 395 height 27
click option "Chipotle 8052 [GEOGRAPHIC_DATA]" at bounding box center [0, 0] width 0 height 0
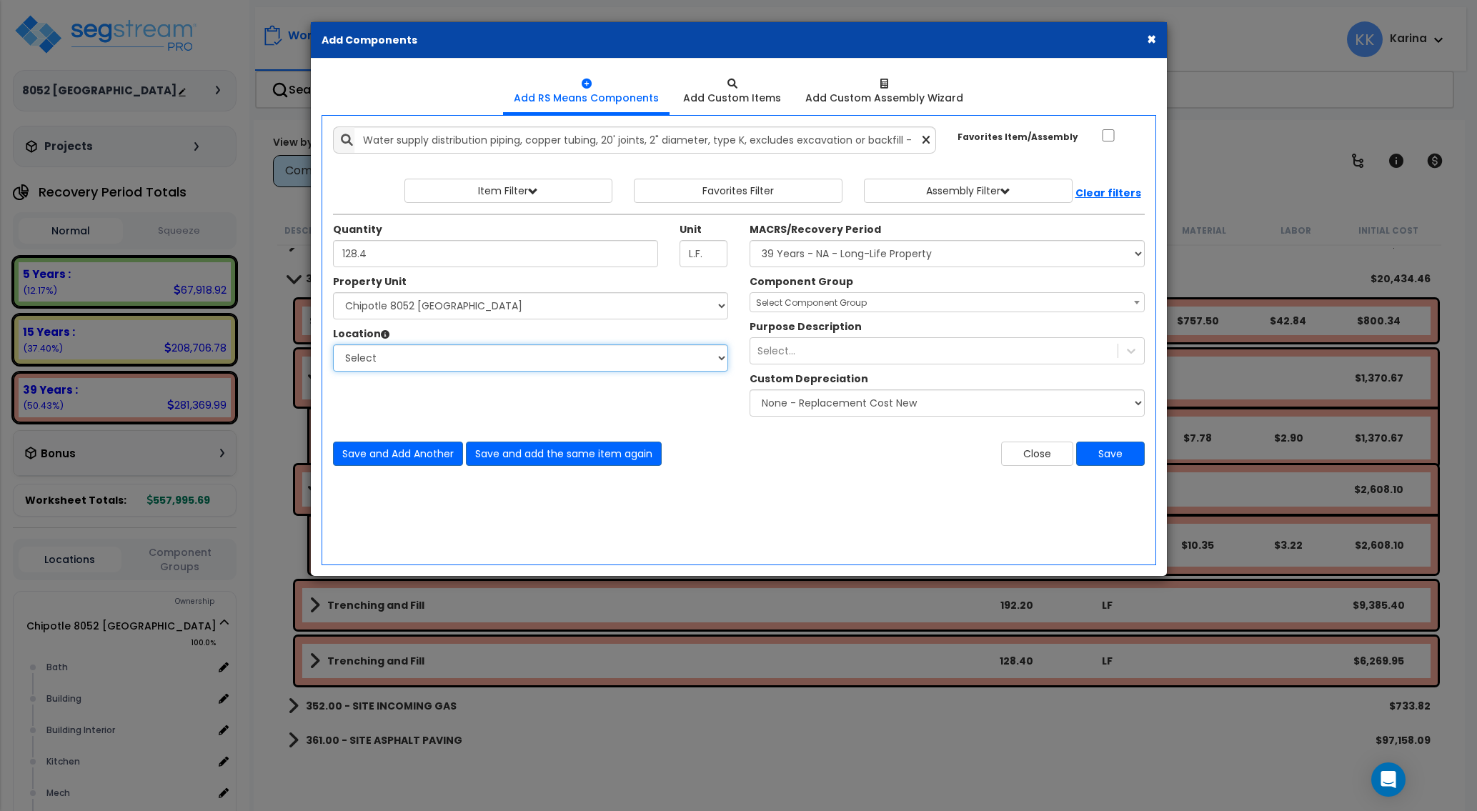
click at [333, 344] on select "Select [GEOGRAPHIC_DATA] Building Building Interior Kitchen Mech Office Add Add…" at bounding box center [530, 357] width 395 height 27
click at [333, 292] on select "Select Chipotle 8052 [GEOGRAPHIC_DATA] Site Improvements" at bounding box center [530, 305] width 395 height 27
select select "176889"
click option "Site Improvements" at bounding box center [0, 0] width 0 height 0
click at [333, 344] on select "Select Site Exterior Add Additional Location" at bounding box center [530, 357] width 395 height 27
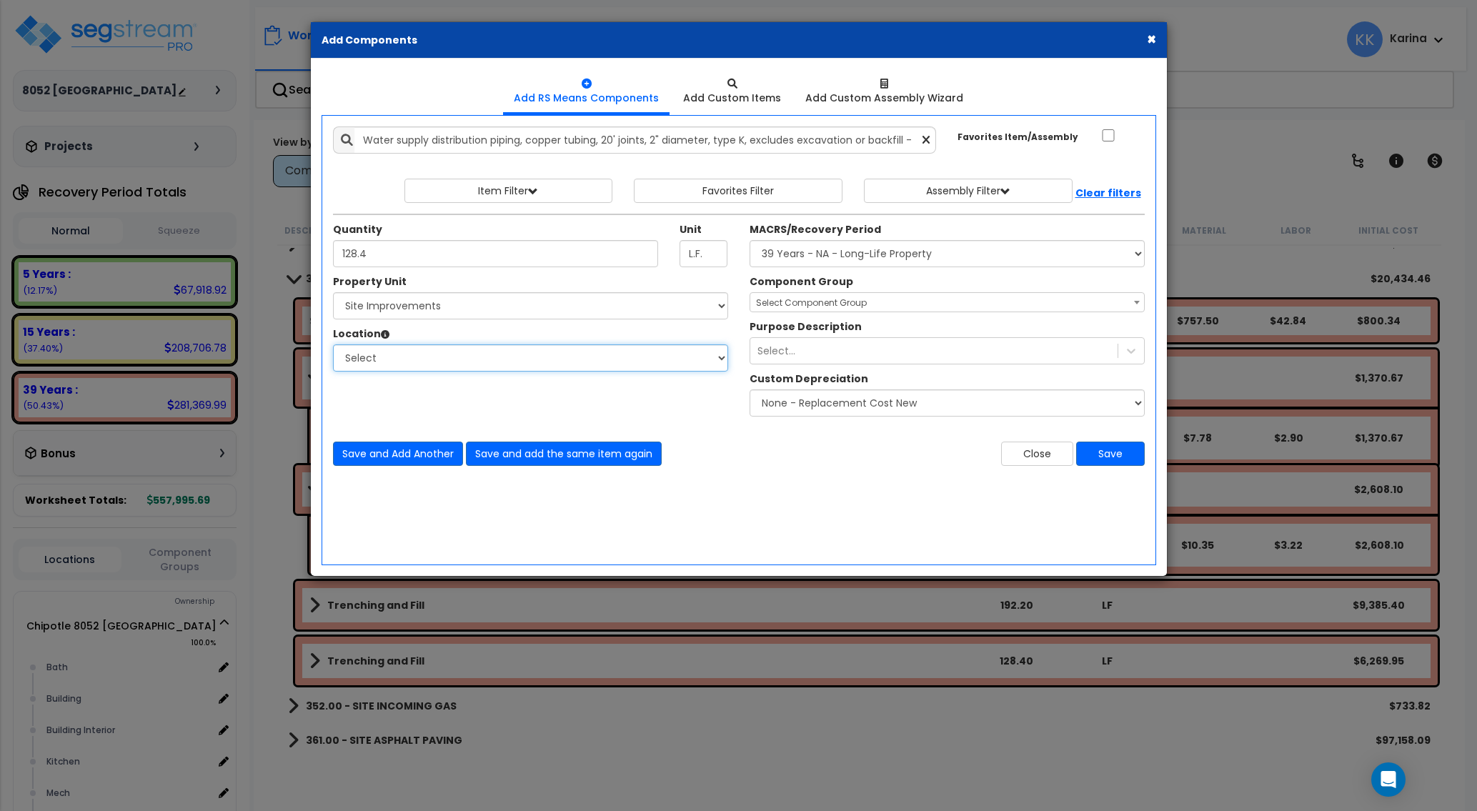
select select "462"
click option "Site Exterior" at bounding box center [0, 0] width 0 height 0
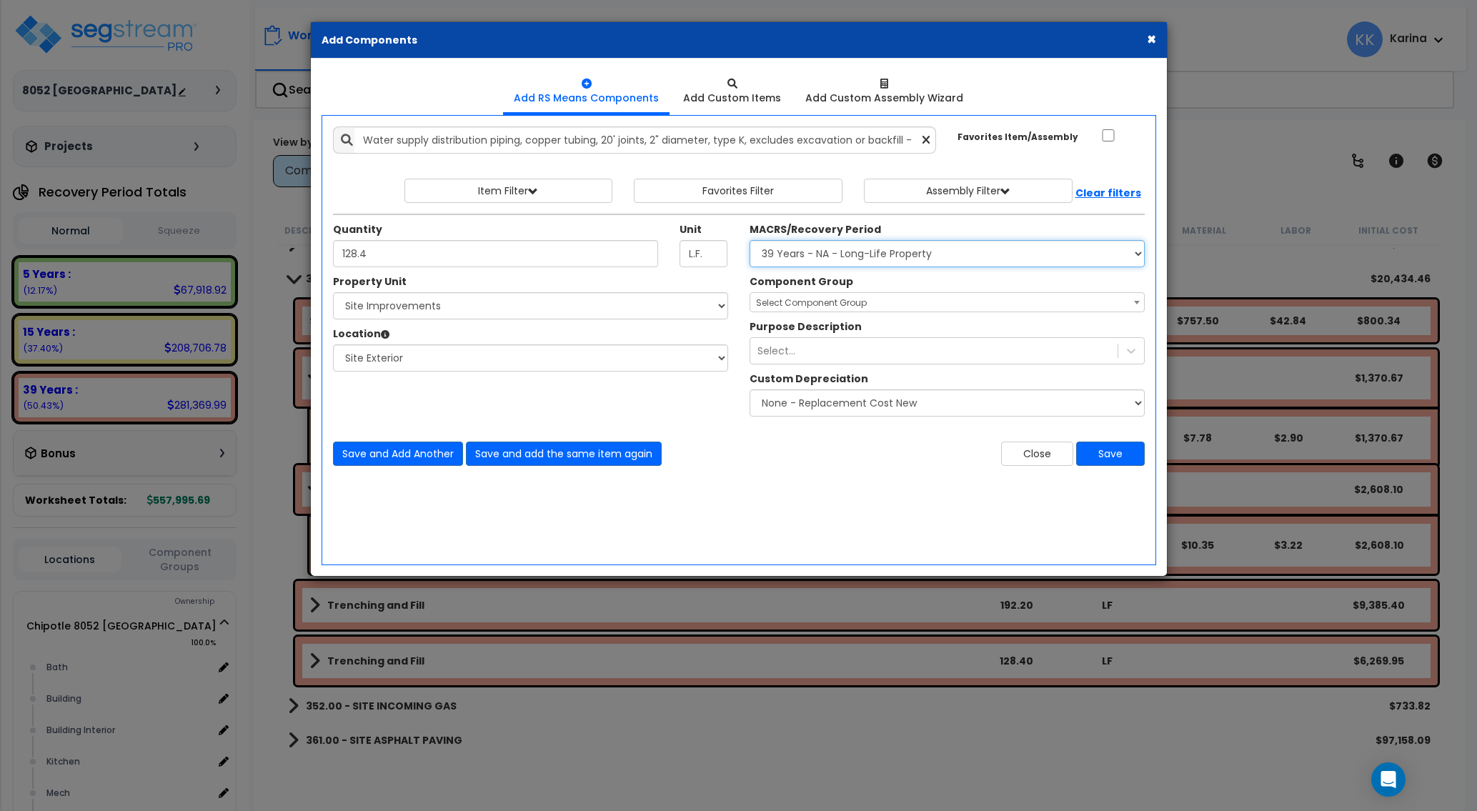
click at [749, 240] on select "Select MACRS/Recovery Period 5 Years - 57.0 - Distributive Trades & Services 5 …" at bounding box center [946, 253] width 395 height 27
select select "3669"
click option "39 Years - NA - Long-Life Property" at bounding box center [0, 0] width 0 height 0
click at [788, 303] on span "Select Component Group" at bounding box center [811, 302] width 111 height 12
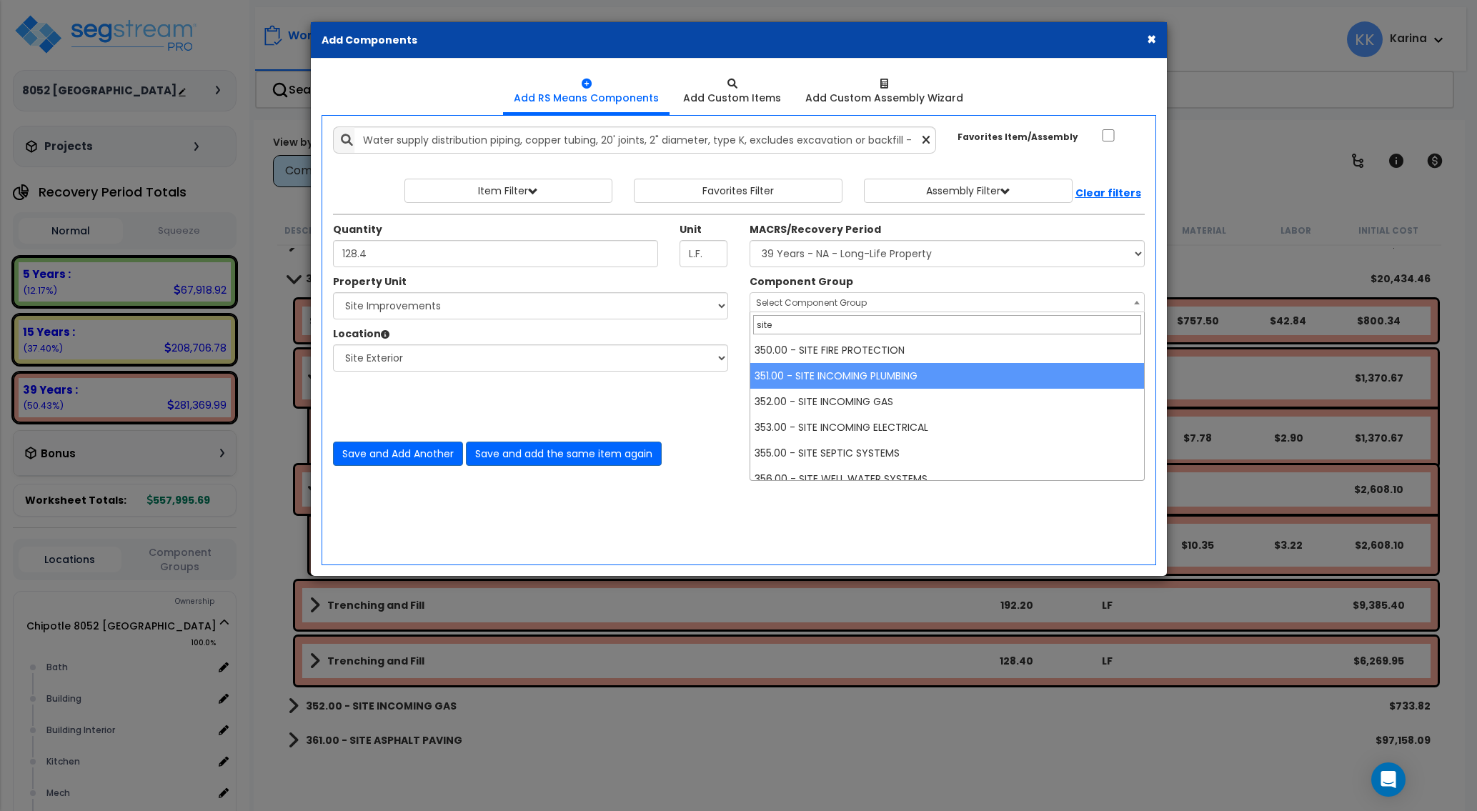
type input "site"
select select "57139"
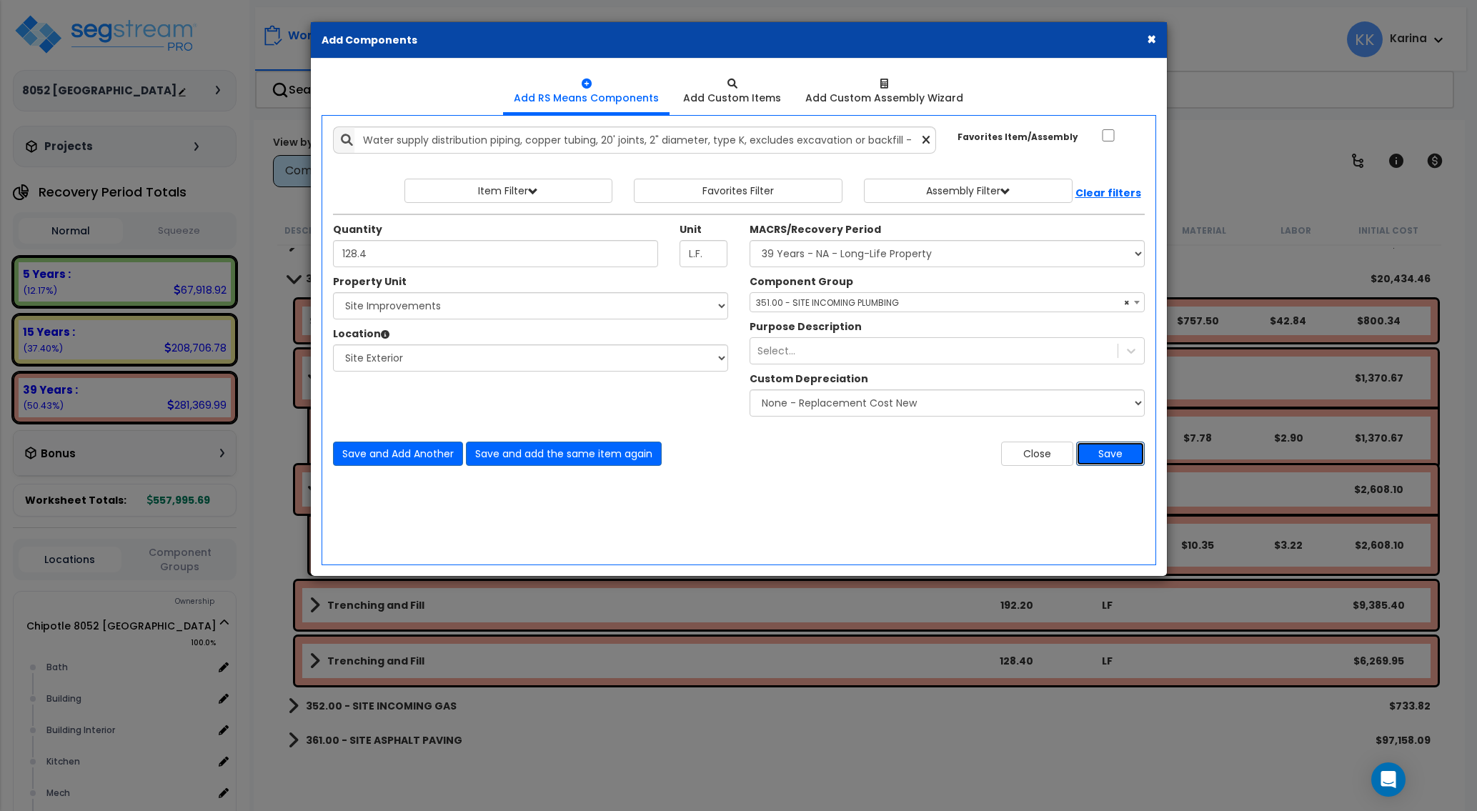
click at [1097, 453] on button "Save" at bounding box center [1110, 453] width 69 height 24
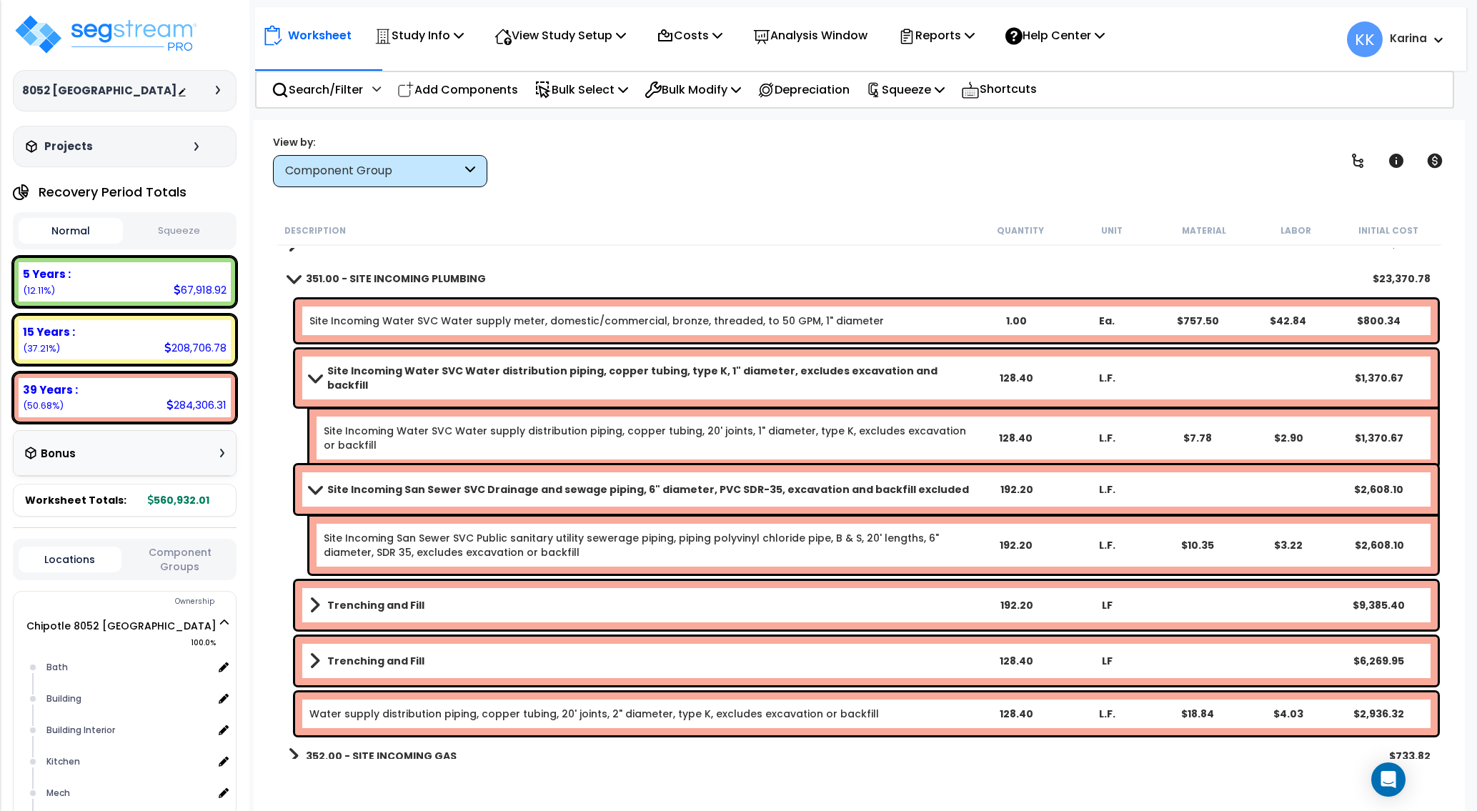
click at [532, 661] on link "Trenching and Fill" at bounding box center [639, 661] width 661 height 20
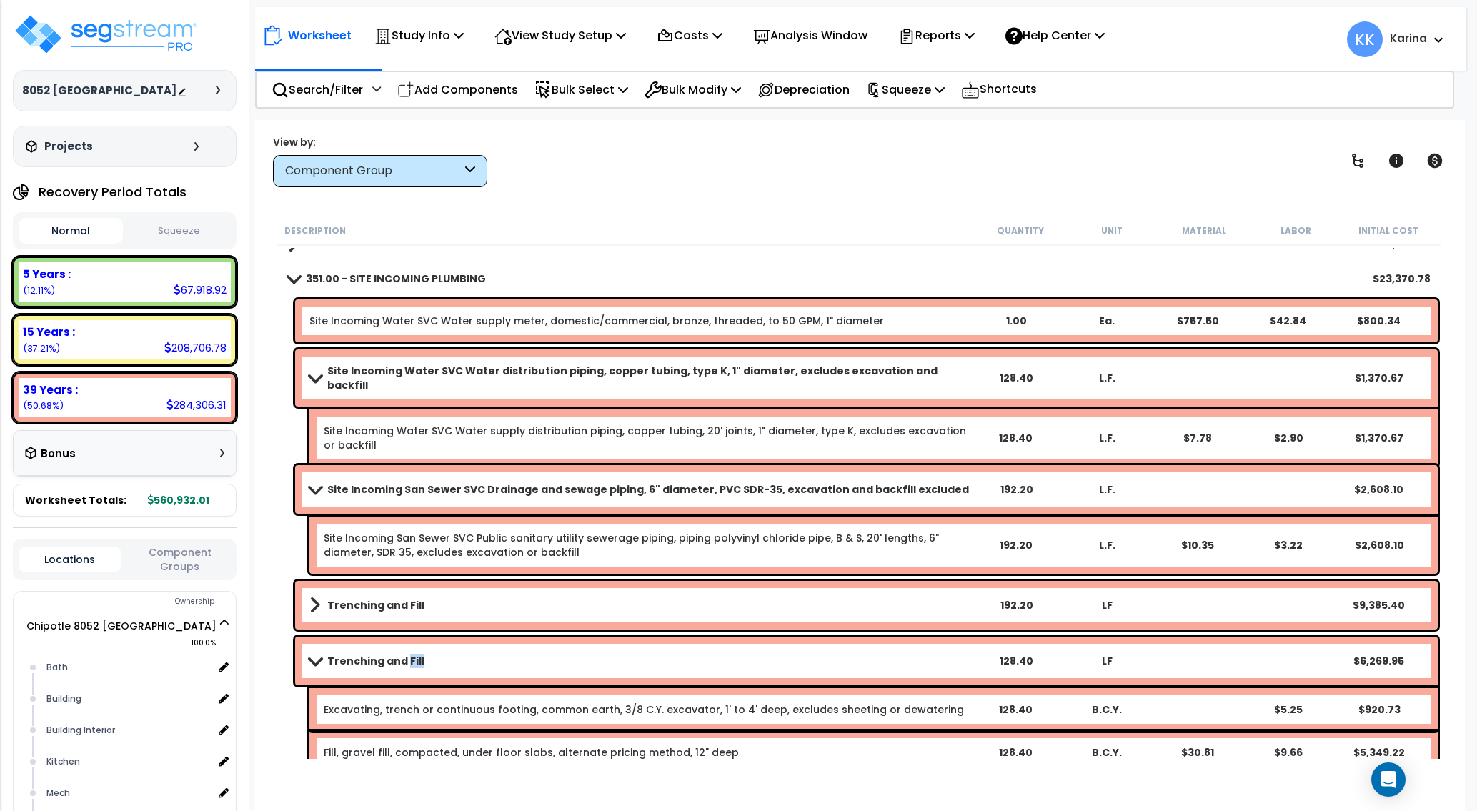
click at [532, 661] on link "Trenching and Fill" at bounding box center [639, 661] width 661 height 20
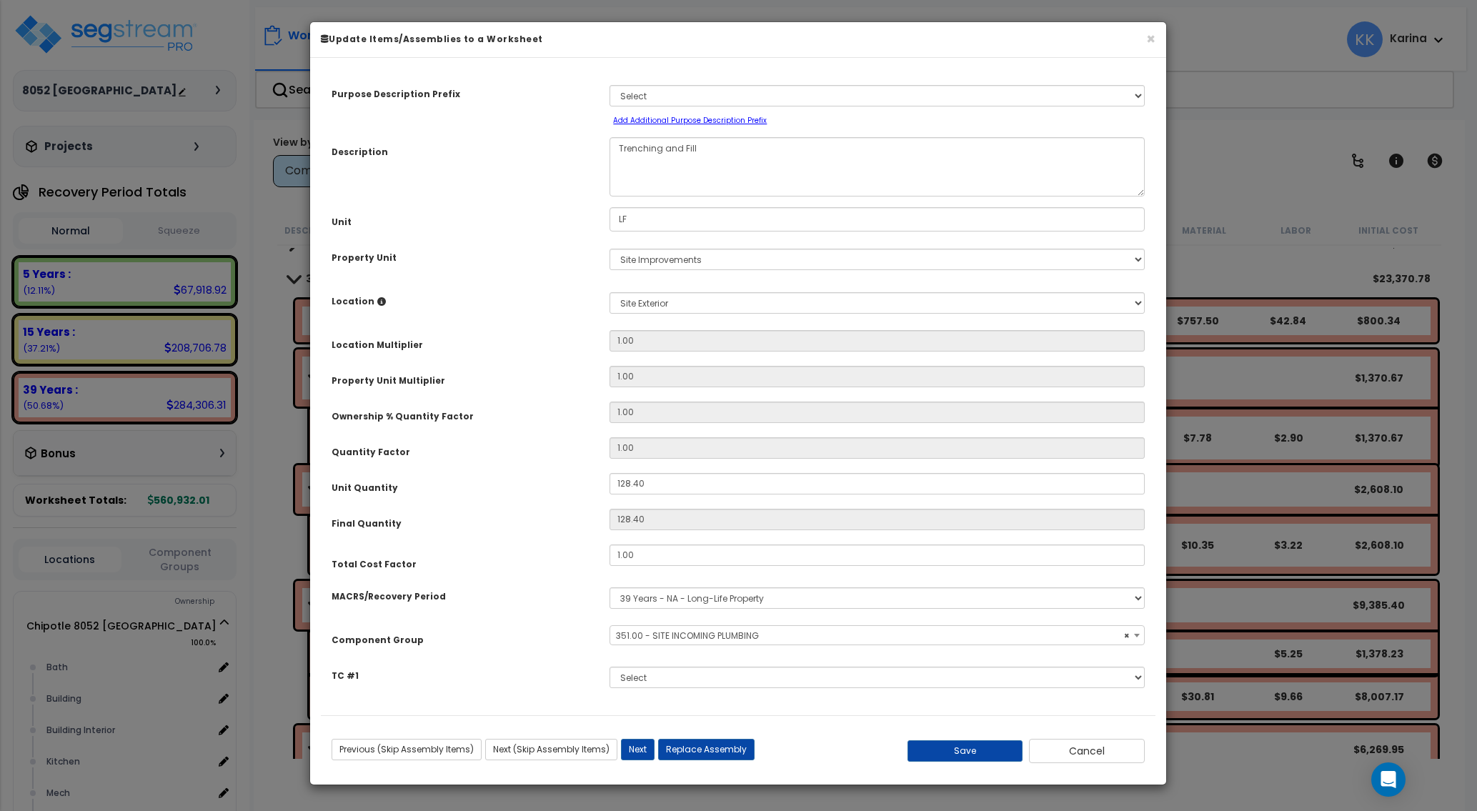
select select "57139"
drag, startPoint x: 646, startPoint y: 484, endPoint x: 569, endPoint y: 474, distance: 77.8
click at [609, 474] on input "128.40" at bounding box center [876, 483] width 535 height 21
type input "2"
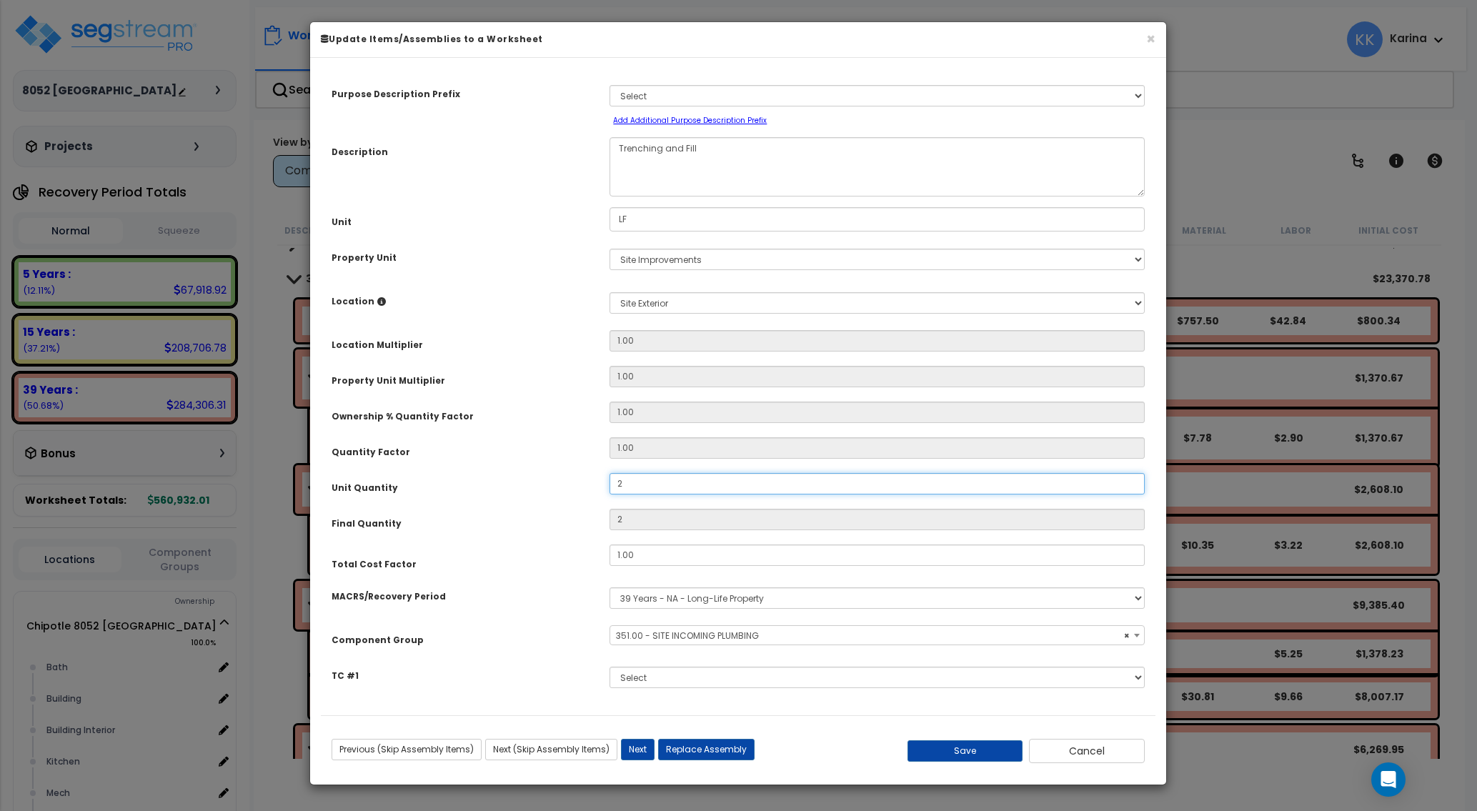
type input "25"
type input "256"
type input "256.8"
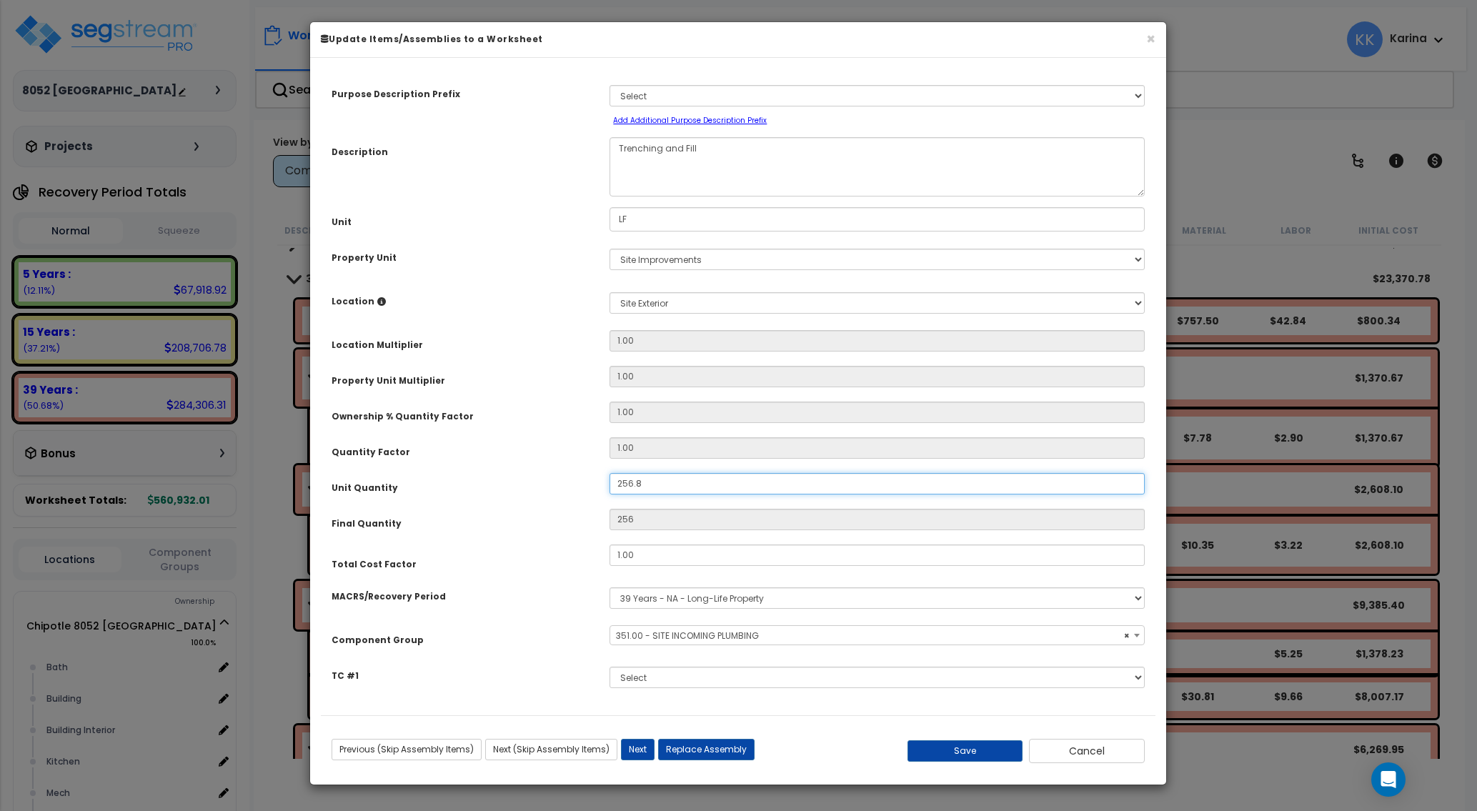
type input "256.8"
click at [946, 747] on button "Save" at bounding box center [965, 750] width 116 height 21
type input "256.80"
